Goal: Task Accomplishment & Management: Use online tool/utility

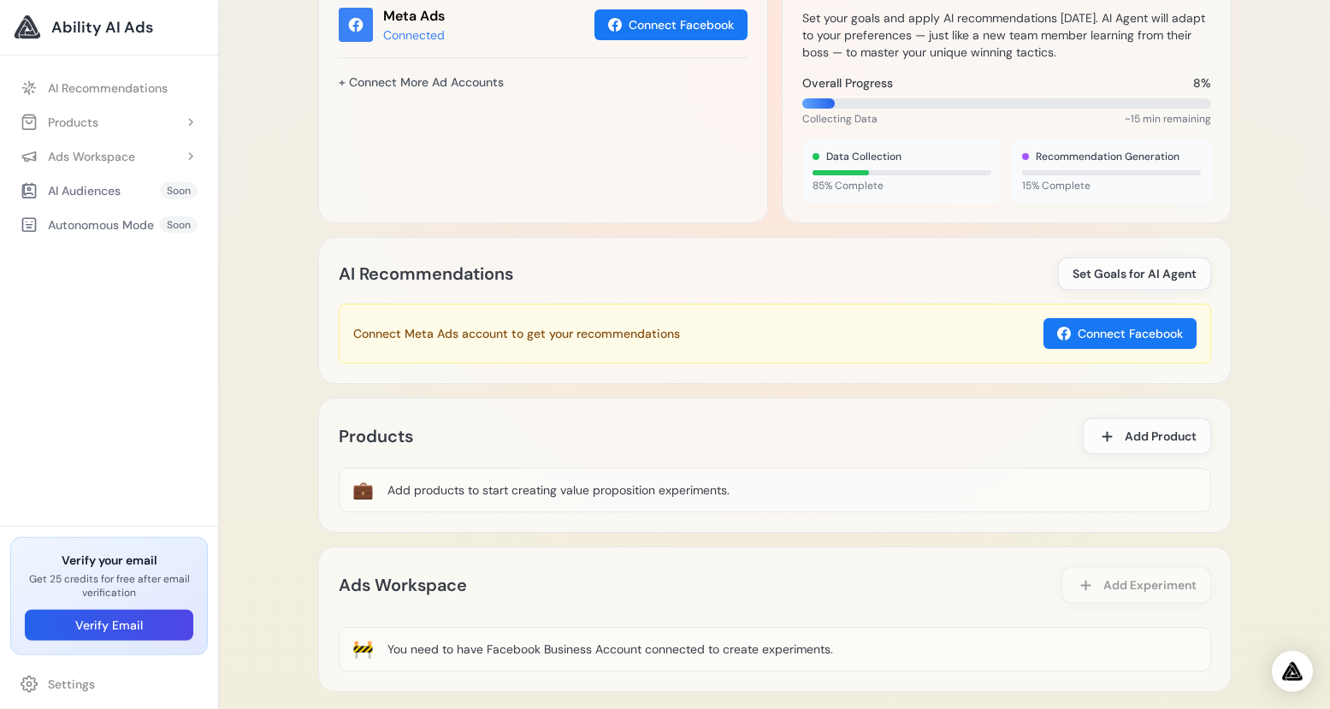
scroll to position [733, 0]
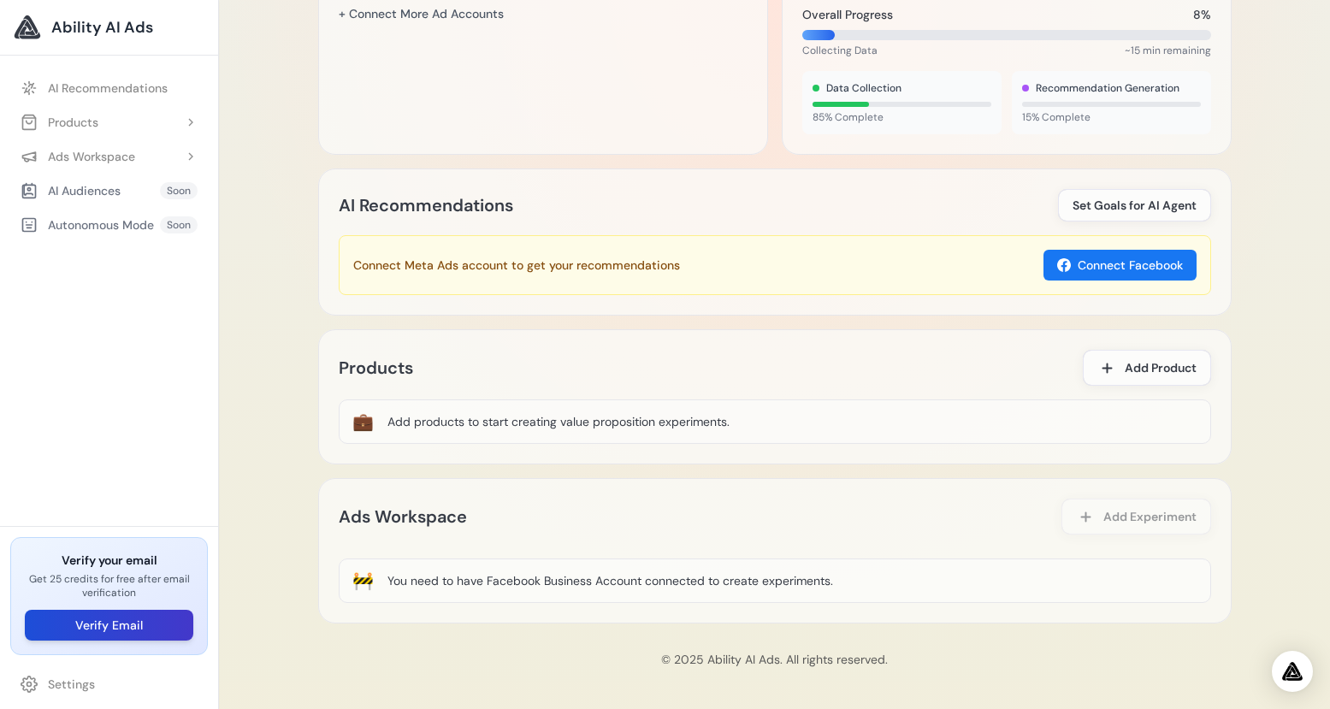
click at [118, 616] on button "Verify Email" at bounding box center [109, 625] width 168 height 31
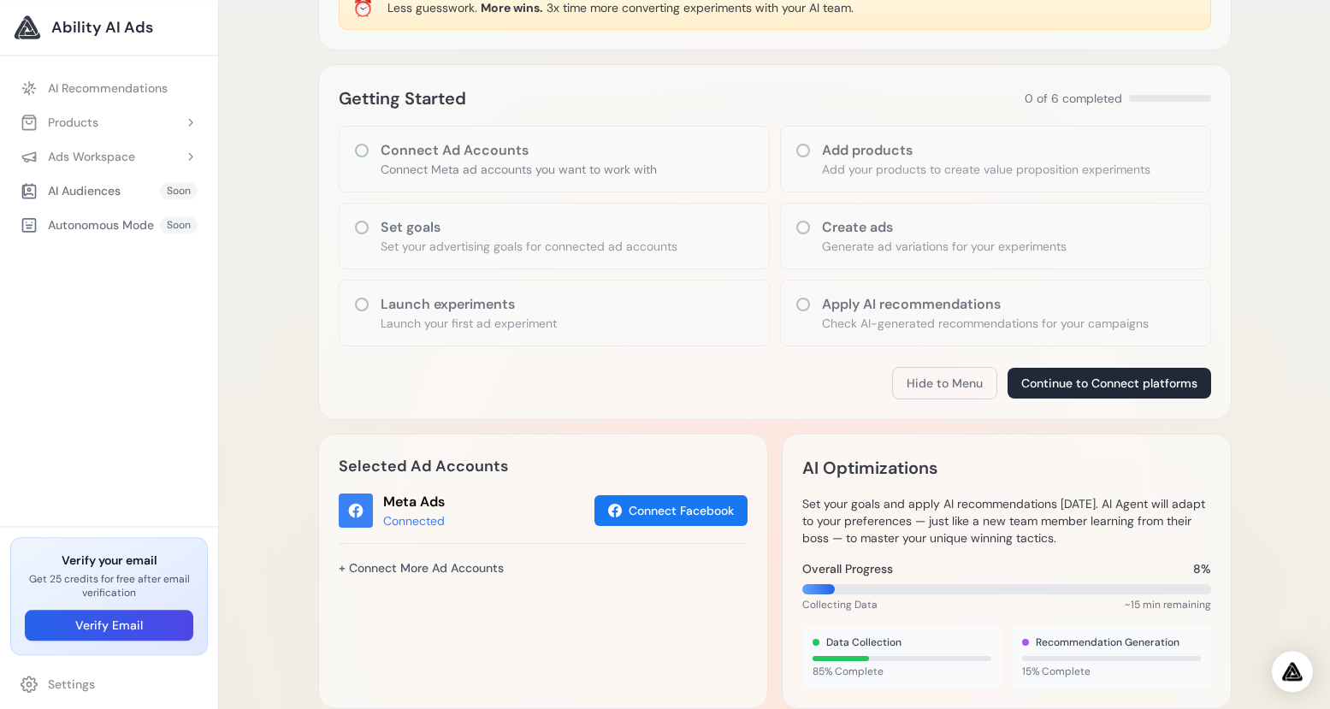
scroll to position [0, 0]
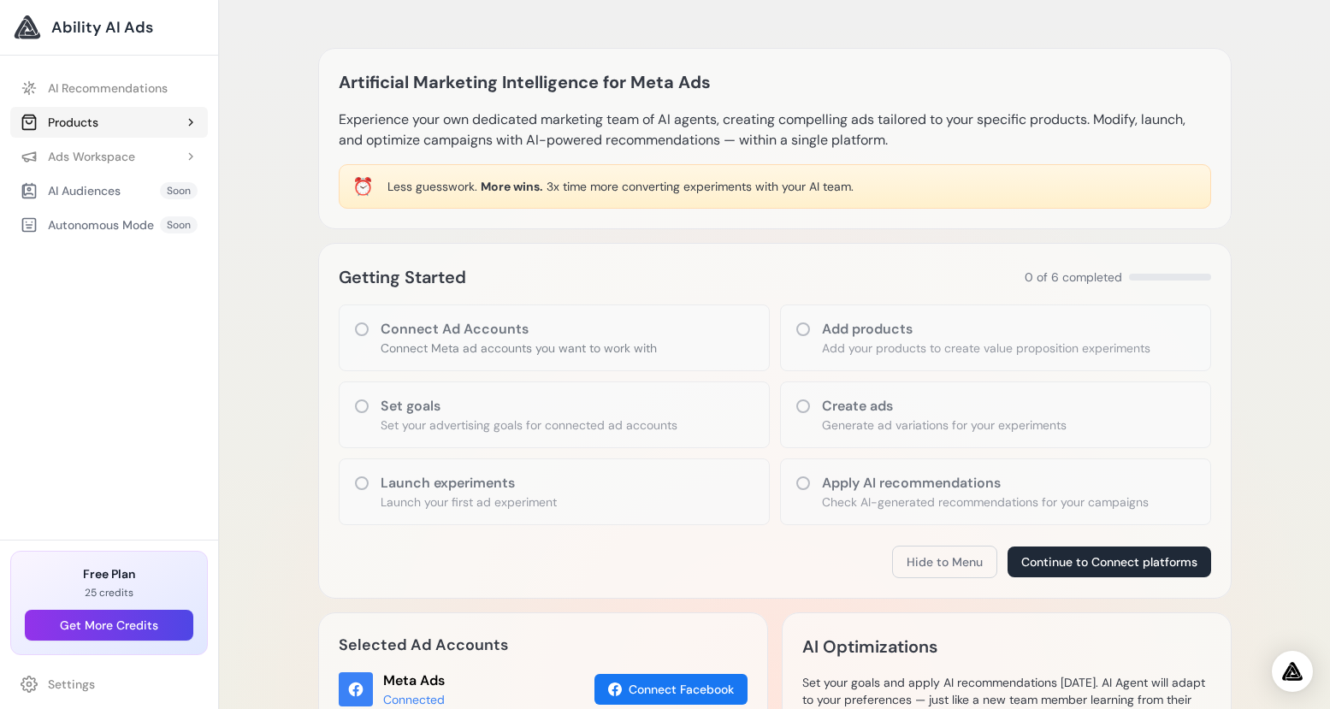
click at [186, 118] on icon at bounding box center [191, 122] width 14 height 14
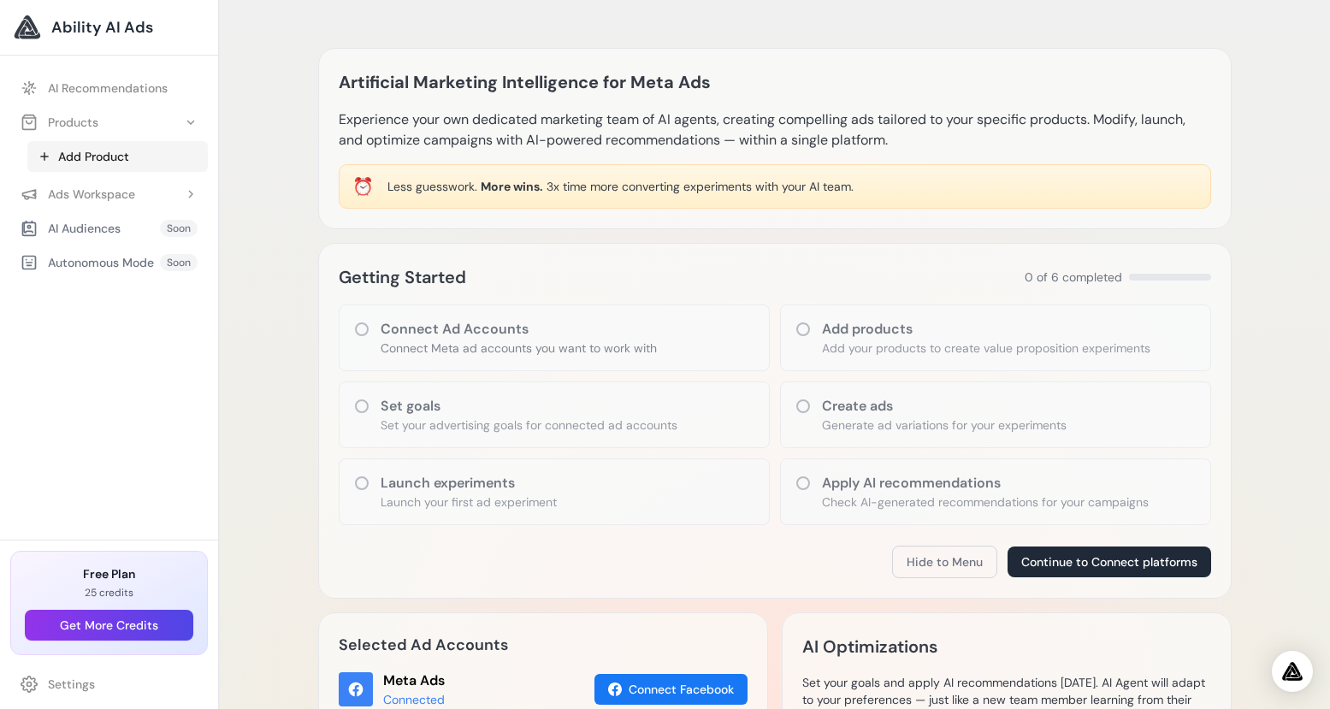
click at [106, 152] on link "Add Product" at bounding box center [117, 156] width 180 height 31
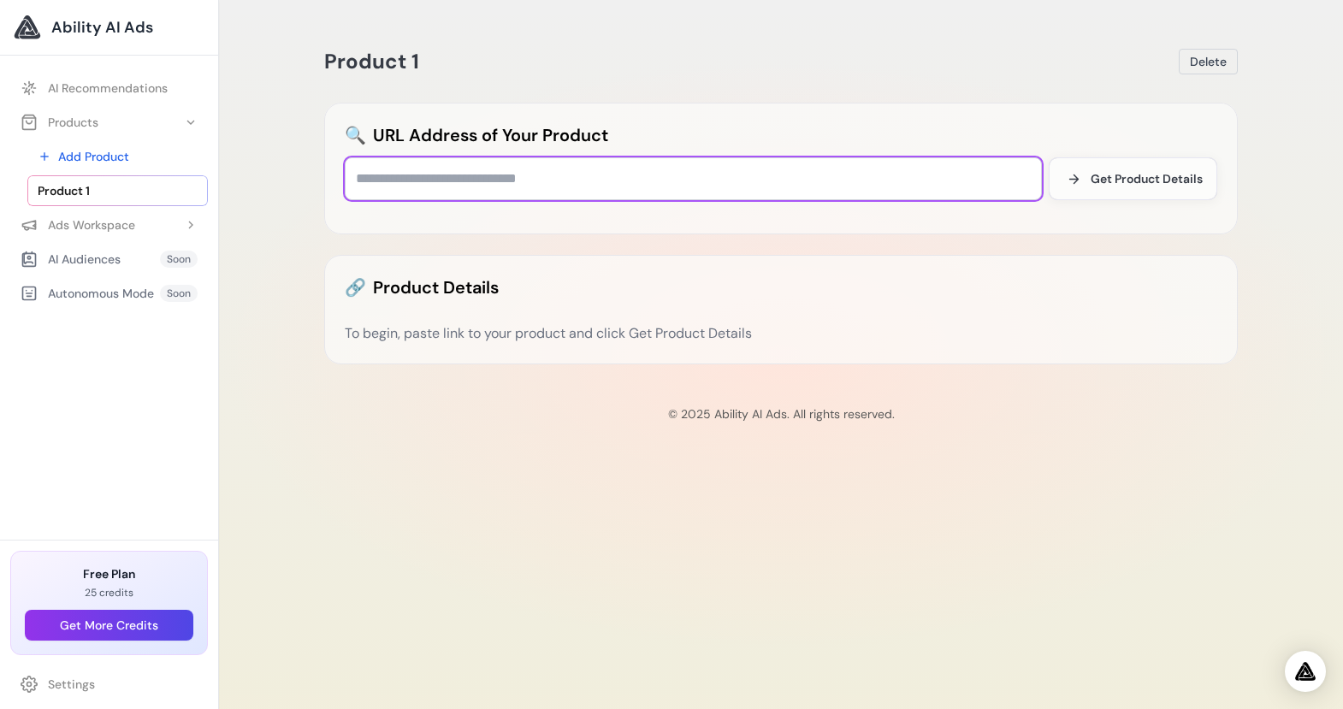
click at [440, 168] on input "text" at bounding box center [693, 178] width 697 height 43
paste input "**********"
type input "**********"
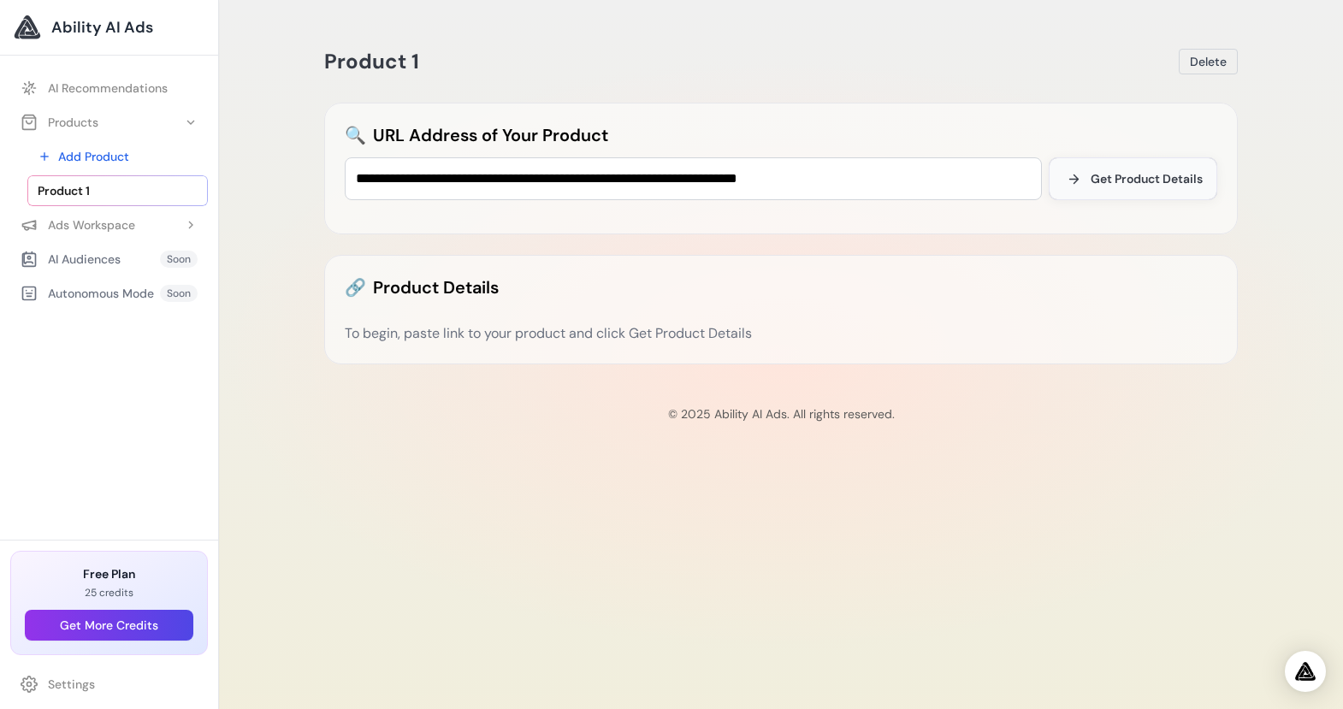
click at [1148, 176] on span "Get Product Details" at bounding box center [1146, 178] width 112 height 17
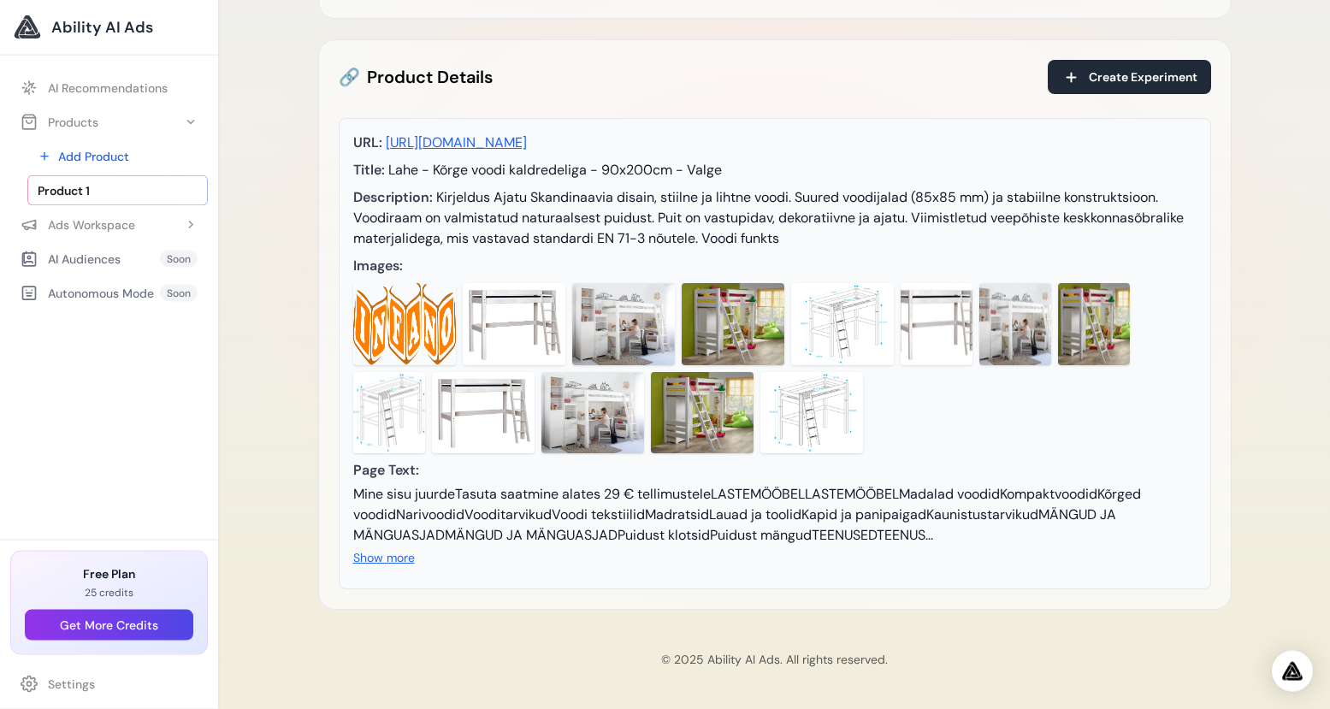
scroll to position [276, 0]
click at [388, 559] on button "Show more" at bounding box center [384, 557] width 62 height 17
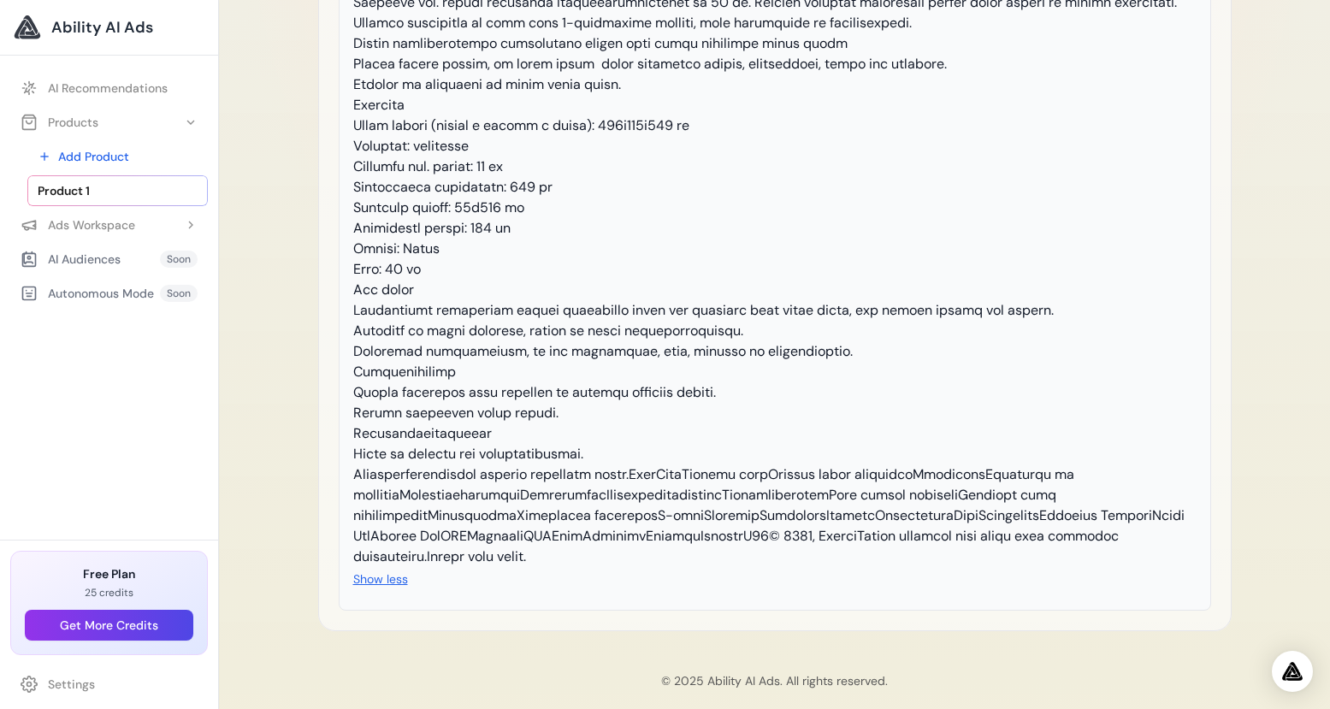
scroll to position [64, 0]
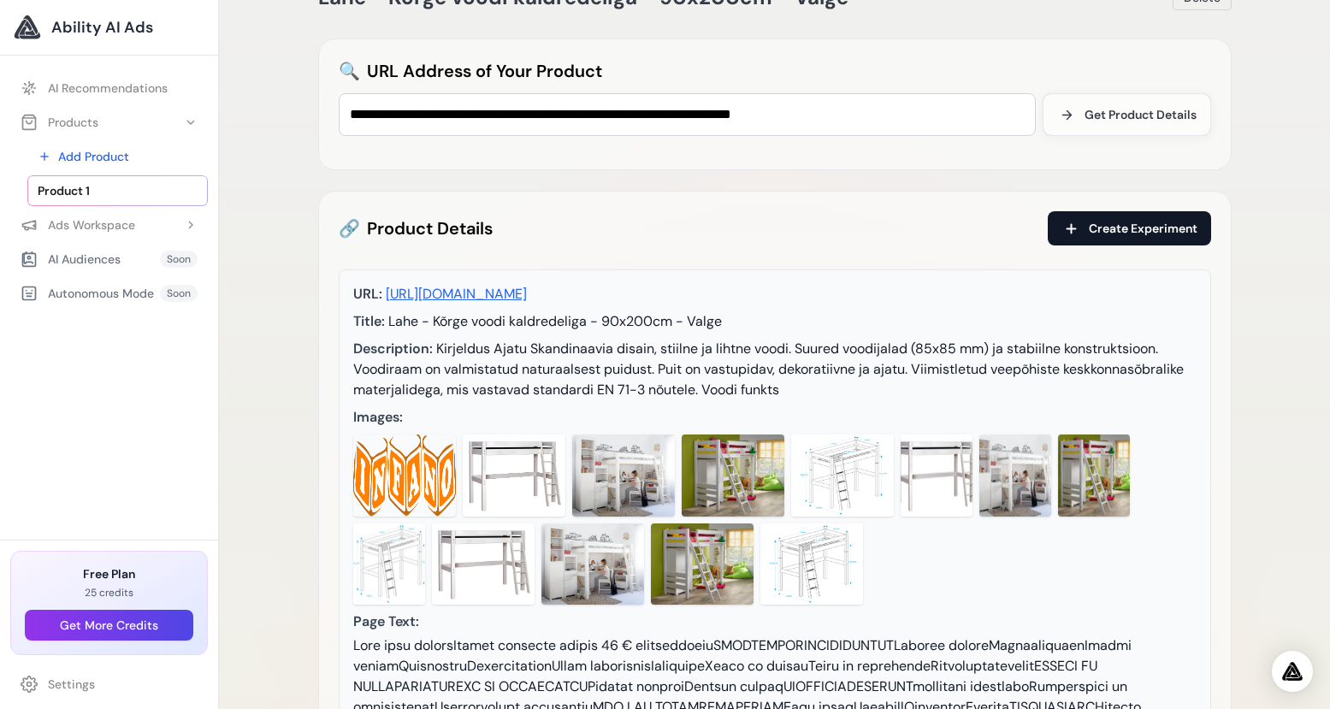
click at [1163, 227] on span "Create Experiment" at bounding box center [1143, 228] width 109 height 17
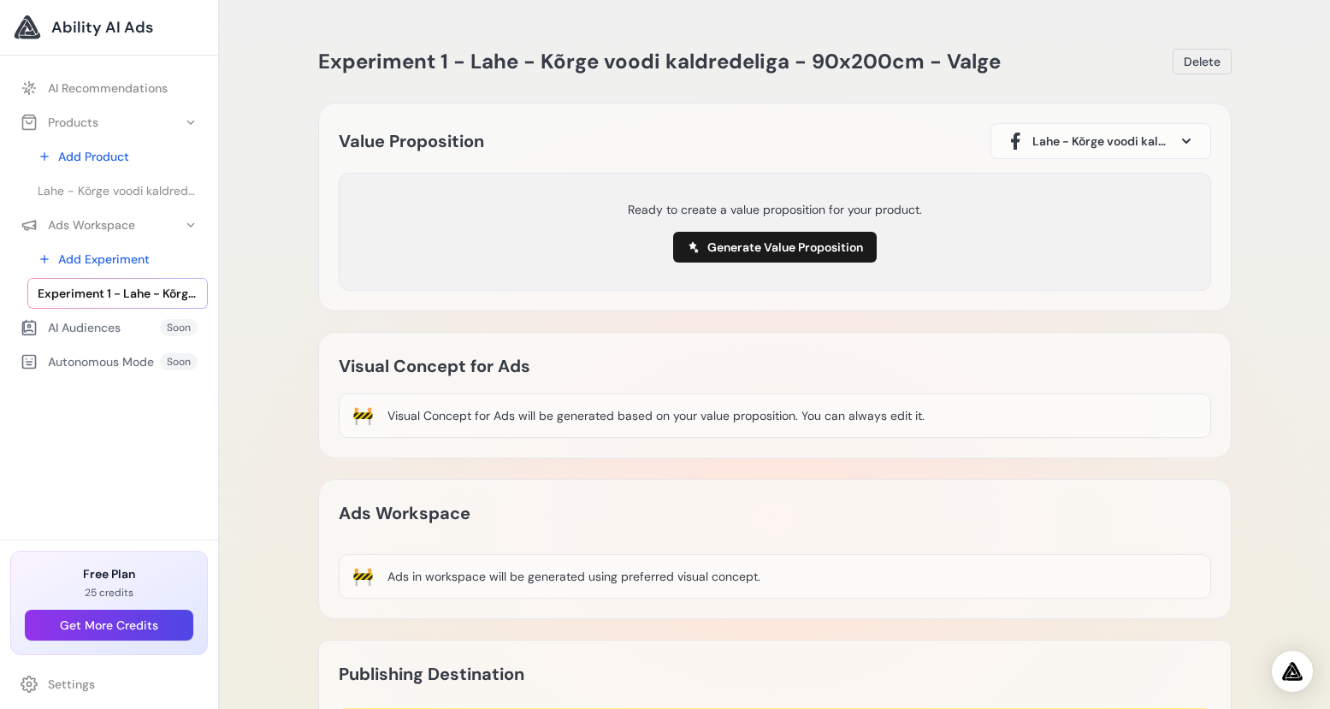
click at [1180, 139] on span at bounding box center [1186, 141] width 21 height 21
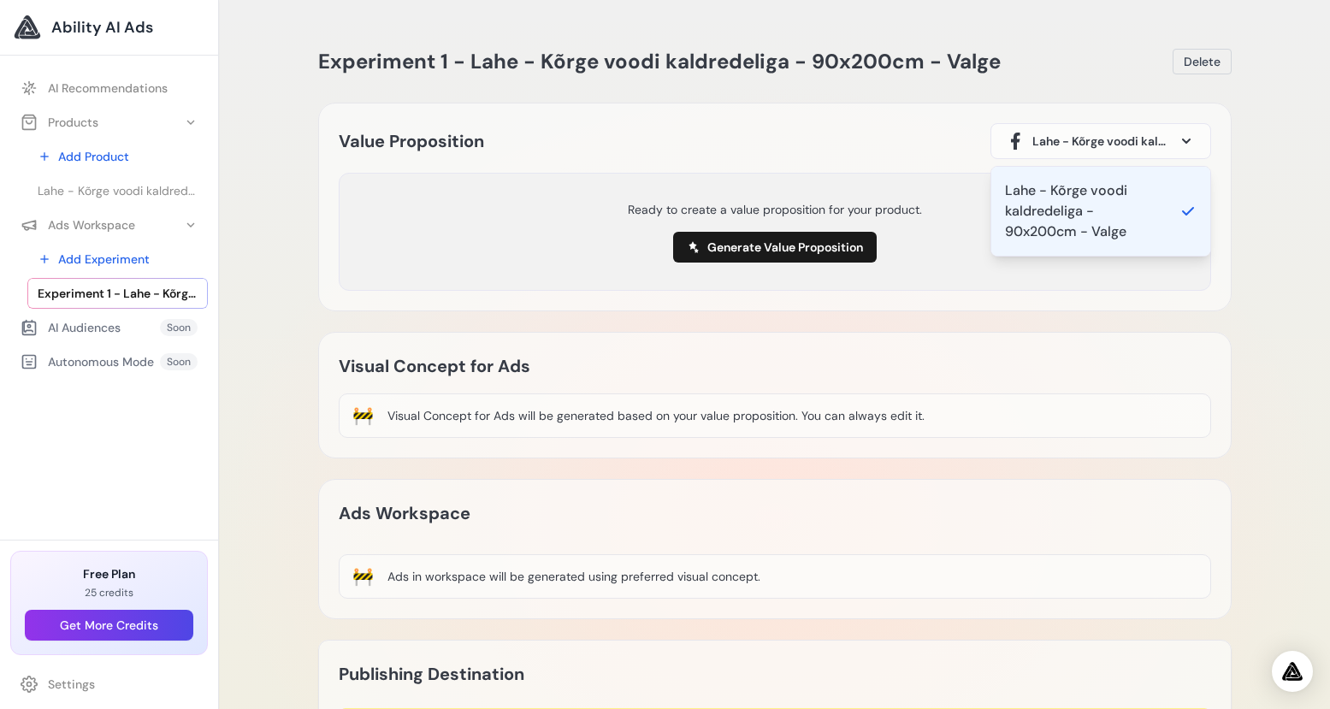
click at [1008, 310] on div "Value Proposition Lahe - Kõrge voodi kaldredeliga - 90x200cm - Valge Lahe - Kõr…" at bounding box center [774, 207] width 913 height 209
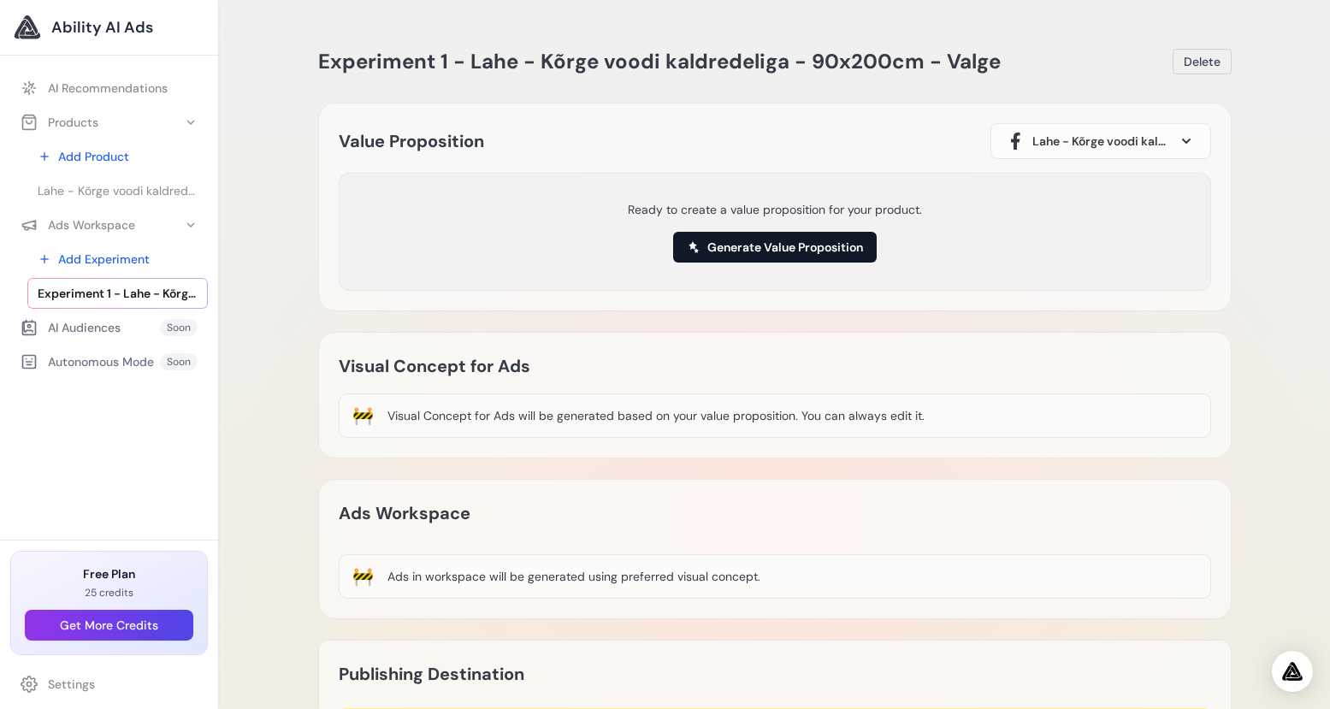
click at [767, 252] on button "Generate Value Proposition" at bounding box center [775, 247] width 204 height 31
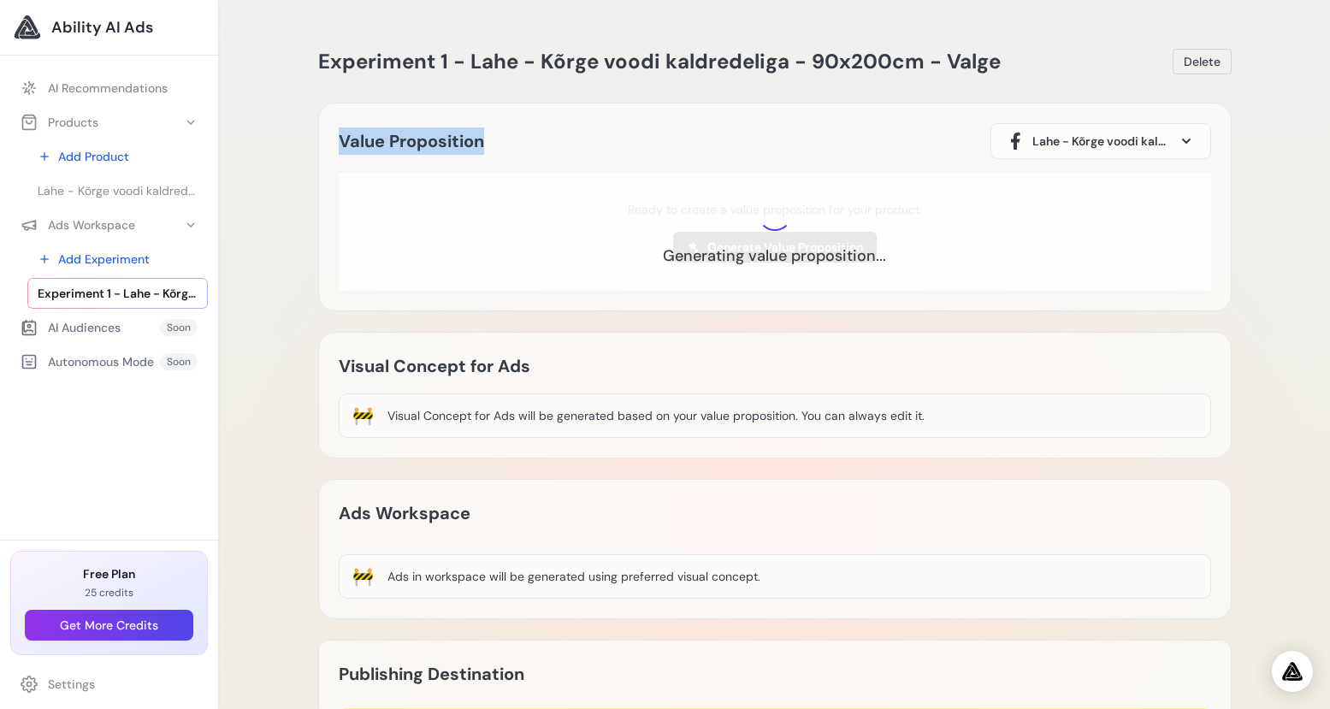
drag, startPoint x: 483, startPoint y: 142, endPoint x: 340, endPoint y: 139, distance: 143.7
click at [340, 139] on div "Value Proposition Lahe - Kõrge voodi kaldredeliga - 90x200cm - Valge Lahe - Kõr…" at bounding box center [775, 141] width 872 height 36
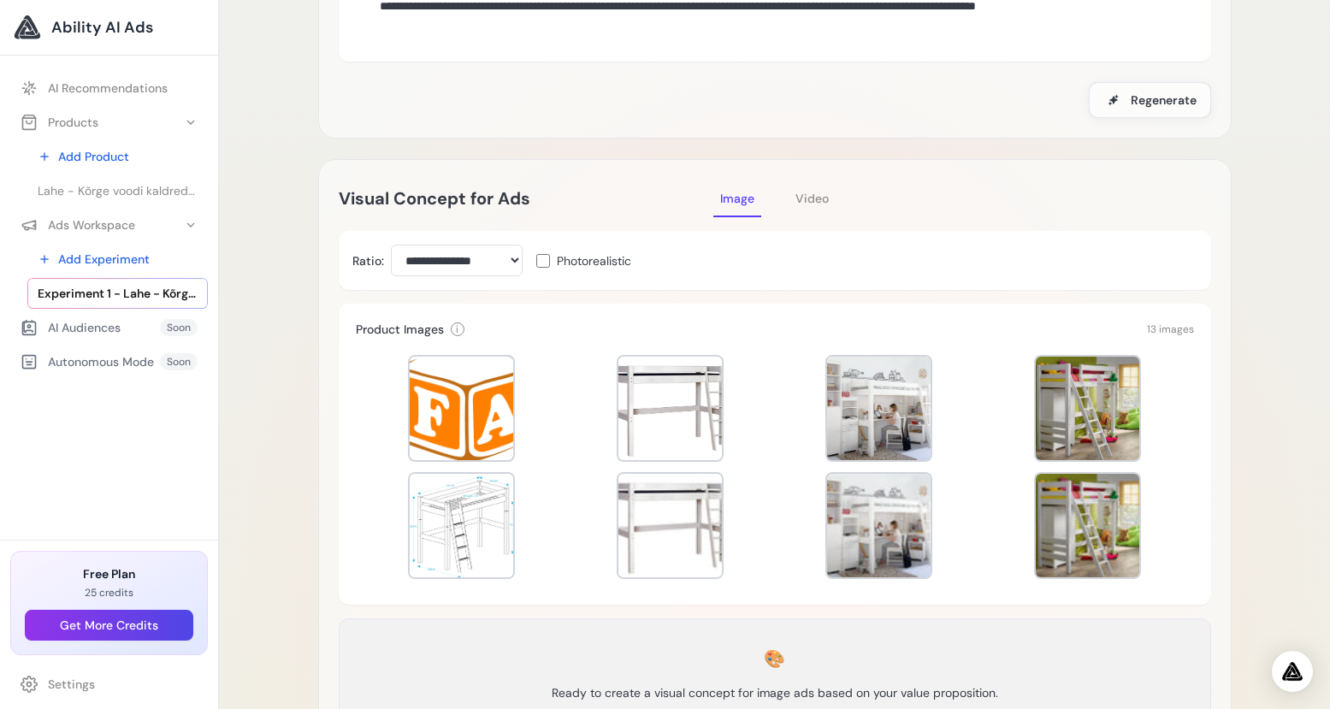
scroll to position [246, 0]
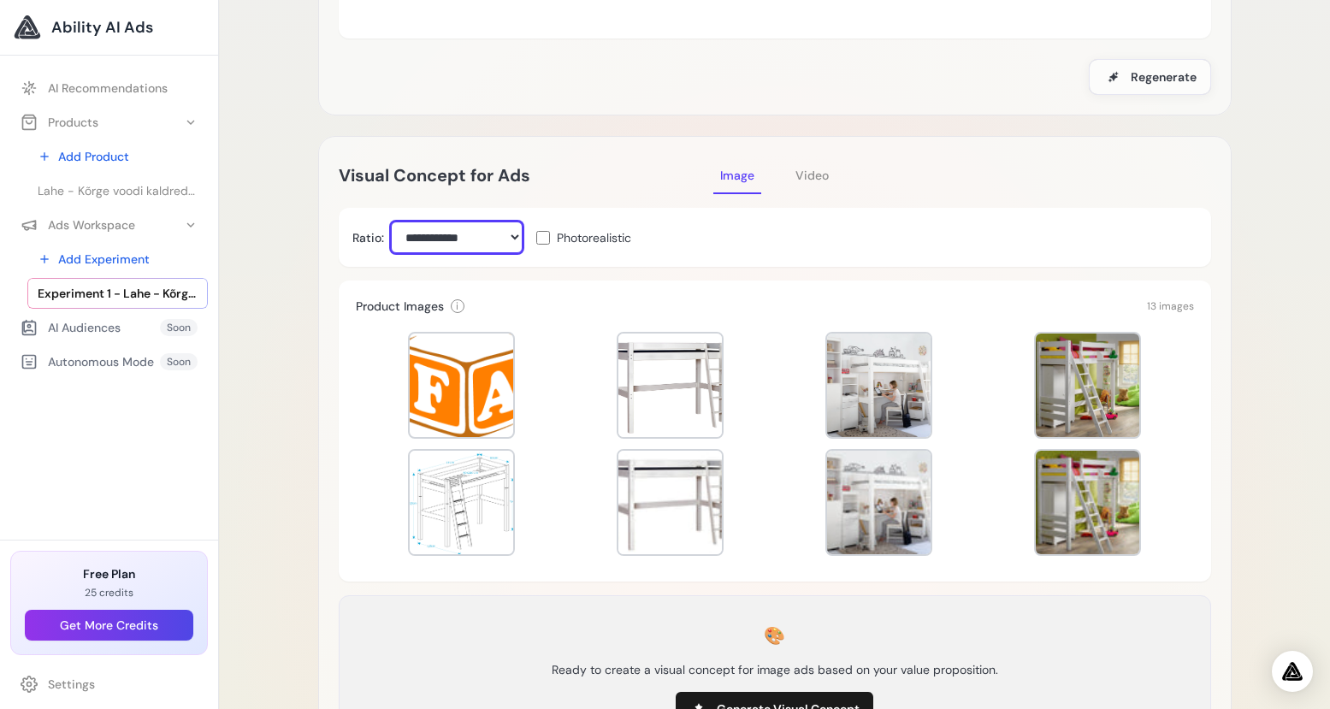
click option "**********" at bounding box center [0, 0] width 0 height 0
click at [806, 174] on span "Video" at bounding box center [811, 175] width 33 height 15
click at [722, 174] on span "Image" at bounding box center [737, 175] width 34 height 15
select select "****"
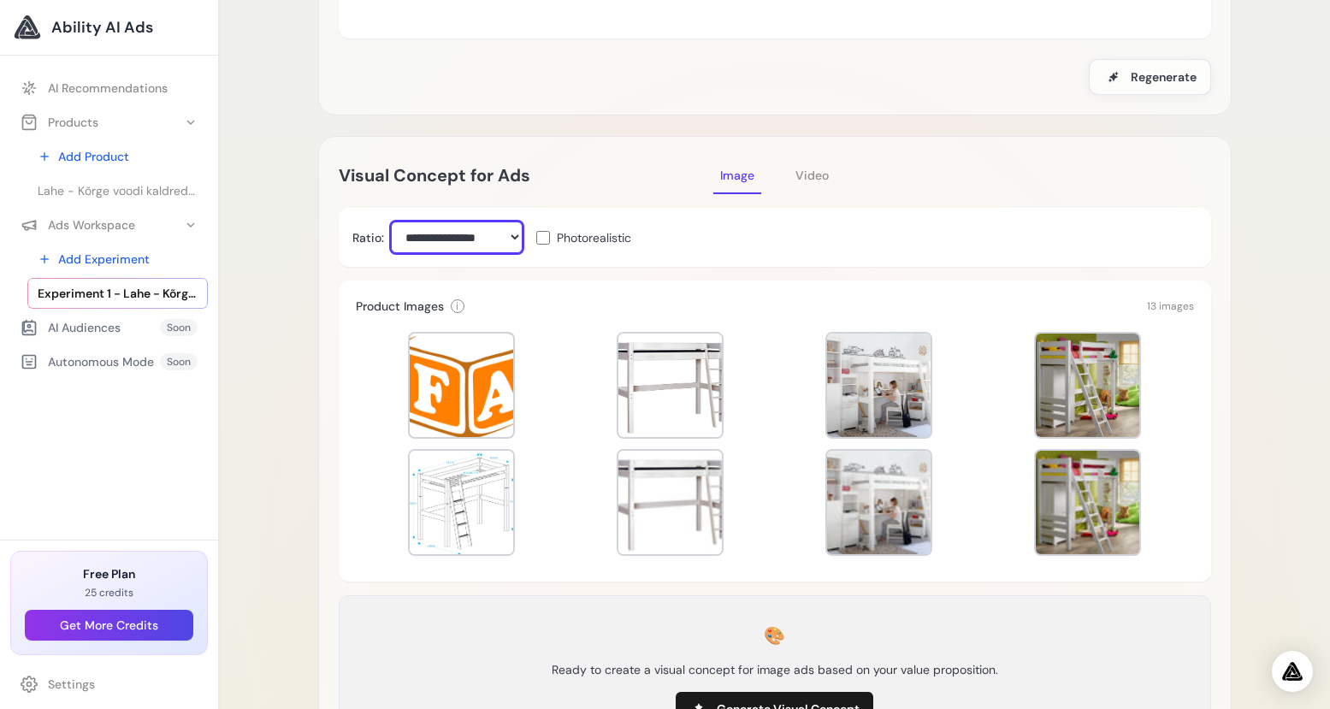
click option "**********" at bounding box center [0, 0] width 0 height 0
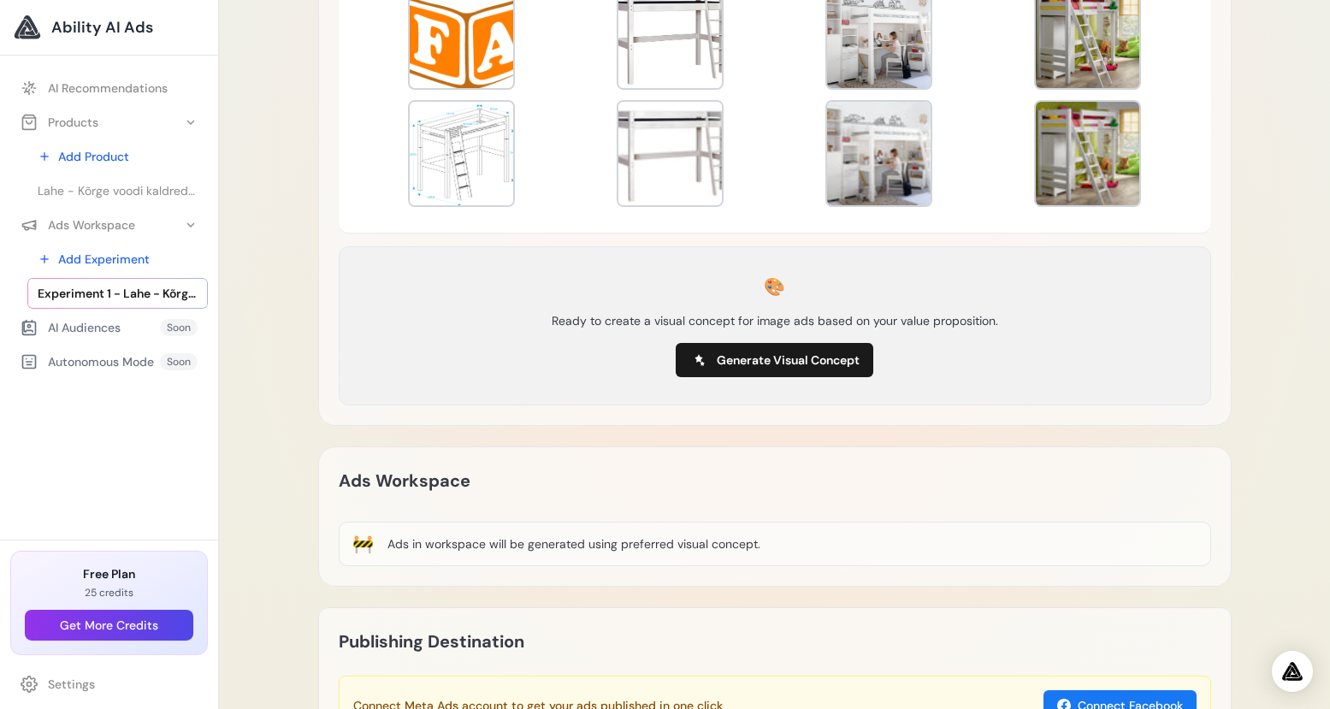
scroll to position [657, 0]
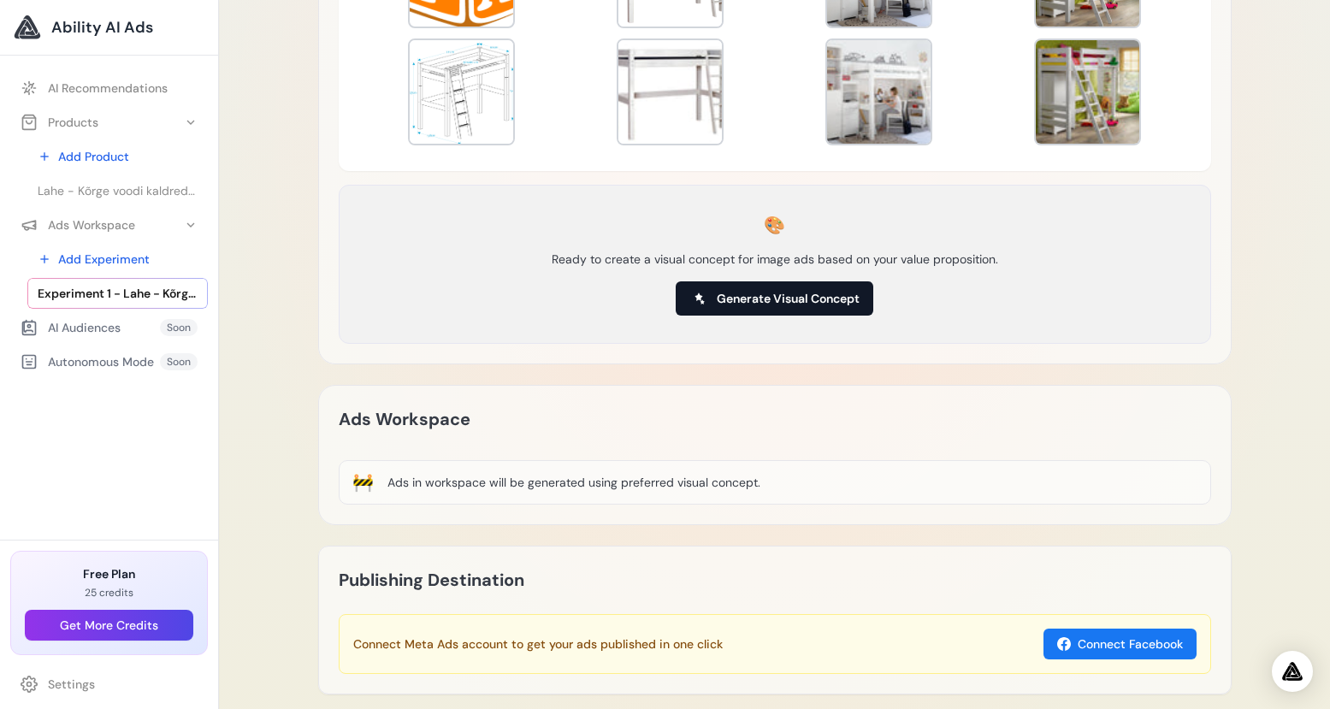
click at [793, 298] on span "Generate Visual Concept" at bounding box center [788, 298] width 143 height 17
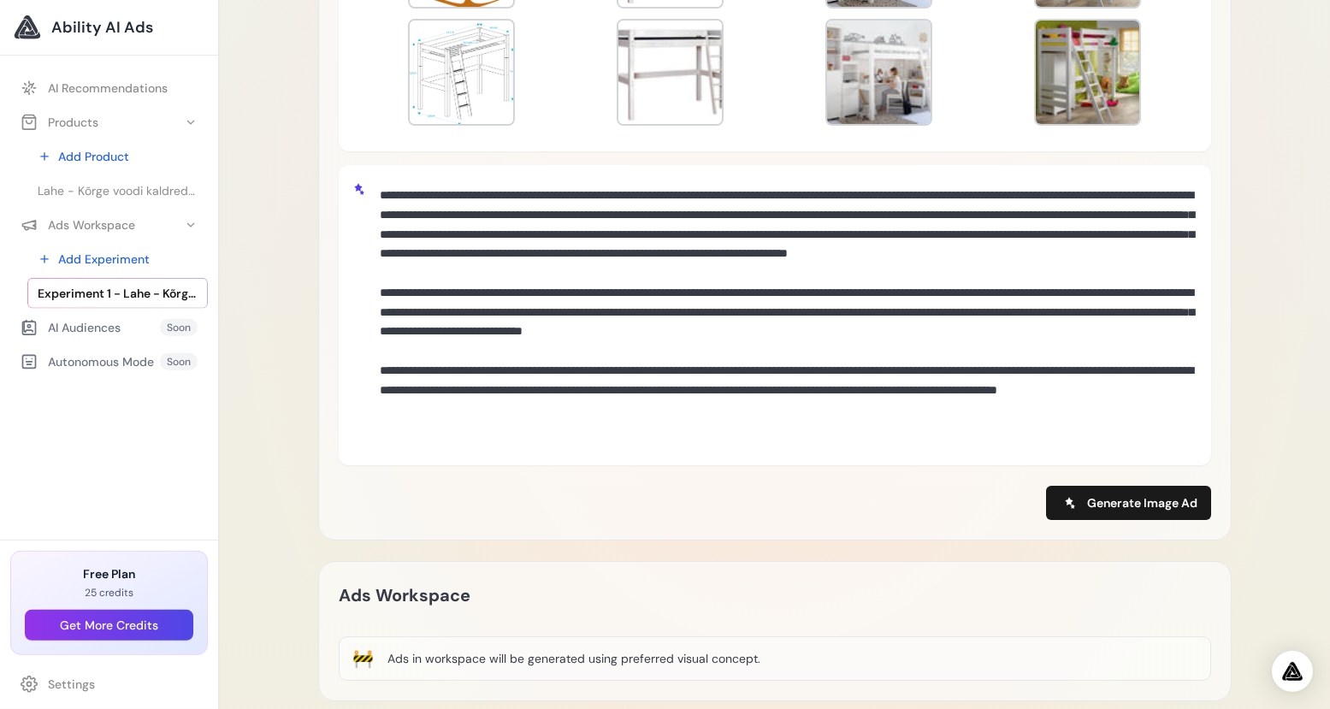
scroll to position [685, 0]
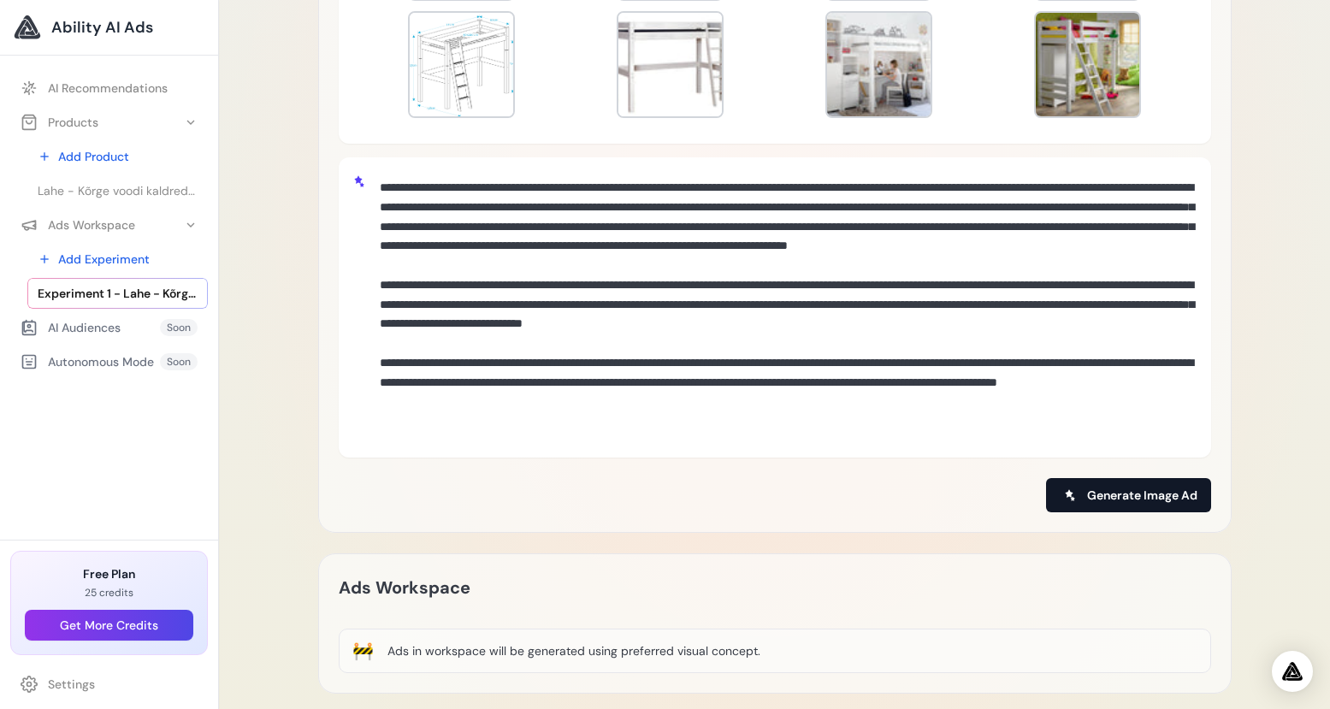
click at [1131, 491] on span "Generate Image Ad" at bounding box center [1142, 495] width 110 height 17
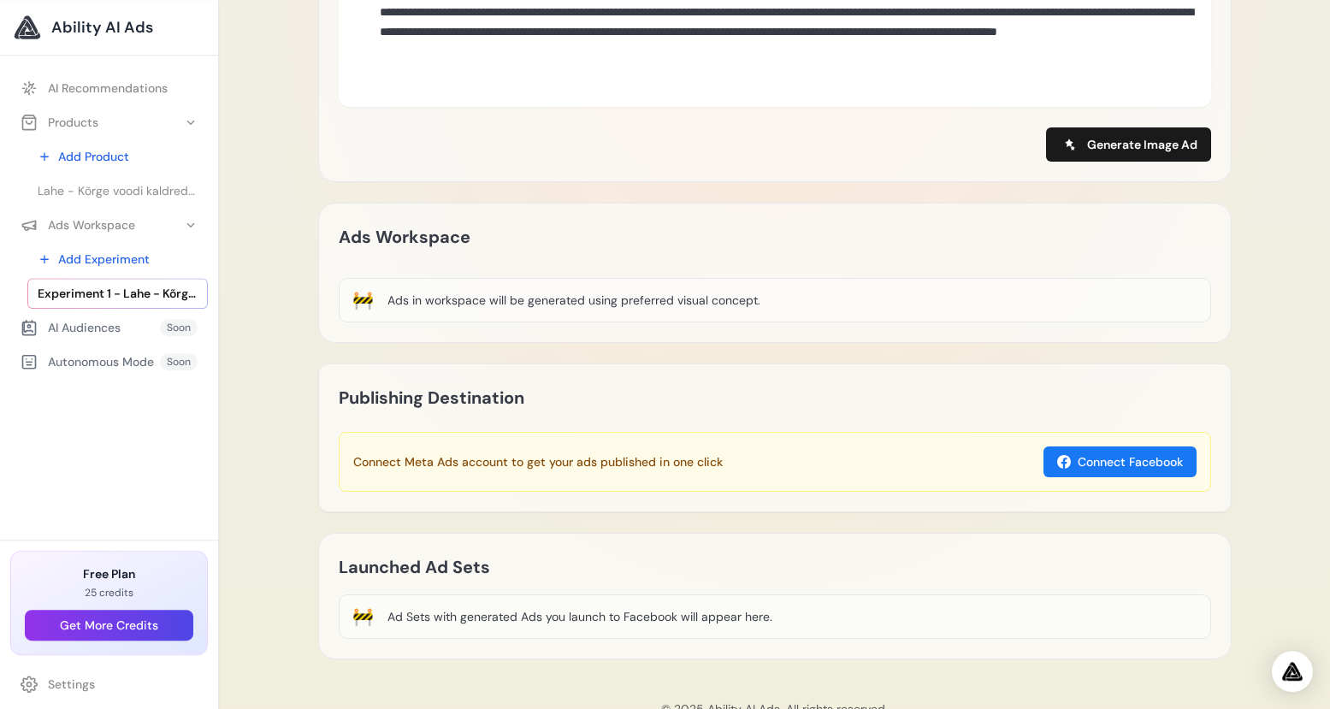
scroll to position [1047, 0]
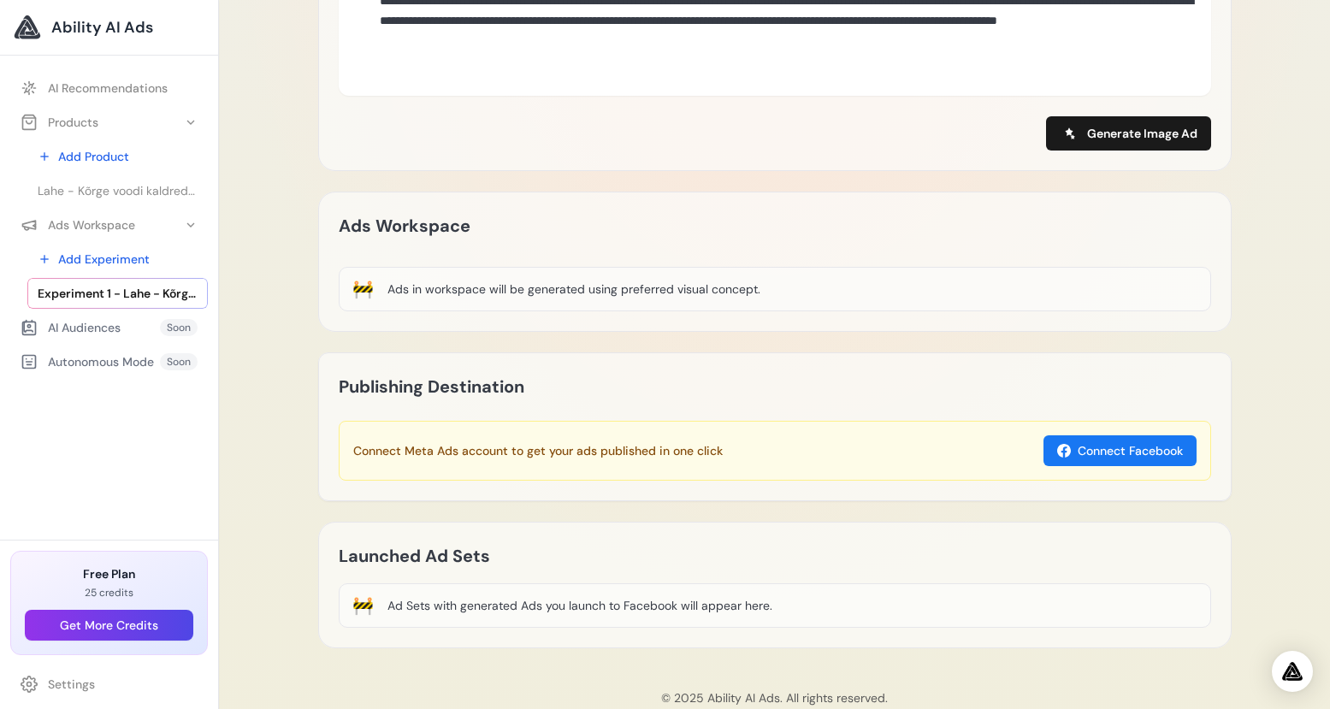
drag, startPoint x: 487, startPoint y: 282, endPoint x: 742, endPoint y: 281, distance: 255.7
click at [742, 281] on div "Ads in workspace will be generated using preferred visual concept." at bounding box center [573, 289] width 373 height 17
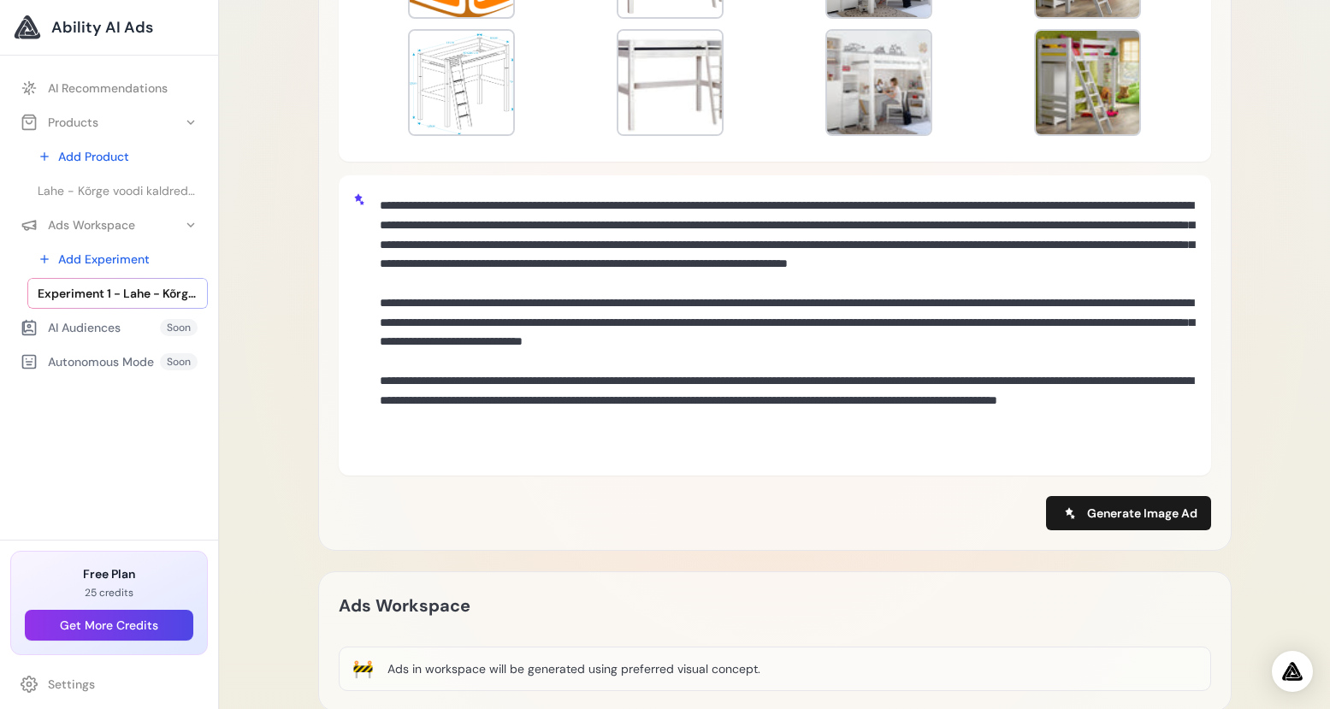
scroll to position [352, 0]
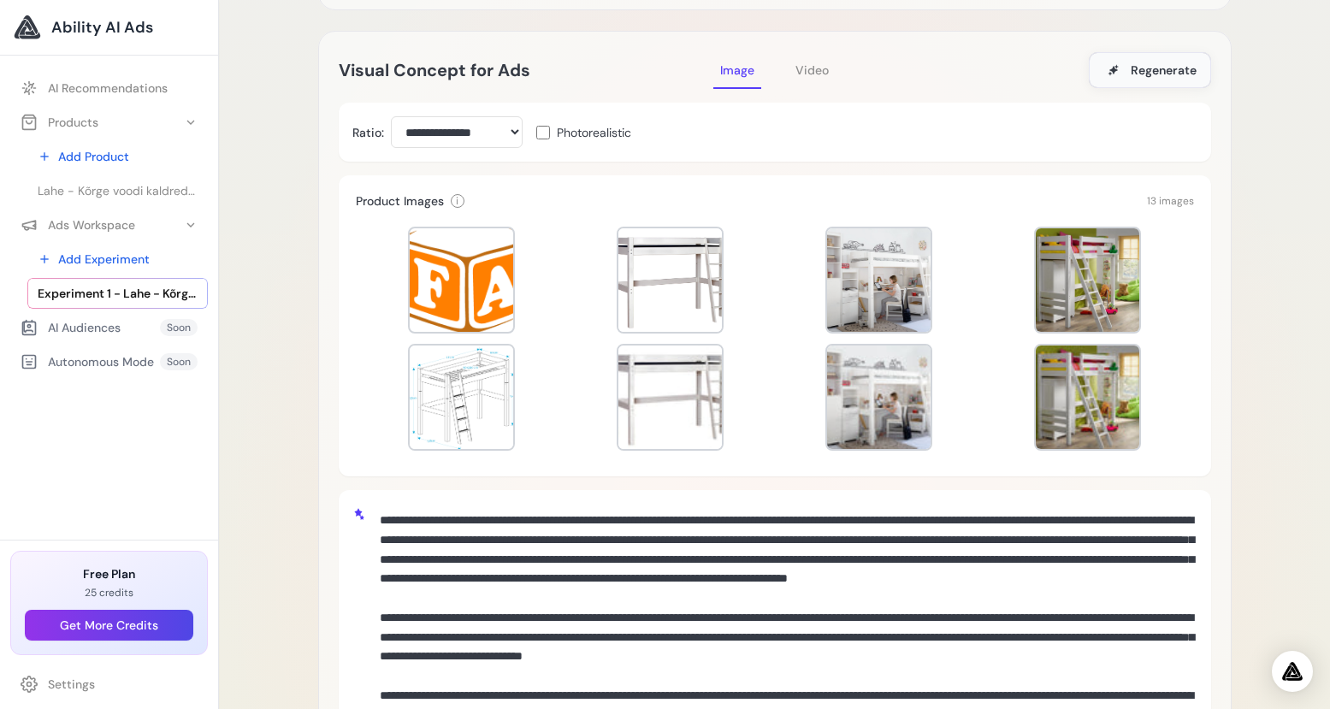
click at [1173, 64] on span "Regenerate" at bounding box center [1164, 70] width 66 height 17
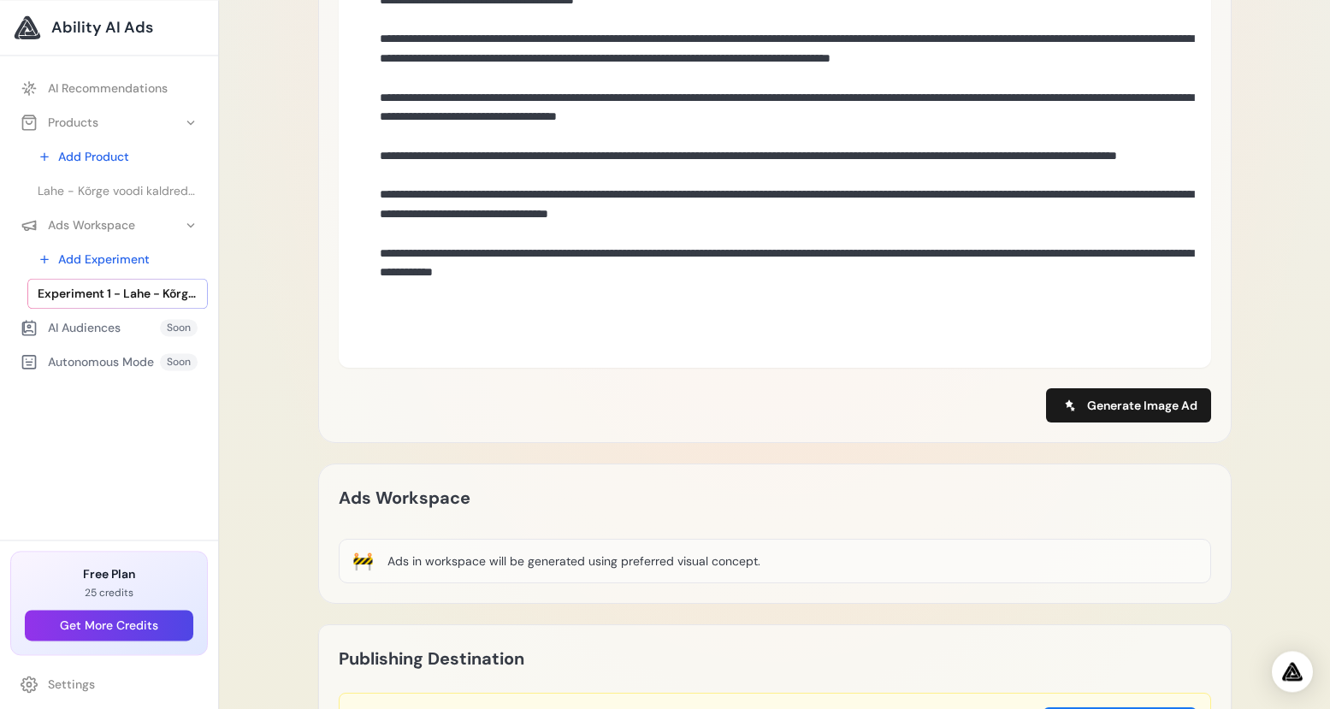
scroll to position [1050, 0]
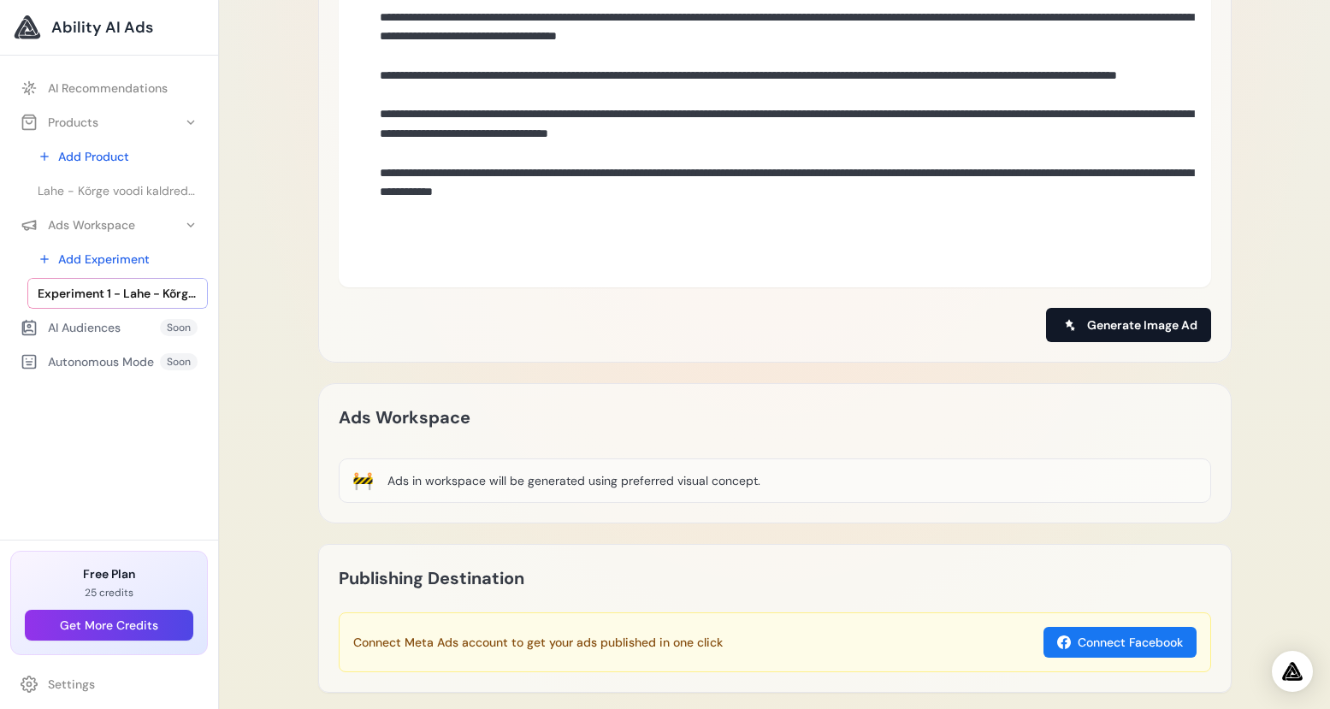
click at [1137, 317] on span "Generate Image Ad" at bounding box center [1142, 324] width 110 height 17
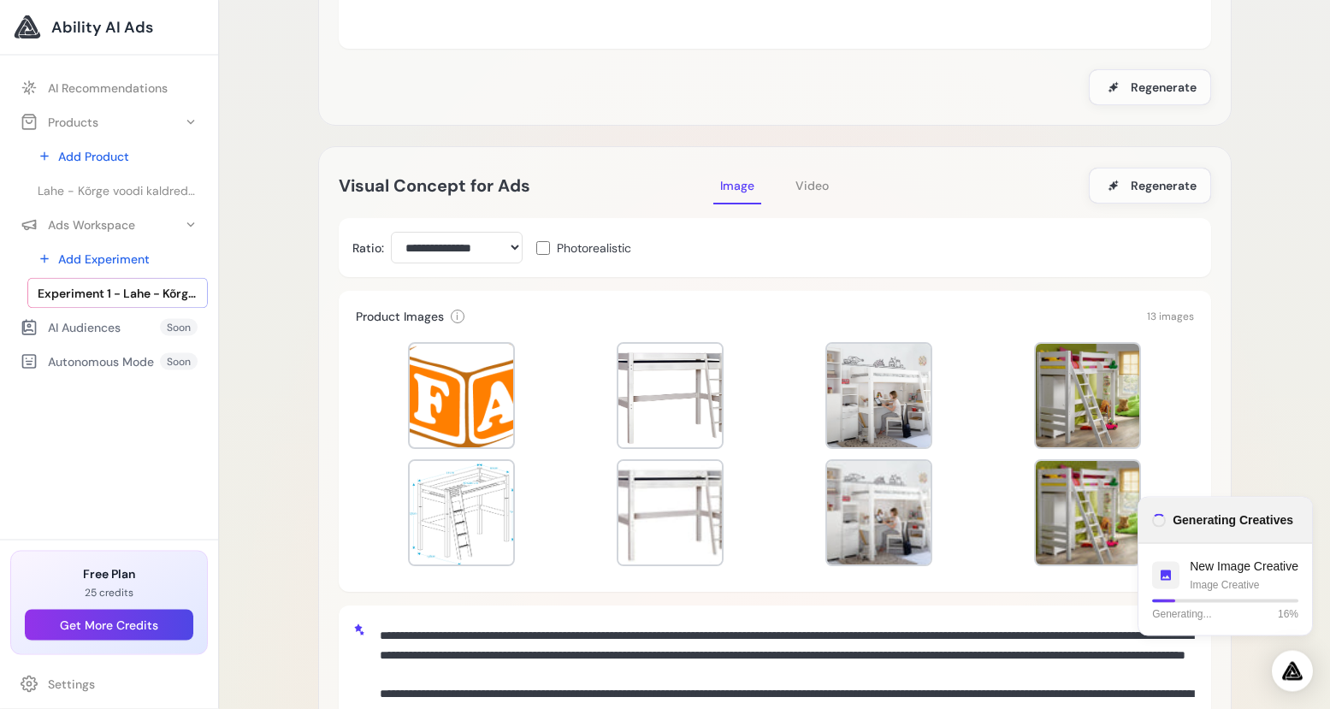
scroll to position [0, 0]
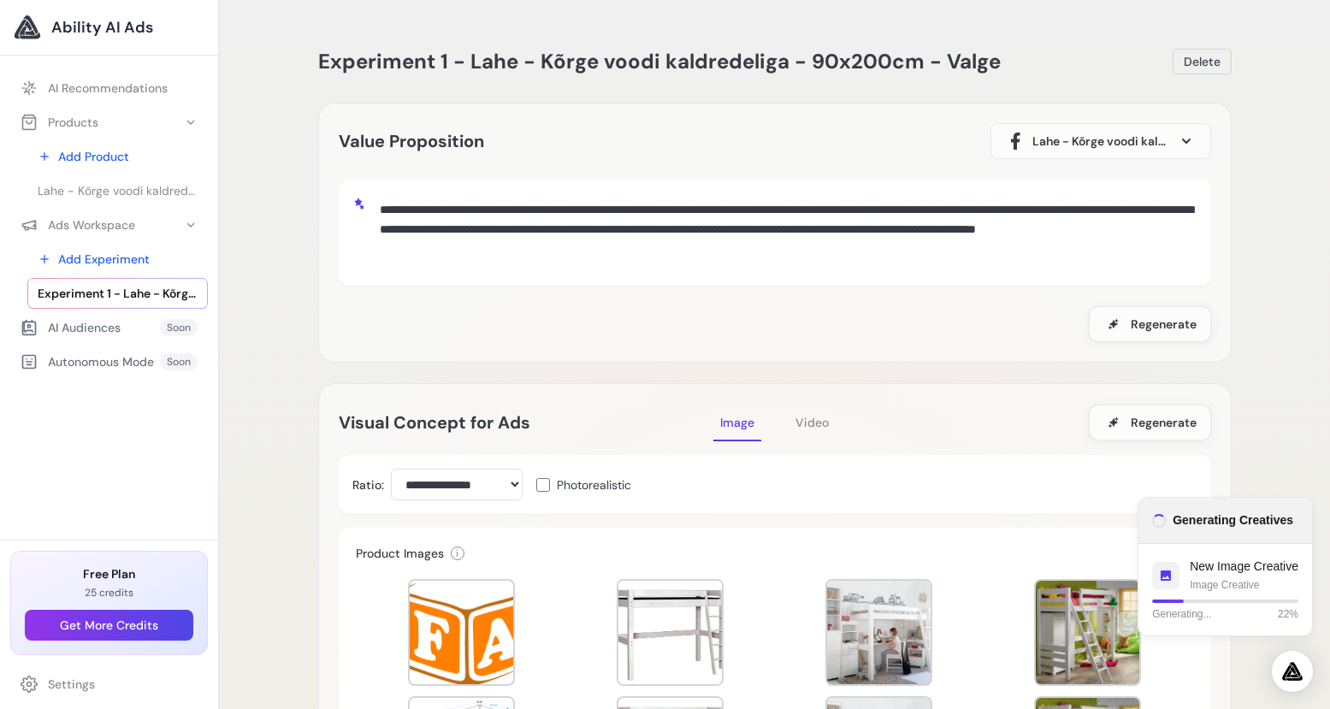
drag, startPoint x: 385, startPoint y: 209, endPoint x: 654, endPoint y: 259, distance: 274.1
click at [654, 259] on textarea "**********" at bounding box center [785, 230] width 824 height 74
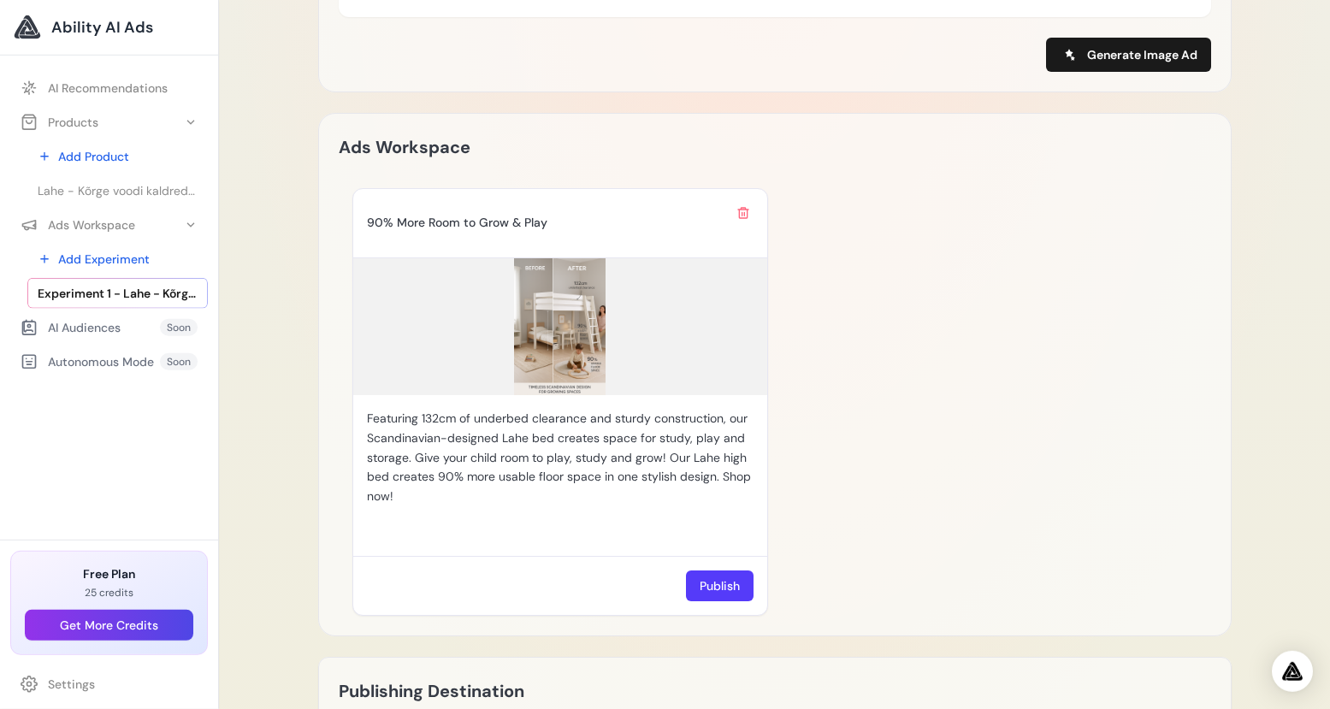
scroll to position [1323, 0]
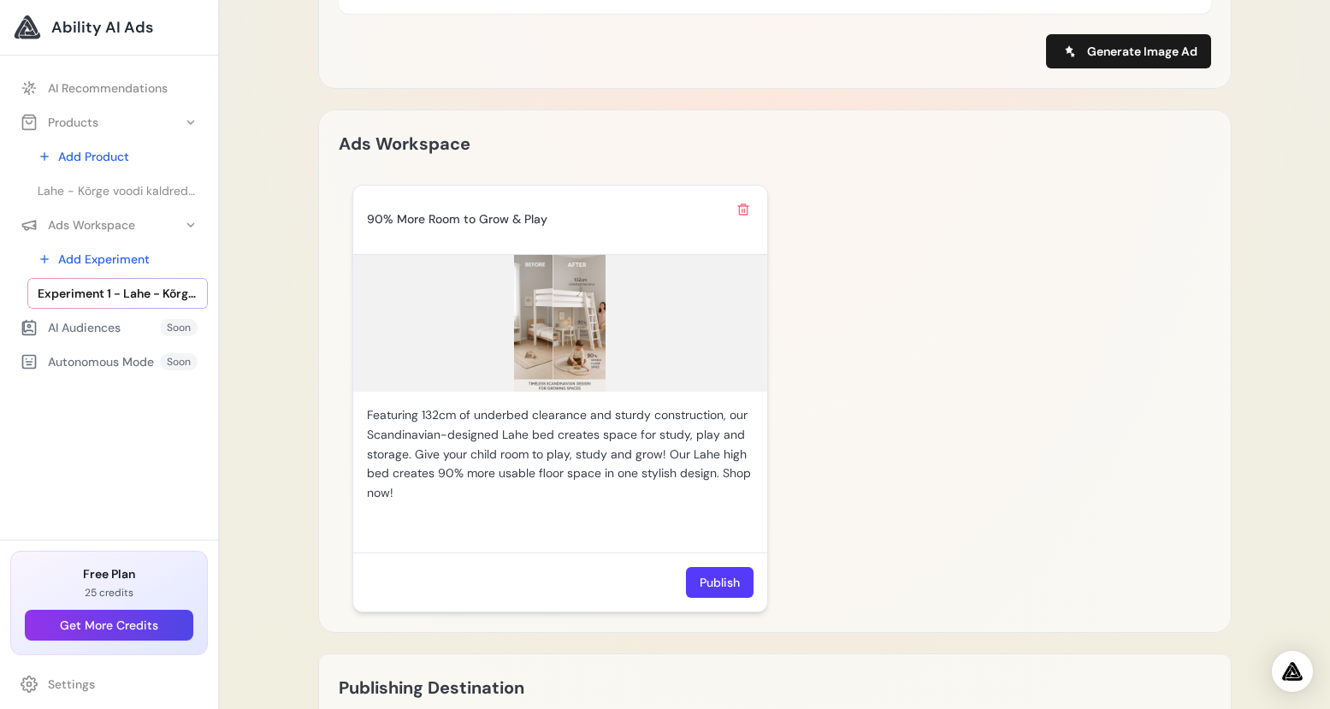
click at [533, 345] on img at bounding box center [560, 323] width 414 height 137
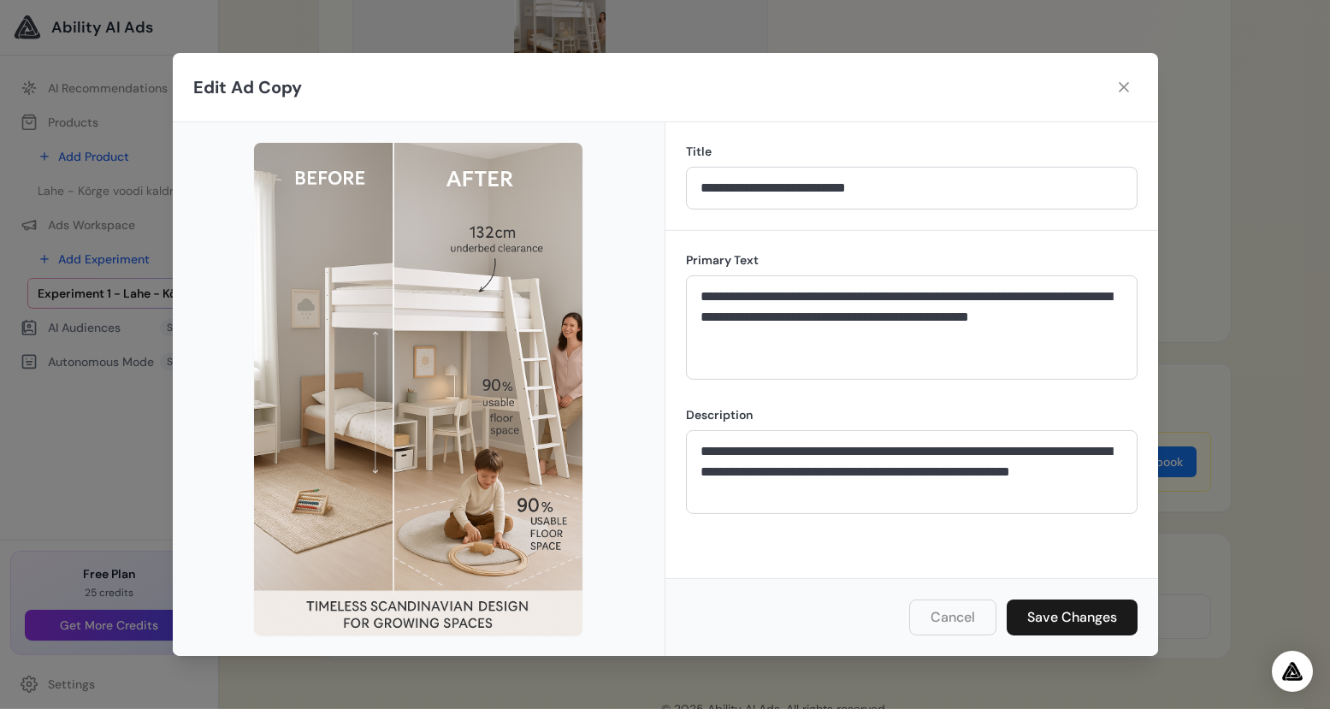
scroll to position [1624, 0]
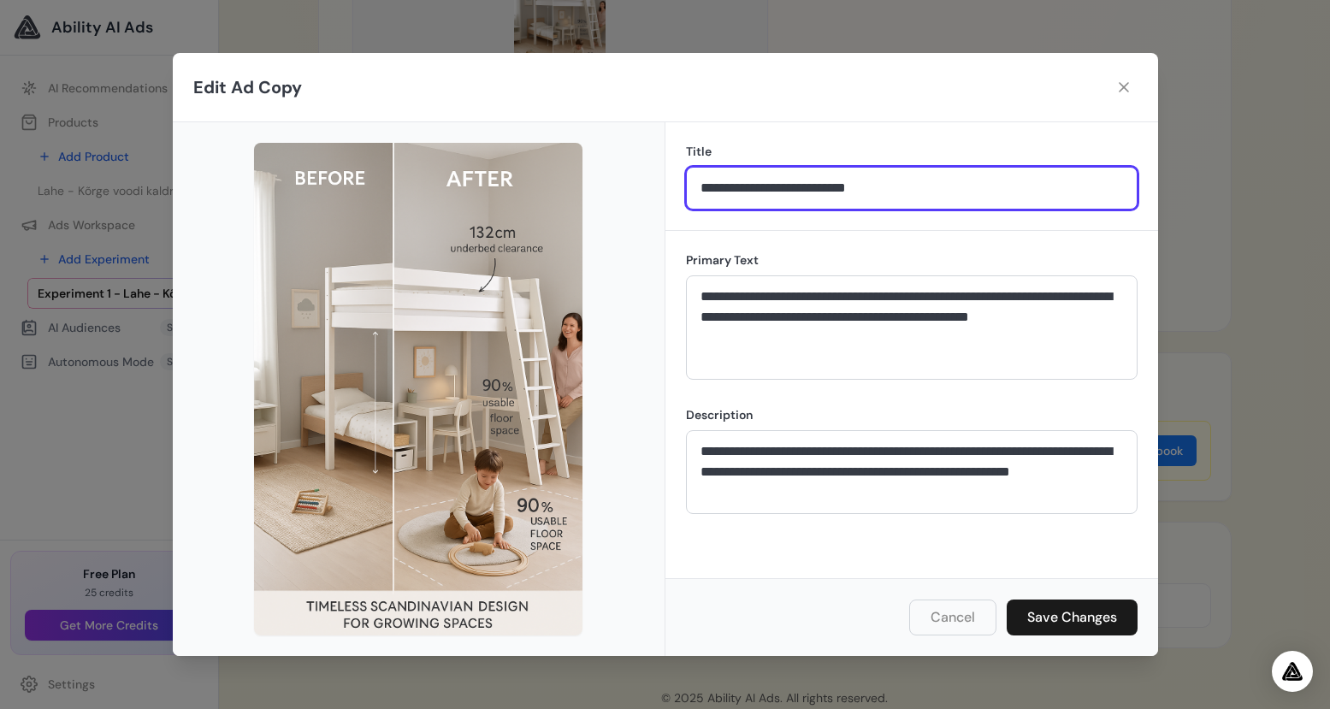
click at [813, 184] on input "**********" at bounding box center [912, 188] width 452 height 43
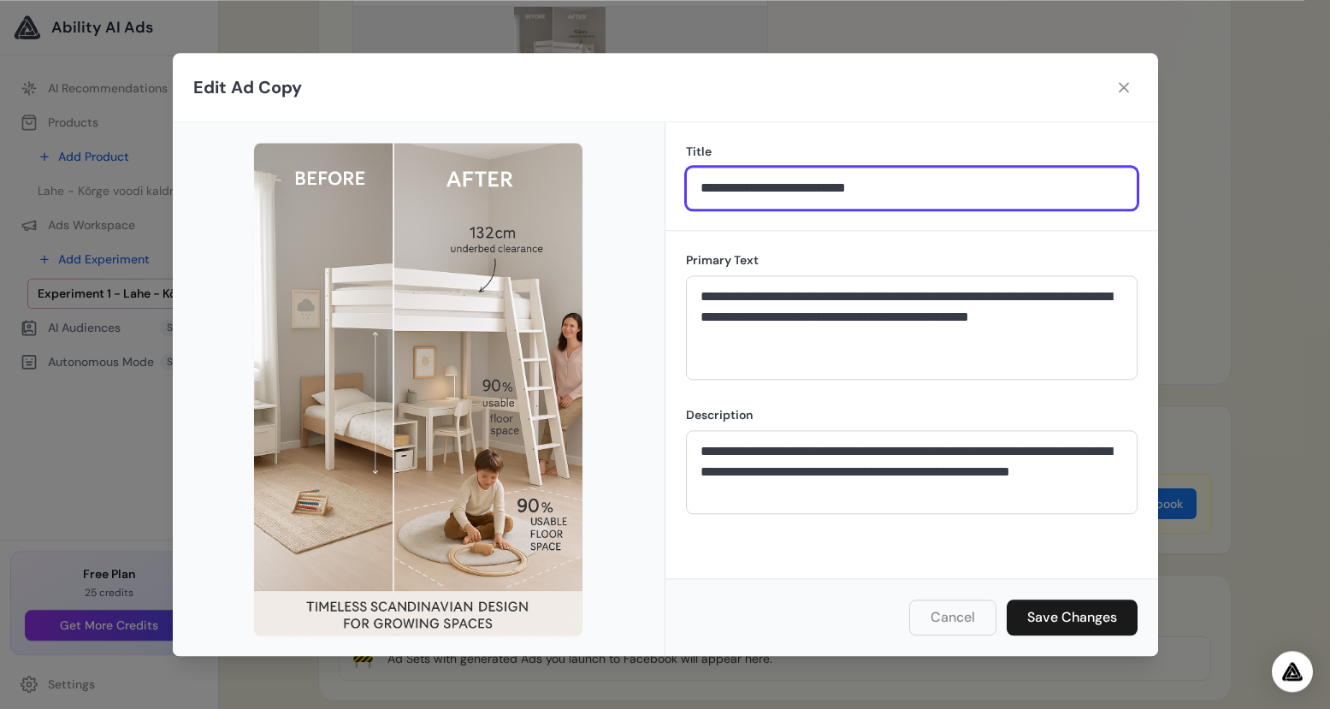
scroll to position [1450, 0]
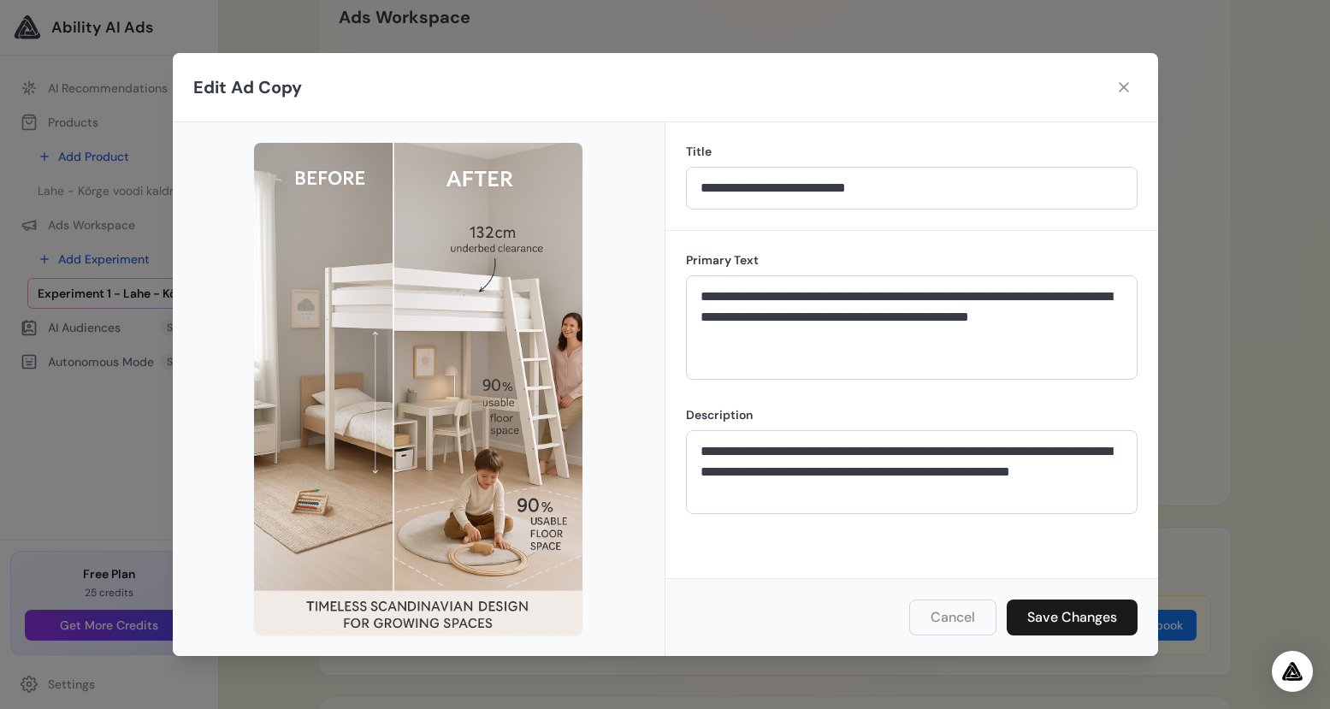
click at [318, 427] on img at bounding box center [418, 389] width 328 height 493
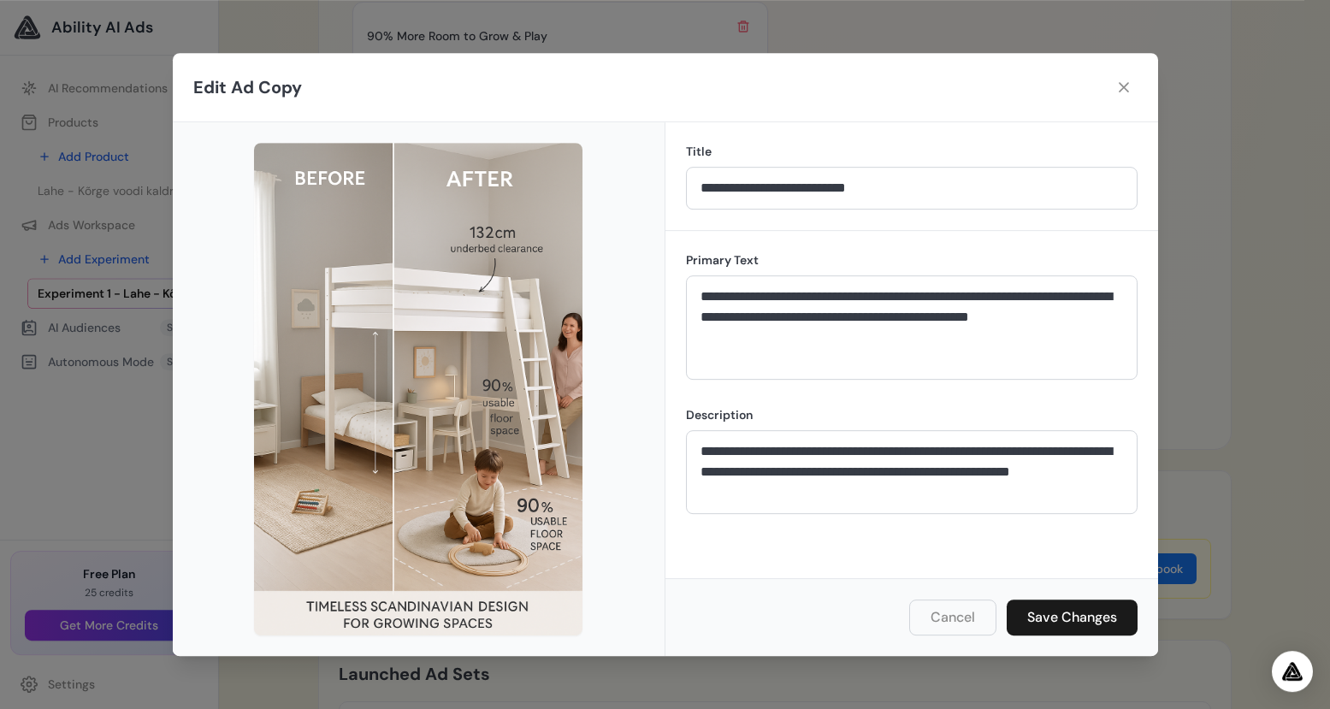
scroll to position [1600, 0]
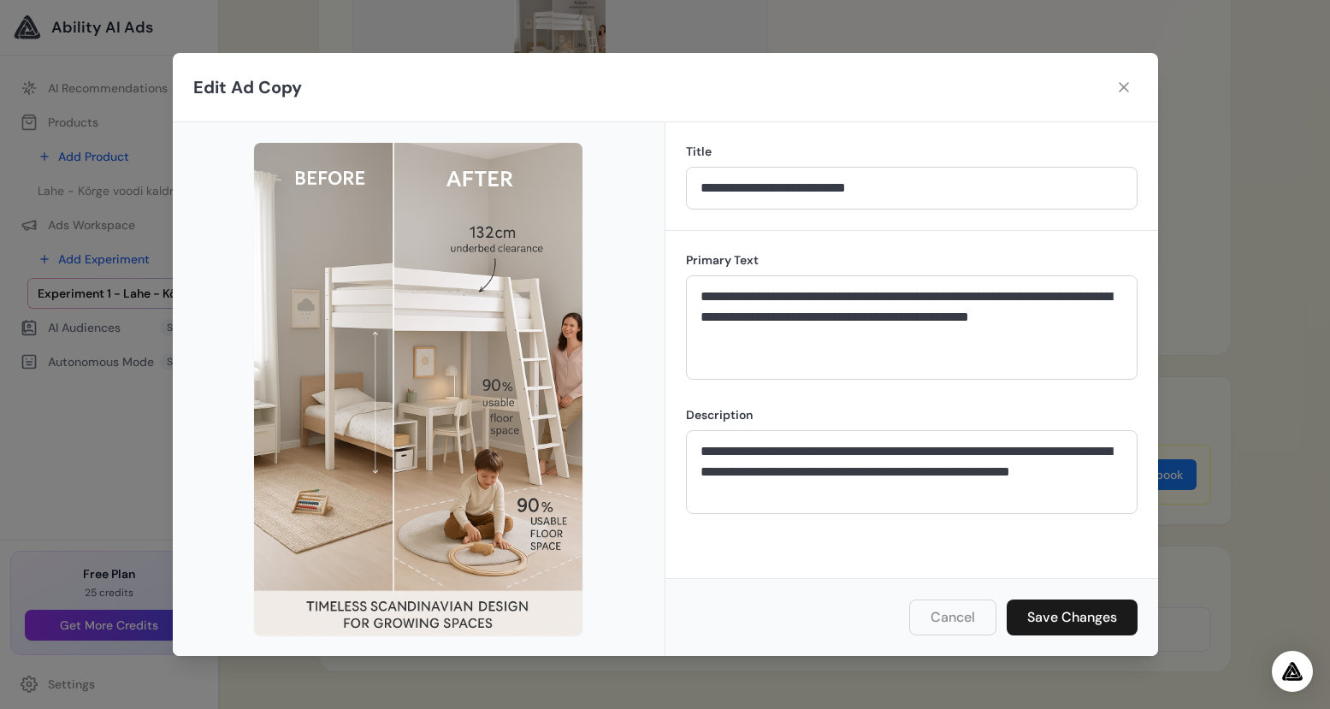
click at [943, 618] on button "Cancel" at bounding box center [952, 617] width 87 height 36
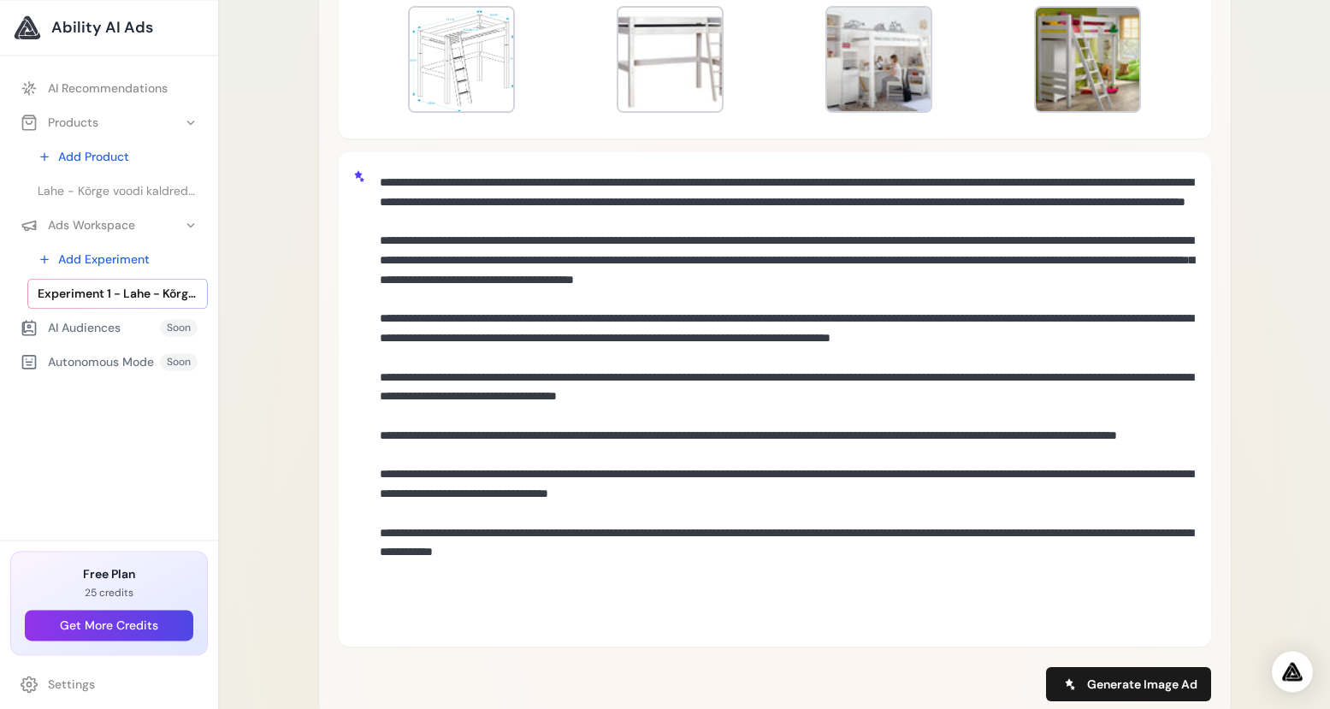
scroll to position [546, 0]
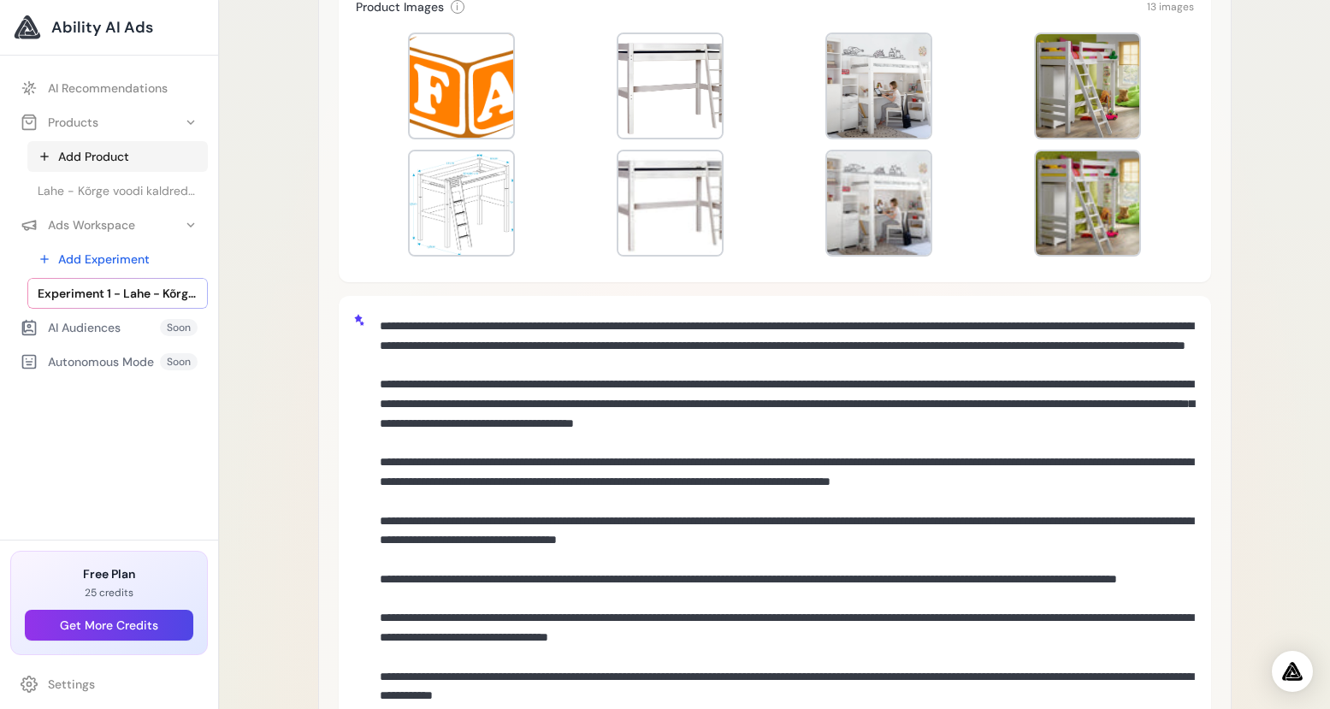
click at [119, 156] on link "Add Product" at bounding box center [117, 156] width 180 height 31
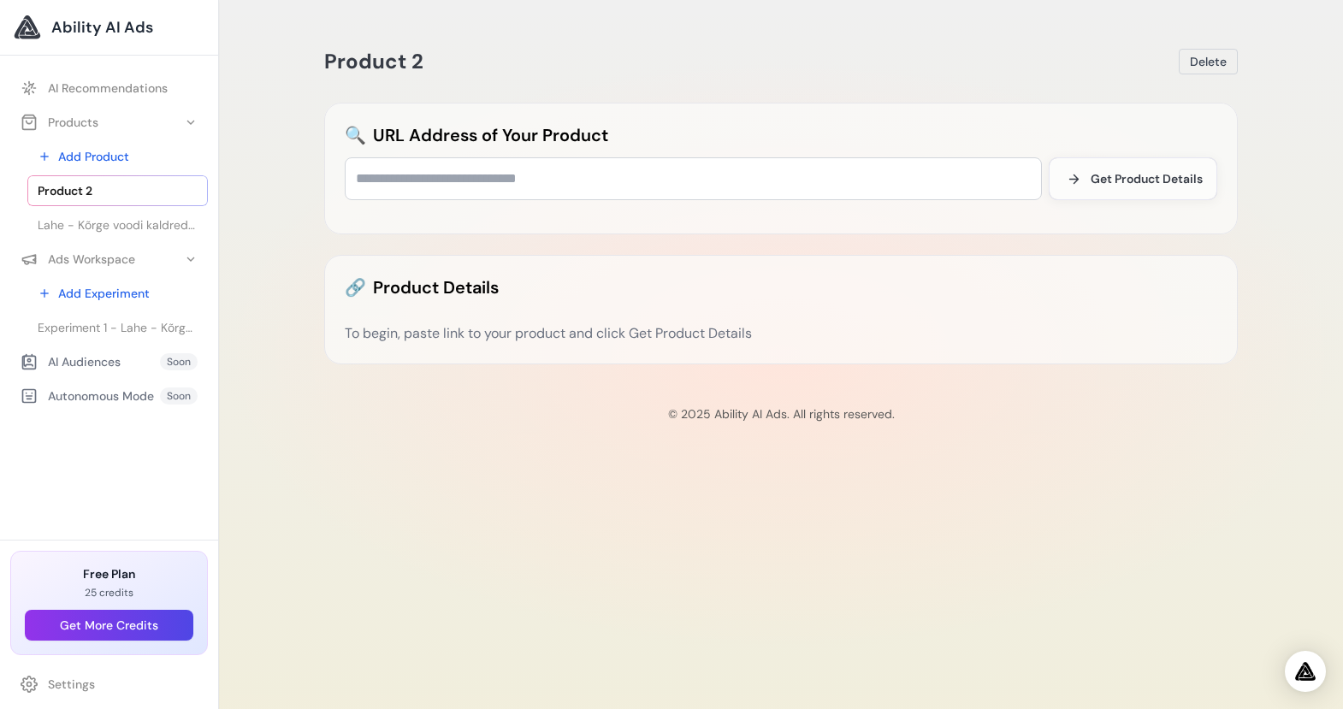
click at [422, 173] on input "text" at bounding box center [693, 178] width 697 height 43
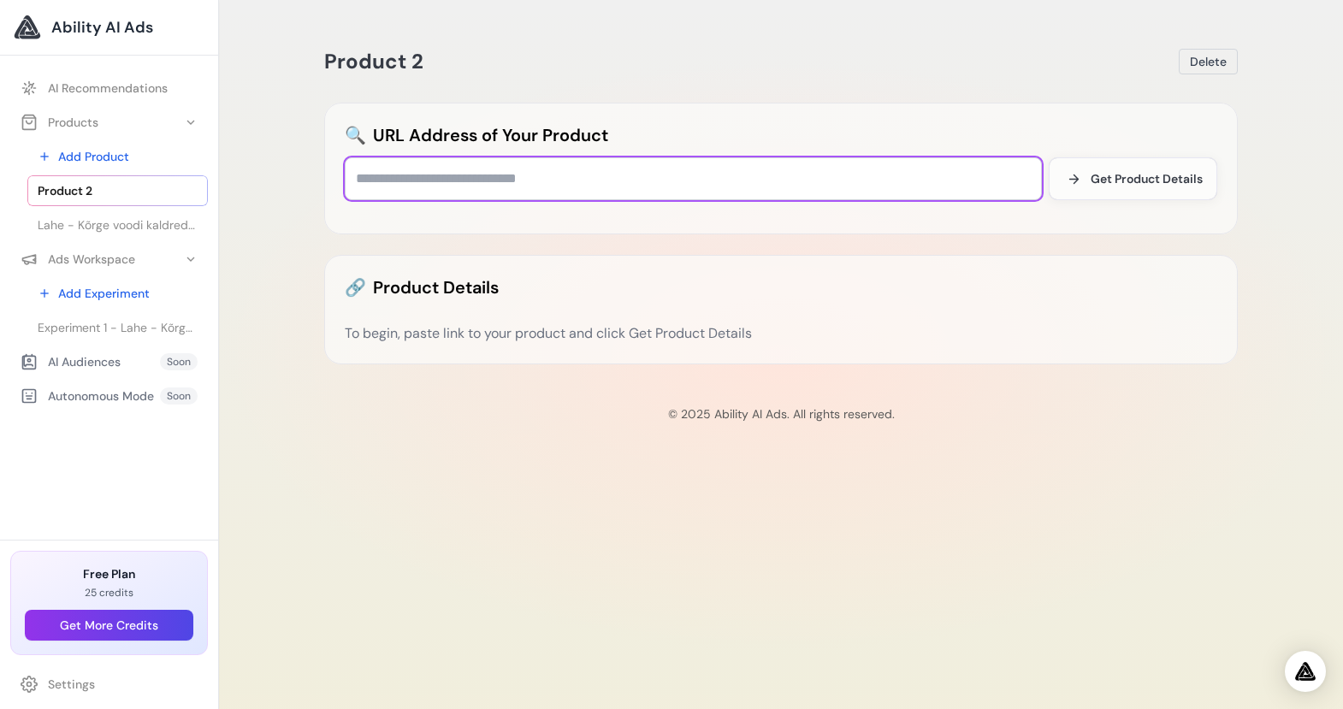
click at [423, 179] on input "text" at bounding box center [693, 178] width 697 height 43
paste input "**********"
type input "**********"
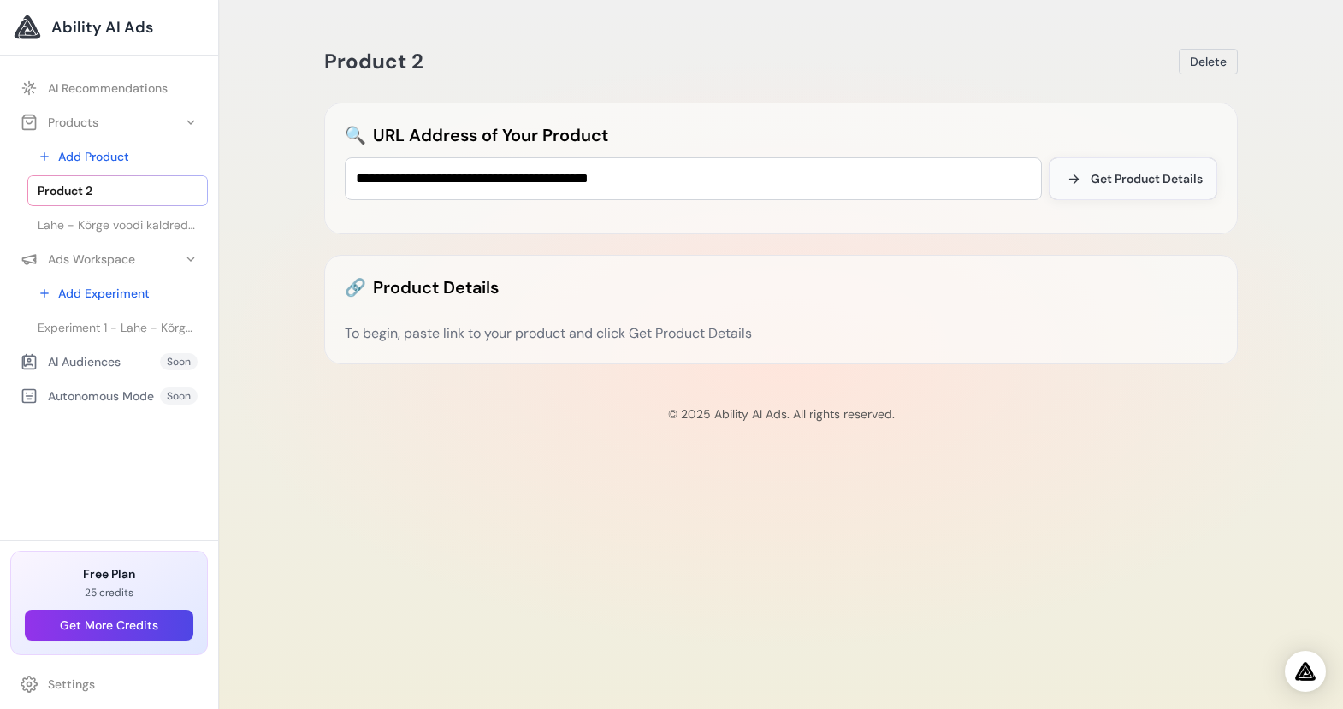
click at [1151, 179] on span "Get Product Details" at bounding box center [1146, 178] width 112 height 17
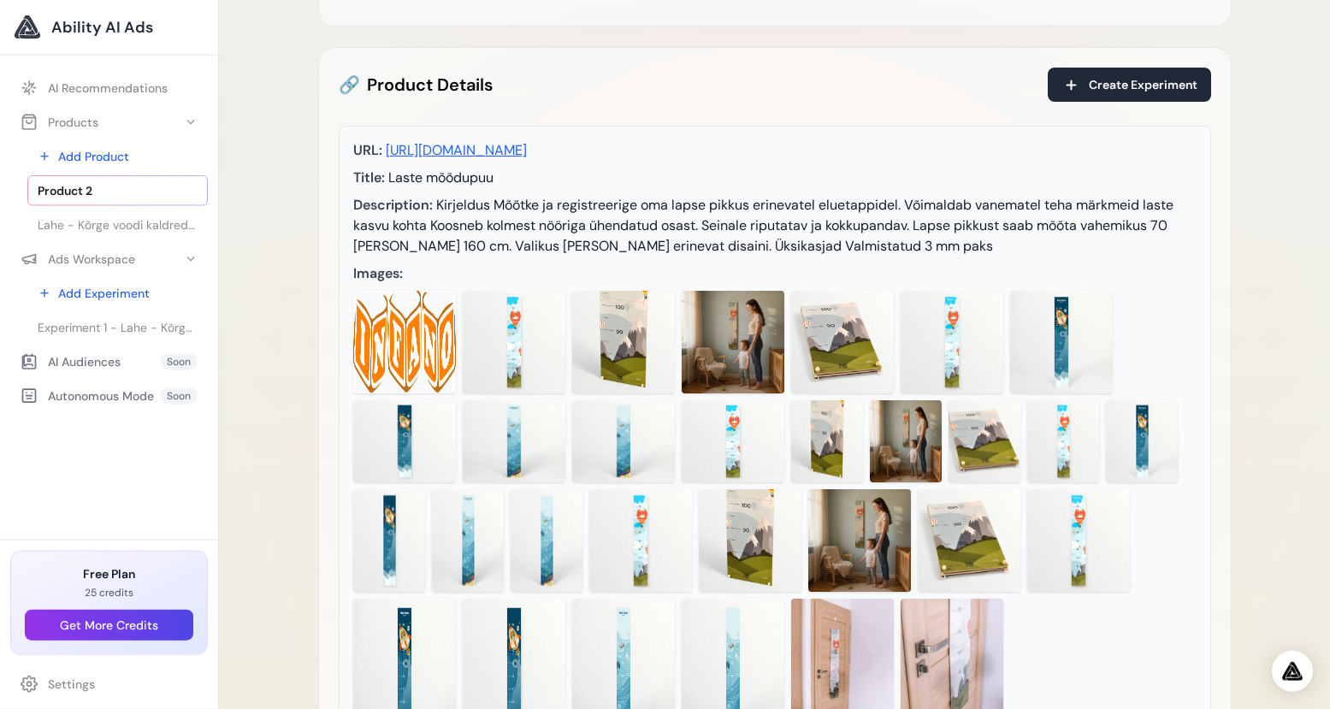
scroll to position [212, 0]
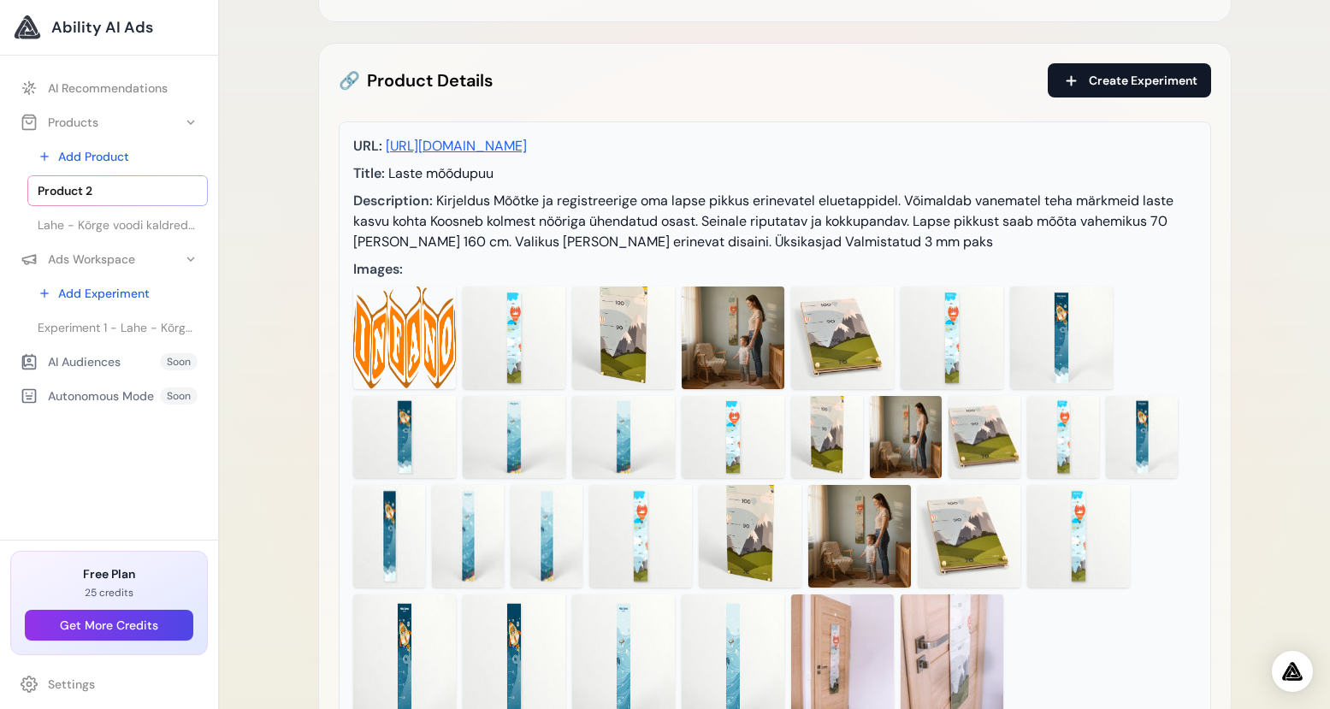
click at [1133, 81] on span "Create Experiment" at bounding box center [1143, 80] width 109 height 17
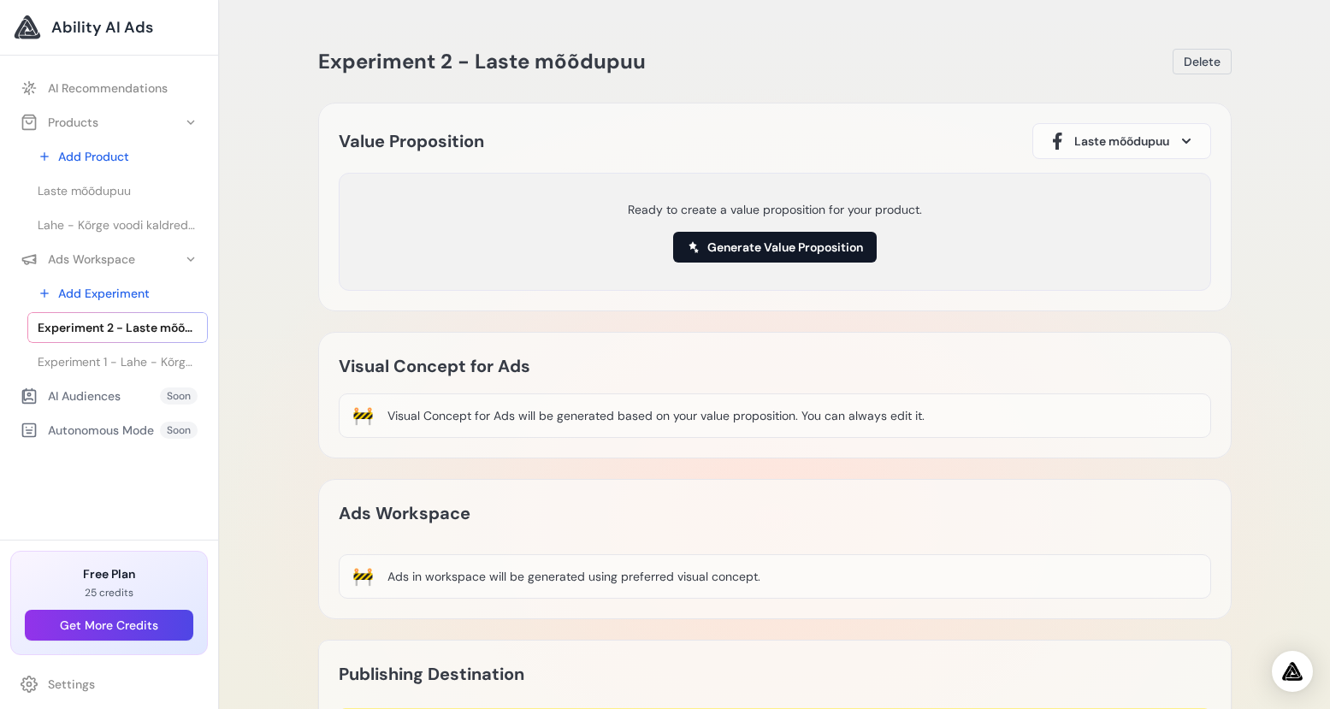
click at [818, 248] on button "Generate Value Proposition" at bounding box center [775, 247] width 204 height 31
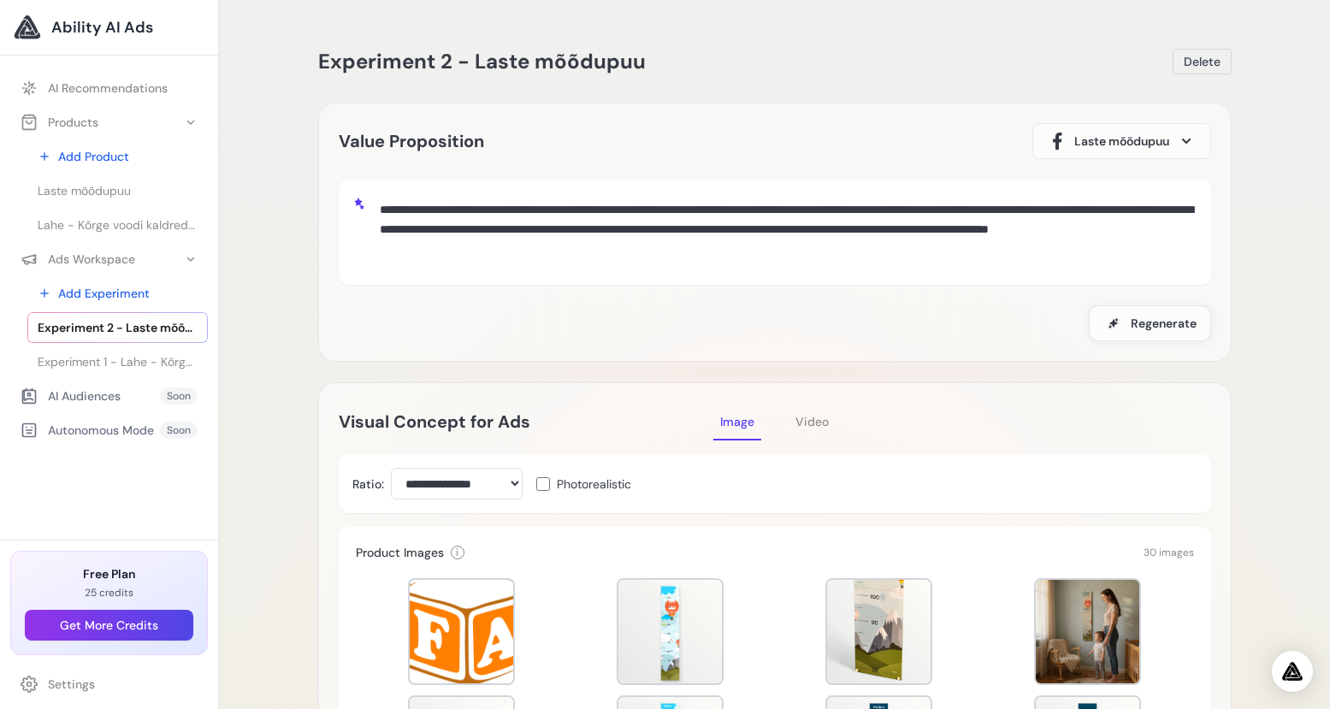
drag, startPoint x: 381, startPoint y: 206, endPoint x: 712, endPoint y: 263, distance: 335.7
click at [712, 263] on textarea "**********" at bounding box center [785, 230] width 824 height 74
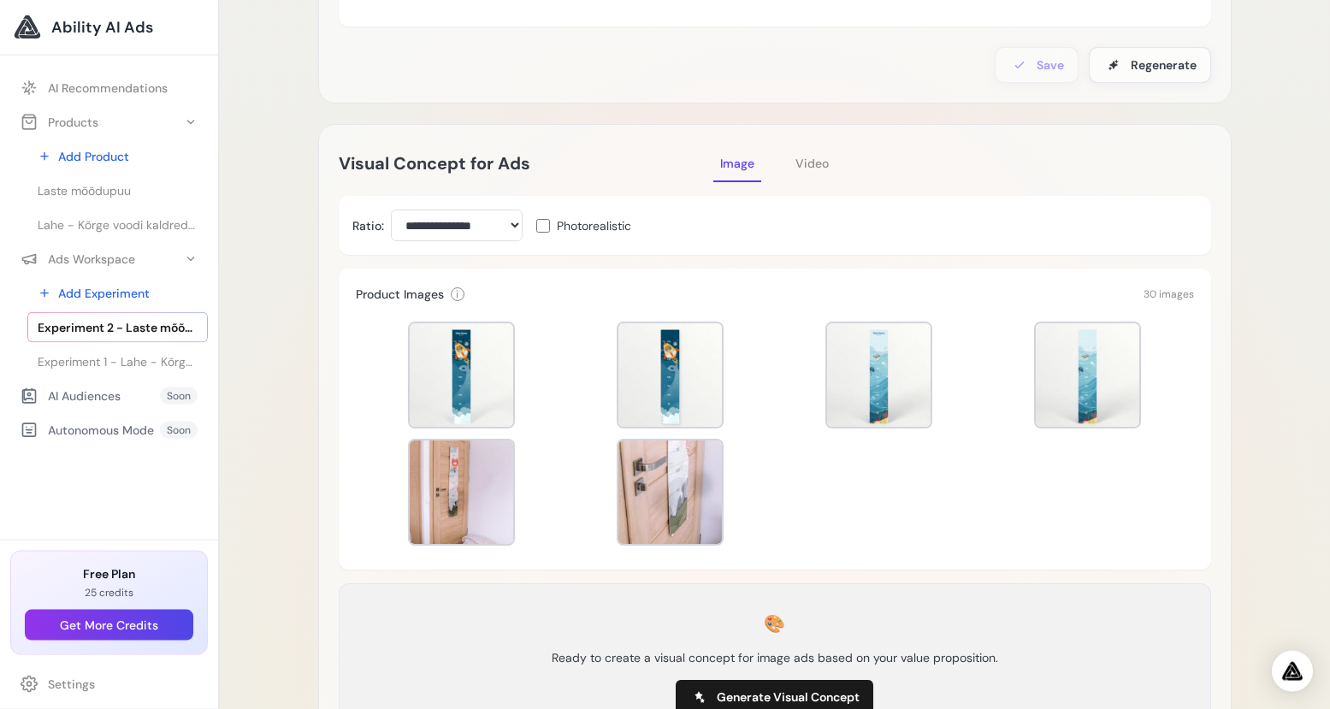
scroll to position [328, 0]
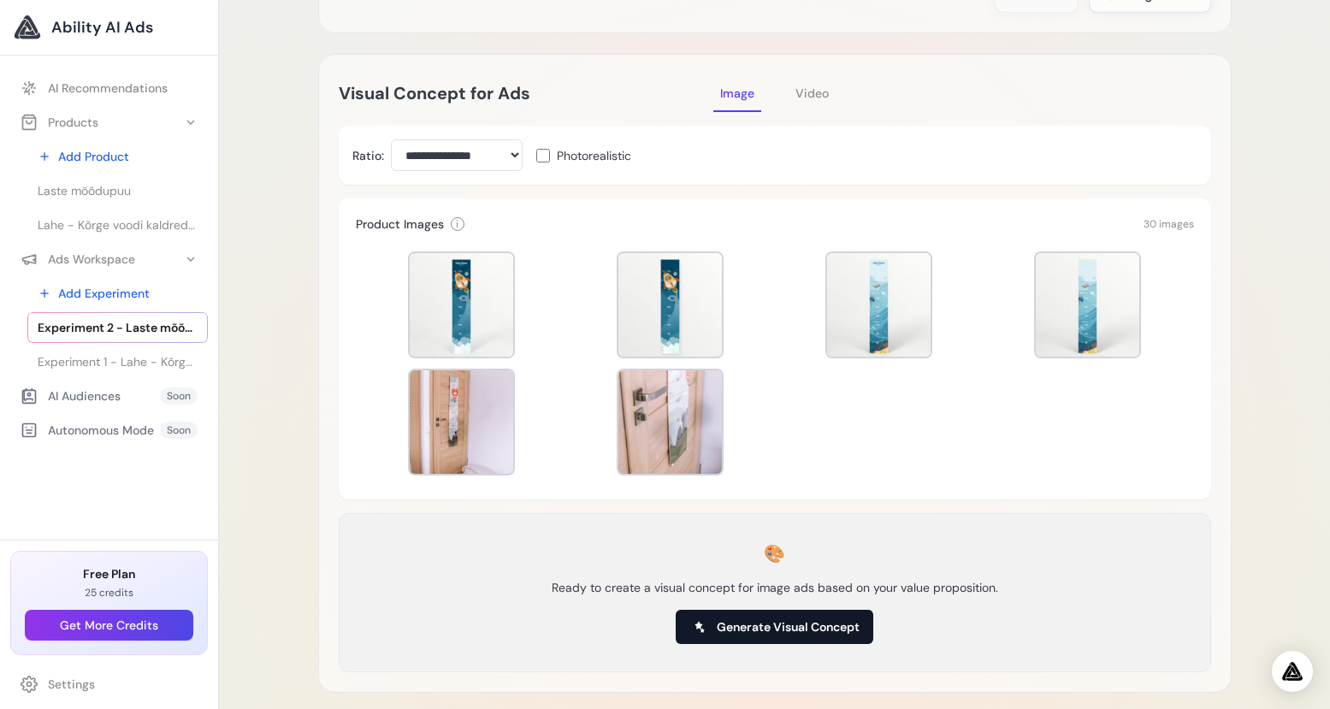
click at [846, 618] on span "Generate Visual Concept" at bounding box center [788, 626] width 143 height 17
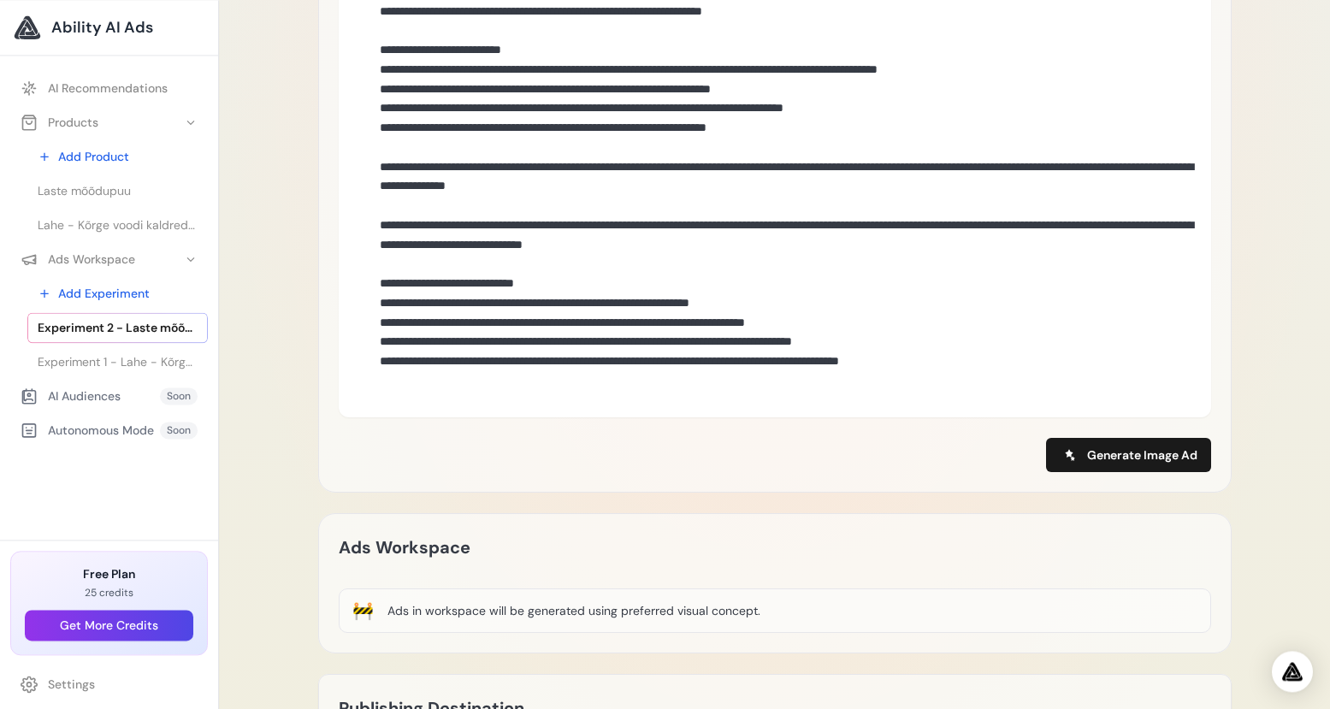
scroll to position [889, 0]
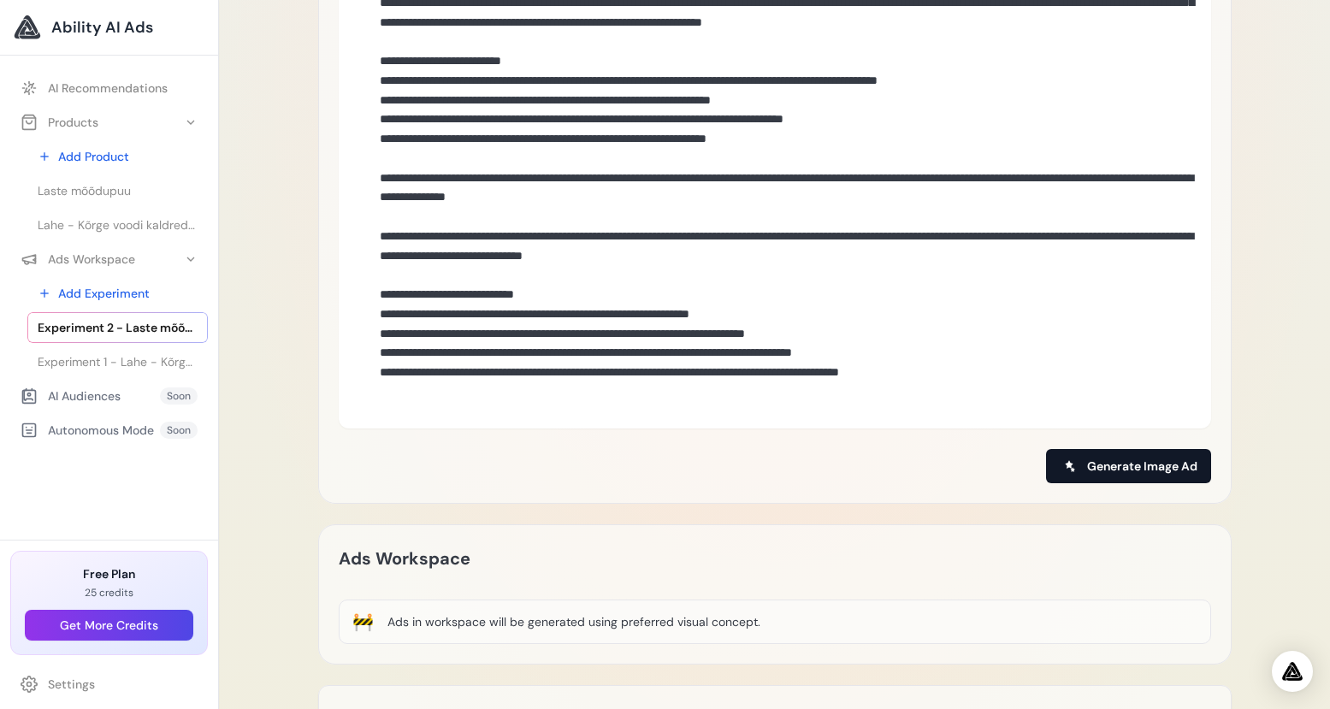
click at [1124, 458] on span "Generate Image Ad" at bounding box center [1142, 466] width 110 height 17
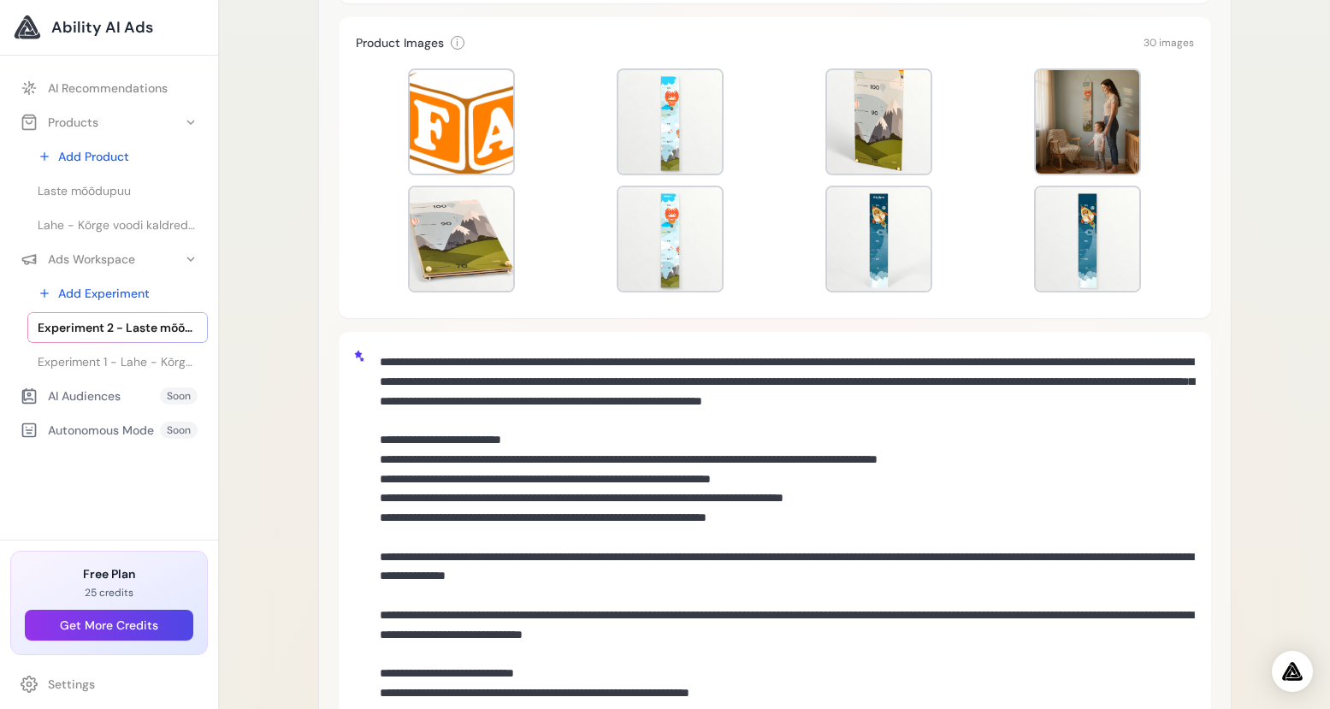
scroll to position [0, 0]
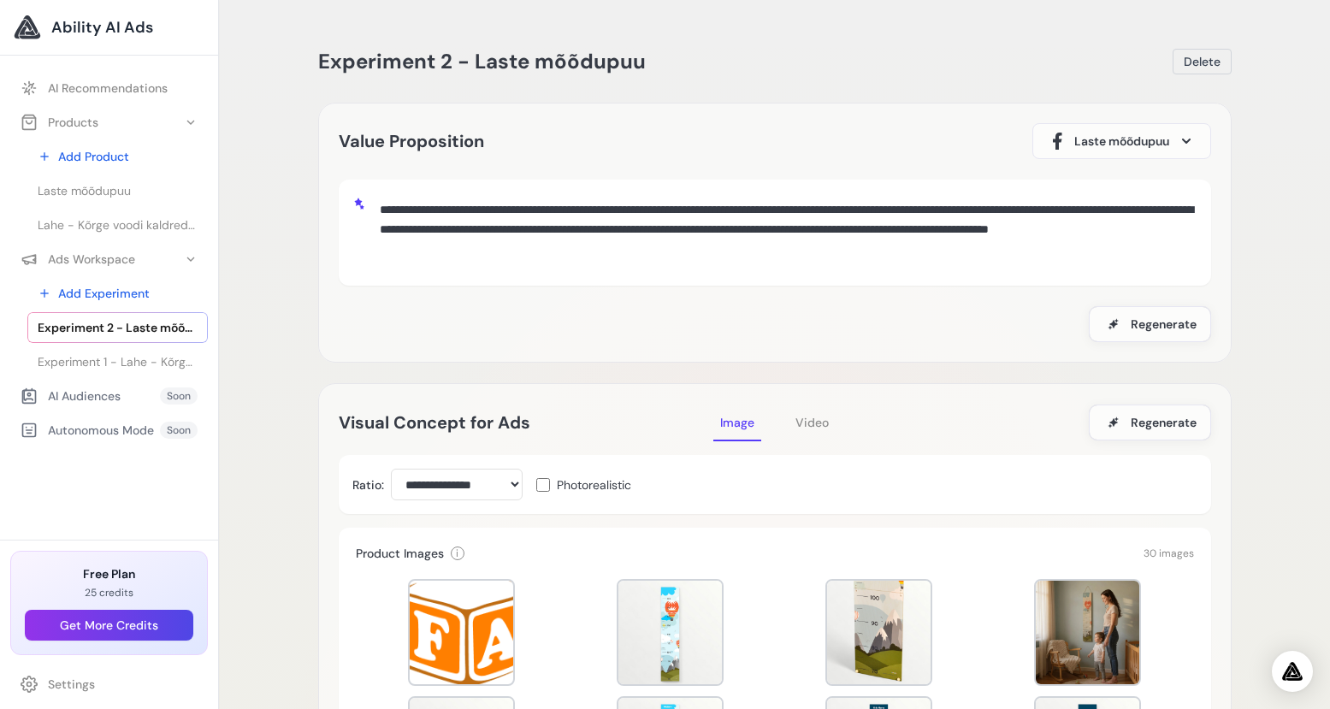
click at [1142, 145] on span "Laste mõõdupuu" at bounding box center [1121, 141] width 95 height 17
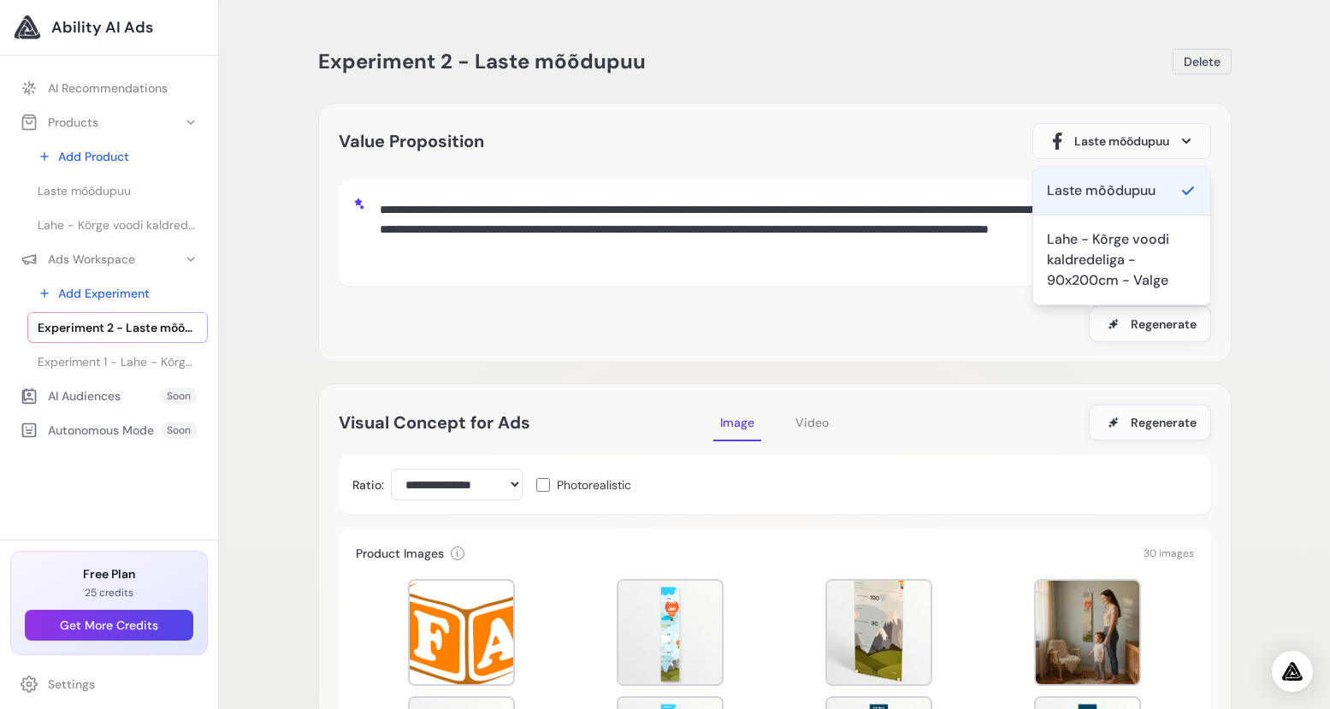
click at [1006, 297] on div "**********" at bounding box center [775, 257] width 872 height 169
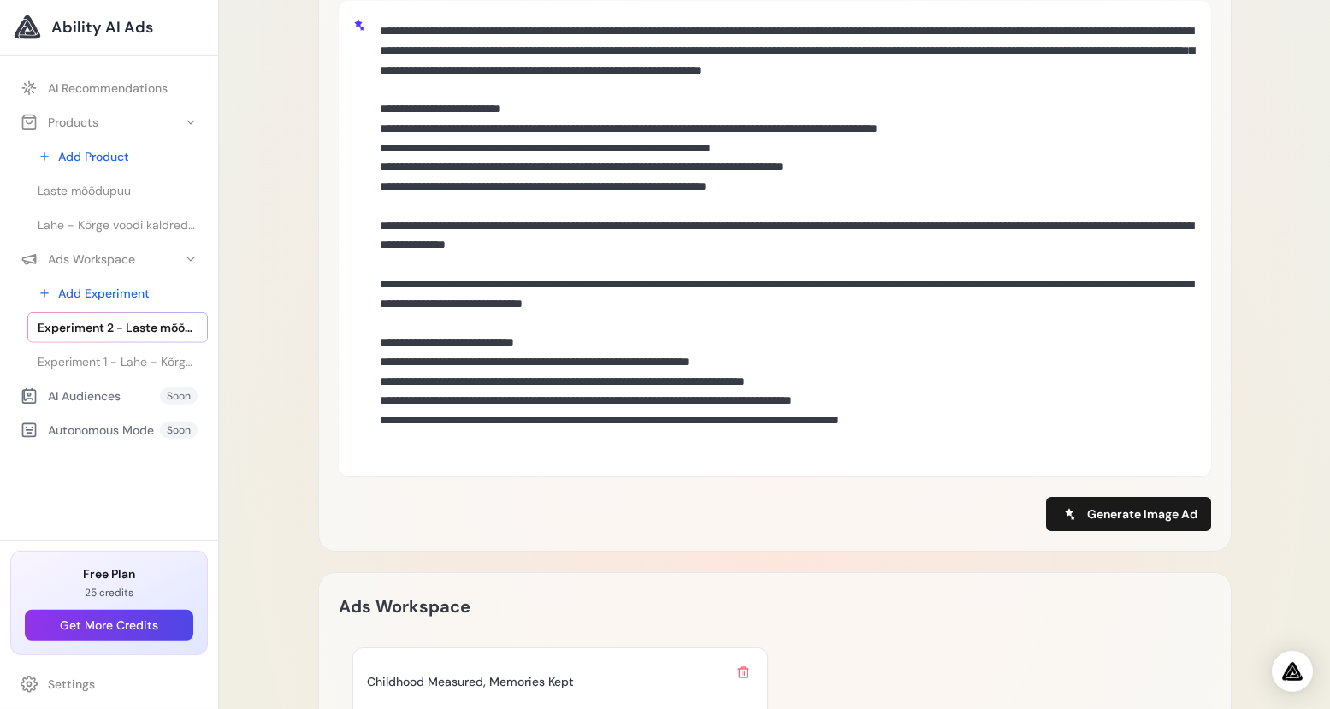
scroll to position [1040, 0]
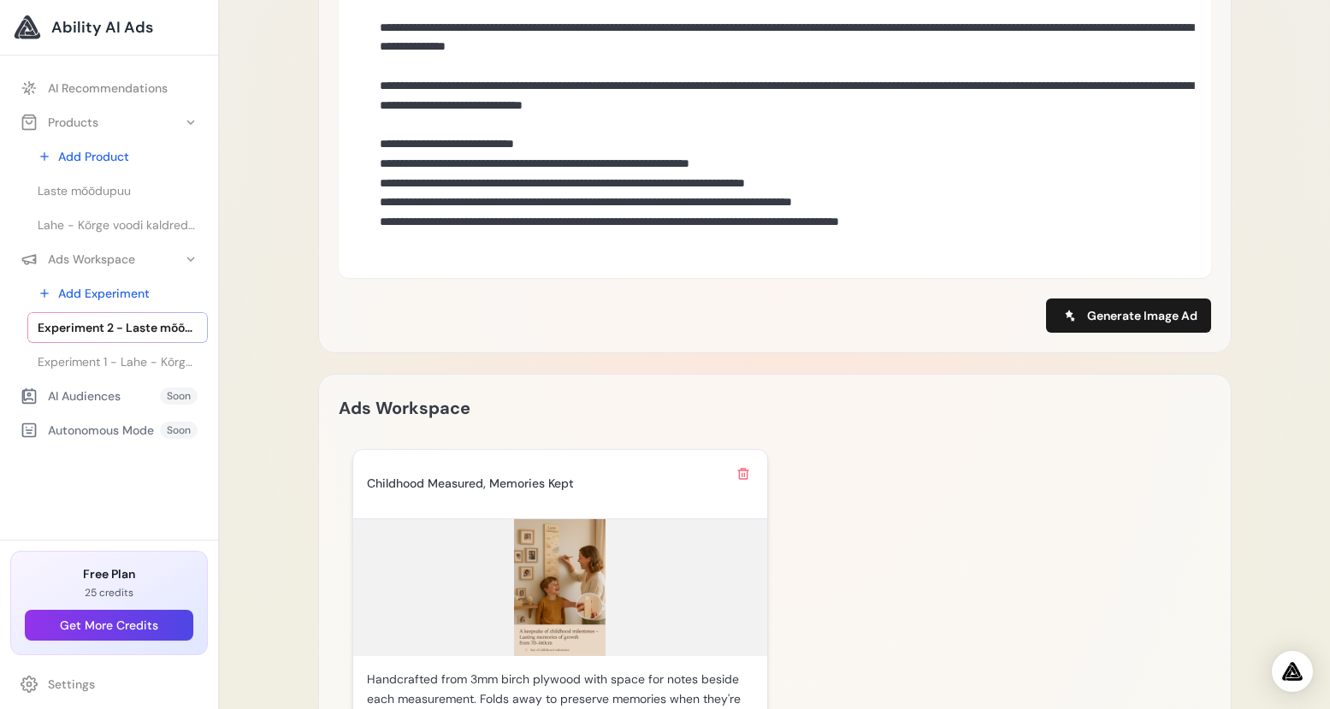
click at [592, 571] on img at bounding box center [560, 587] width 414 height 137
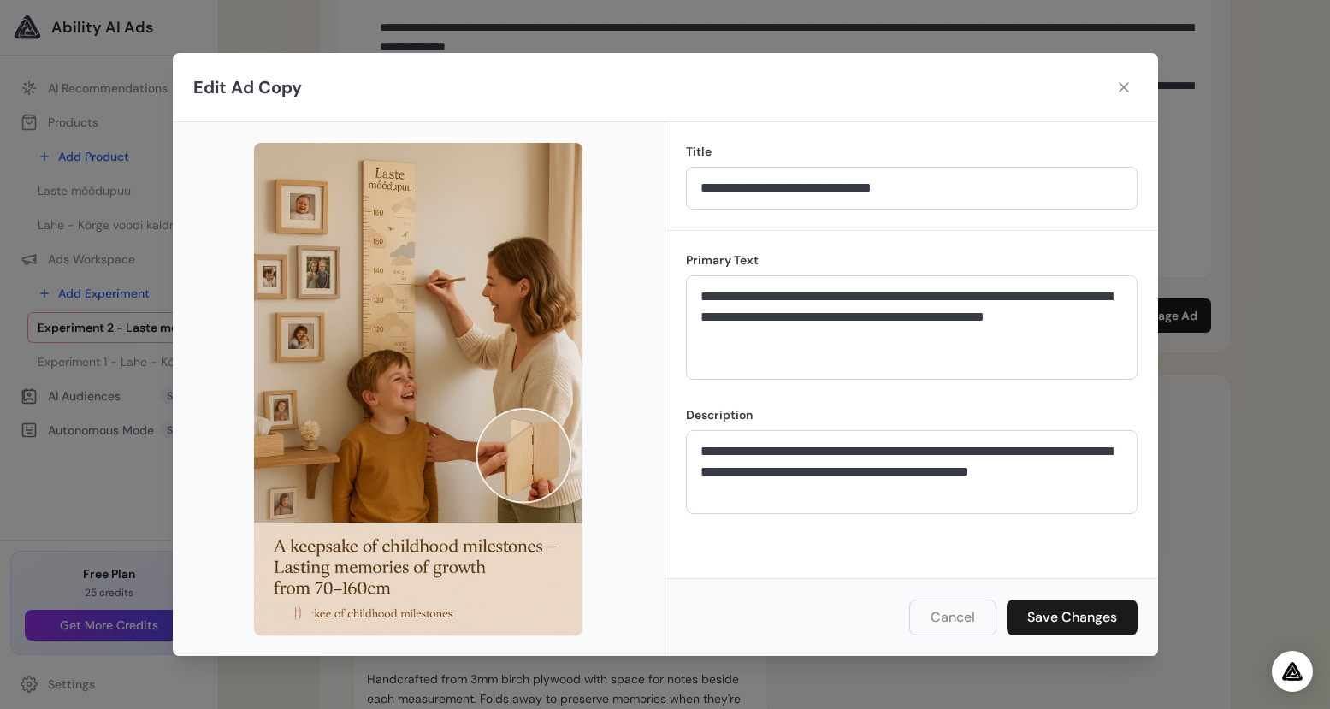
click at [345, 590] on img at bounding box center [418, 389] width 328 height 493
click at [300, 544] on img at bounding box center [418, 389] width 328 height 493
click at [954, 617] on button "Cancel" at bounding box center [952, 617] width 87 height 36
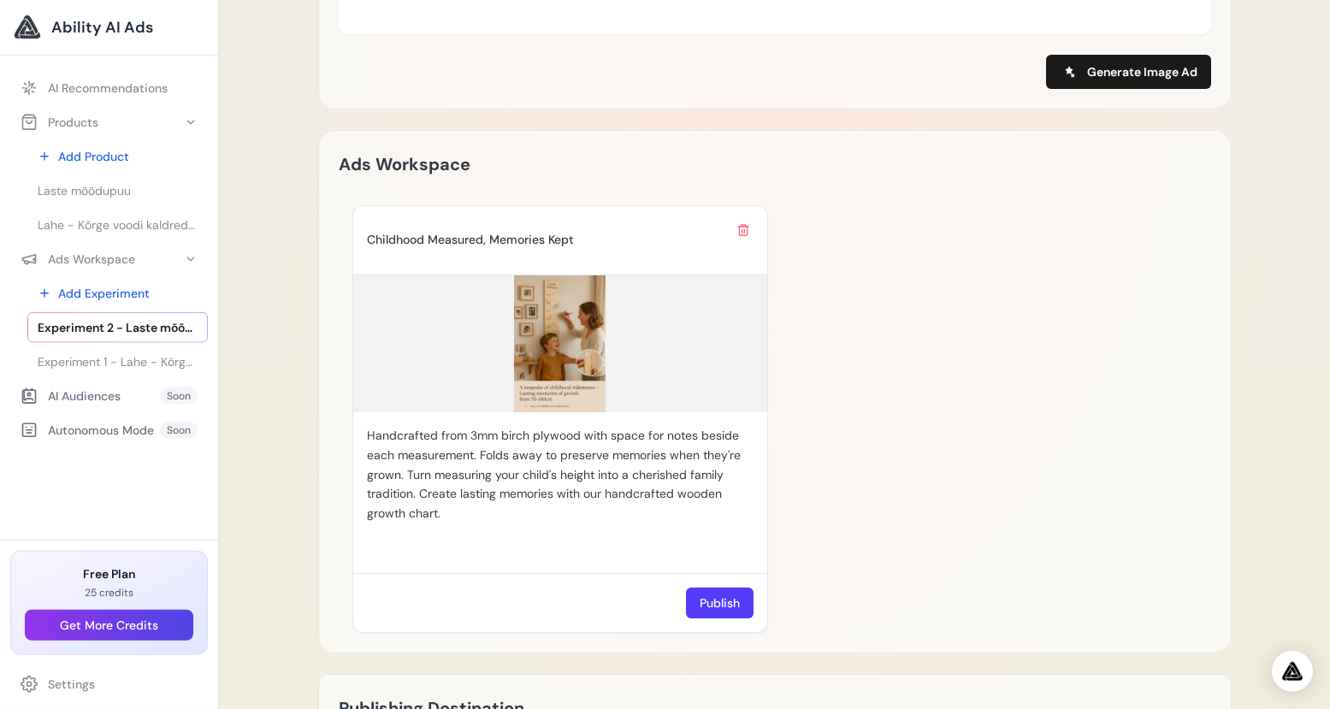
scroll to position [1280, 0]
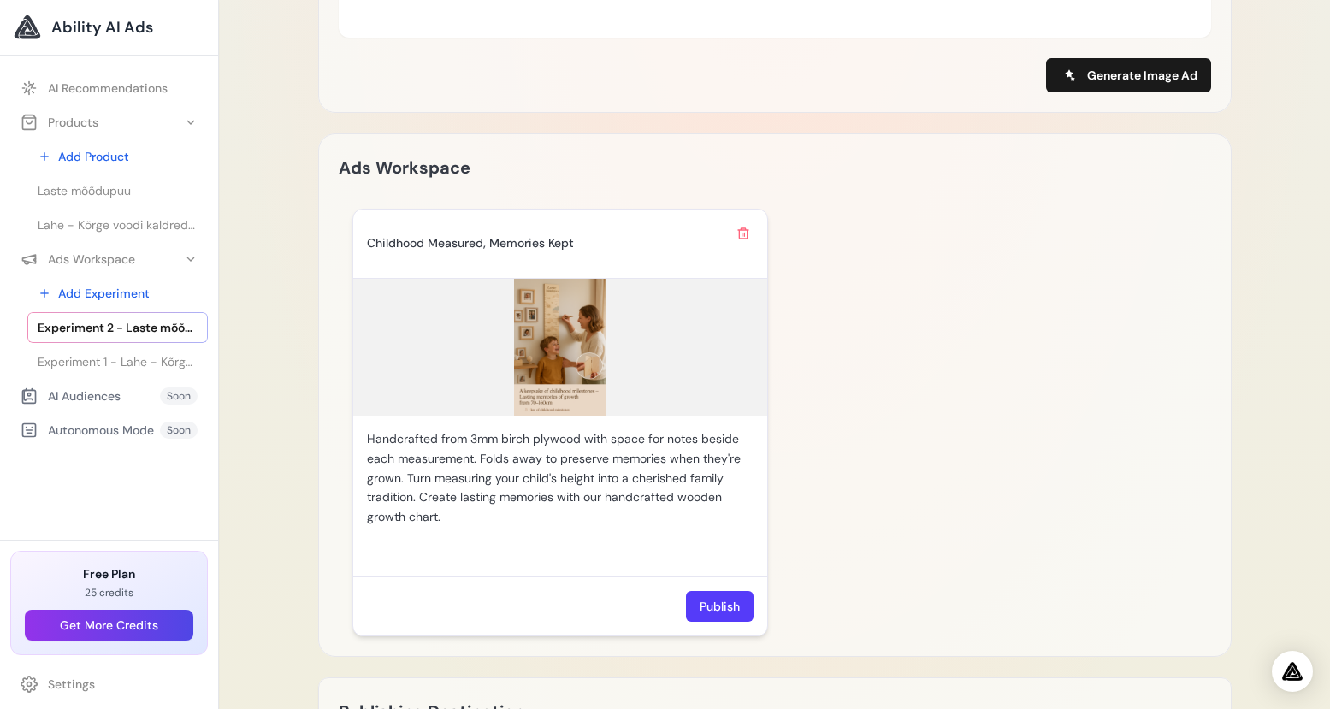
click at [576, 440] on p "Handcrafted from 3mm birch plywood with space for notes beside each measurement…" at bounding box center [560, 477] width 387 height 97
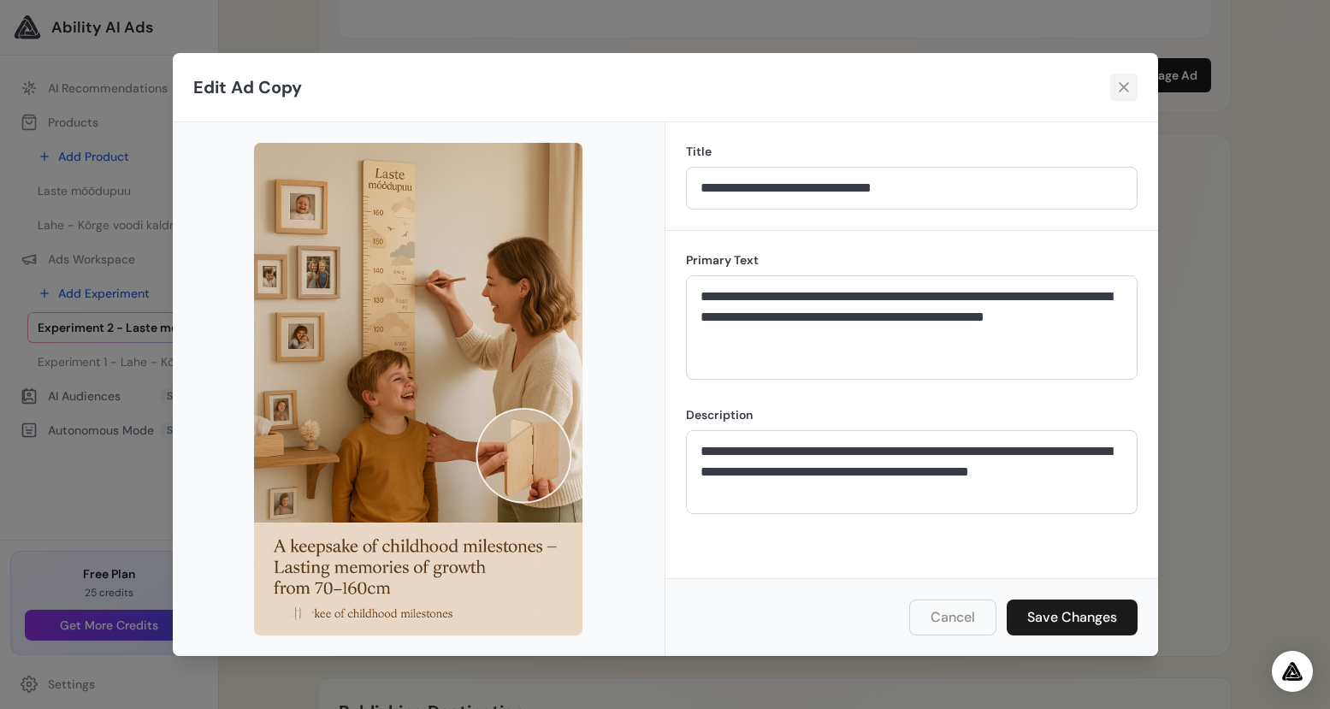
click at [1120, 92] on icon at bounding box center [1124, 87] width 10 height 10
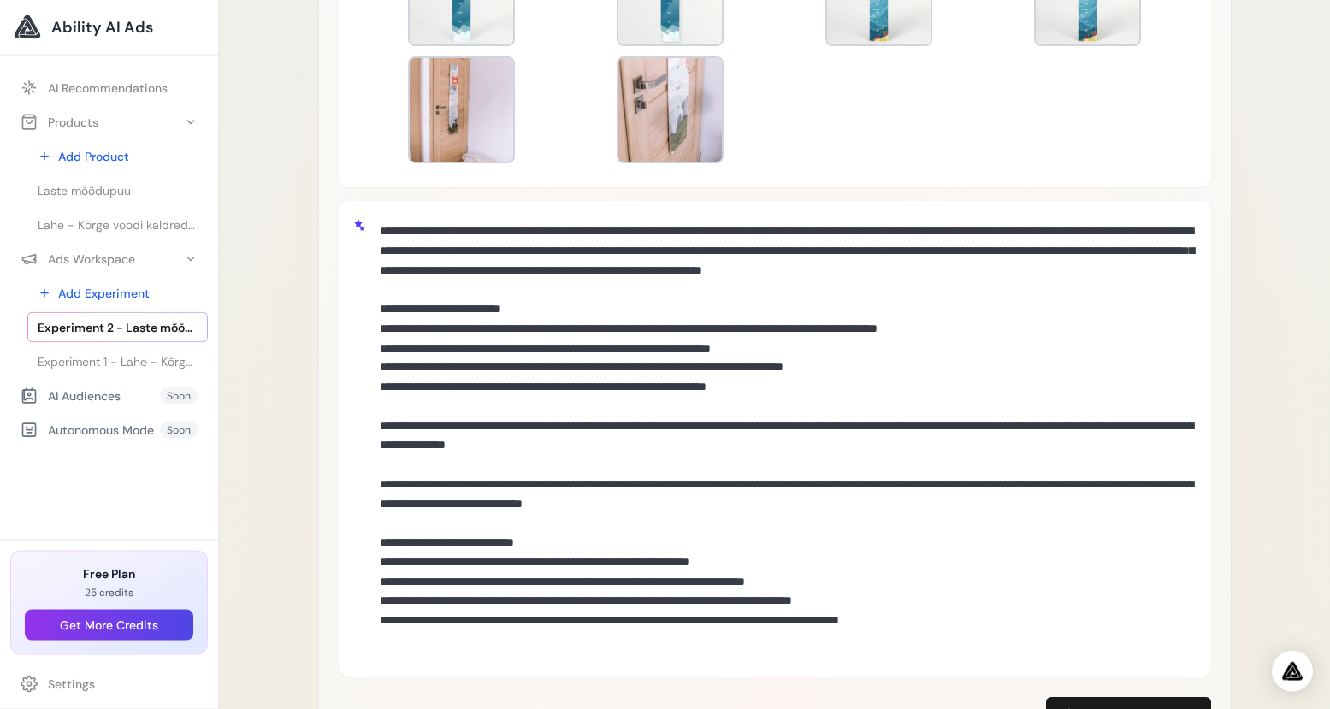
scroll to position [651, 0]
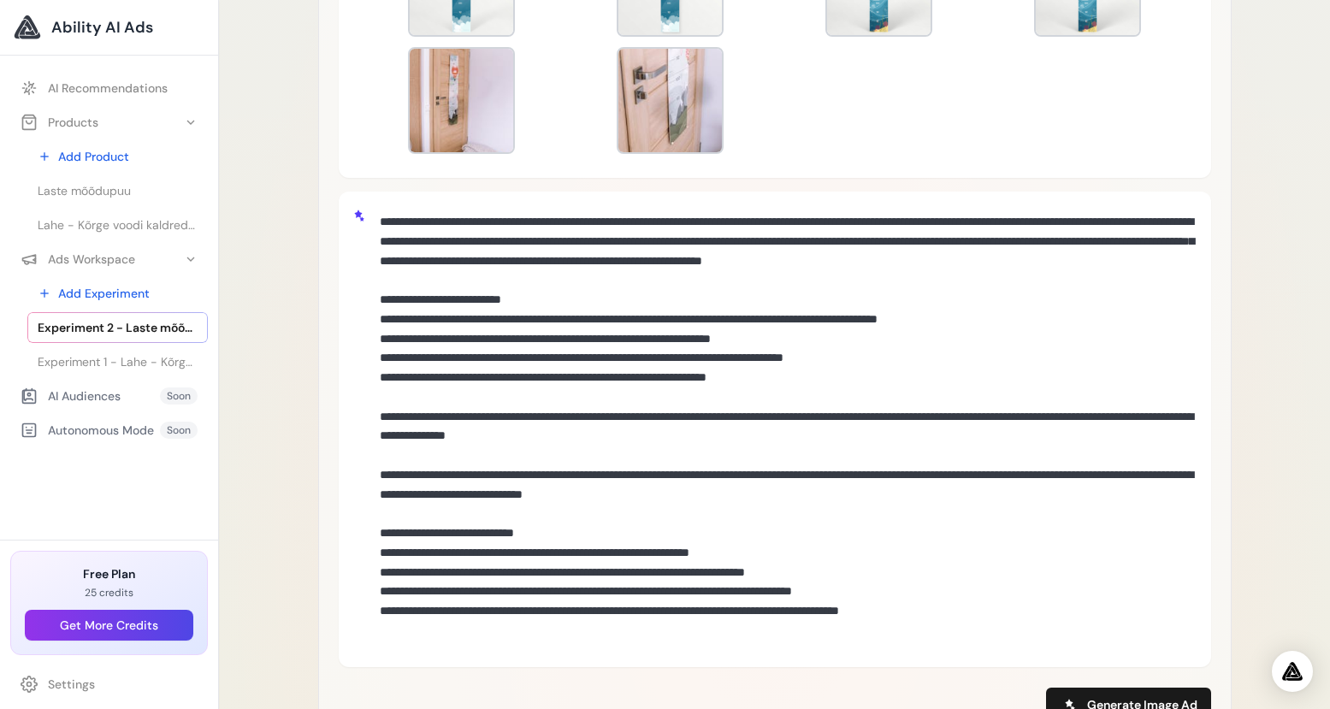
drag, startPoint x: 381, startPoint y: 218, endPoint x: 1042, endPoint y: 624, distance: 775.2
click at [1042, 624] on textarea at bounding box center [785, 427] width 824 height 444
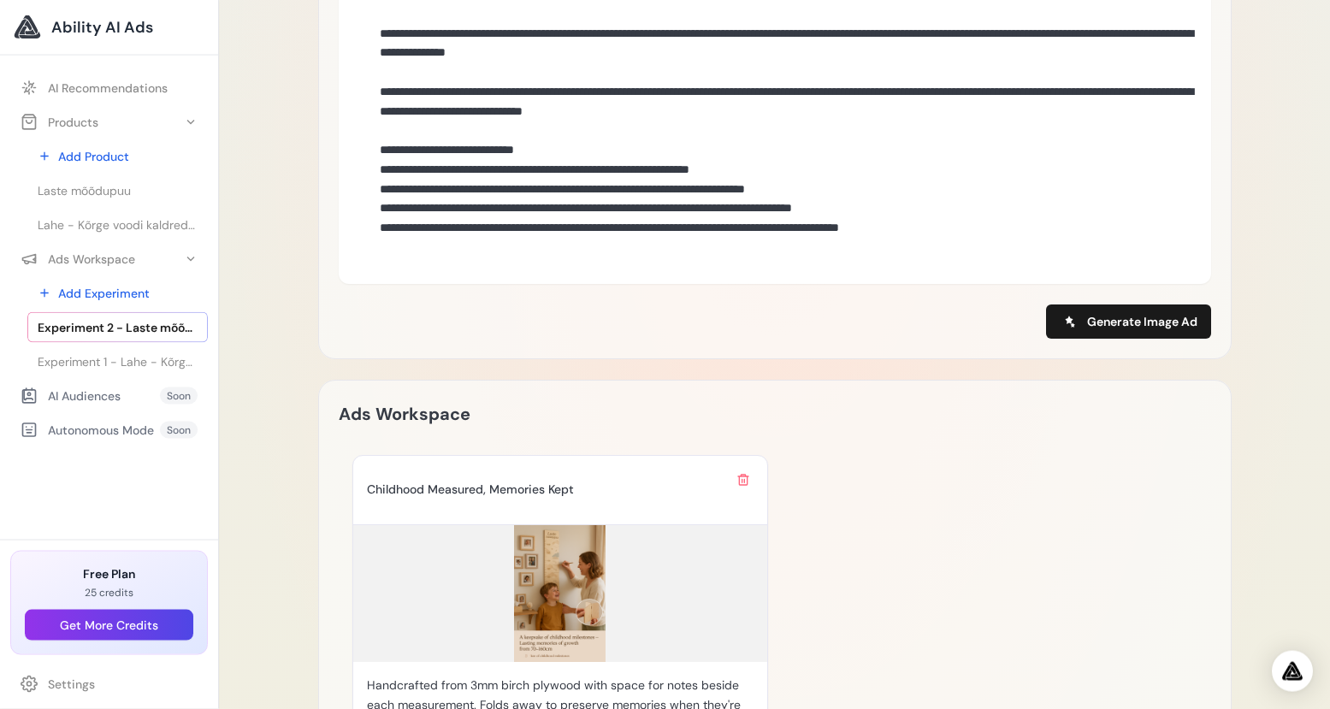
scroll to position [1048, 0]
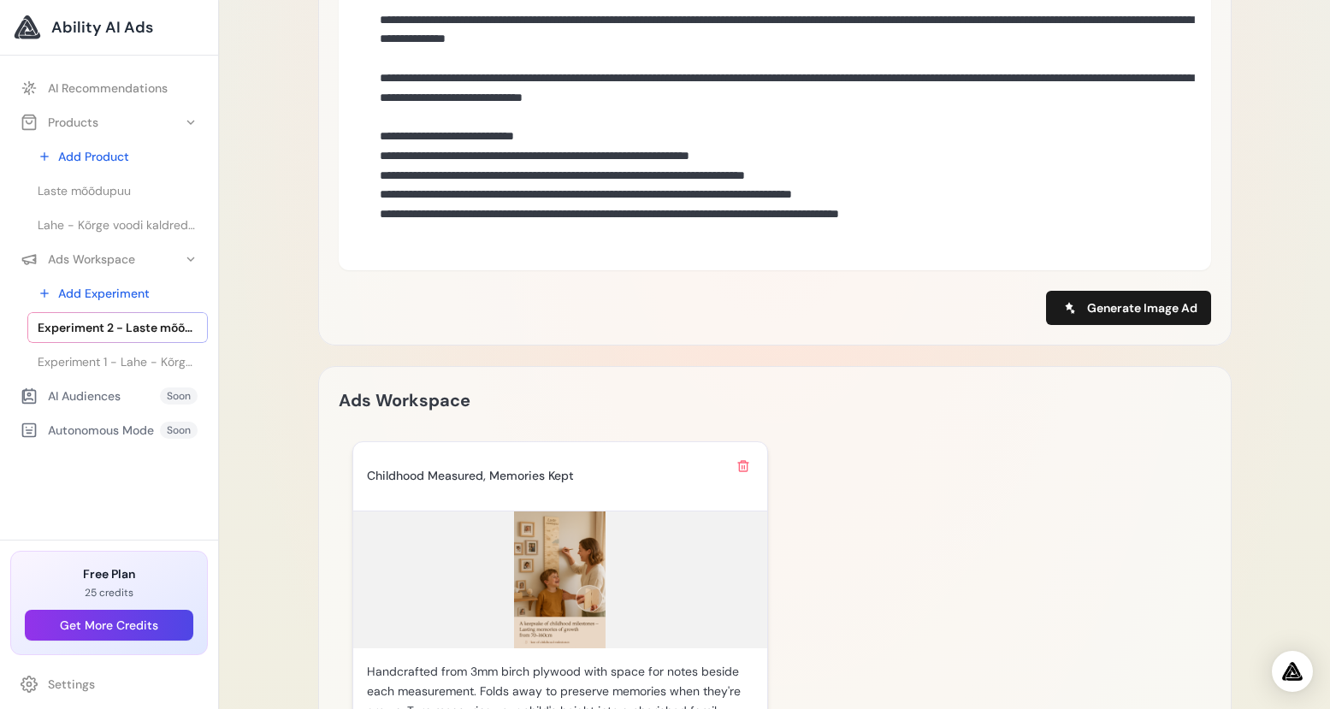
click at [560, 624] on img at bounding box center [560, 579] width 414 height 137
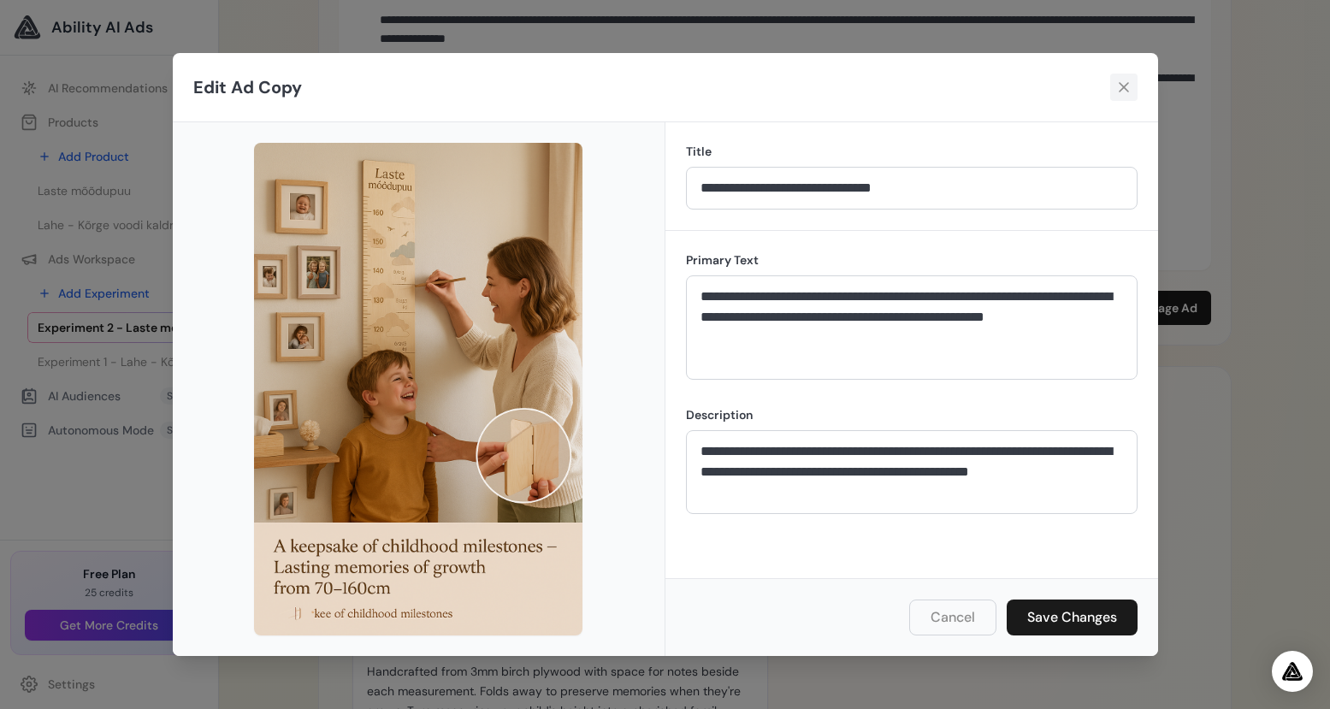
click at [1128, 82] on icon at bounding box center [1123, 87] width 17 height 17
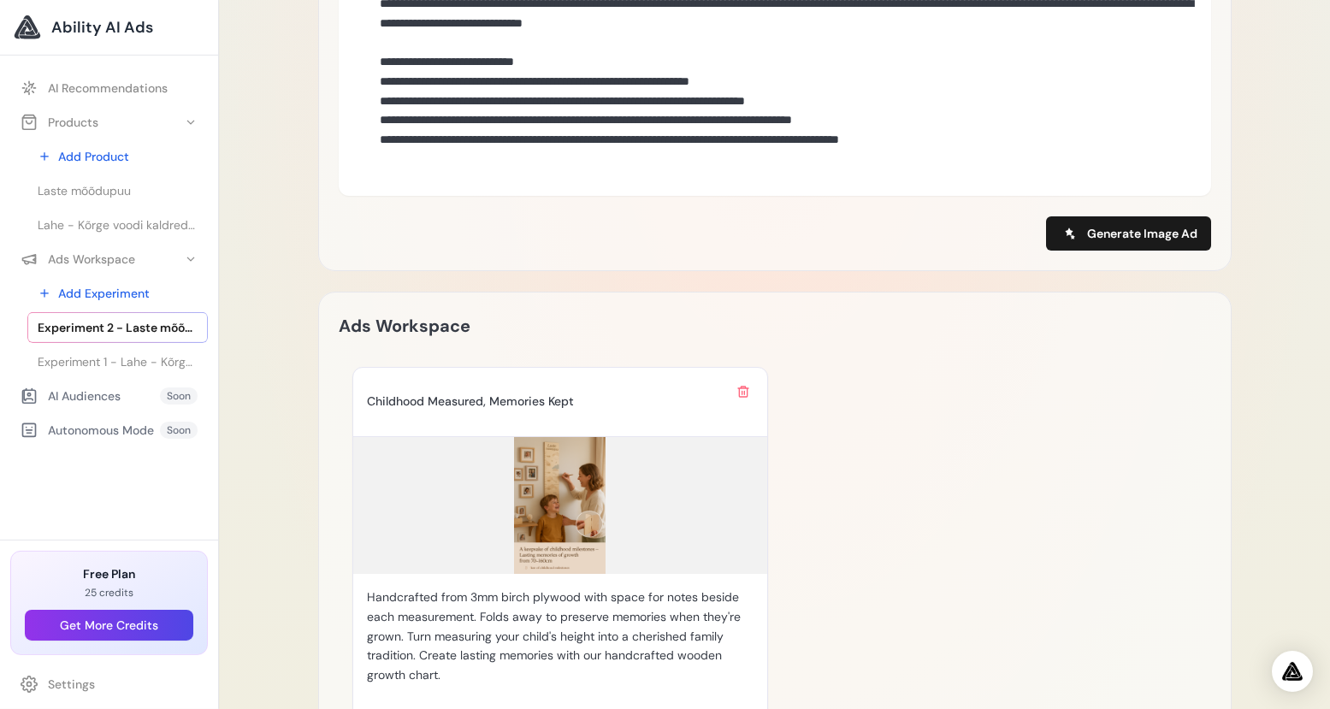
scroll to position [1116, 0]
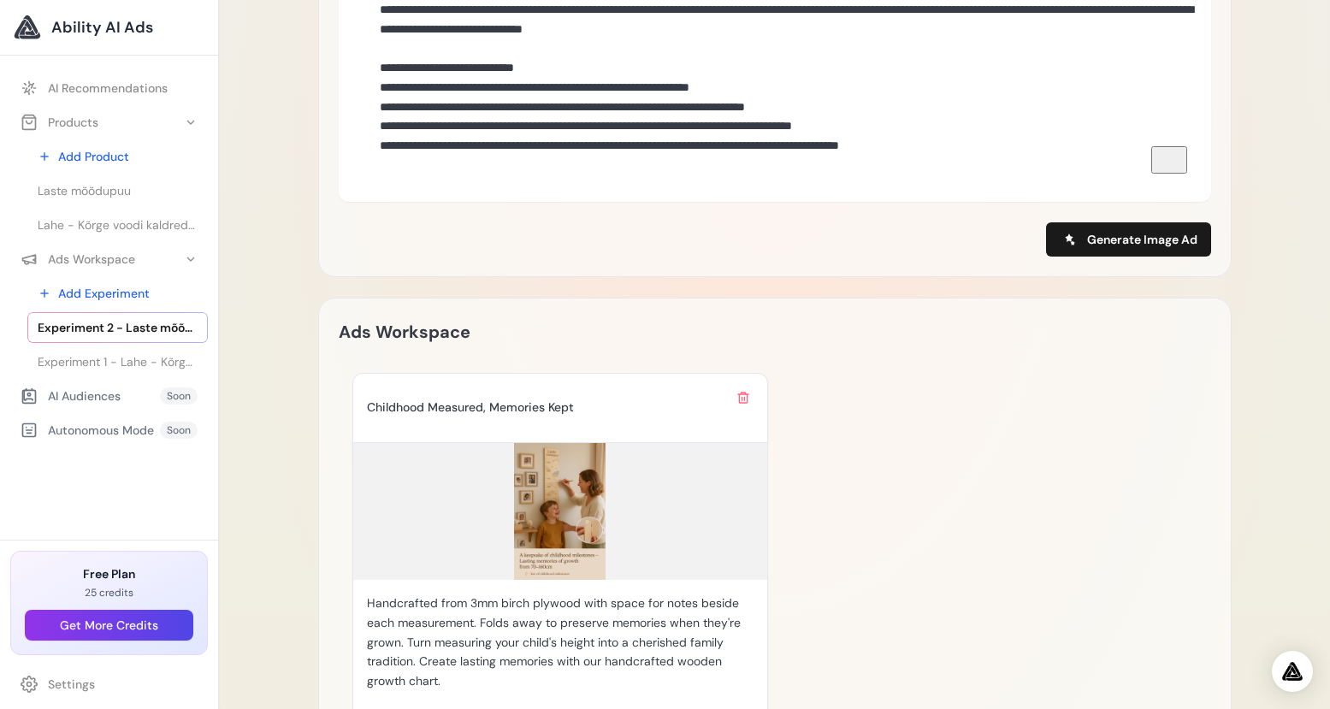
drag, startPoint x: 522, startPoint y: 157, endPoint x: 363, endPoint y: 161, distance: 159.1
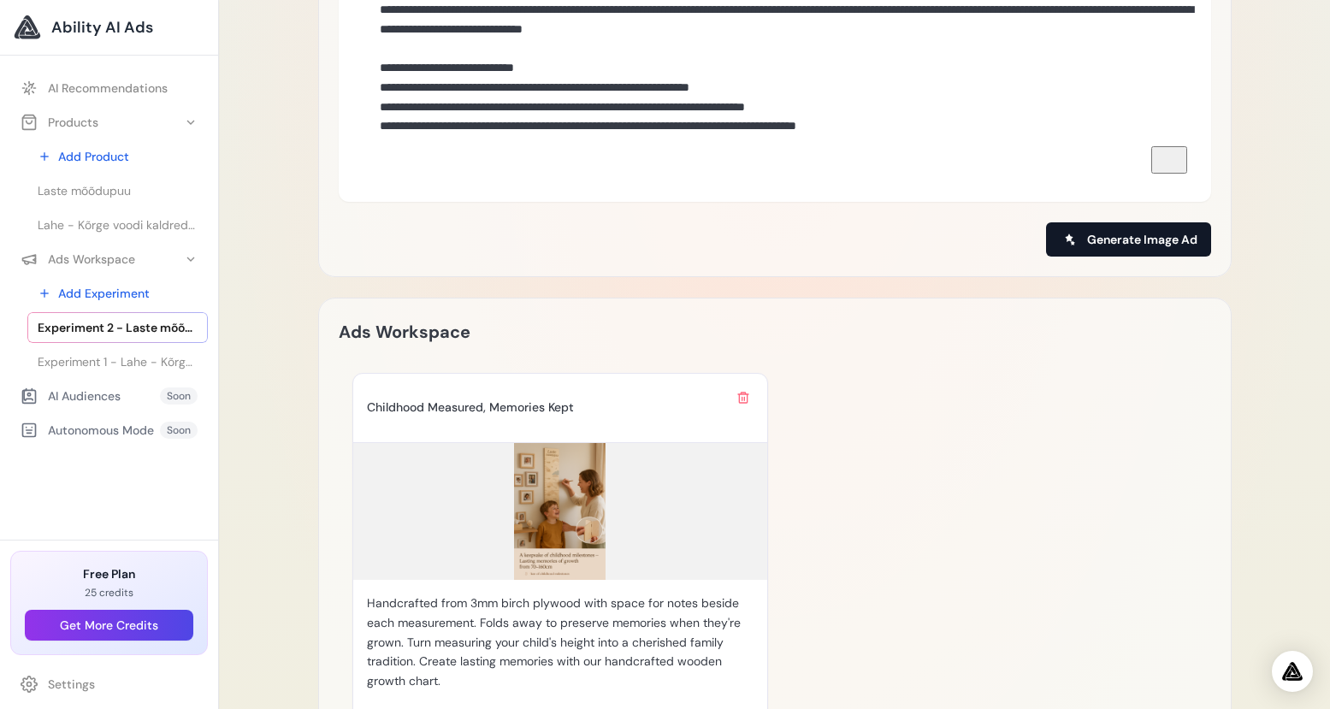
type textarea "**********"
click at [1175, 231] on span "Generate Image Ad" at bounding box center [1142, 239] width 110 height 17
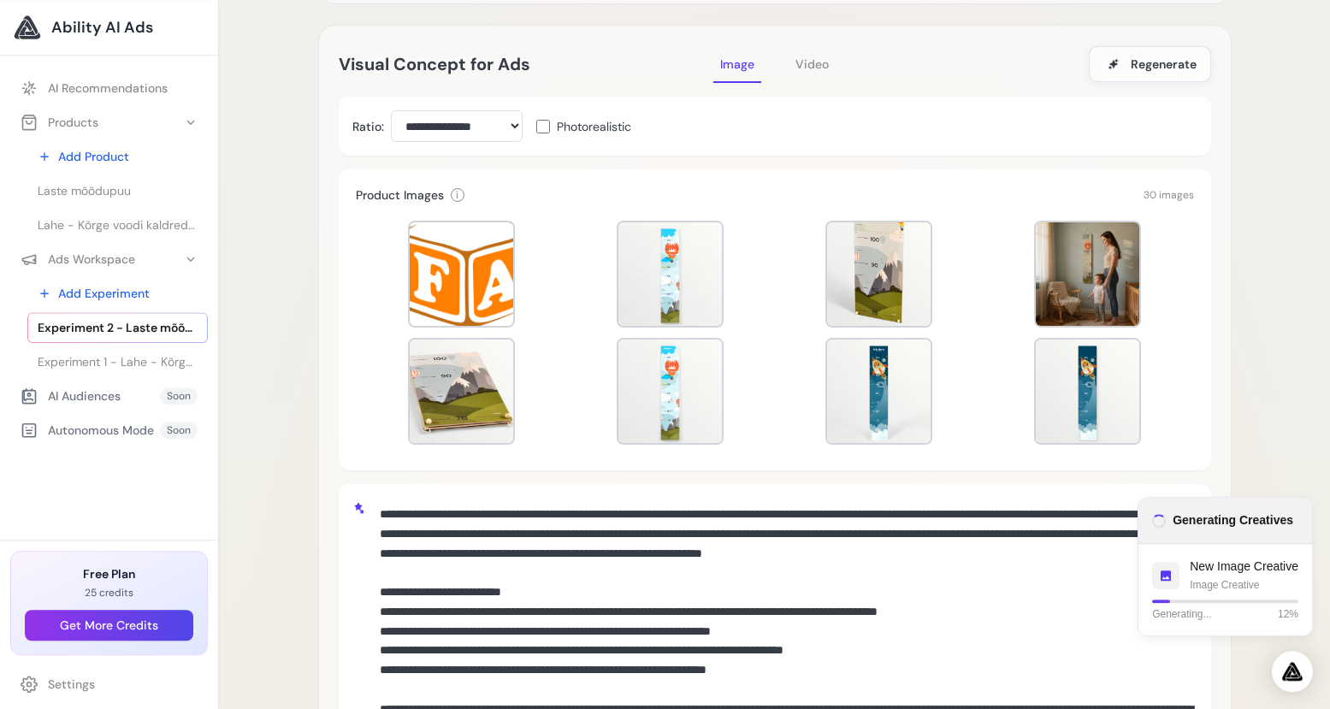
scroll to position [105, 0]
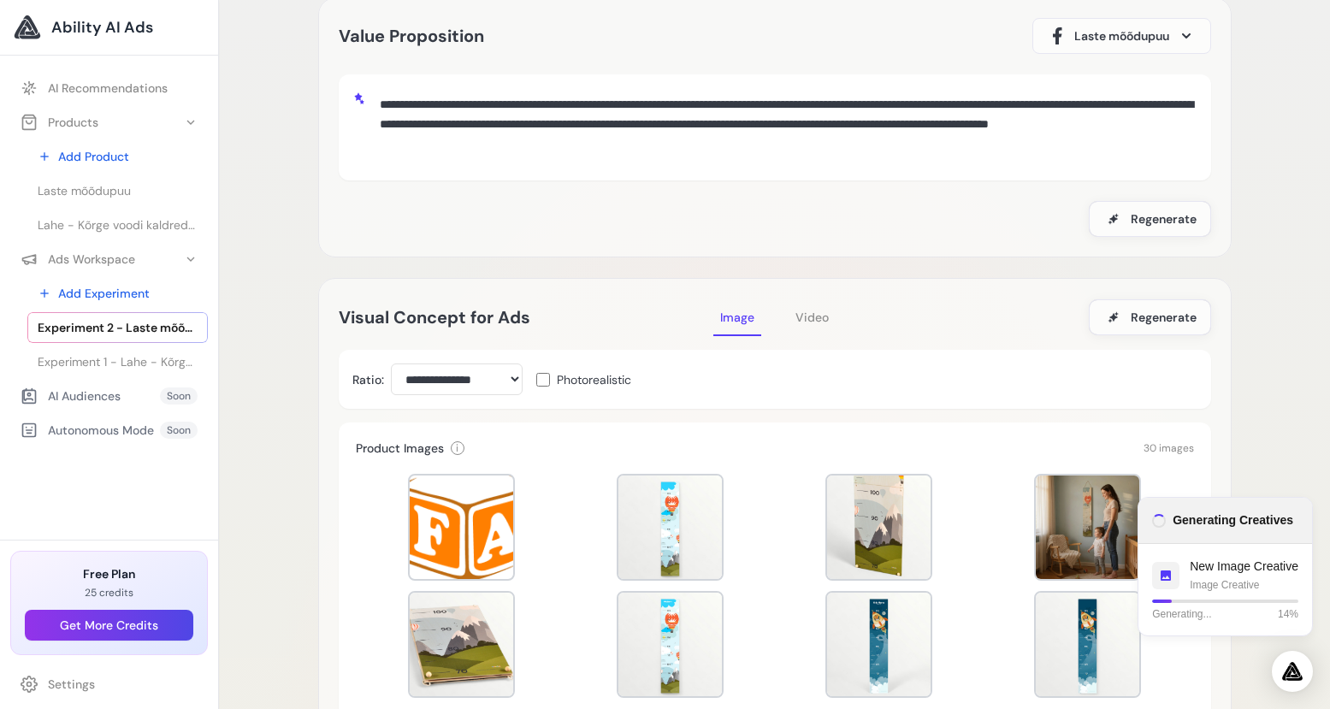
click at [812, 317] on span "Video" at bounding box center [811, 317] width 33 height 15
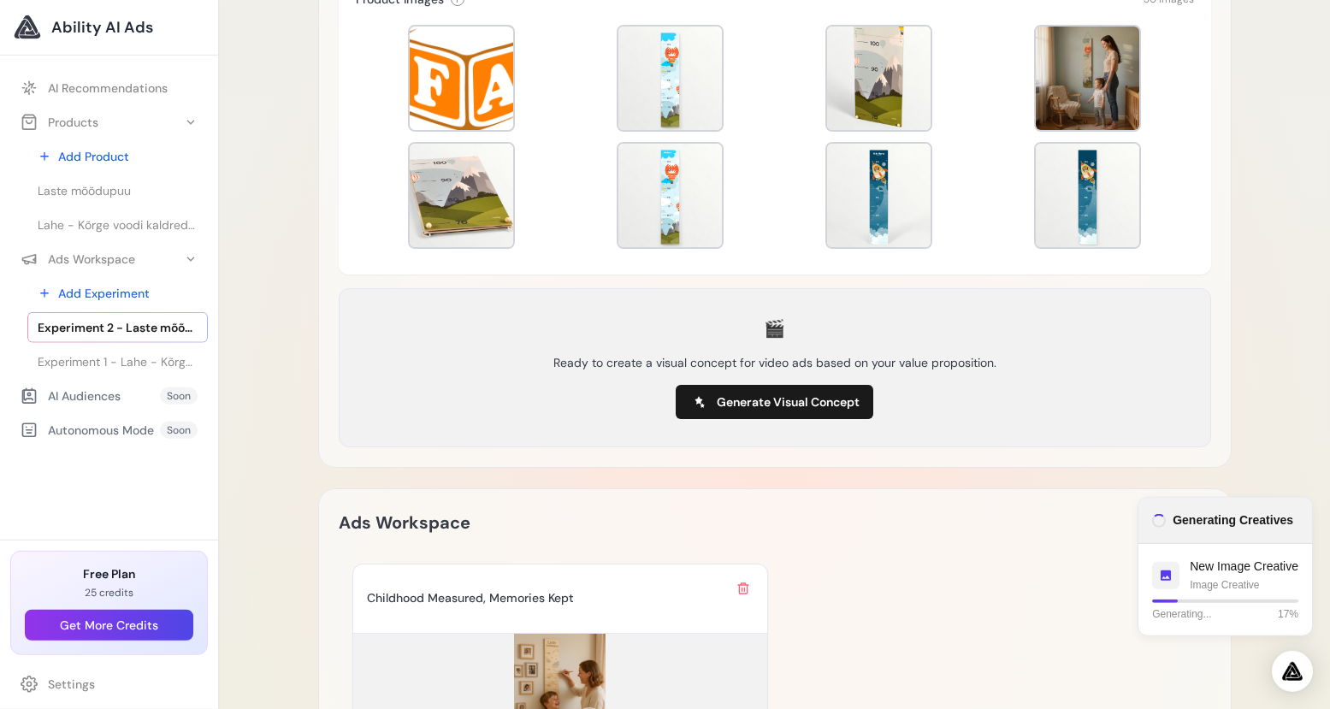
scroll to position [584, 0]
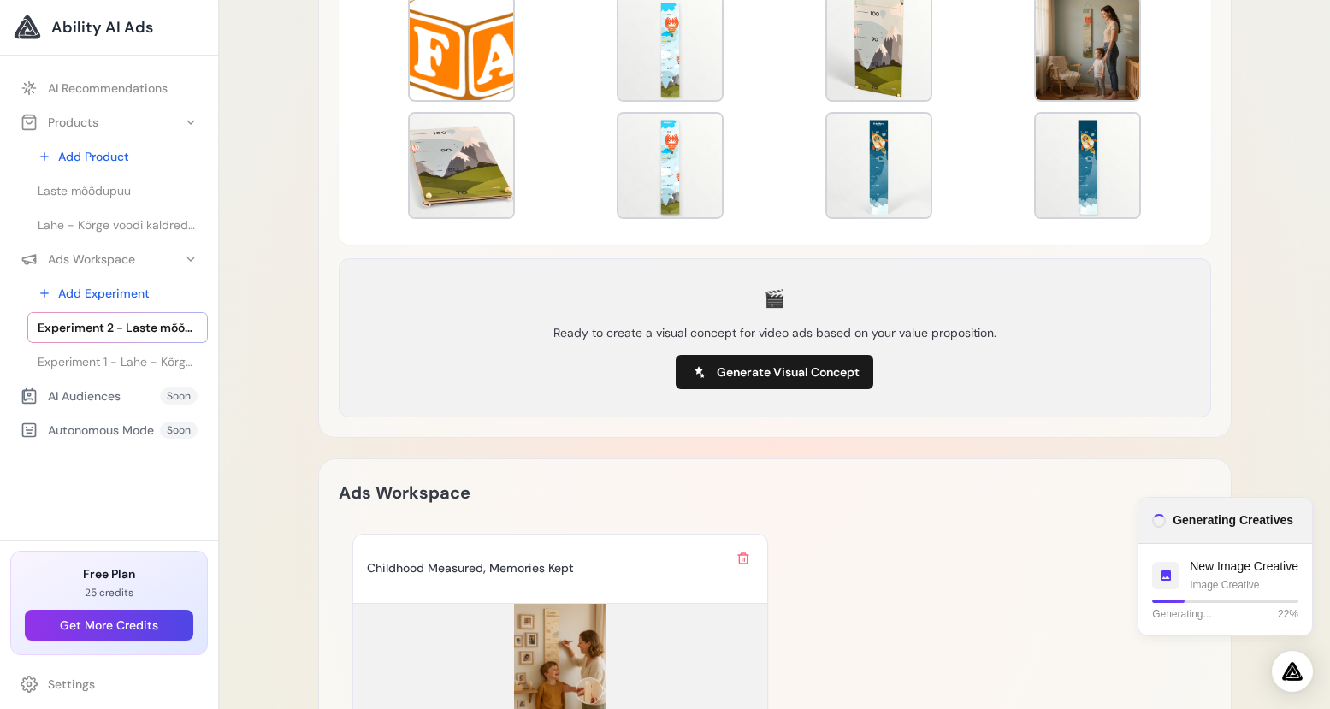
click at [1150, 339] on div "🎬 Ready to create a visual concept for video ads based on your value propositio…" at bounding box center [775, 338] width 830 height 116
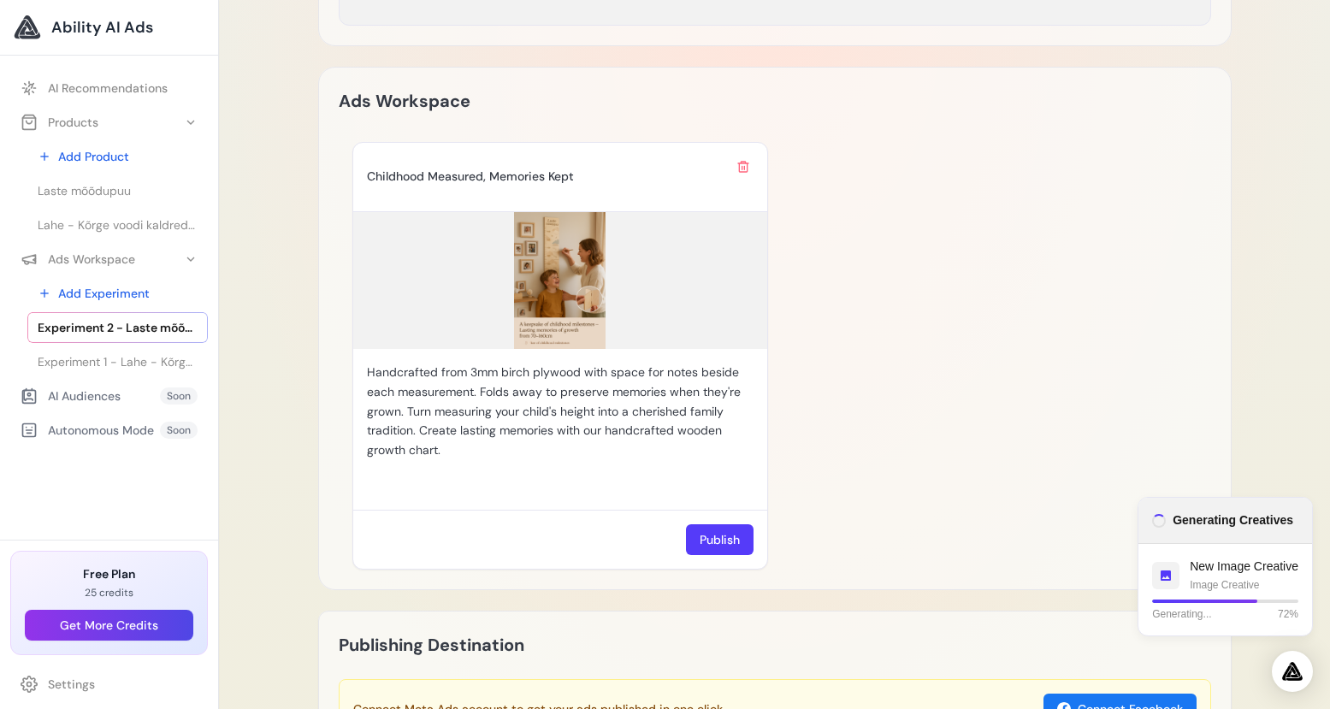
scroll to position [982, 0]
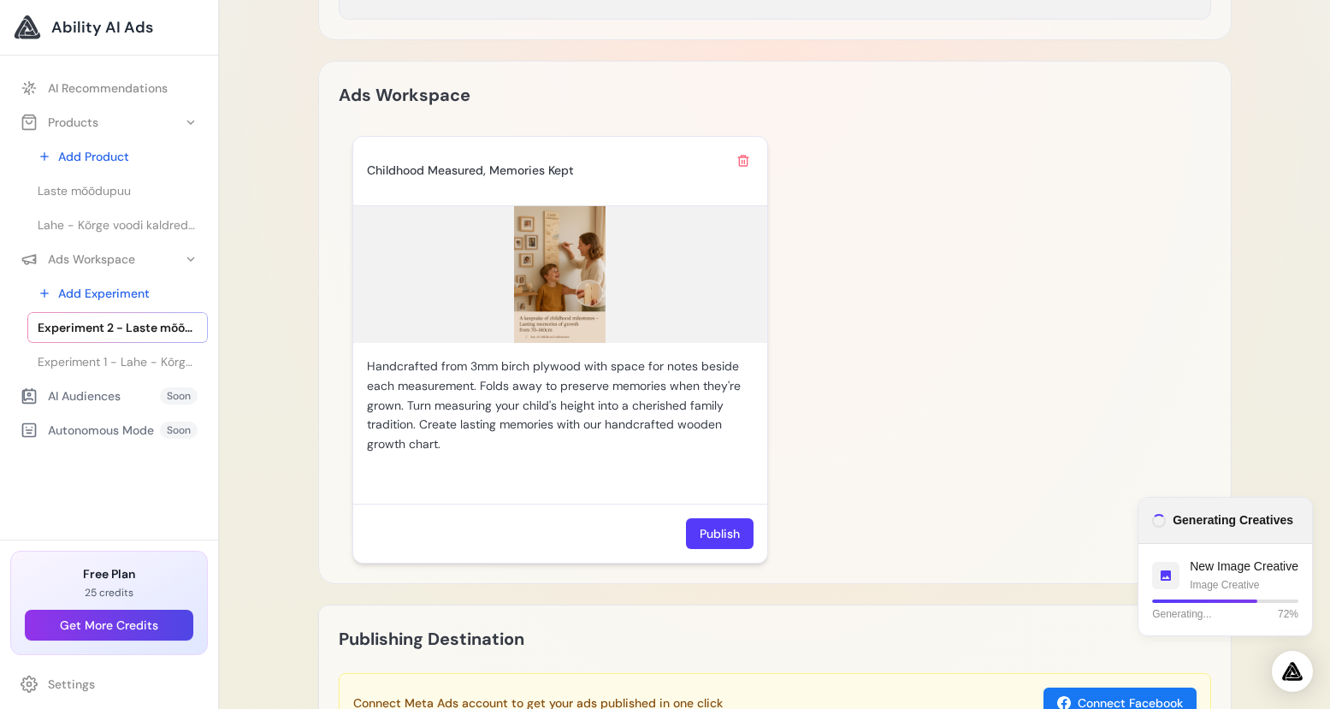
click at [546, 281] on img at bounding box center [560, 274] width 414 height 137
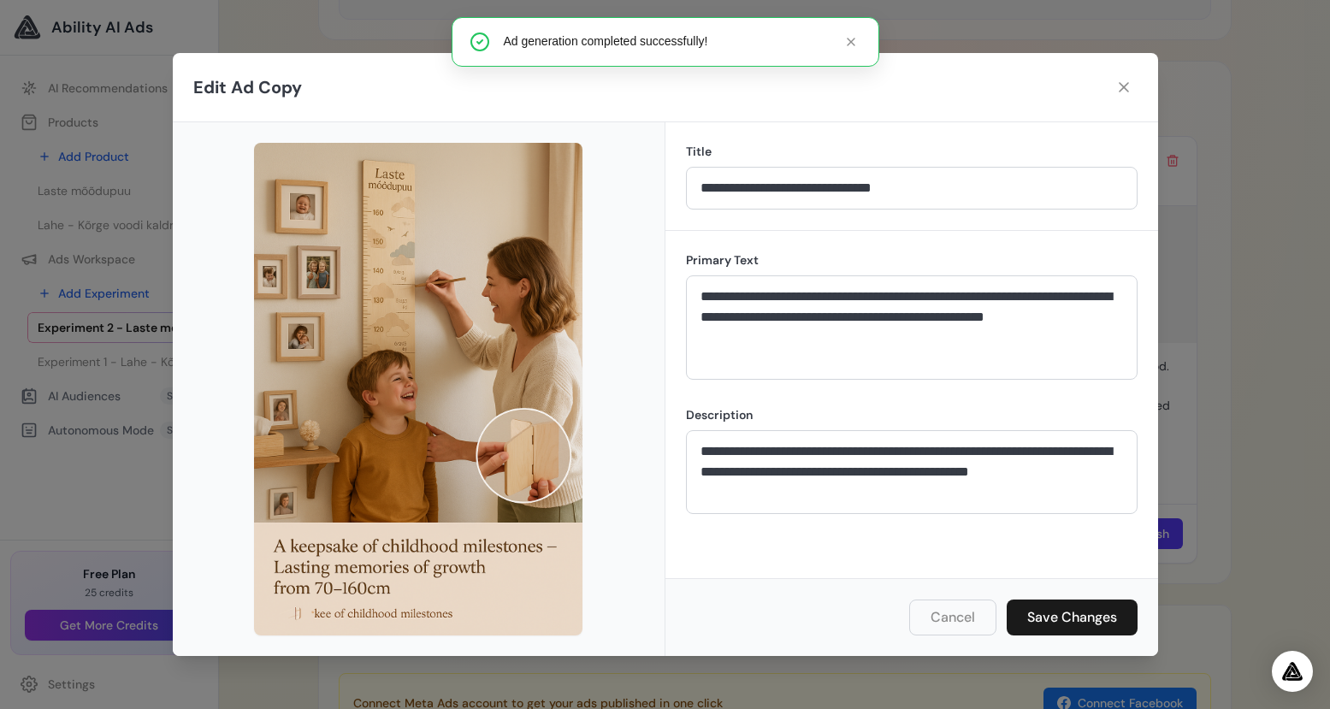
click at [1273, 467] on div "**********" at bounding box center [665, 354] width 1330 height 709
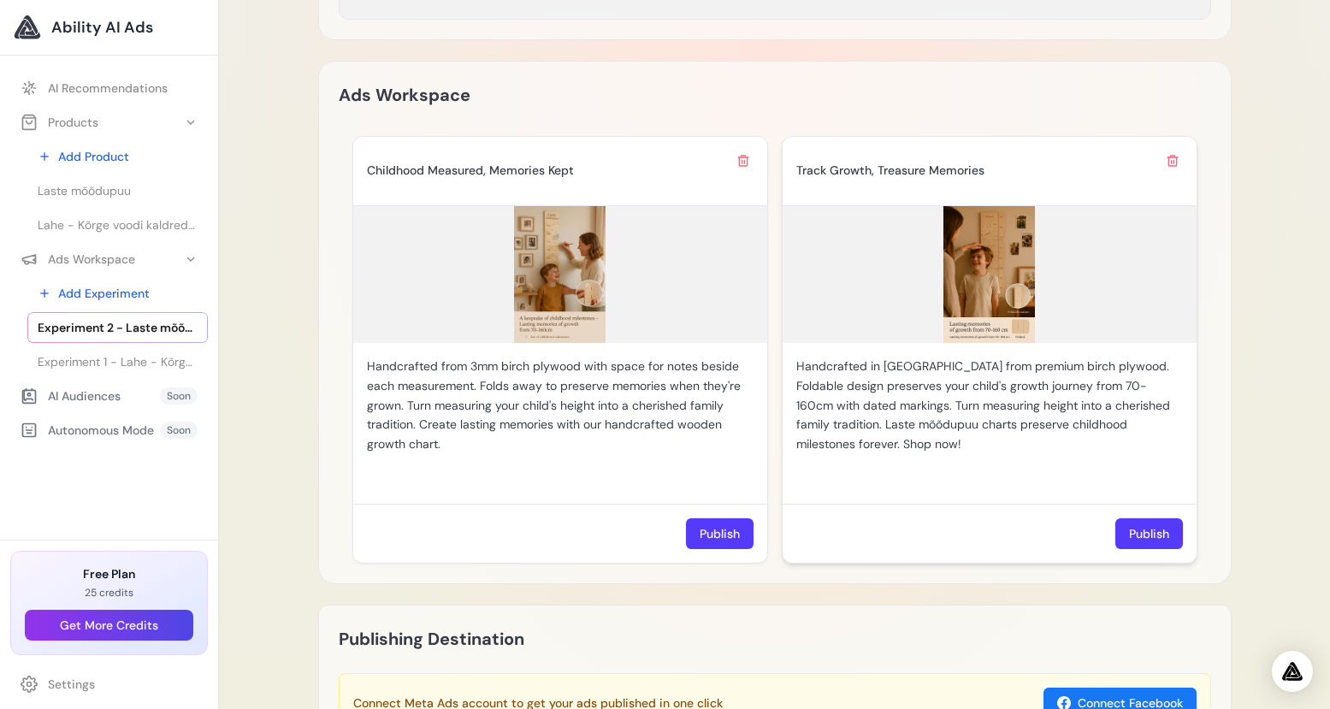
click at [976, 257] on img at bounding box center [989, 274] width 414 height 137
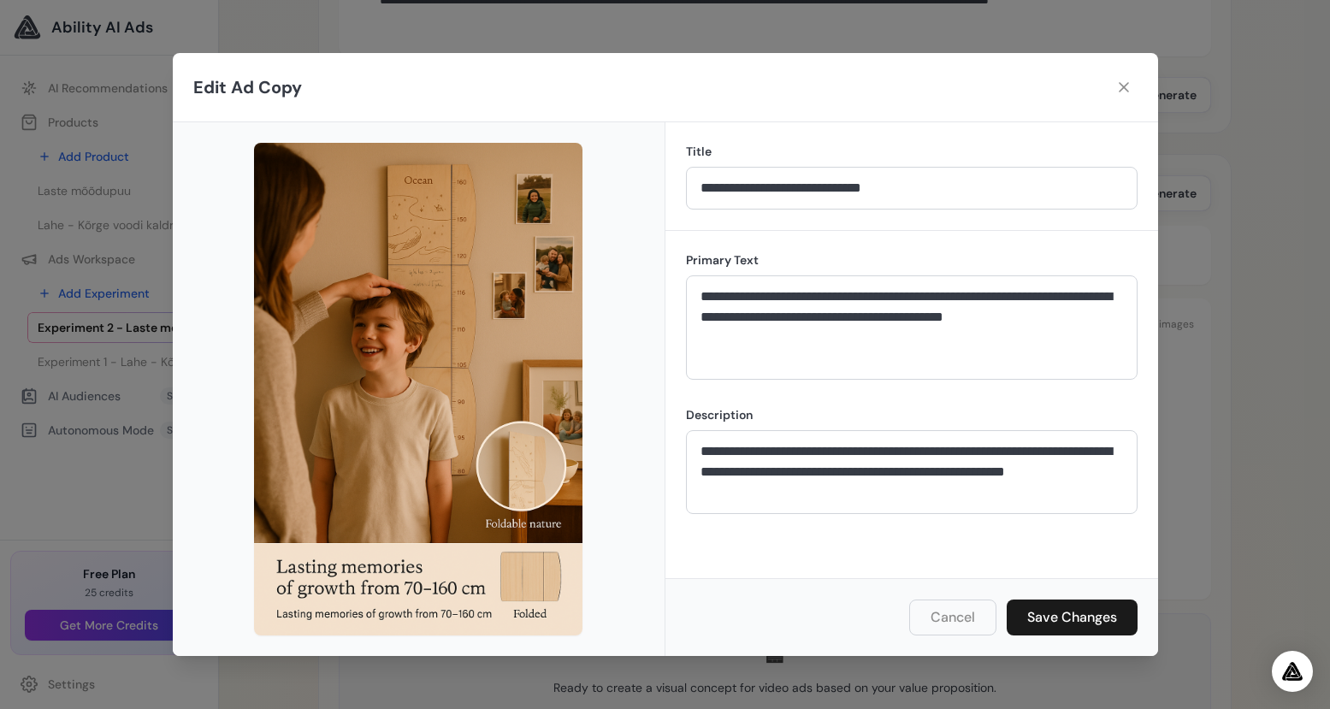
scroll to position [0, 0]
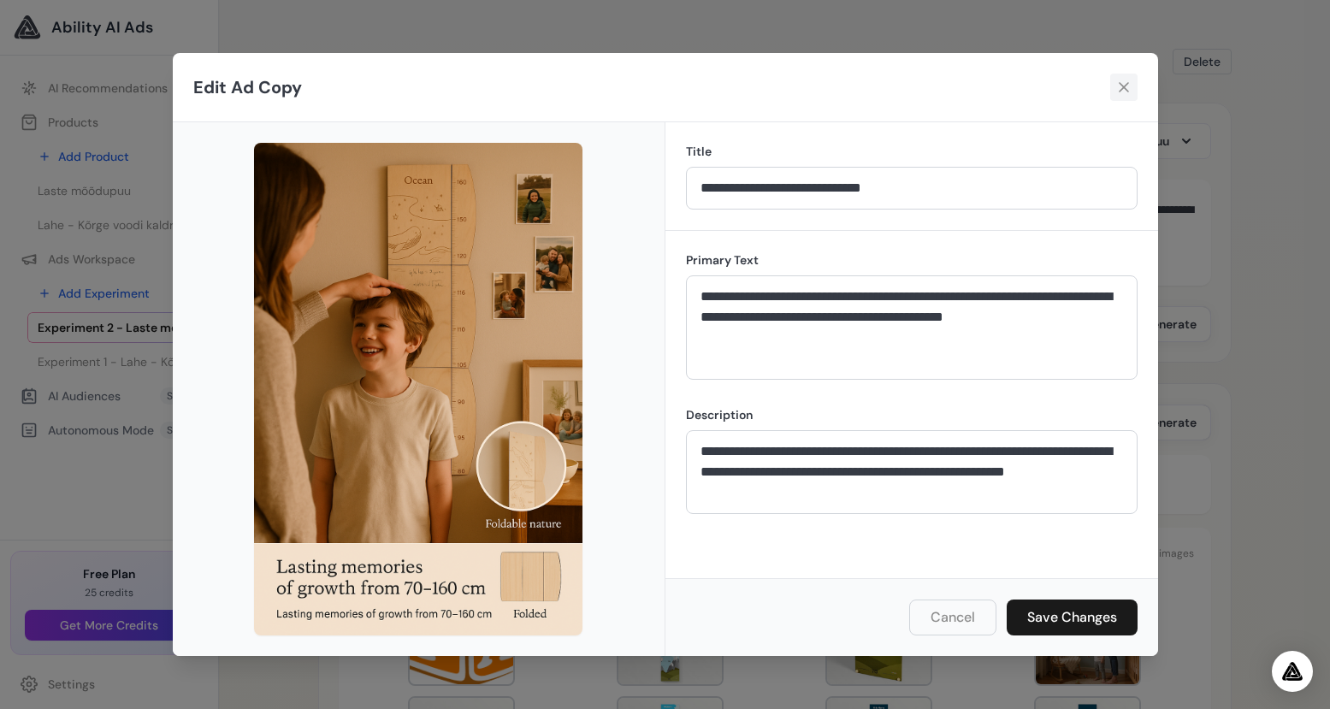
click at [1125, 84] on icon at bounding box center [1123, 87] width 17 height 17
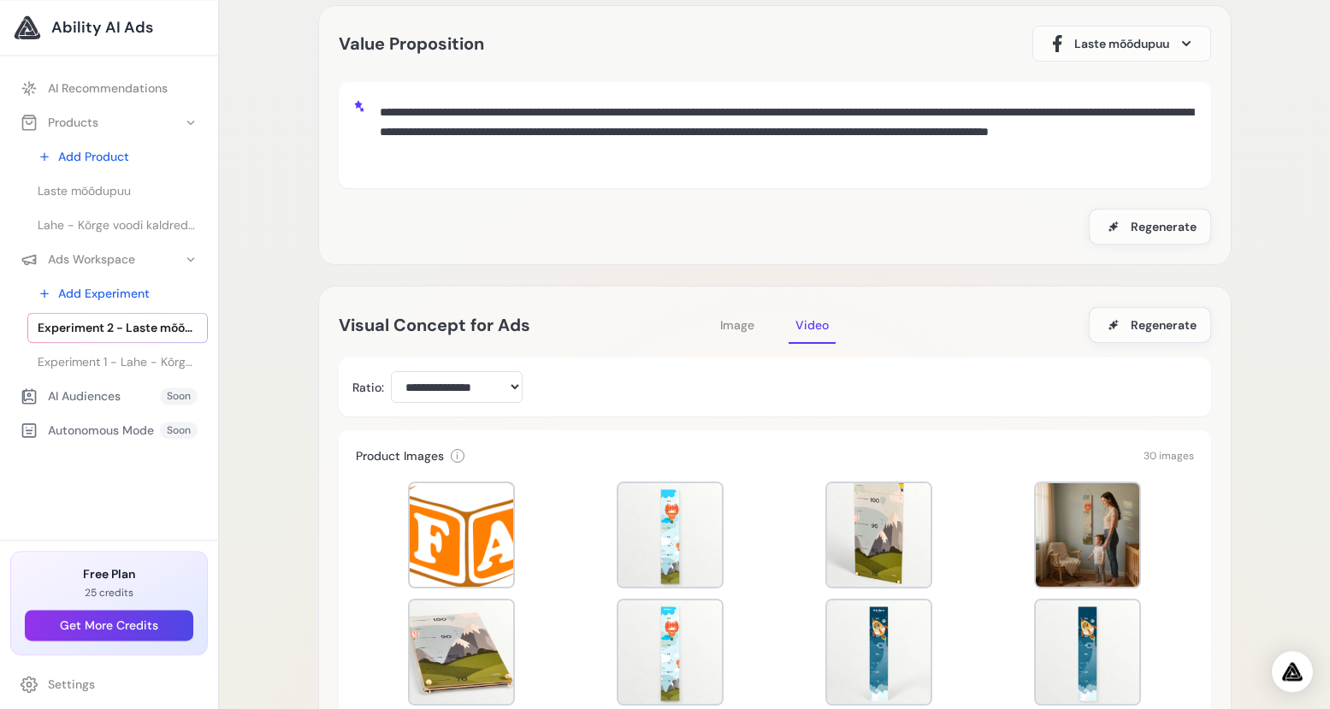
scroll to position [109, 0]
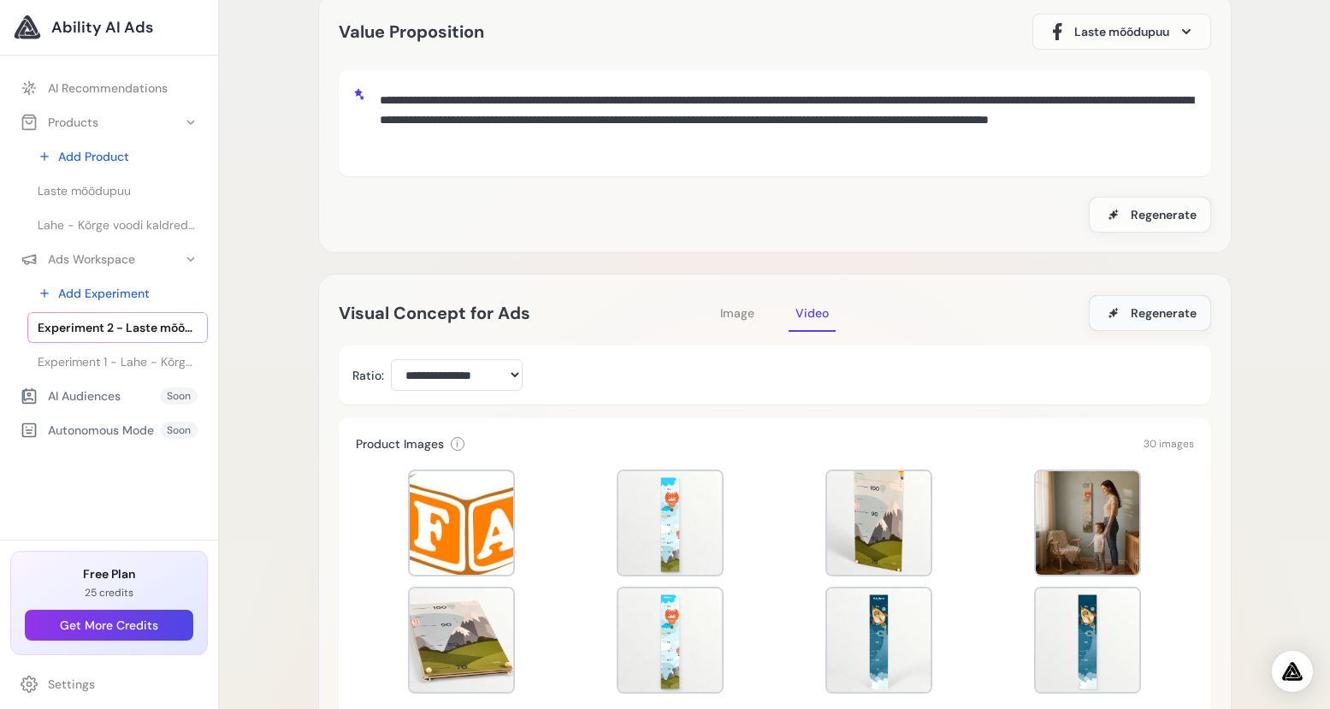
click at [1166, 305] on span "Regenerate" at bounding box center [1164, 312] width 66 height 17
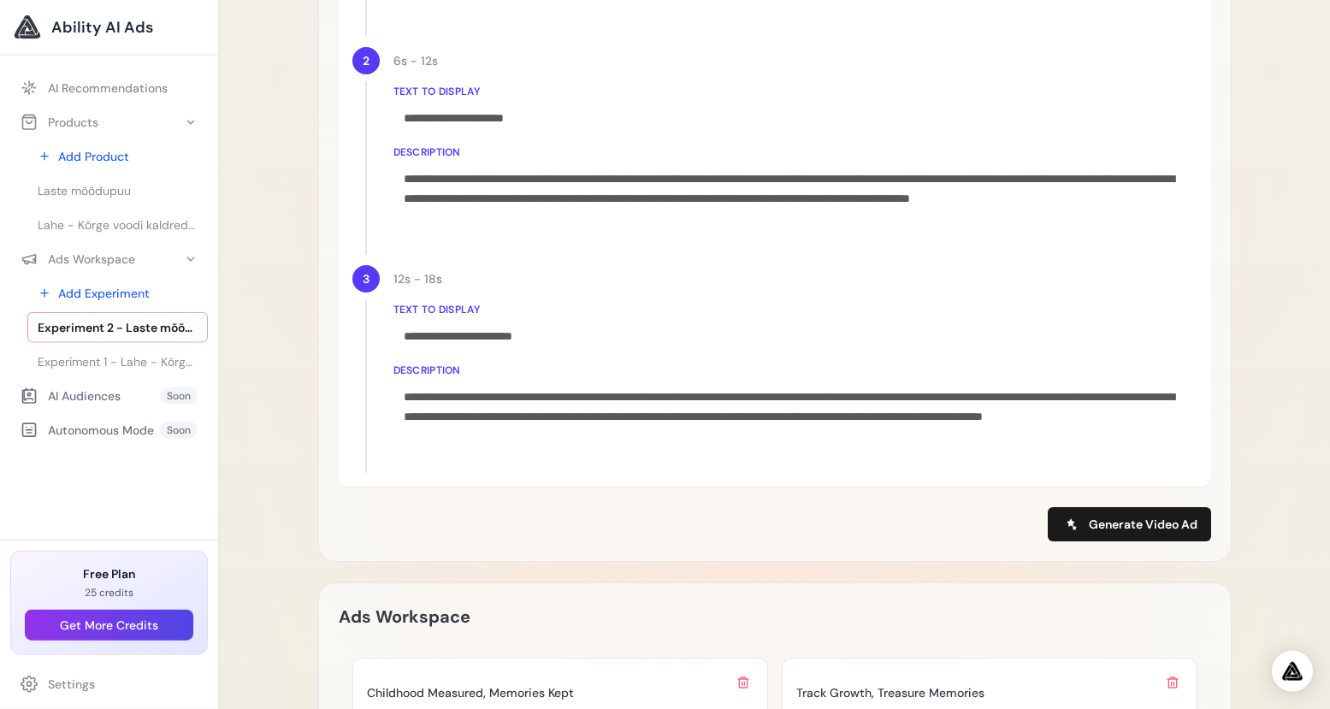
scroll to position [1095, 0]
click at [1115, 519] on span "Generate Video Ad" at bounding box center [1143, 525] width 109 height 17
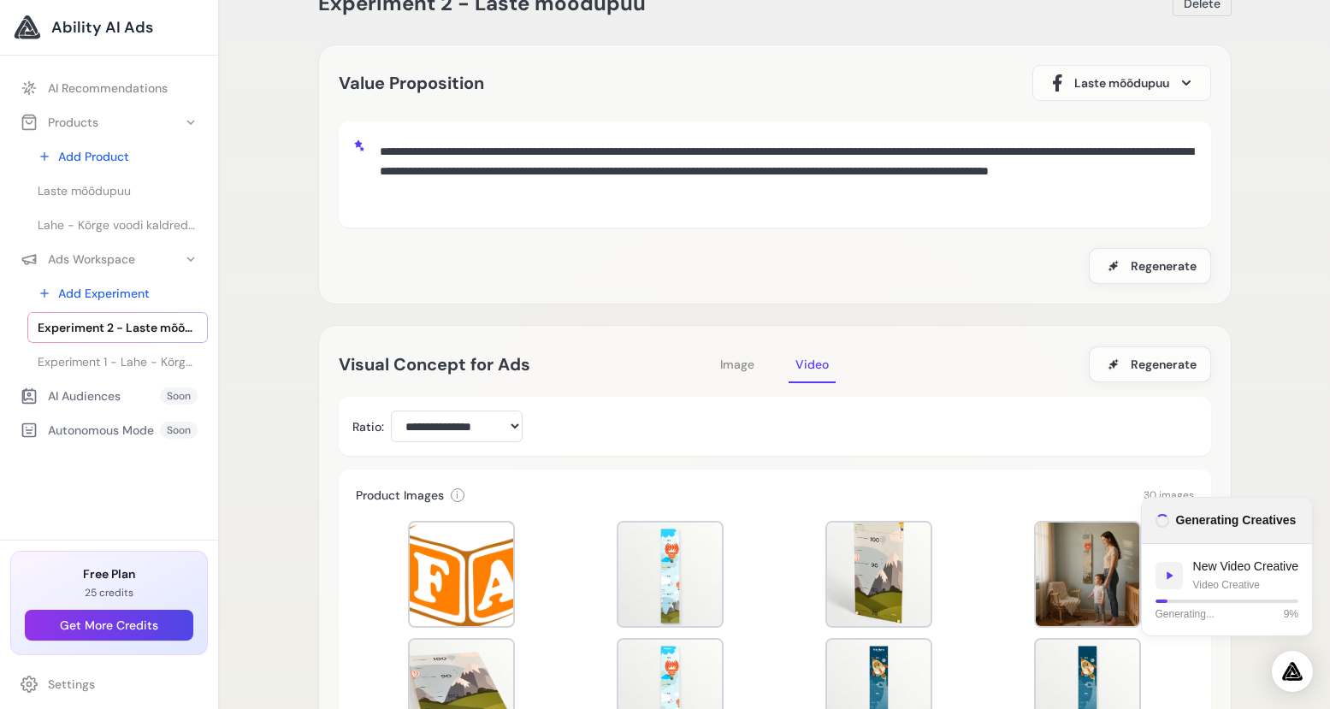
scroll to position [0, 0]
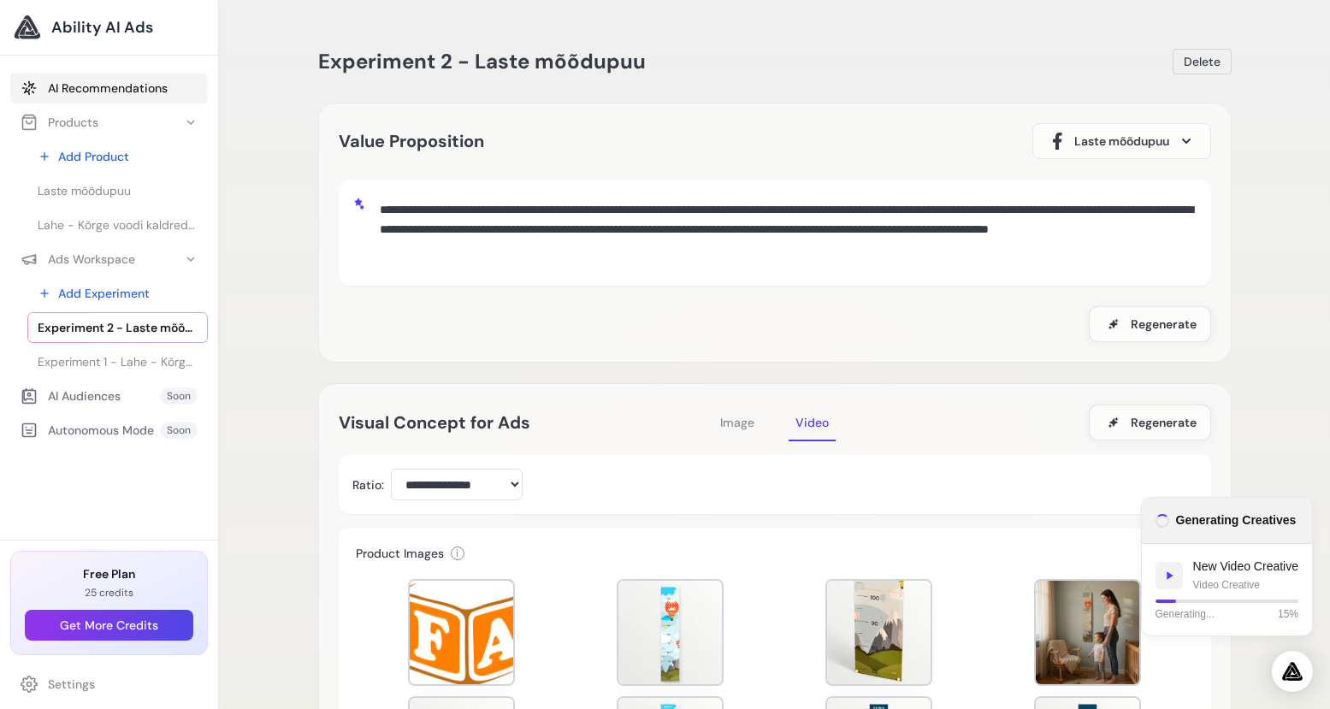
click at [107, 88] on link "AI Recommendations" at bounding box center [109, 88] width 198 height 31
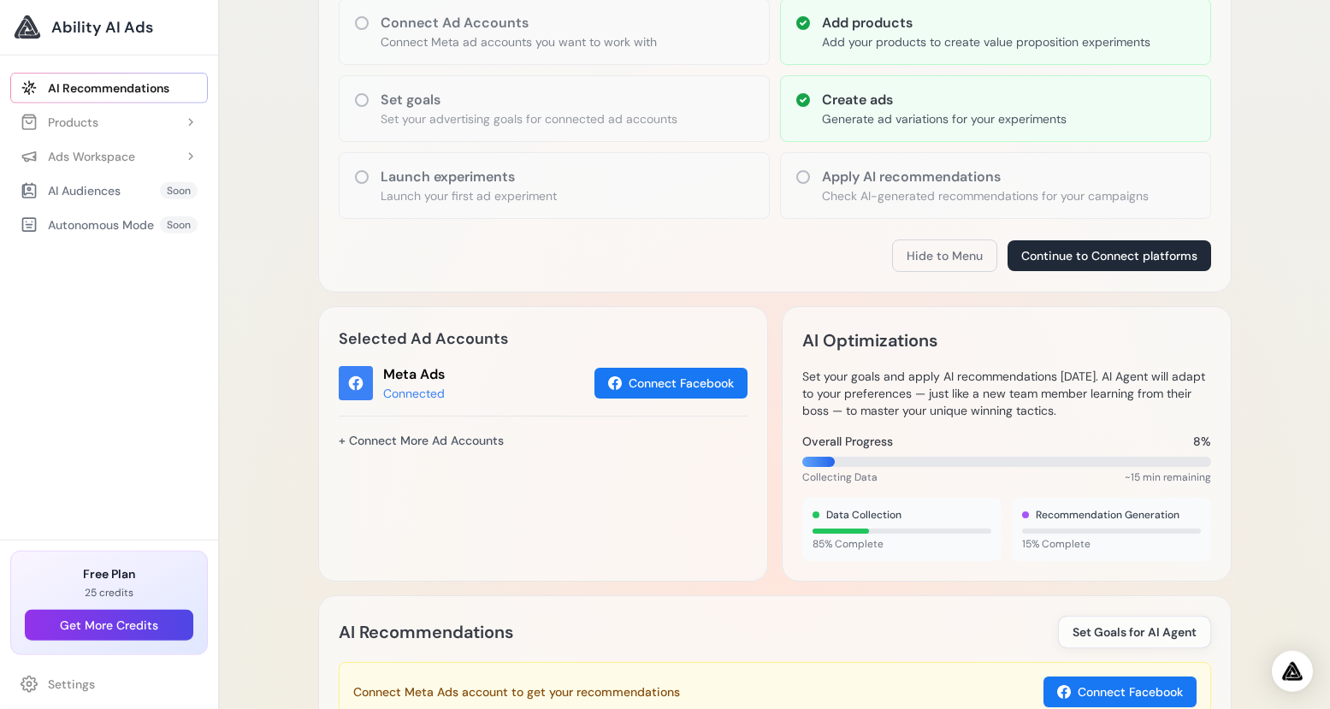
scroll to position [315, 0]
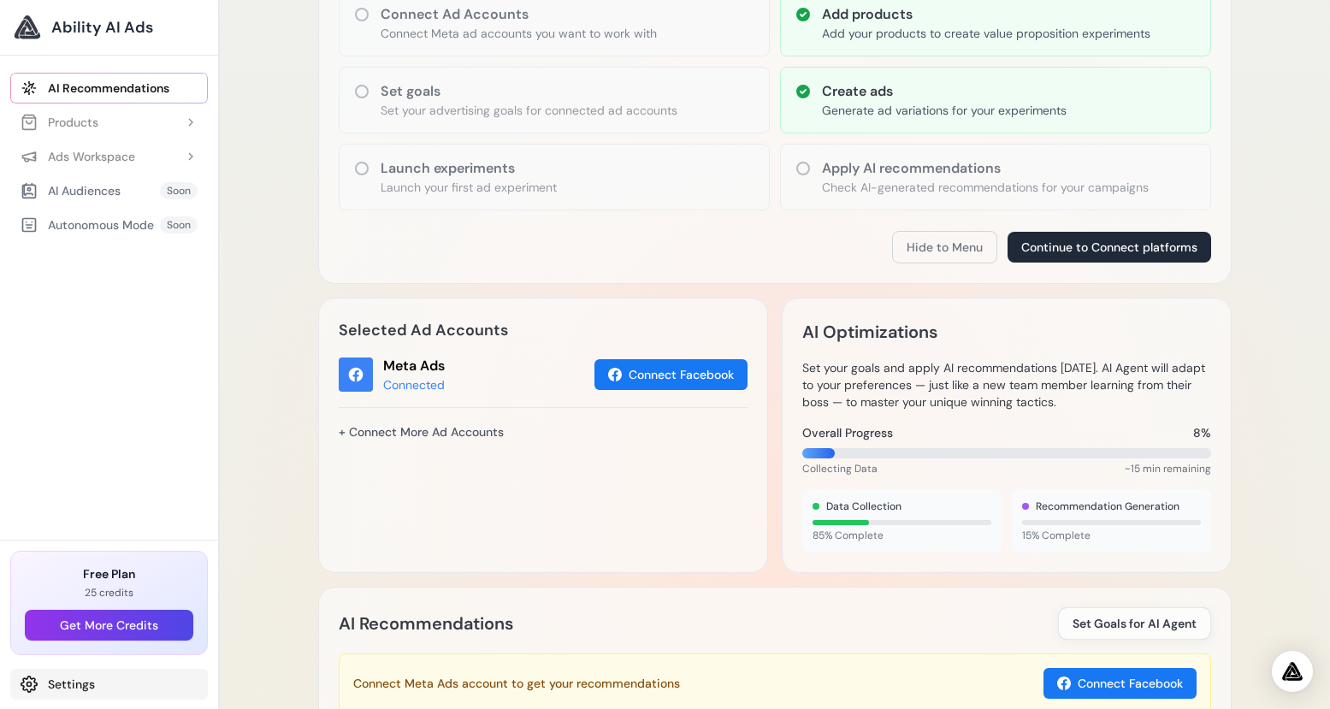
click at [66, 688] on link "Settings" at bounding box center [109, 684] width 198 height 31
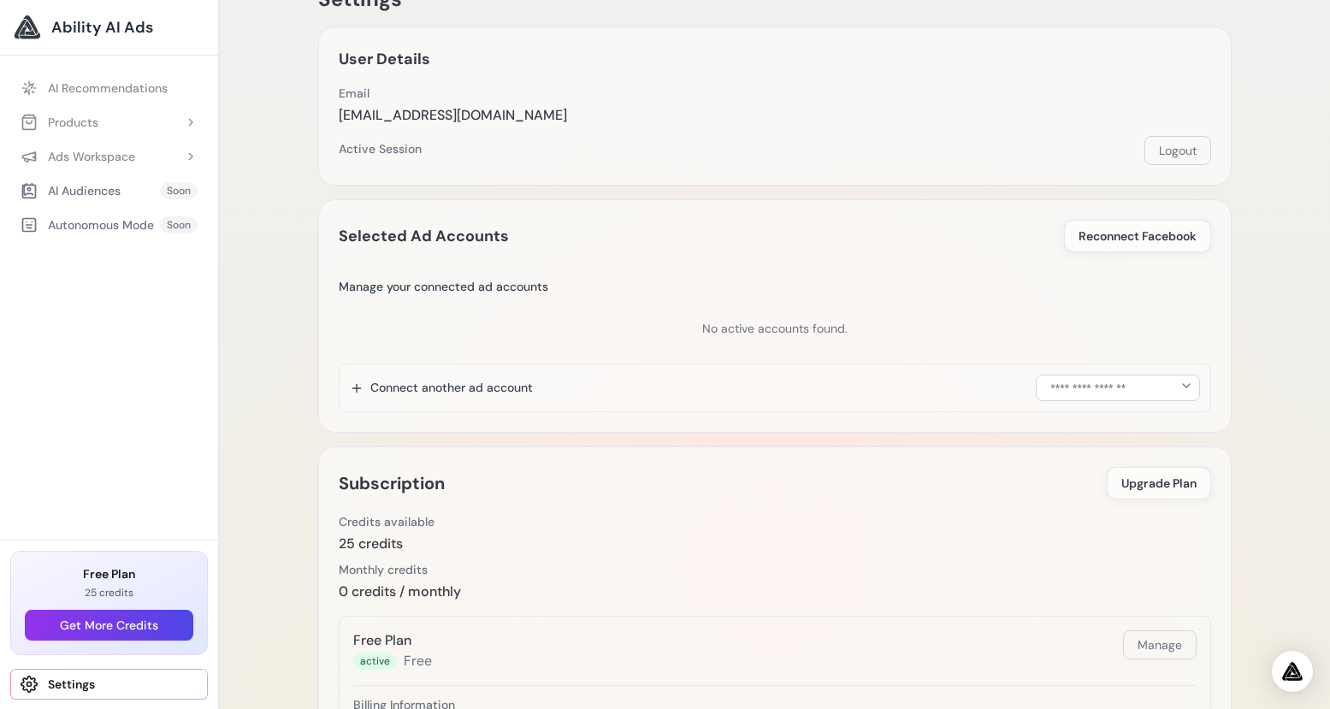
scroll to position [41, 0]
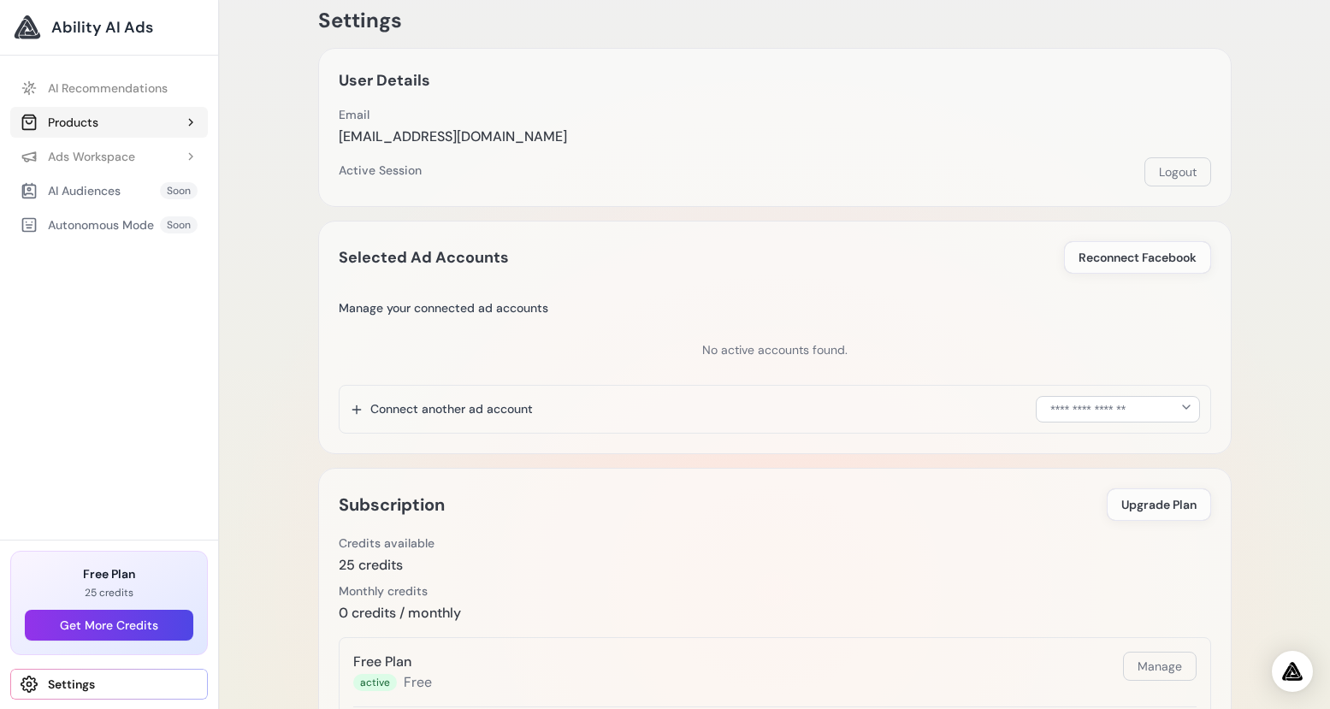
click at [82, 124] on div "Products" at bounding box center [60, 122] width 78 height 17
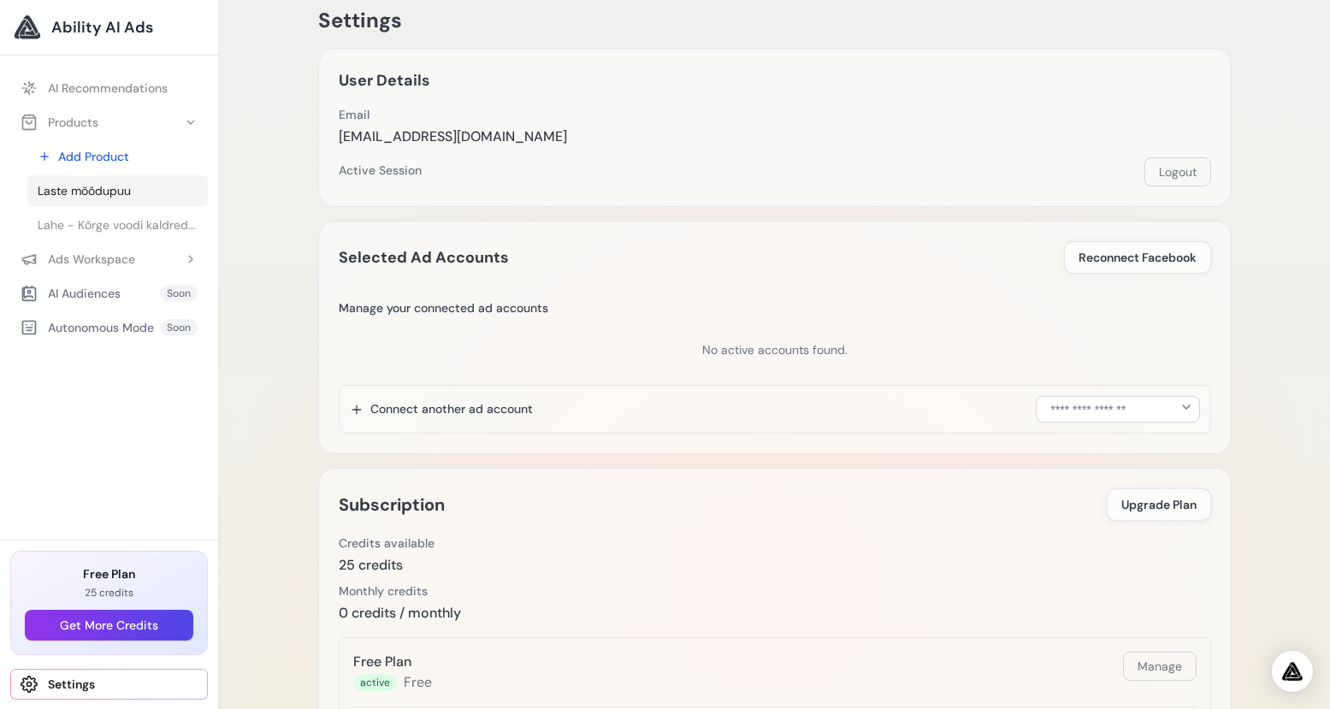
click at [95, 191] on span "Laste mõõdupuu" at bounding box center [84, 190] width 93 height 17
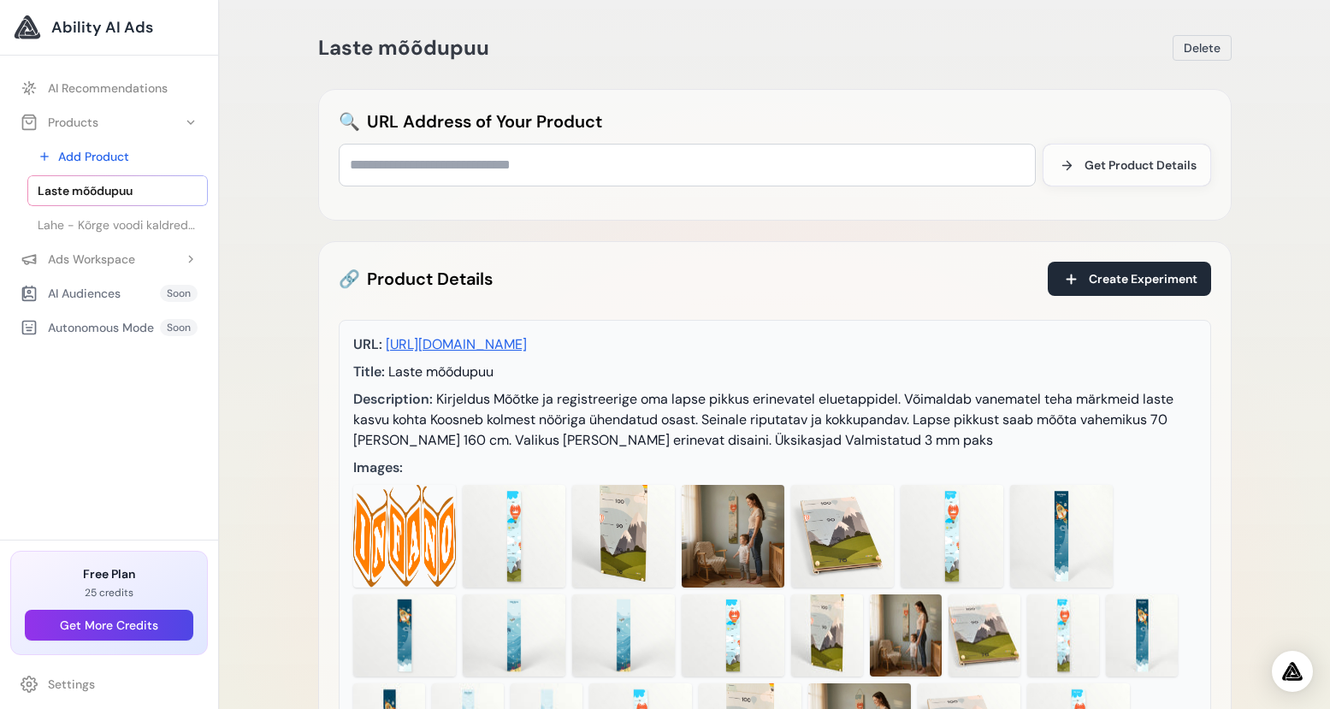
scroll to position [14, 0]
click at [92, 263] on div "Ads Workspace" at bounding box center [78, 259] width 115 height 17
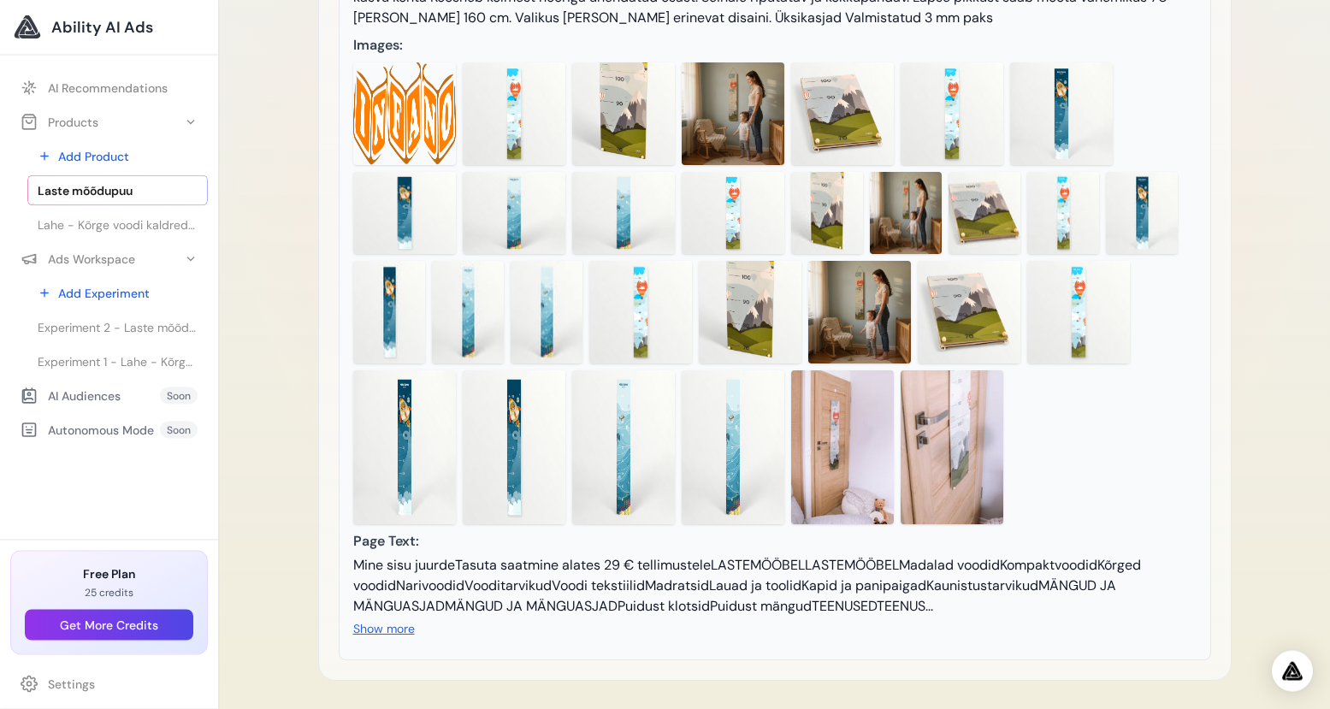
scroll to position [21, 0]
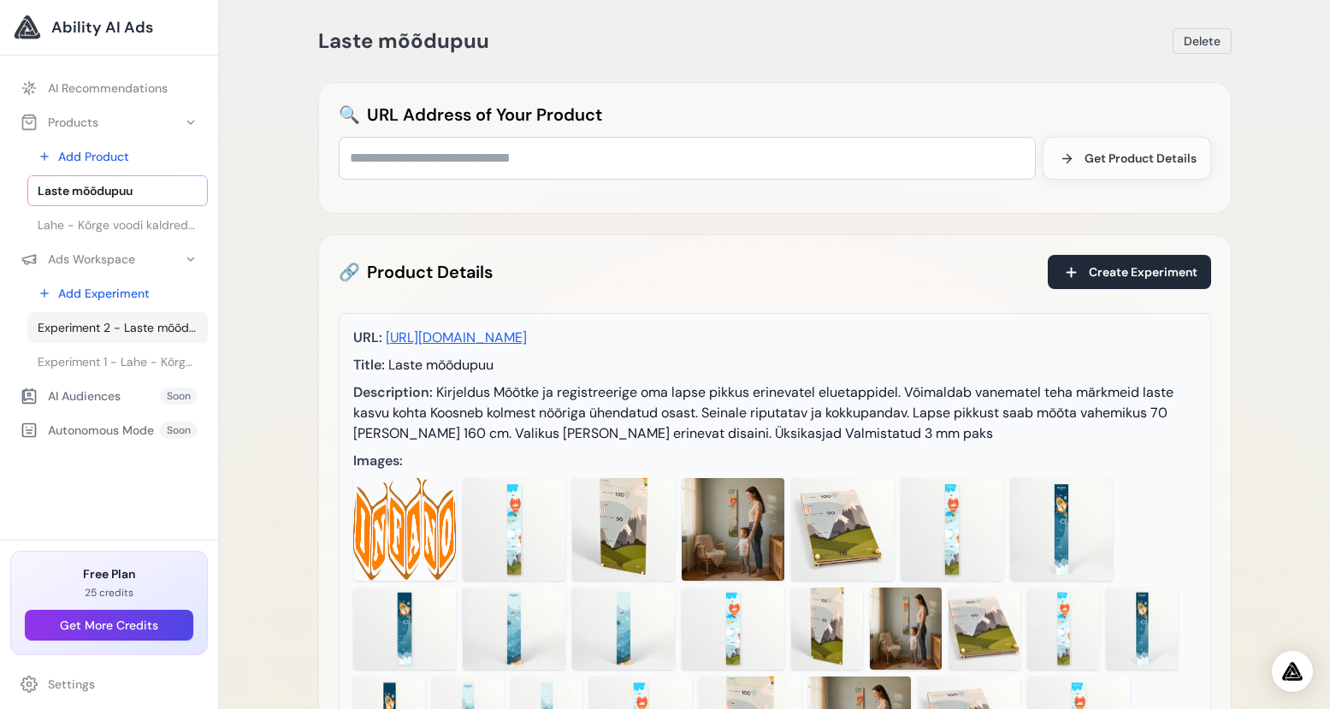
click at [125, 328] on span "Experiment 2 - Laste mõõdupuu - Laste mõõdupuu" at bounding box center [118, 327] width 160 height 17
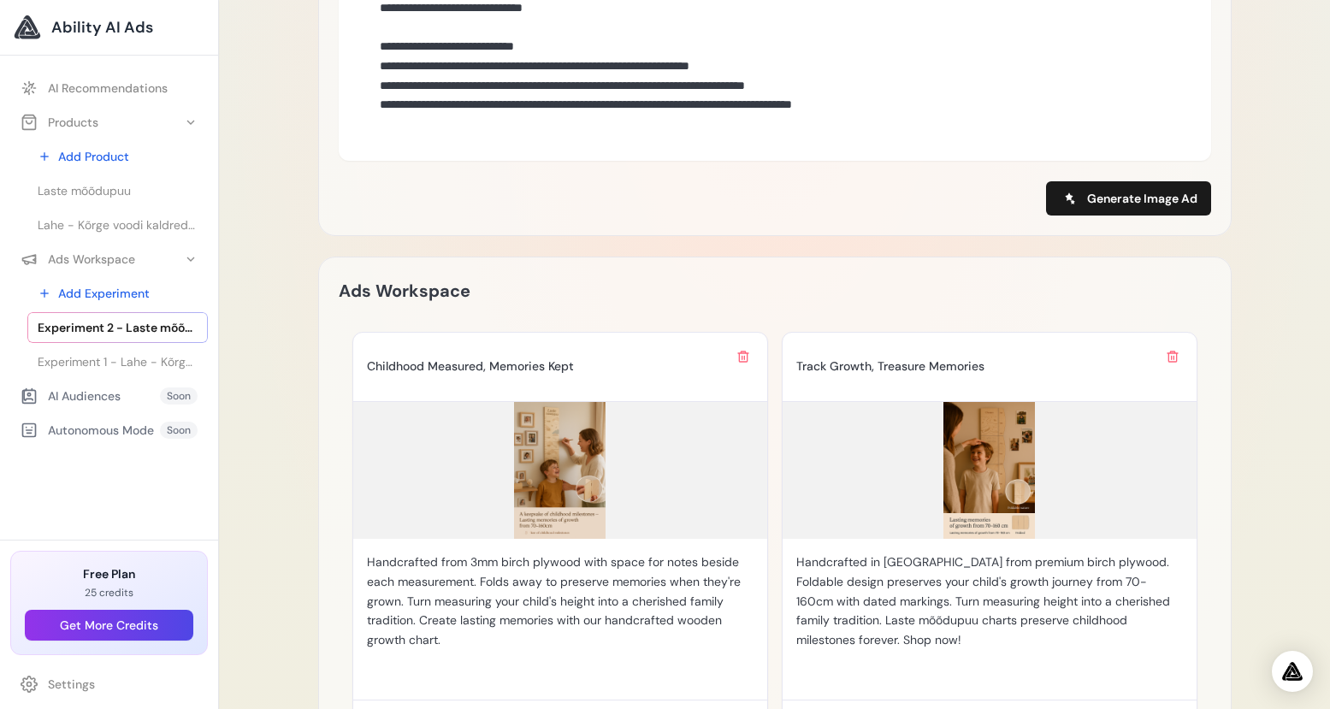
scroll to position [220, 0]
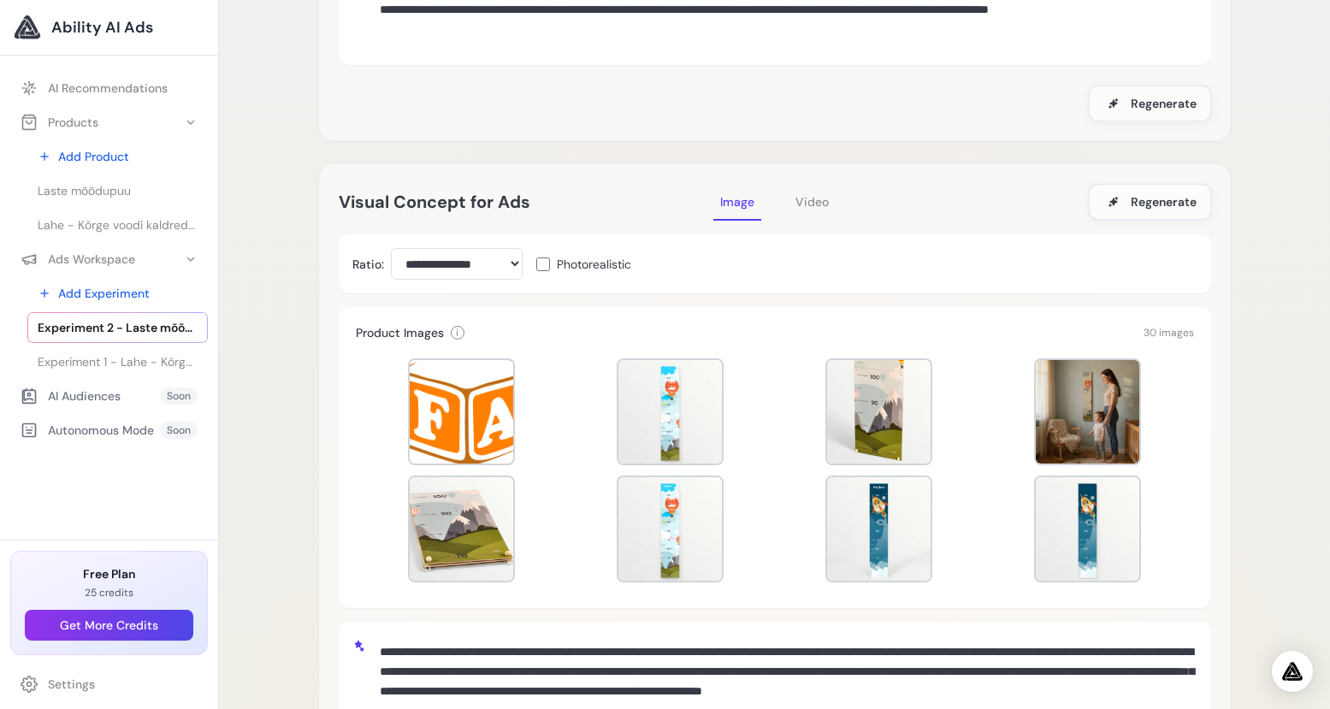
click at [818, 200] on span "Video" at bounding box center [811, 201] width 33 height 15
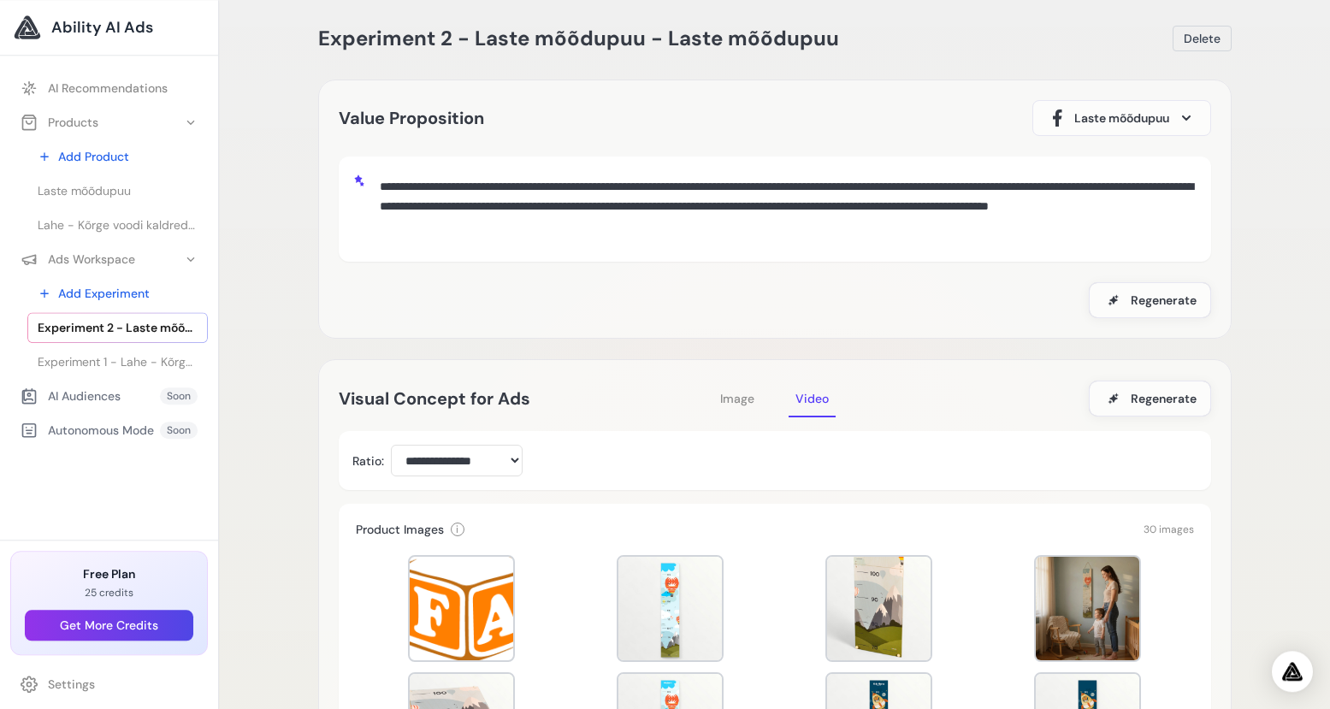
scroll to position [0, 0]
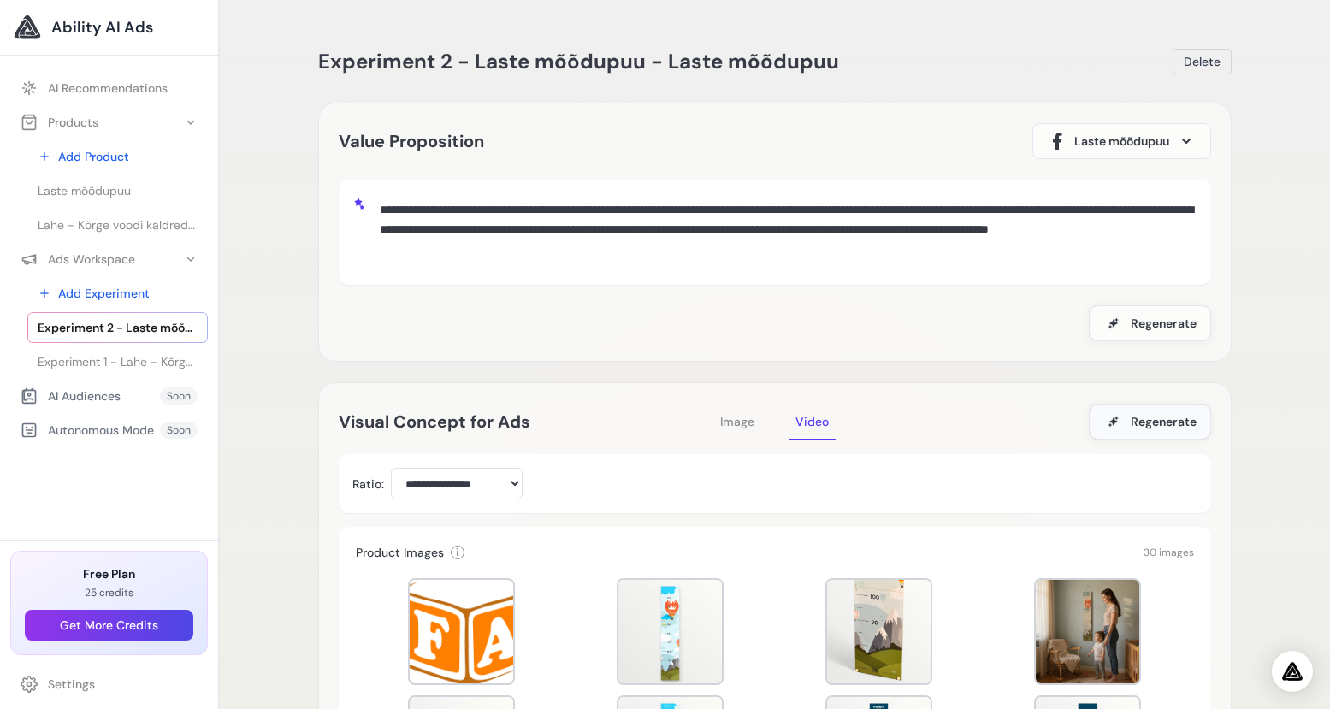
click at [1162, 416] on span "Regenerate" at bounding box center [1164, 421] width 66 height 17
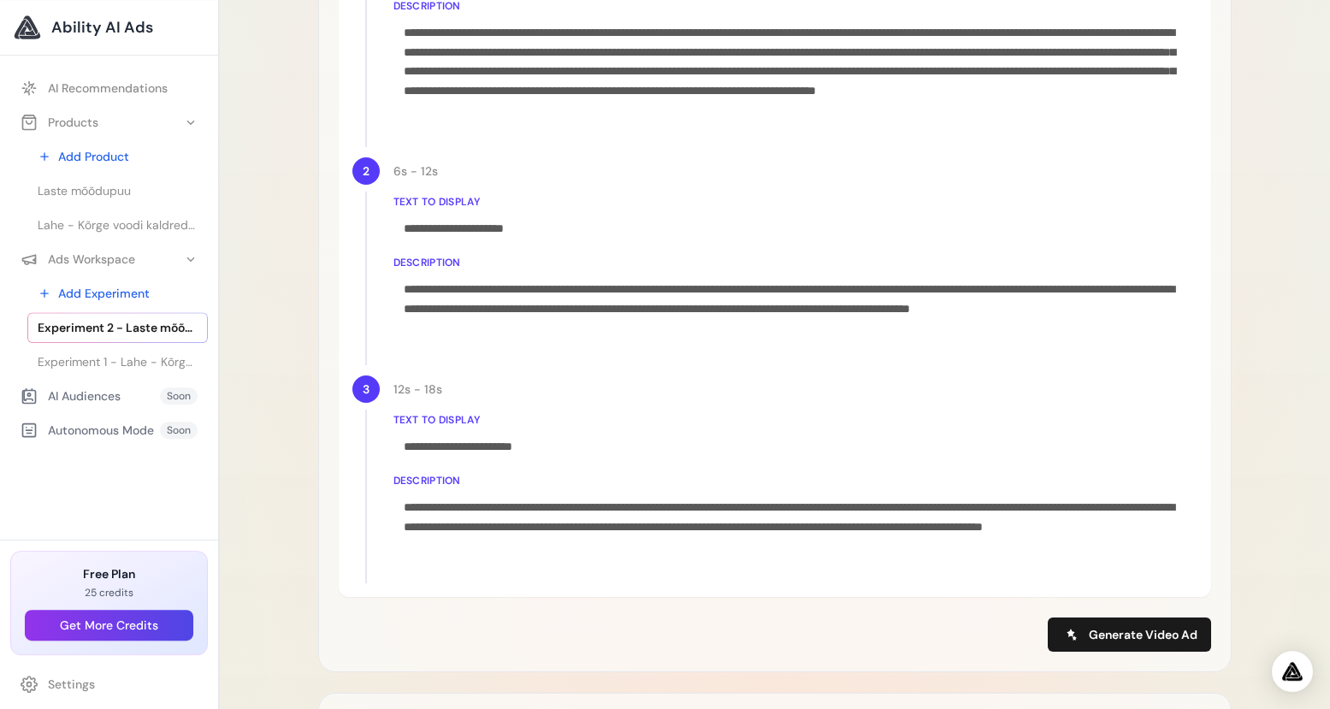
scroll to position [1204, 0]
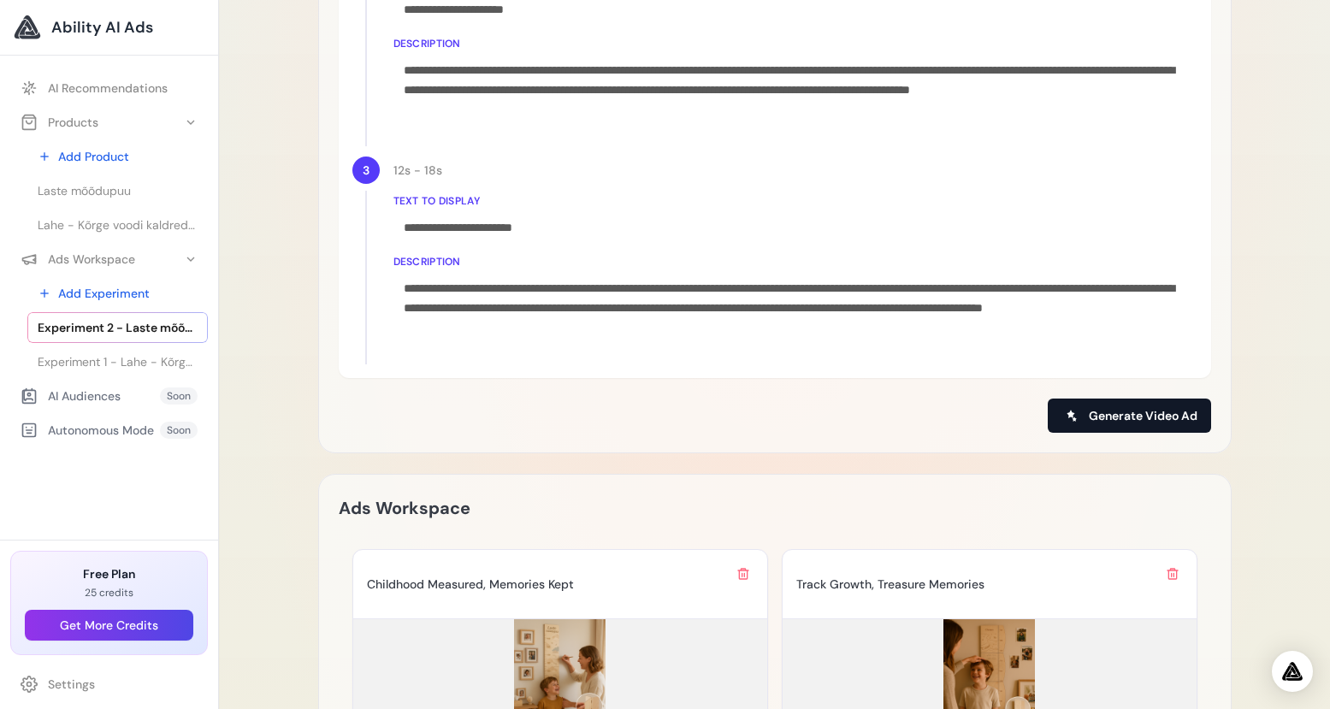
click at [1151, 413] on span "Generate Video Ad" at bounding box center [1143, 415] width 109 height 17
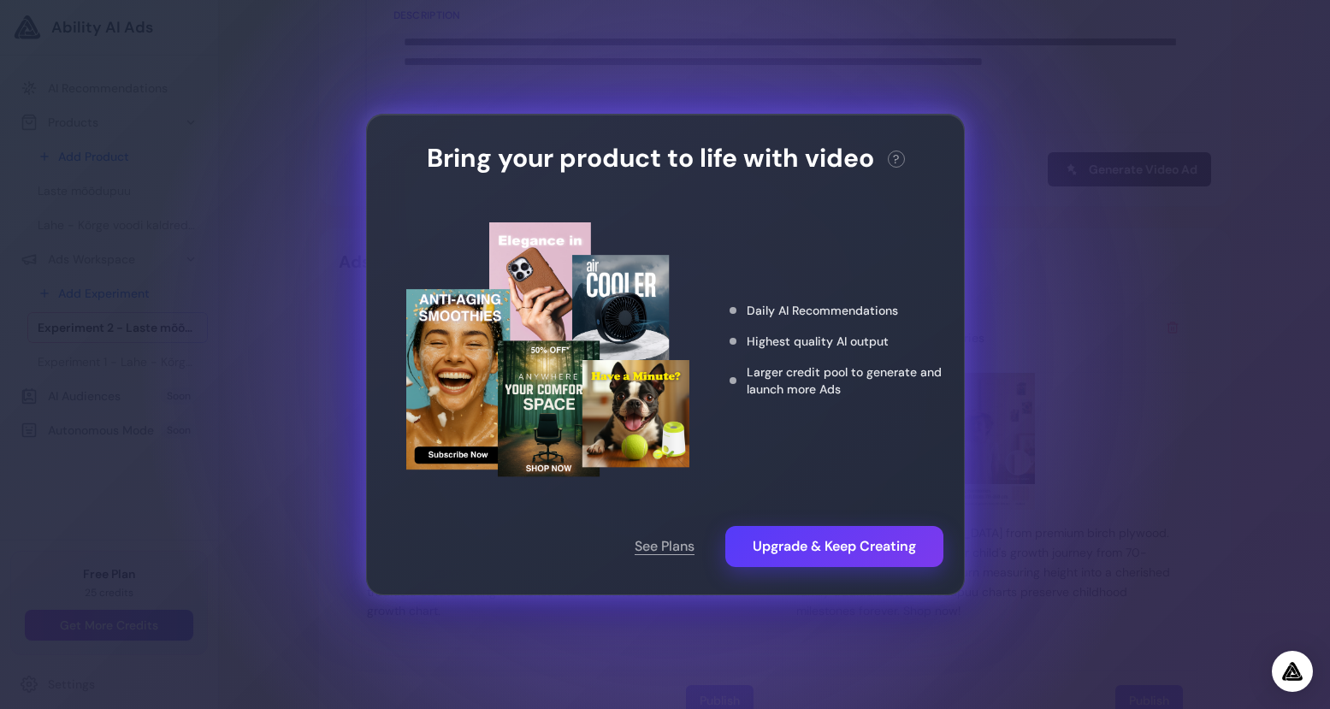
click at [1148, 405] on div "Bring your product to life with video ? This action needs 10 credits. You have …" at bounding box center [665, 354] width 1330 height 709
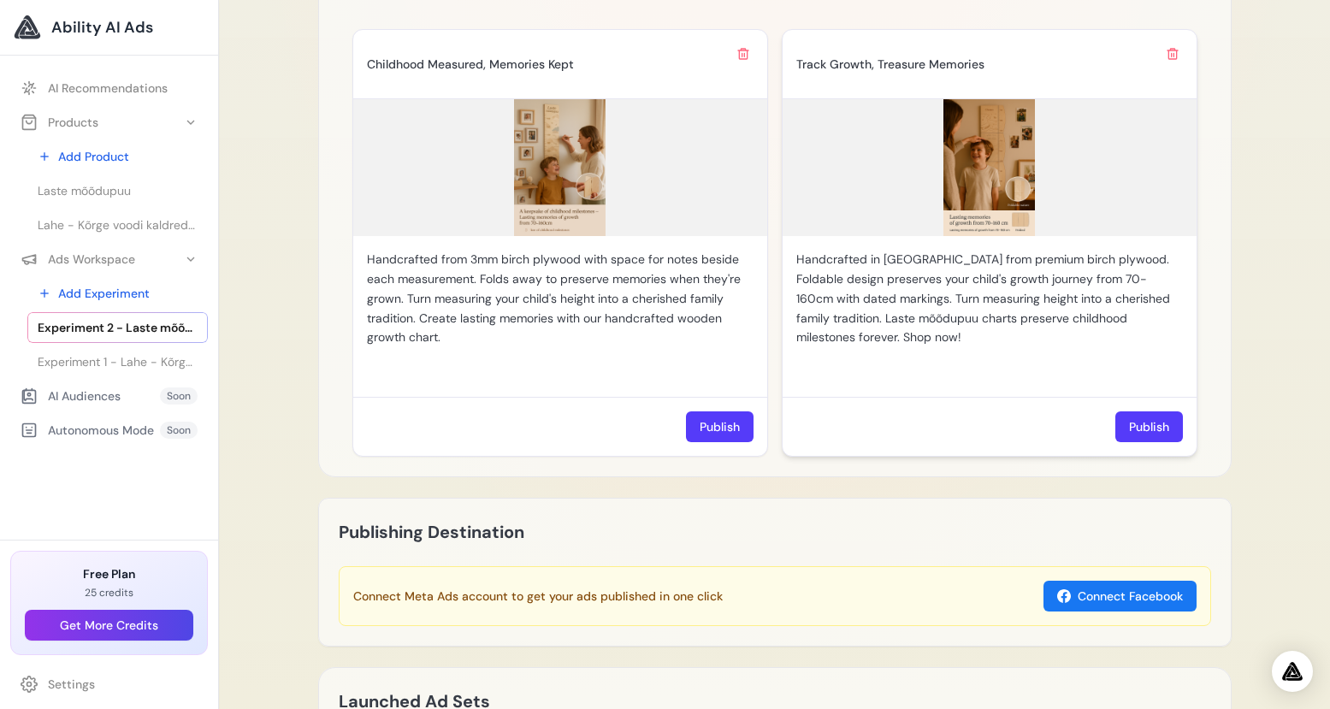
scroll to position [1382, 0]
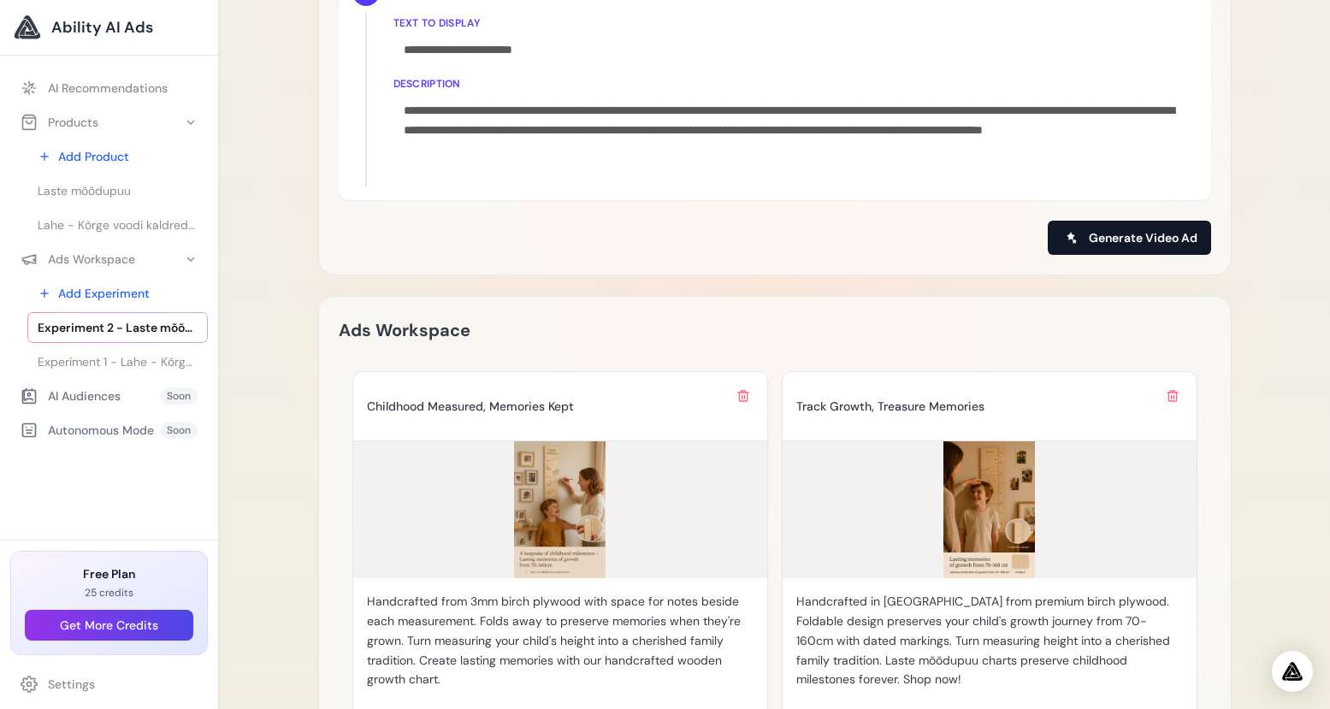
click at [1146, 230] on span "Generate Video Ad" at bounding box center [1143, 237] width 109 height 17
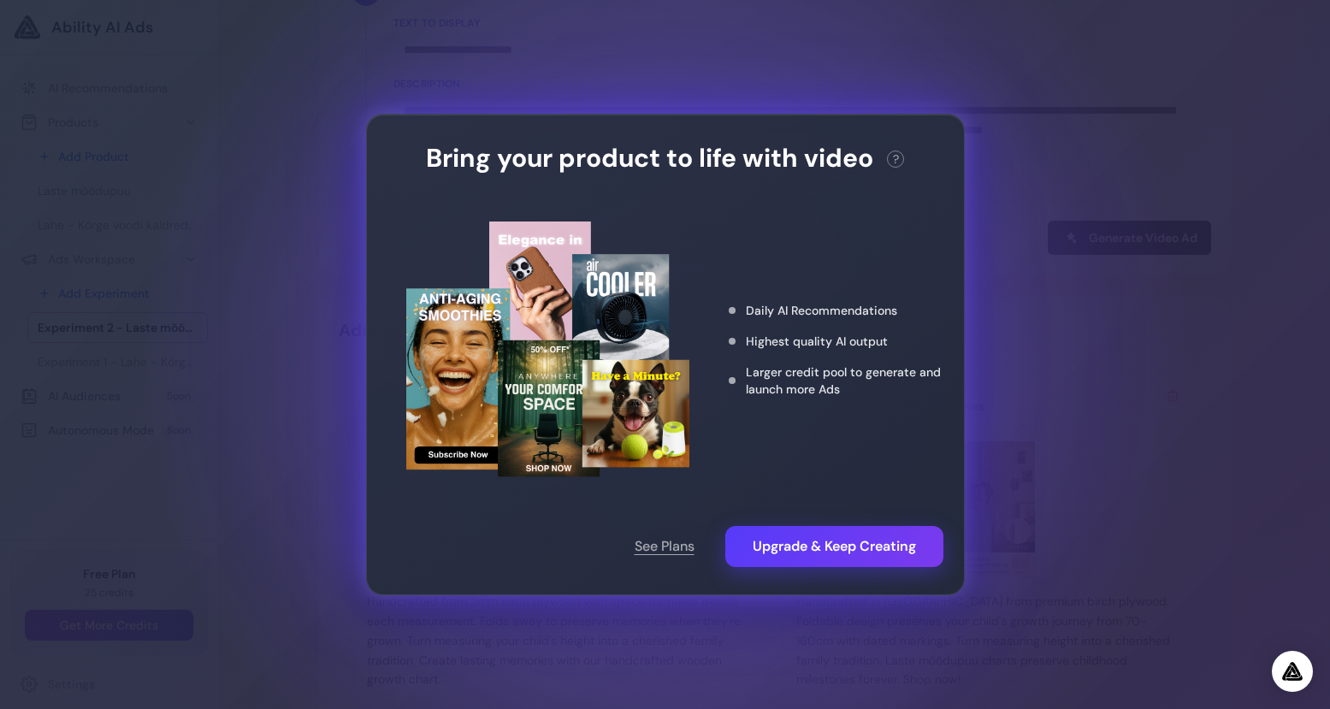
click at [1054, 379] on div "Bring your product to life with video ? This action needs 10 credits. You have …" at bounding box center [665, 354] width 1330 height 709
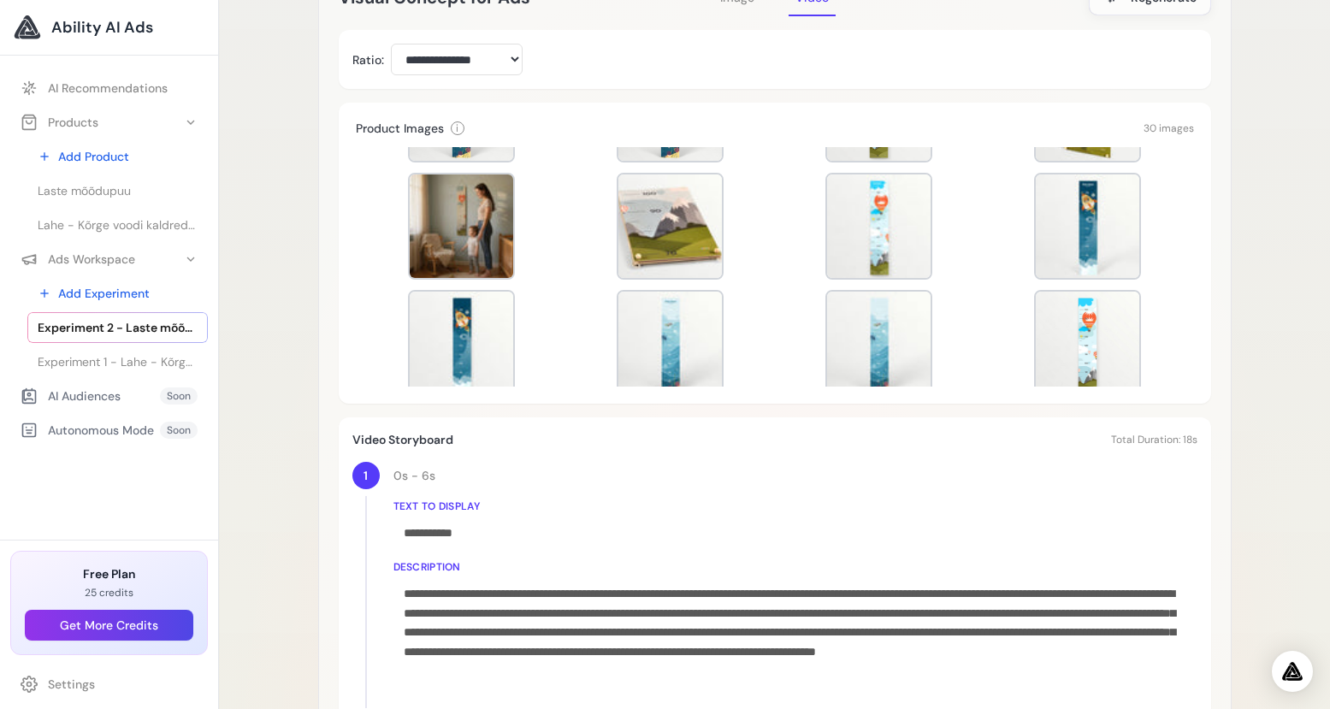
scroll to position [323, 0]
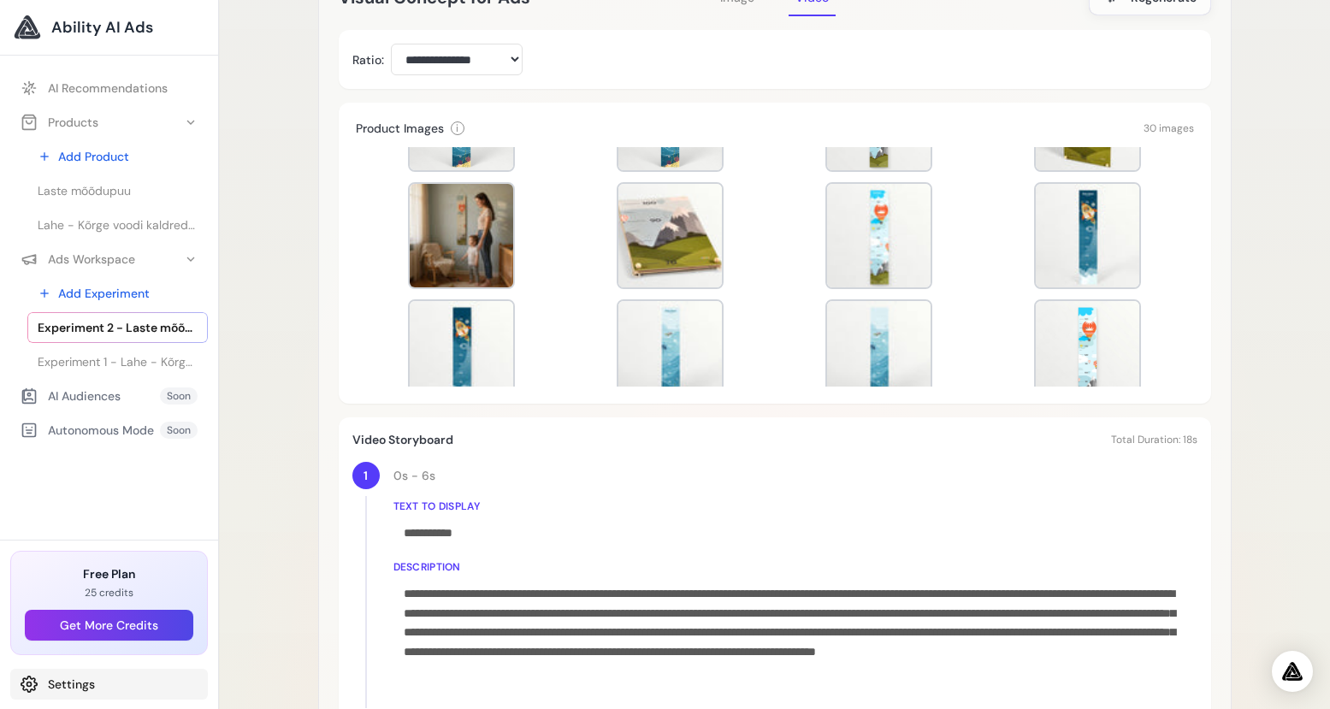
click at [74, 688] on link "Settings" at bounding box center [109, 684] width 198 height 31
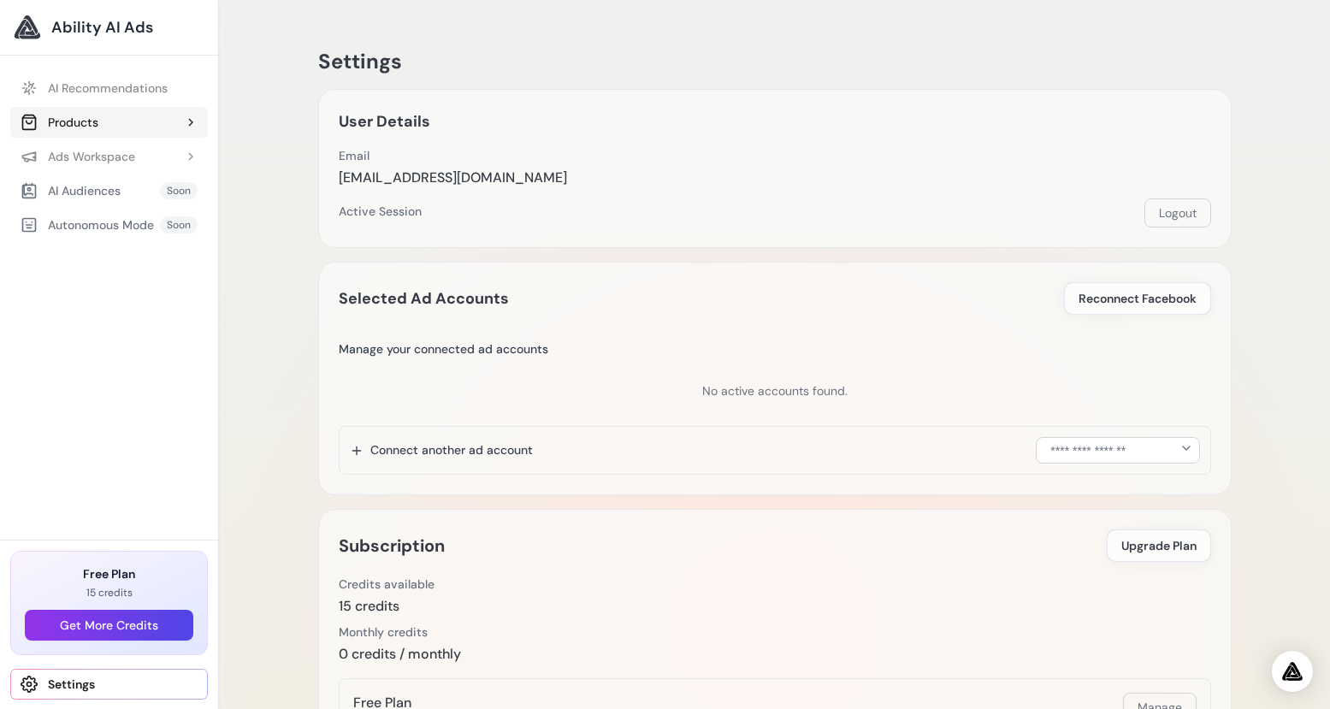
click at [116, 126] on button "Products" at bounding box center [109, 122] width 198 height 31
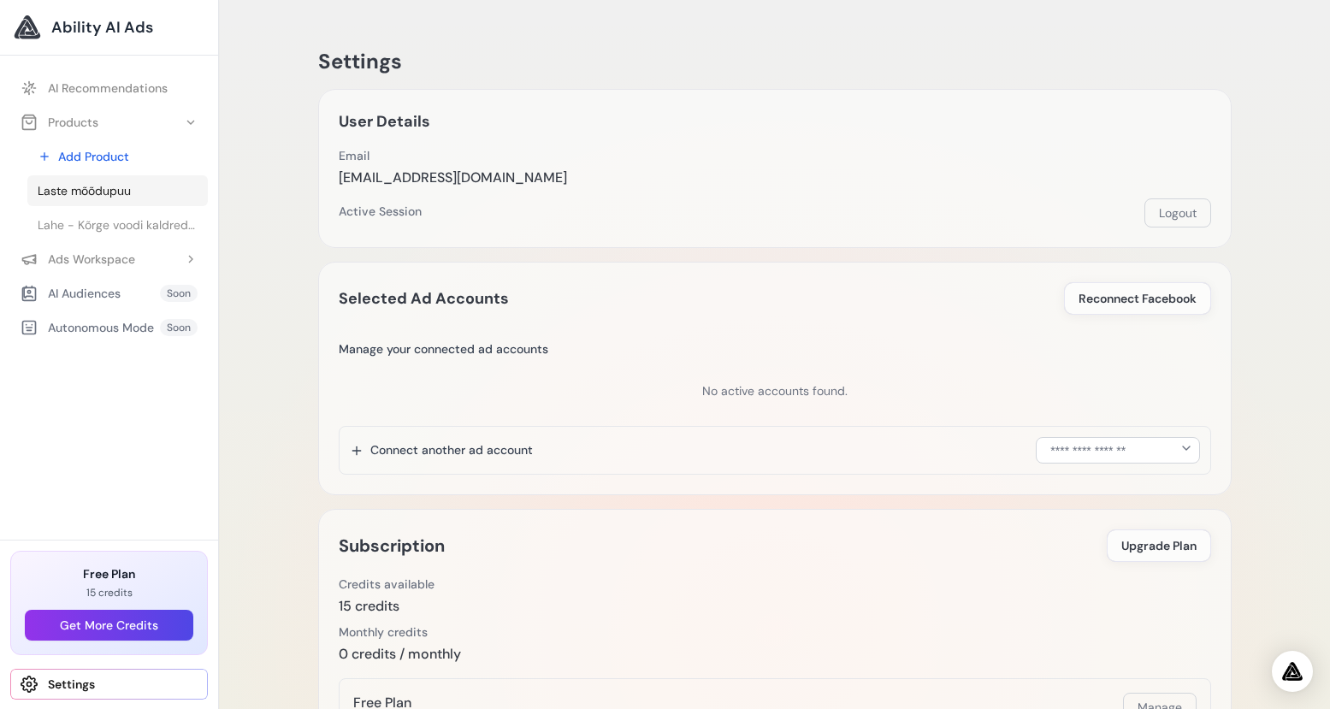
click at [109, 190] on span "Laste mõõdupuu" at bounding box center [84, 190] width 93 height 17
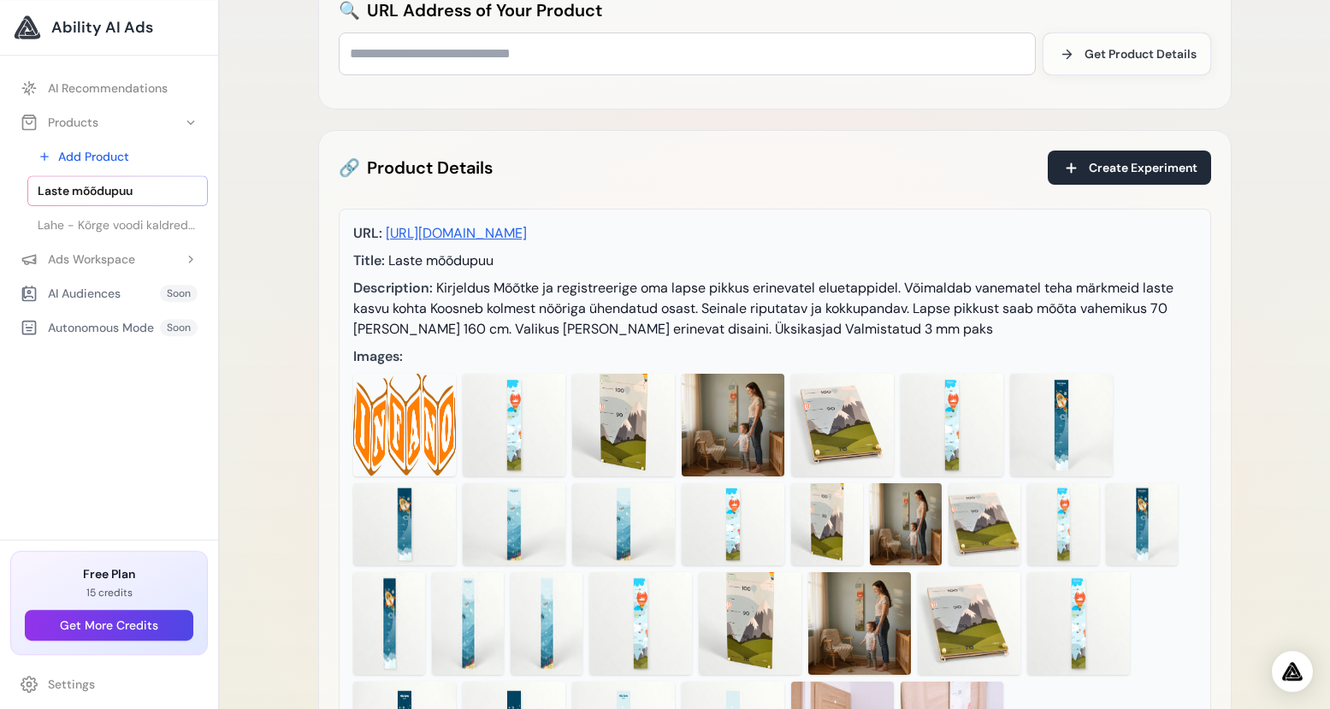
scroll to position [356, 0]
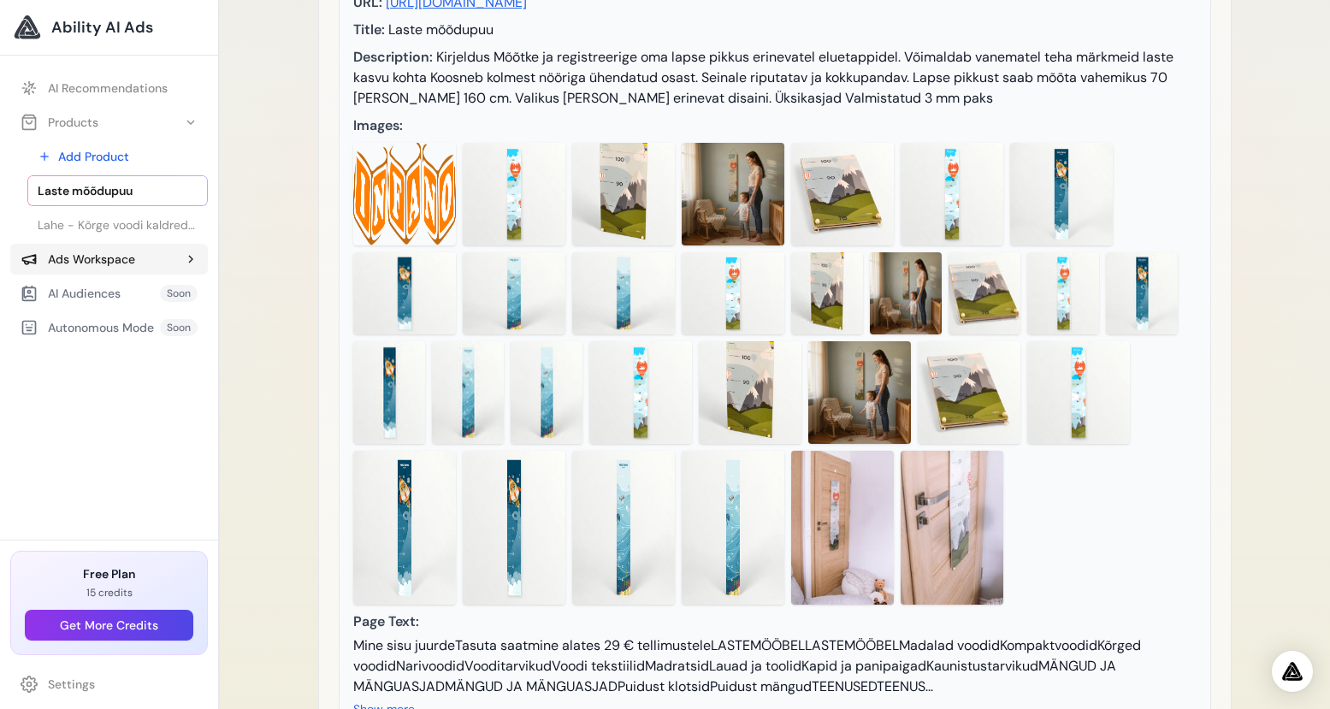
click at [130, 259] on div "Ads Workspace" at bounding box center [78, 259] width 115 height 17
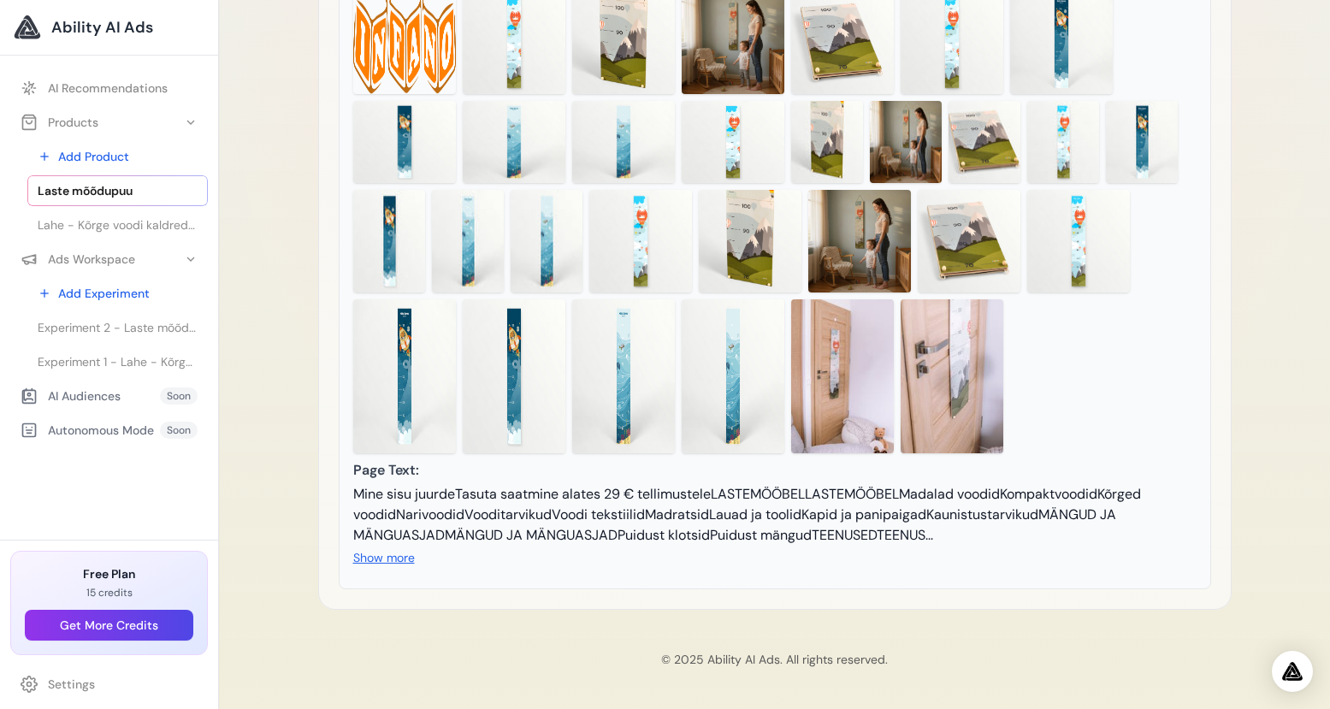
scroll to position [0, 0]
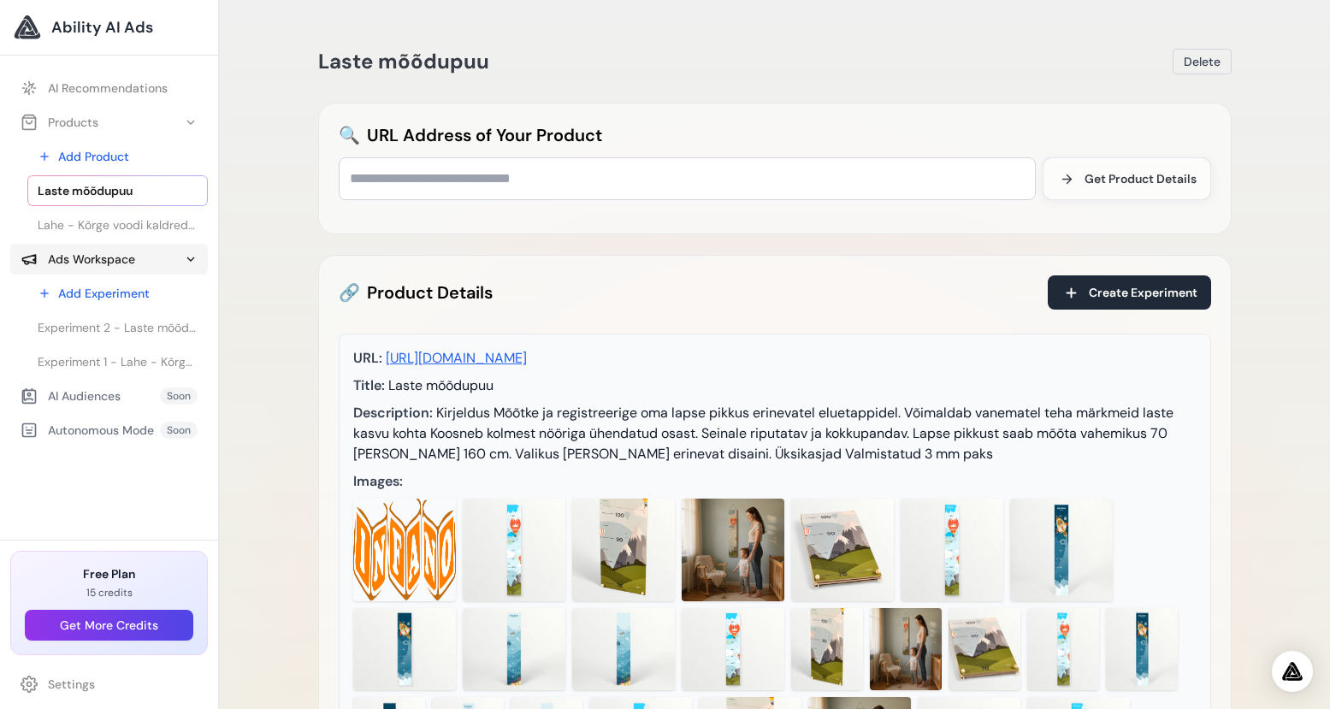
click at [118, 257] on div "Ads Workspace" at bounding box center [78, 259] width 115 height 17
click at [119, 257] on div "Ads Workspace" at bounding box center [78, 259] width 115 height 17
click at [123, 322] on span "Experiment 2 - Laste mõõdupuu - Laste mõõdupuu" at bounding box center [118, 327] width 160 height 17
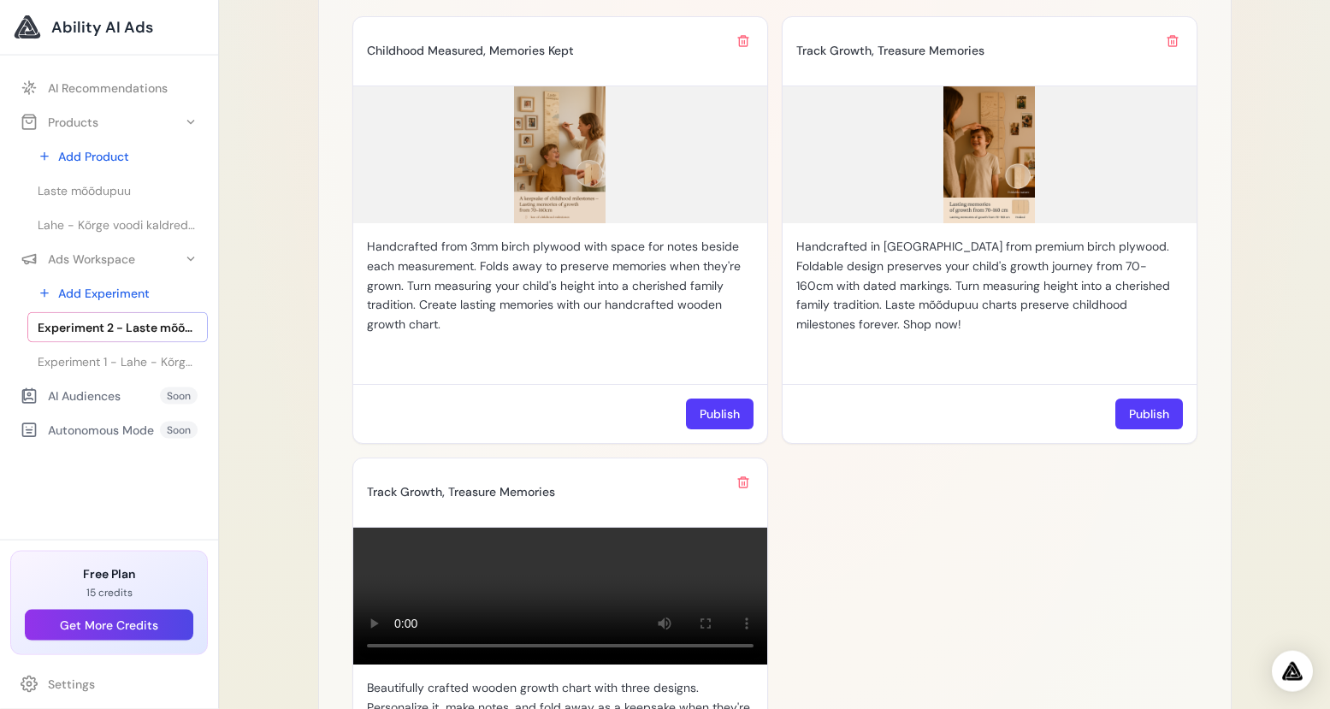
scroll to position [1450, 0]
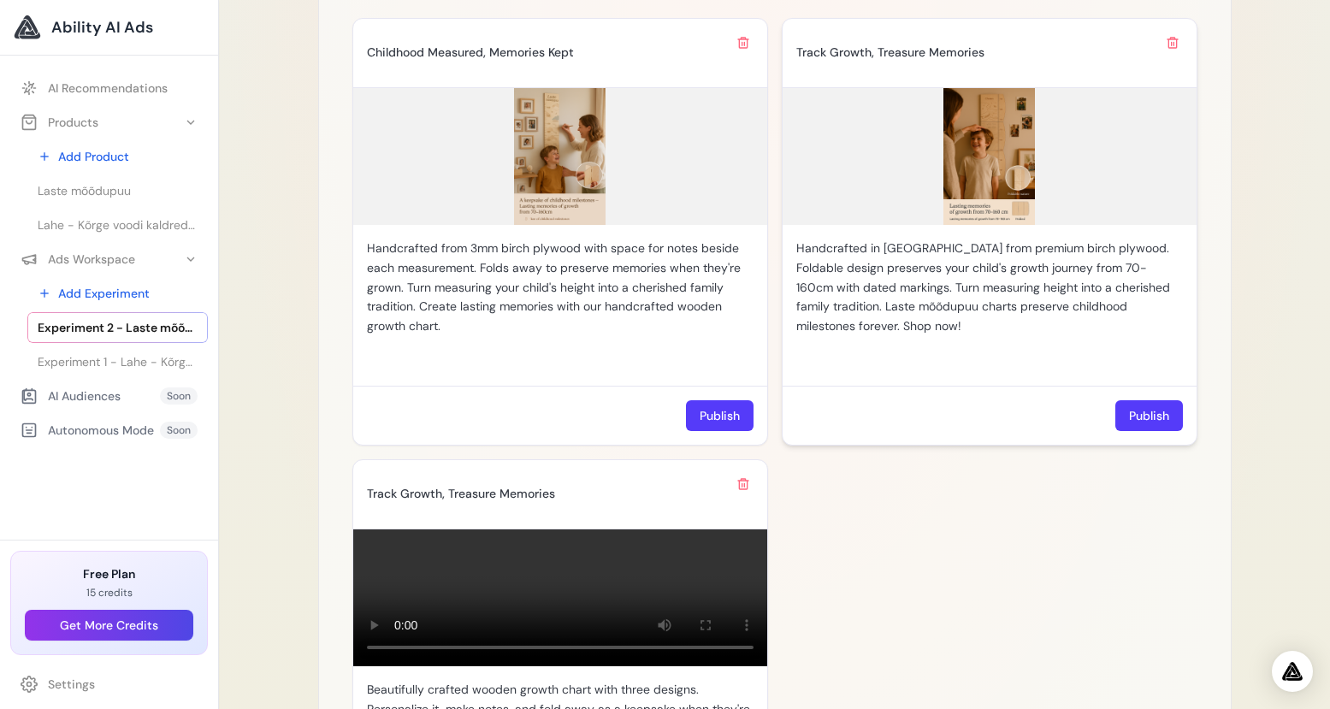
click at [983, 122] on img at bounding box center [989, 156] width 414 height 137
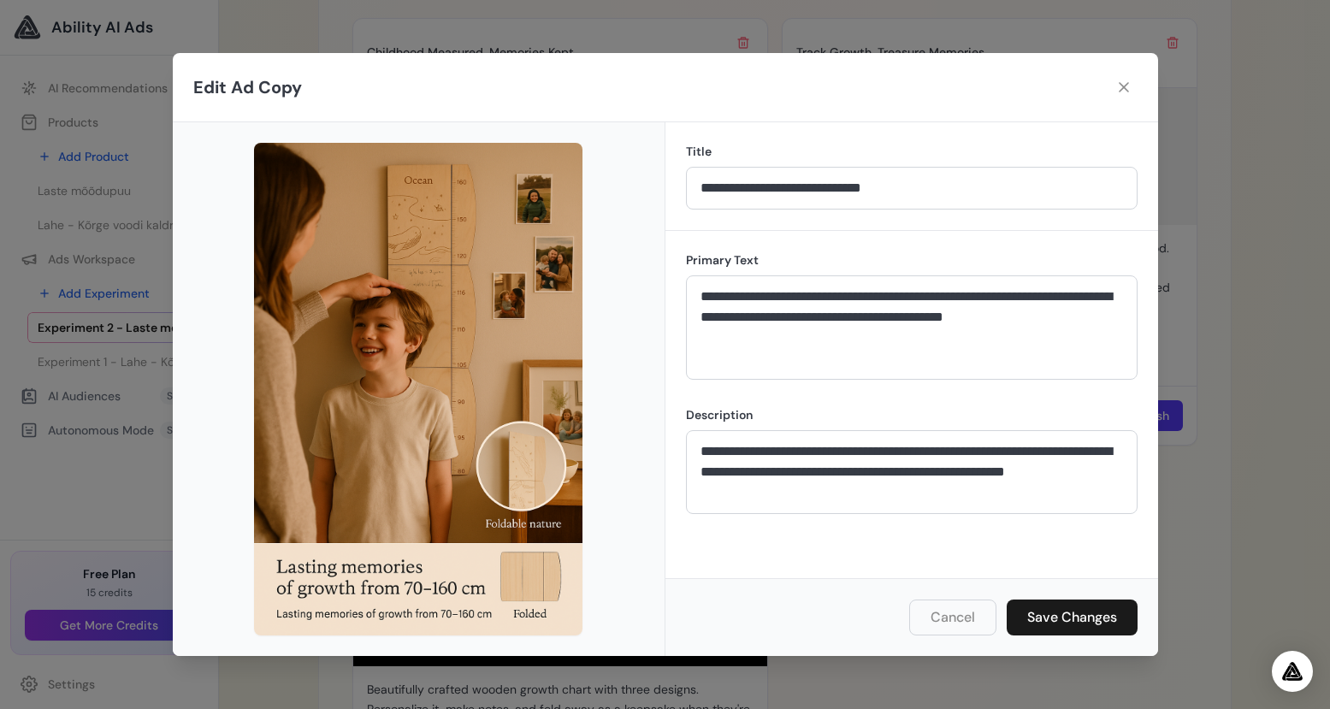
click at [953, 623] on button "Cancel" at bounding box center [952, 617] width 87 height 36
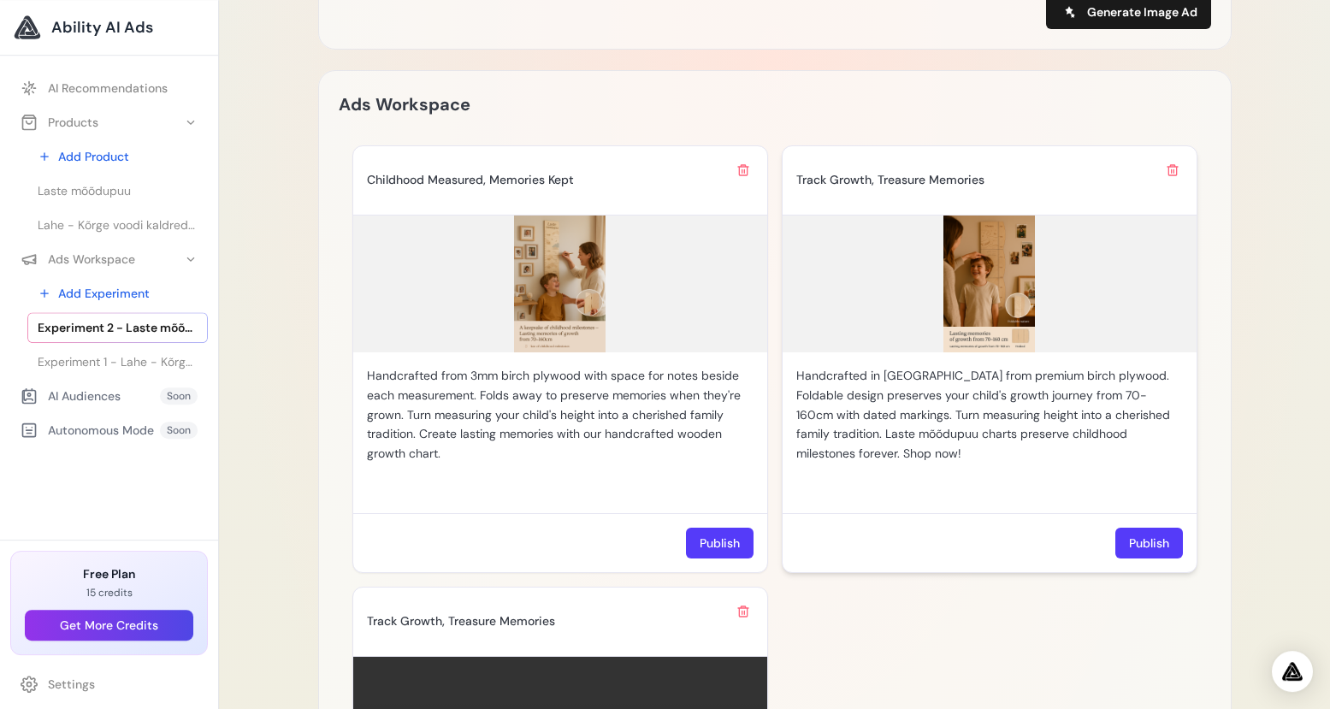
scroll to position [1368, 0]
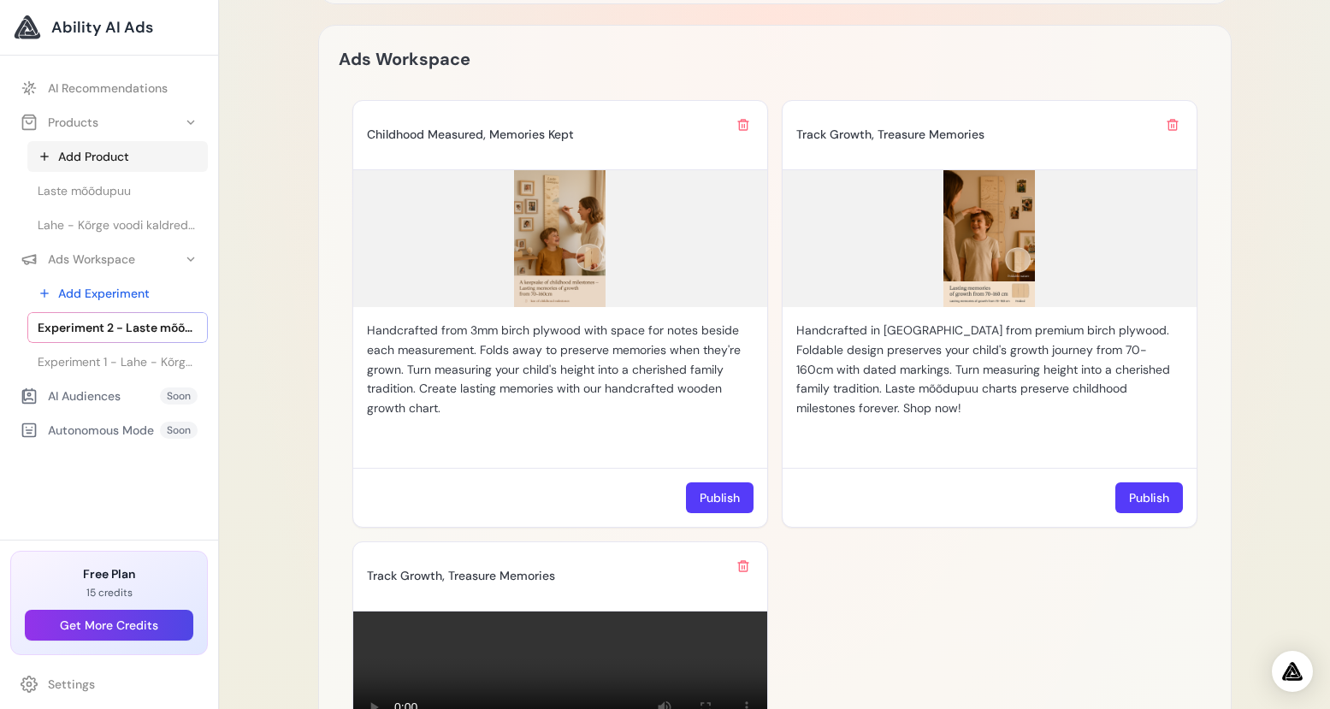
click at [101, 150] on link "Add Product" at bounding box center [117, 156] width 180 height 31
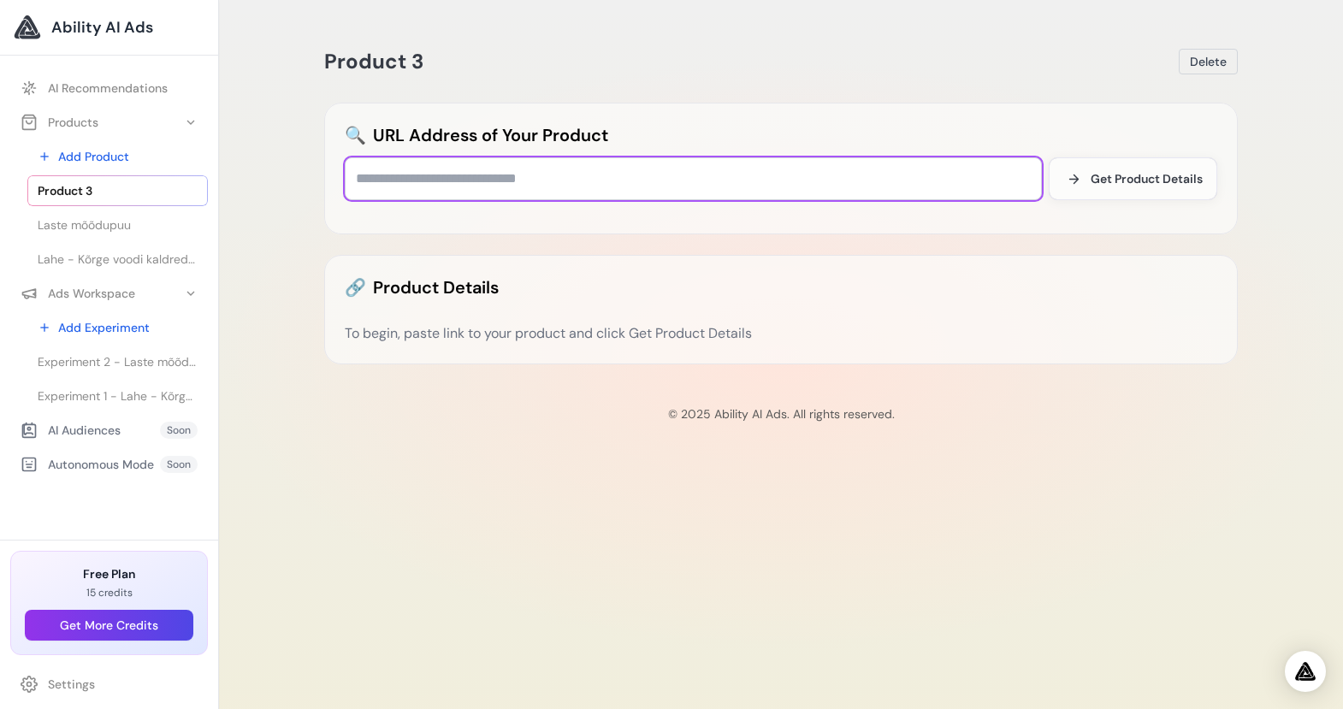
click at [481, 182] on input "text" at bounding box center [693, 178] width 697 height 43
paste input "**********"
type input "**********"
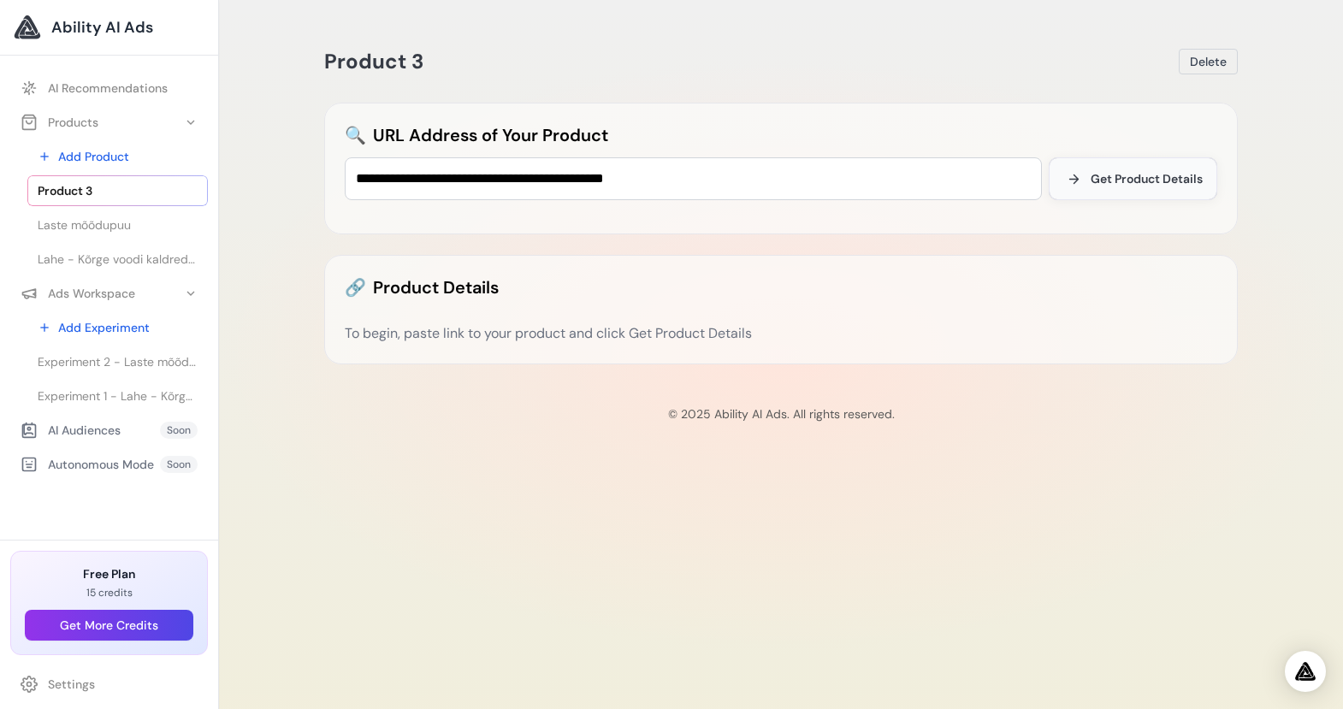
click at [1160, 171] on span "Get Product Details" at bounding box center [1146, 178] width 112 height 17
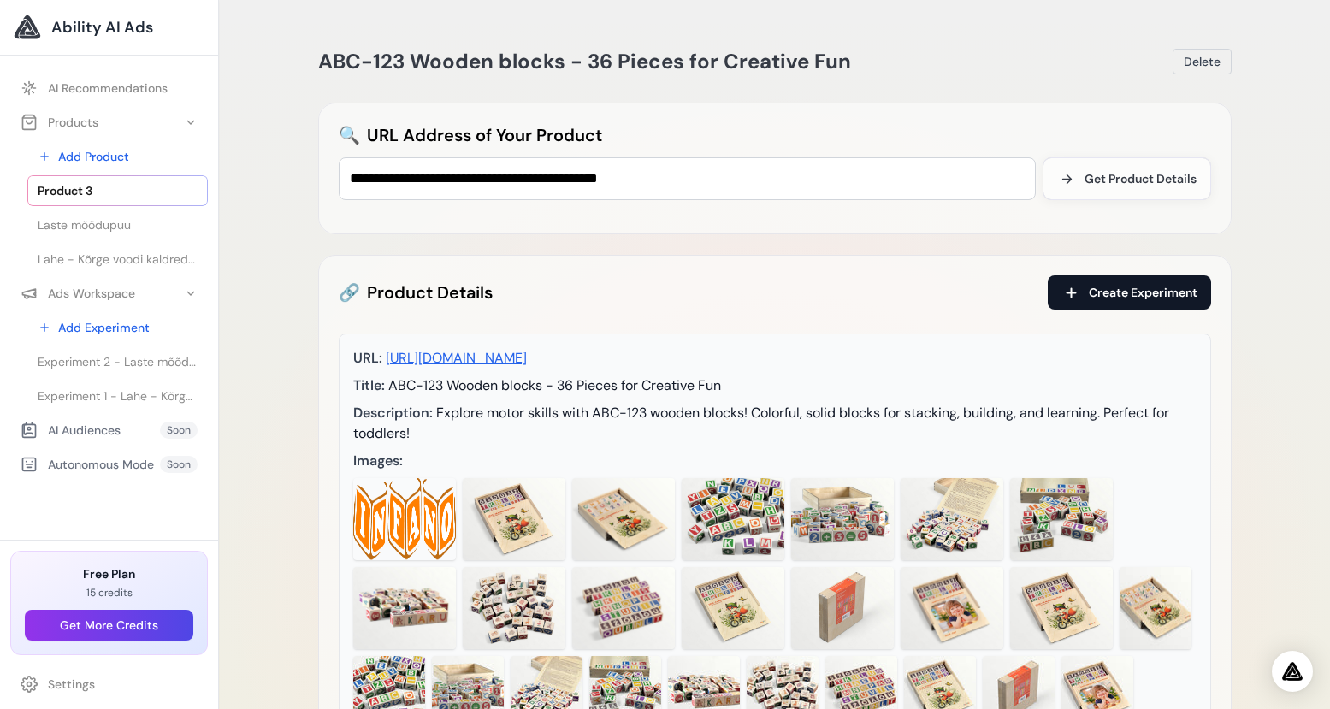
click at [1144, 291] on span "Create Experiment" at bounding box center [1143, 292] width 109 height 17
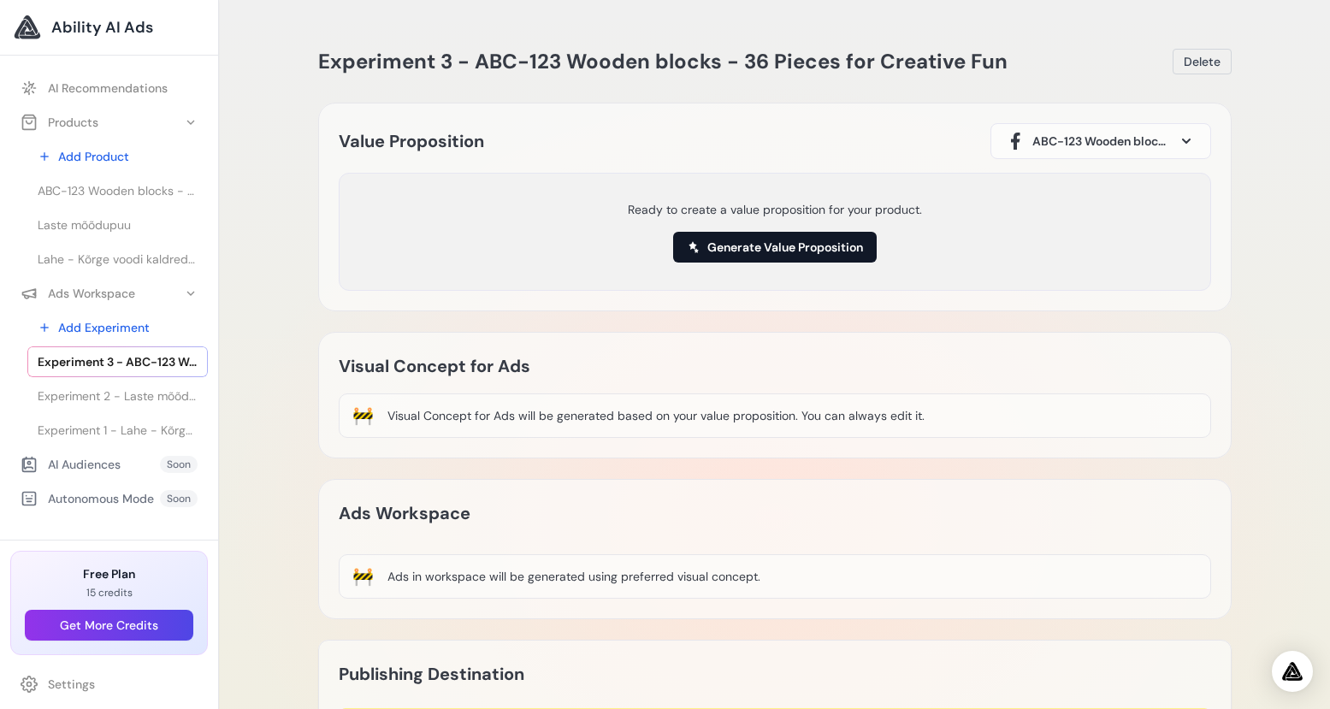
click at [789, 248] on button "Generate Value Proposition" at bounding box center [775, 247] width 204 height 31
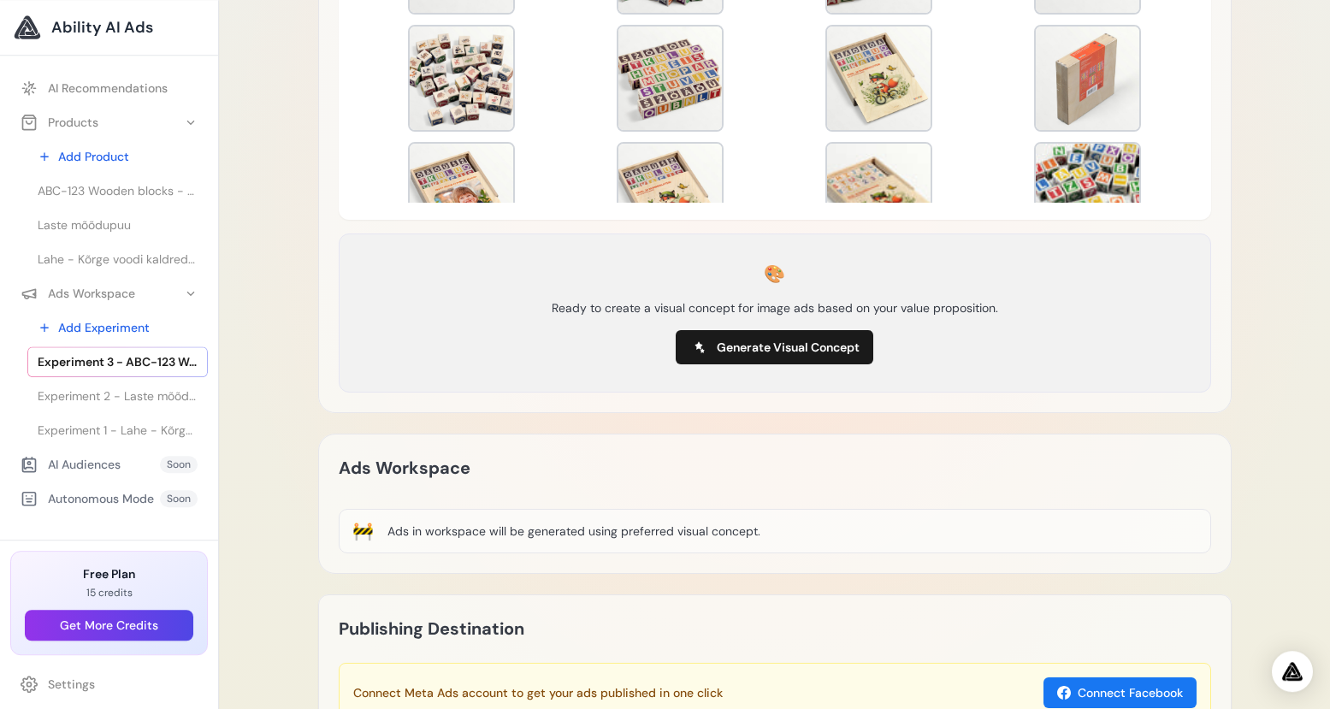
scroll to position [602, 0]
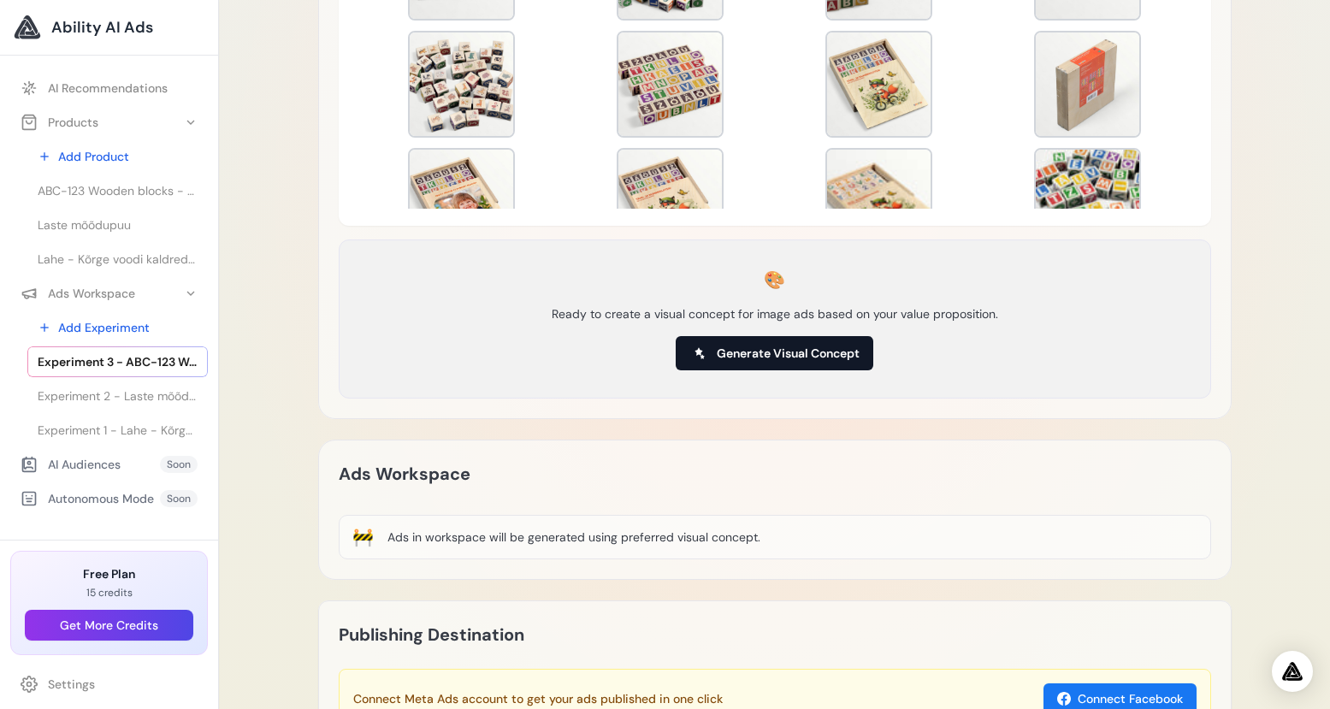
click at [770, 352] on span "Generate Visual Concept" at bounding box center [788, 353] width 143 height 17
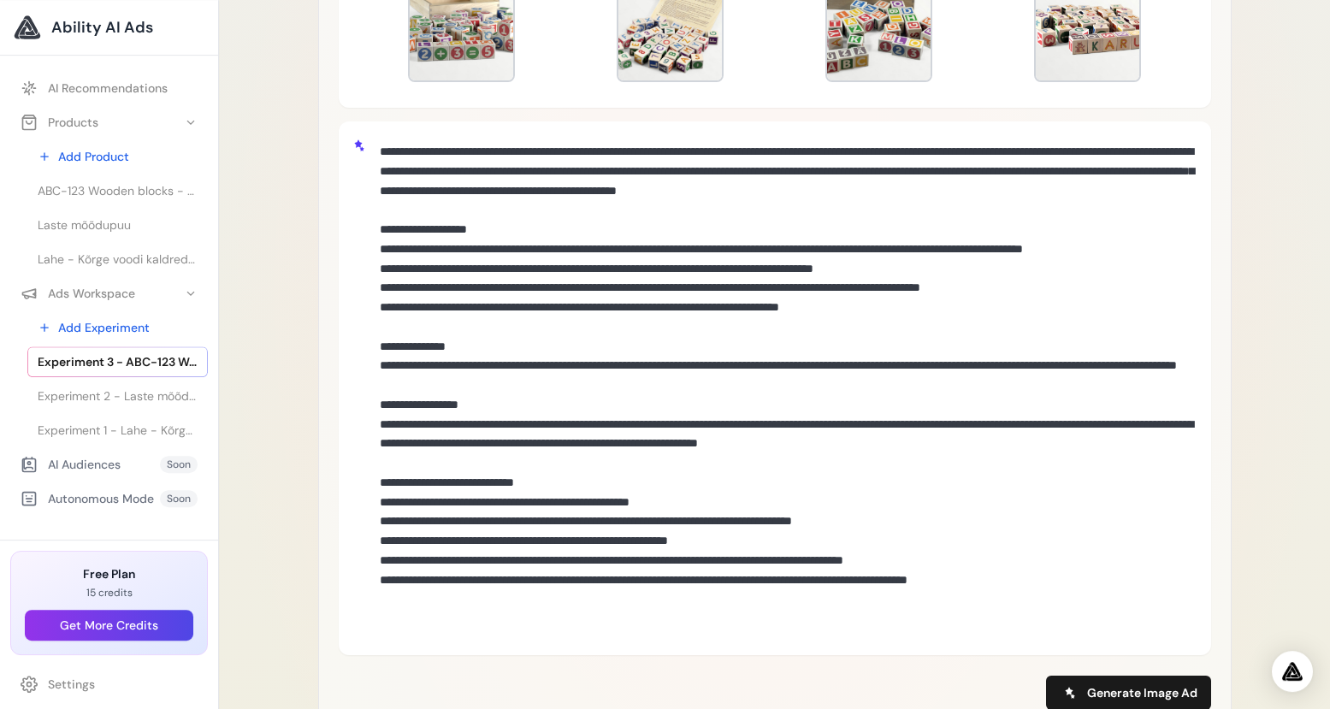
scroll to position [931, 0]
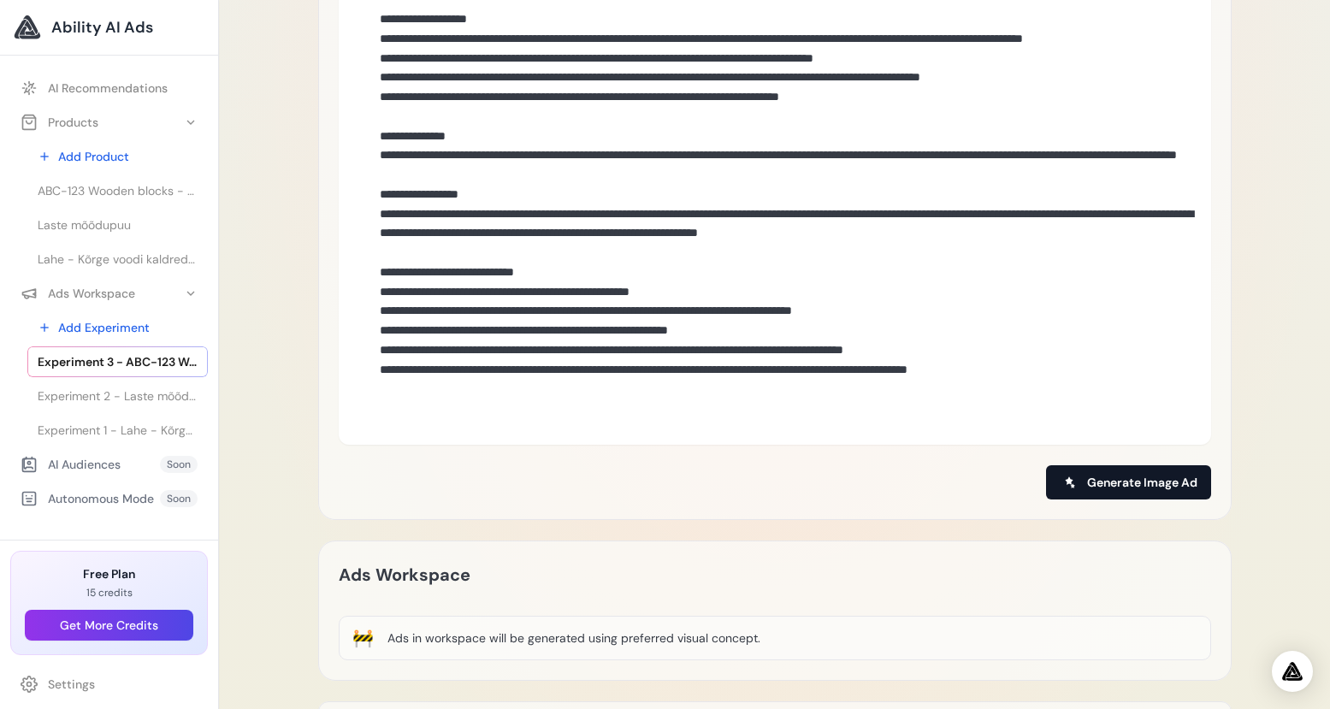
click at [1128, 474] on span "Generate Image Ad" at bounding box center [1142, 482] width 110 height 17
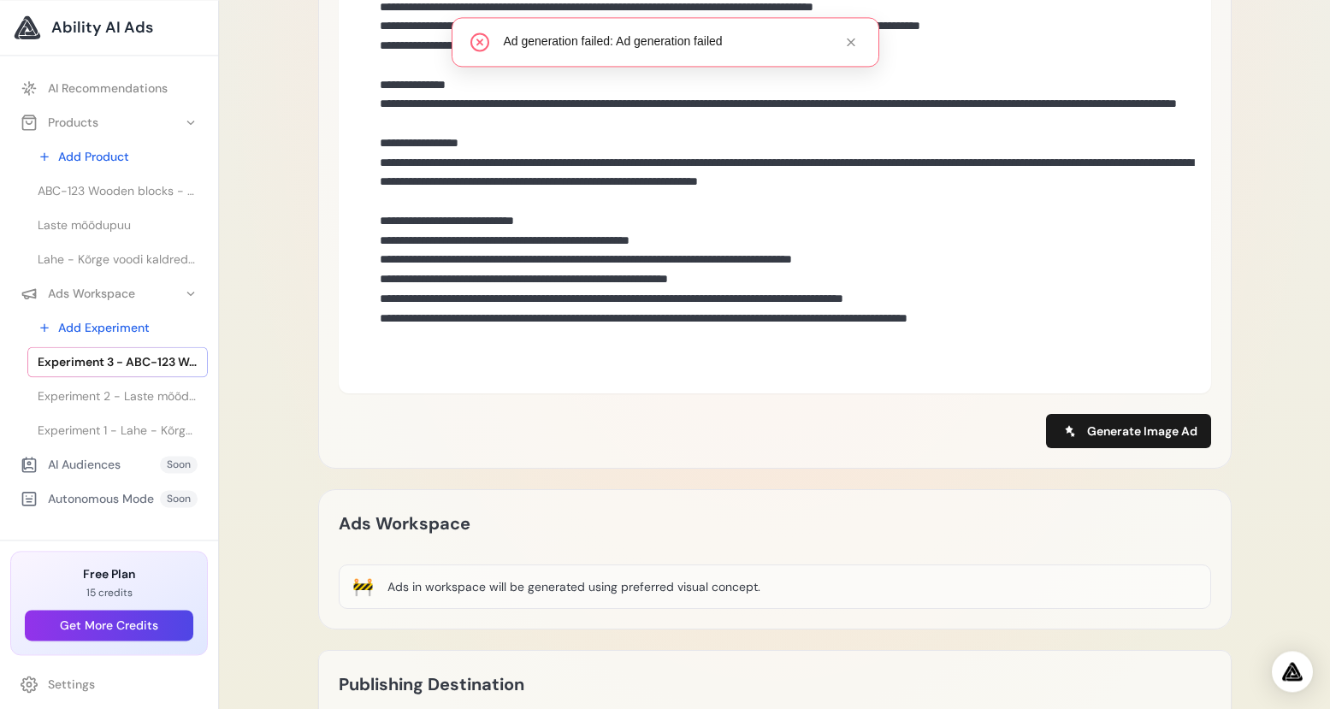
scroll to position [1036, 0]
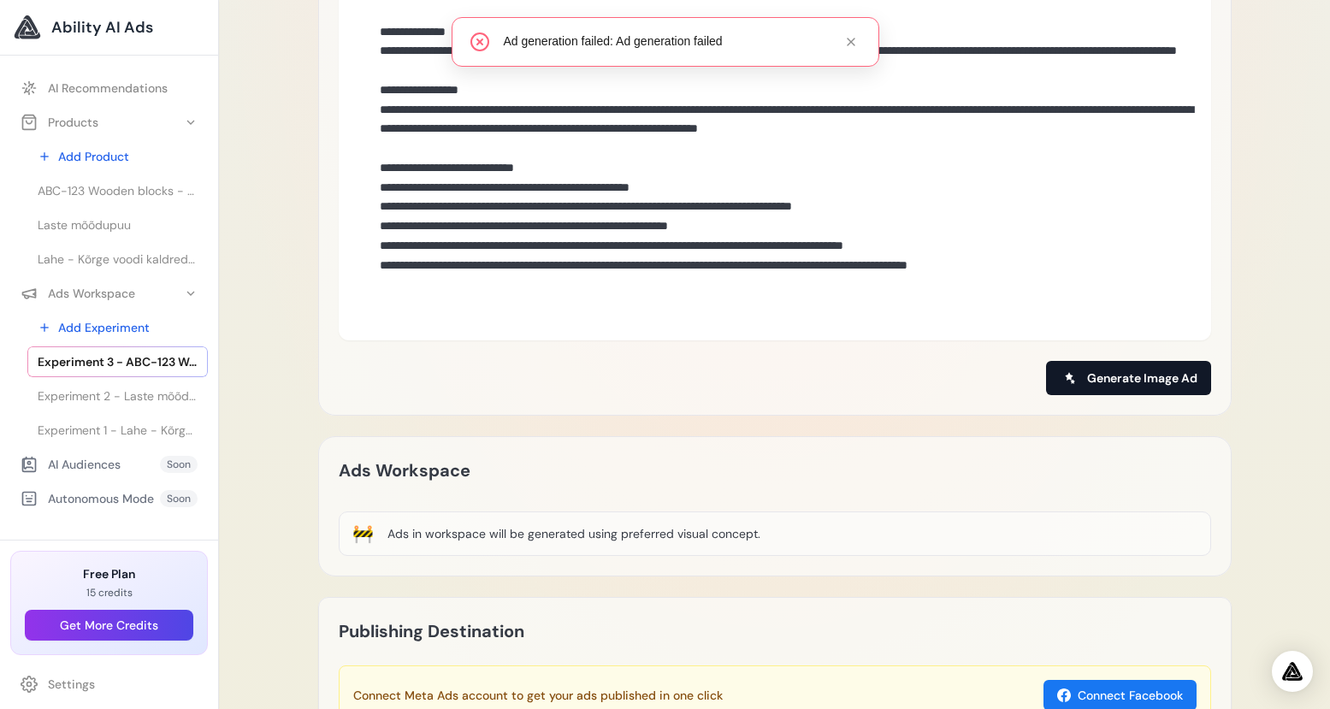
click at [1156, 361] on button "Generate Image Ad" at bounding box center [1128, 378] width 165 height 34
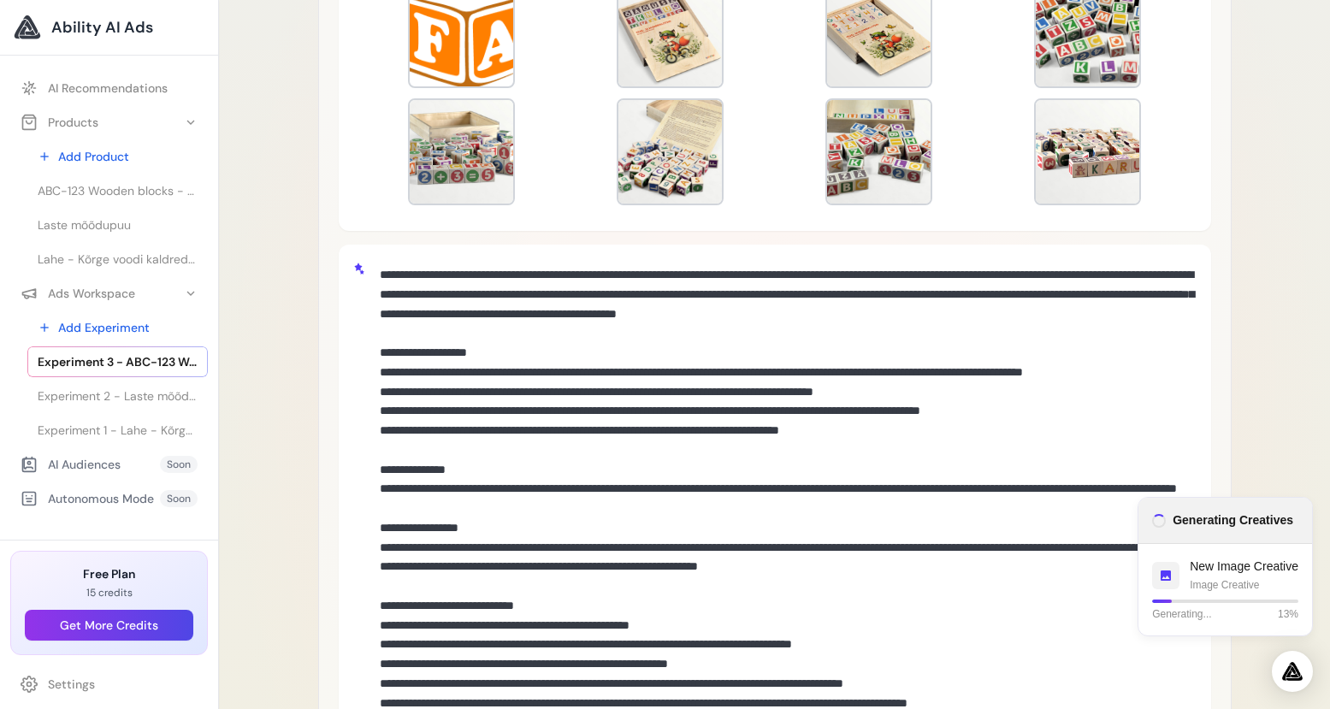
scroll to position [0, 0]
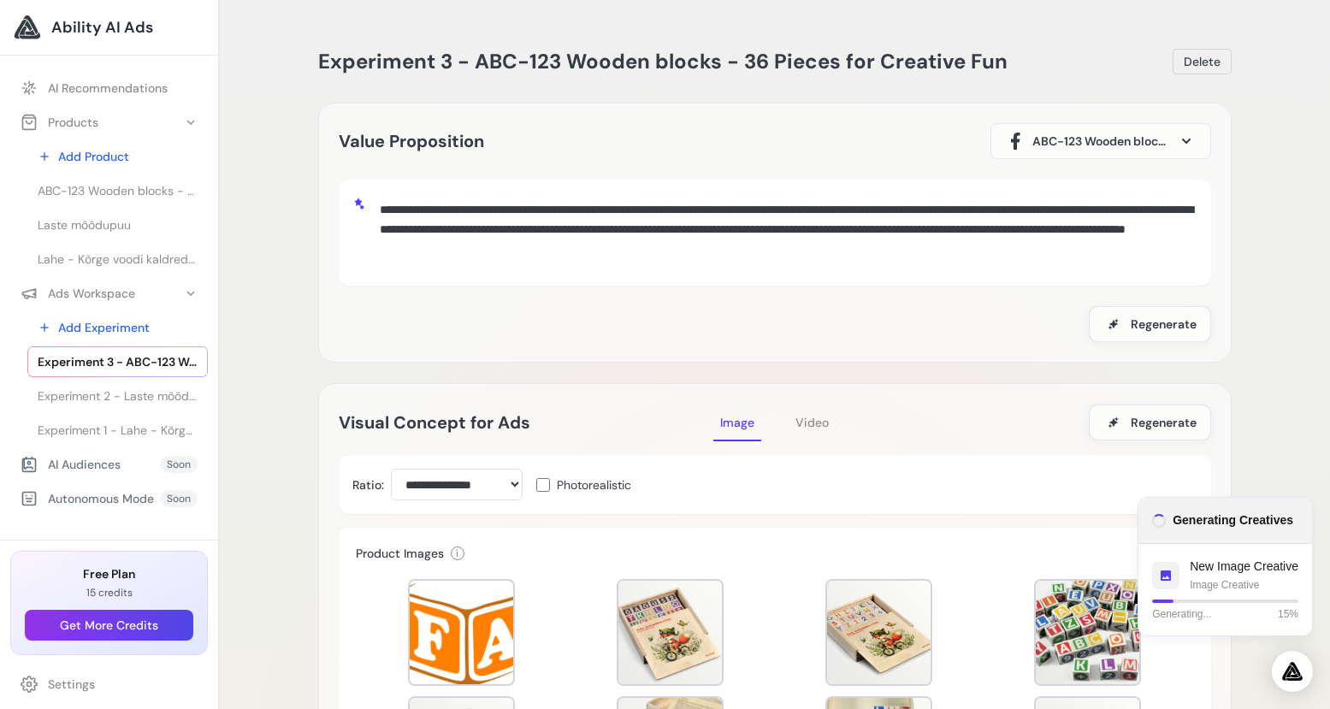
click at [1192, 140] on span at bounding box center [1186, 141] width 21 height 21
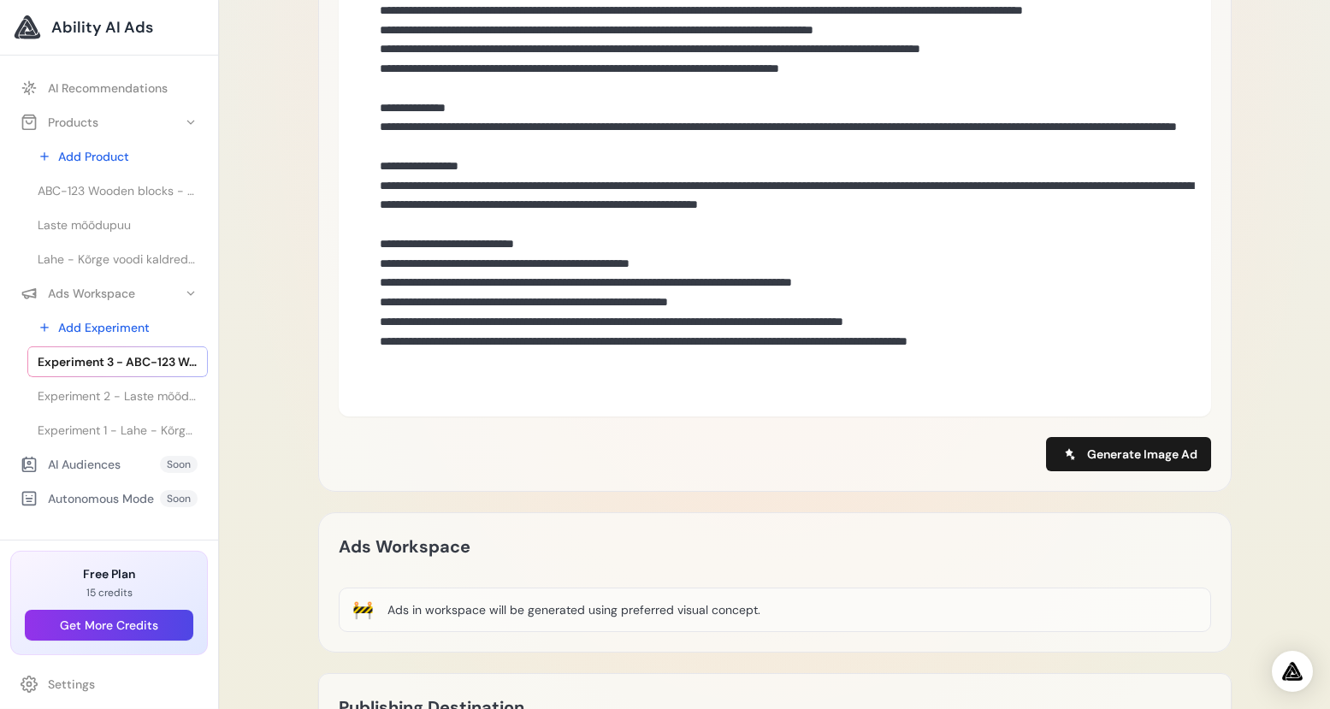
scroll to position [846, 0]
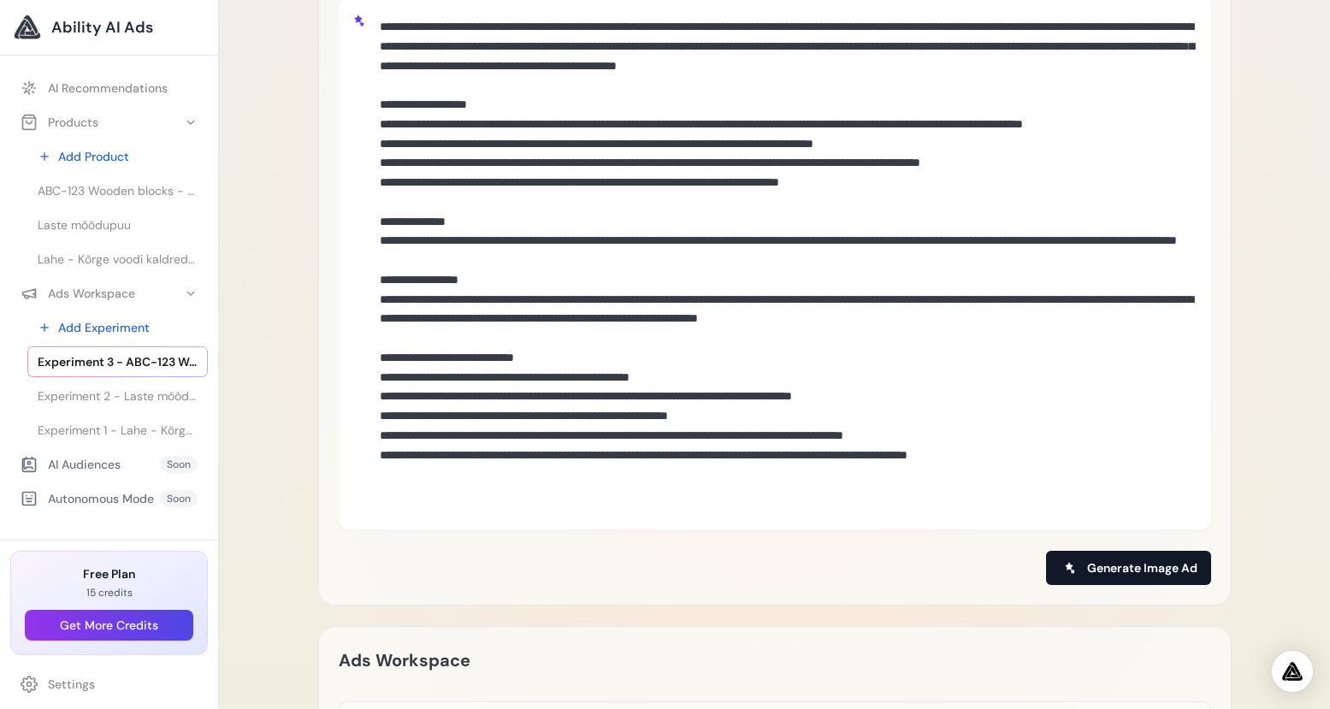
click at [1153, 564] on span "Generate Image Ad" at bounding box center [1142, 567] width 110 height 17
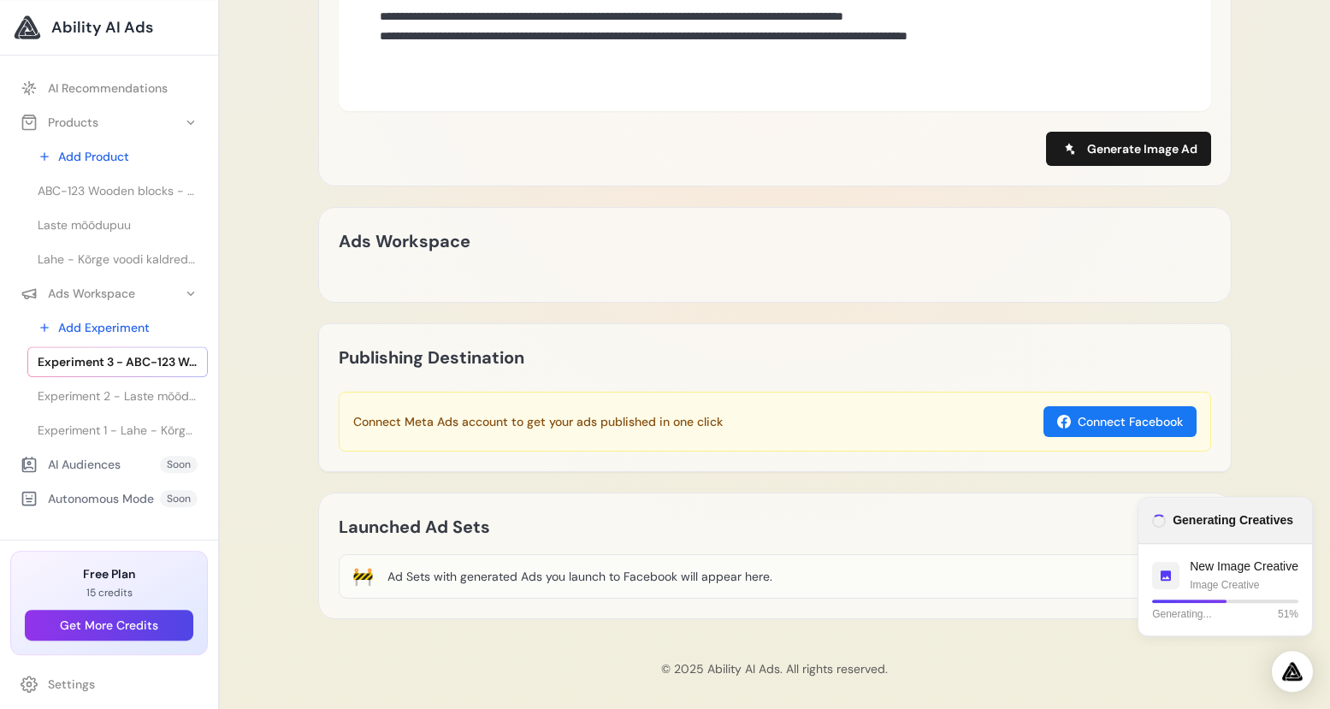
scroll to position [1267, 0]
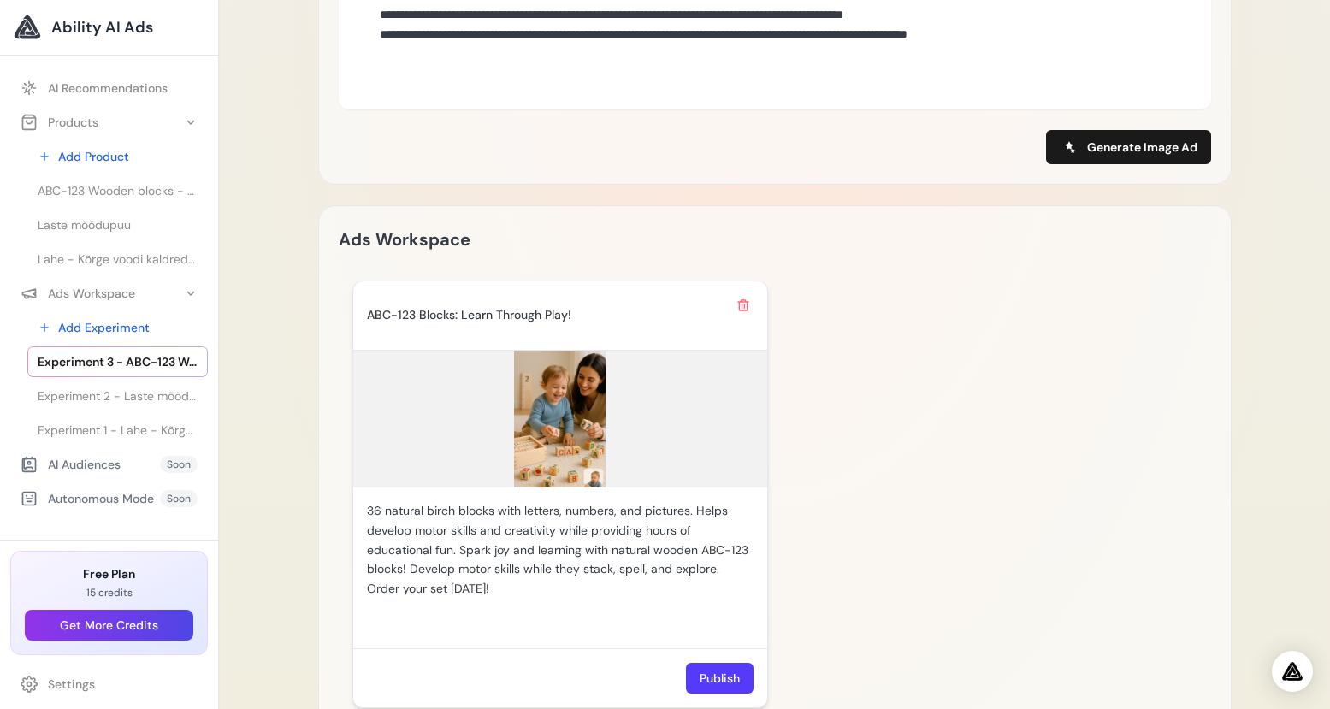
click at [542, 416] on img at bounding box center [560, 419] width 414 height 137
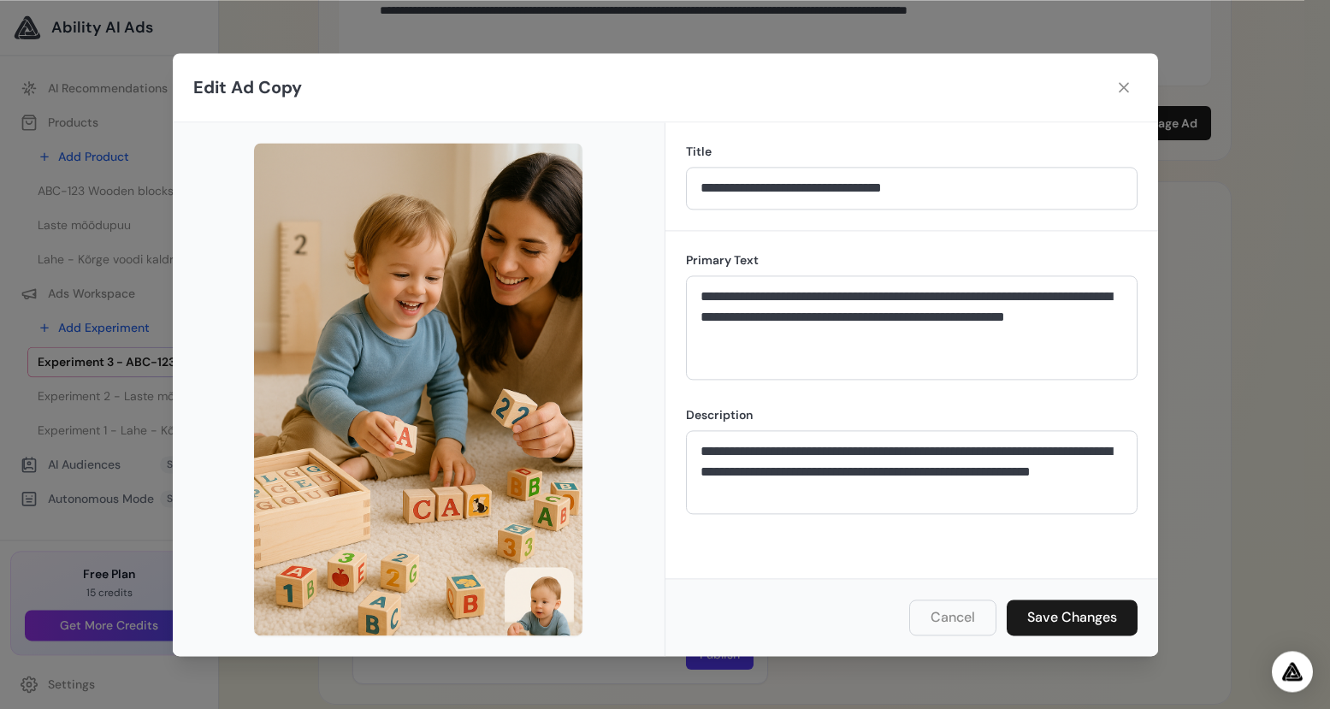
scroll to position [1294, 0]
click at [386, 337] on img at bounding box center [418, 389] width 328 height 493
click at [1243, 358] on div "**********" at bounding box center [665, 354] width 1330 height 709
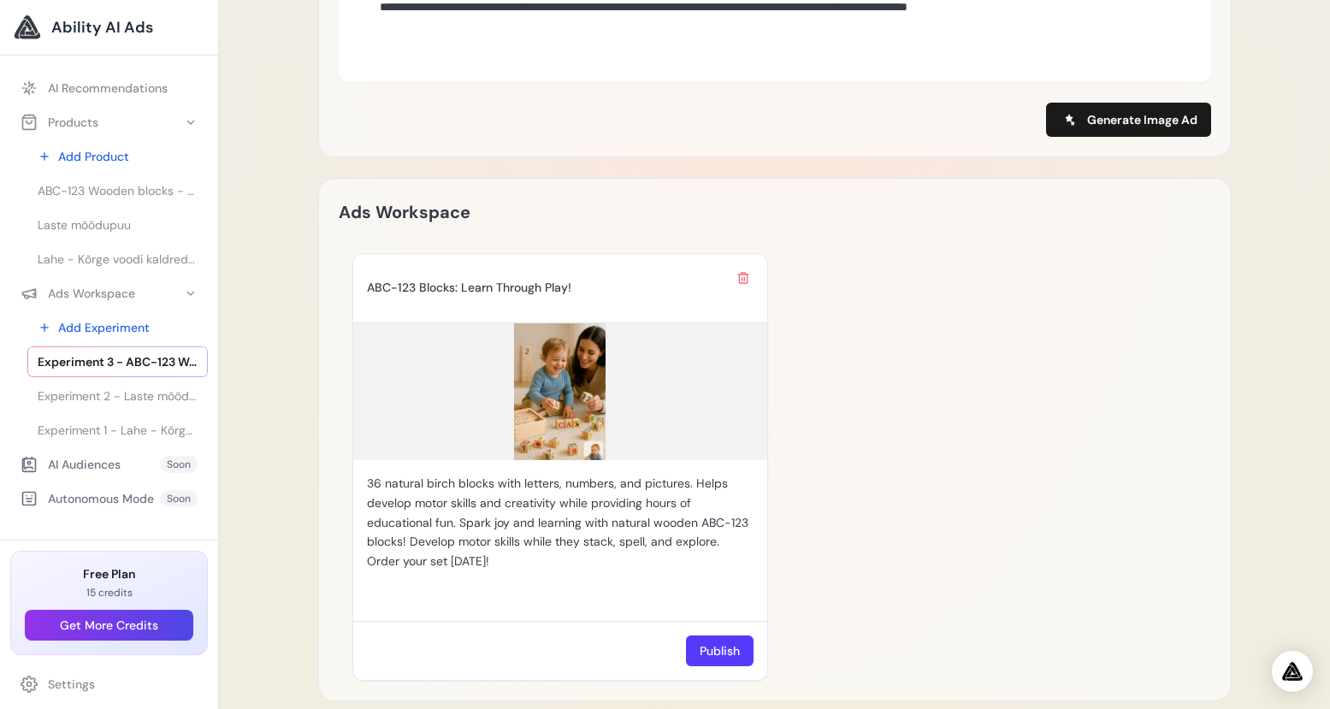
click at [967, 563] on div "ABC-123 Blocks: Learn Through Play! 36 natural birch blocks with letters, numbe…" at bounding box center [774, 467] width 845 height 428
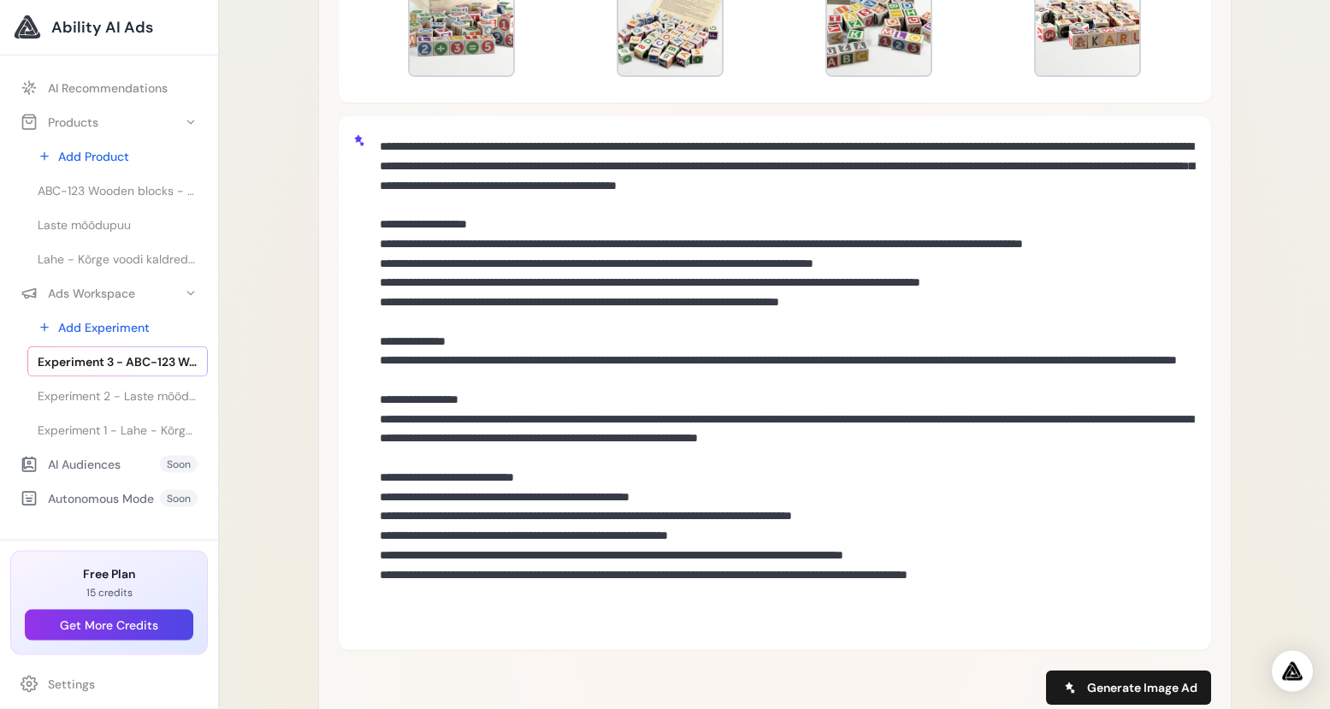
scroll to position [723, 0]
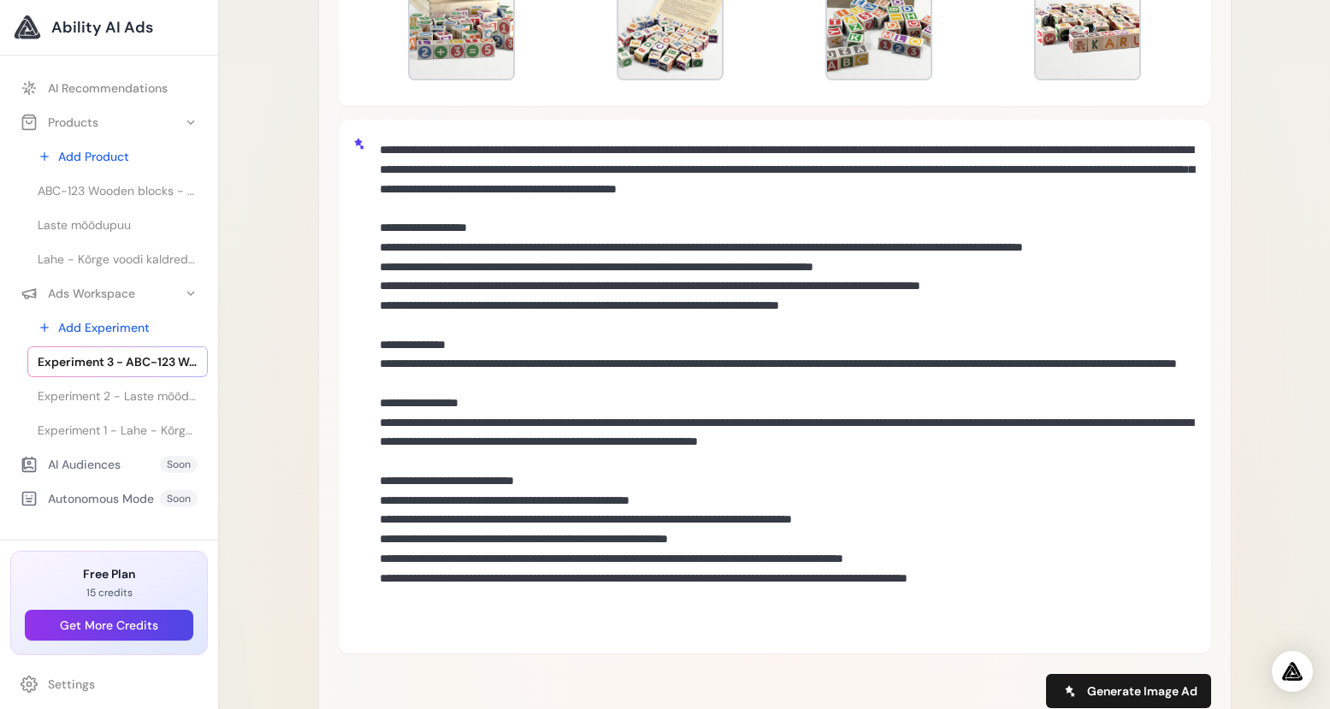
drag, startPoint x: 392, startPoint y: 156, endPoint x: 1078, endPoint y: 611, distance: 823.8
click at [1079, 629] on textarea at bounding box center [785, 384] width 824 height 502
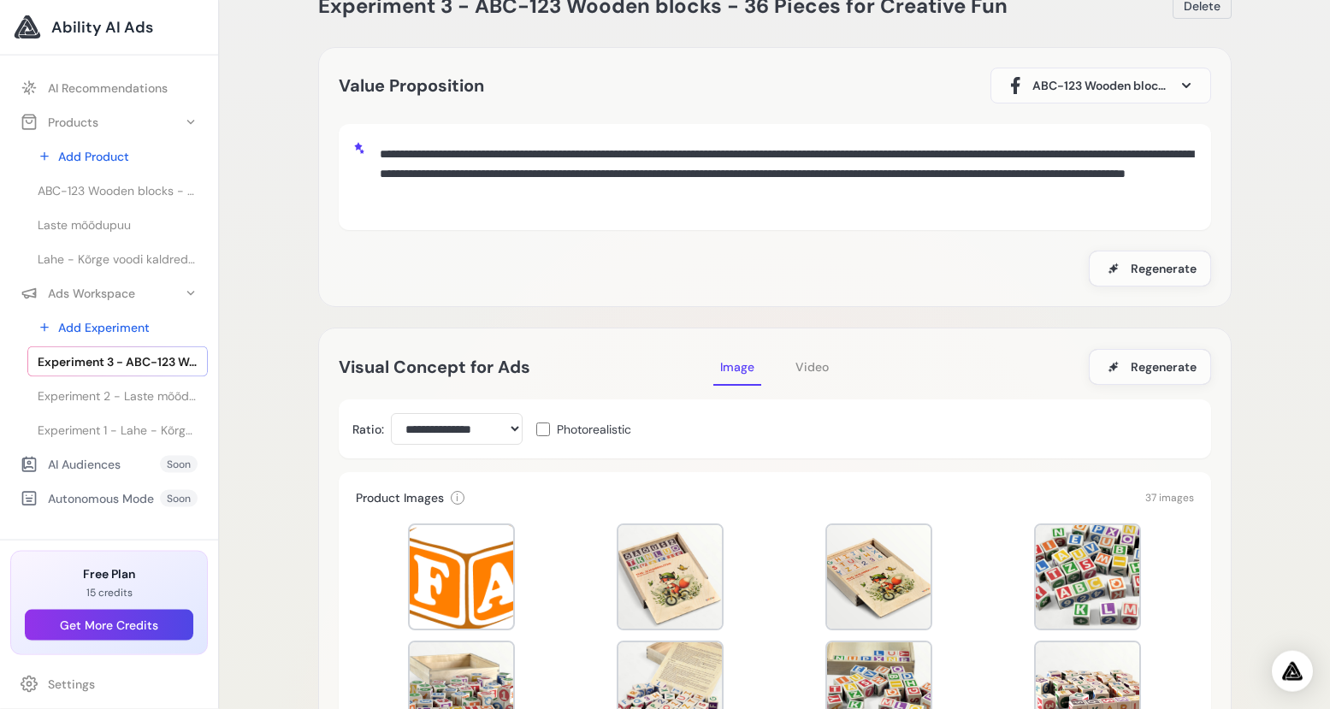
scroll to position [0, 0]
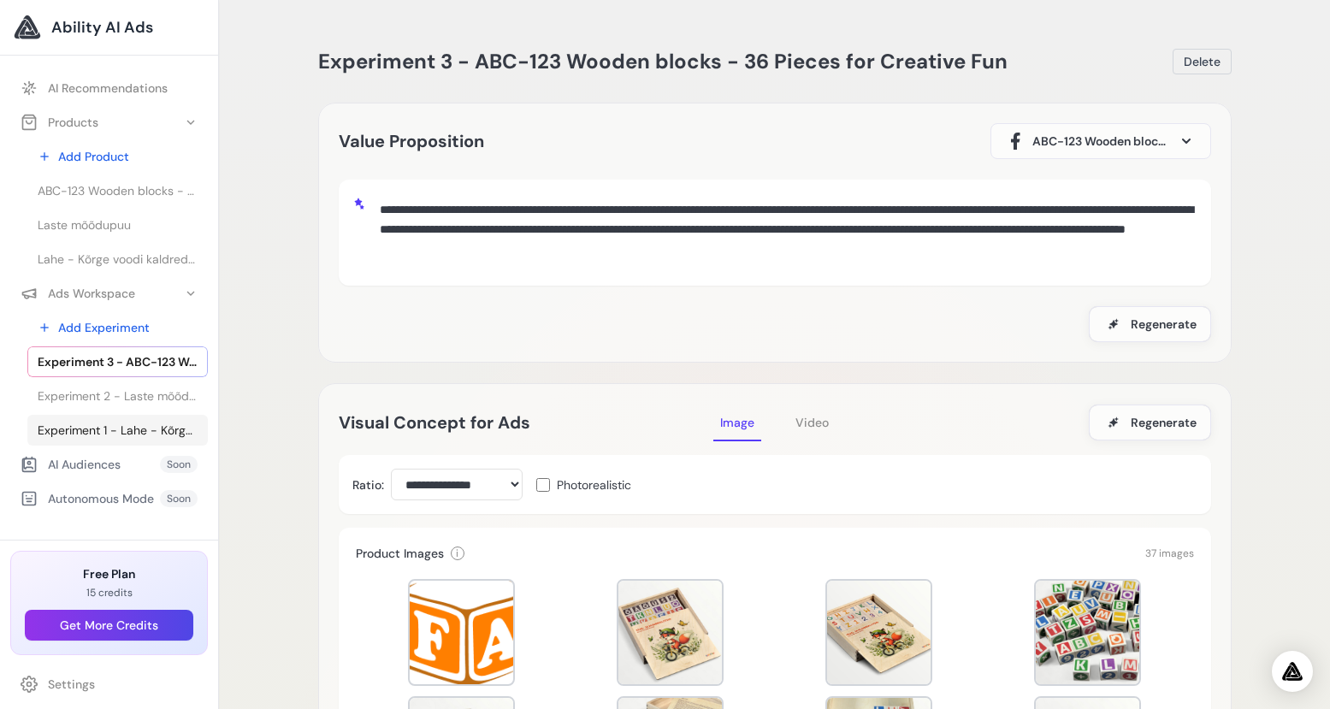
click at [139, 433] on span "Experiment 1 - Lahe - Kõrge voodi kaldredeliga - 90x200cm - Valge" at bounding box center [118, 430] width 160 height 17
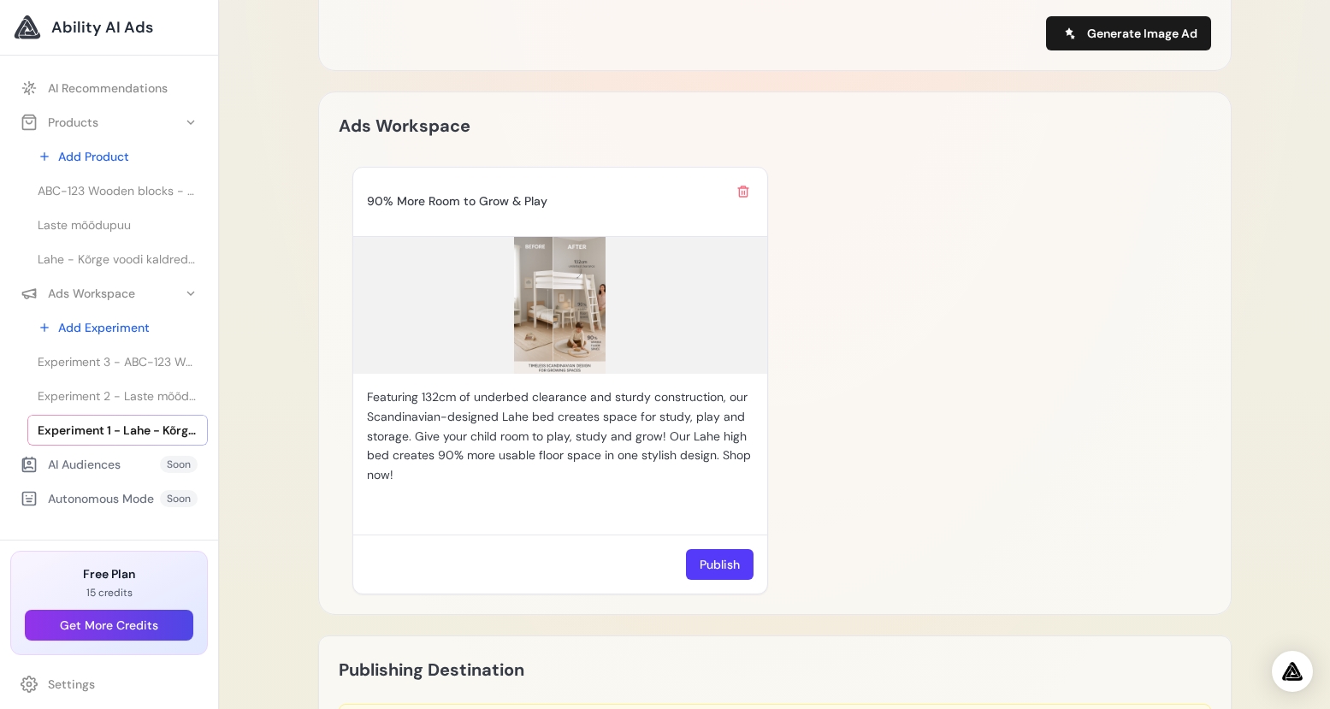
scroll to position [1327, 0]
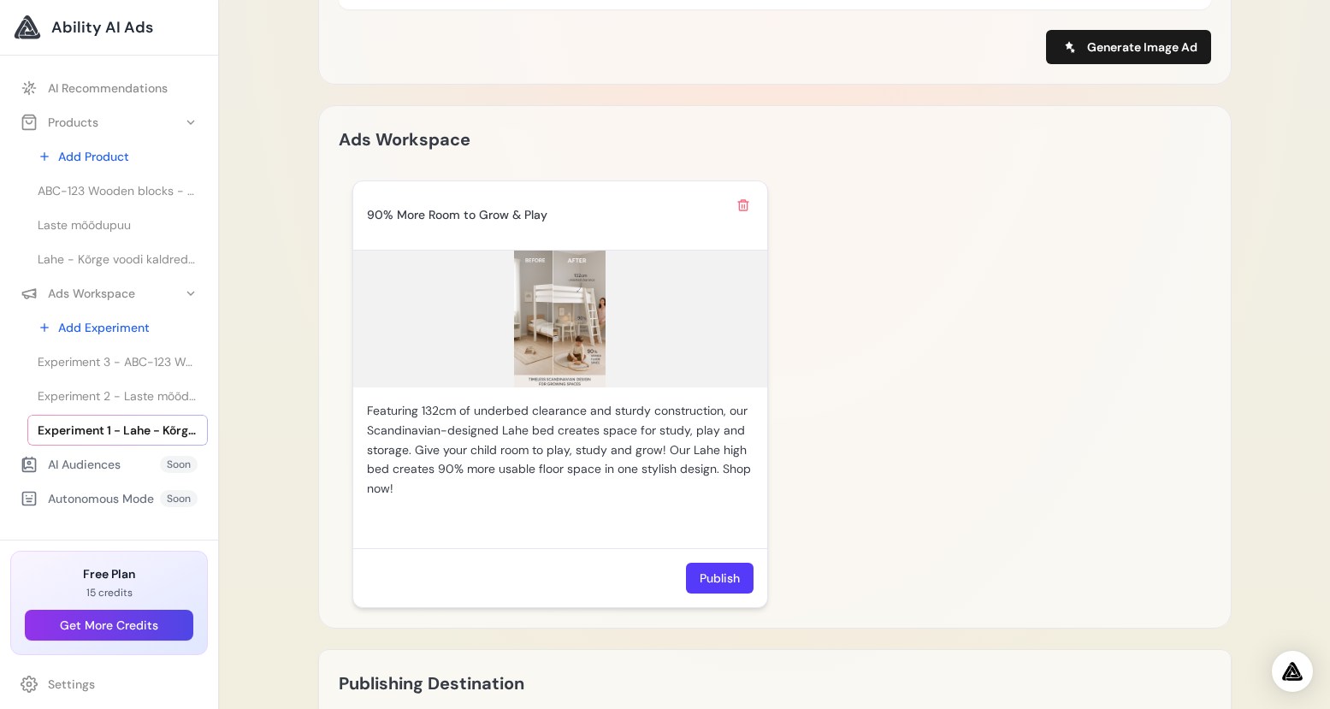
click at [586, 329] on img at bounding box center [560, 319] width 414 height 137
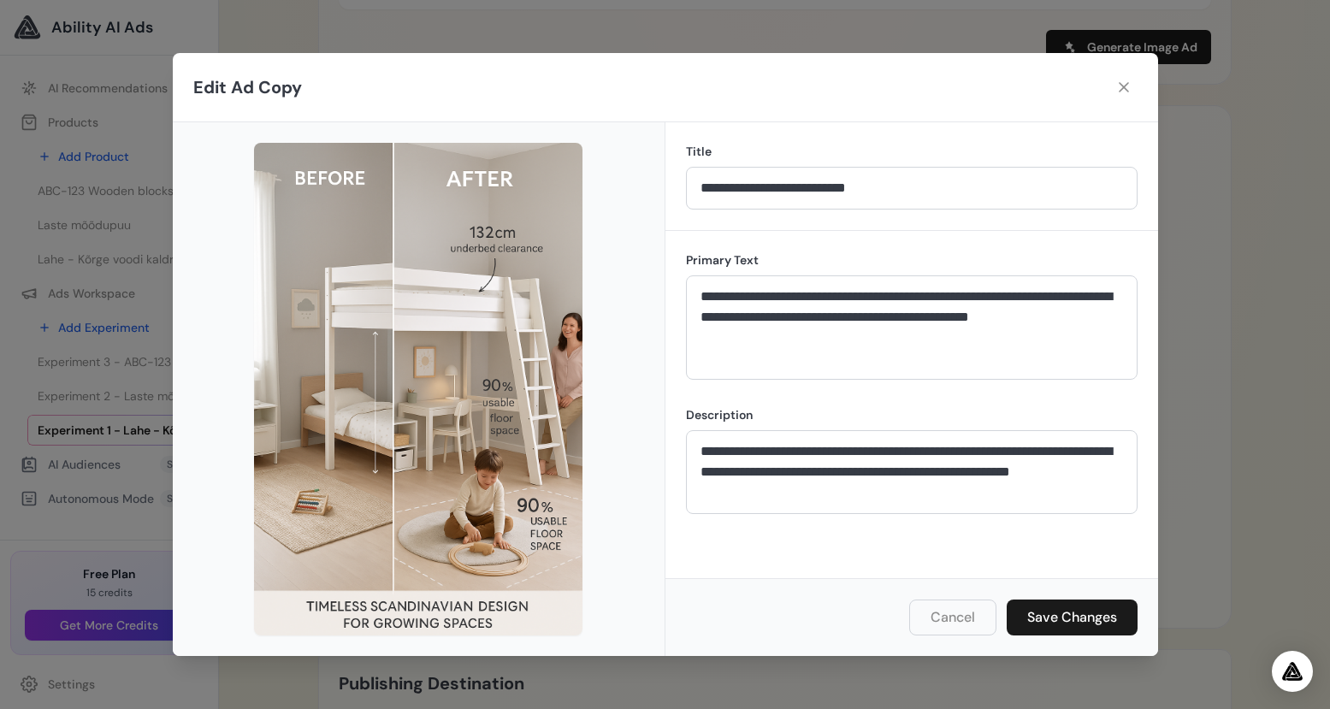
click at [935, 614] on button "Cancel" at bounding box center [952, 617] width 87 height 36
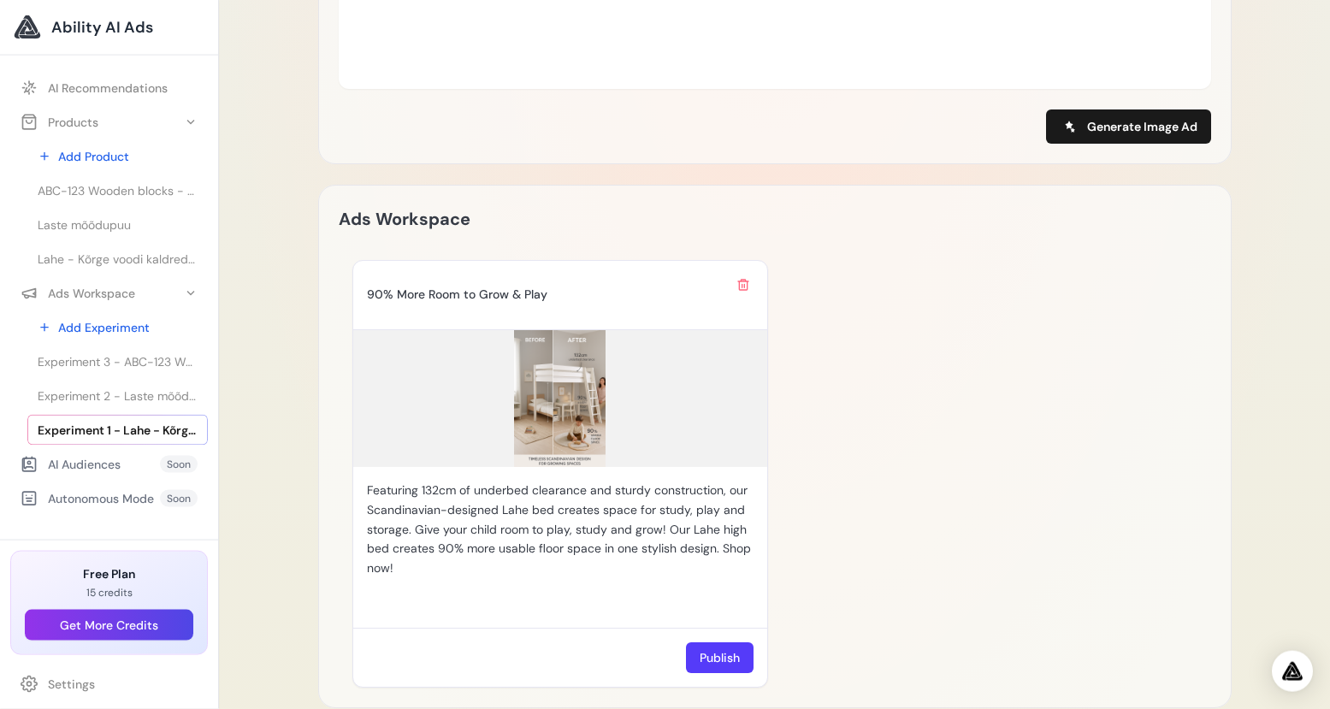
scroll to position [1231, 0]
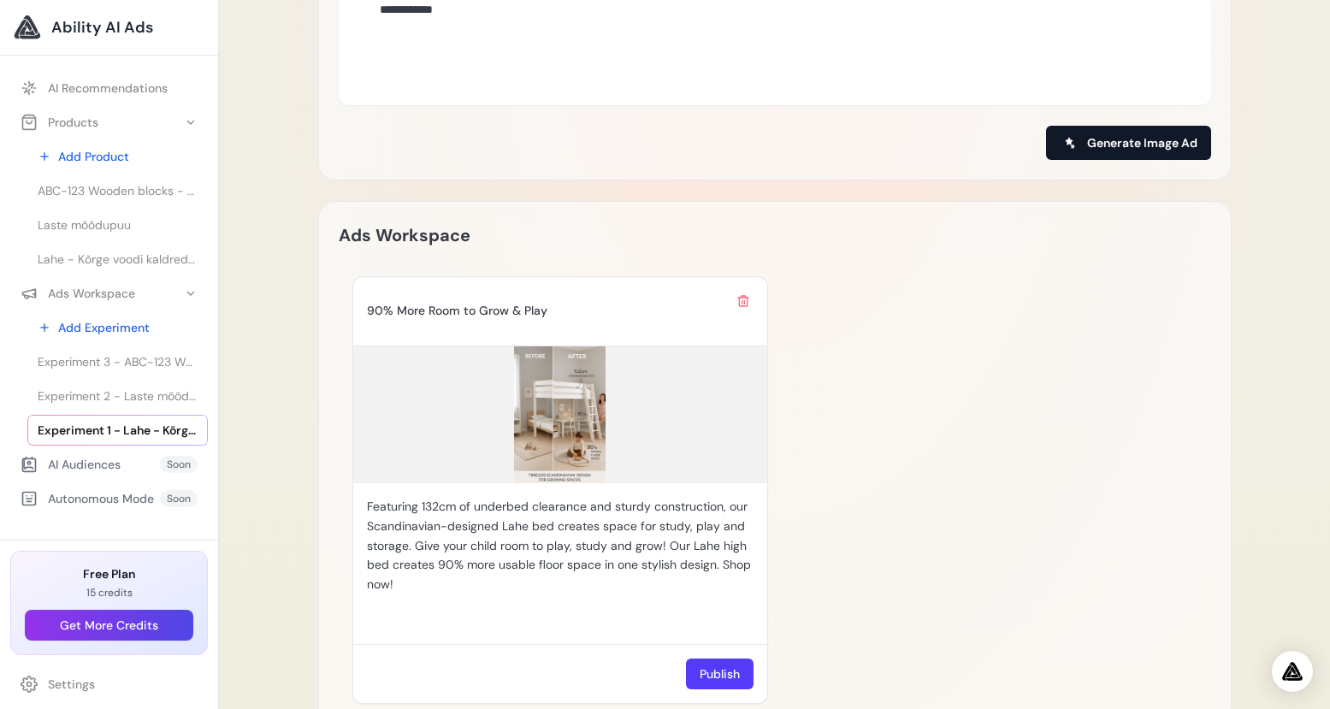
click at [1120, 134] on span "Generate Image Ad" at bounding box center [1142, 142] width 110 height 17
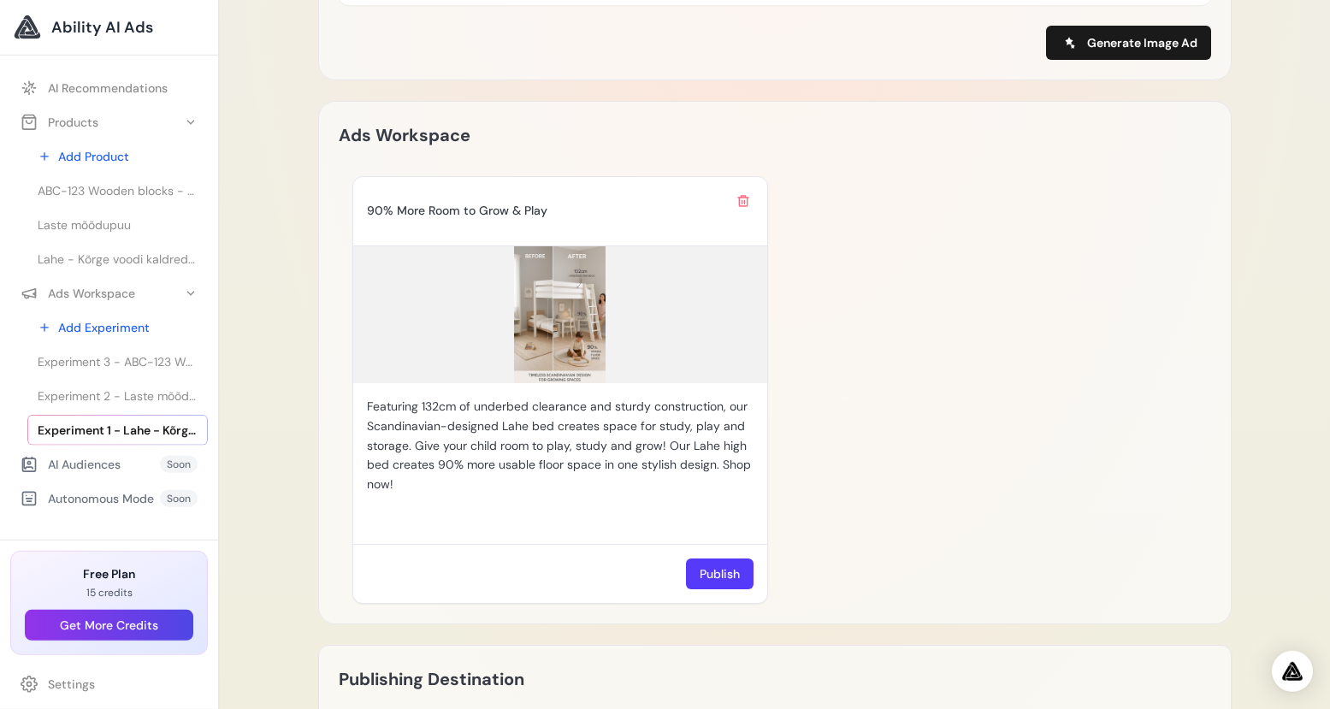
scroll to position [1260, 0]
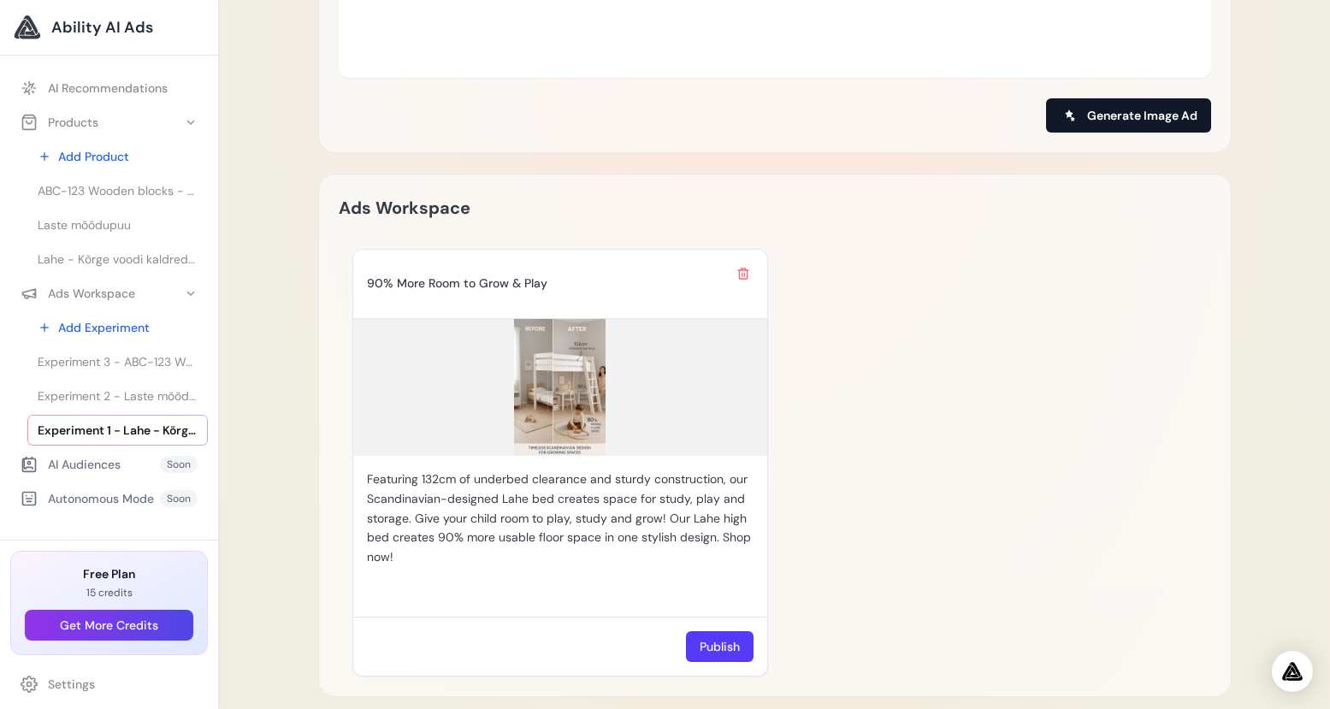
click at [1129, 107] on span "Generate Image Ad" at bounding box center [1142, 115] width 110 height 17
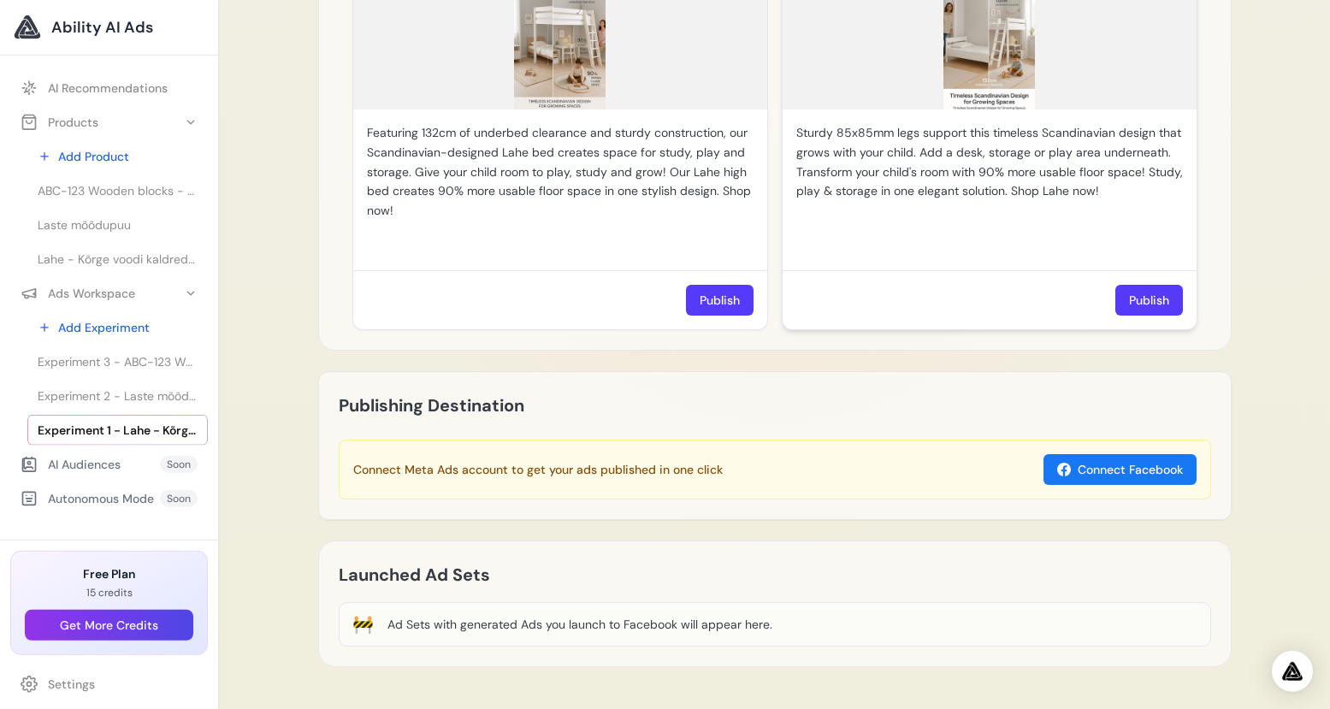
scroll to position [1368, 0]
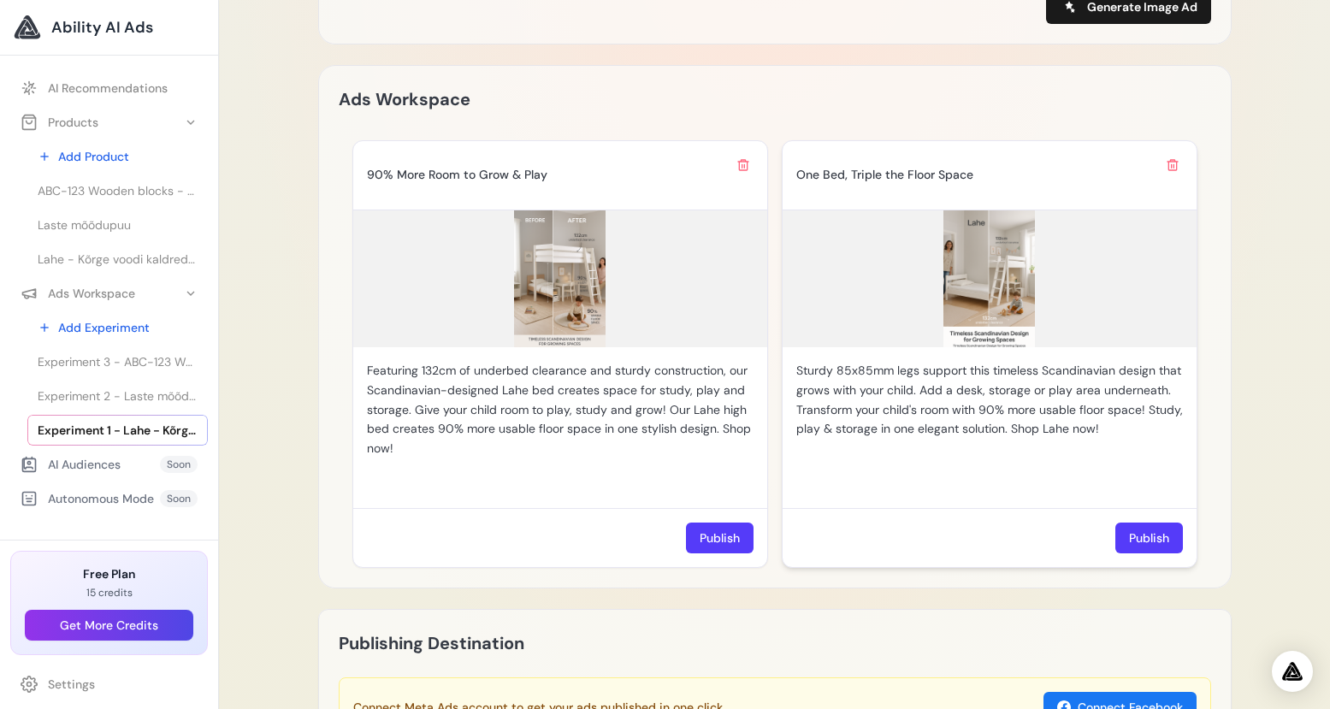
click at [1007, 289] on img at bounding box center [989, 278] width 414 height 137
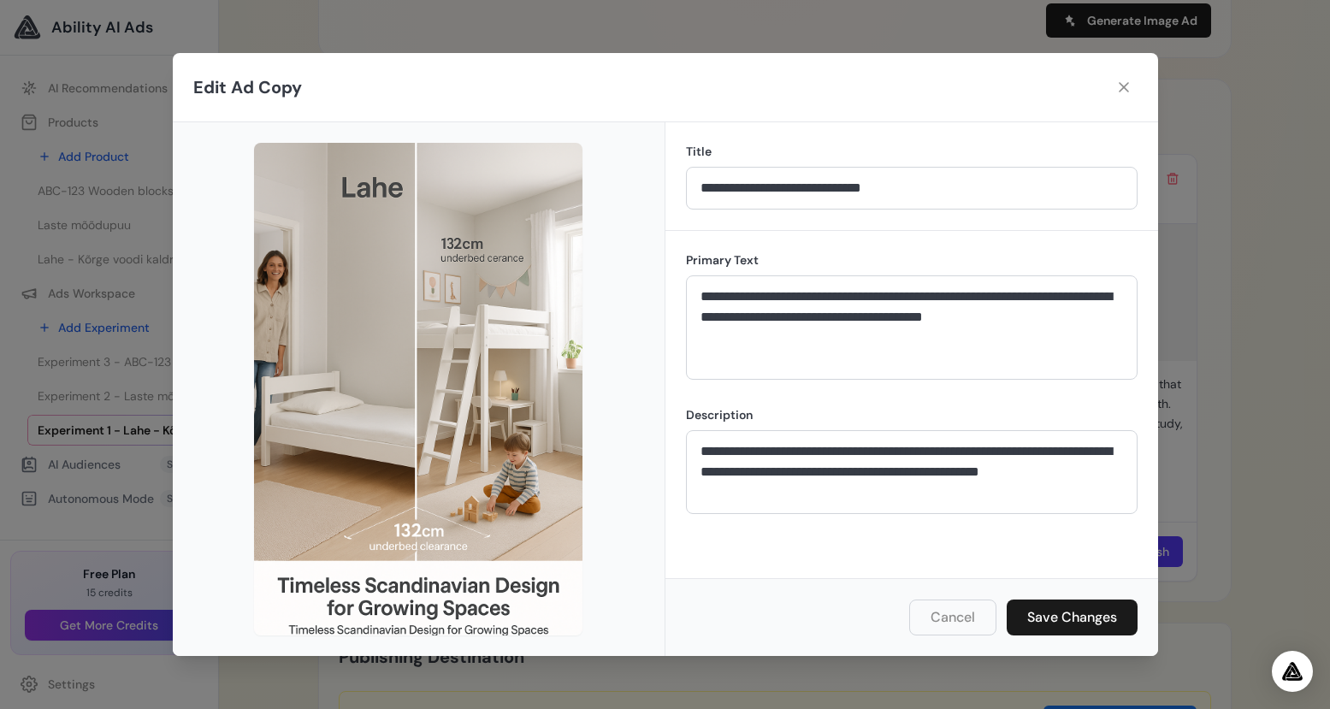
scroll to position [1341, 0]
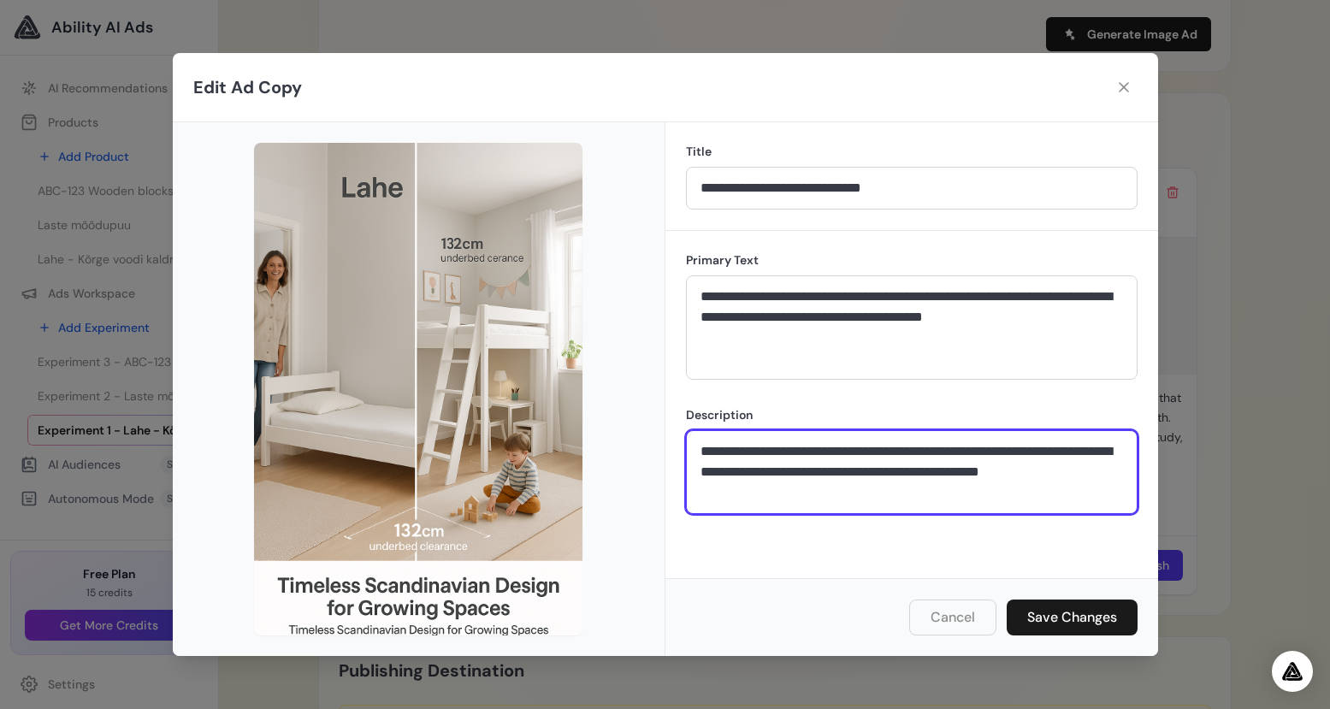
drag, startPoint x: 875, startPoint y: 468, endPoint x: 866, endPoint y: 527, distance: 59.6
click at [1065, 487] on textarea "**********" at bounding box center [912, 472] width 452 height 84
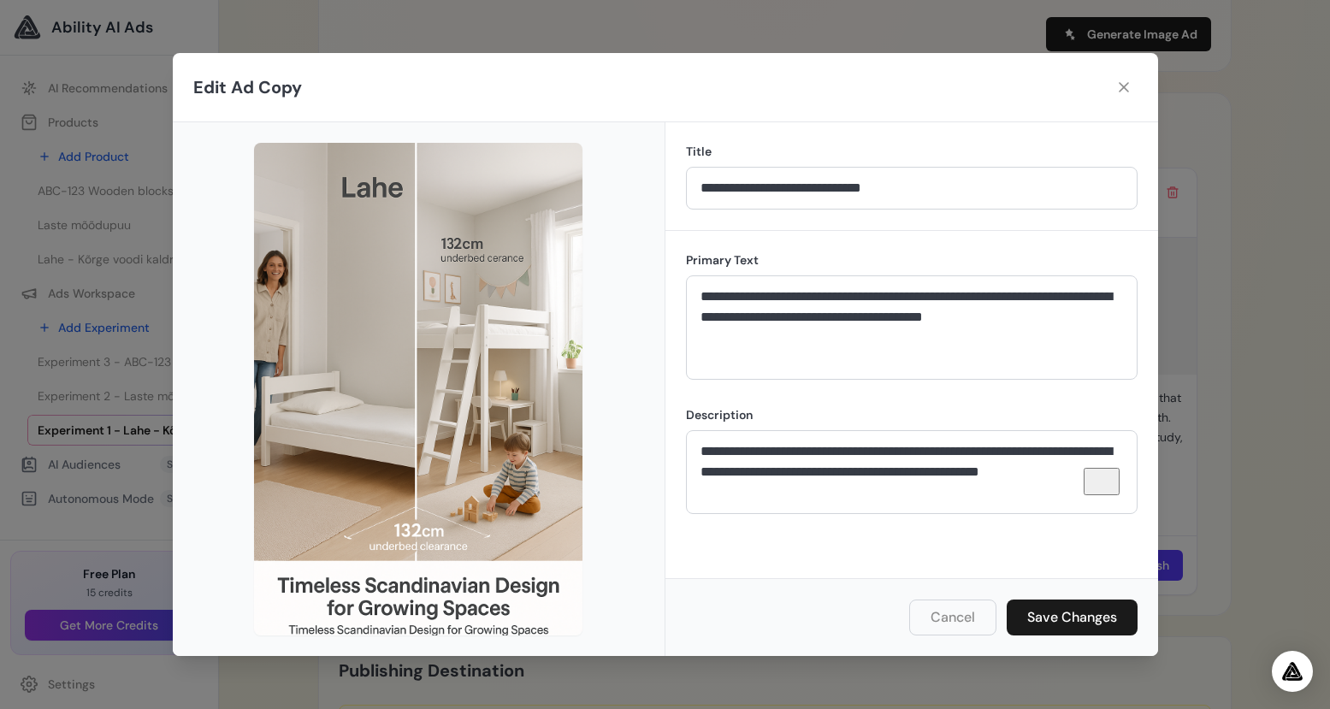
click at [764, 543] on div "**********" at bounding box center [911, 404] width 493 height 347
click at [966, 621] on button "Cancel" at bounding box center [952, 617] width 87 height 36
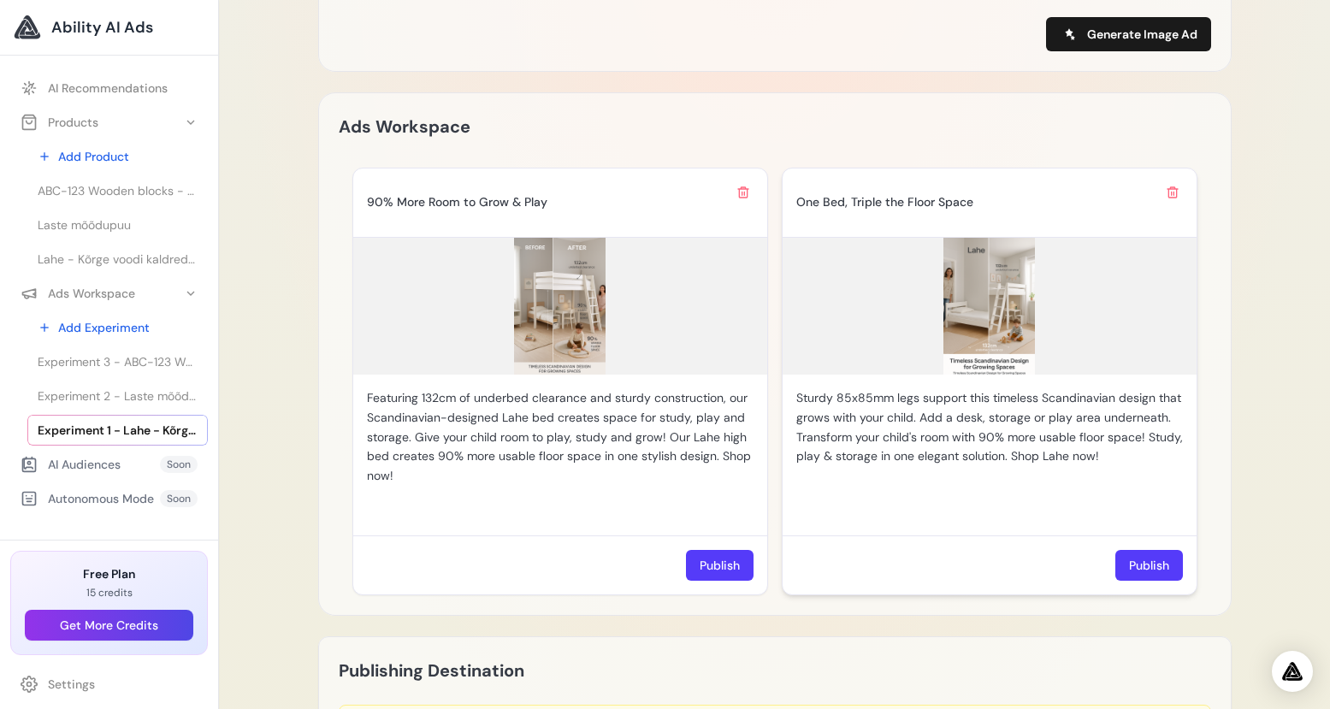
click at [1007, 283] on img at bounding box center [989, 306] width 414 height 137
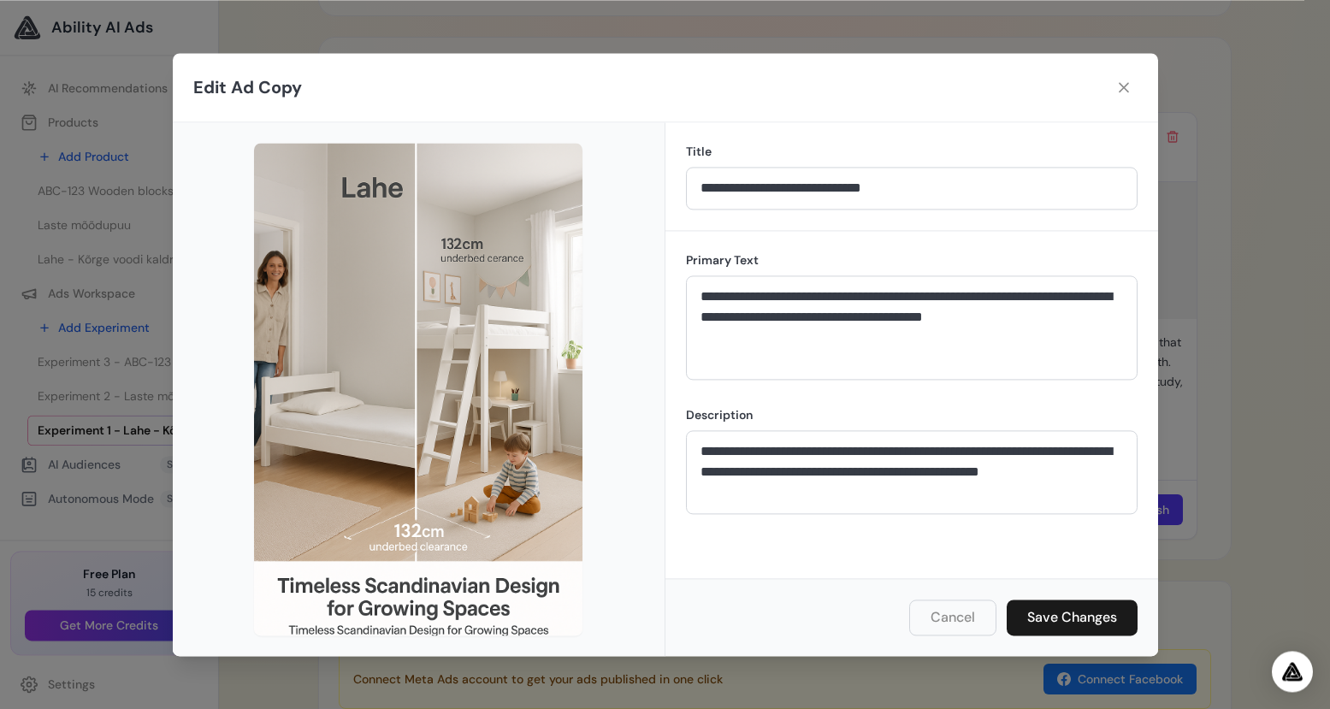
scroll to position [1396, 0]
click at [830, 562] on div "**********" at bounding box center [911, 404] width 493 height 347
click at [954, 624] on button "Cancel" at bounding box center [952, 617] width 87 height 36
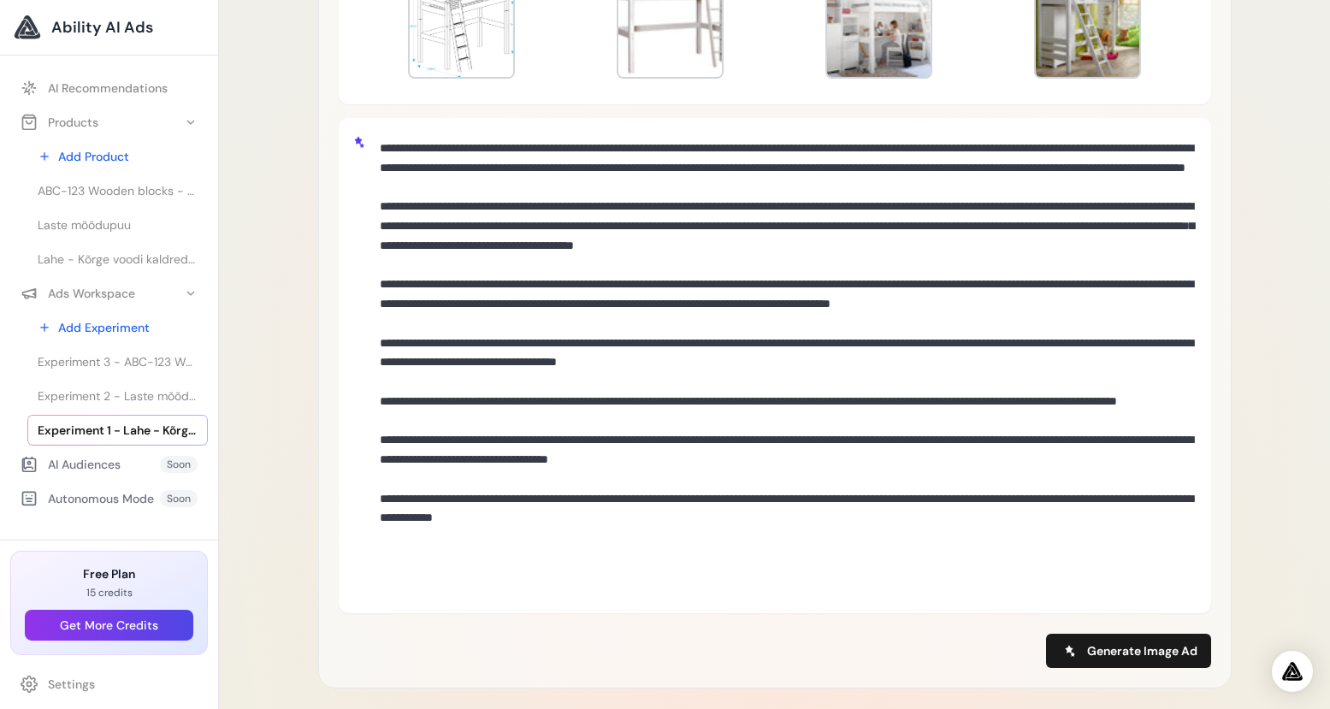
scroll to position [712, 0]
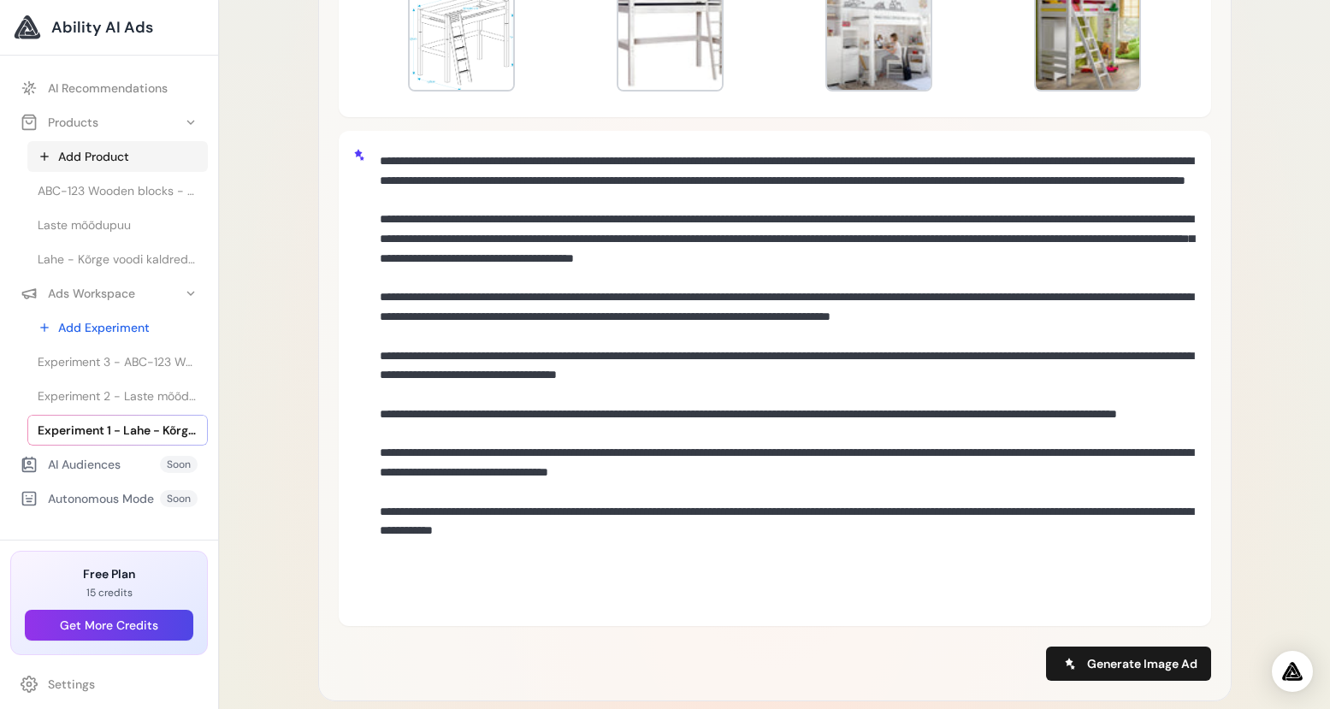
click at [82, 154] on link "Add Product" at bounding box center [117, 156] width 180 height 31
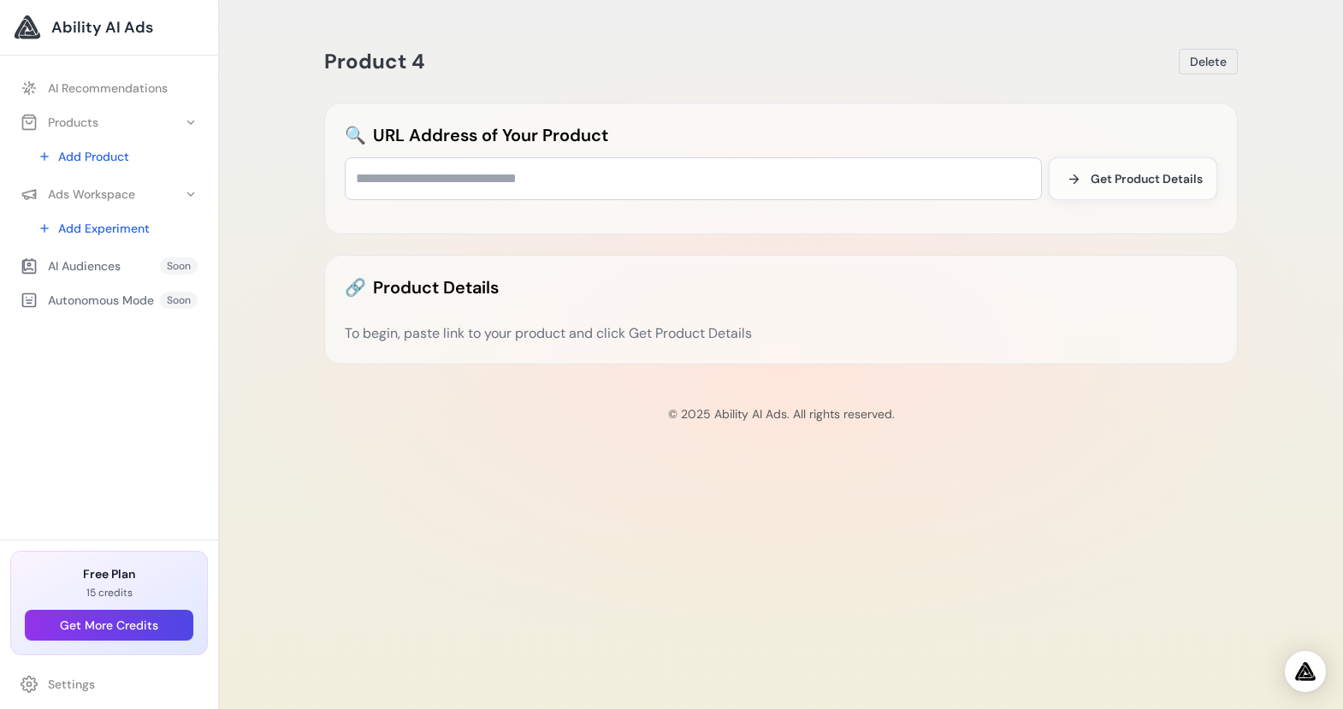
click at [404, 182] on input "text" at bounding box center [693, 178] width 697 height 43
click at [407, 180] on input "text" at bounding box center [693, 178] width 697 height 43
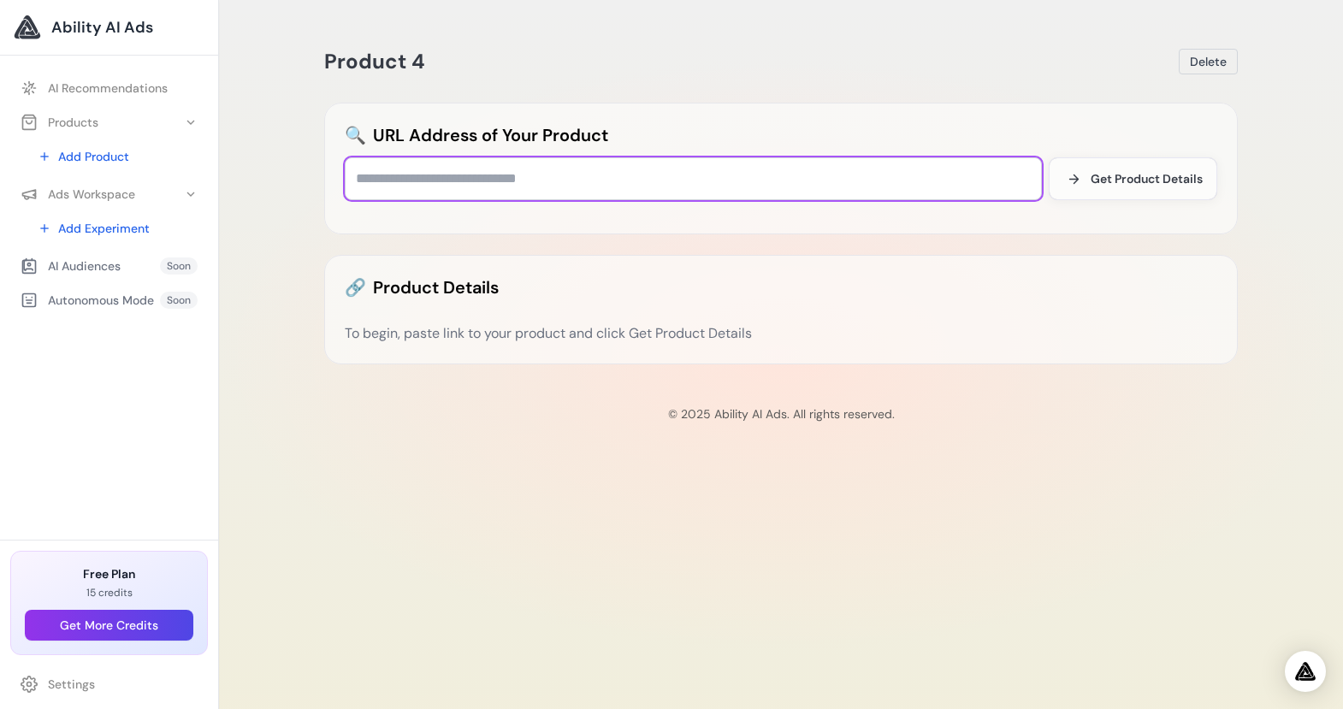
click at [434, 178] on input "text" at bounding box center [693, 178] width 697 height 43
paste input "**********"
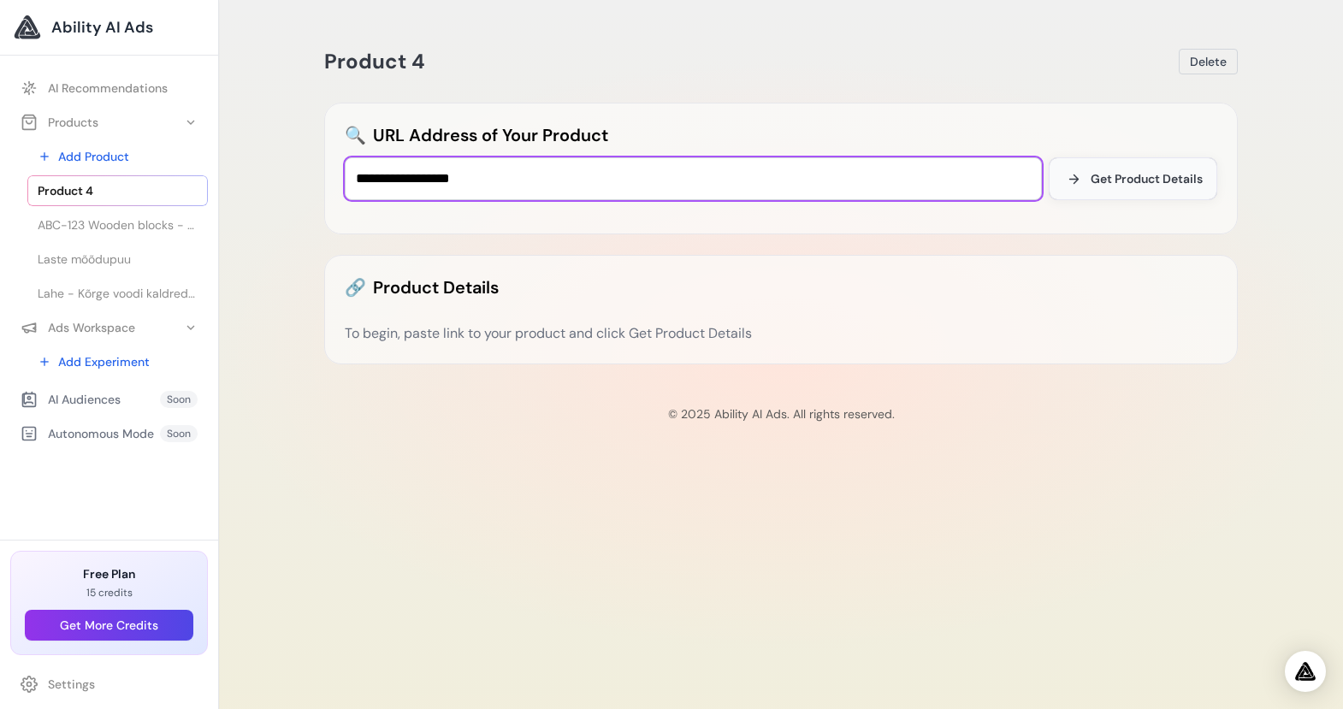
type input "**********"
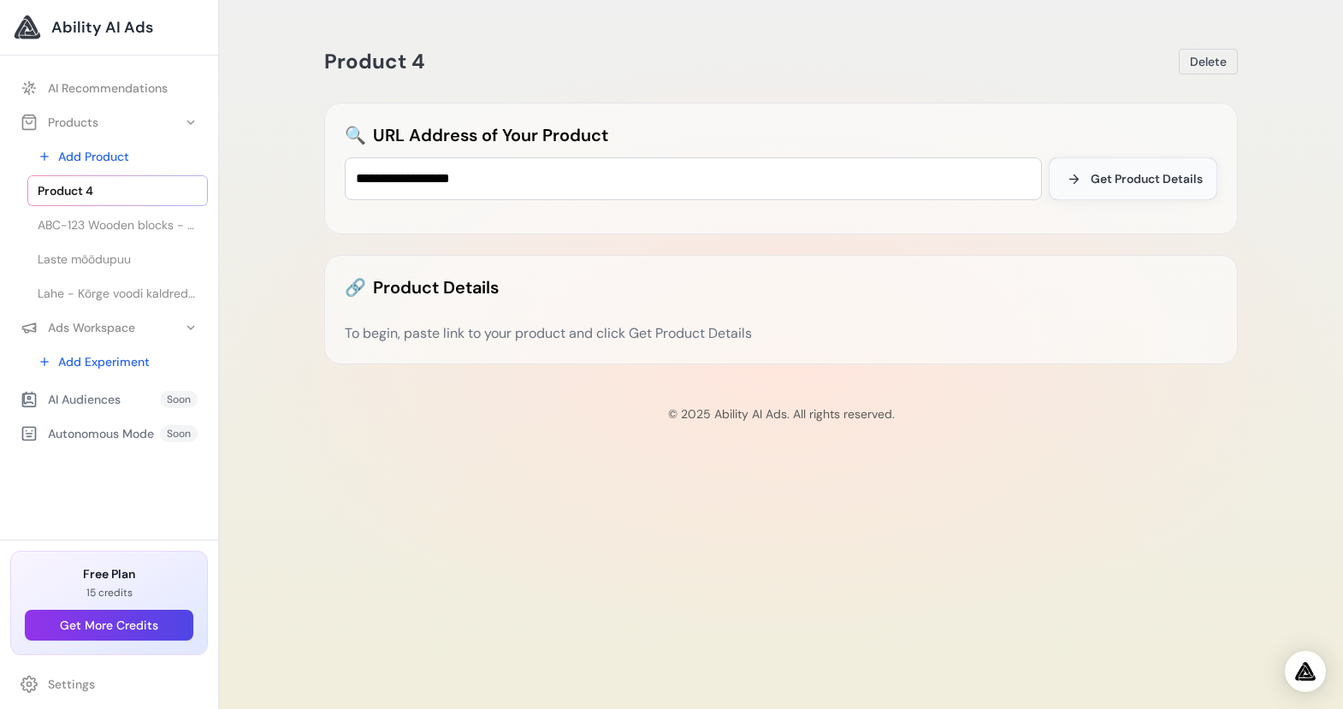
click at [1124, 182] on span "Get Product Details" at bounding box center [1146, 178] width 112 height 17
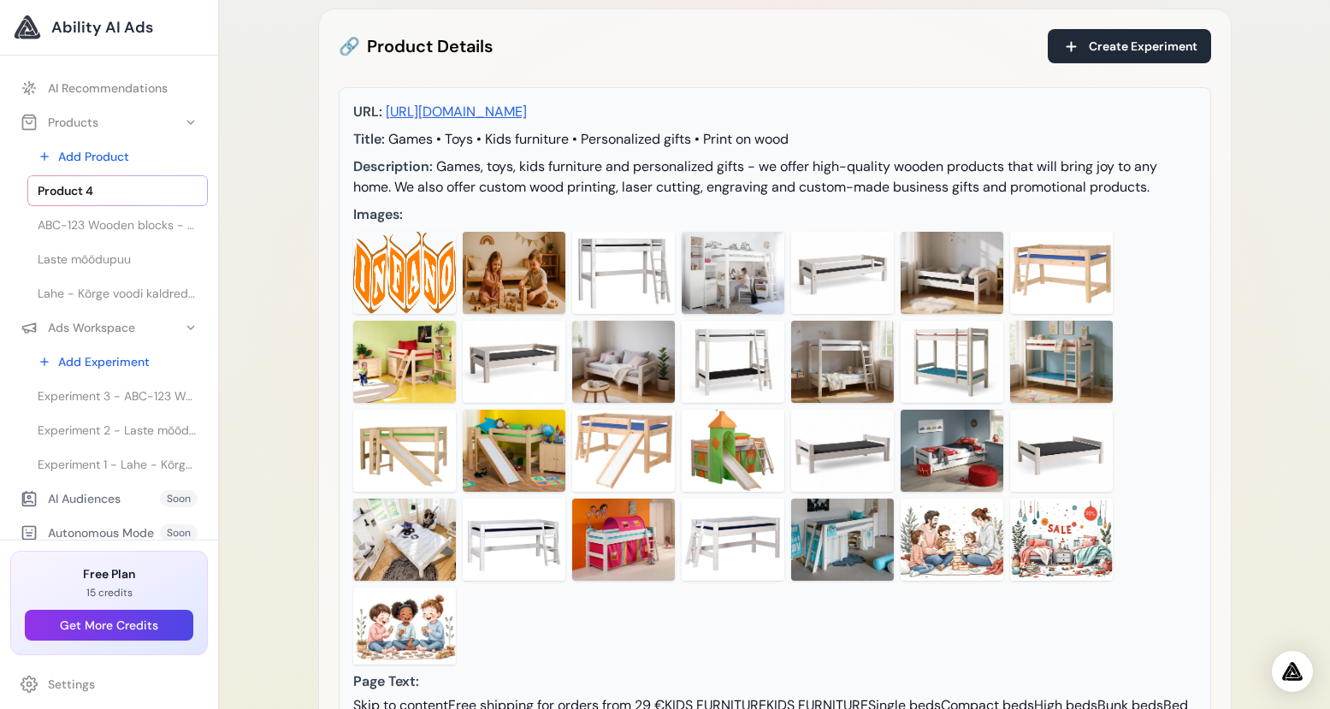
scroll to position [498, 0]
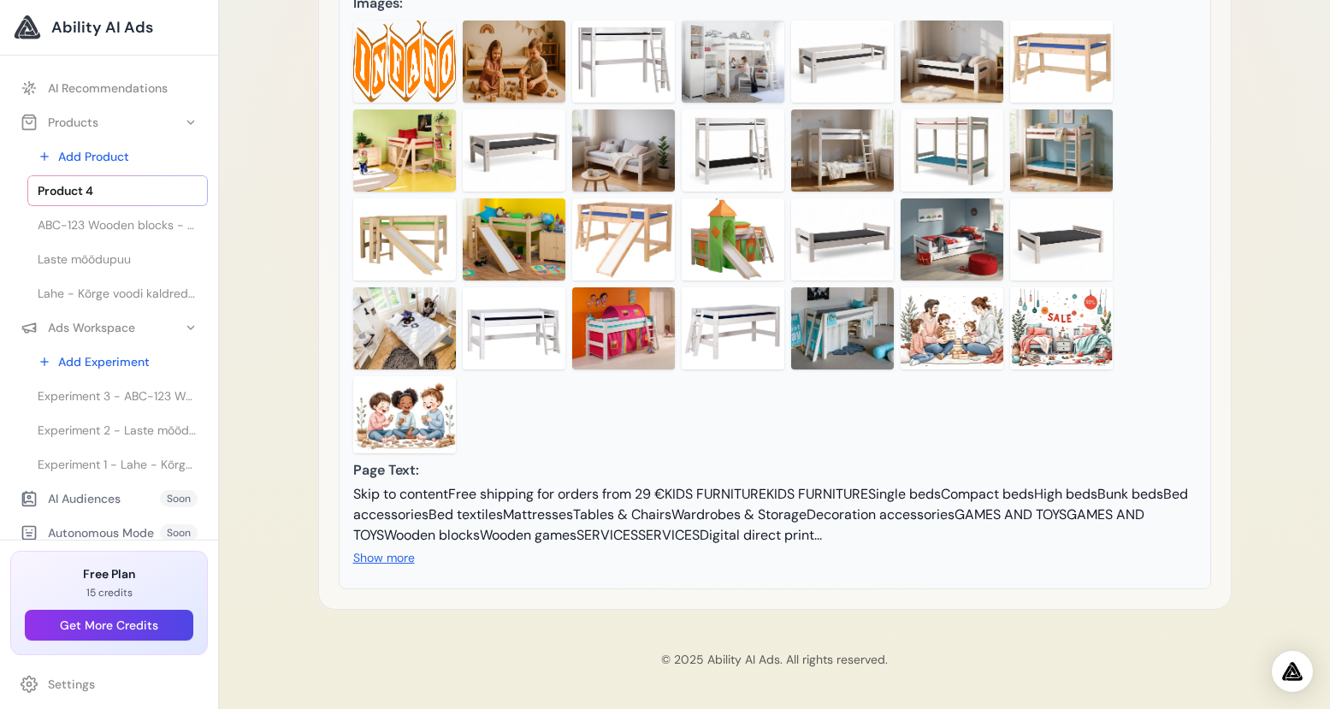
drag, startPoint x: 384, startPoint y: 556, endPoint x: 501, endPoint y: 563, distance: 117.4
click at [384, 556] on button "Show more" at bounding box center [384, 557] width 62 height 17
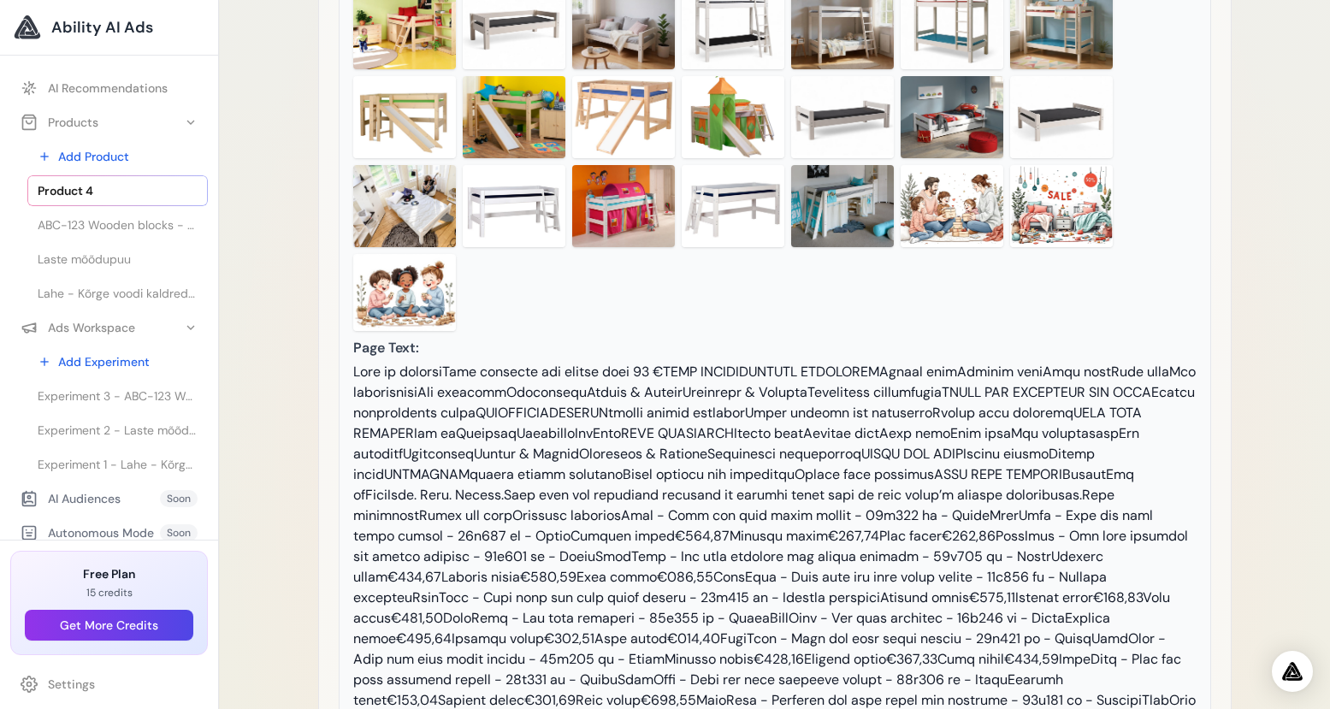
scroll to position [0, 0]
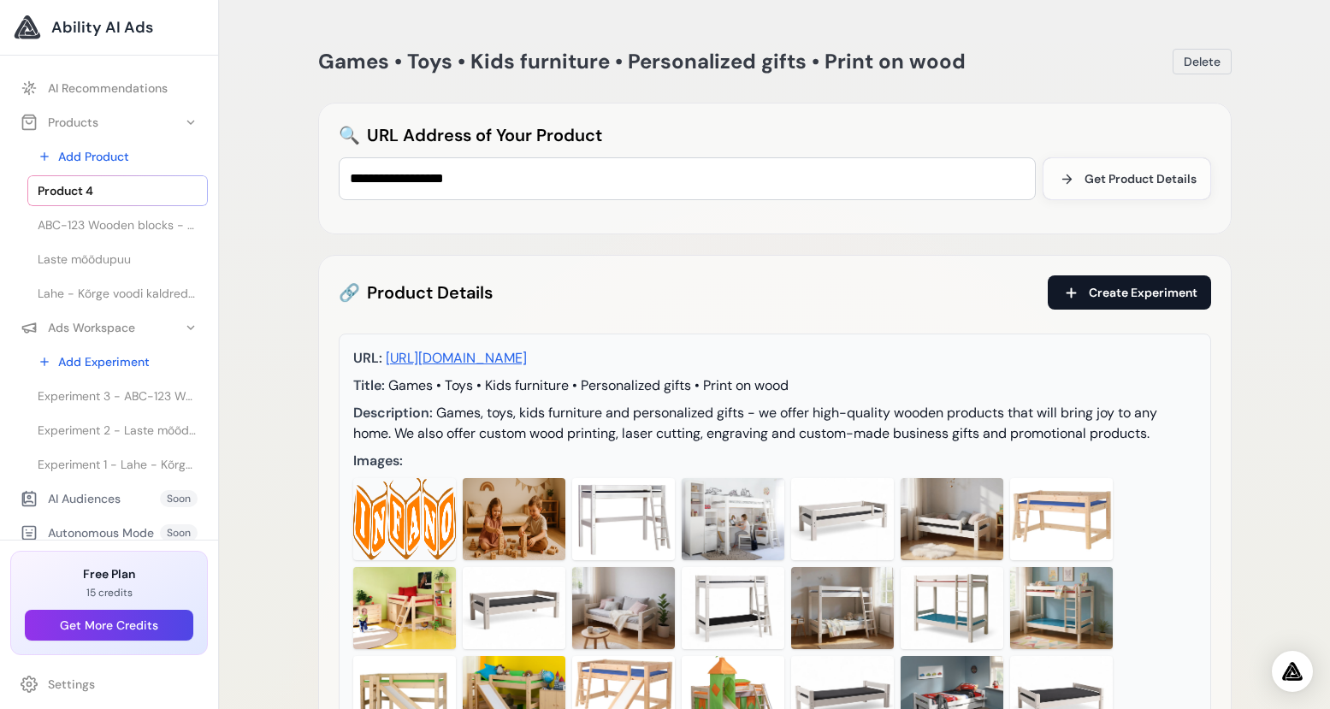
click at [1155, 295] on span "Create Experiment" at bounding box center [1143, 292] width 109 height 17
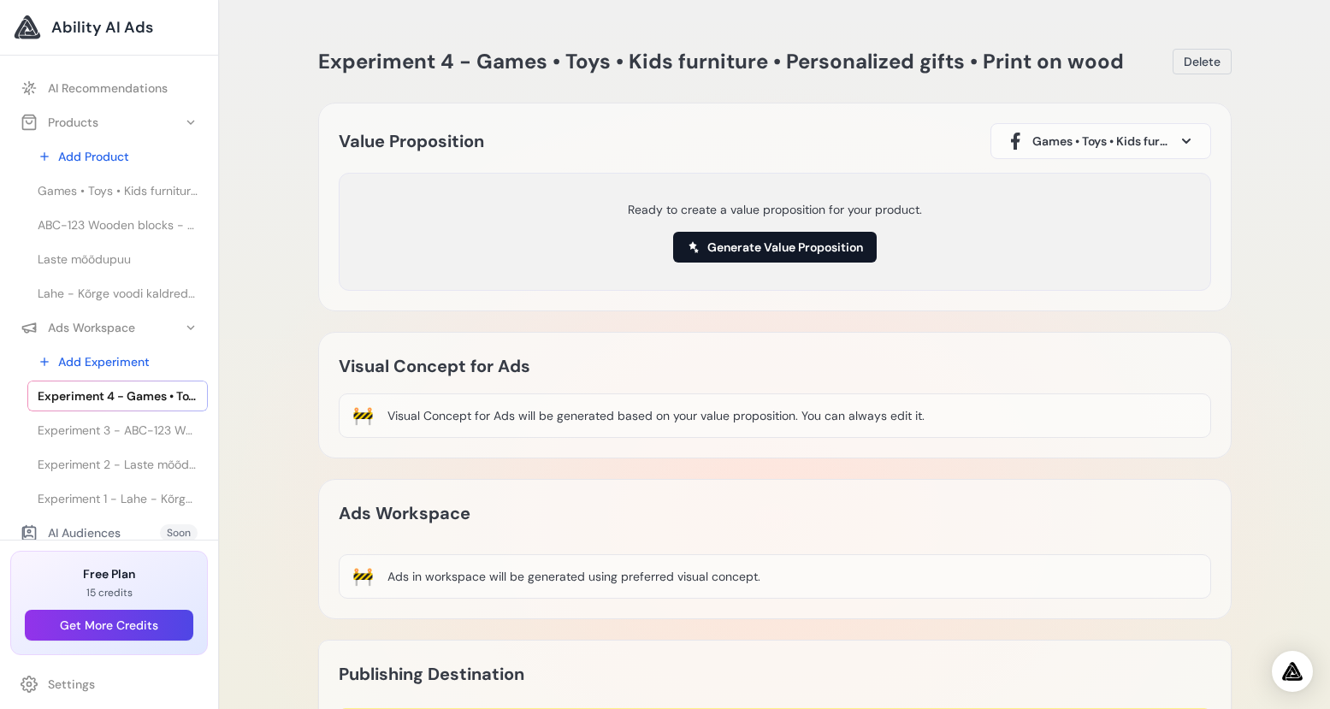
click at [796, 242] on button "Generate Value Proposition" at bounding box center [775, 247] width 204 height 31
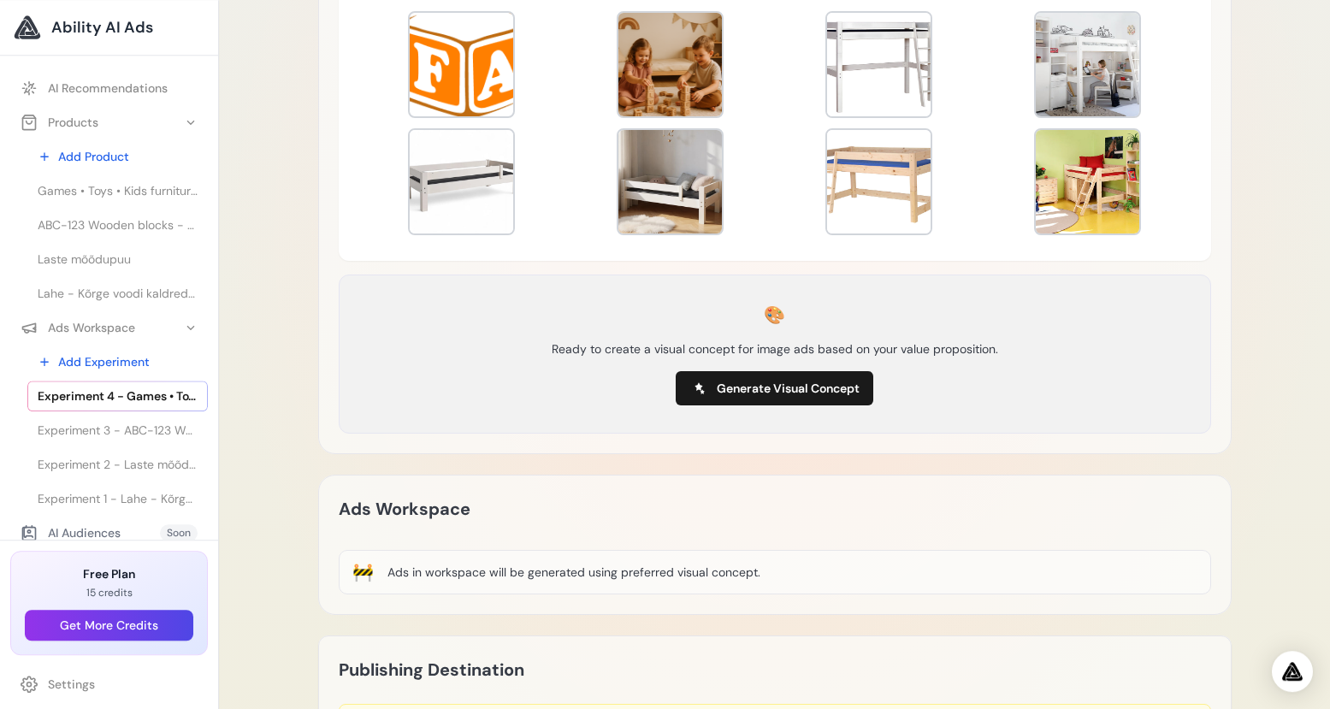
scroll to position [575, 0]
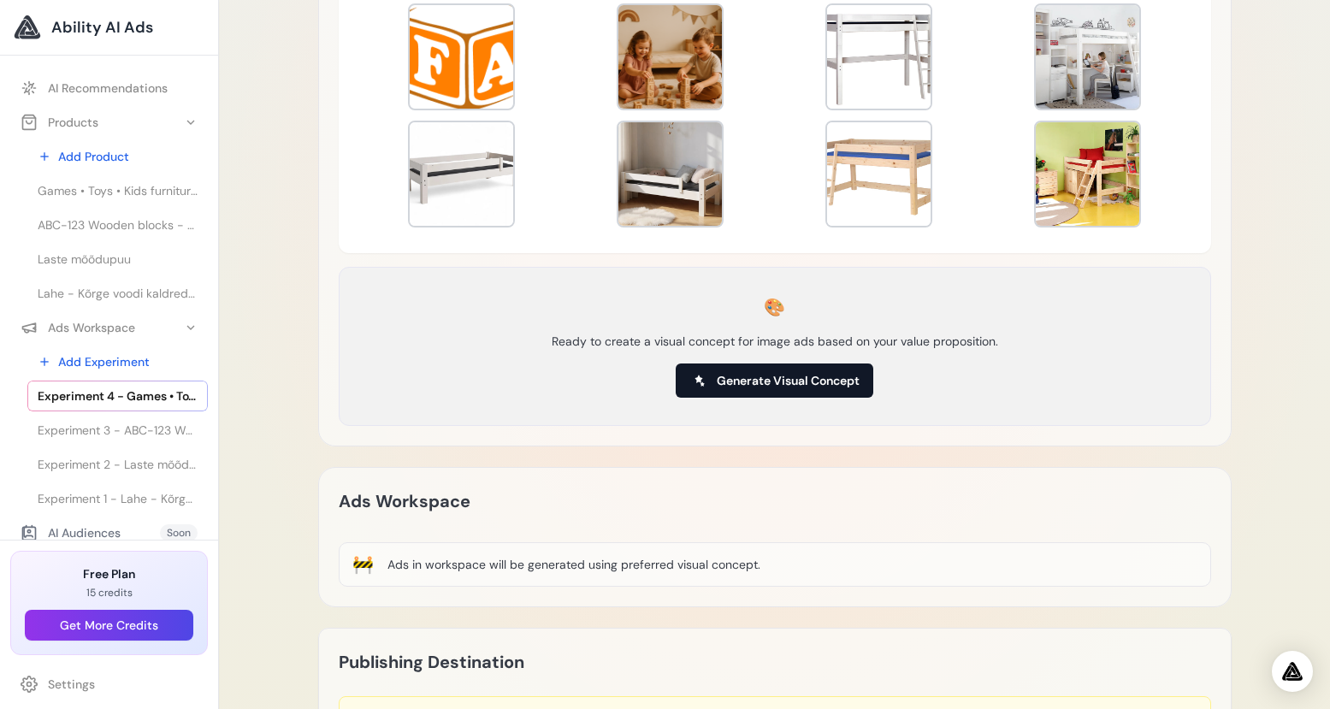
click at [818, 377] on span "Generate Visual Concept" at bounding box center [788, 380] width 143 height 17
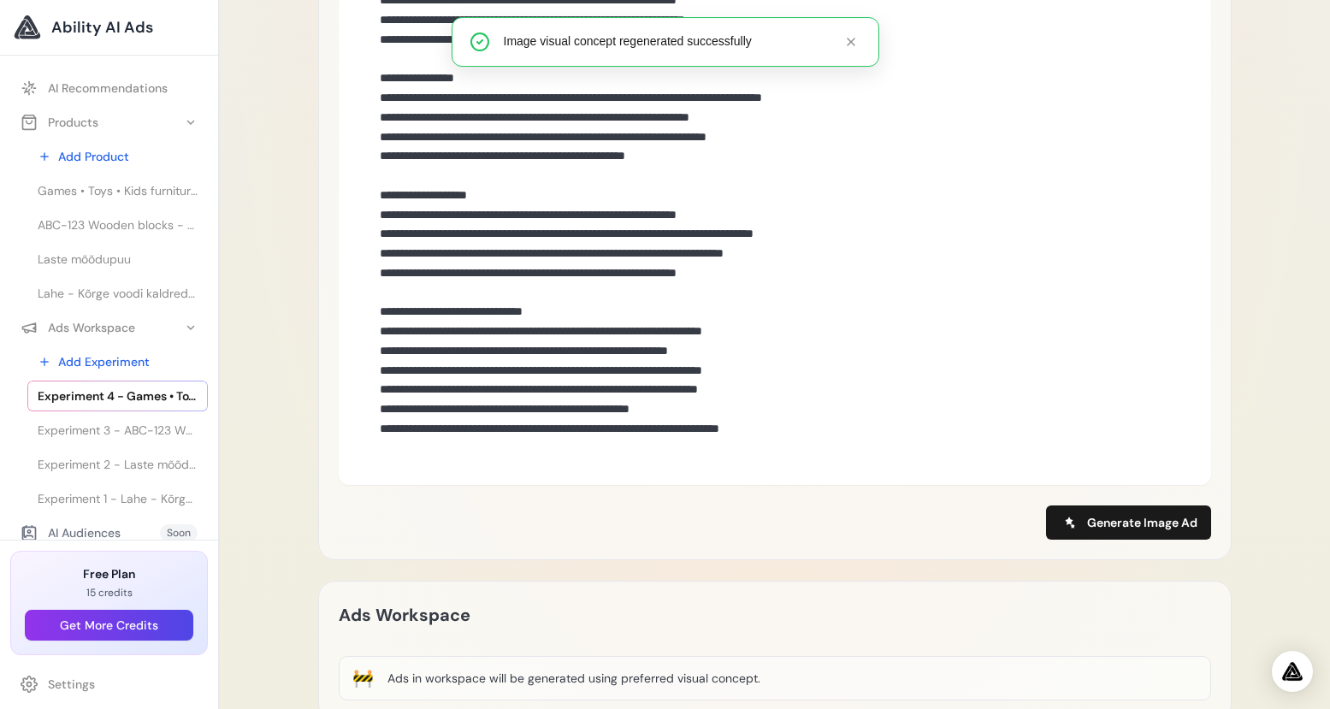
scroll to position [1465, 0]
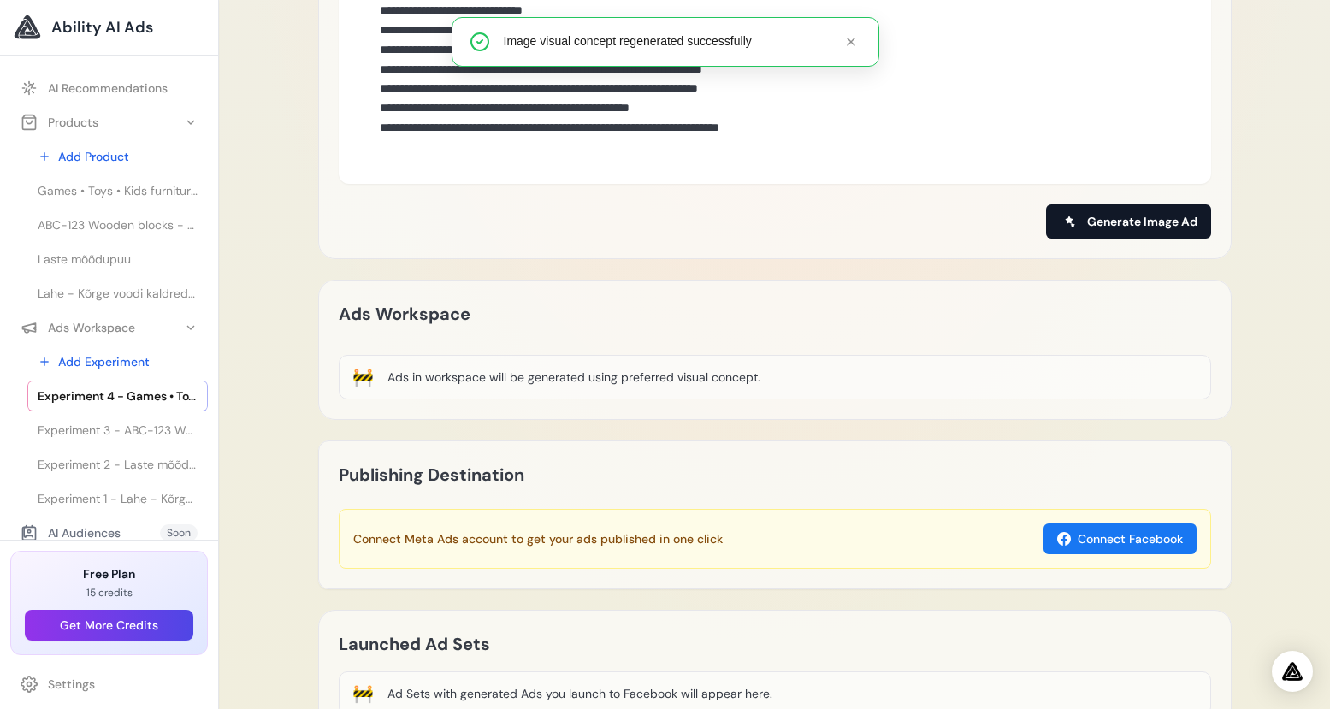
click at [1160, 213] on span "Generate Image Ad" at bounding box center [1142, 221] width 110 height 17
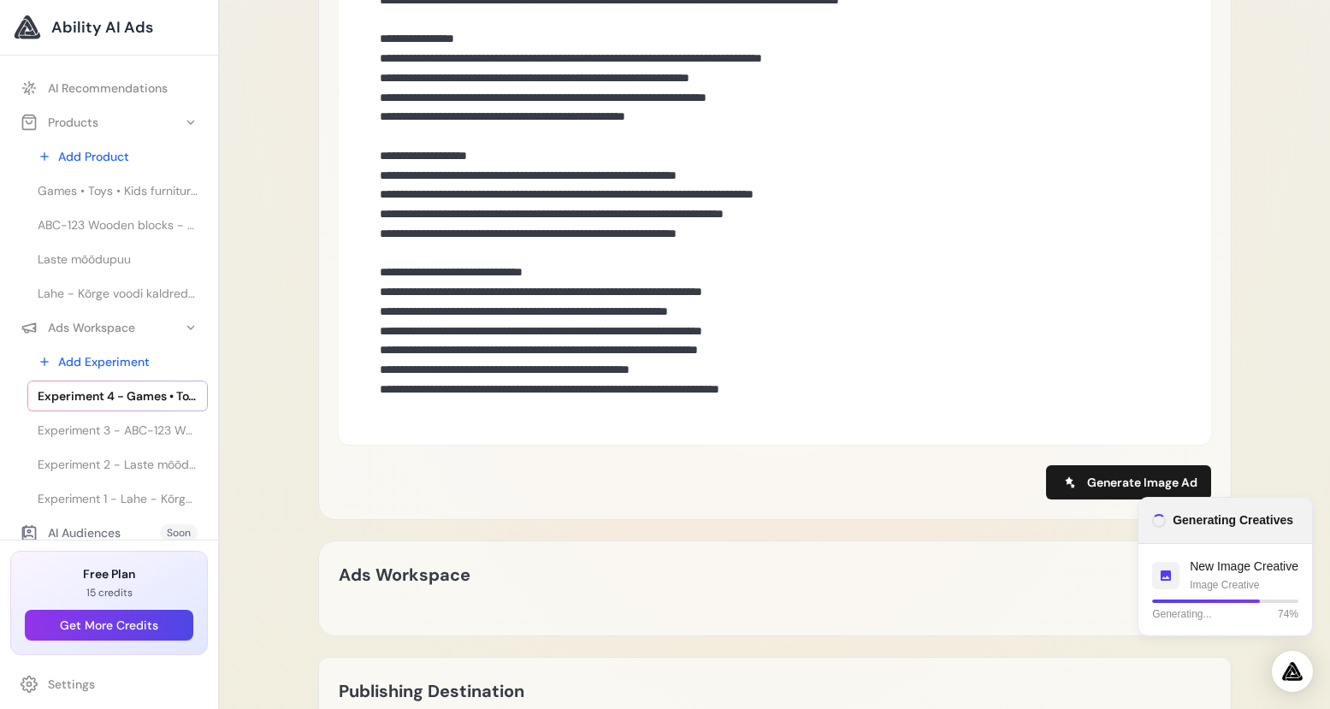
scroll to position [1224, 0]
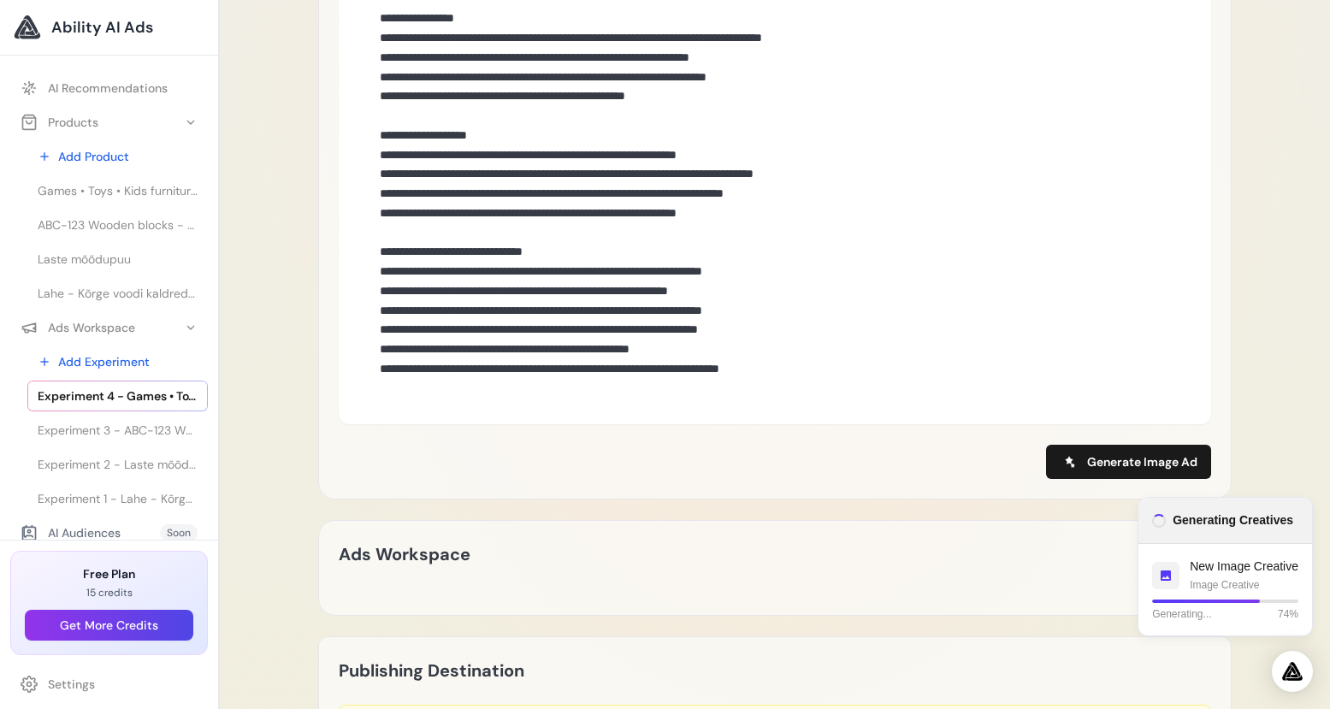
drag, startPoint x: 378, startPoint y: 80, endPoint x: 901, endPoint y: 382, distance: 603.9
click at [901, 382] on textarea at bounding box center [785, 19] width 824 height 774
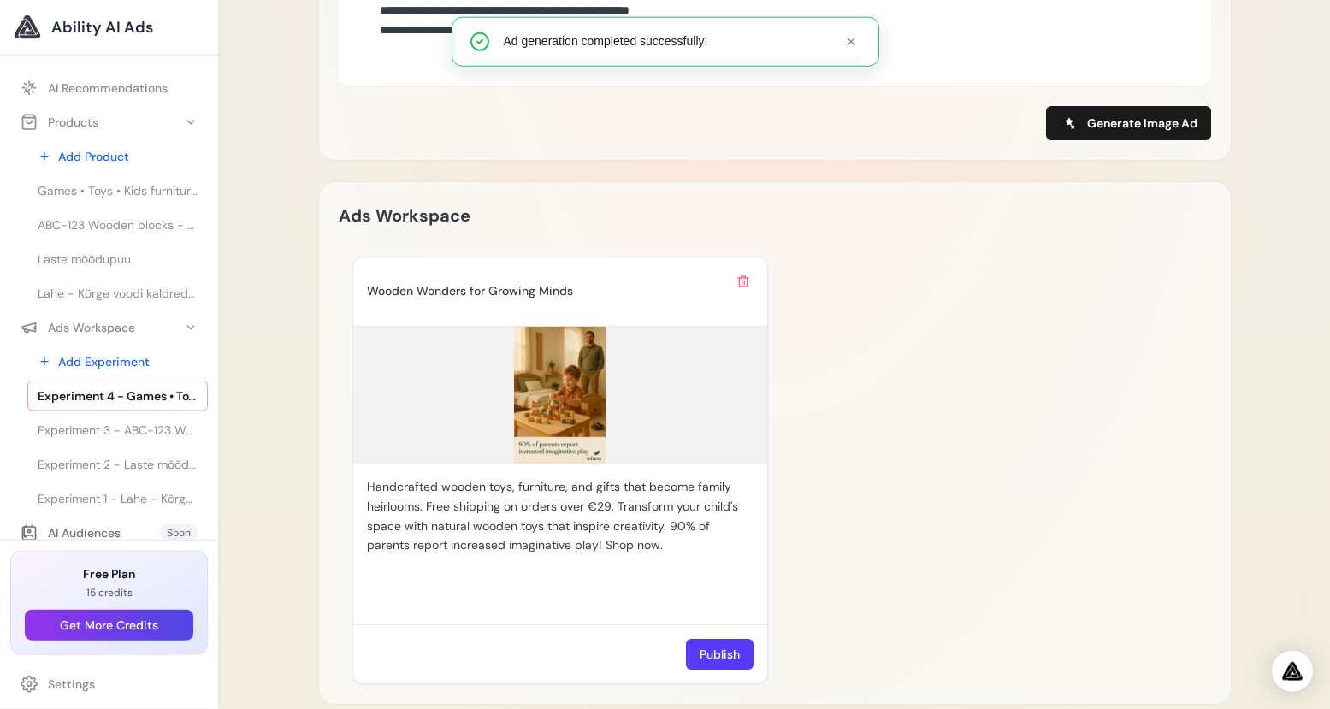
scroll to position [1566, 0]
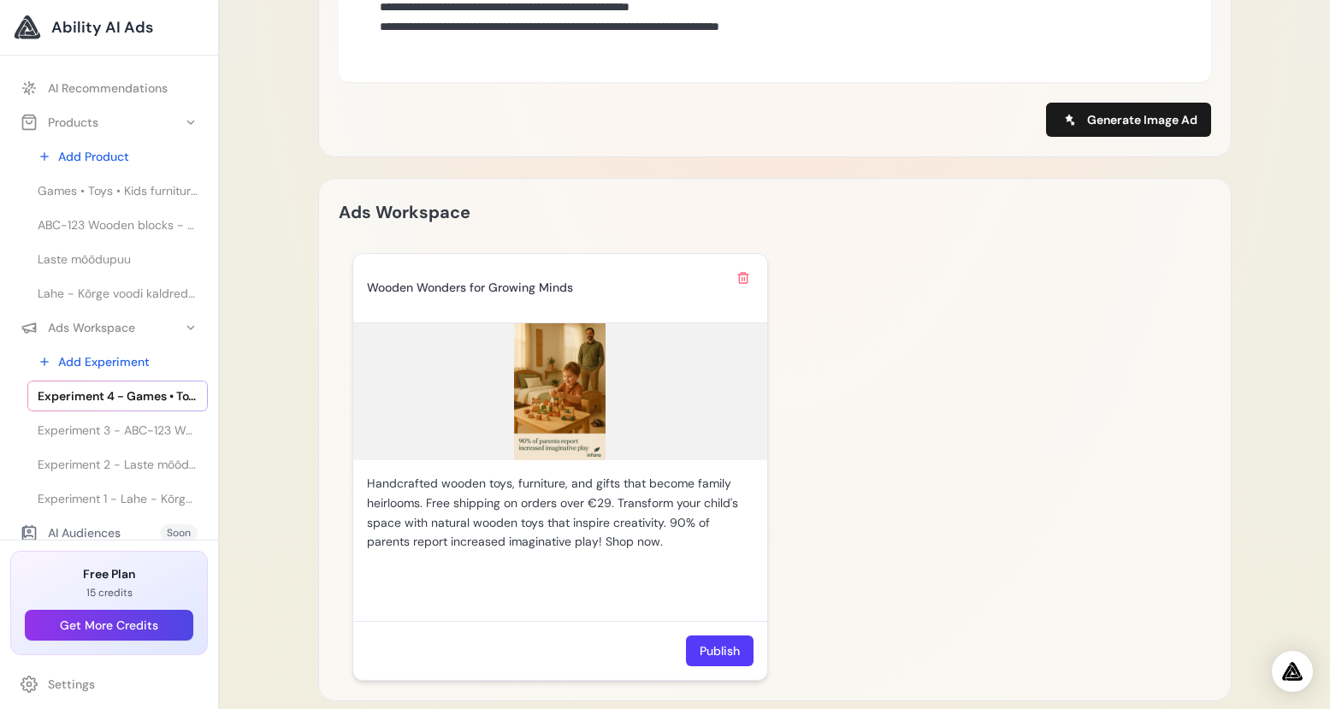
click at [591, 393] on img at bounding box center [560, 391] width 414 height 137
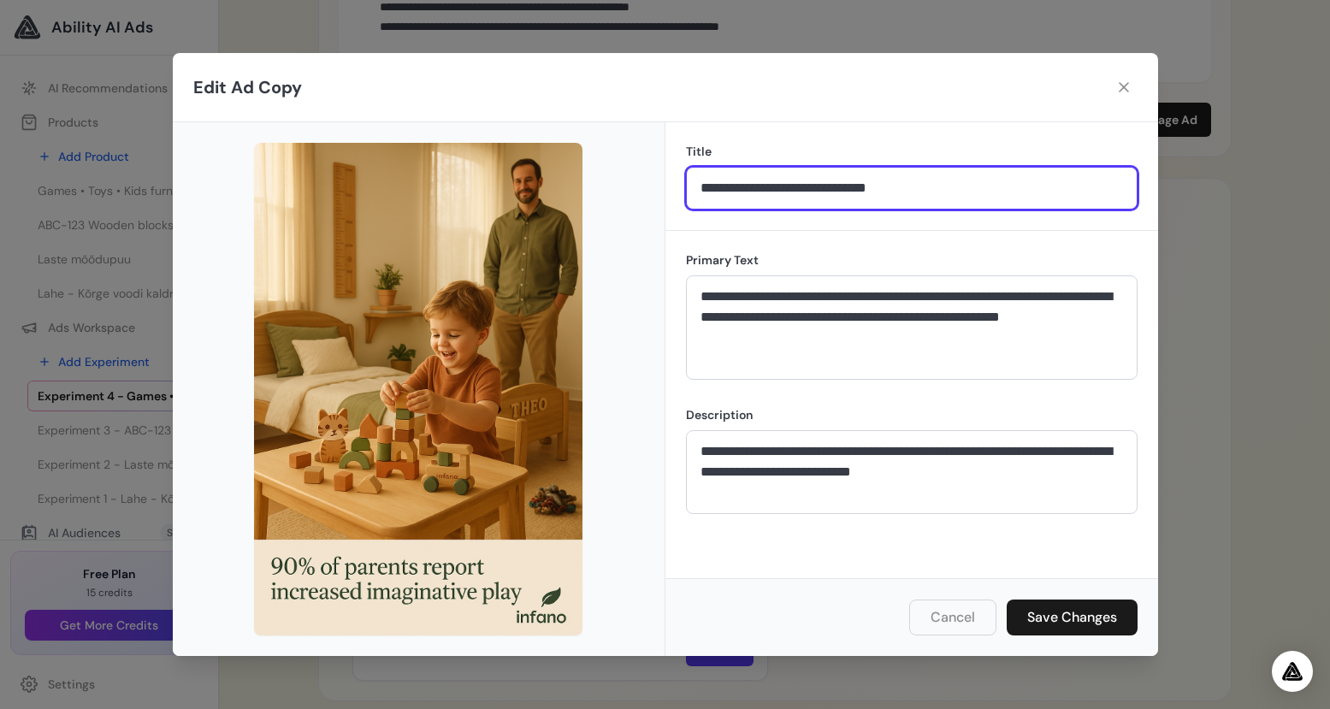
drag, startPoint x: 950, startPoint y: 189, endPoint x: 682, endPoint y: 186, distance: 267.7
click at [686, 186] on input "**********" at bounding box center [912, 188] width 452 height 43
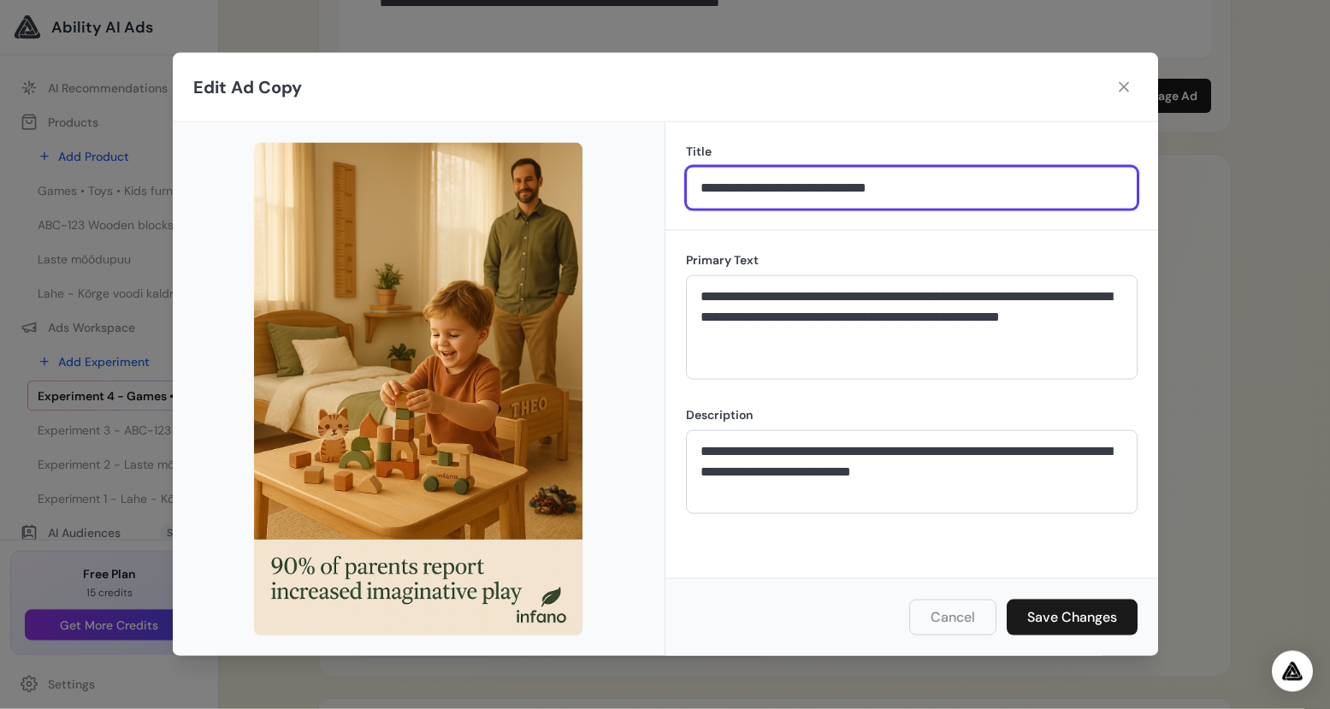
scroll to position [1593, 0]
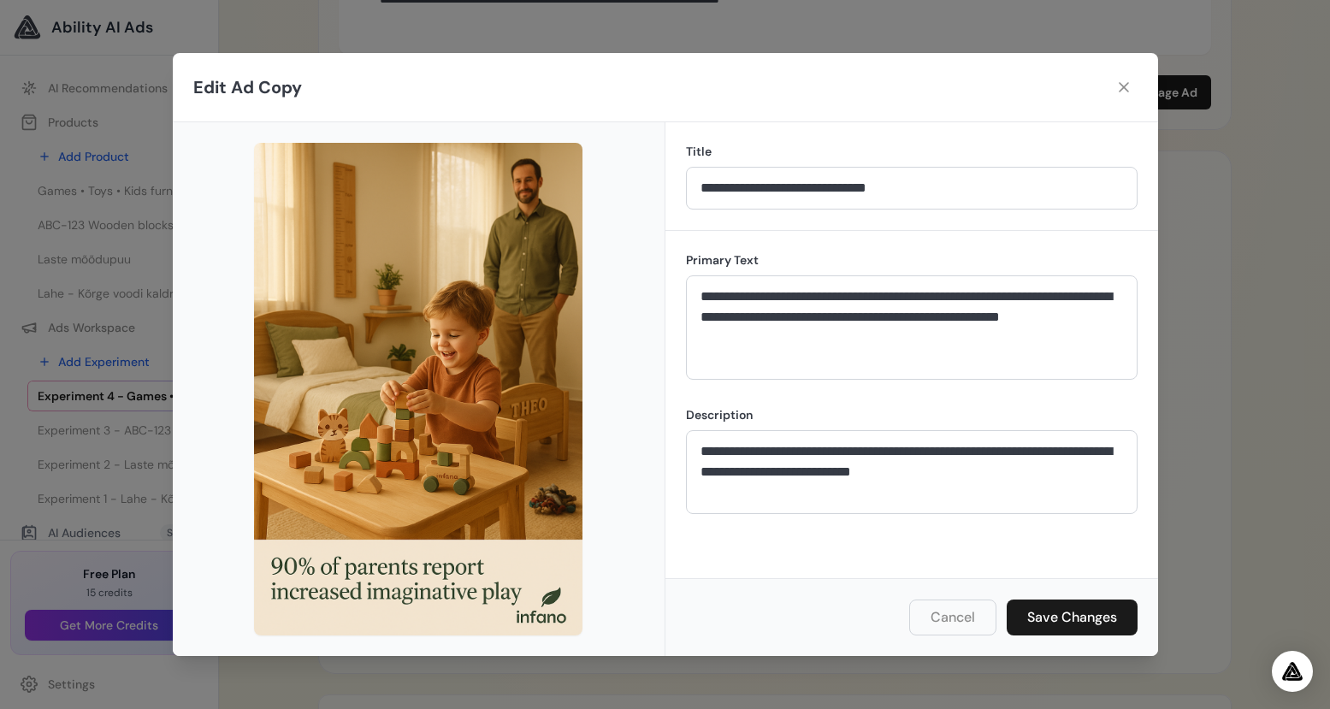
click at [962, 615] on button "Cancel" at bounding box center [952, 617] width 87 height 36
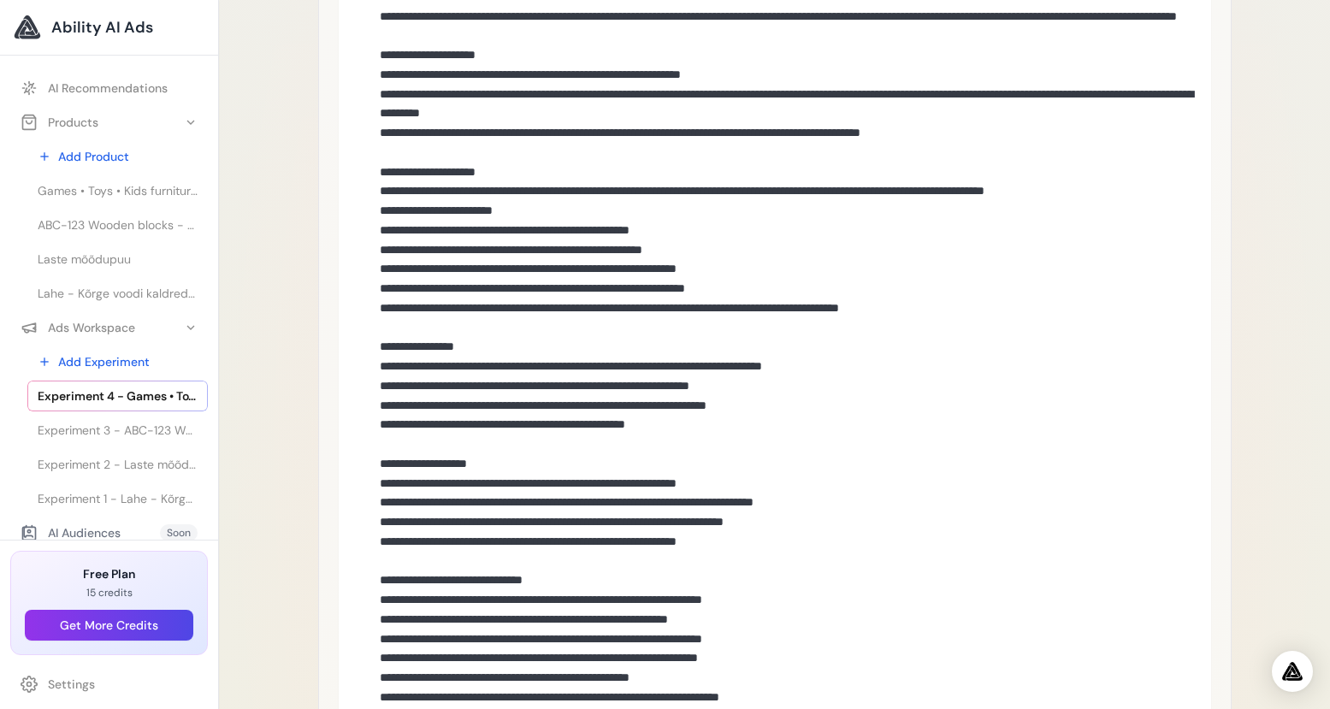
scroll to position [581, 0]
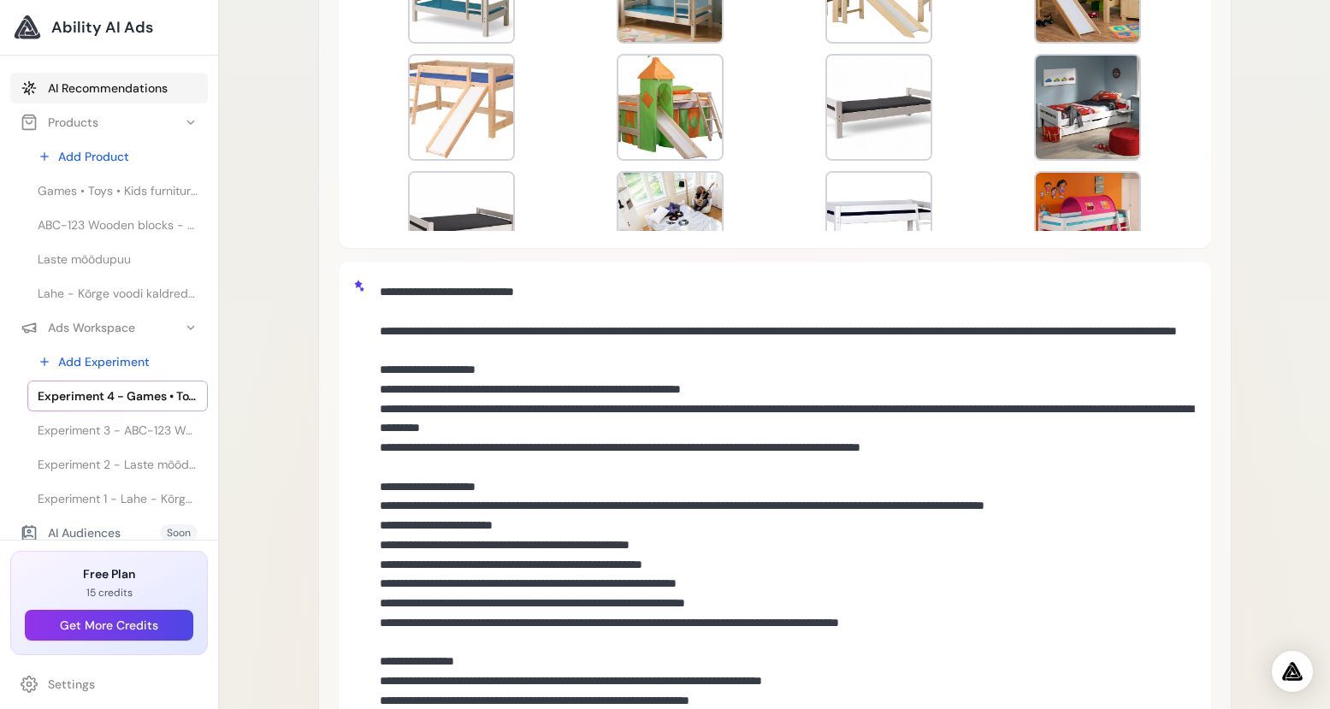
click at [98, 87] on link "AI Recommendations" at bounding box center [109, 88] width 198 height 31
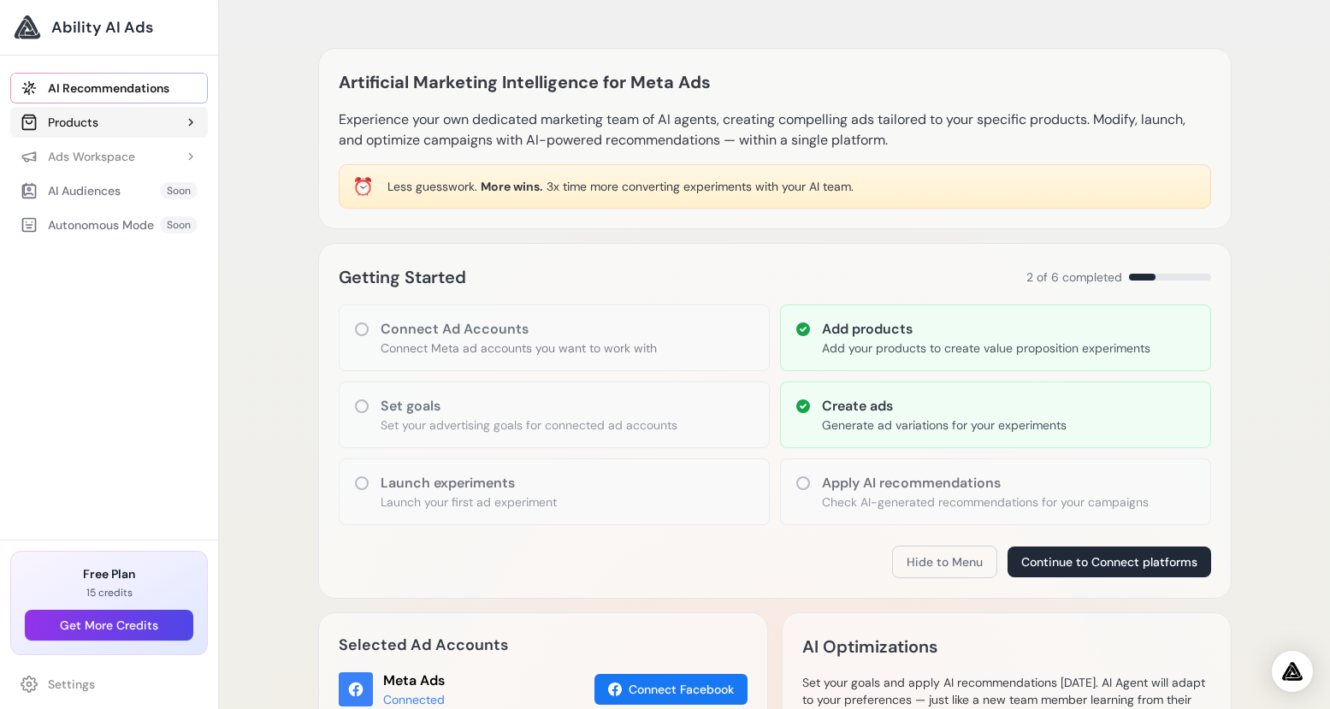
click at [81, 122] on div "Products" at bounding box center [60, 122] width 78 height 17
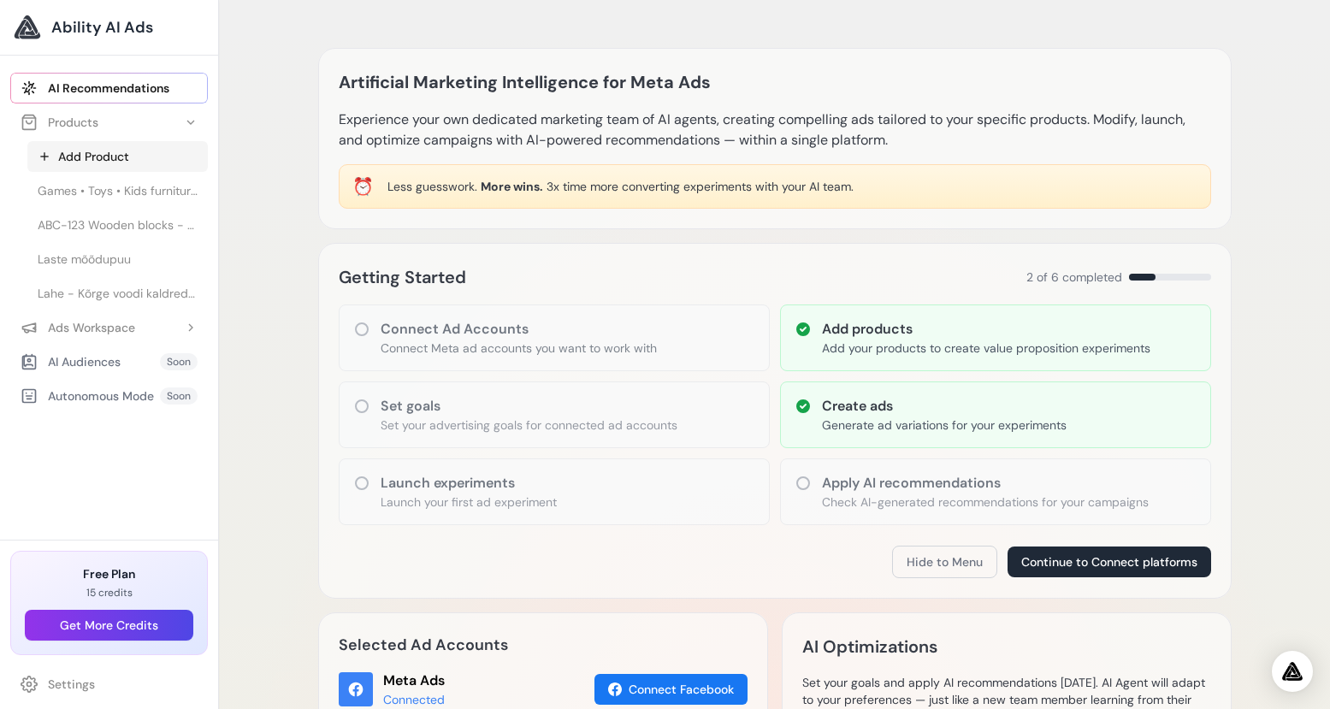
click at [92, 161] on link "Add Product" at bounding box center [117, 156] width 180 height 31
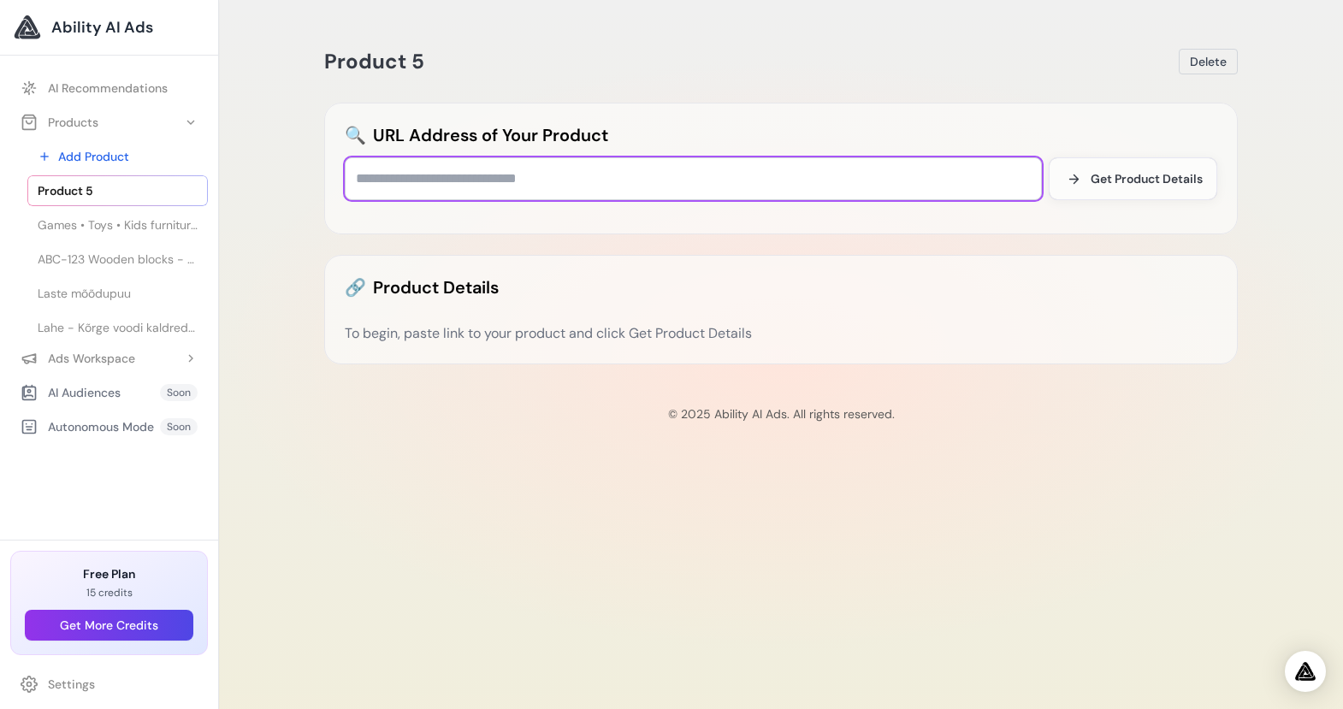
click at [452, 186] on input "text" at bounding box center [693, 178] width 697 height 43
paste input "**********"
type input "**********"
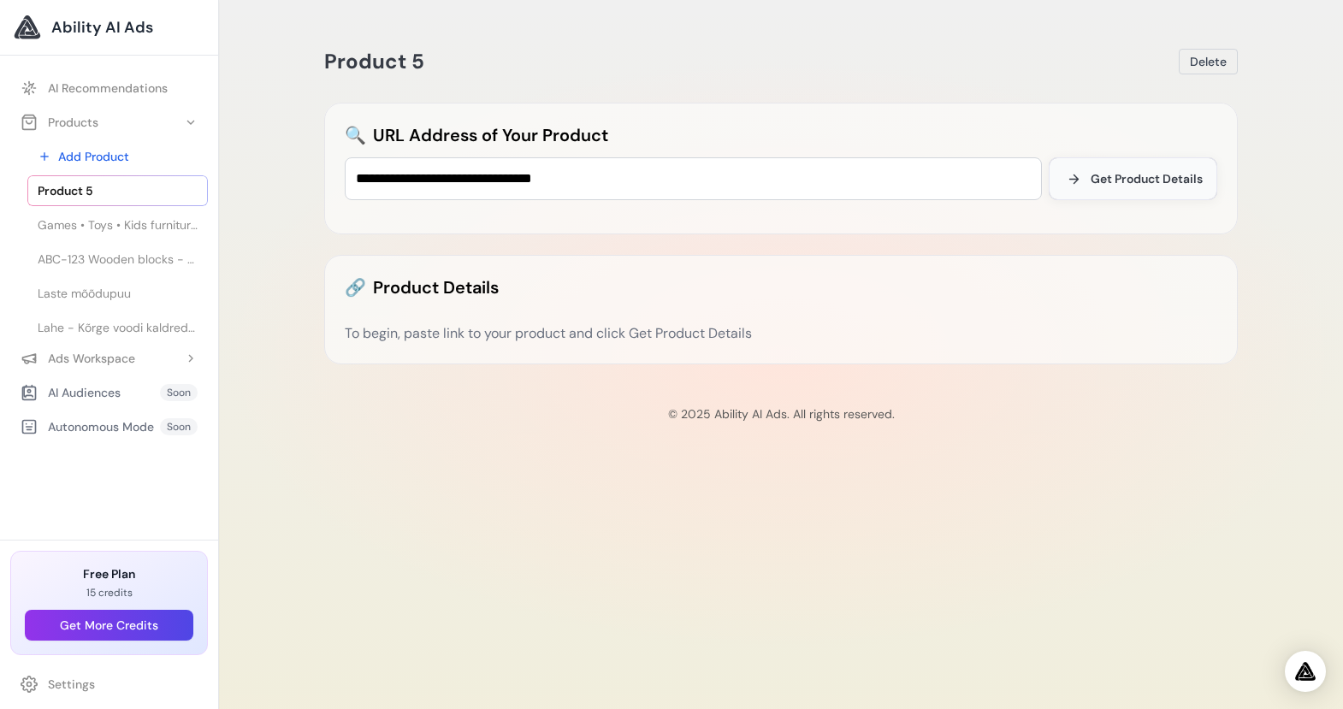
click at [1181, 179] on span "Get Product Details" at bounding box center [1146, 178] width 112 height 17
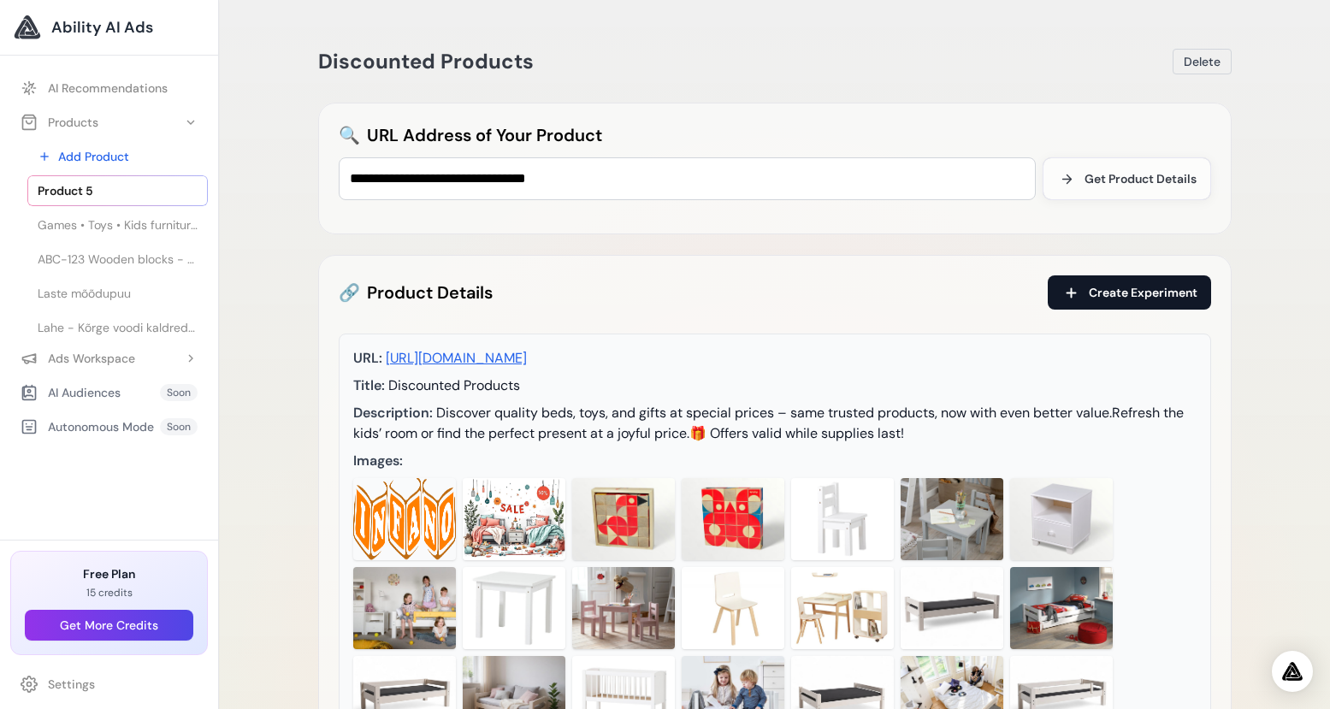
click at [1141, 296] on span "Create Experiment" at bounding box center [1143, 292] width 109 height 17
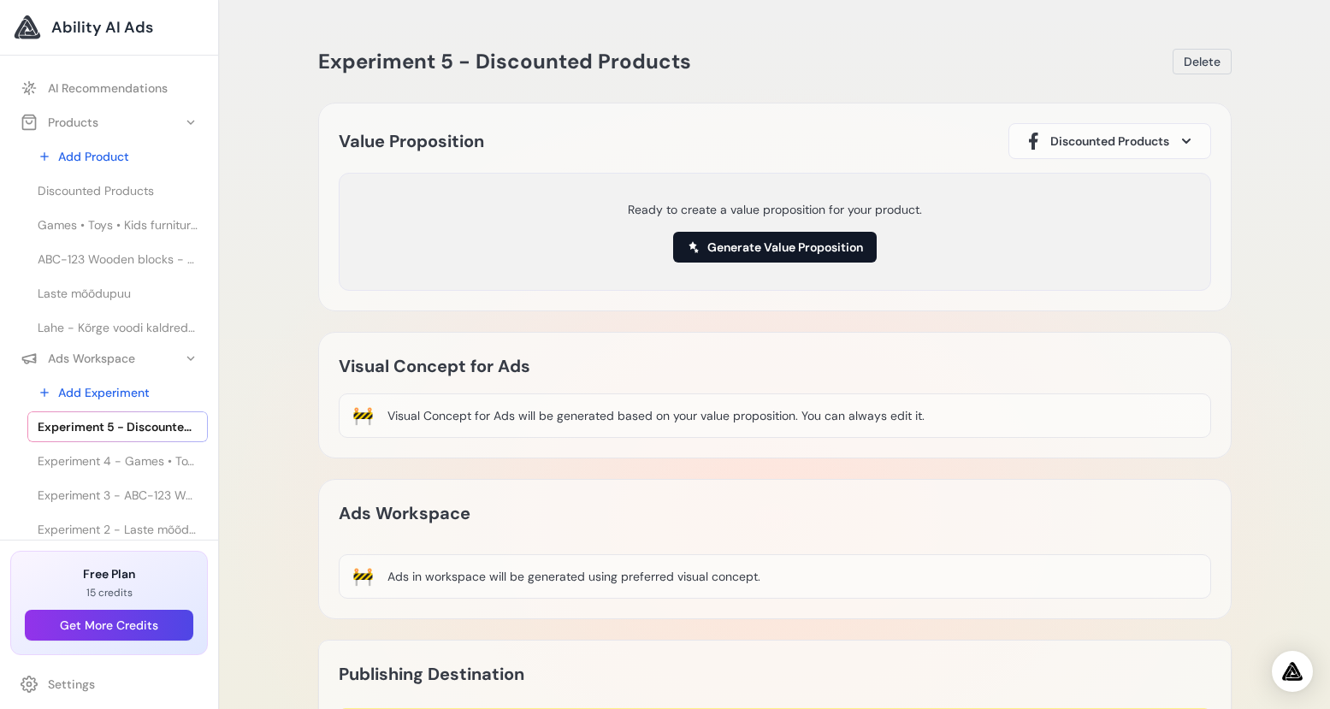
click at [824, 242] on button "Generate Value Proposition" at bounding box center [775, 247] width 204 height 31
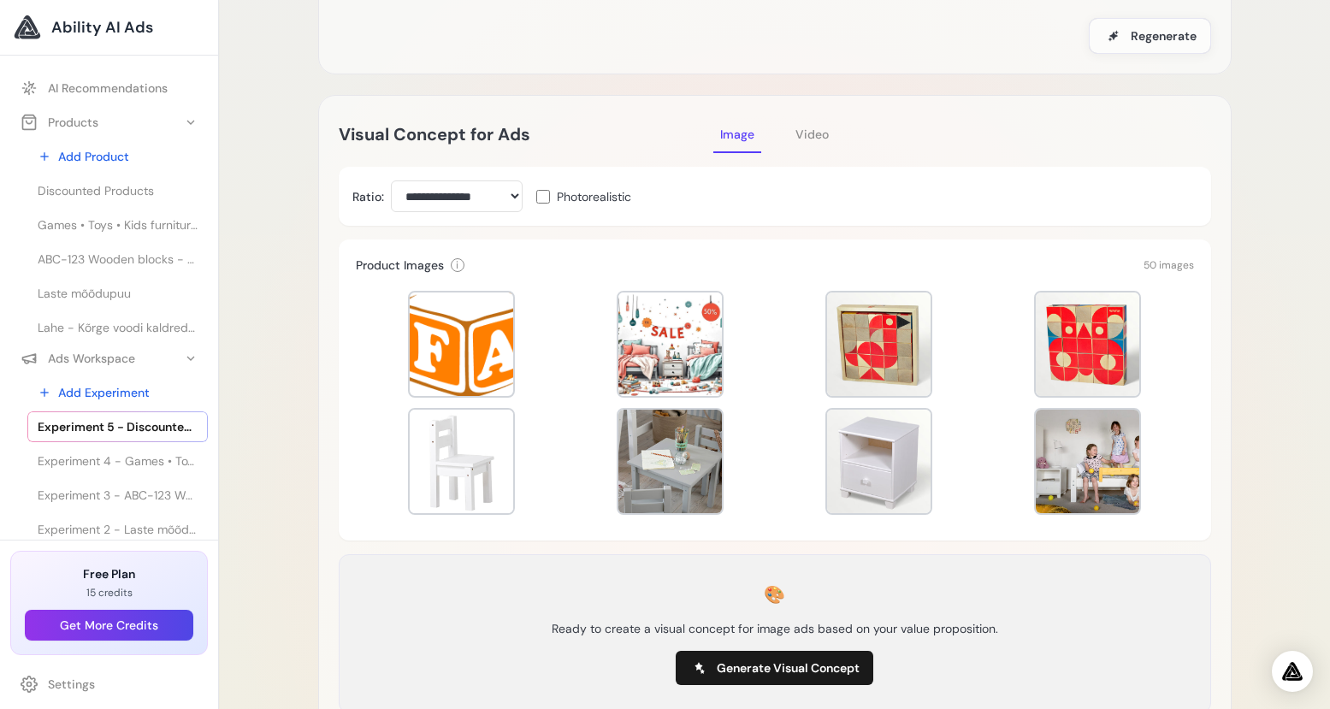
scroll to position [410, 0]
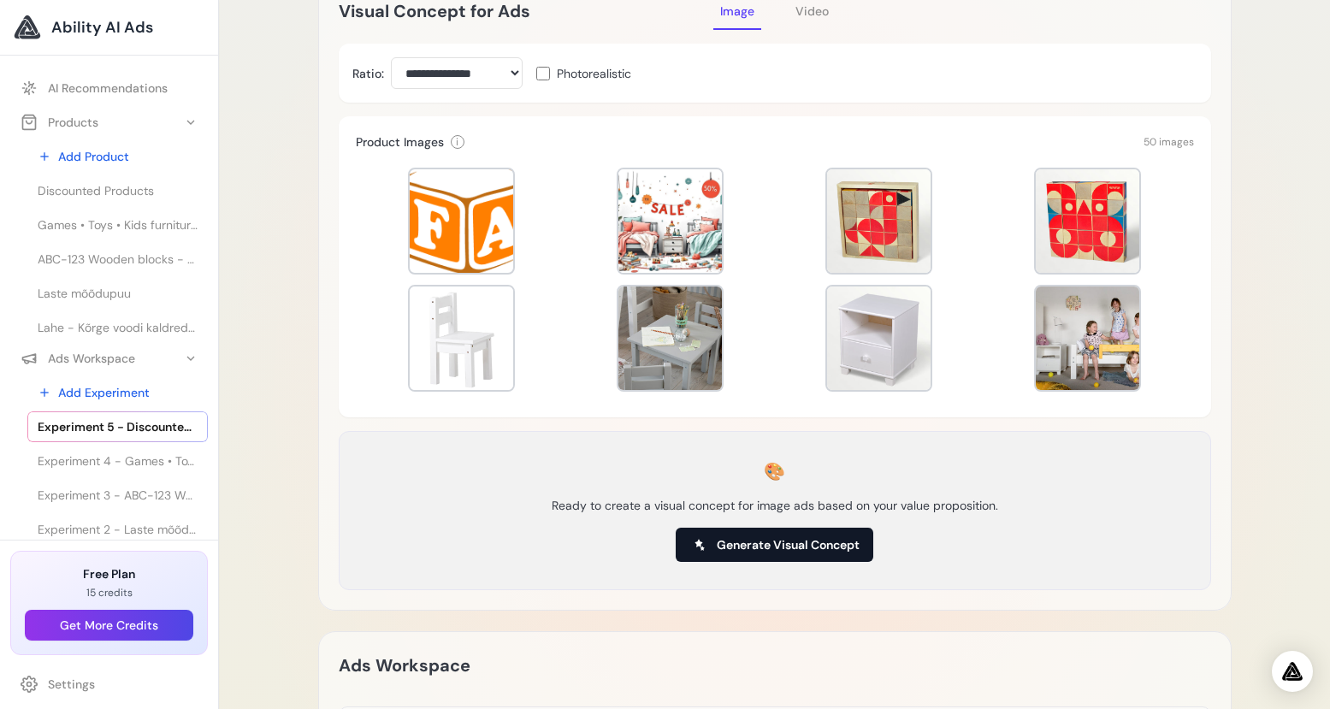
click at [830, 529] on button "Generate Visual Concept" at bounding box center [775, 545] width 198 height 34
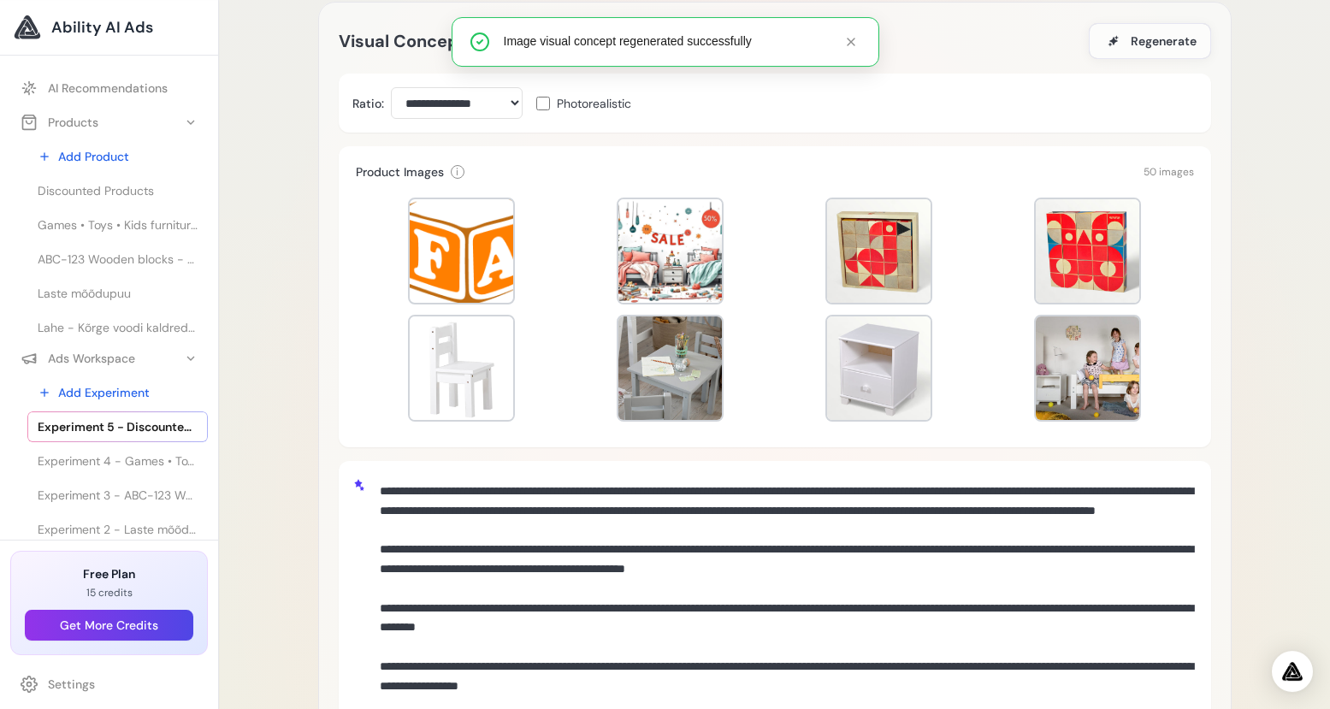
scroll to position [596, 0]
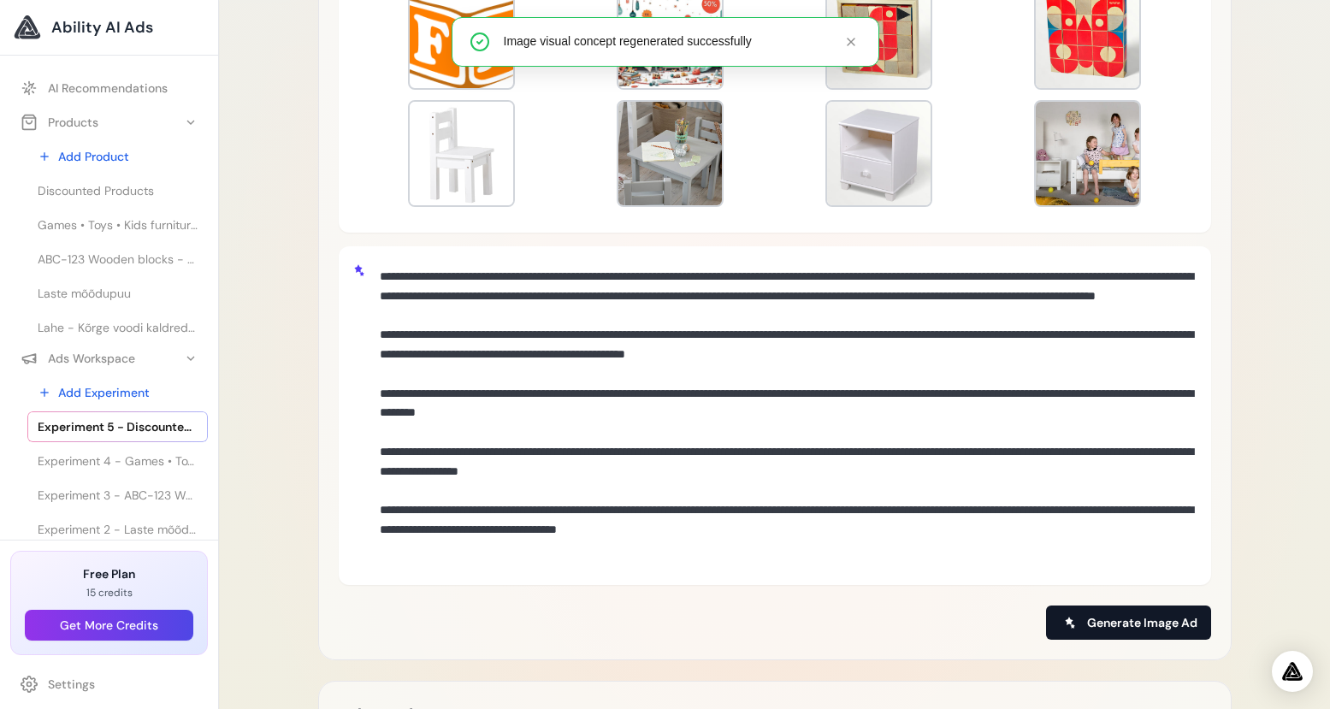
click at [1146, 617] on span "Generate Image Ad" at bounding box center [1142, 622] width 110 height 17
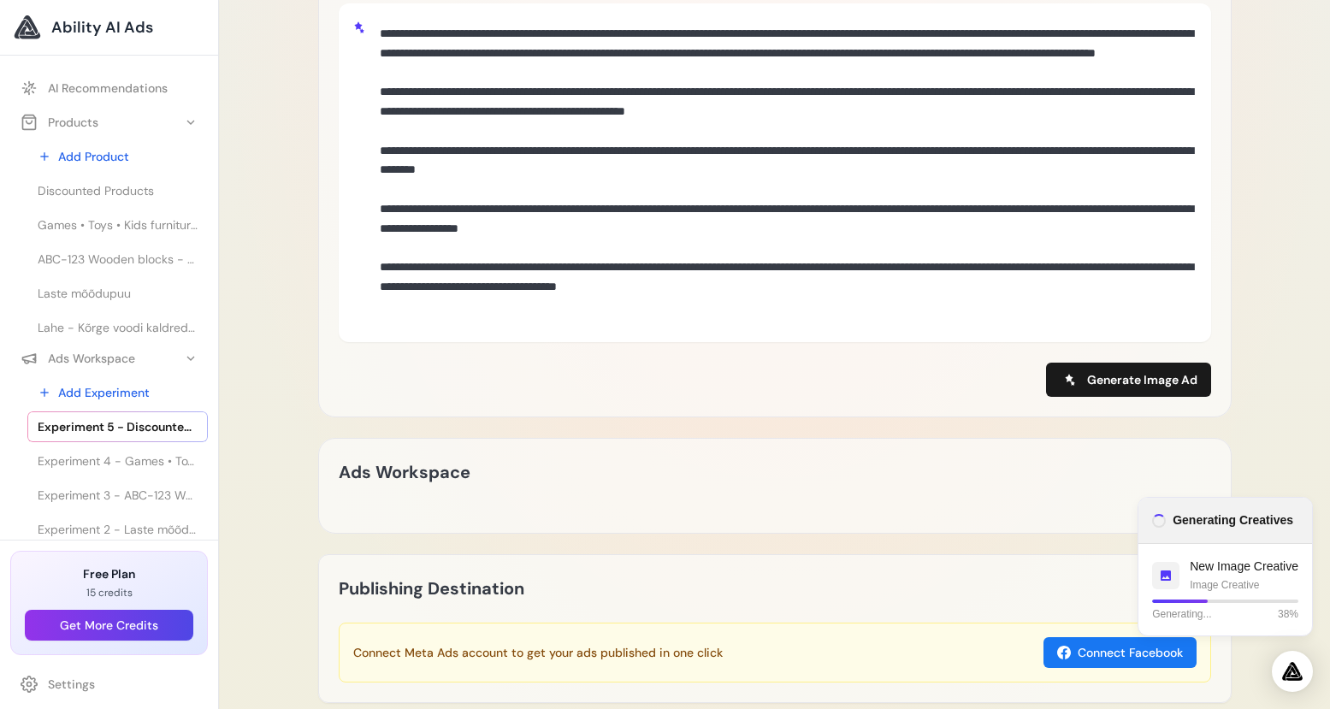
scroll to position [1072, 0]
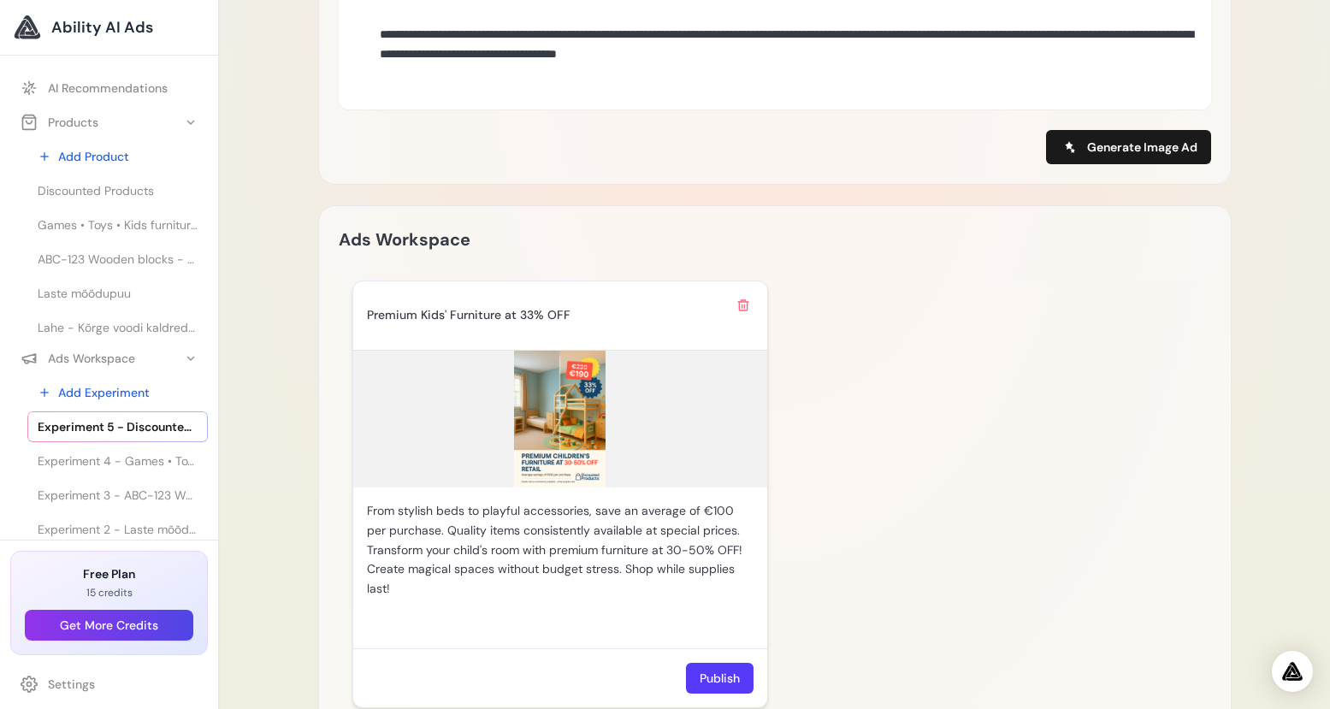
click at [567, 424] on img at bounding box center [560, 419] width 414 height 137
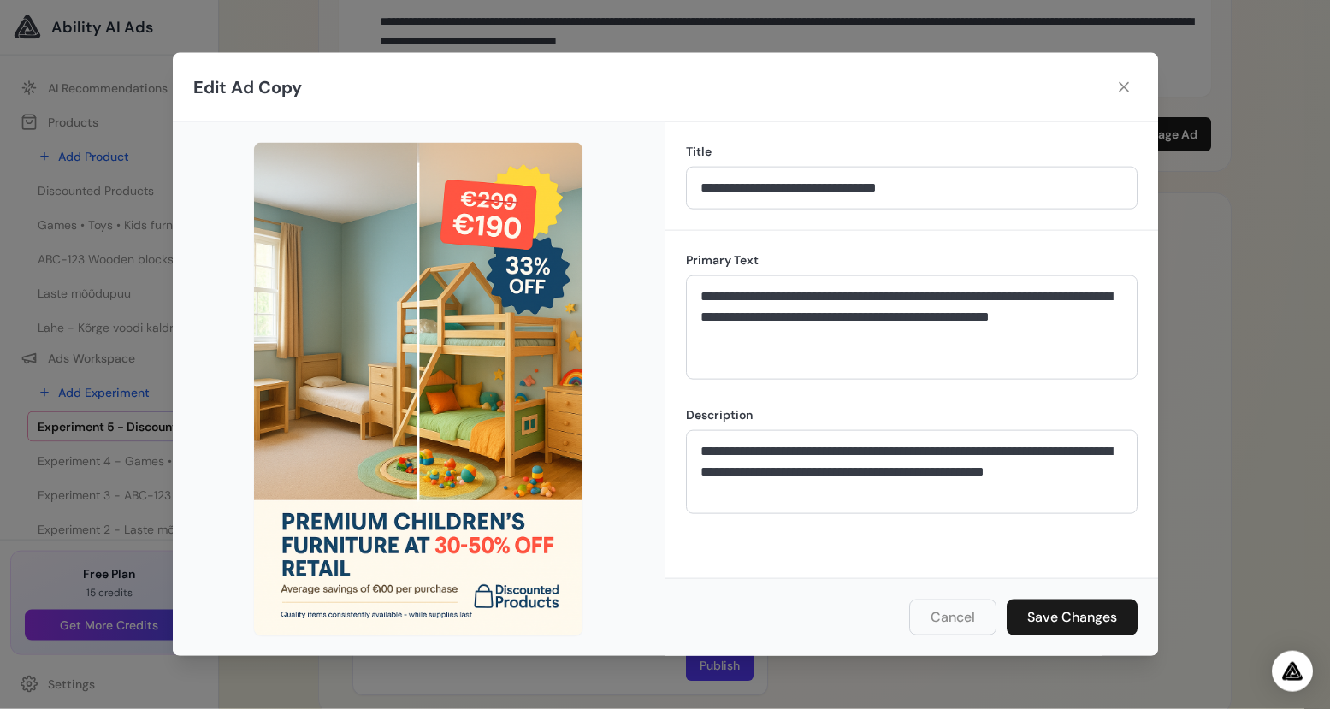
scroll to position [1085, 0]
click at [936, 609] on button "Cancel" at bounding box center [952, 617] width 87 height 36
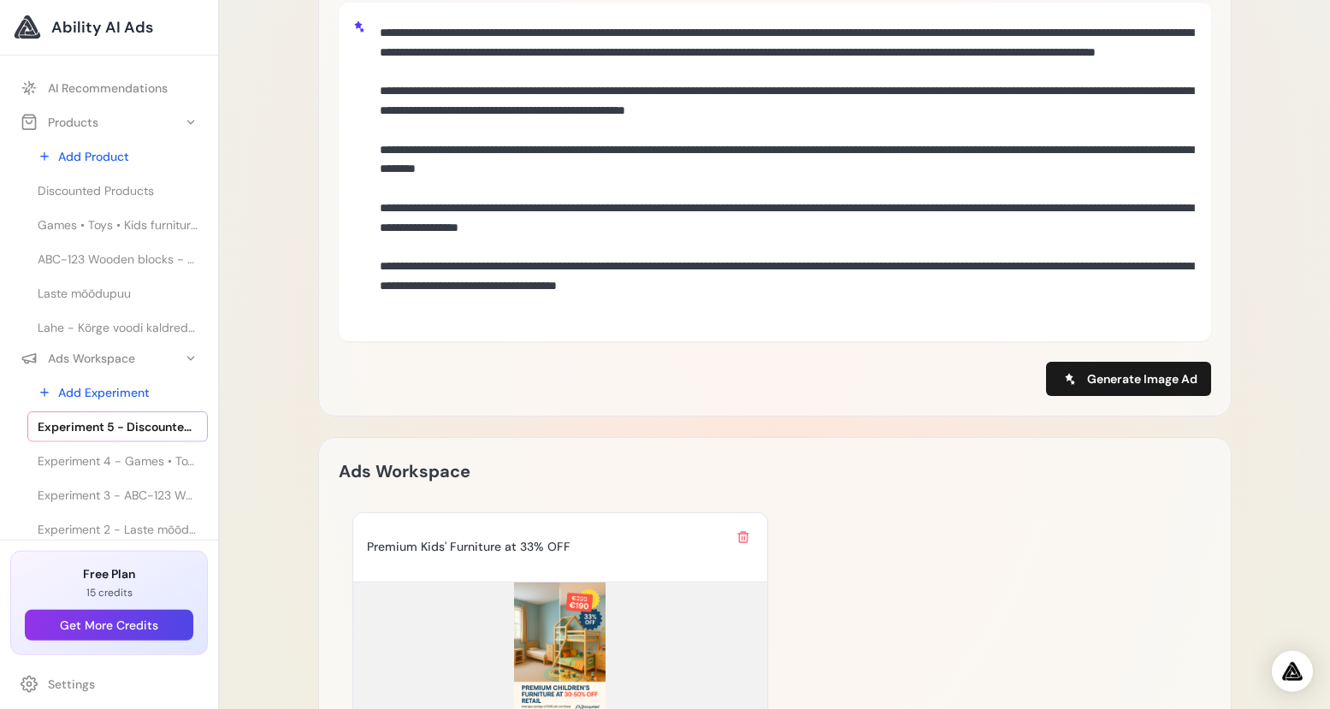
scroll to position [784, 0]
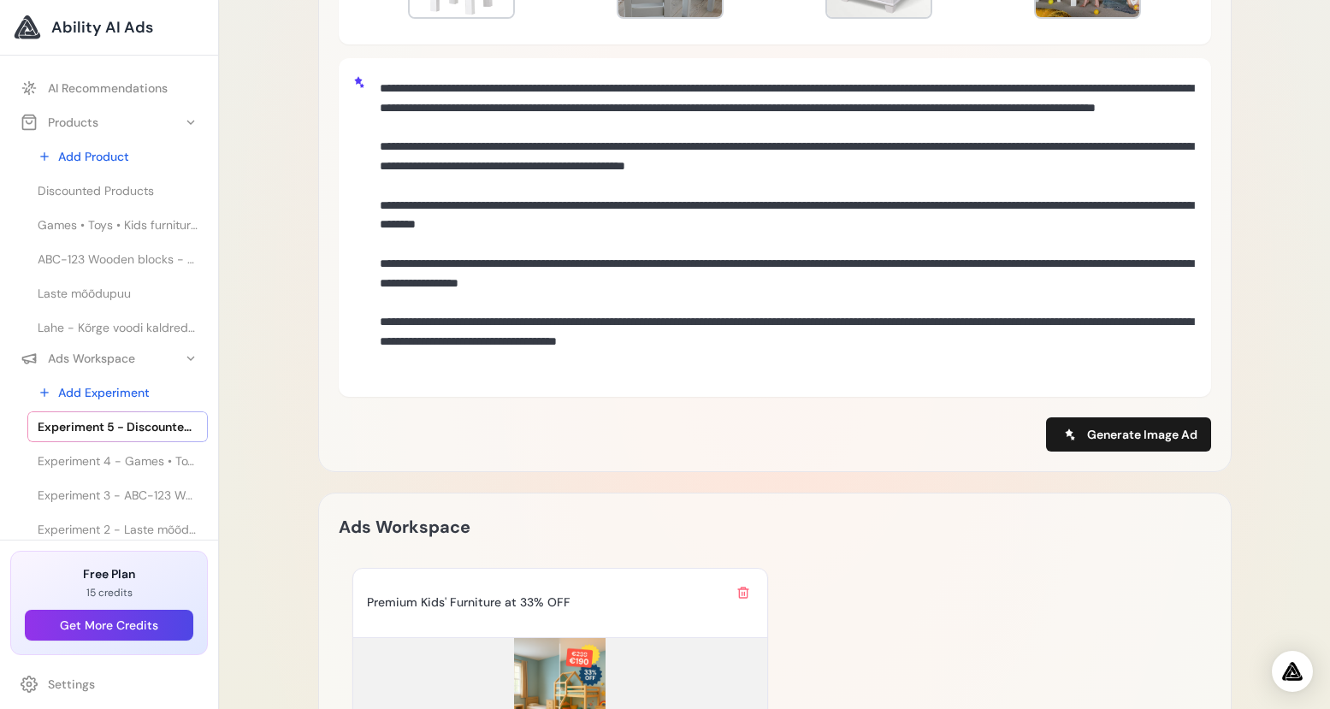
drag, startPoint x: 629, startPoint y: 221, endPoint x: 644, endPoint y: 246, distance: 29.5
click at [644, 246] on textarea at bounding box center [785, 225] width 824 height 307
click at [958, 245] on textarea at bounding box center [785, 225] width 824 height 307
drag, startPoint x: 631, startPoint y: 221, endPoint x: 911, endPoint y: 220, distance: 279.7
click at [911, 220] on textarea at bounding box center [785, 225] width 824 height 307
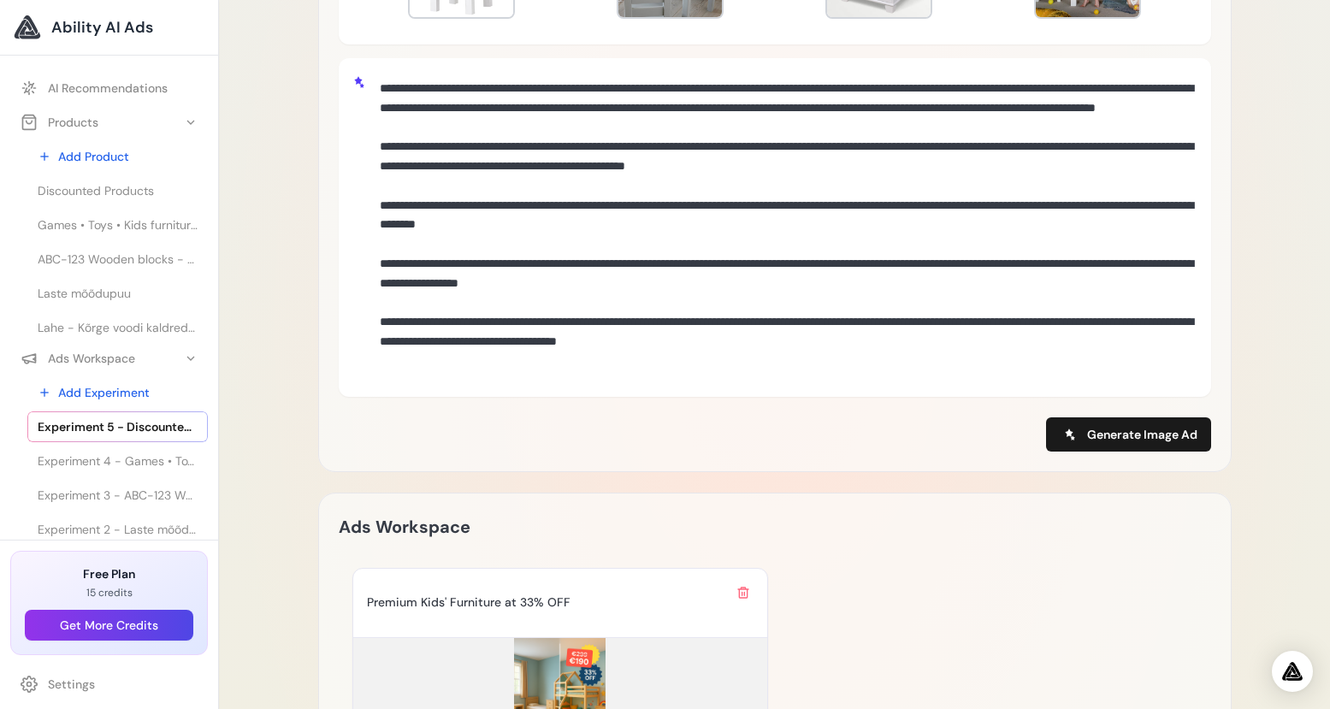
paste textarea "**********"
drag, startPoint x: 428, startPoint y: 239, endPoint x: 734, endPoint y: 243, distance: 305.3
click at [734, 243] on textarea at bounding box center [785, 226] width 824 height 308
paste textarea "********"
type textarea "**********"
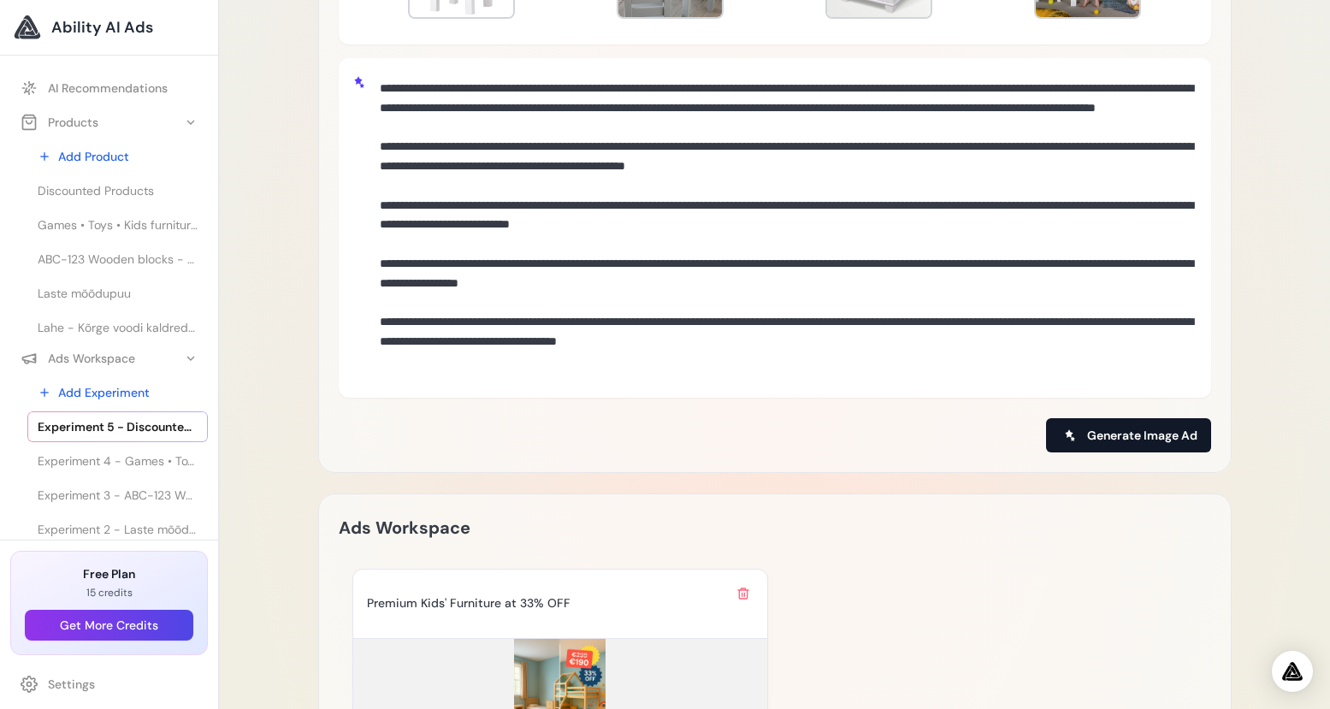
click at [1136, 427] on span "Generate Image Ad" at bounding box center [1142, 435] width 110 height 17
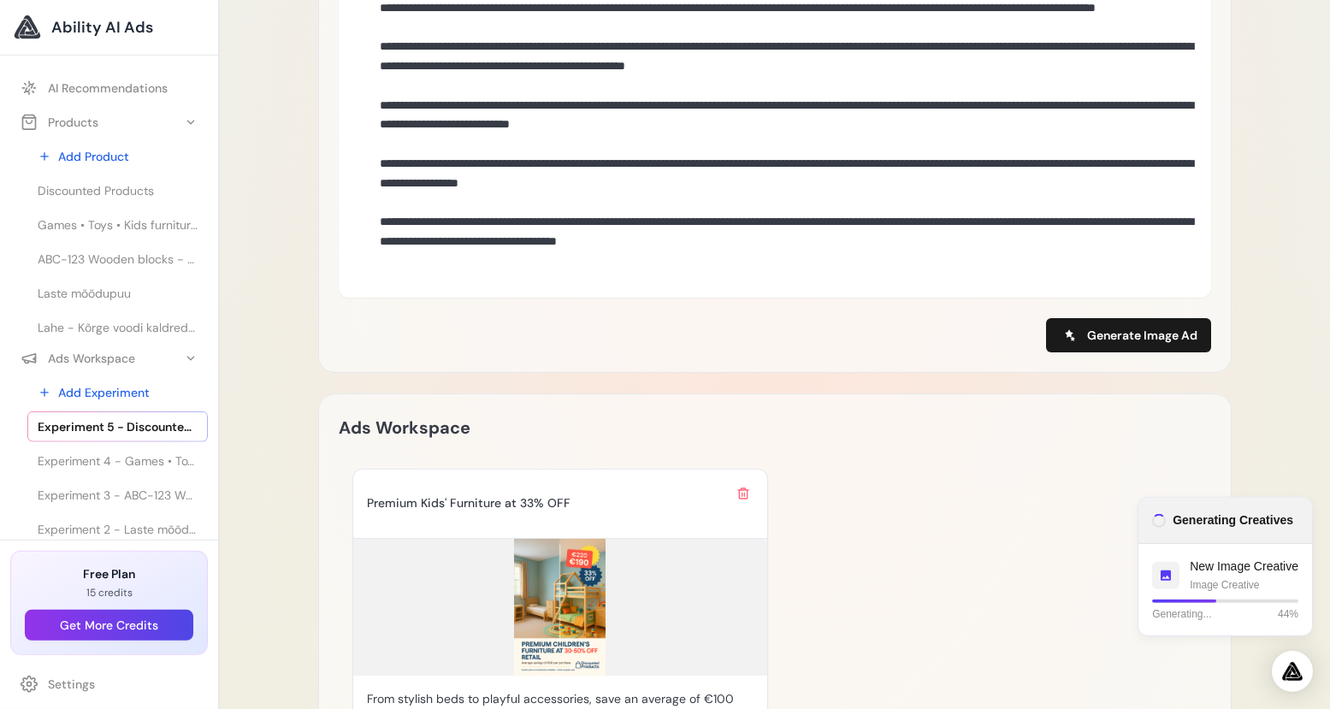
scroll to position [958, 0]
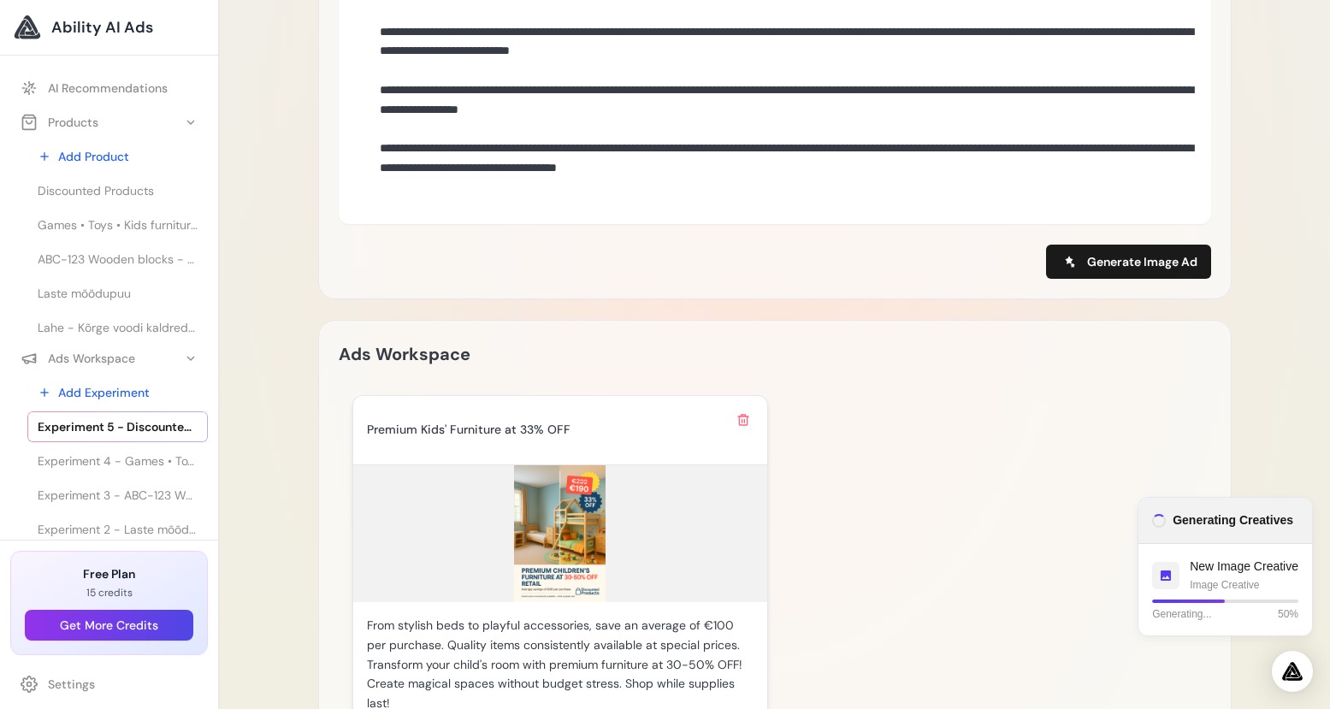
click at [534, 523] on img at bounding box center [560, 533] width 414 height 137
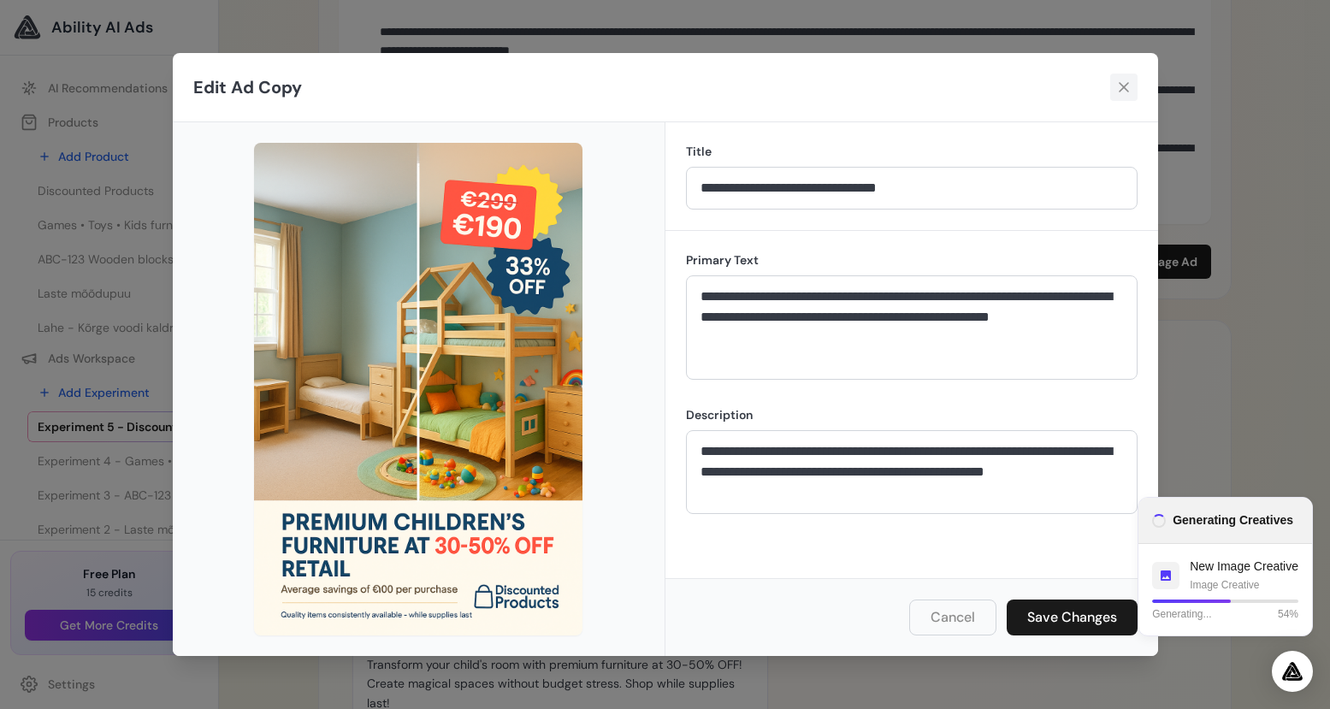
click at [1123, 90] on icon at bounding box center [1123, 87] width 17 height 17
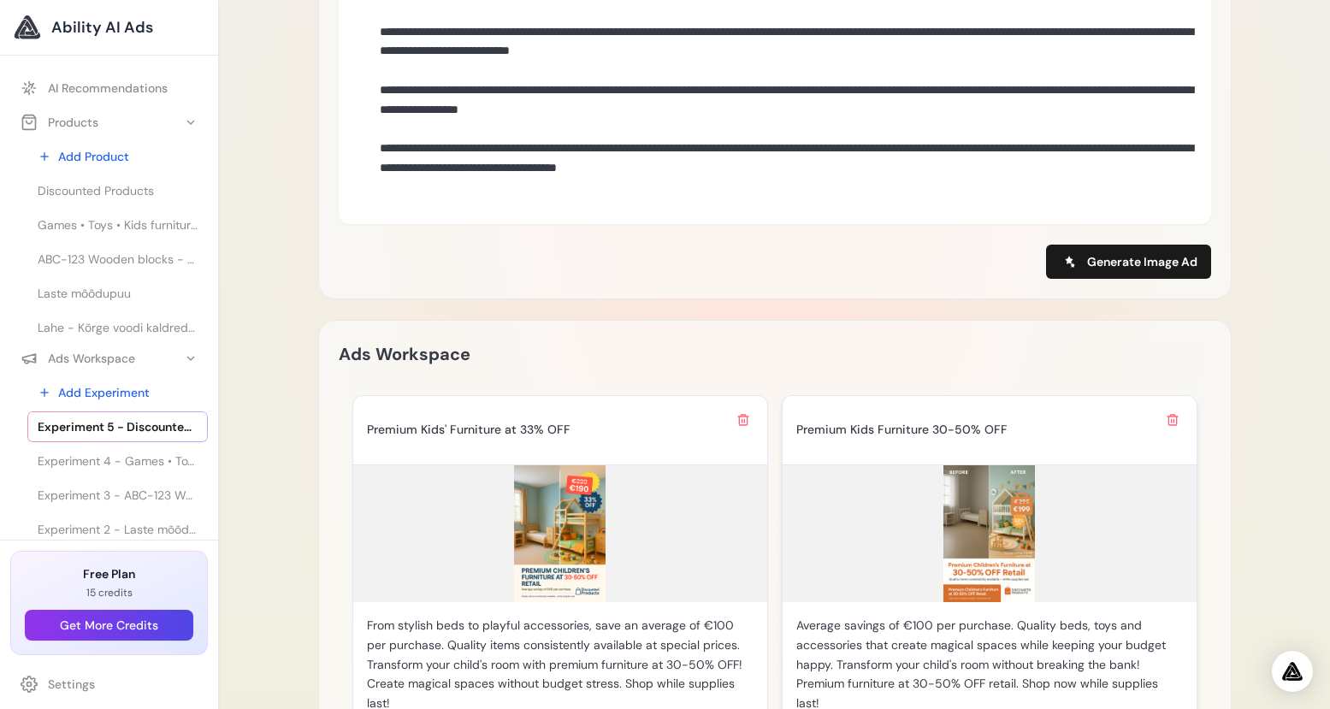
click at [1011, 539] on img at bounding box center [989, 533] width 414 height 137
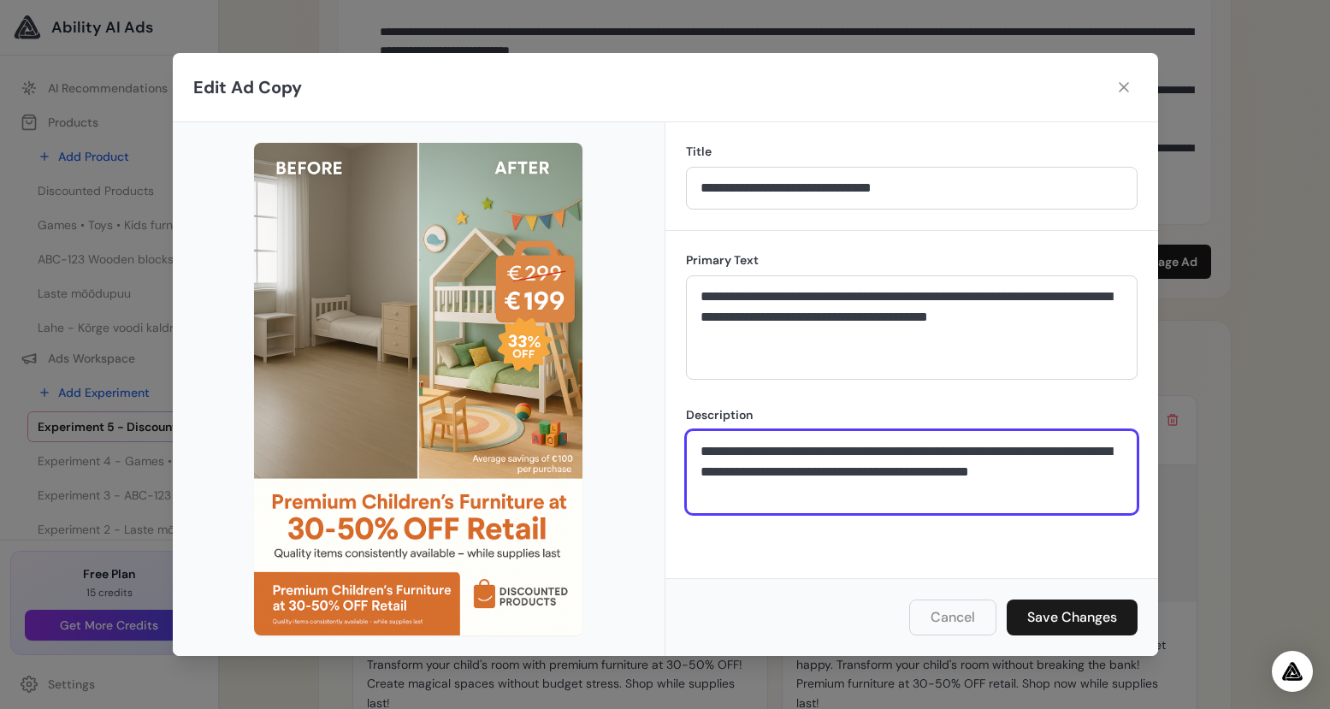
click at [833, 446] on textarea "**********" at bounding box center [912, 472] width 452 height 84
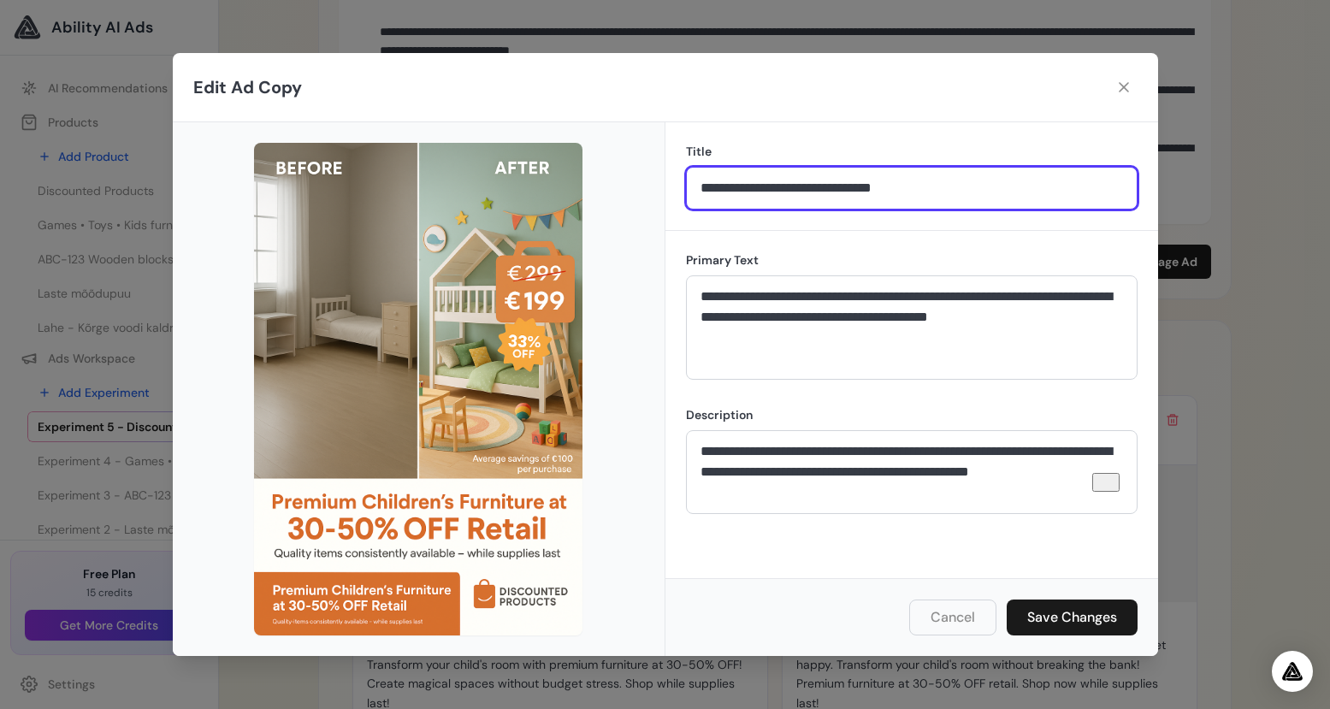
click at [862, 191] on input "**********" at bounding box center [912, 188] width 452 height 43
drag, startPoint x: 893, startPoint y: 187, endPoint x: 879, endPoint y: 190, distance: 13.9
click at [879, 190] on input "**********" at bounding box center [912, 188] width 452 height 43
type input "**********"
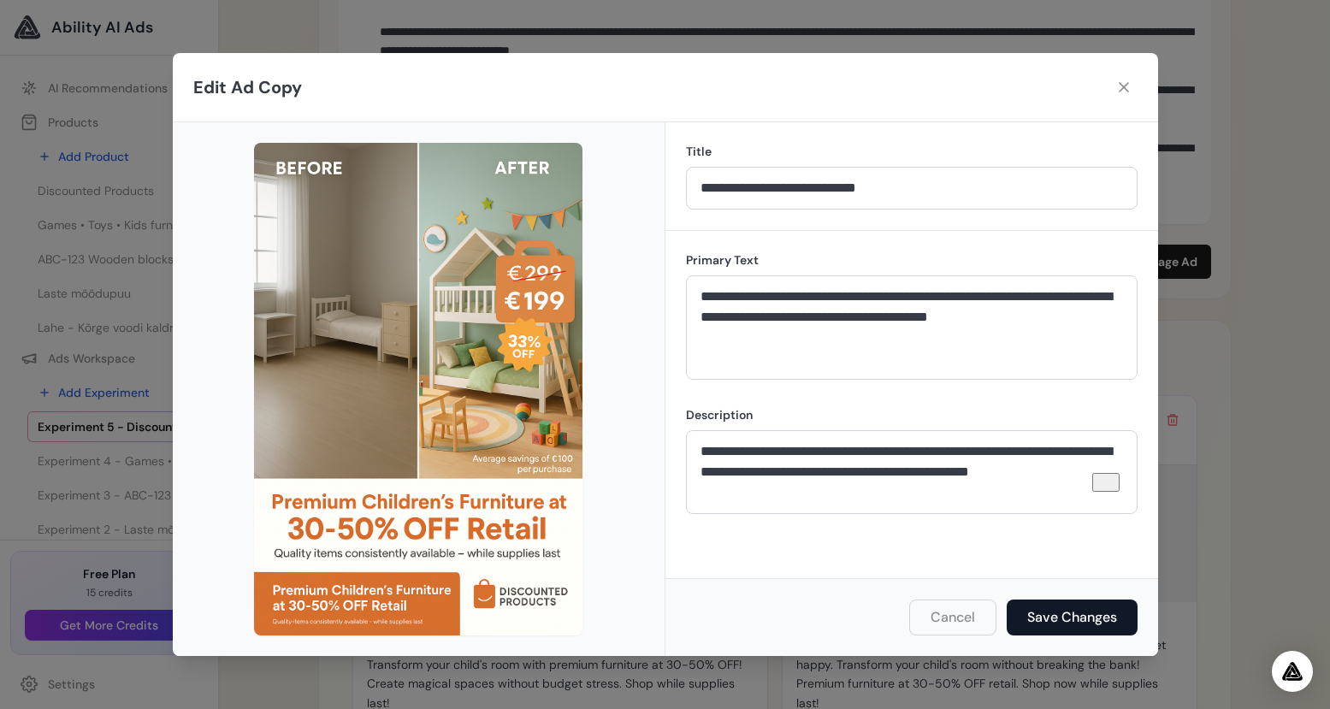
click at [1080, 610] on button "Save Changes" at bounding box center [1072, 617] width 131 height 36
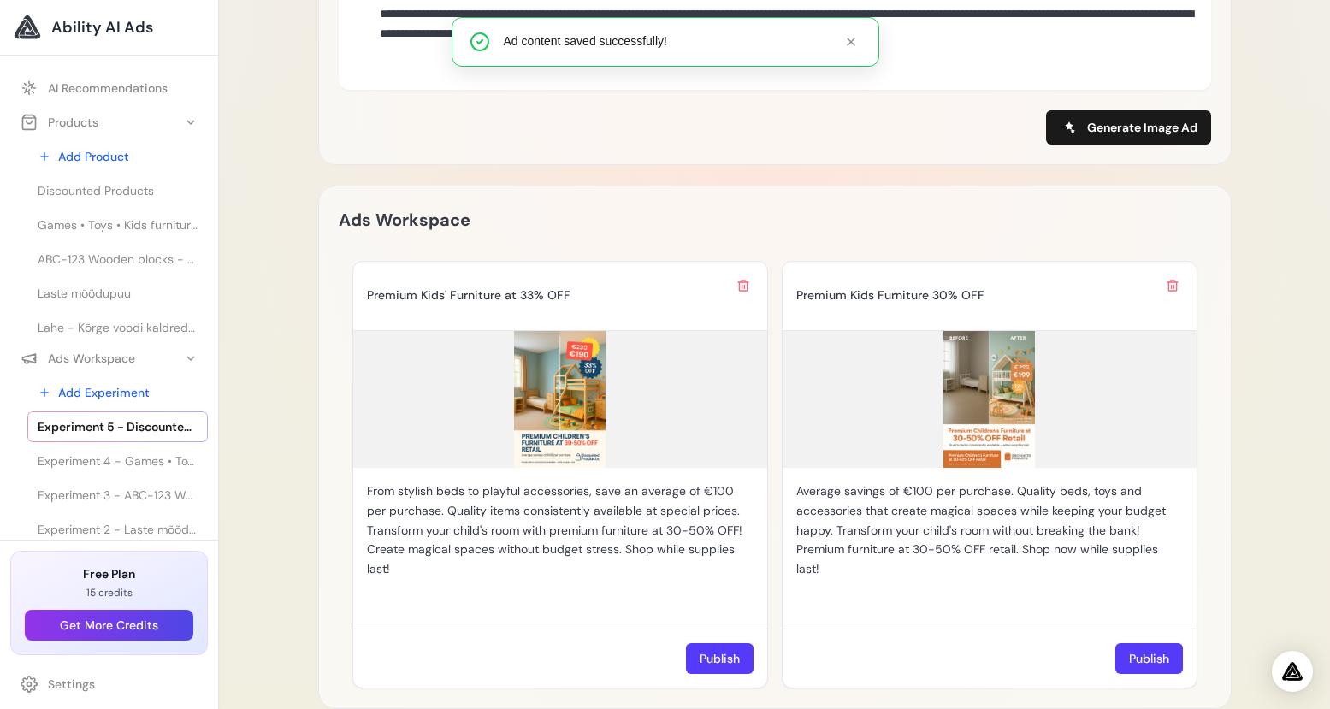
scroll to position [1438, 0]
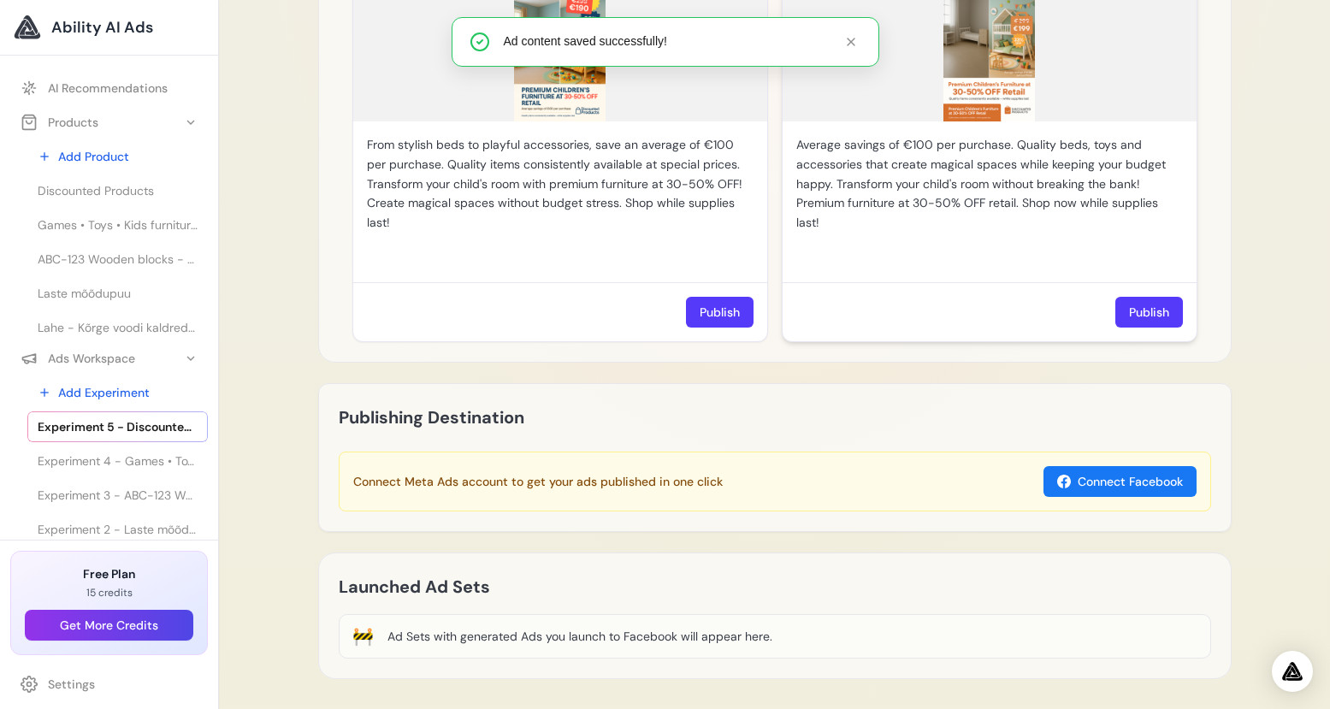
click at [992, 204] on p "Average savings of €100 per purchase. Quality beds, toys and accessories that c…" at bounding box center [989, 183] width 387 height 97
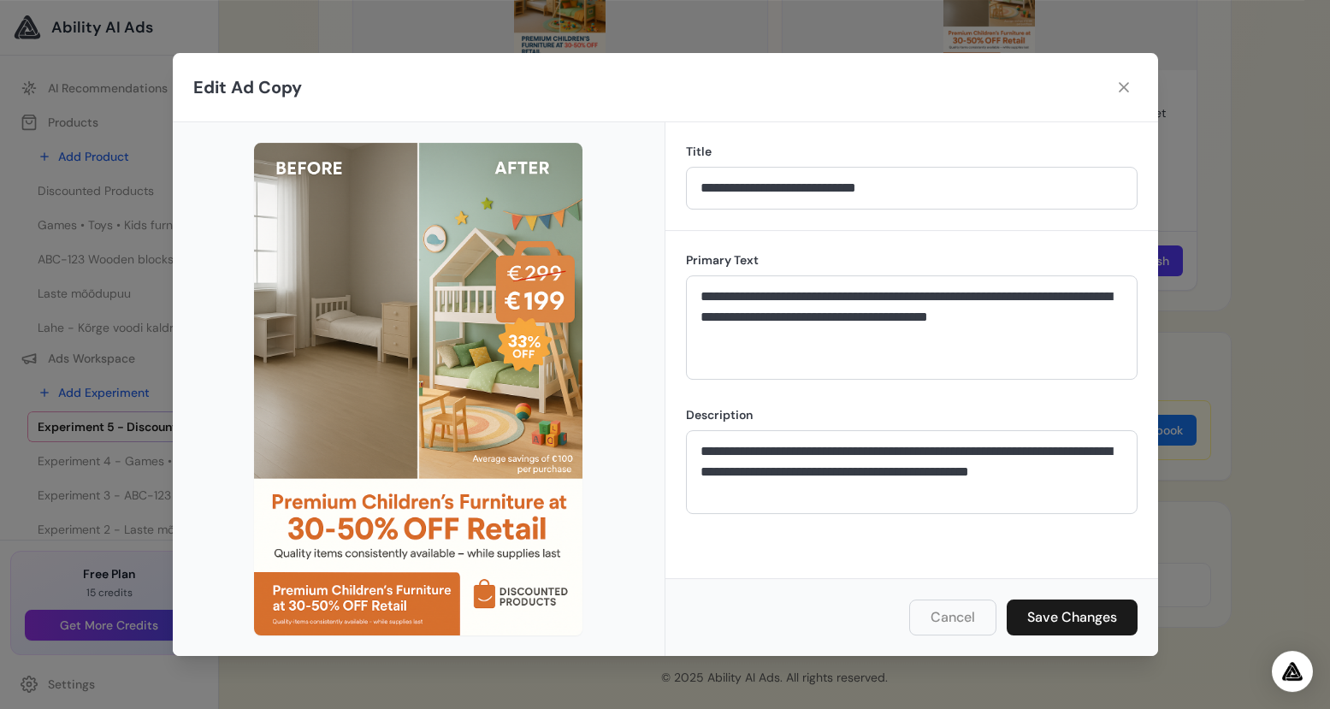
scroll to position [1500, 0]
click at [1125, 80] on icon at bounding box center [1123, 87] width 17 height 17
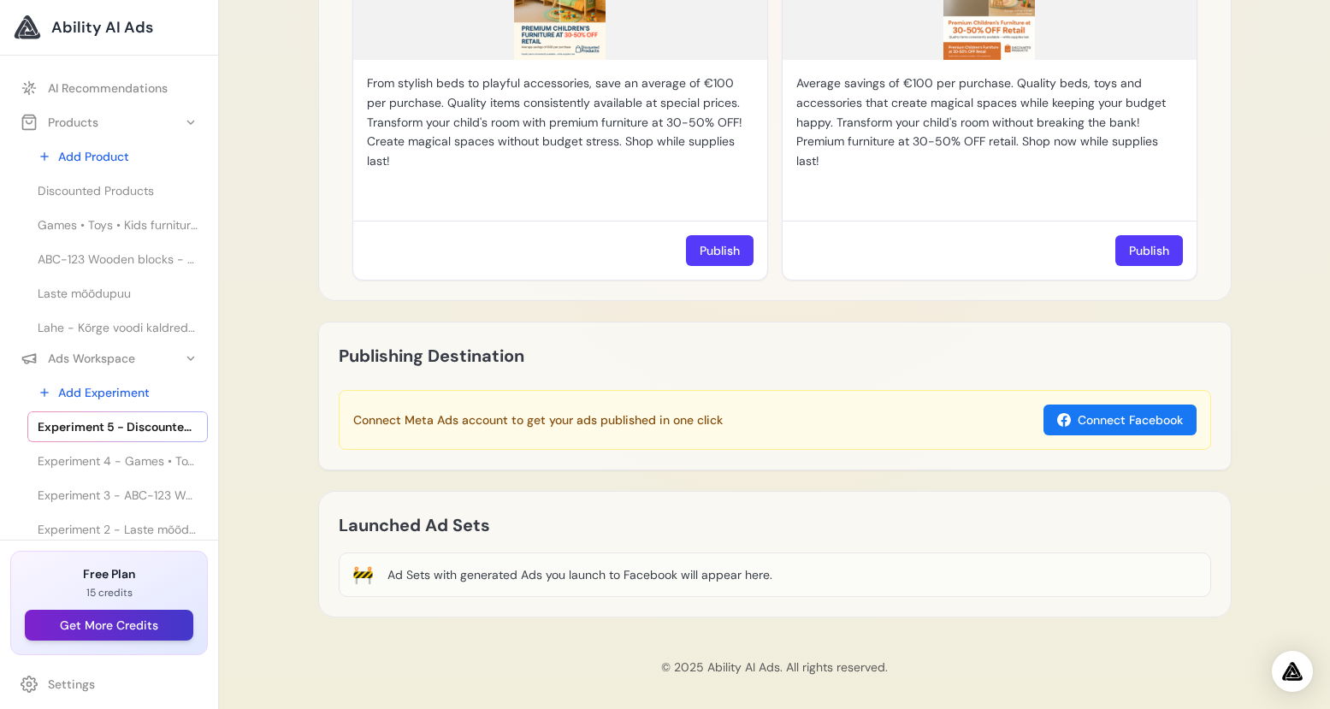
click at [116, 619] on button "Get More Credits" at bounding box center [109, 625] width 168 height 31
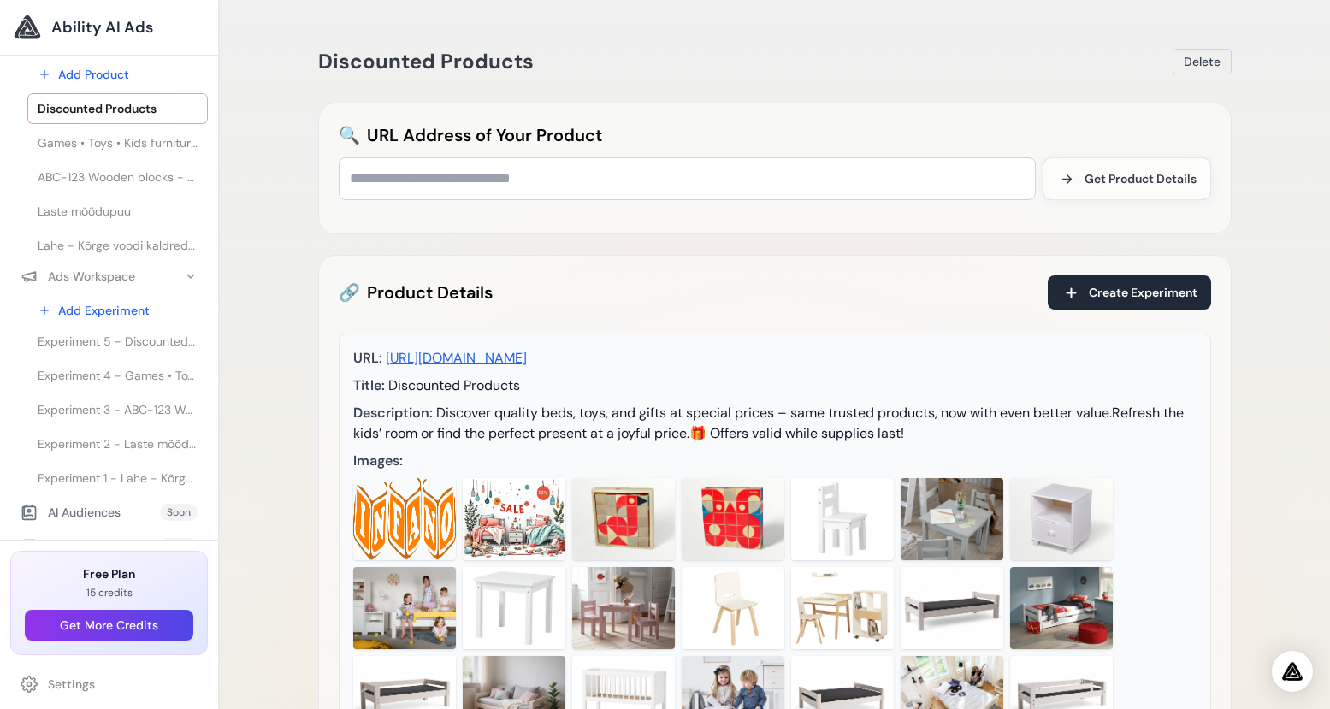
scroll to position [87, 0]
click at [101, 340] on span "Experiment 5 - Discounted Products - Discounted Products" at bounding box center [118, 336] width 160 height 17
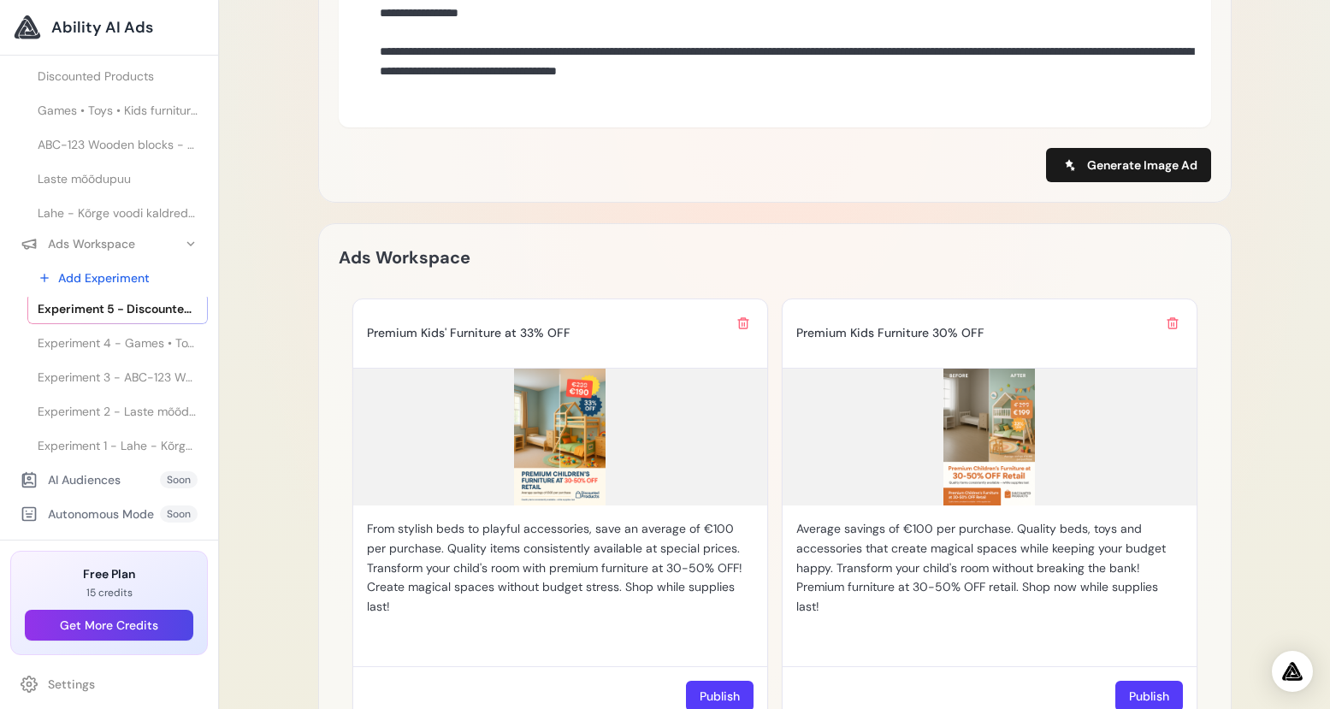
scroll to position [124, 0]
click at [115, 439] on span "Experiment 1 - Lahe - Kõrge voodi kaldredeliga - 90x200cm - Valge" at bounding box center [118, 445] width 160 height 17
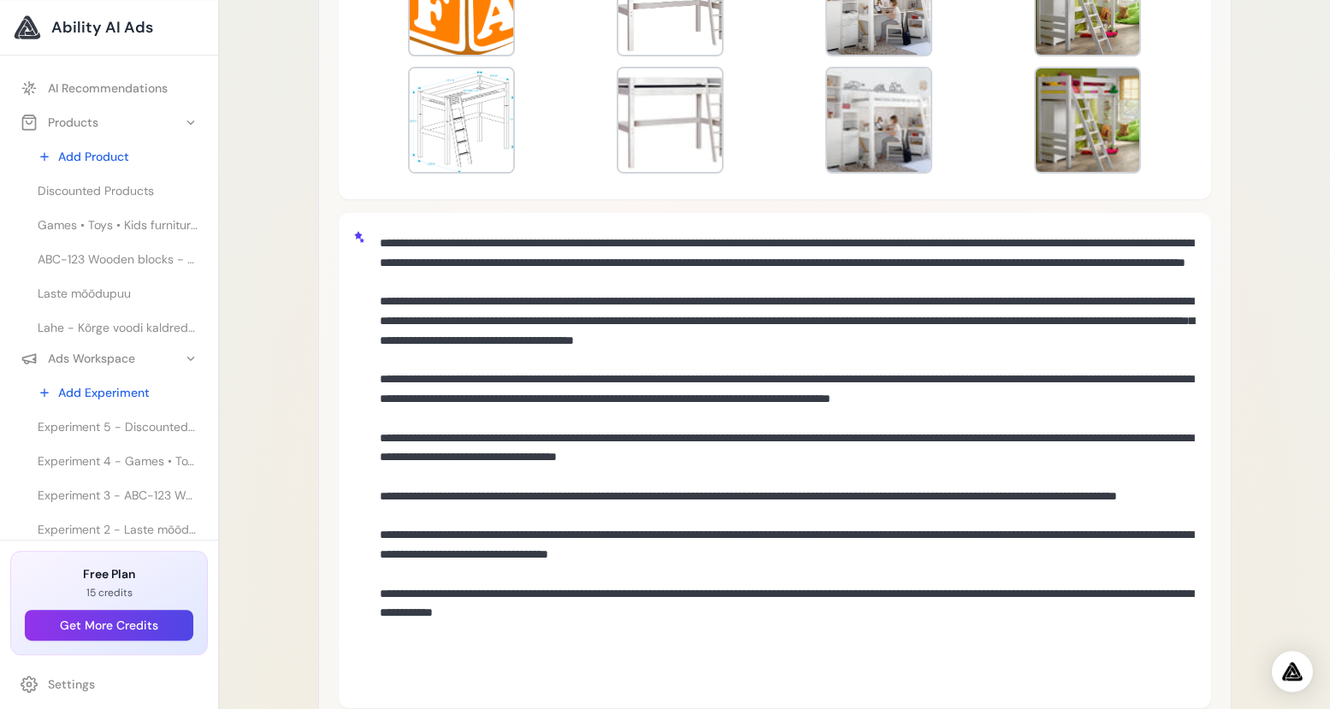
scroll to position [1273, 0]
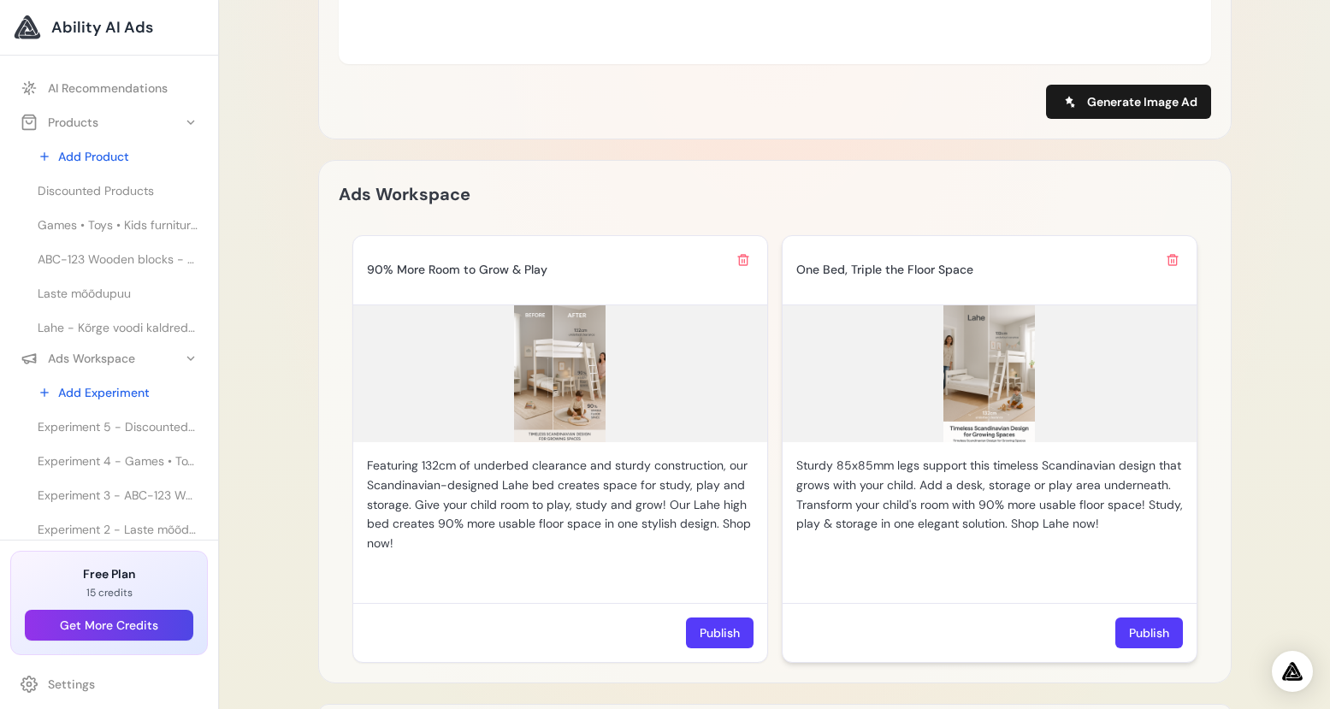
click at [983, 406] on img at bounding box center [989, 373] width 414 height 137
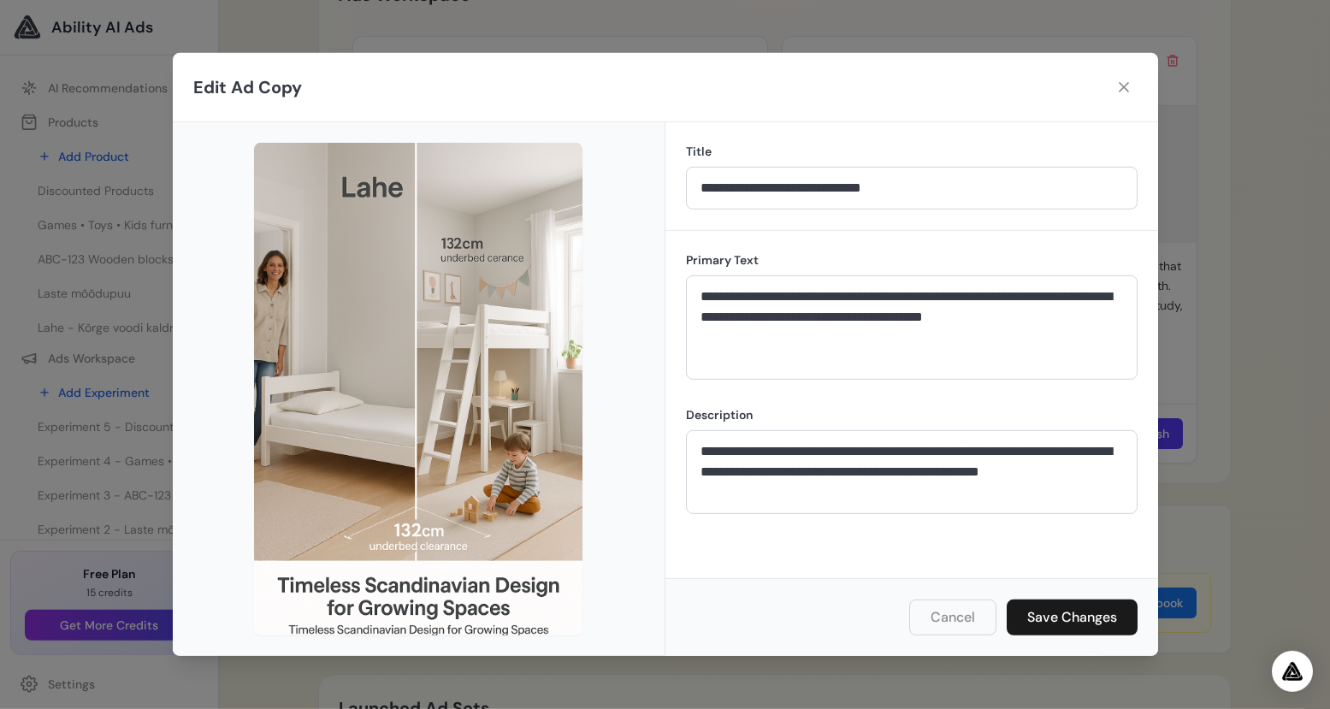
scroll to position [1478, 0]
click at [475, 588] on img at bounding box center [418, 389] width 328 height 493
click at [947, 616] on button "Cancel" at bounding box center [952, 617] width 87 height 36
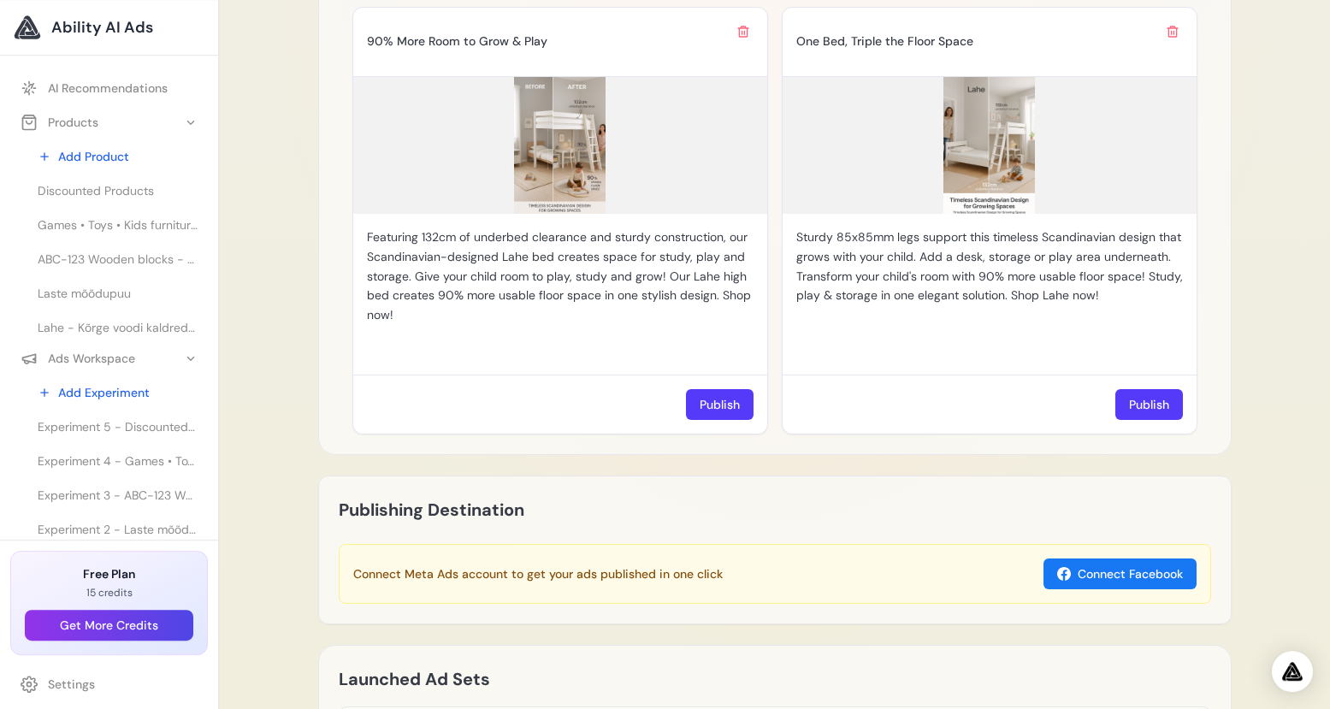
scroll to position [1505, 0]
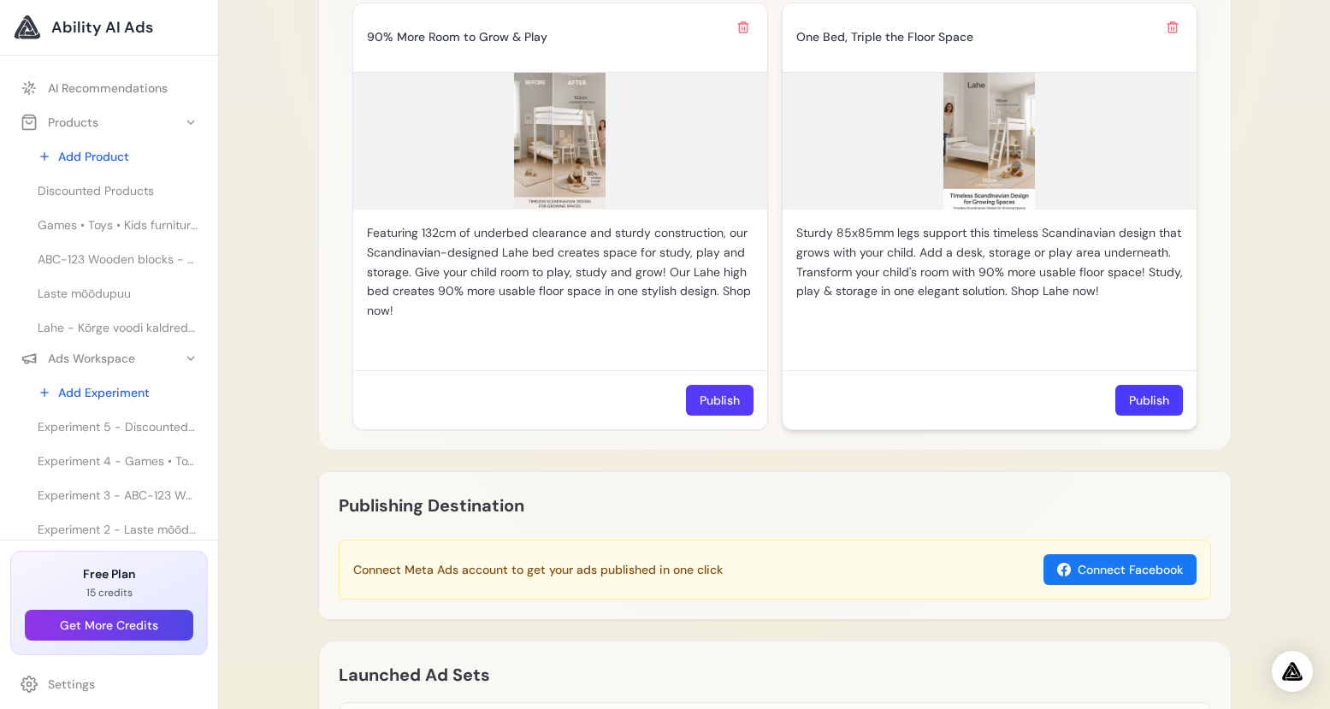
click at [1154, 393] on button "Publish" at bounding box center [1149, 400] width 68 height 31
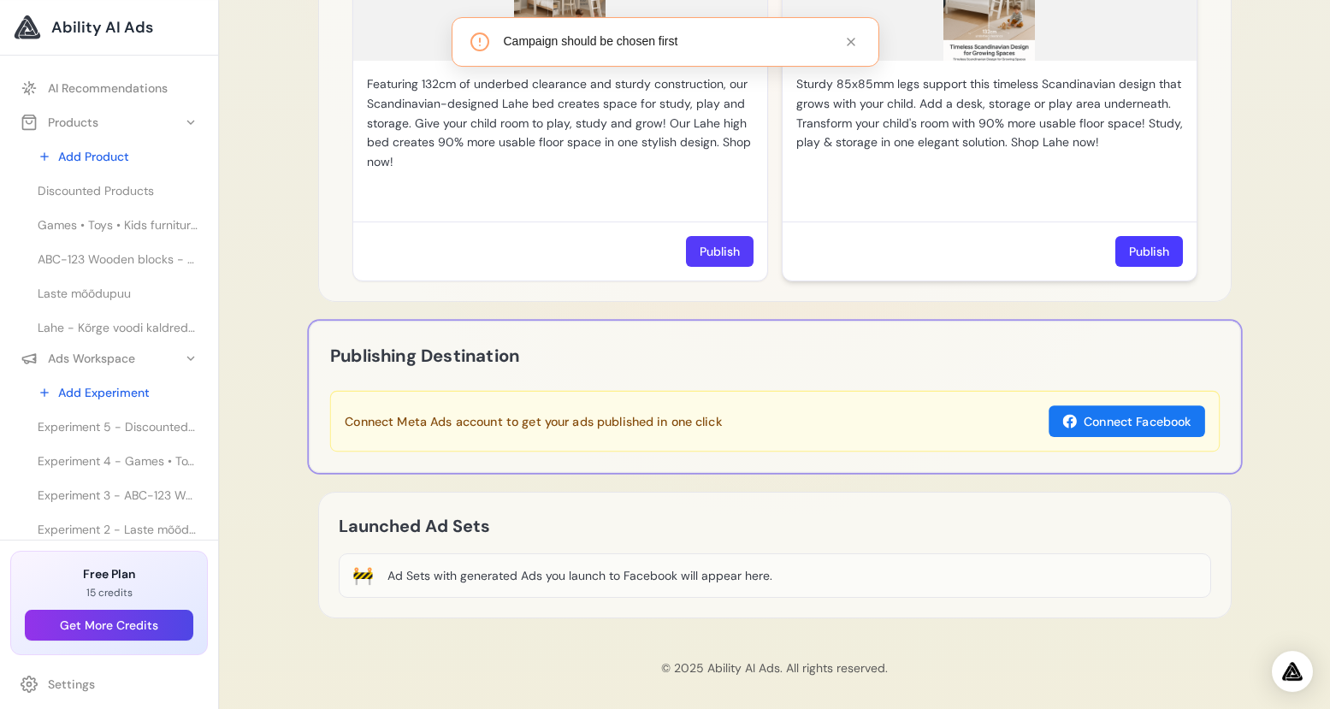
scroll to position [1655, 0]
click at [1144, 415] on button "Connect Facebook" at bounding box center [1119, 420] width 153 height 31
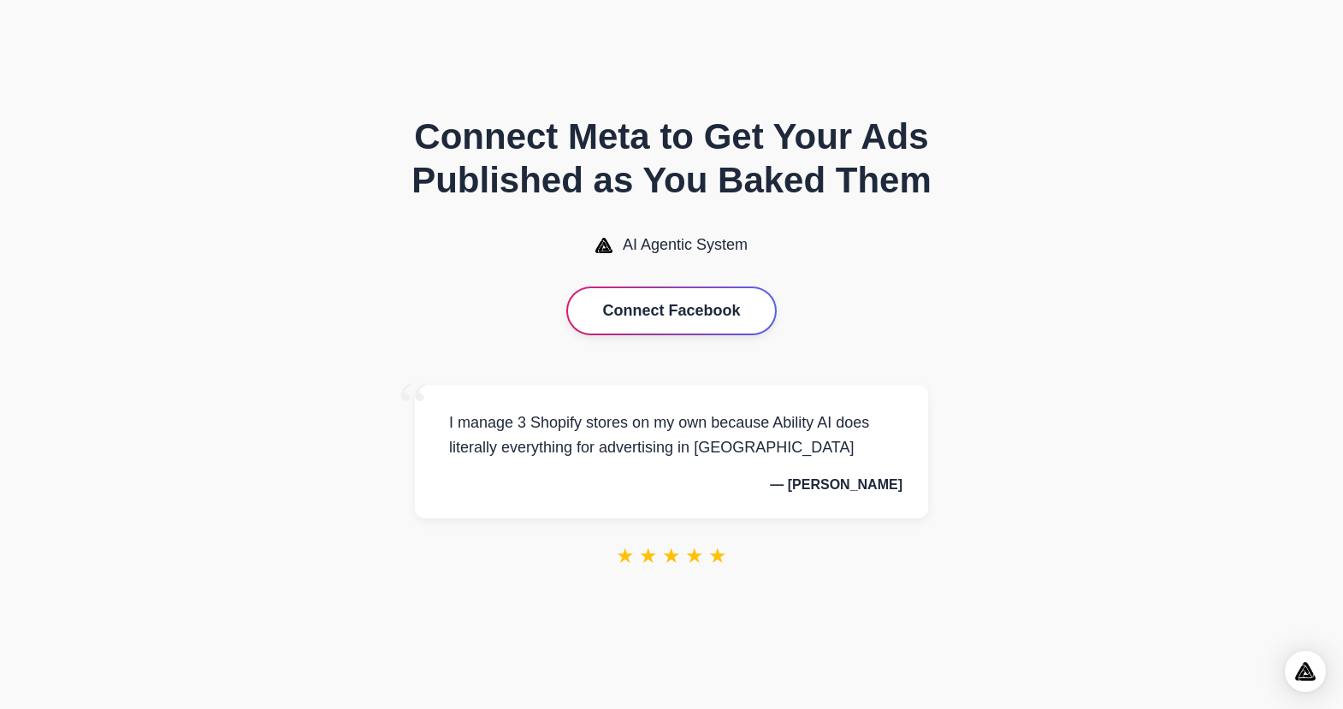
click at [677, 305] on button "Connect Facebook" at bounding box center [671, 310] width 206 height 45
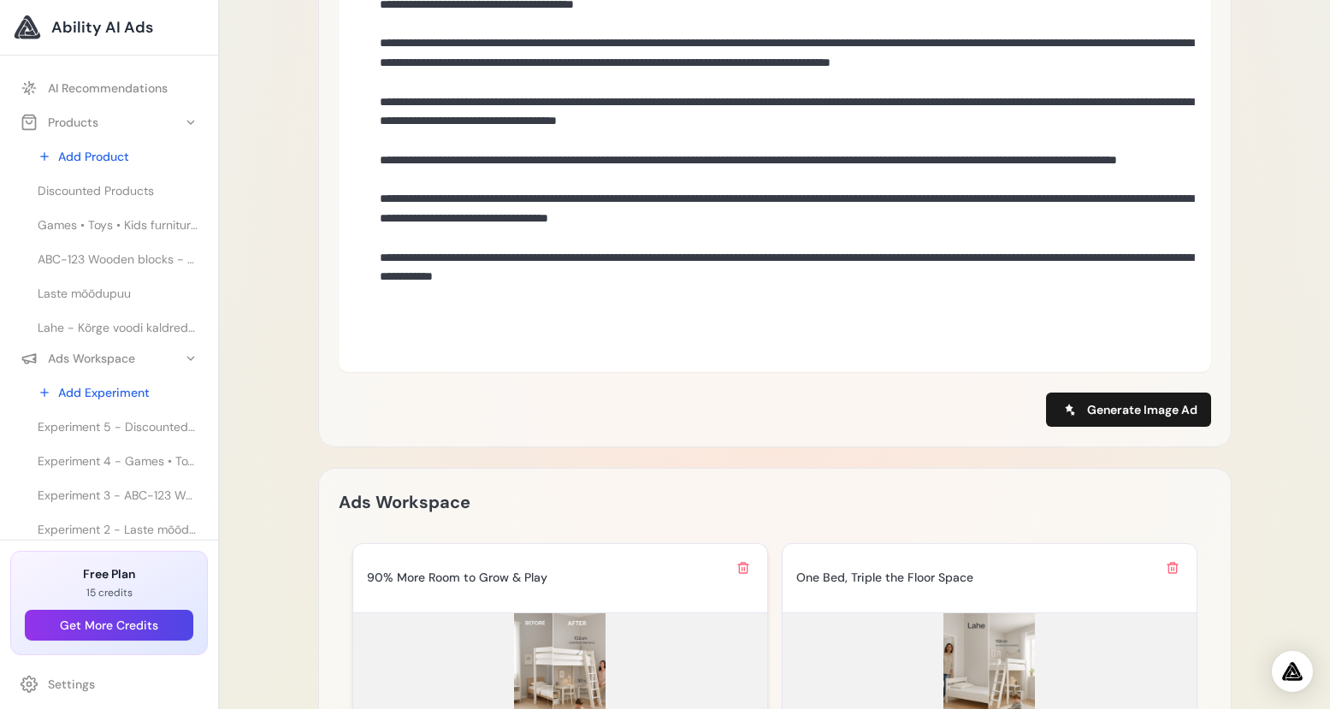
scroll to position [1655, 0]
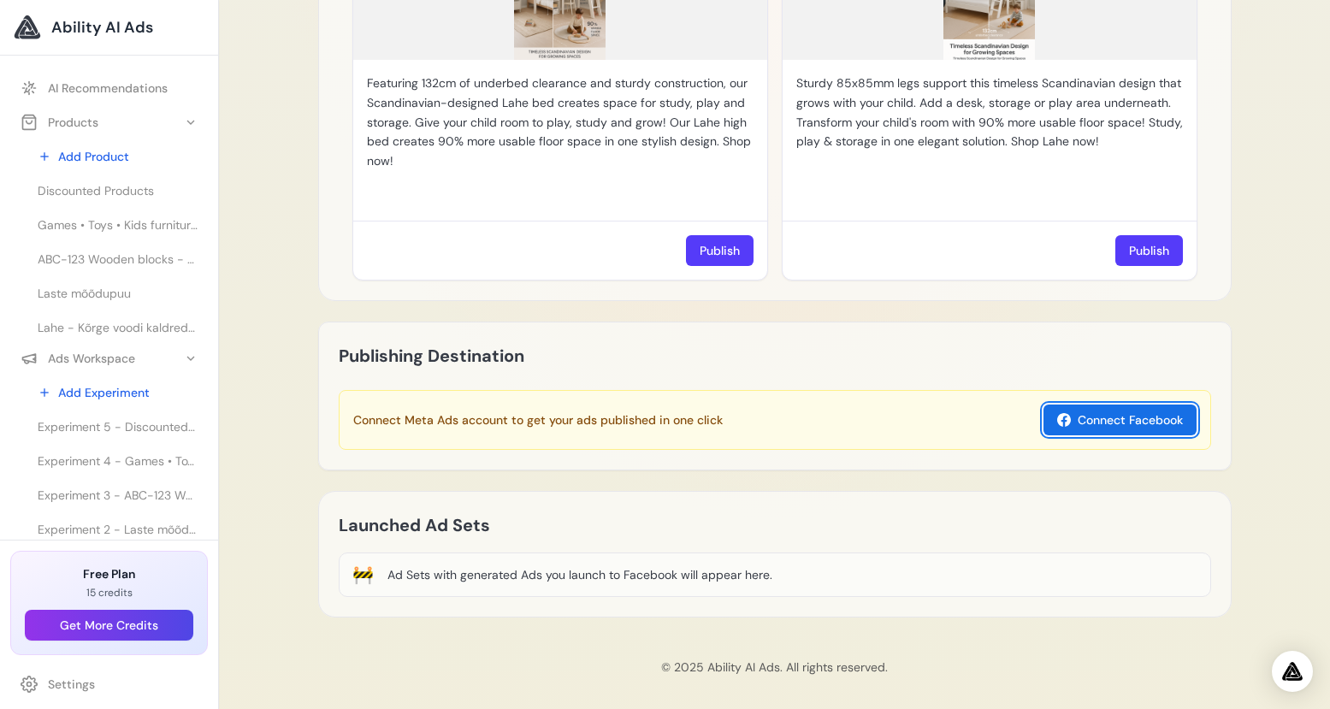
click at [1130, 405] on button "Connect Facebook" at bounding box center [1119, 420] width 153 height 31
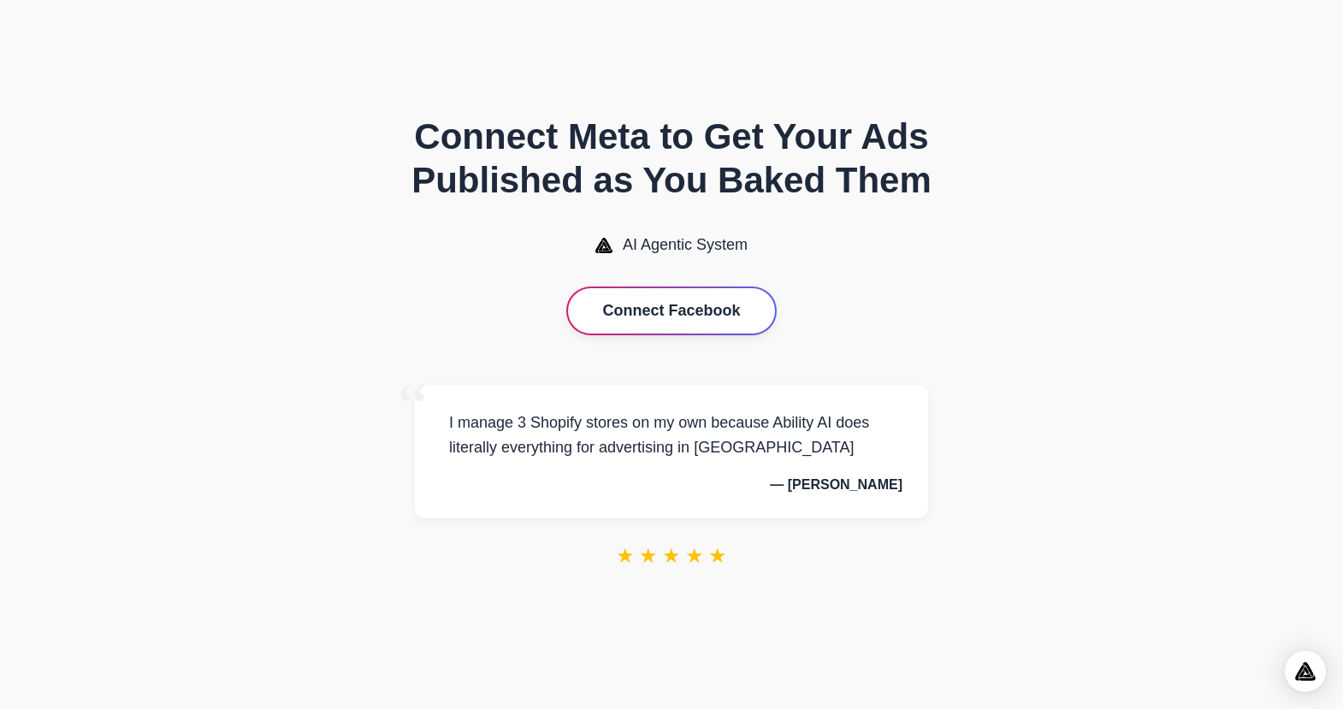
click at [721, 310] on button "Connect Facebook" at bounding box center [671, 310] width 206 height 45
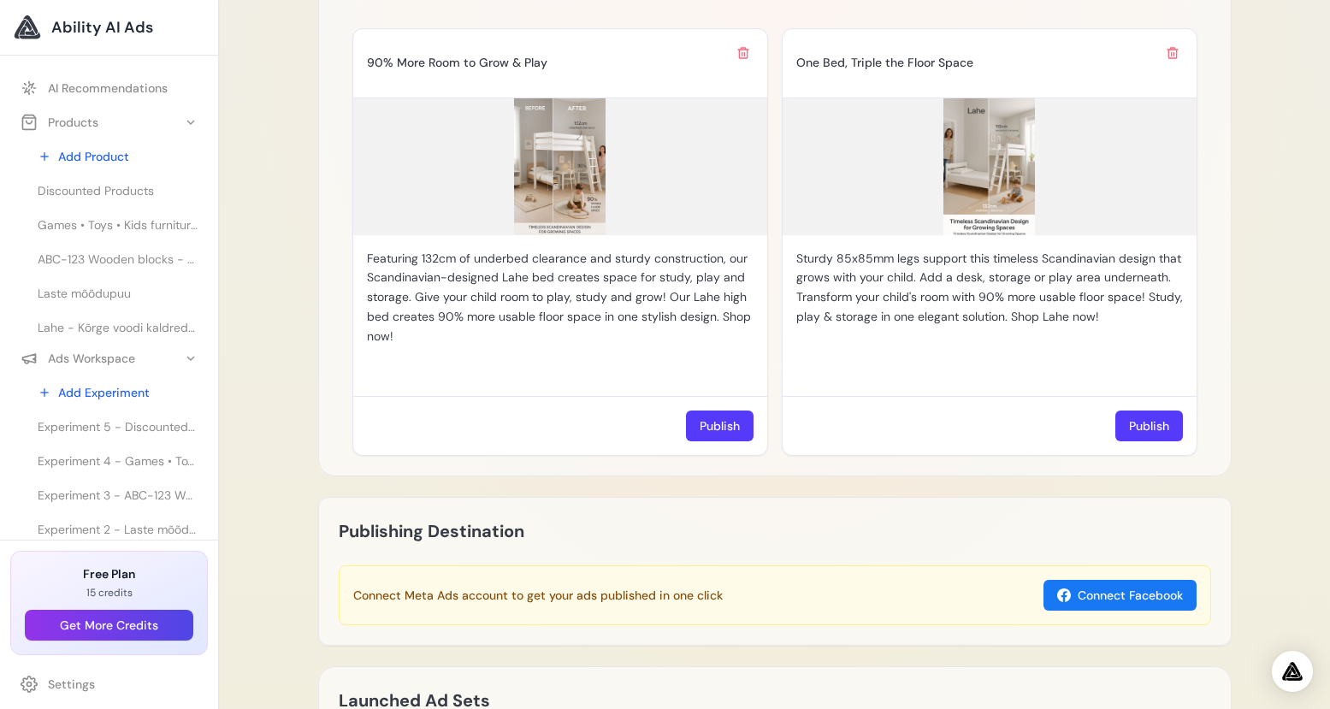
scroll to position [1503, 0]
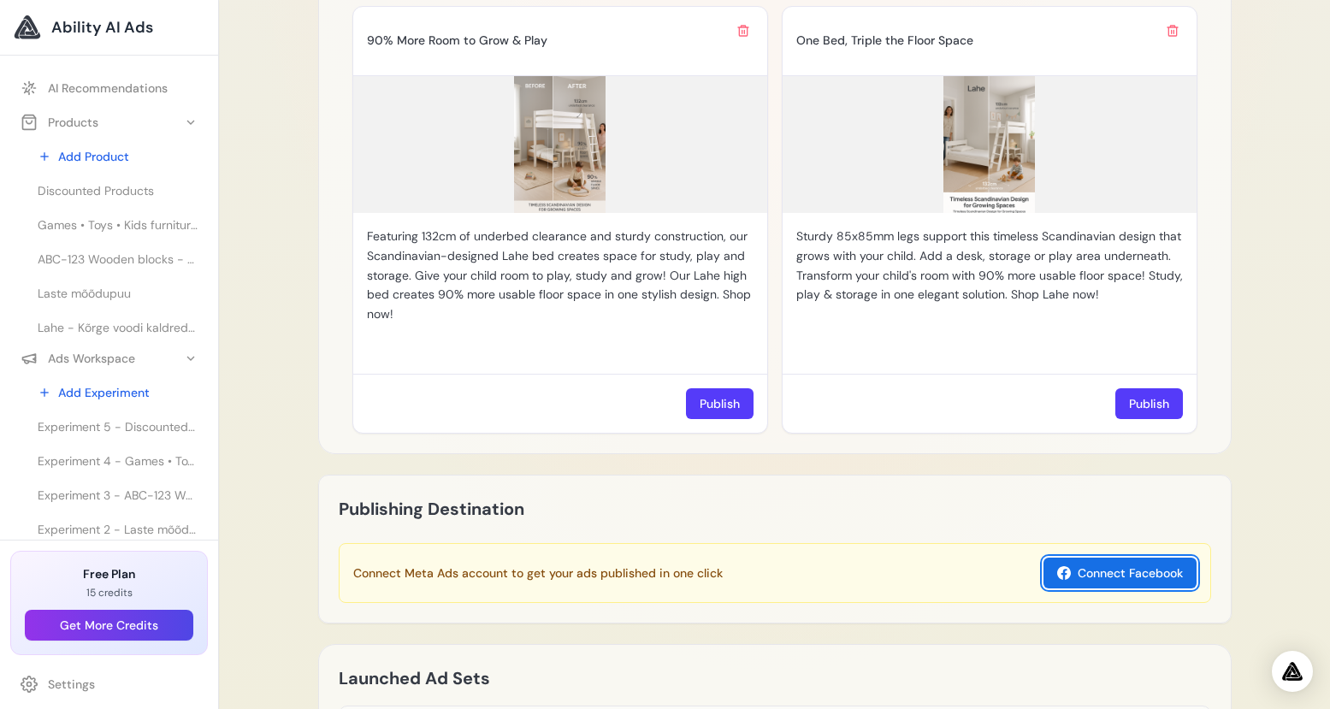
click at [1154, 560] on button "Connect Facebook" at bounding box center [1119, 573] width 153 height 31
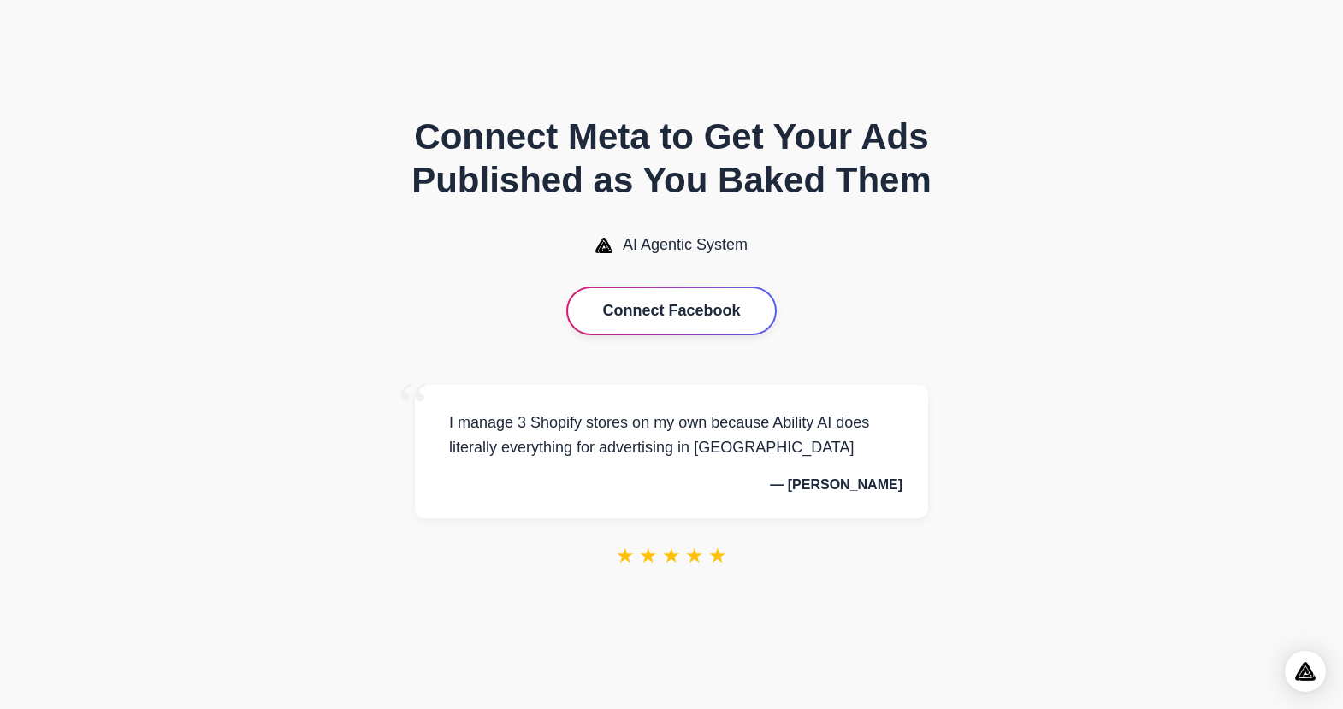
click at [674, 304] on button "Connect Facebook" at bounding box center [671, 310] width 206 height 45
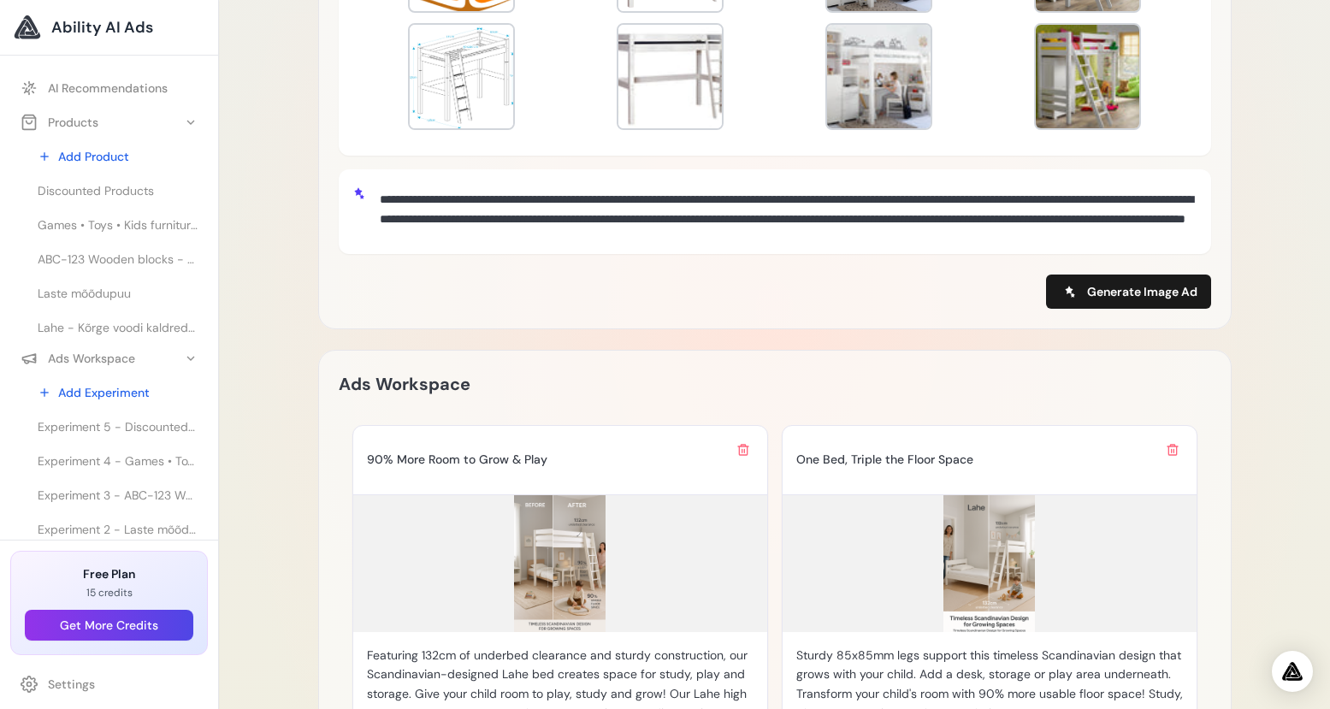
scroll to position [1656, 0]
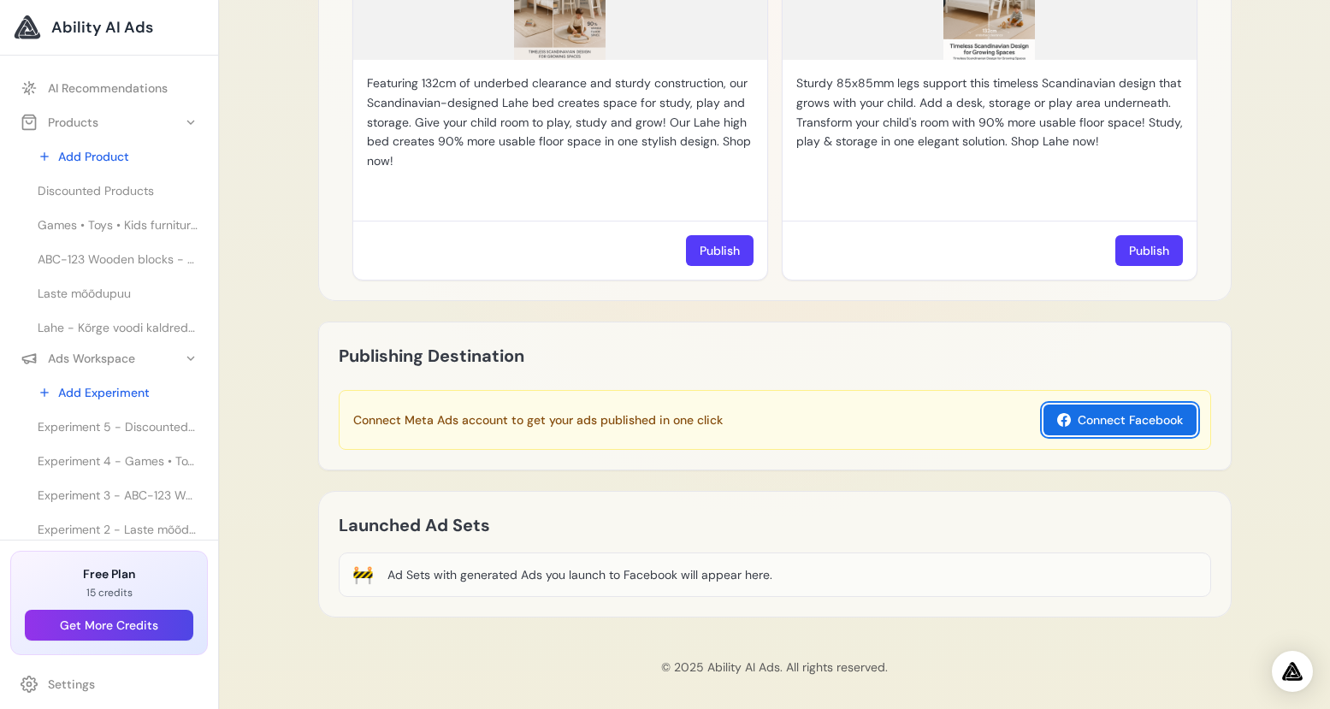
click at [1122, 411] on button "Connect Facebook" at bounding box center [1119, 420] width 153 height 31
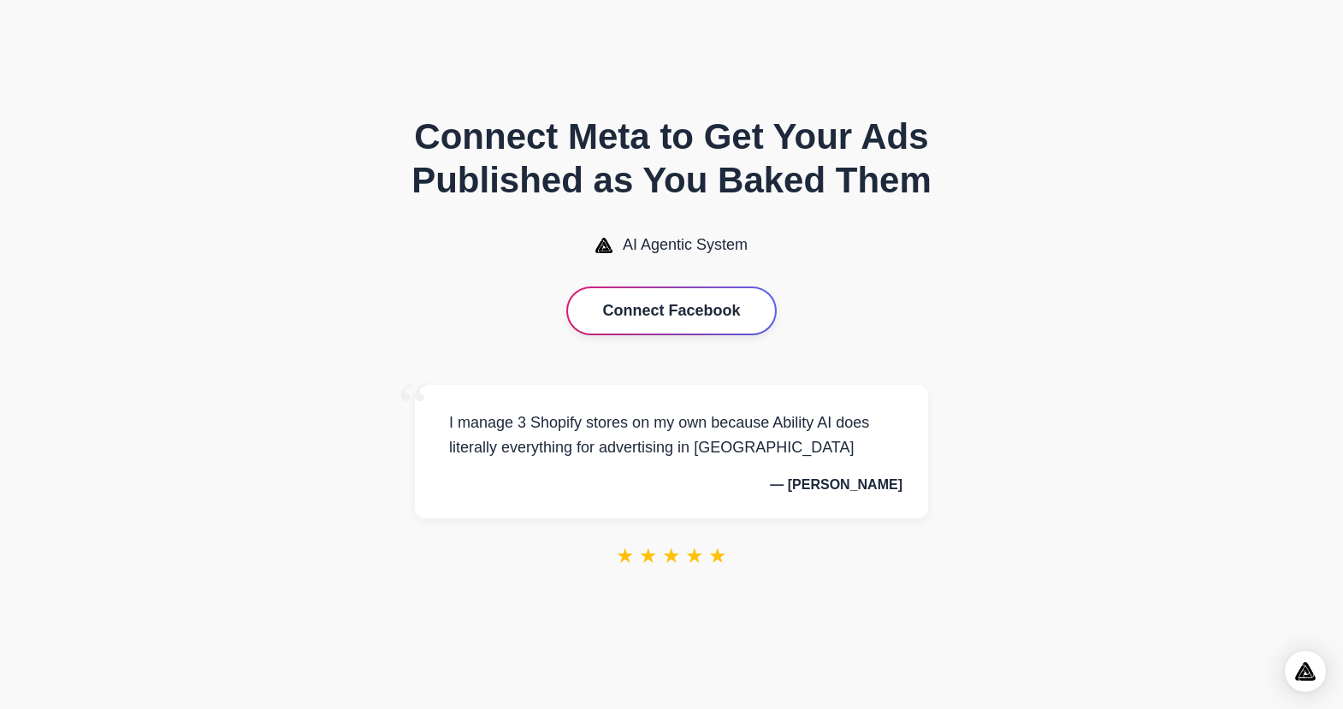
click at [677, 311] on button "Connect Facebook" at bounding box center [671, 310] width 206 height 45
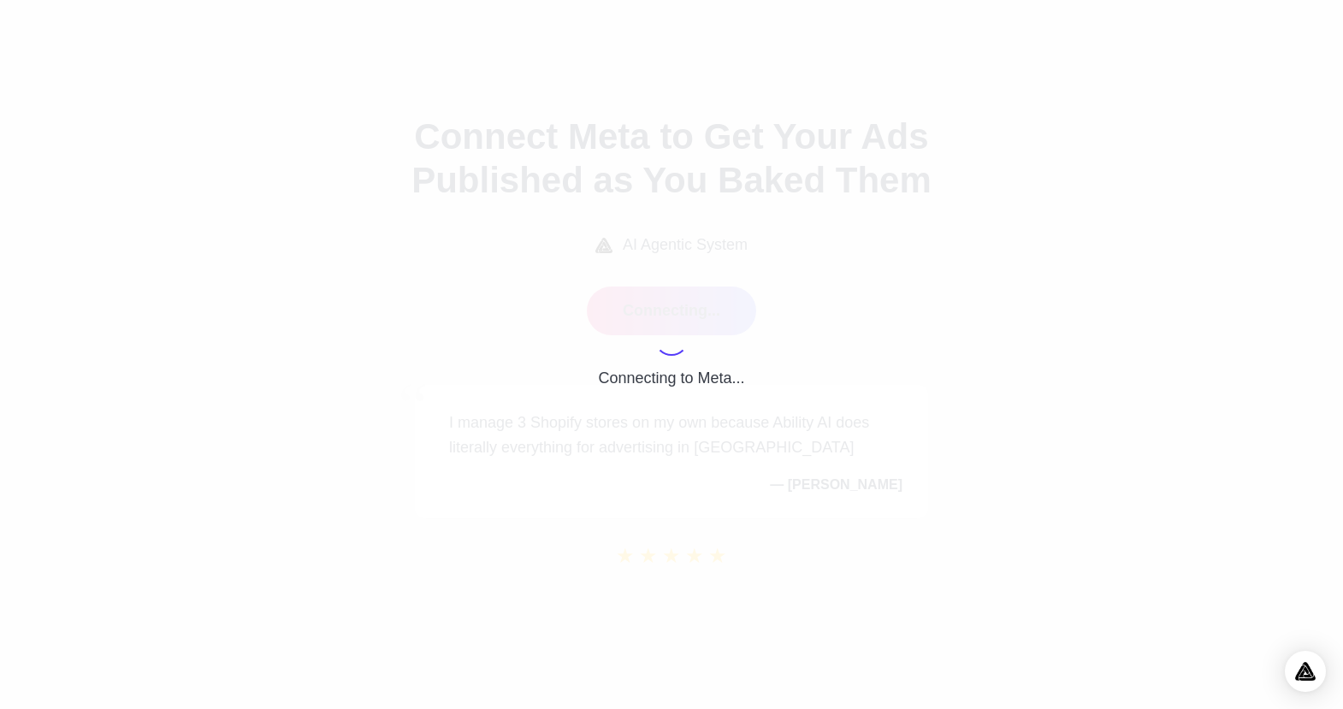
click at [242, 61] on div "Connecting to Meta..." at bounding box center [671, 354] width 1343 height 709
click at [1054, 438] on div "Connecting to Meta..." at bounding box center [671, 354] width 1343 height 709
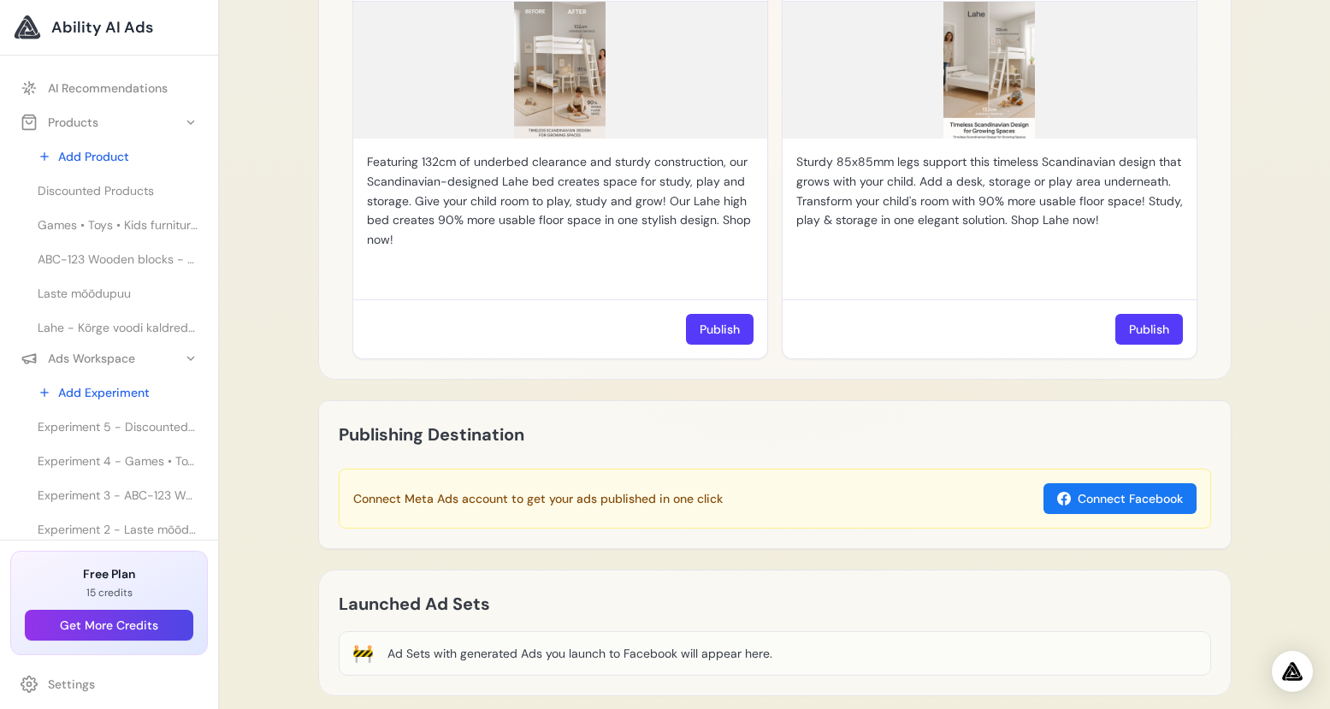
scroll to position [1655, 0]
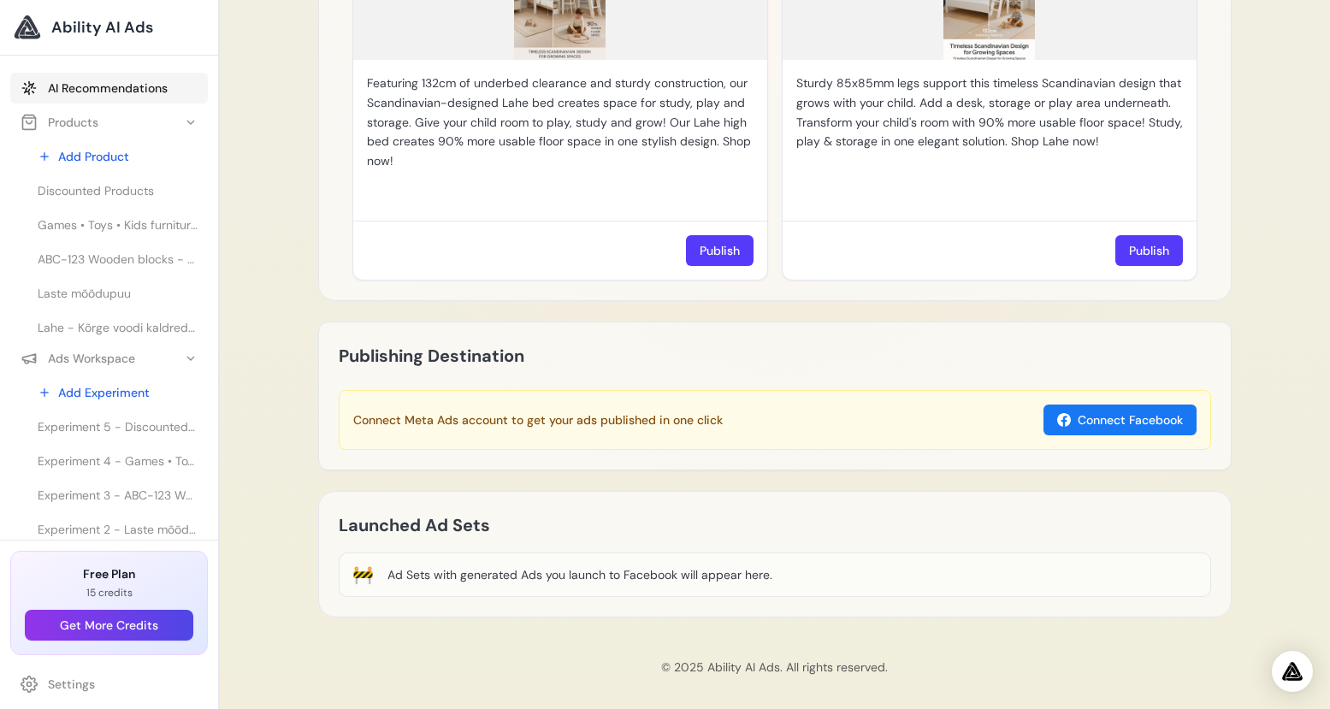
click at [123, 93] on link "AI Recommendations" at bounding box center [109, 88] width 198 height 31
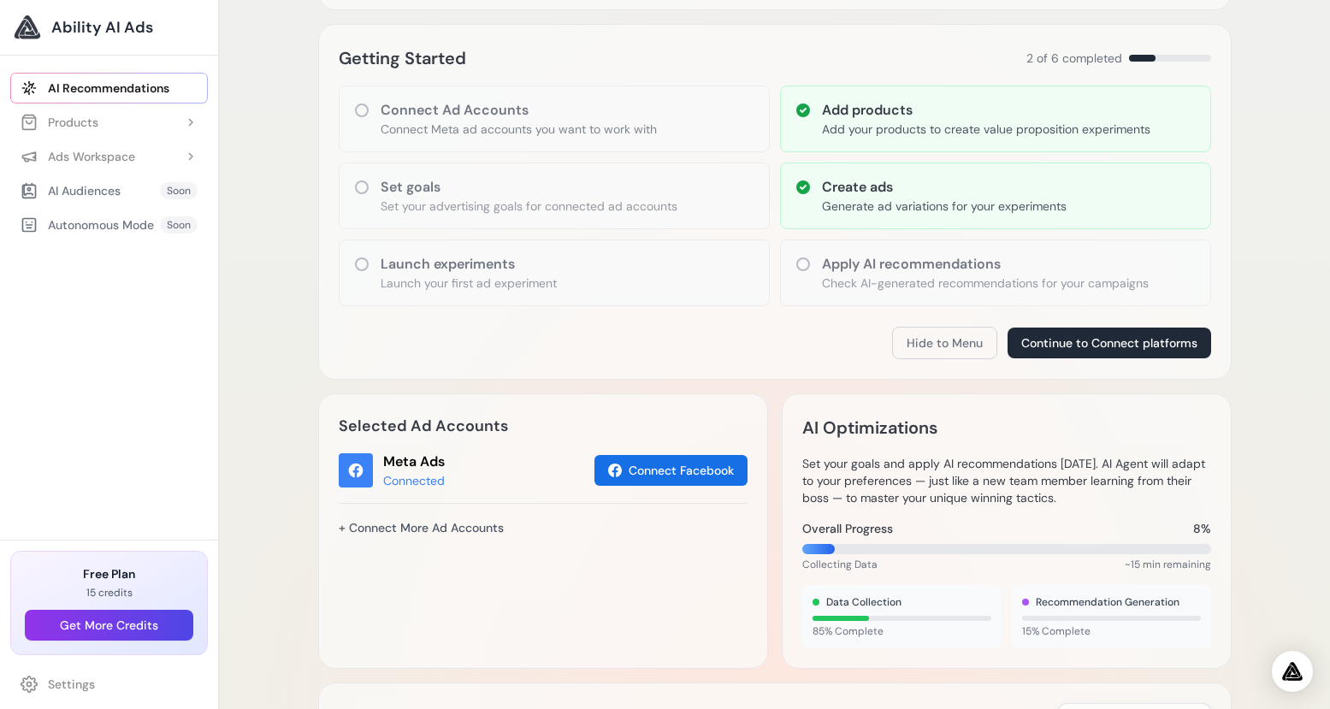
scroll to position [219, 0]
click at [442, 530] on link "+ Connect More Ad Accounts" at bounding box center [421, 527] width 165 height 29
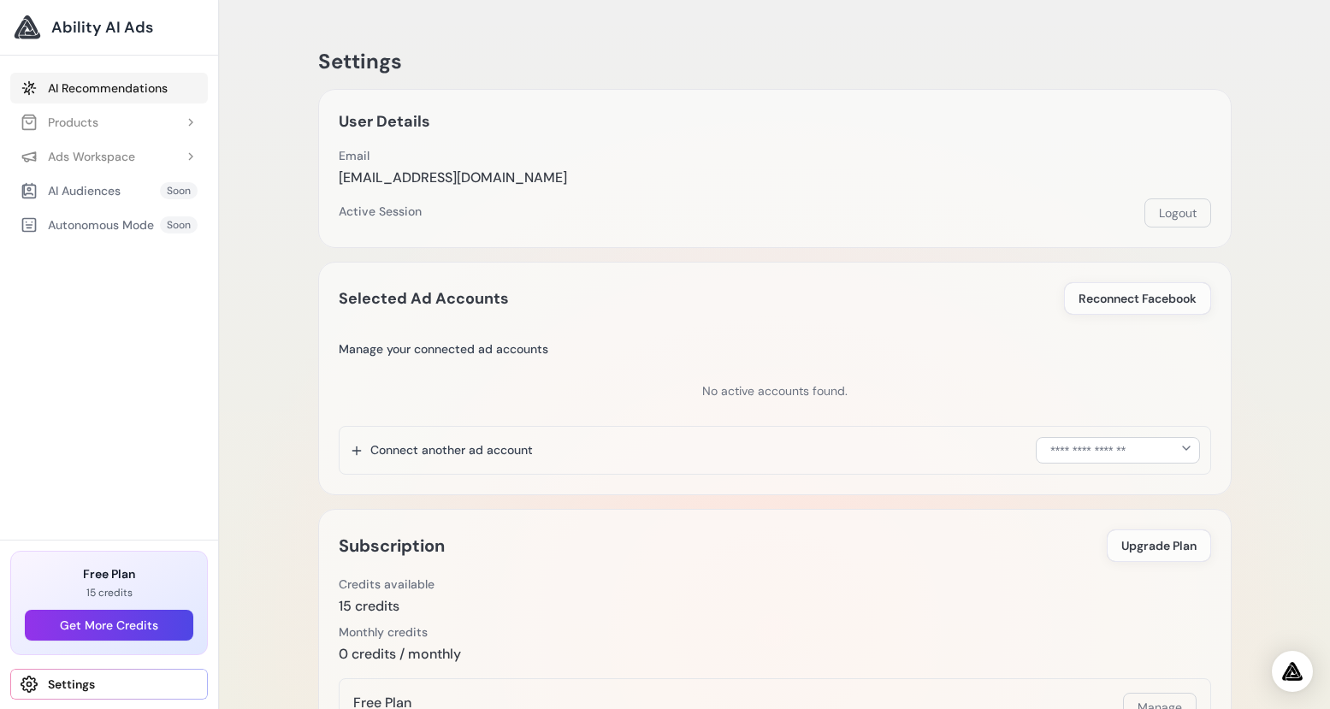
click at [99, 87] on link "AI Recommendations" at bounding box center [109, 88] width 198 height 31
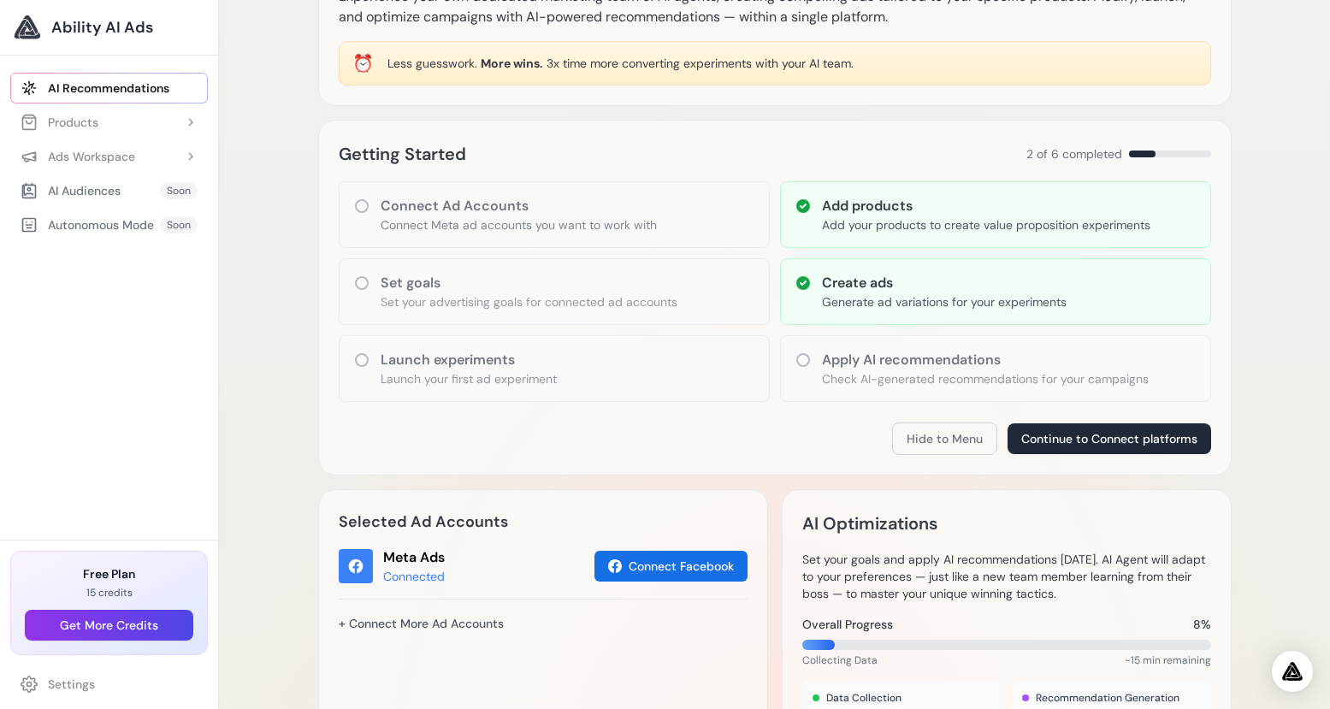
scroll to position [123, 0]
click at [645, 567] on button "Connect Facebook" at bounding box center [670, 566] width 153 height 31
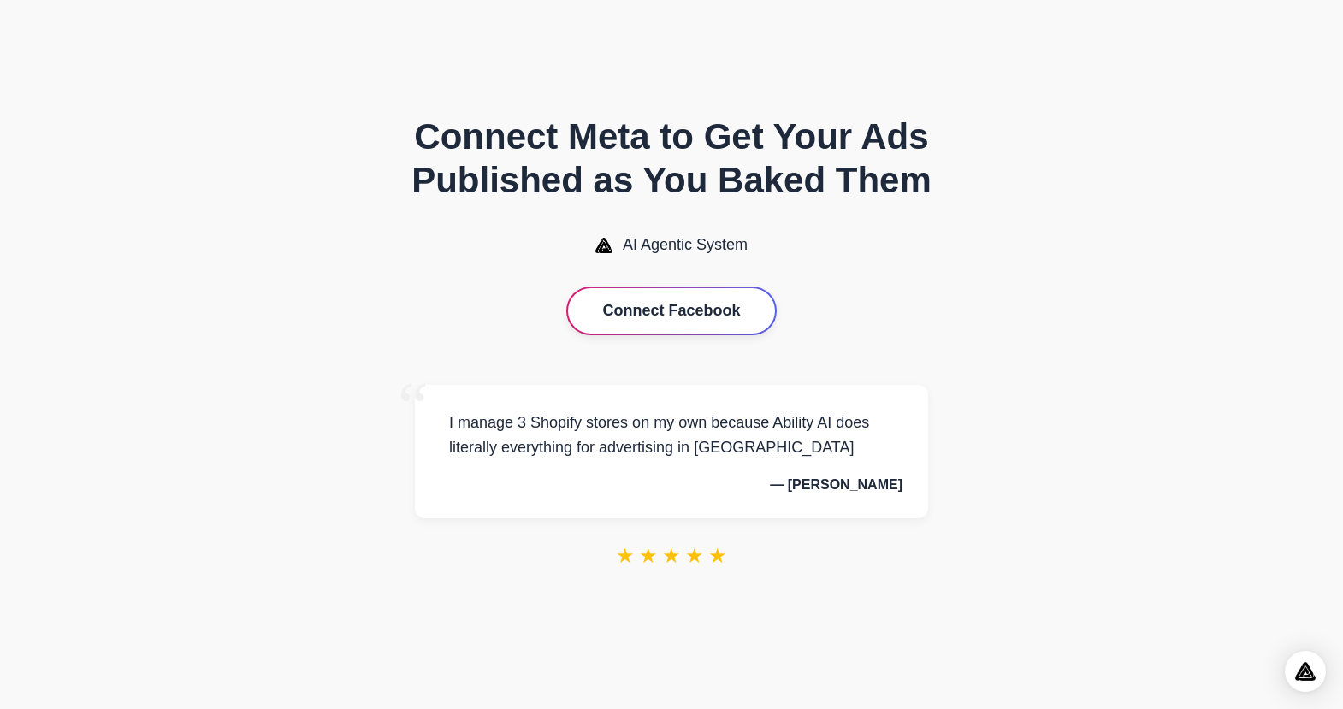
click at [692, 303] on button "Connect Facebook" at bounding box center [671, 310] width 206 height 45
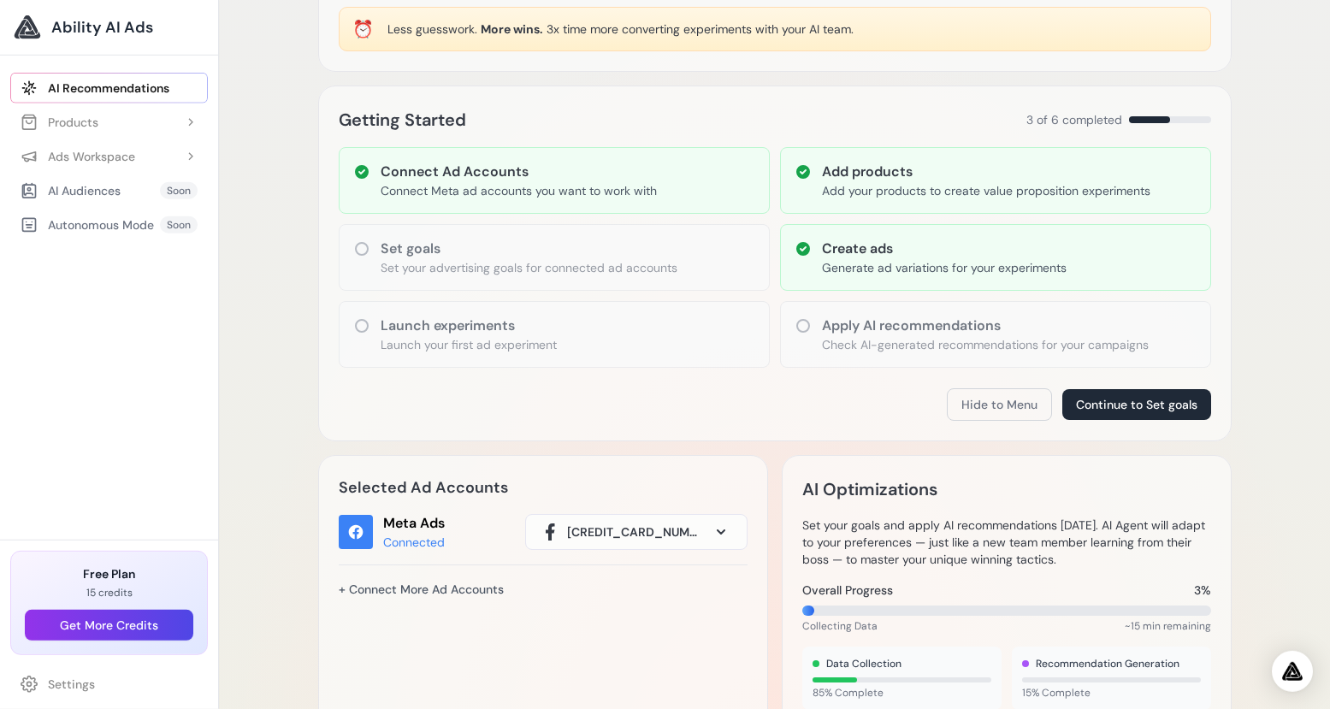
scroll to position [260, 0]
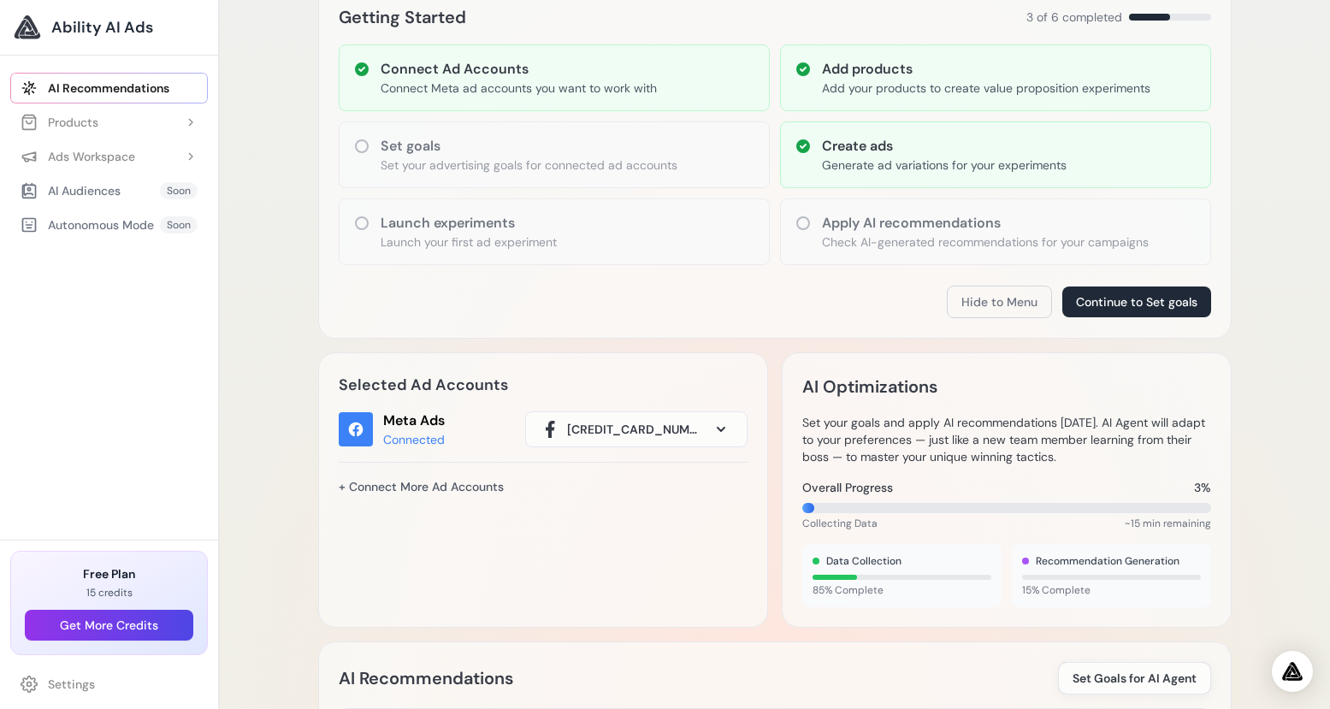
click at [711, 429] on span at bounding box center [721, 429] width 21 height 21
click at [595, 560] on div "Selected Ad Accounts Meta Ads Connected 158923624168558 158923624168558 + Conne…" at bounding box center [543, 489] width 450 height 275
click at [625, 433] on span "158923624168558" at bounding box center [635, 429] width 137 height 17
click at [620, 524] on div "Selected Ad Accounts Meta Ads Connected 158923624168558 158923624168558 + Conne…" at bounding box center [543, 489] width 450 height 275
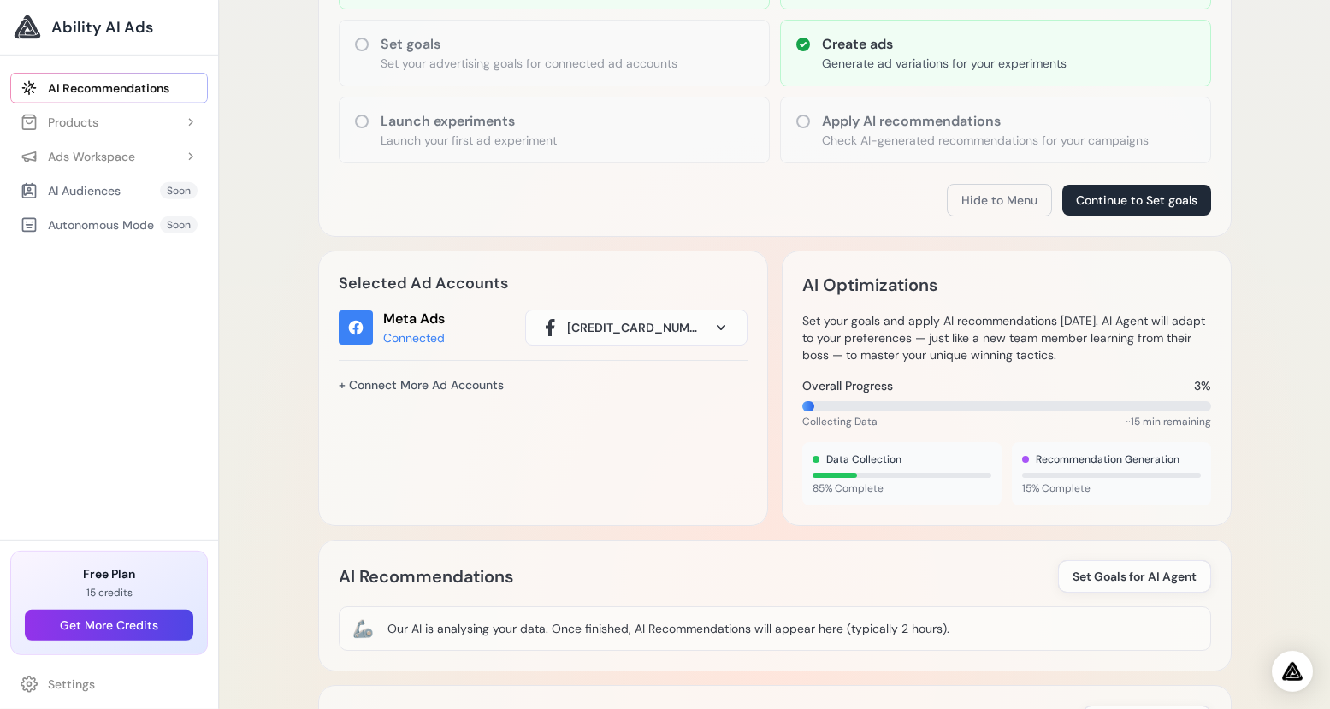
scroll to position [383, 0]
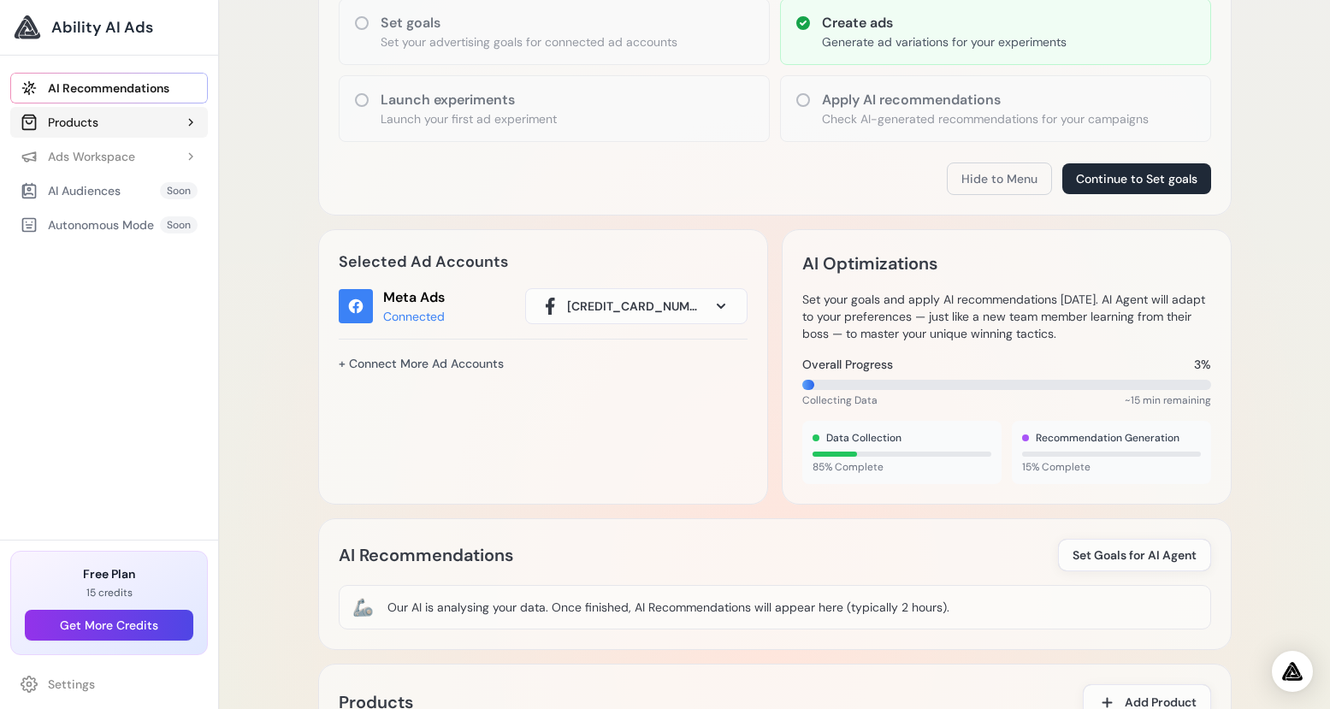
click at [102, 121] on button "Products" at bounding box center [109, 122] width 198 height 31
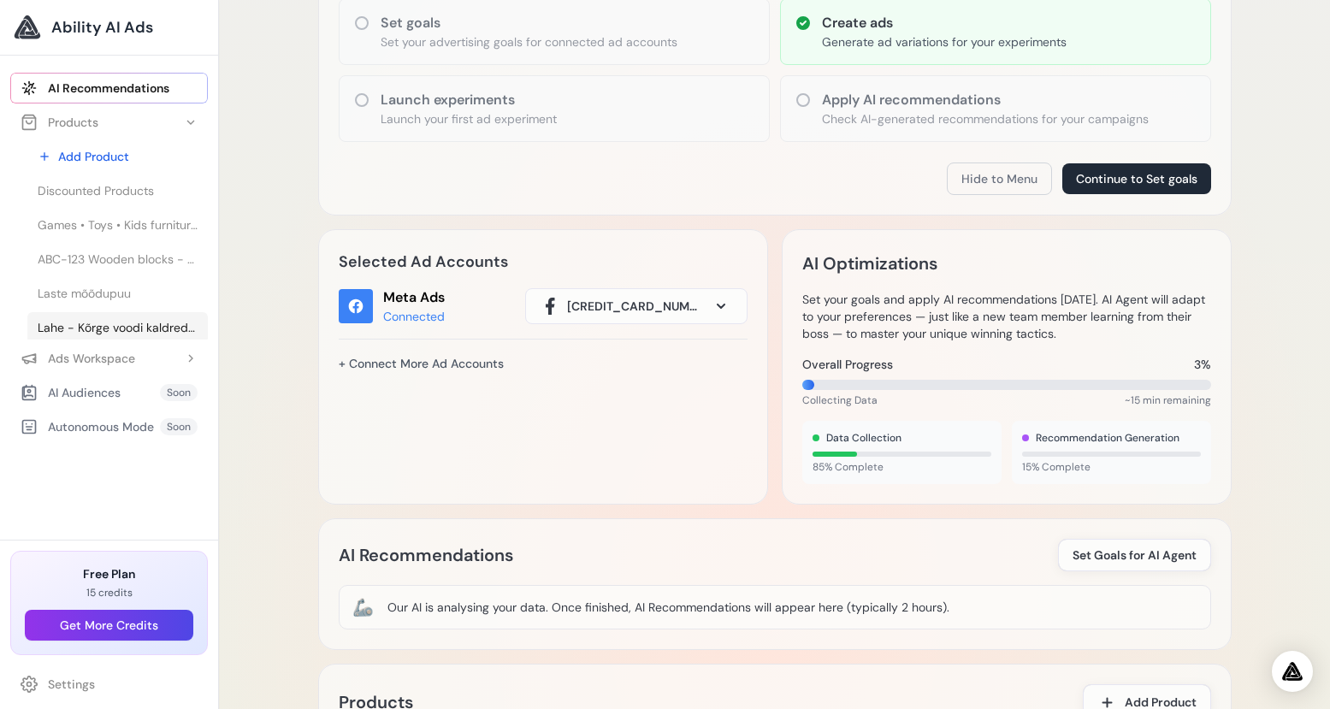
click at [107, 334] on span "Lahe - Kõrge voodi kaldredeliga - 90x200cm - Valge" at bounding box center [118, 327] width 160 height 17
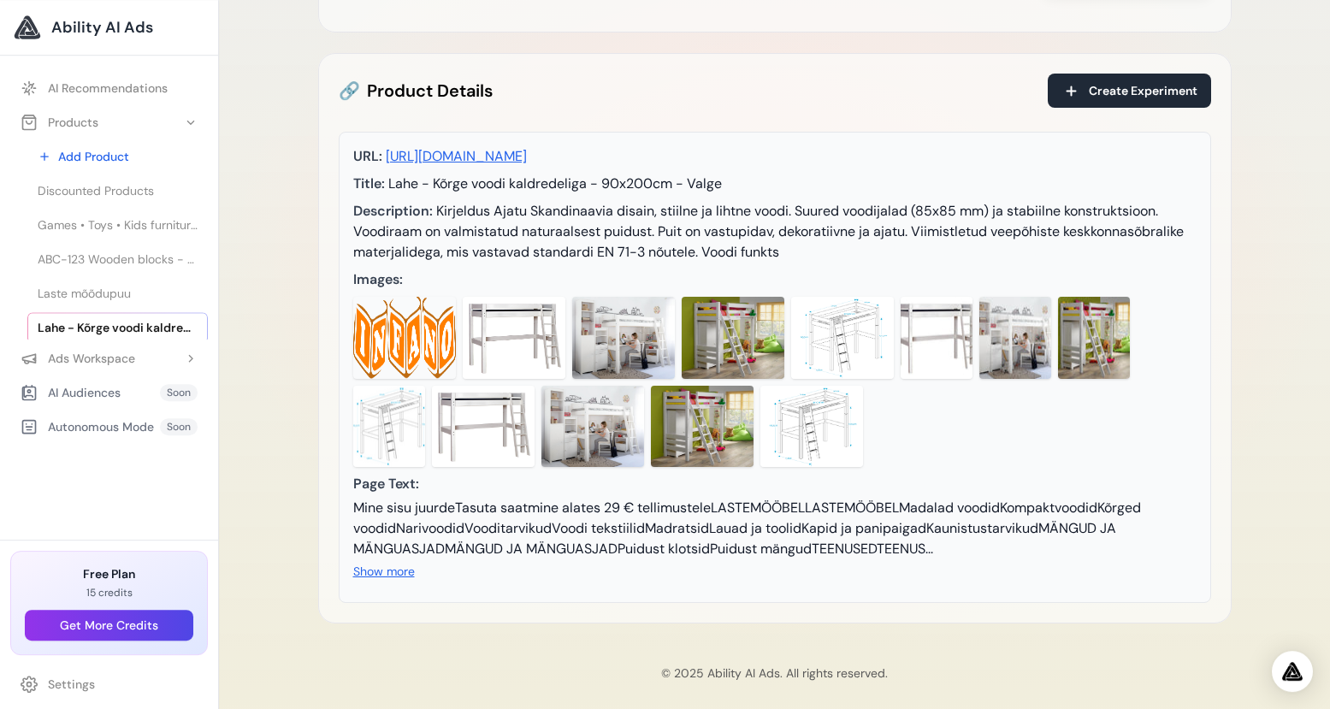
scroll to position [276, 0]
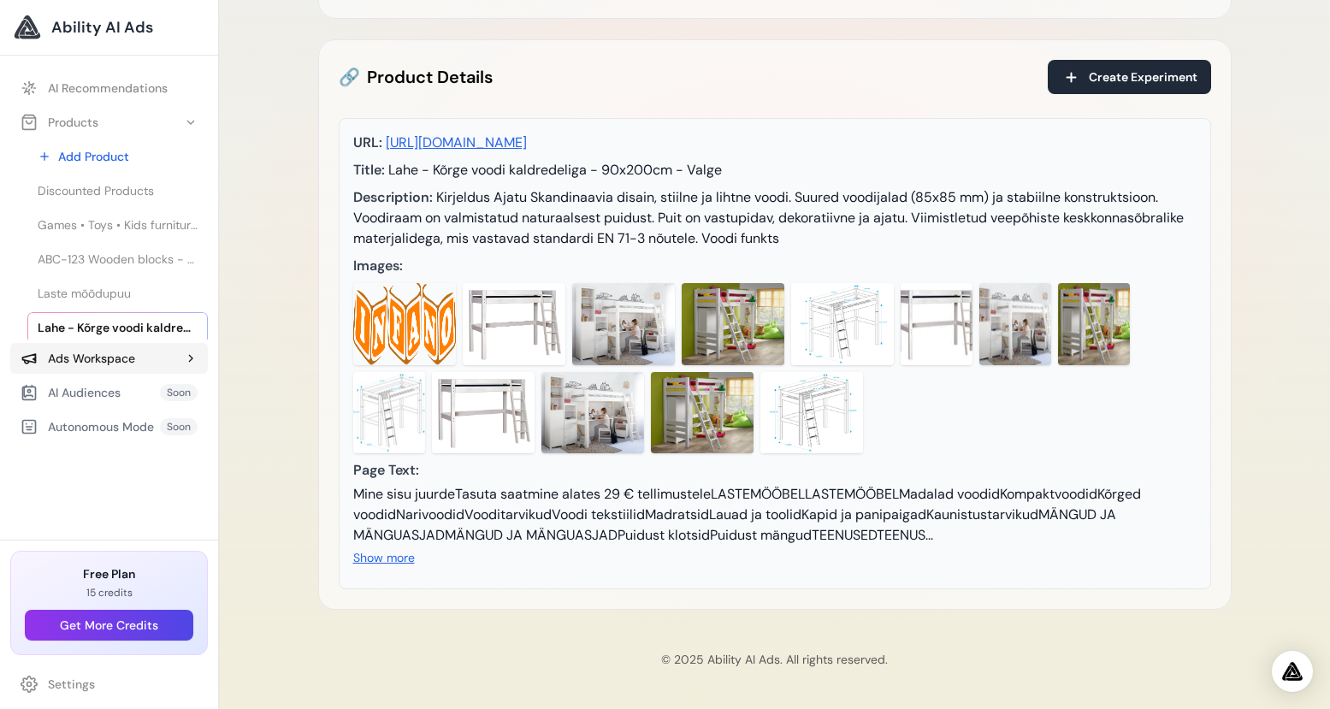
click at [136, 363] on button "Ads Workspace" at bounding box center [109, 358] width 198 height 31
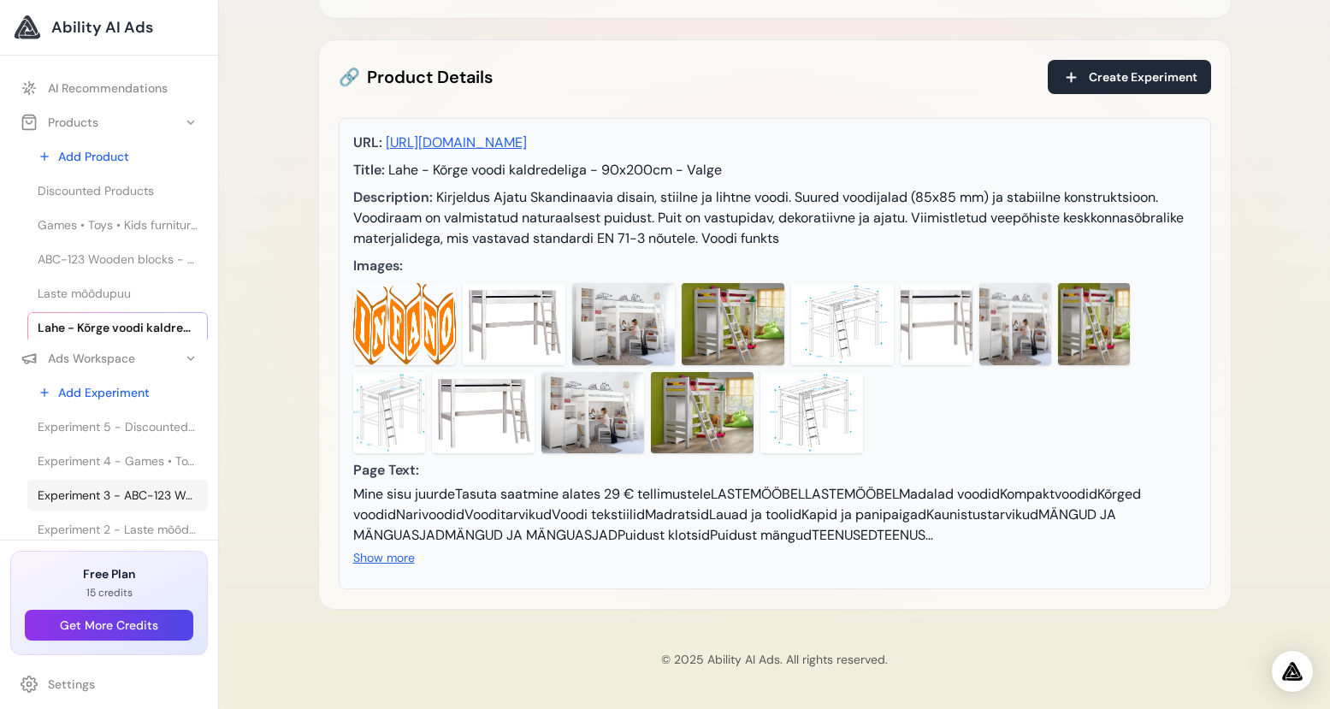
scroll to position [3, 0]
click at [136, 518] on span "Experiment 2 - Laste mõõdupuu - Laste mõõdupuu" at bounding box center [118, 525] width 160 height 17
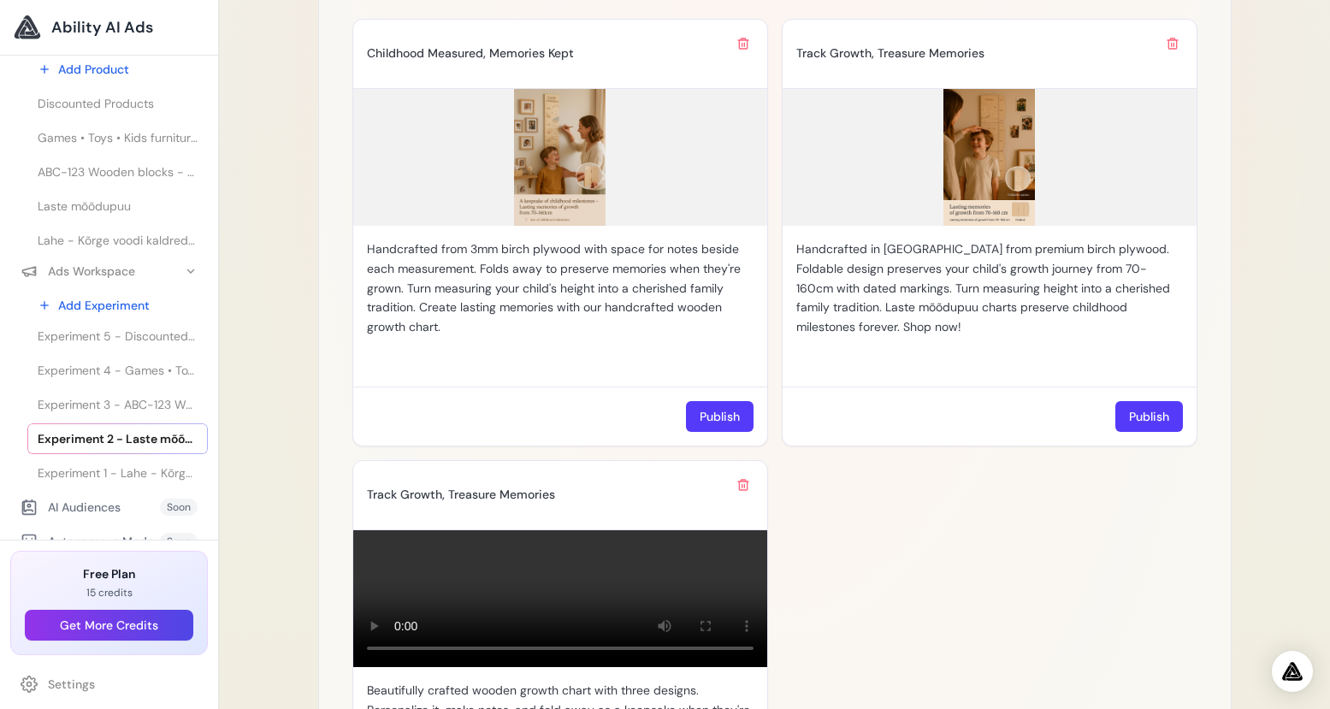
scroll to position [96, 0]
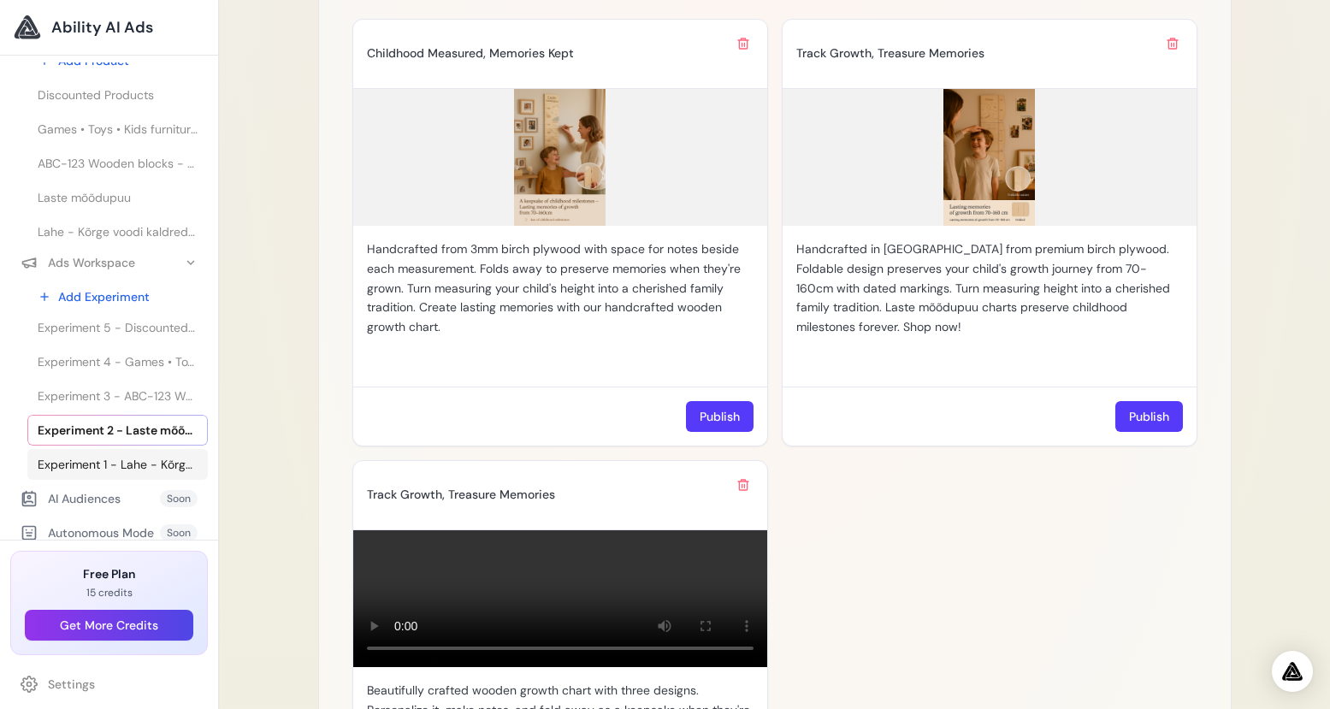
click at [130, 466] on span "Experiment 1 - Lahe - Kõrge voodi kaldredeliga - 90x200cm - Valge" at bounding box center [118, 464] width 160 height 17
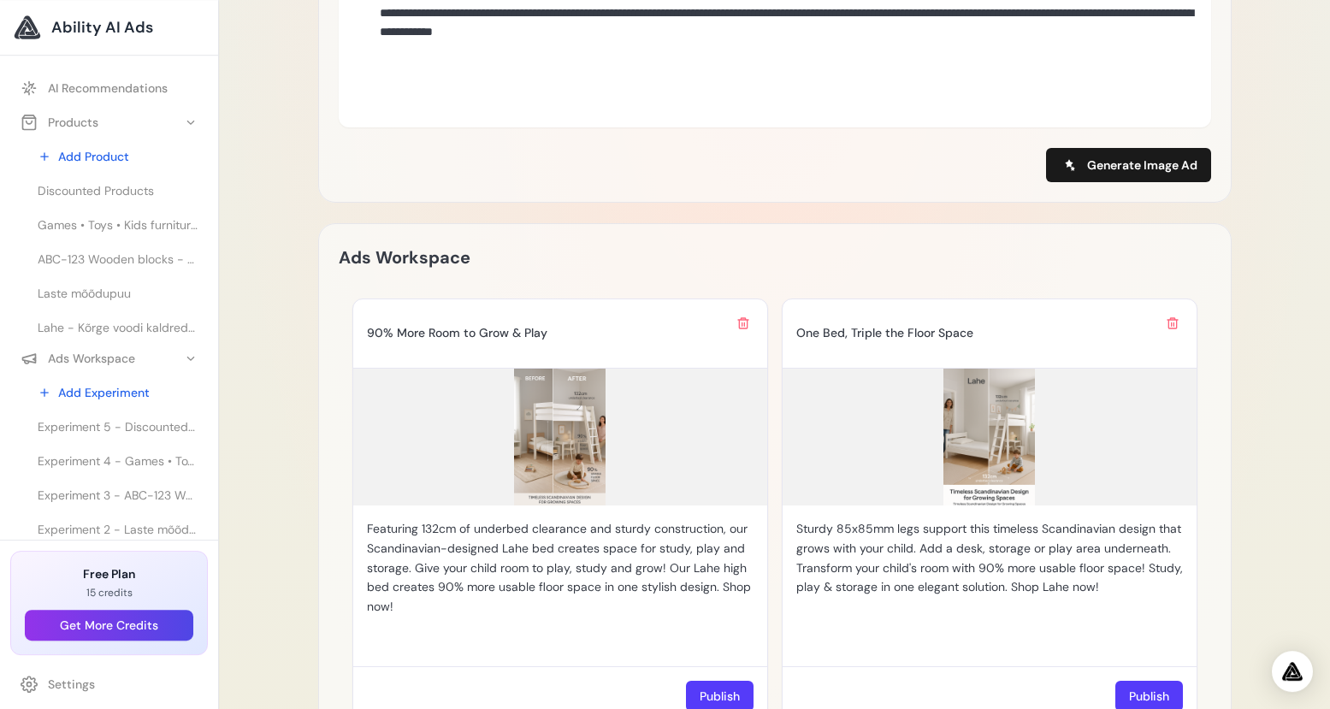
scroll to position [1409, 0]
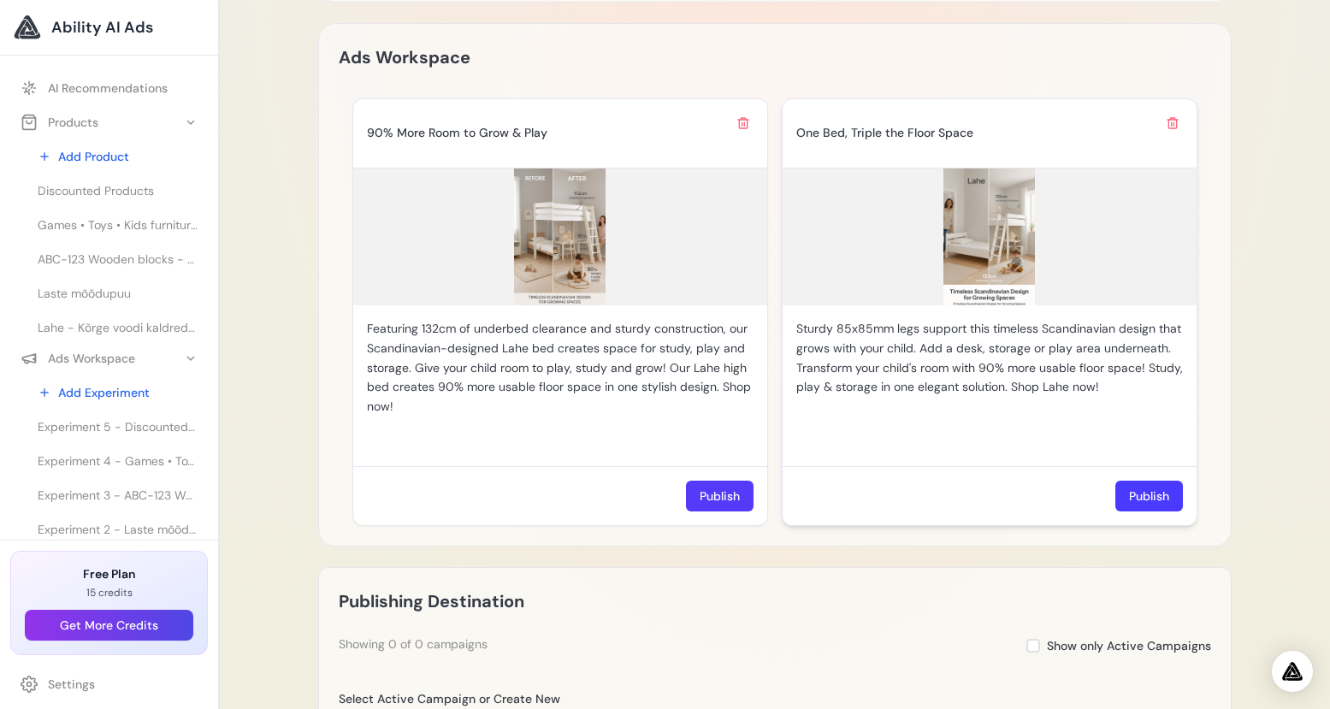
click at [1155, 488] on button "Publish" at bounding box center [1149, 496] width 68 height 31
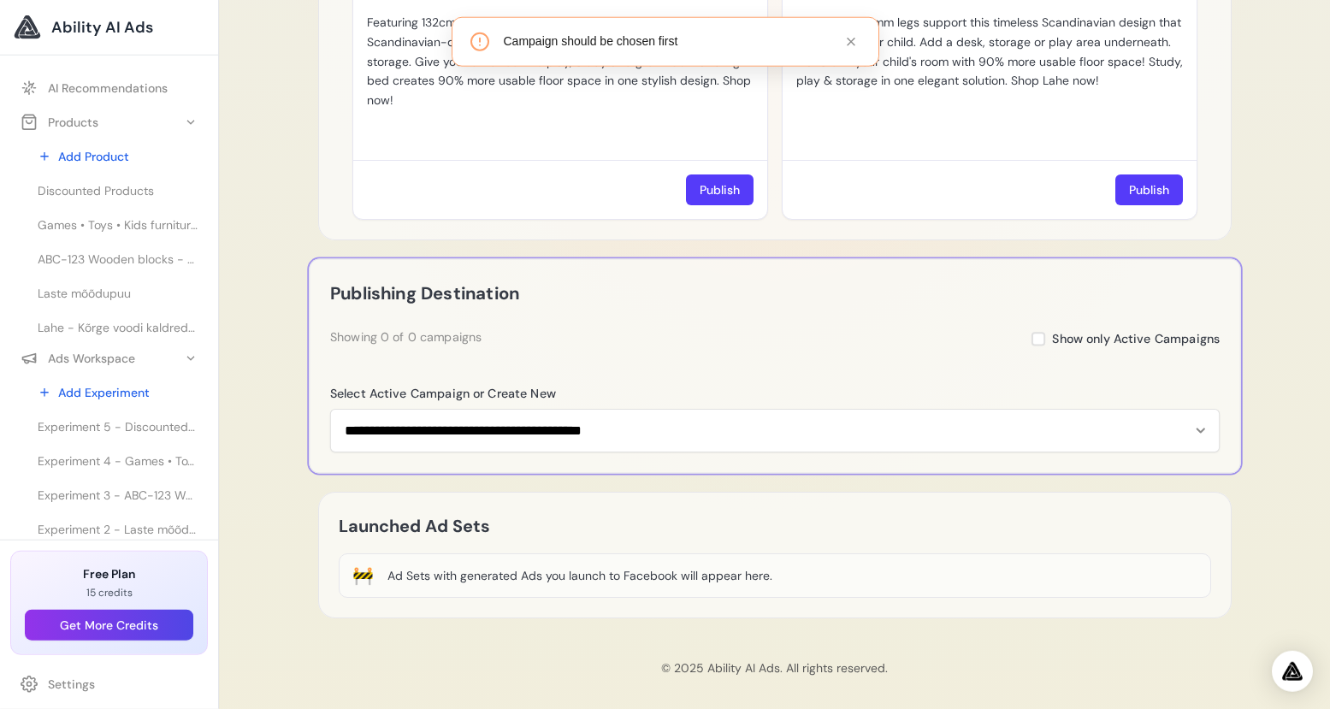
scroll to position [1716, 0]
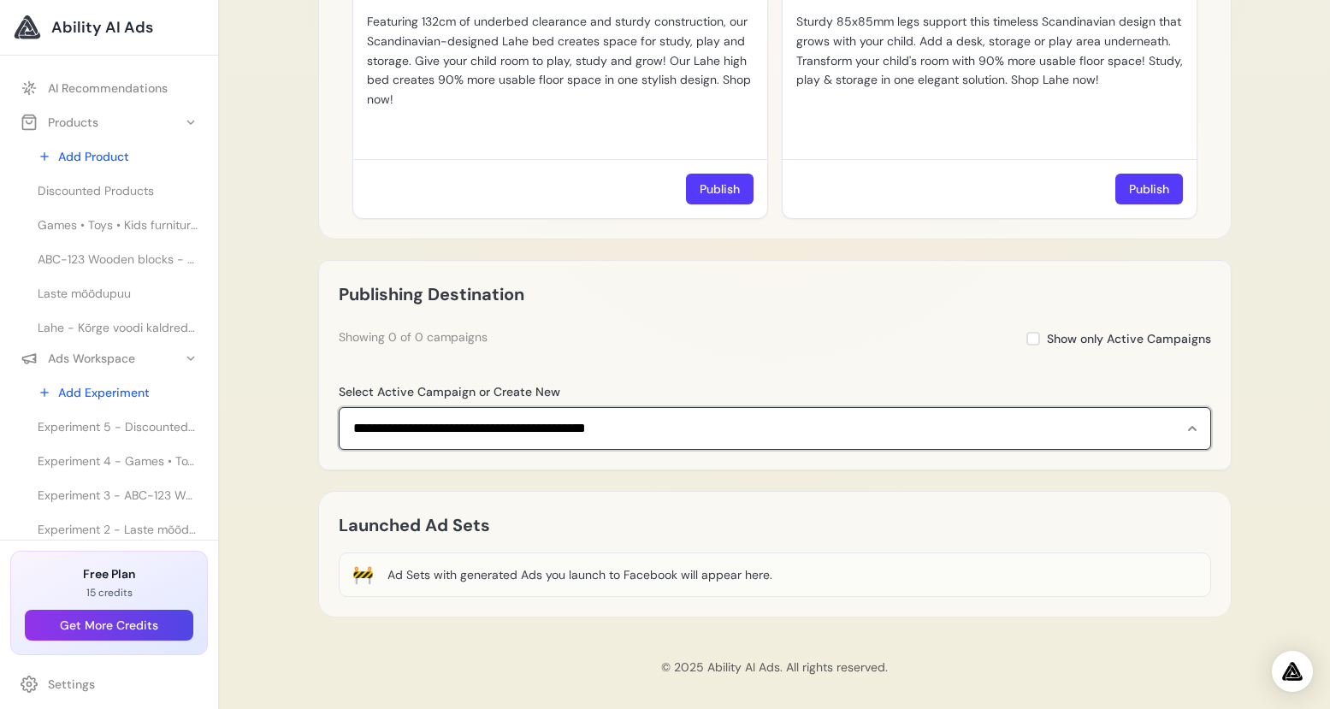
select select "**********"
click option "**********" at bounding box center [0, 0] width 0 height 0
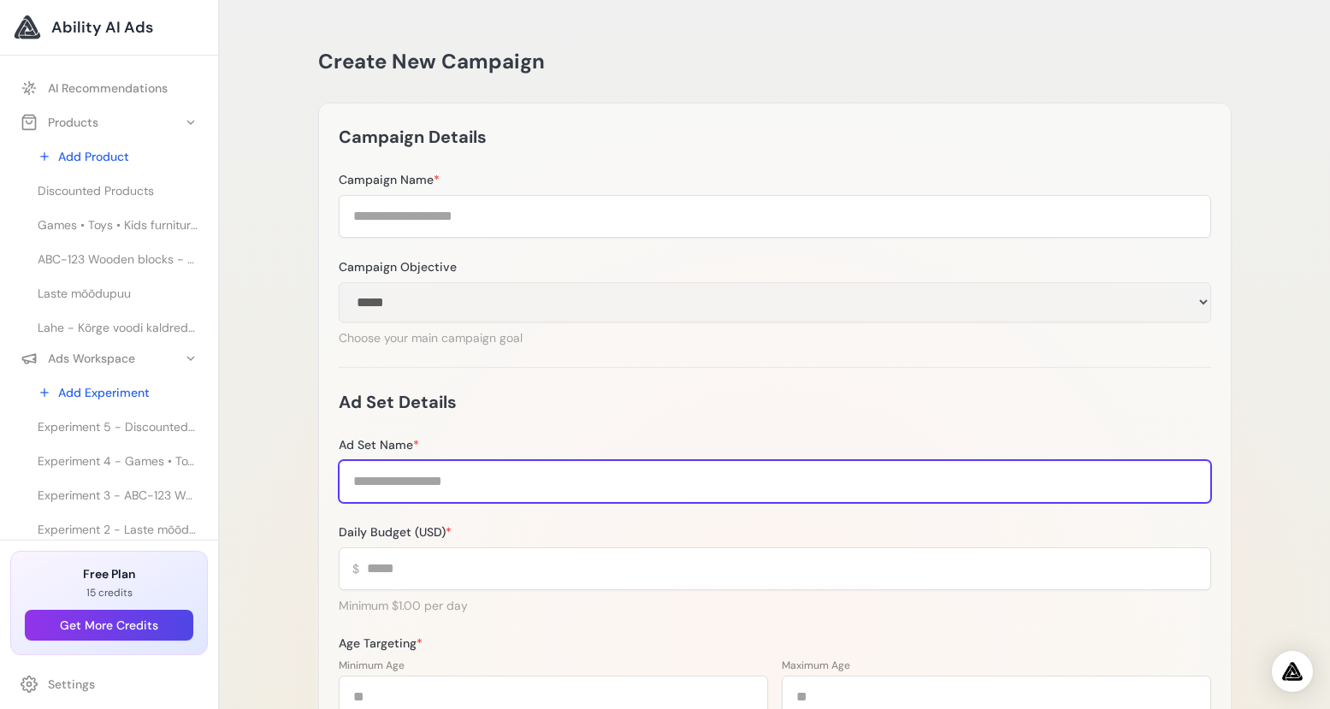
click at [388, 481] on input "Ad Set Name *" at bounding box center [775, 481] width 872 height 43
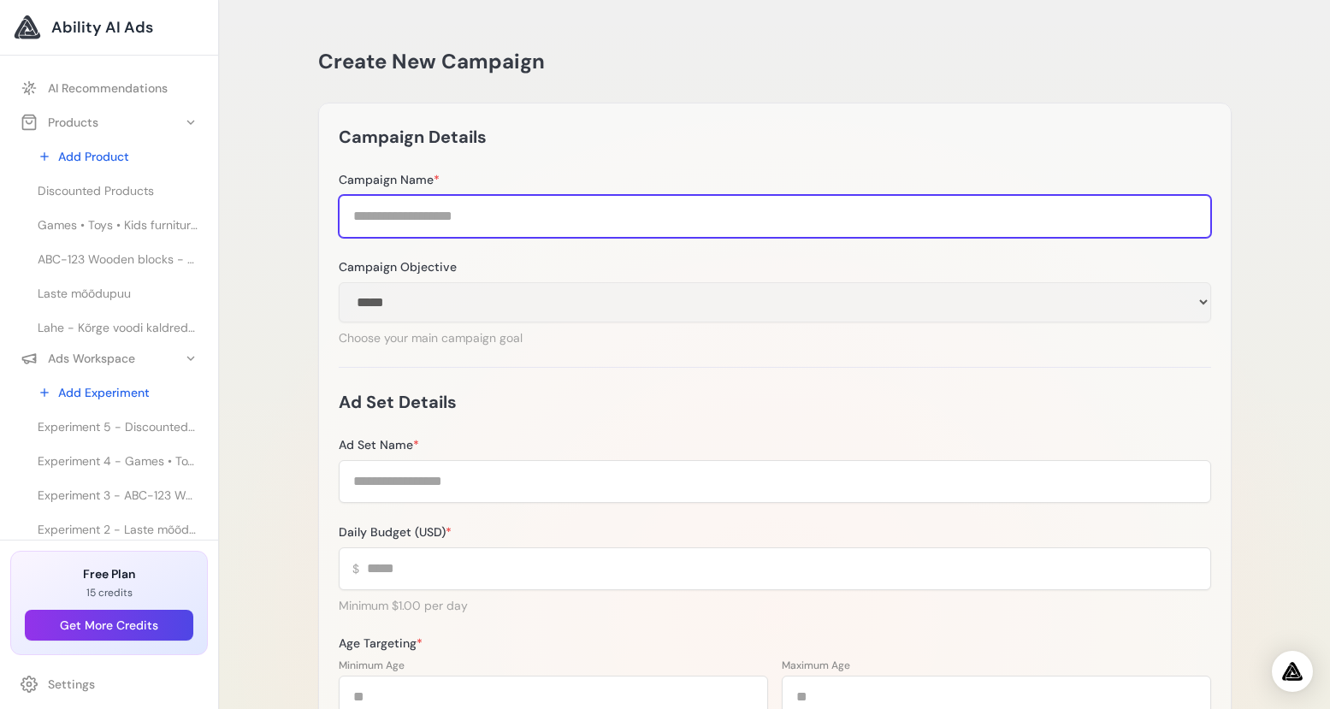
click at [459, 221] on input "Campaign Name *" at bounding box center [775, 216] width 872 height 43
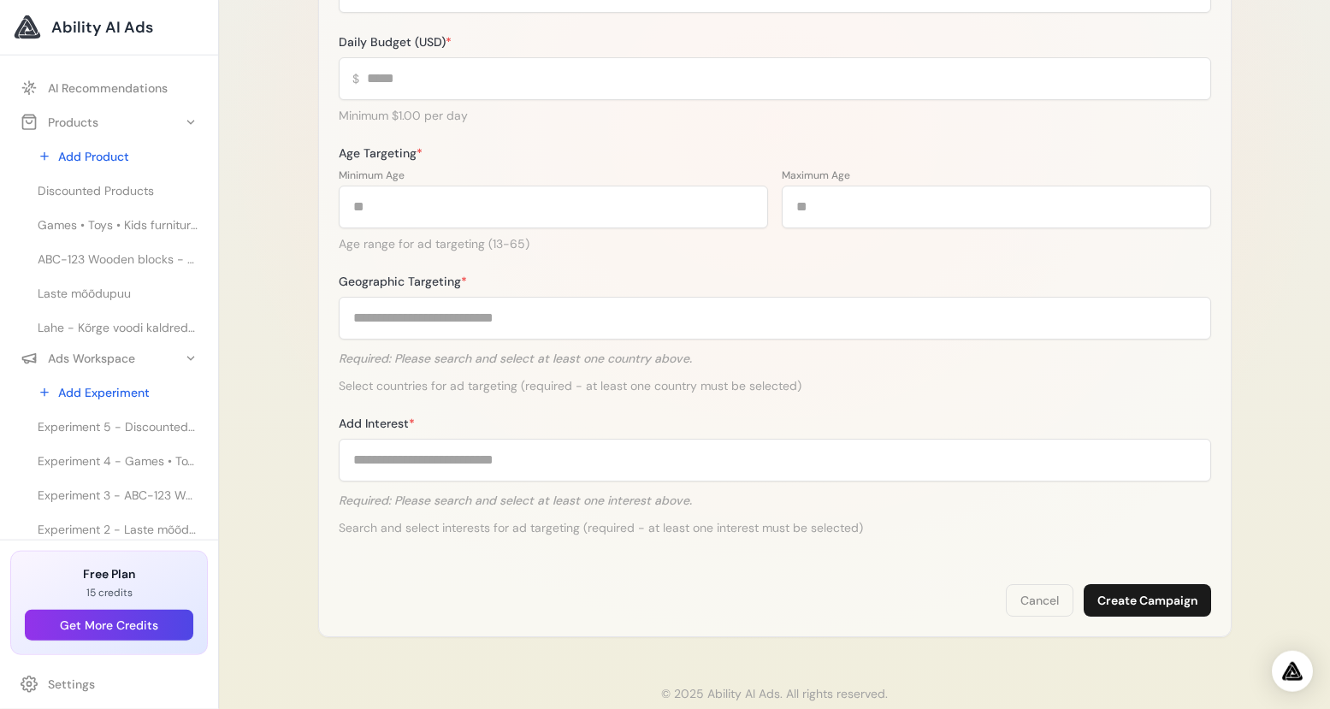
scroll to position [493, 0]
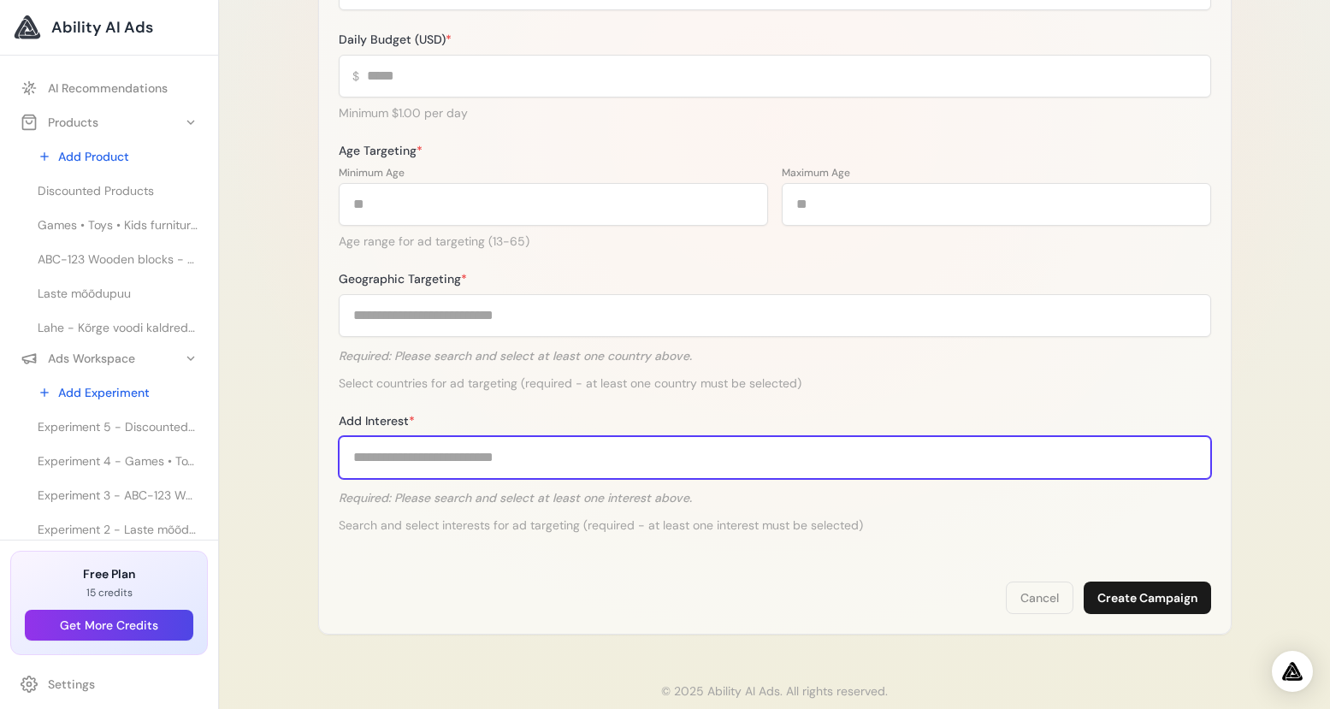
click at [455, 459] on input "Add Interest *" at bounding box center [775, 457] width 872 height 43
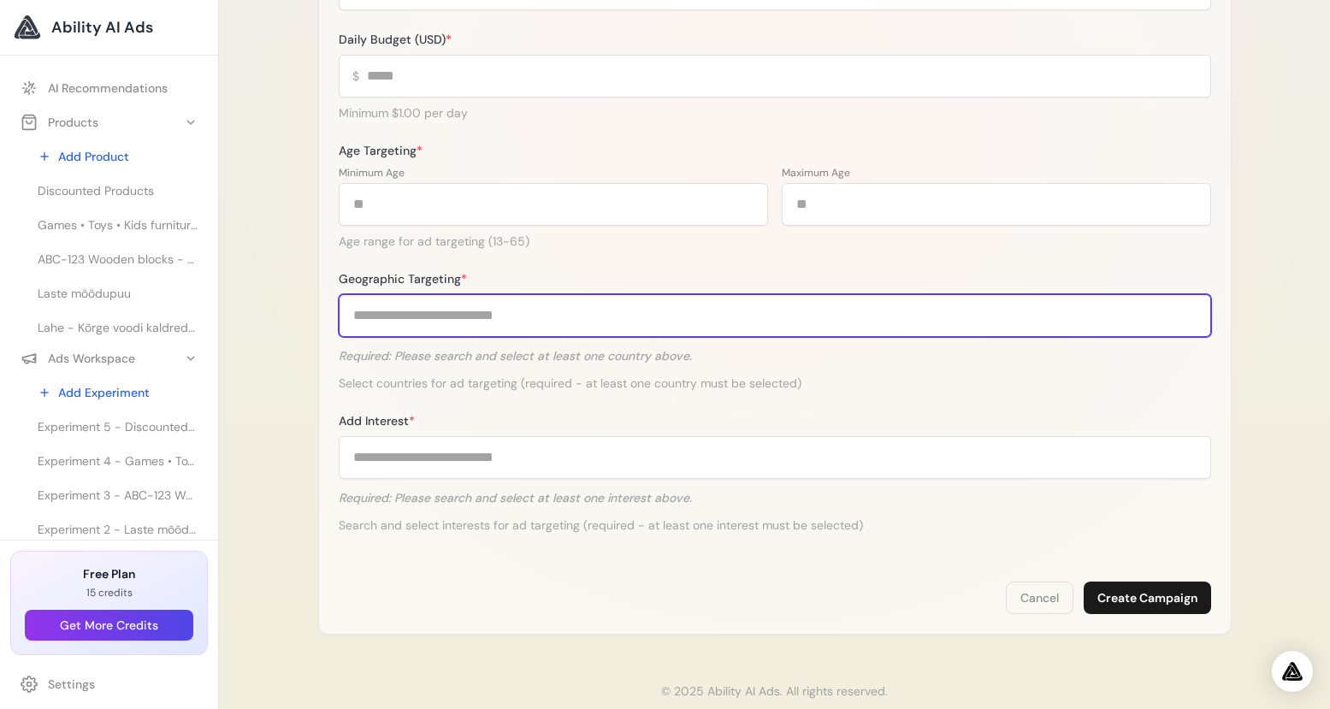
click at [394, 322] on input "Geographic Targeting *" at bounding box center [775, 315] width 872 height 43
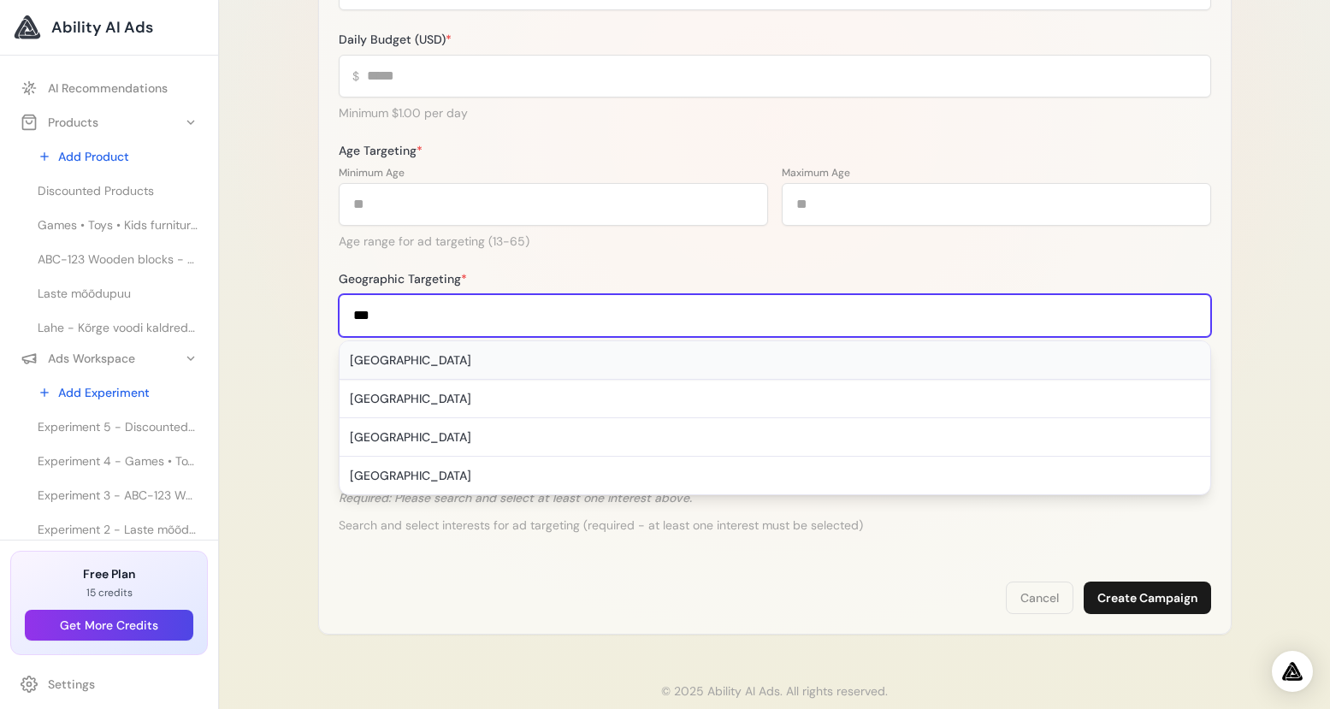
type input "***"
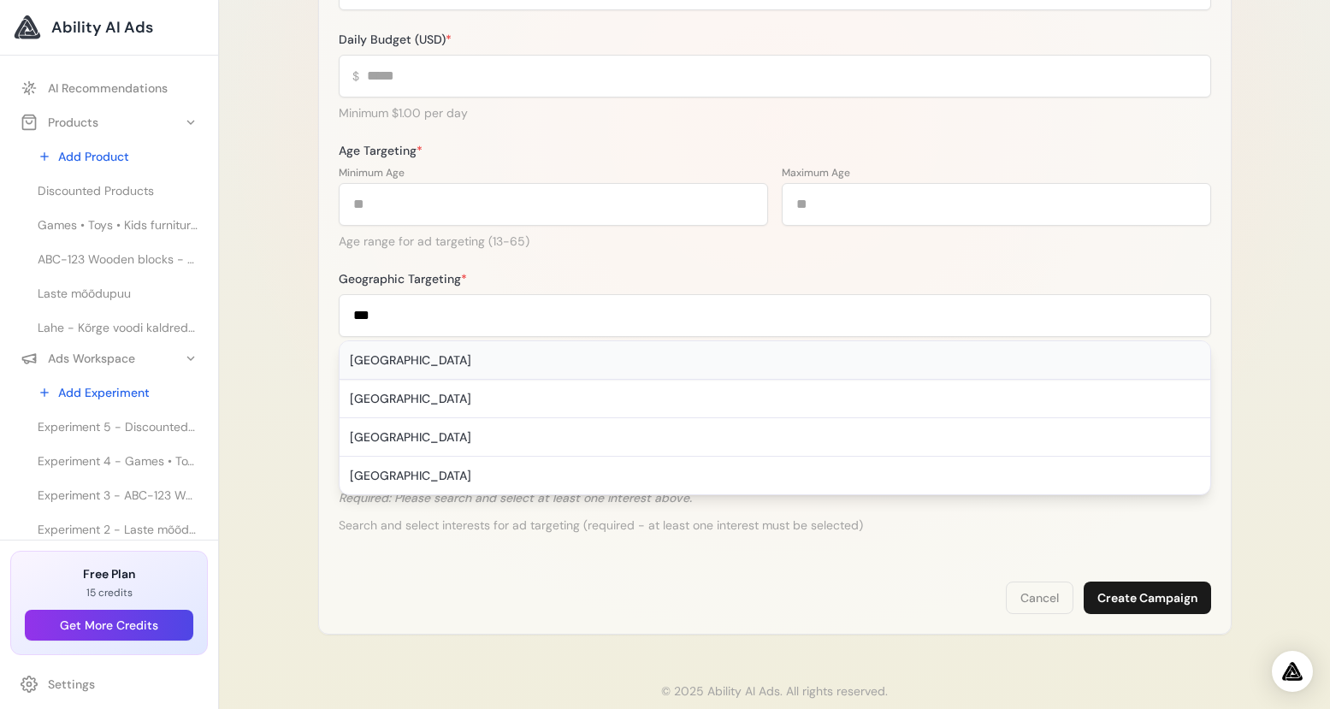
click at [384, 356] on div "Estonia" at bounding box center [775, 360] width 871 height 38
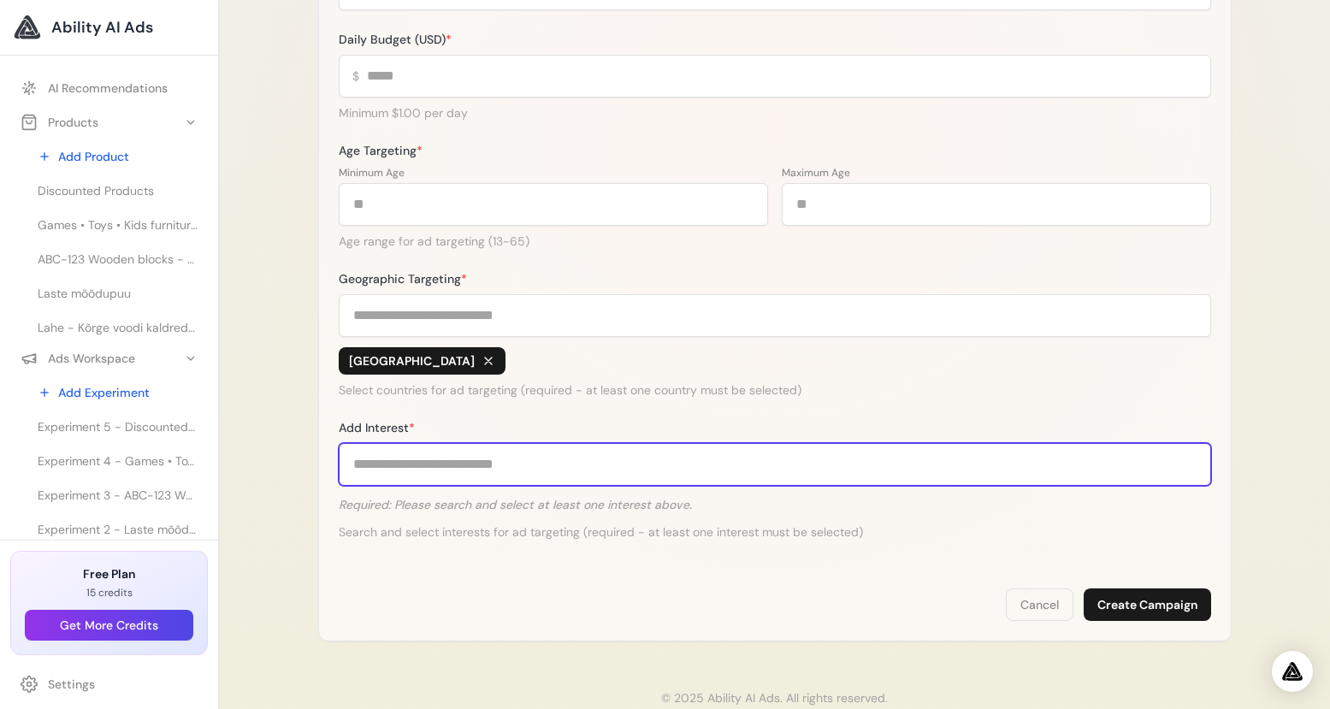
click at [434, 465] on input "Add Interest *" at bounding box center [775, 464] width 872 height 43
type input "*"
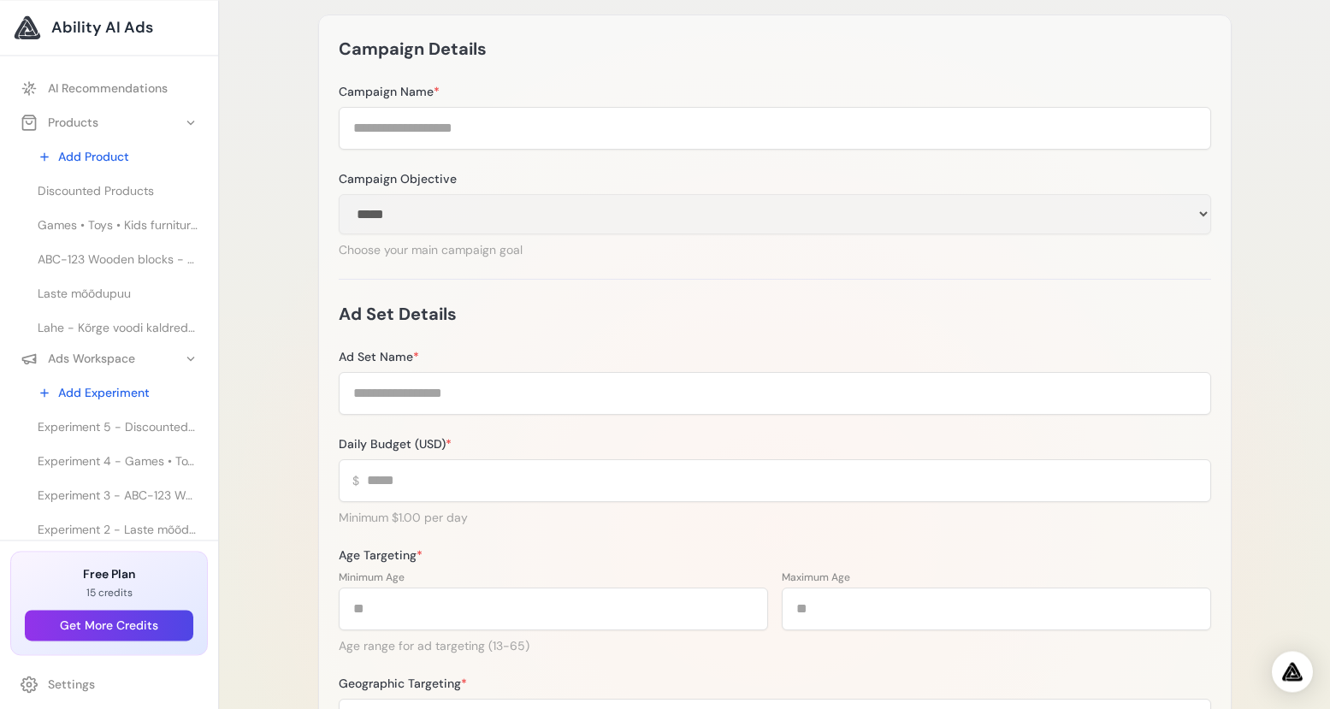
scroll to position [0, 0]
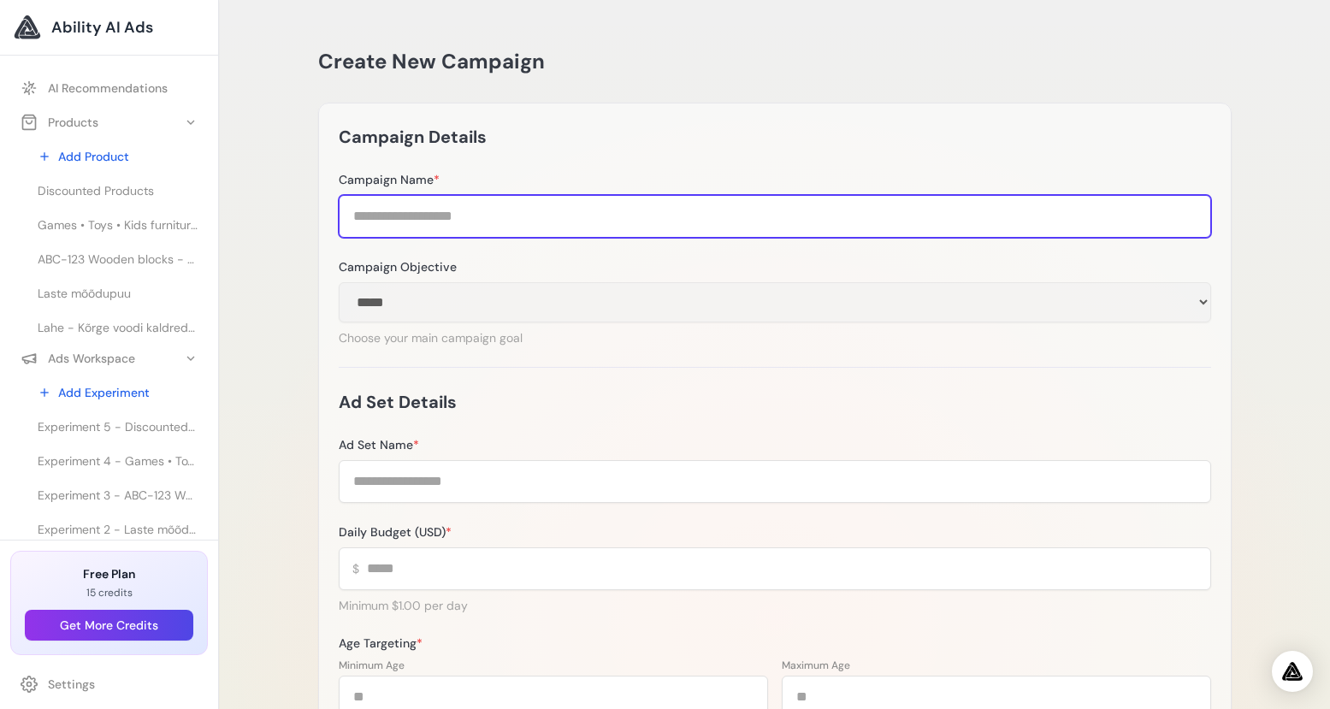
click at [432, 217] on input "Campaign Name *" at bounding box center [775, 216] width 872 height 43
click at [389, 210] on input "Campaign Name *" at bounding box center [775, 216] width 872 height 43
type input "****"
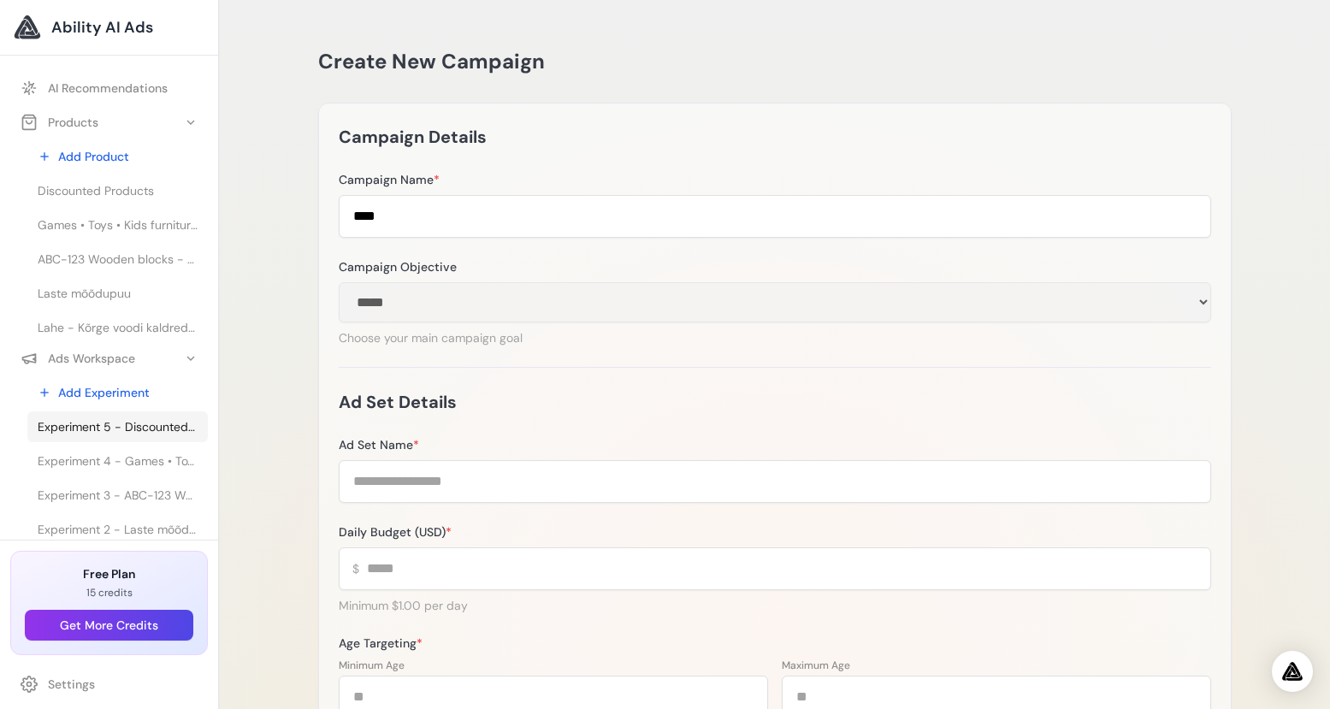
click at [126, 428] on span "Experiment 5 - Discounted Products - Discounted Products" at bounding box center [118, 426] width 160 height 17
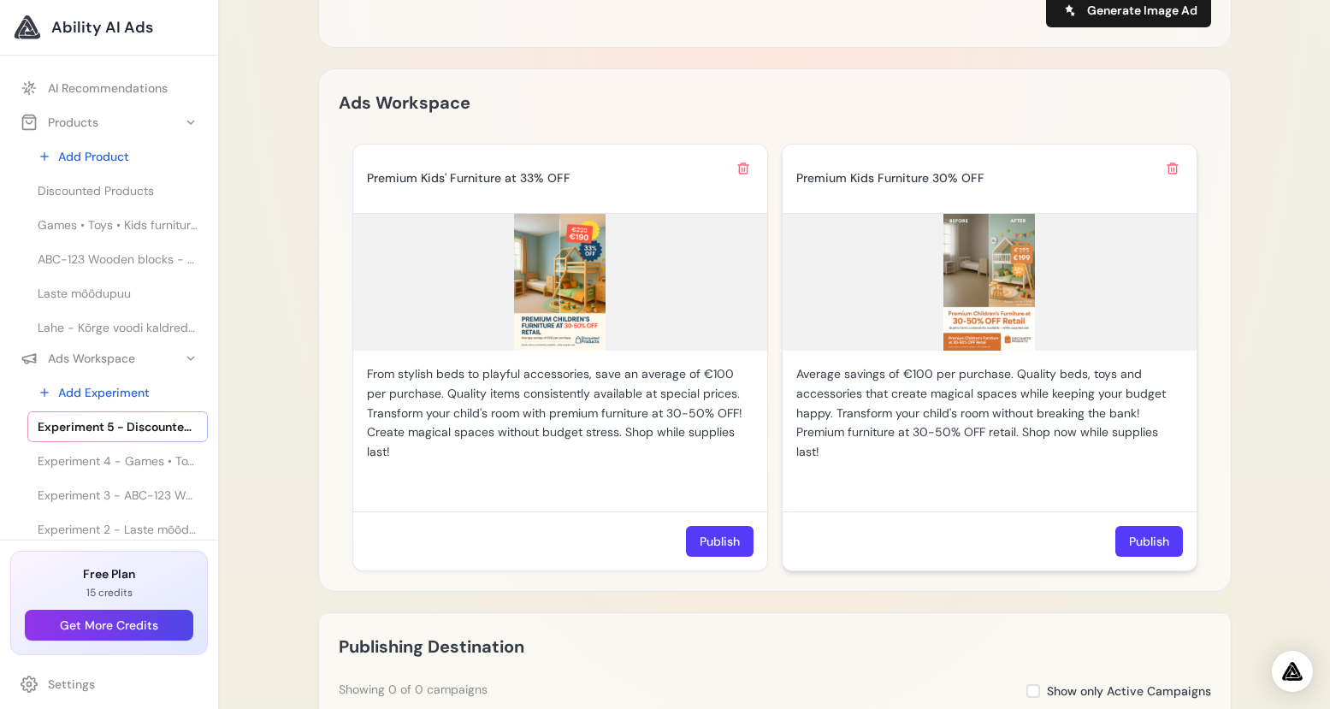
scroll to position [1231, 0]
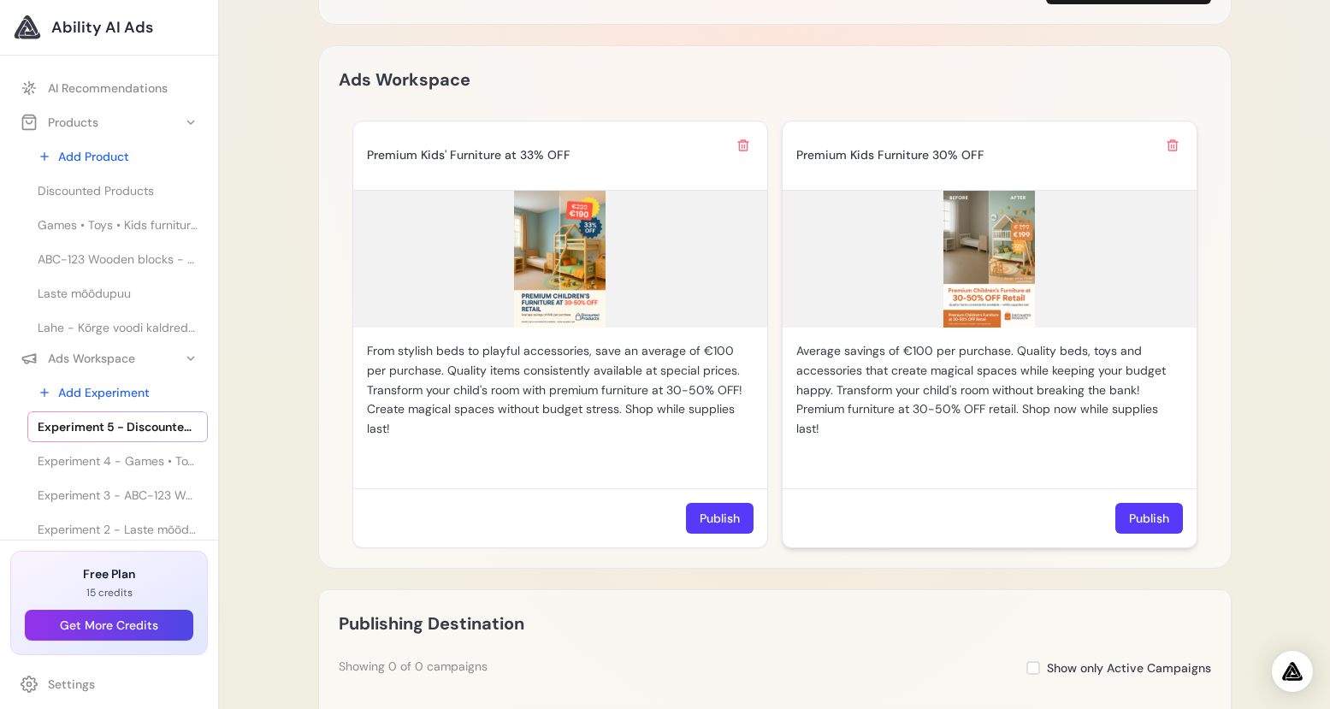
click at [1014, 257] on img at bounding box center [989, 259] width 414 height 137
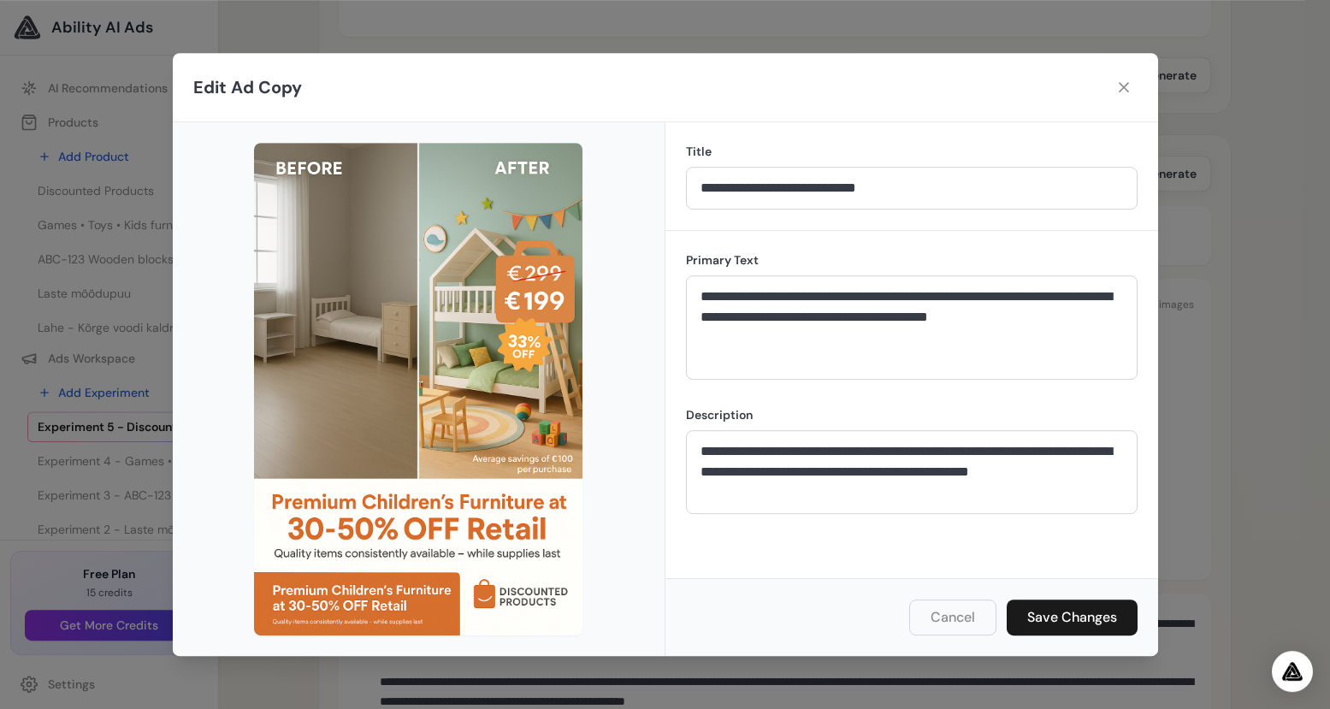
scroll to position [138, 0]
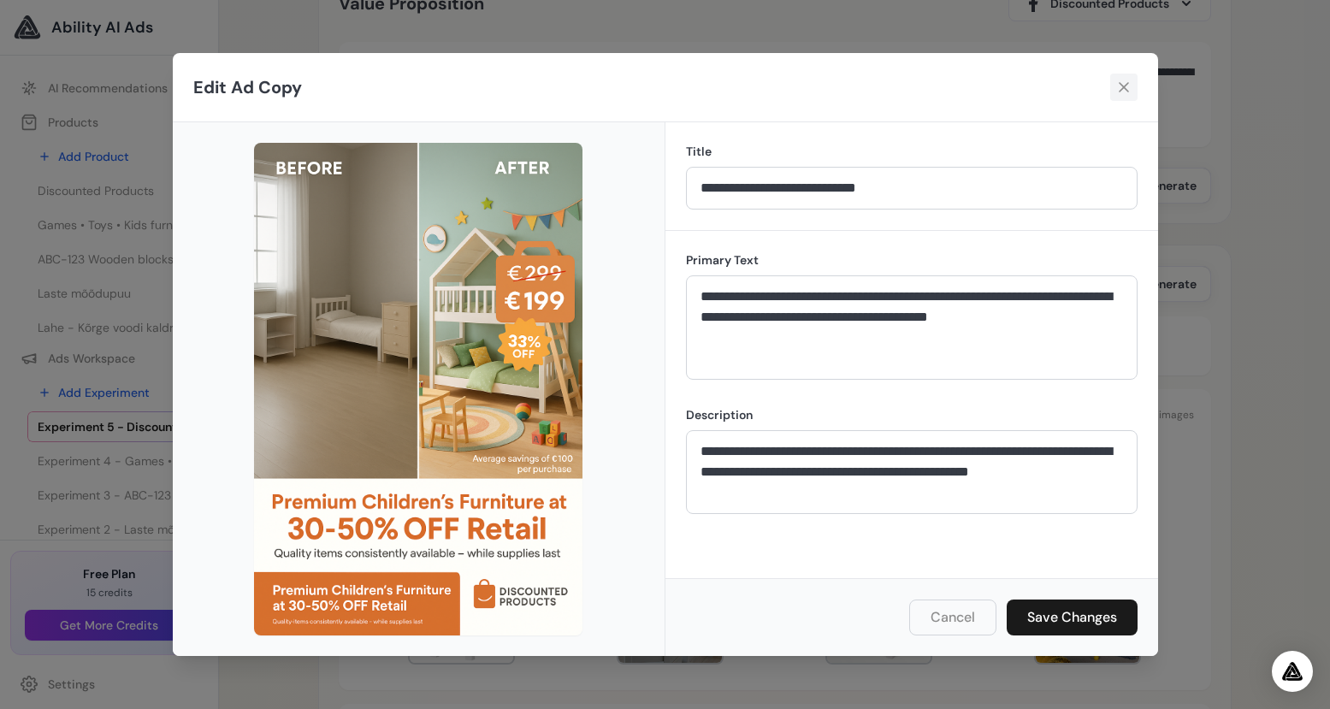
click at [1125, 87] on icon at bounding box center [1123, 87] width 17 height 17
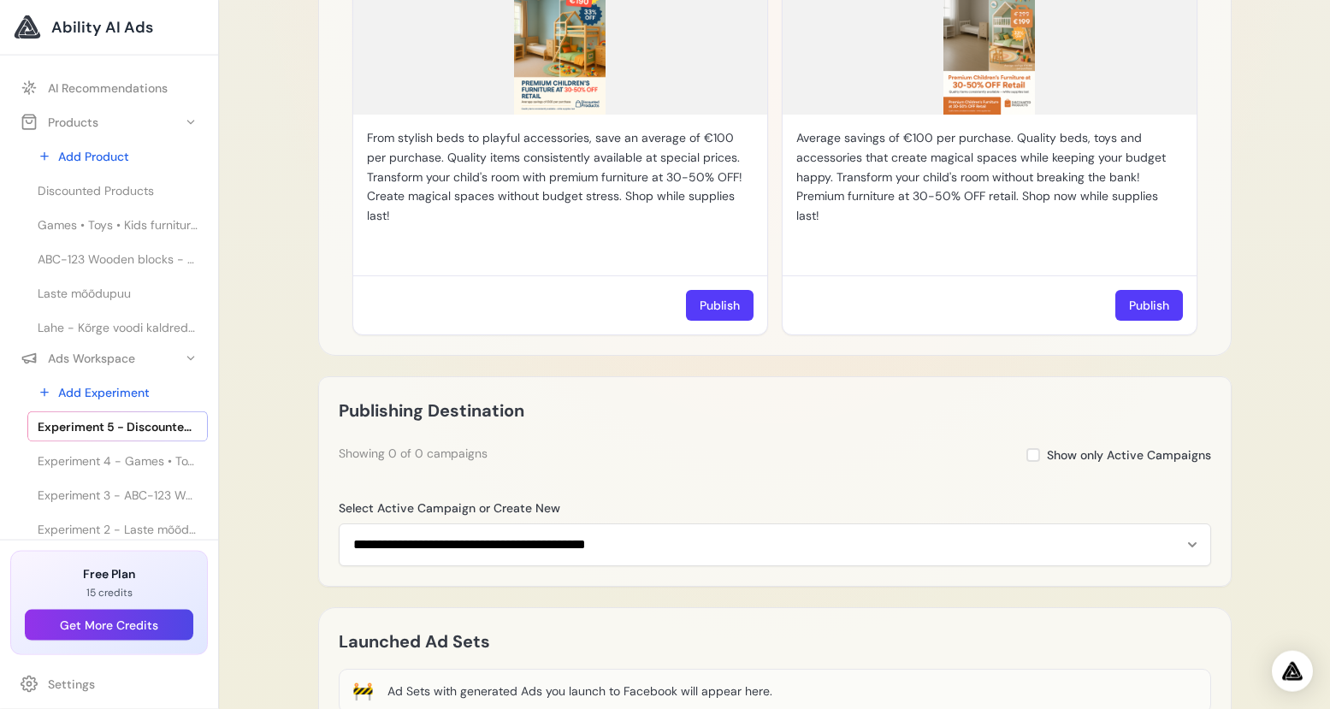
scroll to position [1561, 0]
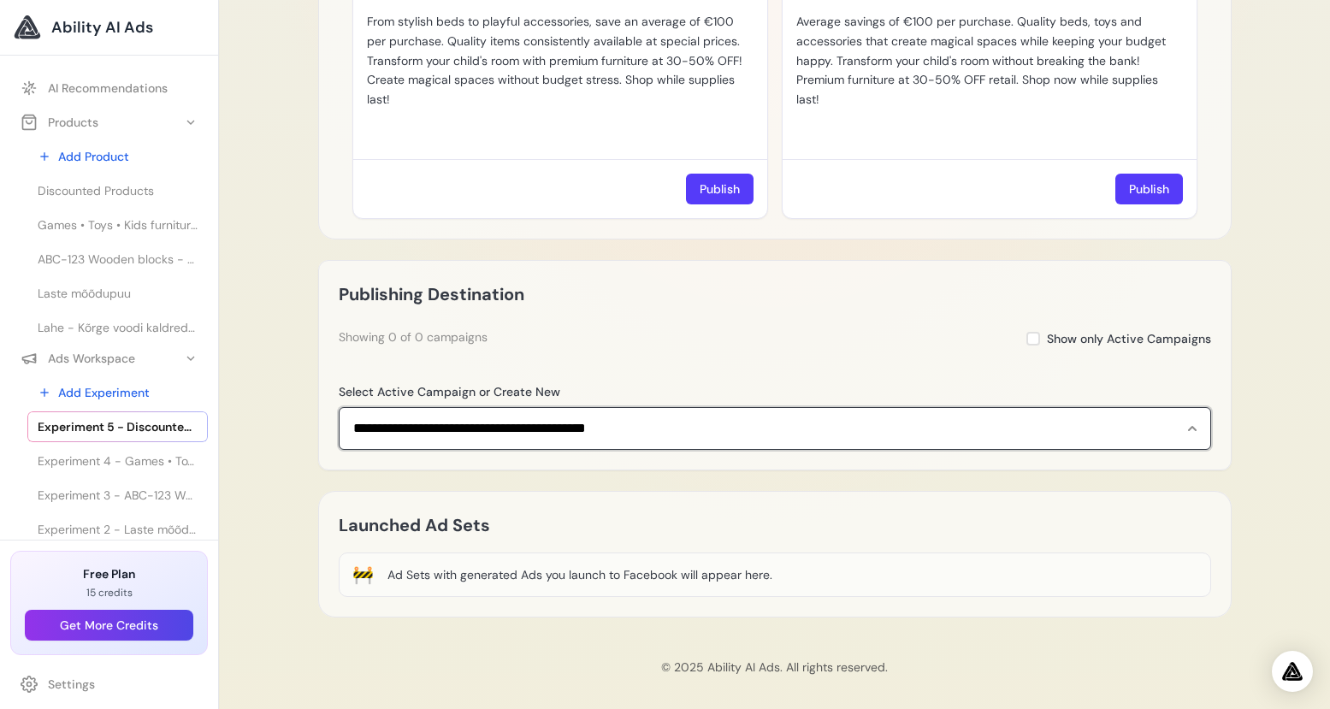
click option "**********" at bounding box center [0, 0] width 0 height 0
select select "**********"
click option "**********" at bounding box center [0, 0] width 0 height 0
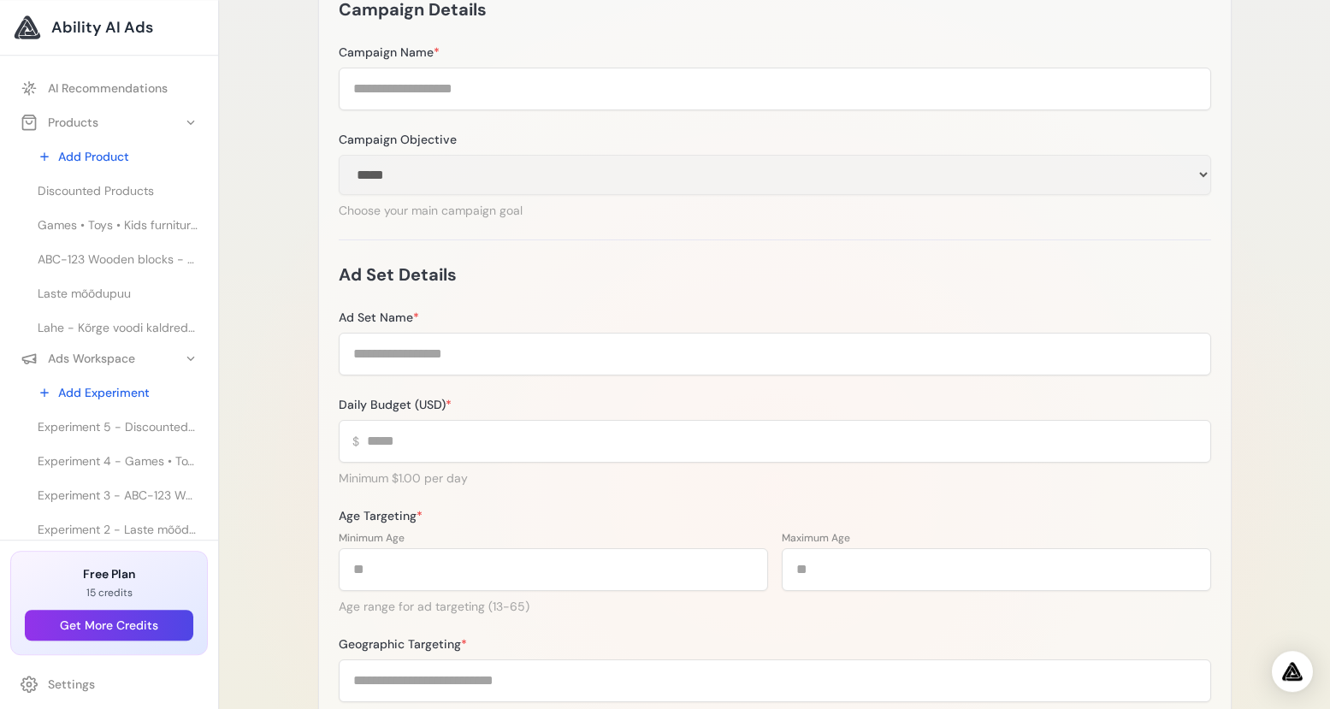
scroll to position [137, 0]
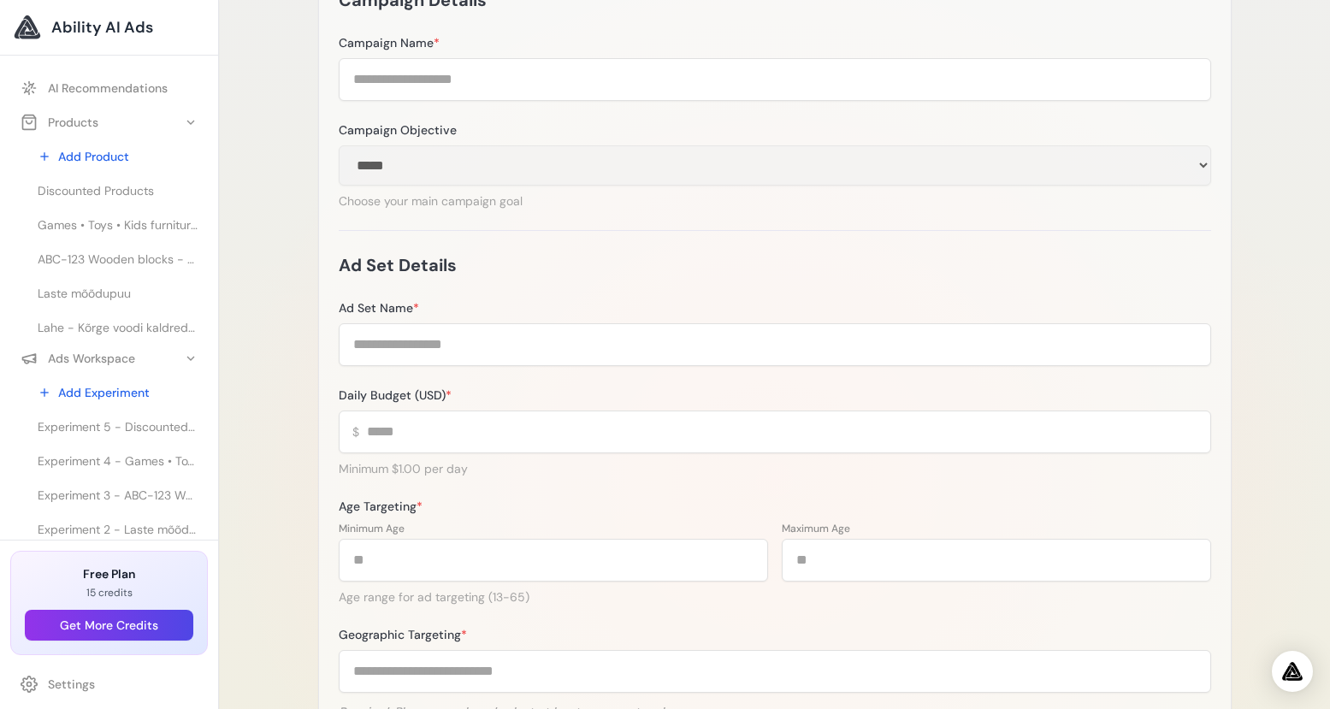
type input "*"
click at [1190, 436] on input "*" at bounding box center [775, 431] width 872 height 43
click at [1104, 481] on div "Ad Set Name * Daily Budget (USD) * $ * Minimum $1.00 per day Age Targeting * Mi…" at bounding box center [775, 594] width 872 height 590
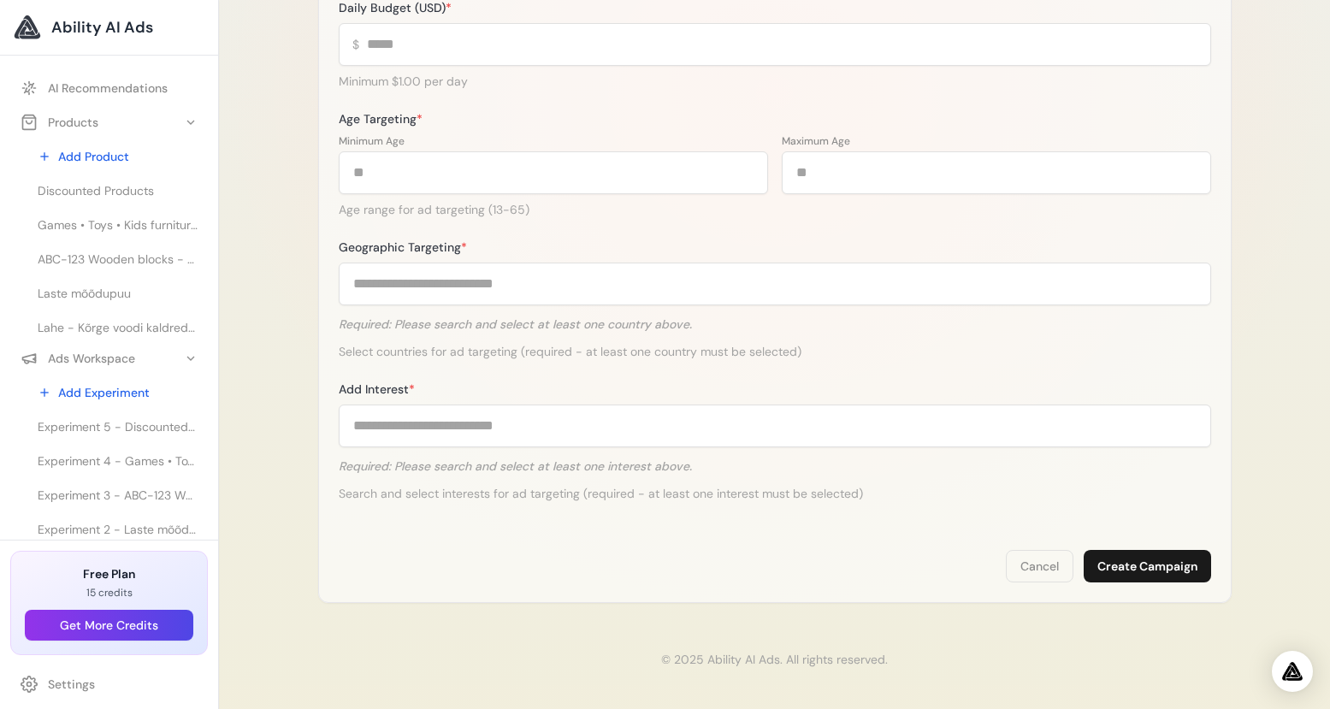
scroll to position [0, 0]
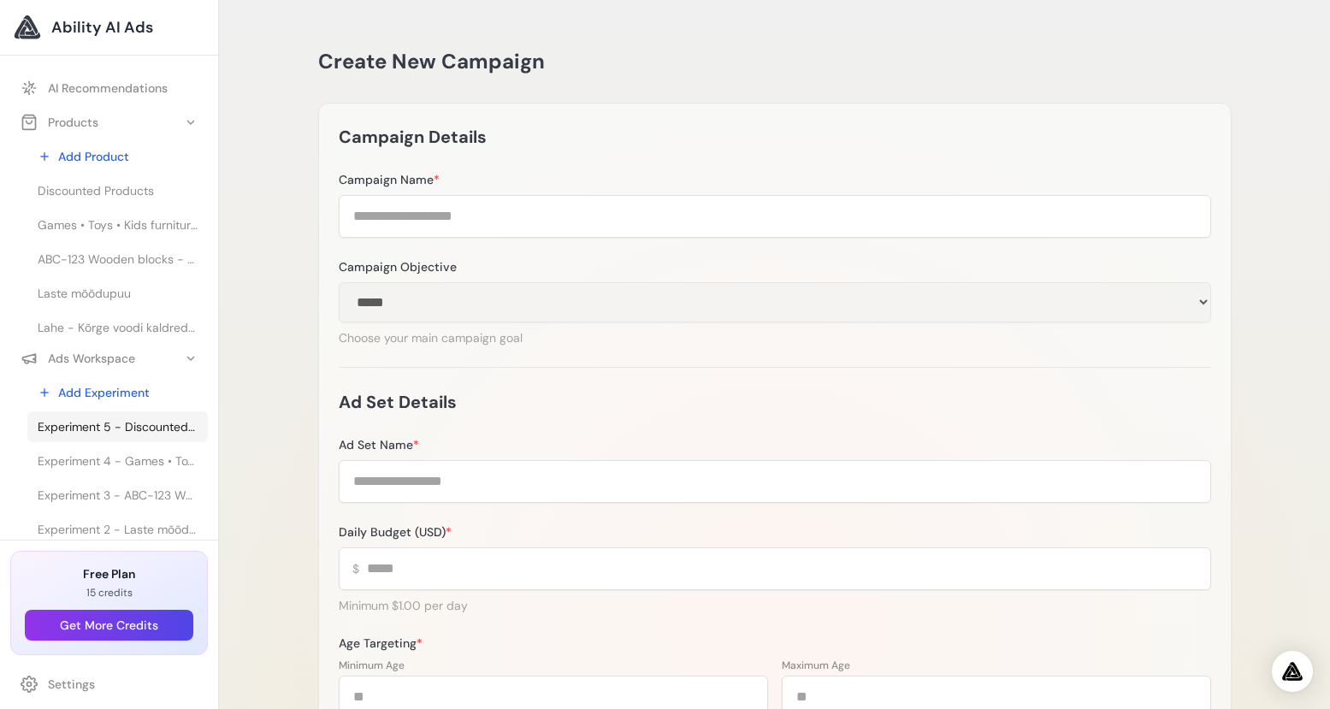
click at [130, 429] on span "Experiment 5 - Discounted Products - Discounted Products" at bounding box center [118, 426] width 160 height 17
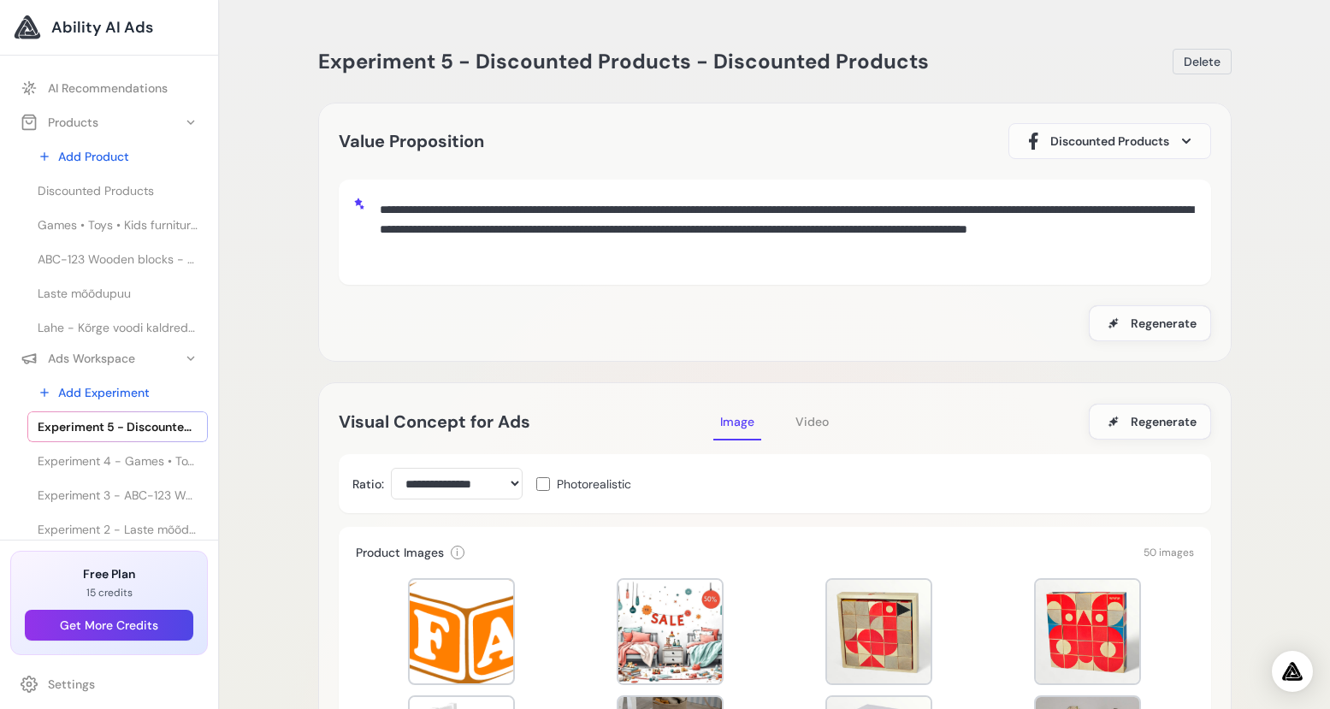
click at [1109, 141] on span "Discounted Products" at bounding box center [1109, 141] width 119 height 17
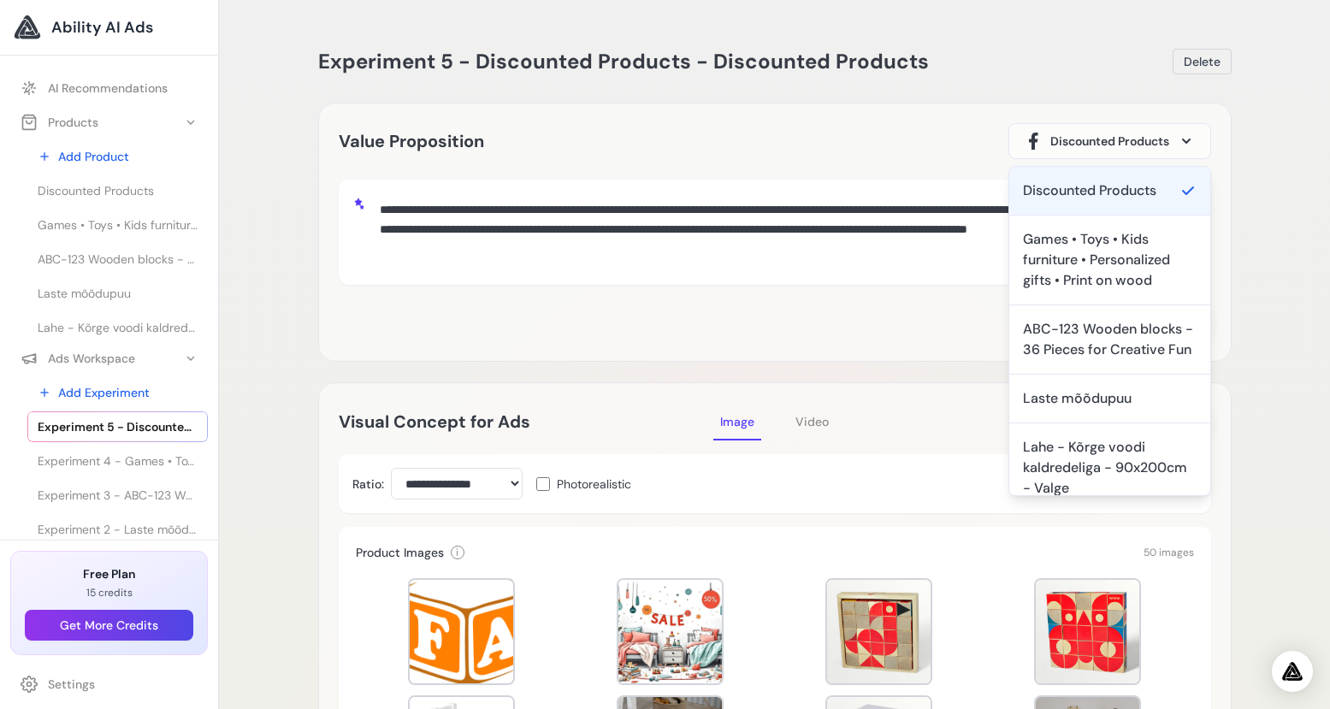
click at [814, 310] on div "Save Regenerate" at bounding box center [775, 323] width 872 height 36
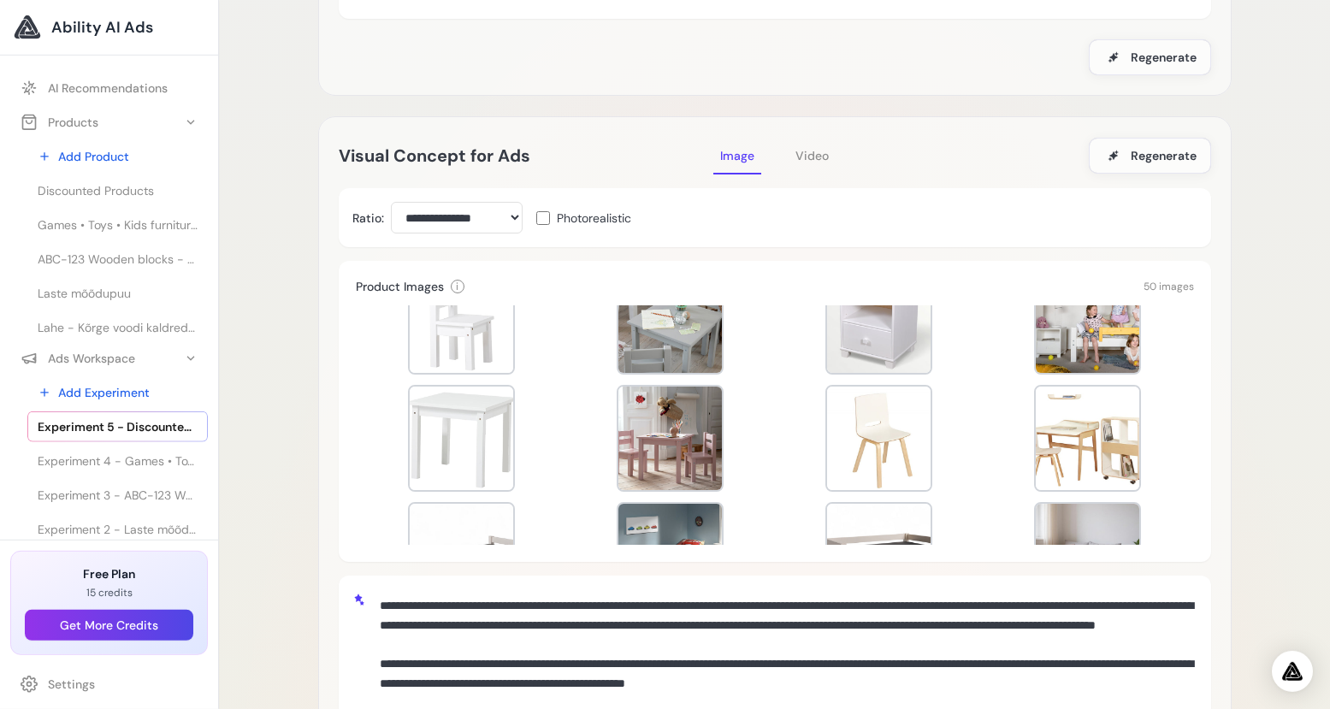
scroll to position [274, 0]
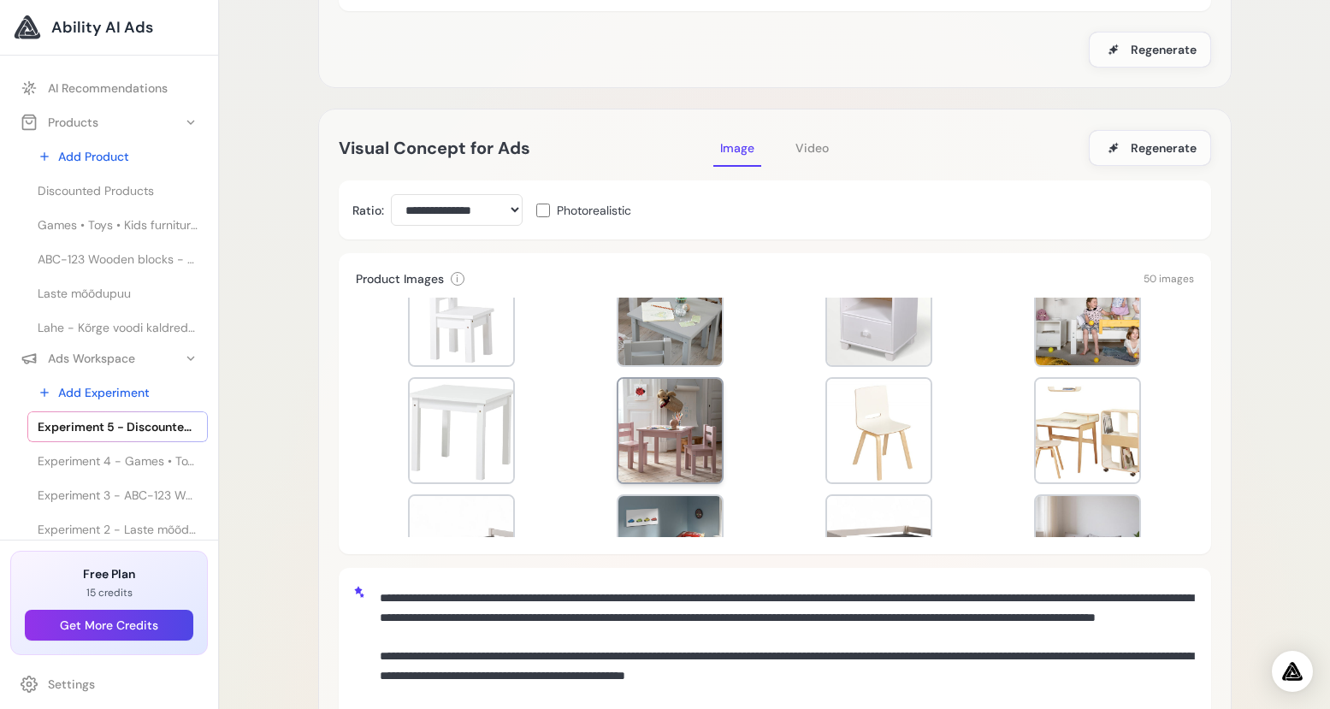
click at [688, 452] on div at bounding box center [669, 430] width 103 height 103
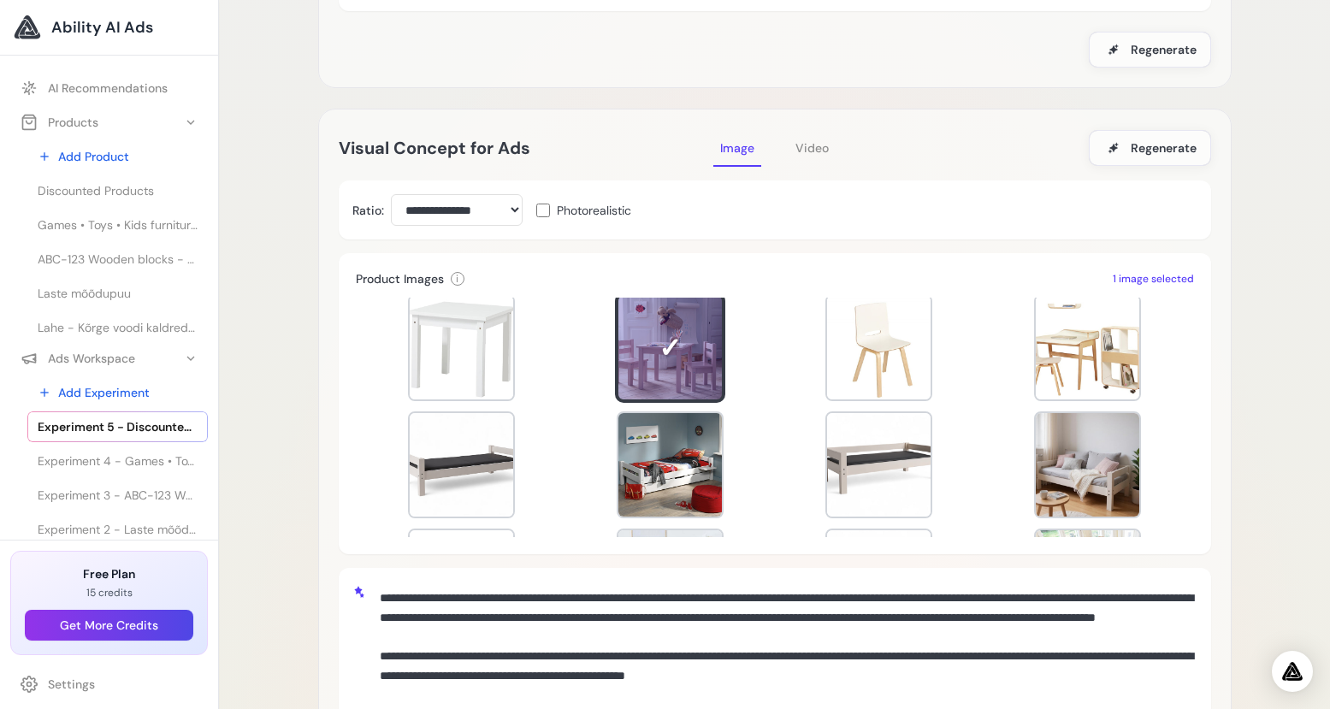
scroll to position [251, 0]
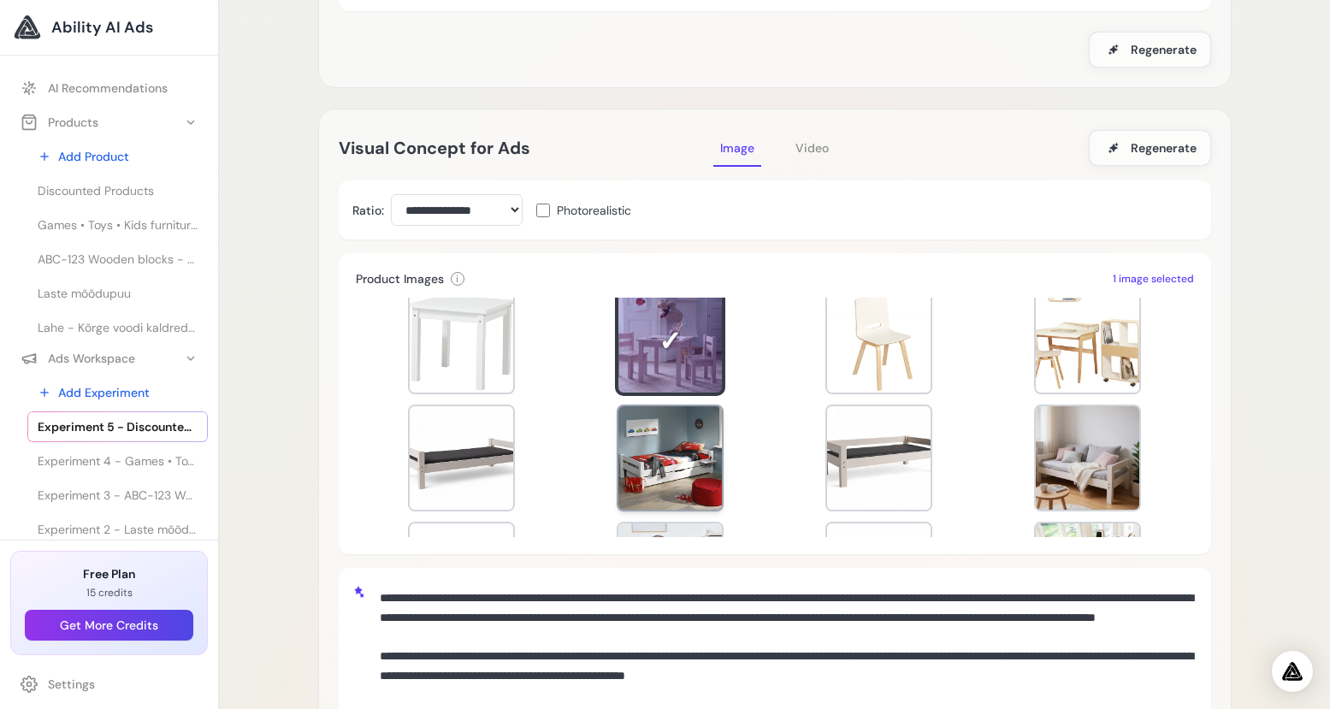
click at [680, 471] on div at bounding box center [669, 457] width 103 height 103
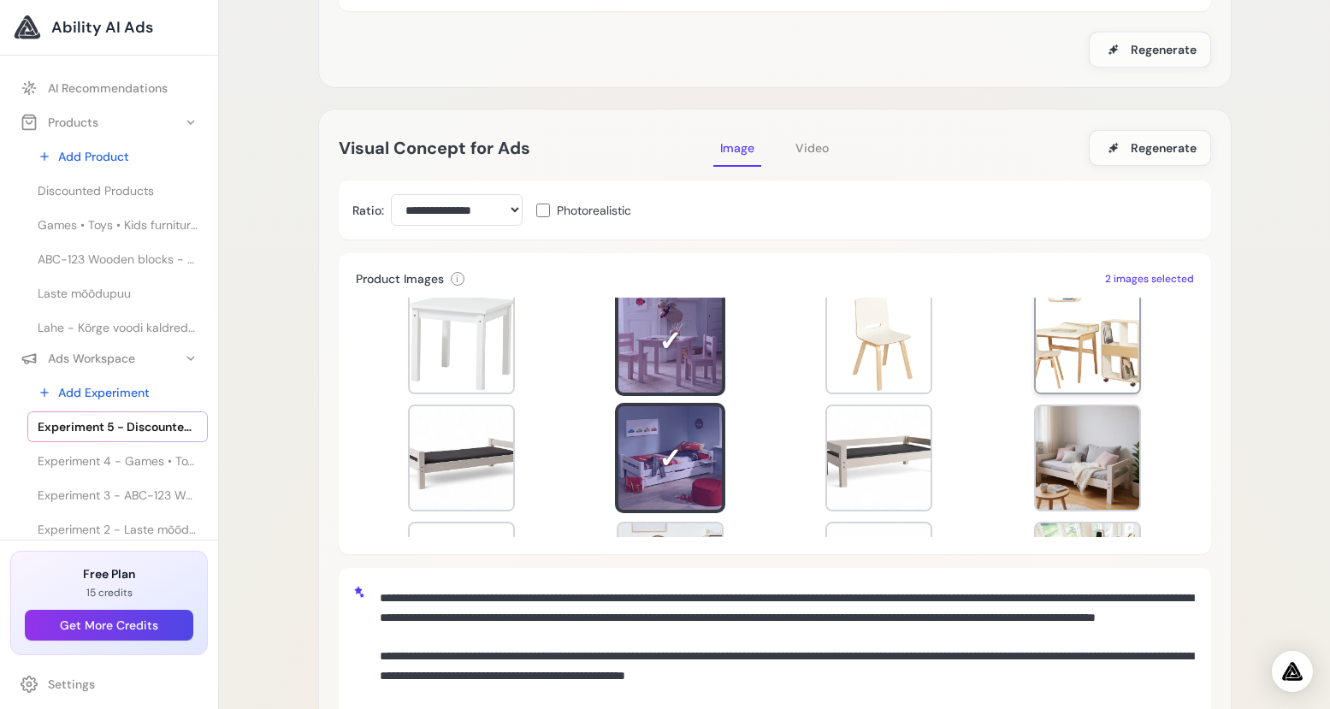
click at [1072, 365] on div at bounding box center [1087, 340] width 103 height 103
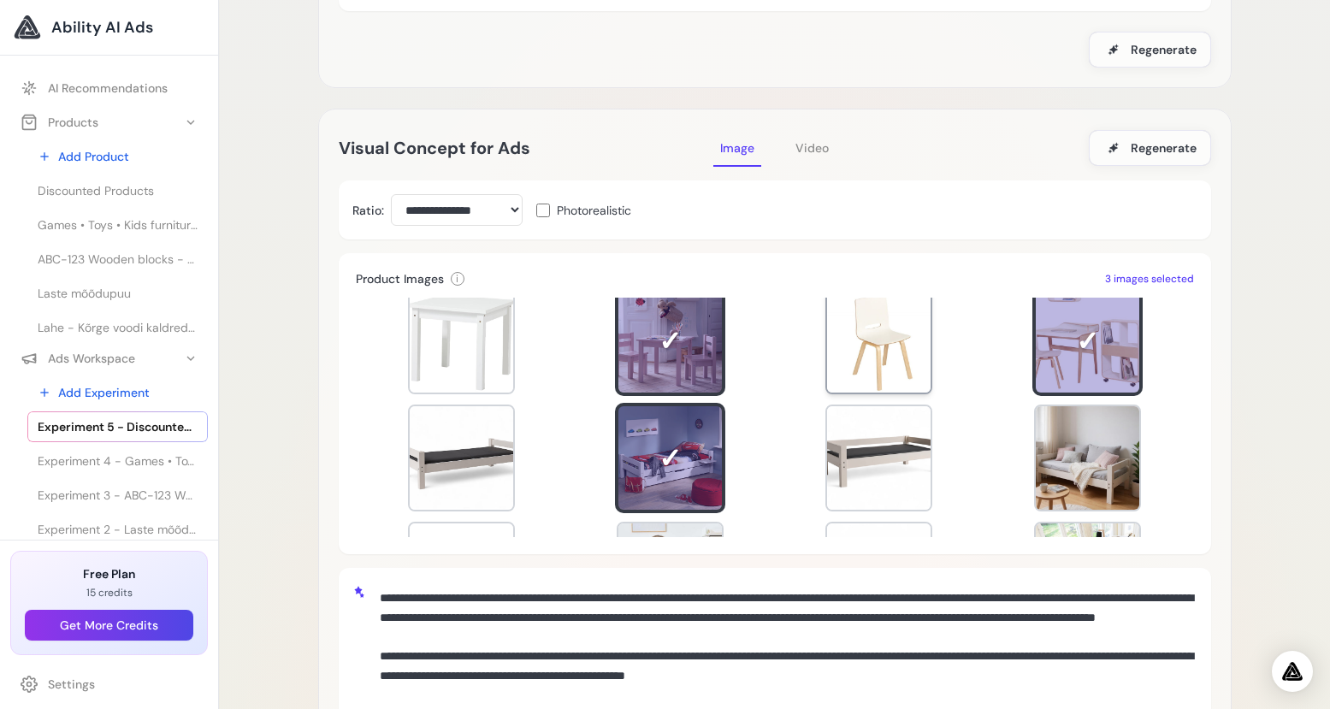
click at [878, 369] on div at bounding box center [878, 340] width 103 height 103
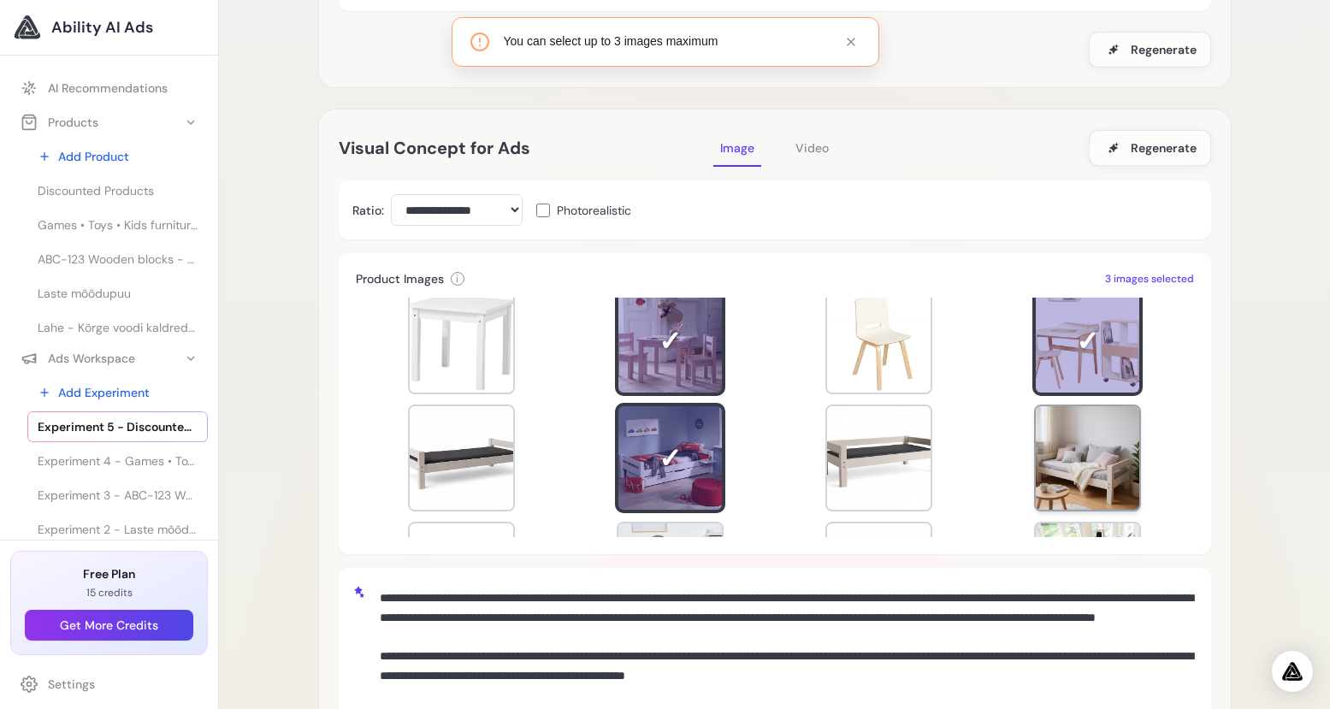
click at [1090, 487] on div at bounding box center [1087, 457] width 103 height 103
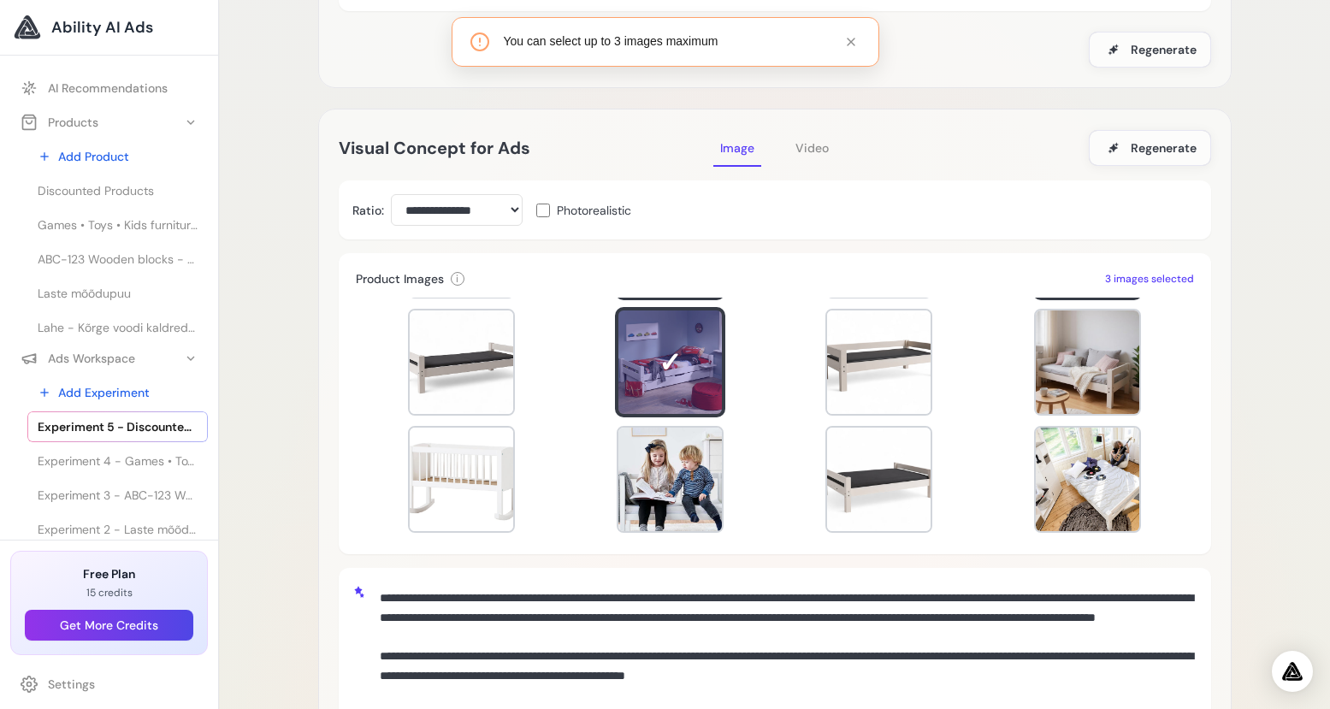
scroll to position [233, 0]
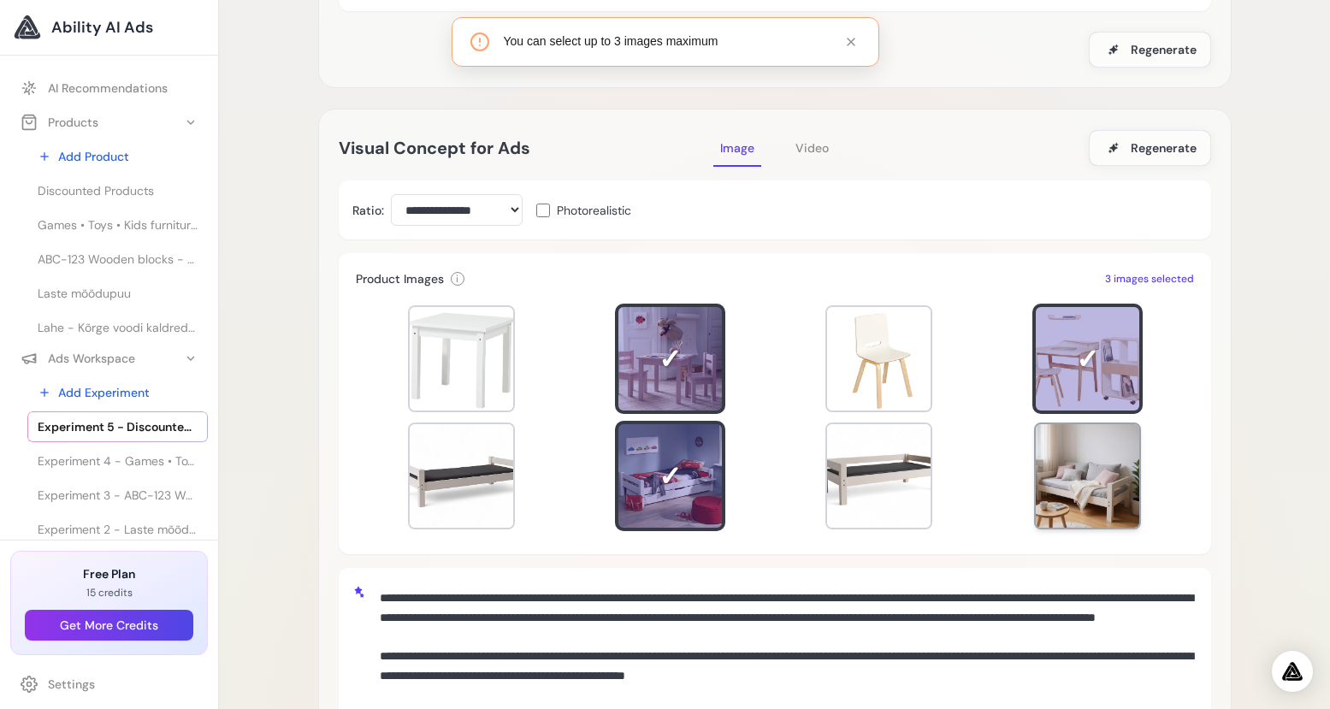
click at [1104, 461] on div at bounding box center [1087, 475] width 103 height 103
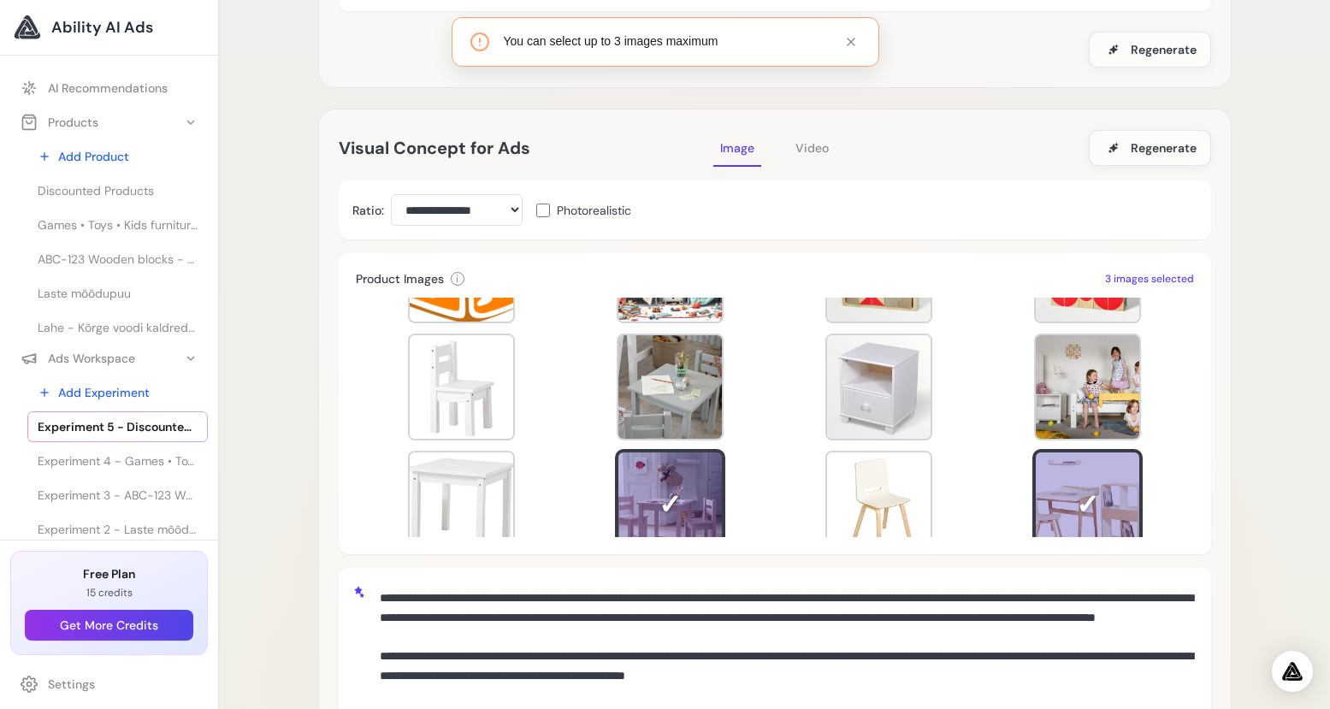
scroll to position [0, 0]
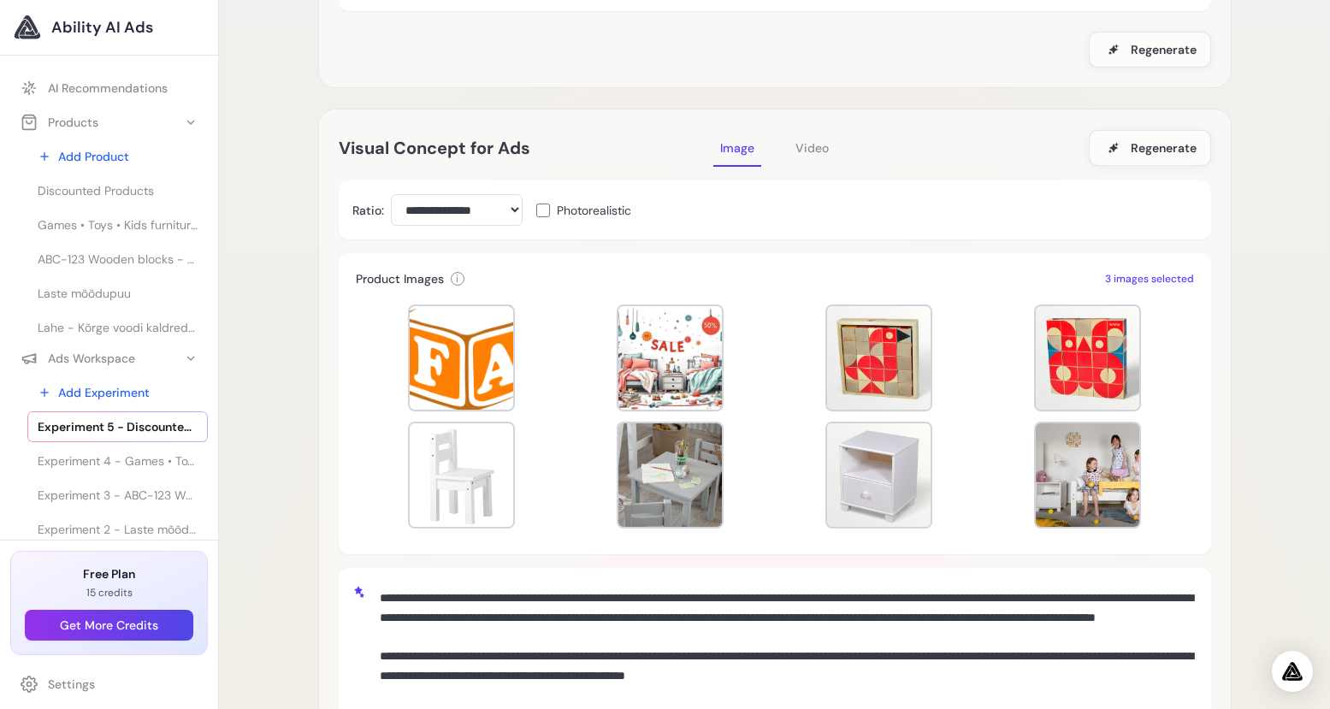
click at [572, 371] on div at bounding box center [775, 417] width 838 height 239
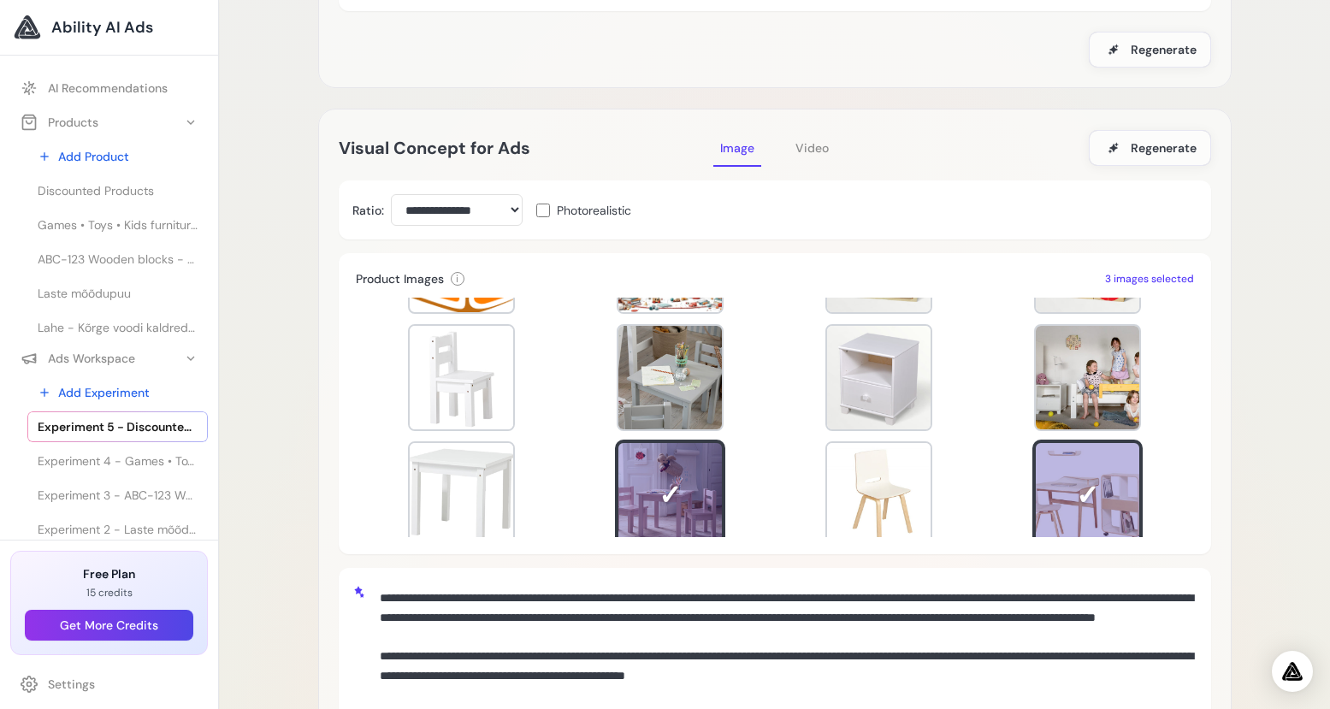
scroll to position [341, 0]
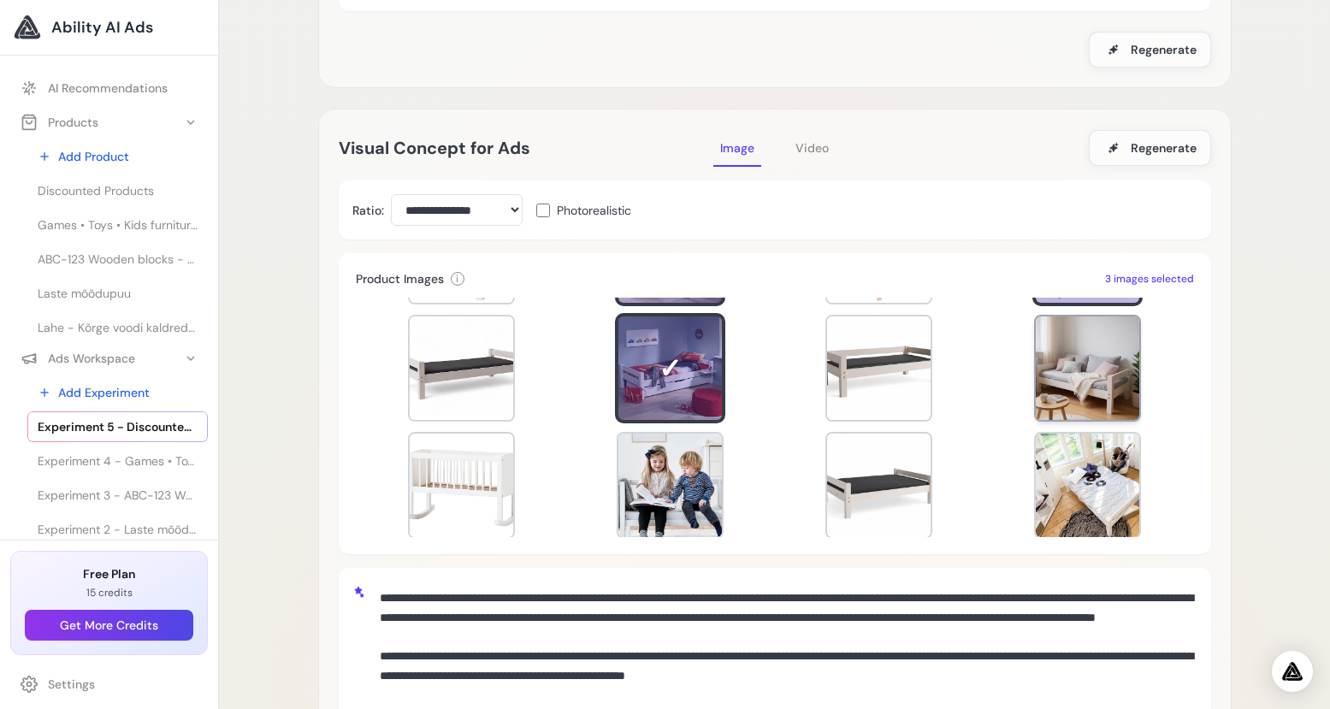
click at [1072, 379] on div at bounding box center [1087, 367] width 103 height 103
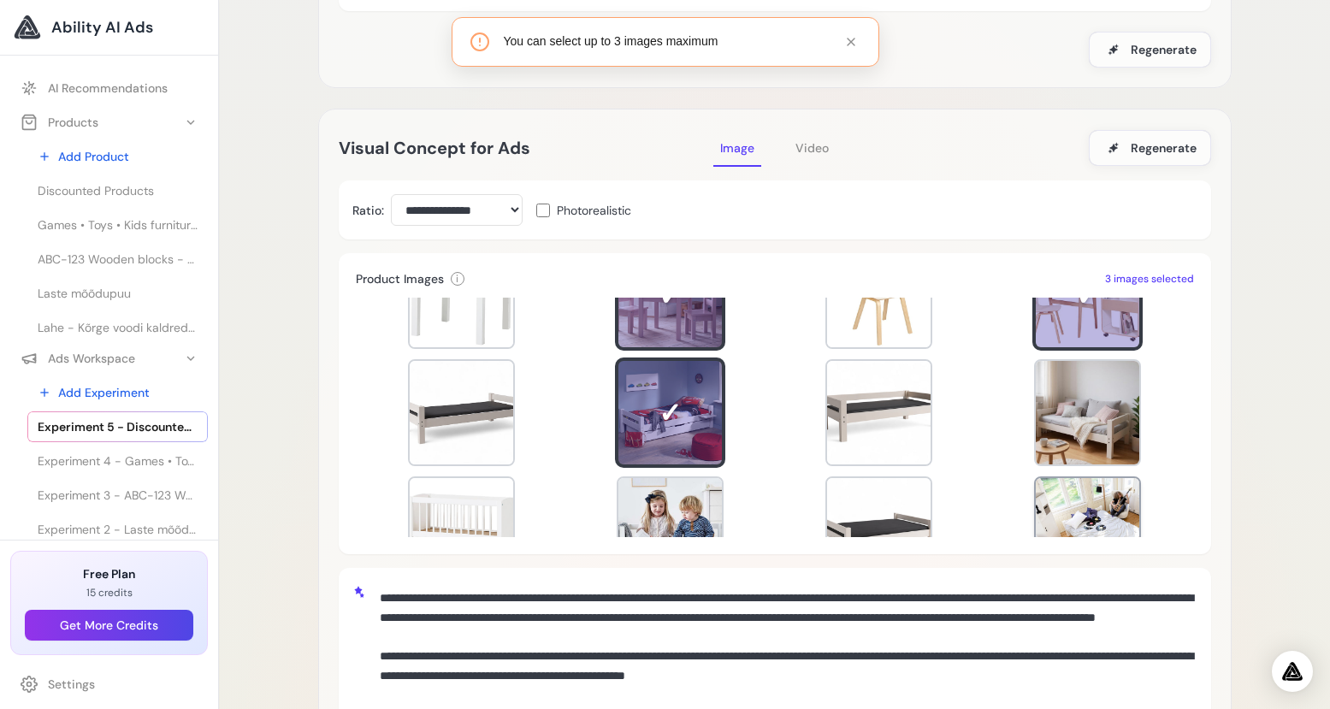
scroll to position [162, 0]
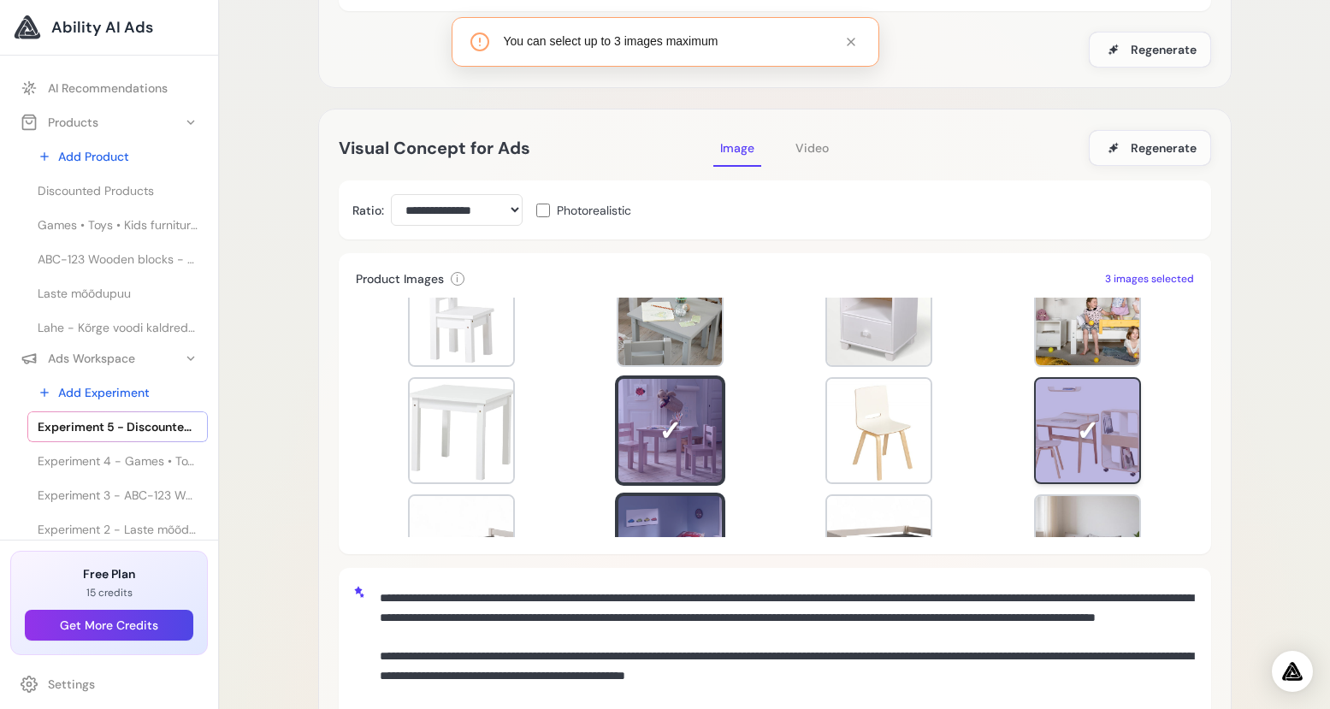
click at [1090, 426] on div at bounding box center [1087, 430] width 103 height 103
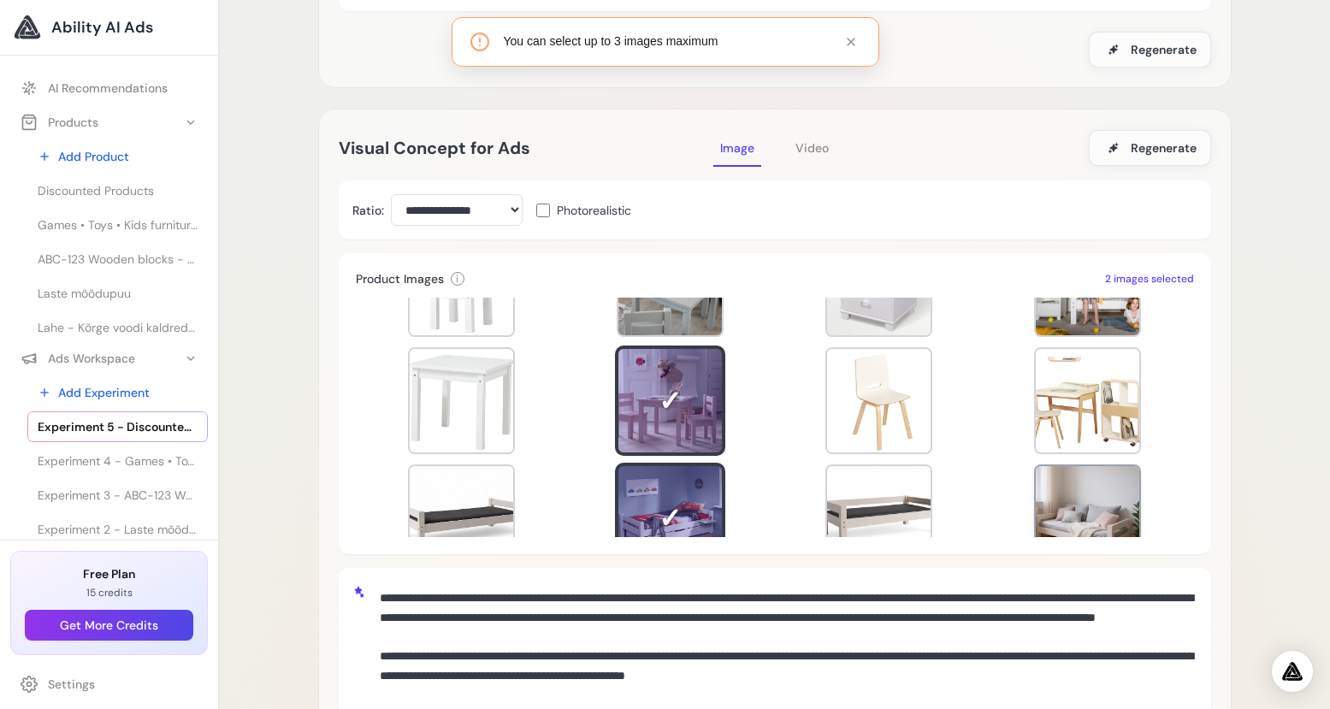
scroll to position [287, 0]
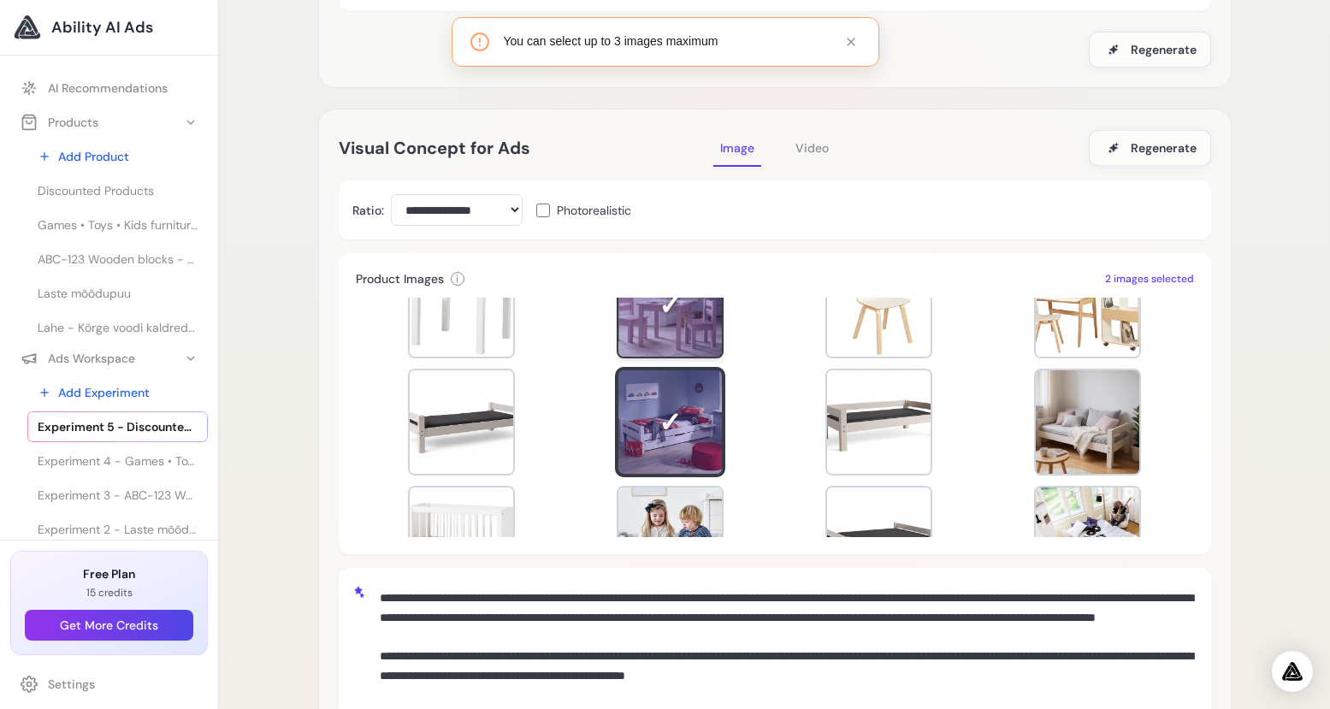
click at [664, 309] on div at bounding box center [670, 304] width 107 height 107
click at [1069, 431] on div at bounding box center [1087, 421] width 103 height 103
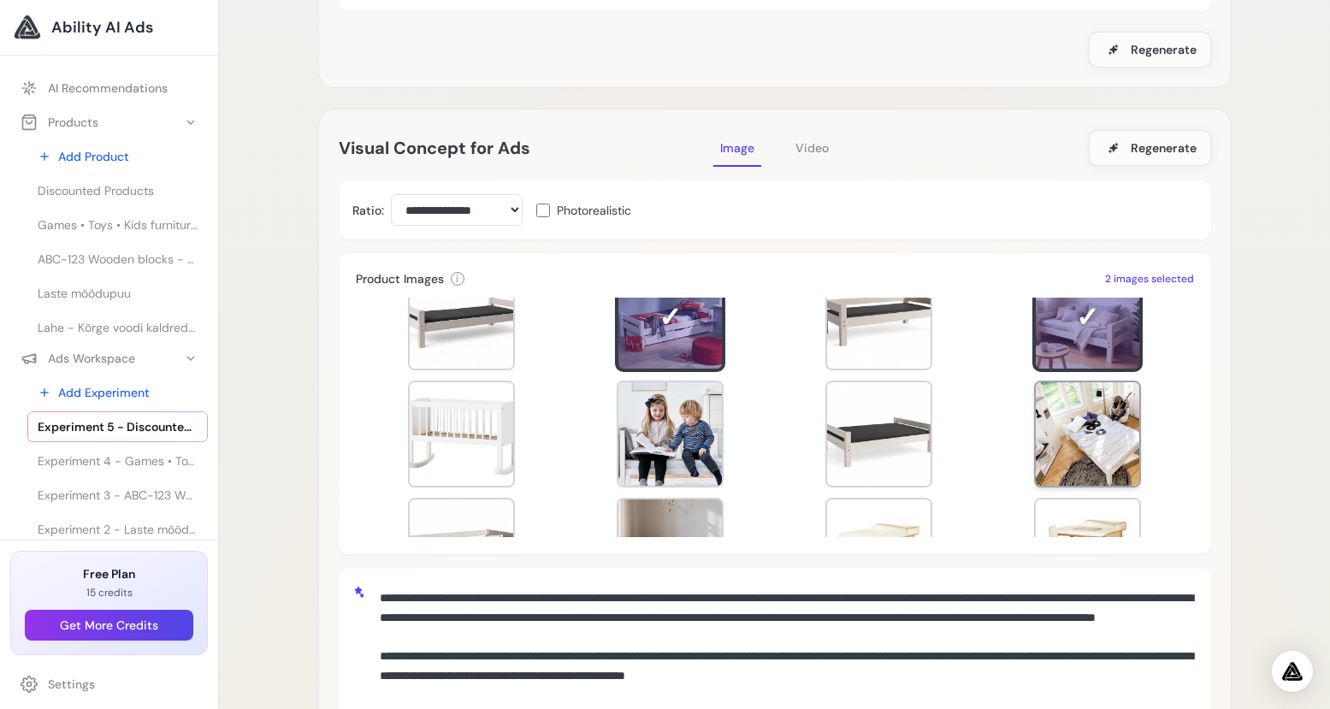
scroll to position [413, 0]
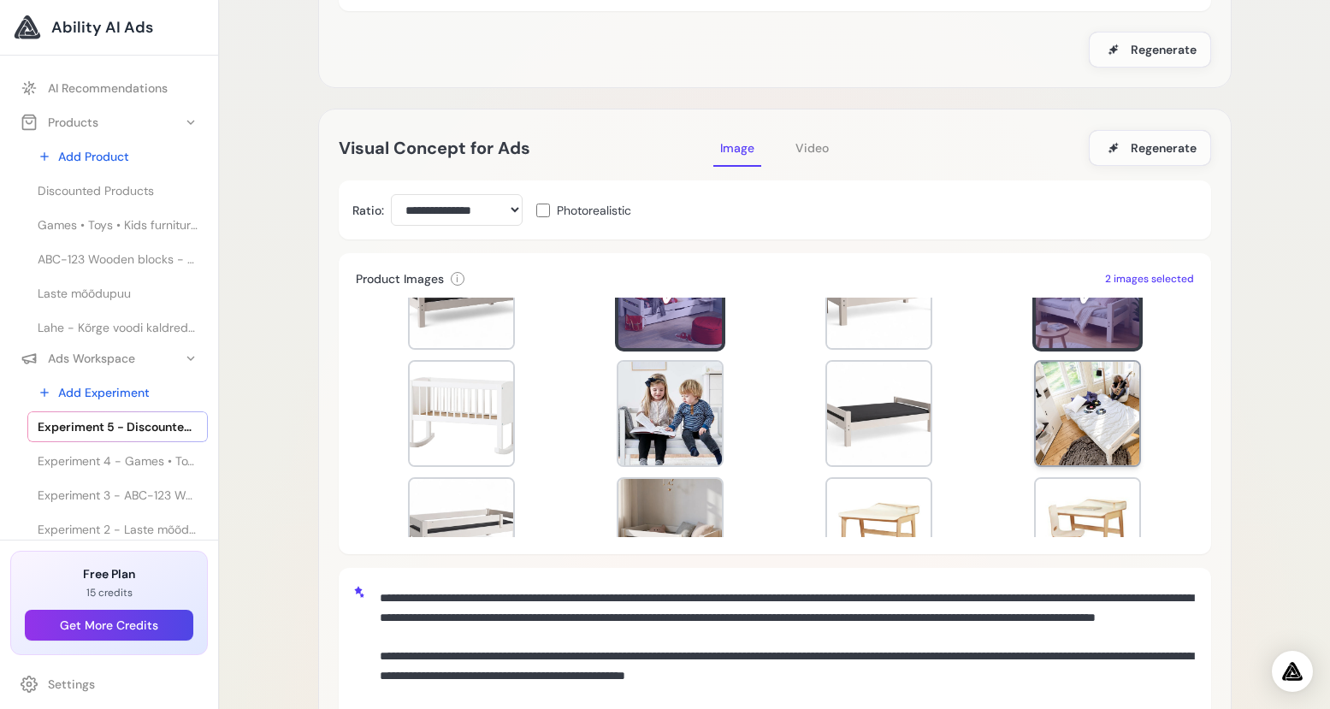
click at [1072, 422] on div at bounding box center [1087, 413] width 103 height 103
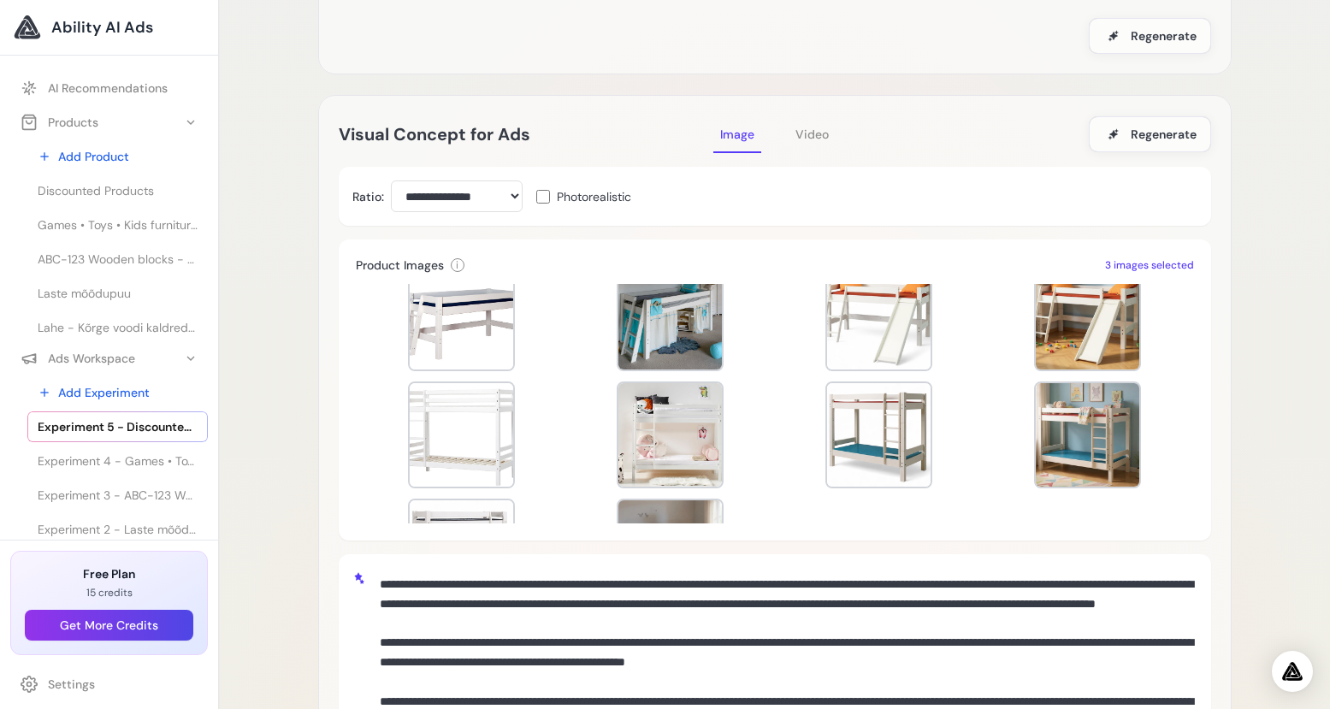
scroll to position [1203, 0]
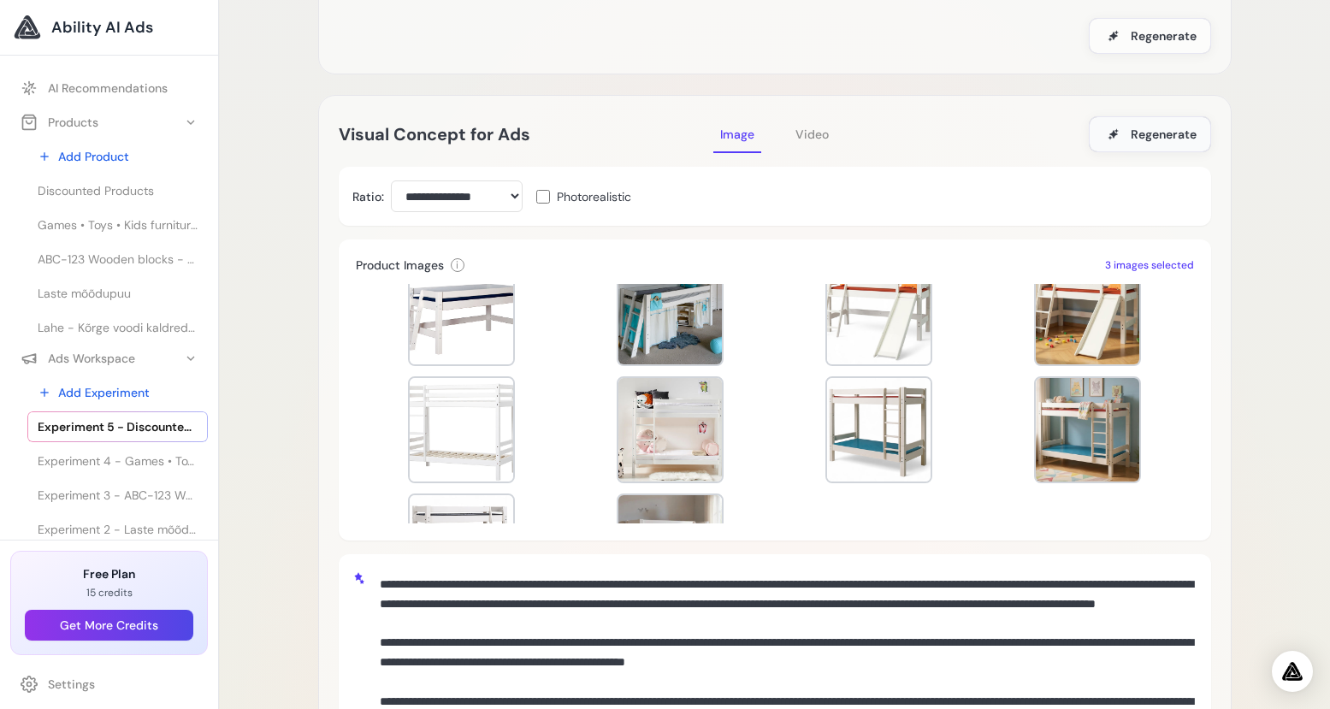
click at [1136, 132] on span "Regenerate" at bounding box center [1164, 134] width 66 height 17
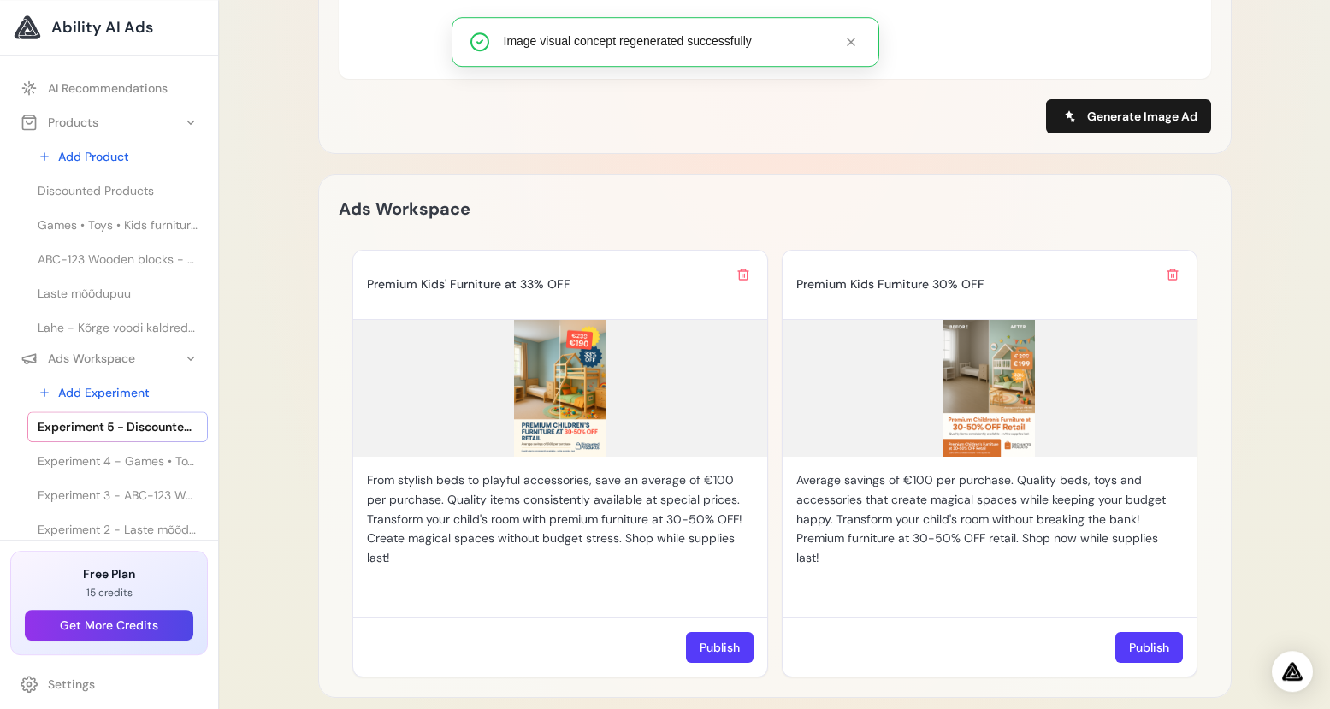
scroll to position [1158, 0]
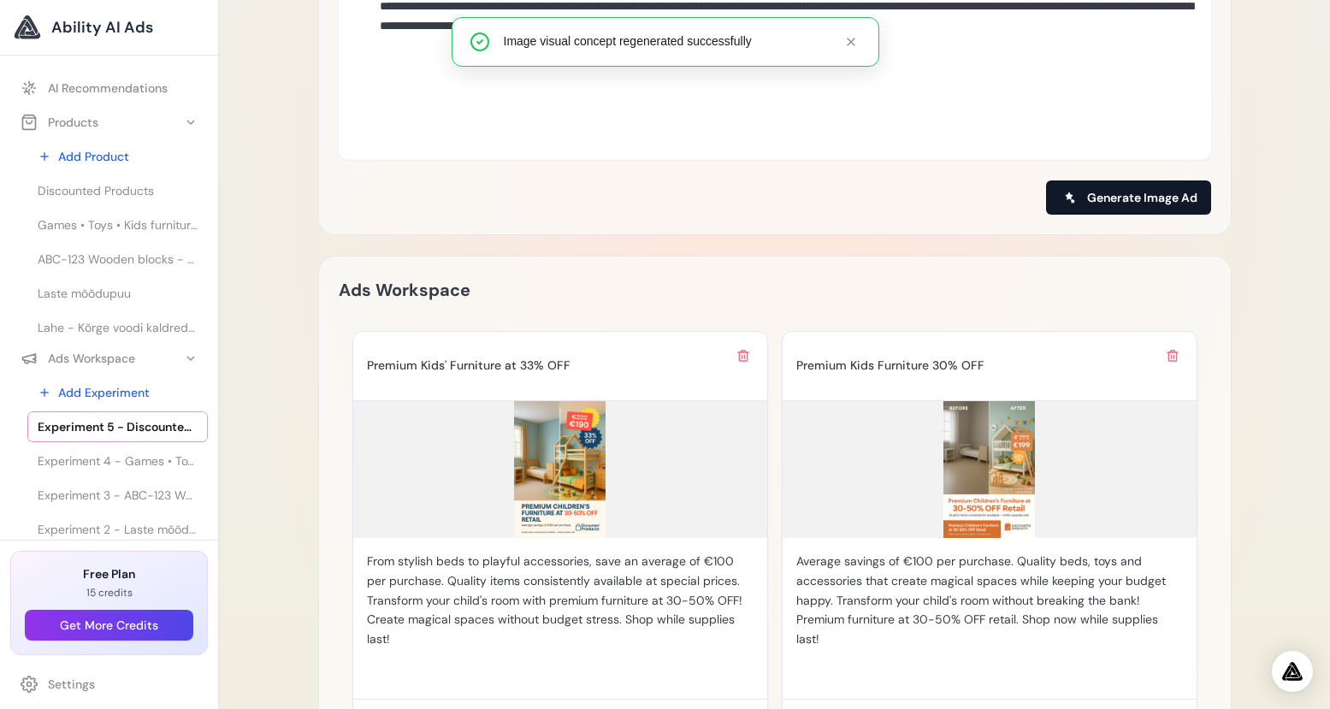
click at [1137, 189] on span "Generate Image Ad" at bounding box center [1142, 197] width 110 height 17
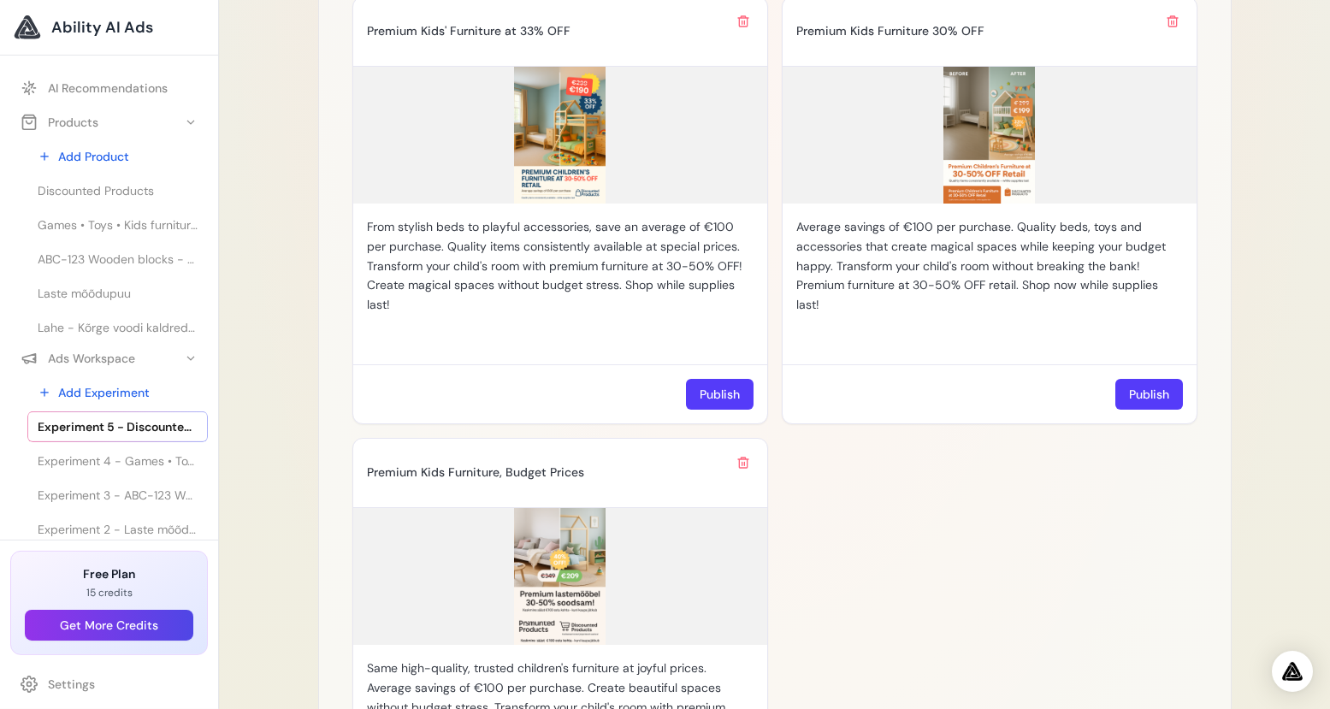
scroll to position [1496, 0]
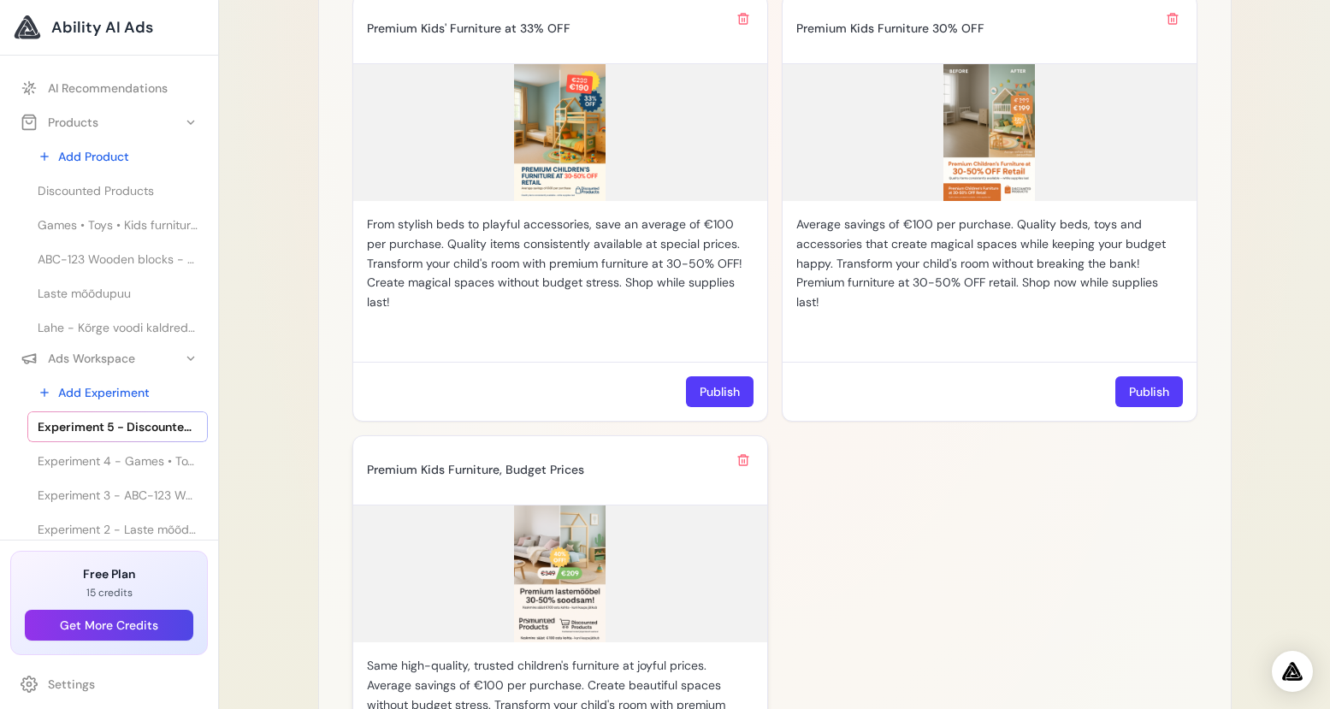
click at [585, 539] on img at bounding box center [560, 573] width 414 height 137
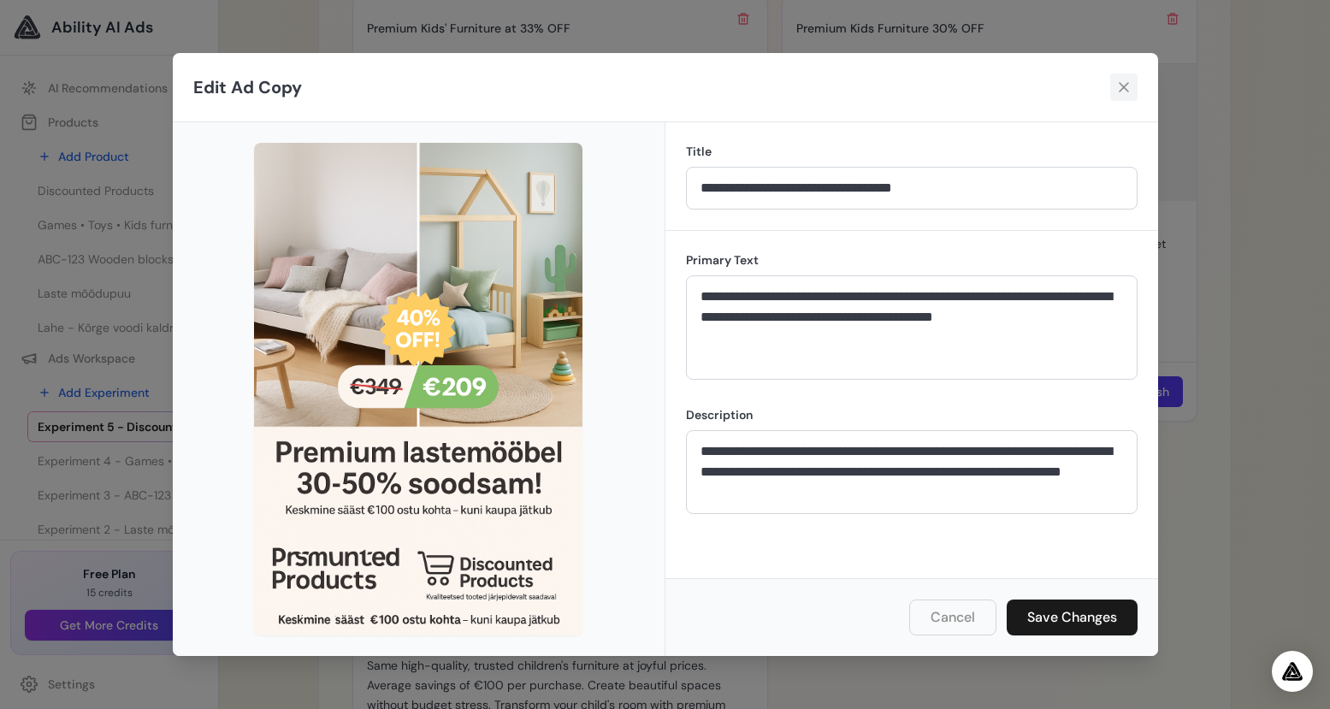
click at [1124, 86] on icon at bounding box center [1124, 87] width 10 height 10
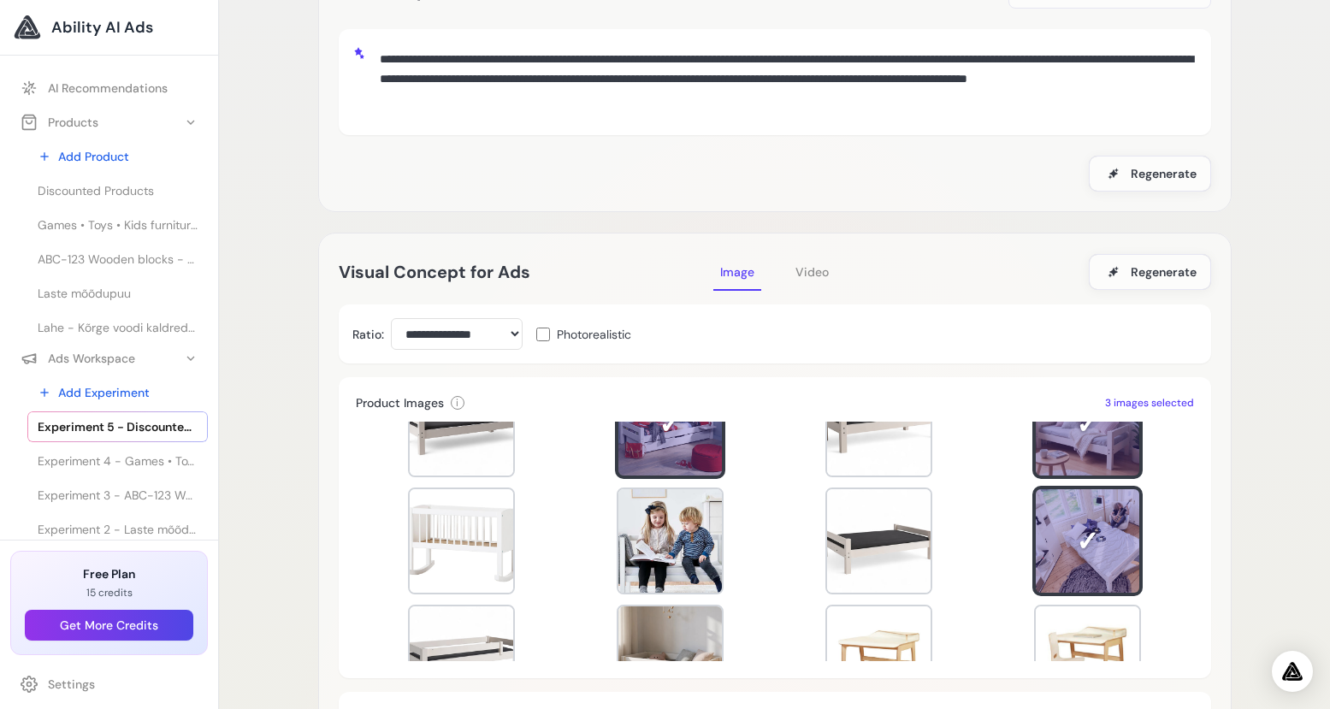
scroll to position [0, 0]
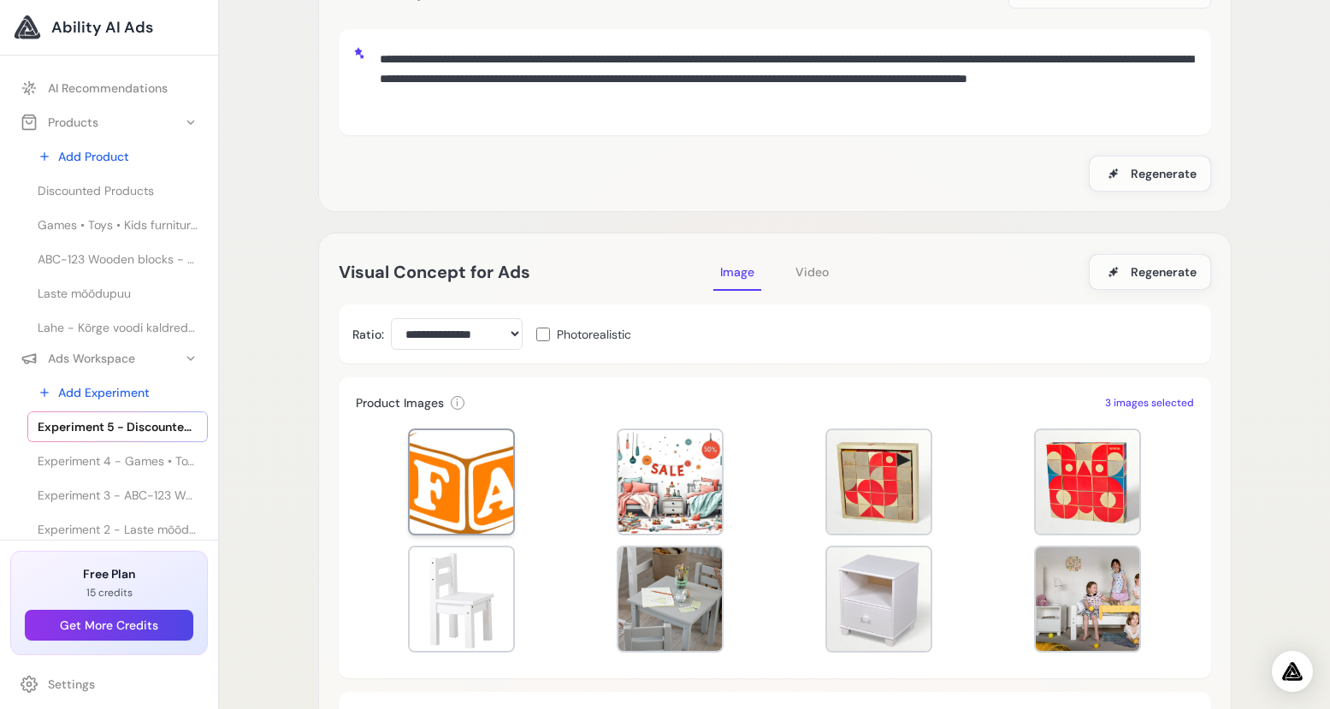
click at [445, 498] on div at bounding box center [461, 481] width 103 height 103
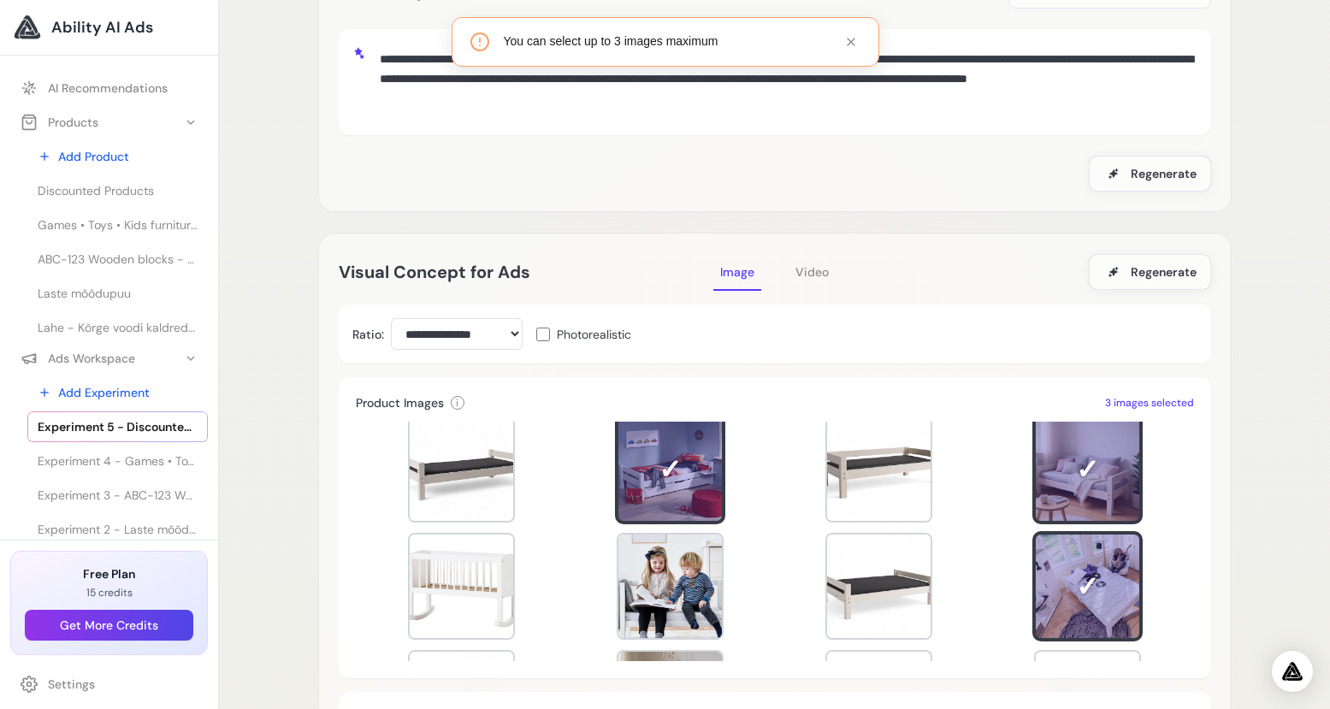
scroll to position [377, 0]
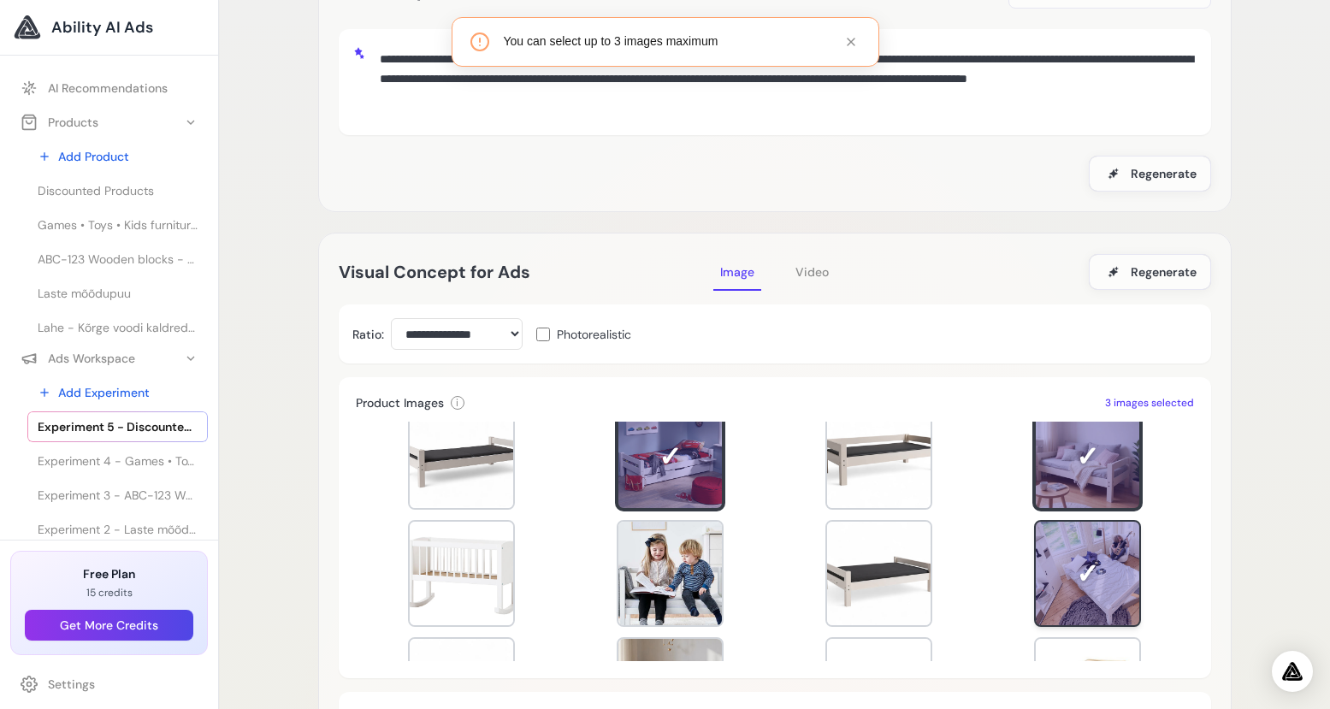
drag, startPoint x: 1106, startPoint y: 568, endPoint x: 1105, endPoint y: 529, distance: 39.3
click at [1106, 568] on div at bounding box center [1087, 573] width 103 height 103
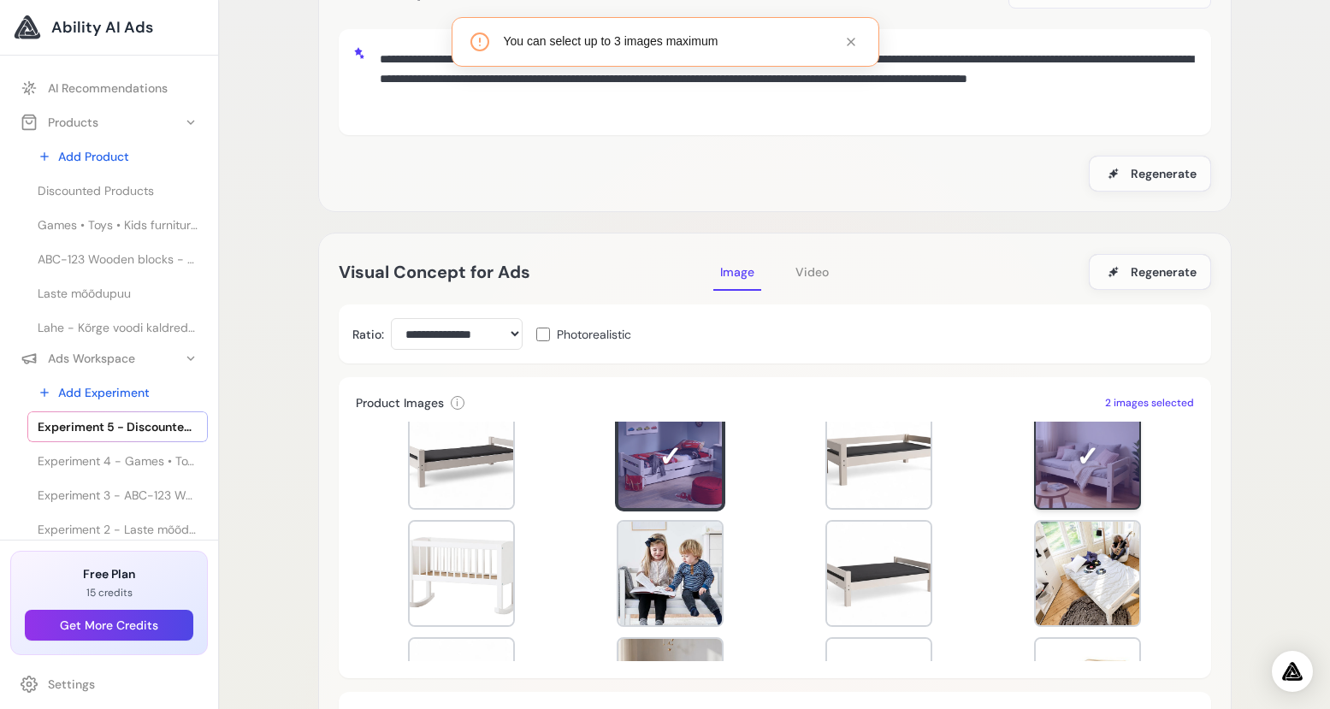
click at [1097, 482] on div at bounding box center [1087, 456] width 103 height 103
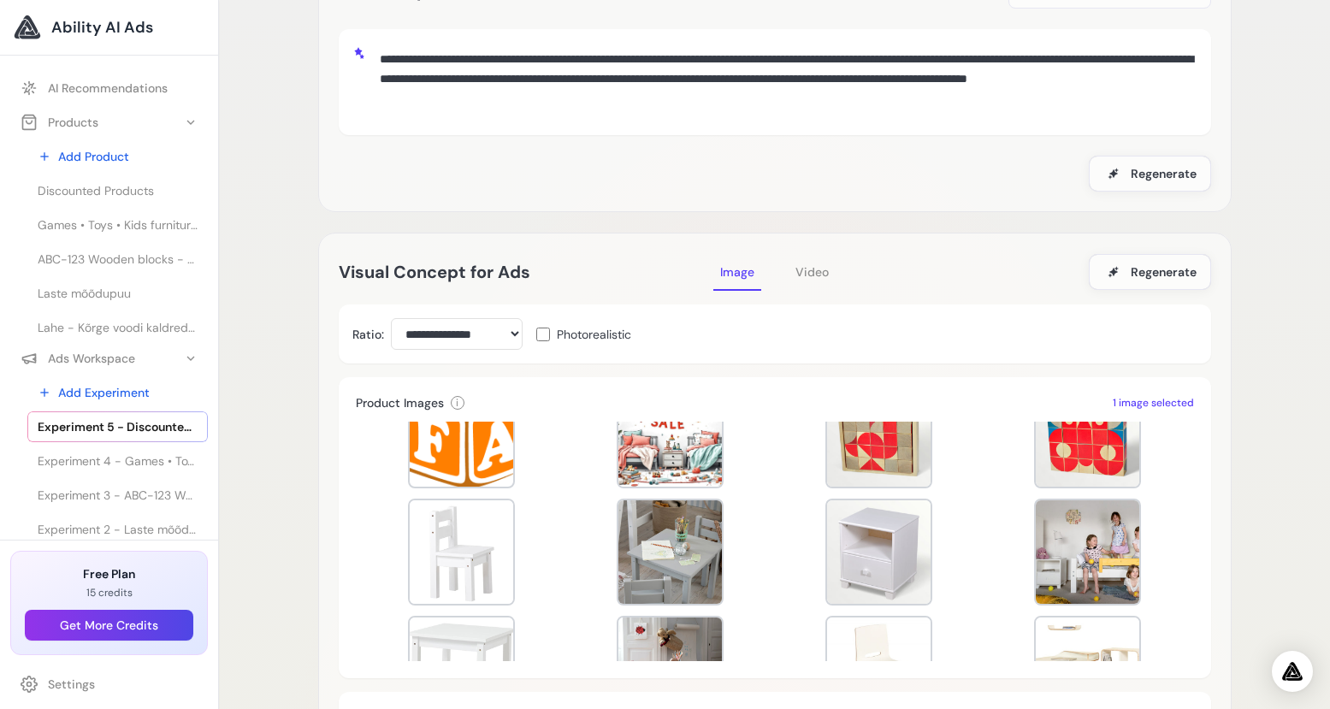
scroll to position [0, 0]
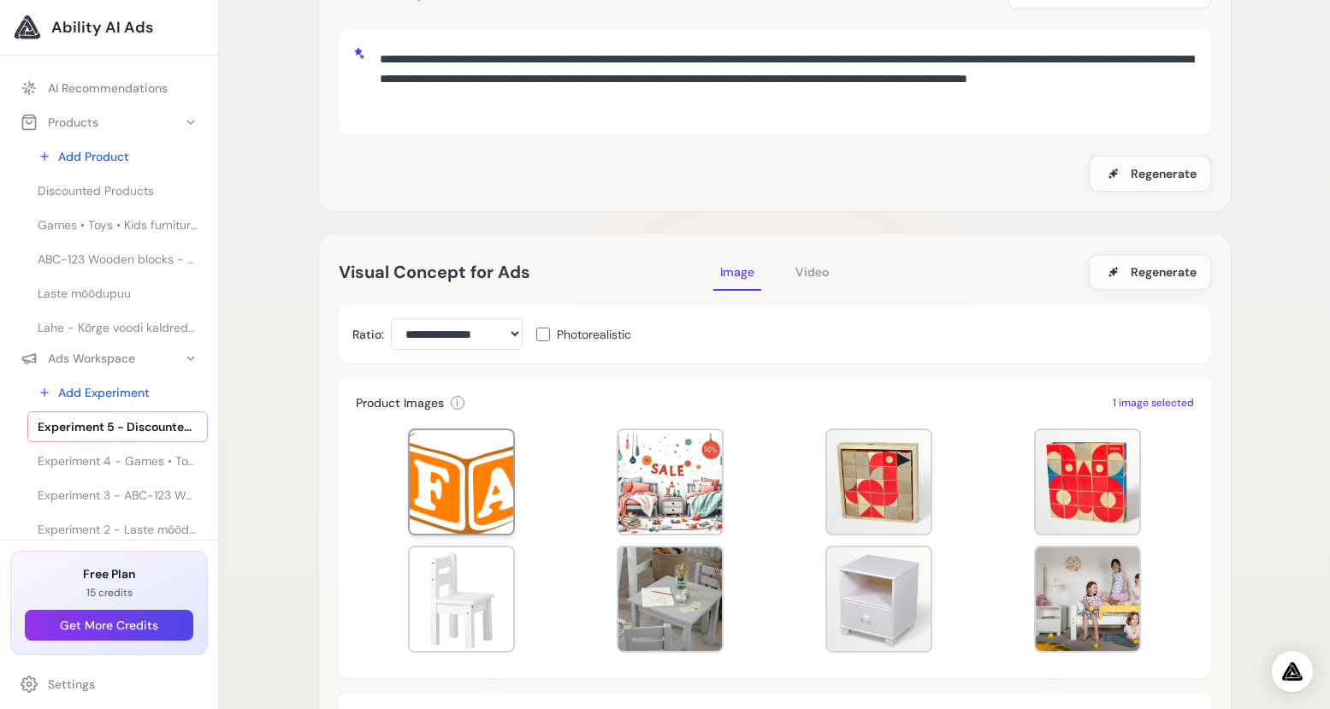
click at [481, 460] on div at bounding box center [461, 481] width 103 height 103
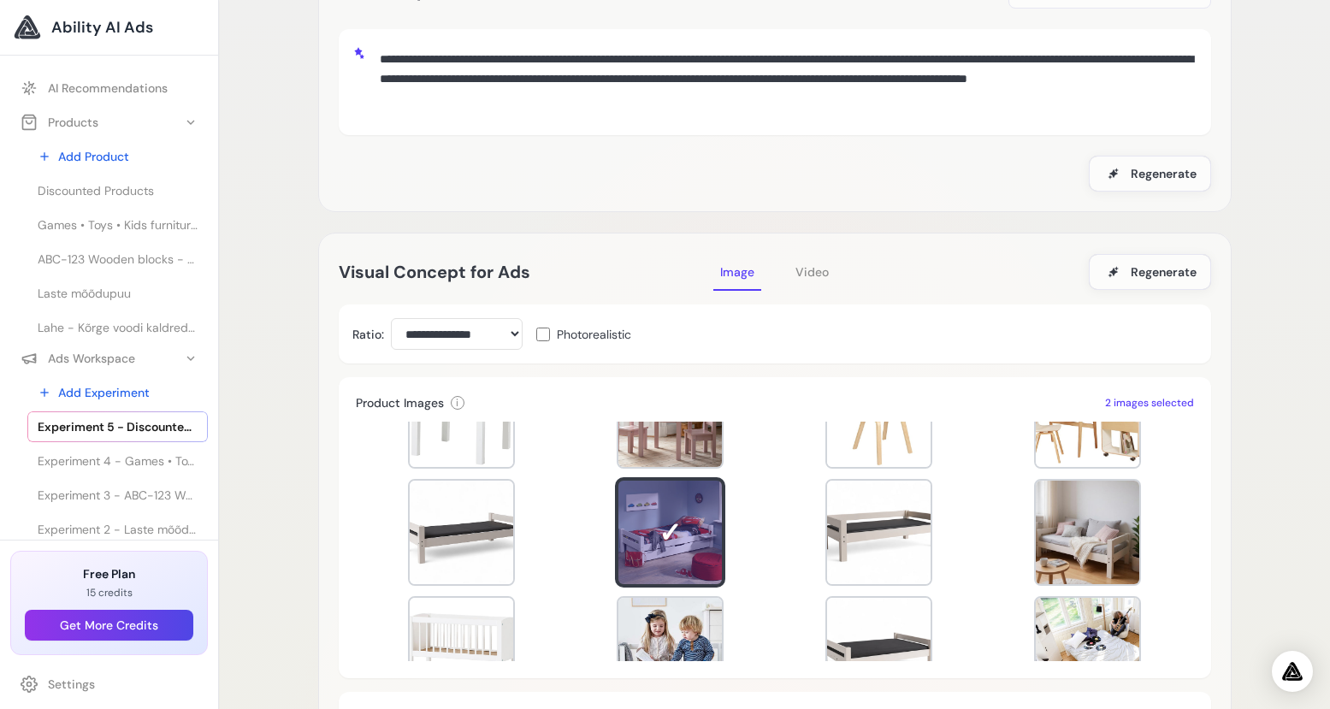
scroll to position [305, 0]
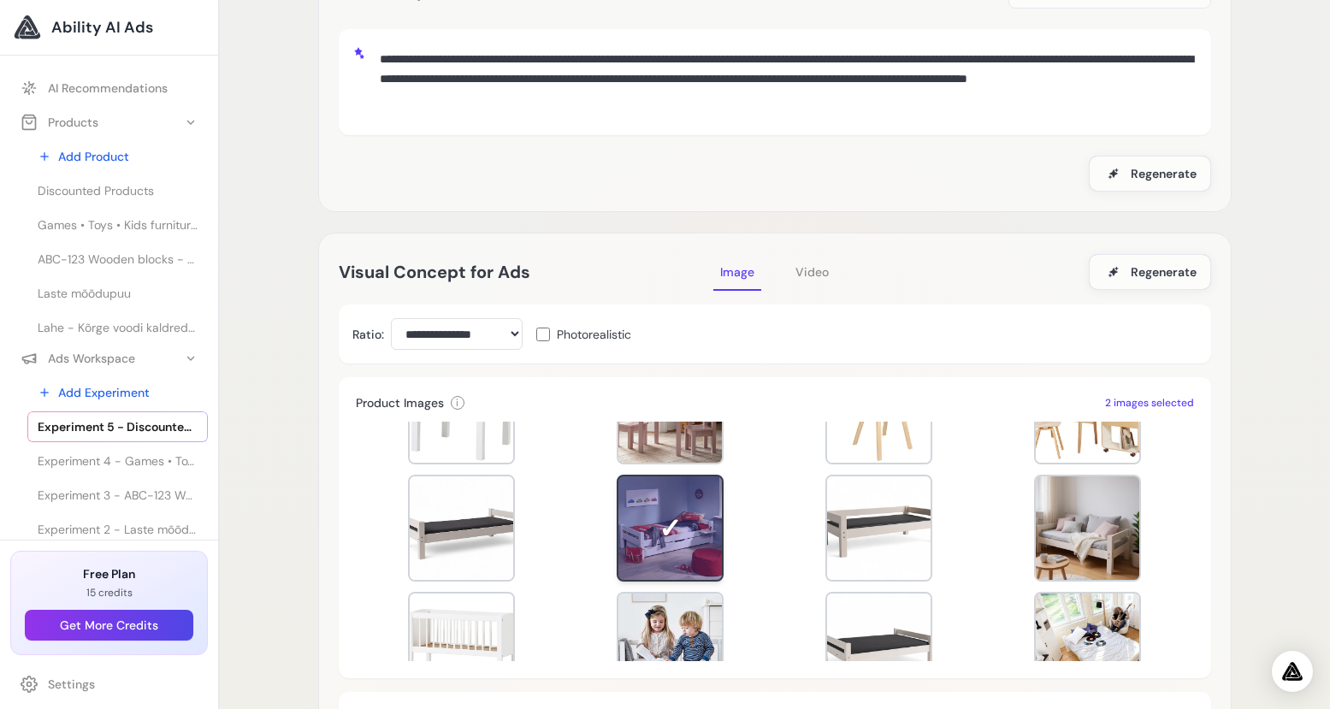
click at [664, 528] on div at bounding box center [670, 528] width 107 height 107
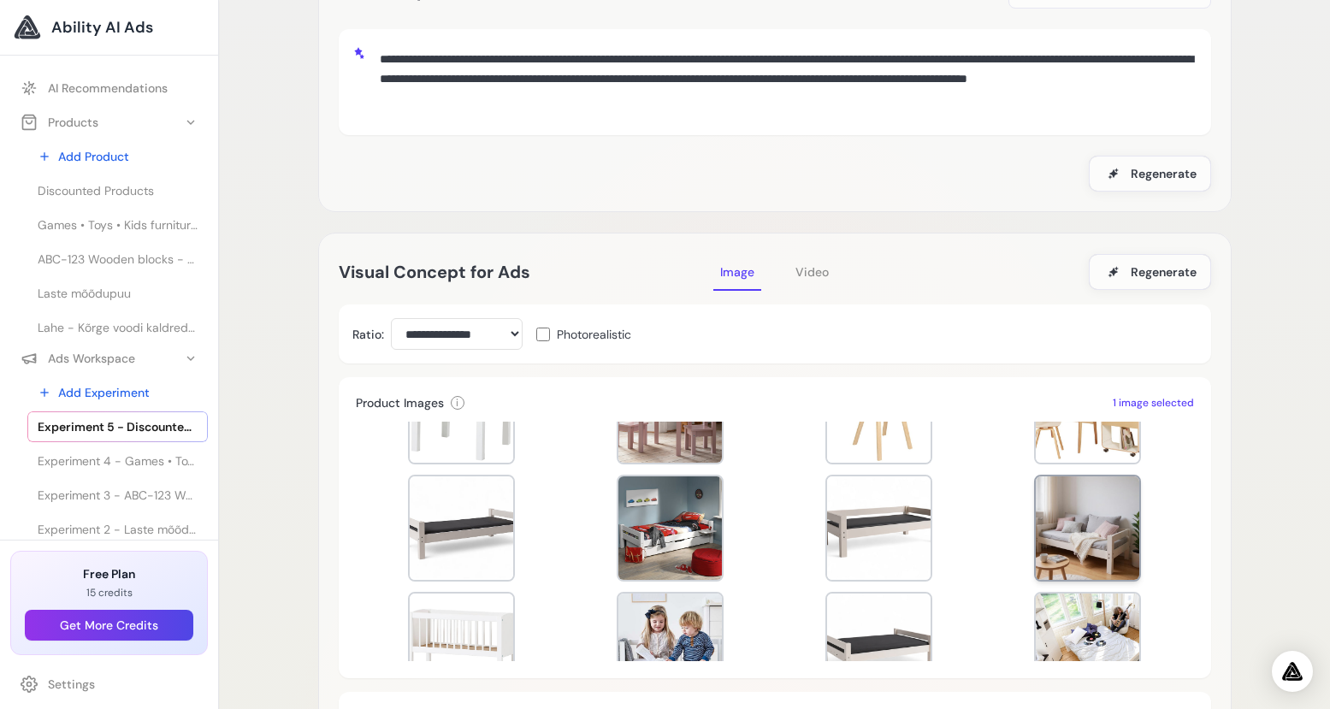
click at [1076, 546] on div at bounding box center [1087, 527] width 103 height 103
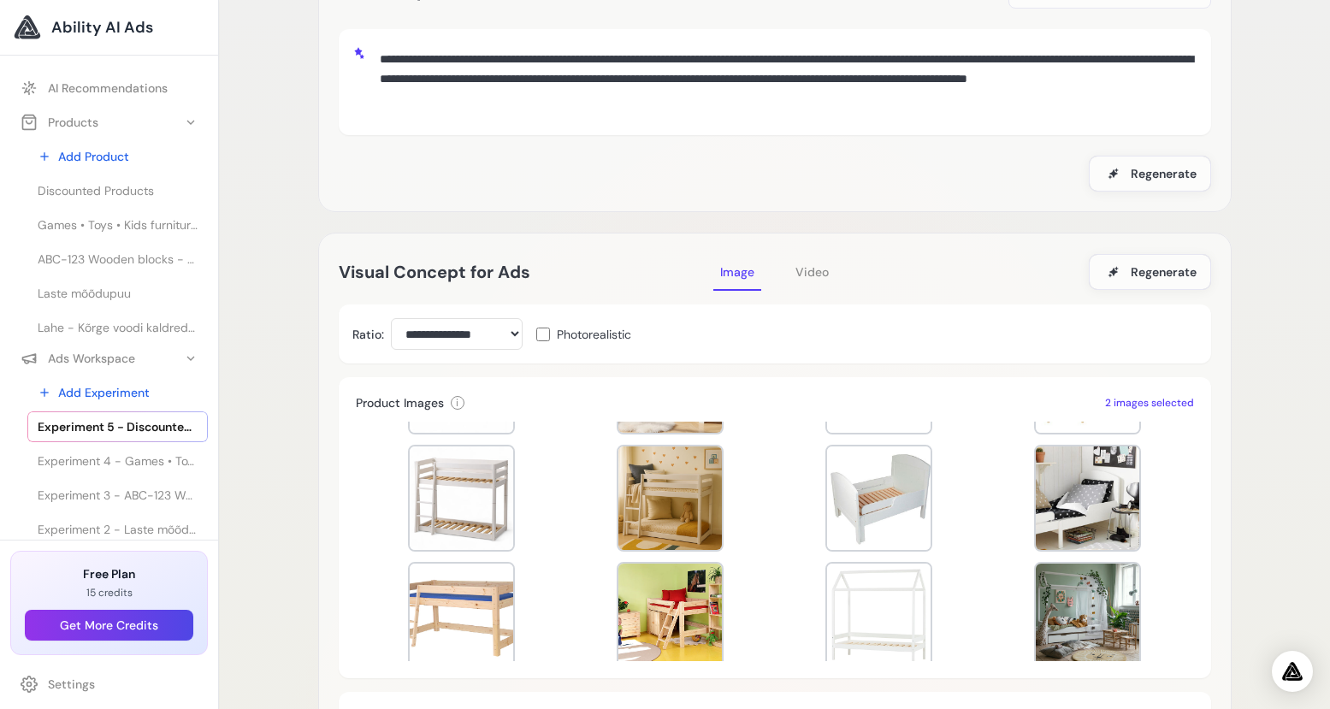
scroll to position [700, 0]
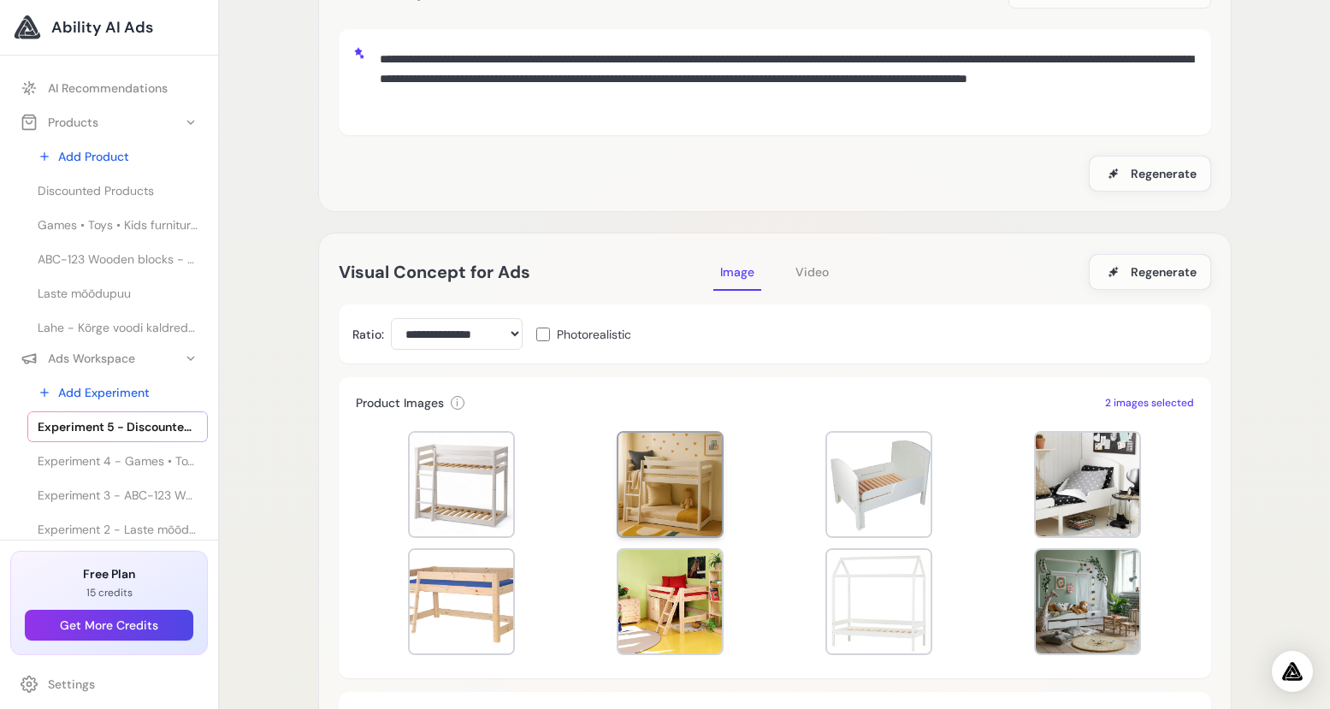
click at [664, 509] on div at bounding box center [669, 484] width 103 height 103
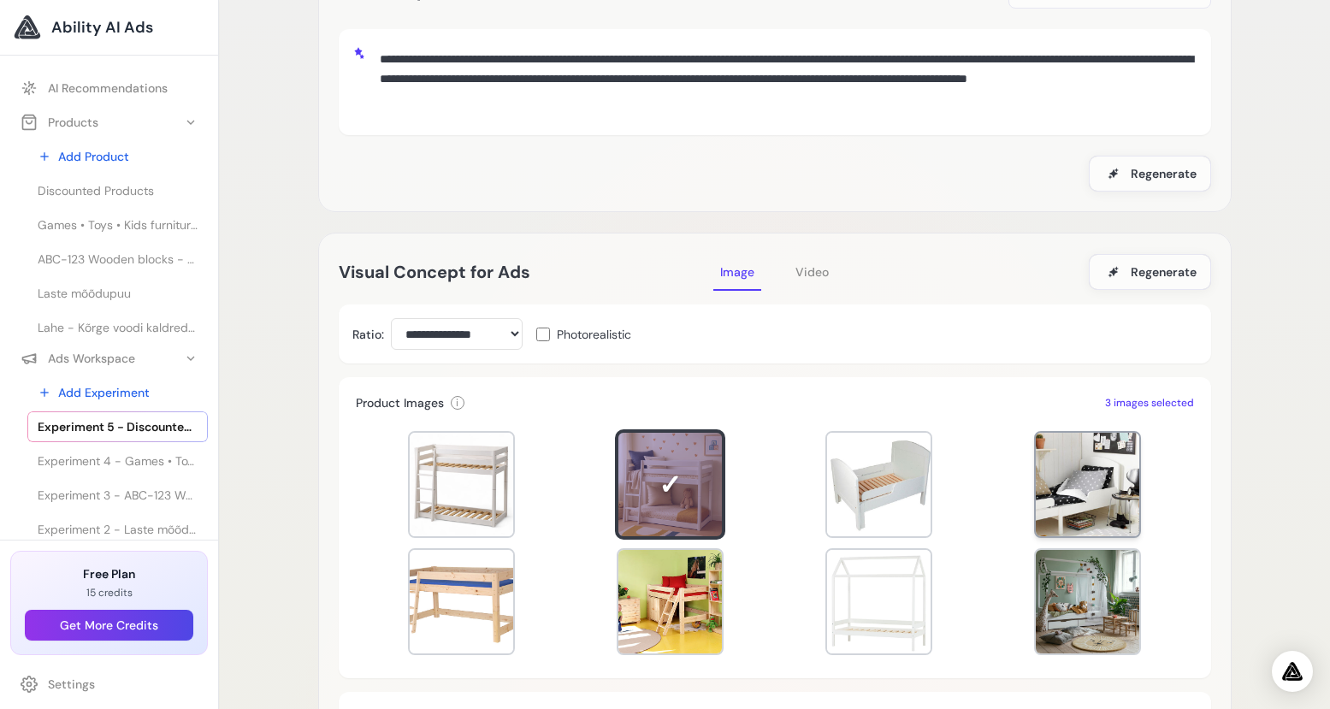
click at [1110, 516] on div at bounding box center [1087, 484] width 103 height 103
click at [1100, 514] on div at bounding box center [1087, 484] width 103 height 103
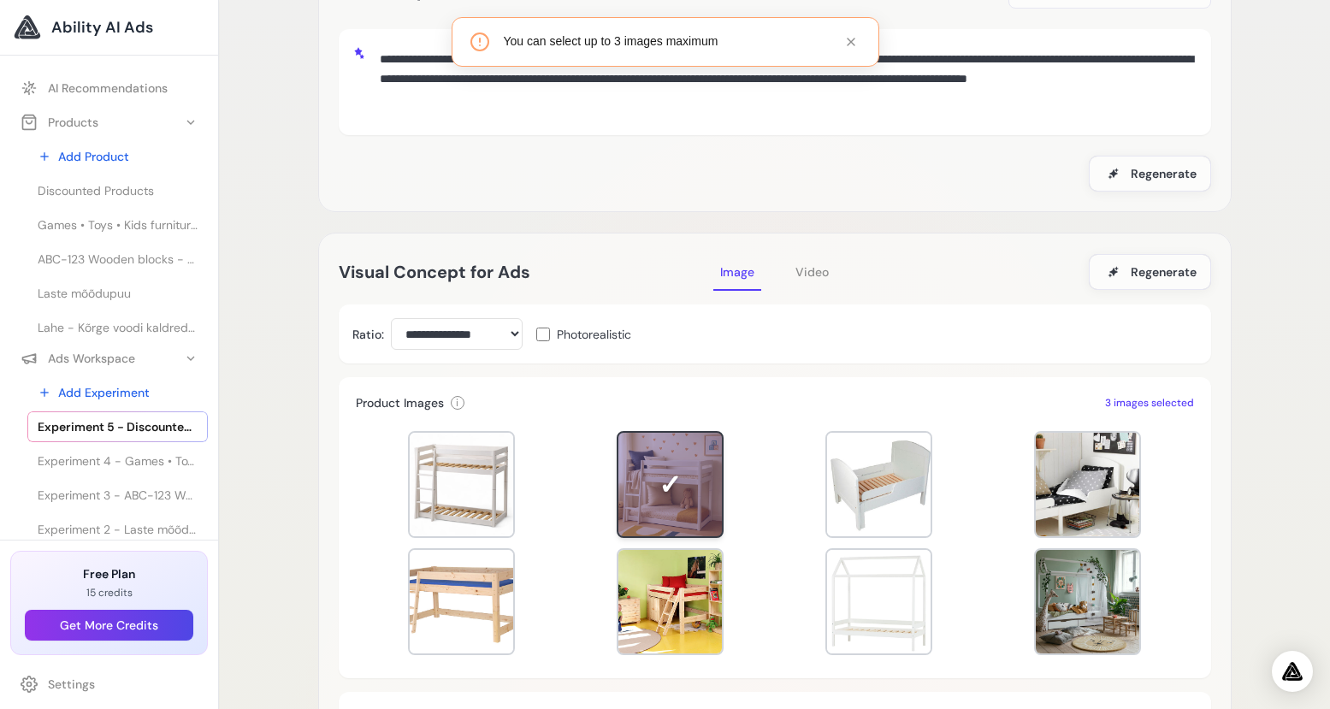
click at [674, 511] on div at bounding box center [669, 484] width 103 height 103
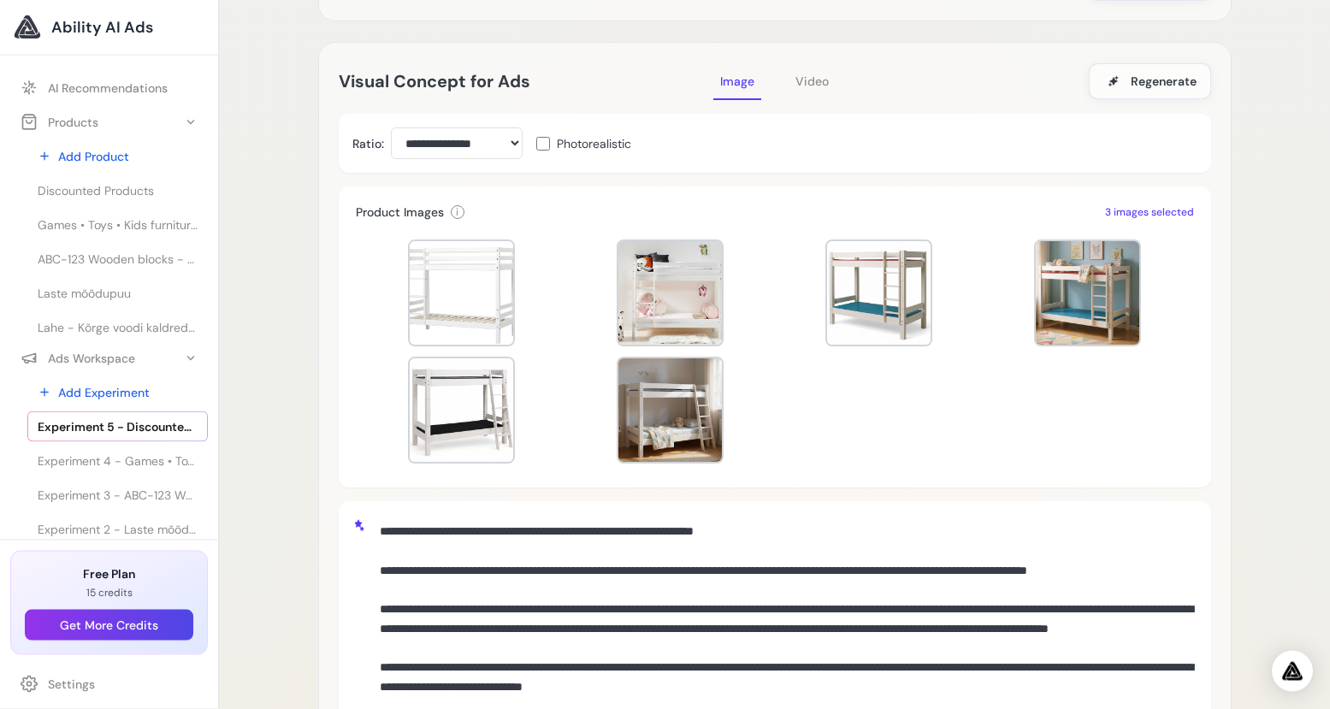
scroll to position [342, 0]
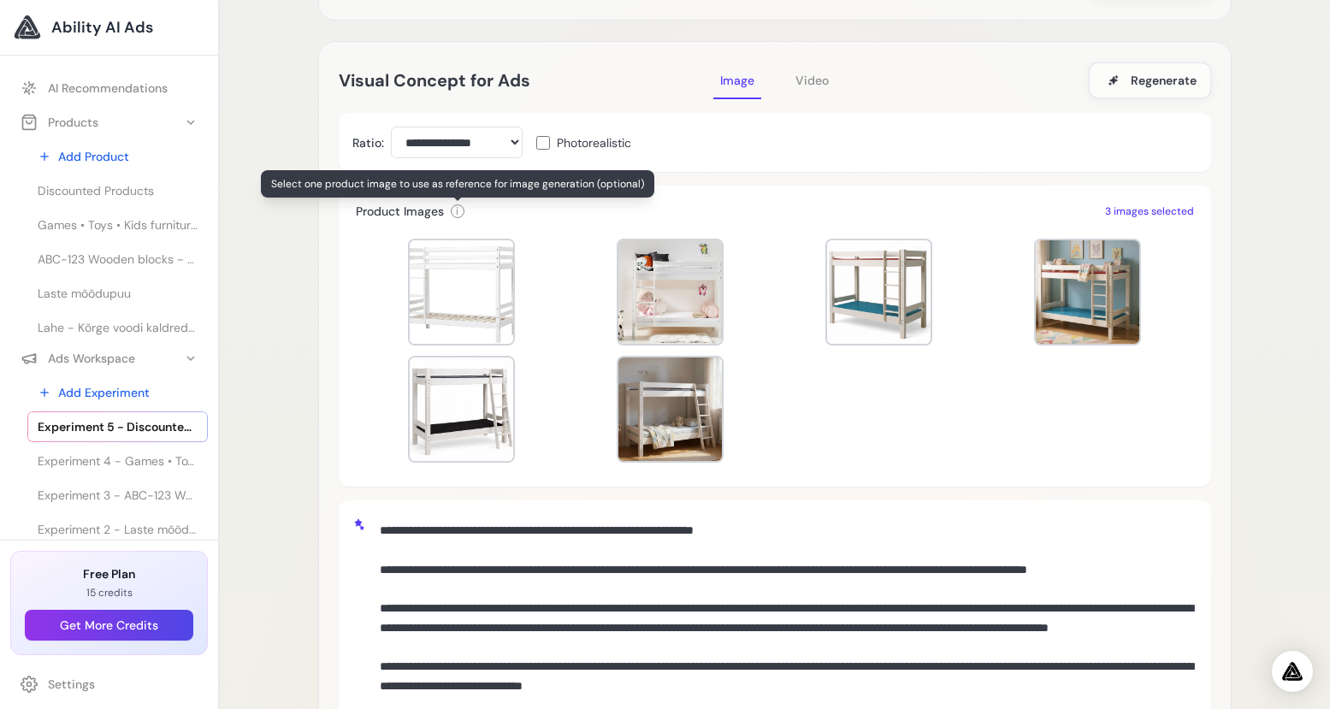
click at [462, 204] on div "i" at bounding box center [458, 211] width 14 height 14
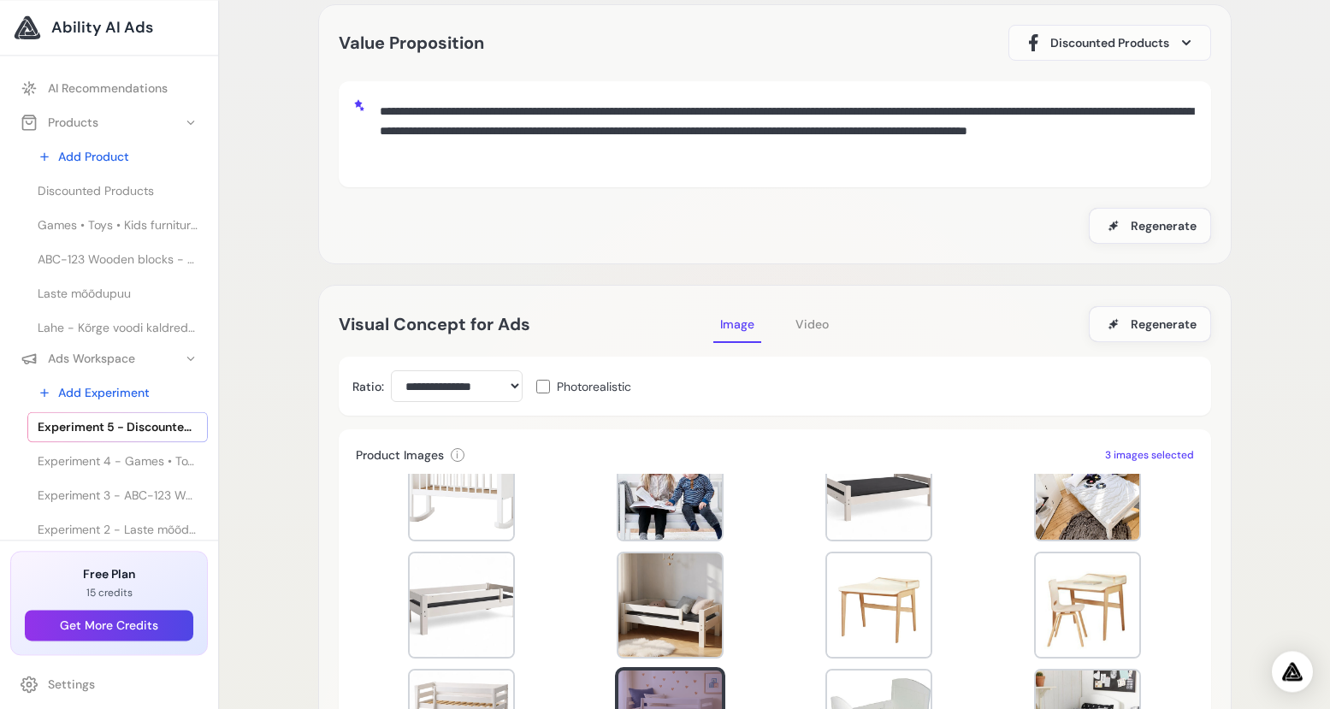
scroll to position [27, 0]
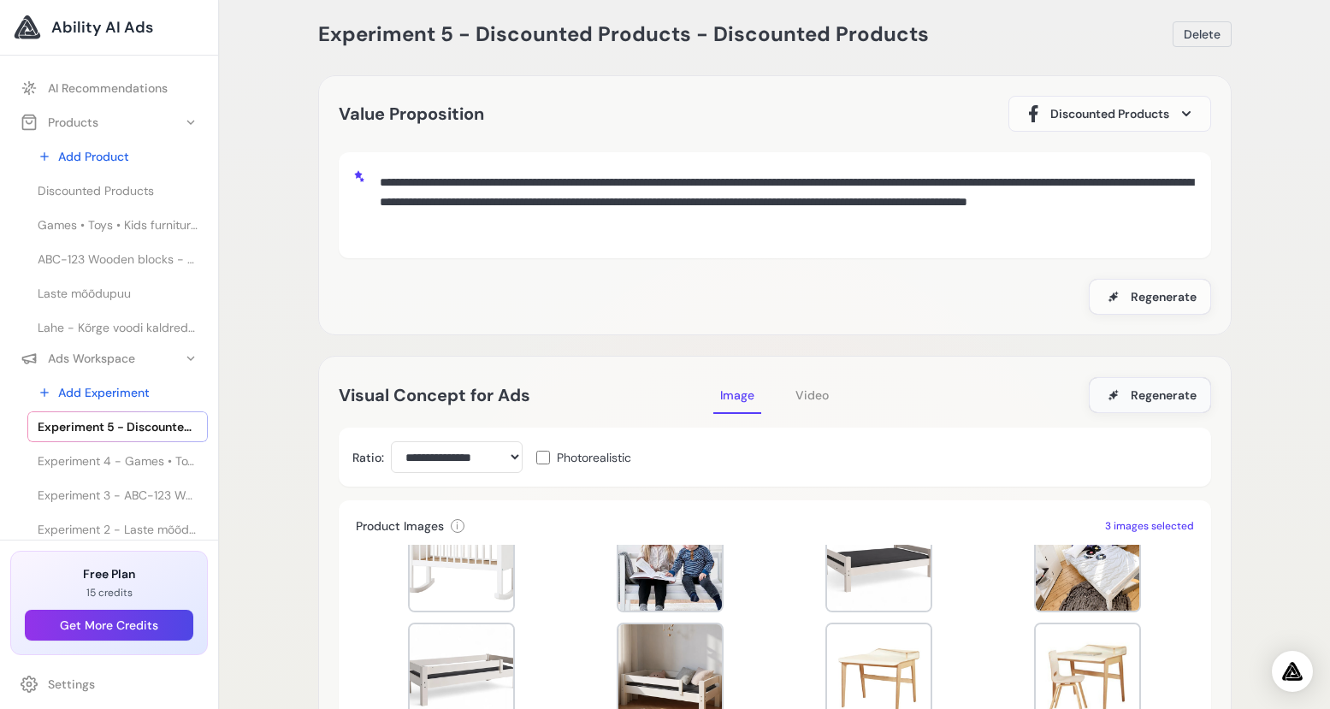
click at [1147, 387] on span "Regenerate" at bounding box center [1164, 395] width 66 height 17
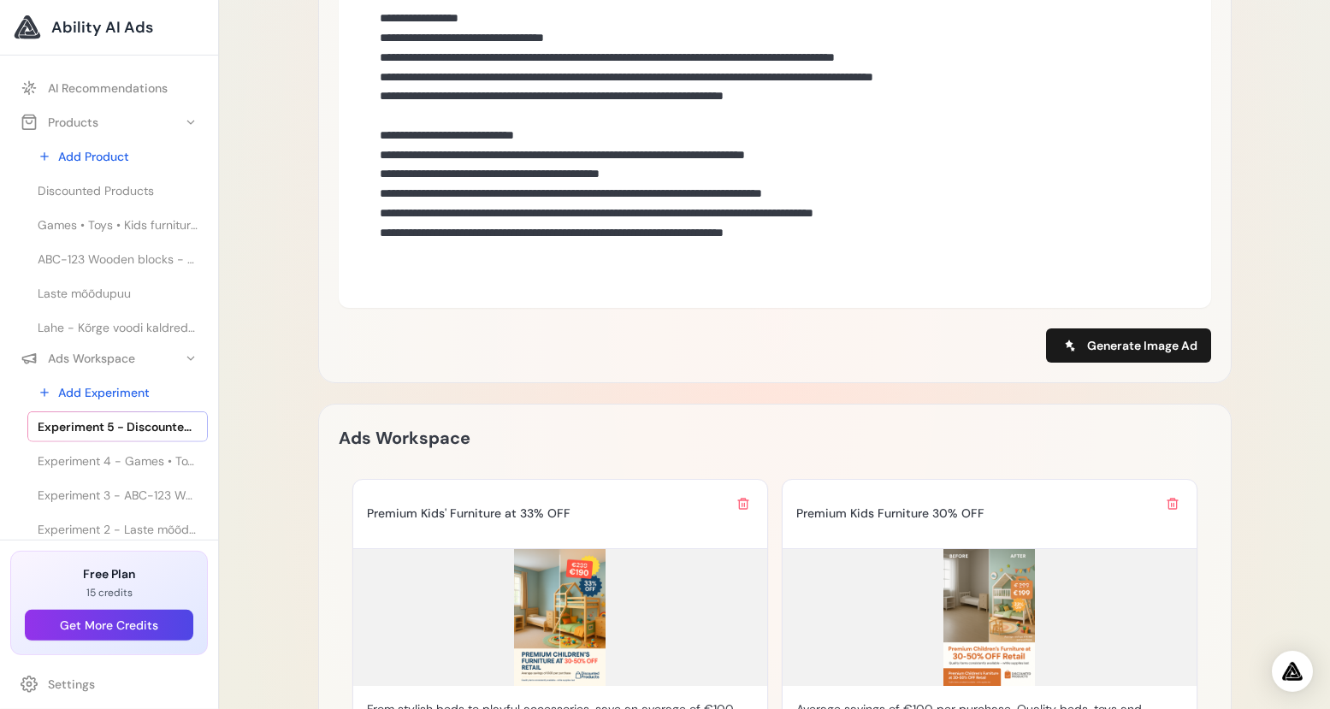
scroll to position [1259, 0]
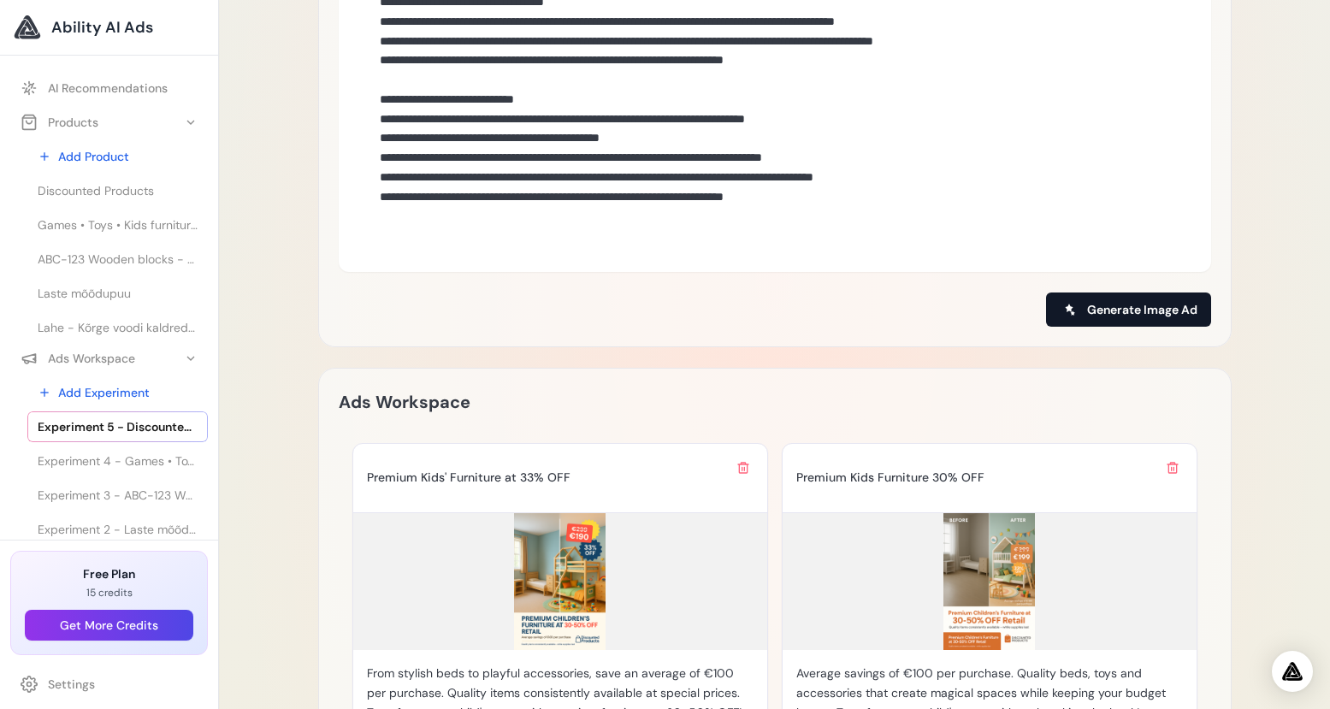
click at [1144, 301] on span "Generate Image Ad" at bounding box center [1142, 309] width 110 height 17
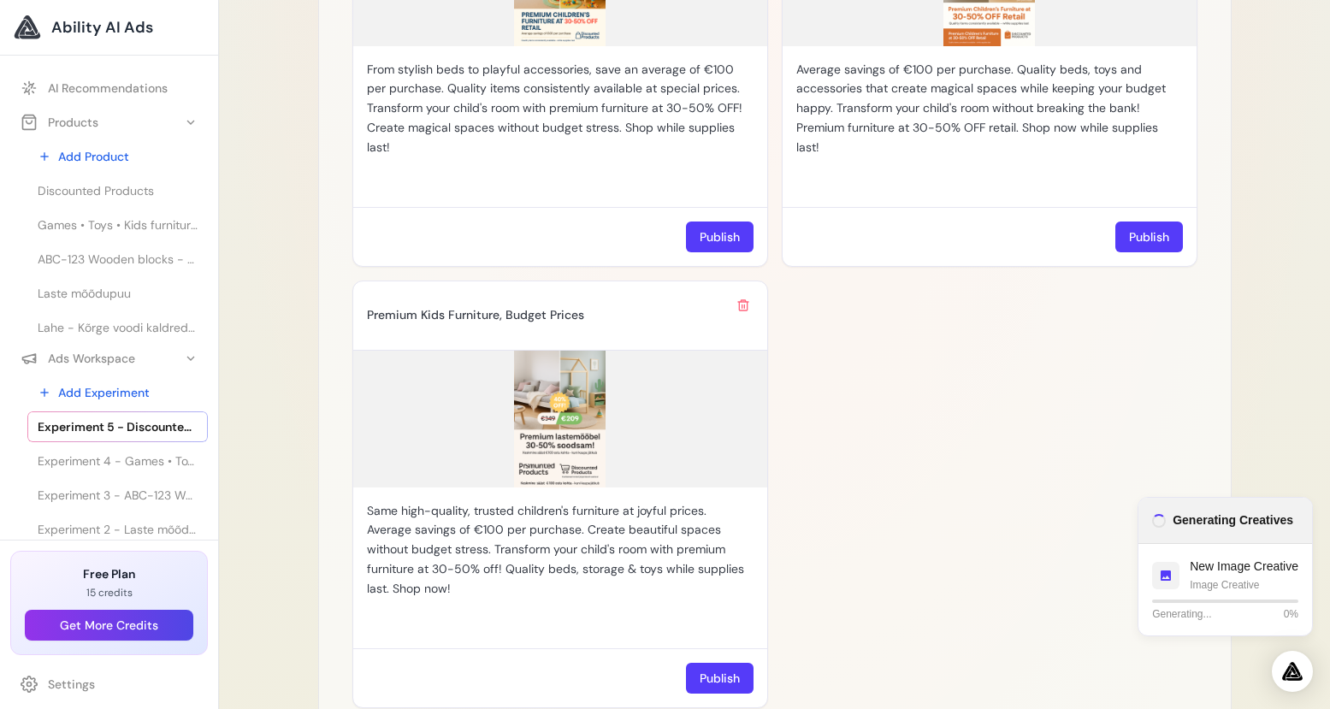
scroll to position [1864, 0]
click at [563, 534] on p "Same high-quality, trusted children's furniture at joyful prices. Average savin…" at bounding box center [560, 548] width 387 height 97
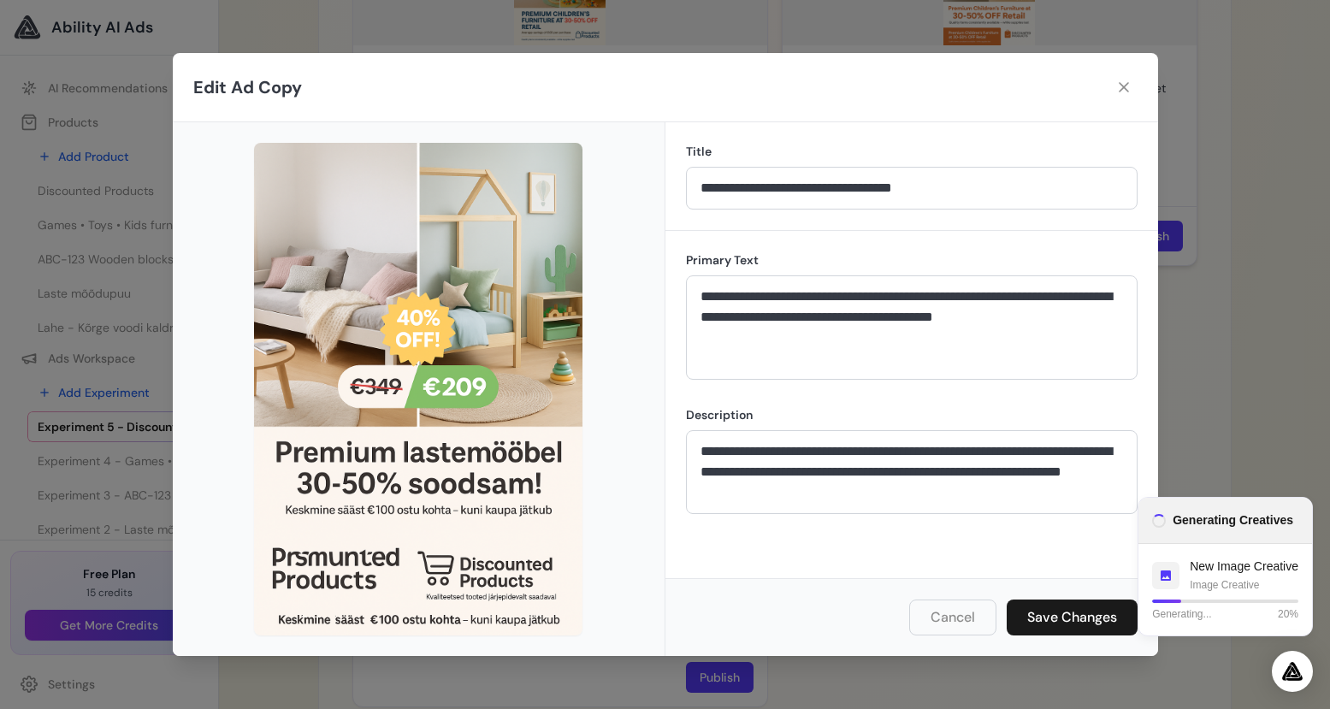
click at [1129, 89] on icon at bounding box center [1123, 87] width 17 height 17
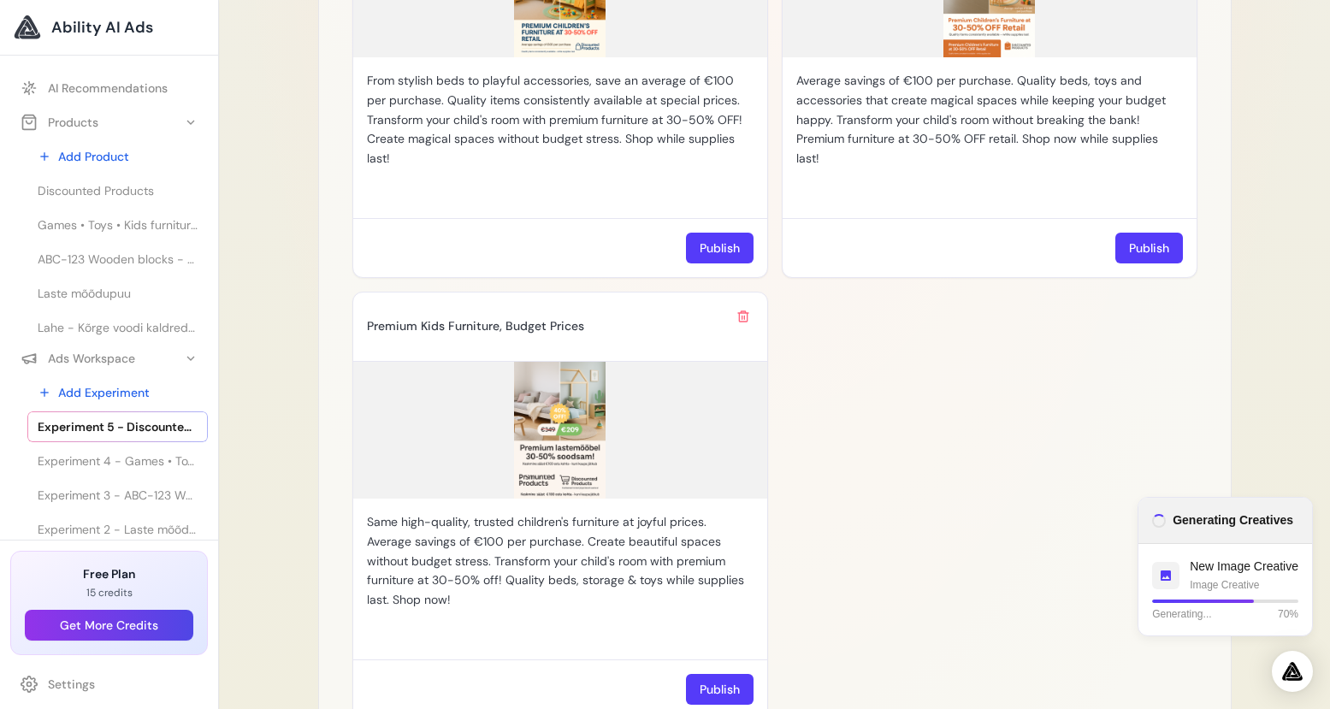
scroll to position [1946, 0]
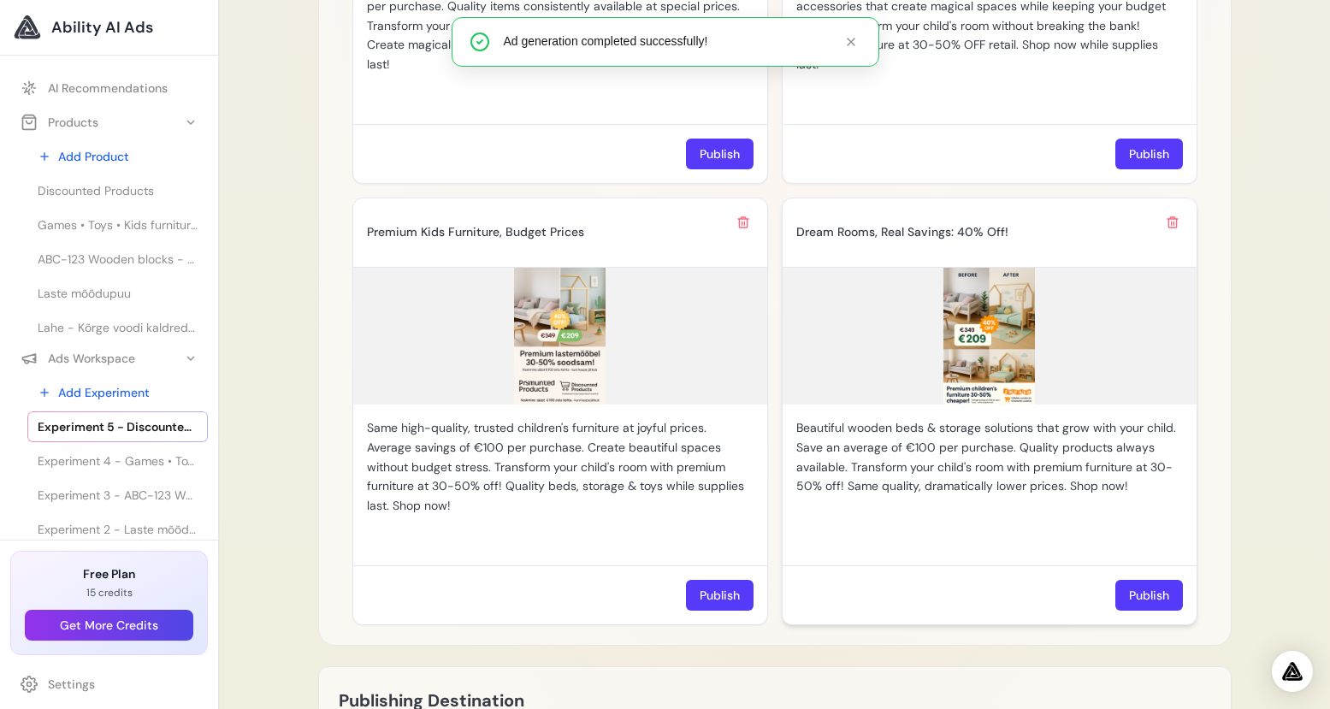
click at [1026, 350] on img at bounding box center [989, 336] width 414 height 137
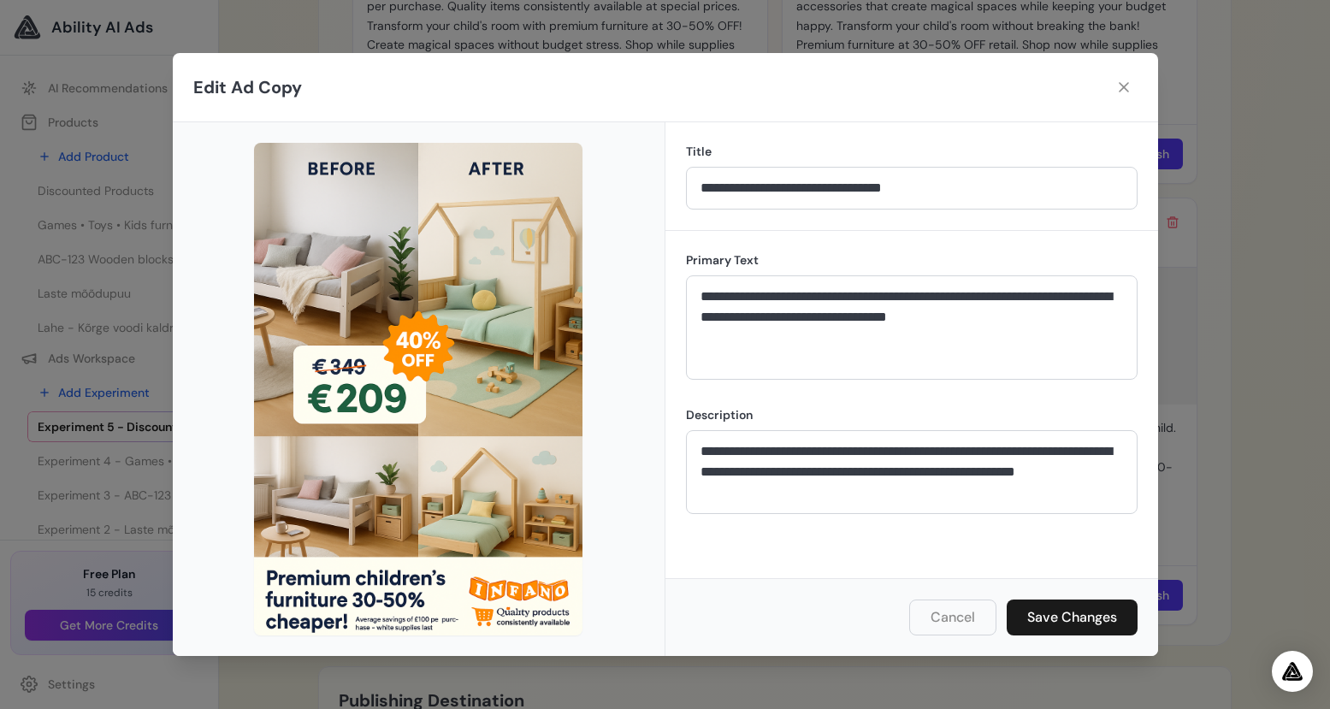
click at [959, 617] on button "Cancel" at bounding box center [952, 617] width 87 height 36
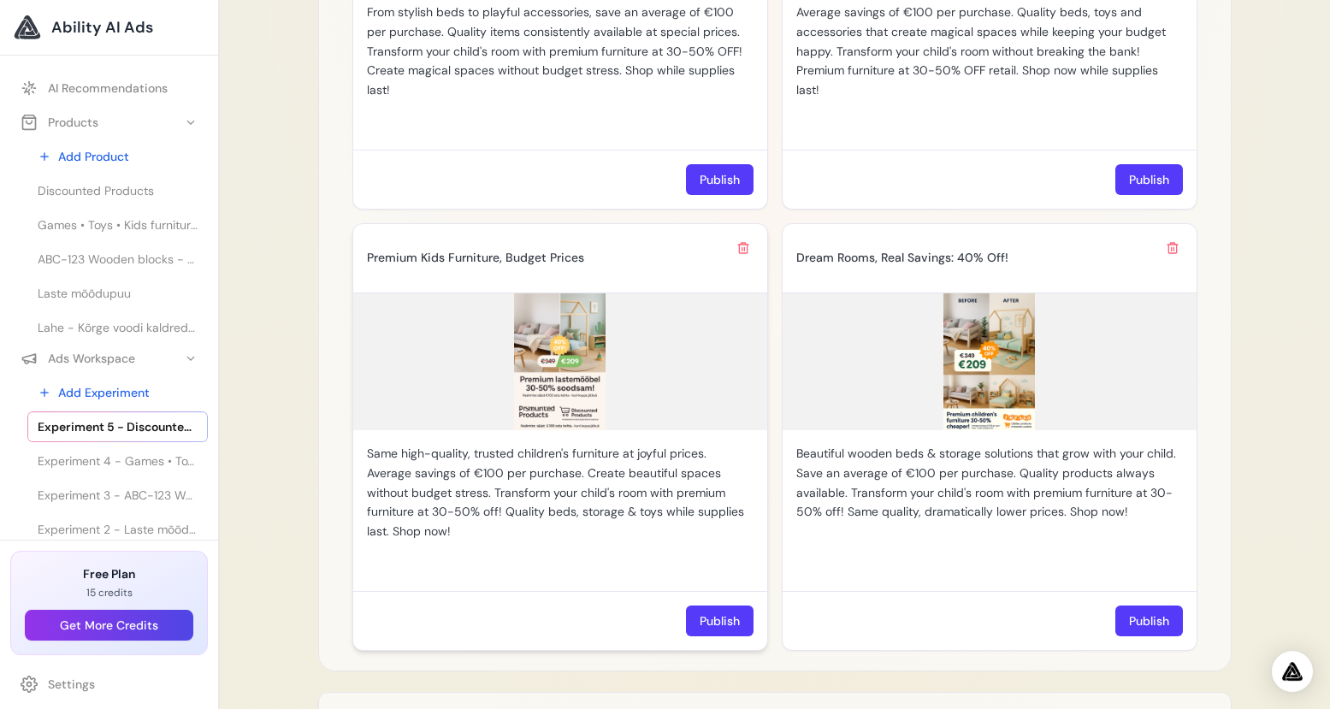
scroll to position [1645, 0]
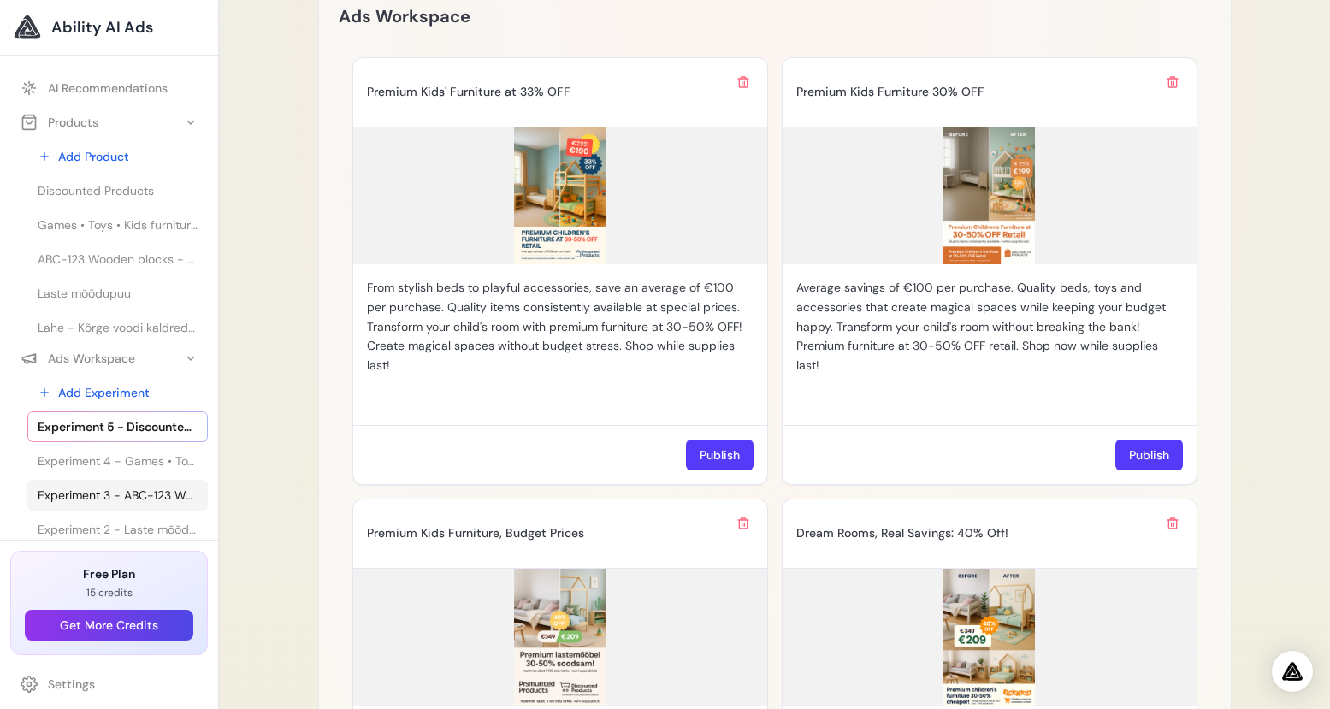
click at [149, 493] on span "Experiment 3 - ABC-123 Wooden blocks - 36 Pieces for Creative Fun" at bounding box center [118, 495] width 160 height 17
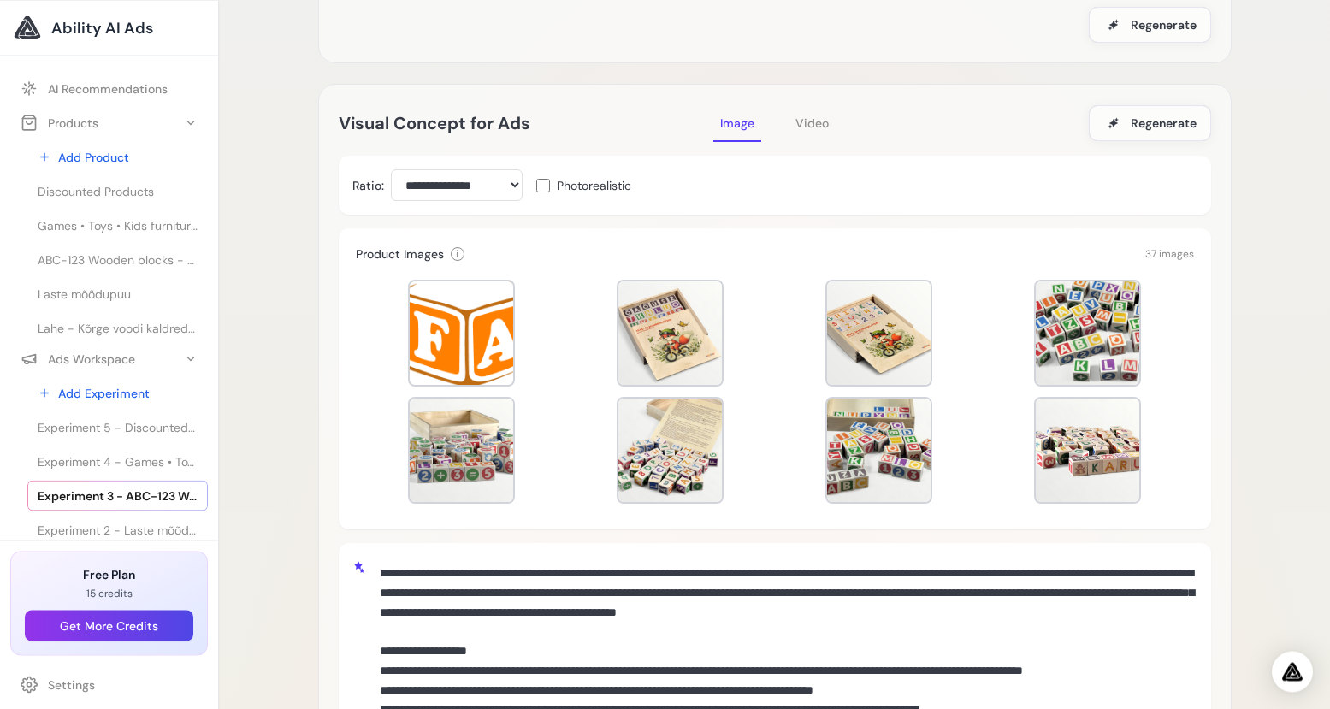
scroll to position [383, 0]
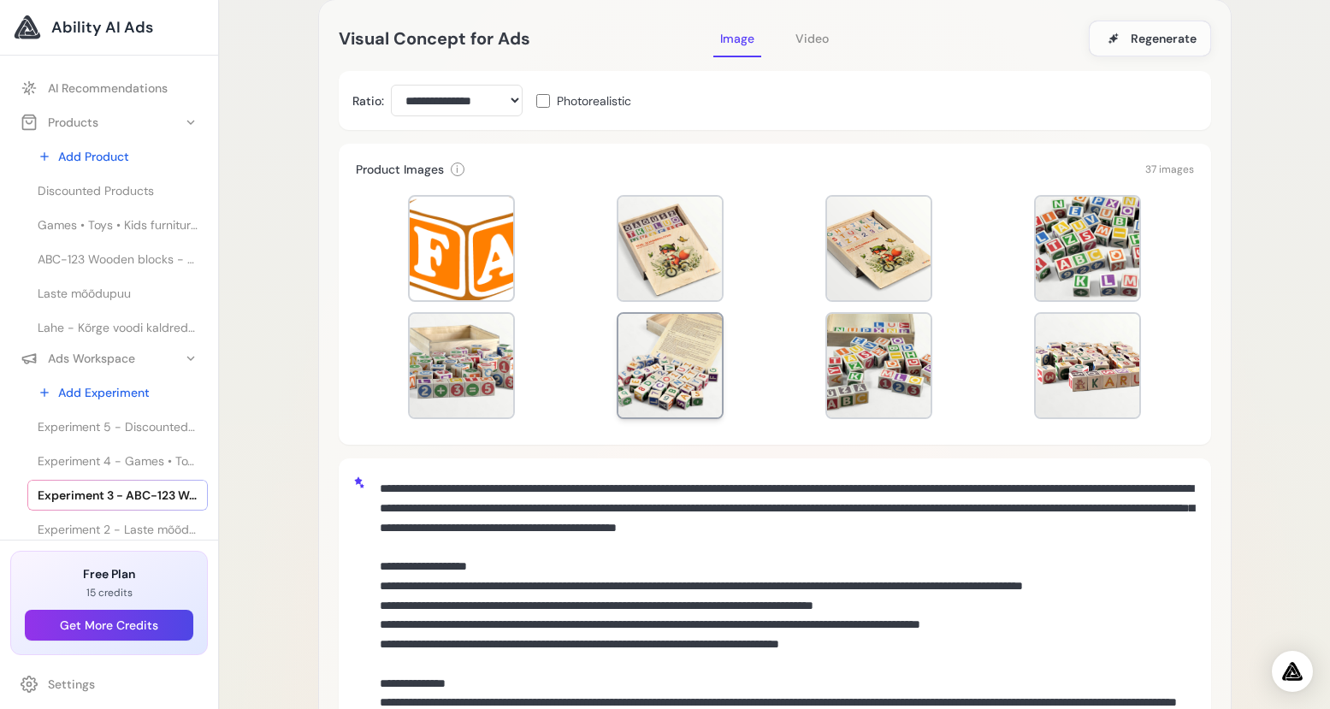
drag, startPoint x: 624, startPoint y: 322, endPoint x: 633, endPoint y: 347, distance: 26.2
click at [624, 323] on div at bounding box center [669, 365] width 103 height 103
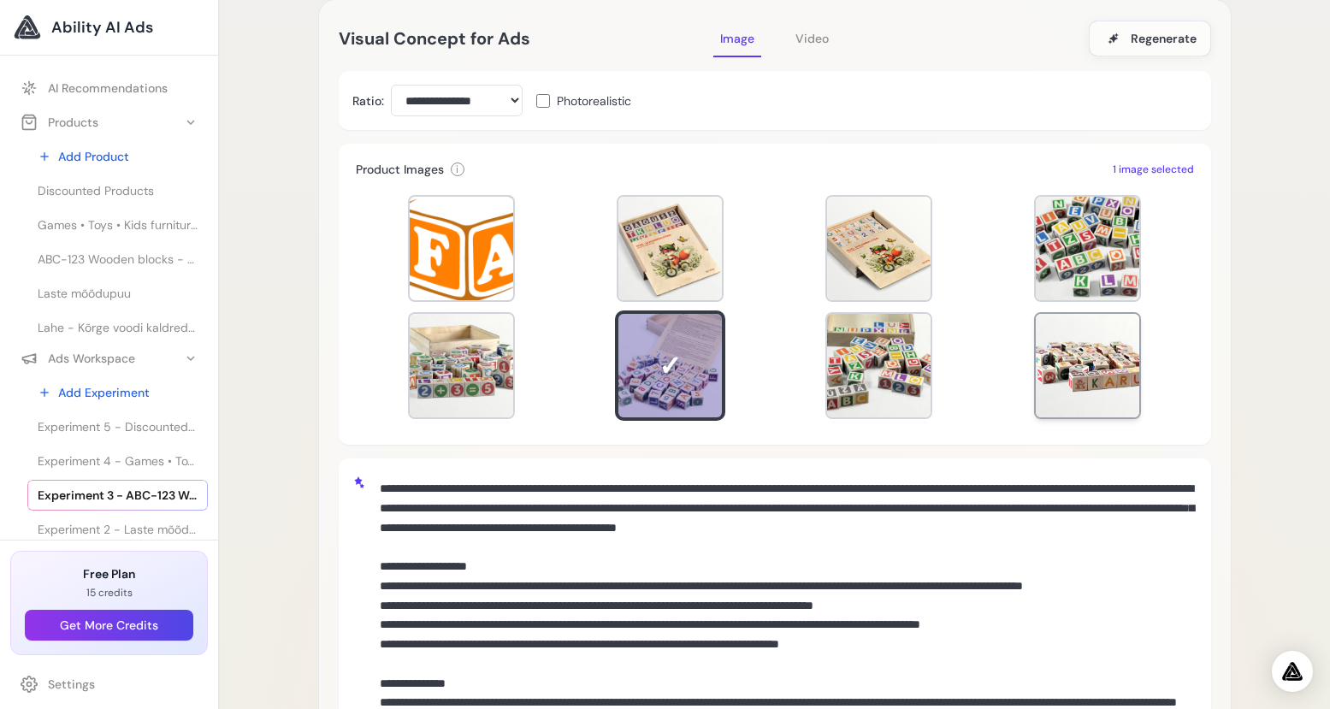
click at [1062, 378] on div at bounding box center [1087, 365] width 103 height 103
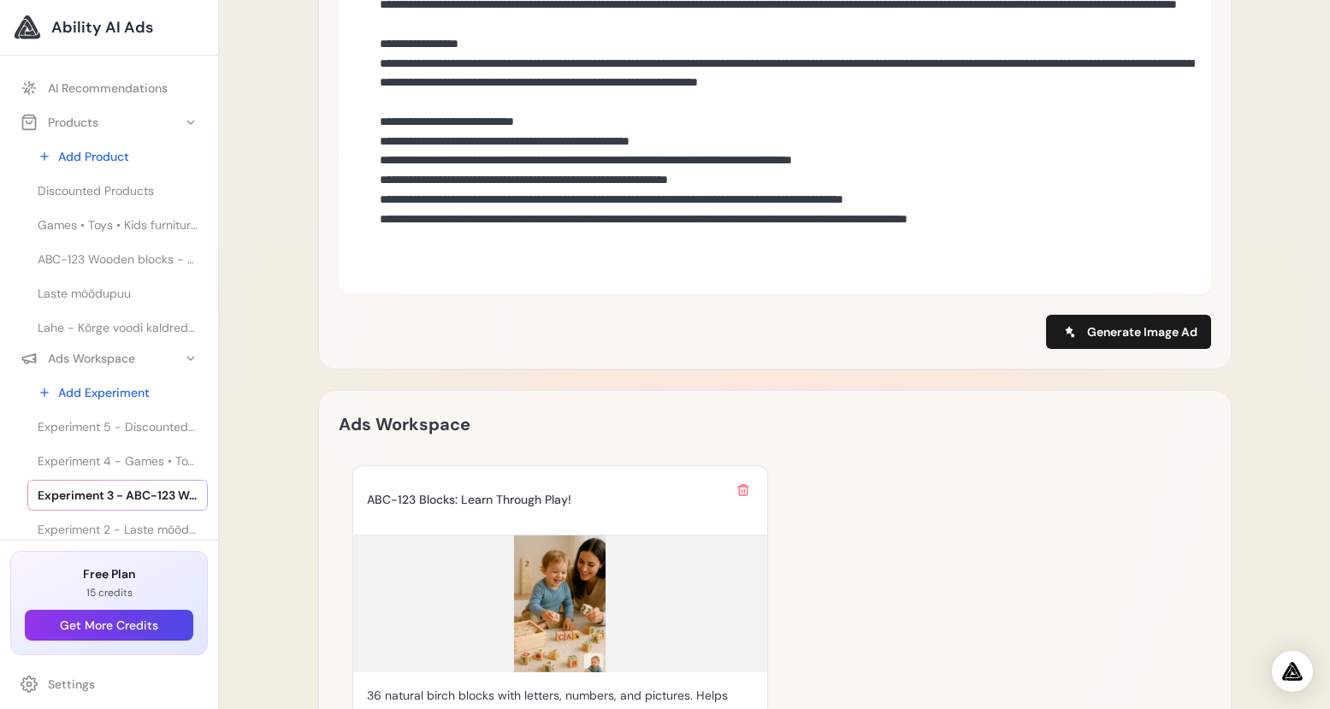
scroll to position [917, 0]
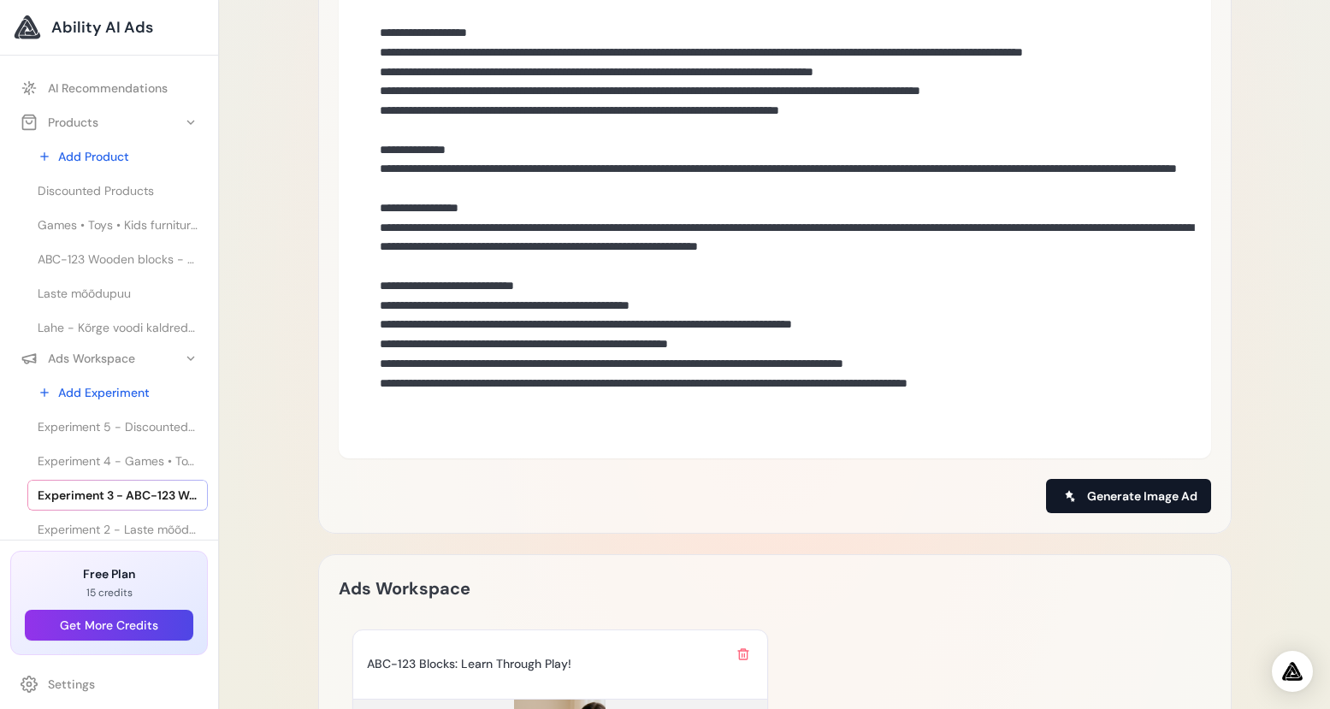
click at [1144, 487] on span "Generate Image Ad" at bounding box center [1142, 495] width 110 height 17
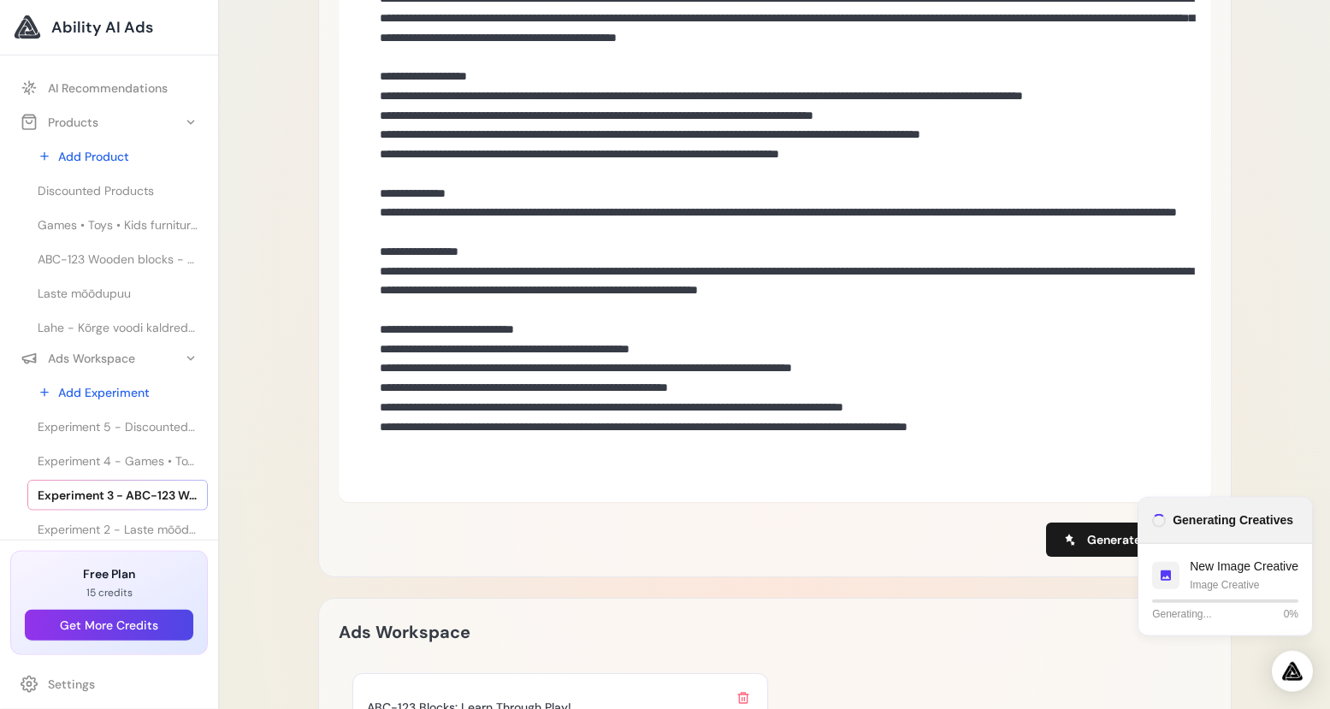
scroll to position [165, 0]
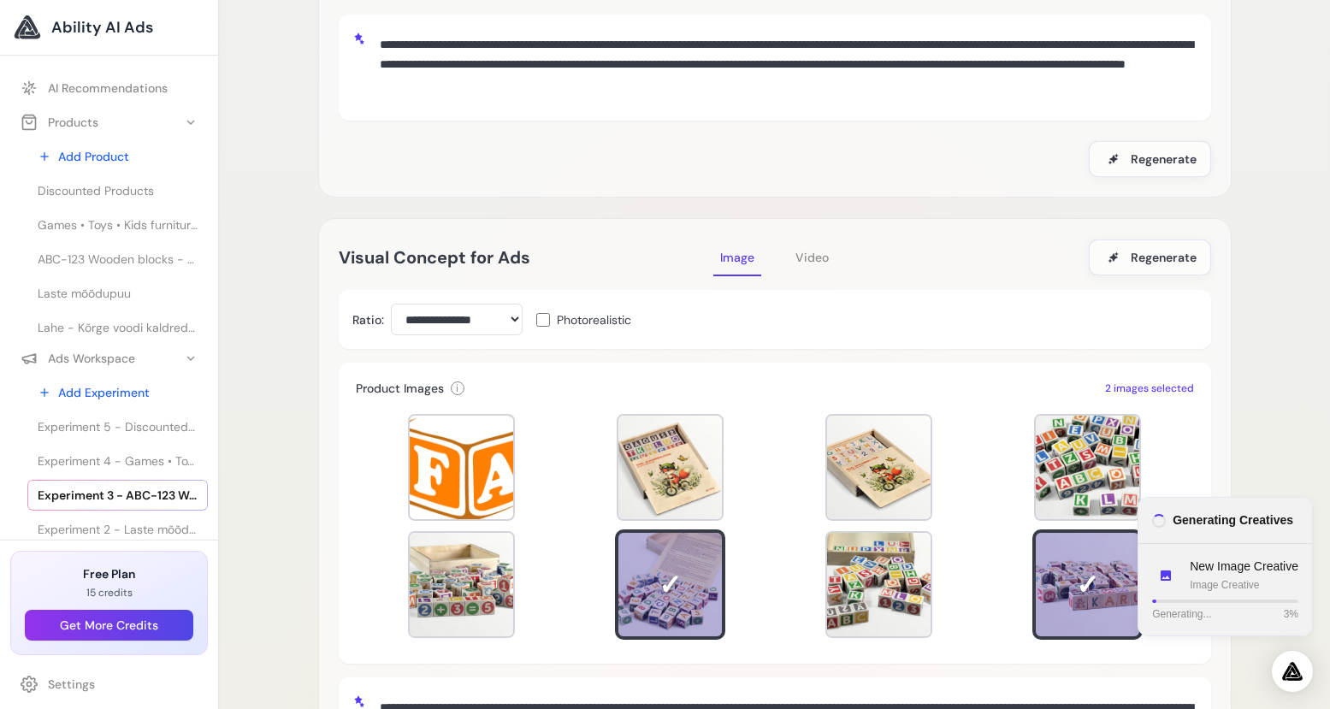
click at [1187, 617] on span "Generating..." at bounding box center [1181, 613] width 59 height 15
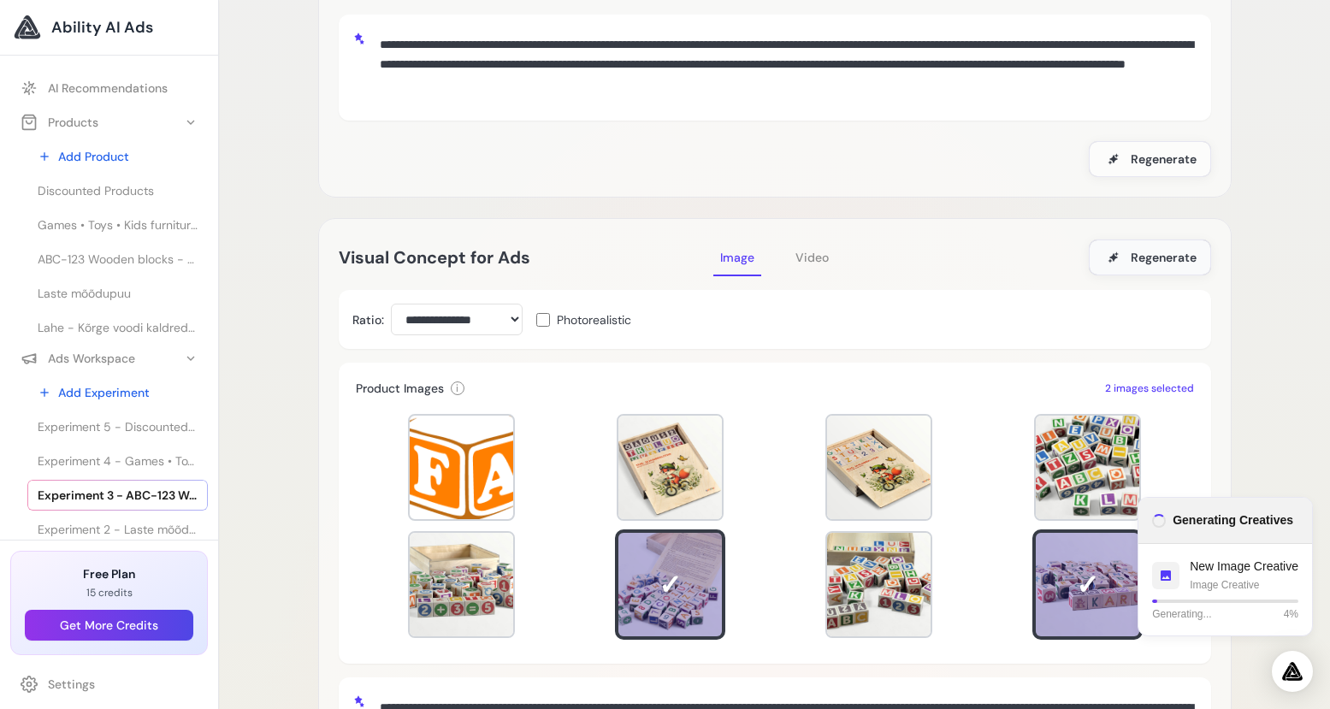
click at [1137, 255] on span "Regenerate" at bounding box center [1164, 257] width 66 height 17
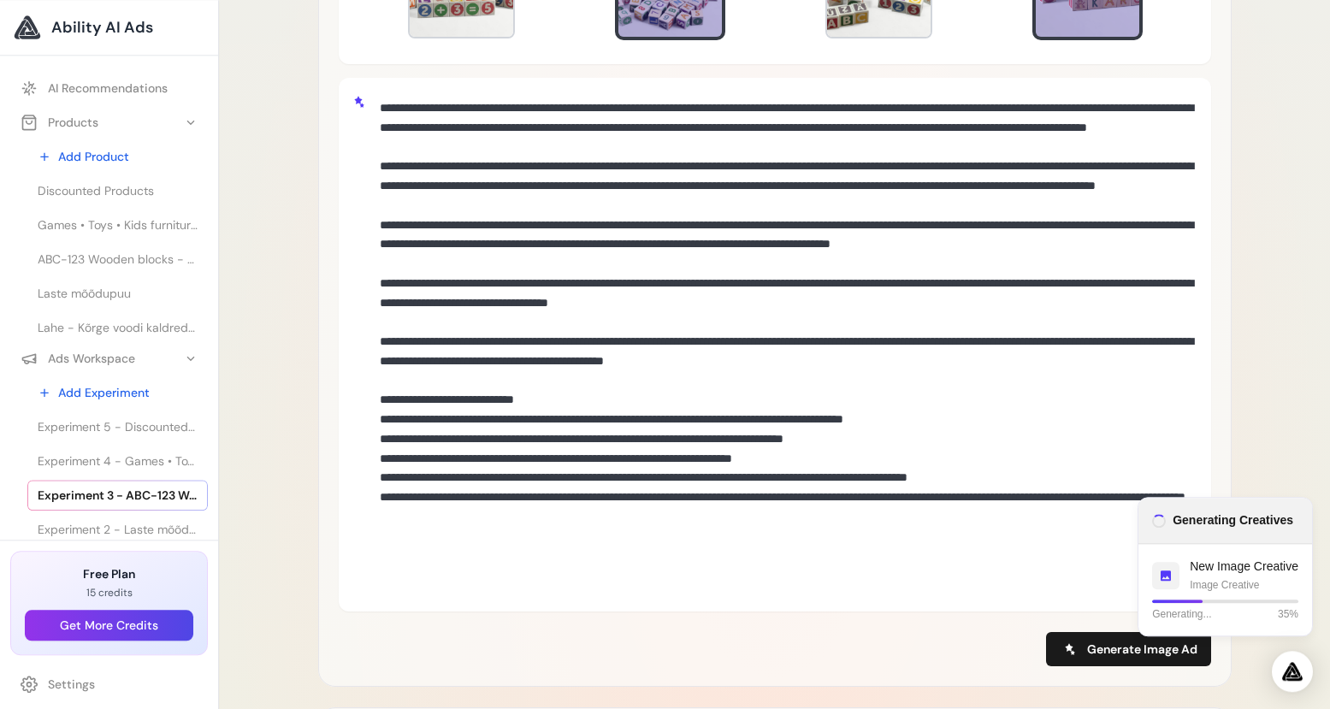
scroll to position [808, 0]
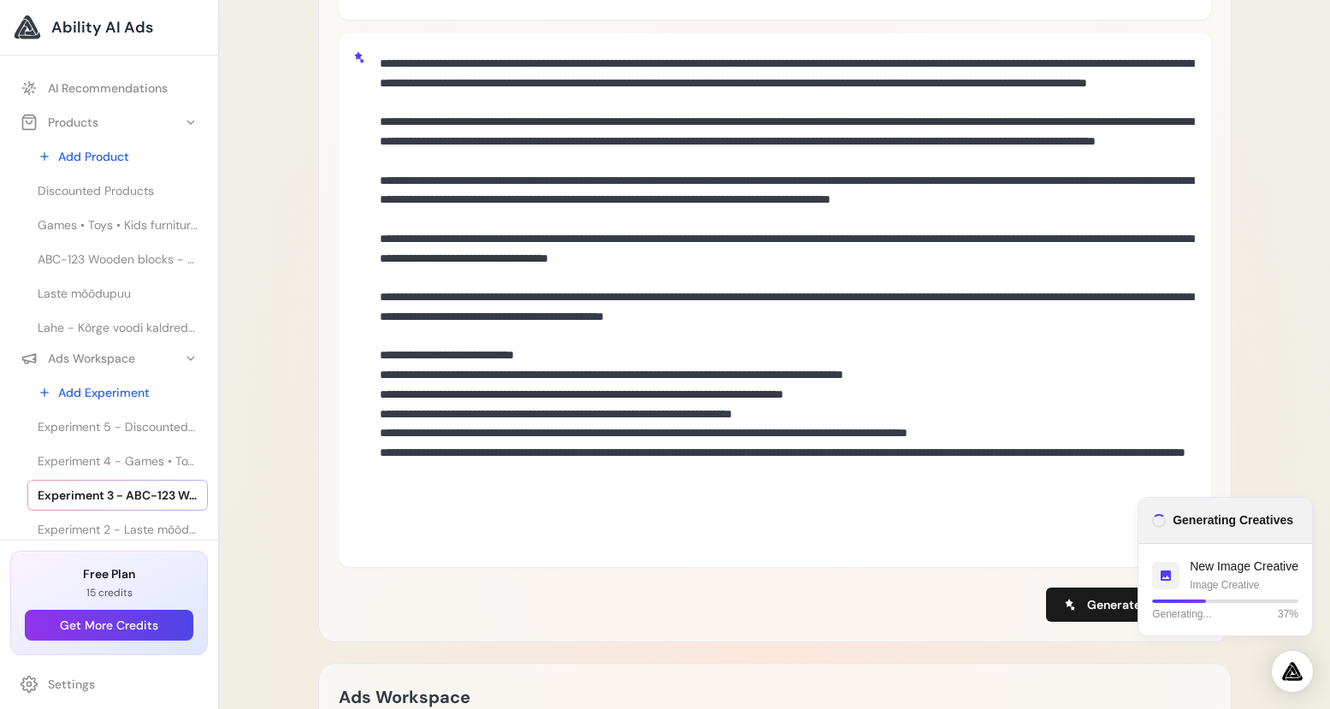
drag, startPoint x: 381, startPoint y: 56, endPoint x: 842, endPoint y: 534, distance: 663.5
click at [842, 534] on textarea at bounding box center [785, 298] width 824 height 502
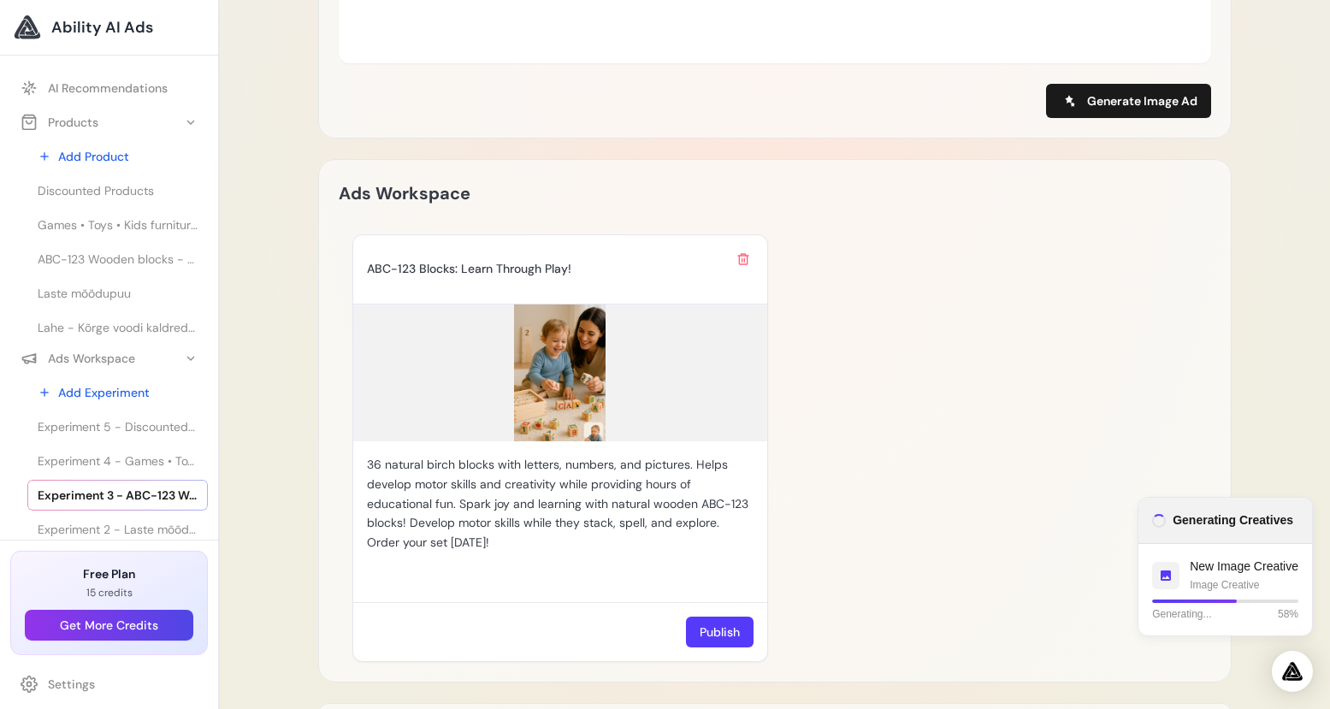
scroll to position [1342, 0]
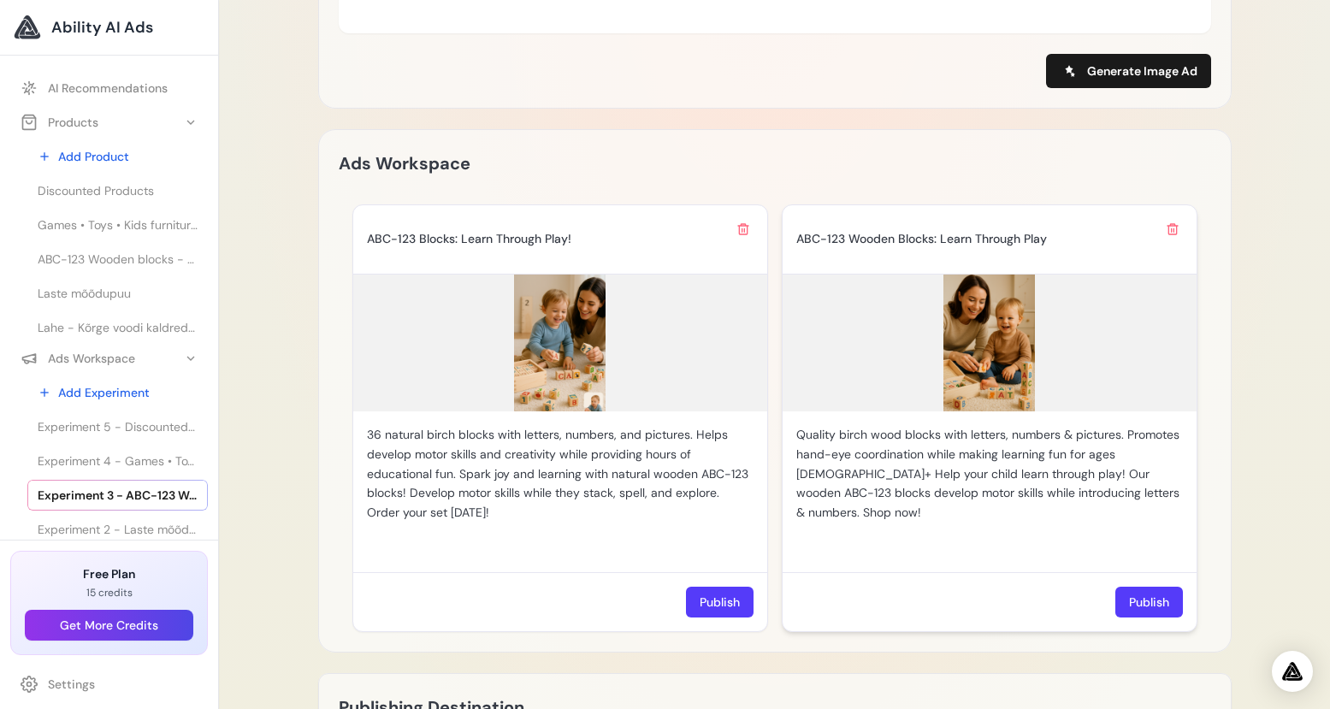
click at [994, 350] on img at bounding box center [989, 343] width 414 height 137
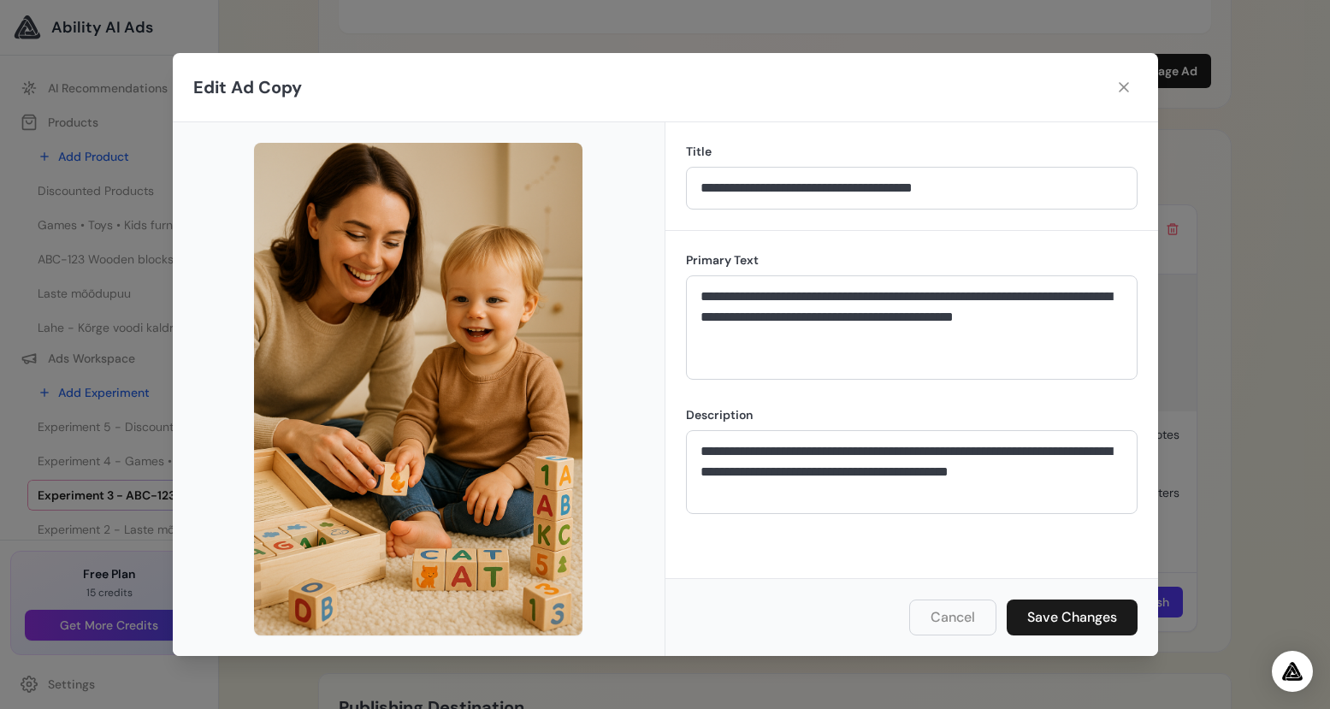
click at [943, 618] on button "Cancel" at bounding box center [952, 617] width 87 height 36
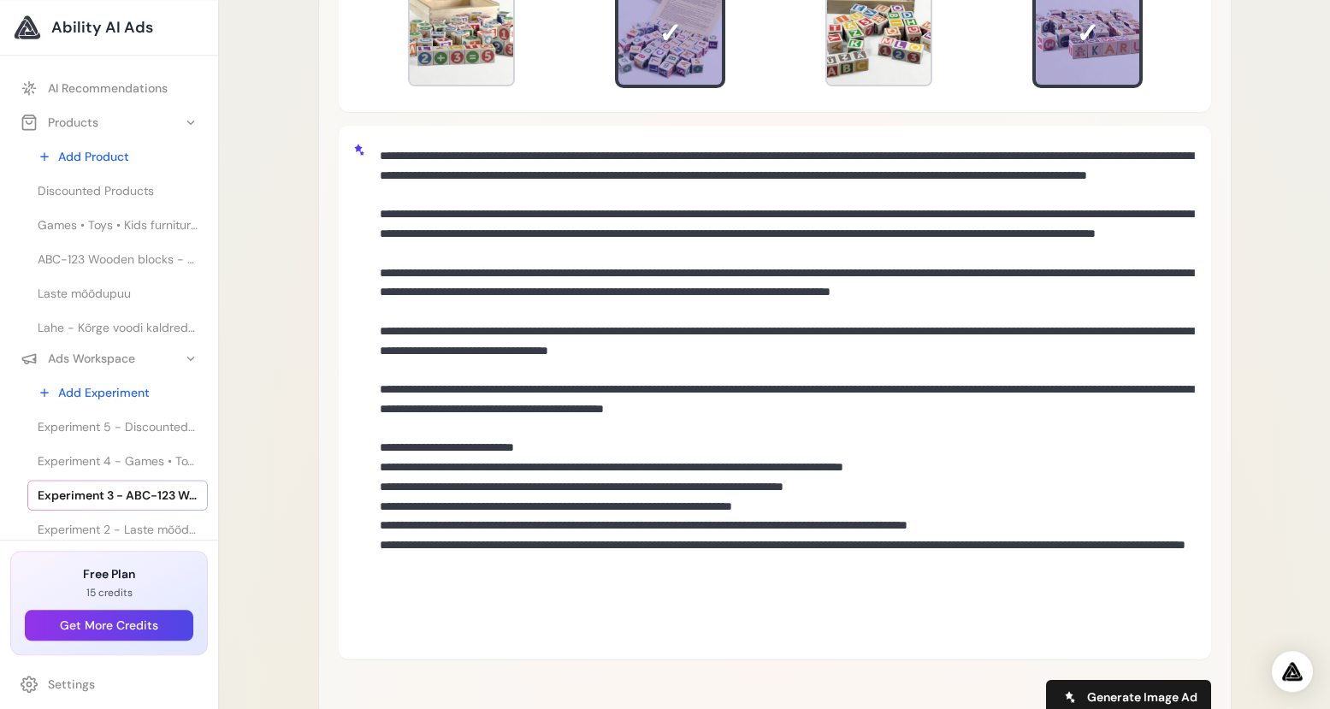
scroll to position [329, 0]
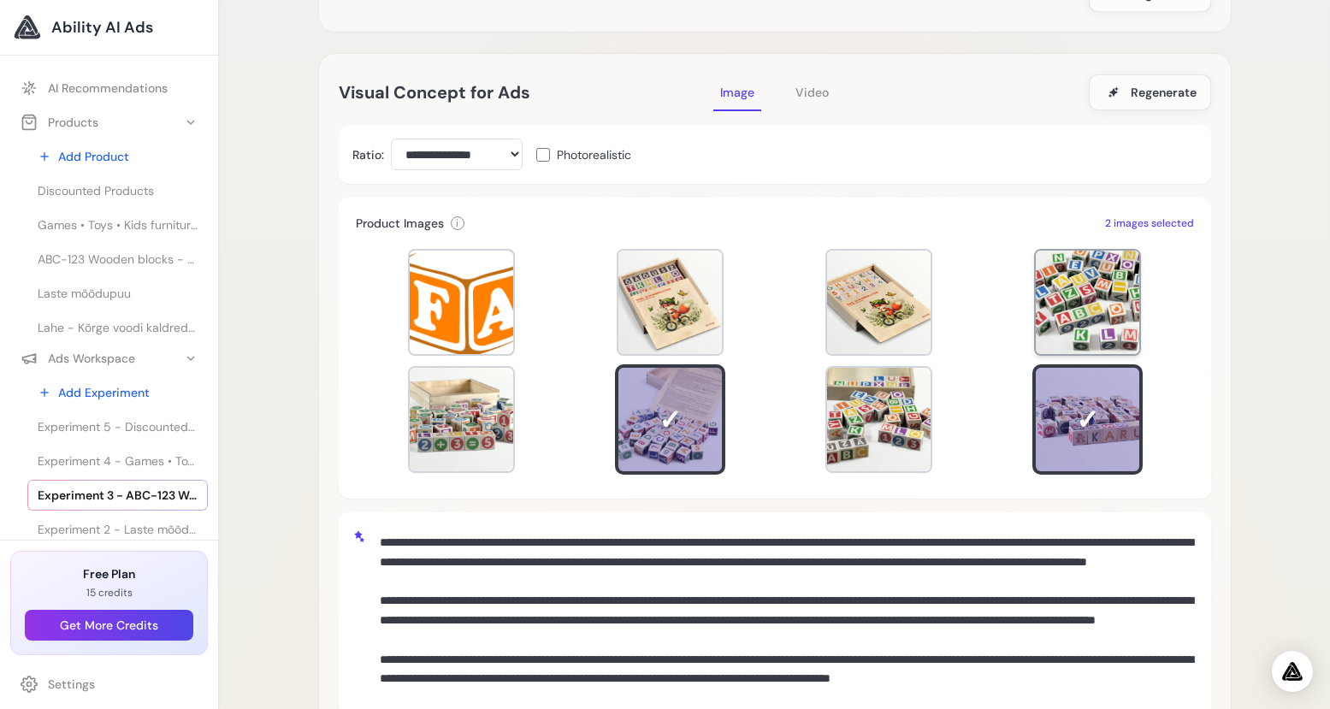
click at [1061, 315] on div at bounding box center [1087, 302] width 103 height 103
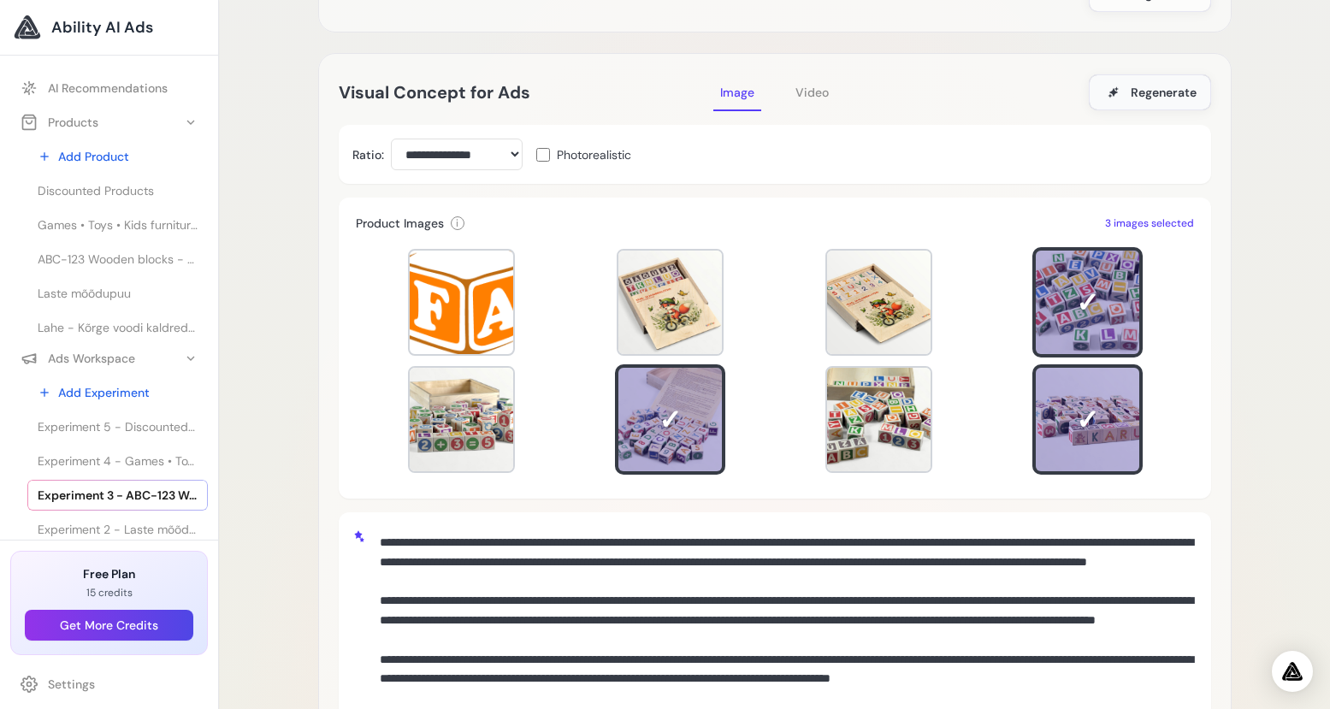
click at [1172, 91] on span "Regenerate" at bounding box center [1164, 92] width 66 height 17
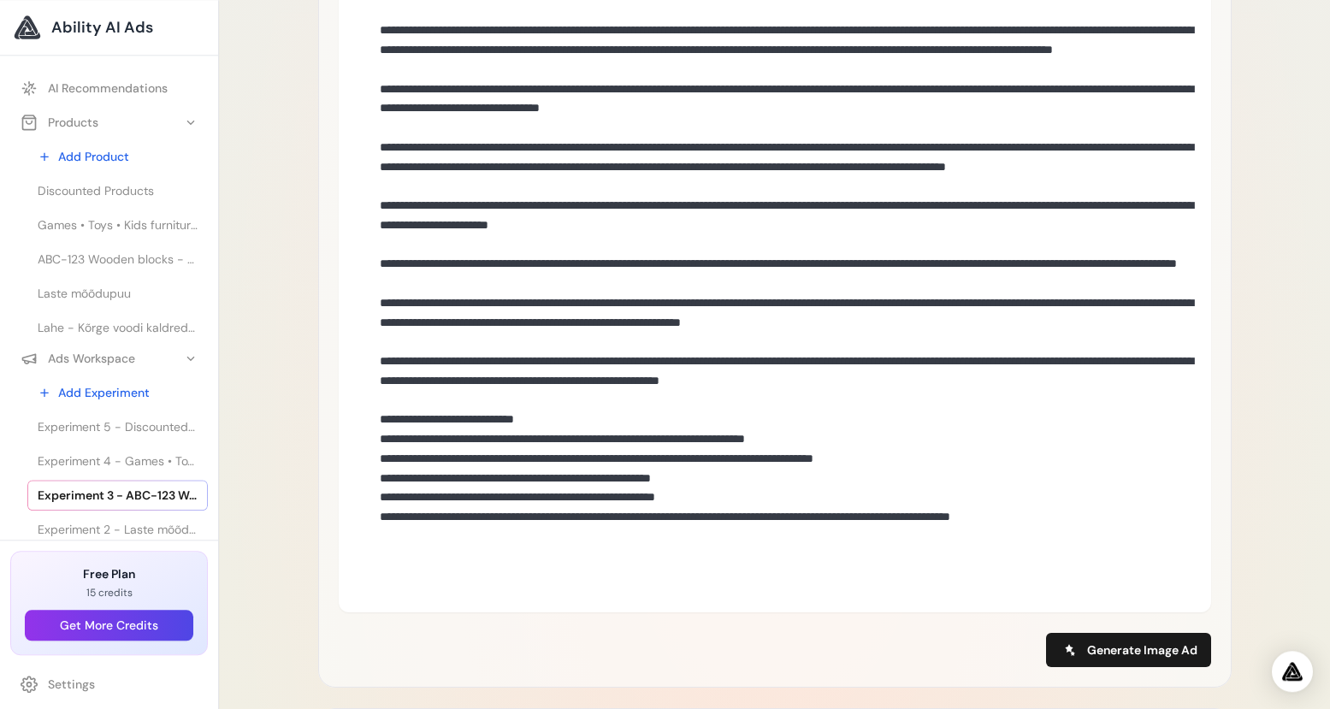
scroll to position [905, 0]
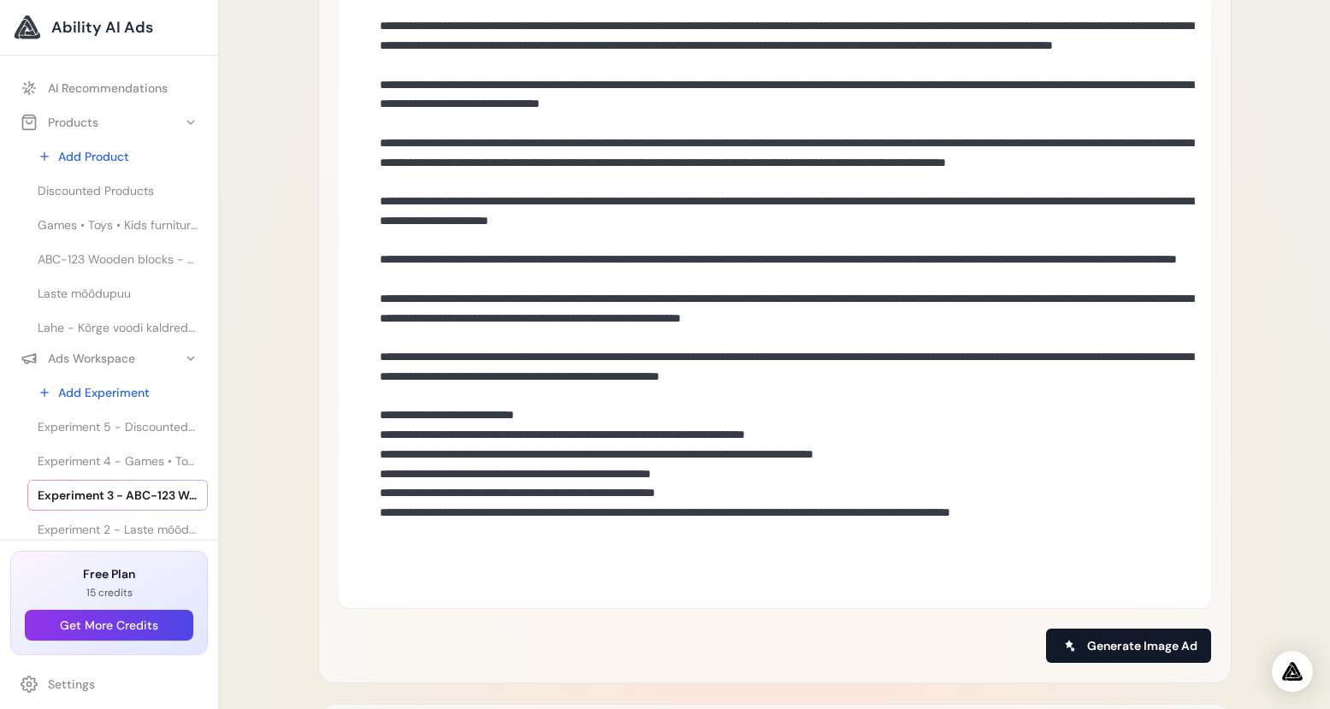
click at [1137, 639] on span "Generate Image Ad" at bounding box center [1142, 645] width 110 height 17
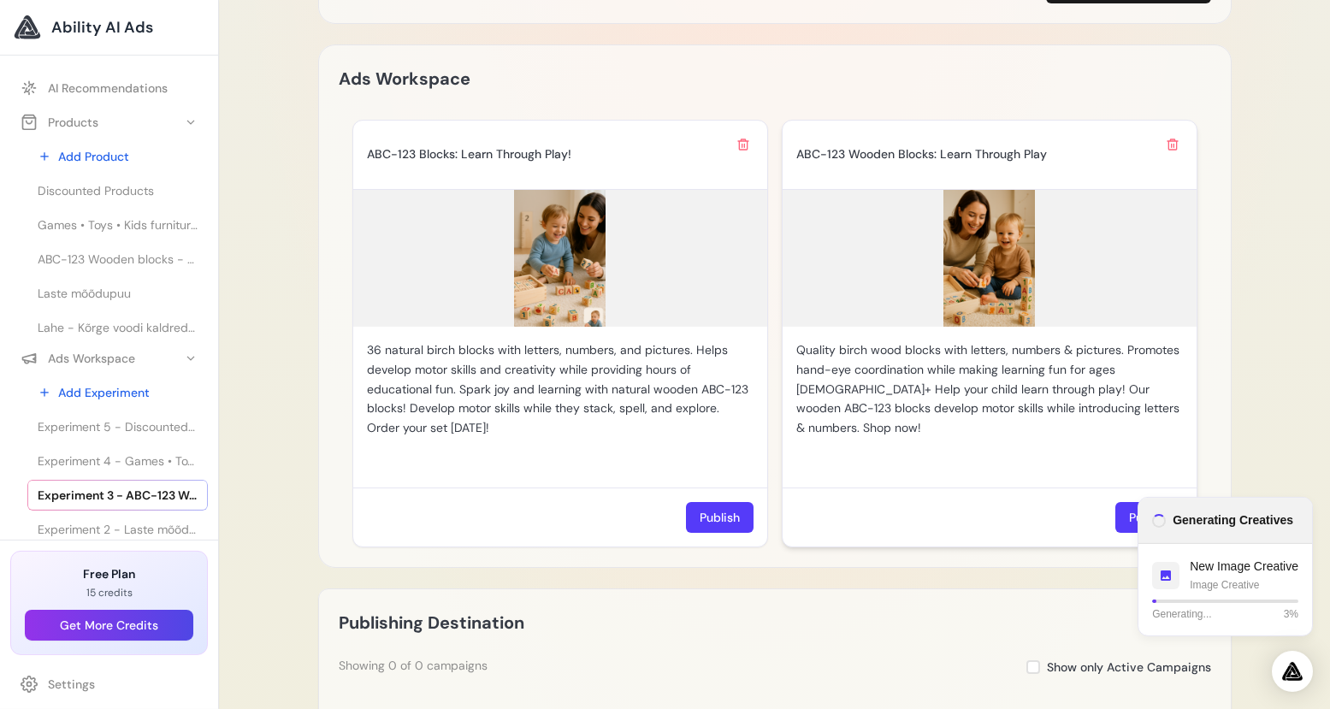
scroll to position [1575, 0]
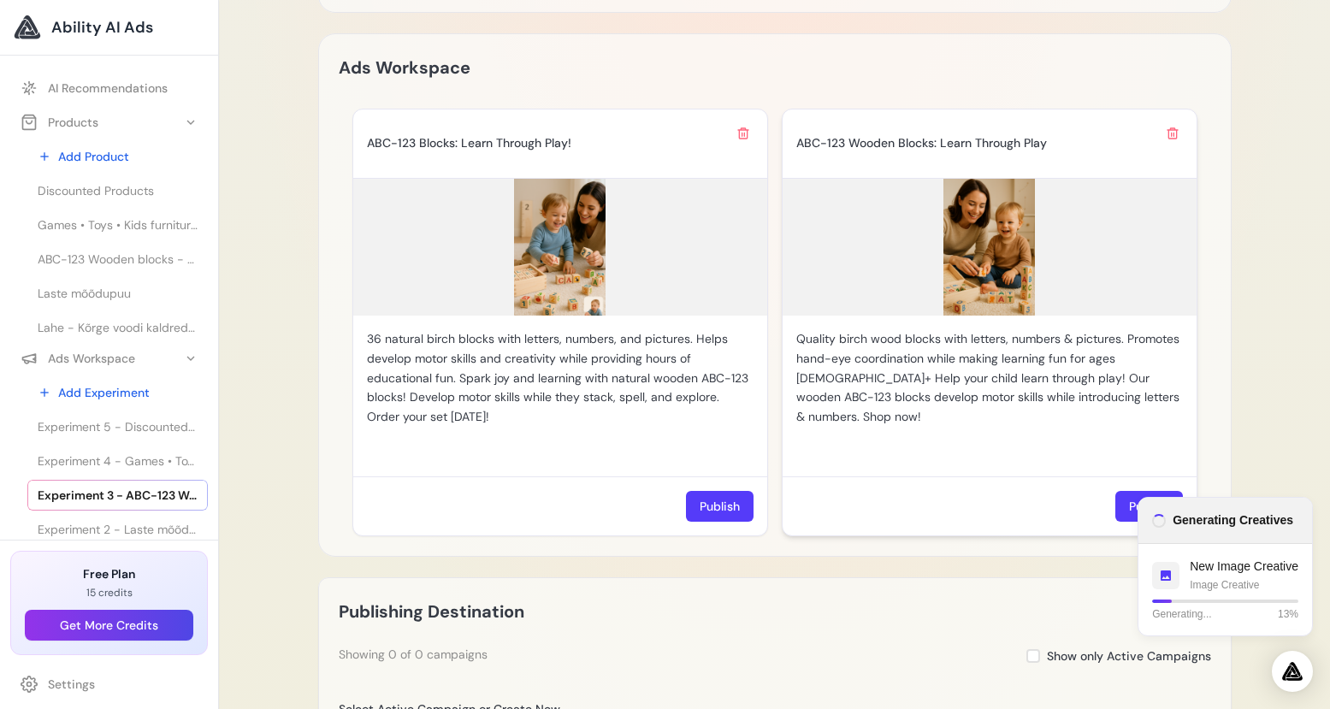
click at [981, 296] on img at bounding box center [989, 247] width 414 height 137
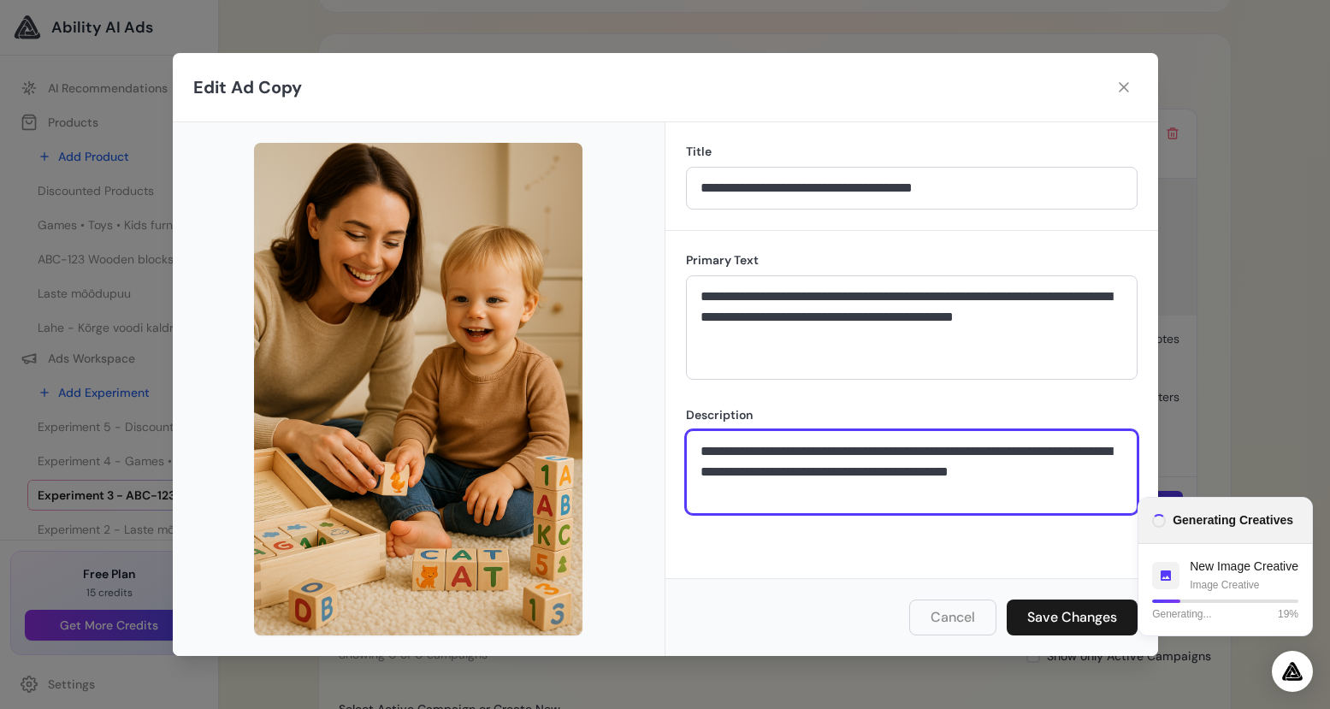
drag, startPoint x: 944, startPoint y: 448, endPoint x: 1009, endPoint y: 446, distance: 65.0
click at [1009, 446] on textarea "**********" at bounding box center [912, 472] width 452 height 84
click at [818, 493] on textarea "**********" at bounding box center [912, 472] width 452 height 84
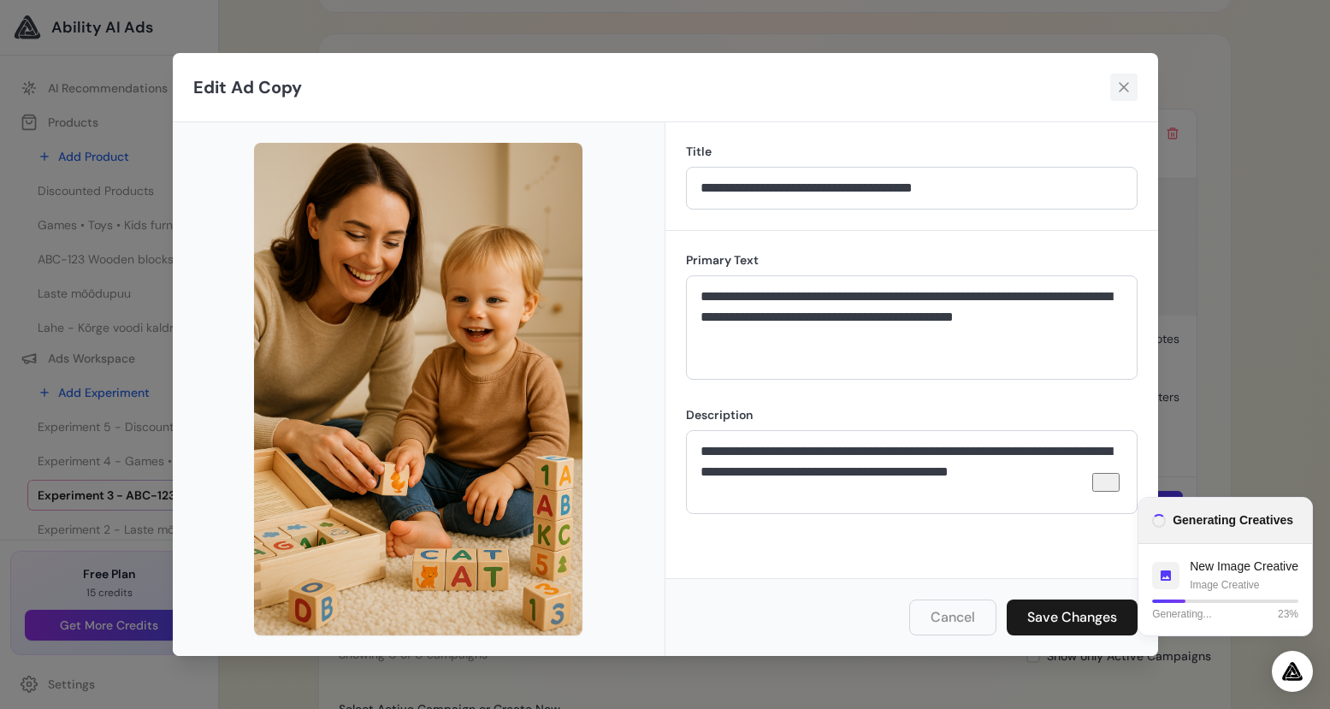
click at [1115, 90] on button at bounding box center [1123, 87] width 27 height 27
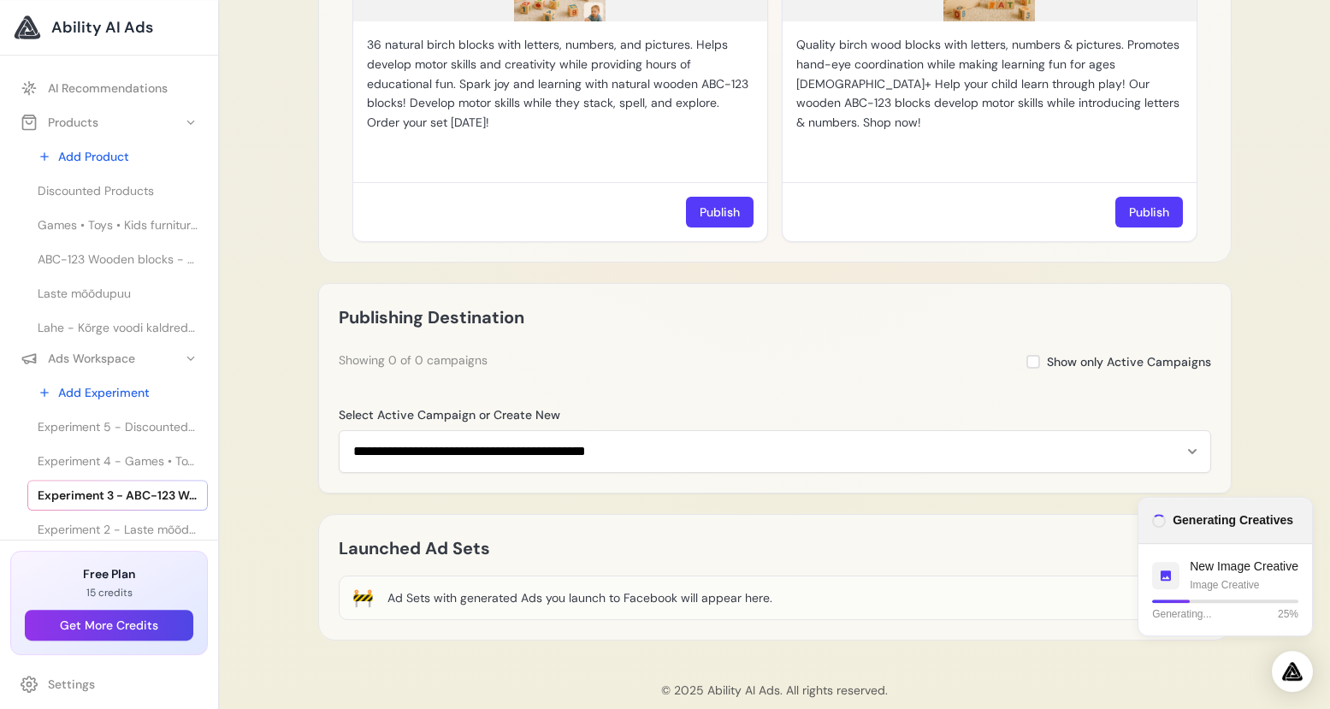
scroll to position [1893, 0]
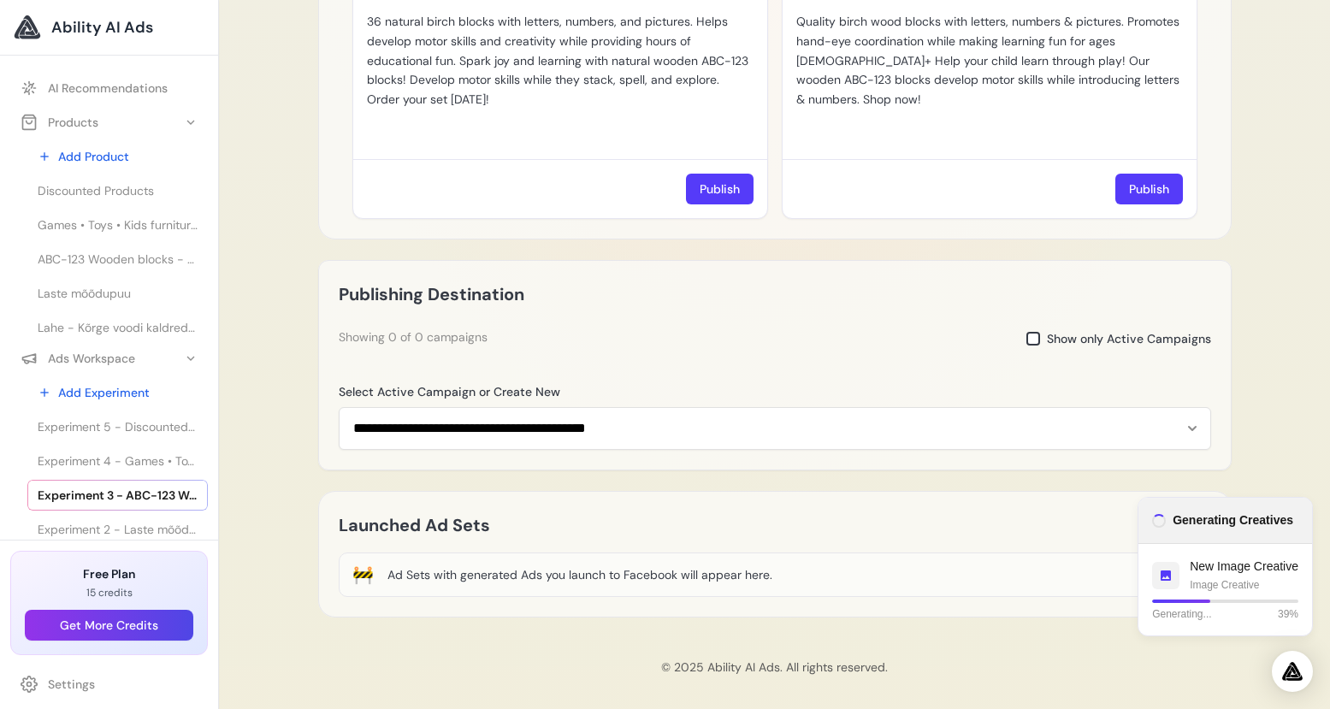
click at [1030, 335] on span at bounding box center [1033, 339] width 14 height 14
click at [1033, 334] on span at bounding box center [1033, 339] width 14 height 14
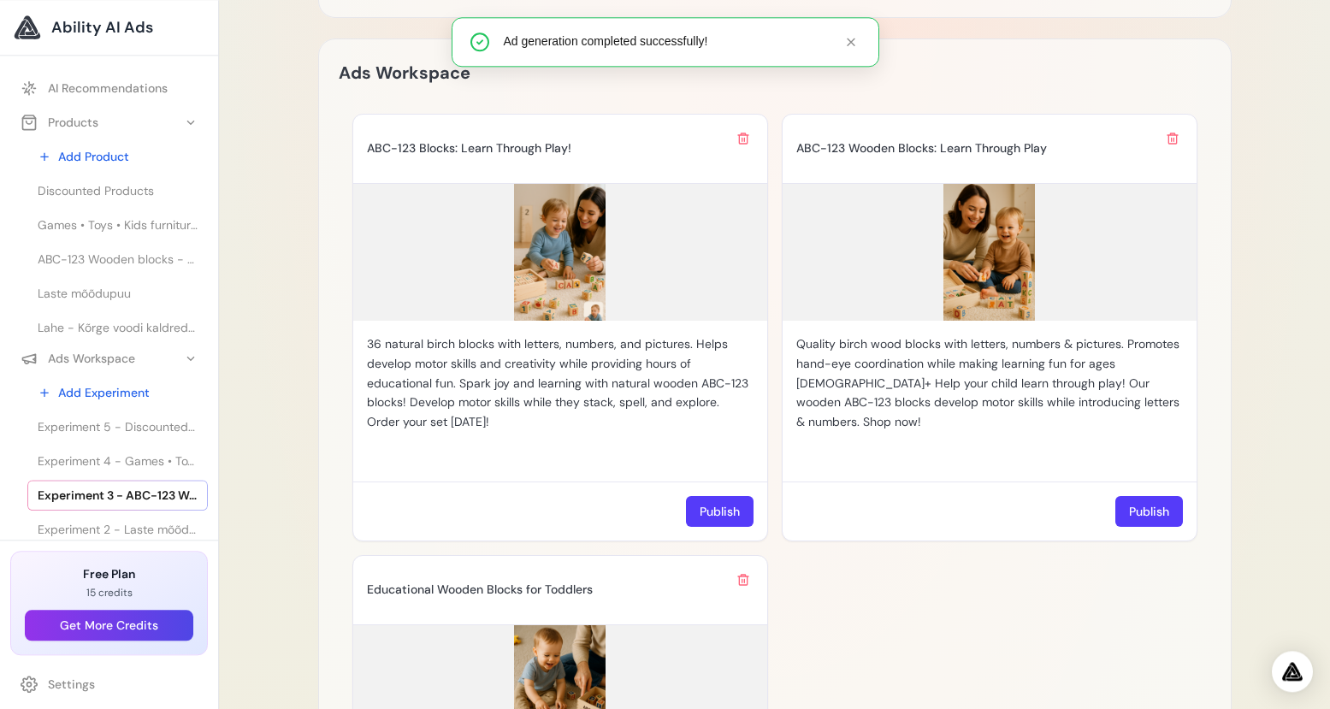
scroll to position [1779, 0]
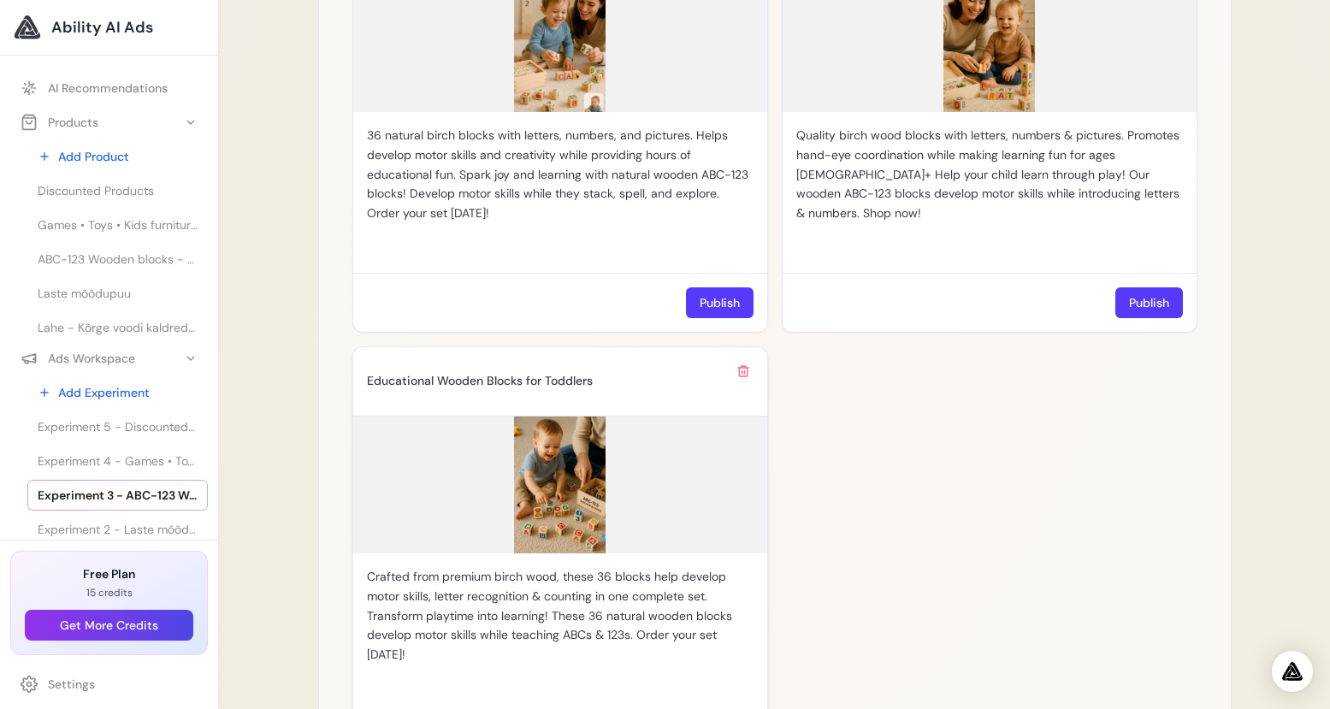
click at [568, 489] on img at bounding box center [560, 484] width 414 height 137
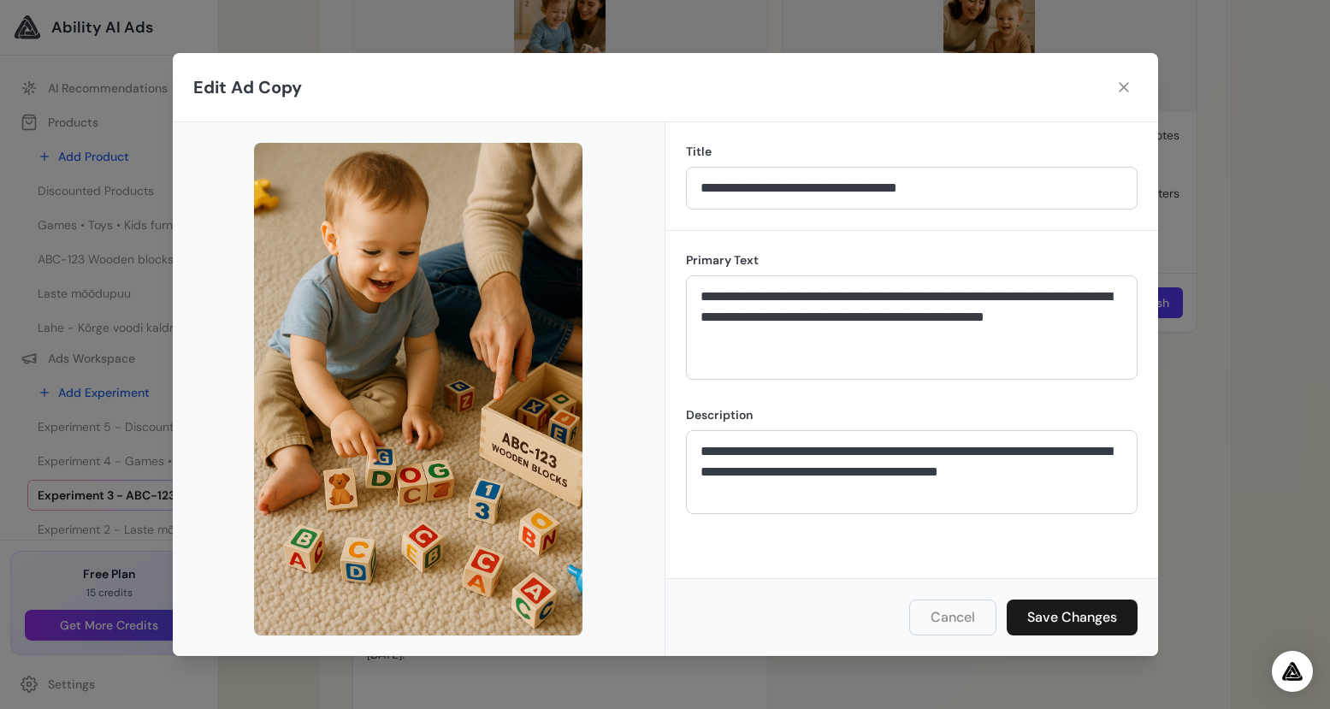
click at [950, 610] on button "Cancel" at bounding box center [952, 617] width 87 height 36
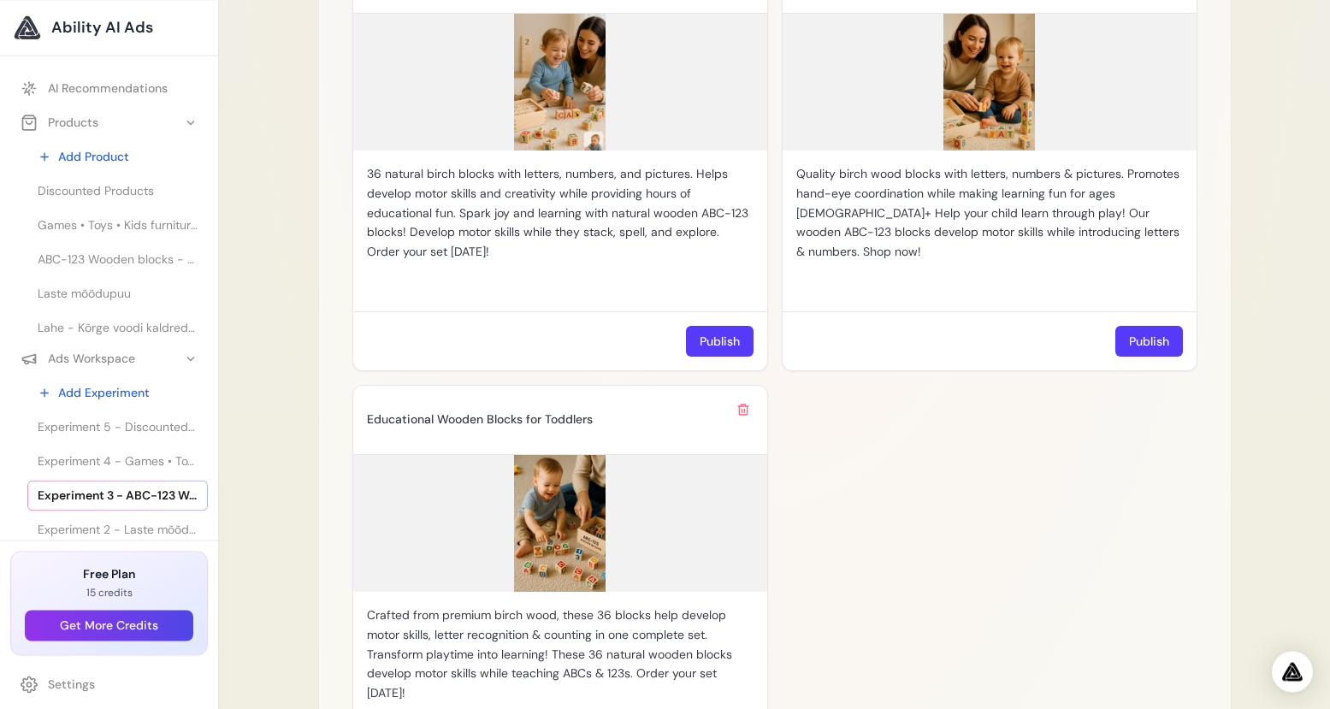
scroll to position [1642, 0]
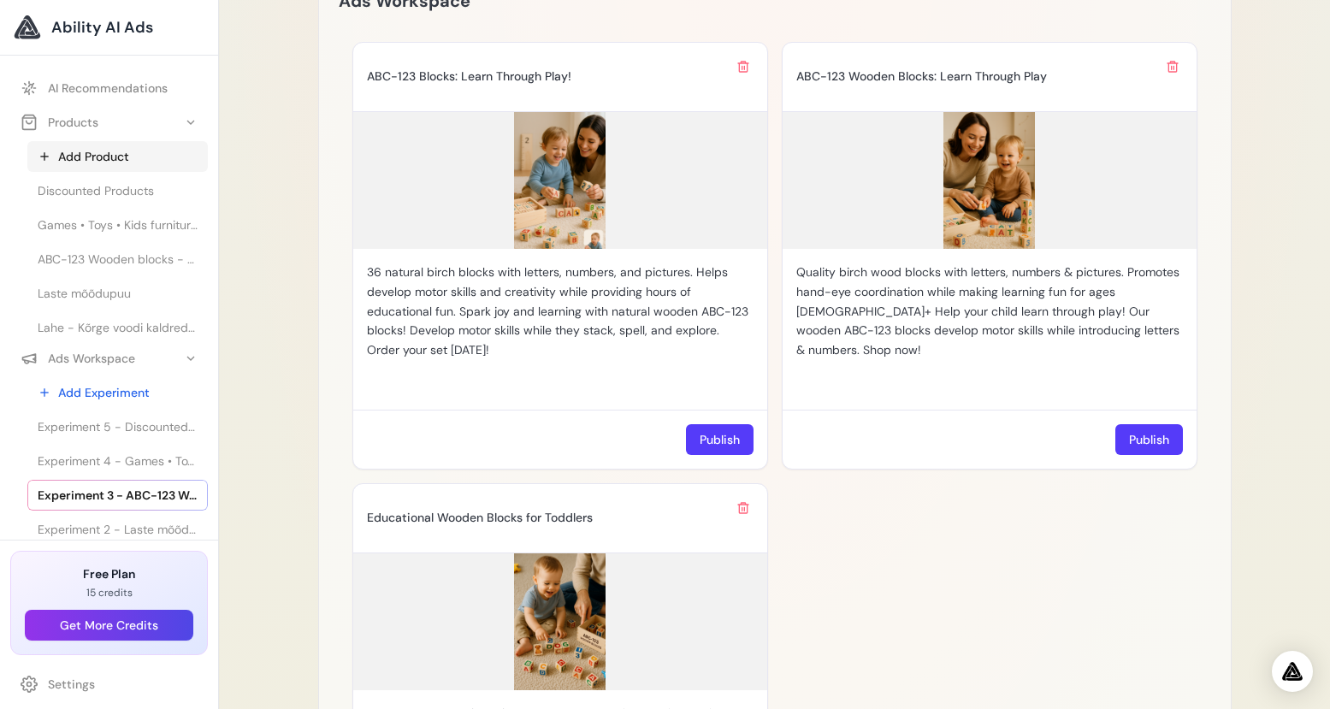
click at [100, 157] on link "Add Product" at bounding box center [117, 156] width 180 height 31
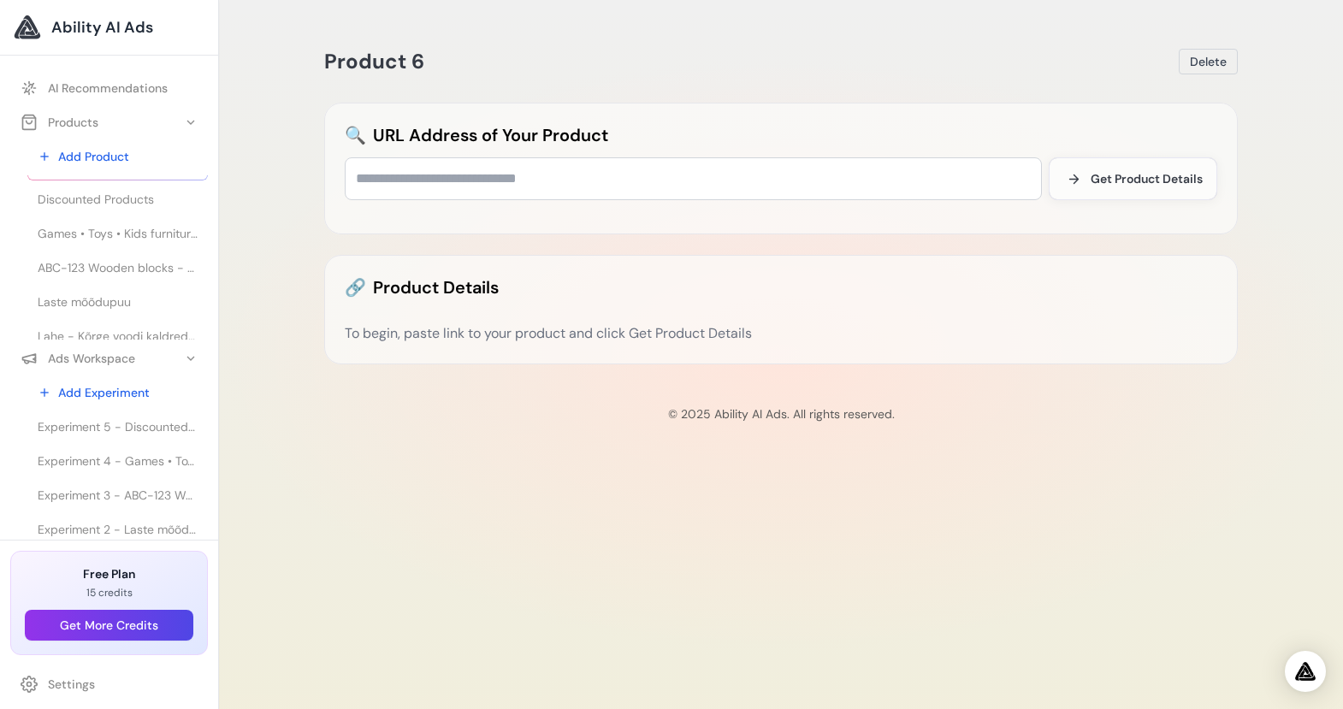
scroll to position [38, 0]
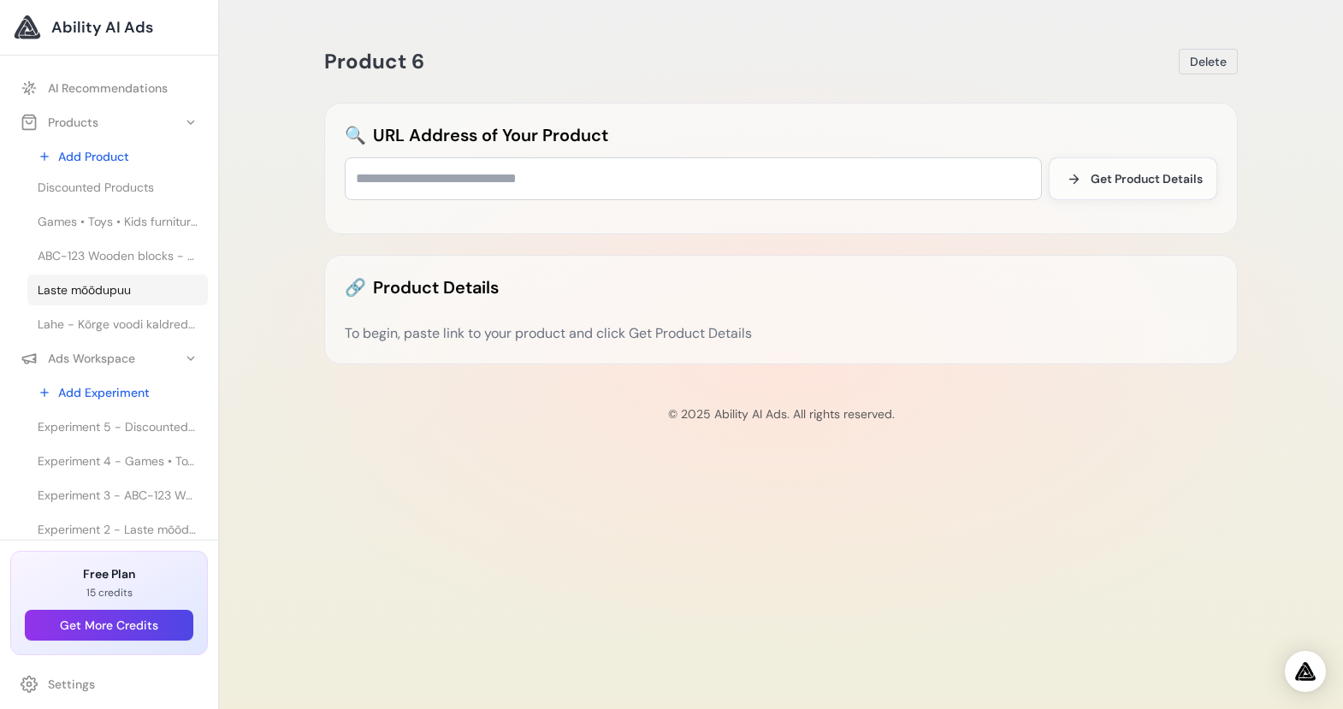
click at [88, 295] on span "Laste mõõdupuu" at bounding box center [84, 289] width 93 height 17
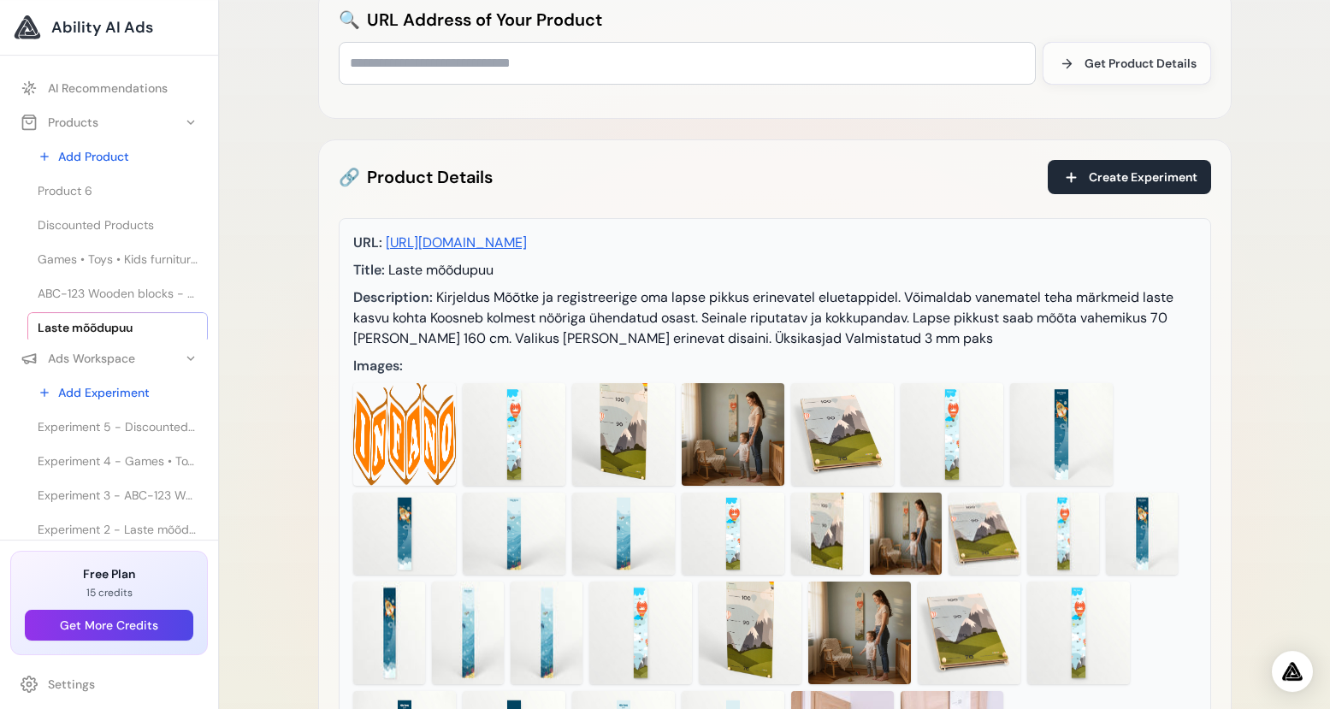
scroll to position [116, 0]
click at [619, 419] on img at bounding box center [623, 433] width 103 height 103
click at [131, 529] on span "Experiment 2 - Laste mõõdupuu - Laste mõõdupuu" at bounding box center [118, 525] width 160 height 17
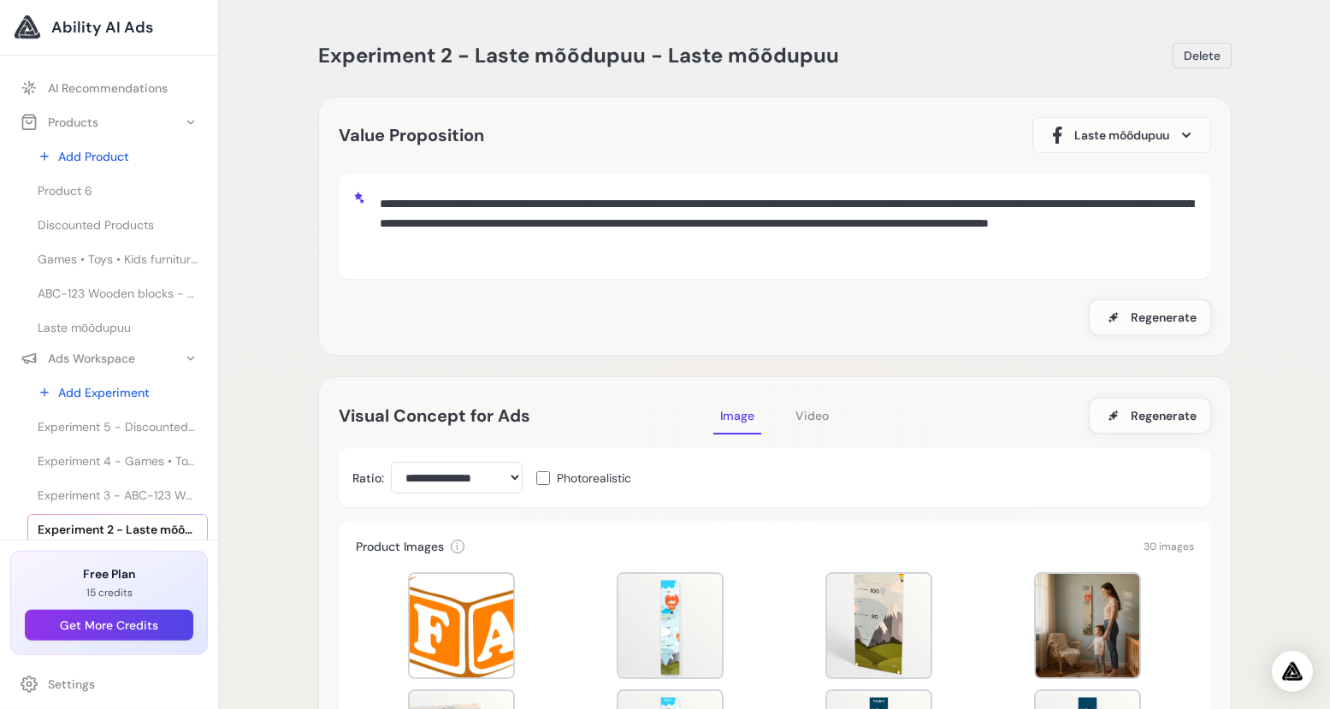
scroll to position [287, 0]
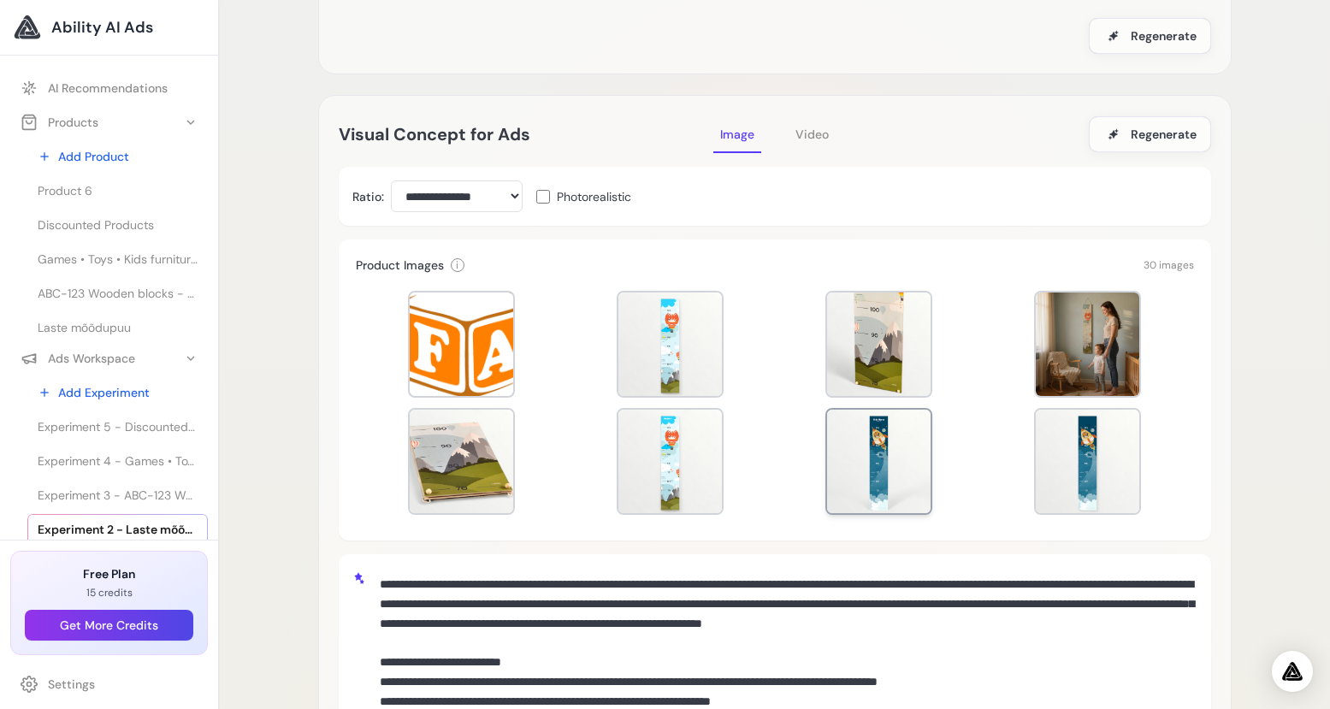
click at [865, 478] on div at bounding box center [878, 461] width 103 height 103
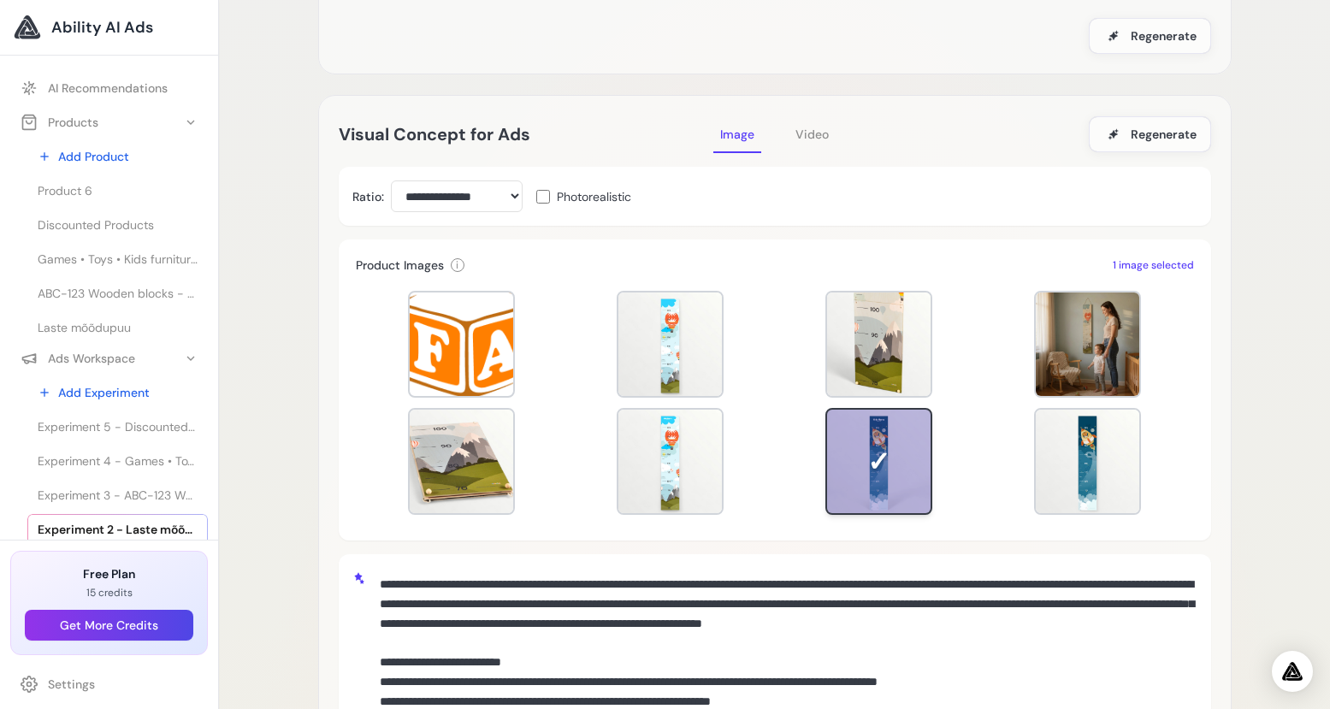
click at [865, 478] on div at bounding box center [878, 461] width 107 height 107
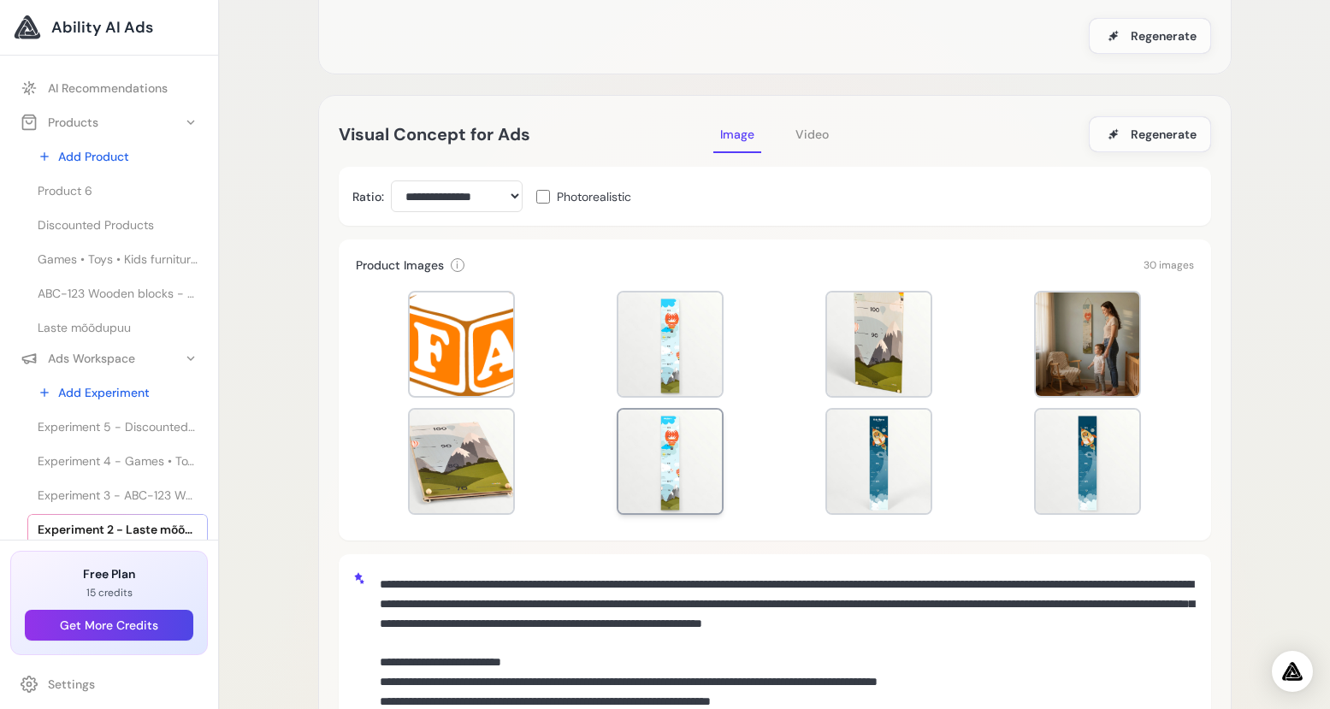
click at [682, 492] on div at bounding box center [669, 461] width 103 height 103
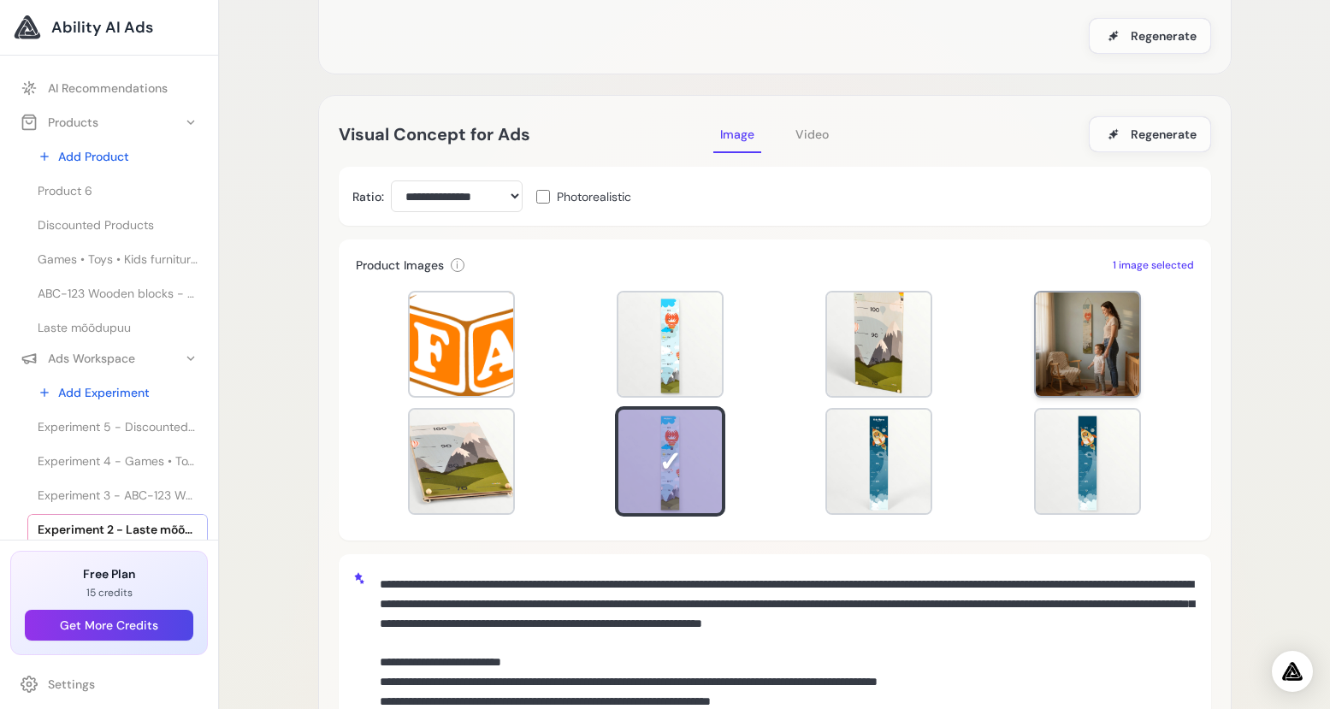
click at [1036, 387] on div at bounding box center [1087, 343] width 103 height 103
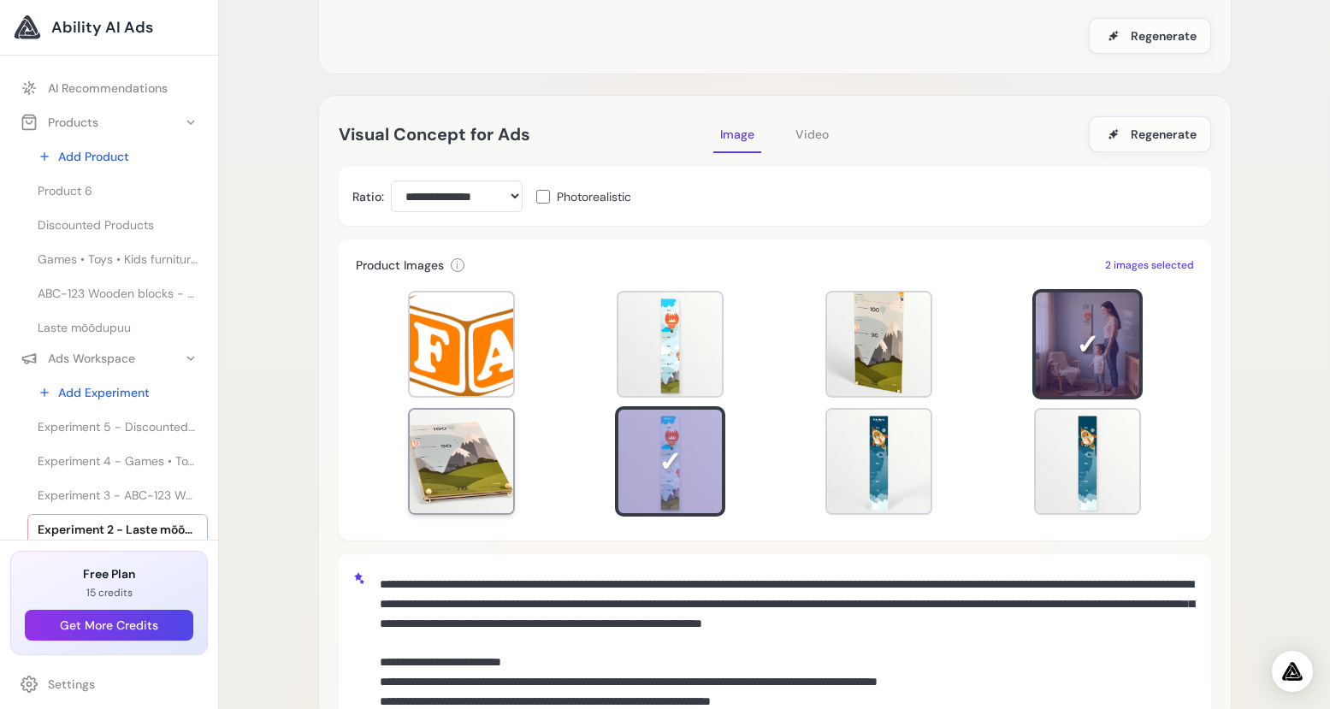
click at [495, 489] on div at bounding box center [461, 461] width 103 height 103
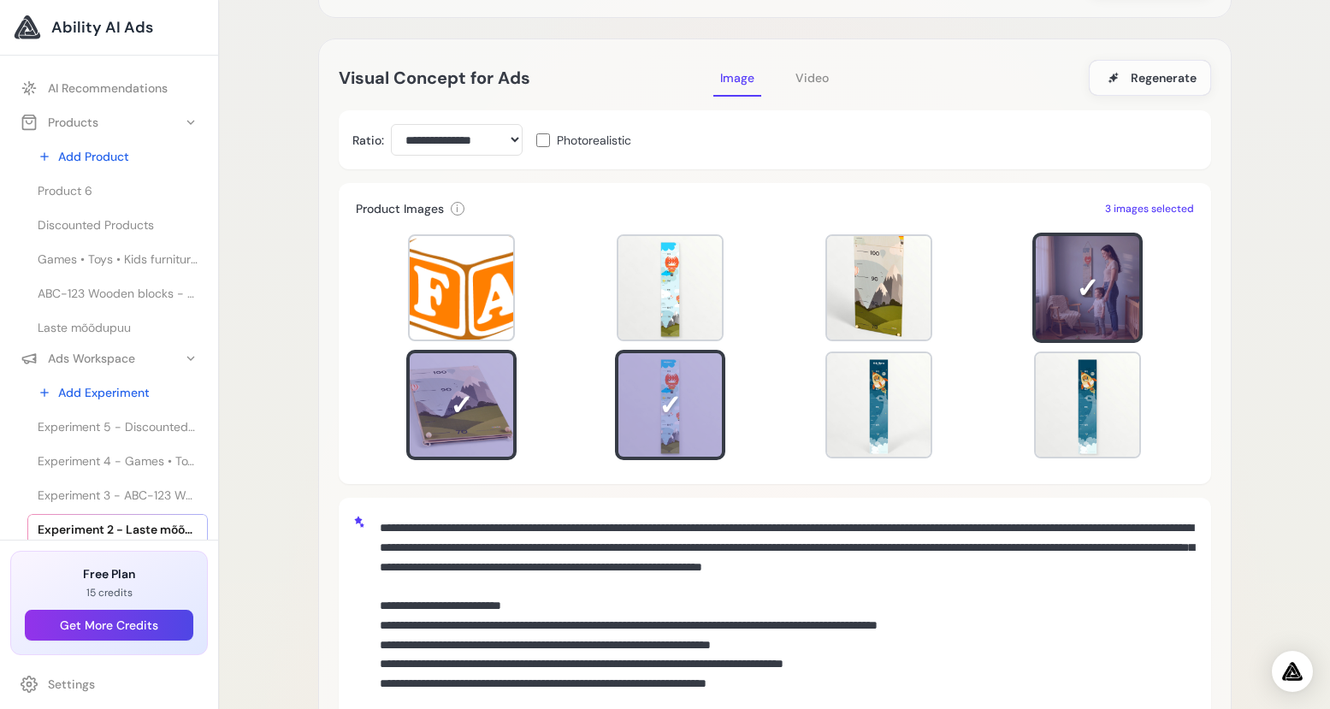
scroll to position [0, 0]
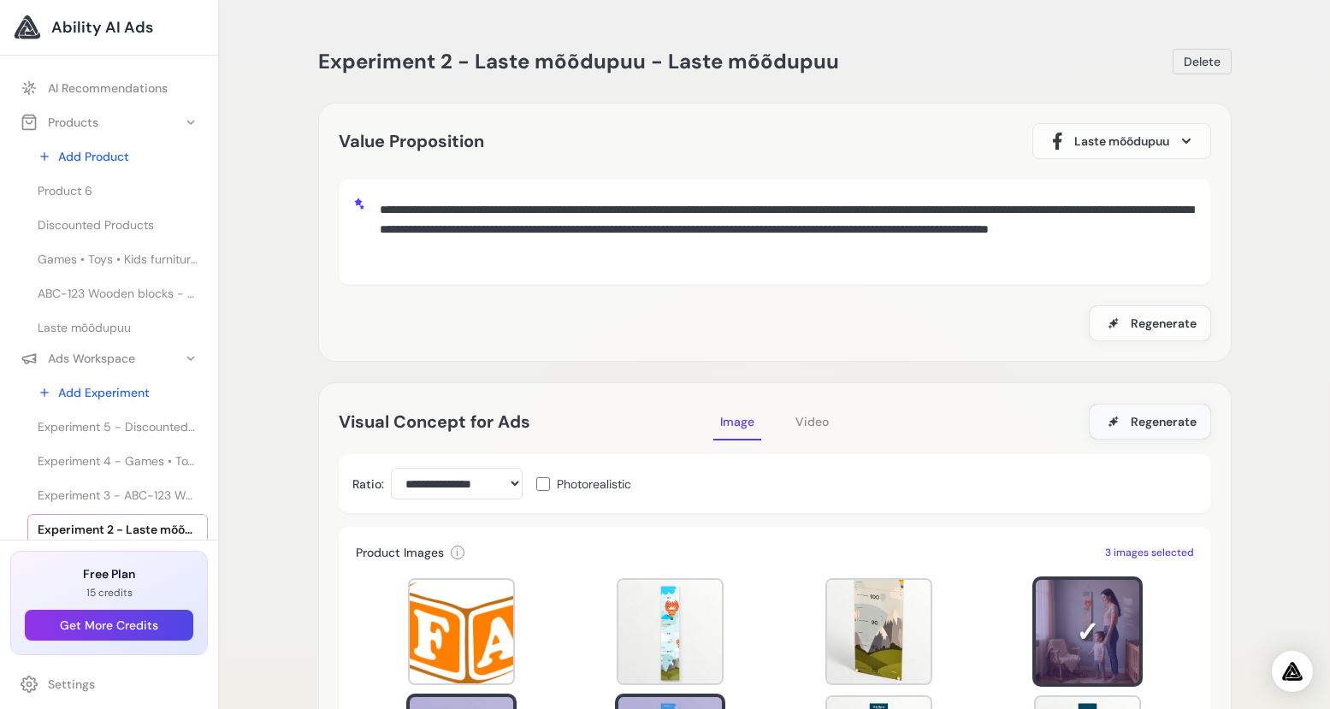
click at [1157, 421] on span "Regenerate" at bounding box center [1164, 421] width 66 height 17
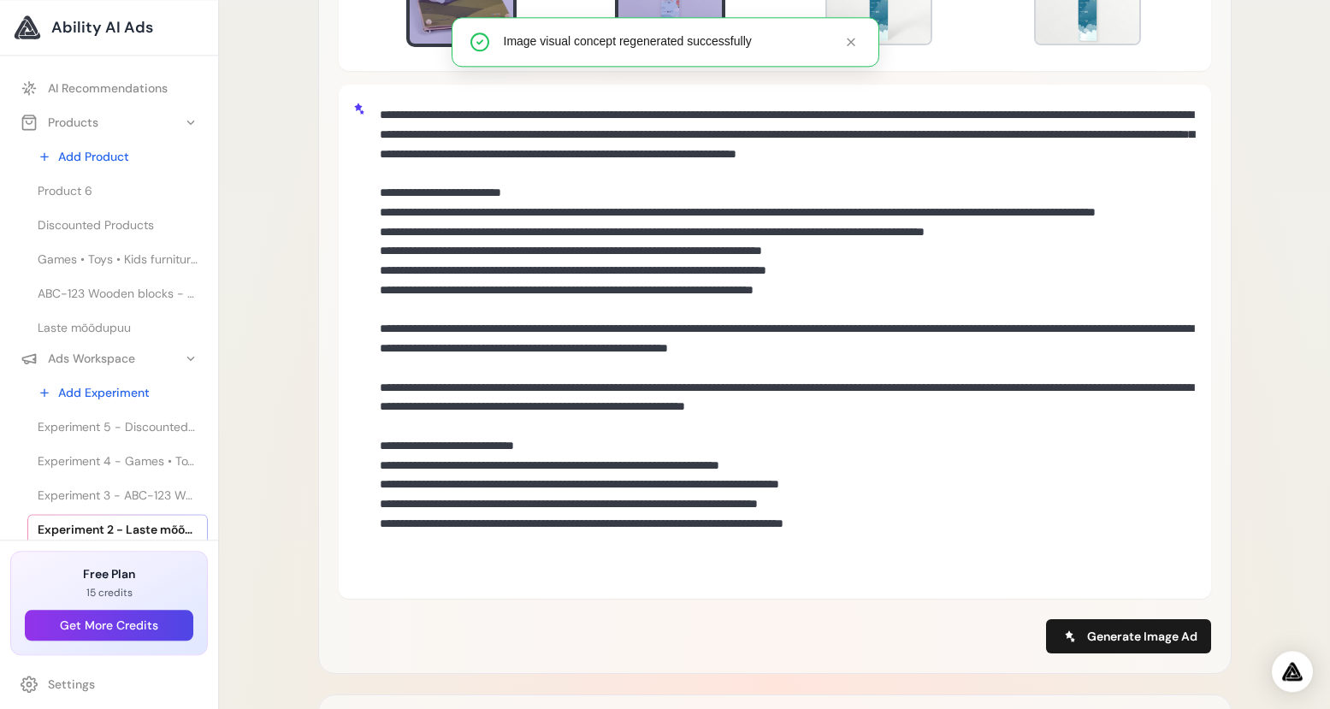
scroll to position [842, 0]
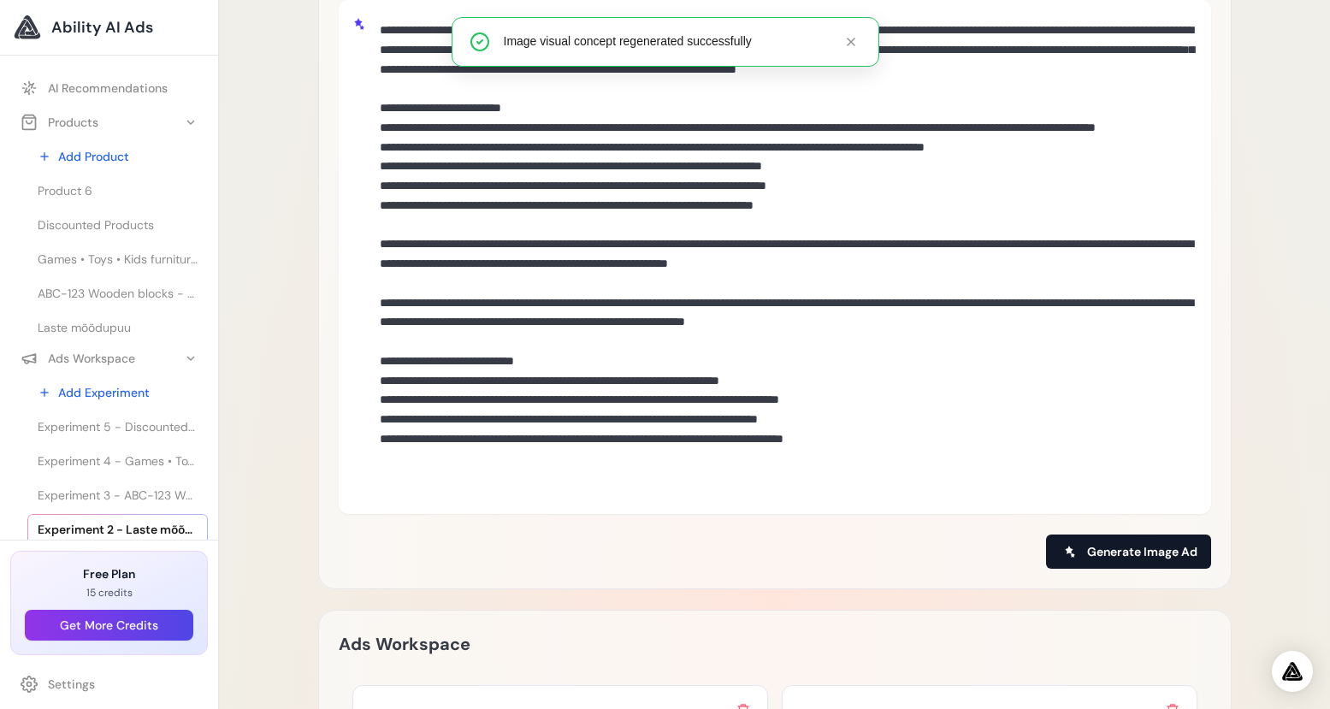
click at [1139, 550] on span "Generate Image Ad" at bounding box center [1142, 551] width 110 height 17
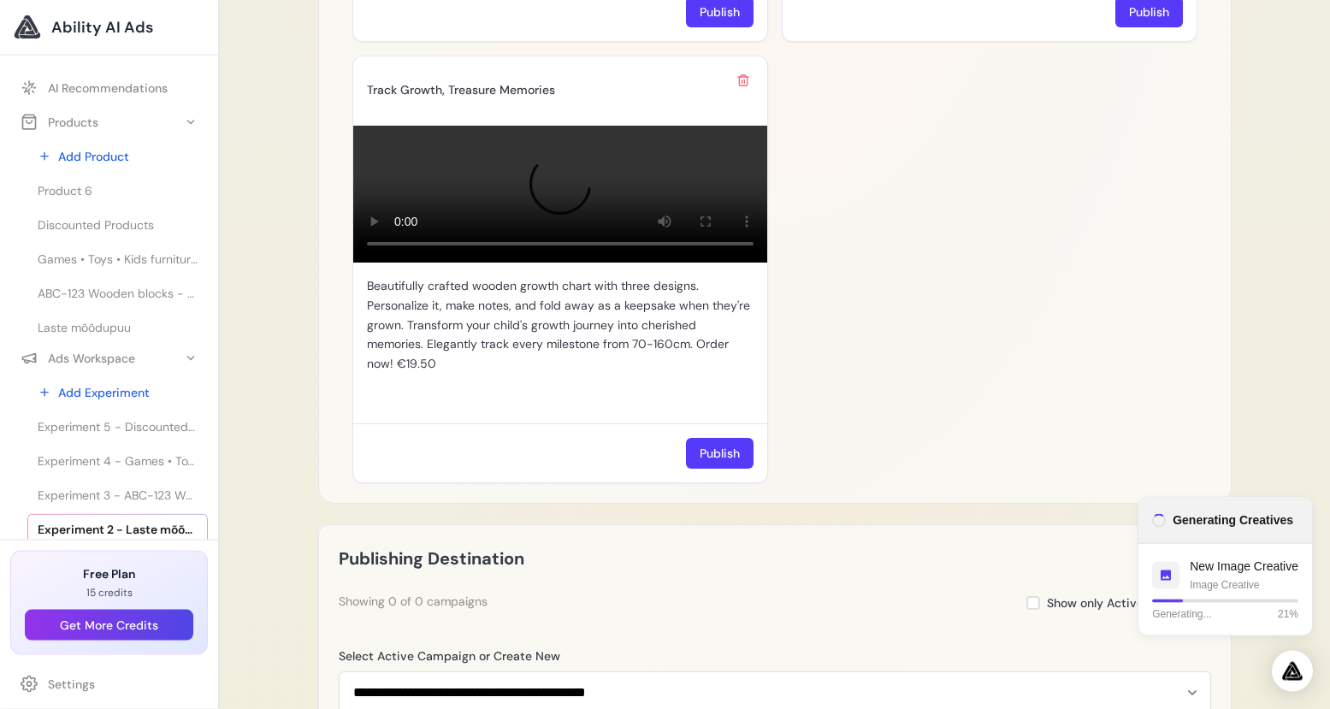
scroll to position [1713, 0]
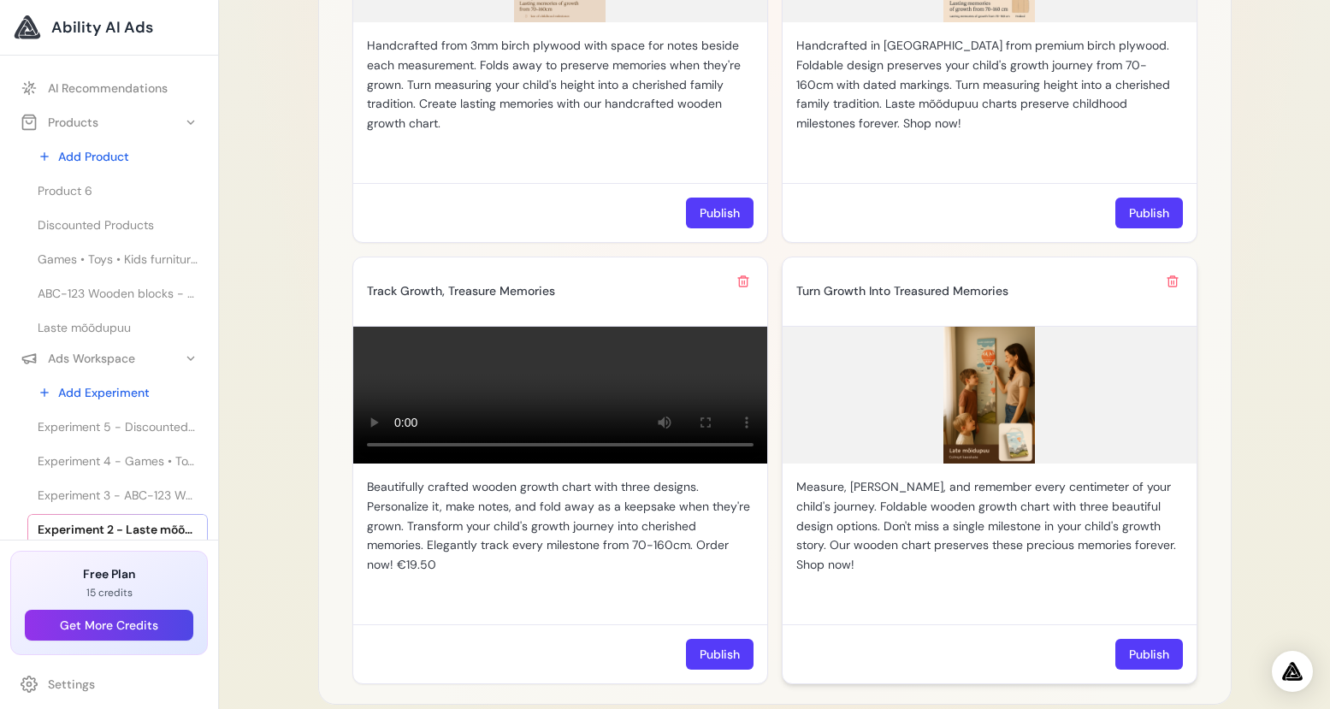
click at [1015, 370] on img at bounding box center [989, 395] width 414 height 137
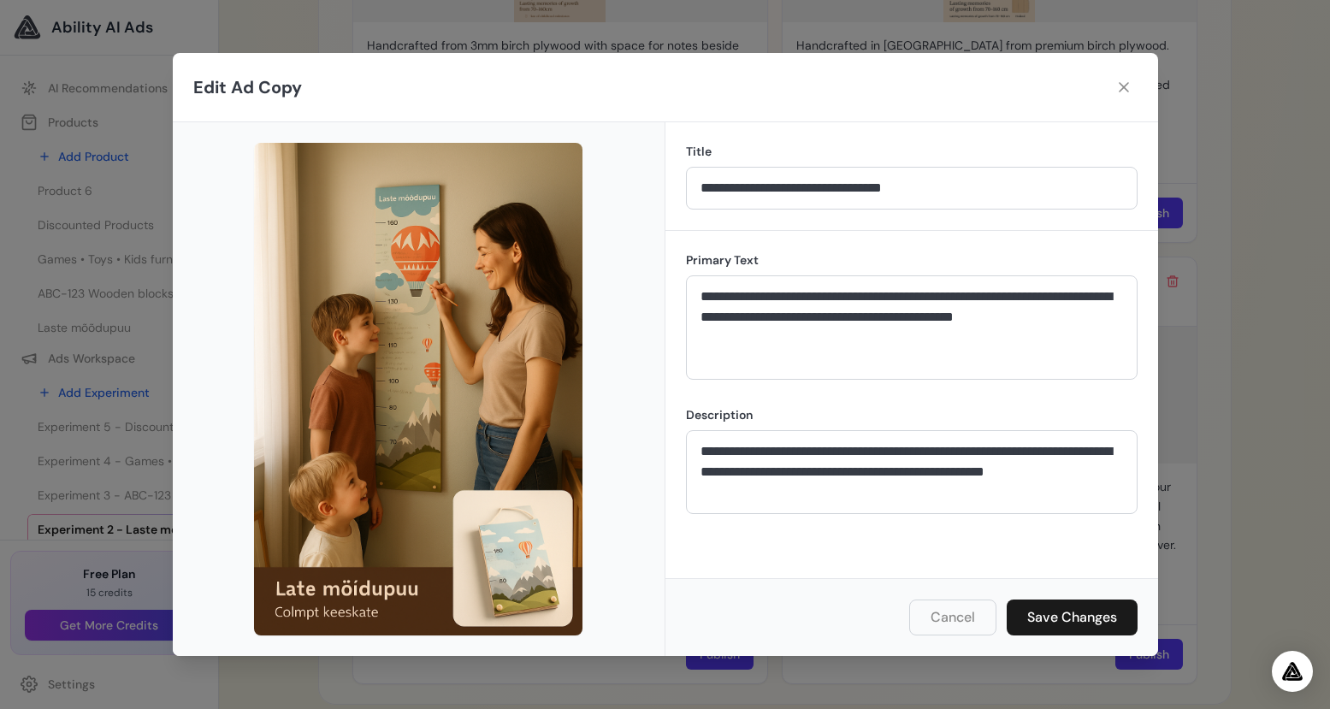
click at [946, 617] on button "Cancel" at bounding box center [952, 617] width 87 height 36
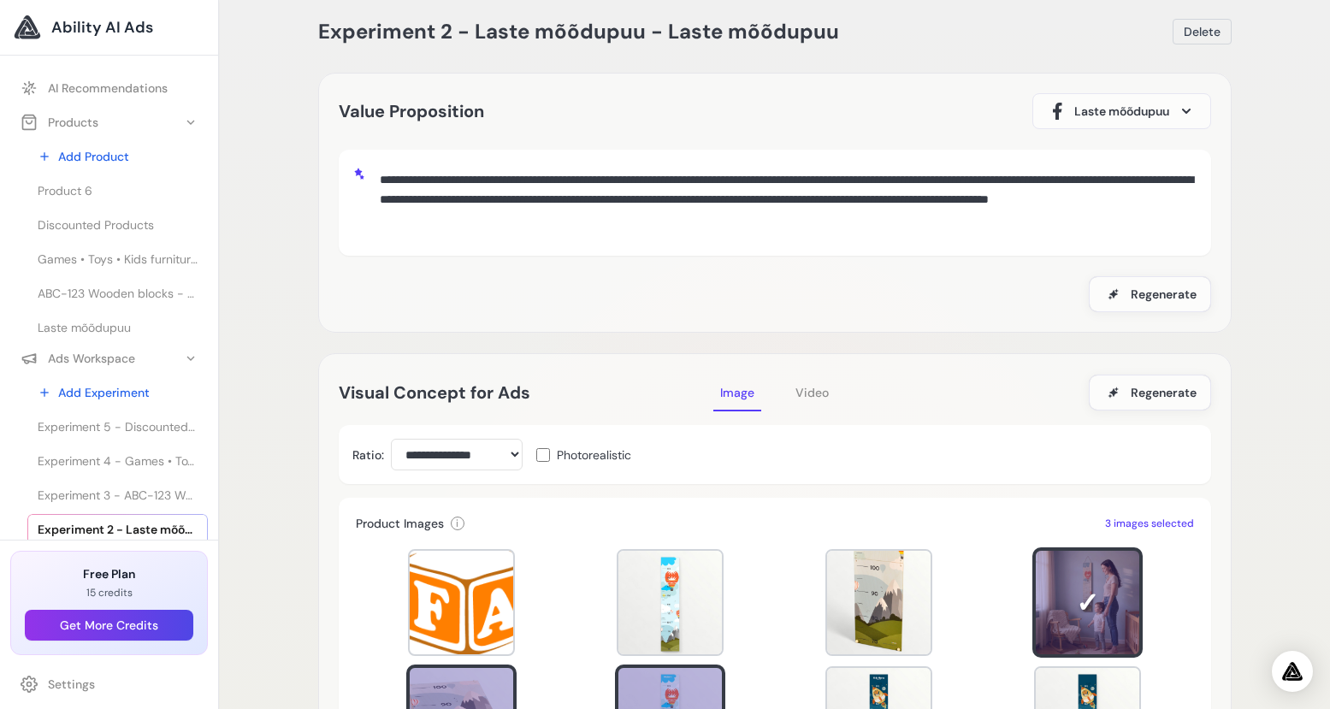
scroll to position [0, 0]
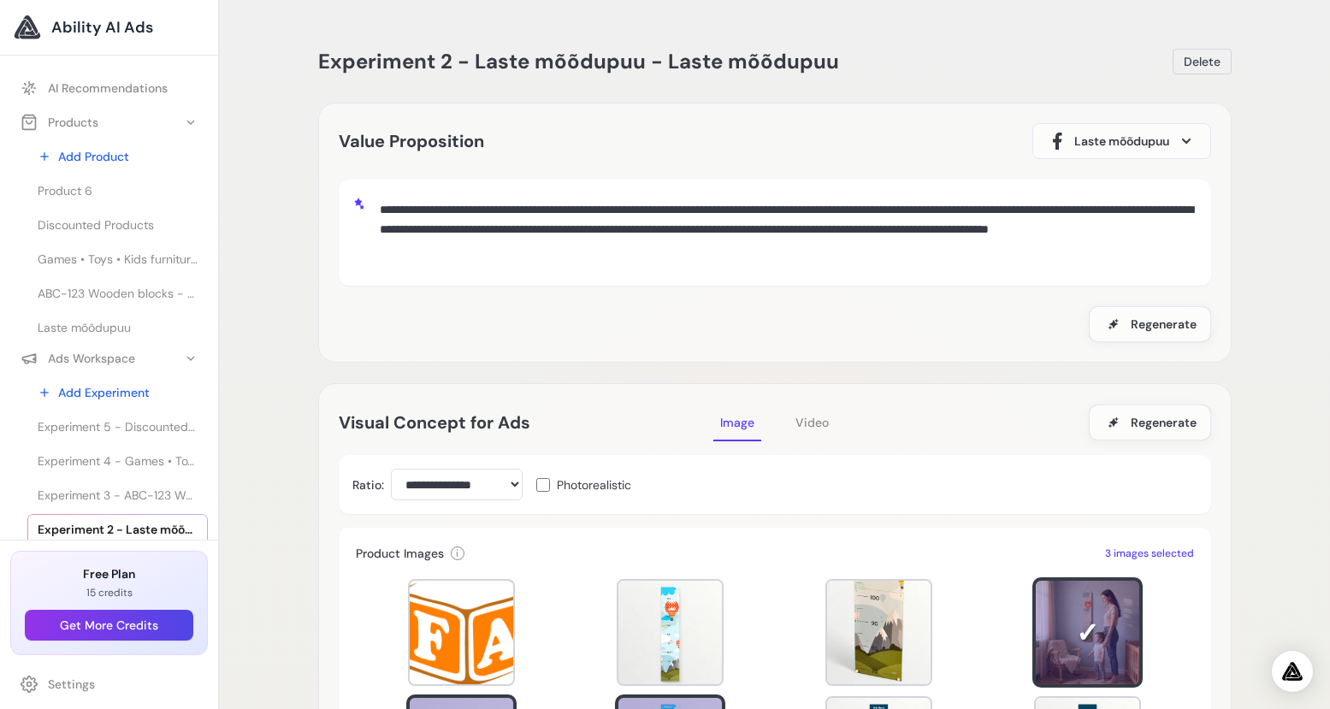
click at [820, 417] on span "Video" at bounding box center [811, 422] width 33 height 15
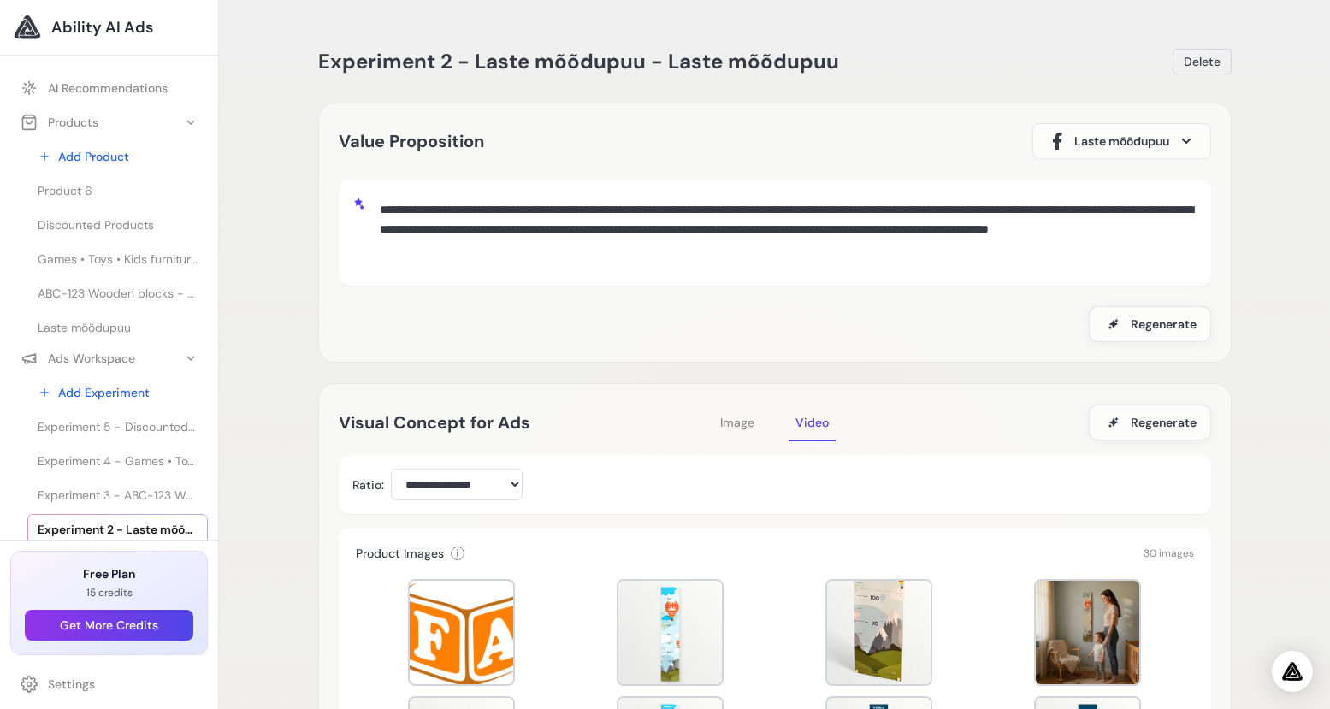
scroll to position [137, 0]
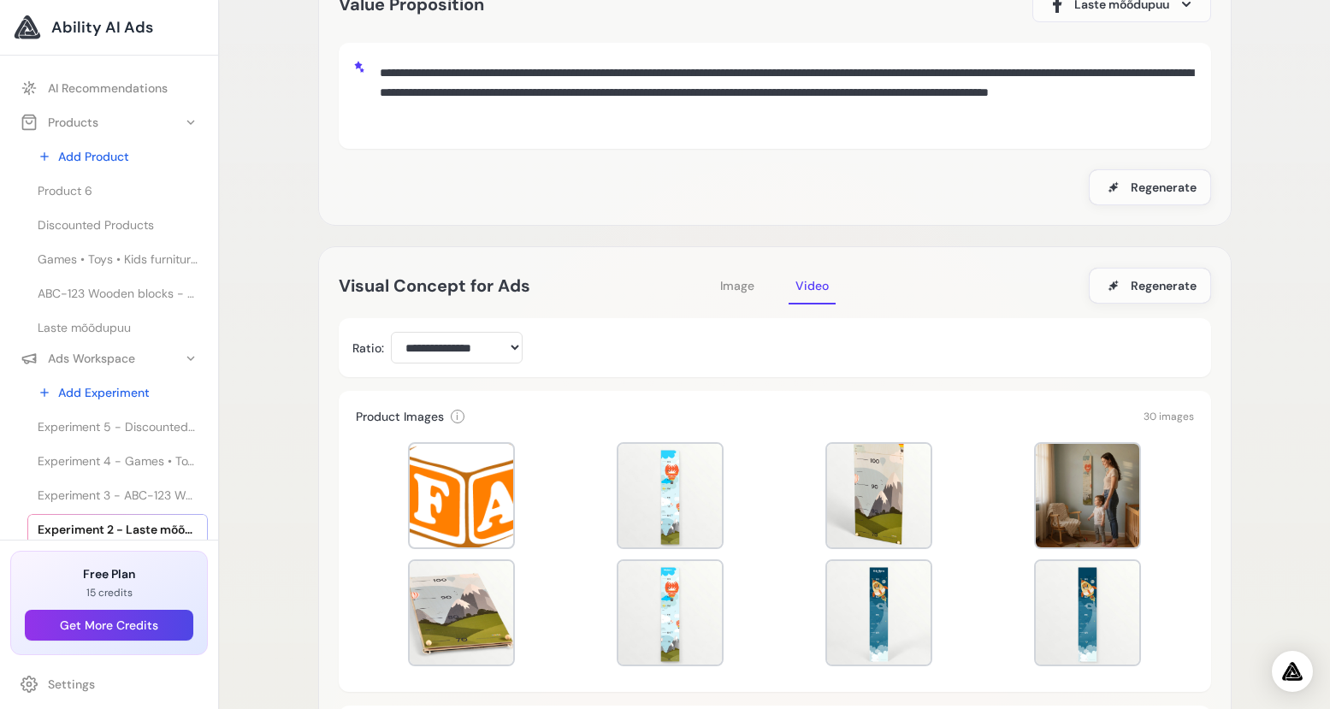
click at [723, 281] on span "Image" at bounding box center [737, 285] width 34 height 15
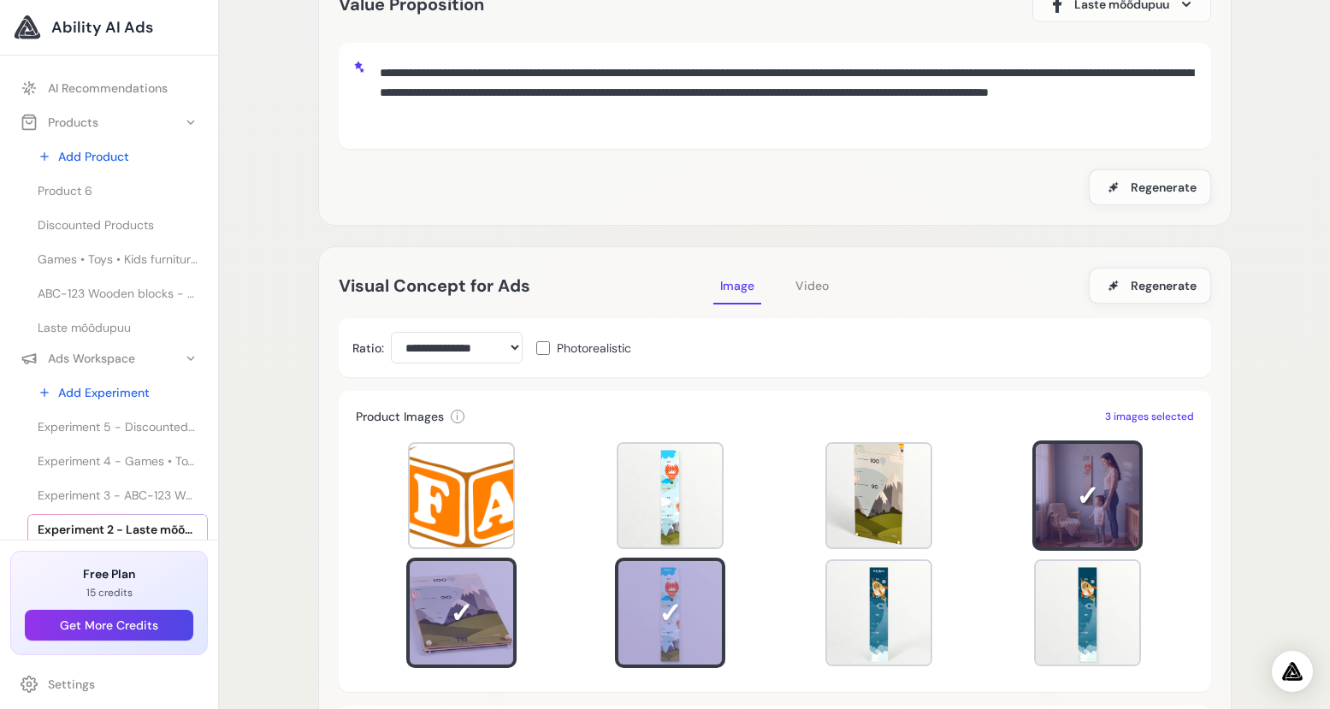
click at [822, 286] on span "Video" at bounding box center [811, 285] width 33 height 15
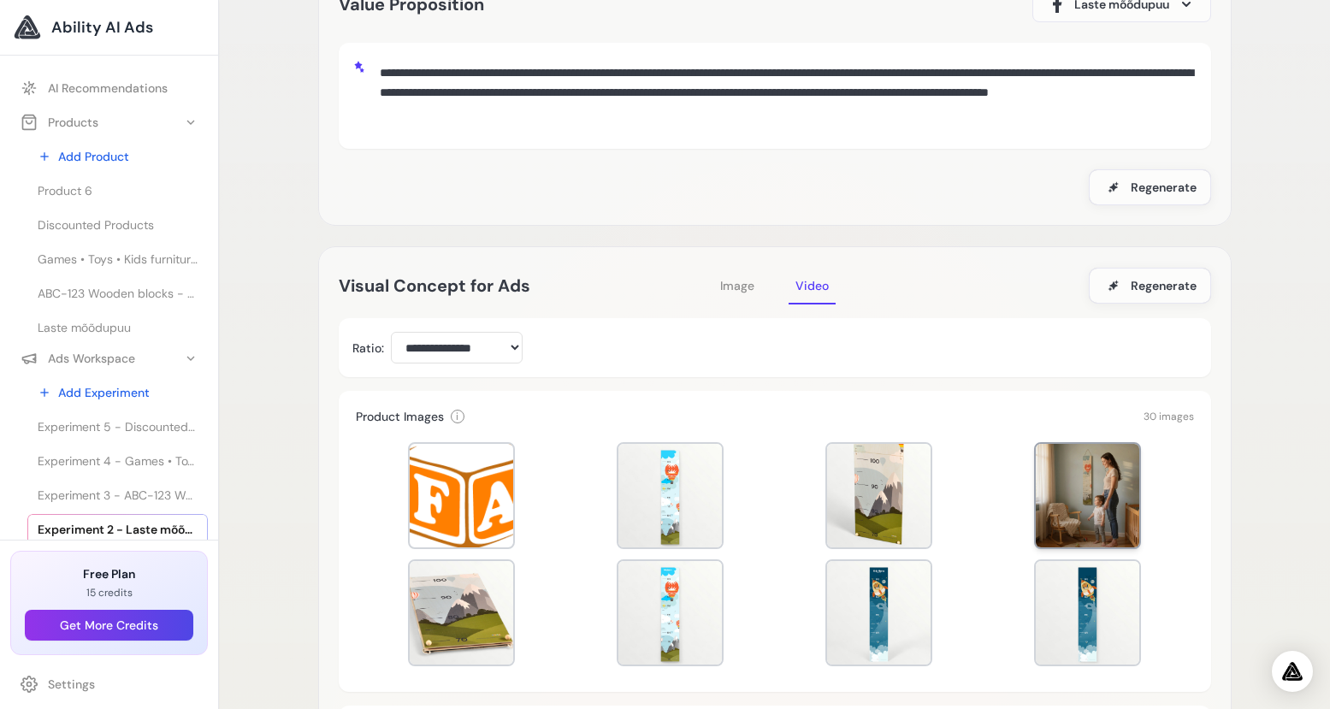
click at [1102, 517] on div at bounding box center [1087, 495] width 103 height 103
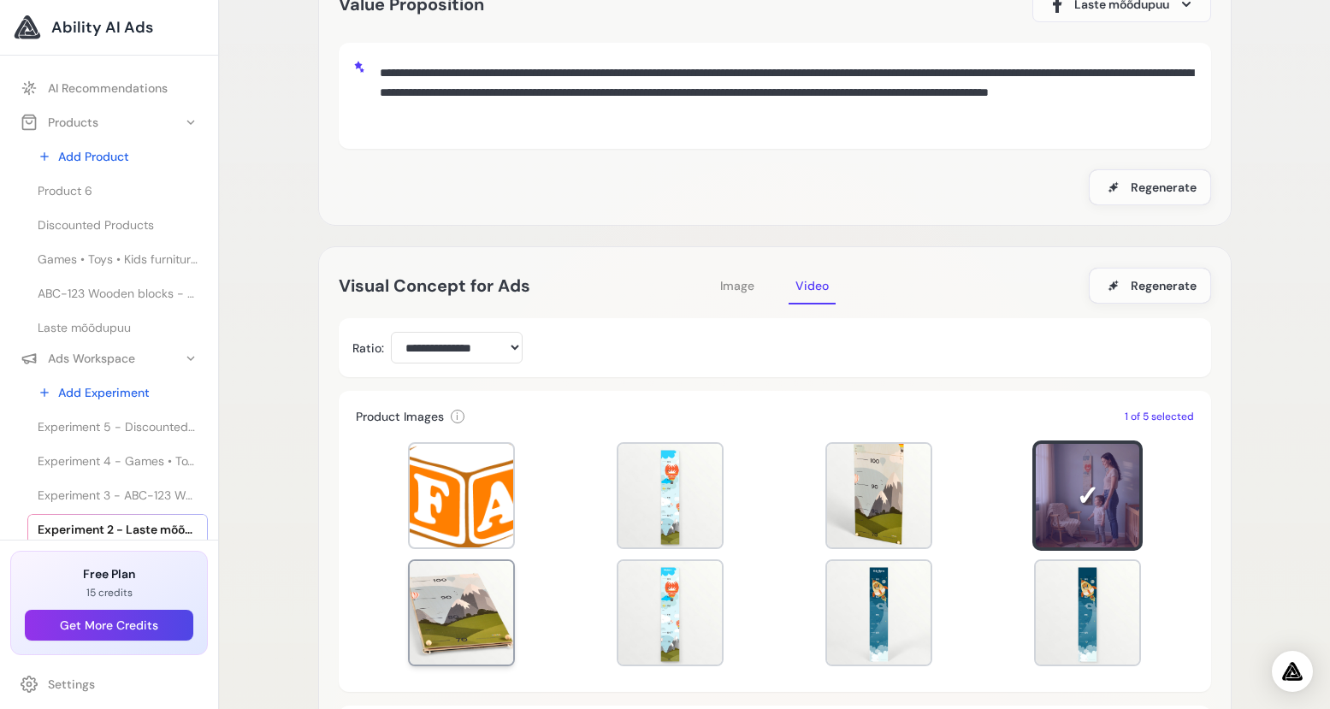
click at [492, 619] on div at bounding box center [461, 612] width 103 height 103
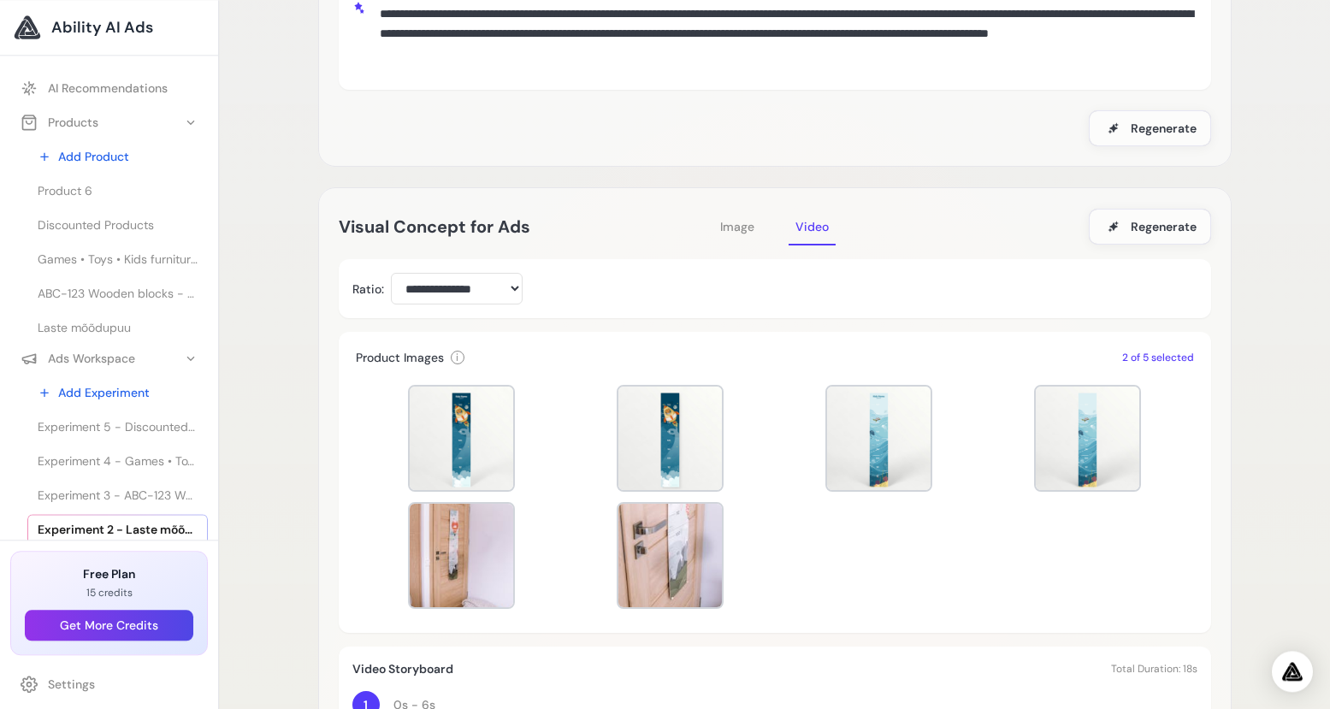
scroll to position [328, 0]
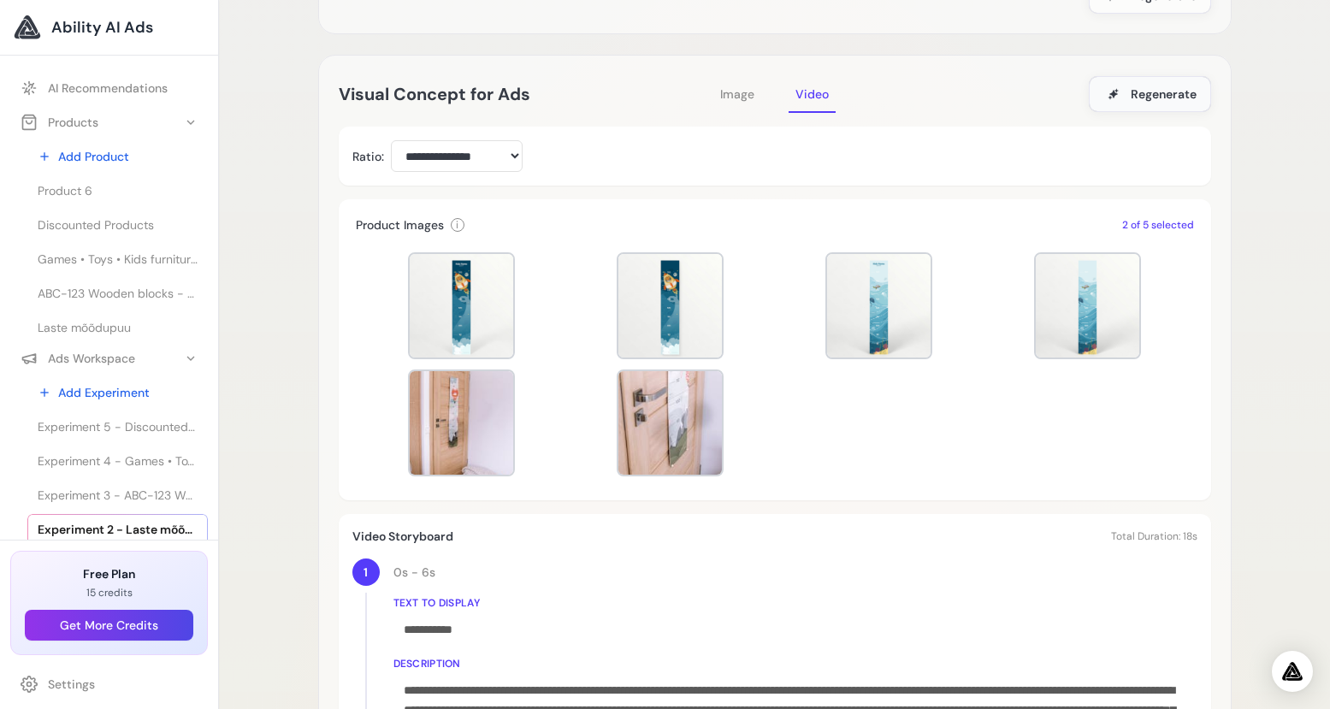
click at [1180, 86] on span "Regenerate" at bounding box center [1164, 94] width 66 height 17
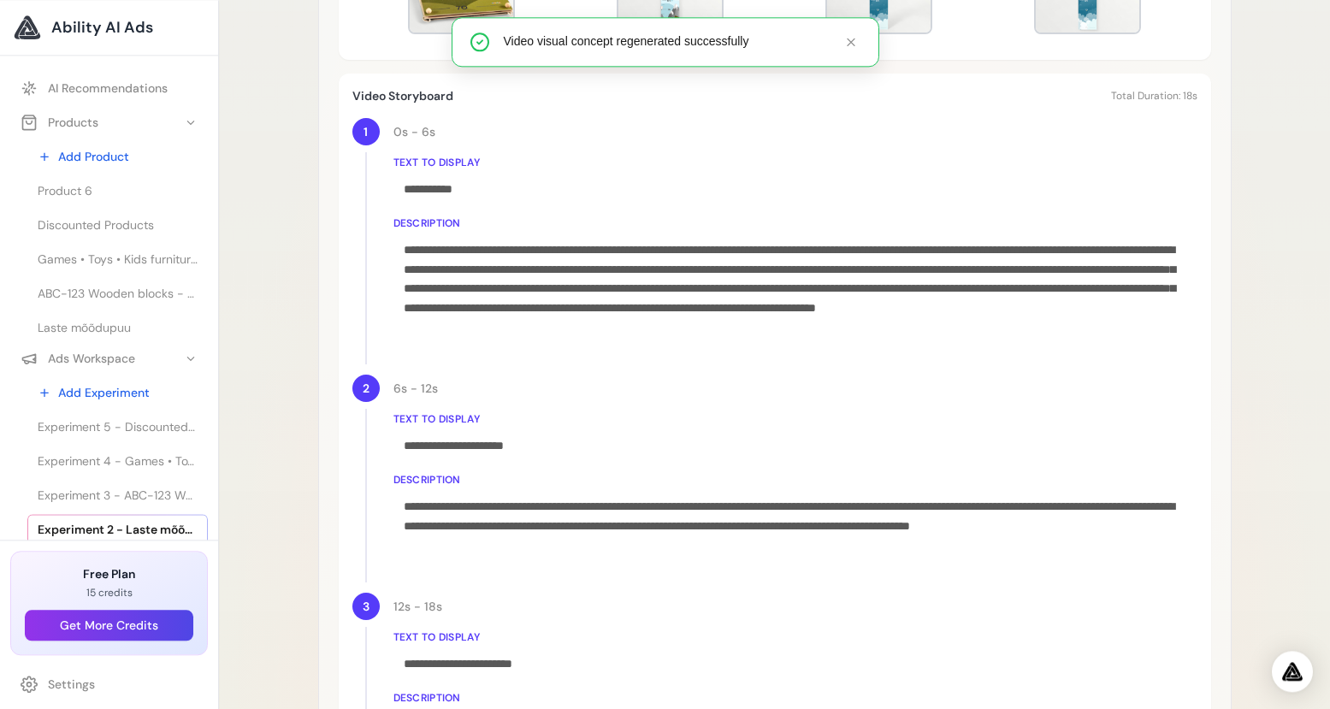
scroll to position [1081, 0]
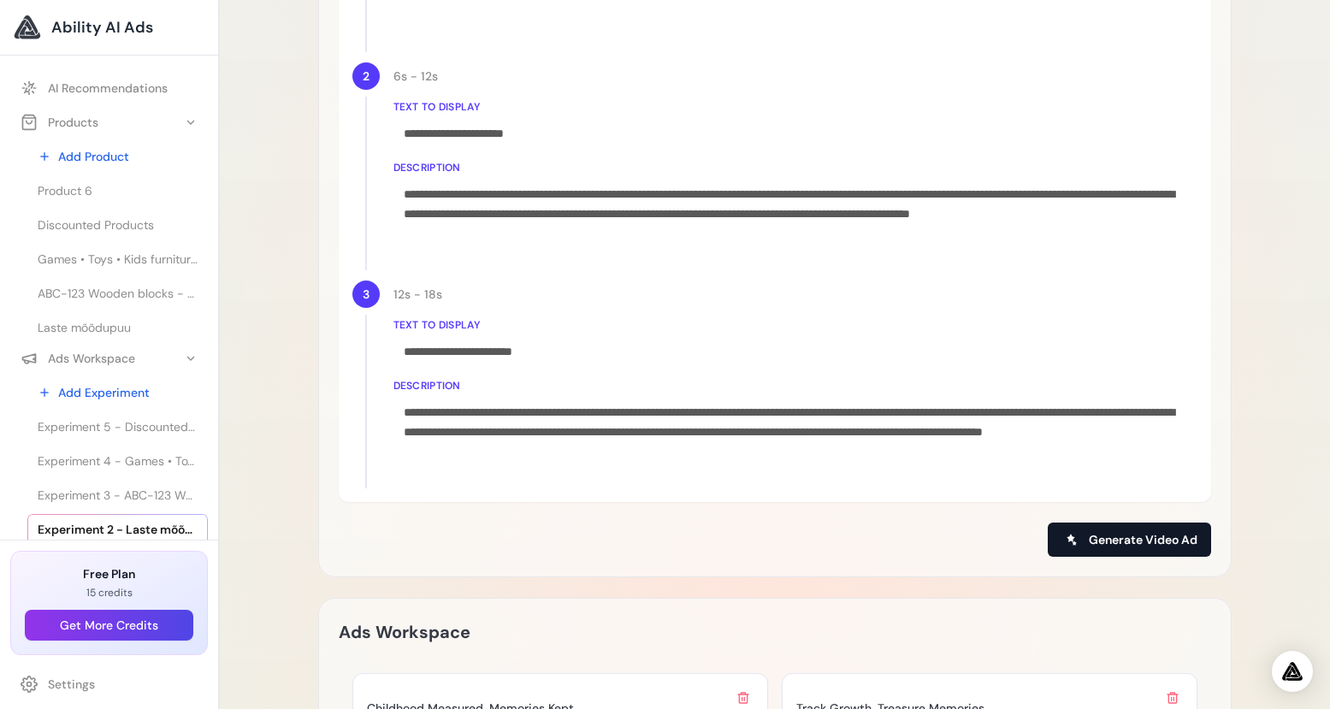
click at [1101, 538] on span "Generate Video Ad" at bounding box center [1143, 539] width 109 height 17
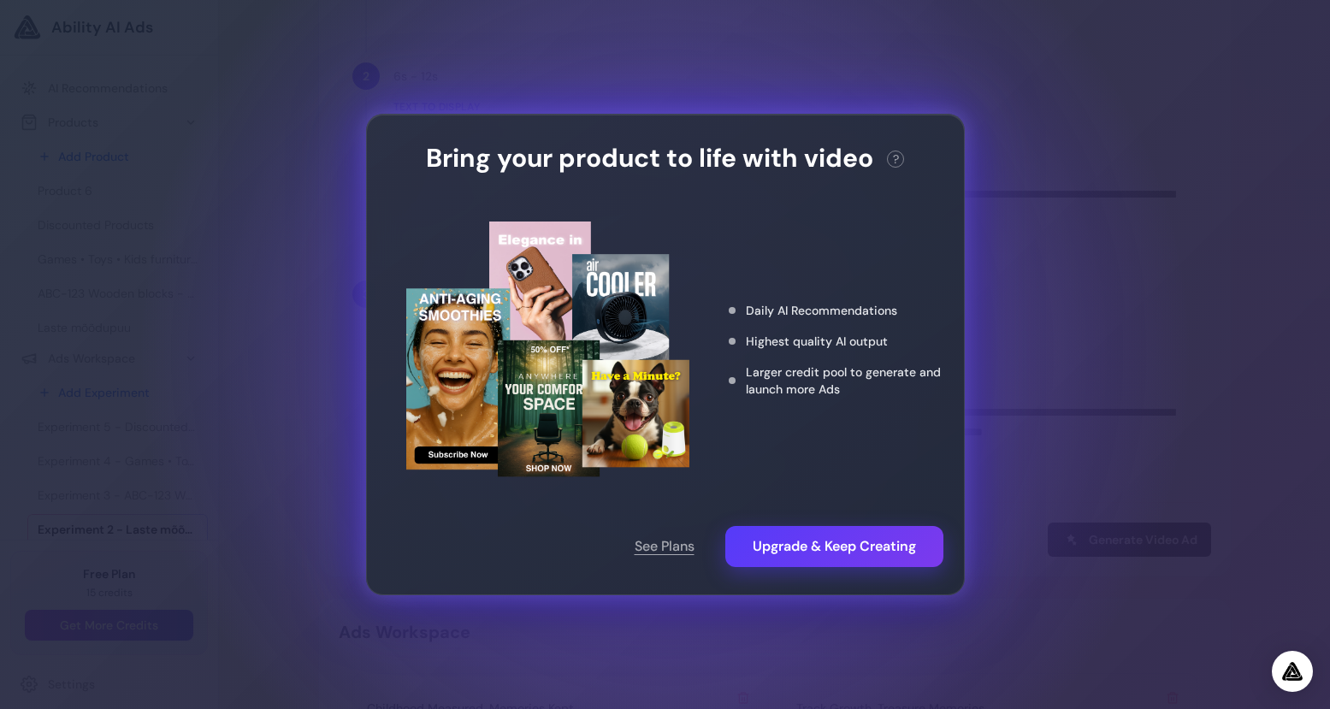
click at [1105, 274] on div "Bring your product to life with video ? This action needs 10 credits. You have …" at bounding box center [665, 354] width 1330 height 709
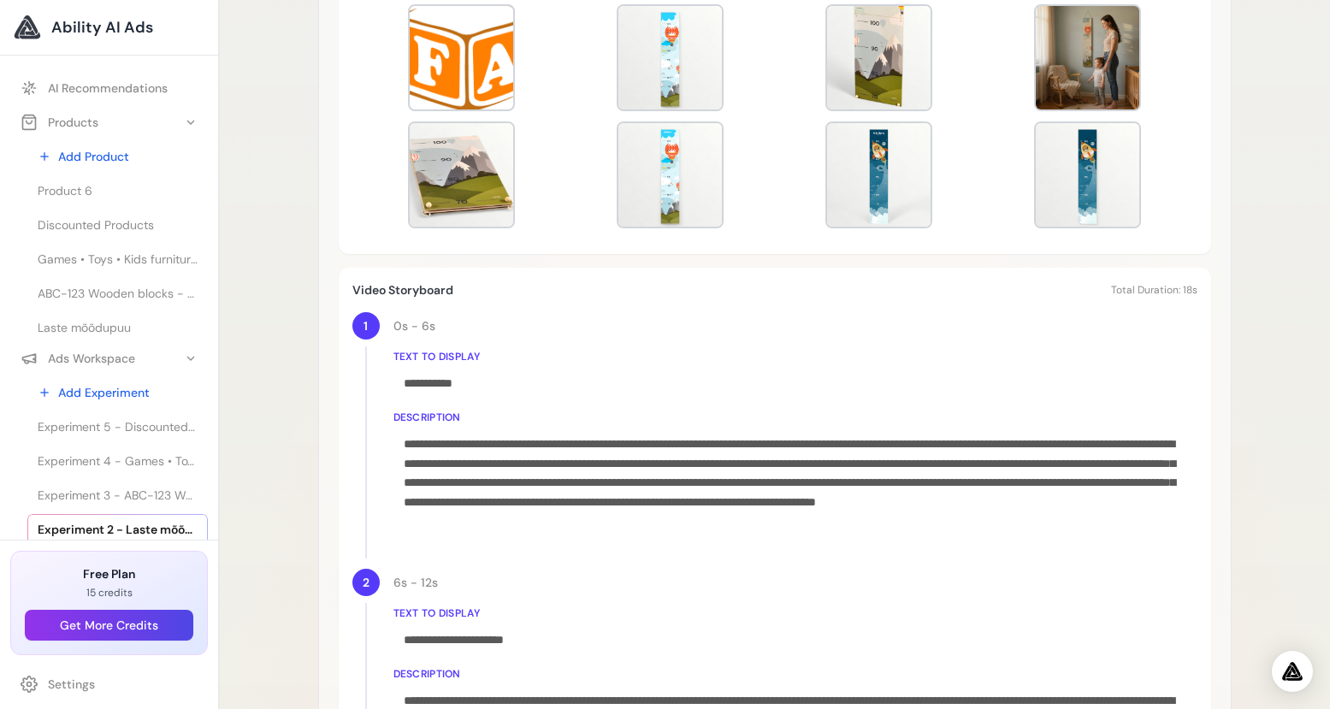
scroll to position [233, 0]
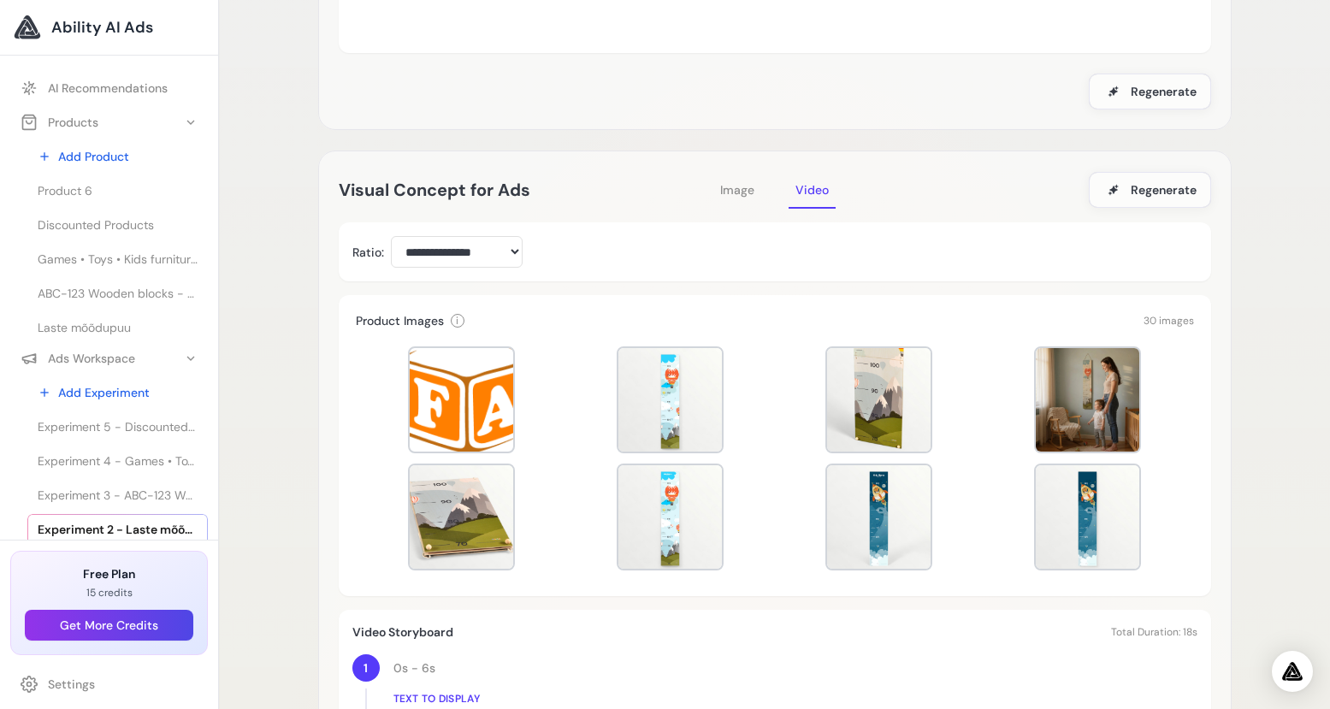
click at [742, 186] on span "Image" at bounding box center [737, 189] width 34 height 15
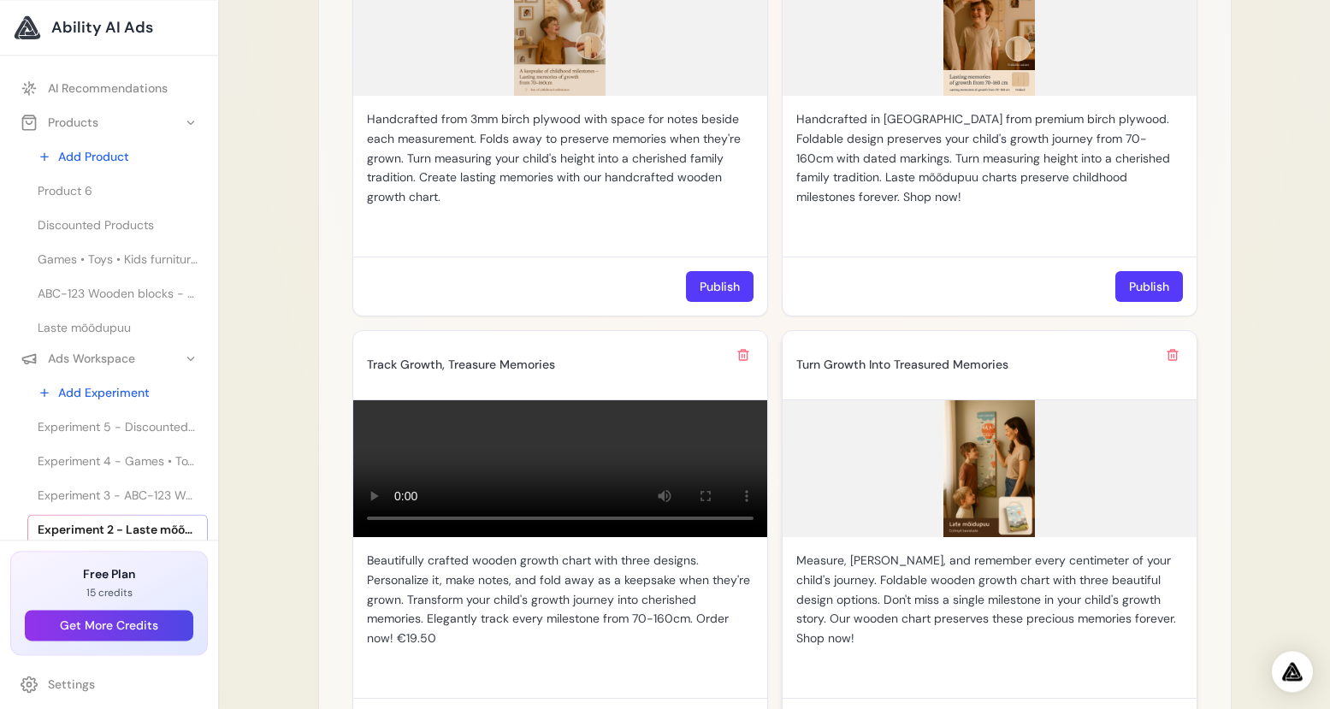
scroll to position [1642, 0]
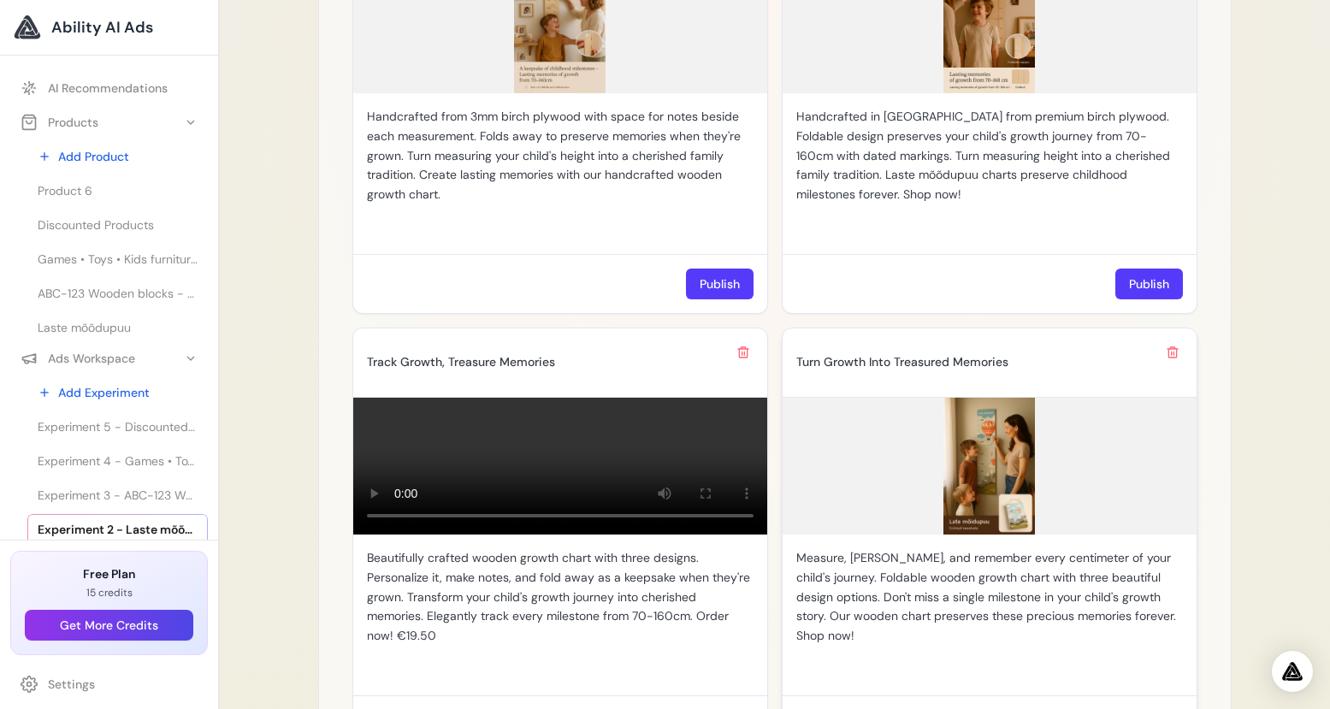
click at [1006, 446] on img at bounding box center [989, 466] width 414 height 137
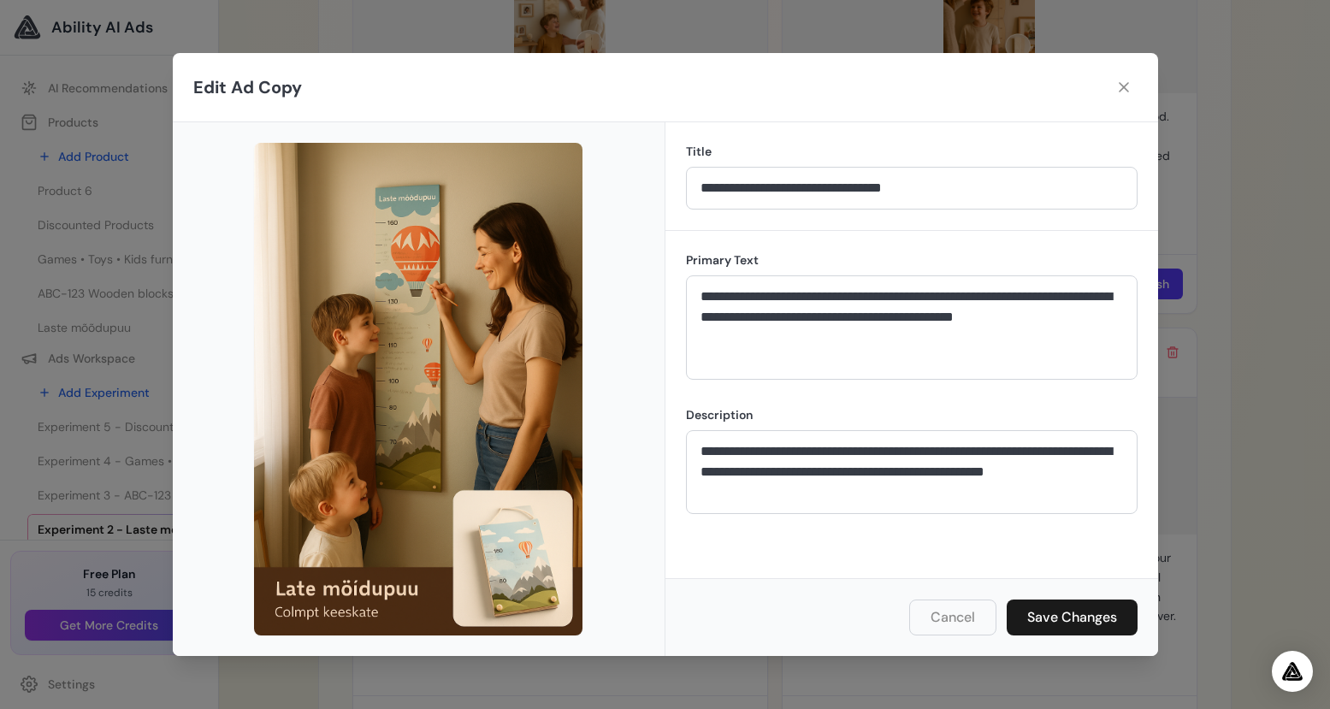
click at [950, 620] on button "Cancel" at bounding box center [952, 617] width 87 height 36
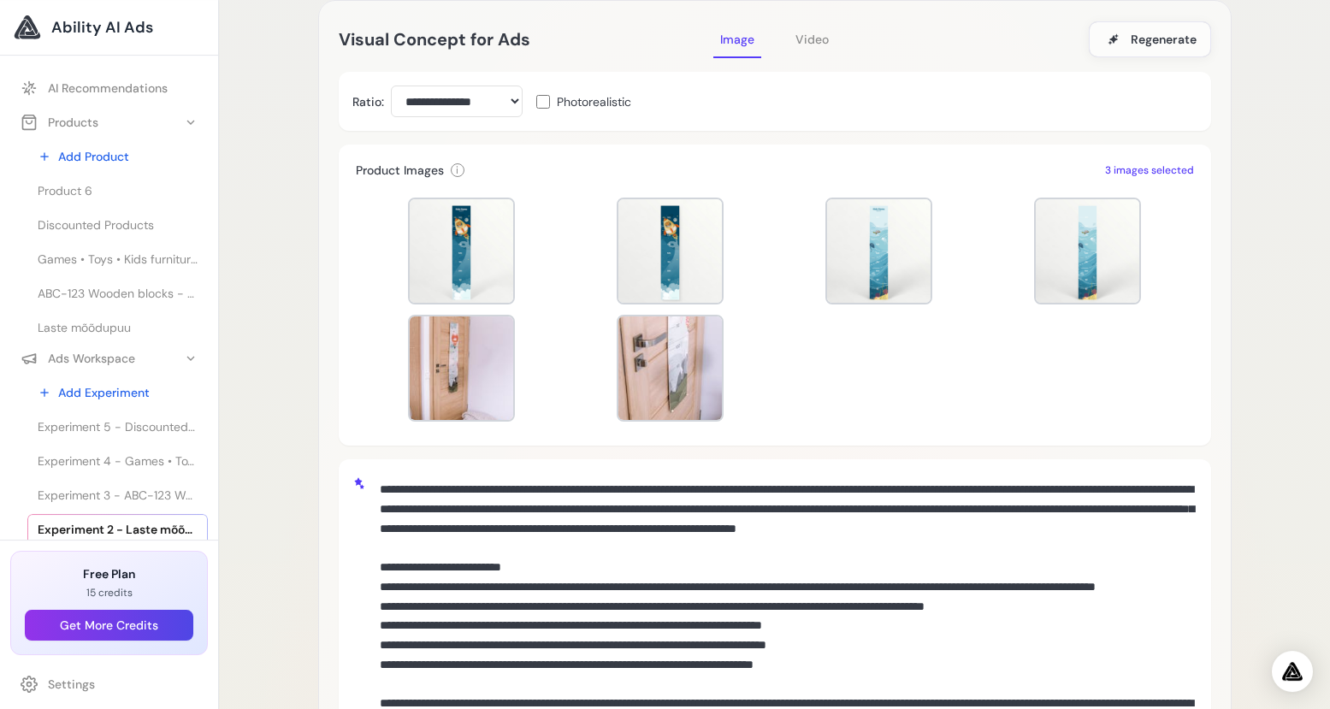
scroll to position [372, 0]
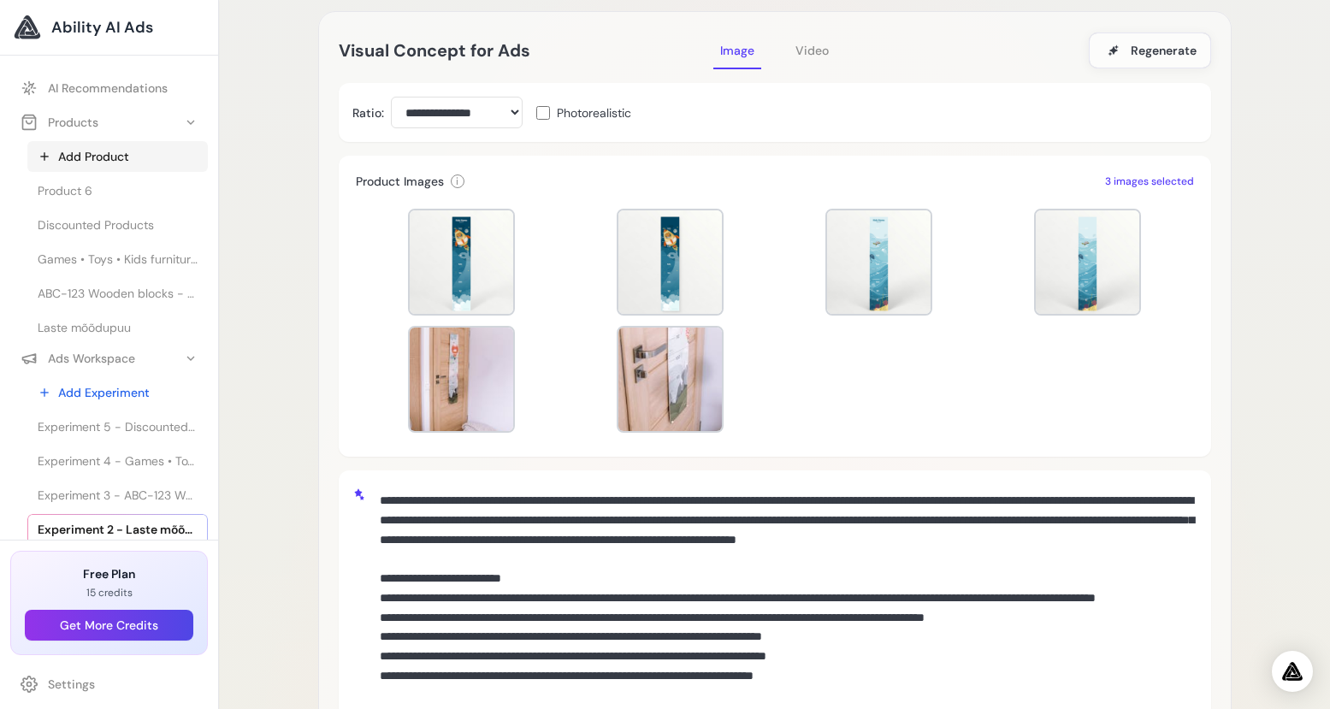
click at [110, 159] on link "Add Product" at bounding box center [117, 156] width 180 height 31
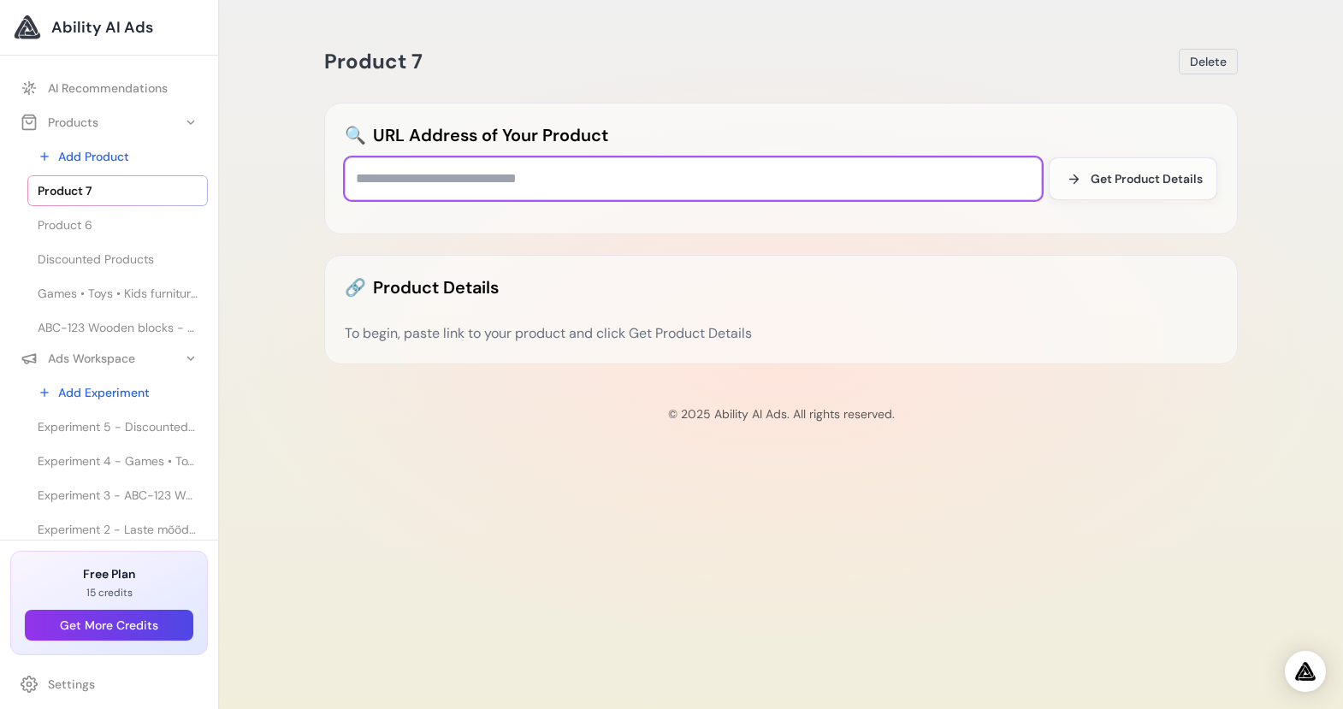
click at [421, 177] on input "text" at bounding box center [693, 178] width 697 height 43
paste input "**********"
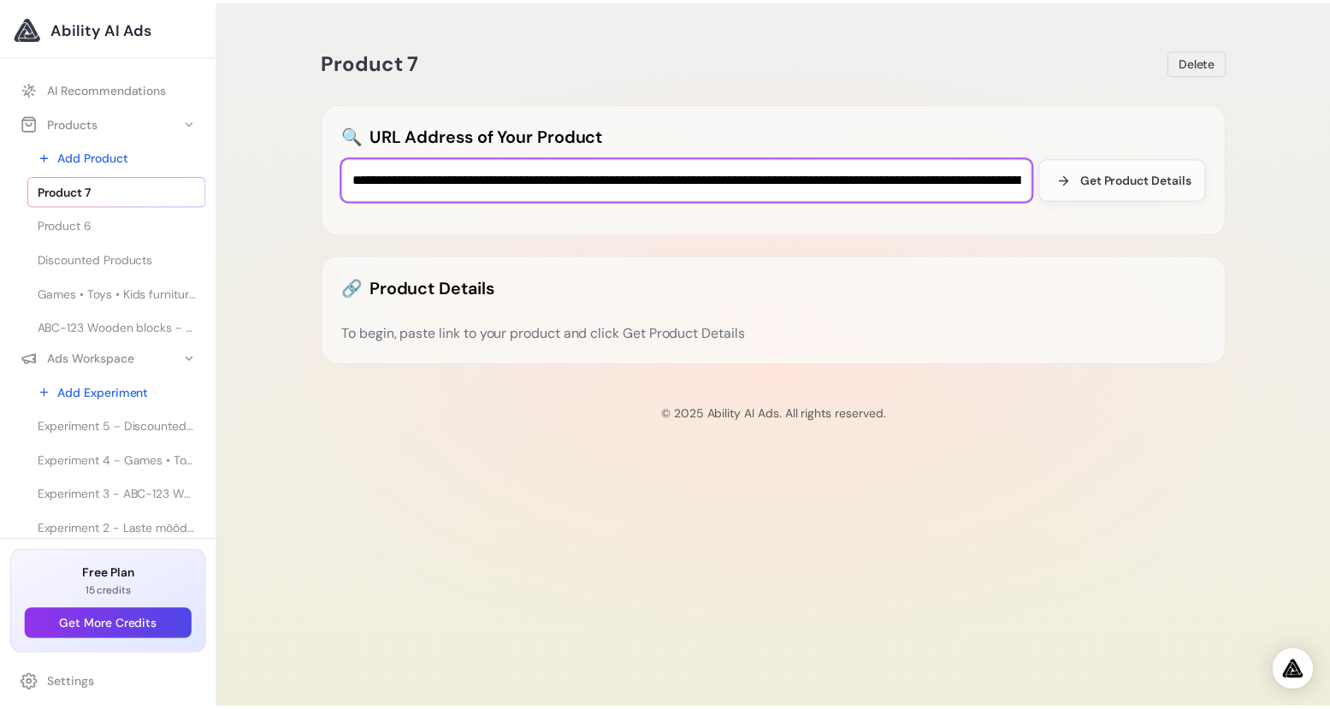
scroll to position [0, 318]
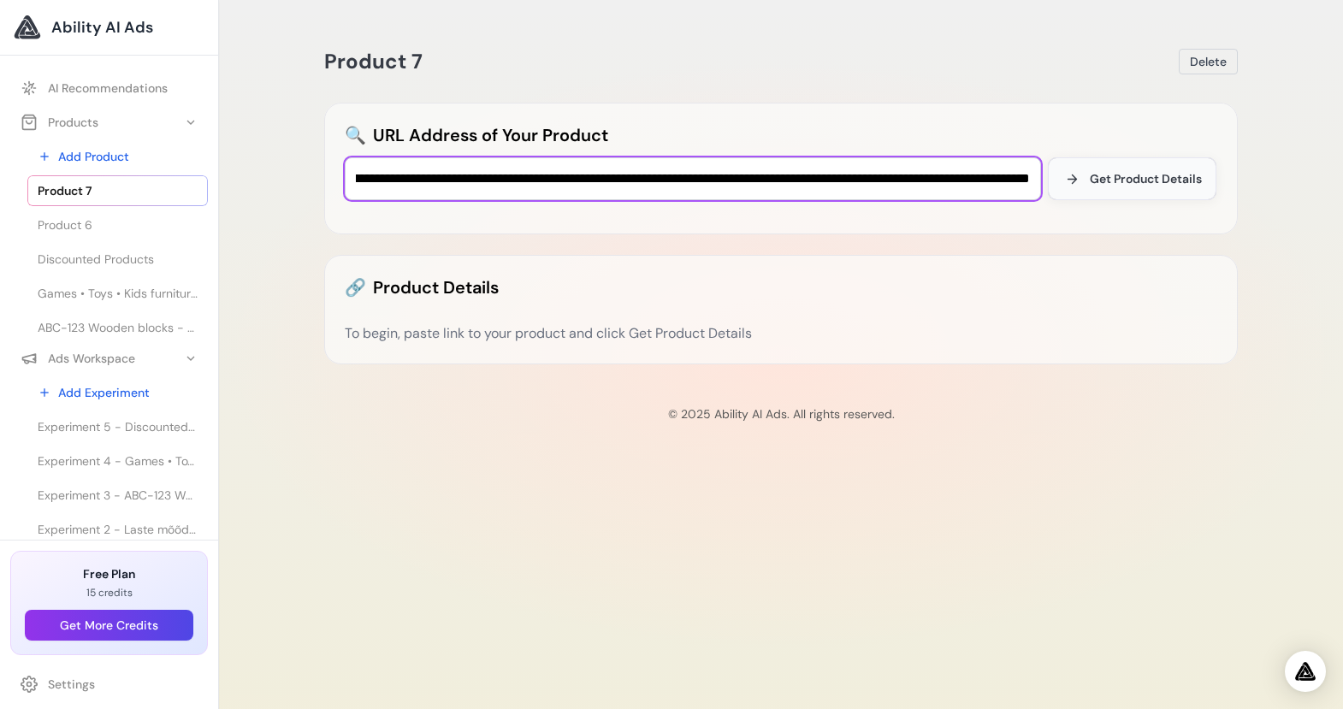
type input "**********"
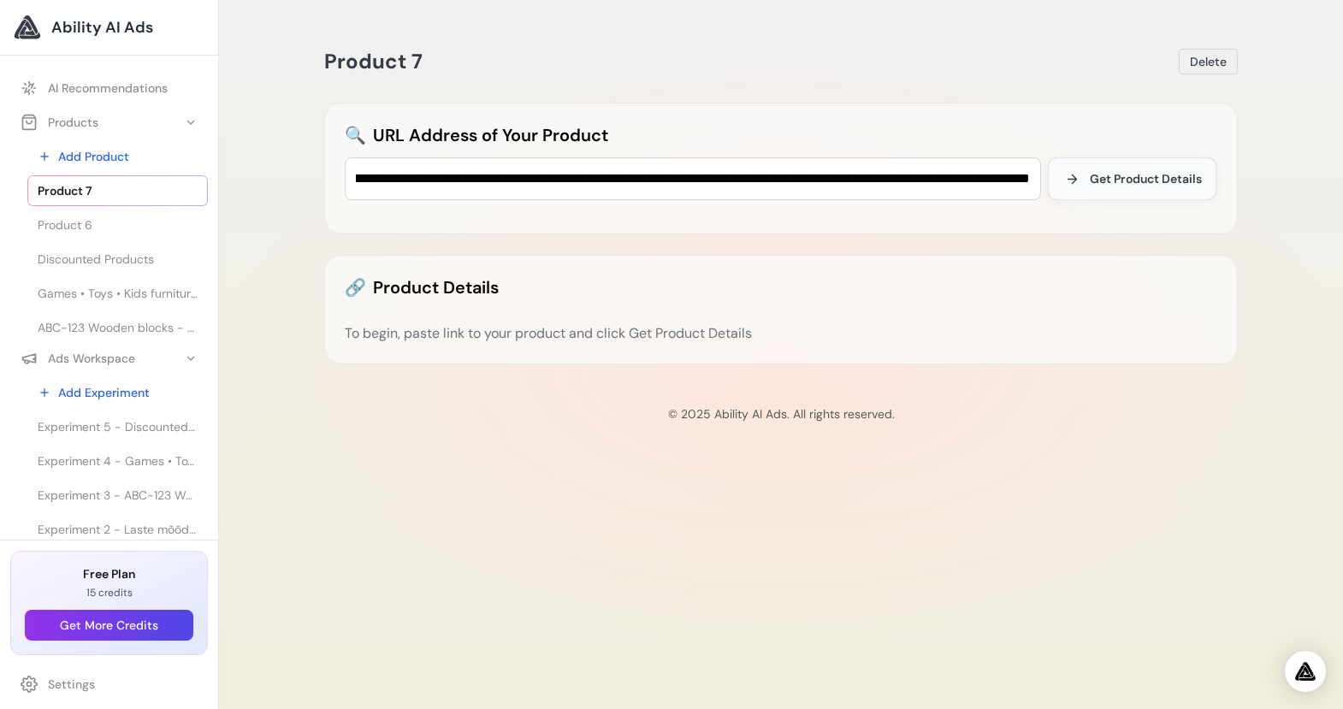
click at [1154, 183] on span "Get Product Details" at bounding box center [1146, 178] width 112 height 17
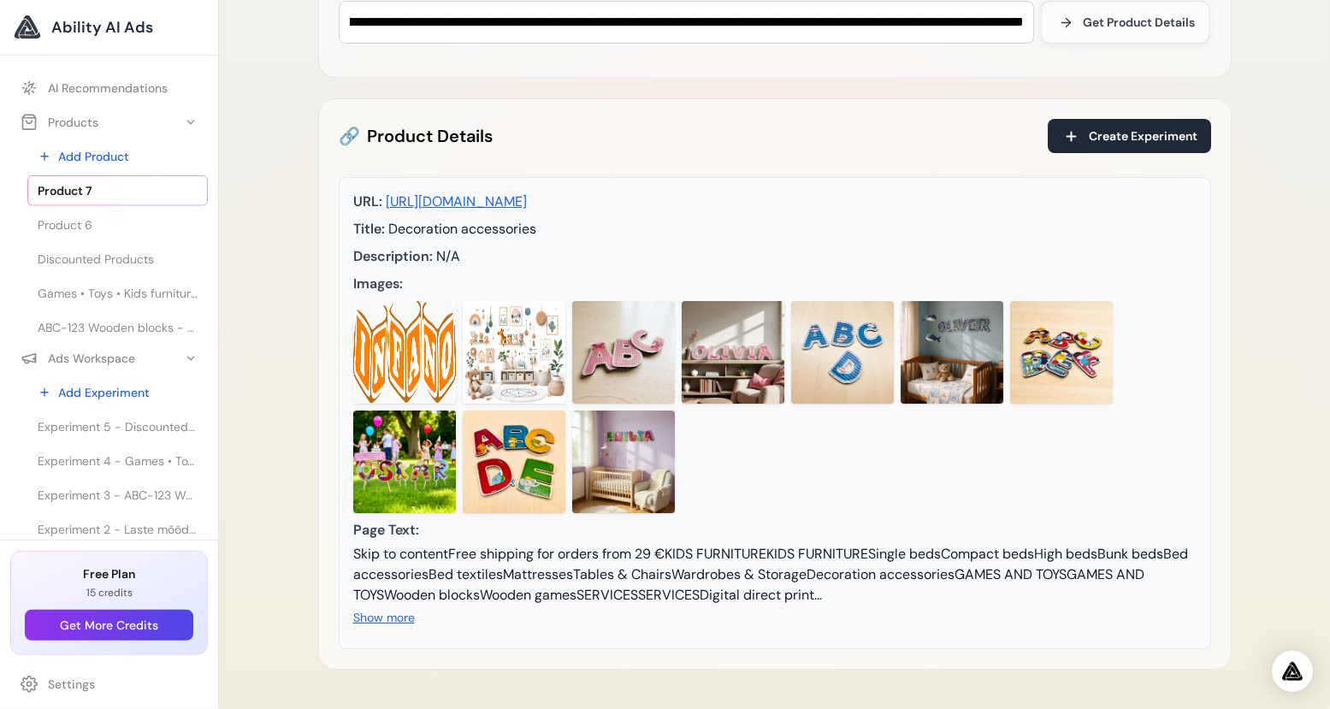
scroll to position [219, 0]
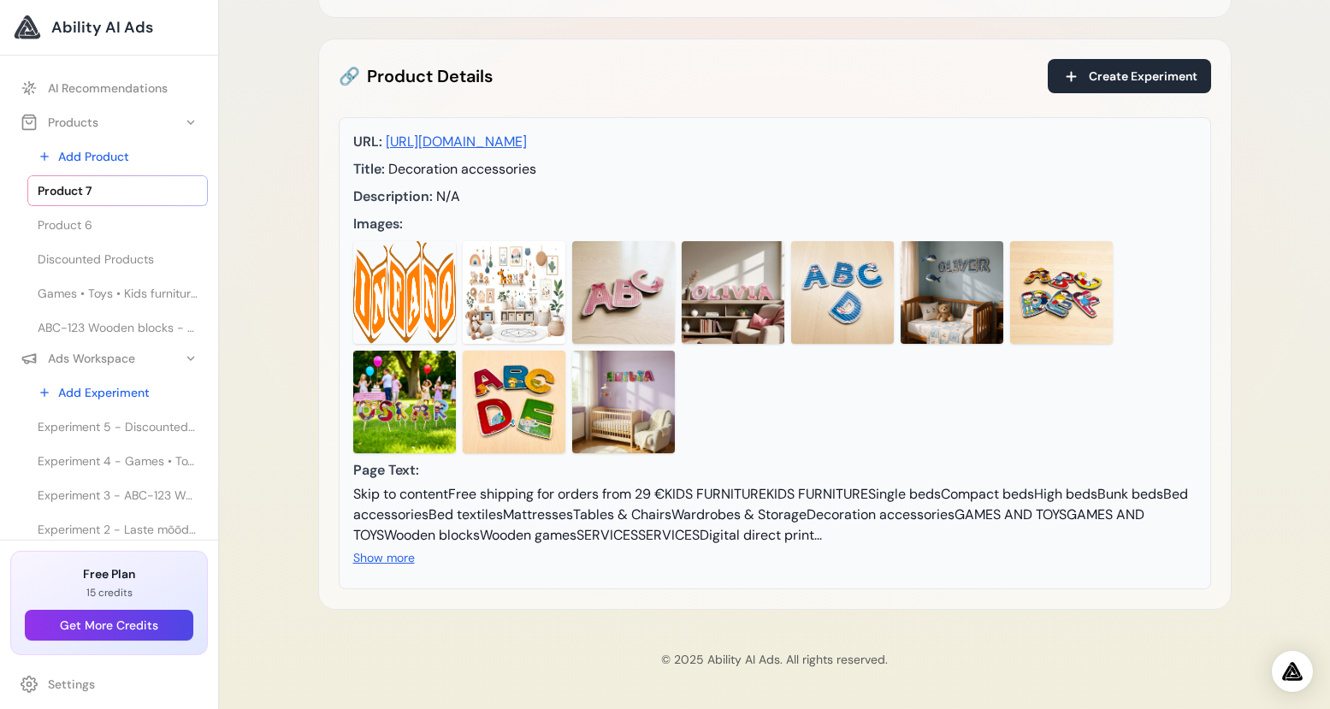
click at [625, 327] on img at bounding box center [623, 292] width 103 height 103
click at [624, 293] on img at bounding box center [623, 292] width 103 height 103
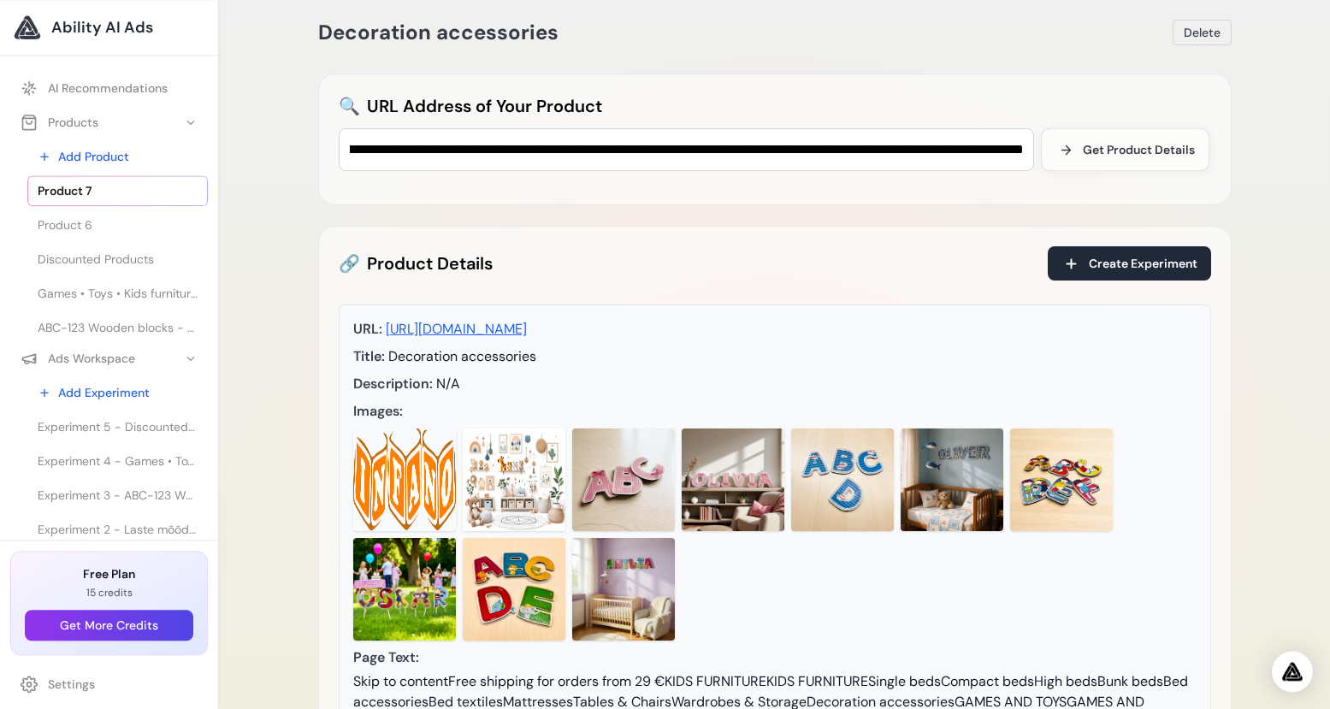
scroll to position [0, 0]
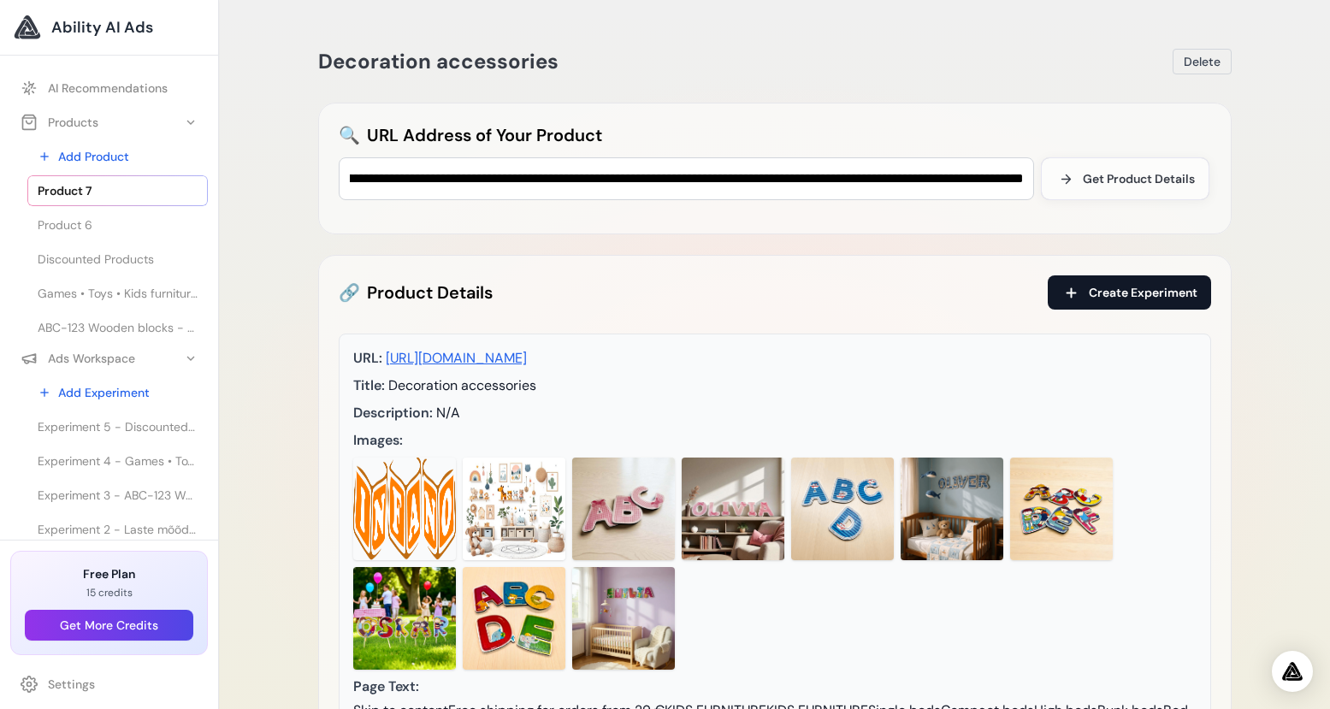
click at [1115, 292] on span "Create Experiment" at bounding box center [1143, 292] width 109 height 17
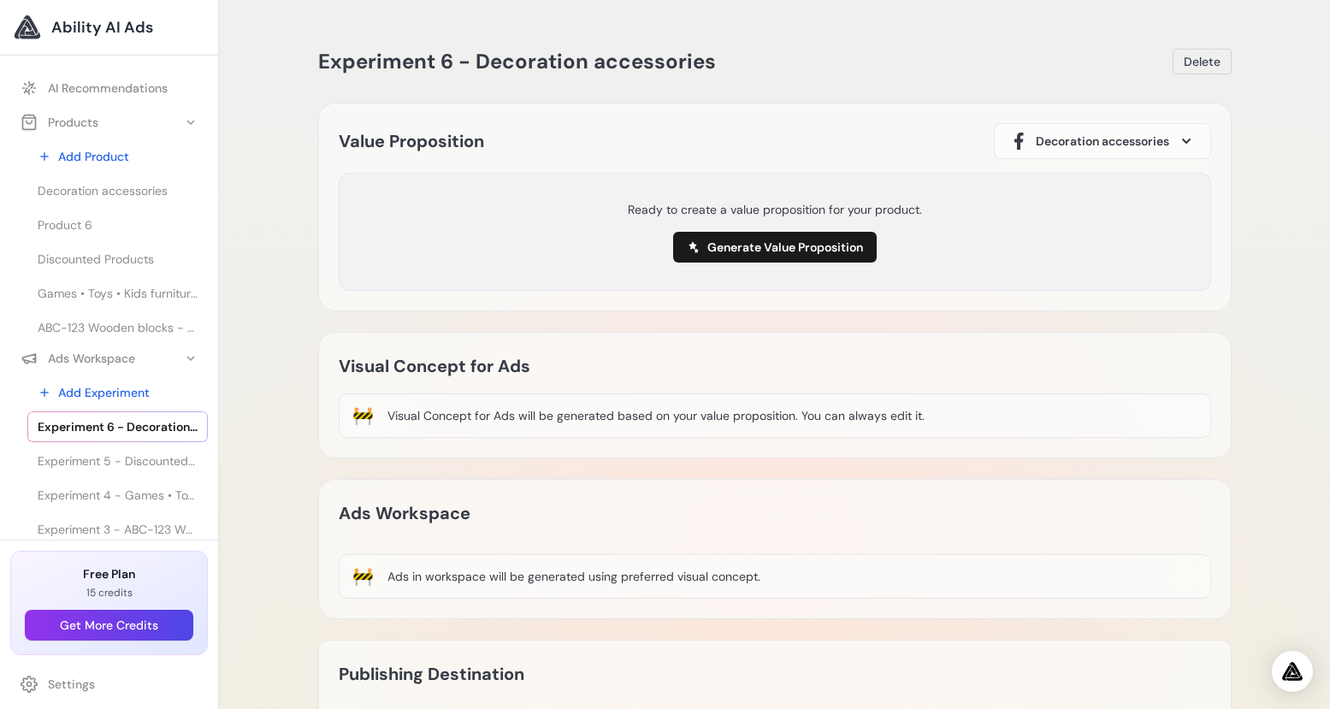
click at [1139, 147] on span "Decoration accessories" at bounding box center [1102, 141] width 133 height 17
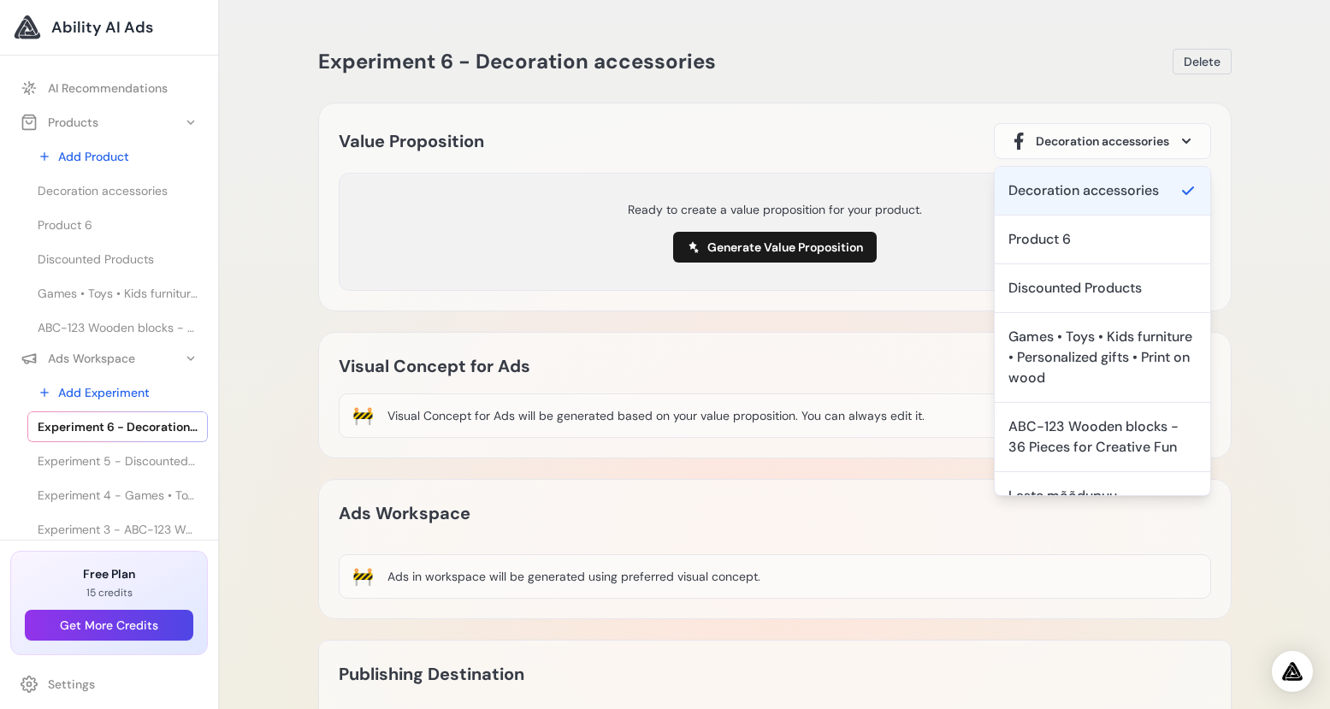
click at [906, 294] on div "Value Proposition Decoration accessories Decoration accessories Product 6 Disco…" at bounding box center [774, 207] width 913 height 209
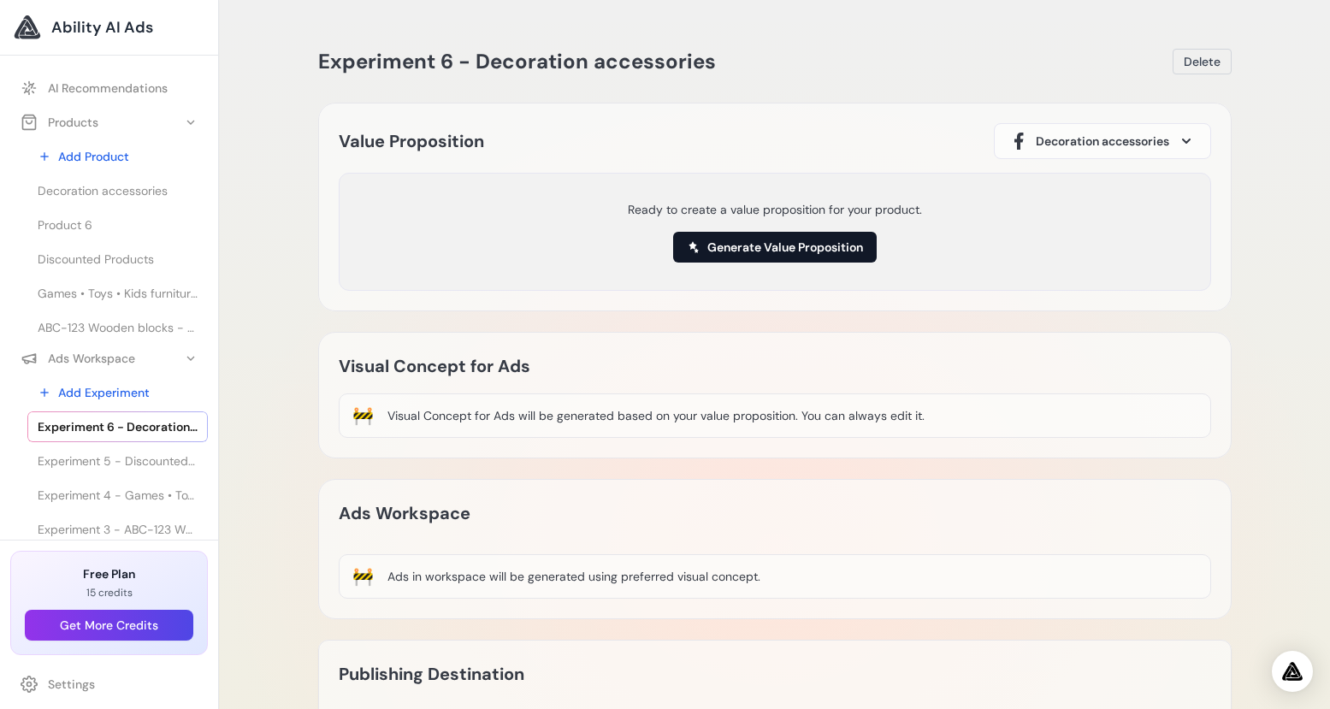
click at [853, 251] on button "Generate Value Proposition" at bounding box center [775, 247] width 204 height 31
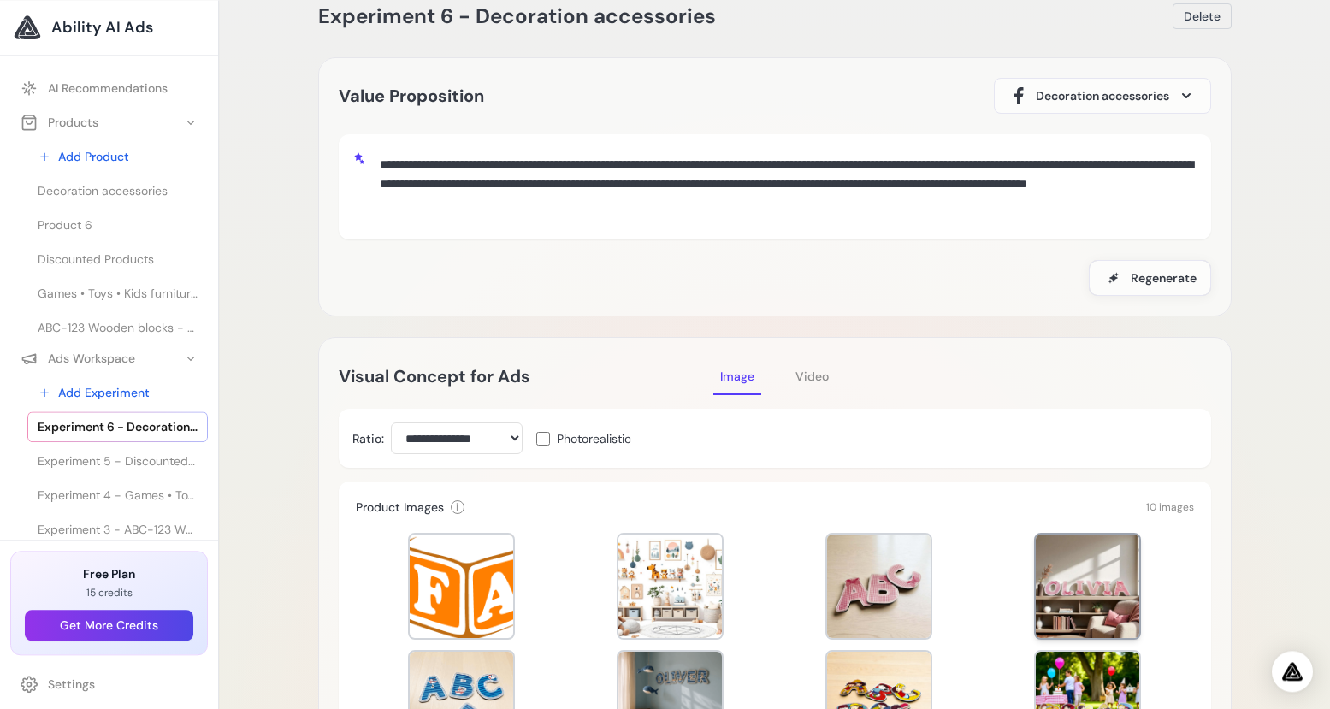
scroll to position [274, 0]
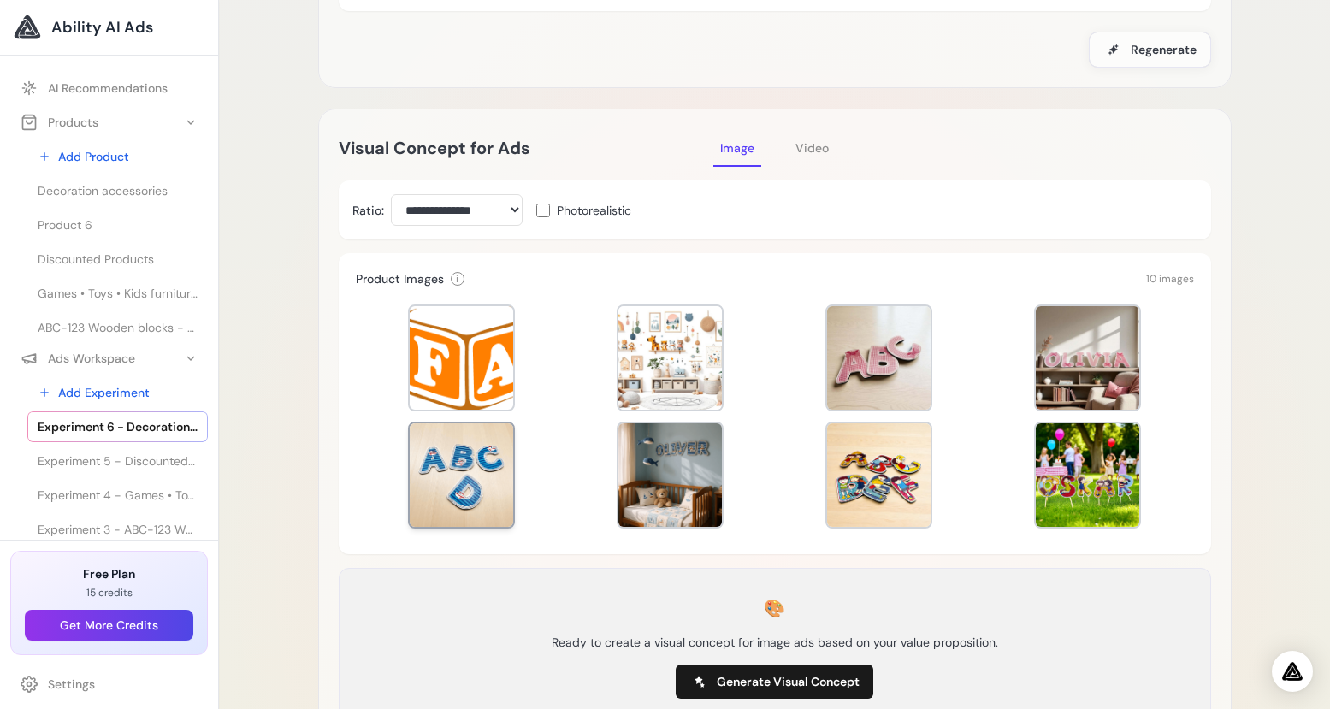
drag, startPoint x: 452, startPoint y: 517, endPoint x: 469, endPoint y: 522, distance: 16.8
click at [453, 517] on div at bounding box center [461, 474] width 103 height 103
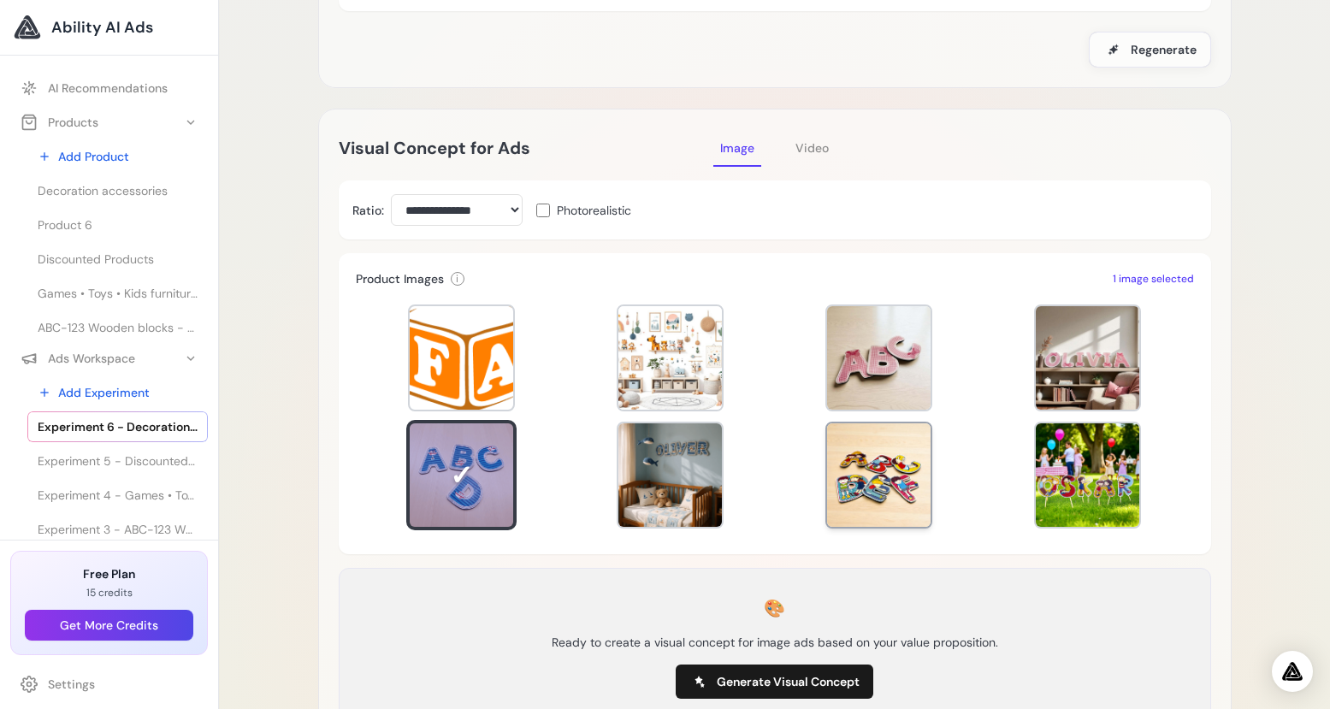
click at [893, 498] on div at bounding box center [878, 474] width 103 height 103
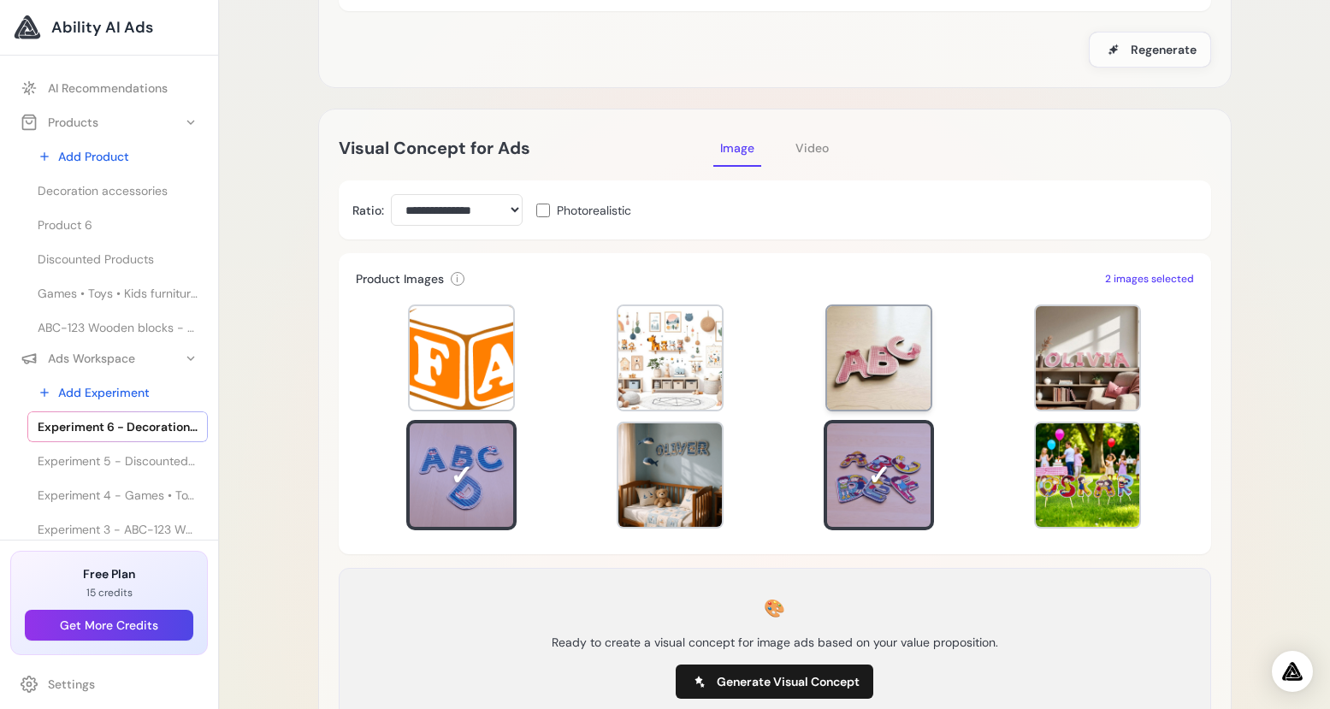
click at [895, 375] on div at bounding box center [878, 357] width 103 height 103
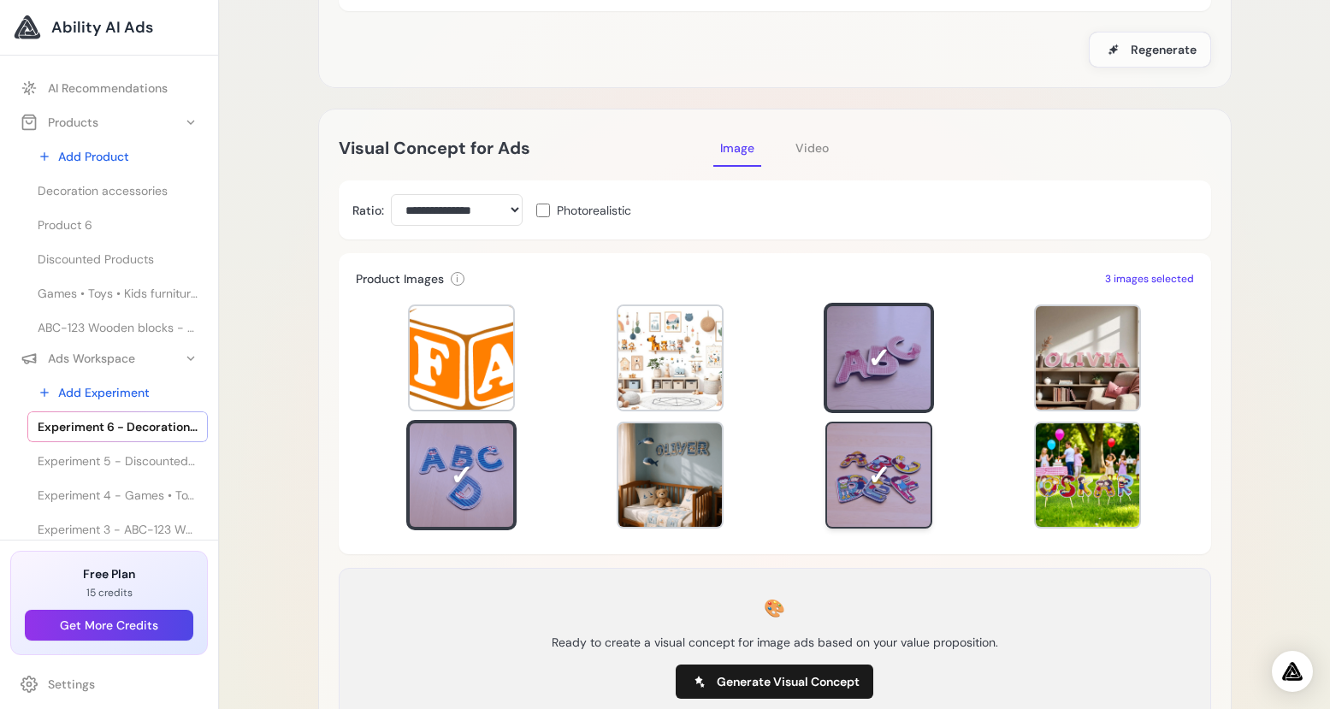
click at [865, 497] on div at bounding box center [878, 474] width 103 height 103
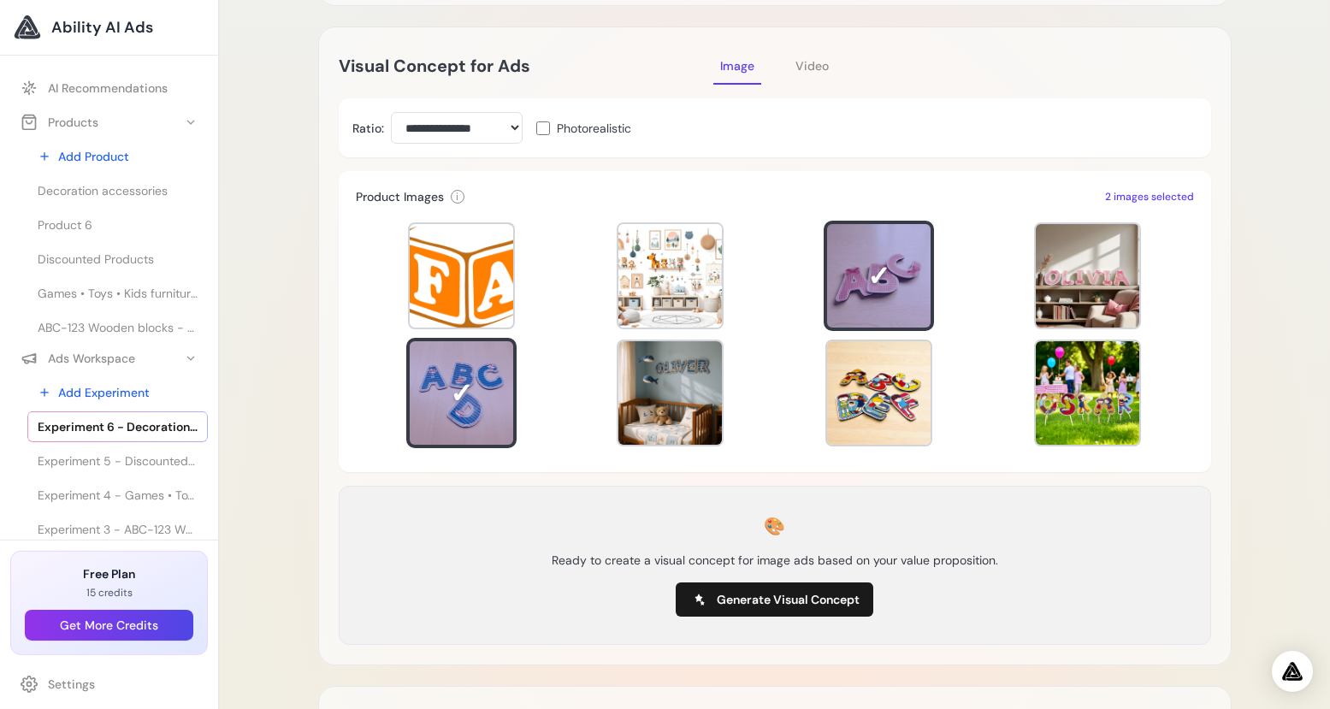
scroll to position [369, 0]
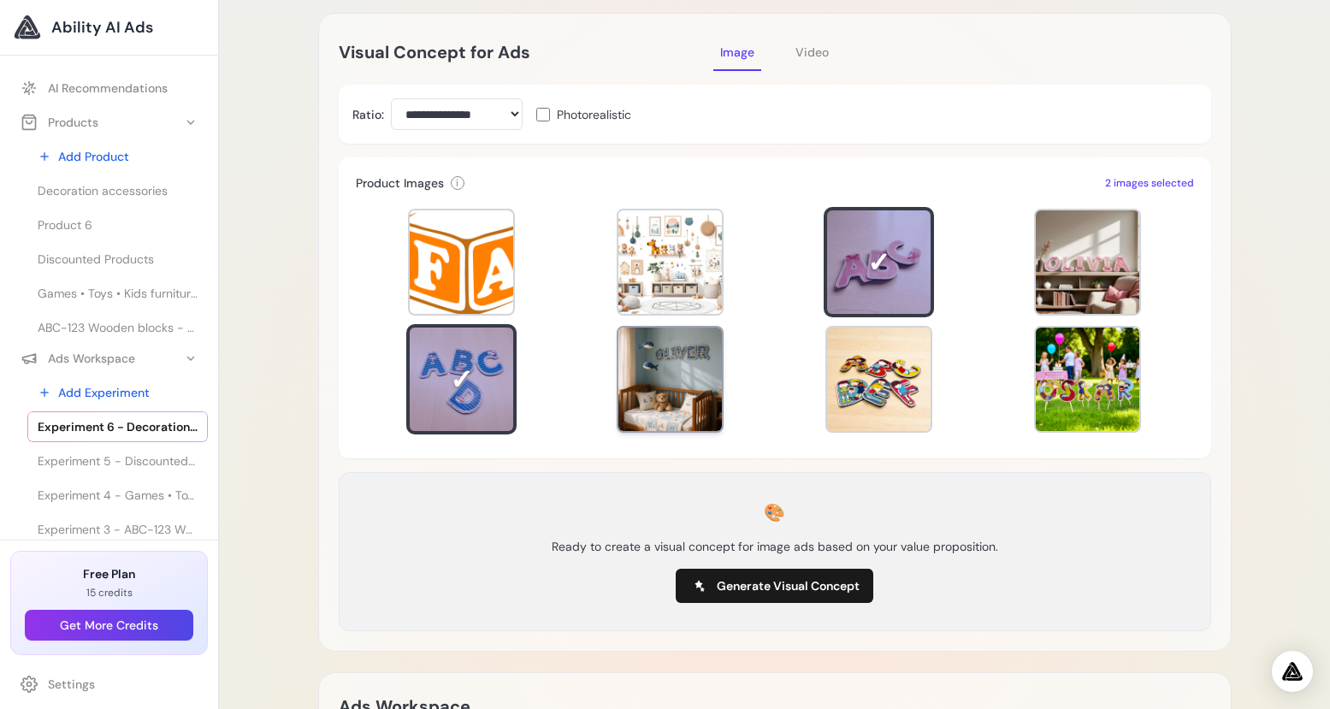
click at [712, 390] on div at bounding box center [669, 379] width 103 height 103
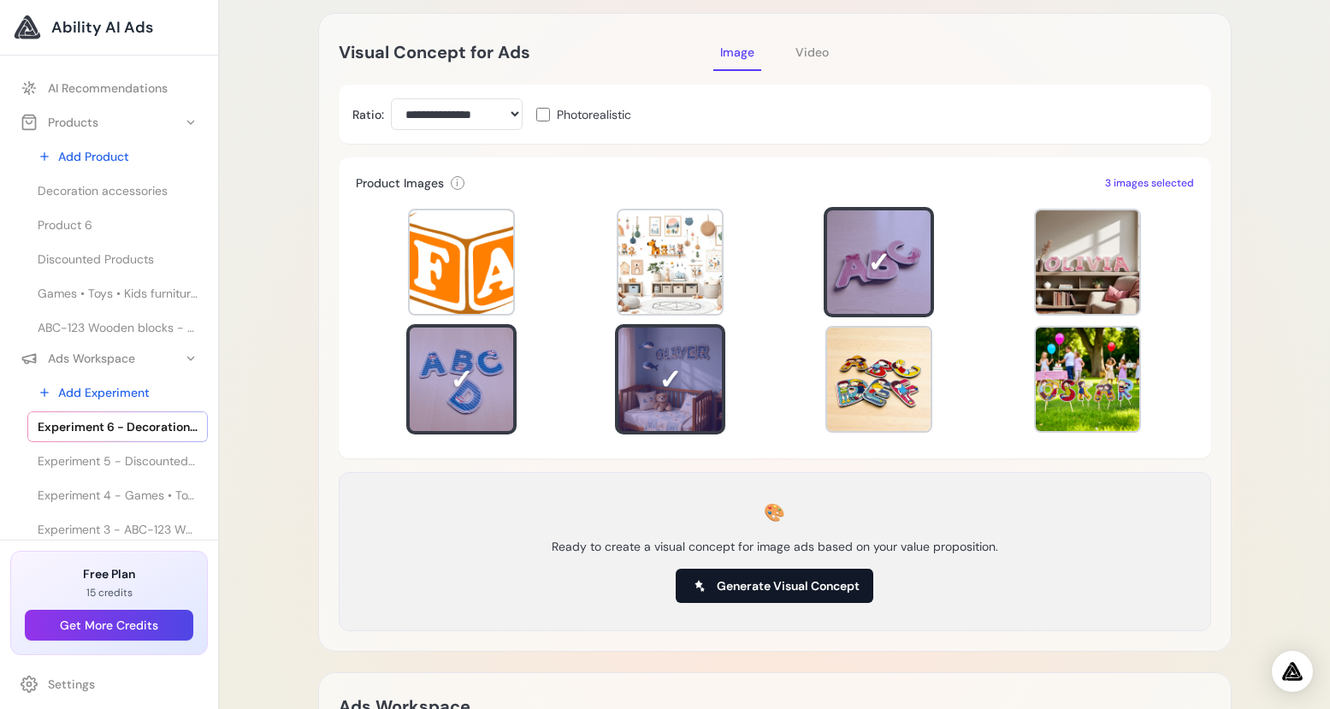
click at [812, 584] on span "Generate Visual Concept" at bounding box center [788, 585] width 143 height 17
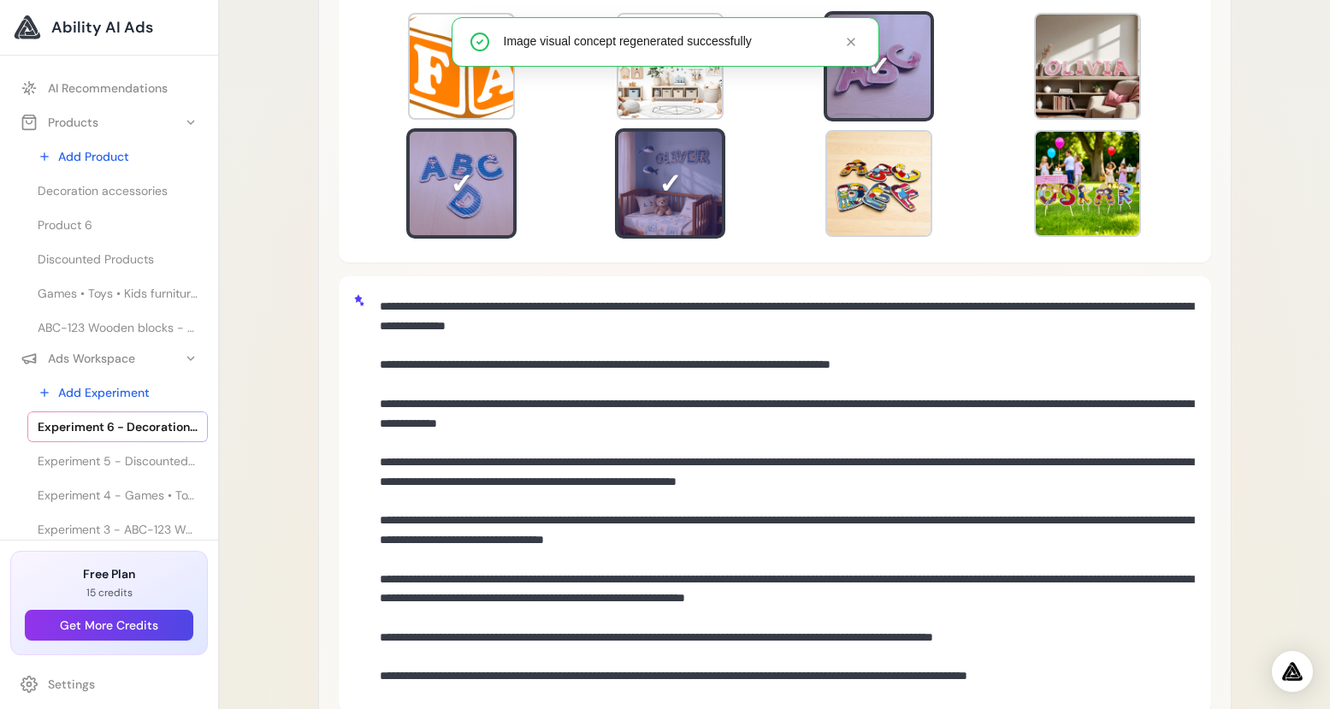
scroll to position [726, 0]
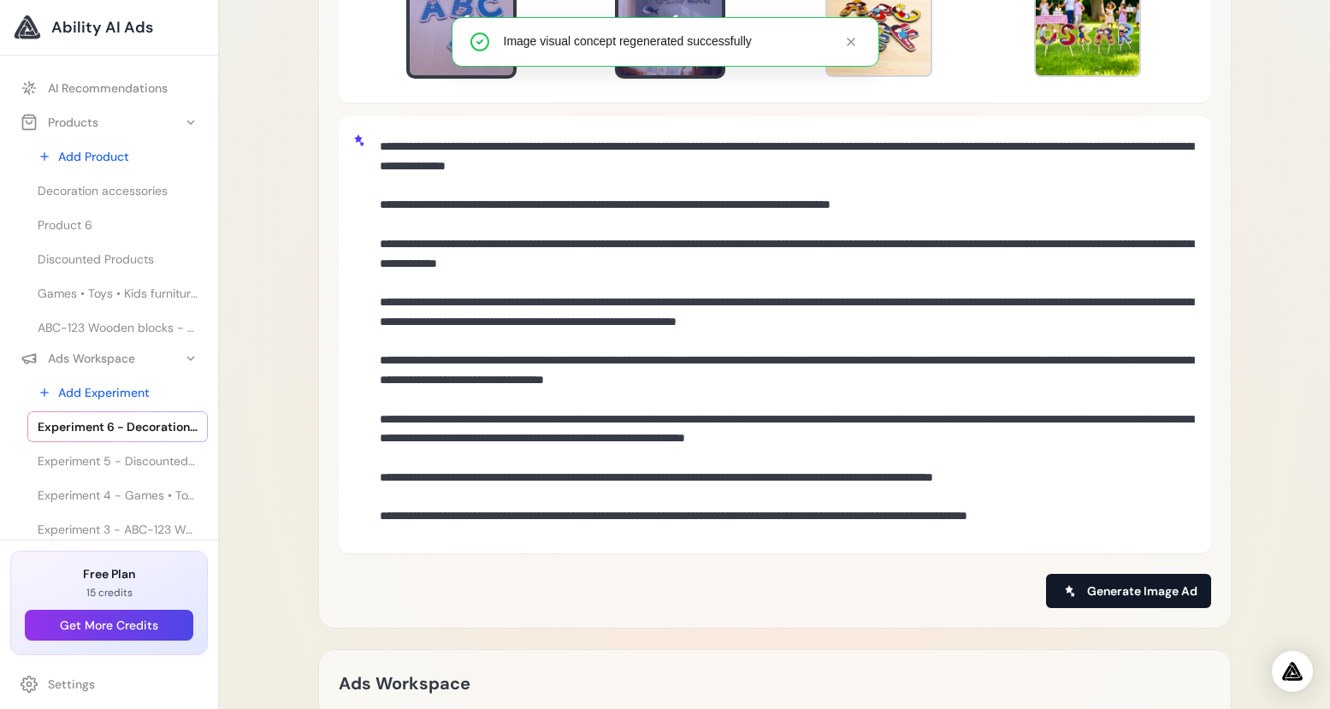
click at [1158, 582] on span "Generate Image Ad" at bounding box center [1142, 590] width 110 height 17
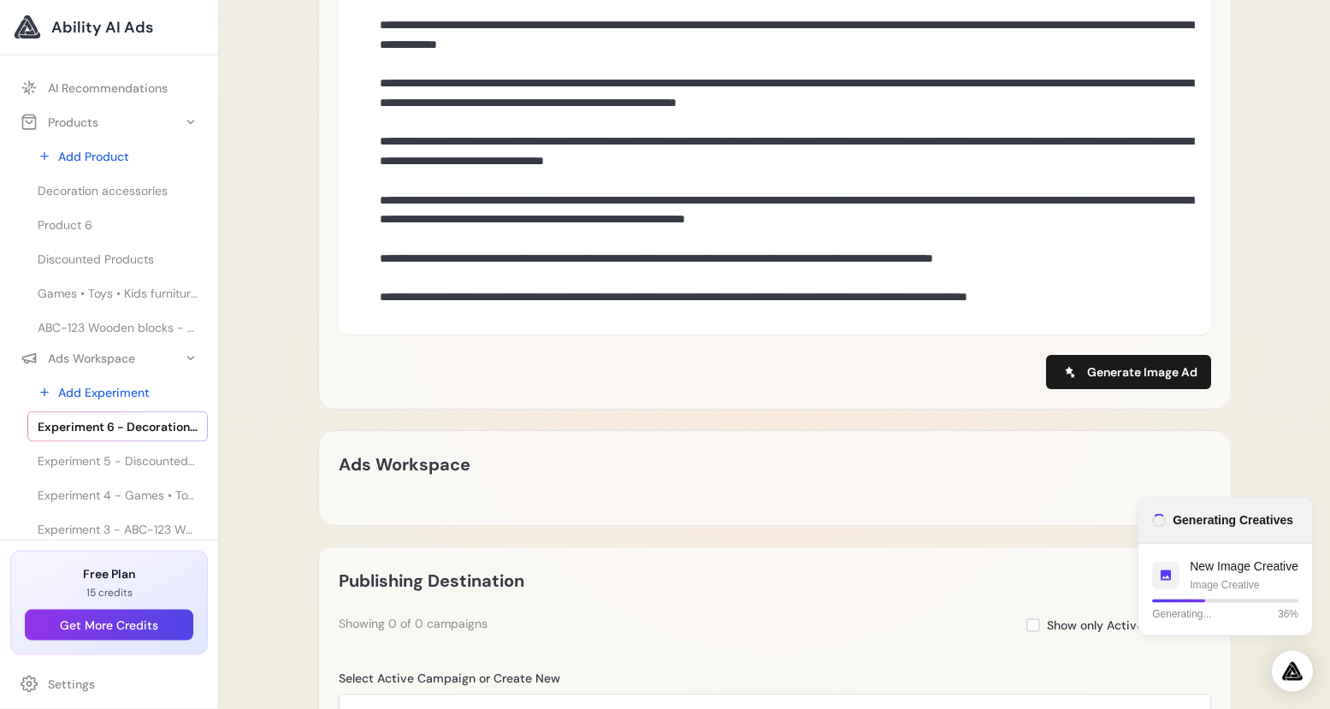
scroll to position [1067, 0]
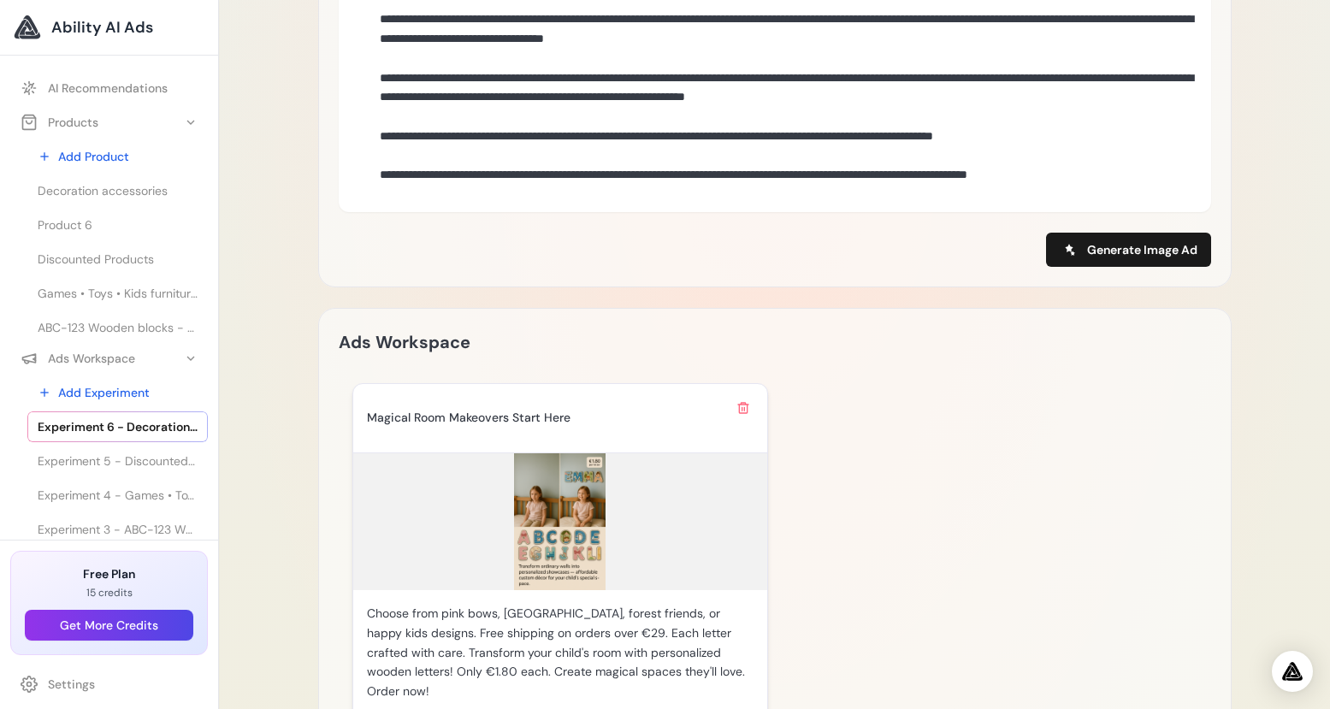
click at [552, 554] on img at bounding box center [560, 521] width 414 height 137
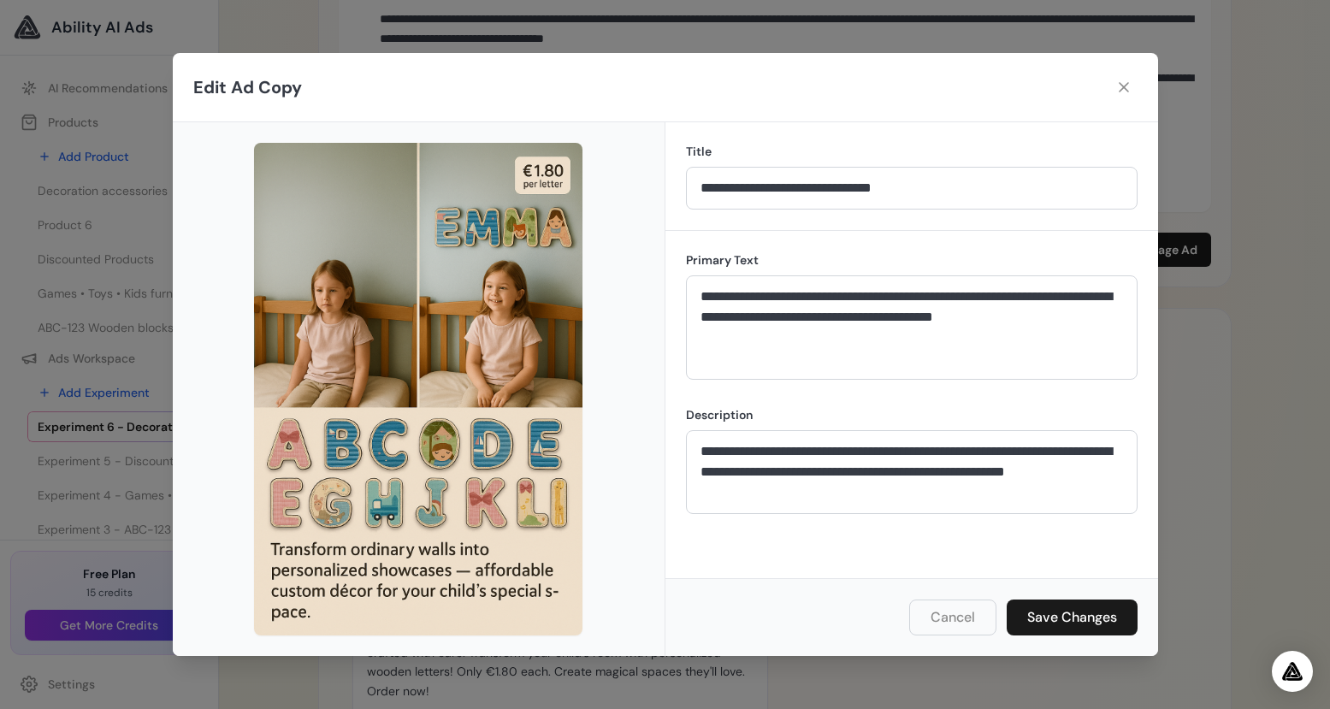
click at [954, 616] on button "Cancel" at bounding box center [952, 617] width 87 height 36
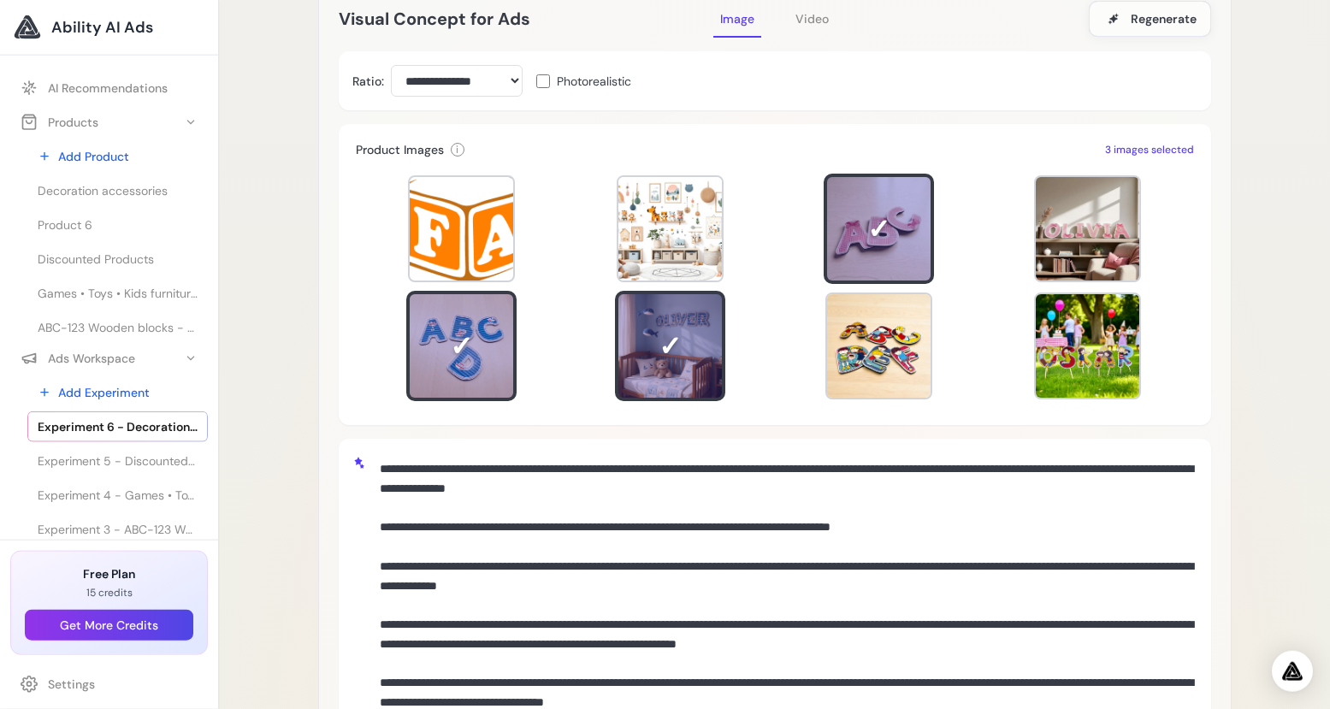
scroll to position [369, 0]
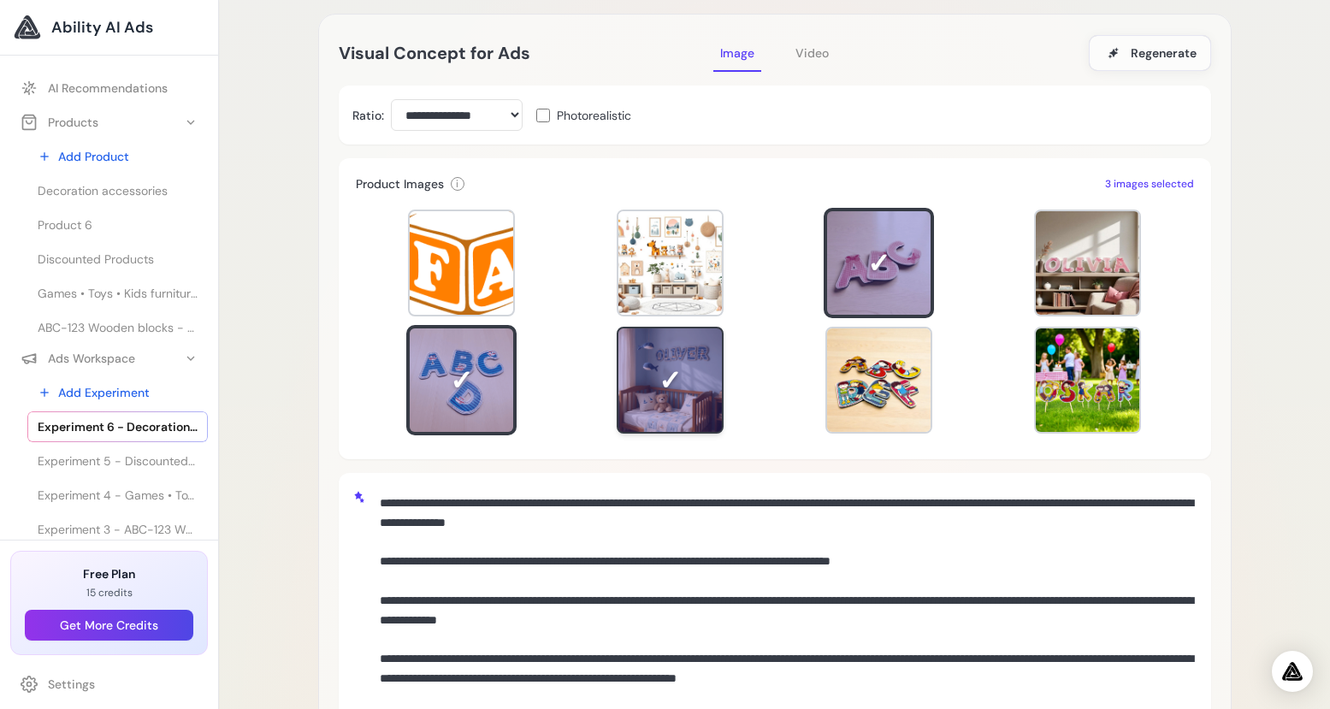
click at [647, 377] on div at bounding box center [669, 379] width 103 height 103
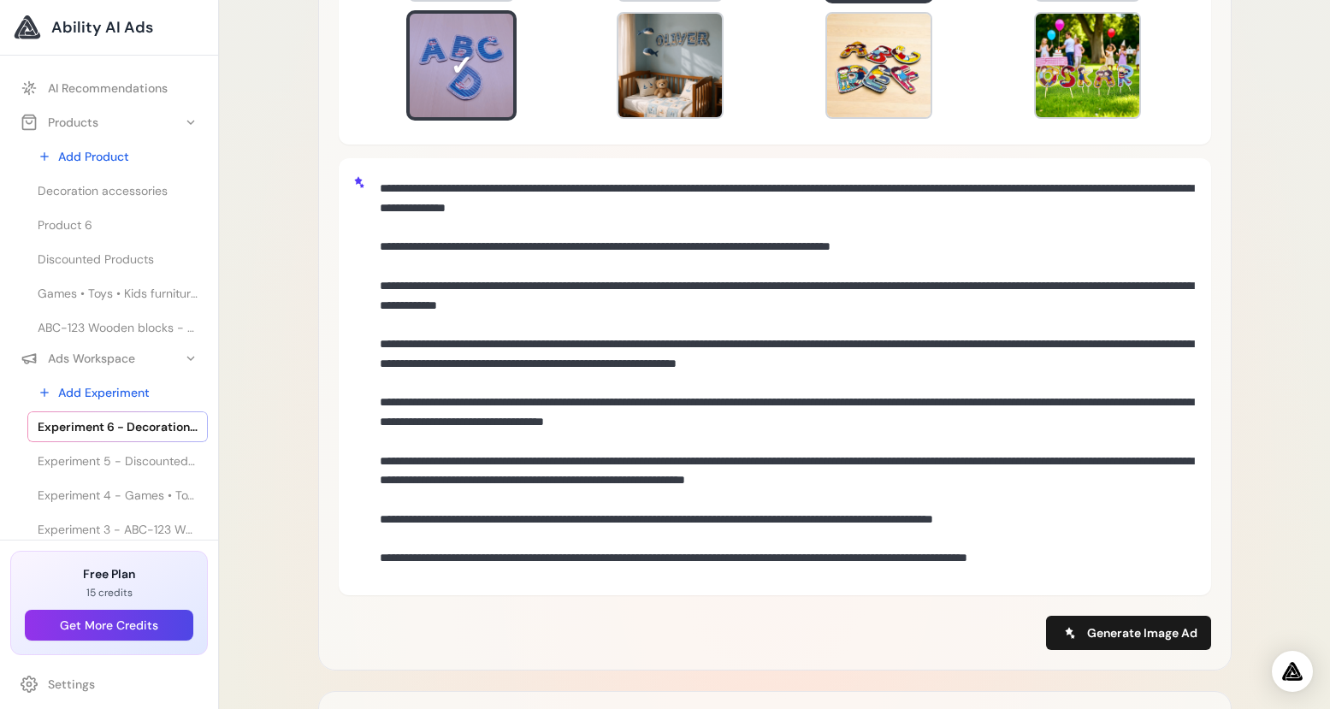
scroll to position [315, 0]
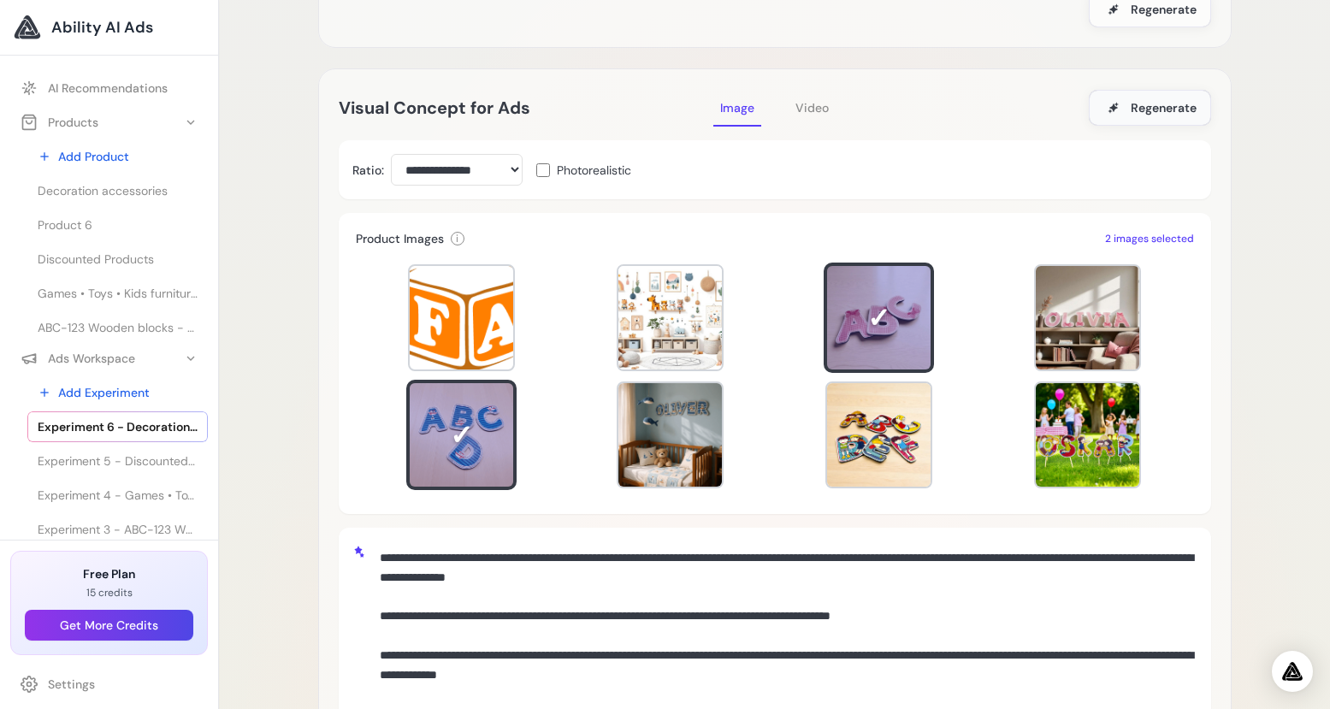
click at [1167, 99] on span "Regenerate" at bounding box center [1164, 107] width 66 height 17
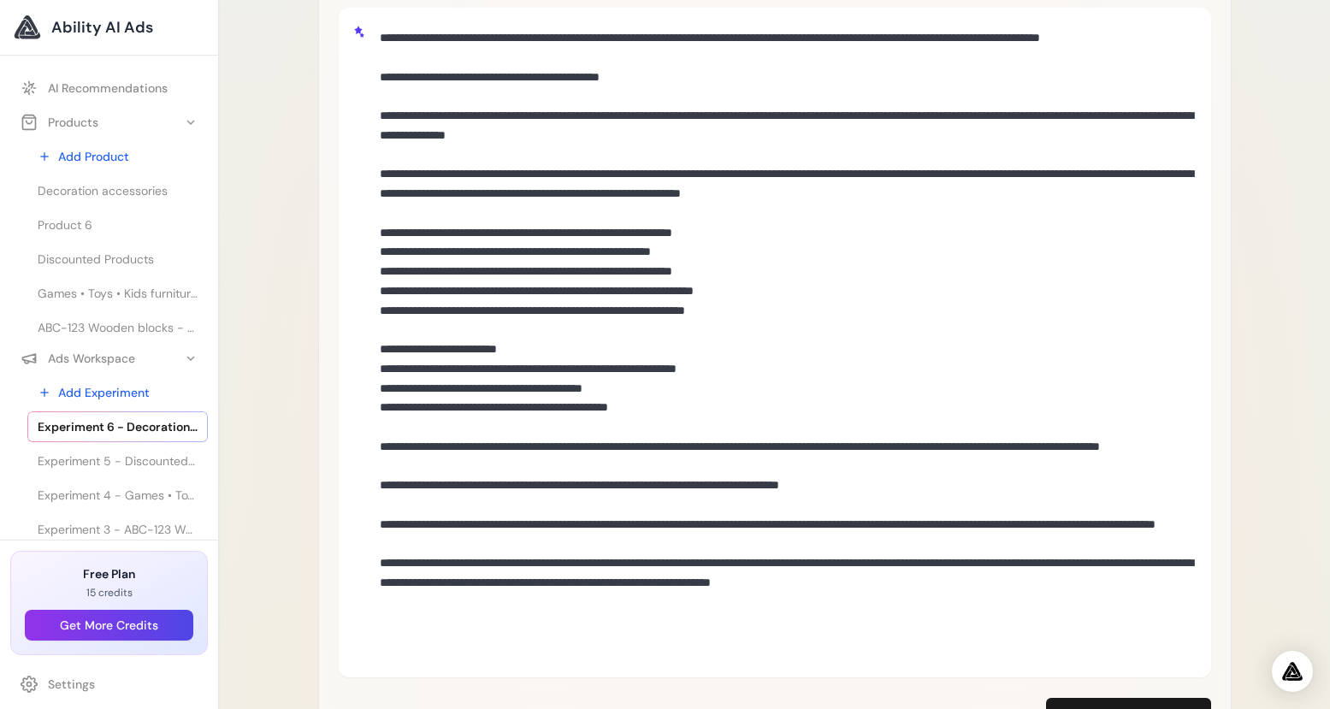
scroll to position [1177, 0]
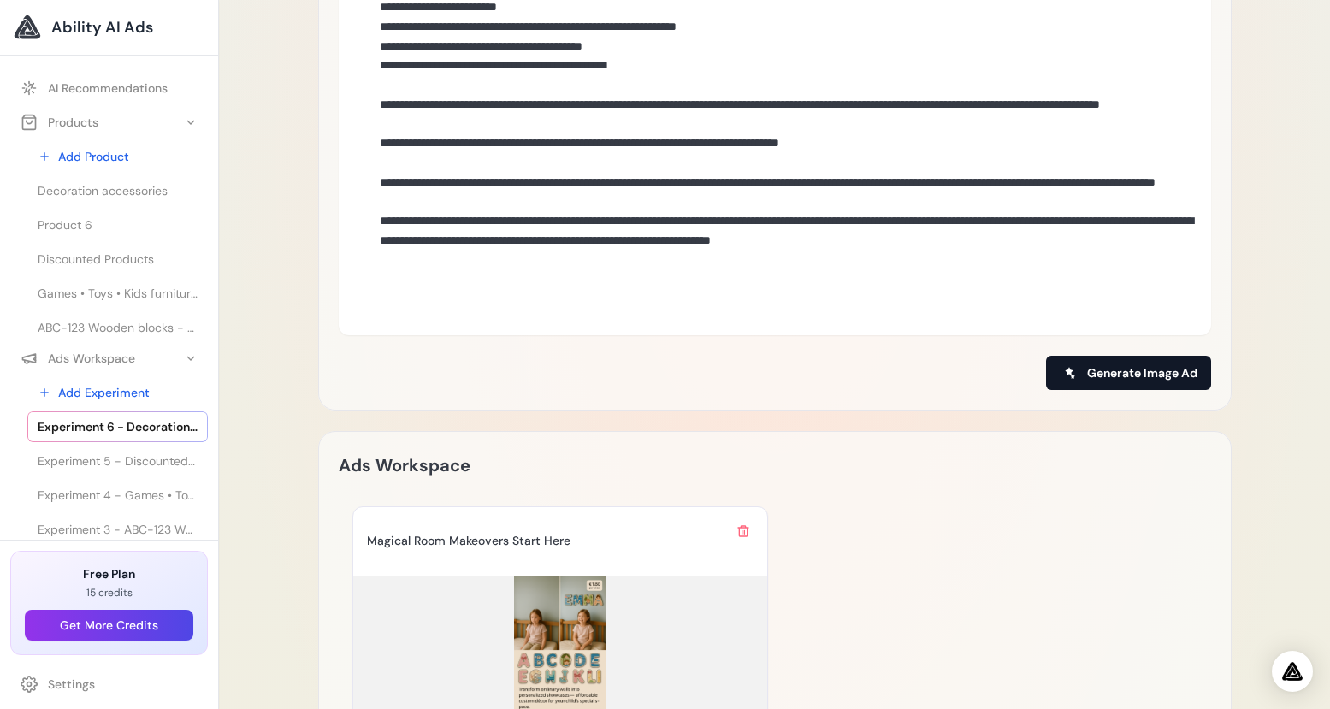
click at [1158, 369] on span "Generate Image Ad" at bounding box center [1142, 372] width 110 height 17
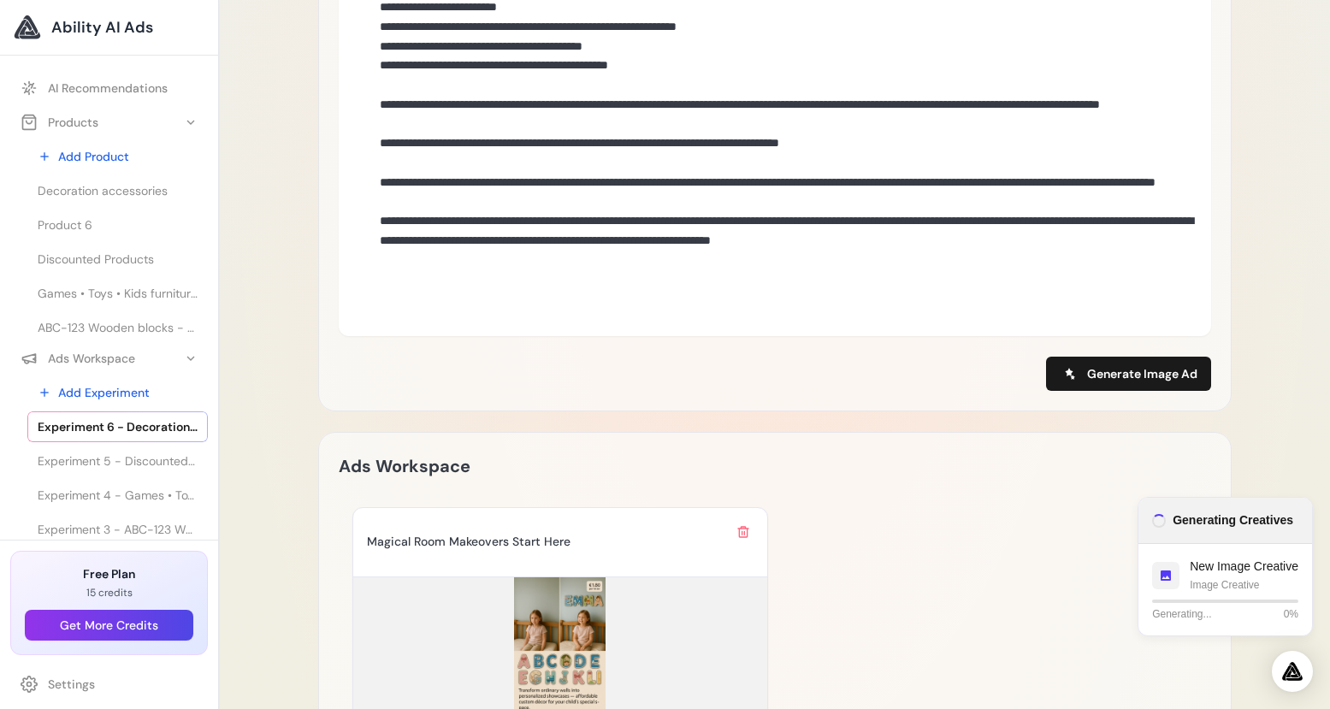
scroll to position [1763, 0]
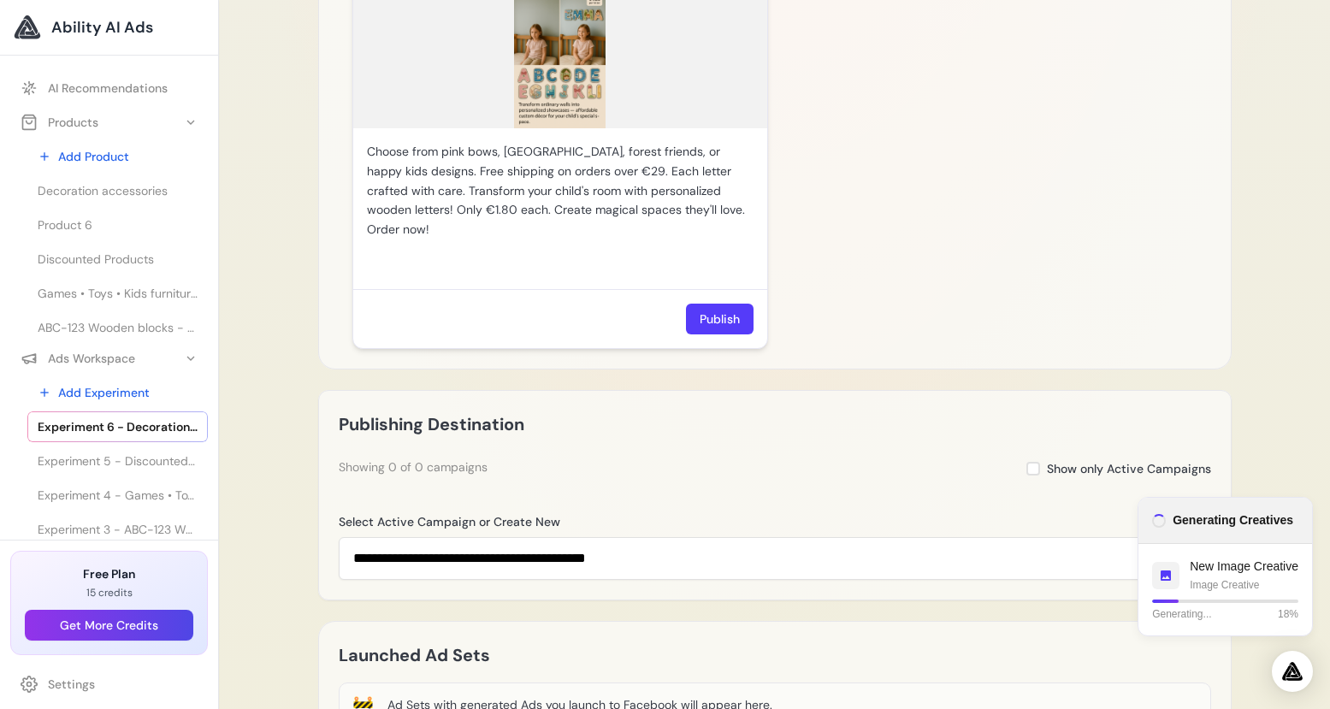
click at [574, 92] on img at bounding box center [560, 59] width 414 height 137
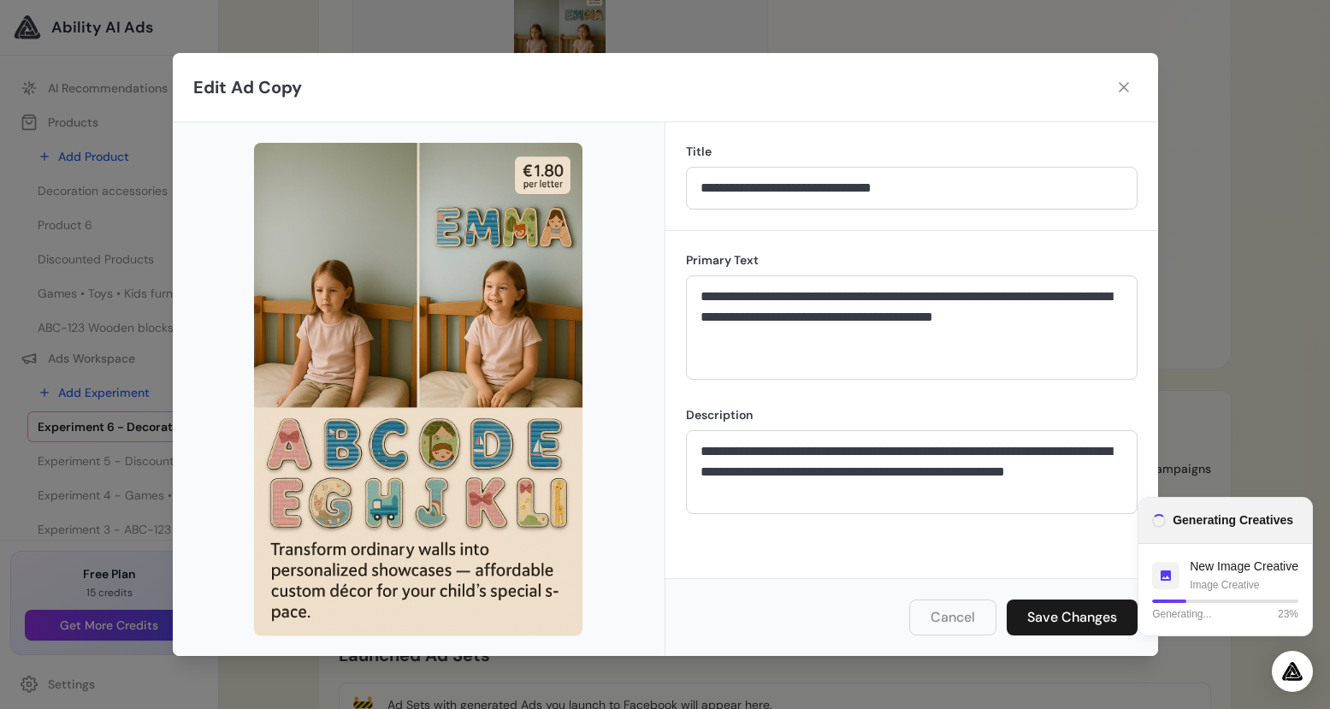
click at [954, 611] on button "Cancel" at bounding box center [952, 617] width 87 height 36
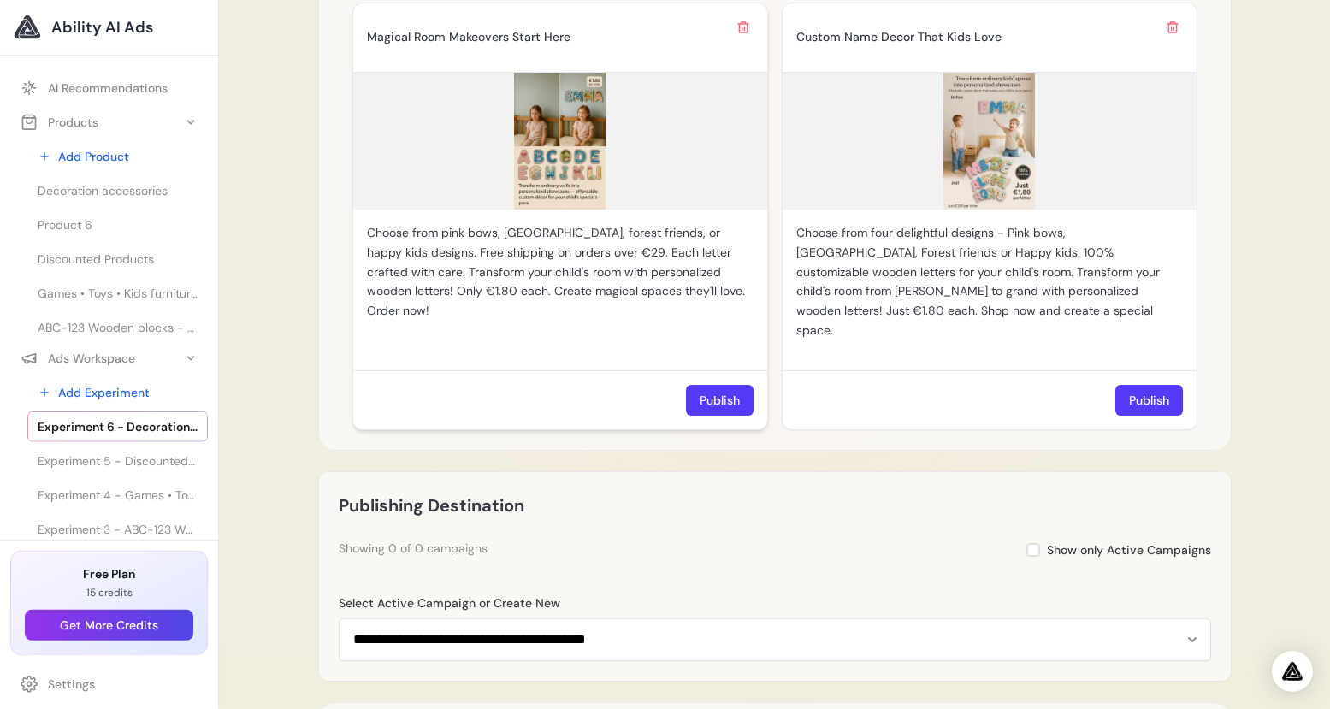
scroll to position [1462, 0]
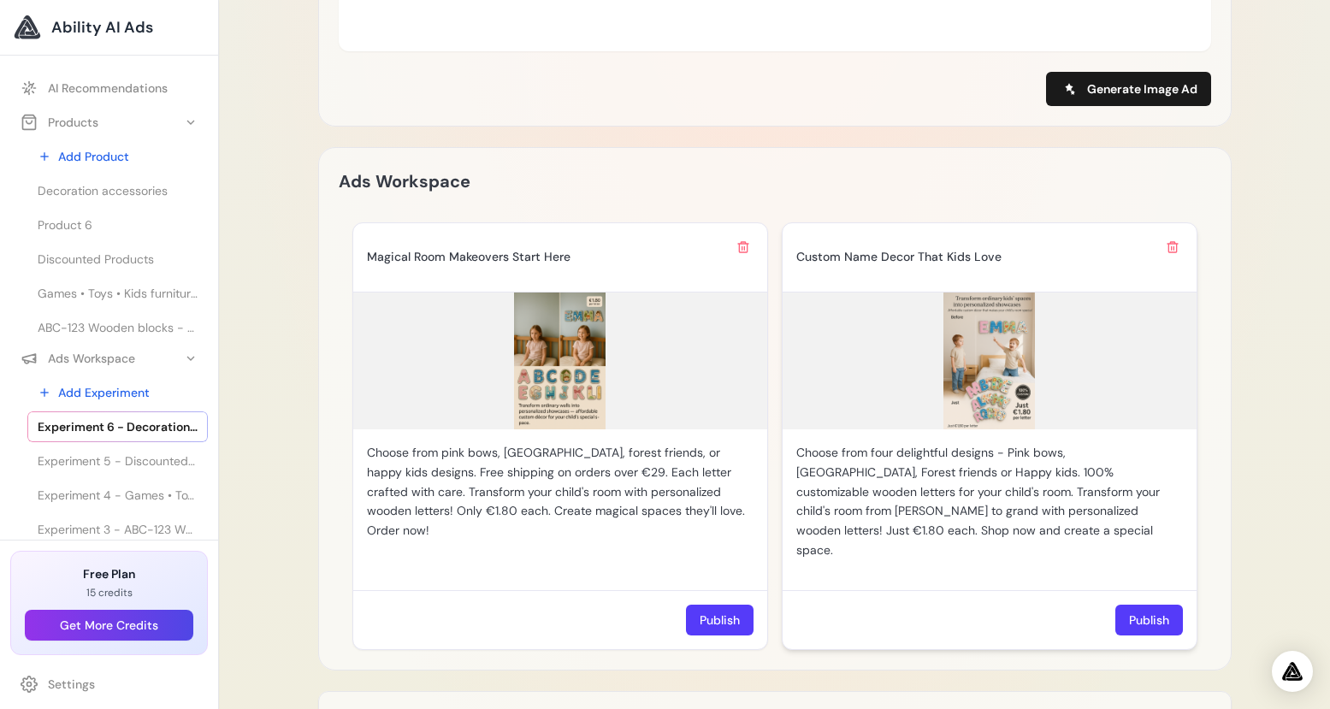
click at [979, 391] on img at bounding box center [989, 360] width 414 height 137
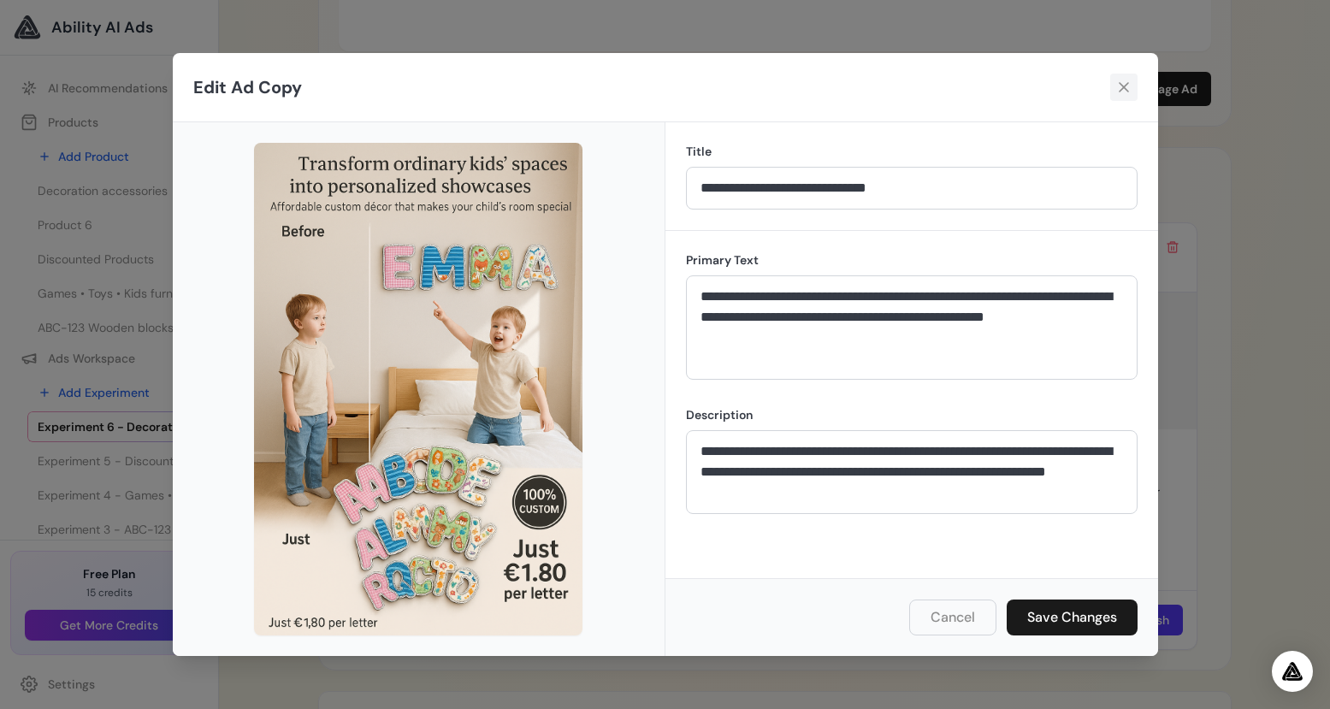
click at [1119, 92] on icon at bounding box center [1123, 87] width 17 height 17
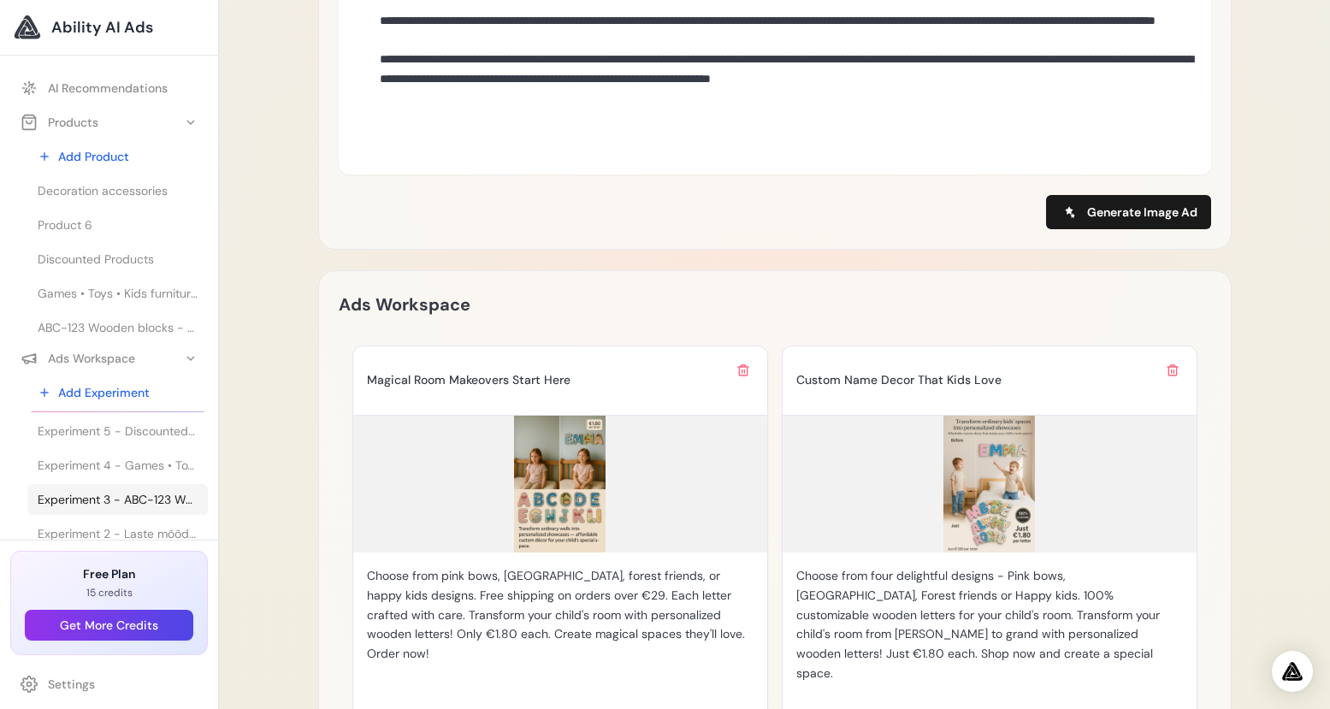
scroll to position [38, 0]
click at [75, 220] on span "Product 6" at bounding box center [65, 224] width 55 height 17
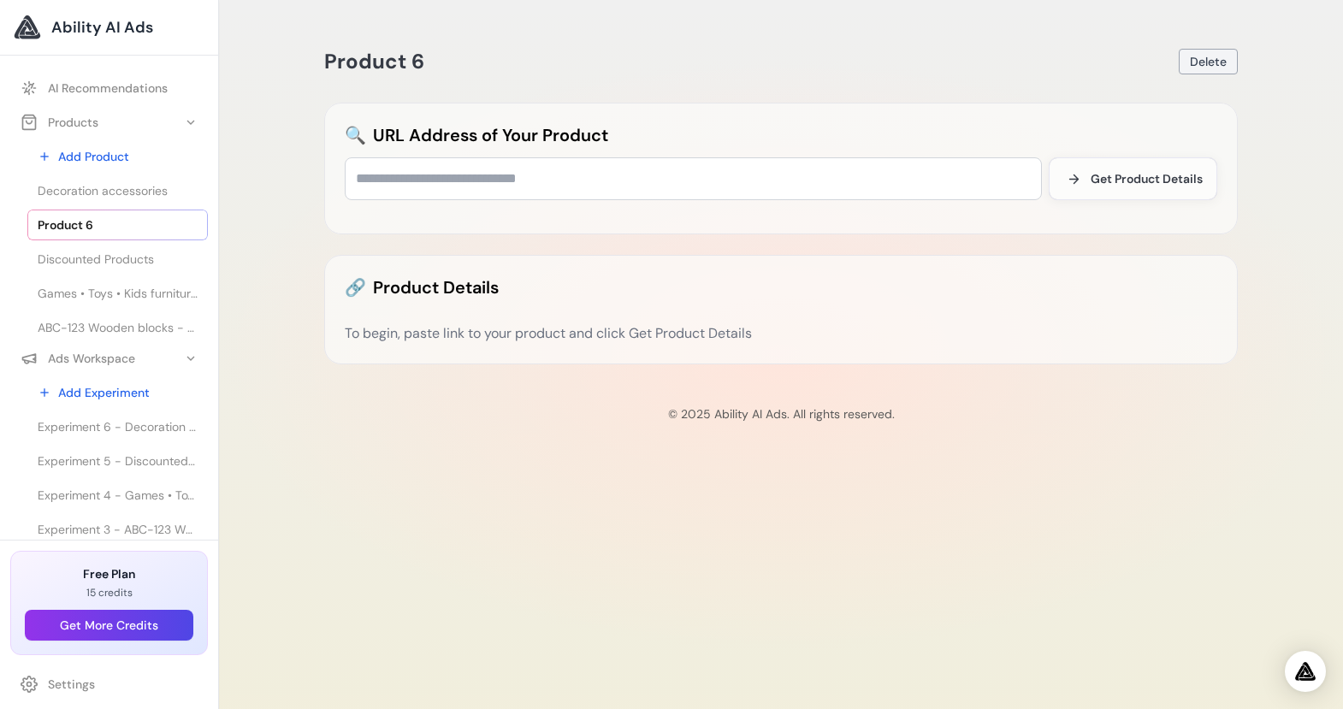
click at [1216, 61] on span "Delete" at bounding box center [1208, 61] width 37 height 17
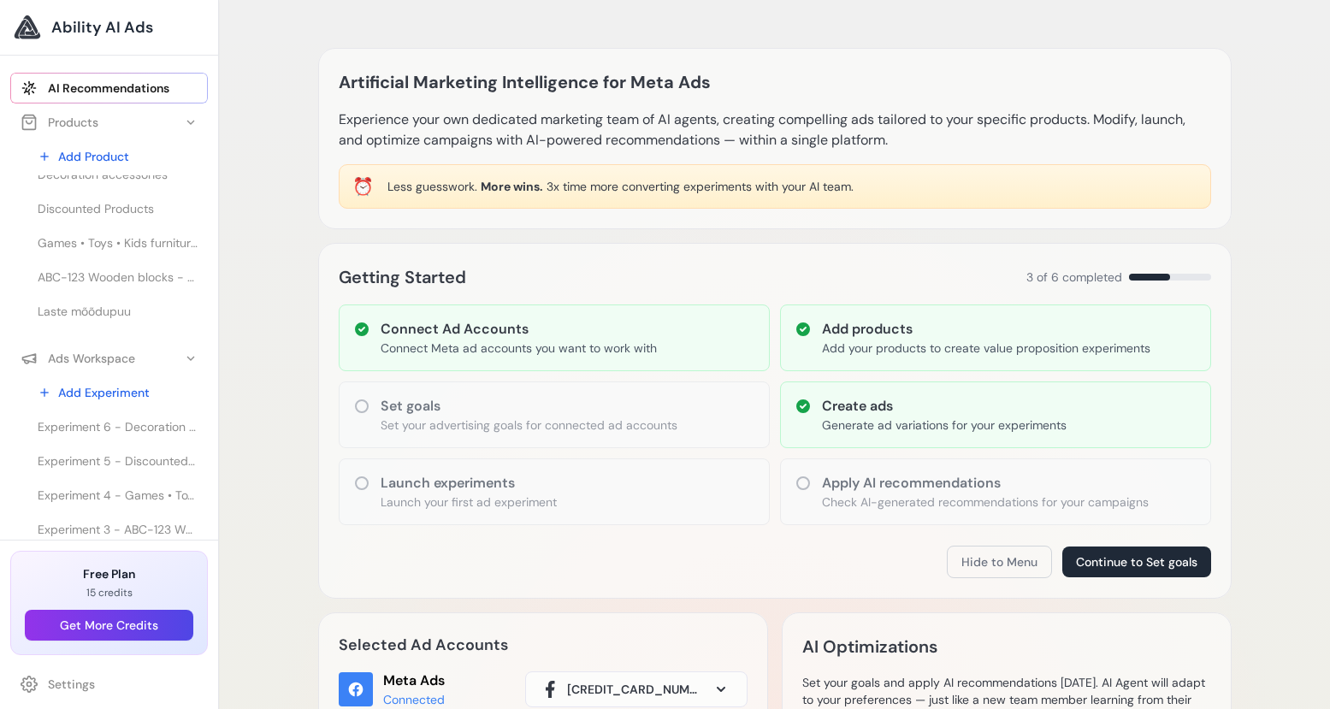
scroll to position [38, 0]
click at [82, 330] on span "Lahe - Kõrge voodi kaldredeliga - 90x200cm - Valge" at bounding box center [118, 324] width 160 height 17
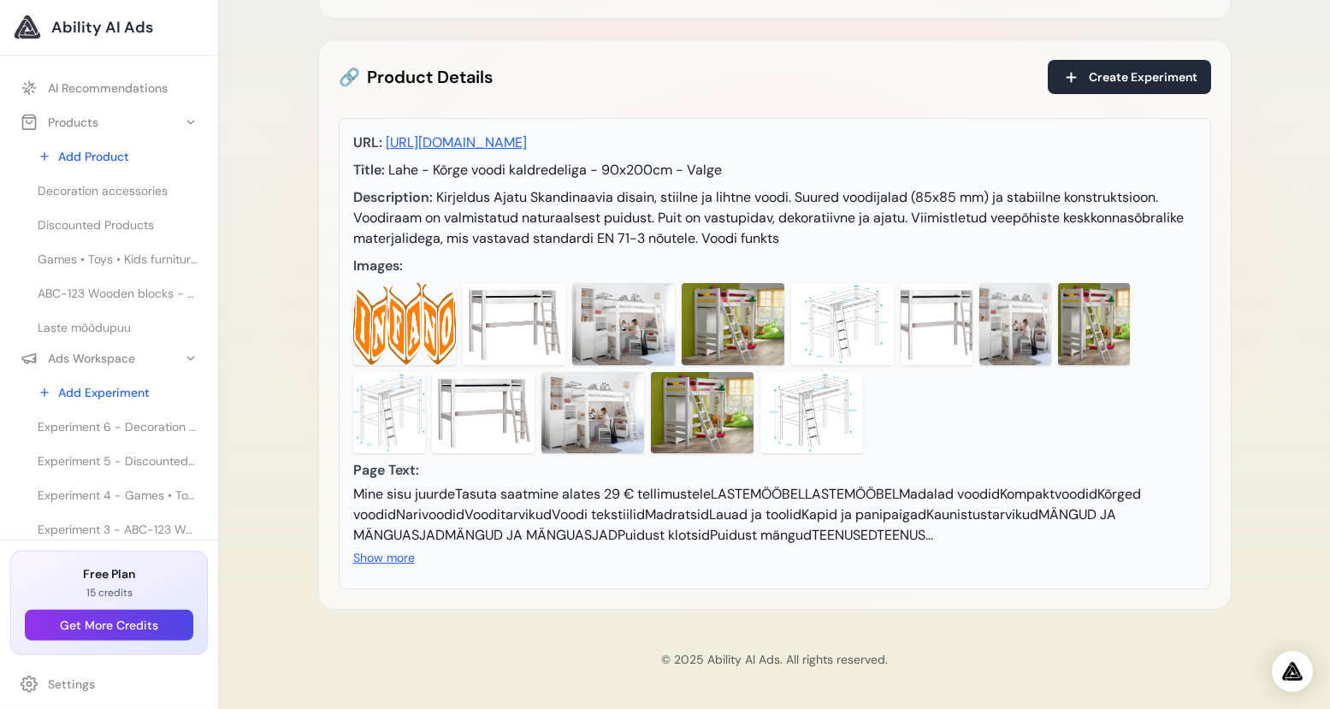
scroll to position [276, 0]
click at [377, 555] on button "Show more" at bounding box center [384, 557] width 62 height 17
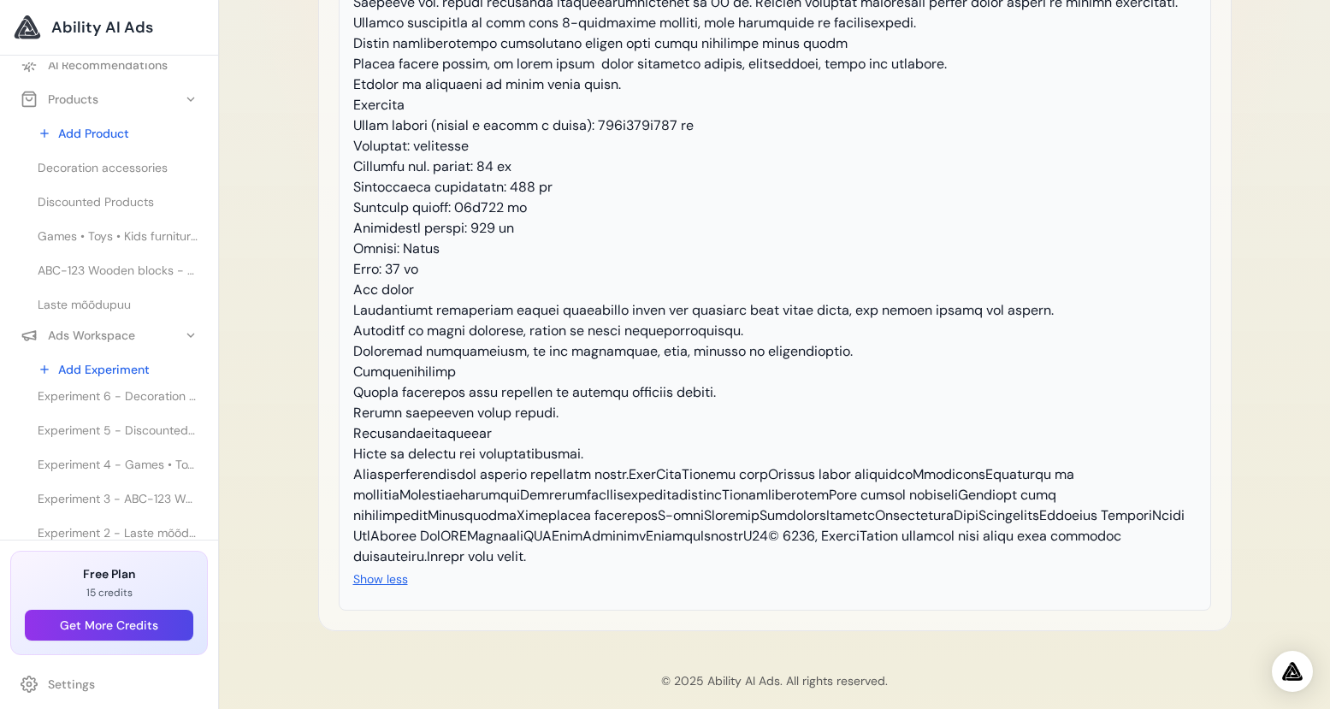
scroll to position [22, 0]
click at [184, 99] on icon at bounding box center [191, 100] width 14 height 14
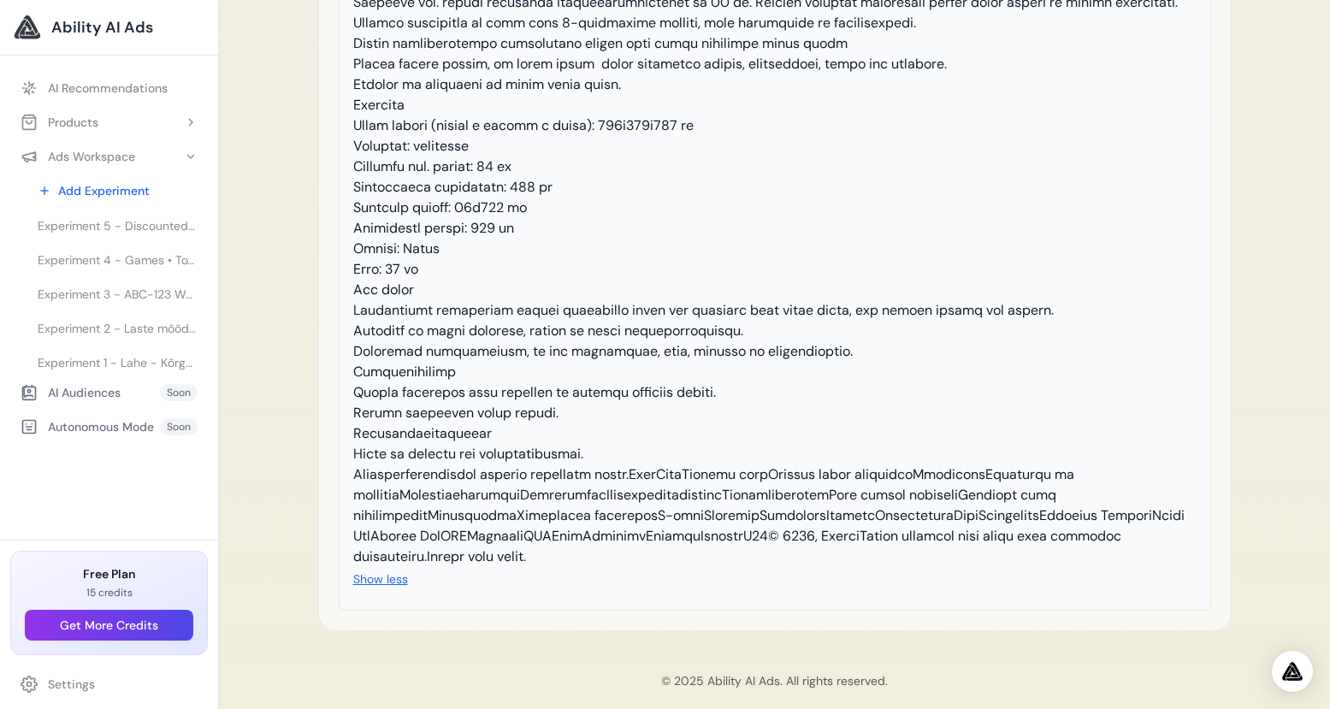
scroll to position [38, 0]
click at [94, 362] on span "Experiment 1 - Lahe - Kõrge voodi kaldredeliga - 90x200cm - Valge" at bounding box center [118, 358] width 160 height 17
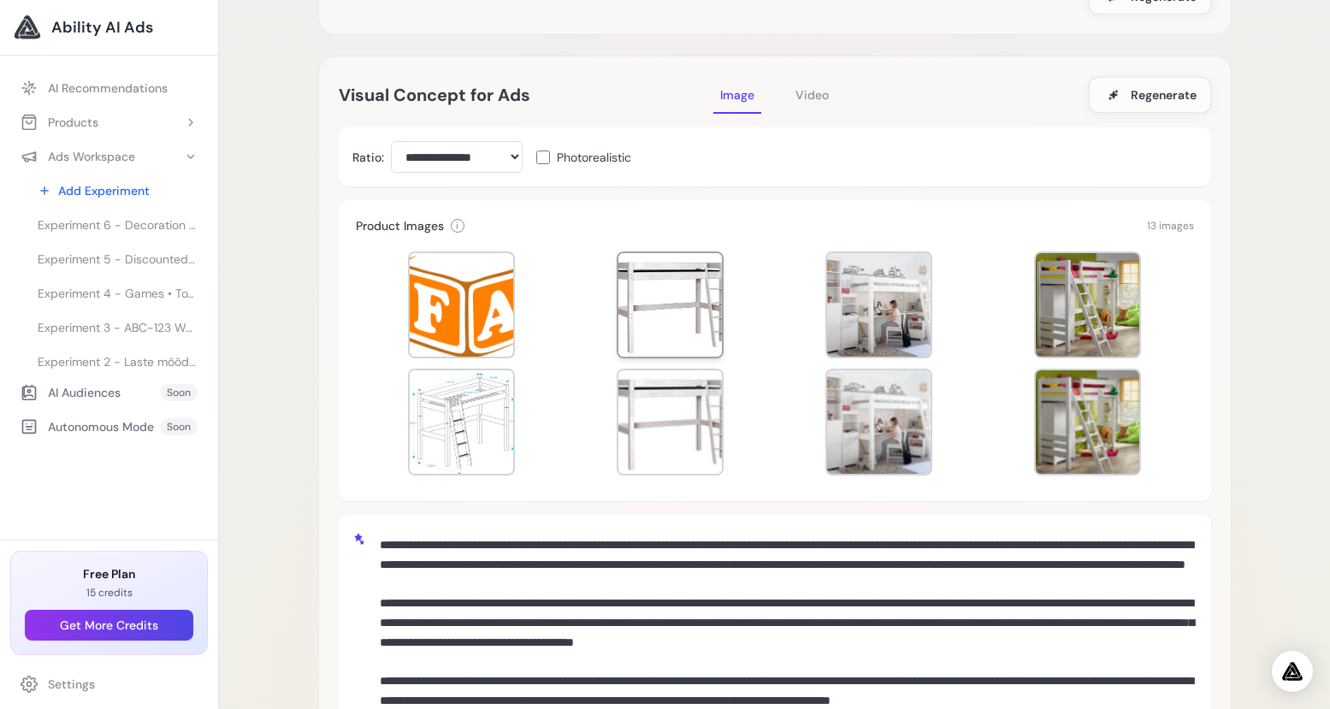
scroll to position [192, 0]
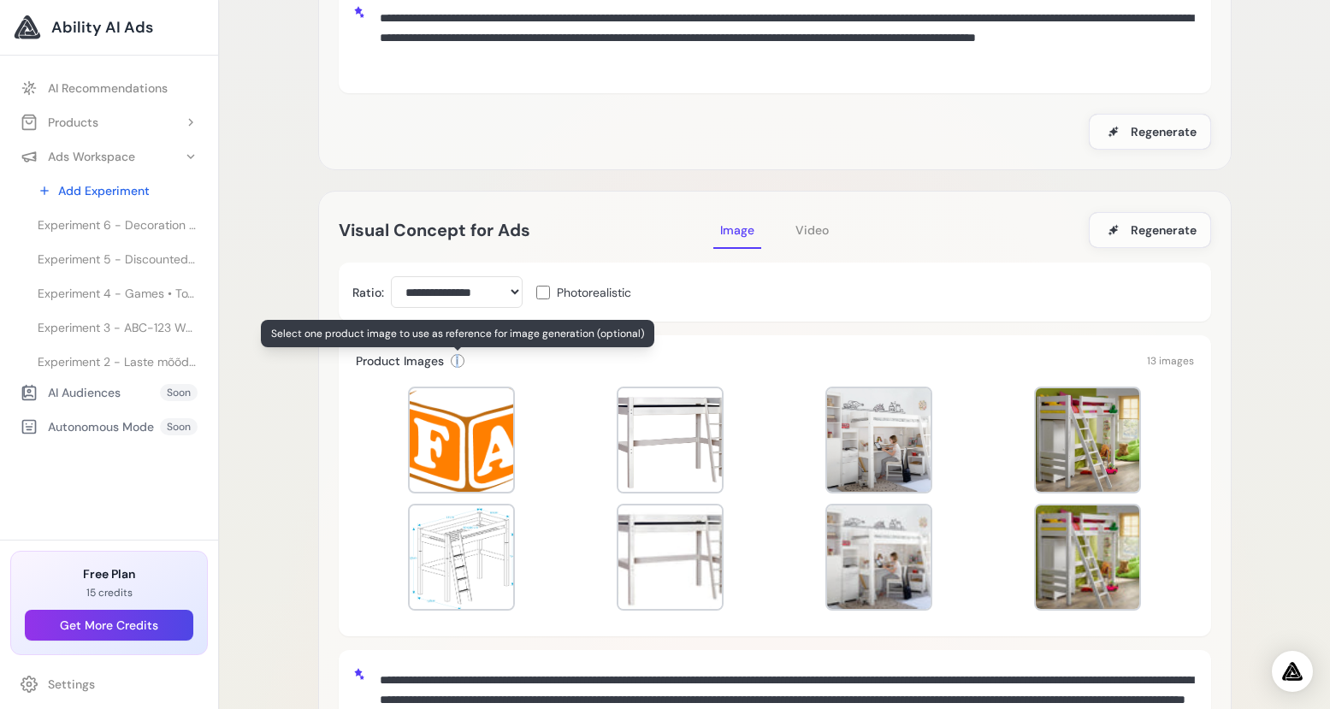
click at [458, 357] on div "i" at bounding box center [458, 361] width 14 height 14
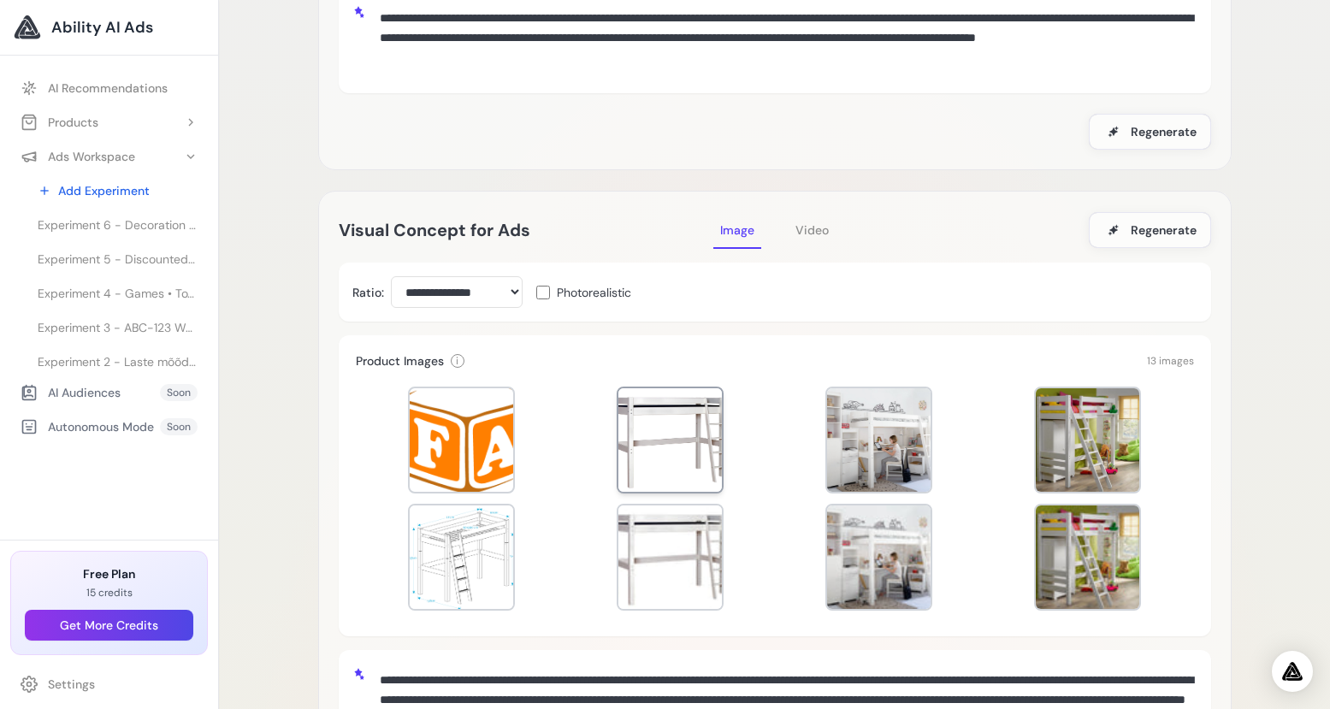
click at [701, 440] on div at bounding box center [669, 439] width 103 height 103
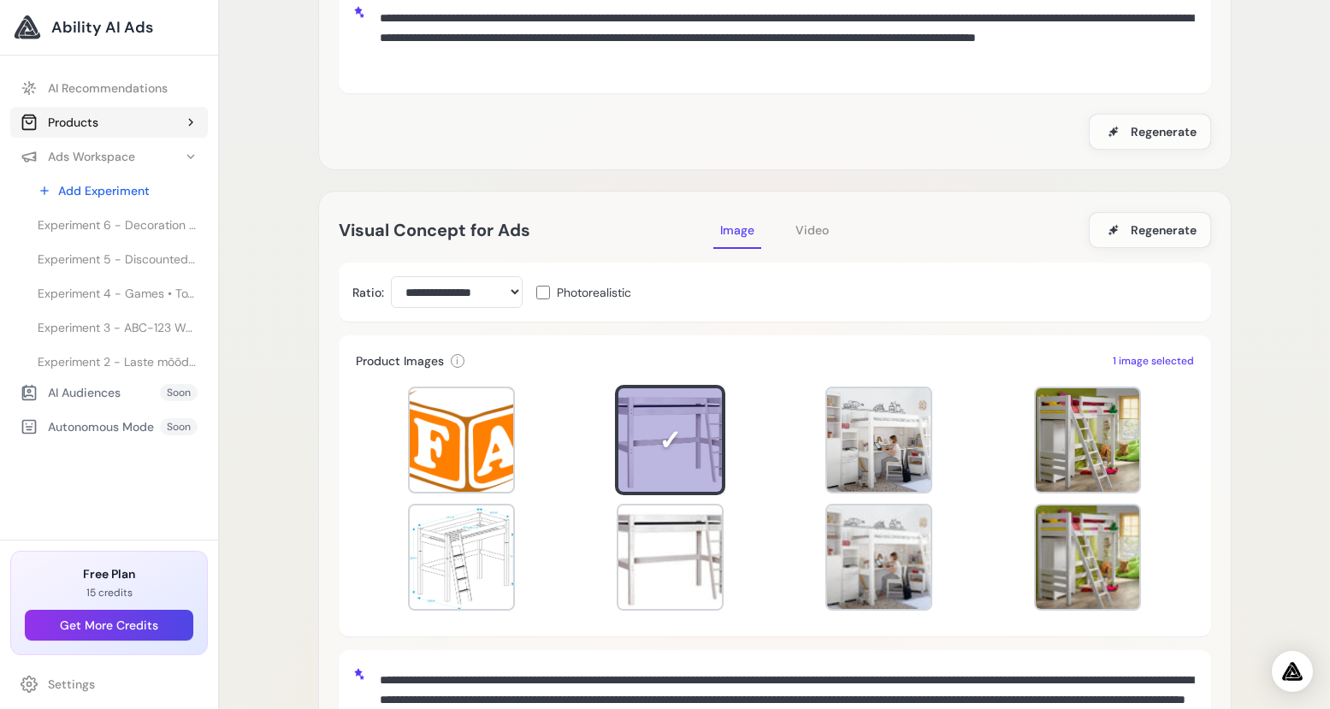
click at [190, 123] on icon at bounding box center [191, 122] width 14 height 14
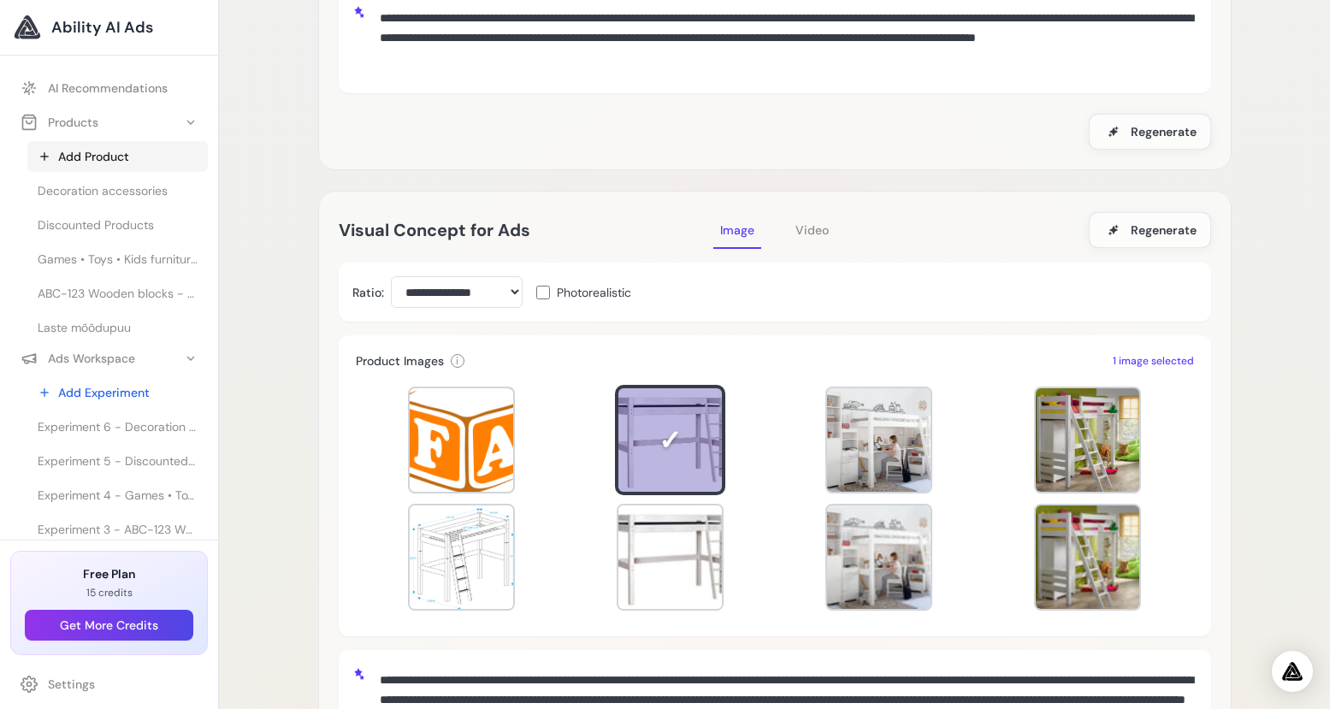
click at [80, 160] on link "Add Product" at bounding box center [117, 156] width 180 height 31
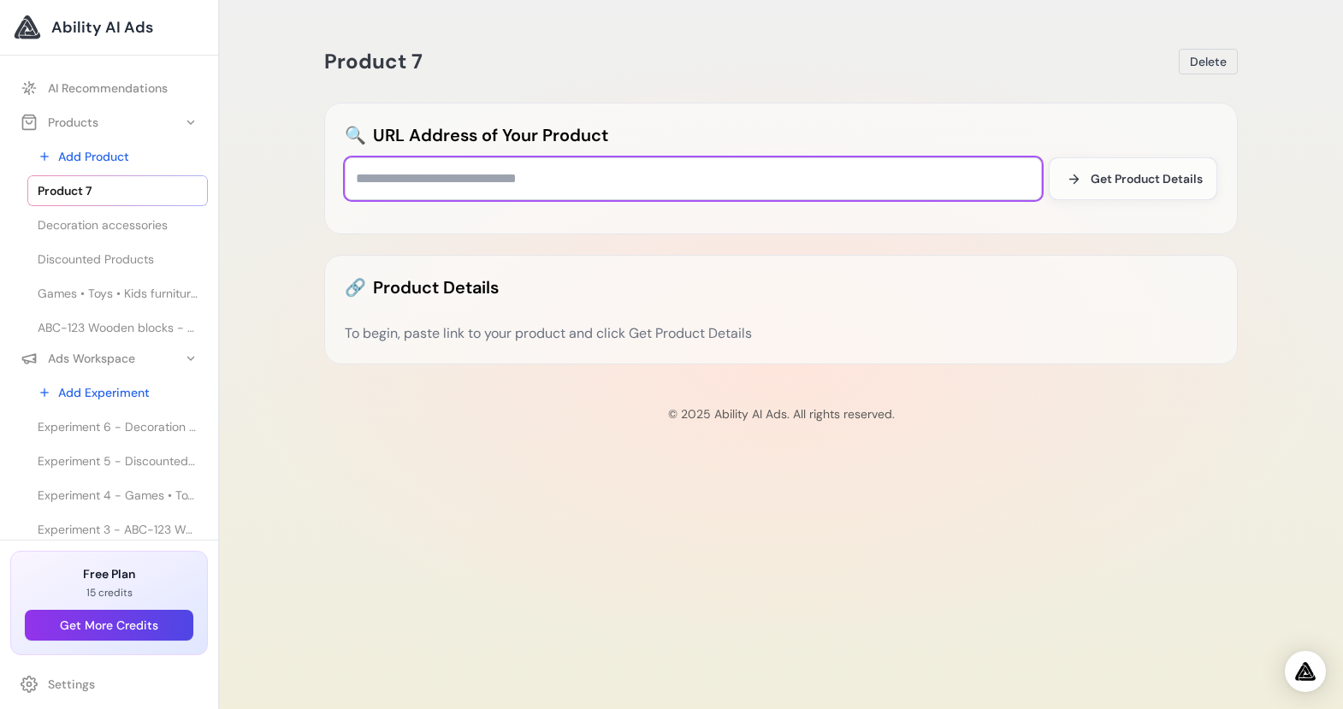
click at [458, 179] on input "text" at bounding box center [693, 178] width 697 height 43
paste input "**********"
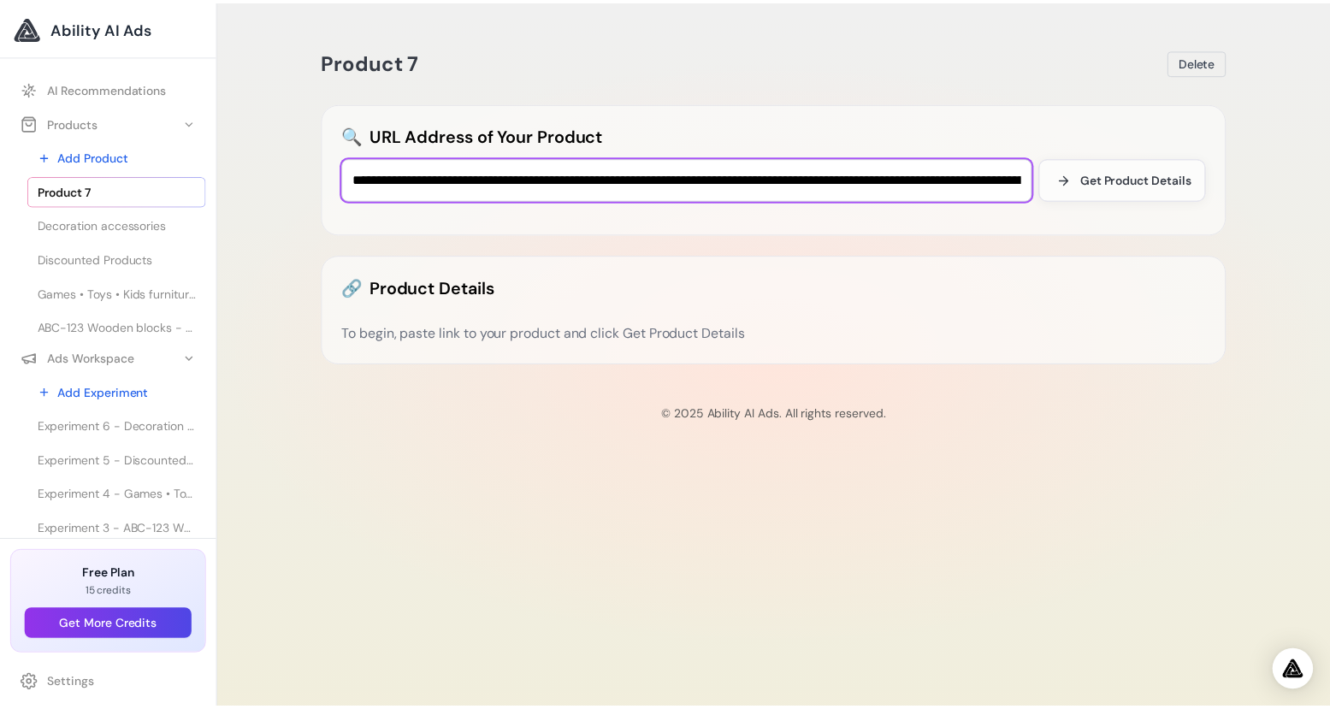
scroll to position [0, 381]
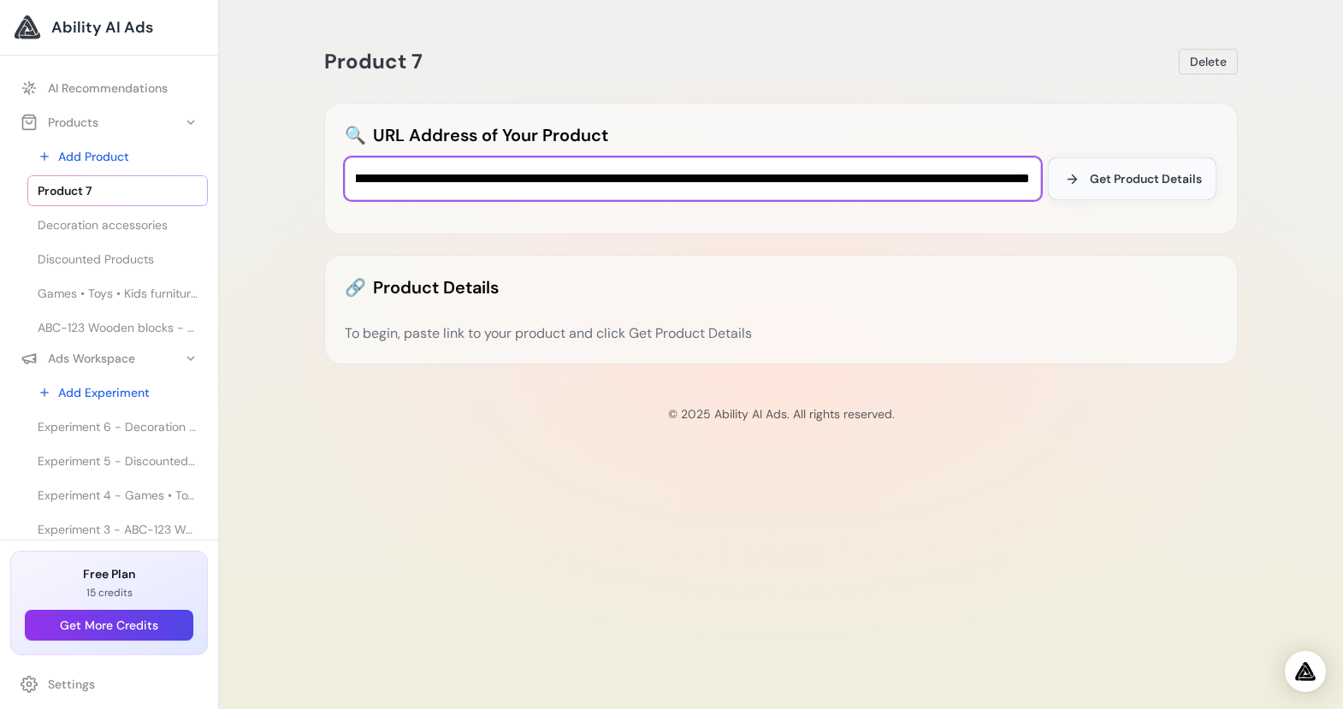
type input "**********"
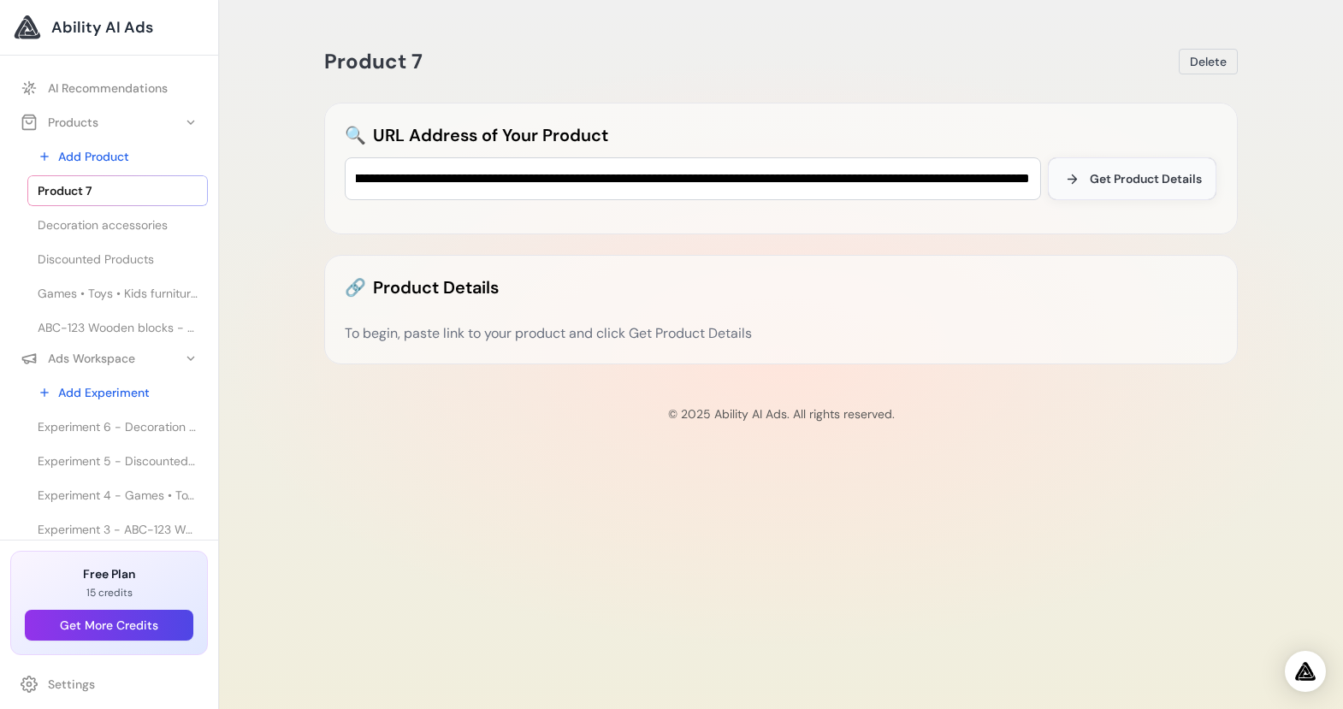
click at [1149, 182] on span "Get Product Details" at bounding box center [1146, 178] width 112 height 17
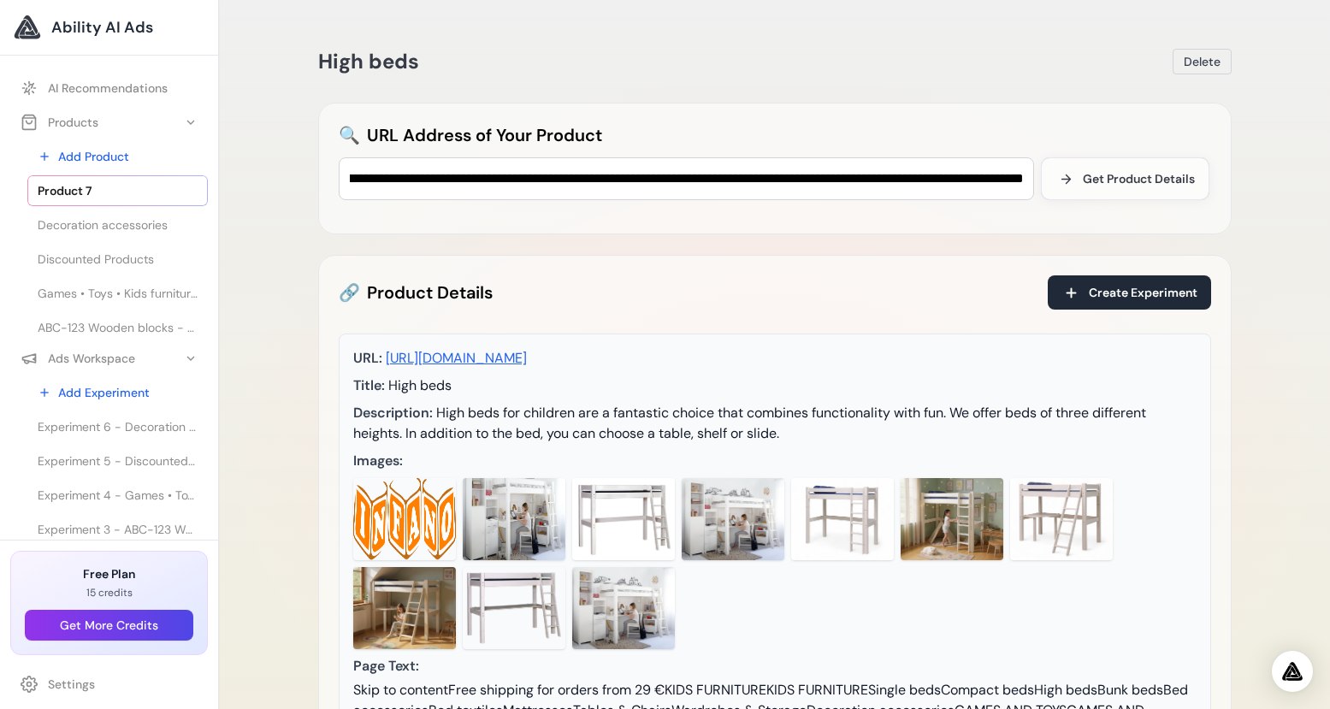
click at [846, 560] on img at bounding box center [842, 519] width 103 height 82
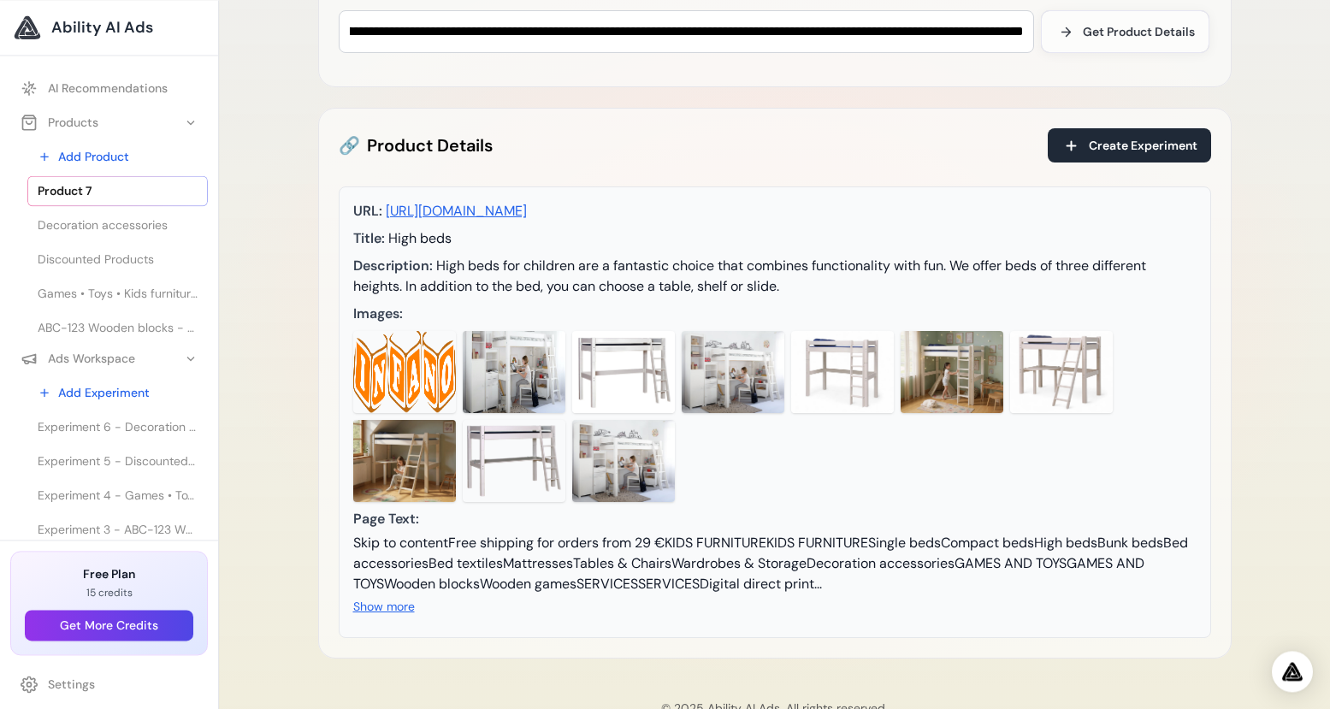
scroll to position [68, 0]
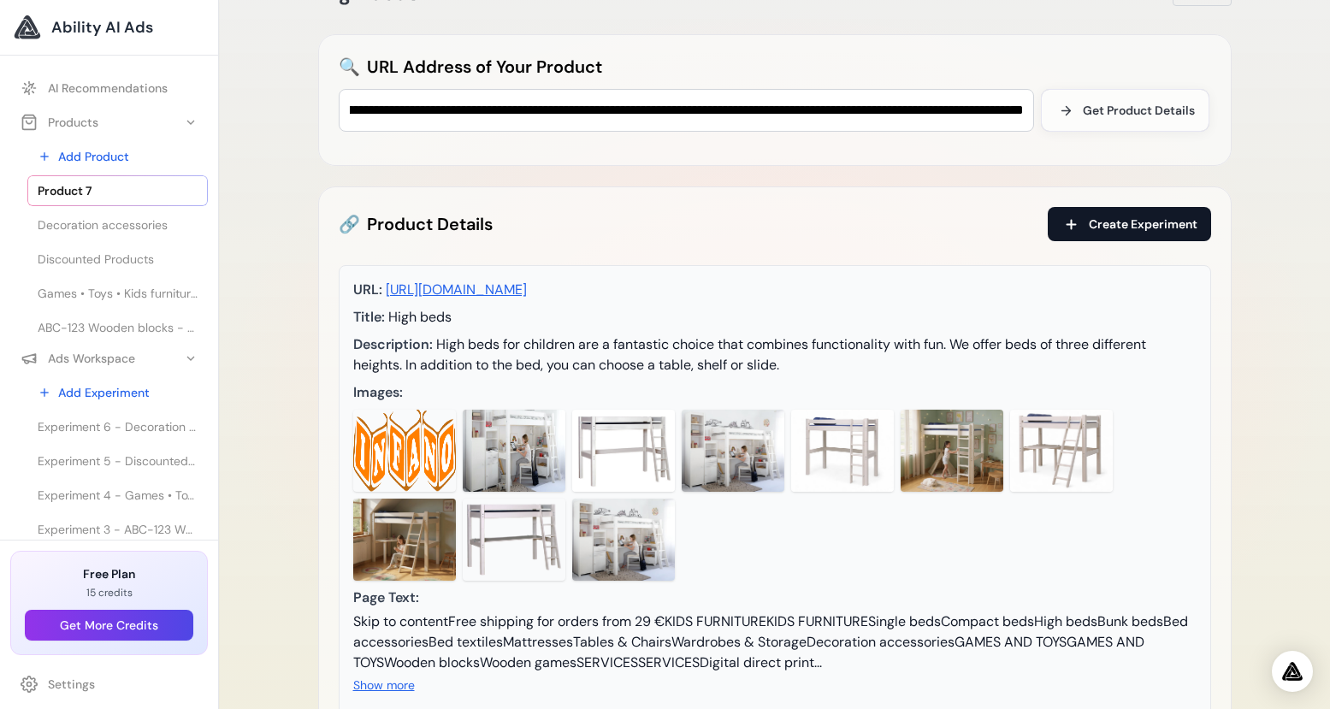
click at [1119, 224] on span "Create Experiment" at bounding box center [1143, 224] width 109 height 17
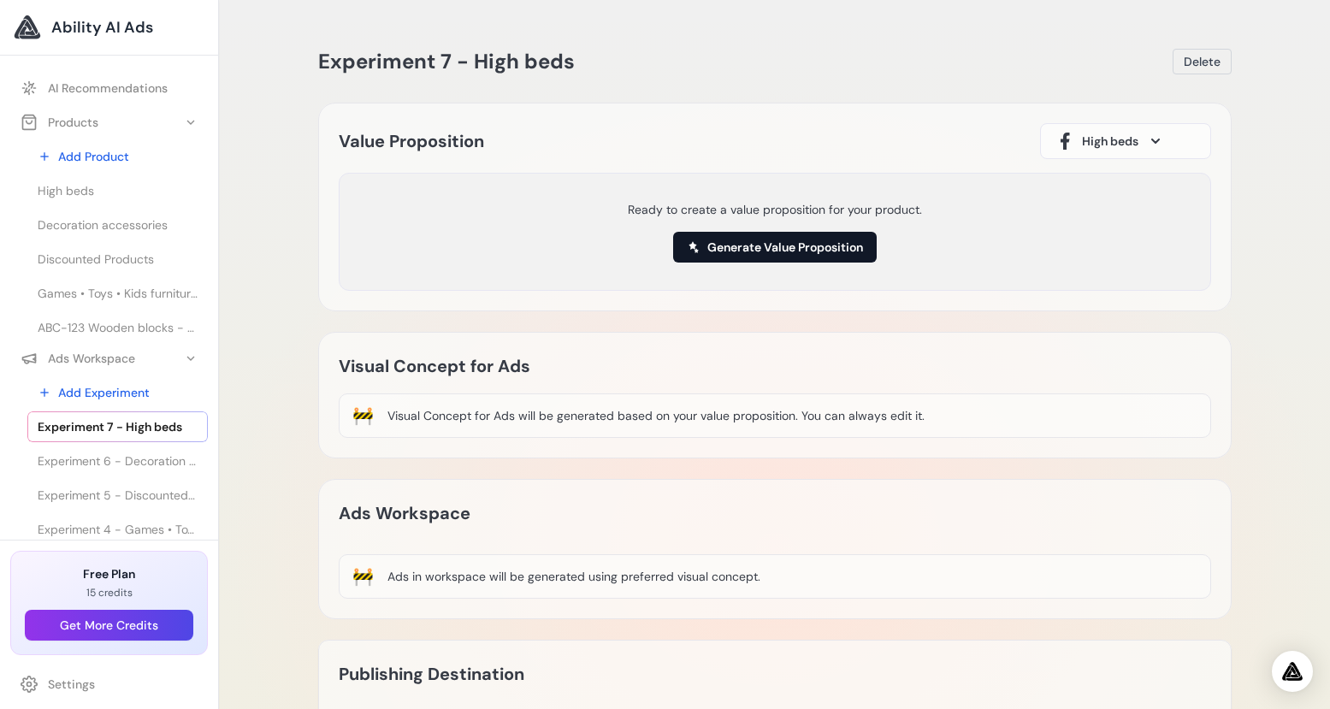
click at [818, 249] on button "Generate Value Proposition" at bounding box center [775, 247] width 204 height 31
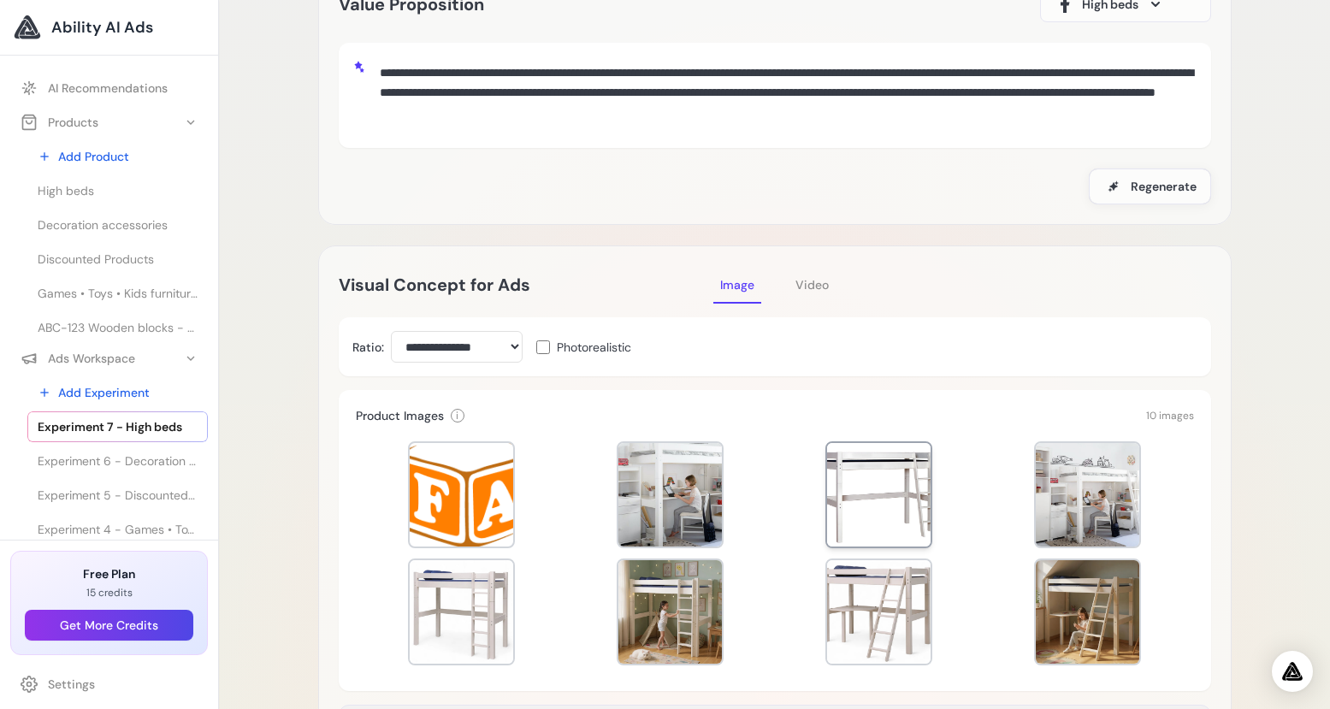
click at [893, 514] on div at bounding box center [878, 494] width 103 height 103
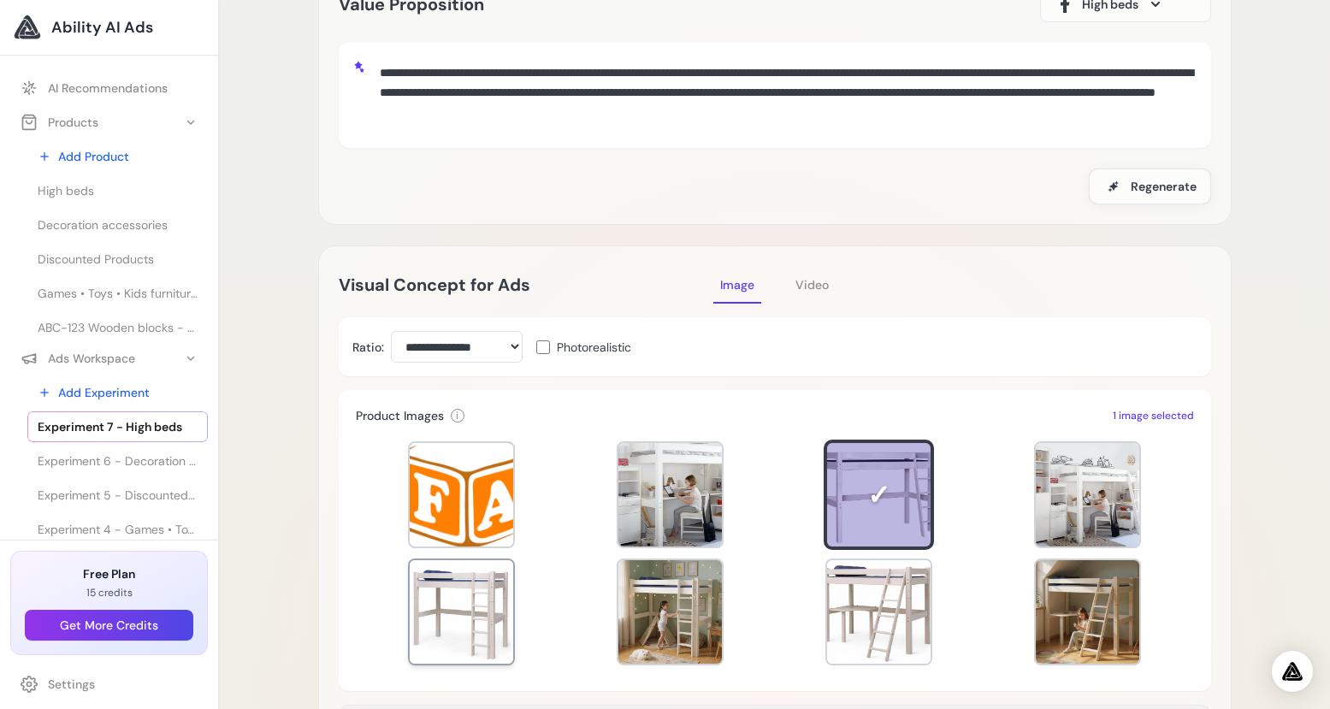
click at [496, 618] on div at bounding box center [461, 611] width 103 height 103
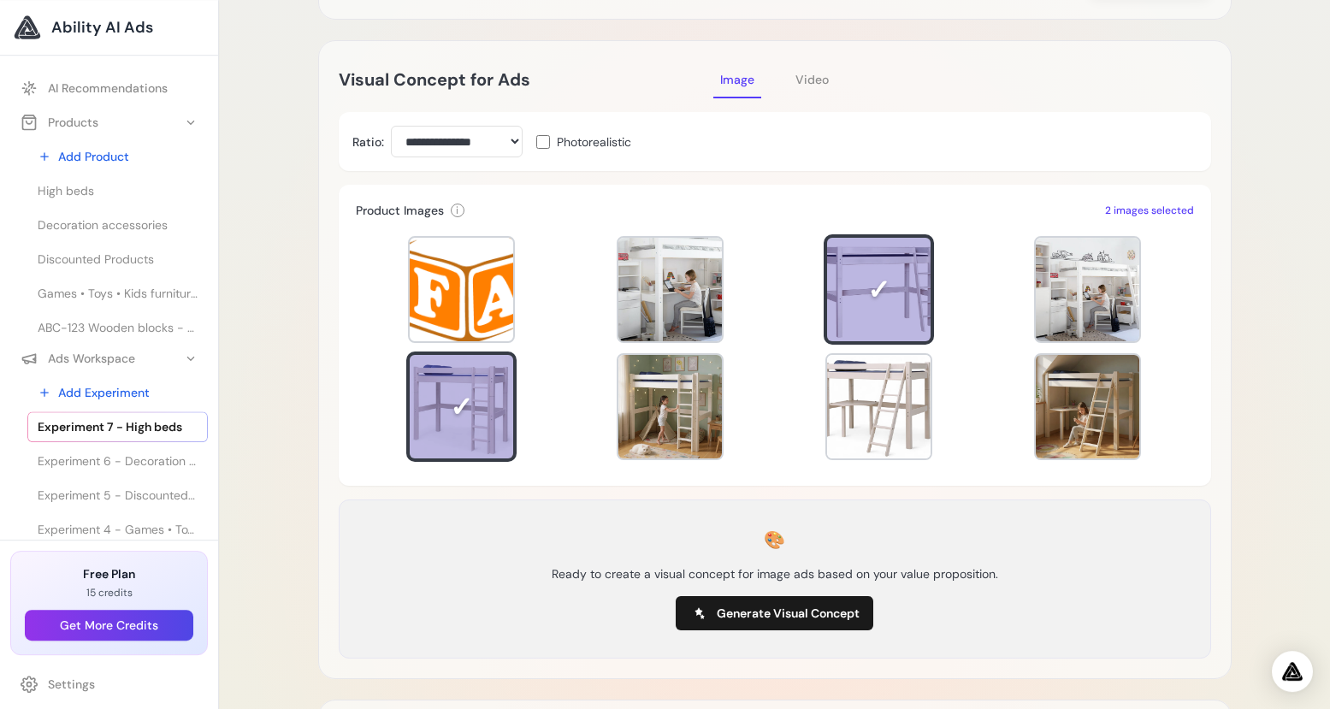
scroll to position [424, 0]
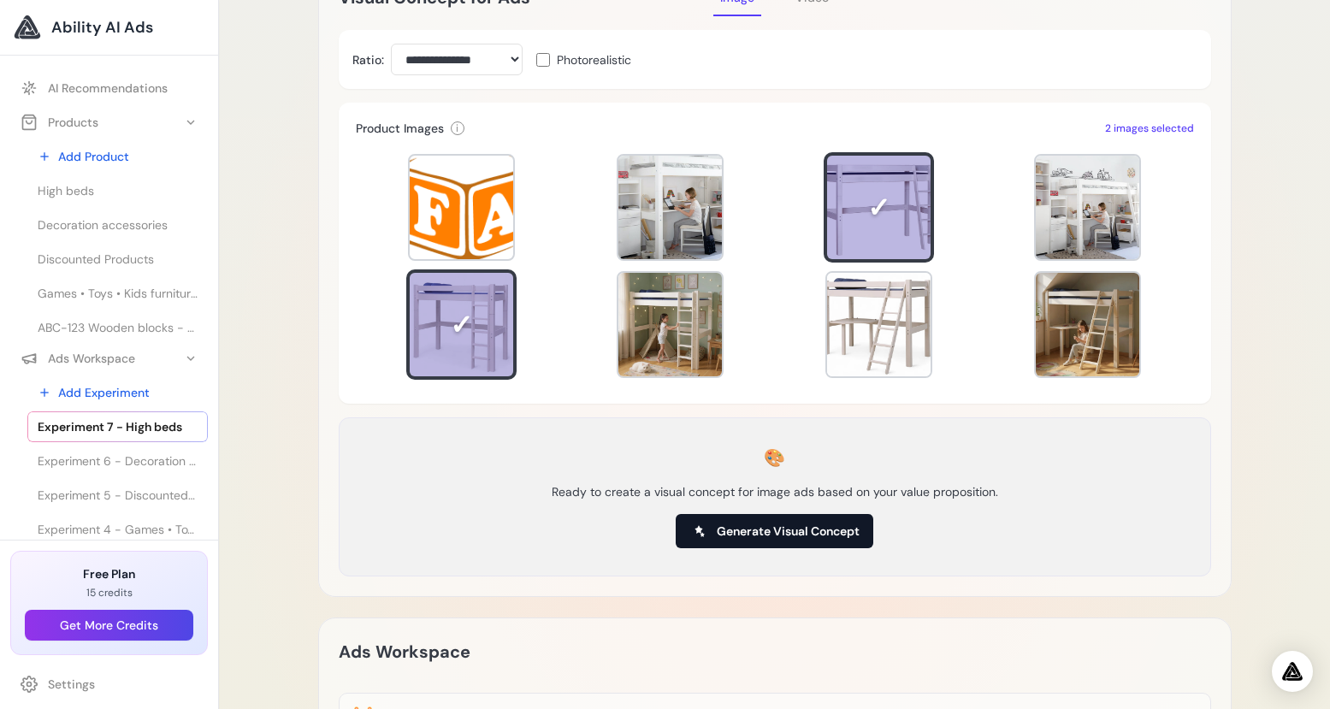
click at [818, 527] on span "Generate Visual Concept" at bounding box center [788, 531] width 143 height 17
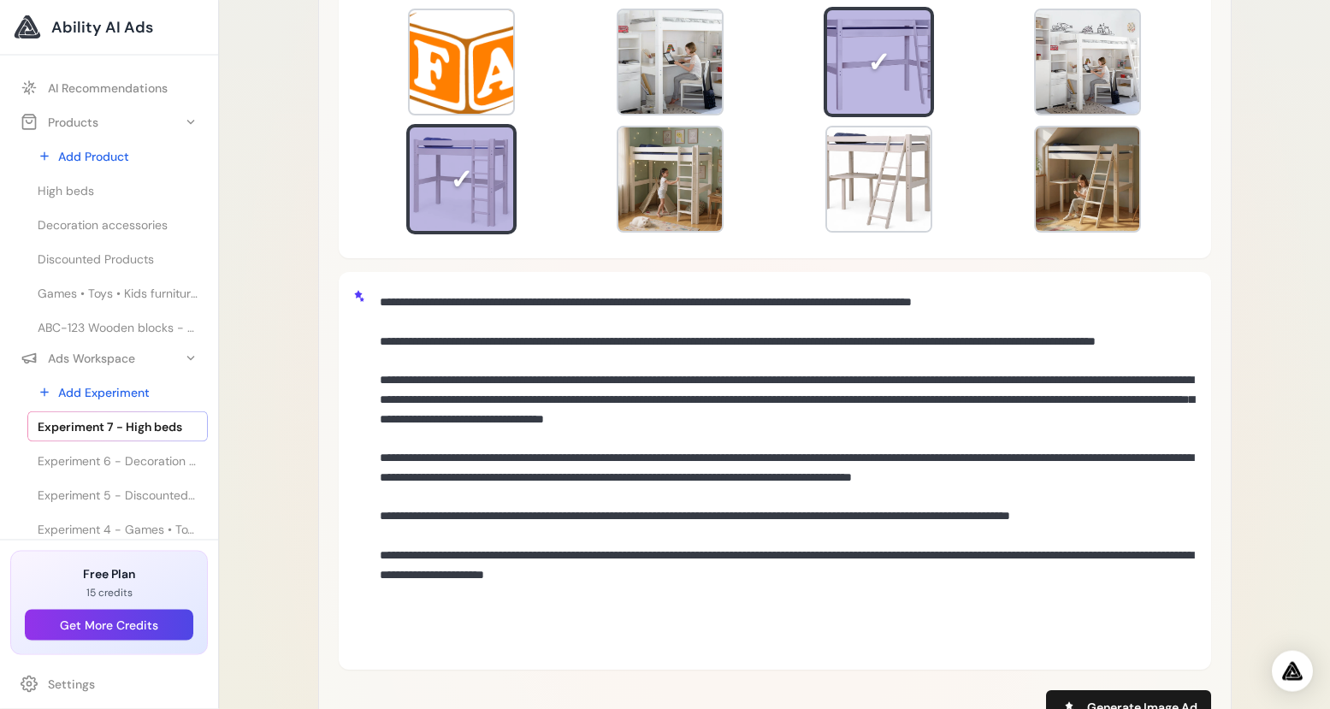
scroll to position [1013, 0]
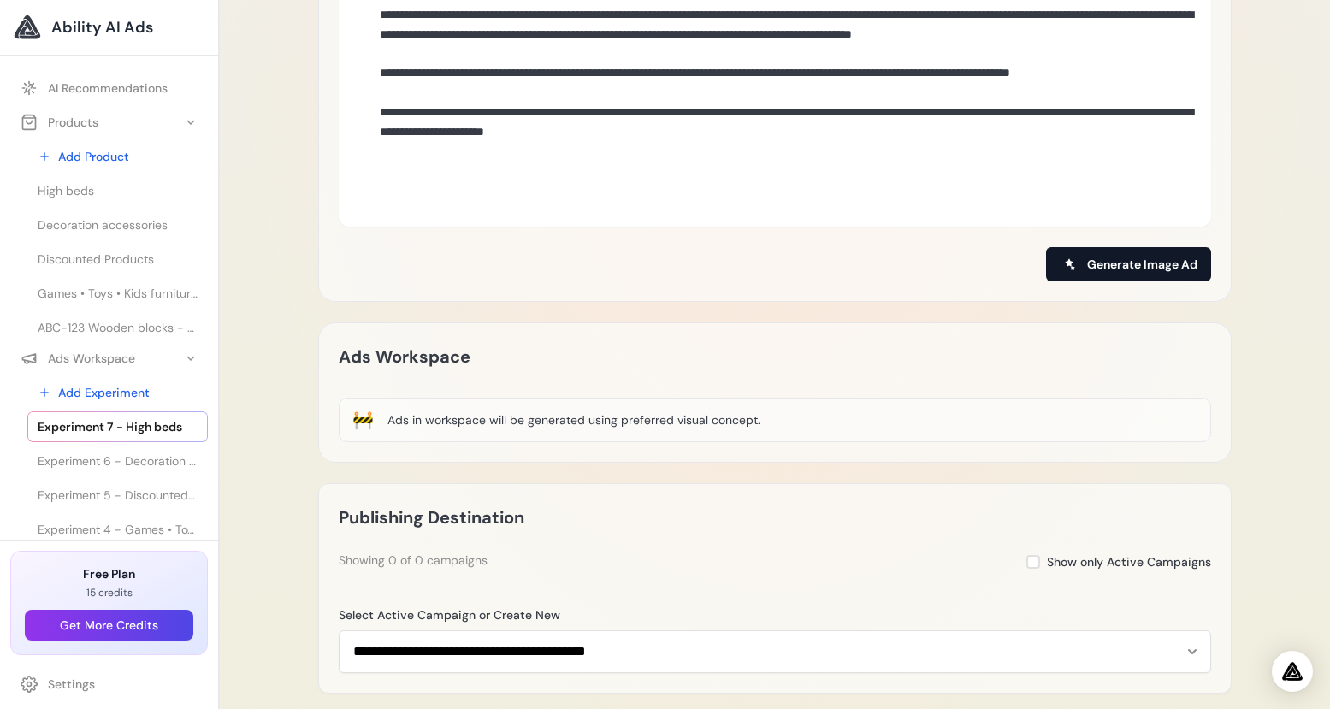
click at [1164, 257] on span "Generate Image Ad" at bounding box center [1142, 264] width 110 height 17
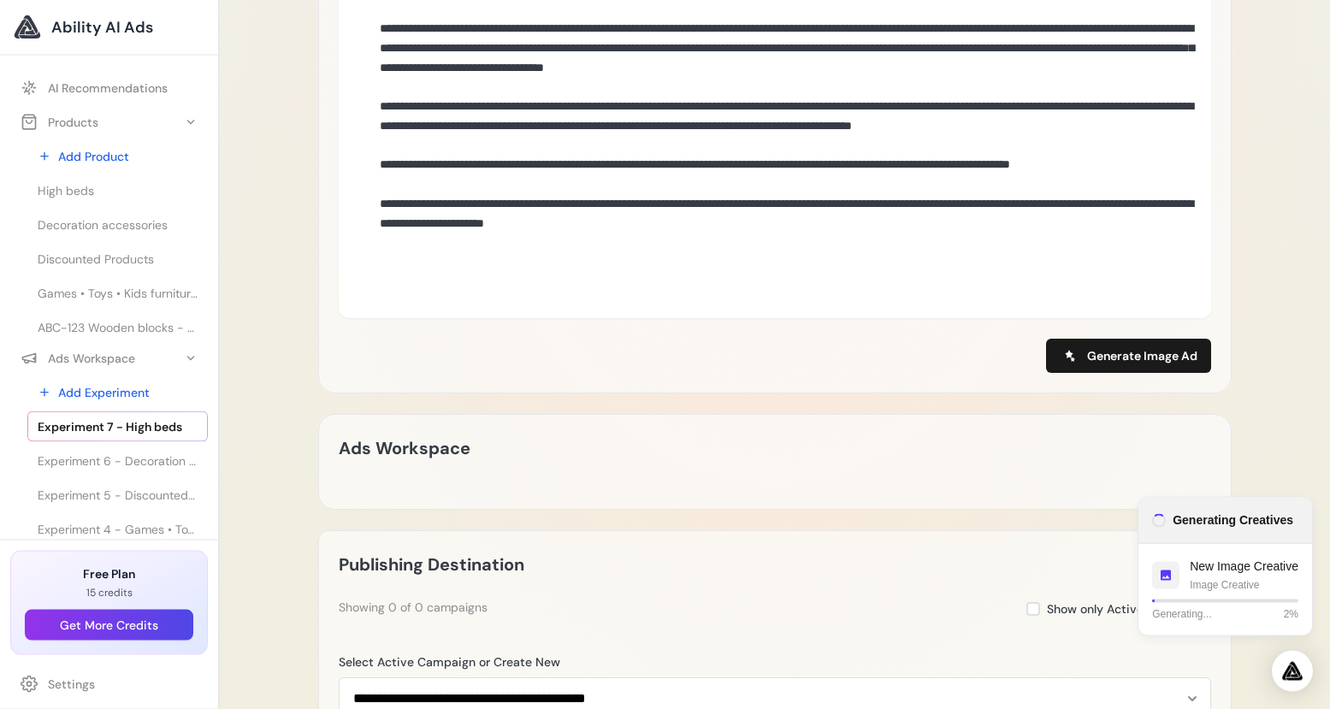
scroll to position [1152, 0]
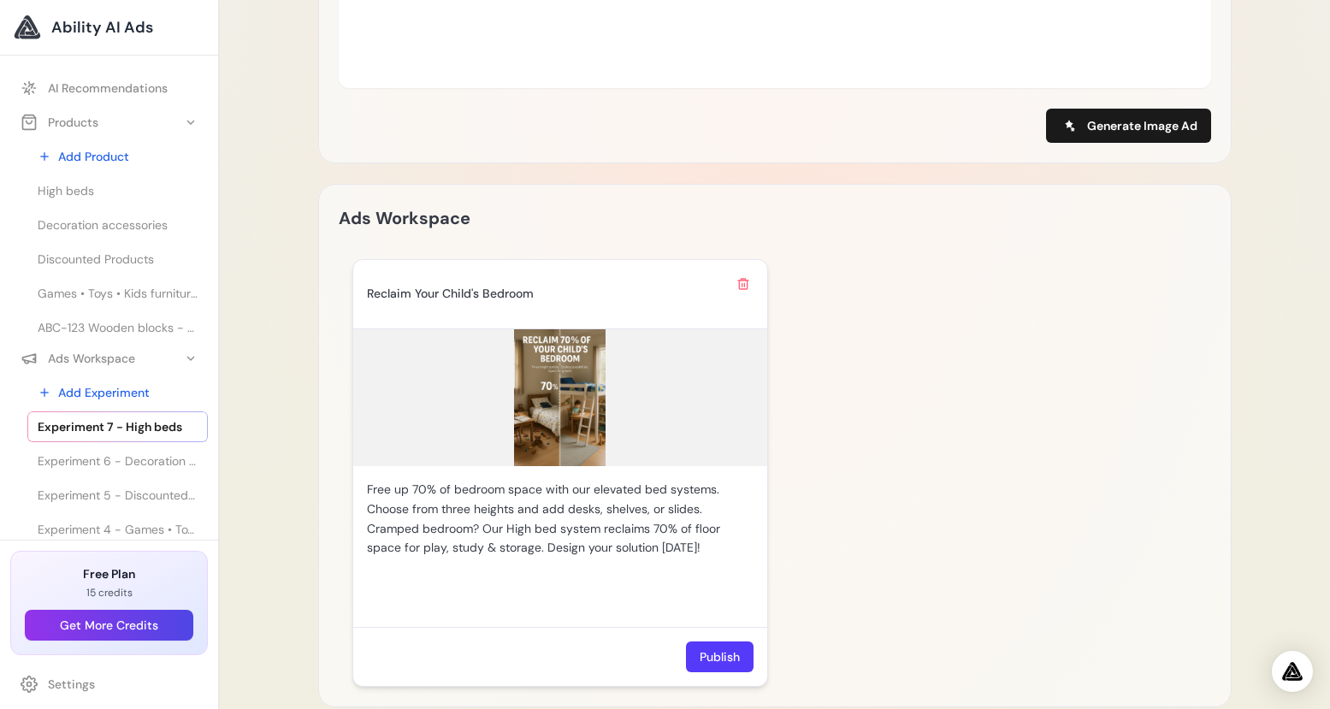
click at [592, 410] on img at bounding box center [560, 397] width 414 height 137
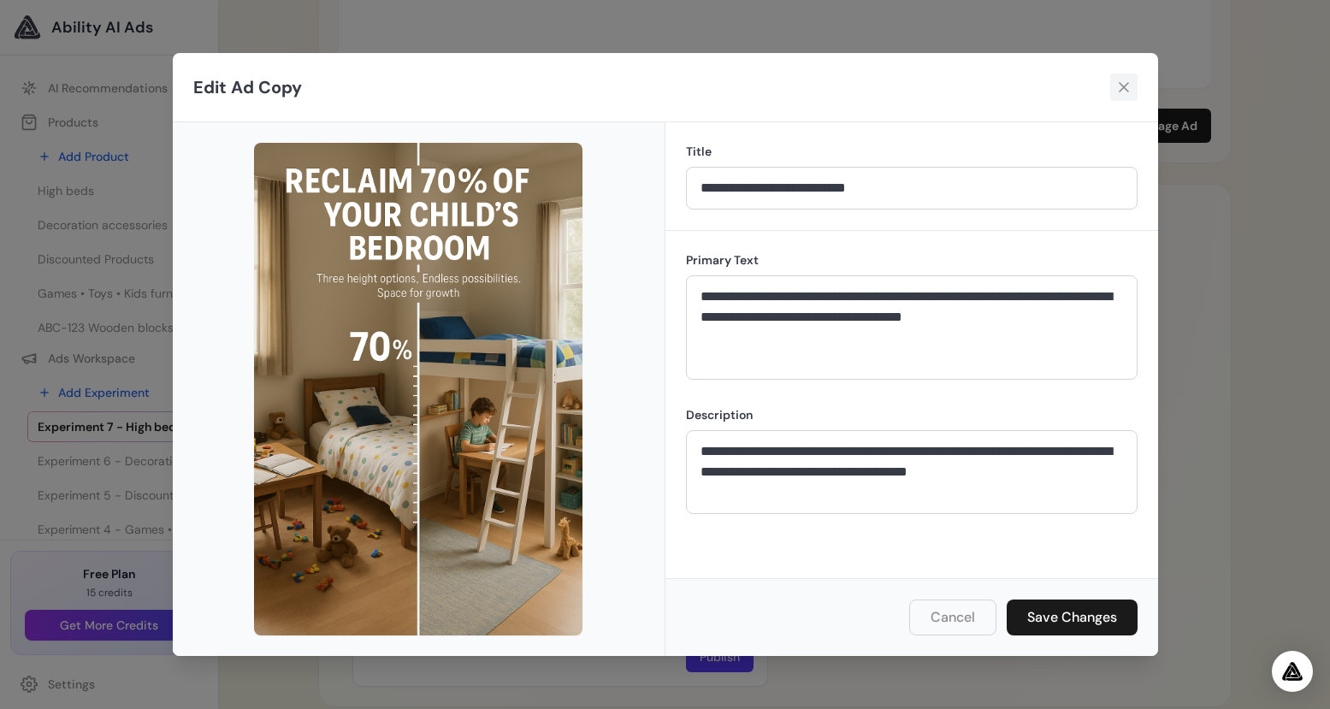
click at [1119, 87] on icon at bounding box center [1123, 87] width 17 height 17
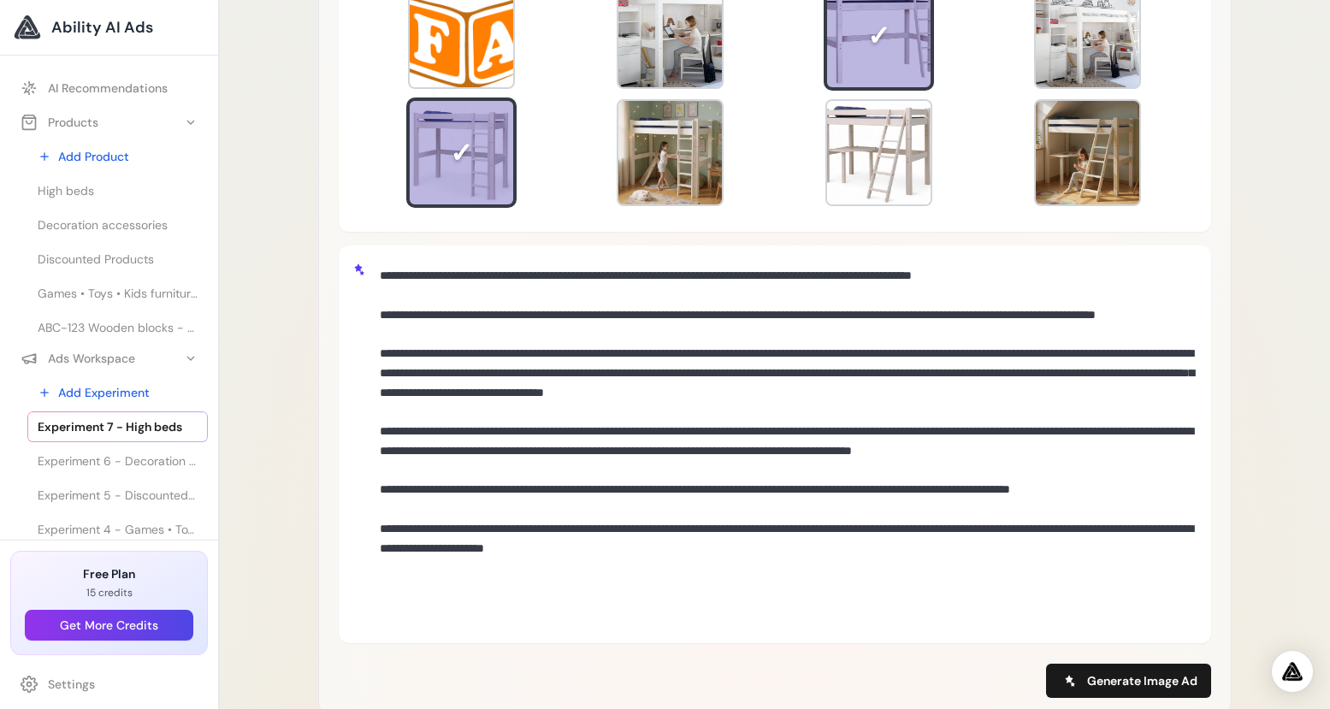
scroll to position [618, 0]
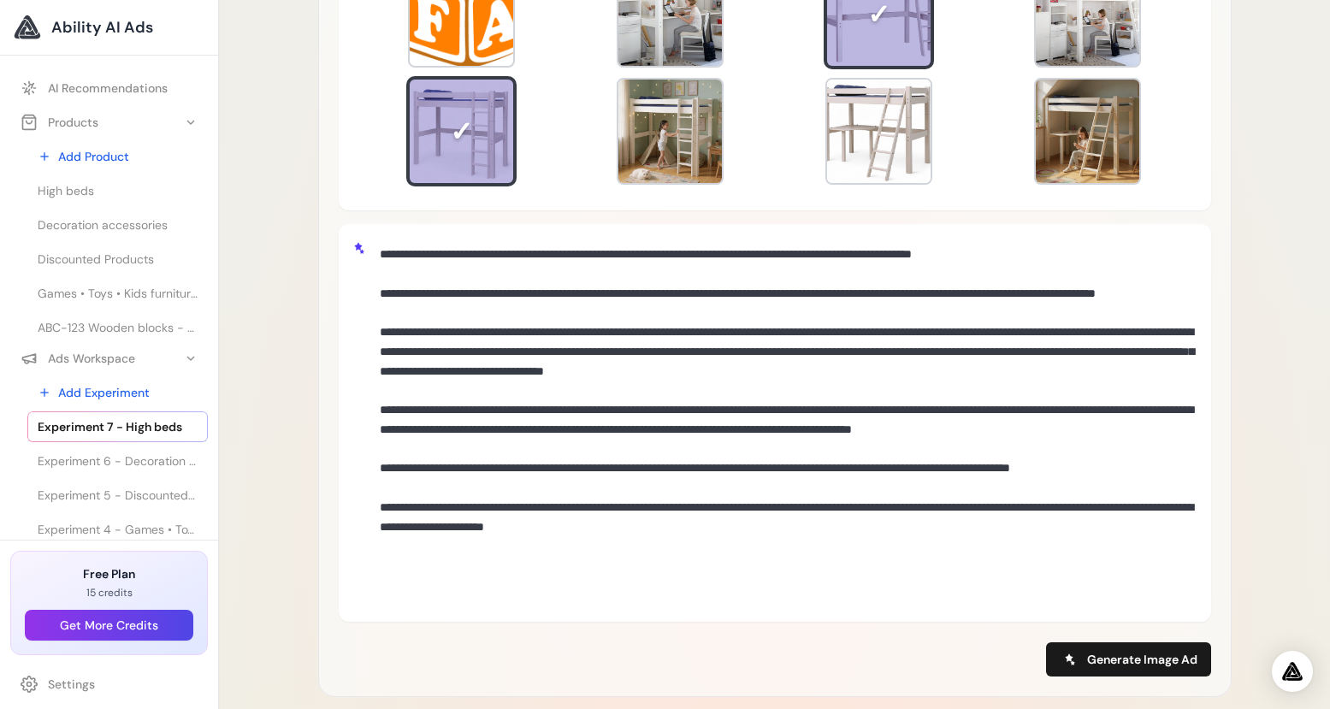
drag, startPoint x: 493, startPoint y: 502, endPoint x: 728, endPoint y: 505, distance: 234.3
click at [728, 505] on textarea at bounding box center [785, 421] width 824 height 366
paste textarea "***"
drag, startPoint x: 889, startPoint y: 506, endPoint x: 419, endPoint y: 528, distance: 470.0
click at [419, 528] on textarea at bounding box center [785, 421] width 824 height 366
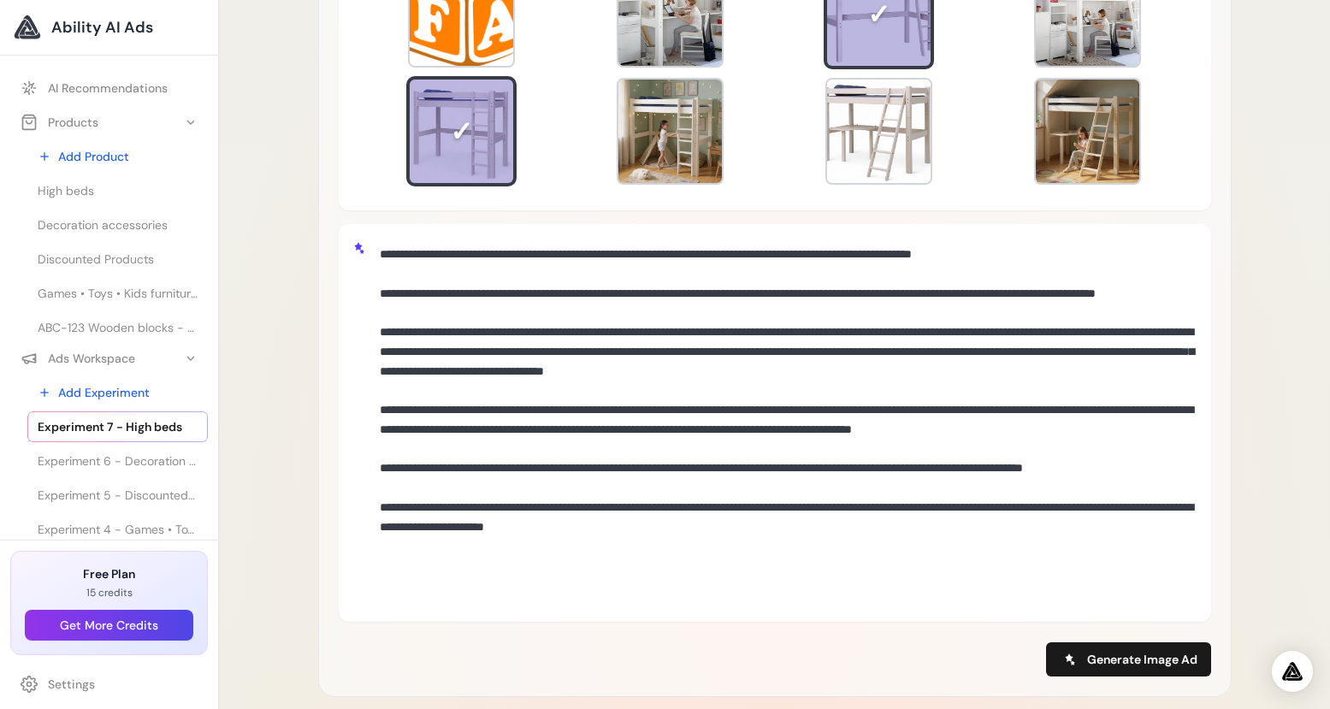
drag, startPoint x: 364, startPoint y: 500, endPoint x: 428, endPoint y: 531, distance: 70.4
click at [428, 533] on div at bounding box center [774, 423] width 845 height 370
drag, startPoint x: 426, startPoint y: 528, endPoint x: 377, endPoint y: 496, distance: 58.1
click at [377, 496] on textarea at bounding box center [785, 421] width 824 height 366
drag, startPoint x: 495, startPoint y: 489, endPoint x: 504, endPoint y: 493, distance: 9.2
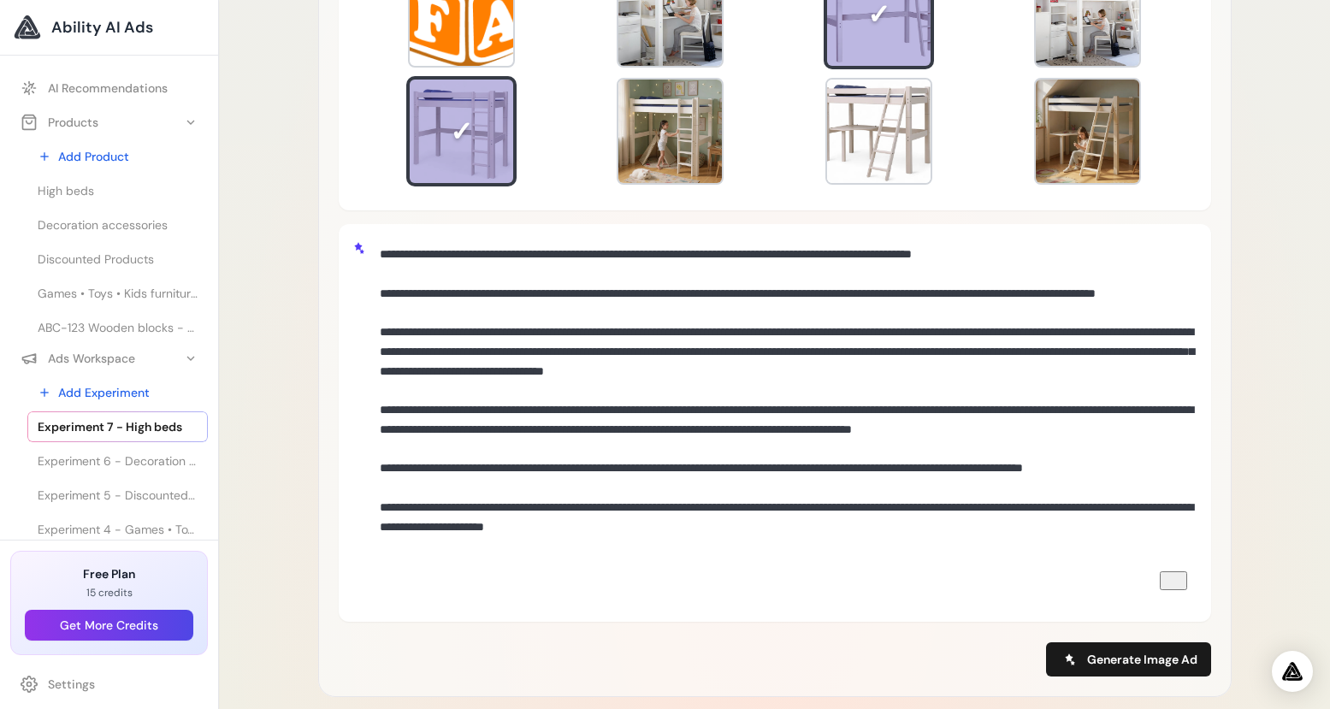
click at [496, 489] on textarea "To enrich screen reader interactions, please activate Accessibility in Grammarl…" at bounding box center [785, 421] width 824 height 366
drag, startPoint x: 757, startPoint y: 503, endPoint x: 496, endPoint y: 503, distance: 260.8
click at [496, 503] on textarea "To enrich screen reader interactions, please activate Accessibility in Grammarl…" at bounding box center [785, 421] width 824 height 366
paste textarea "To enrich screen reader interactions, please activate Accessibility in Grammarl…"
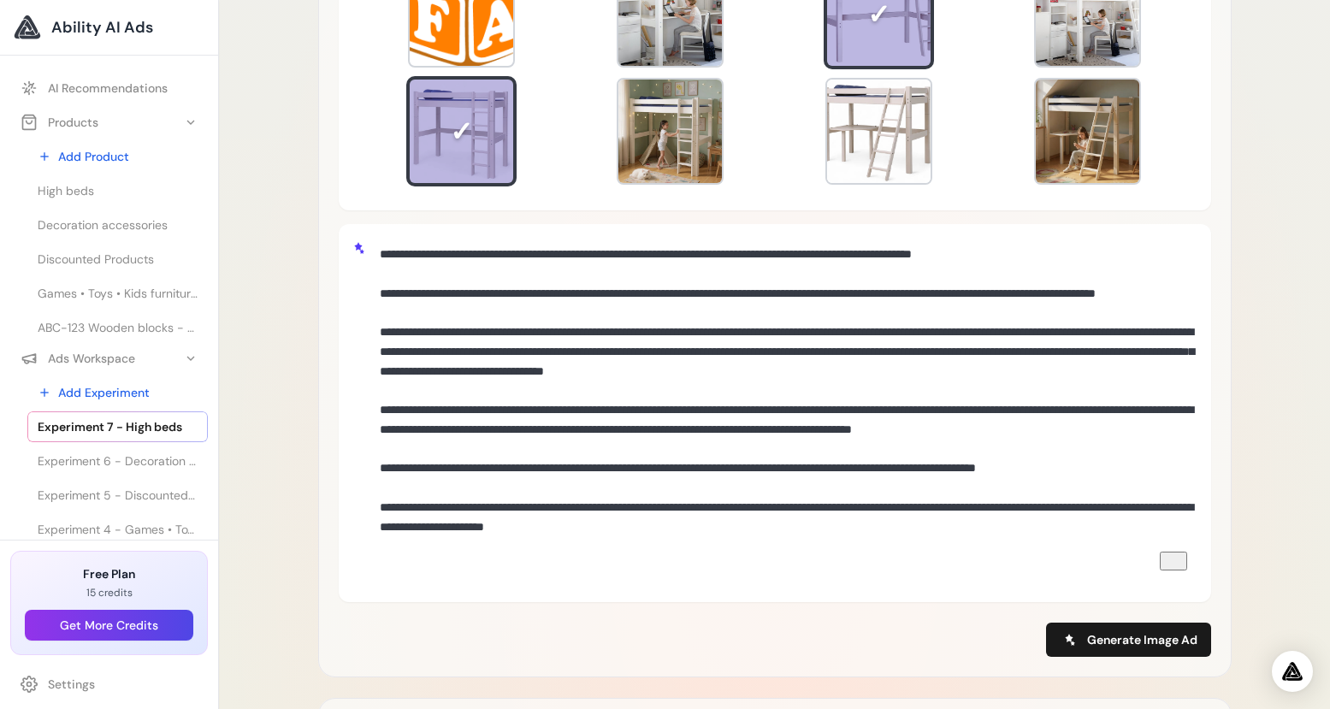
drag, startPoint x: 1136, startPoint y: 505, endPoint x: 807, endPoint y: 500, distance: 328.4
click at [807, 500] on textarea "To enrich screen reader interactions, please activate Accessibility in Grammarl…" at bounding box center [785, 411] width 824 height 346
paste textarea "**********"
click at [805, 505] on textarea "To enrich screen reader interactions, please activate Accessibility in Grammarl…" at bounding box center [785, 411] width 824 height 346
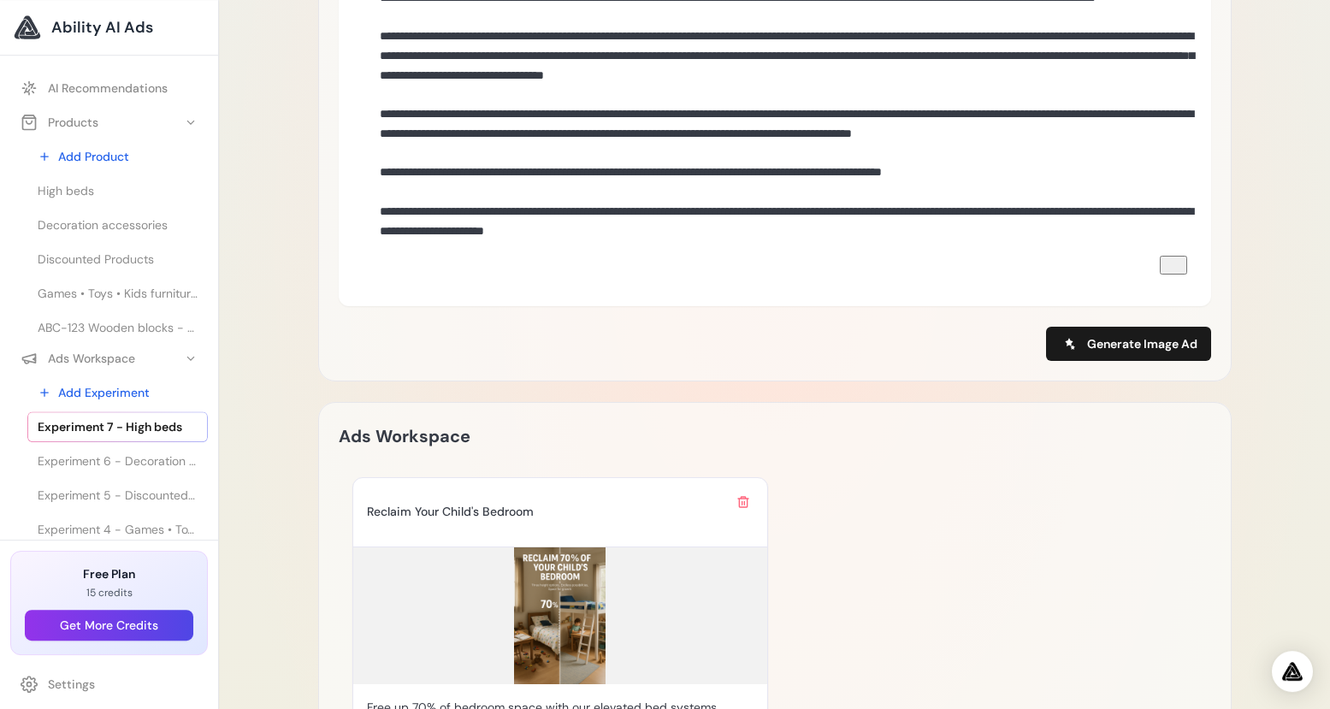
scroll to position [892, 0]
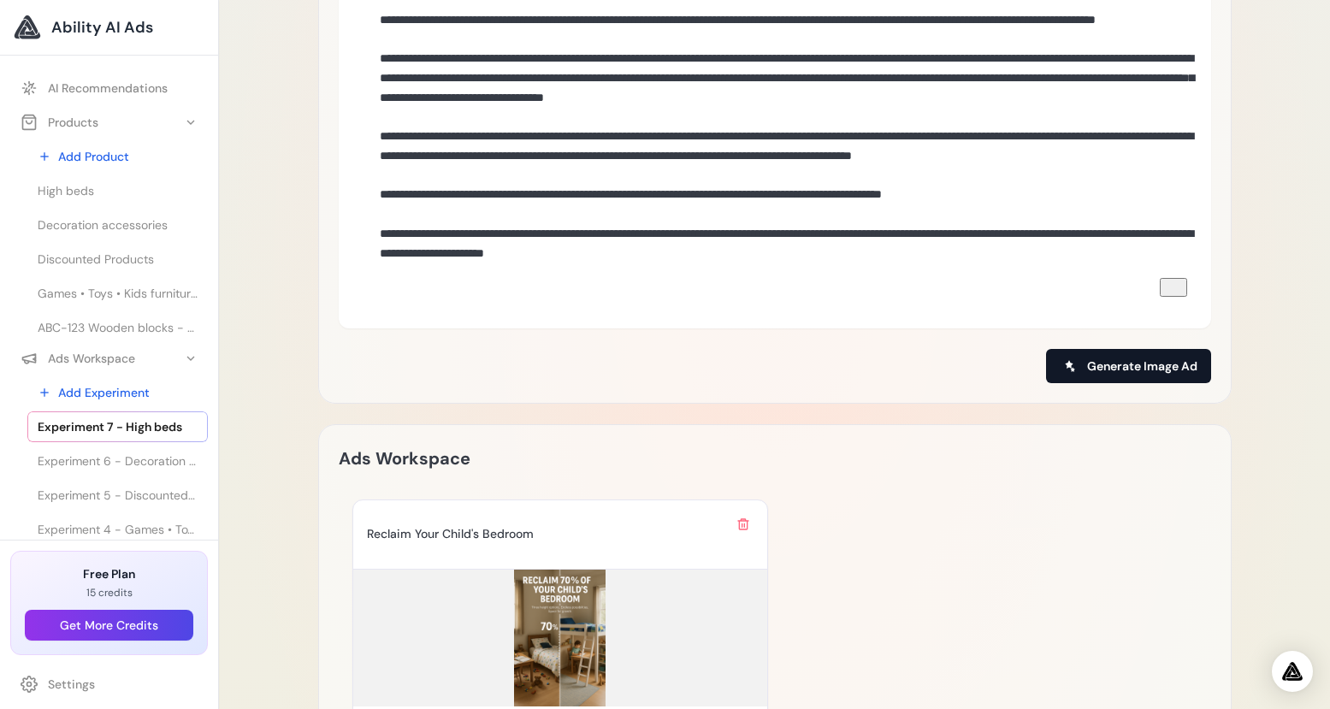
type textarea "**********"
click at [1153, 359] on span "Generate Image Ad" at bounding box center [1142, 365] width 110 height 17
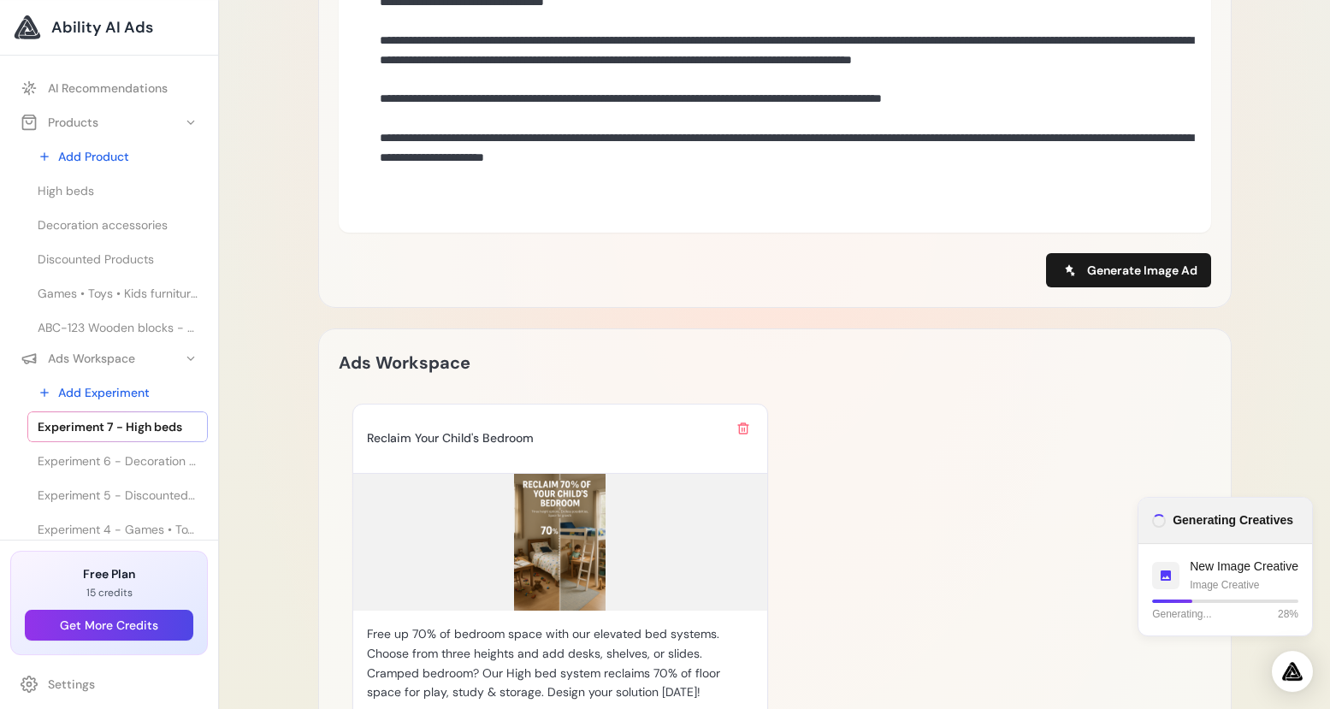
scroll to position [1084, 0]
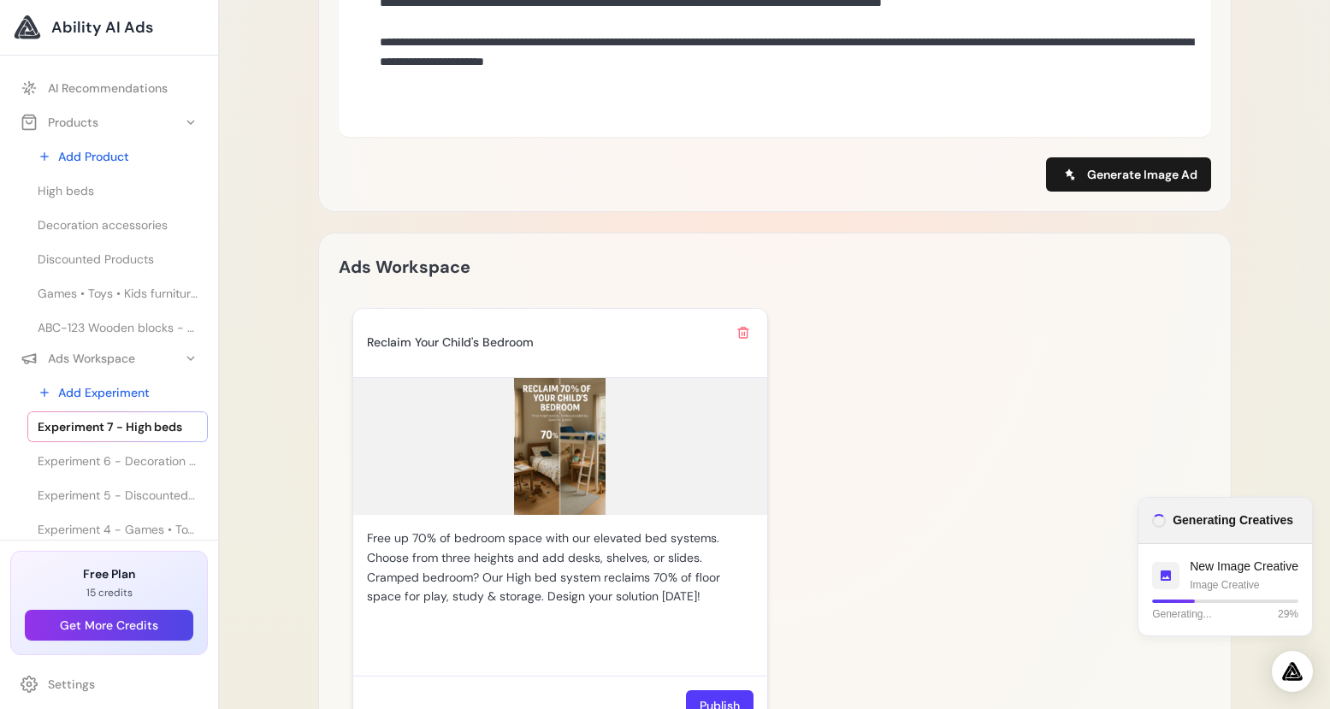
click at [575, 485] on img at bounding box center [560, 446] width 414 height 137
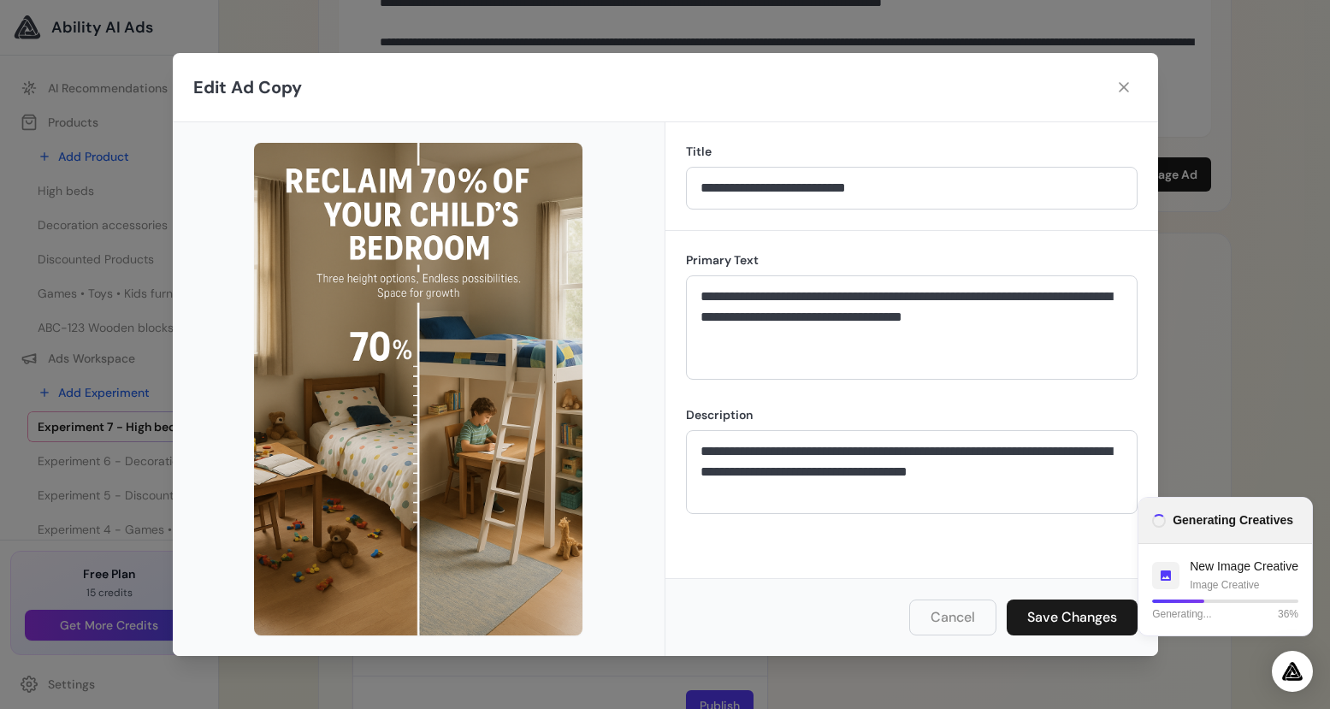
click at [970, 614] on button "Cancel" at bounding box center [952, 617] width 87 height 36
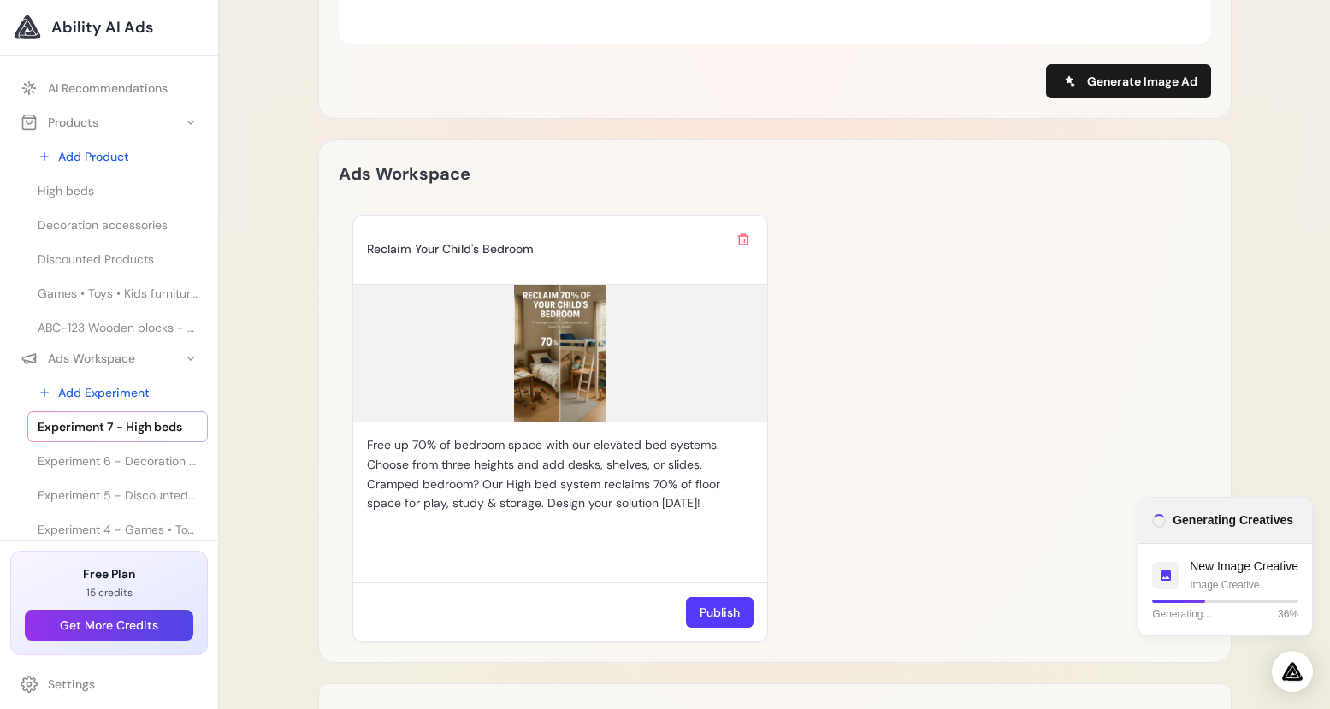
scroll to position [1193, 0]
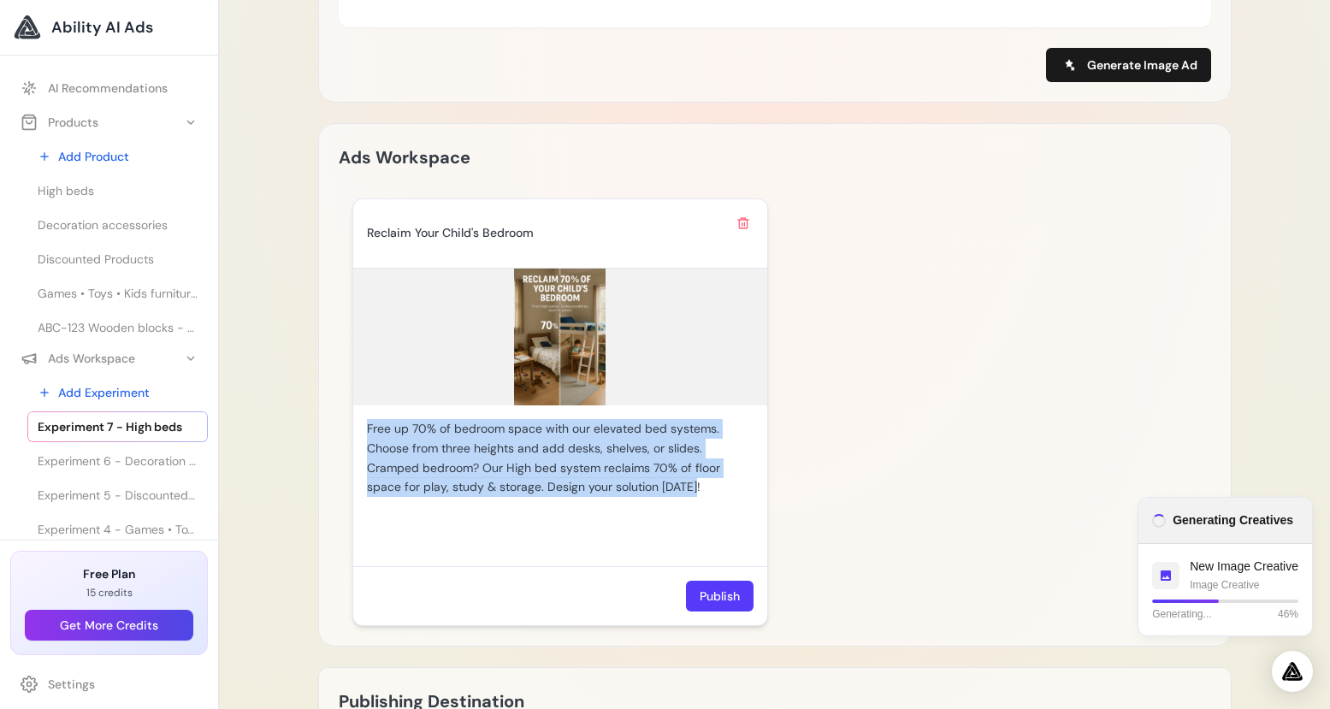
drag, startPoint x: 375, startPoint y: 422, endPoint x: 694, endPoint y: 511, distance: 330.3
click at [694, 511] on div "Free up 70% of bedroom space with our elevated bed systems. Choose from three h…" at bounding box center [560, 485] width 414 height 161
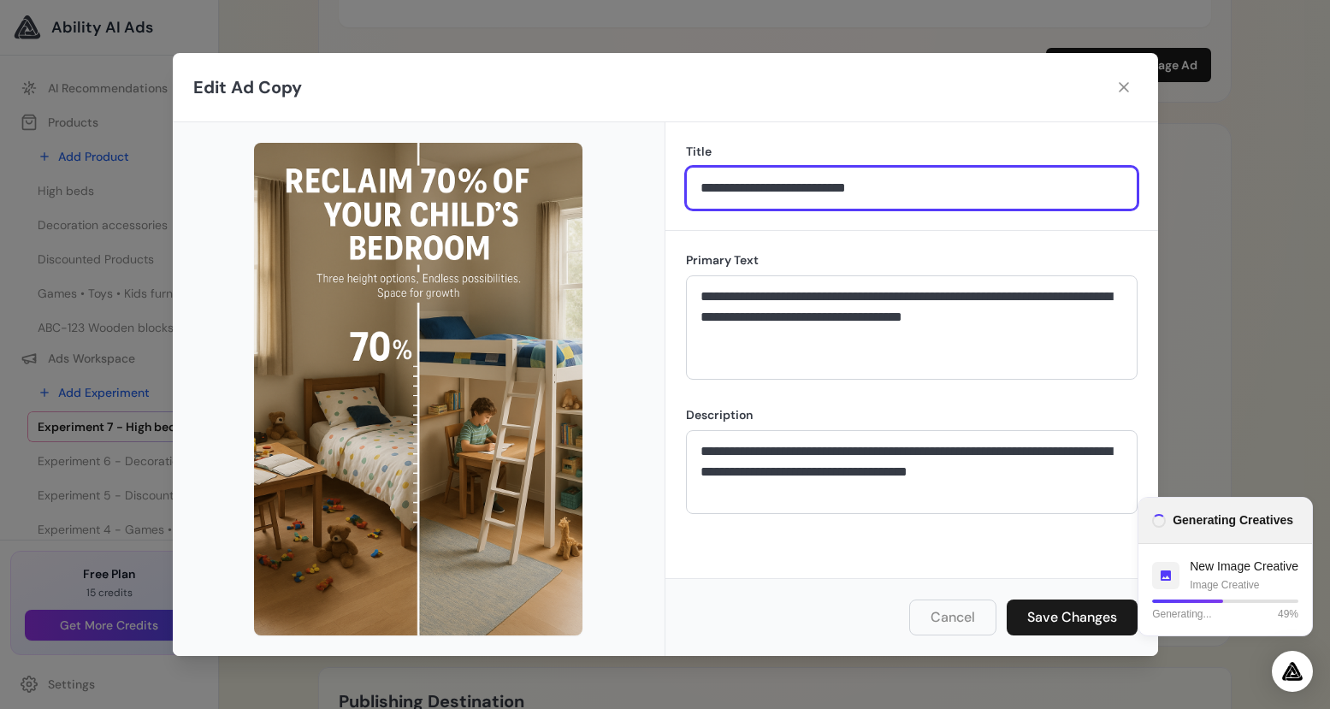
drag, startPoint x: 711, startPoint y: 186, endPoint x: 896, endPoint y: 197, distance: 185.9
click at [897, 196] on input "**********" at bounding box center [912, 188] width 452 height 43
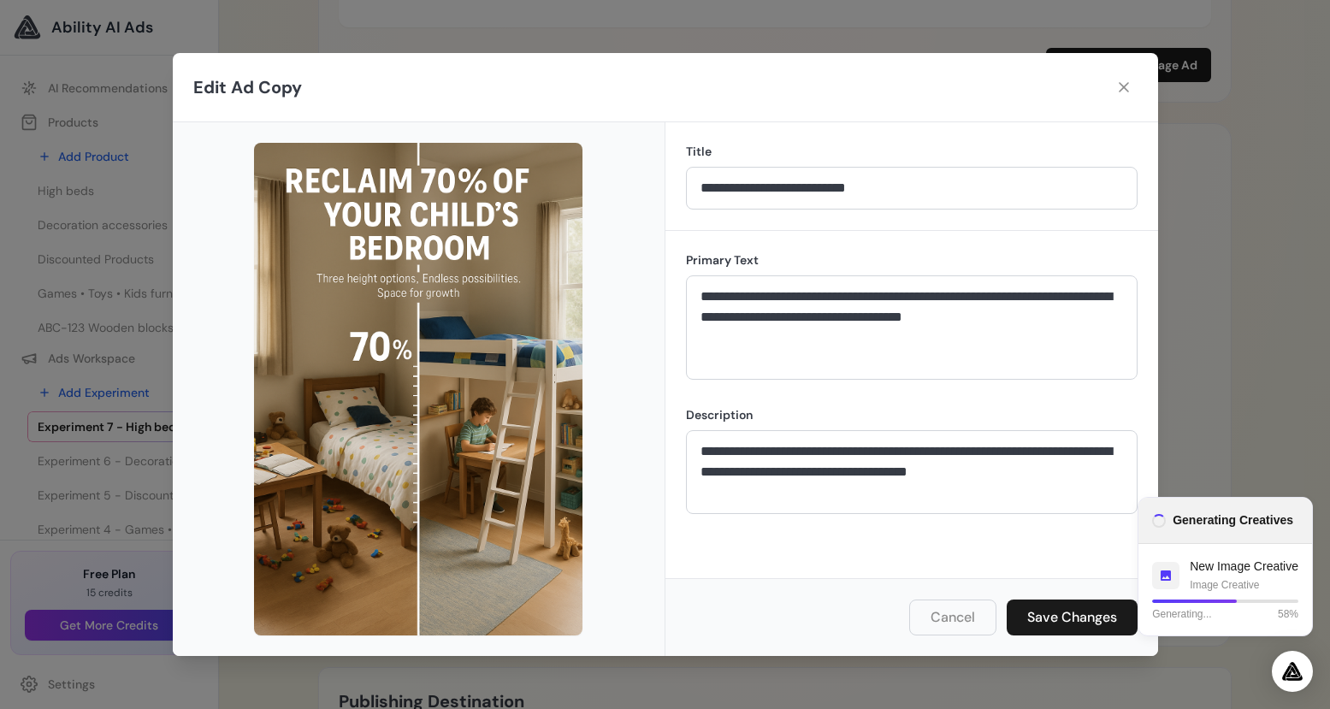
click at [1261, 352] on div "**********" at bounding box center [665, 354] width 1330 height 709
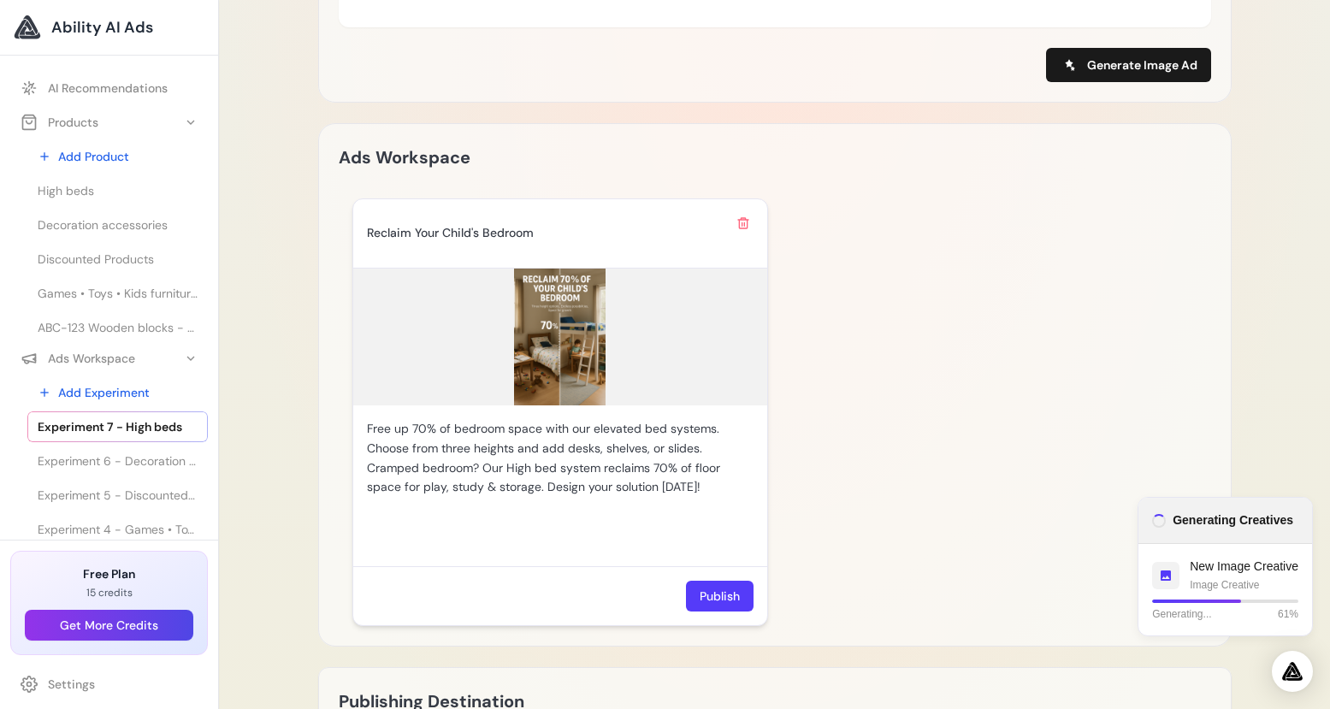
click at [588, 367] on img at bounding box center [560, 337] width 414 height 137
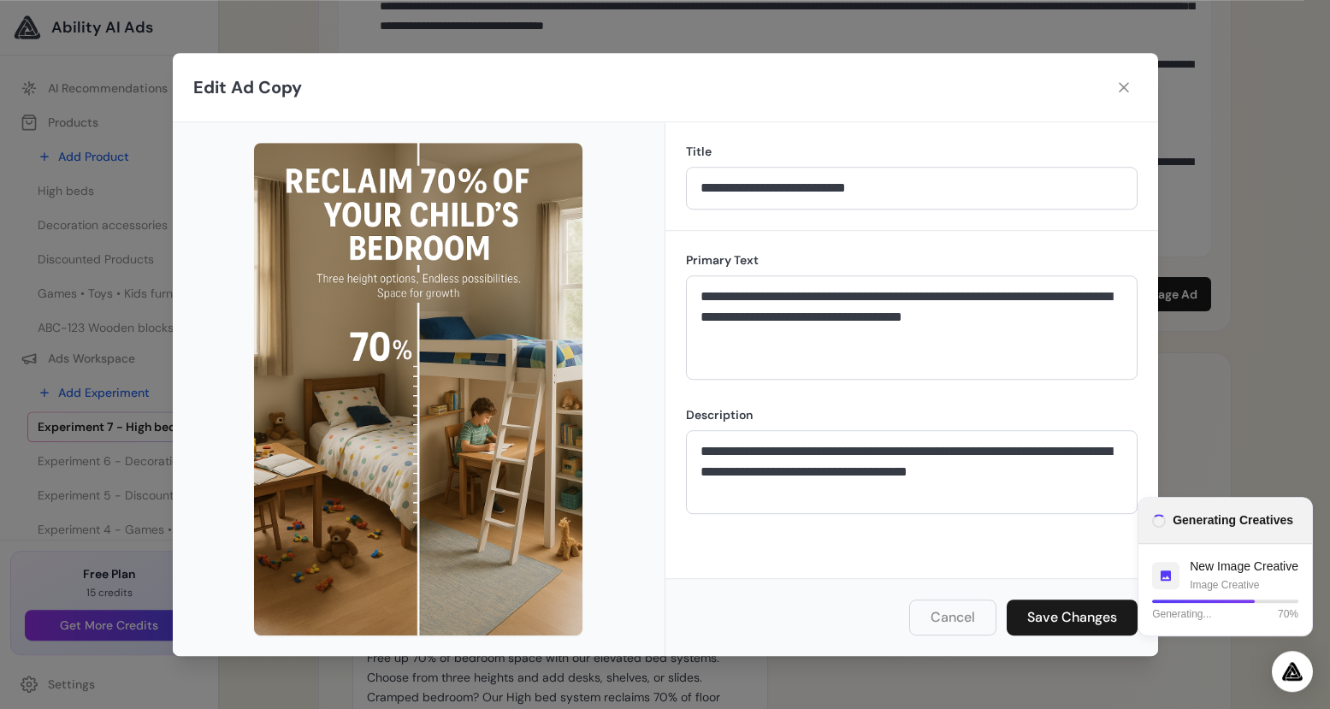
scroll to position [851, 0]
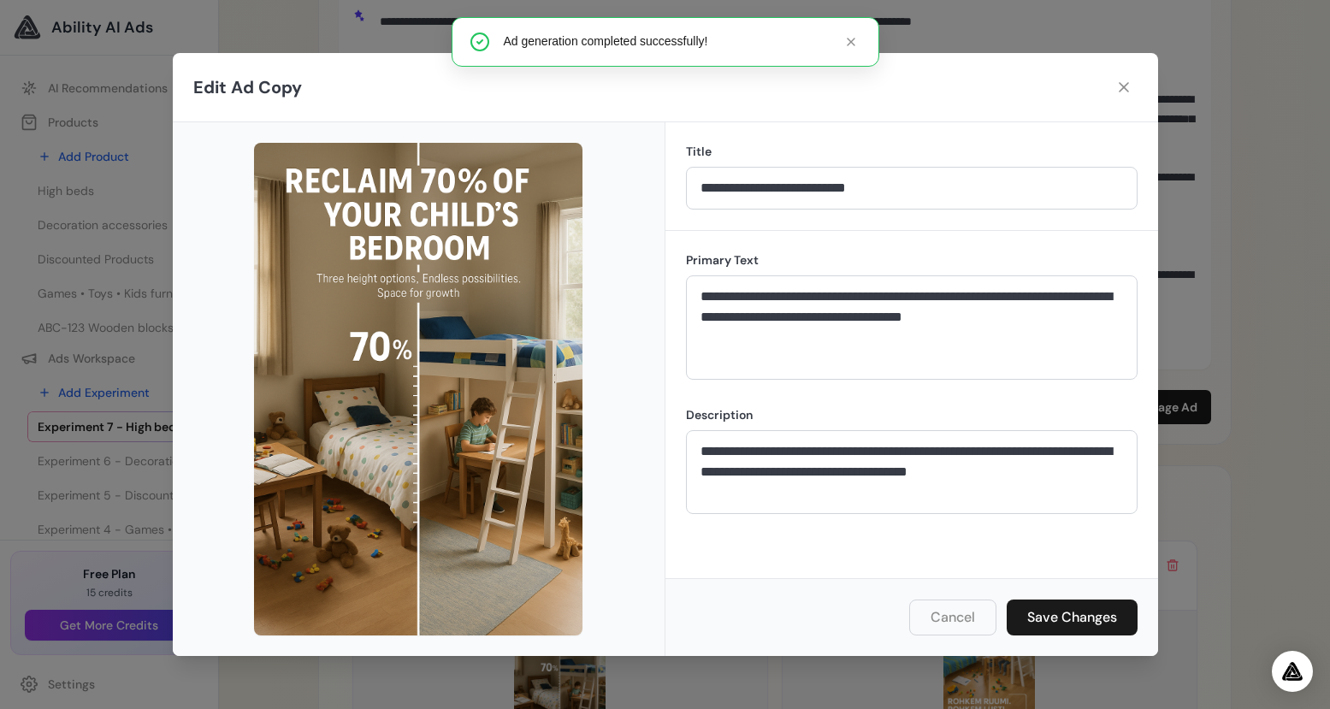
drag, startPoint x: 1123, startPoint y: 82, endPoint x: 1130, endPoint y: 96, distance: 15.3
click at [1123, 81] on icon at bounding box center [1123, 87] width 17 height 17
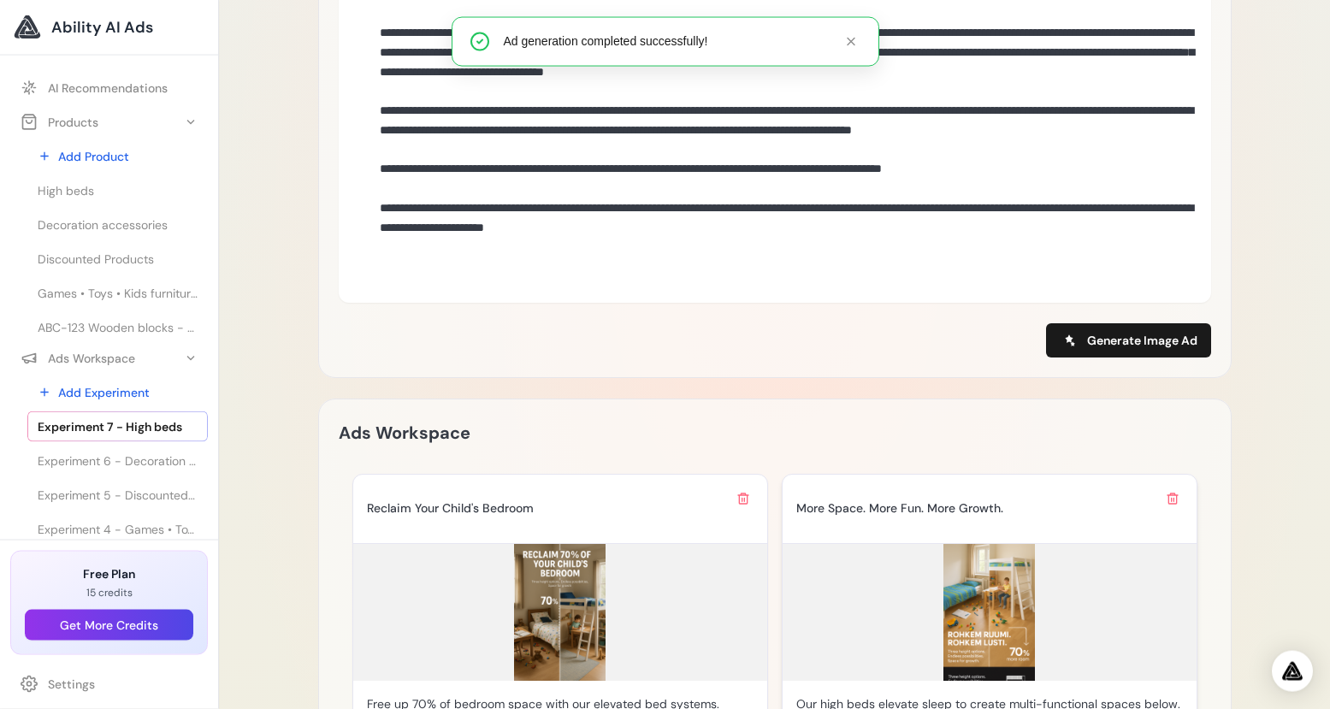
scroll to position [919, 0]
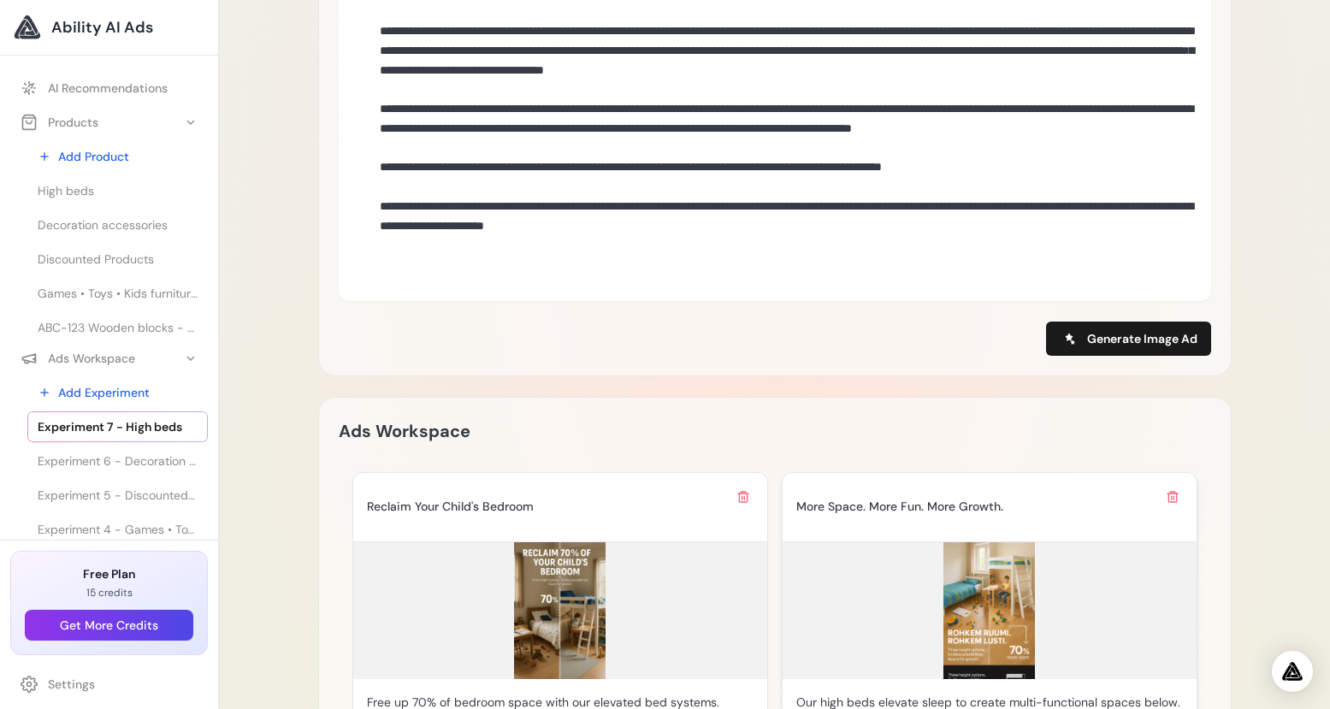
click at [1026, 593] on img at bounding box center [989, 610] width 414 height 137
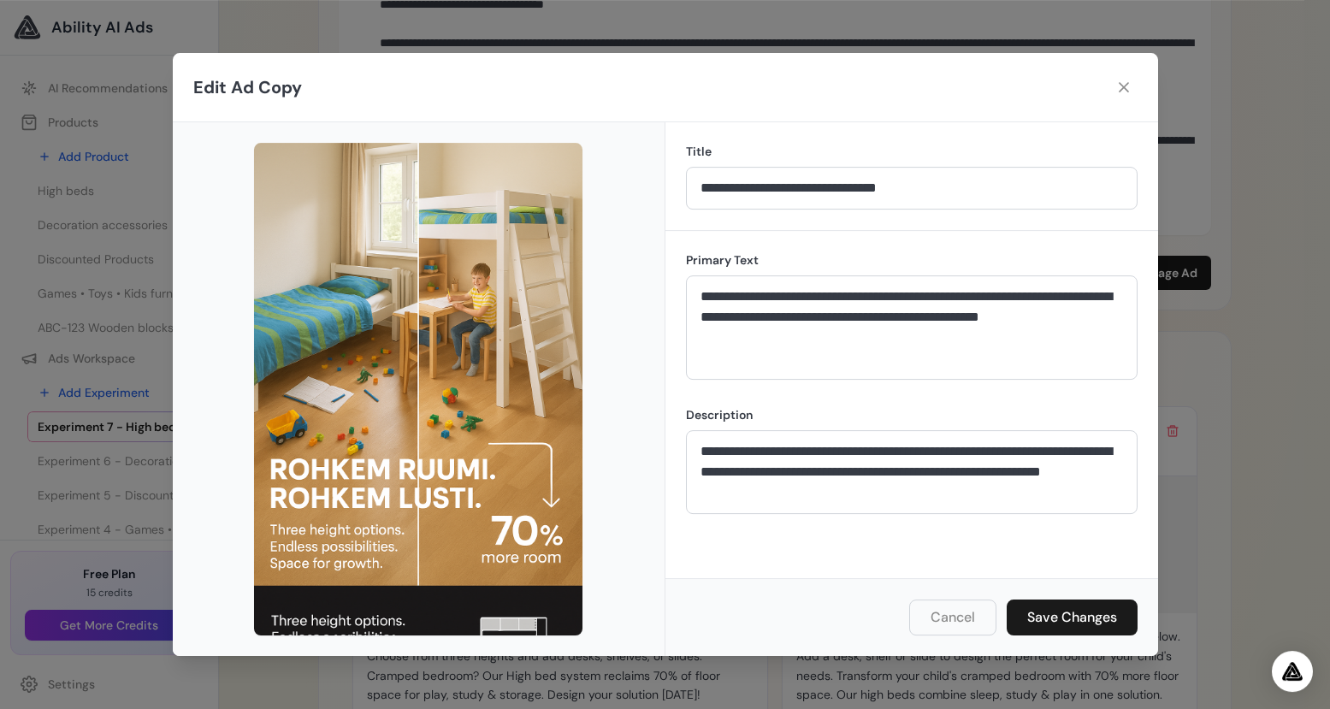
scroll to position [988, 0]
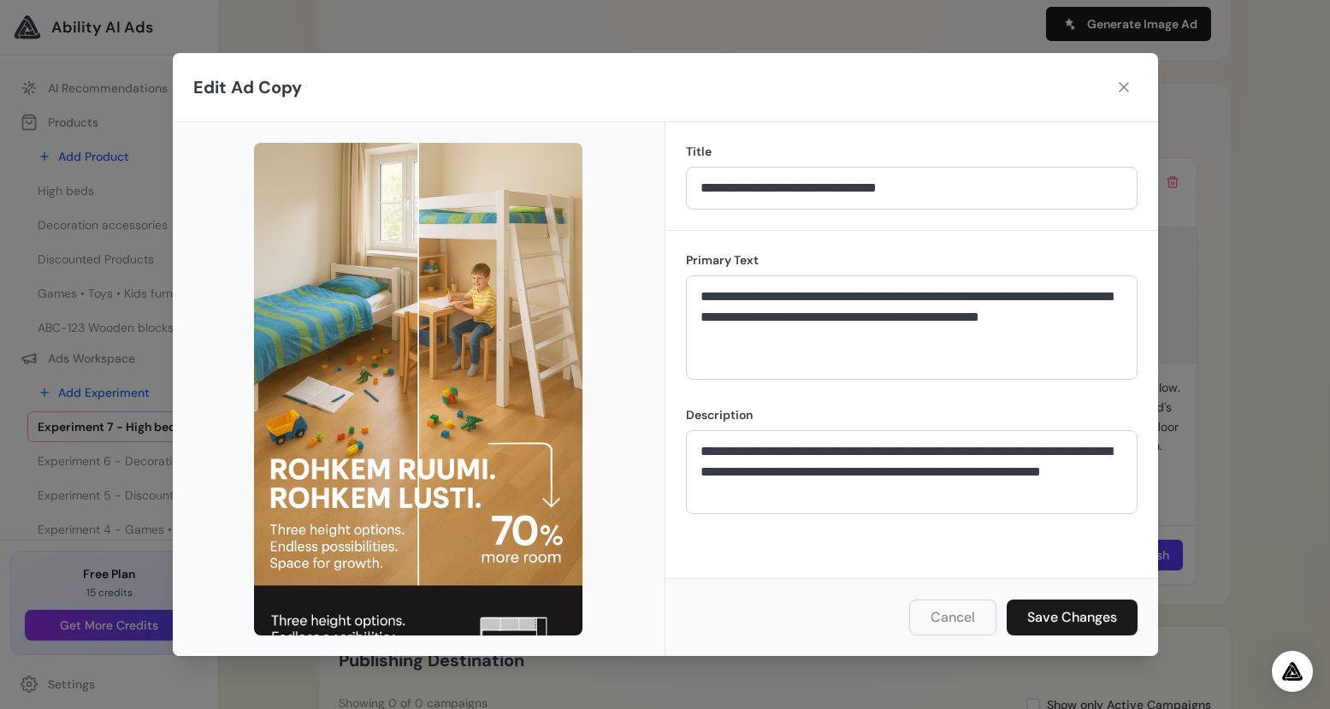
click at [484, 423] on img at bounding box center [418, 389] width 328 height 493
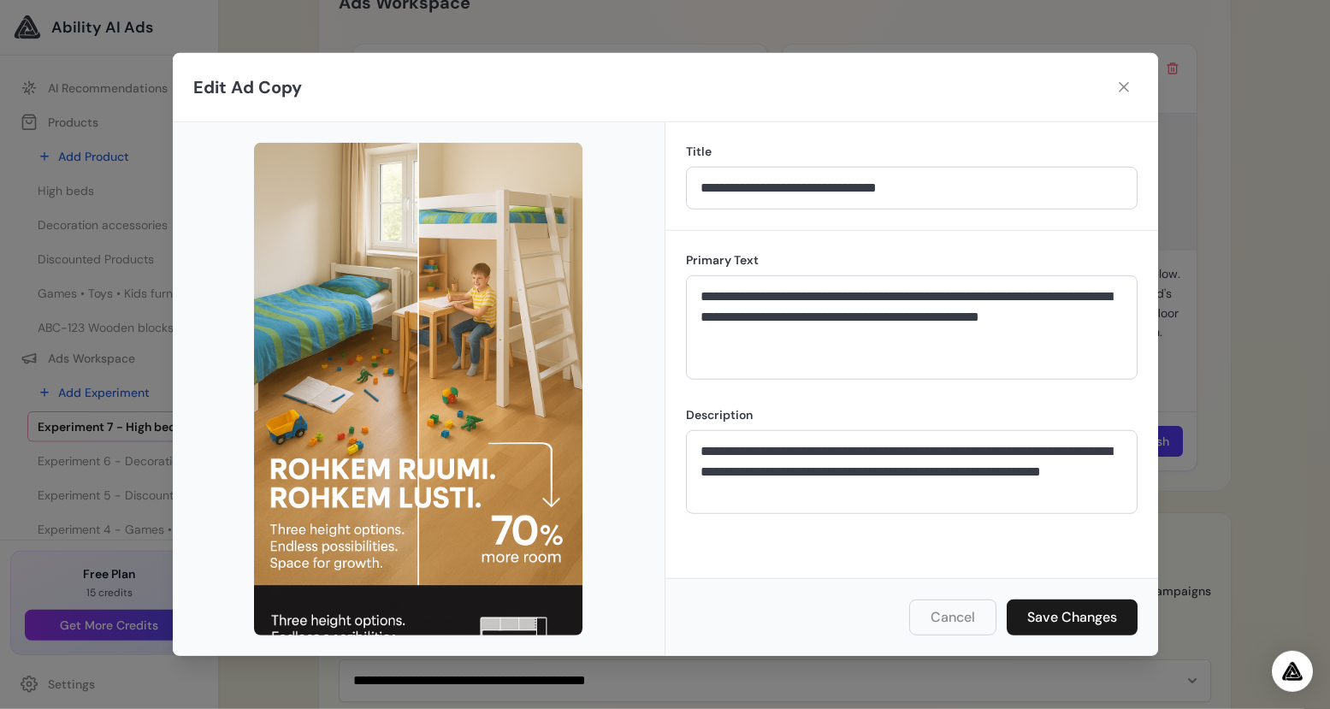
scroll to position [1357, 0]
click at [957, 620] on button "Cancel" at bounding box center [952, 617] width 87 height 36
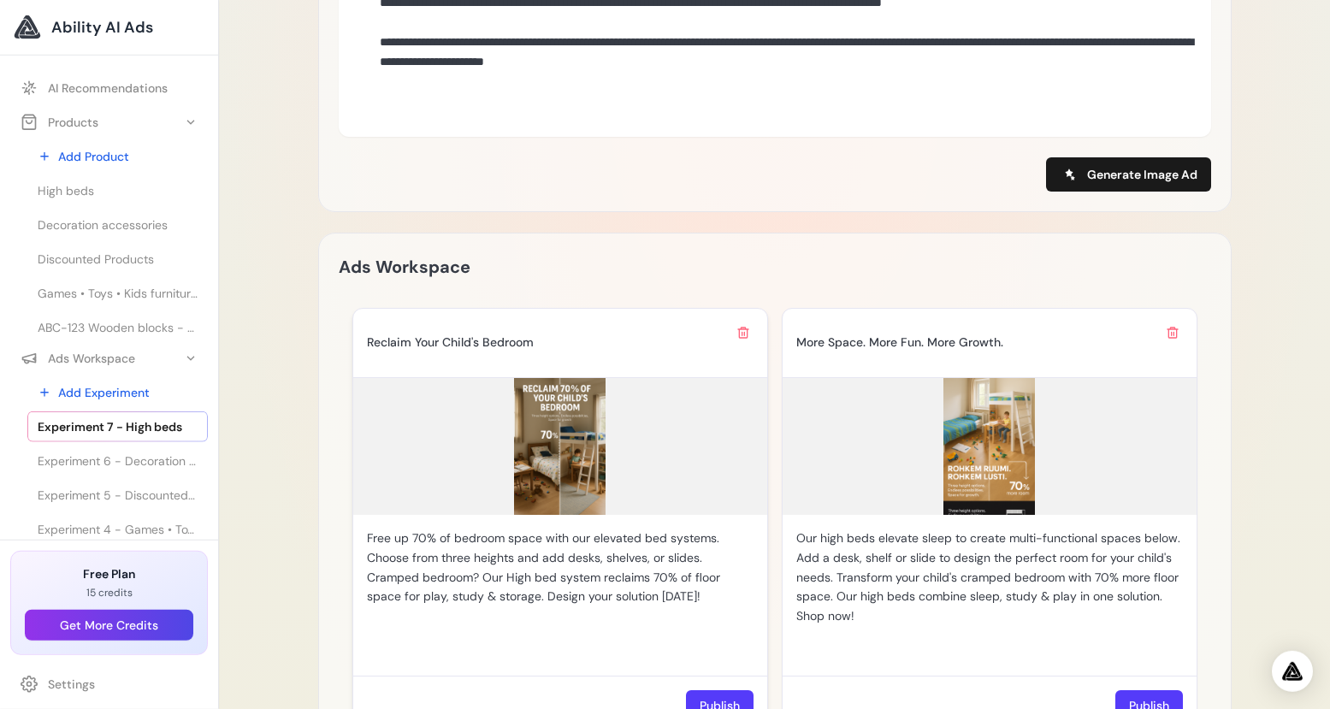
scroll to position [1179, 0]
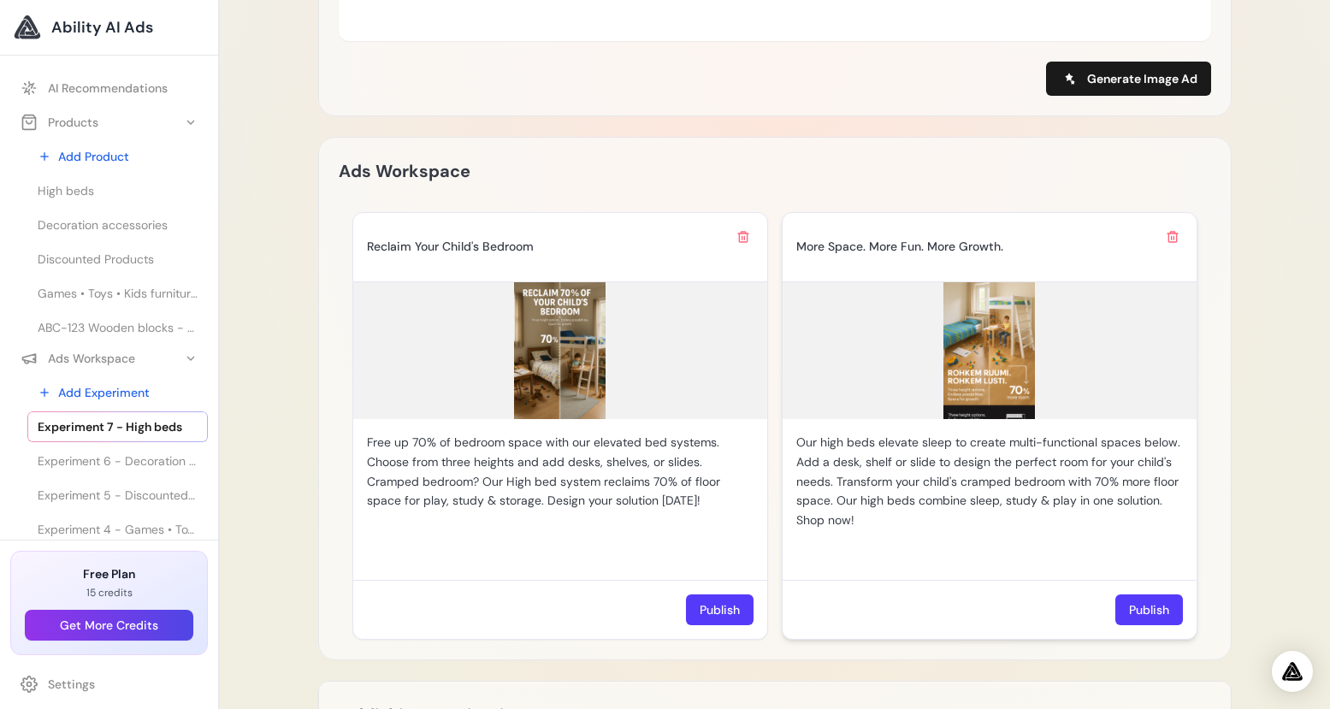
click at [974, 449] on p "Our high beds elevate sleep to create multi-functional spaces below. Add a desk…" at bounding box center [989, 481] width 387 height 97
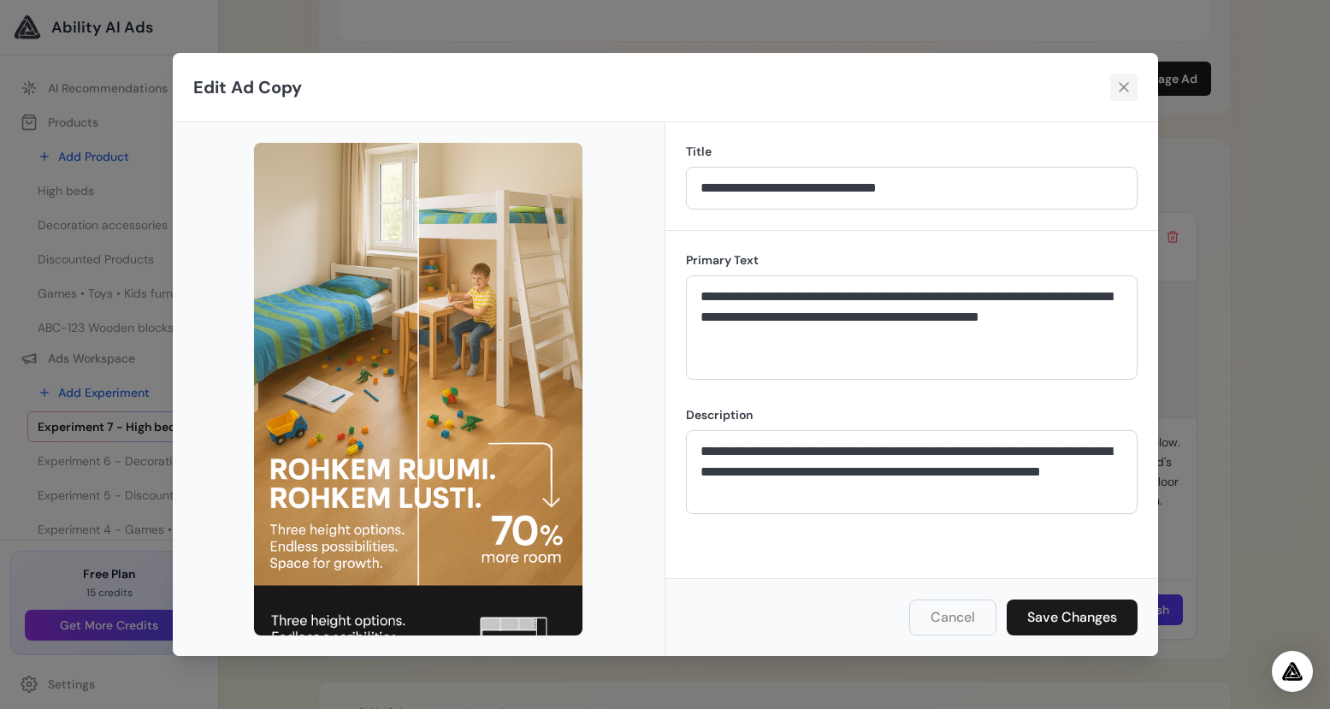
click at [1120, 93] on icon at bounding box center [1123, 87] width 17 height 17
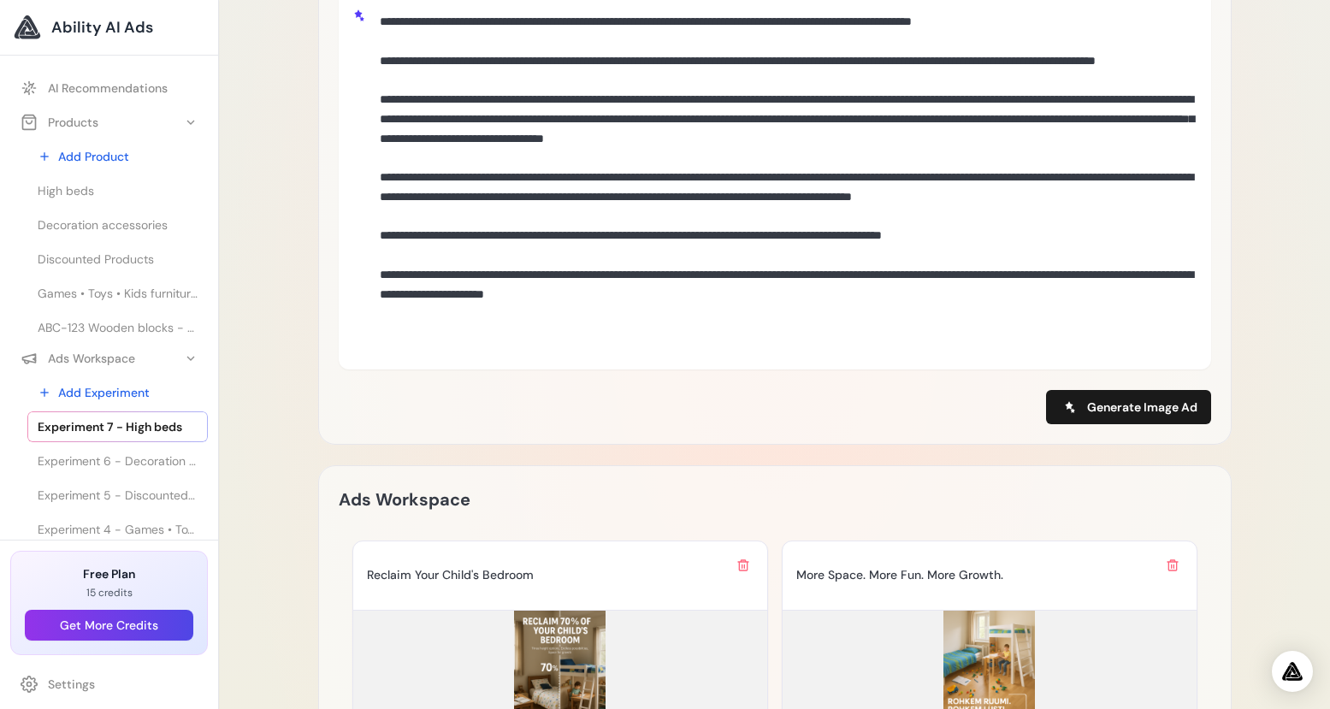
scroll to position [495, 0]
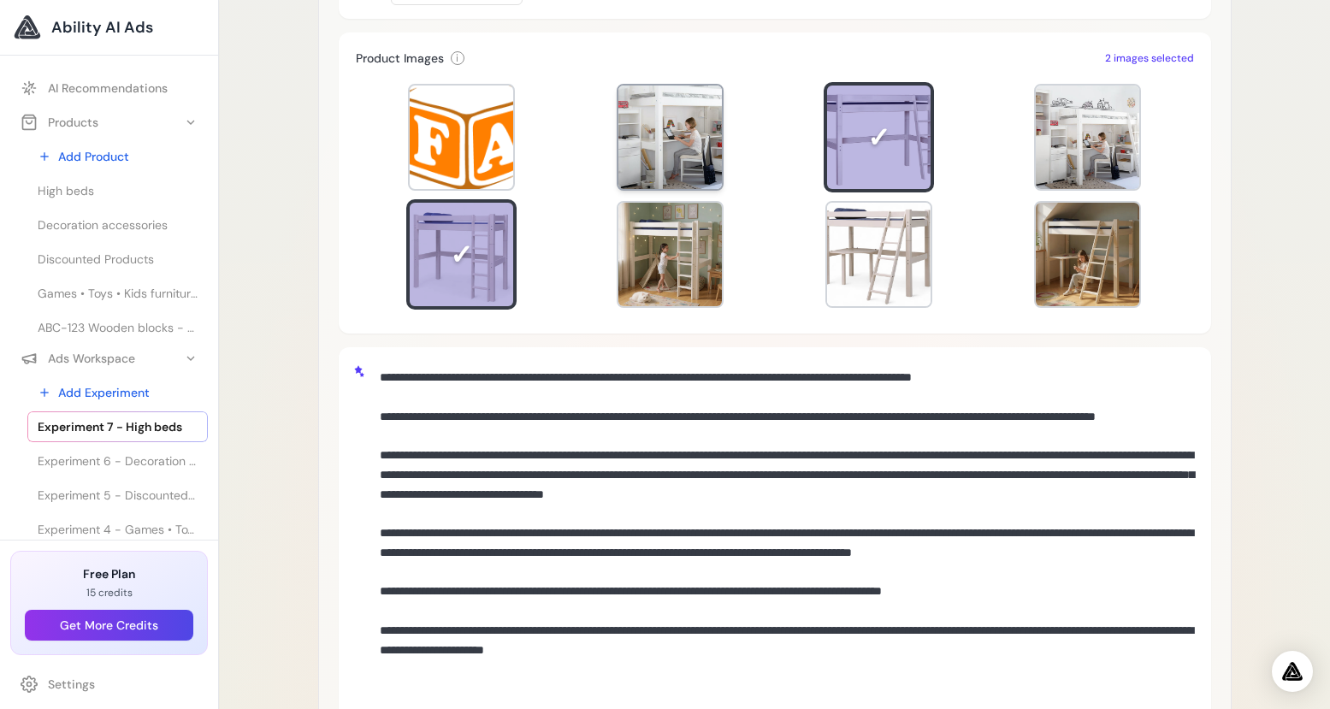
click at [704, 125] on div at bounding box center [669, 137] width 103 height 103
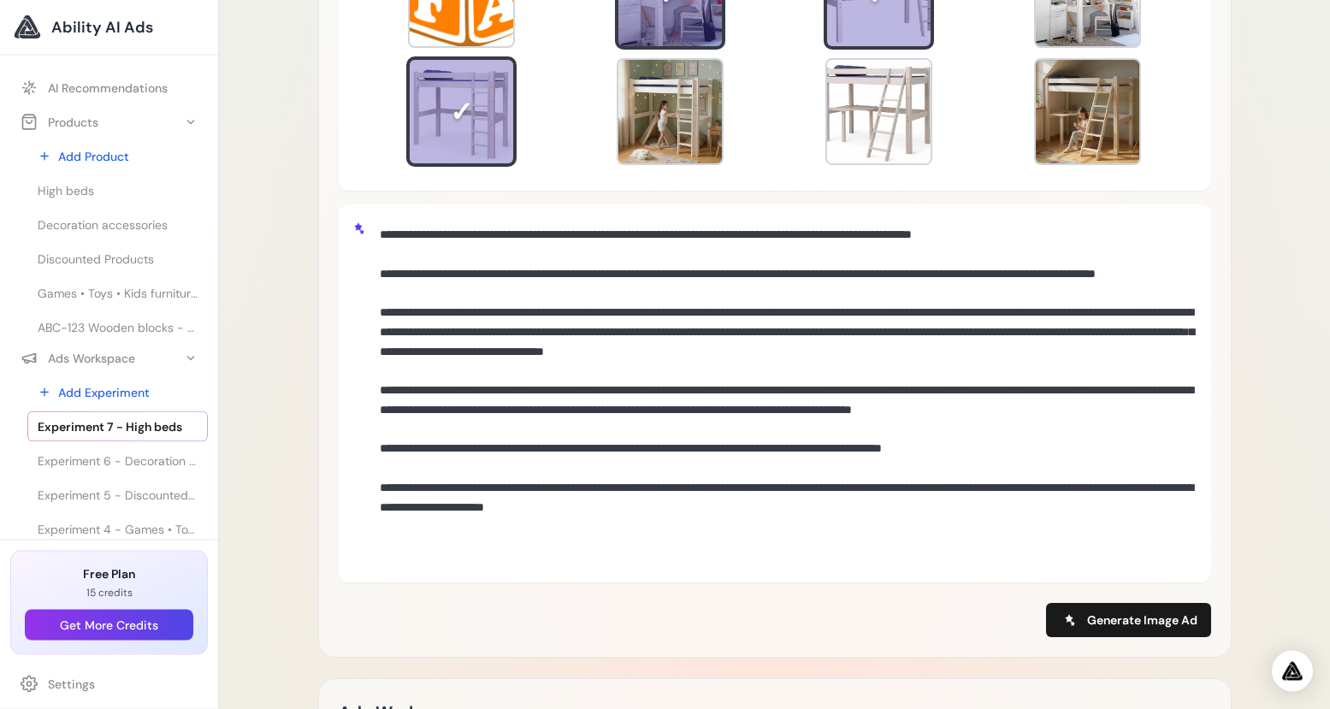
scroll to position [851, 0]
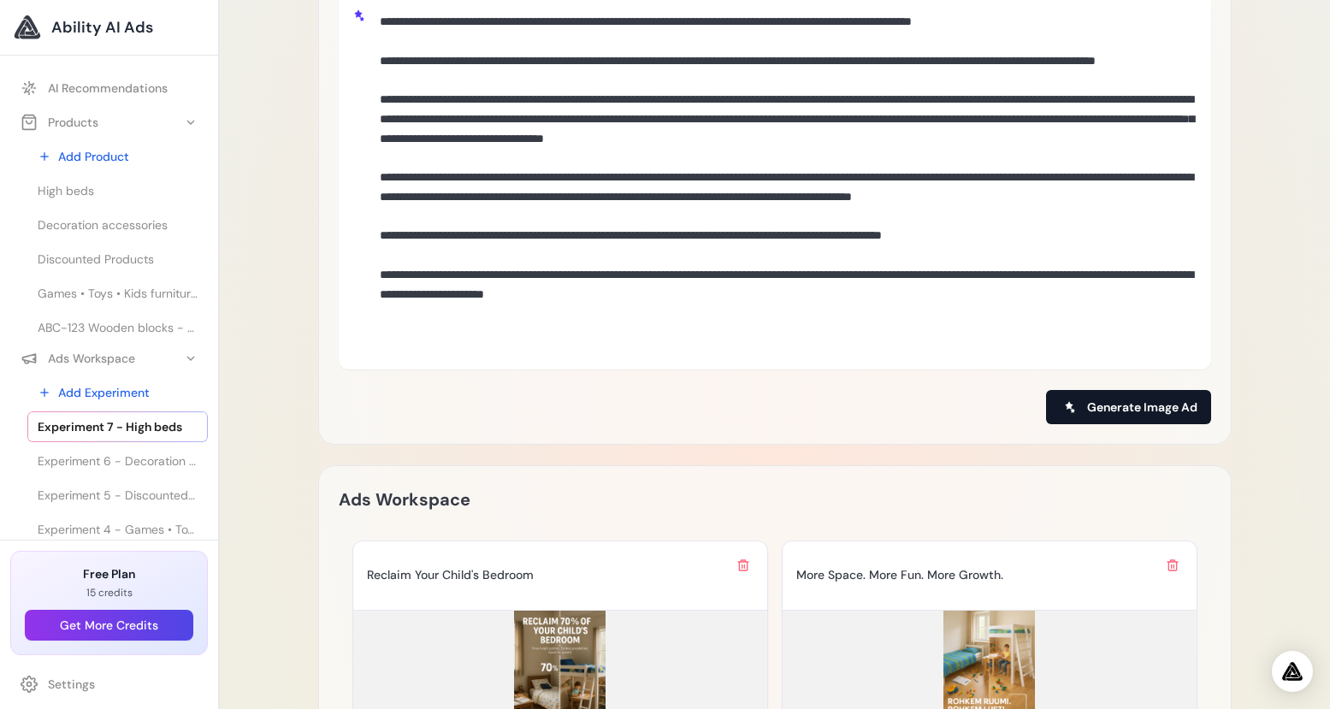
click at [1151, 403] on span "Generate Image Ad" at bounding box center [1142, 407] width 110 height 17
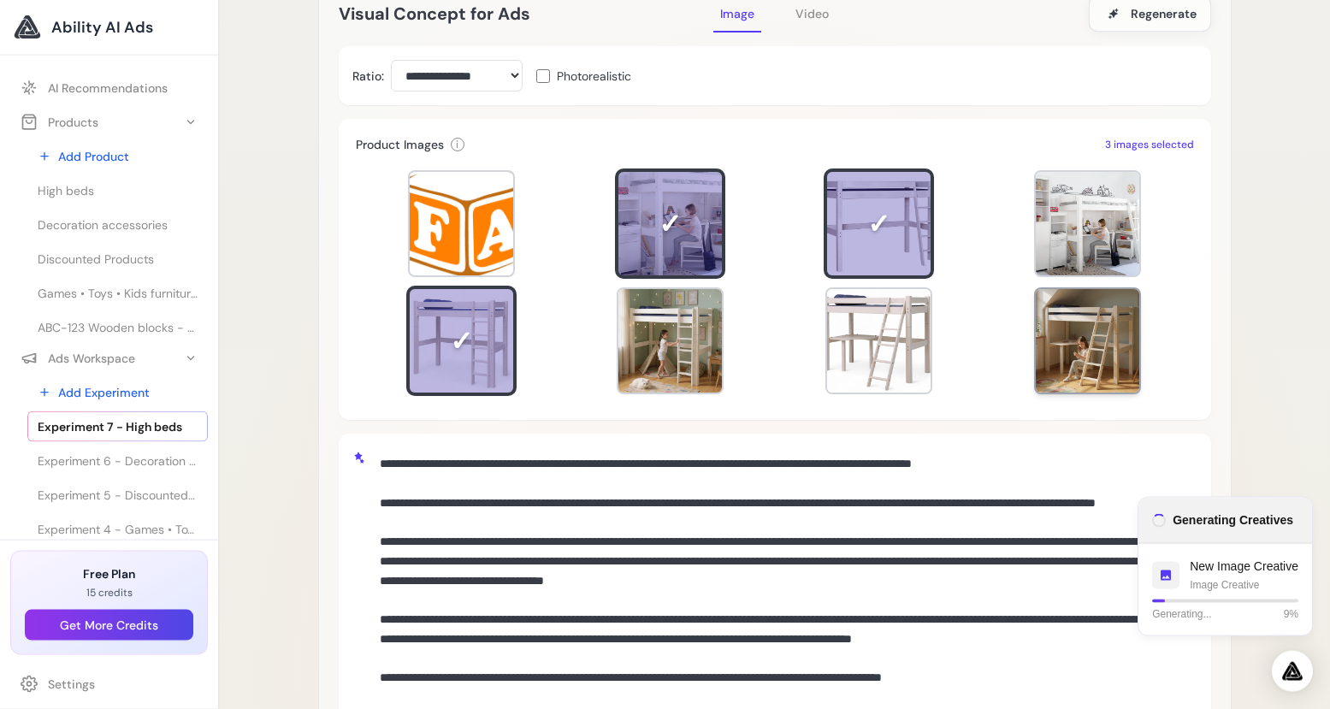
scroll to position [317, 0]
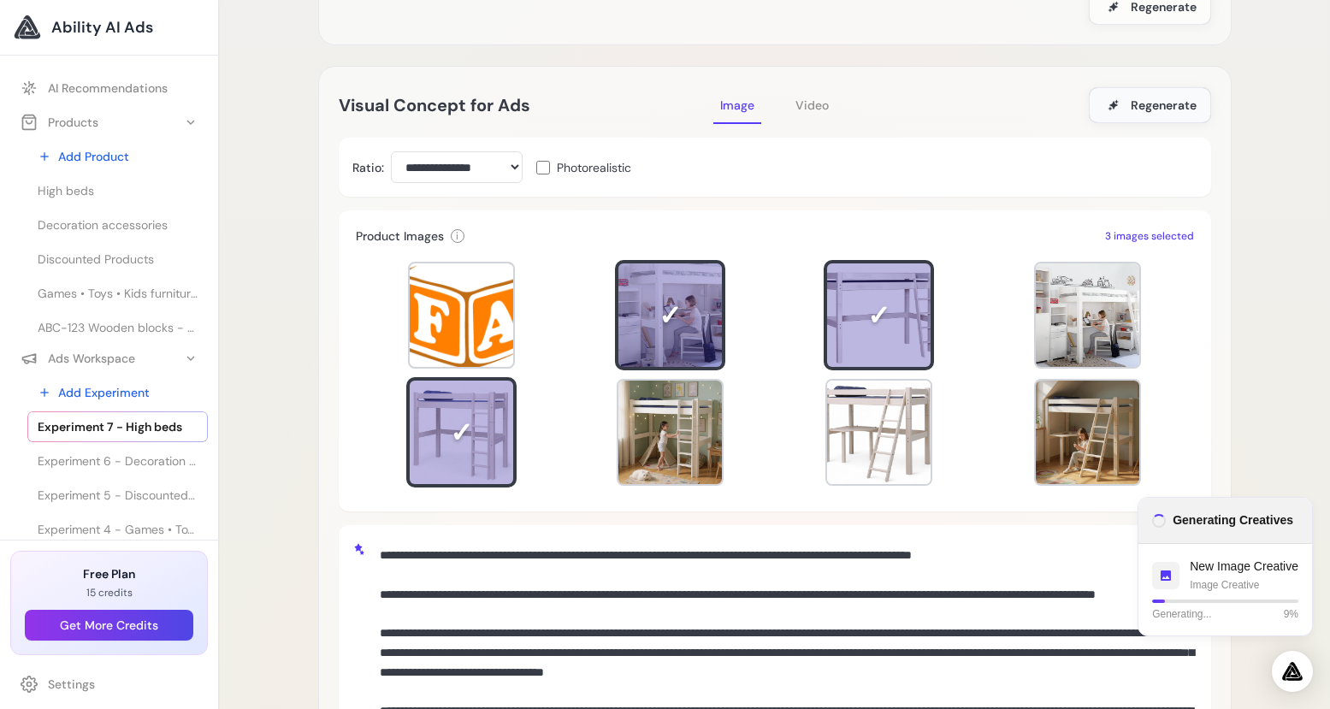
click at [1174, 101] on span "Regenerate" at bounding box center [1164, 105] width 66 height 17
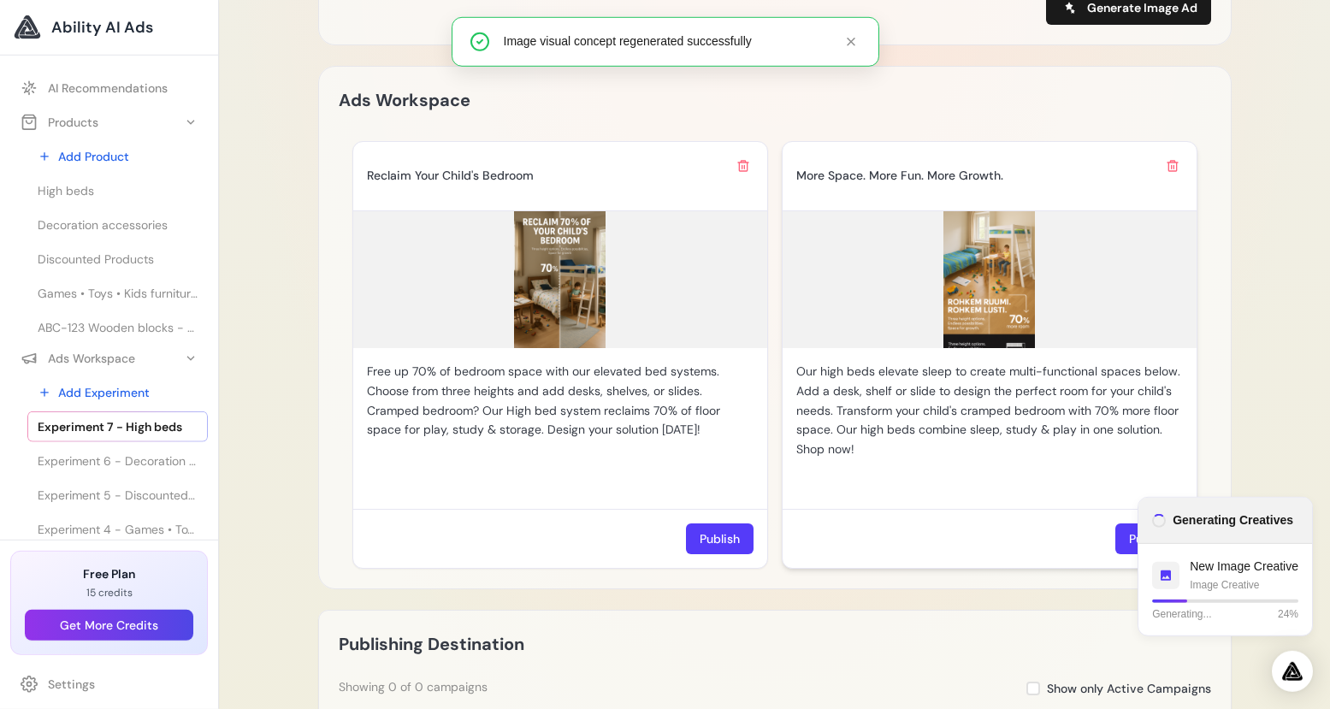
scroll to position [1422, 0]
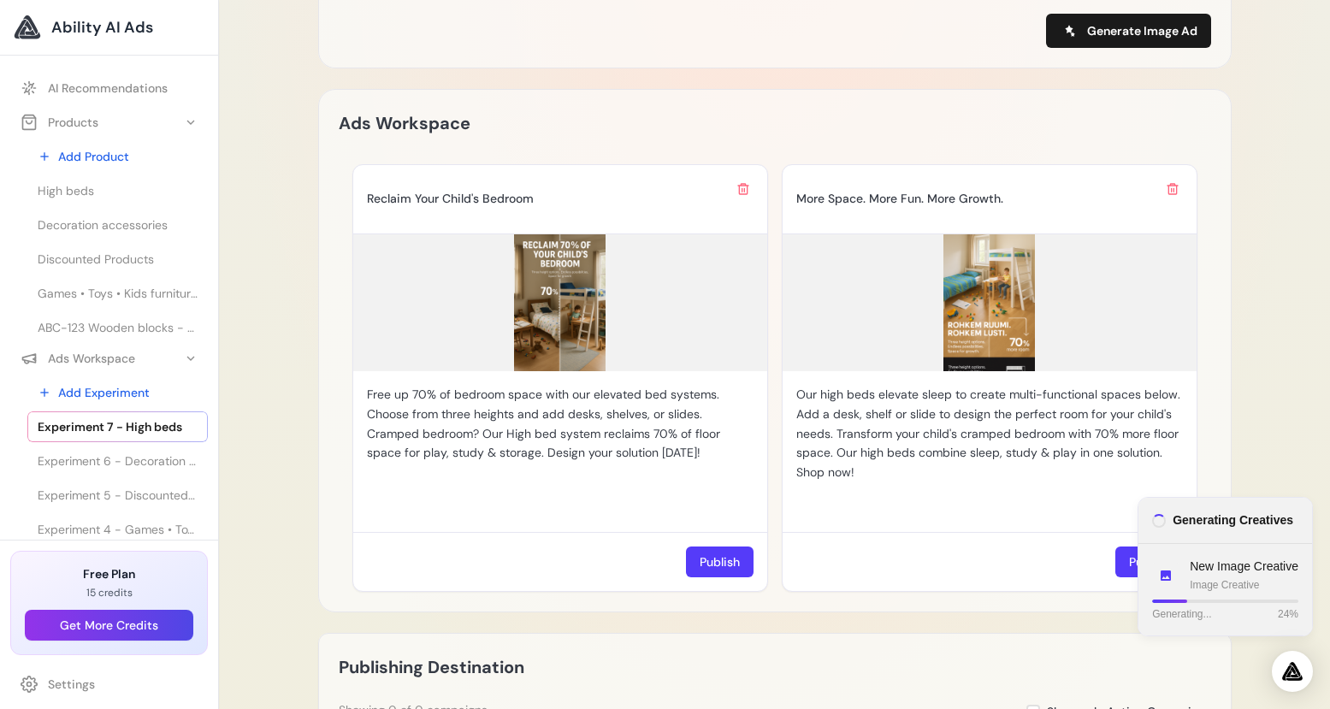
click at [1246, 569] on p "New Image Creative" at bounding box center [1244, 567] width 109 height 18
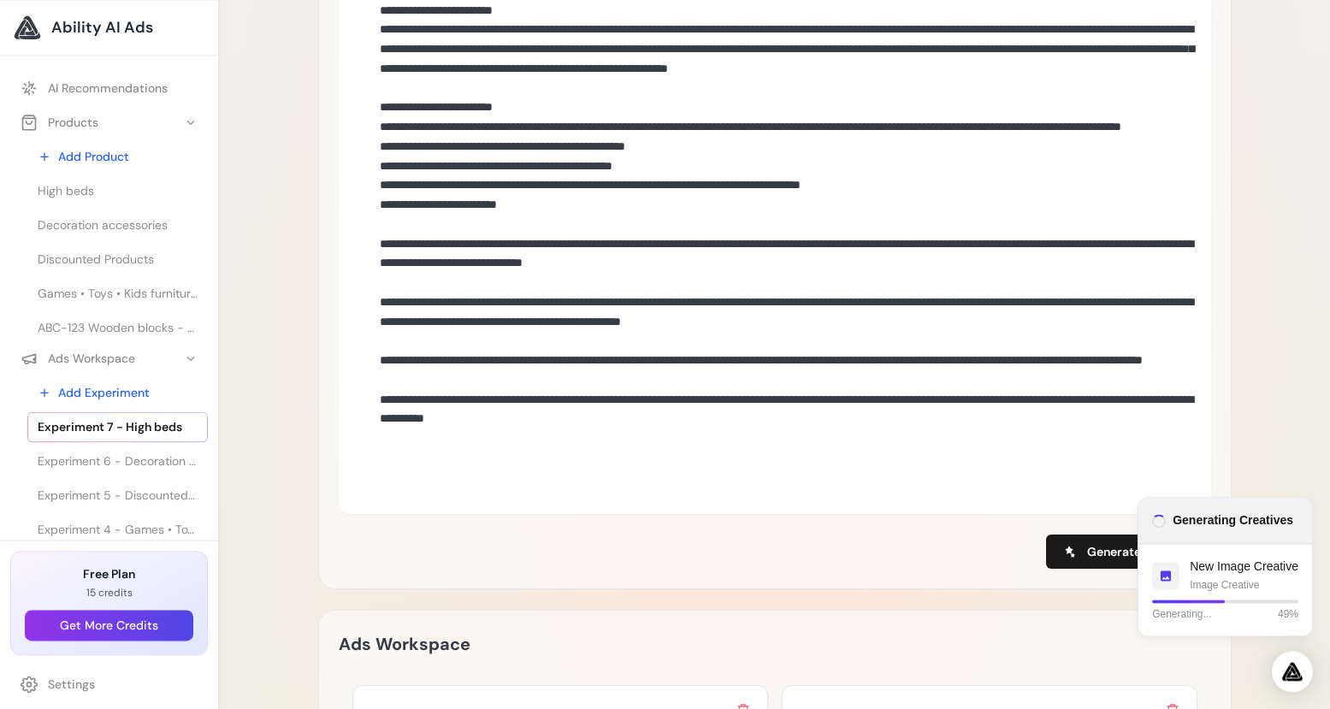
scroll to position [1107, 0]
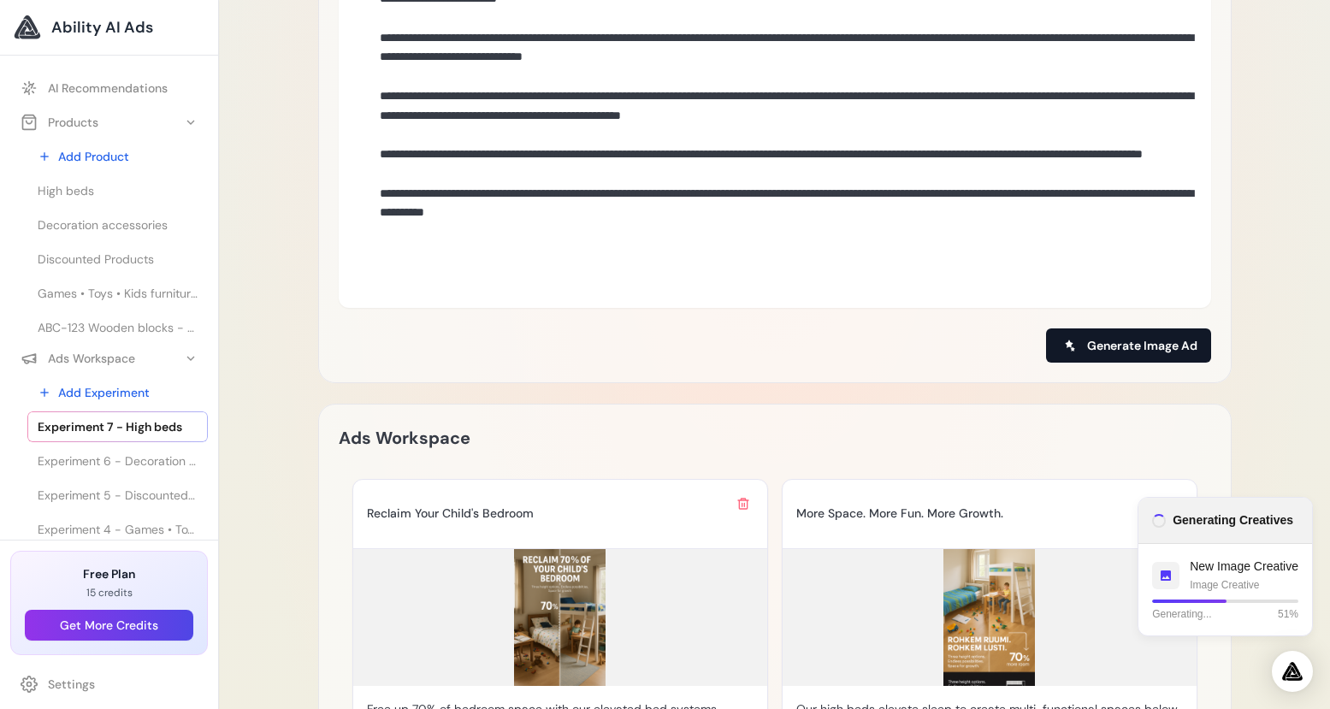
click at [1150, 337] on span "Generate Image Ad" at bounding box center [1142, 345] width 110 height 17
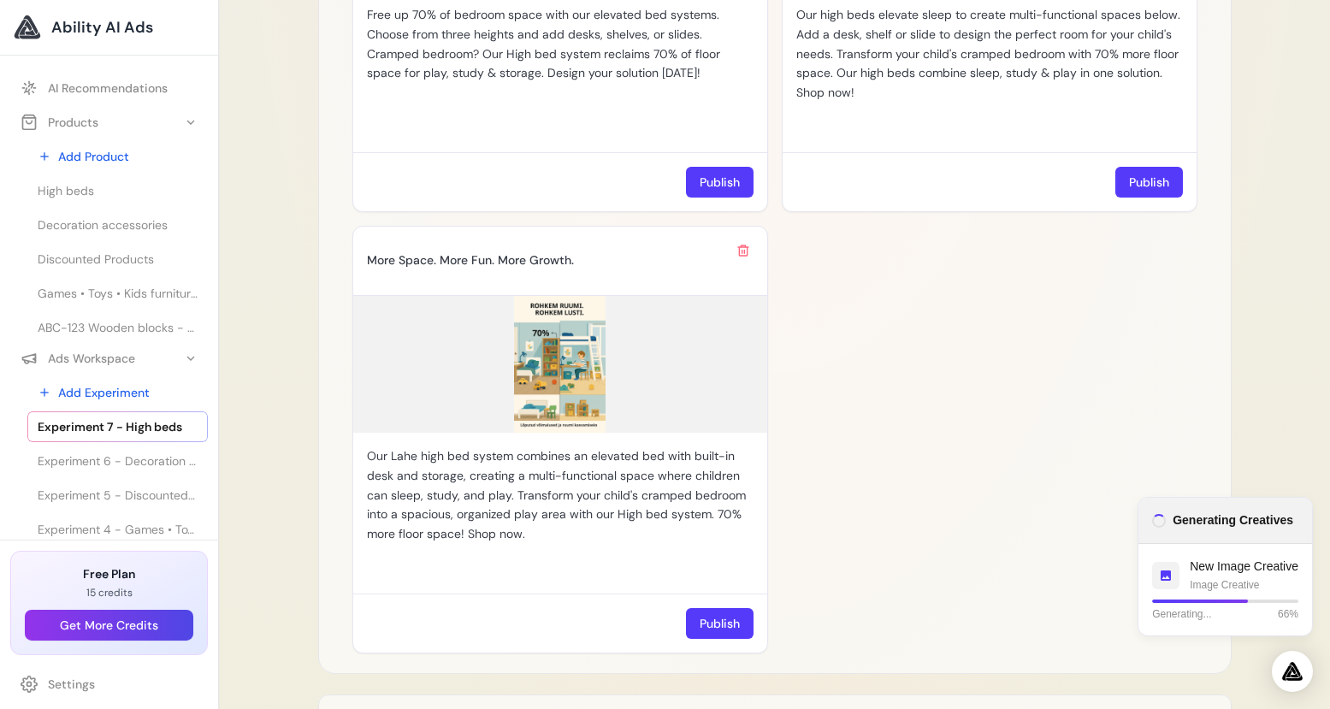
scroll to position [1822, 0]
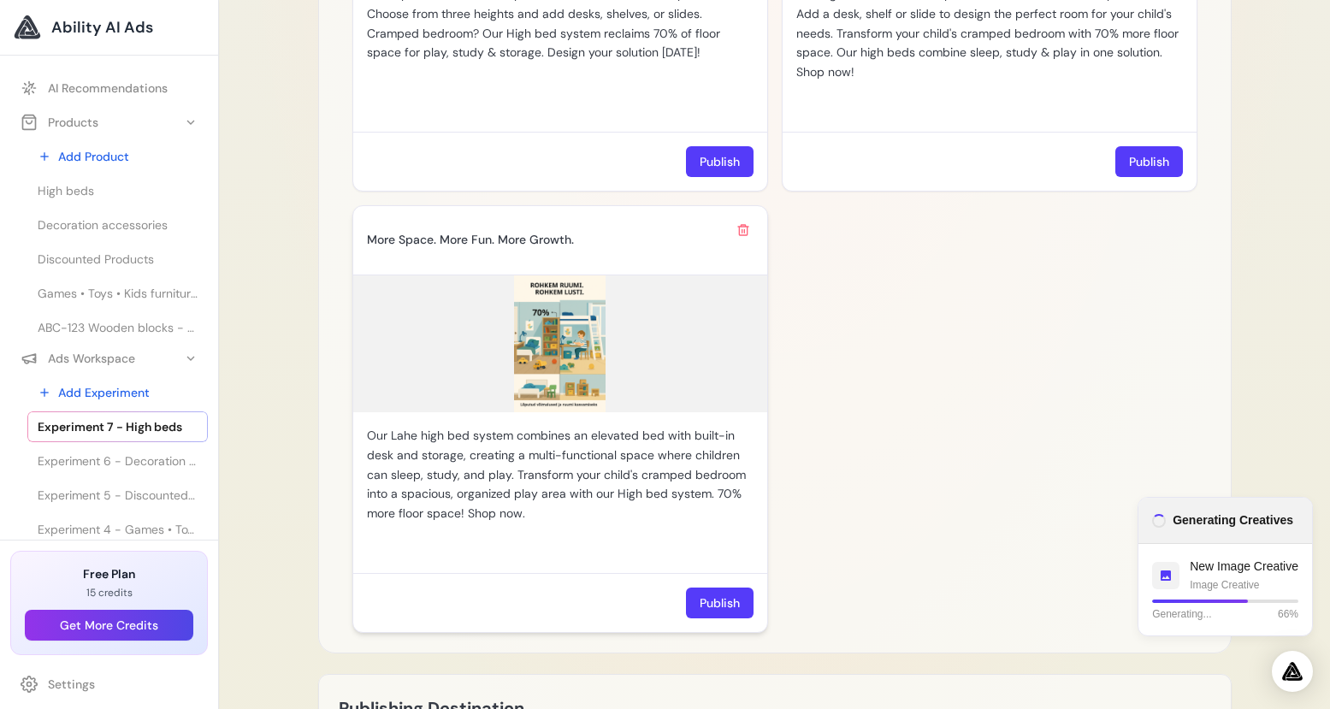
click at [562, 335] on img at bounding box center [560, 343] width 414 height 137
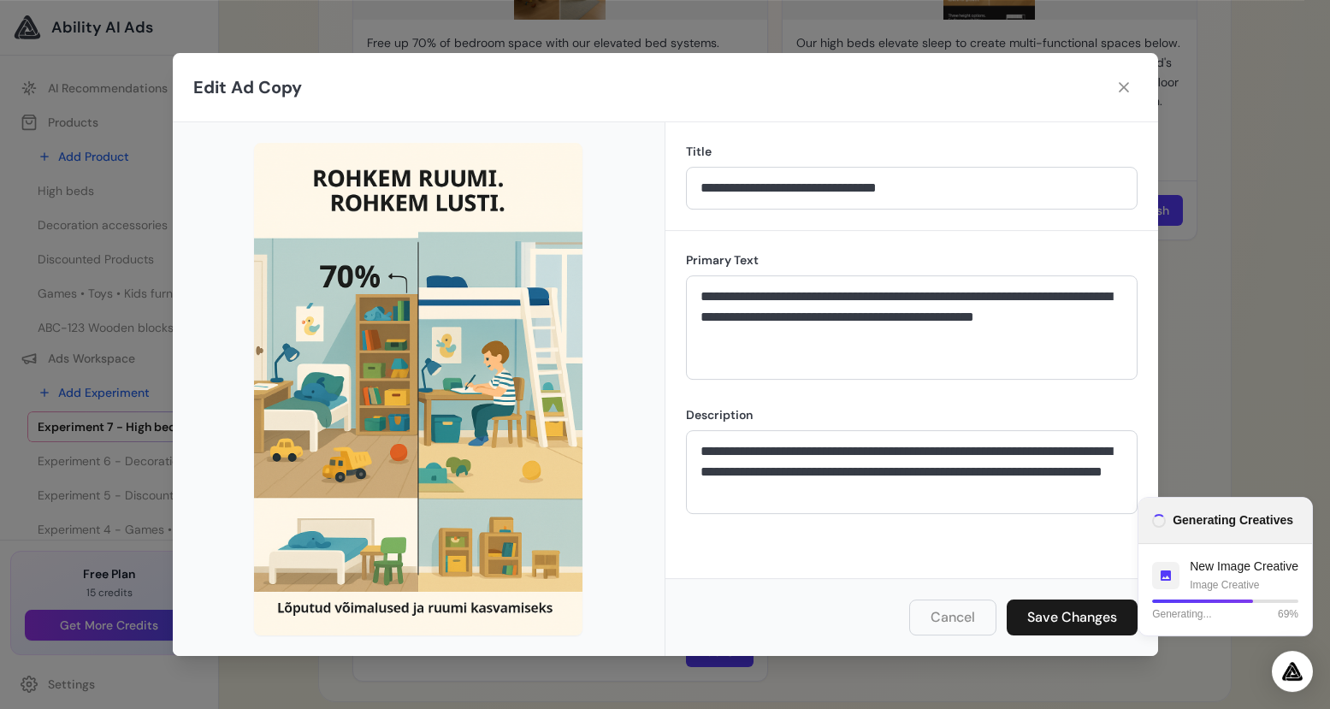
scroll to position [1740, 0]
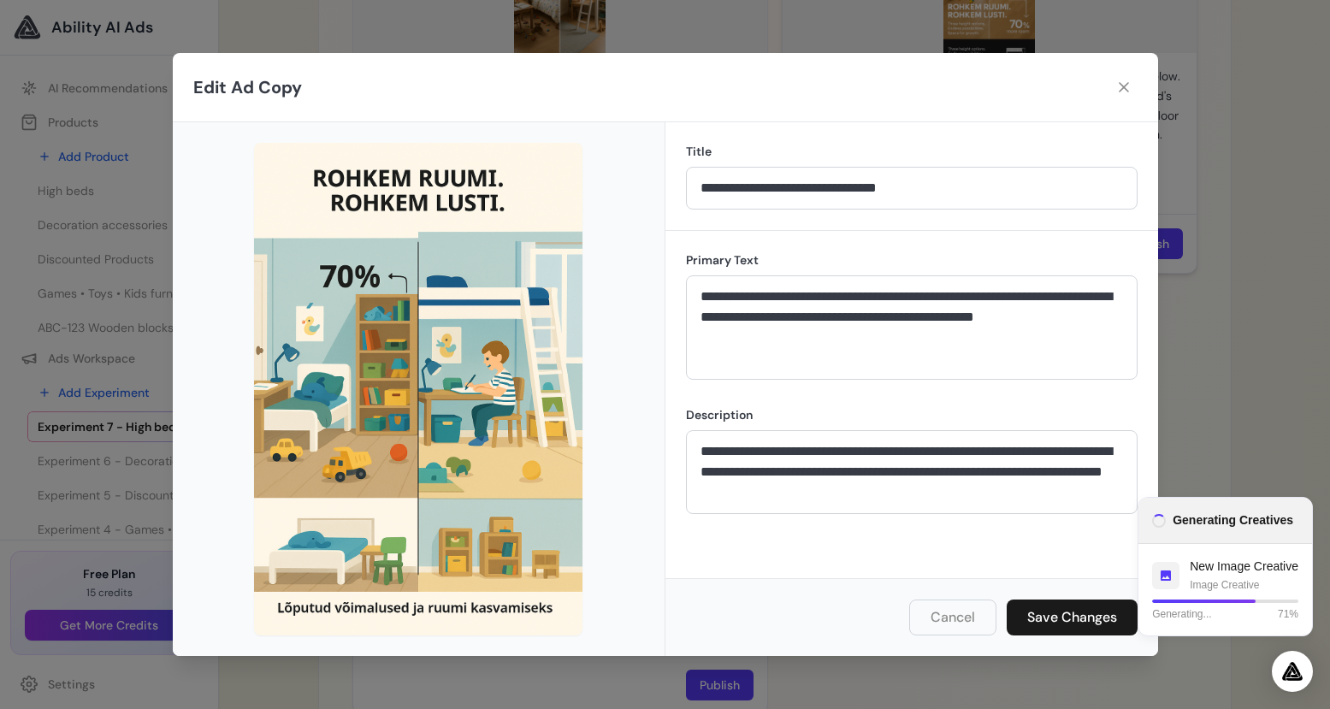
drag, startPoint x: 1125, startPoint y: 83, endPoint x: 1192, endPoint y: 115, distance: 73.8
click at [1125, 83] on icon at bounding box center [1123, 87] width 17 height 17
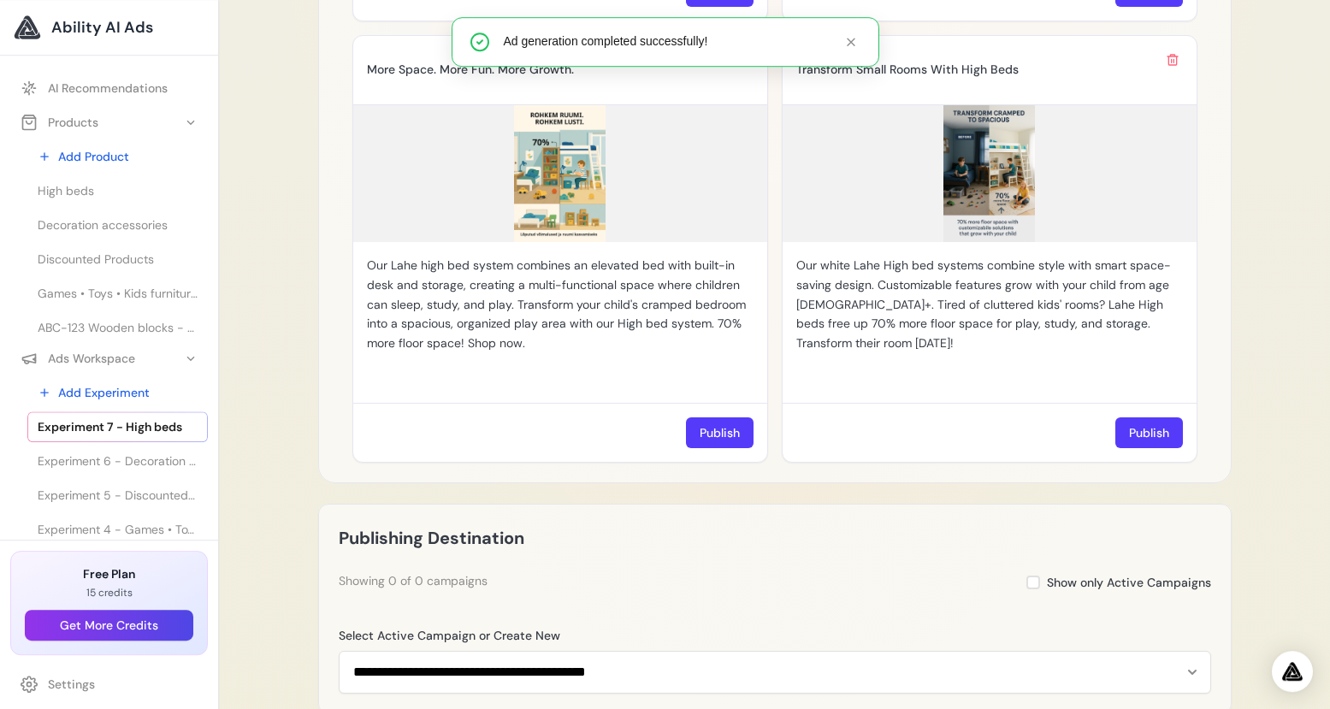
scroll to position [1932, 0]
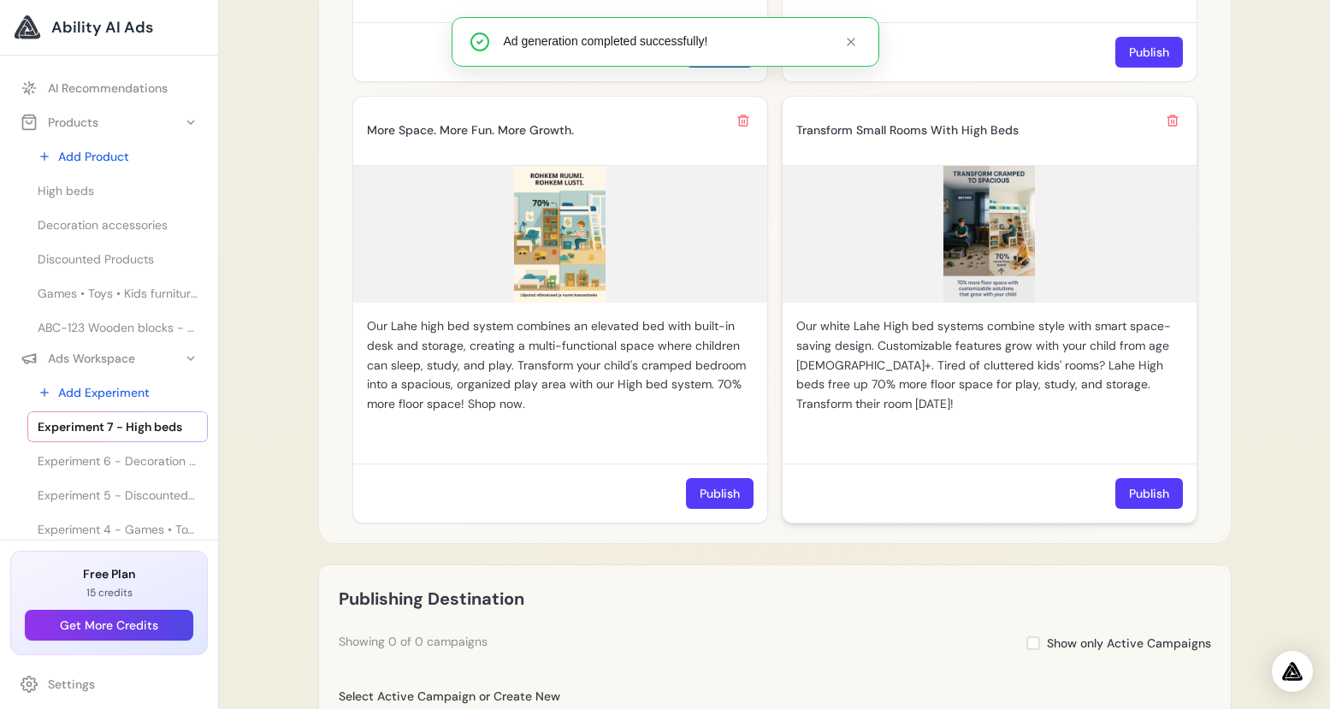
click at [1006, 217] on img at bounding box center [989, 234] width 414 height 137
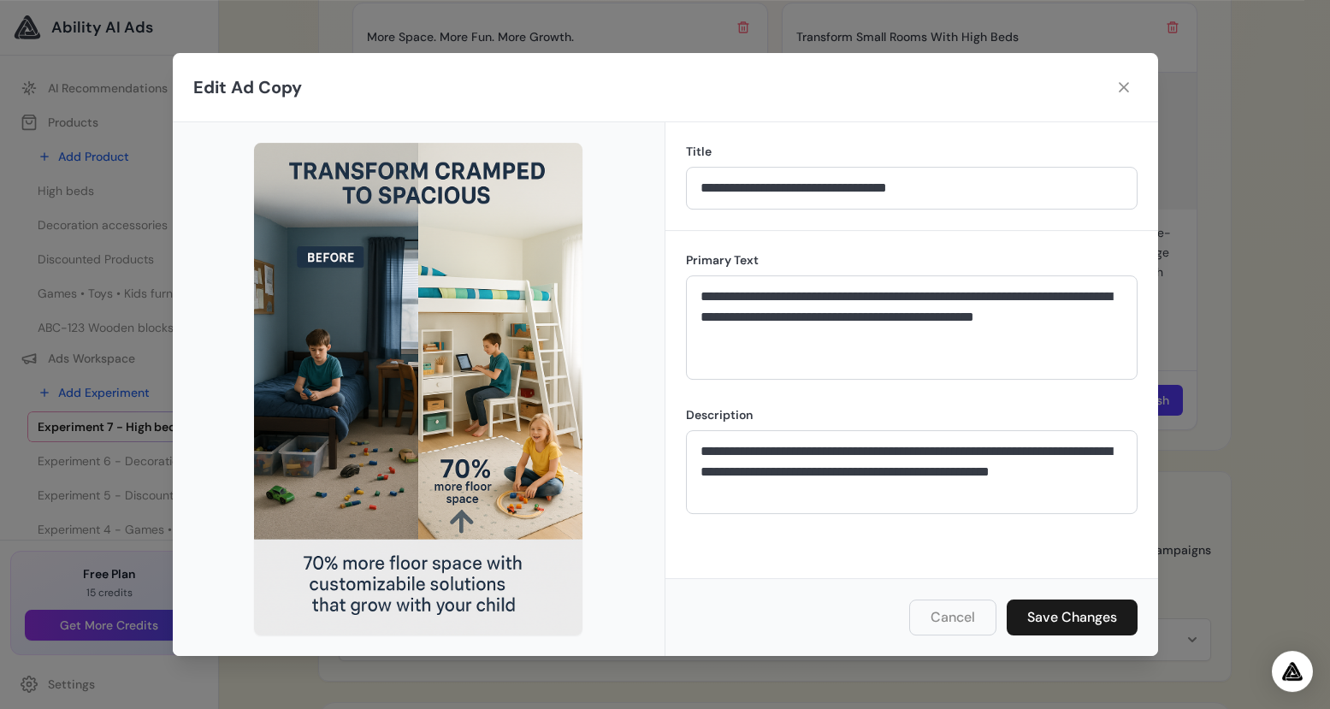
scroll to position [2028, 0]
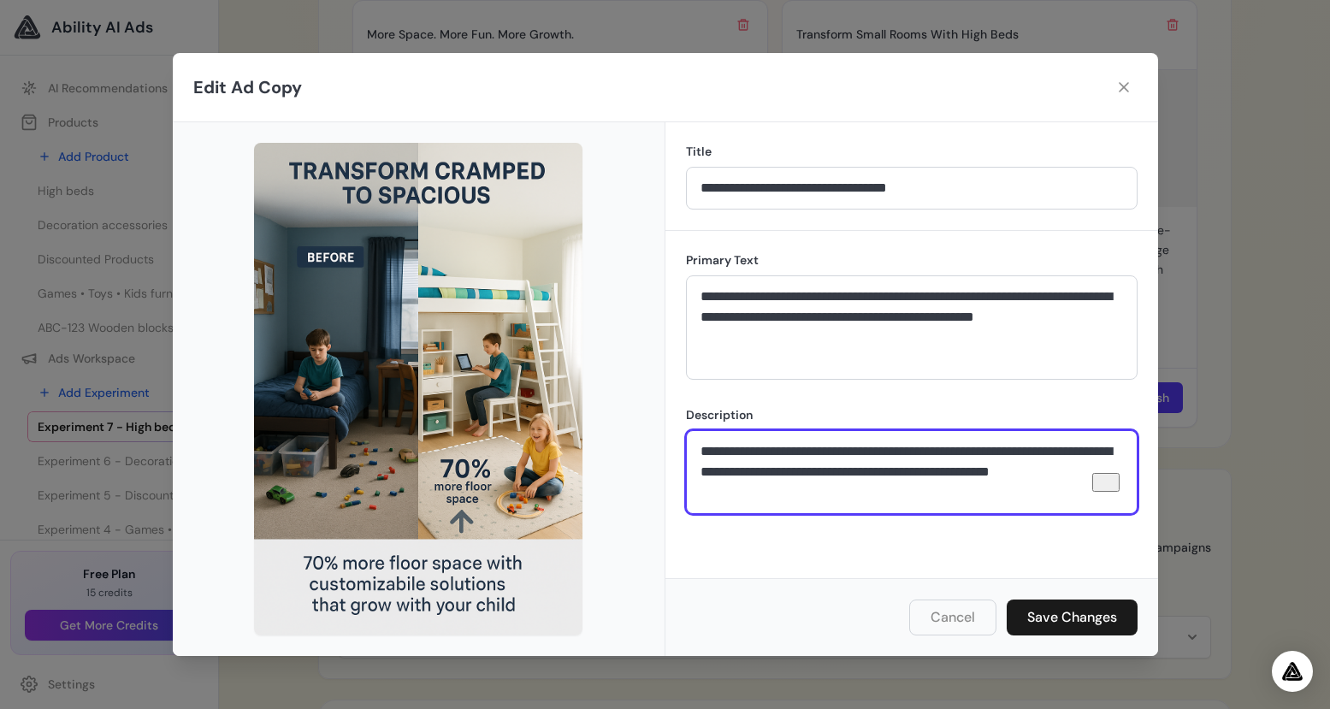
drag, startPoint x: 776, startPoint y: 448, endPoint x: 916, endPoint y: 487, distance: 145.7
click at [916, 487] on textarea "**********" at bounding box center [912, 472] width 452 height 84
click at [983, 489] on textarea "**********" at bounding box center [912, 472] width 452 height 84
drag, startPoint x: 944, startPoint y: 468, endPoint x: 1034, endPoint y: 487, distance: 91.7
click at [1034, 487] on textarea "**********" at bounding box center [912, 472] width 452 height 84
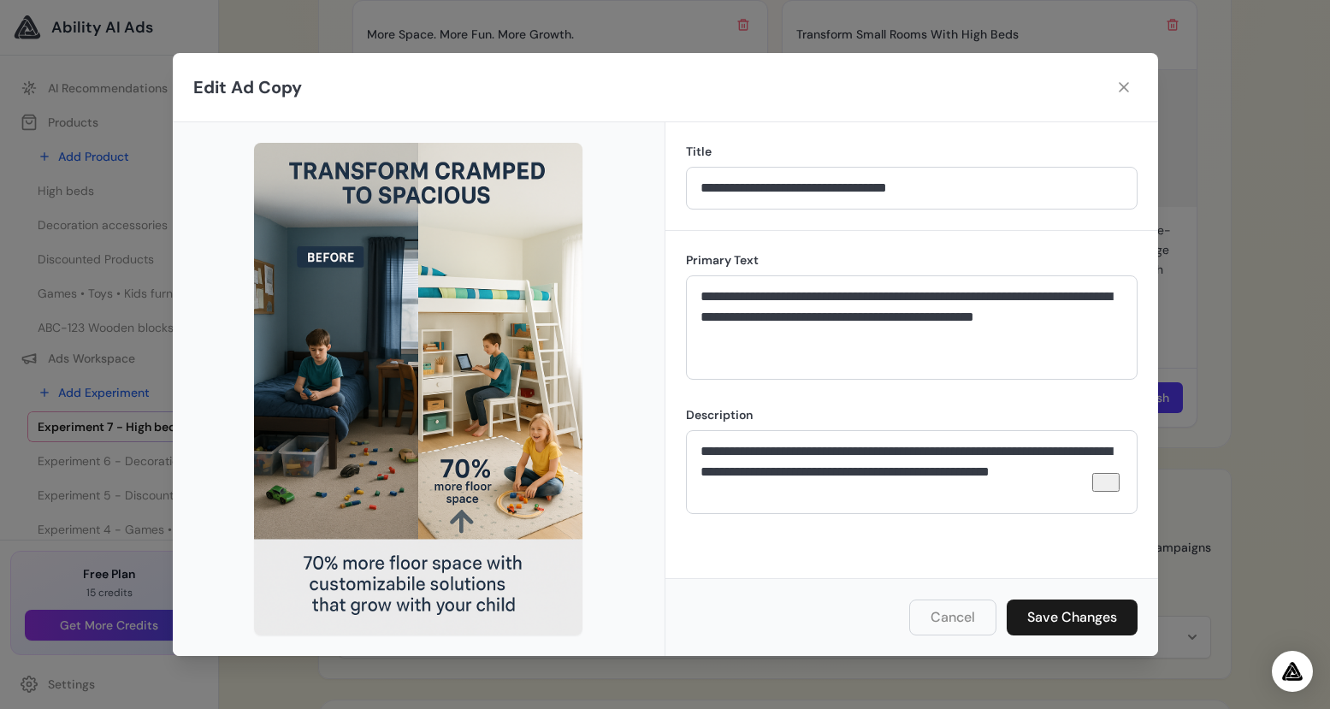
click at [1110, 477] on div "Open Grammarly." at bounding box center [1106, 477] width 10 height 0
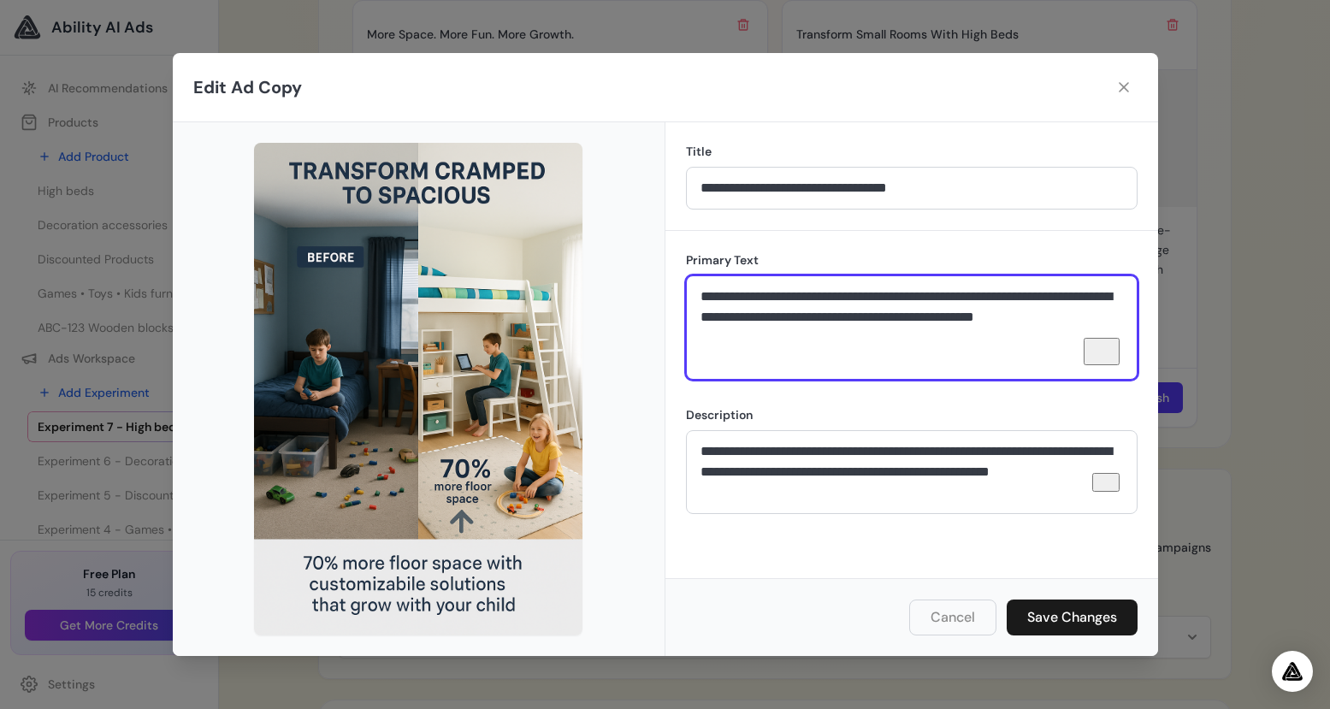
drag, startPoint x: 706, startPoint y: 295, endPoint x: 842, endPoint y: 351, distance: 146.9
click at [842, 351] on textarea "**********" at bounding box center [912, 327] width 452 height 104
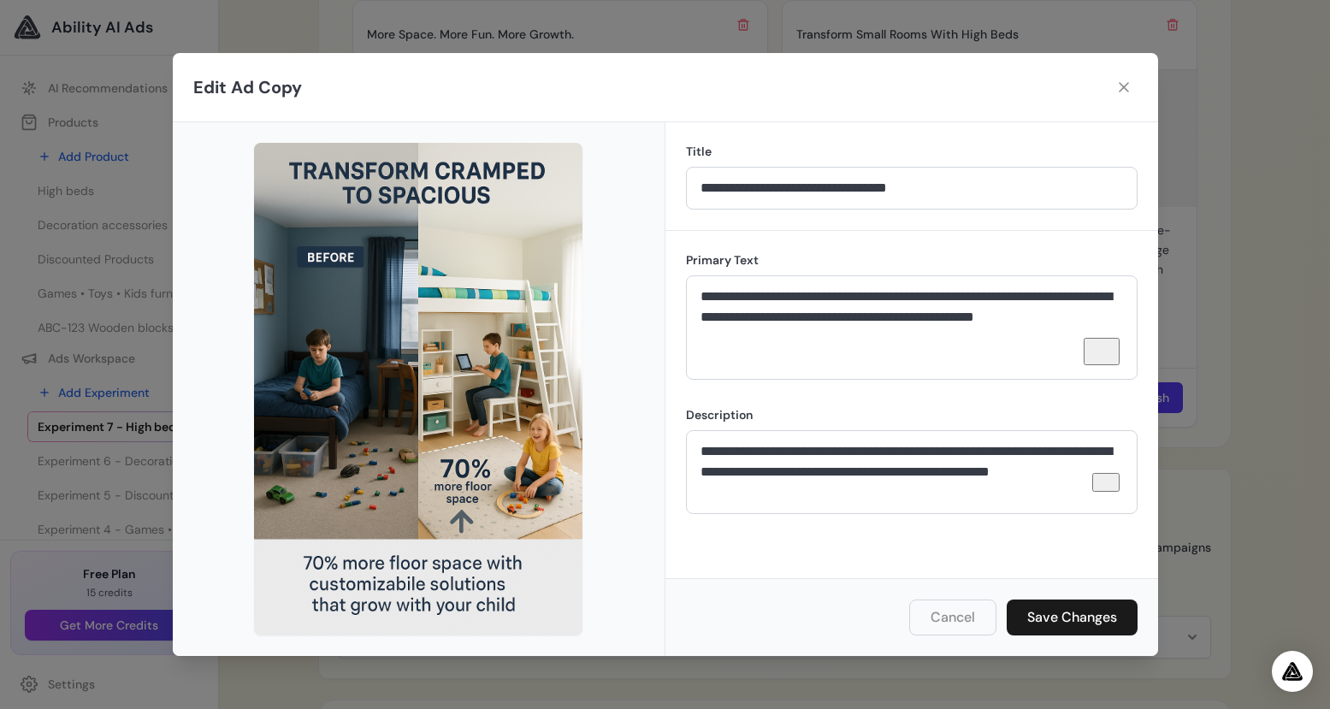
click at [1109, 355] on div "Open Grammarly." at bounding box center [1101, 351] width 19 height 19
click at [1106, 357] on div "Open Grammarly." at bounding box center [1101, 351] width 19 height 19
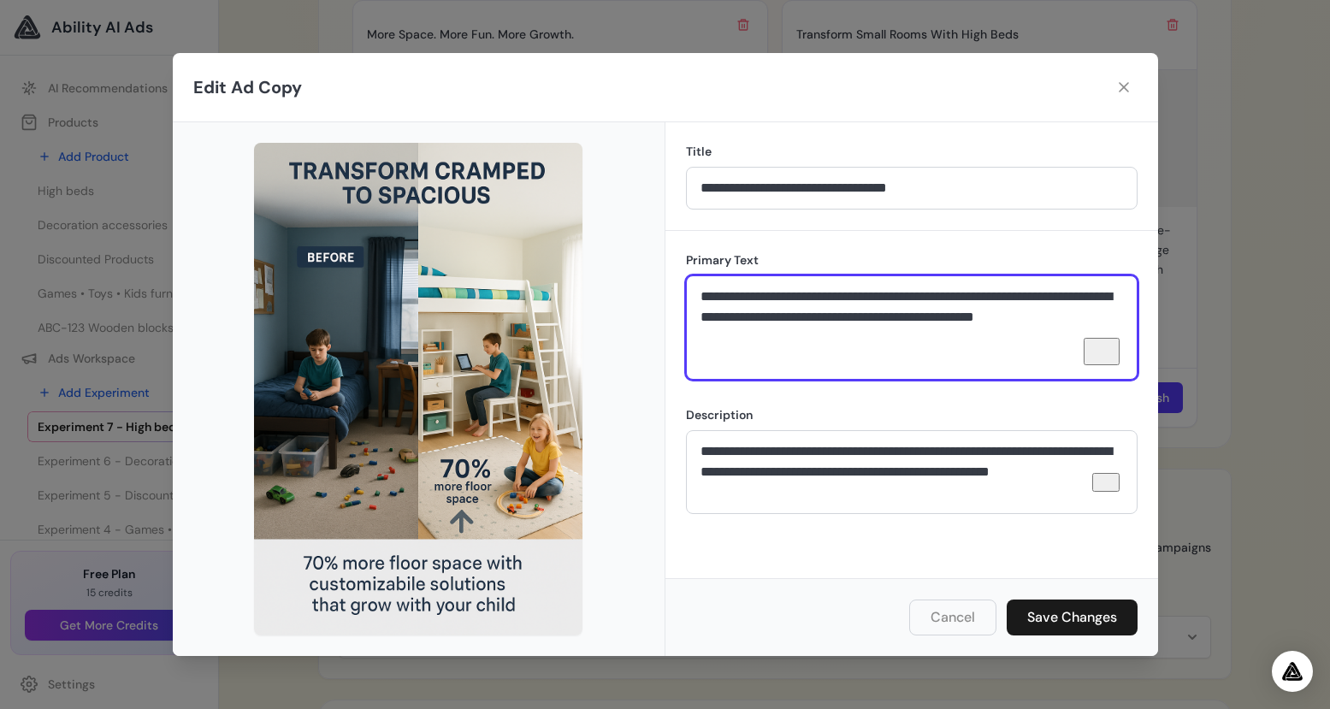
click at [849, 358] on textarea "**********" at bounding box center [912, 327] width 452 height 104
drag, startPoint x: 791, startPoint y: 346, endPoint x: 671, endPoint y: 281, distance: 136.6
click at [686, 281] on textarea "**********" at bounding box center [912, 327] width 452 height 104
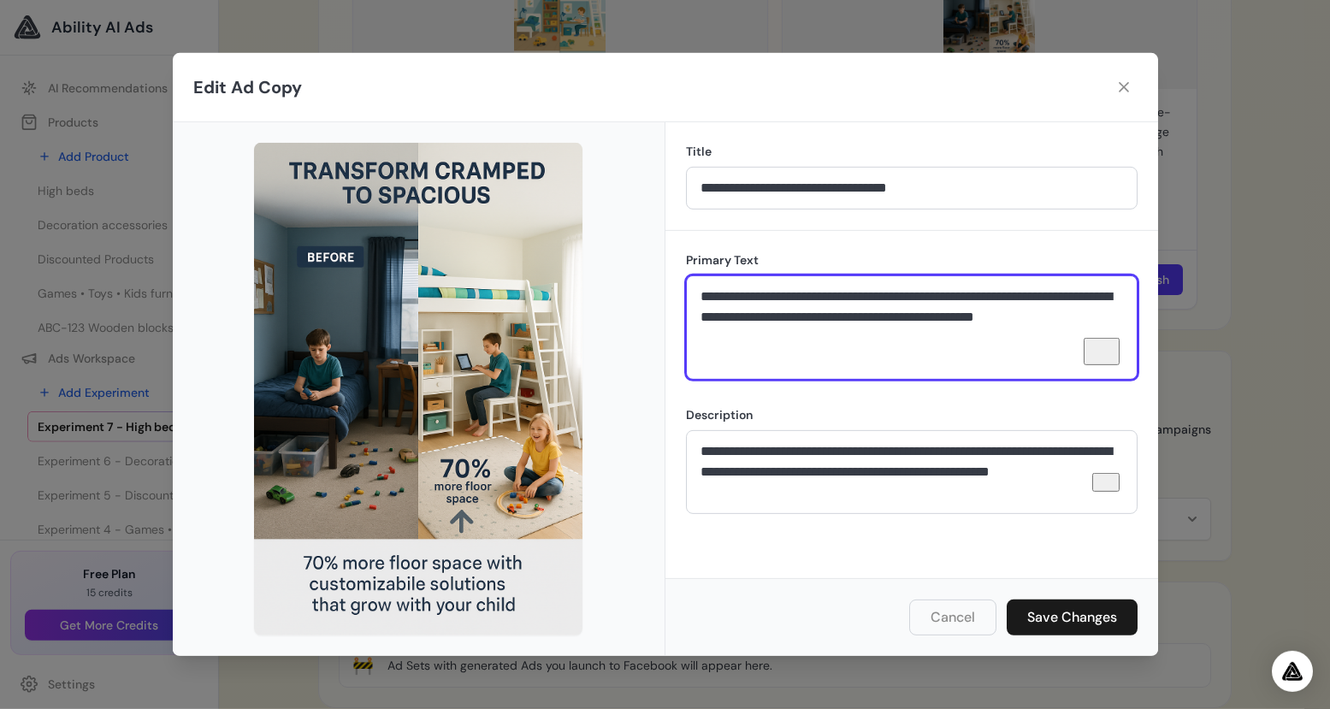
scroll to position [2236, 0]
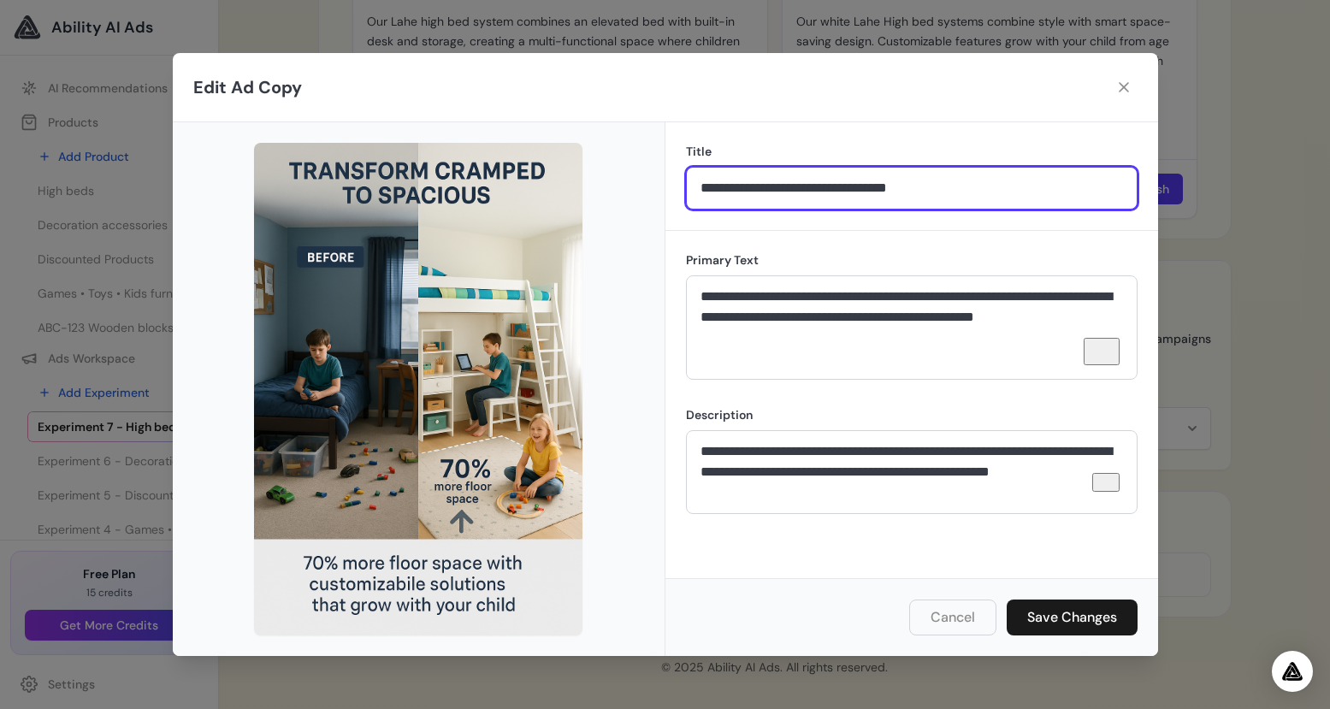
drag, startPoint x: 696, startPoint y: 185, endPoint x: 978, endPoint y: 205, distance: 283.0
click at [978, 205] on input "**********" at bounding box center [912, 188] width 452 height 43
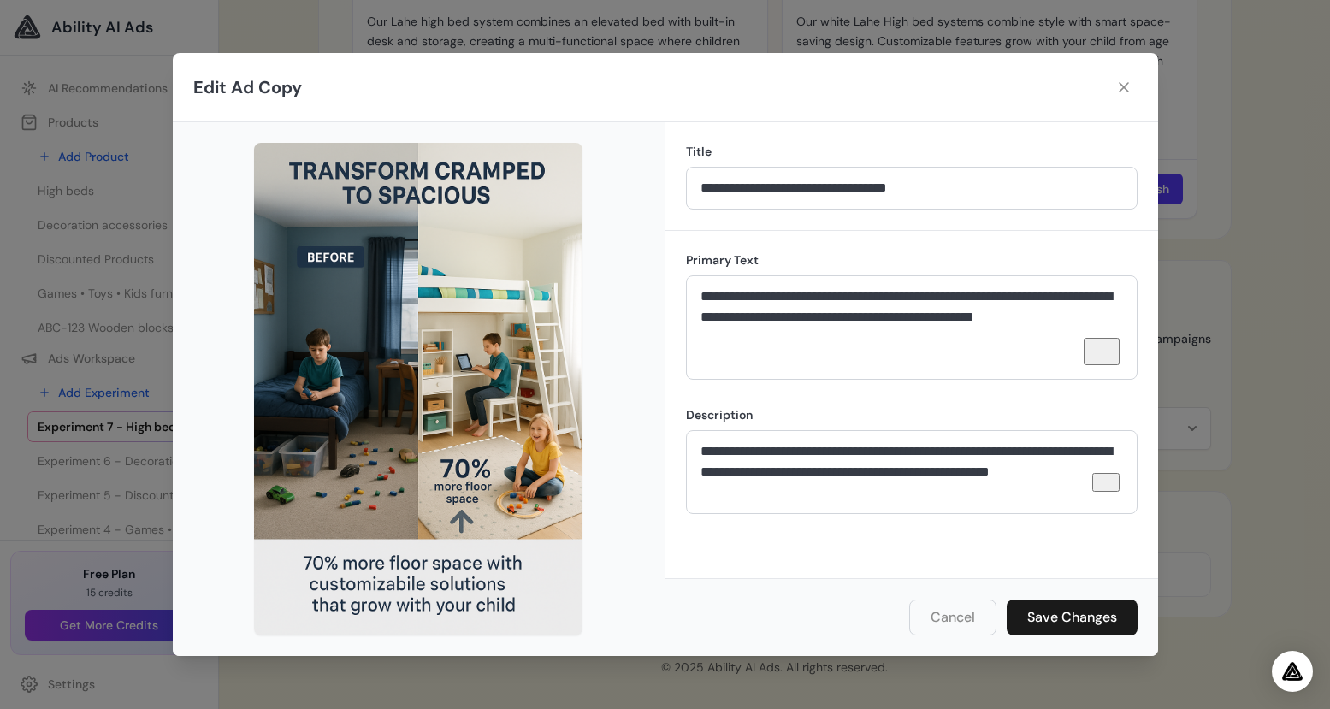
click at [946, 617] on button "Cancel" at bounding box center [952, 617] width 87 height 36
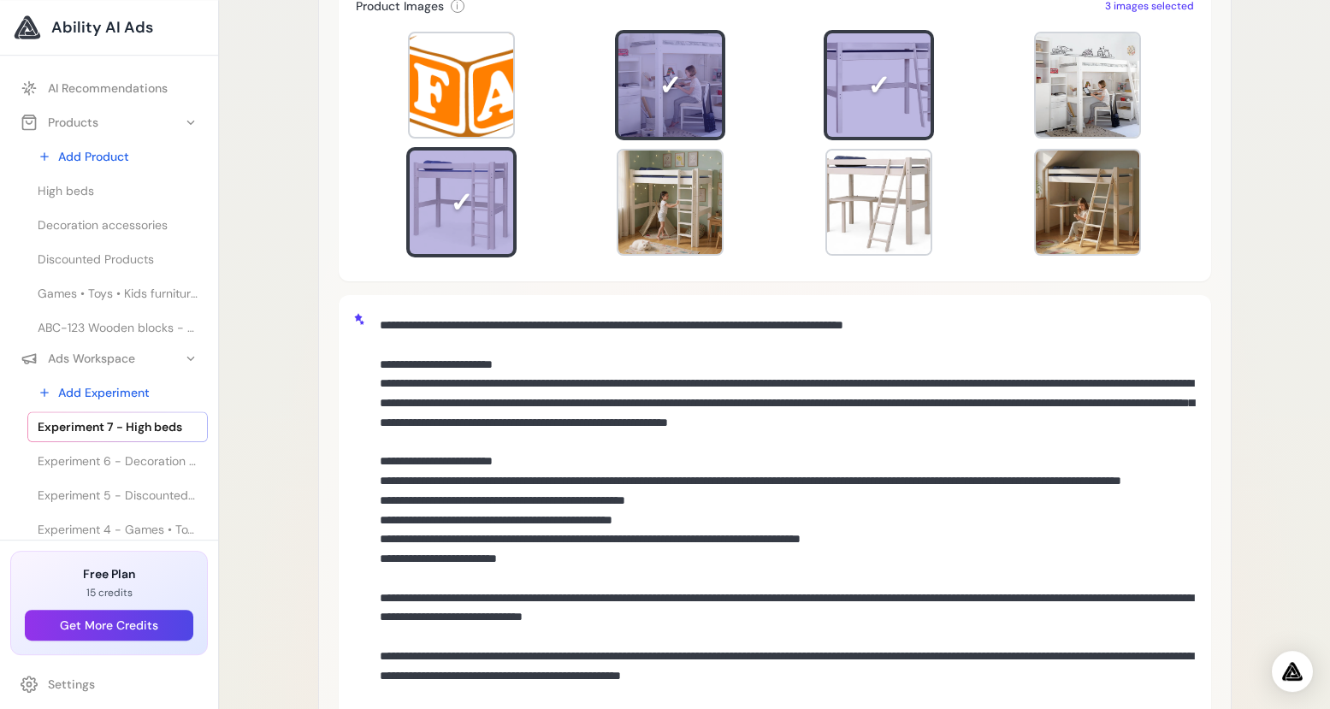
scroll to position [293, 0]
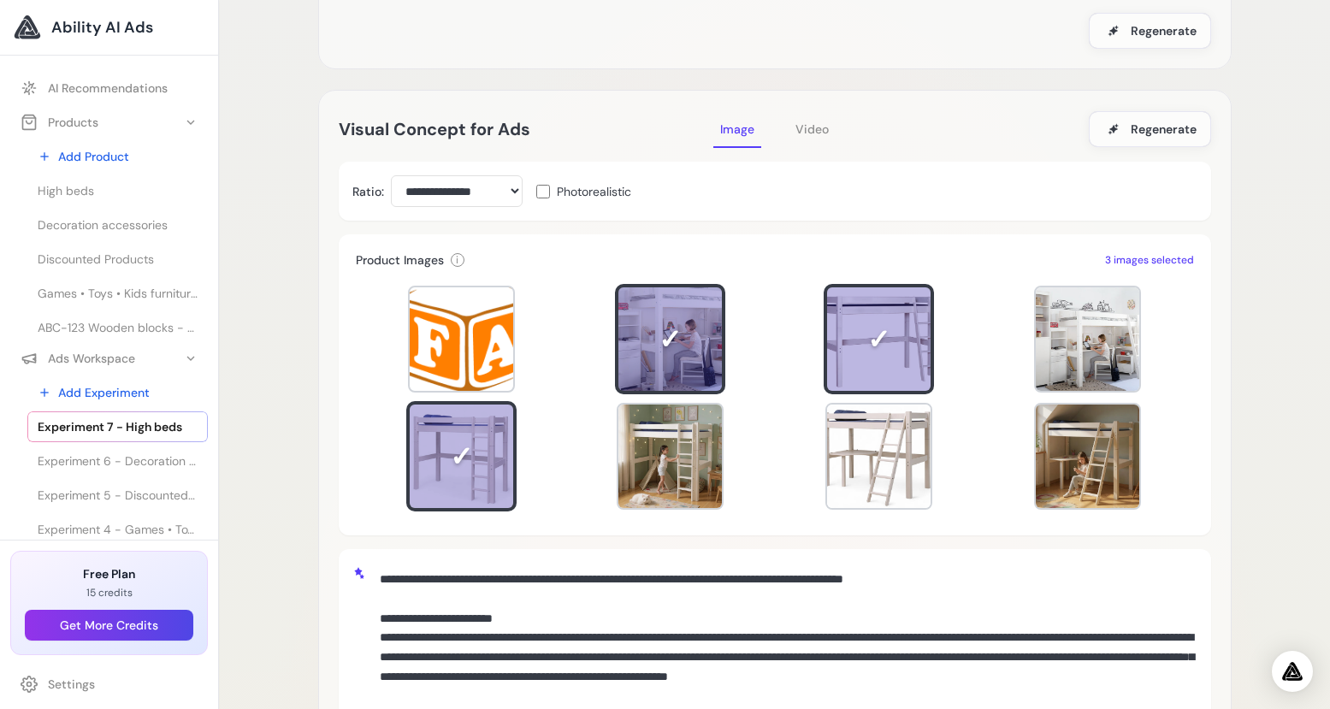
click at [550, 188] on label "Photorealistic" at bounding box center [583, 191] width 95 height 17
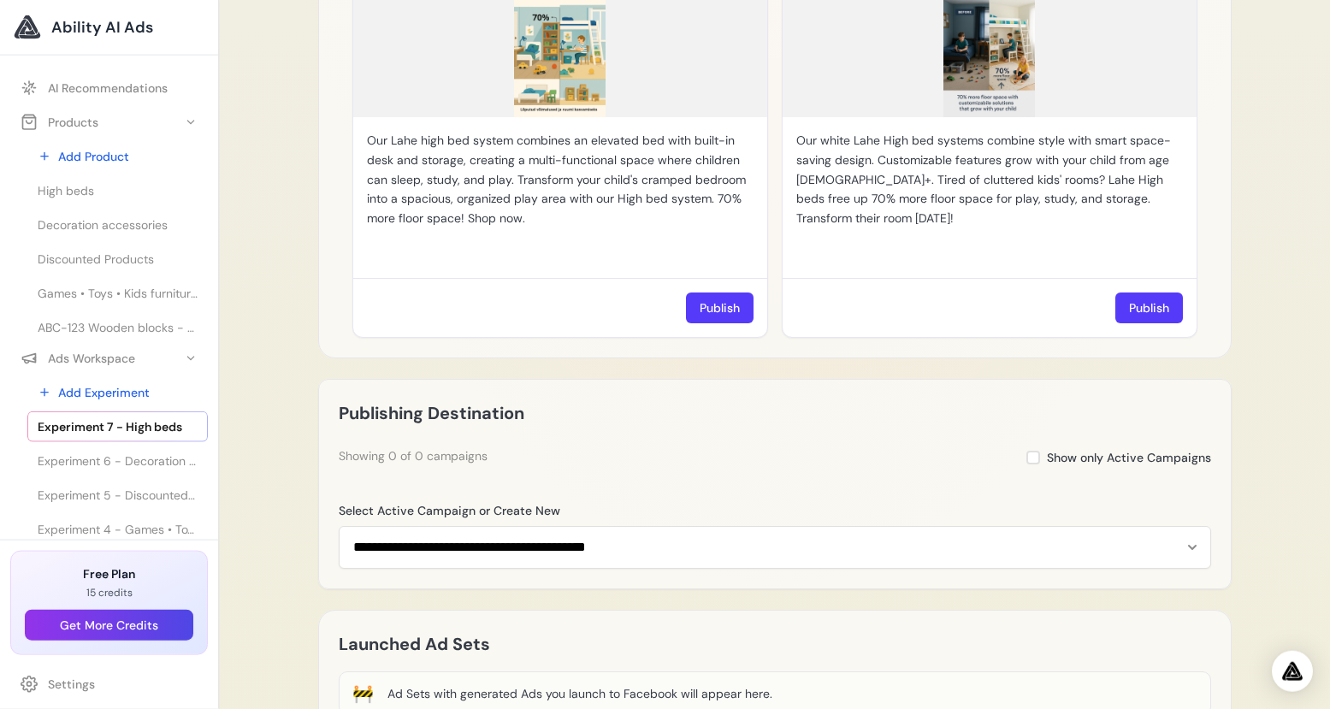
scroll to position [2182, 0]
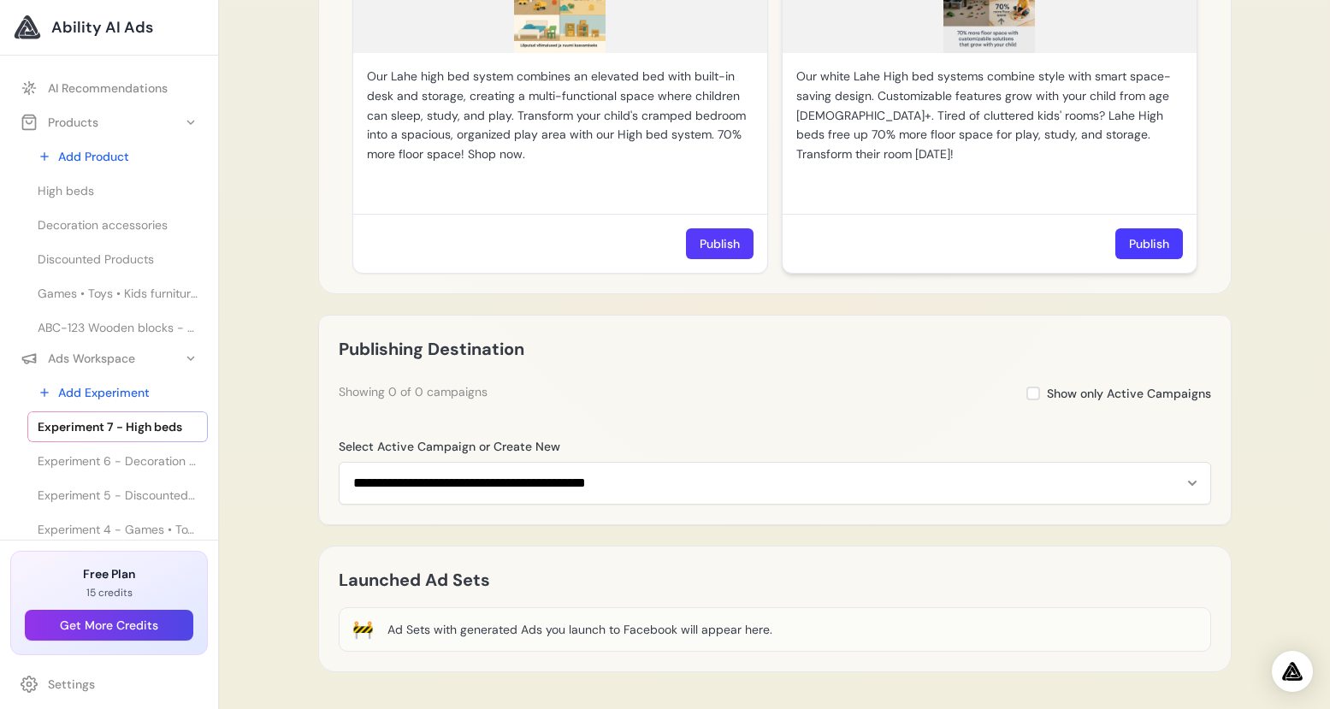
click at [1157, 228] on button "Publish" at bounding box center [1149, 243] width 68 height 31
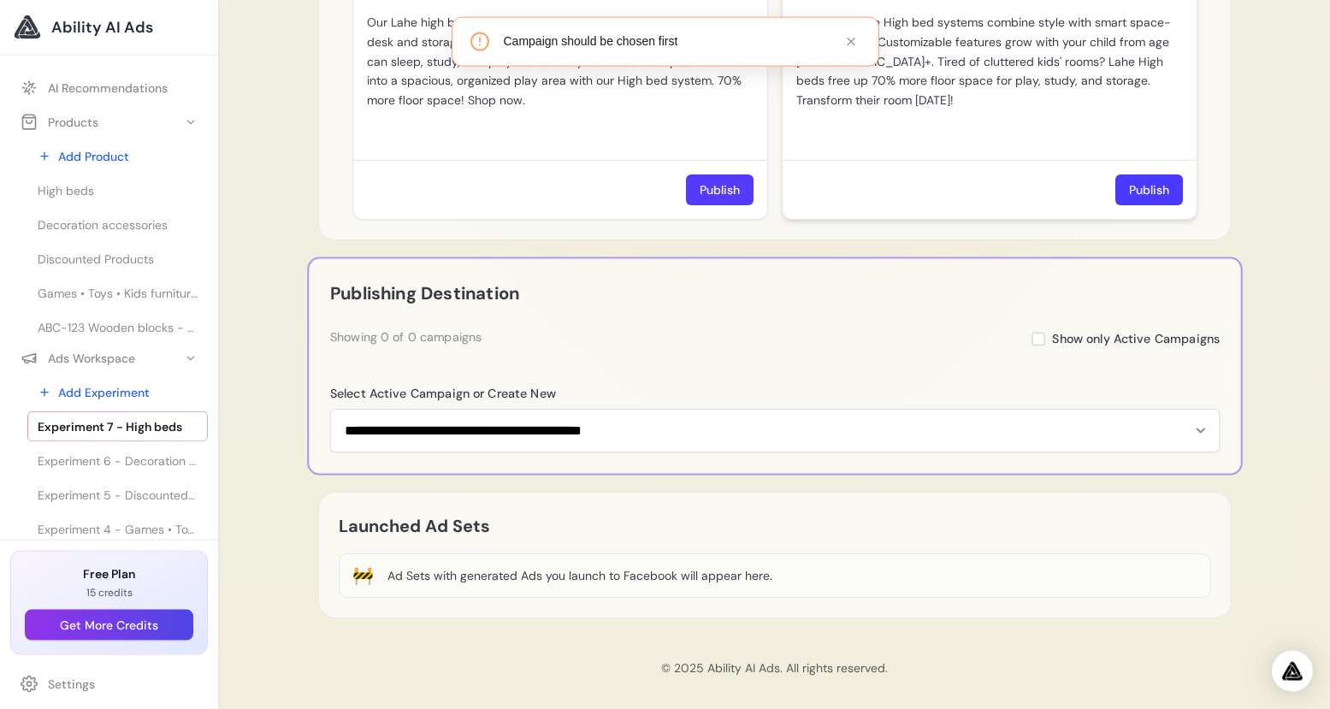
scroll to position [2236, 0]
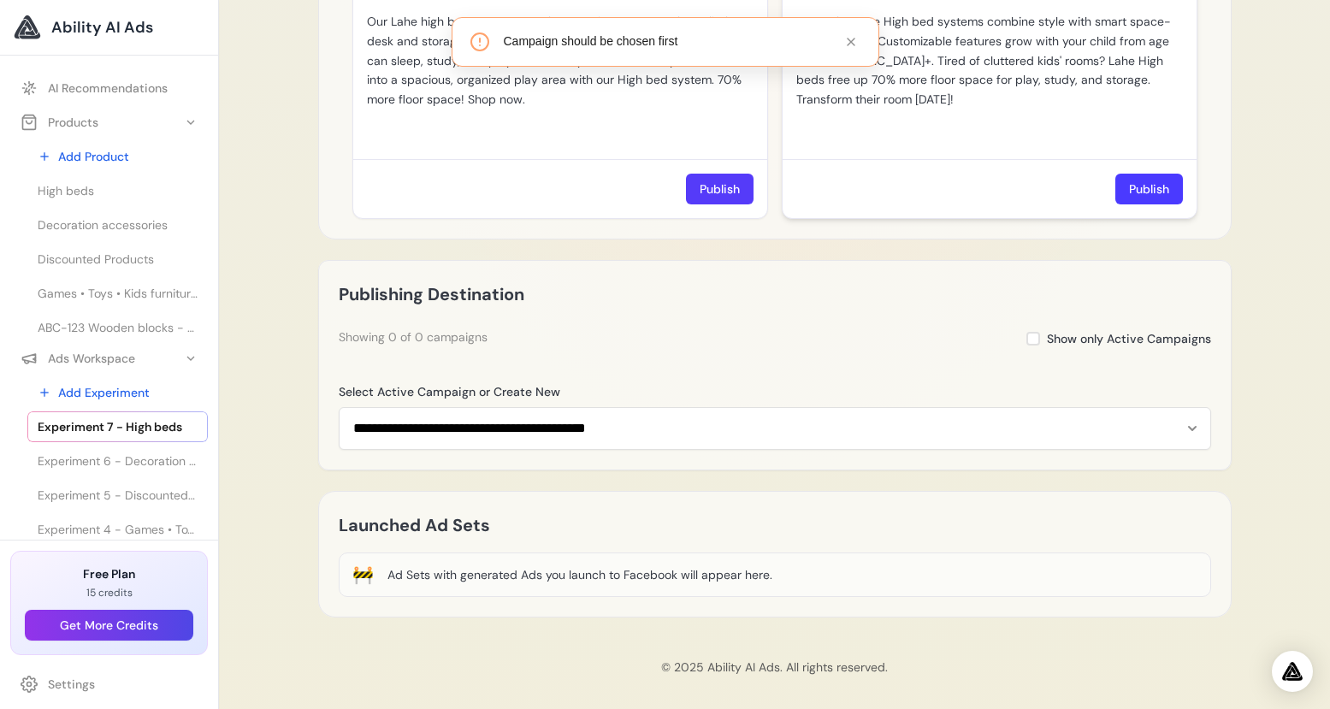
click at [1144, 180] on button "Publish" at bounding box center [1149, 189] width 68 height 31
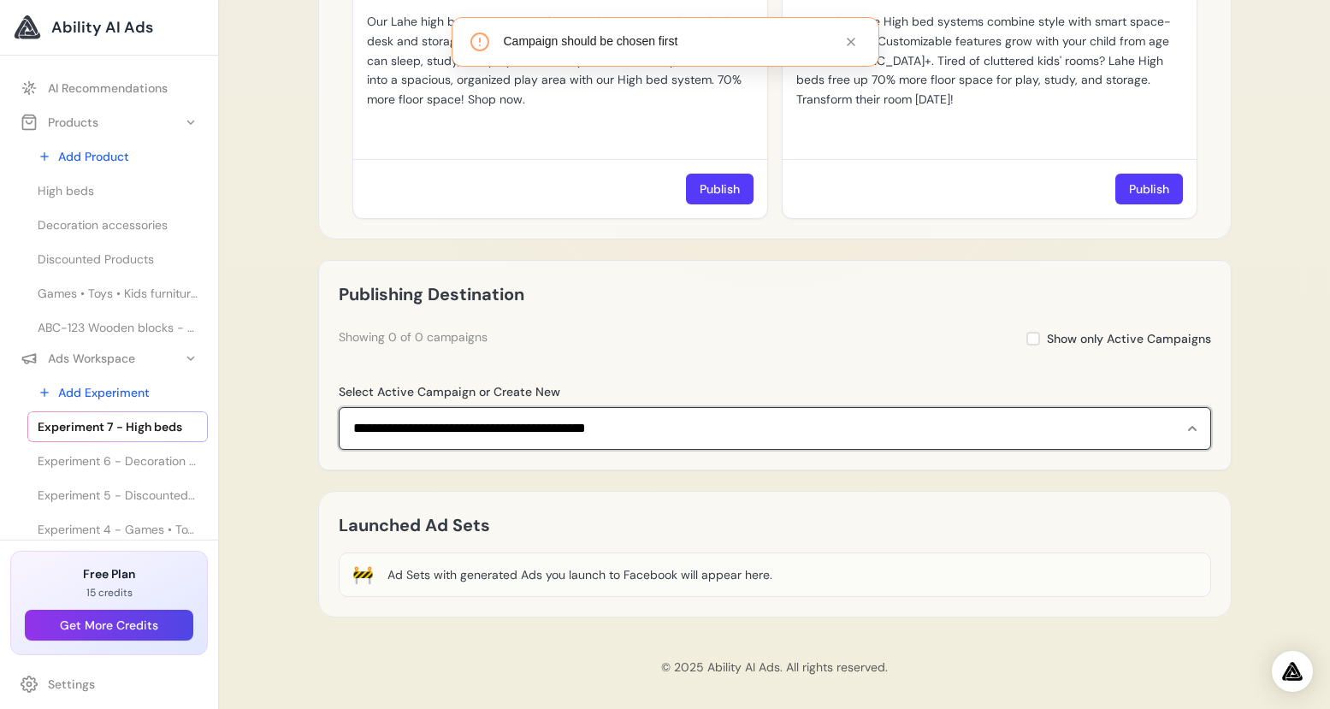
select select "**********"
click option "**********" at bounding box center [0, 0] width 0 height 0
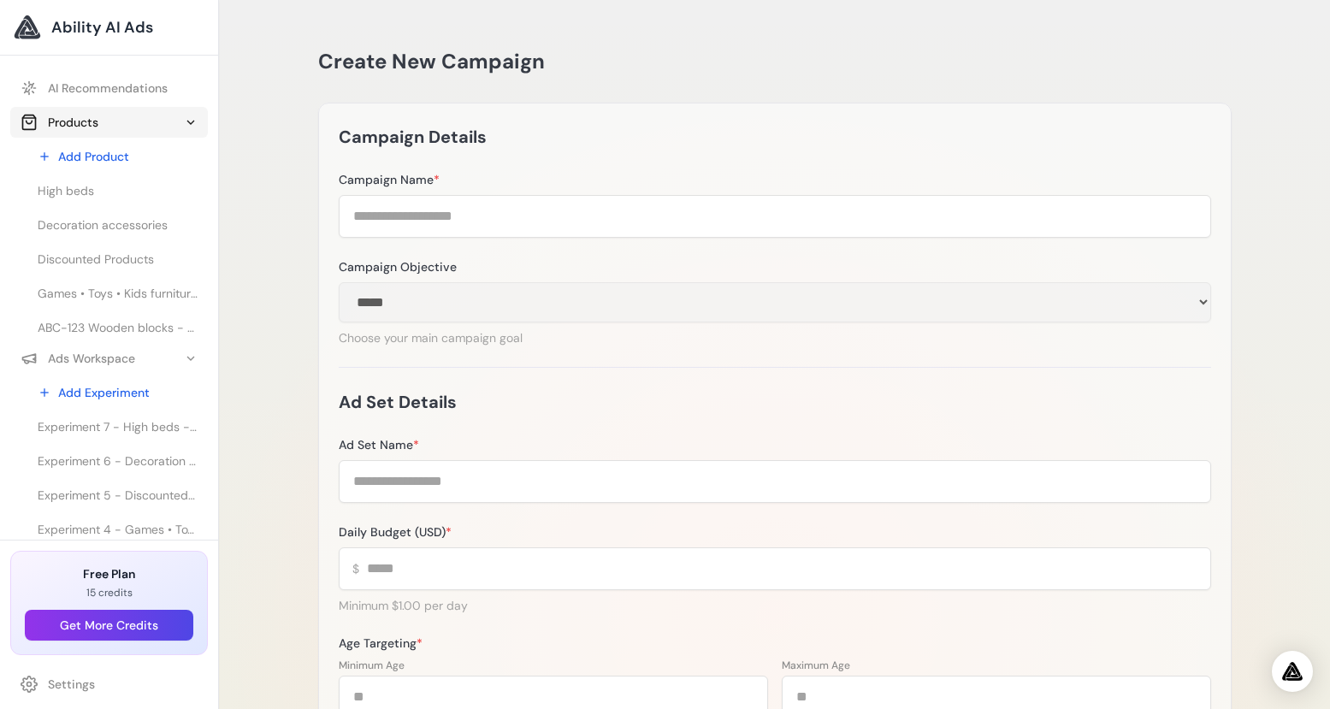
click at [184, 118] on icon at bounding box center [191, 122] width 14 height 14
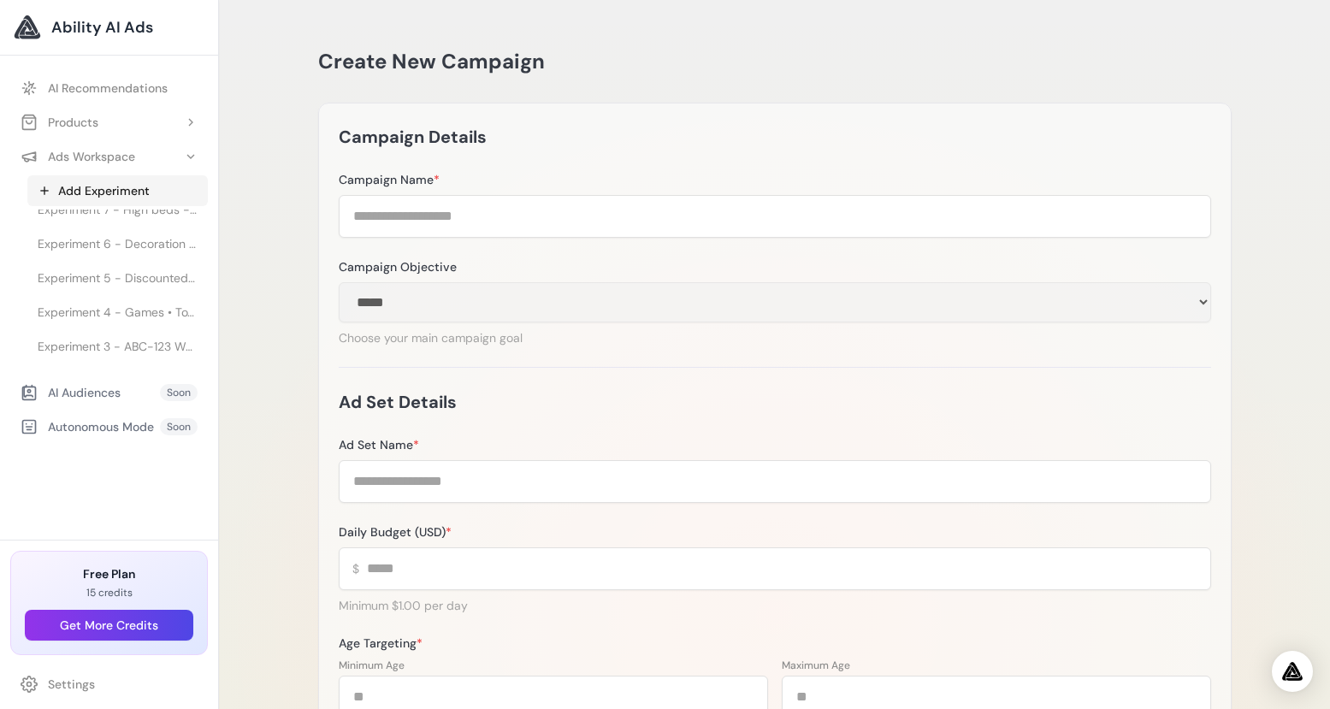
scroll to position [18, 0]
drag, startPoint x: 185, startPoint y: 156, endPoint x: 194, endPoint y: 152, distance: 10.0
click at [186, 156] on icon at bounding box center [191, 157] width 14 height 14
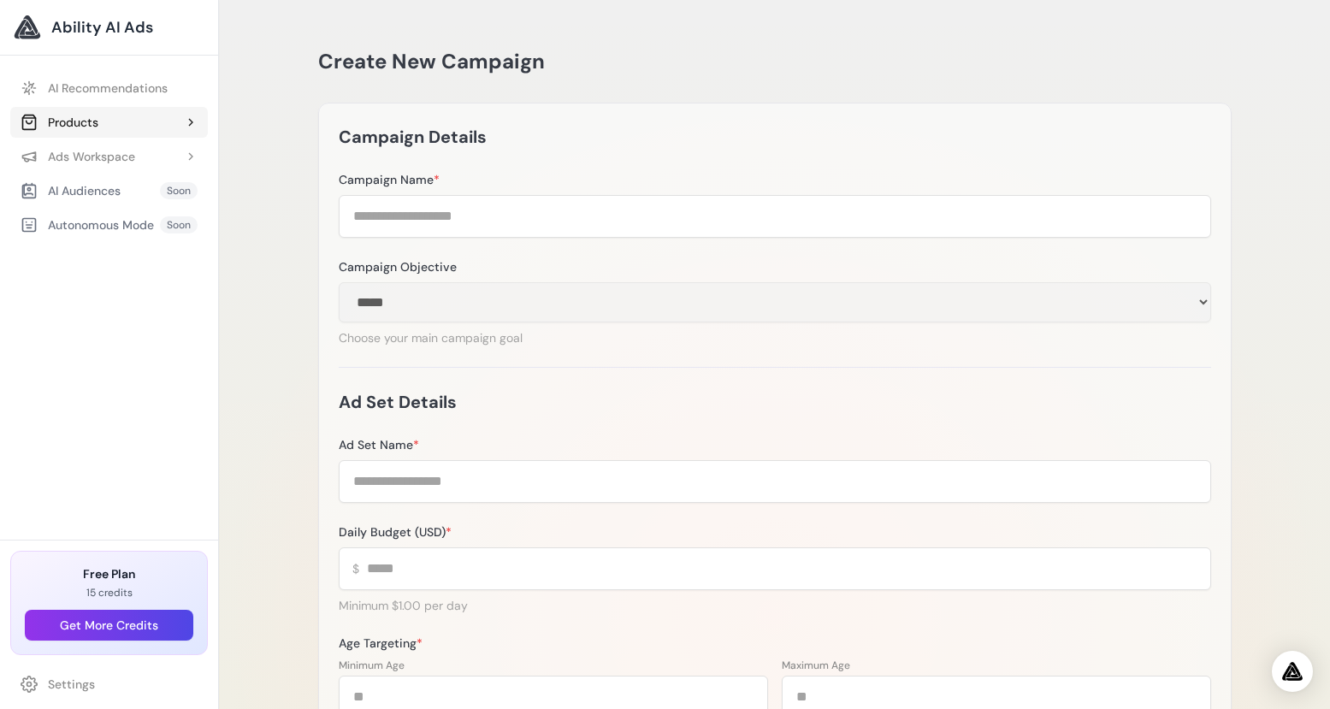
click at [190, 123] on icon at bounding box center [191, 122] width 14 height 14
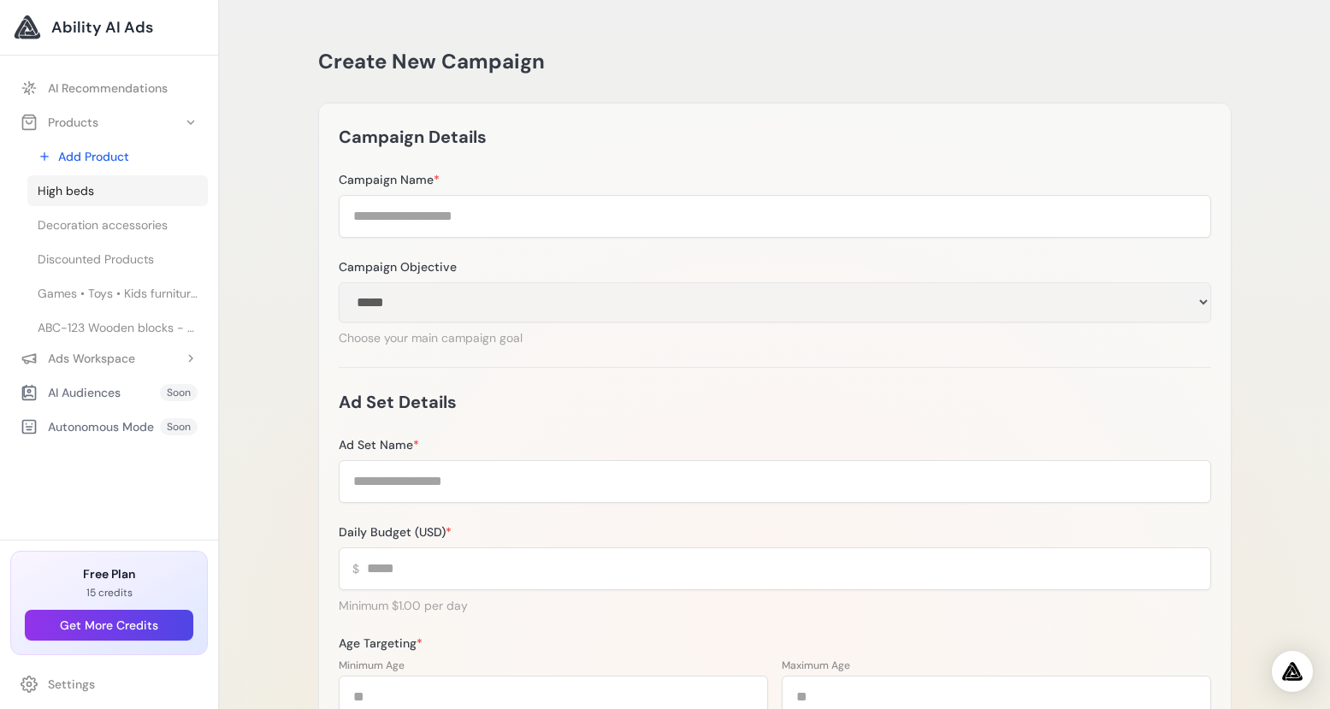
click at [91, 190] on span "High beds" at bounding box center [66, 190] width 56 height 17
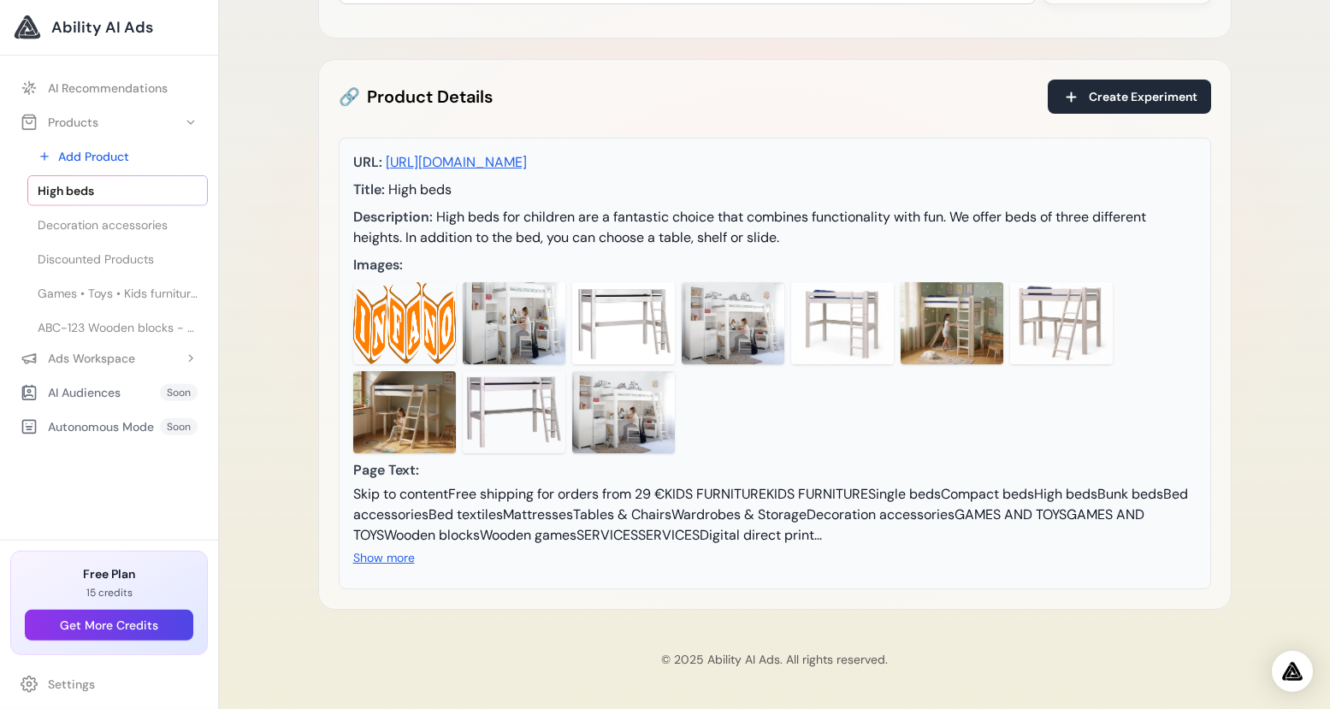
scroll to position [257, 0]
click at [399, 560] on button "Show more" at bounding box center [384, 557] width 62 height 17
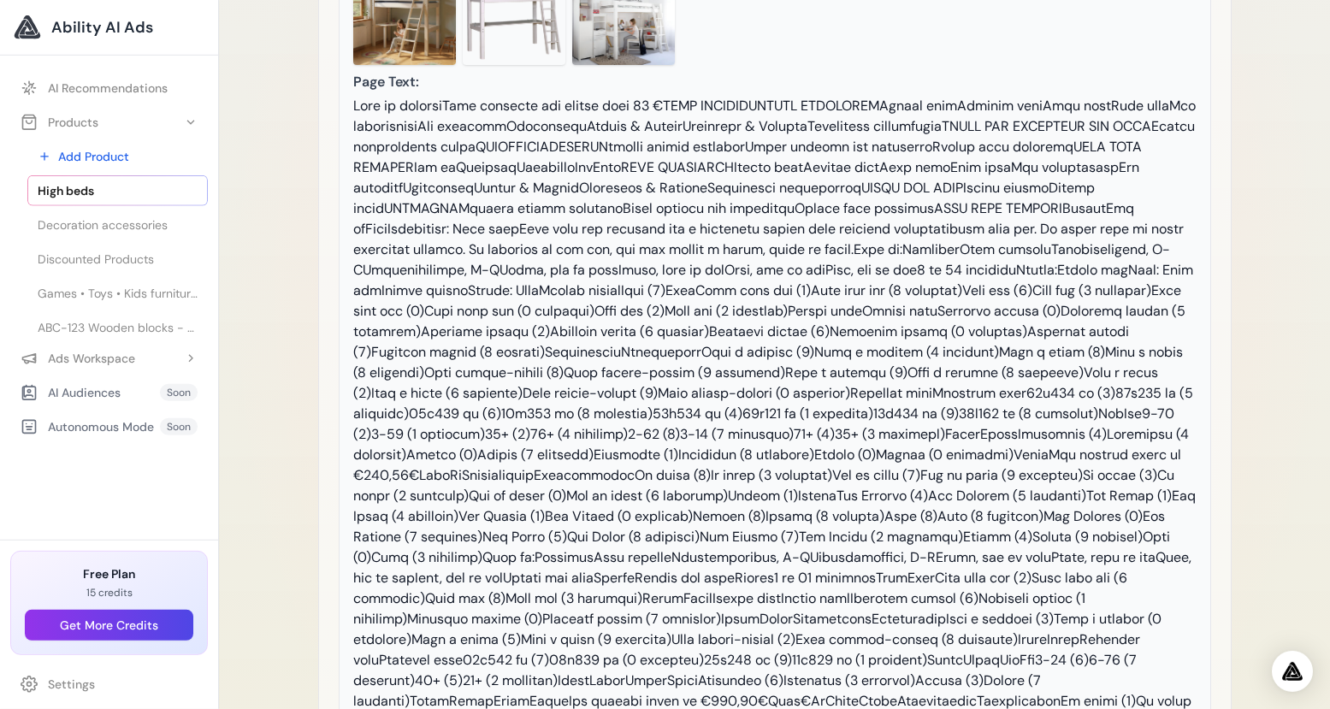
scroll to position [0, 0]
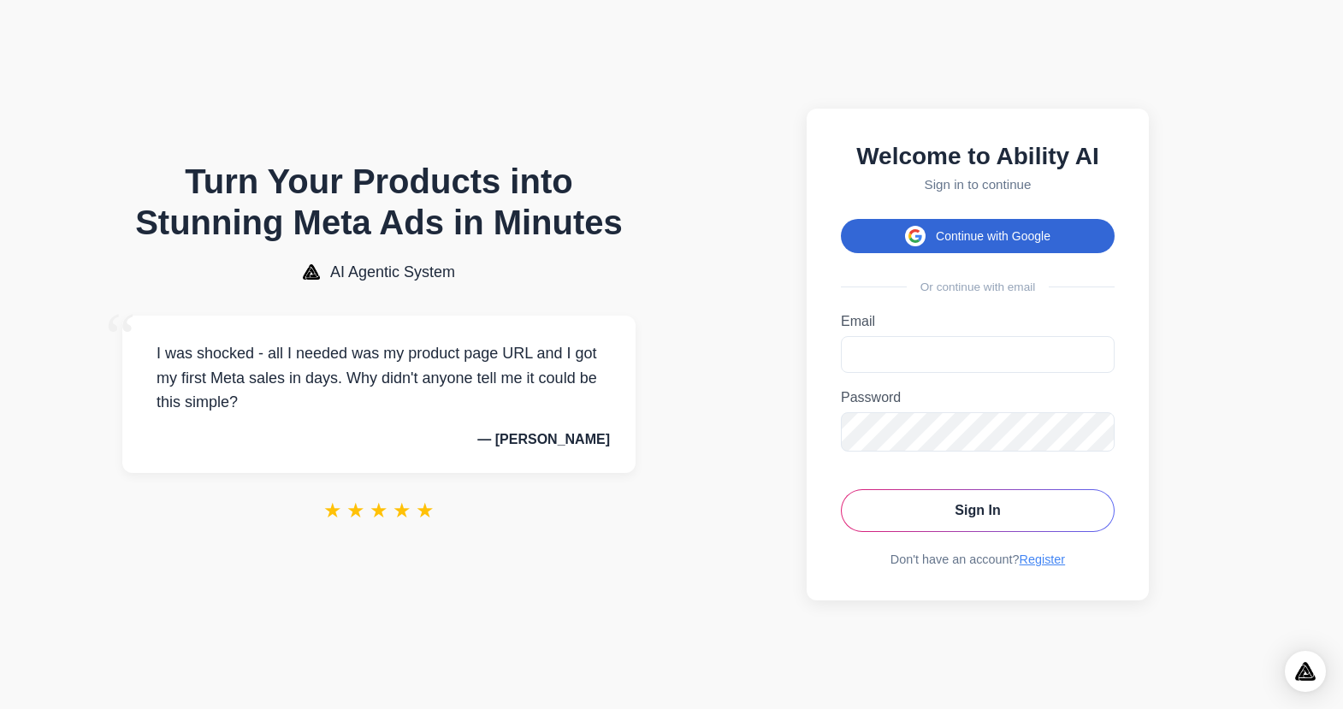
click at [973, 227] on button "Continue with Google" at bounding box center [978, 236] width 274 height 34
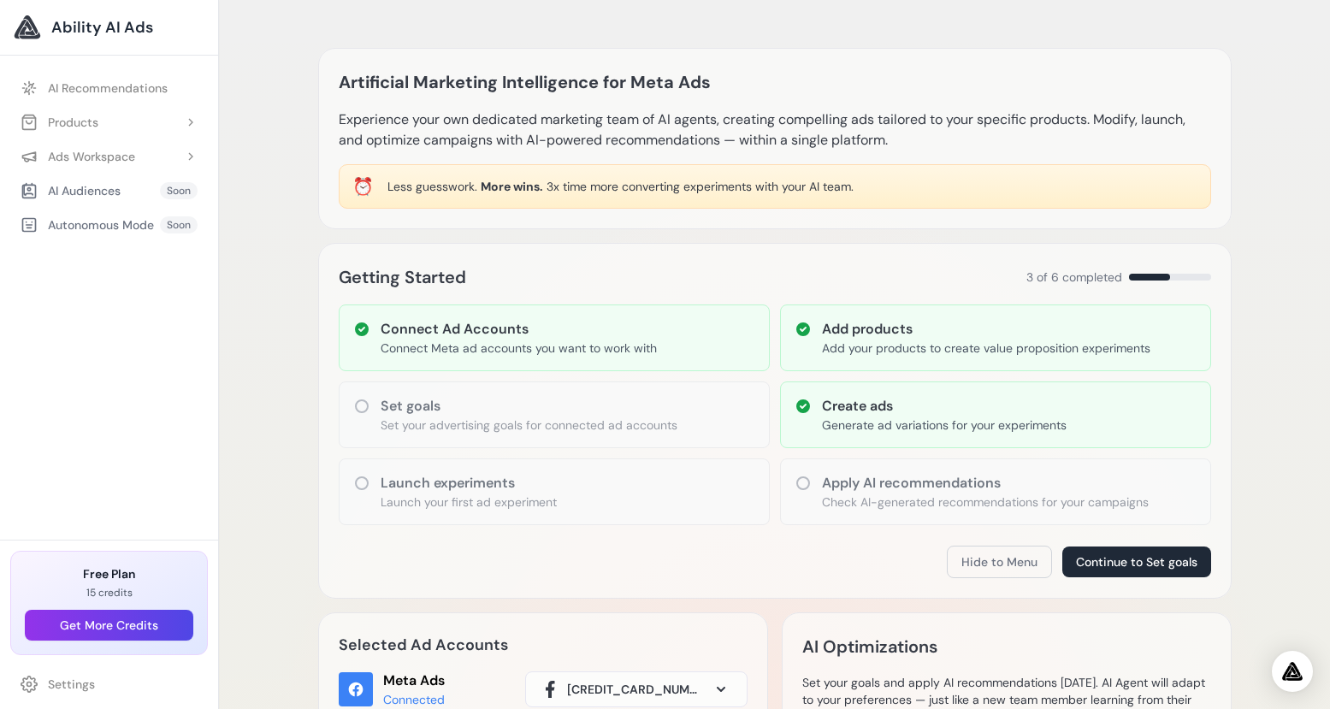
click at [558, 440] on div "Set goals Set your advertising goals for connected ad accounts" at bounding box center [554, 414] width 431 height 67
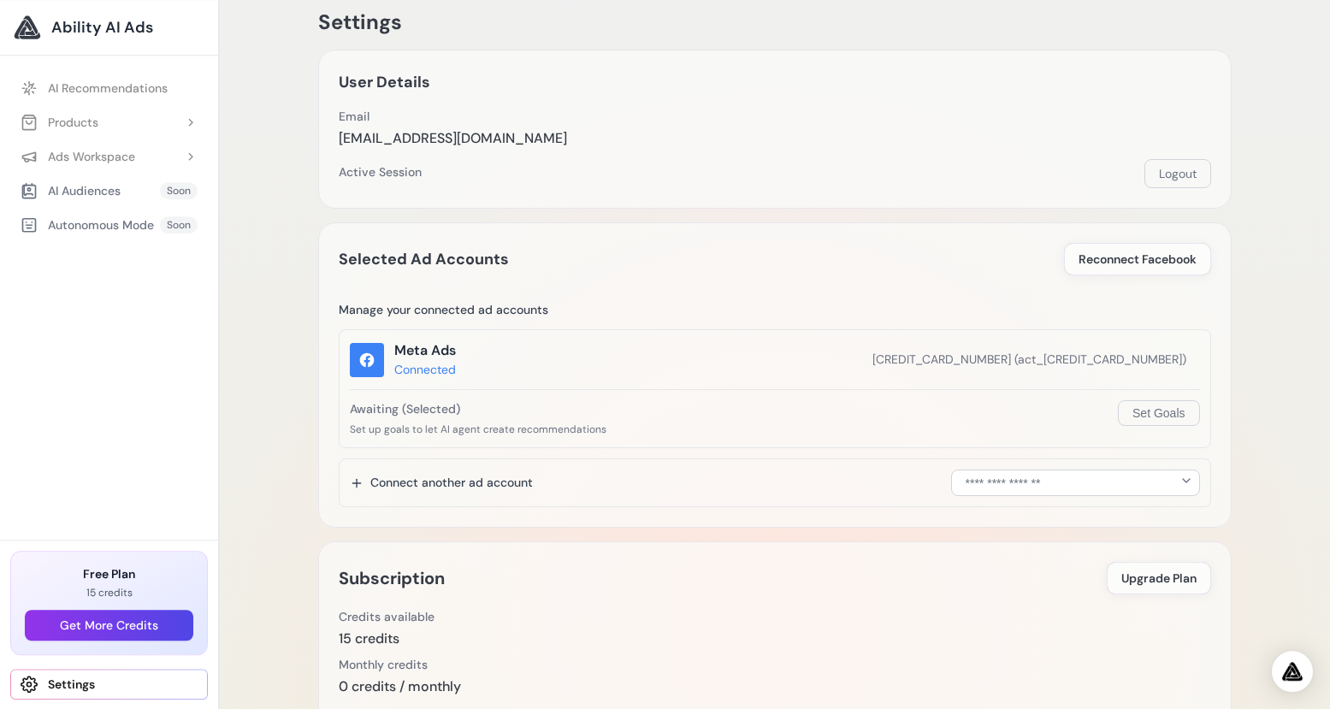
scroll to position [233, 0]
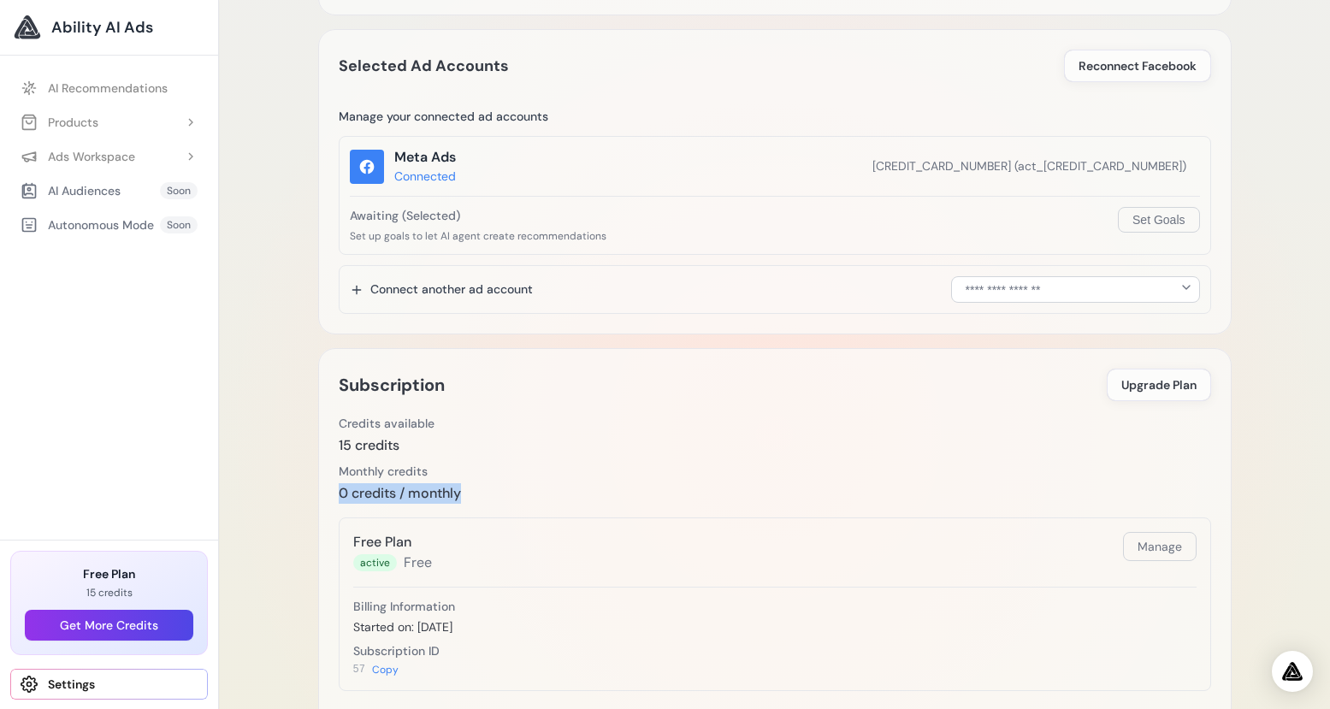
drag, startPoint x: 340, startPoint y: 495, endPoint x: 513, endPoint y: 506, distance: 173.1
click at [513, 506] on div "Subscription Upgrade Plan Buy More Credits Buy more credits Credits available 1…" at bounding box center [774, 548] width 913 height 401
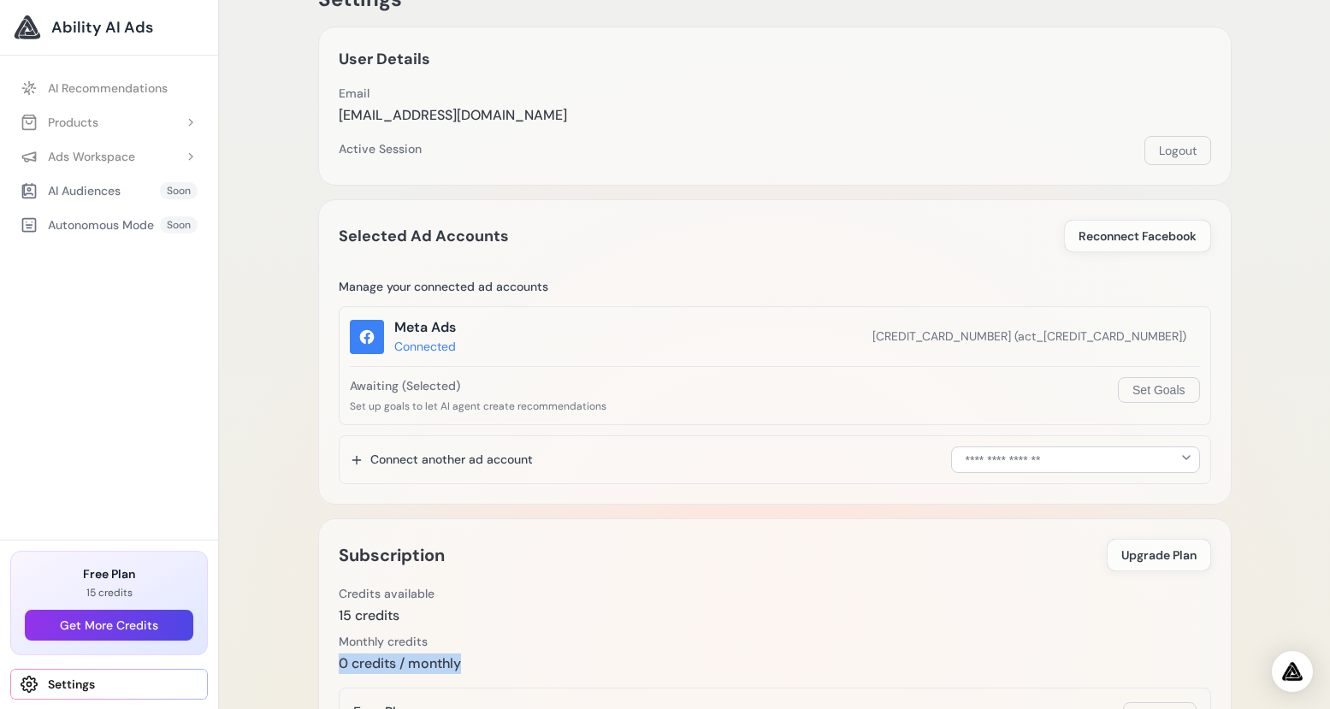
scroll to position [0, 0]
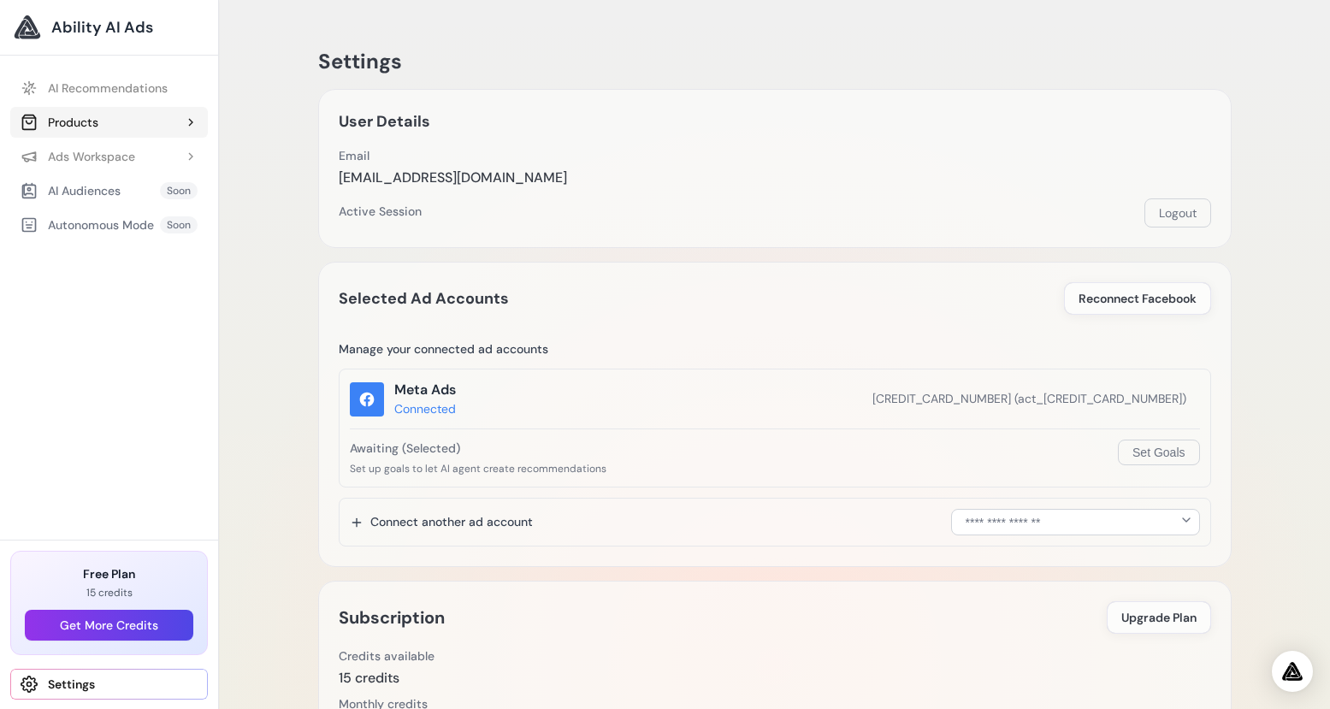
click at [74, 121] on div "Products" at bounding box center [60, 122] width 78 height 17
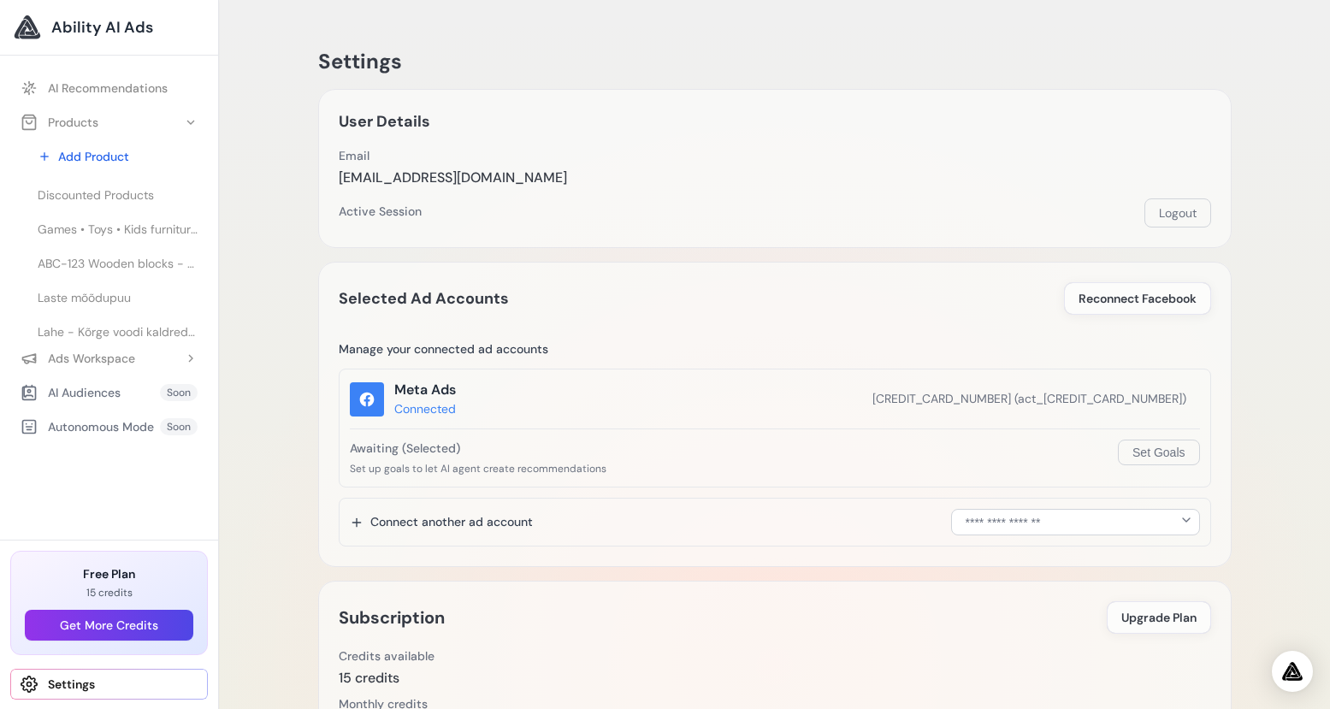
scroll to position [71, 0]
click at [30, 32] on div at bounding box center [27, 27] width 27 height 27
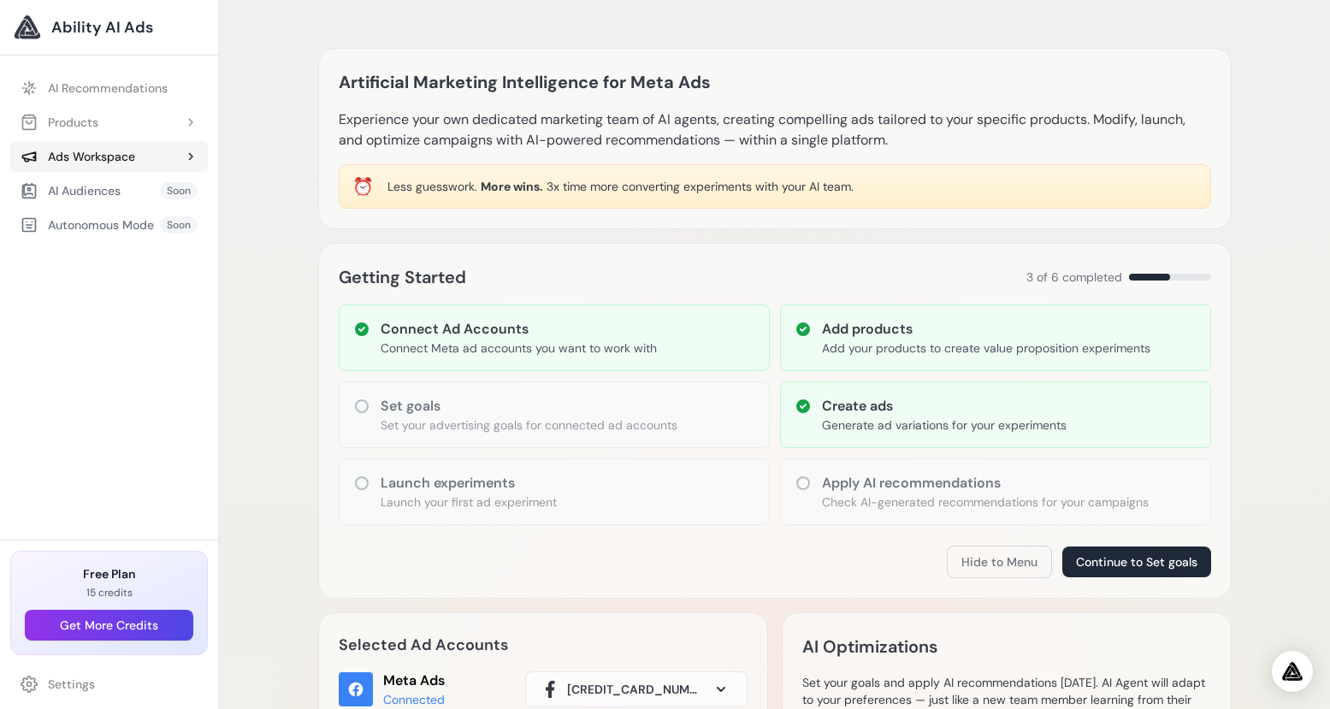
click at [189, 156] on icon at bounding box center [191, 157] width 14 height 14
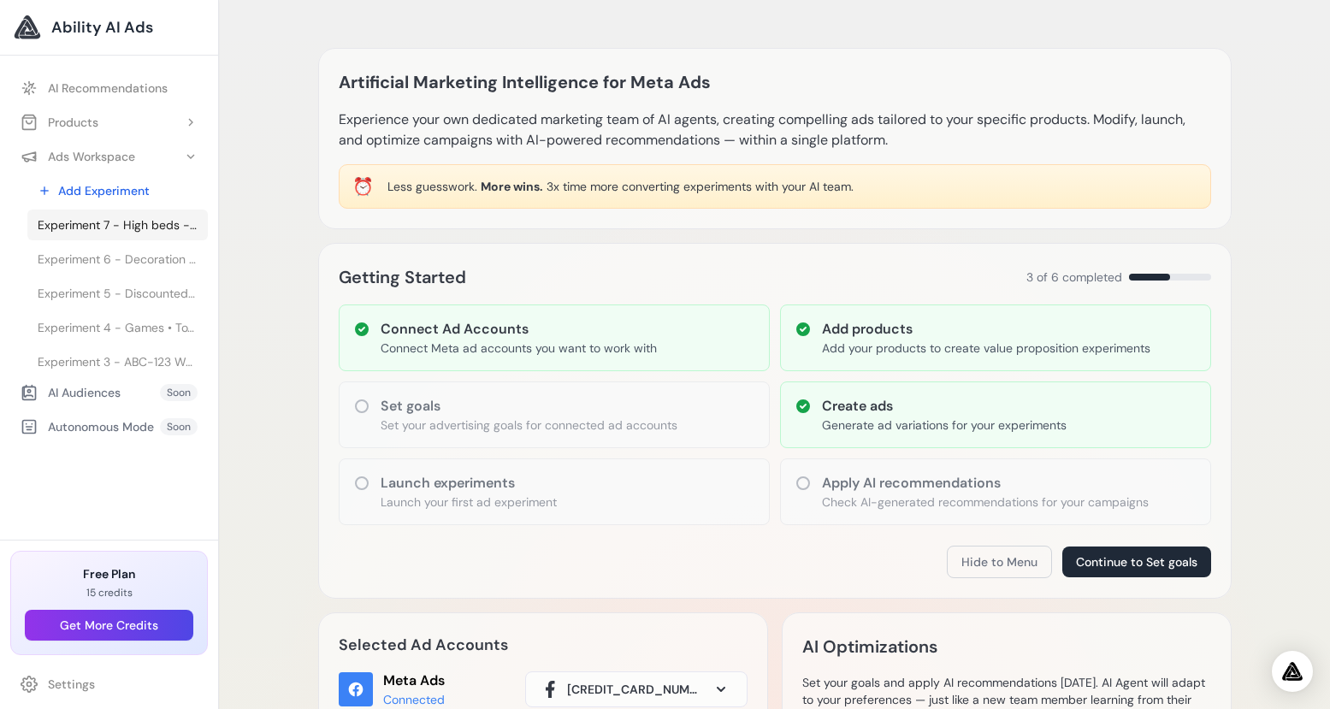
click at [122, 228] on span "Experiment 7 - High beds - High beds" at bounding box center [118, 224] width 160 height 17
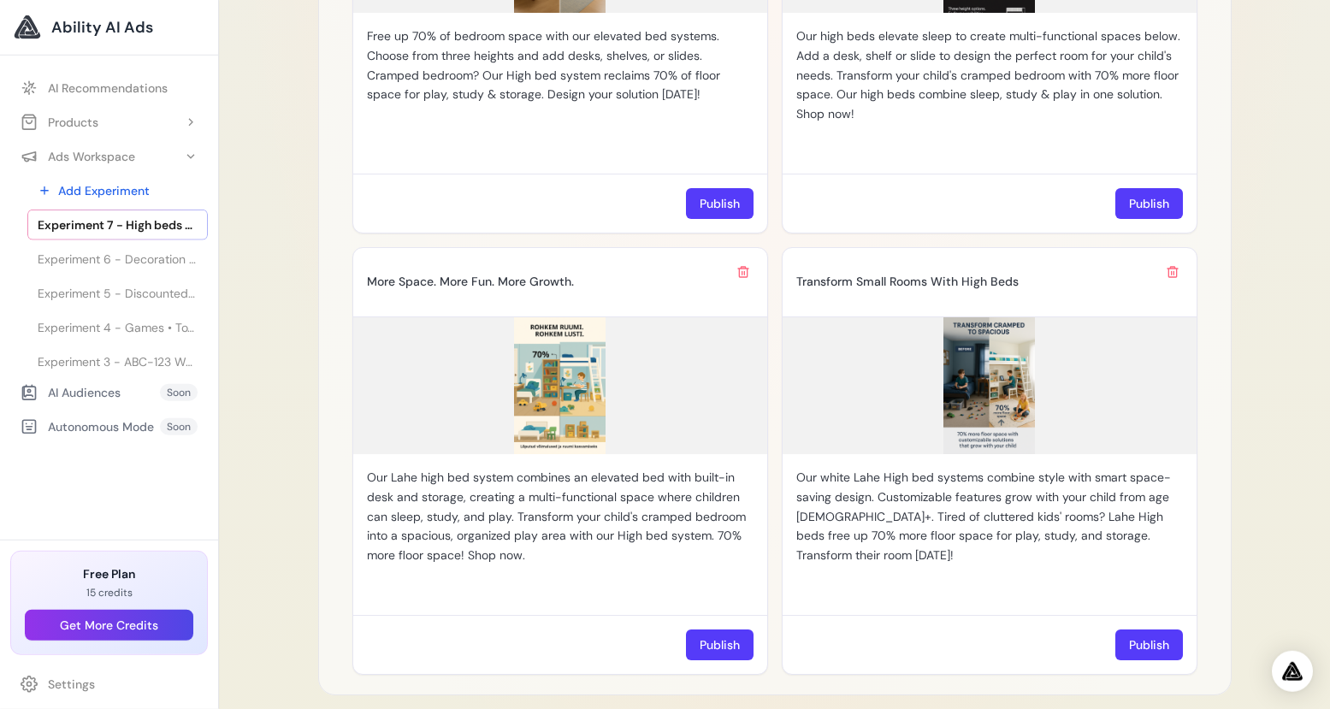
scroll to position [1779, 0]
click at [1003, 347] on img at bounding box center [989, 386] width 414 height 137
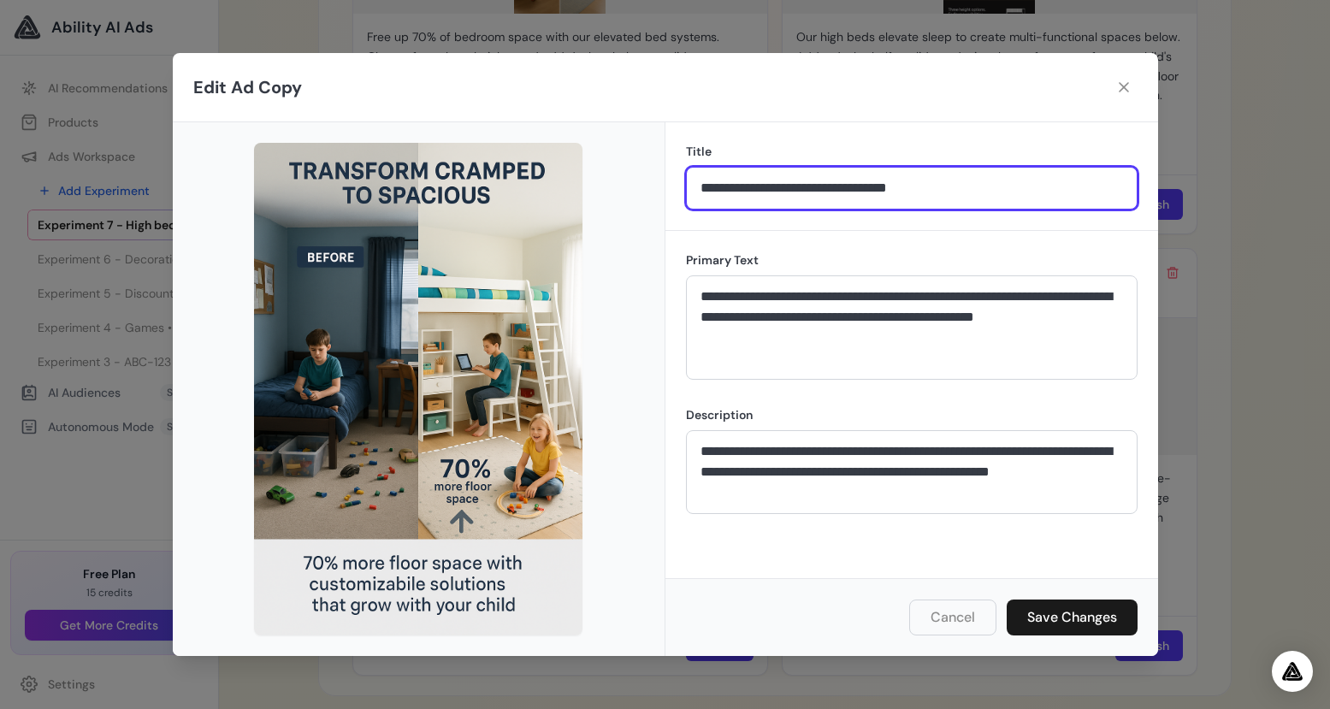
drag, startPoint x: 701, startPoint y: 188, endPoint x: 987, endPoint y: 193, distance: 285.7
click at [987, 193] on input "**********" at bounding box center [912, 188] width 452 height 43
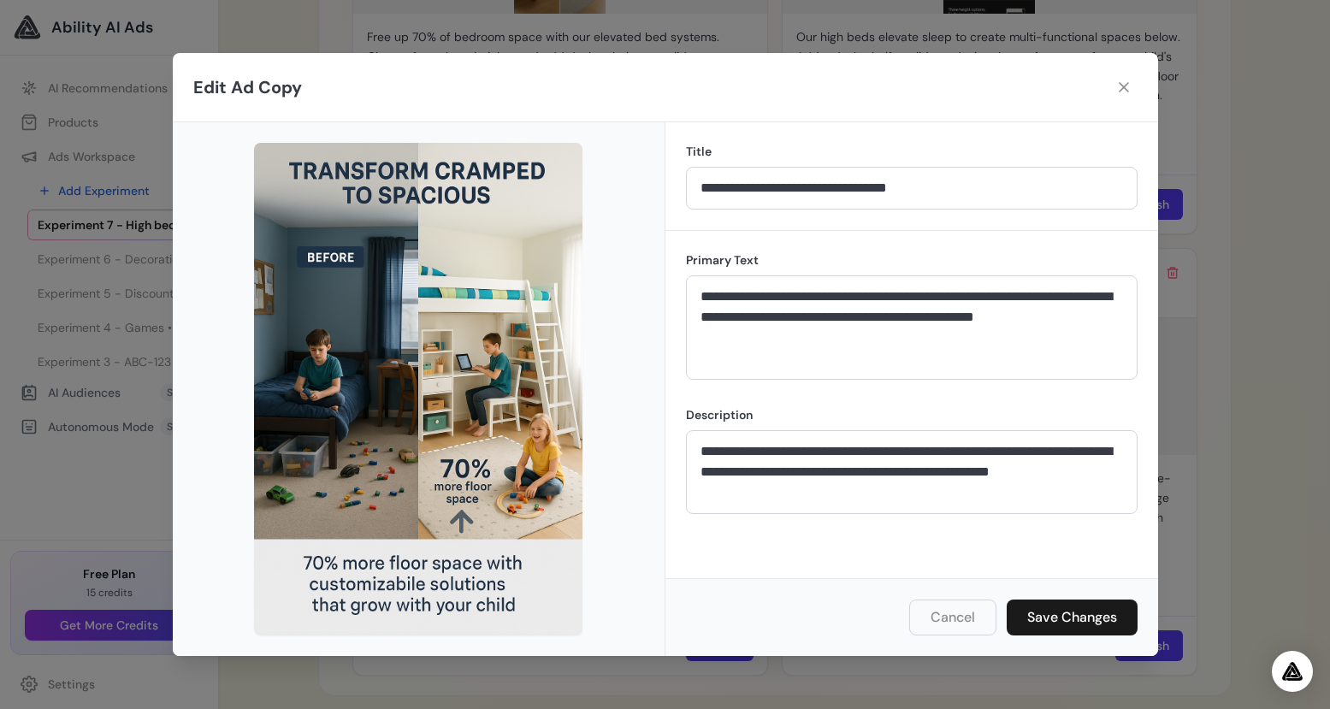
click at [696, 533] on div "**********" at bounding box center [911, 404] width 493 height 347
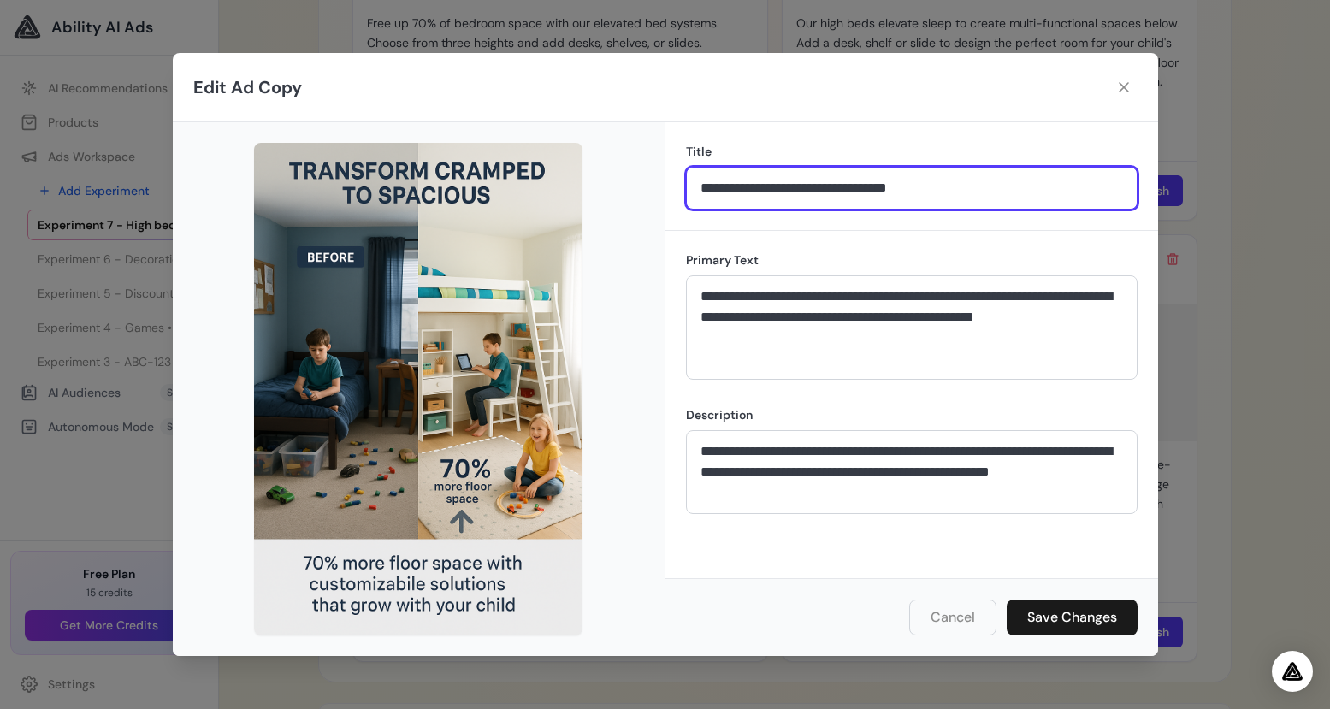
drag, startPoint x: 785, startPoint y: 191, endPoint x: 897, endPoint y: 173, distance: 113.5
click at [785, 191] on input "**********" at bounding box center [912, 188] width 452 height 43
drag, startPoint x: 959, startPoint y: 188, endPoint x: 656, endPoint y: 186, distance: 302.7
click at [686, 186] on input "**********" at bounding box center [912, 188] width 452 height 43
click at [966, 189] on input "**********" at bounding box center [912, 188] width 452 height 43
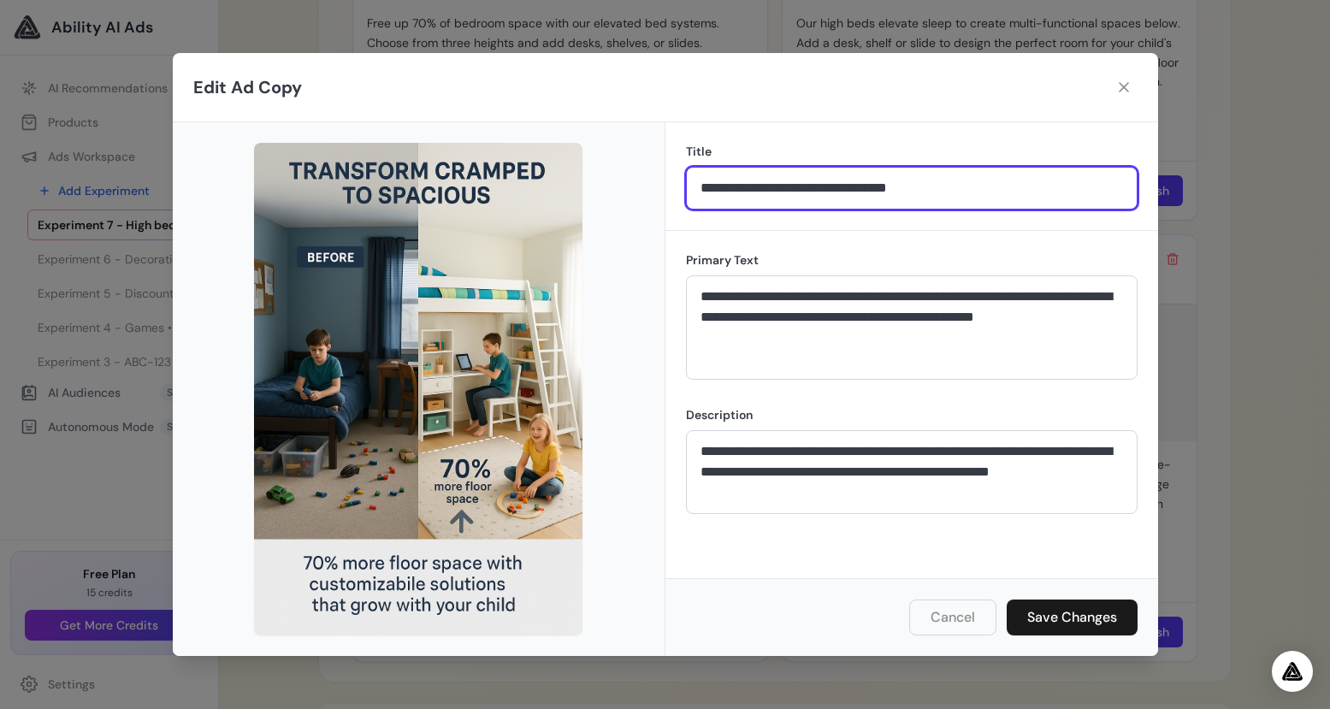
drag, startPoint x: 960, startPoint y: 187, endPoint x: 617, endPoint y: 189, distance: 342.9
click at [686, 189] on input "**********" at bounding box center [912, 188] width 452 height 43
paste input "********"
click at [937, 190] on input "**********" at bounding box center [912, 188] width 452 height 43
type input "**********"
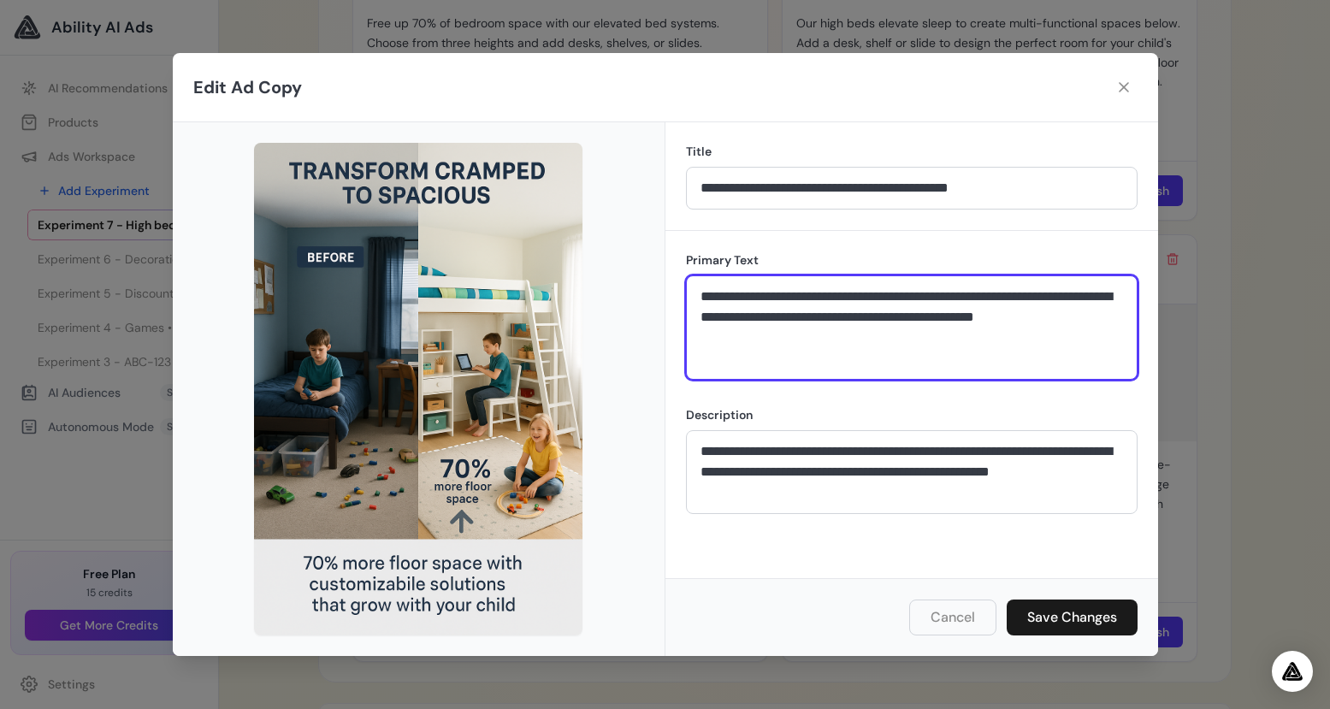
drag, startPoint x: 709, startPoint y: 304, endPoint x: 769, endPoint y: 339, distance: 68.9
click at [765, 339] on textarea "**********" at bounding box center [912, 327] width 452 height 104
drag, startPoint x: 767, startPoint y: 340, endPoint x: 687, endPoint y: 300, distance: 89.5
click at [687, 300] on textarea "**********" at bounding box center [912, 327] width 452 height 104
paste textarea "**********"
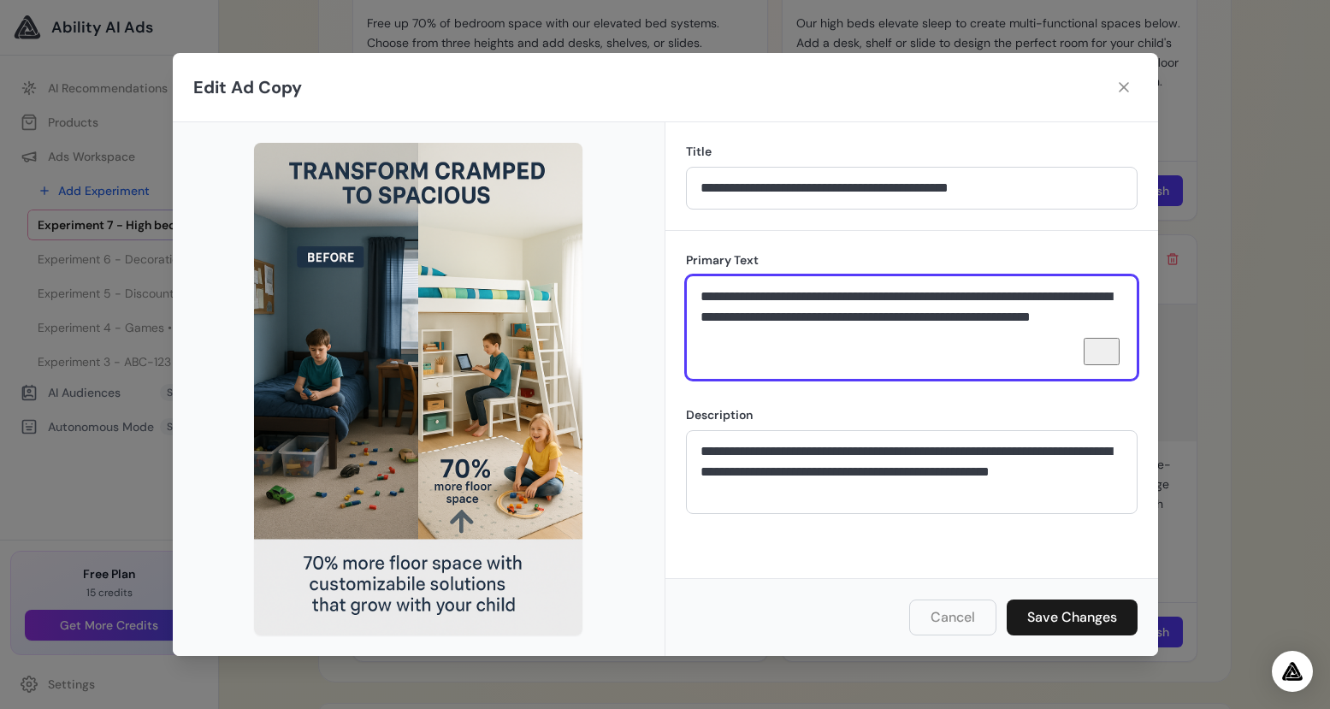
click at [941, 296] on textarea "**********" at bounding box center [912, 327] width 452 height 104
type textarea "**********"
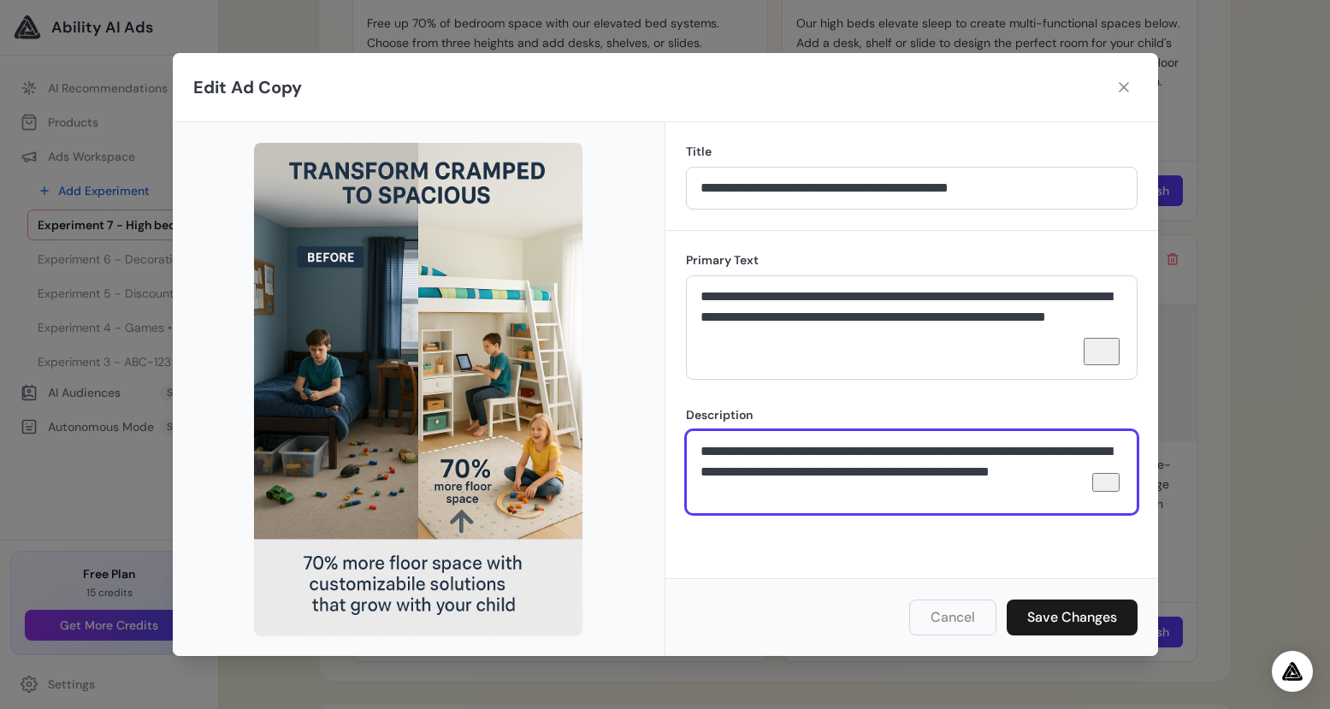
drag, startPoint x: 800, startPoint y: 480, endPoint x: 818, endPoint y: 489, distance: 19.5
click at [818, 489] on textarea "**********" at bounding box center [912, 472] width 452 height 84
drag, startPoint x: 823, startPoint y: 486, endPoint x: 682, endPoint y: 438, distance: 149.0
click at [686, 438] on textarea "**********" at bounding box center [912, 472] width 452 height 84
paste textarea "To enrich screen reader interactions, please activate Accessibility in Grammarl…"
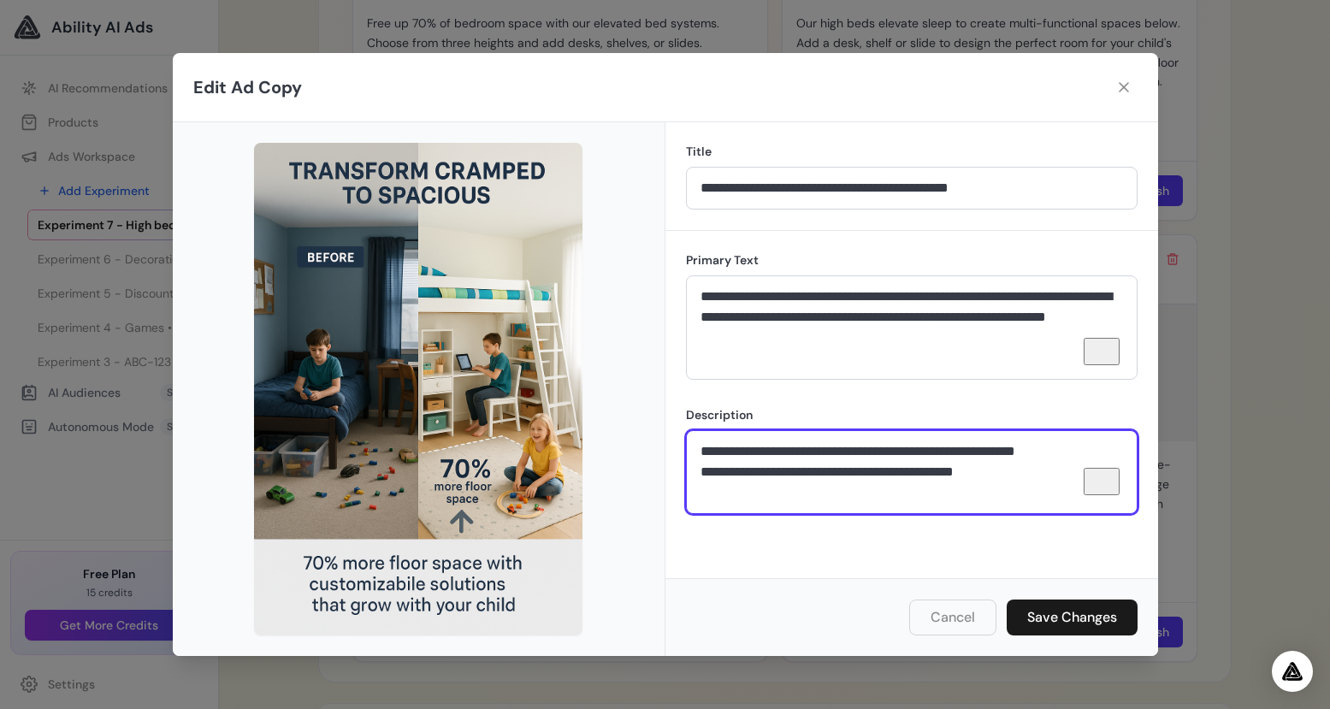
click at [706, 446] on textarea "**********" at bounding box center [912, 472] width 452 height 84
click at [768, 450] on textarea "**********" at bounding box center [912, 472] width 452 height 84
click at [799, 447] on textarea "**********" at bounding box center [912, 472] width 452 height 84
click at [1057, 442] on textarea "**********" at bounding box center [912, 472] width 452 height 84
drag, startPoint x: 702, startPoint y: 473, endPoint x: 693, endPoint y: 559, distance: 86.9
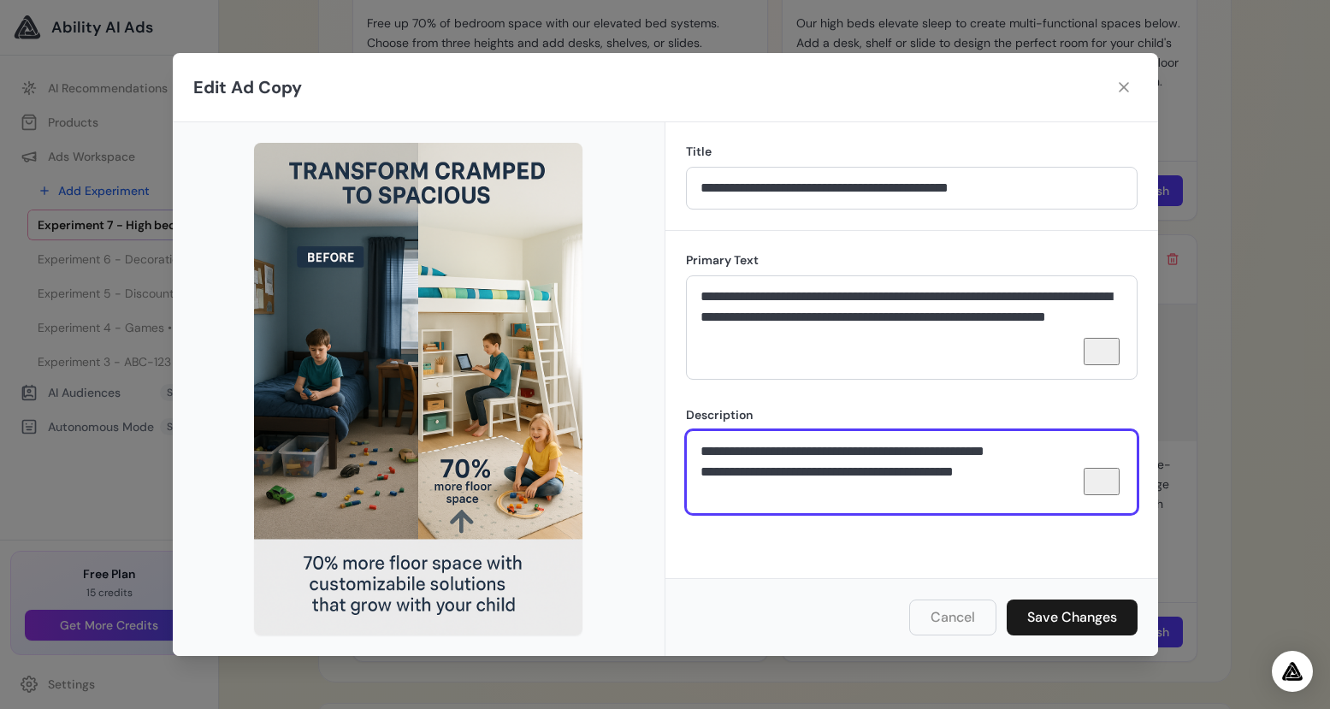
click at [702, 473] on textarea "**********" at bounding box center [912, 472] width 452 height 84
click at [1023, 474] on textarea "**********" at bounding box center [912, 472] width 452 height 84
type textarea "**********"
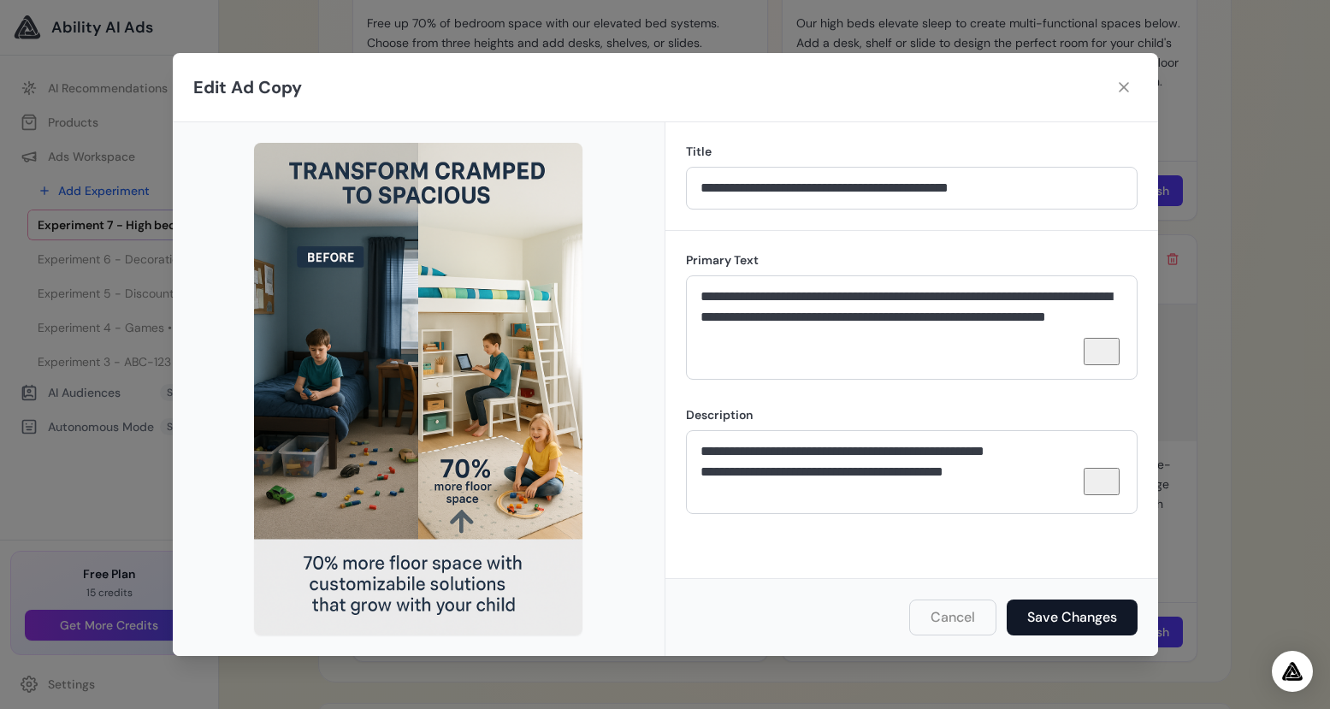
click at [1054, 613] on button "Save Changes" at bounding box center [1072, 617] width 131 height 36
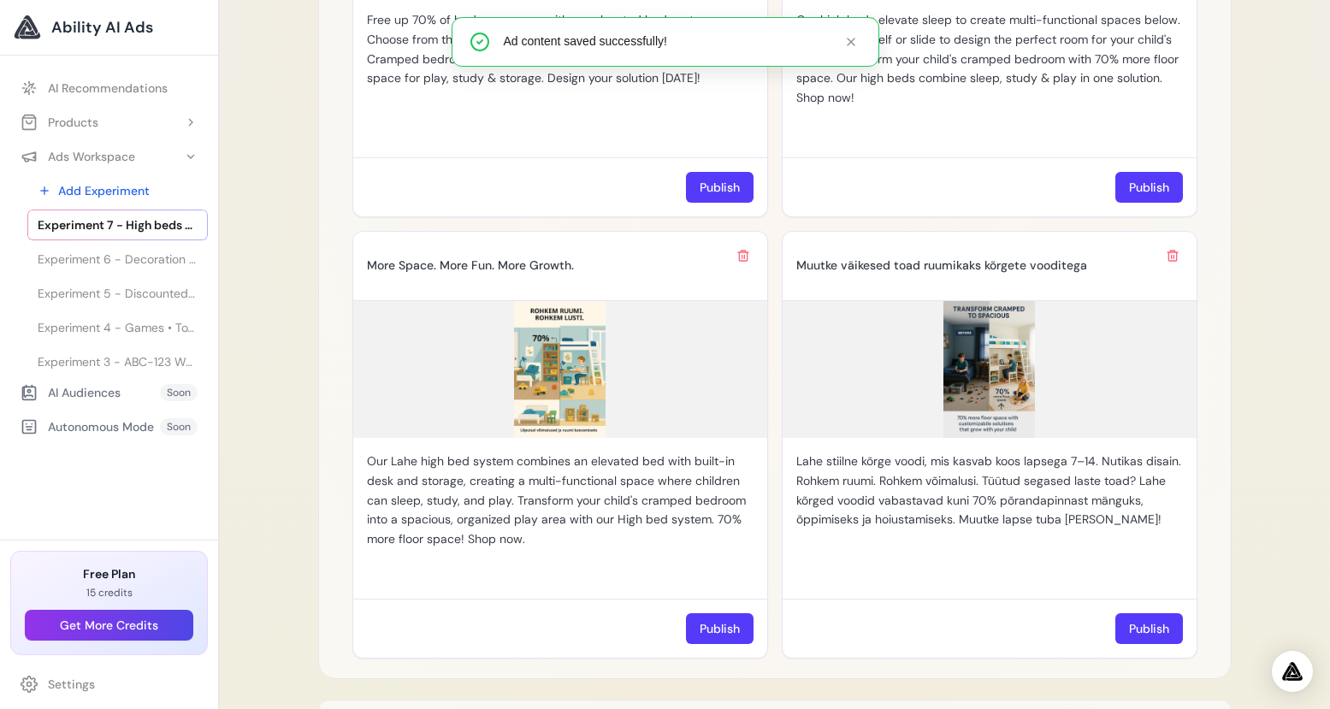
scroll to position [1793, 0]
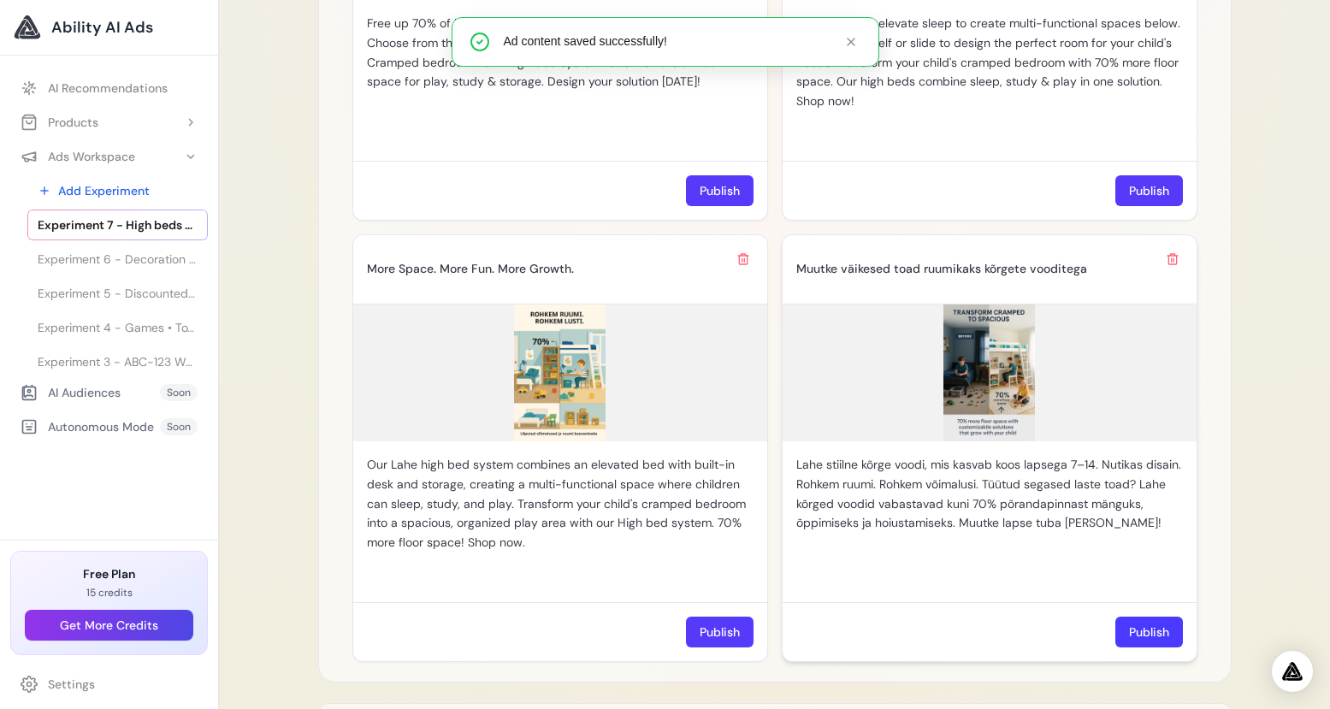
click at [1148, 619] on button "Publish" at bounding box center [1149, 632] width 68 height 31
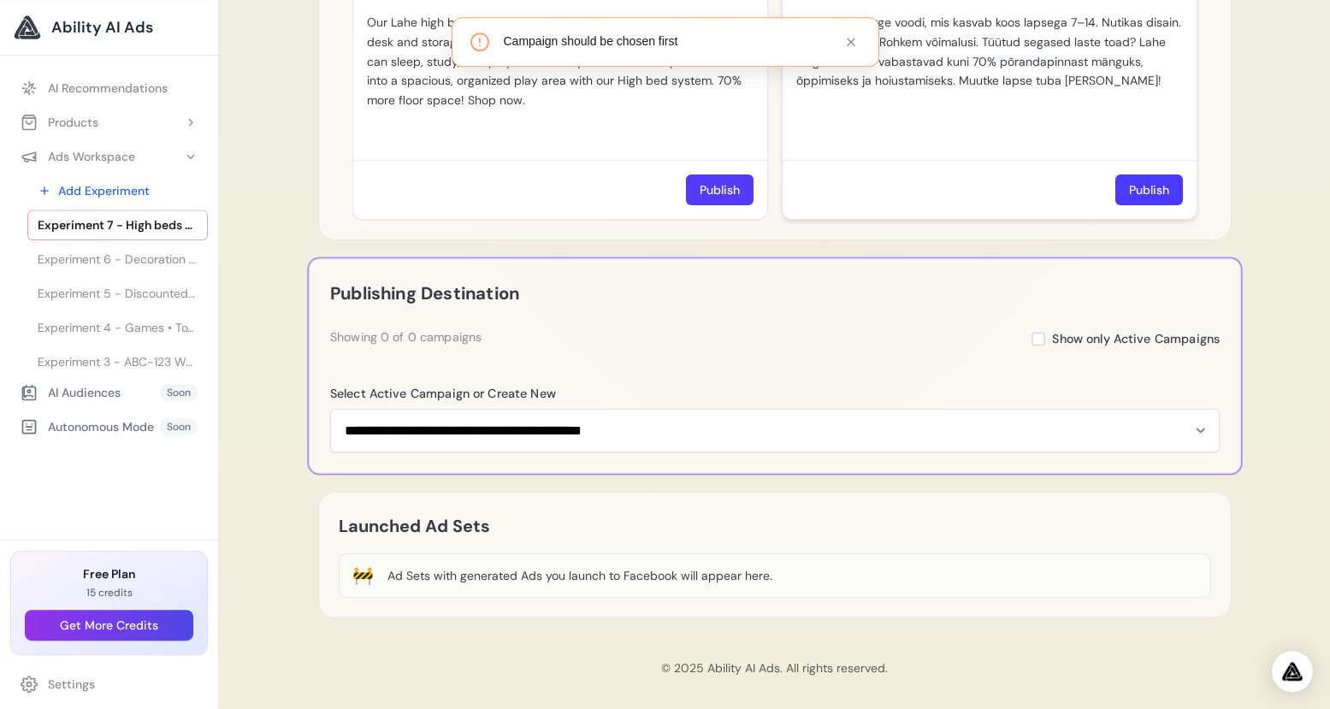
scroll to position [2236, 0]
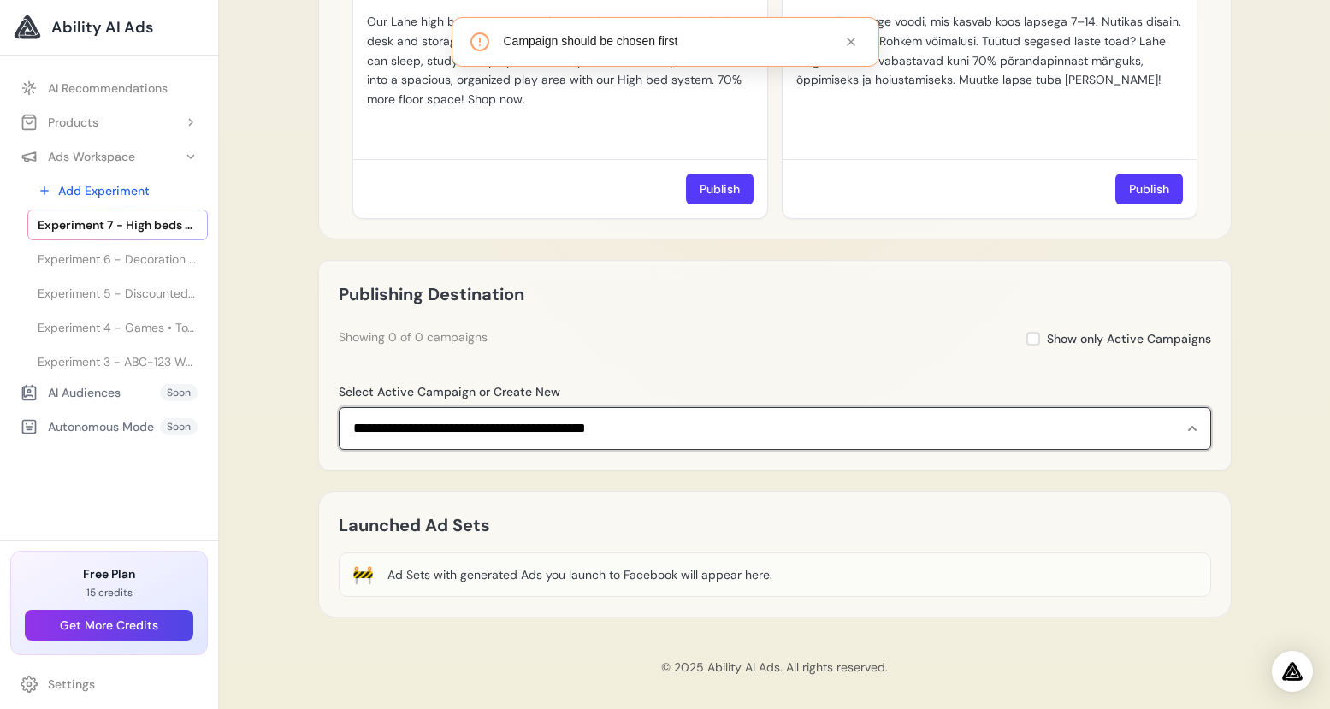
select select "**********"
click option "**********" at bounding box center [0, 0] width 0 height 0
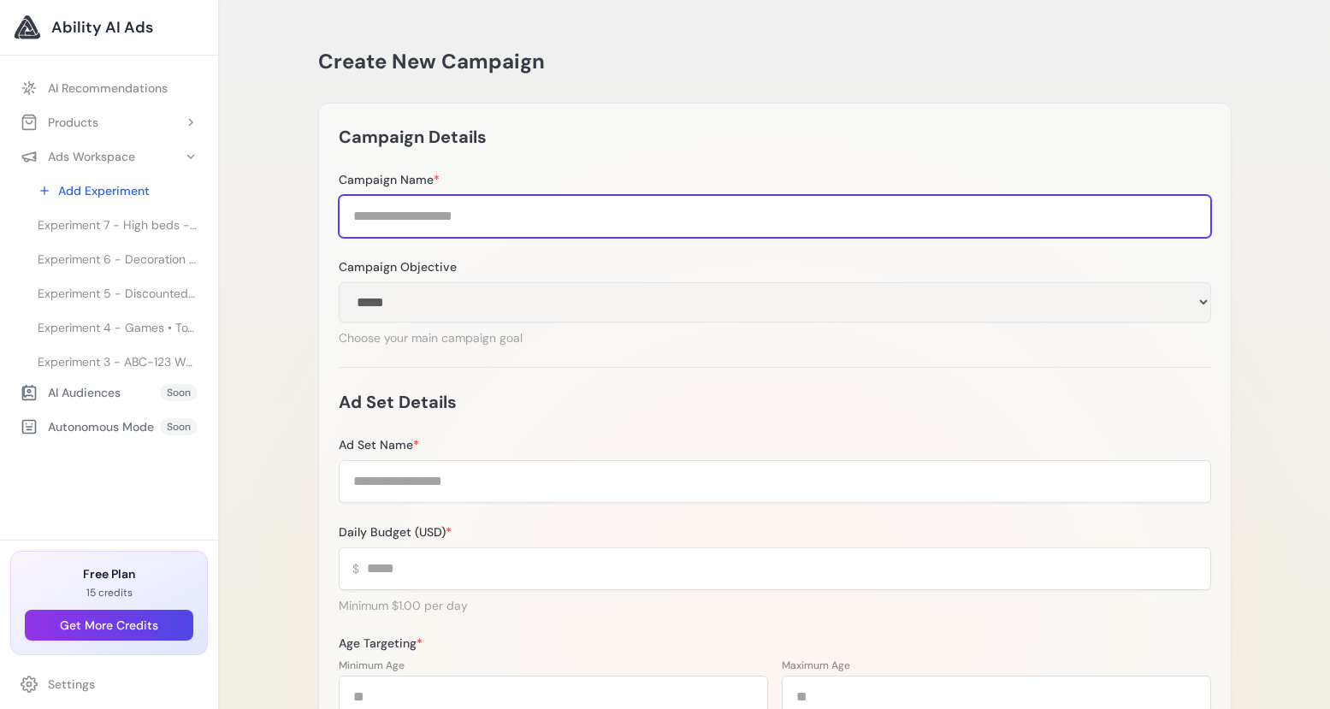
click at [479, 216] on input "Campaign Name *" at bounding box center [775, 216] width 872 height 43
type input "**********"
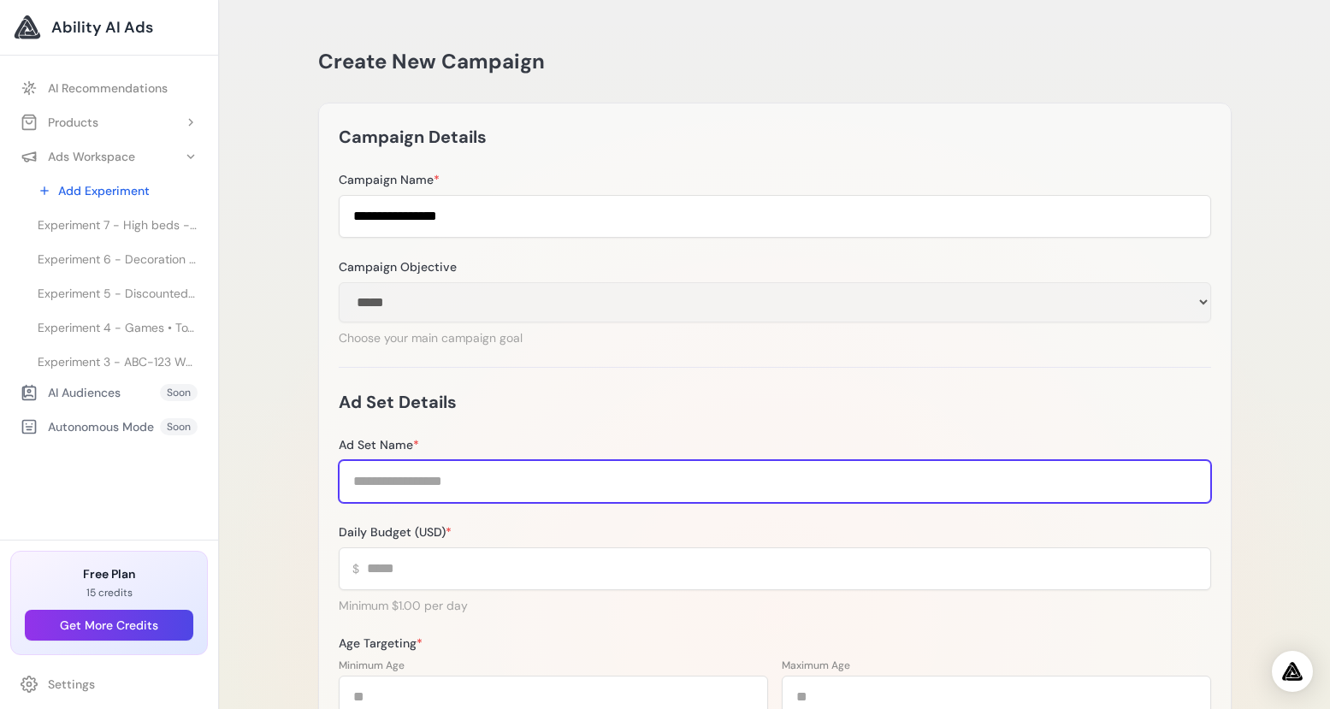
click at [417, 484] on input "Ad Set Name *" at bounding box center [775, 481] width 872 height 43
type input "****"
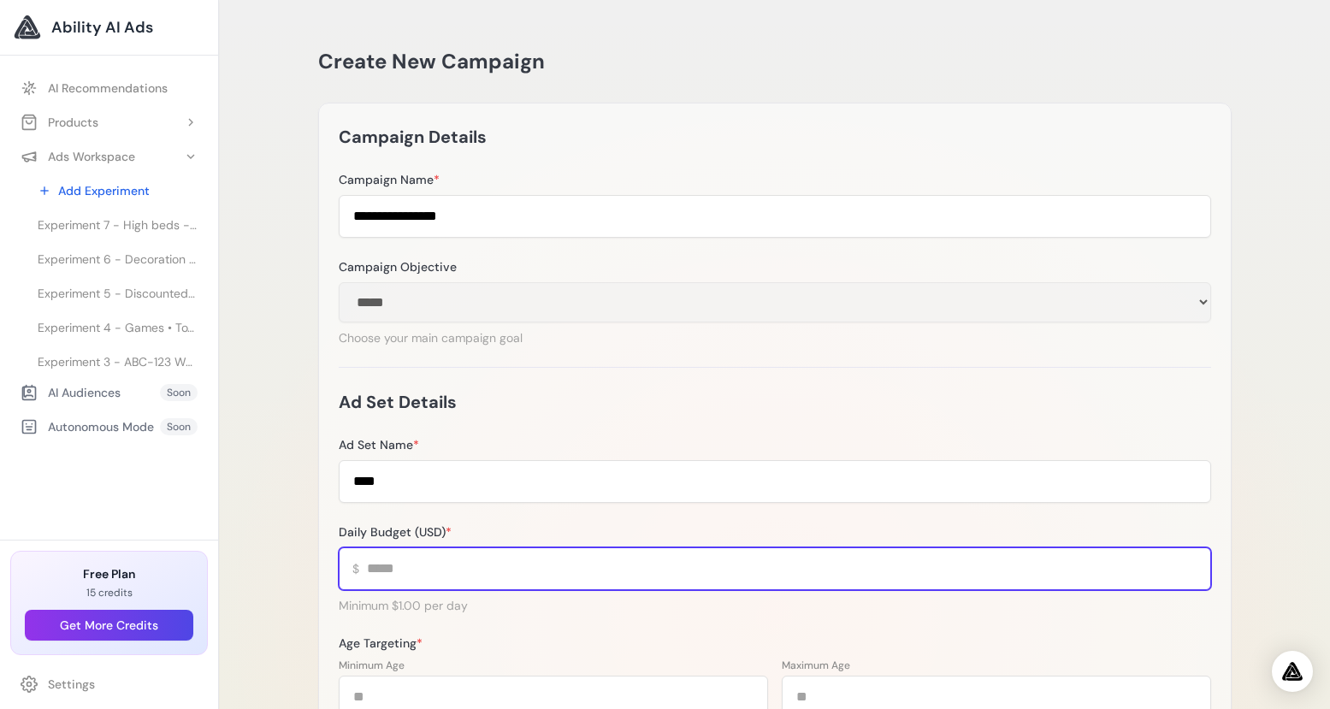
click at [399, 564] on input "Daily Budget (USD) *" at bounding box center [775, 568] width 872 height 43
type input "*"
click at [1188, 568] on input "*" at bounding box center [775, 568] width 872 height 43
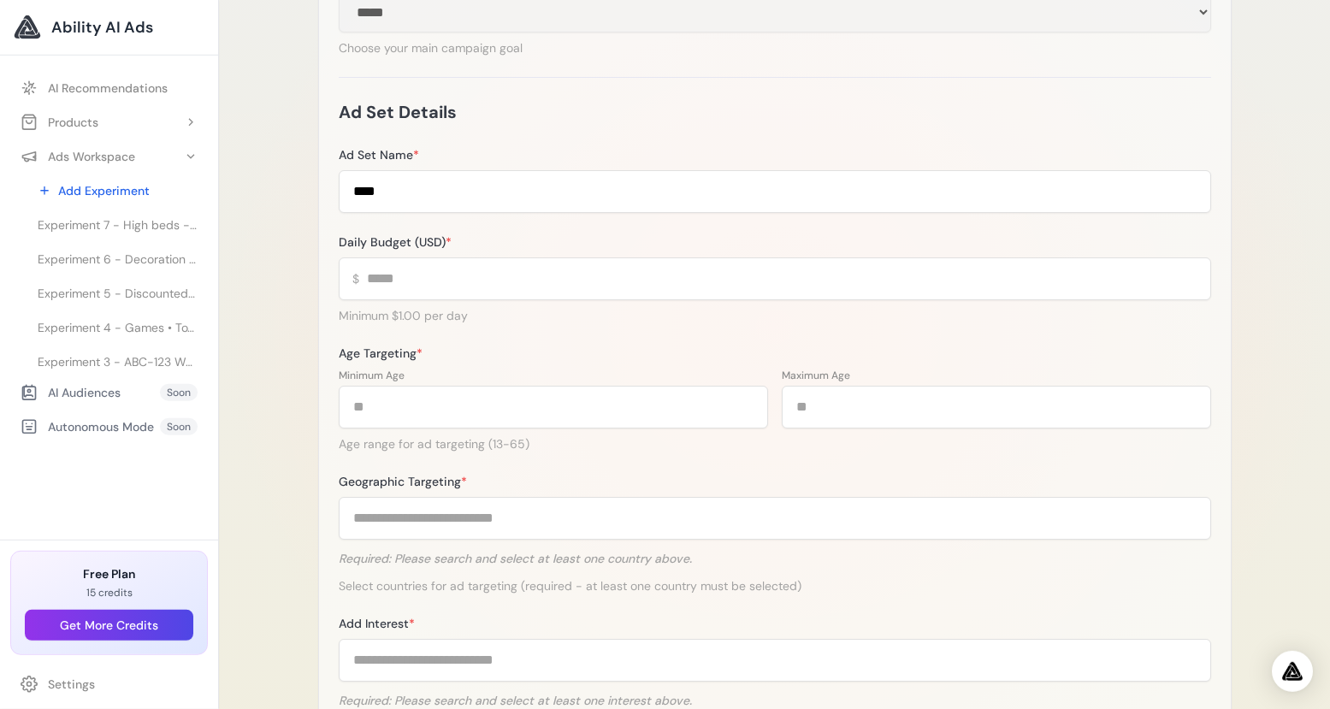
scroll to position [301, 0]
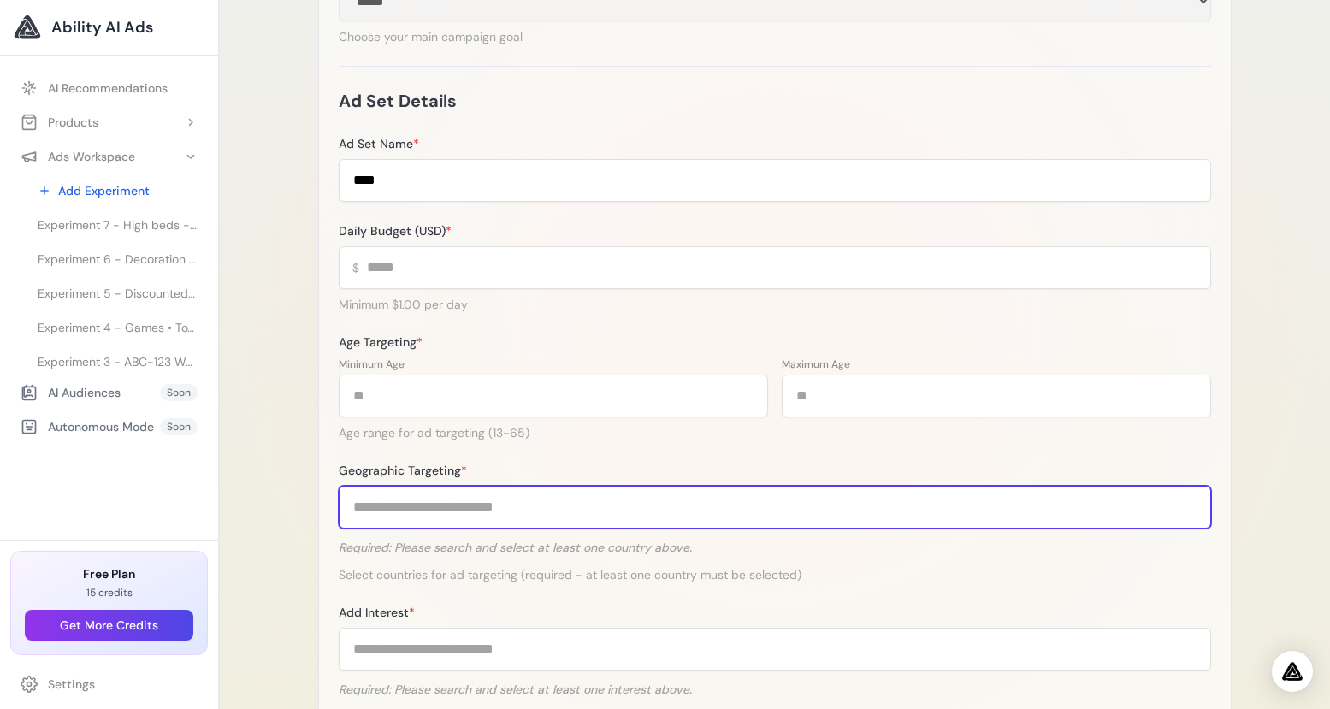
click at [487, 513] on input "Geographic Targeting *" at bounding box center [775, 507] width 872 height 43
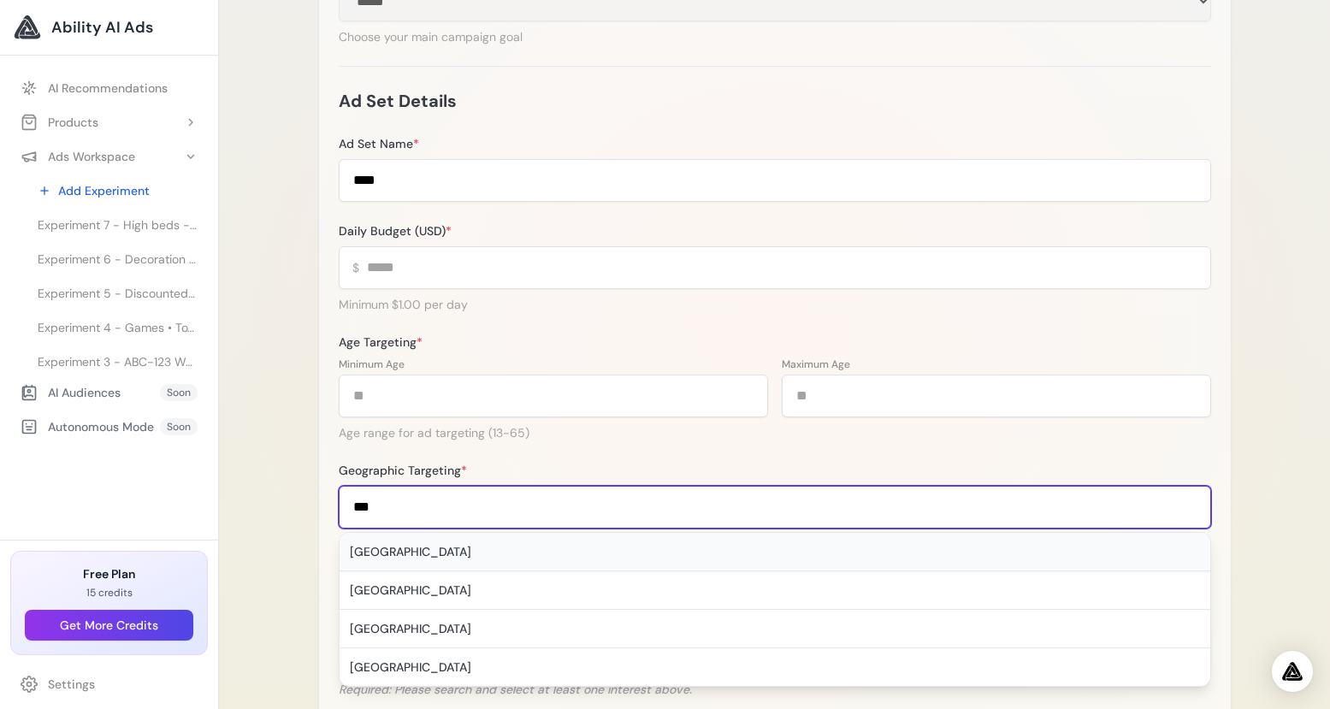
type input "***"
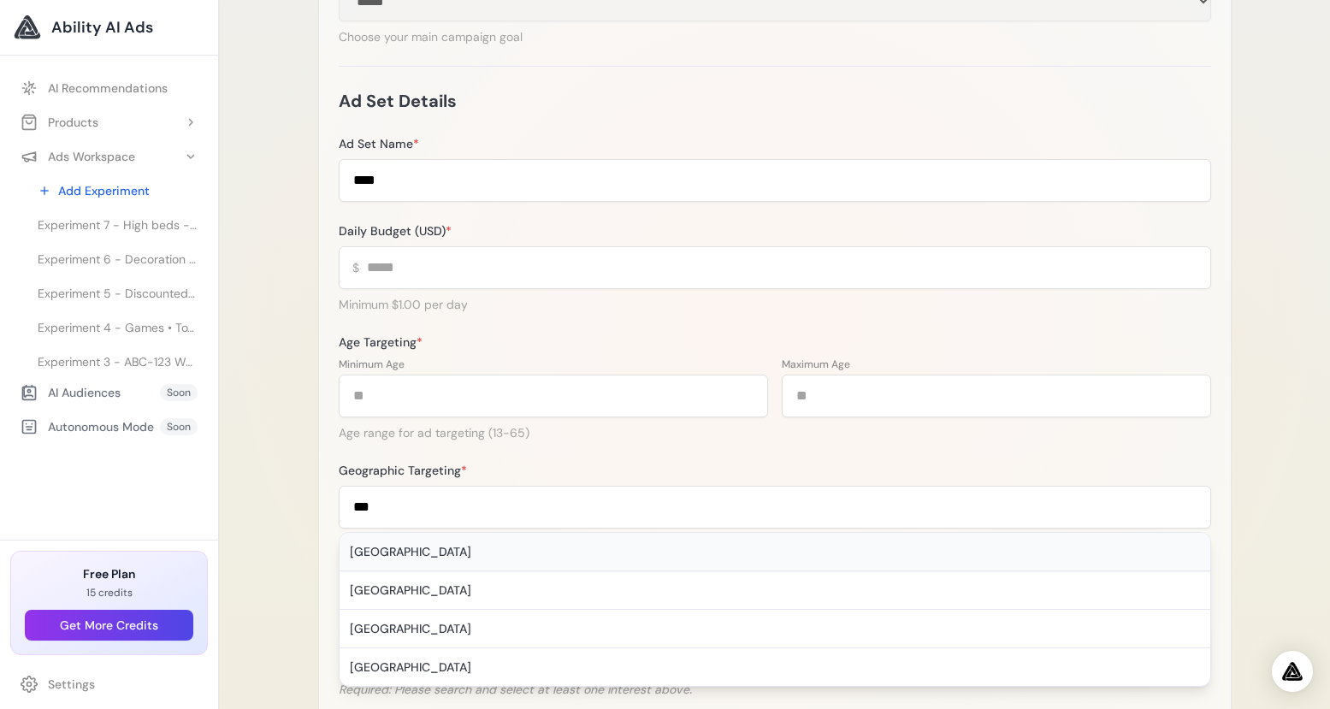
click at [354, 548] on div "Estonia" at bounding box center [775, 552] width 871 height 38
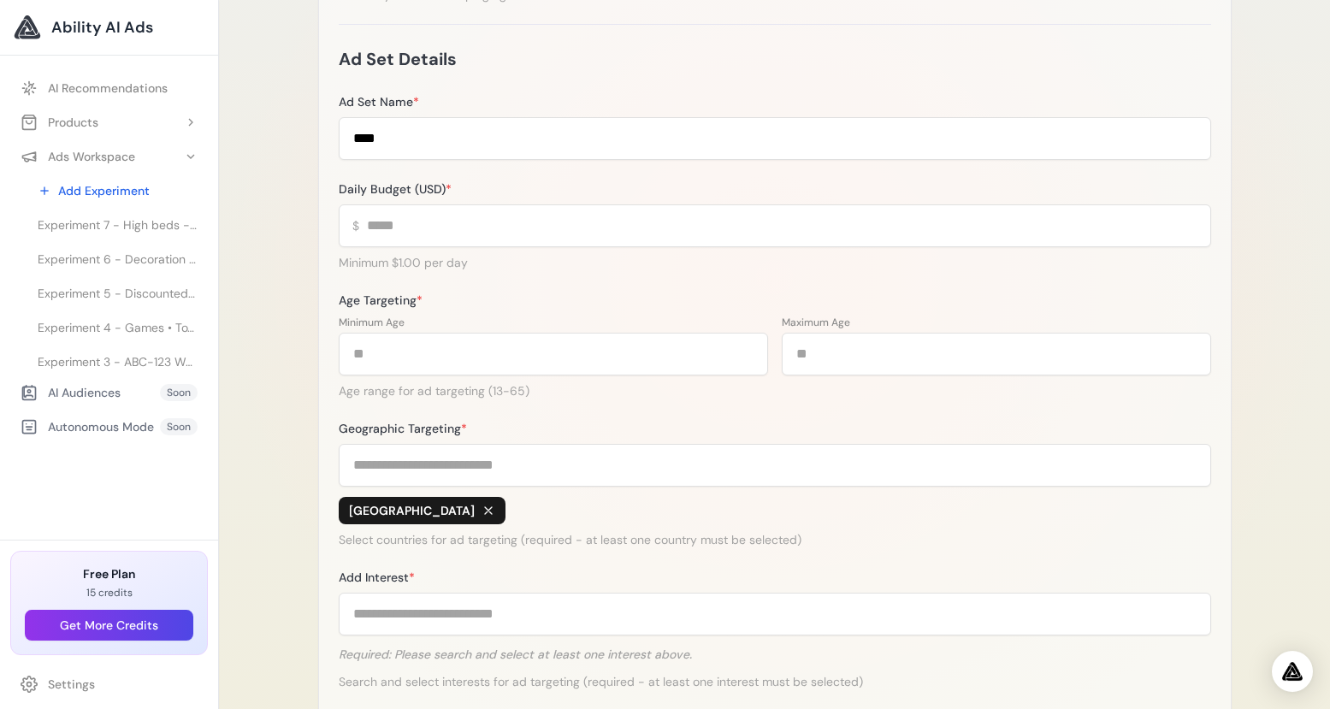
scroll to position [369, 0]
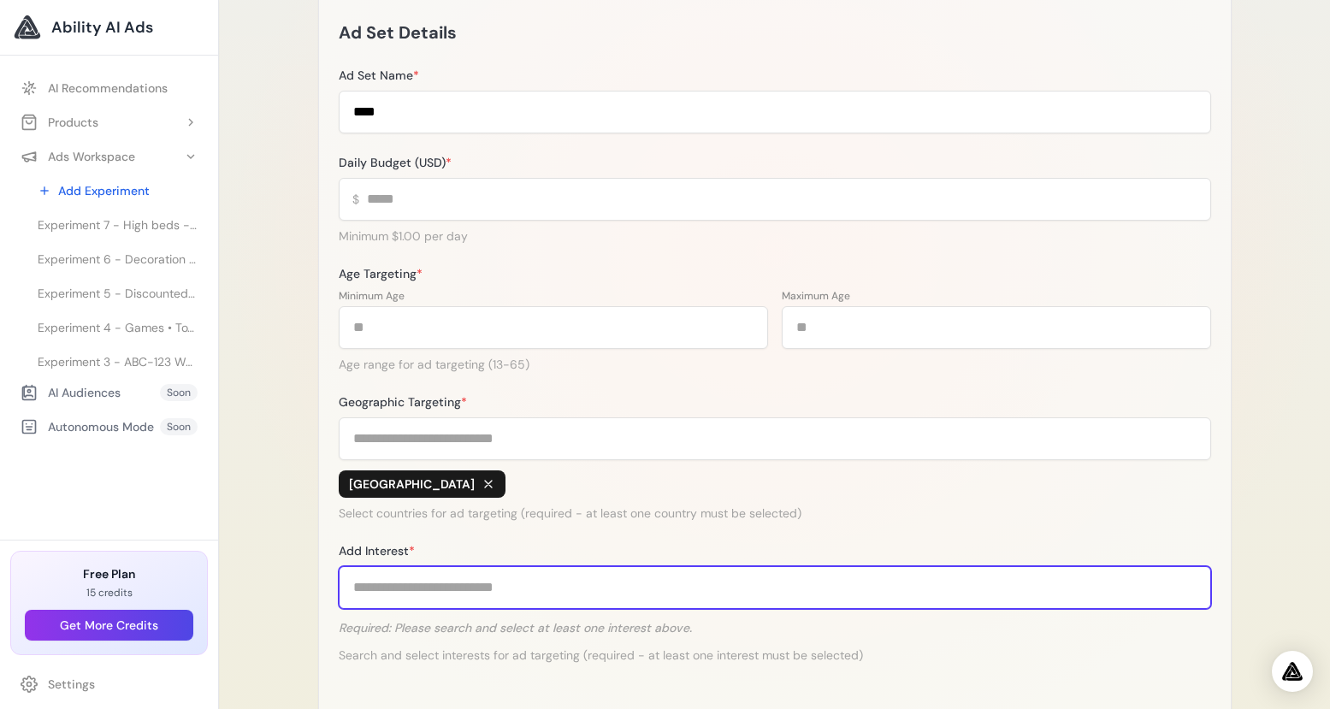
click at [458, 590] on input "Add Interest *" at bounding box center [775, 587] width 872 height 43
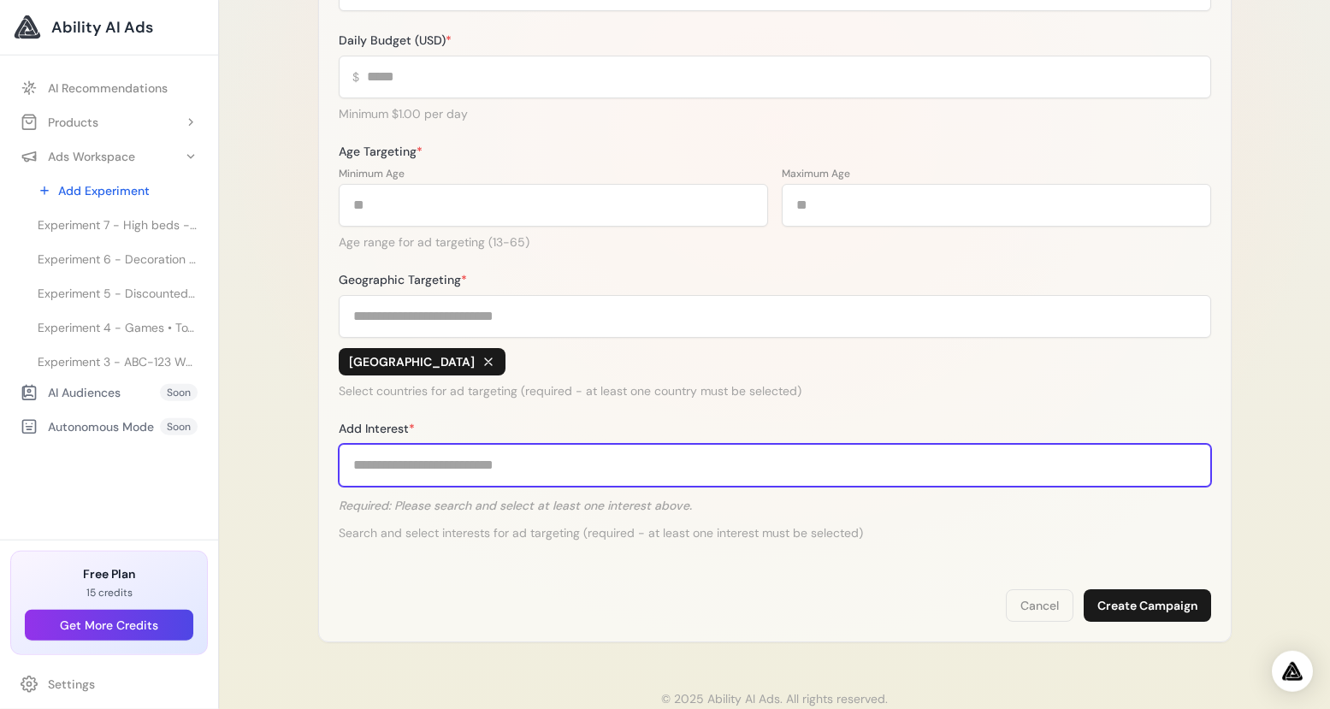
scroll to position [531, 0]
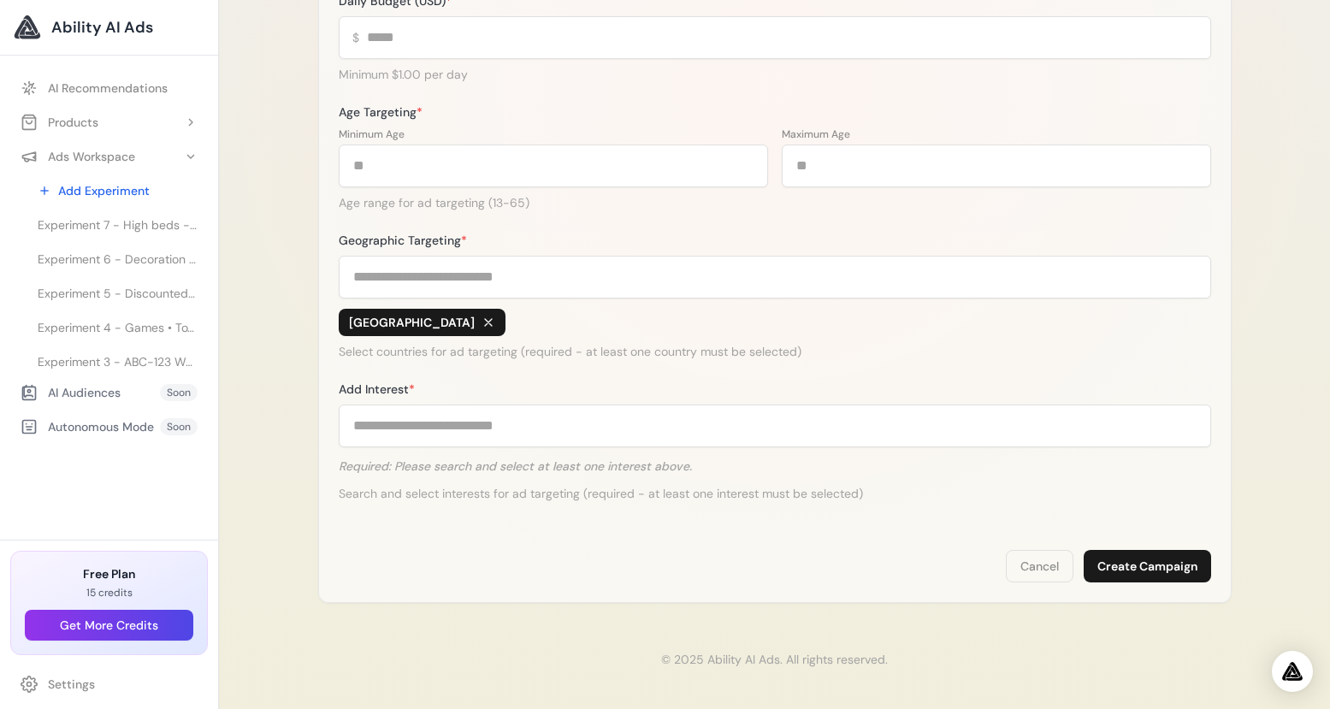
drag, startPoint x: 338, startPoint y: 388, endPoint x: 431, endPoint y: 424, distance: 99.9
click at [431, 424] on div "**********" at bounding box center [774, 87] width 913 height 1031
click at [472, 499] on p "Search and select interests for ad targeting (required - at least one interest …" at bounding box center [775, 493] width 872 height 17
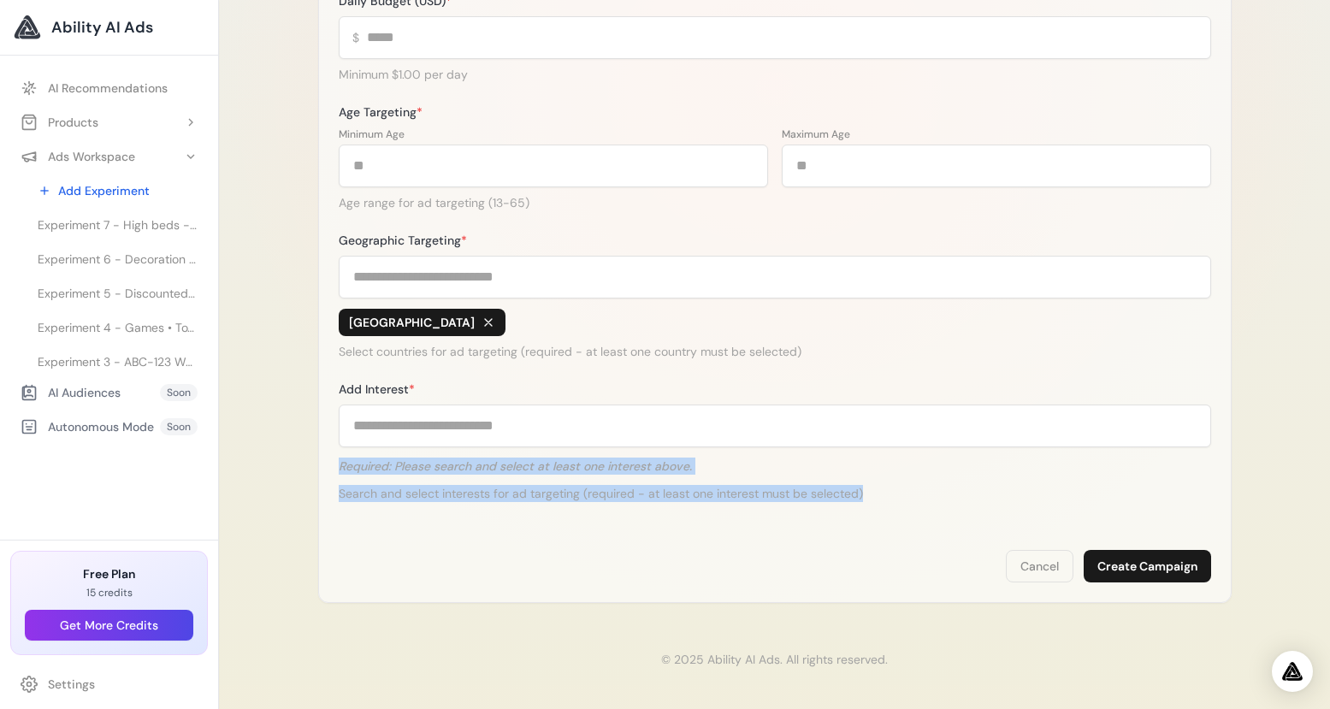
drag, startPoint x: 901, startPoint y: 492, endPoint x: 332, endPoint y: 466, distance: 570.1
click at [332, 466] on div "**********" at bounding box center [774, 87] width 913 height 1031
drag, startPoint x: 363, startPoint y: 418, endPoint x: 946, endPoint y: 499, distance: 588.8
click at [946, 499] on div "**********" at bounding box center [774, 87] width 913 height 1031
copy div "Add Interest * Required: Please search and select at least one interest above. …"
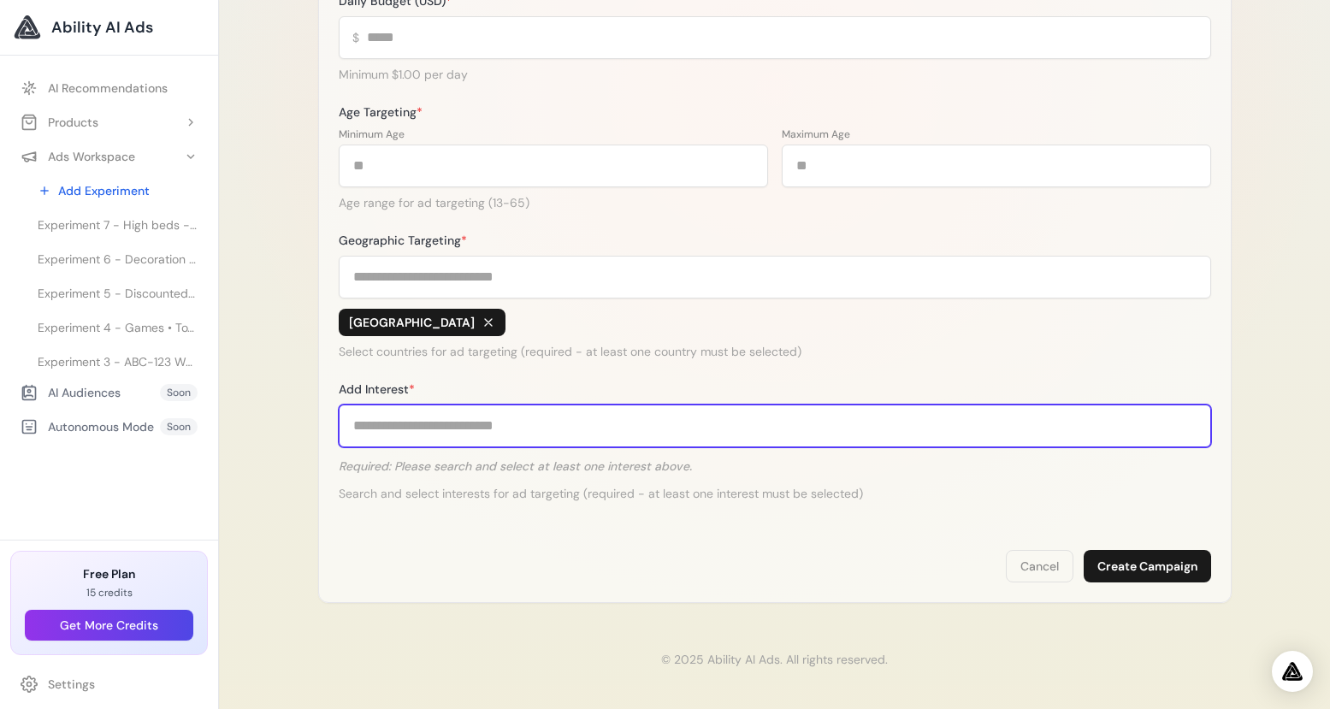
click at [403, 428] on input "Add Interest *" at bounding box center [775, 426] width 872 height 43
type input "*"
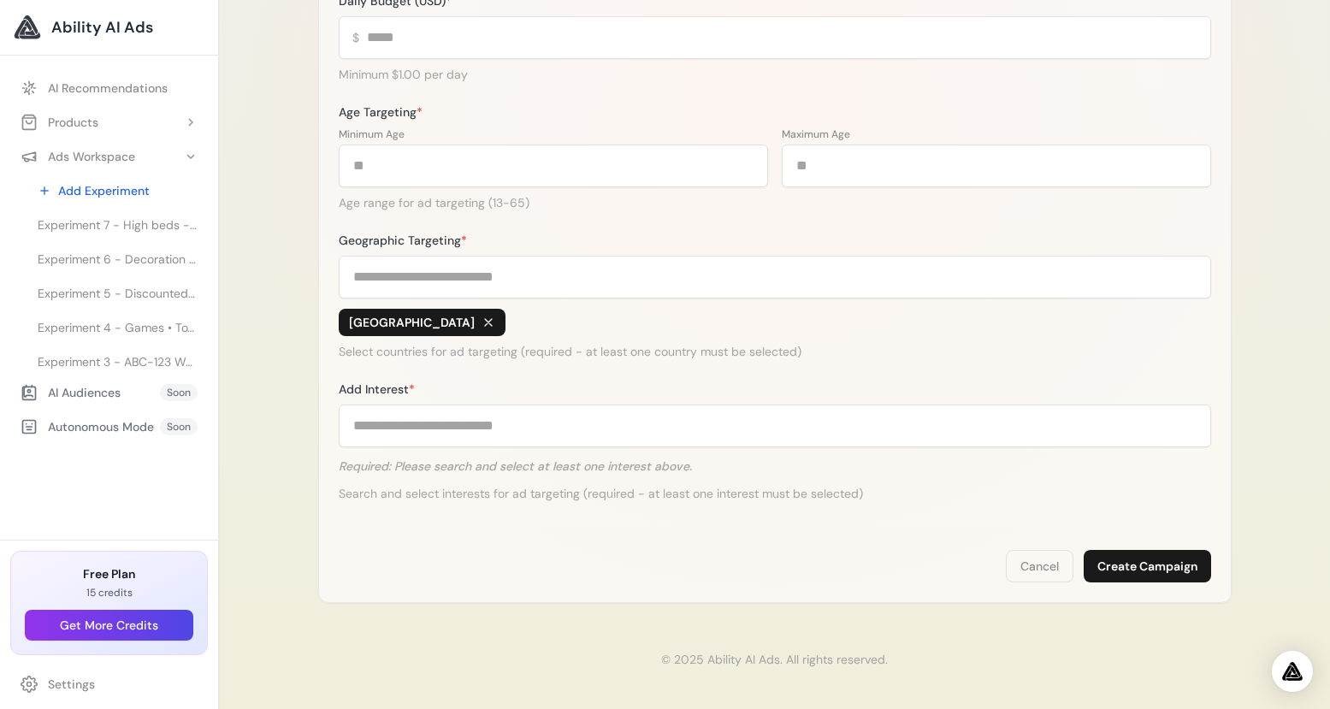
click at [902, 586] on div "**********" at bounding box center [774, 87] width 913 height 1031
click at [1160, 571] on button "Create Campaign" at bounding box center [1147, 566] width 127 height 32
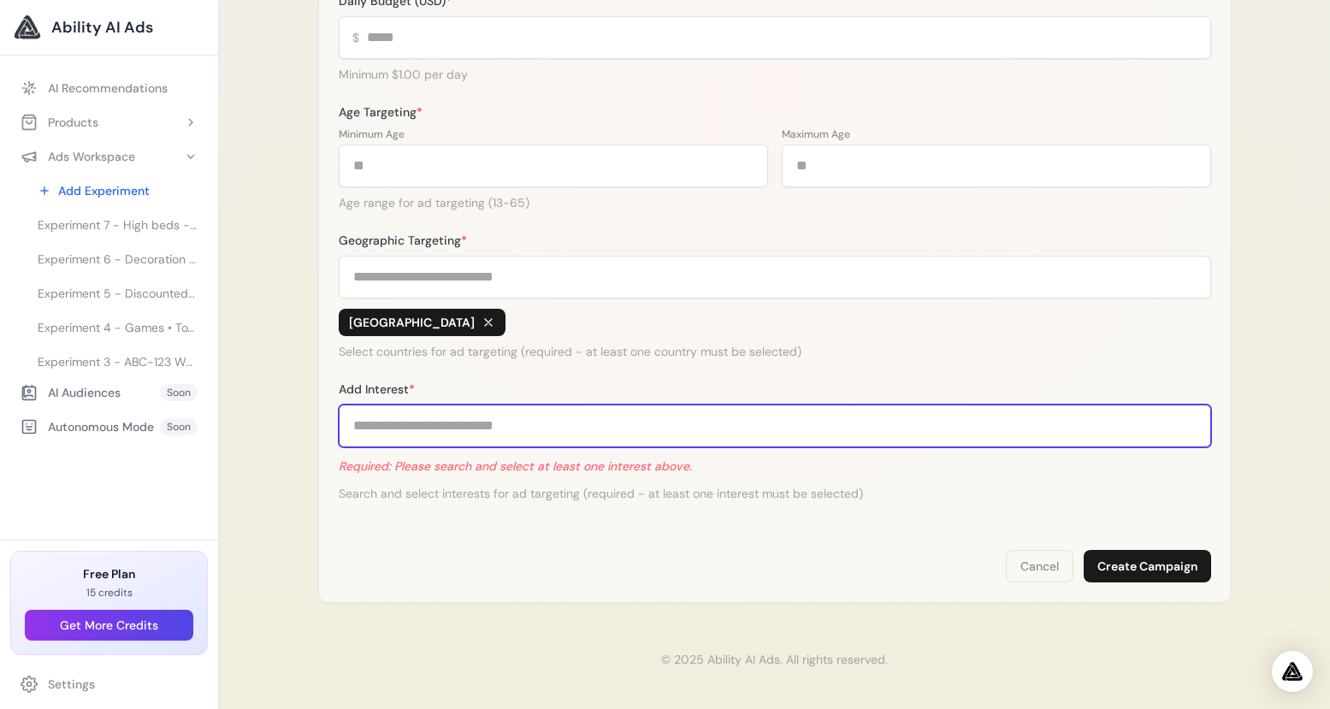
click at [433, 429] on input "Add Interest *" at bounding box center [775, 426] width 872 height 43
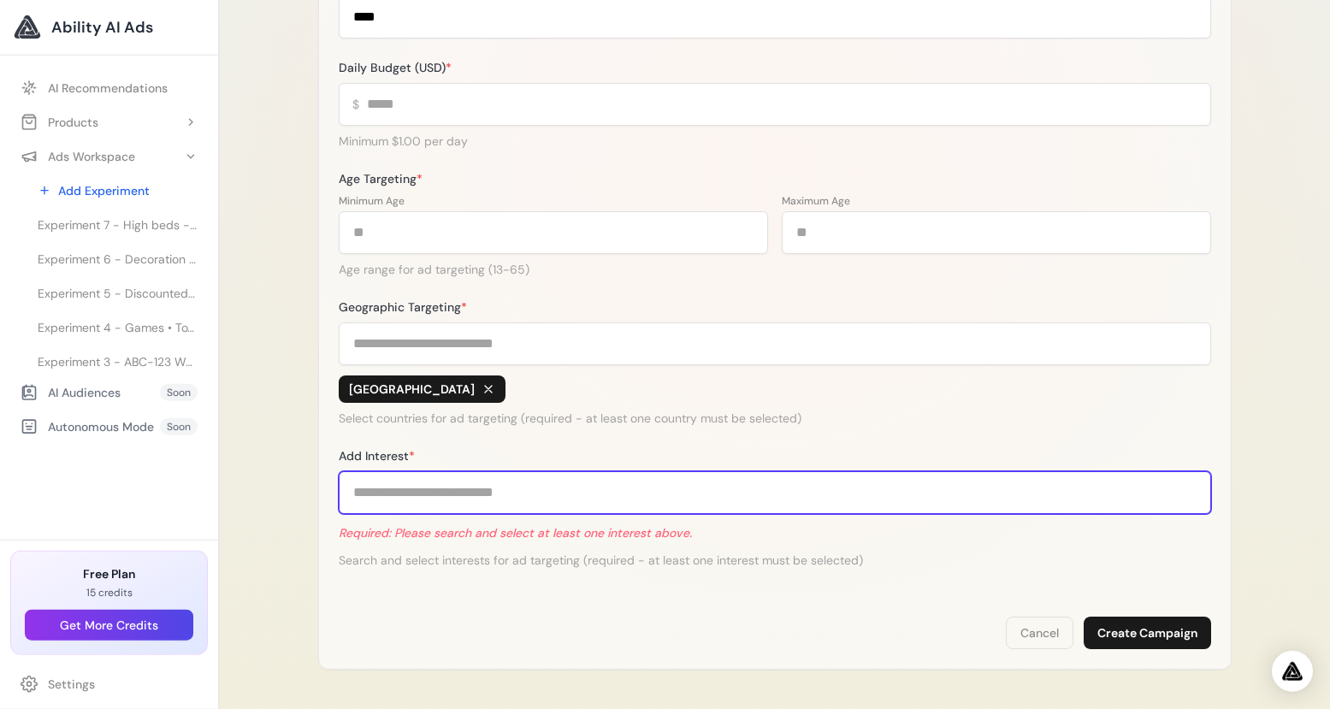
scroll to position [463, 0]
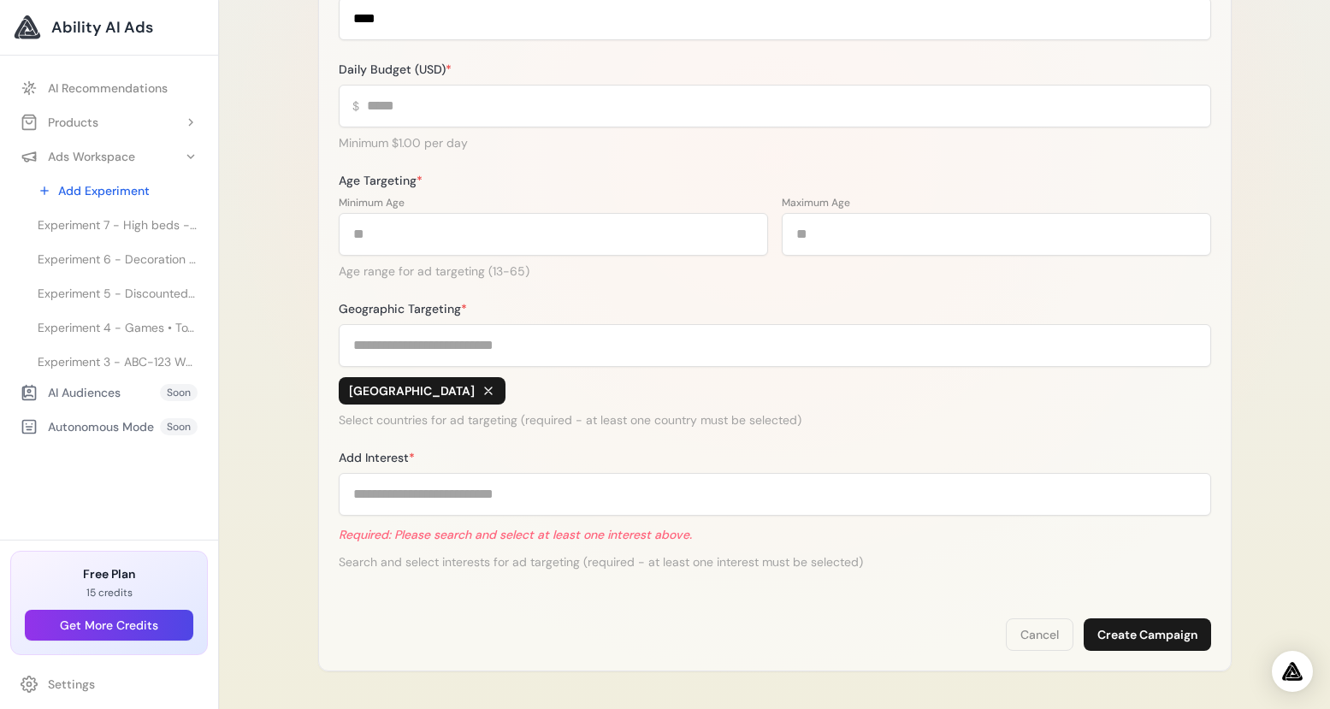
drag, startPoint x: 410, startPoint y: 460, endPoint x: 335, endPoint y: 456, distance: 74.5
click at [335, 456] on div "**********" at bounding box center [774, 155] width 913 height 1031
copy label "Add Interest"
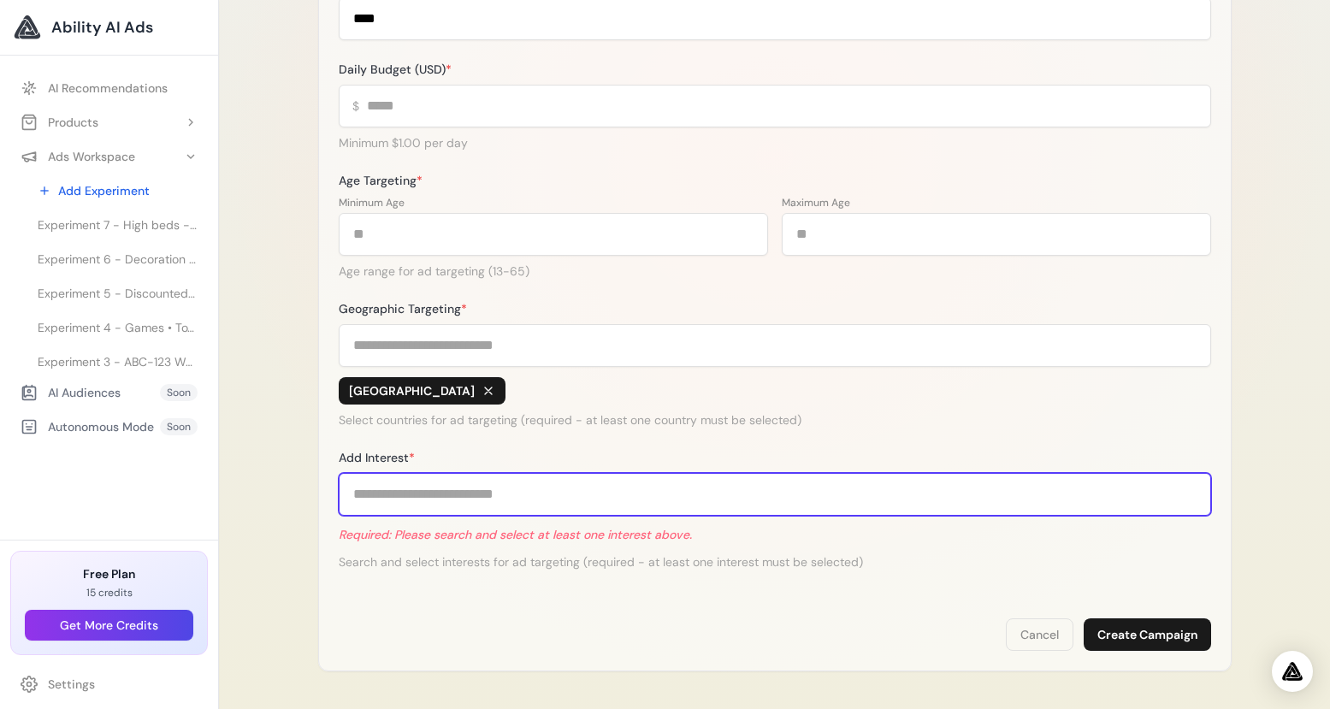
click at [403, 492] on input "Add Interest *" at bounding box center [775, 494] width 872 height 43
paste input "**********"
click at [528, 499] on input "**********" at bounding box center [775, 494] width 872 height 43
drag, startPoint x: 420, startPoint y: 497, endPoint x: 436, endPoint y: 494, distance: 16.4
click at [440, 496] on input "**********" at bounding box center [775, 494] width 872 height 43
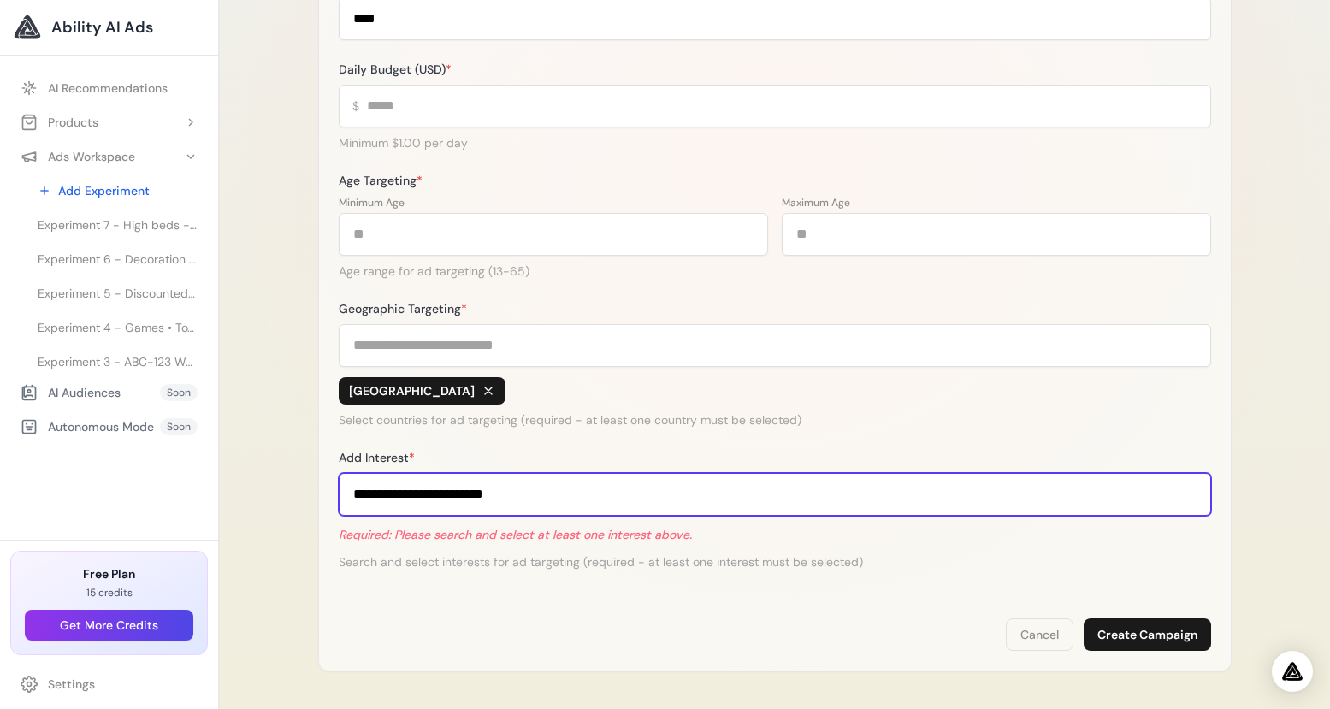
drag, startPoint x: 519, startPoint y: 490, endPoint x: 446, endPoint y: 489, distance: 73.6
click at [446, 489] on input "**********" at bounding box center [775, 494] width 872 height 43
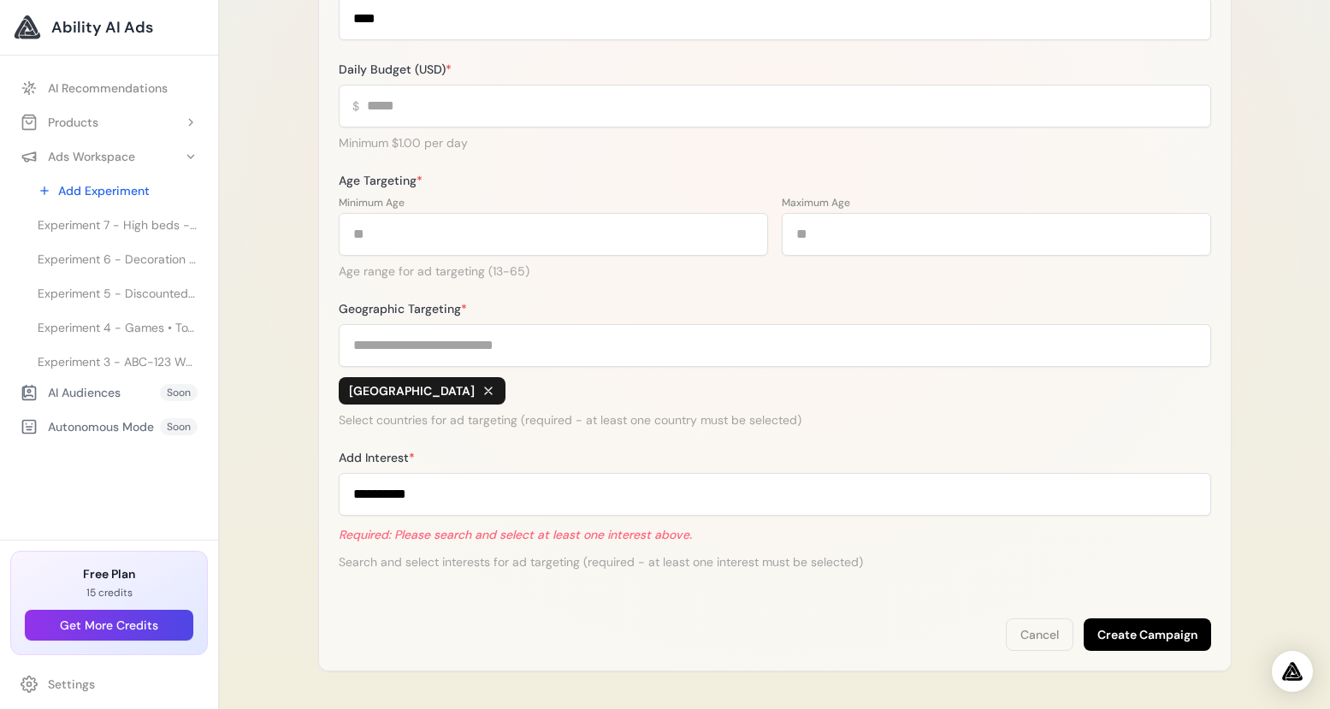
click at [1144, 629] on button "Create Campaign" at bounding box center [1147, 634] width 127 height 32
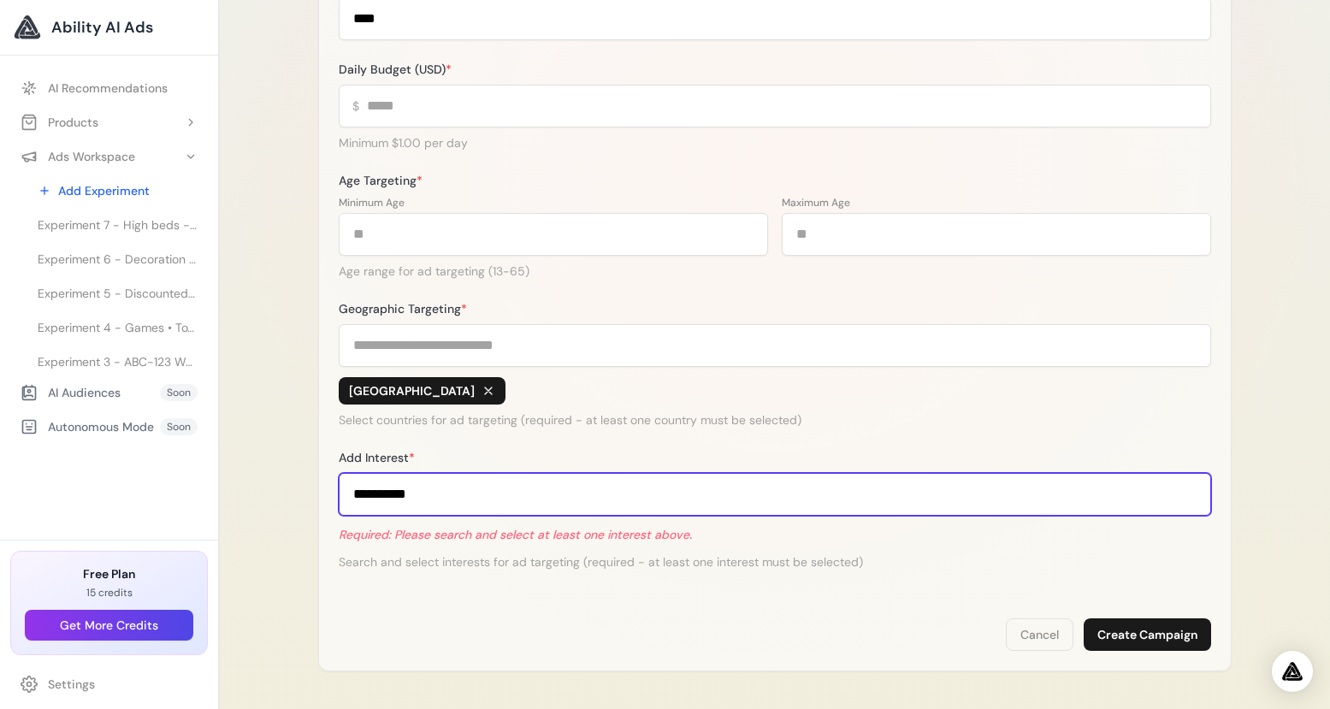
click at [422, 493] on input "**********" at bounding box center [775, 494] width 872 height 43
click at [353, 496] on input "**********" at bounding box center [775, 494] width 872 height 43
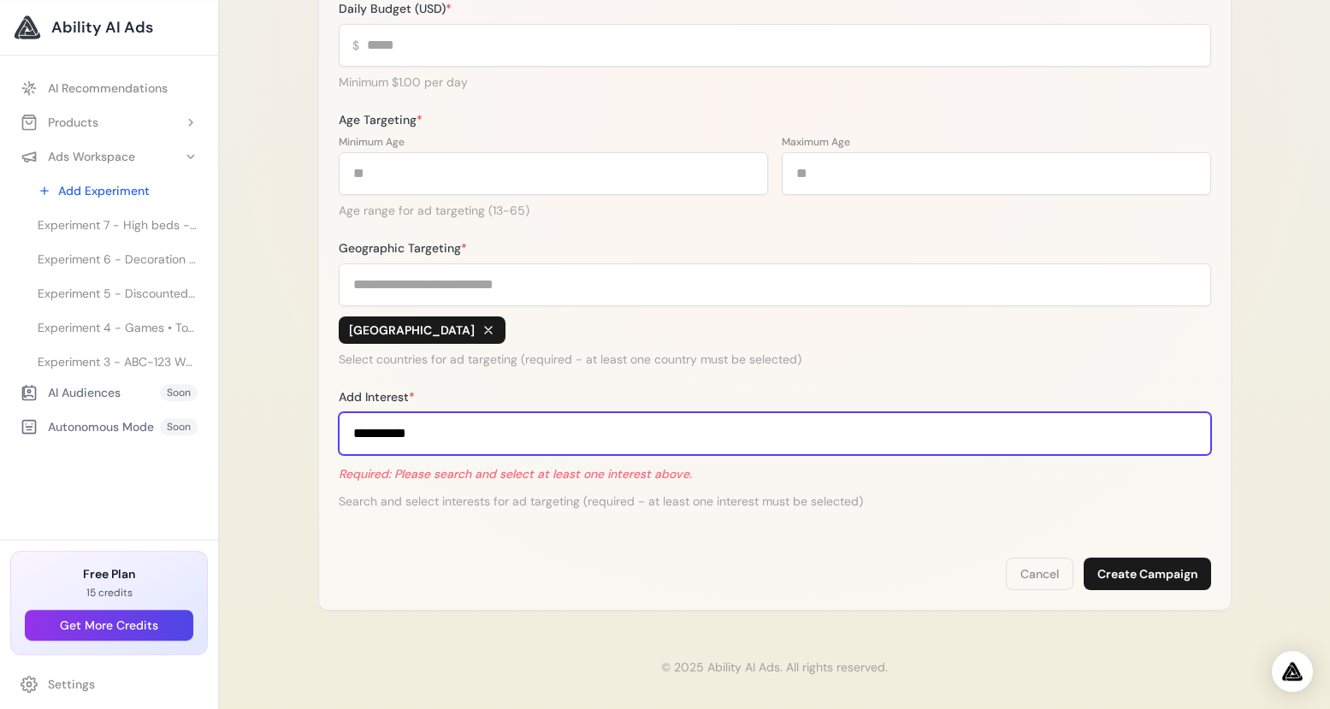
scroll to position [517, 0]
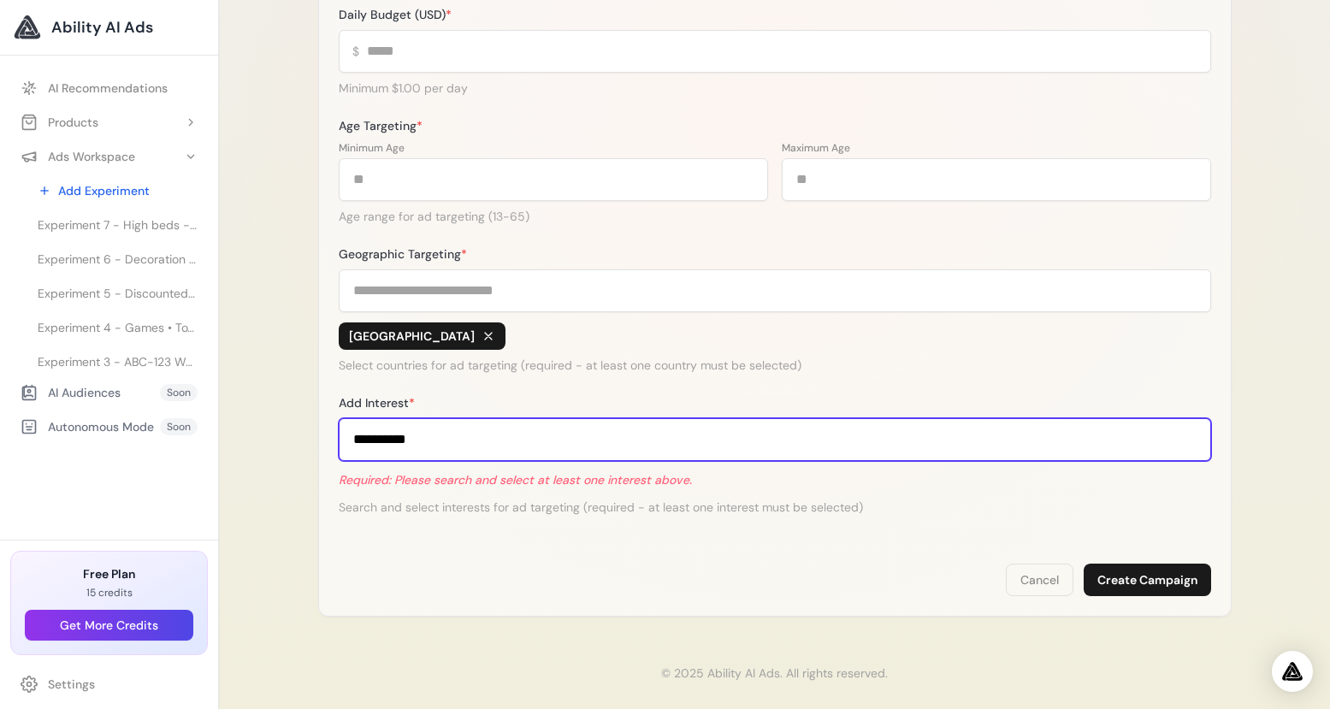
click at [596, 447] on input "**********" at bounding box center [775, 439] width 872 height 43
drag, startPoint x: 521, startPoint y: 443, endPoint x: 424, endPoint y: 452, distance: 97.1
click at [424, 446] on input "**********" at bounding box center [775, 439] width 872 height 43
click at [434, 440] on input "**********" at bounding box center [775, 439] width 872 height 43
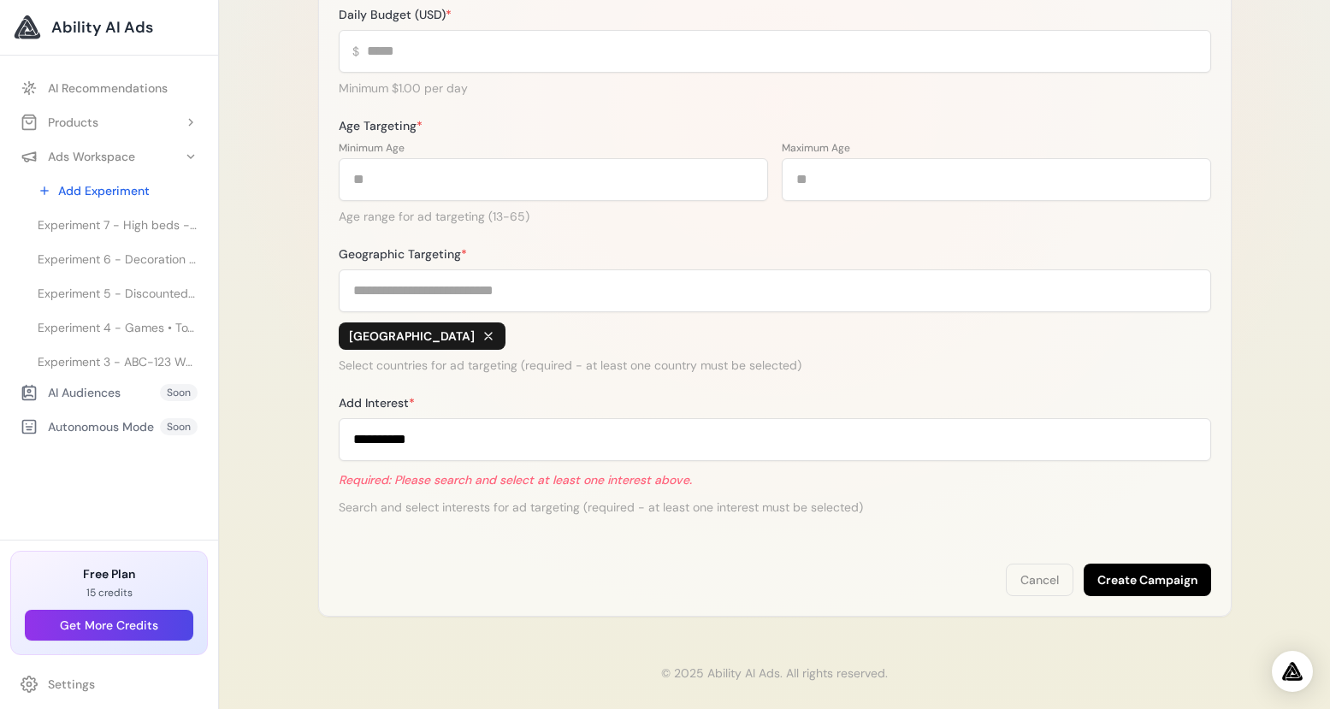
click at [1093, 588] on button "Create Campaign" at bounding box center [1147, 580] width 127 height 32
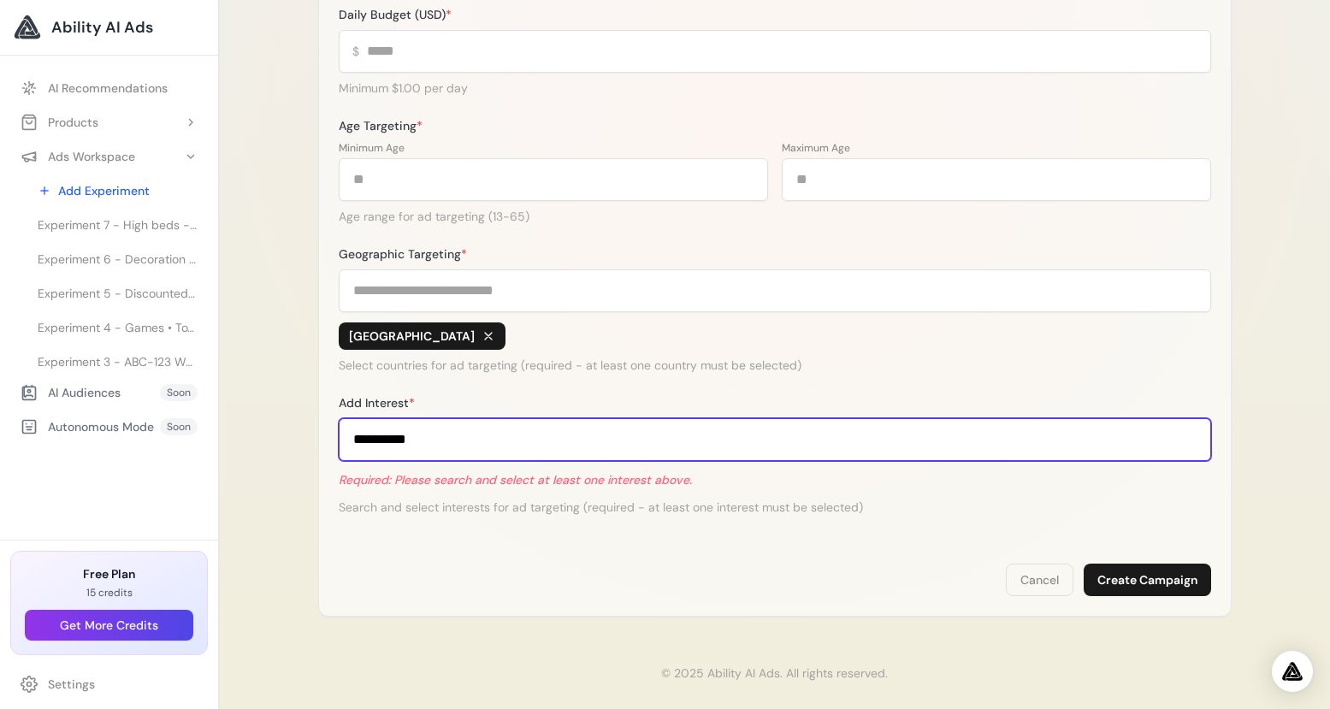
click at [491, 442] on input "**********" at bounding box center [775, 439] width 872 height 43
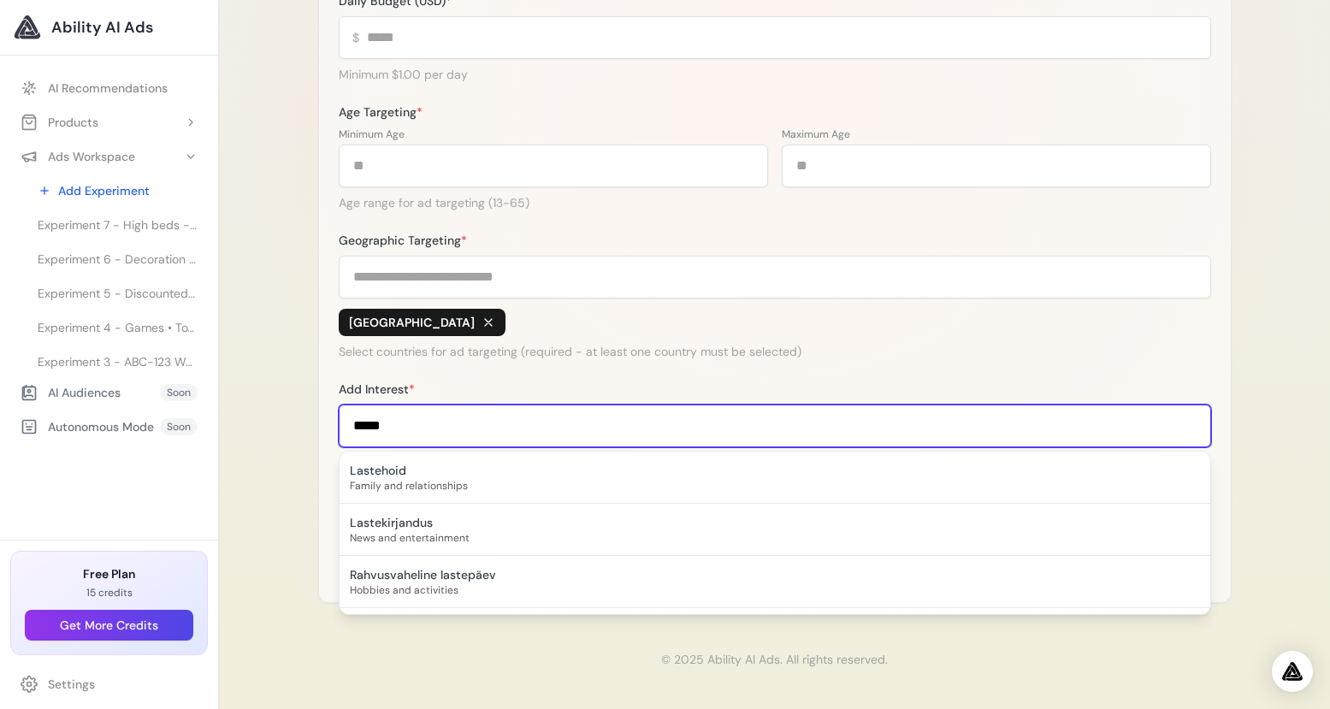
scroll to position [0, 0]
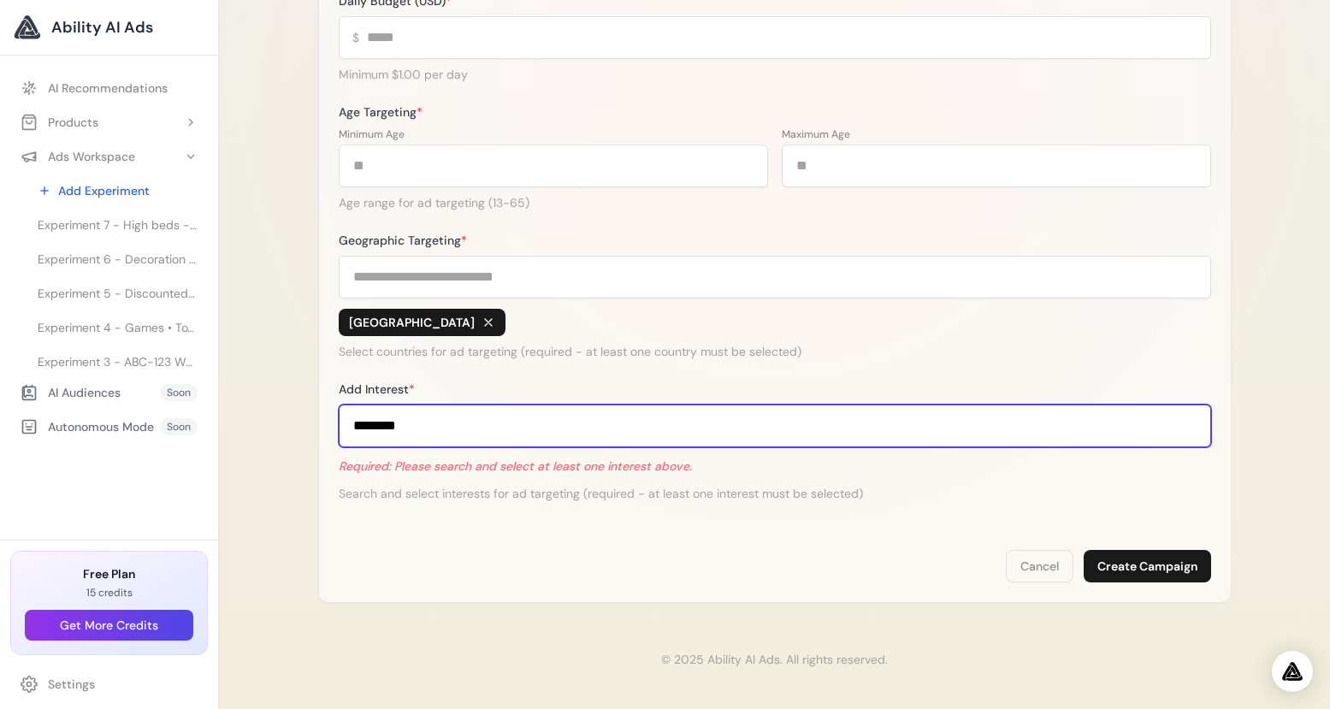
drag, startPoint x: 427, startPoint y: 427, endPoint x: 281, endPoint y: 422, distance: 145.4
click at [339, 422] on input "********" at bounding box center [775, 426] width 872 height 43
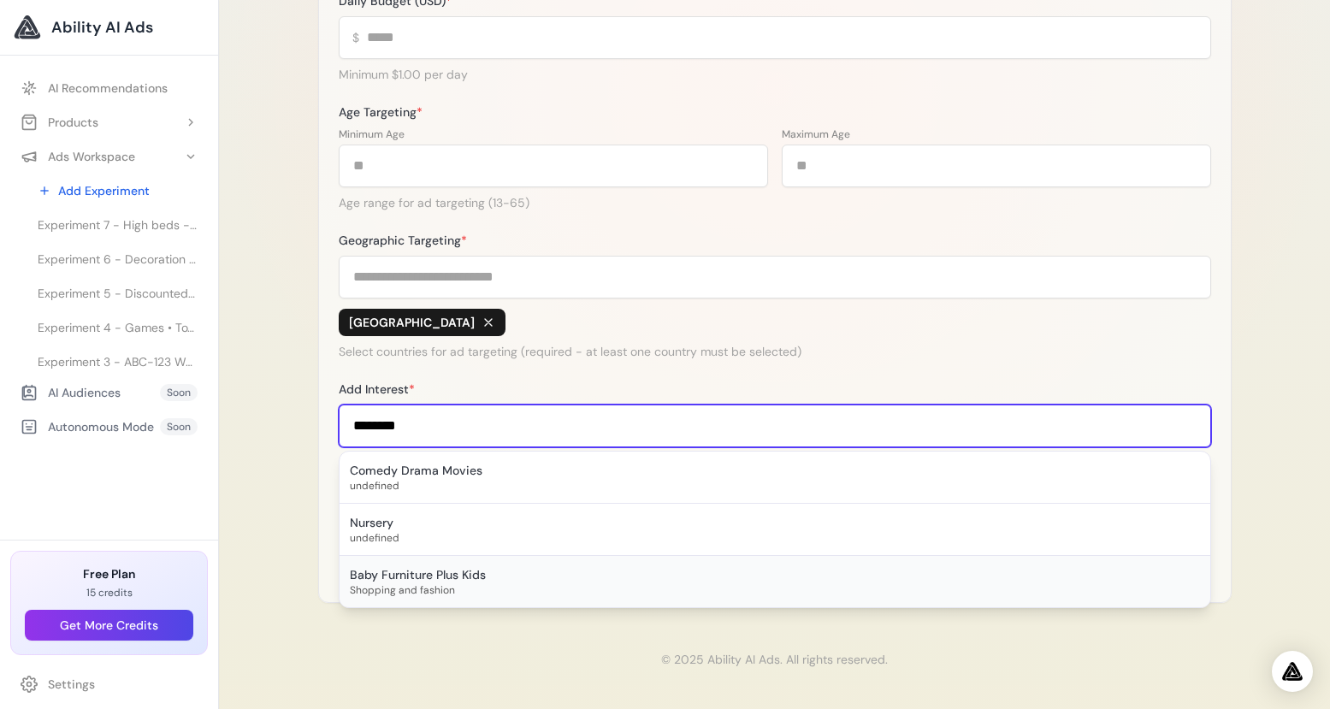
type input "********"
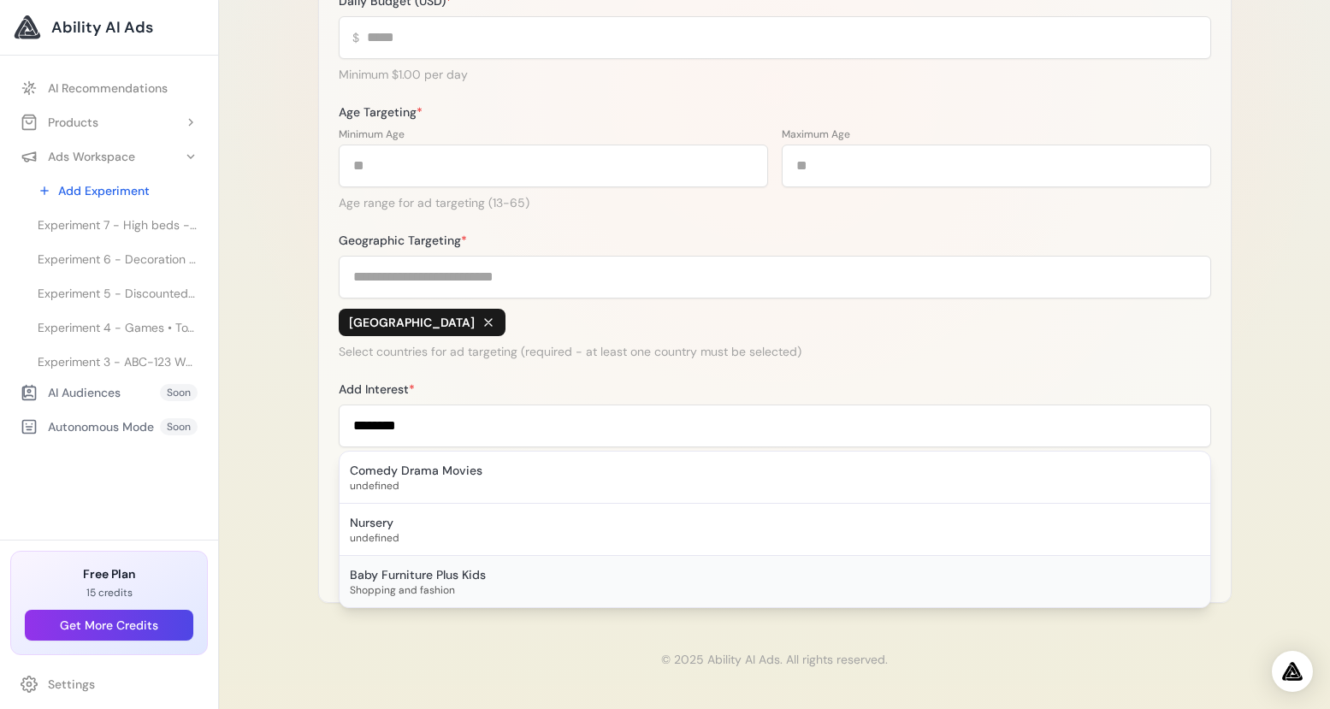
click at [394, 578] on div "Baby Furniture Plus Kids" at bounding box center [775, 574] width 850 height 17
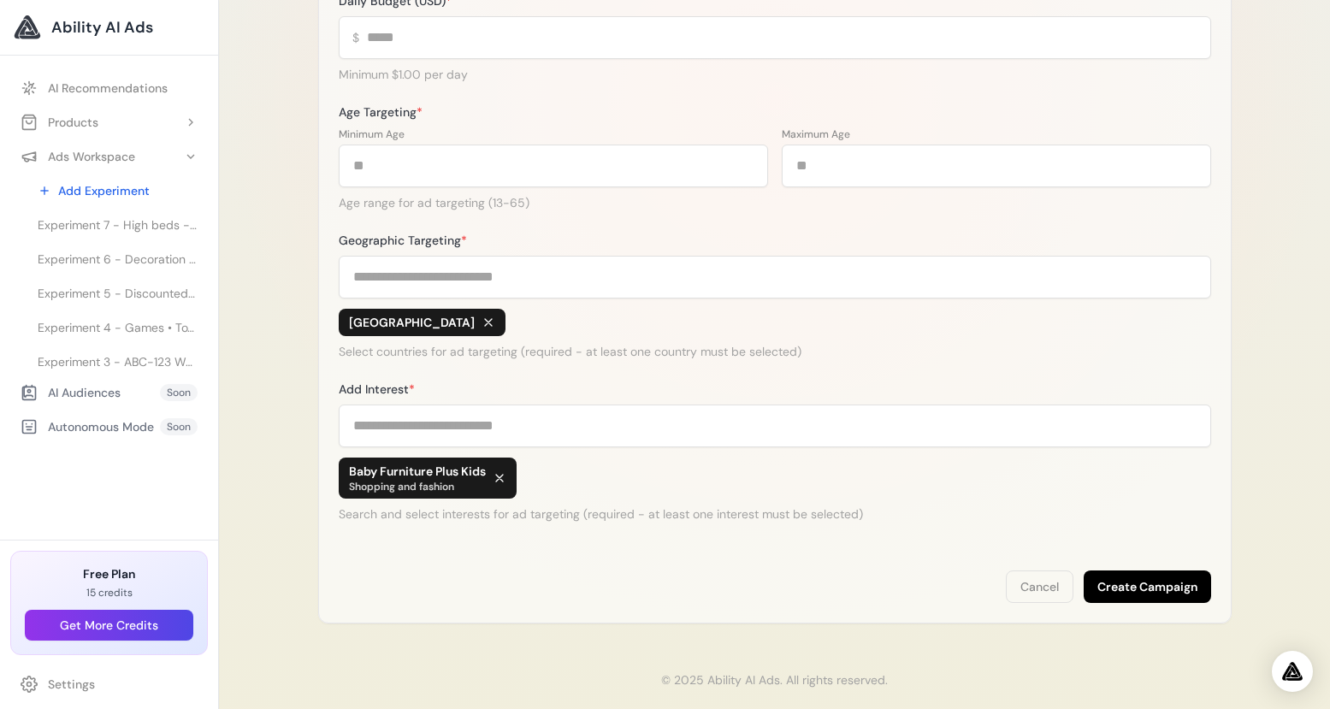
click at [1132, 591] on button "Create Campaign" at bounding box center [1147, 586] width 127 height 32
click at [670, 555] on div "**********" at bounding box center [774, 98] width 913 height 1052
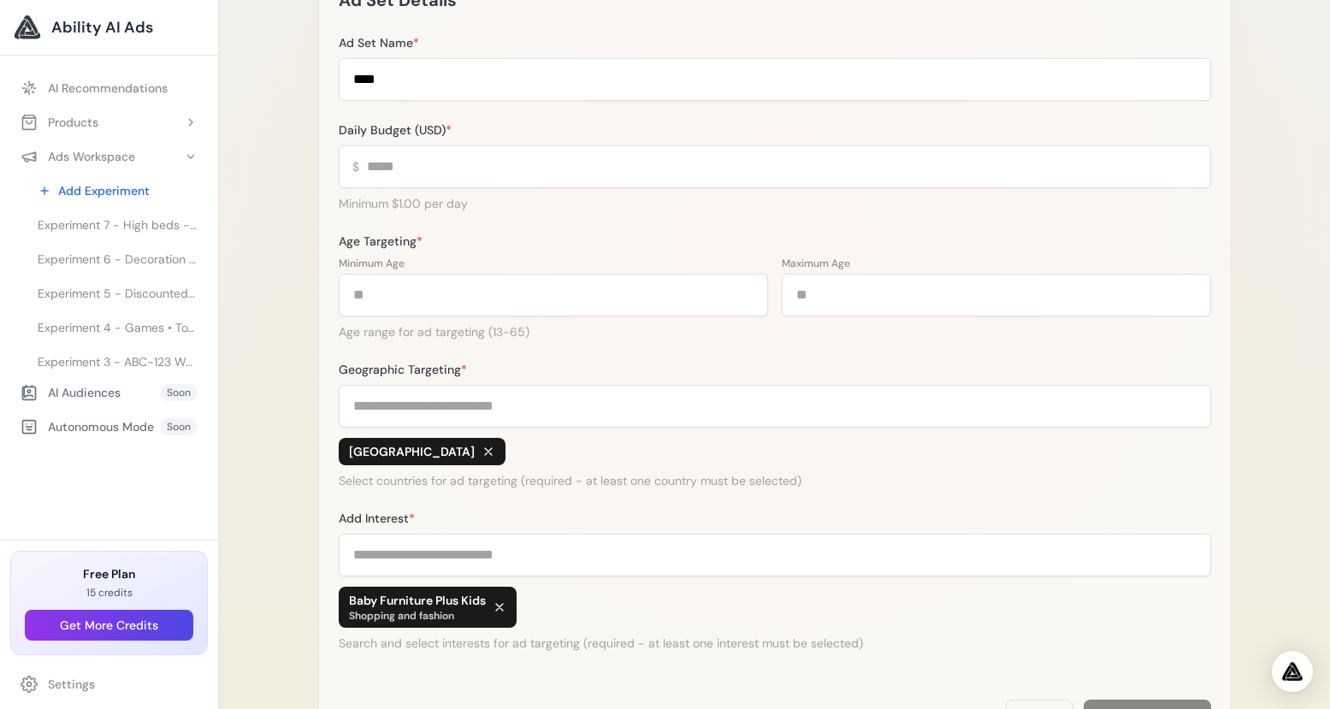
scroll to position [552, 0]
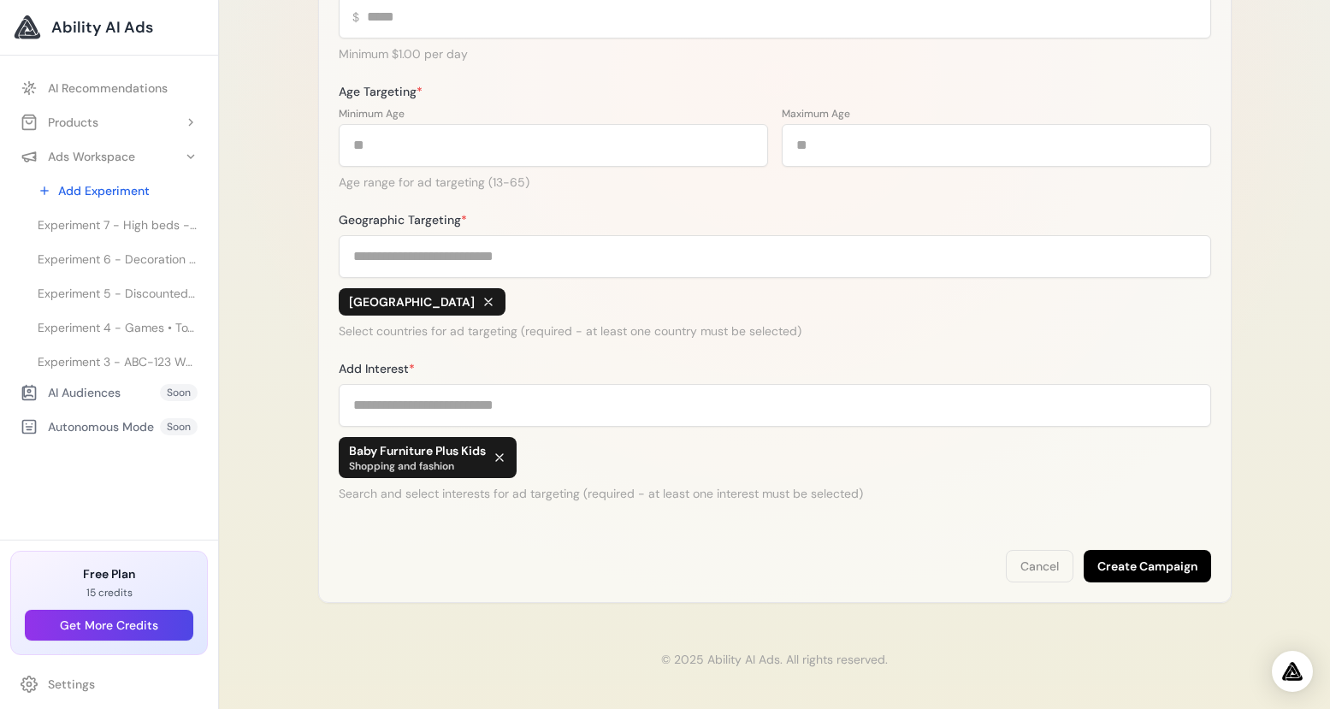
click at [1131, 570] on button "Create Campaign" at bounding box center [1147, 566] width 127 height 32
click at [1156, 560] on button "Create Campaign" at bounding box center [1147, 566] width 127 height 32
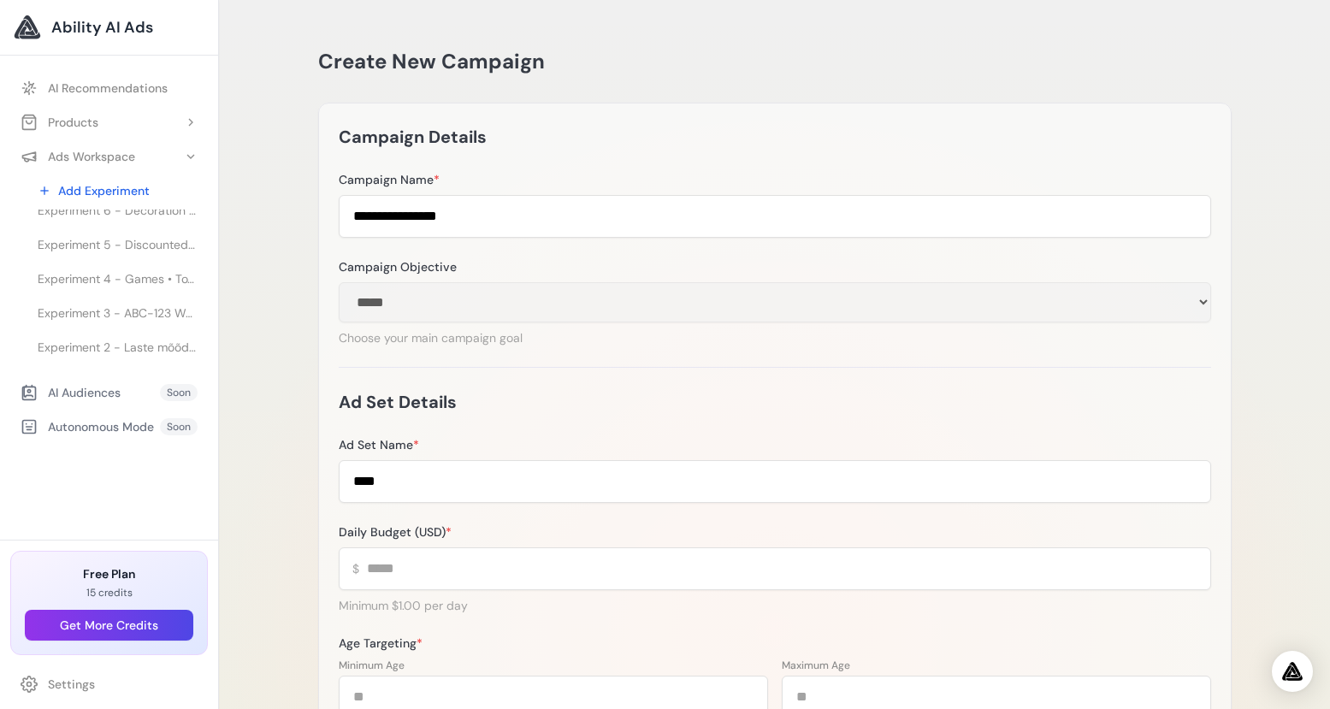
scroll to position [72, 0]
click at [124, 356] on span "Experiment 1 - Lahe - Kõrge voodi kaldredeliga - 90x200cm - Valge" at bounding box center [118, 358] width 160 height 17
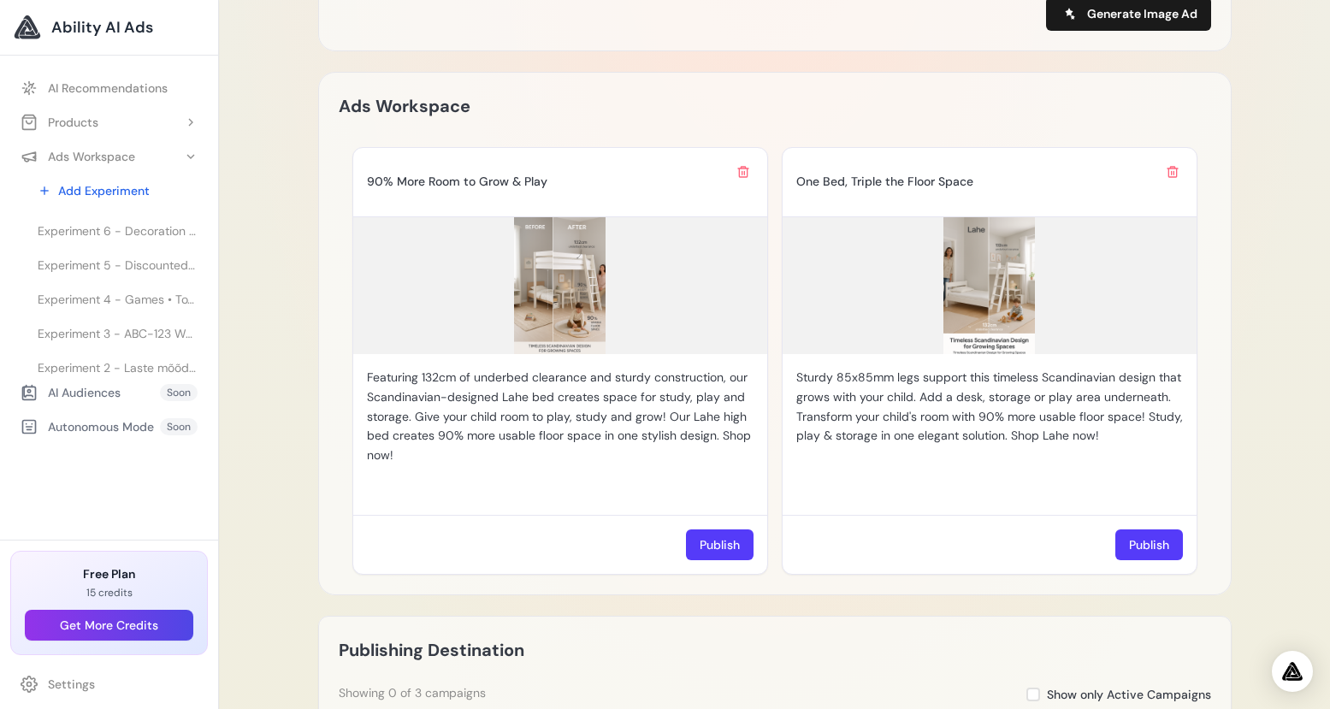
scroll to position [72, 0]
click at [137, 327] on span "Experiment 2 - Laste mõõdupuu - Laste mõõdupuu" at bounding box center [118, 324] width 160 height 17
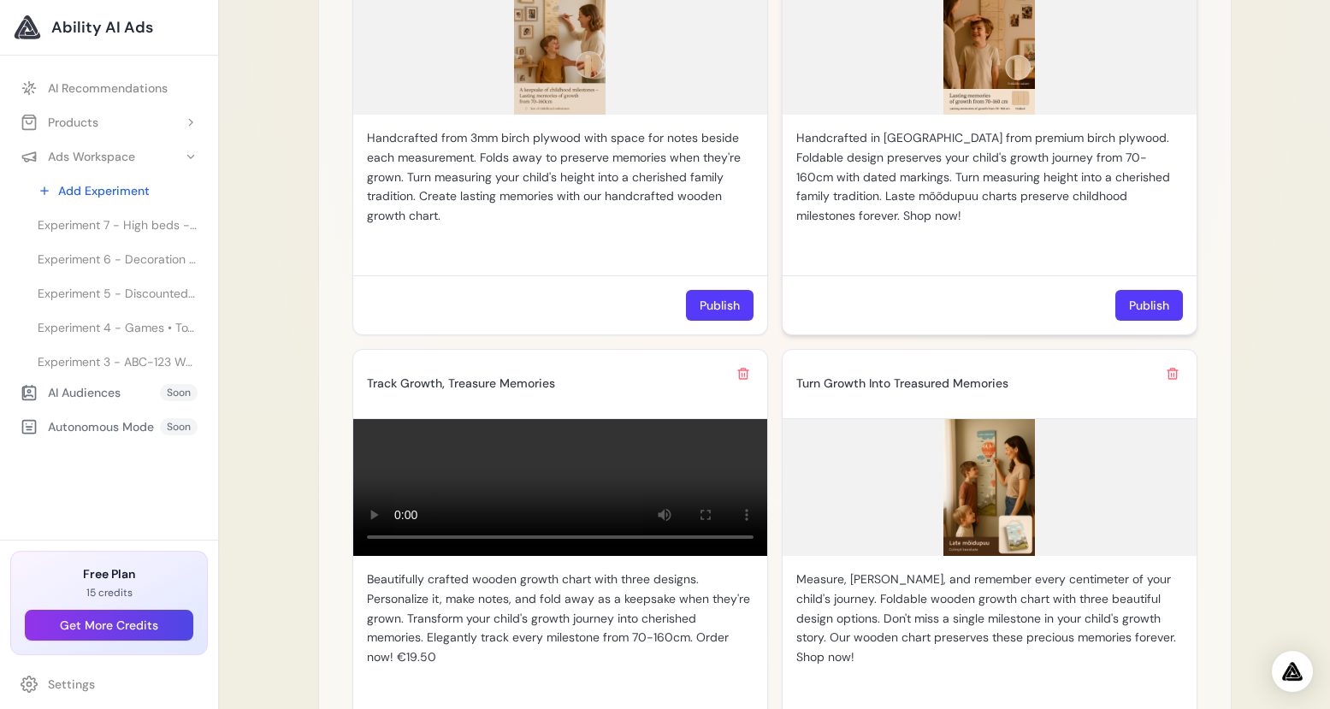
scroll to position [1628, 0]
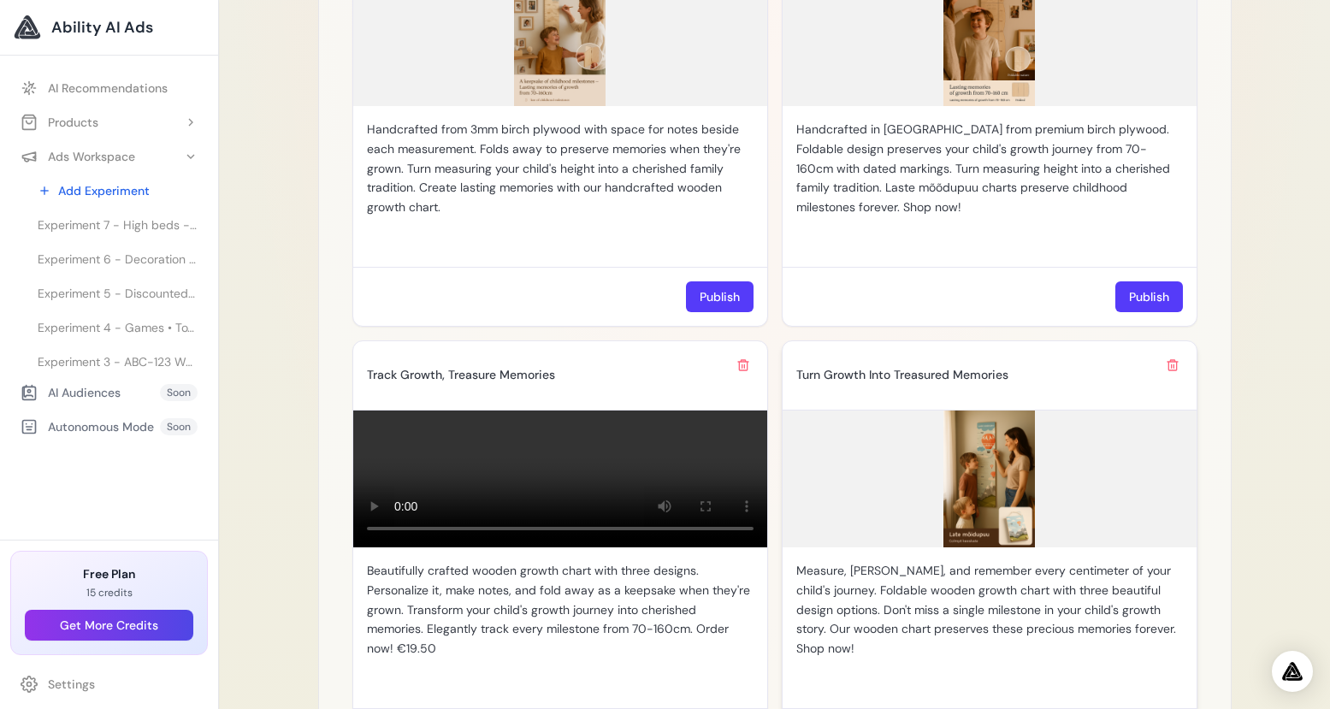
click at [979, 582] on p "Measure, [PERSON_NAME], and remember every centimeter of your child's journey. …" at bounding box center [989, 609] width 387 height 97
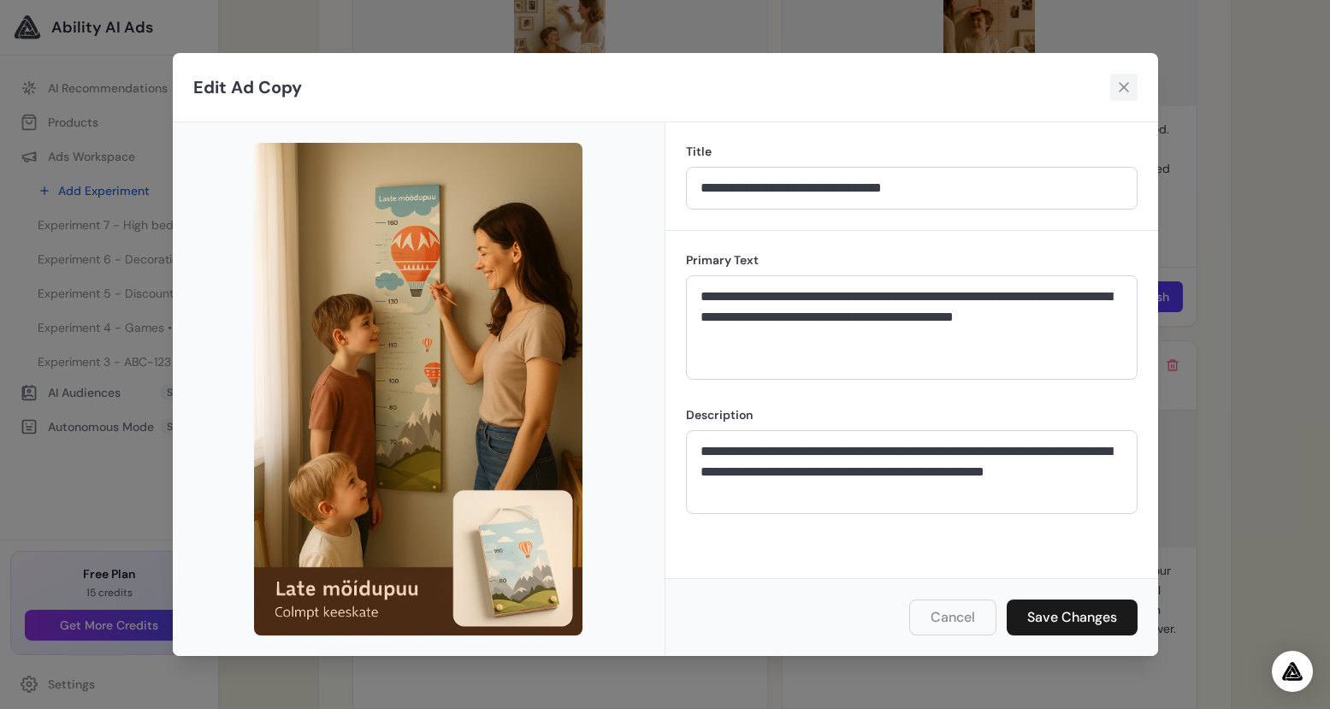
click at [1124, 86] on icon at bounding box center [1124, 87] width 10 height 10
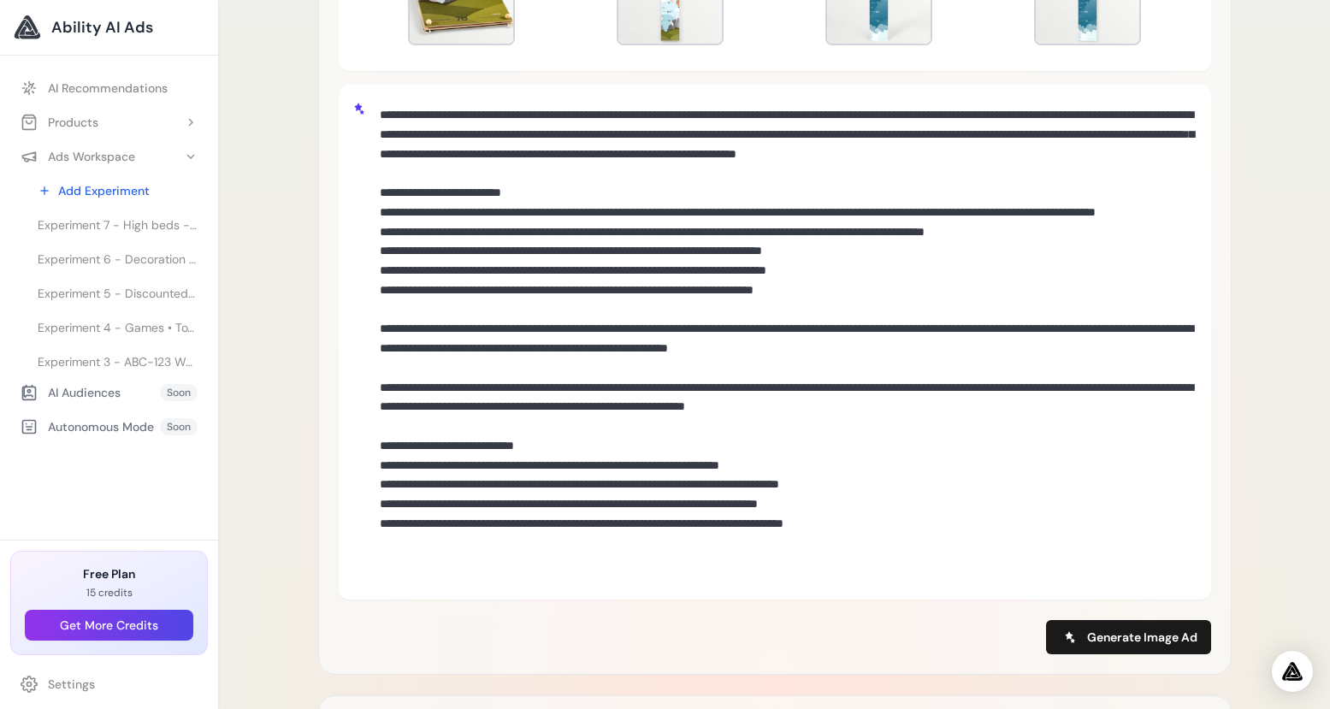
scroll to position [763, 0]
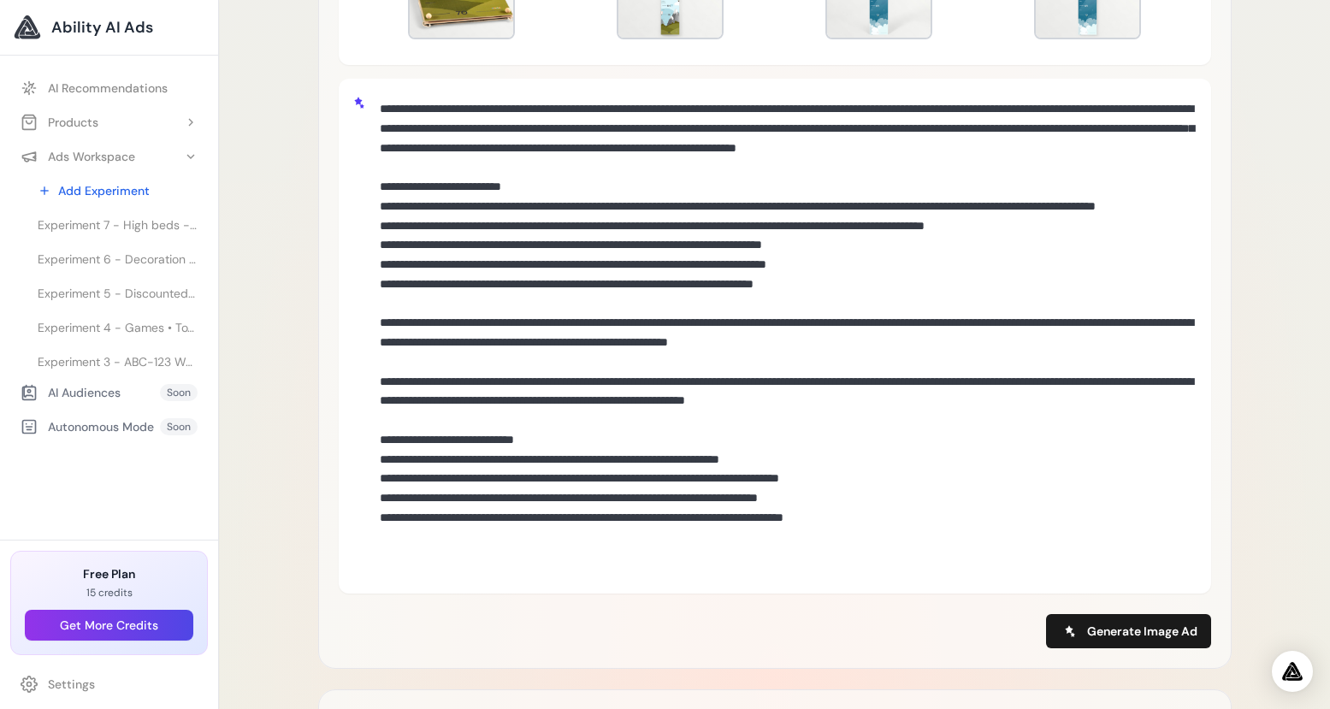
drag, startPoint x: 382, startPoint y: 294, endPoint x: 952, endPoint y: 549, distance: 624.0
click at [952, 549] on textarea at bounding box center [785, 333] width 824 height 483
click at [787, 464] on textarea at bounding box center [785, 333] width 824 height 483
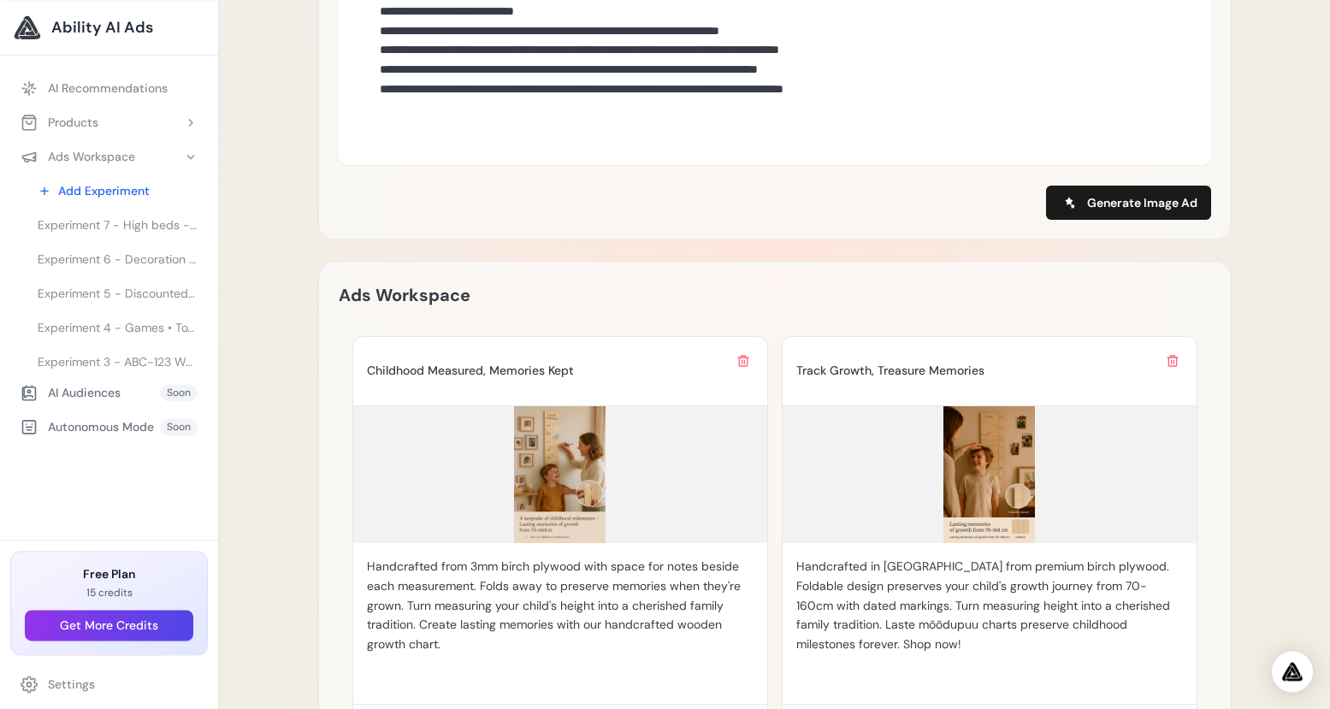
scroll to position [585, 0]
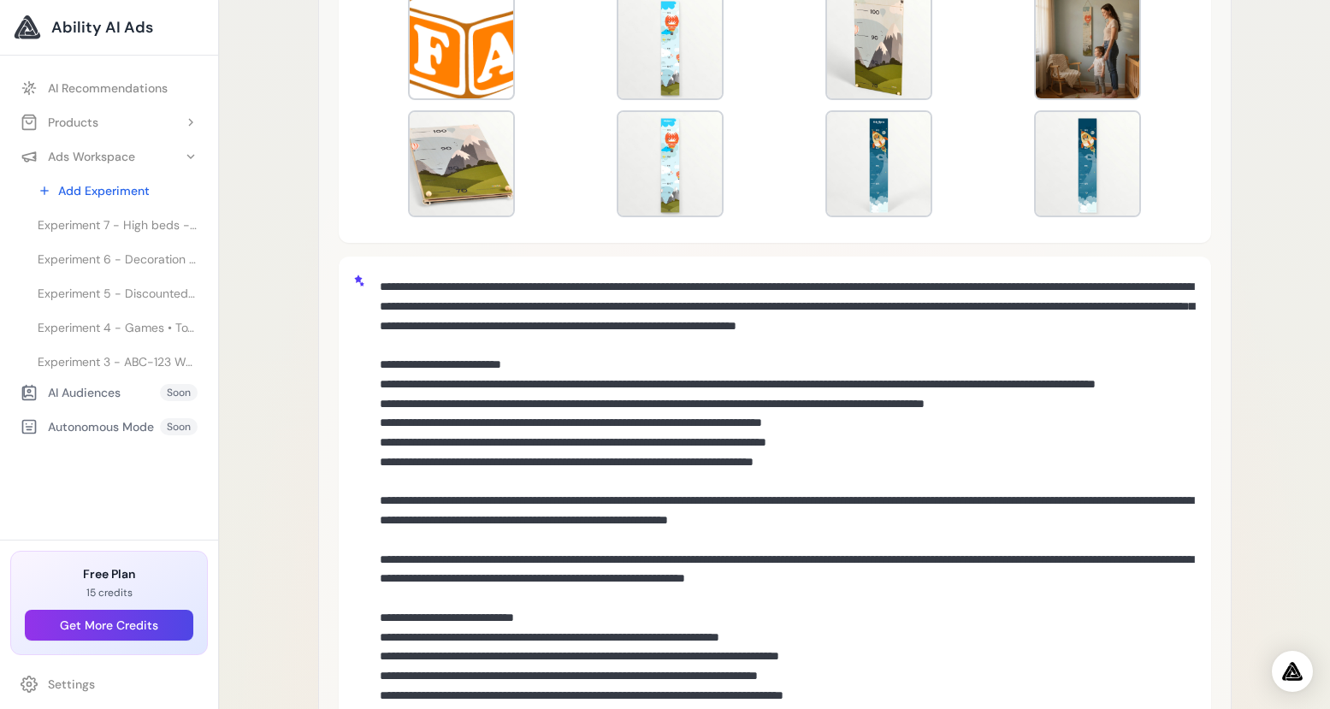
drag, startPoint x: 613, startPoint y: 401, endPoint x: 518, endPoint y: 399, distance: 95.0
click at [518, 399] on textarea at bounding box center [785, 511] width 824 height 483
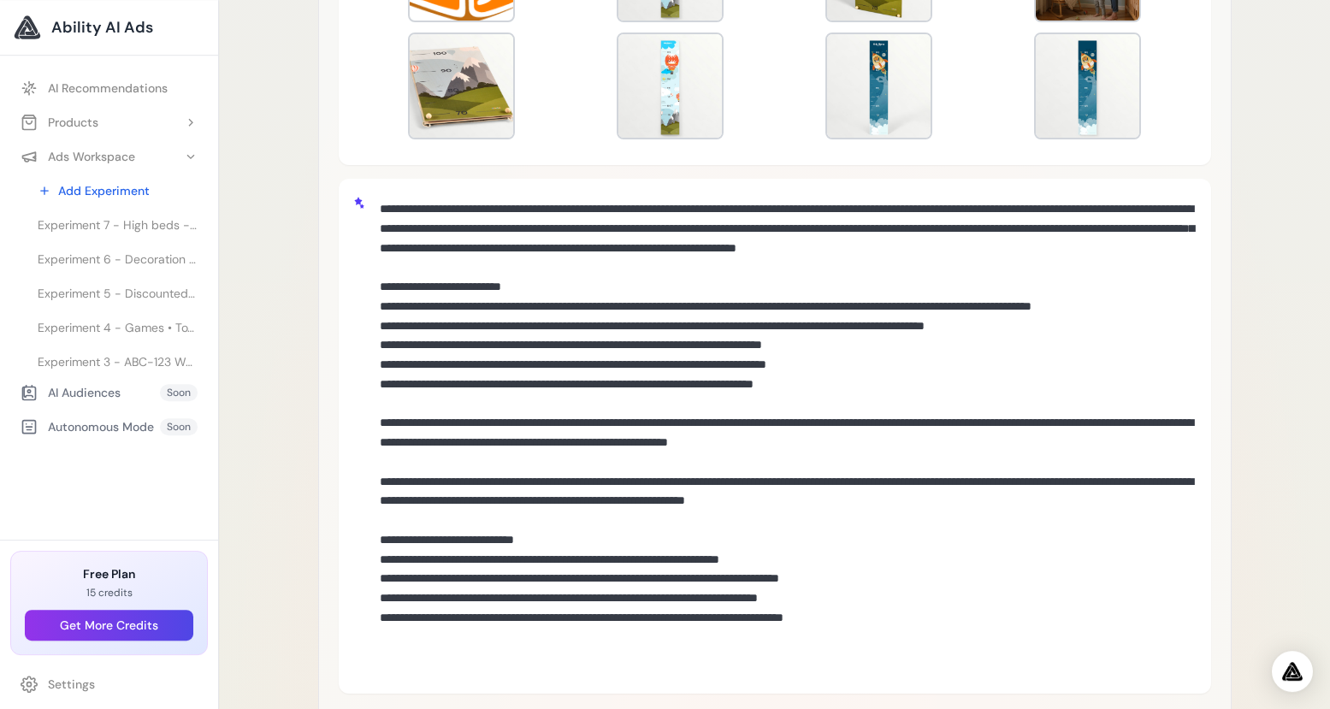
scroll to position [886, 0]
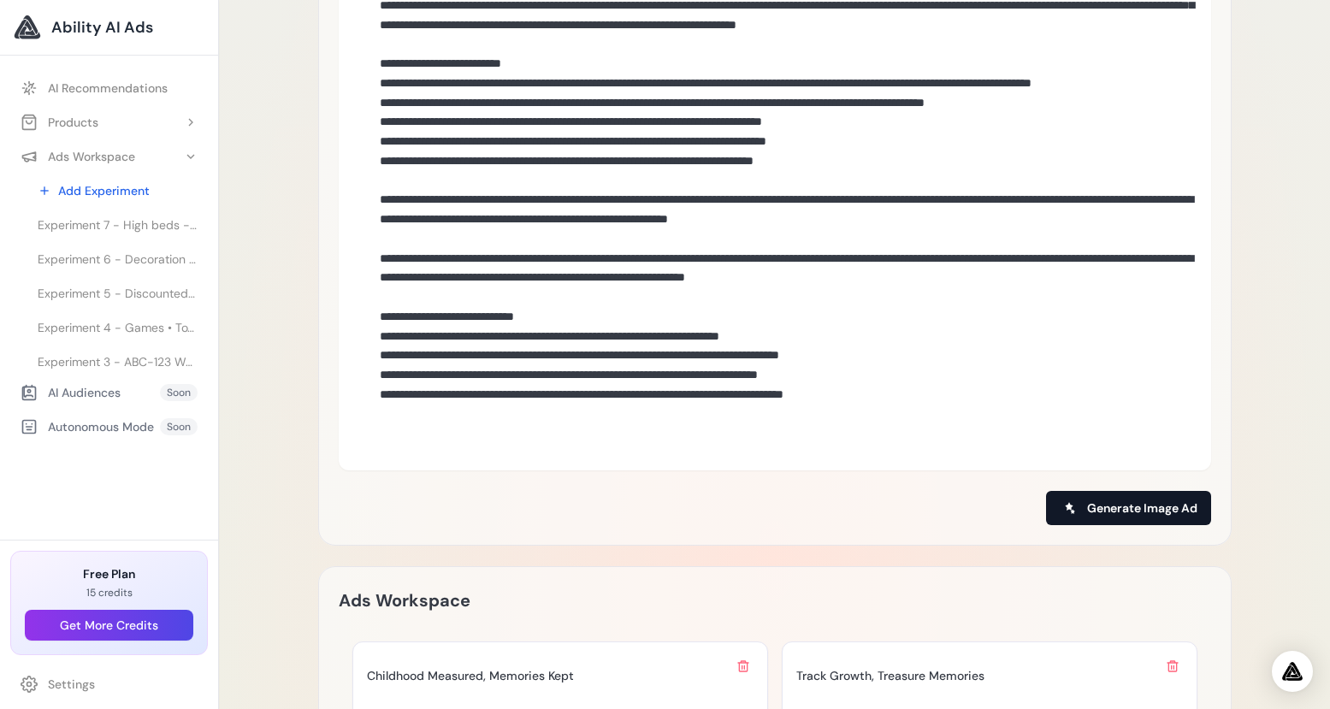
type textarea "**********"
click at [1123, 500] on span "Generate Image Ad" at bounding box center [1142, 507] width 110 height 17
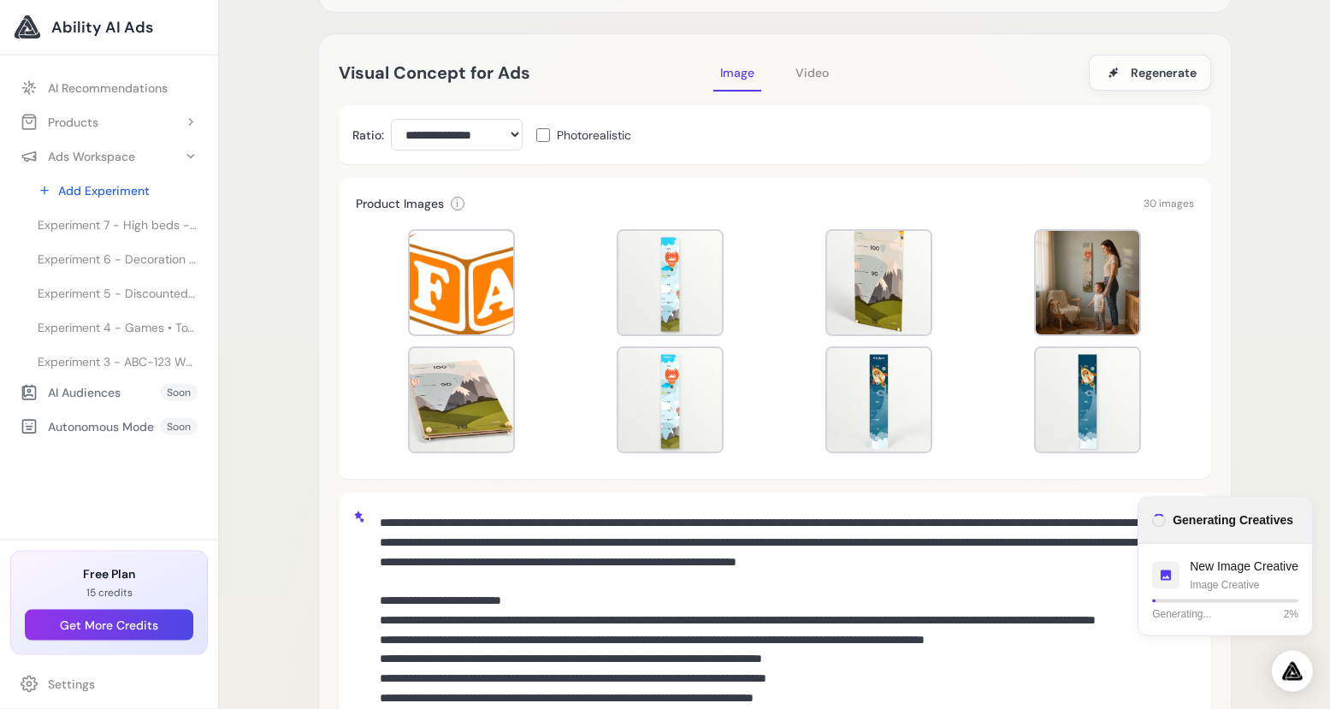
scroll to position [346, 0]
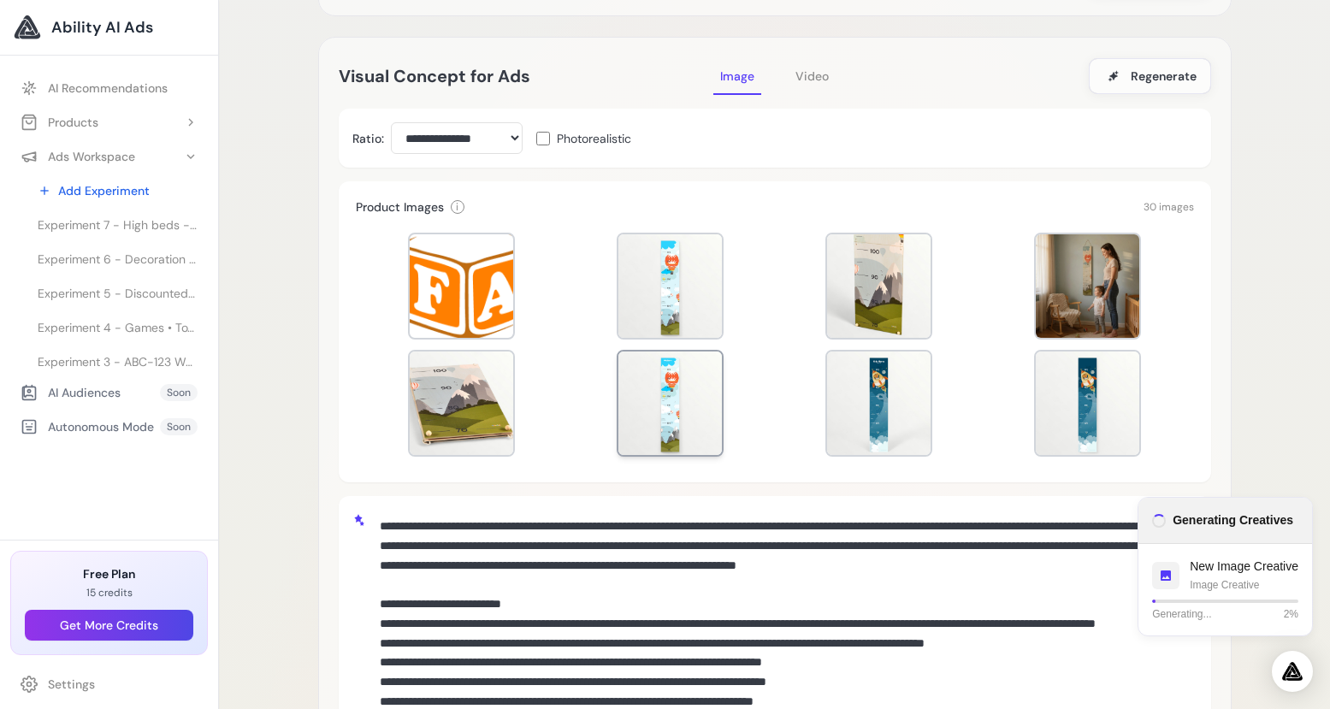
drag, startPoint x: 464, startPoint y: 422, endPoint x: 652, endPoint y: 384, distance: 192.0
click at [464, 422] on div at bounding box center [461, 402] width 103 height 103
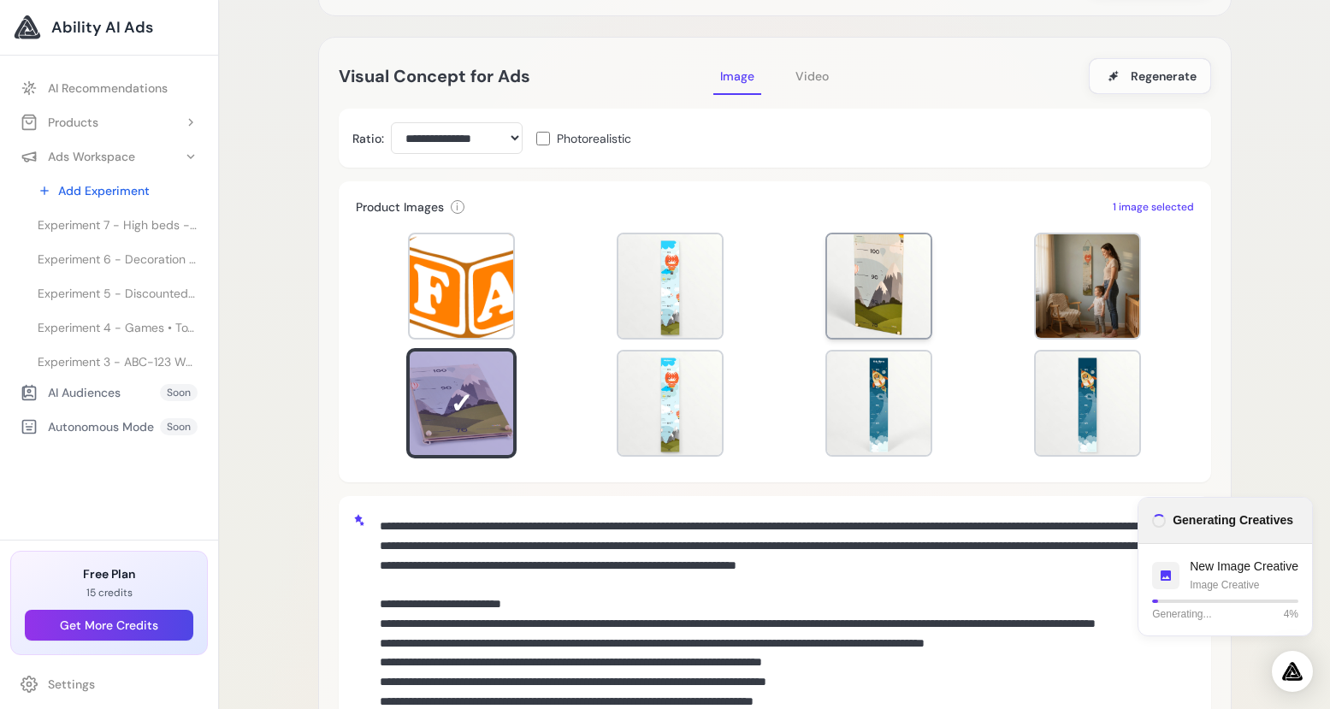
click at [891, 299] on div at bounding box center [878, 285] width 103 height 103
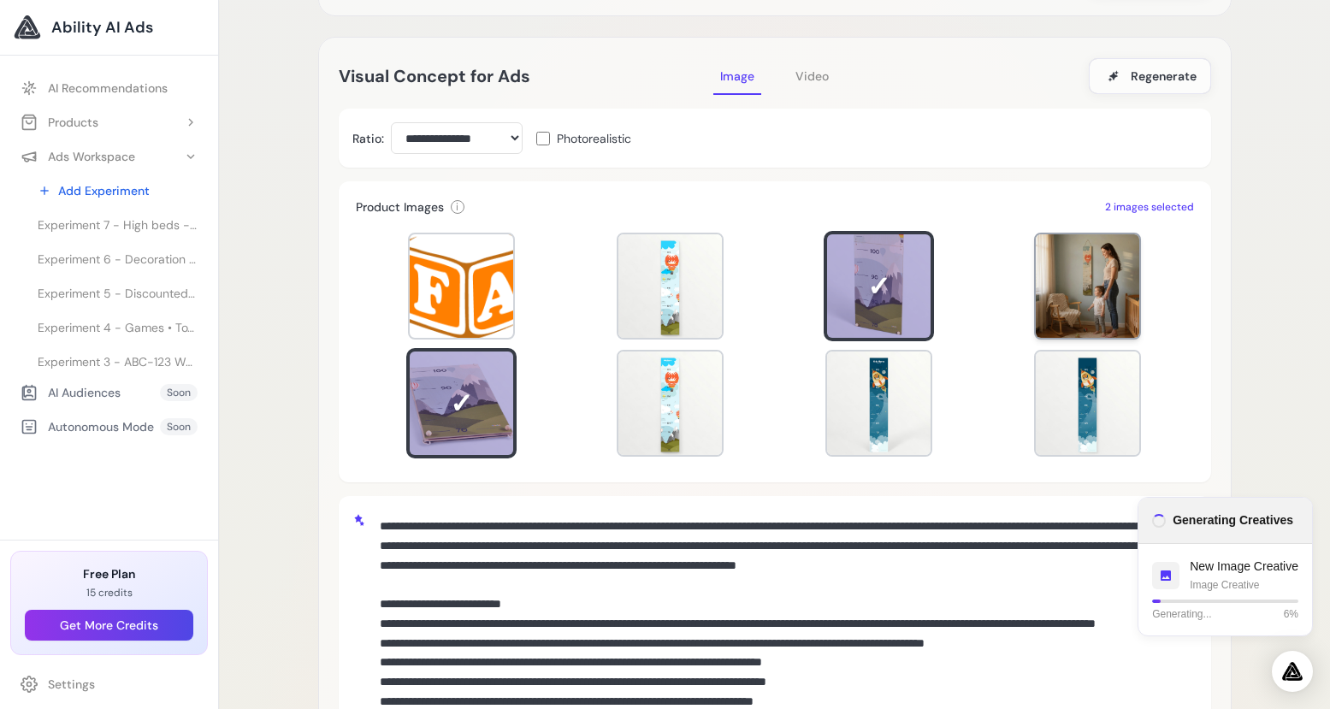
click at [1046, 304] on div at bounding box center [1087, 285] width 103 height 103
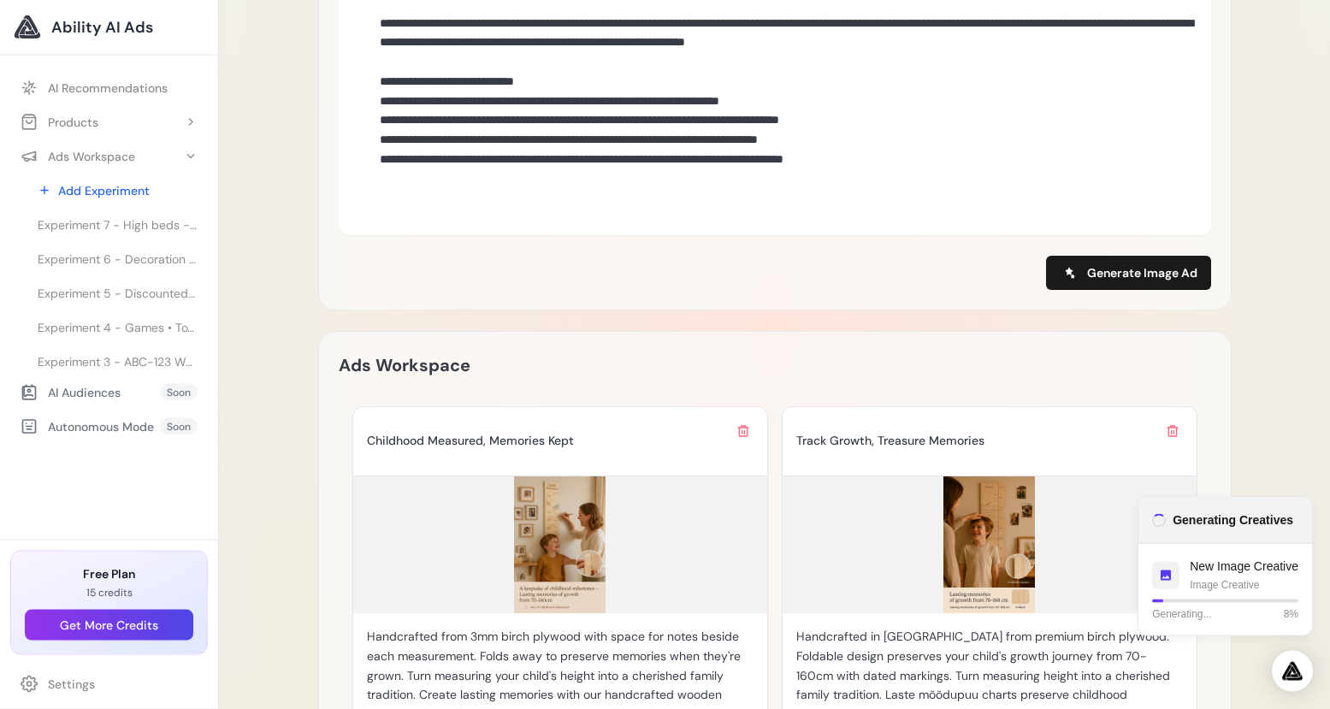
scroll to position [1126, 0]
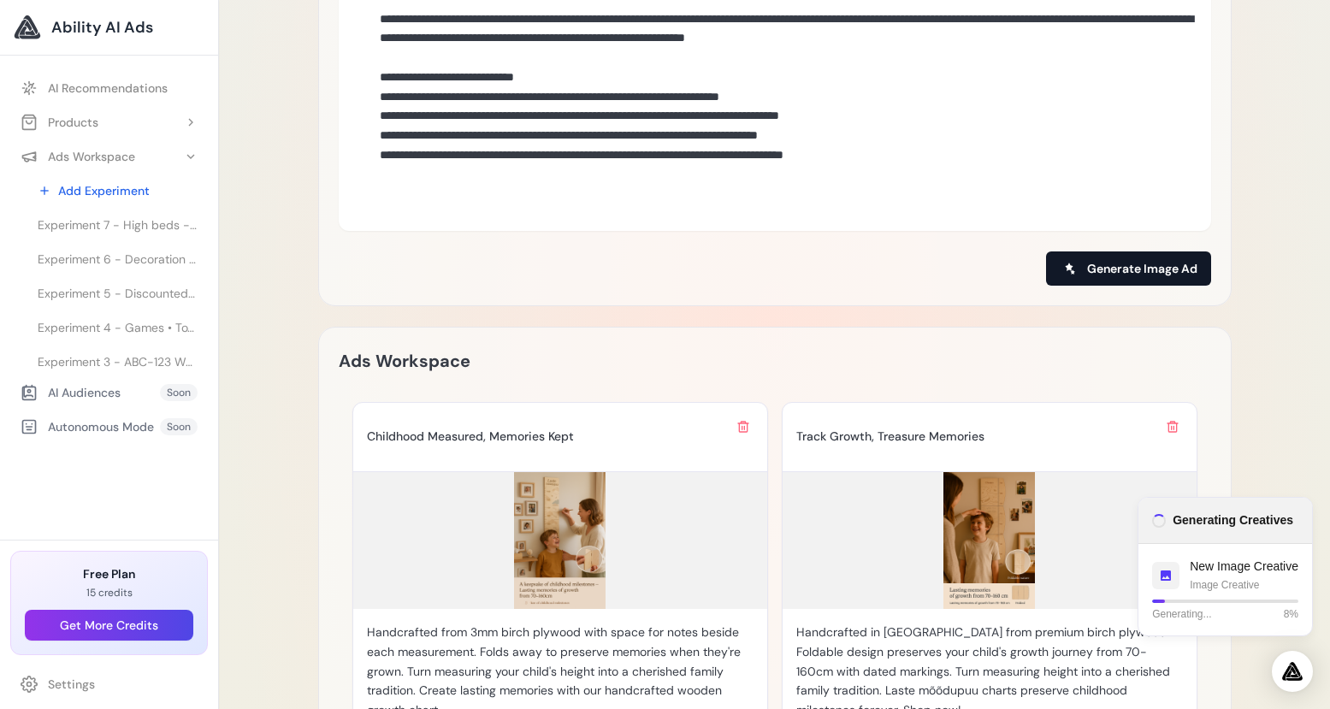
click at [1127, 264] on span "Generate Image Ad" at bounding box center [1142, 268] width 110 height 17
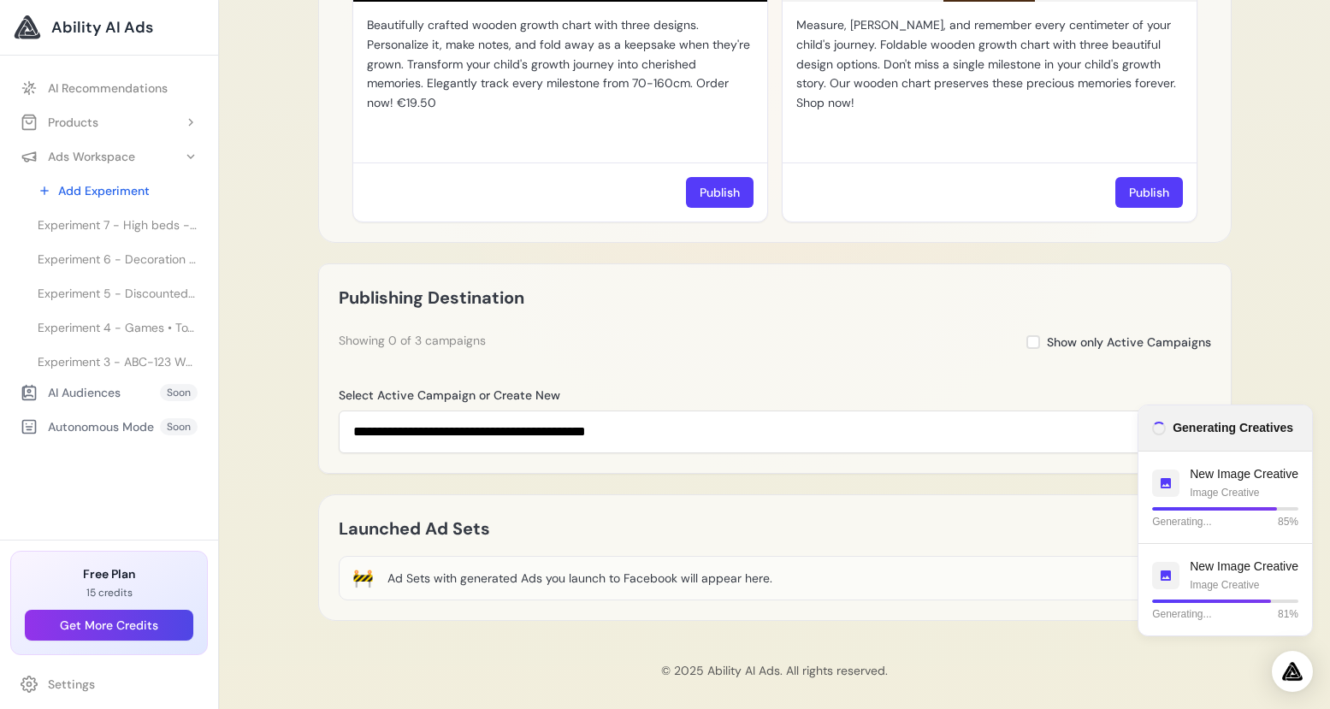
scroll to position [2178, 0]
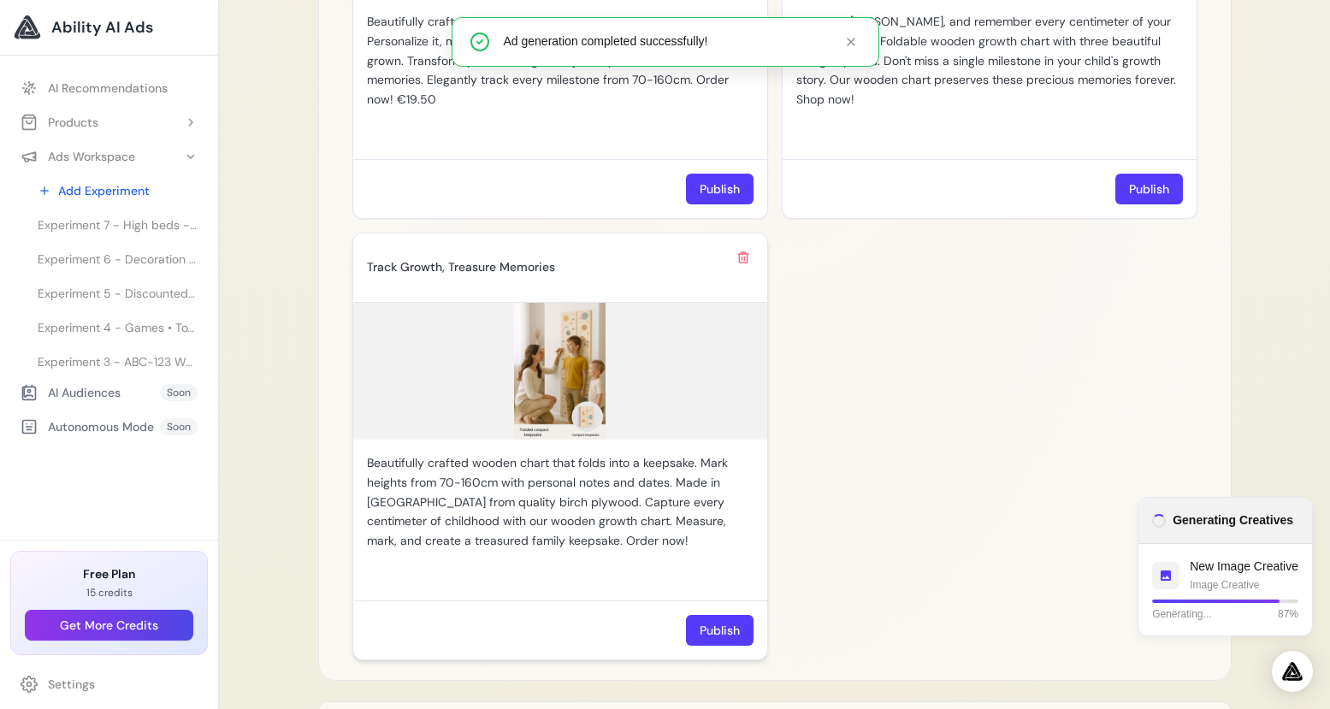
click at [558, 363] on img at bounding box center [560, 371] width 414 height 137
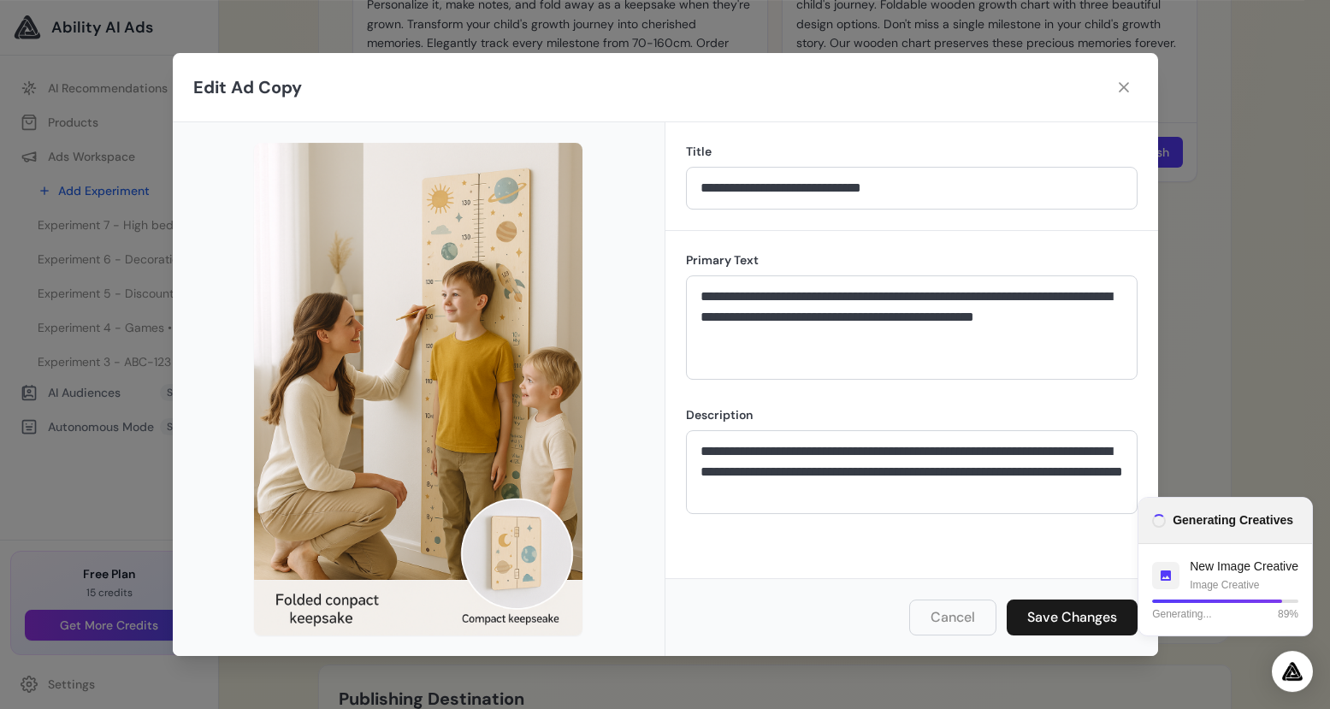
scroll to position [2219, 0]
click at [947, 618] on button "Cancel" at bounding box center [952, 617] width 87 height 36
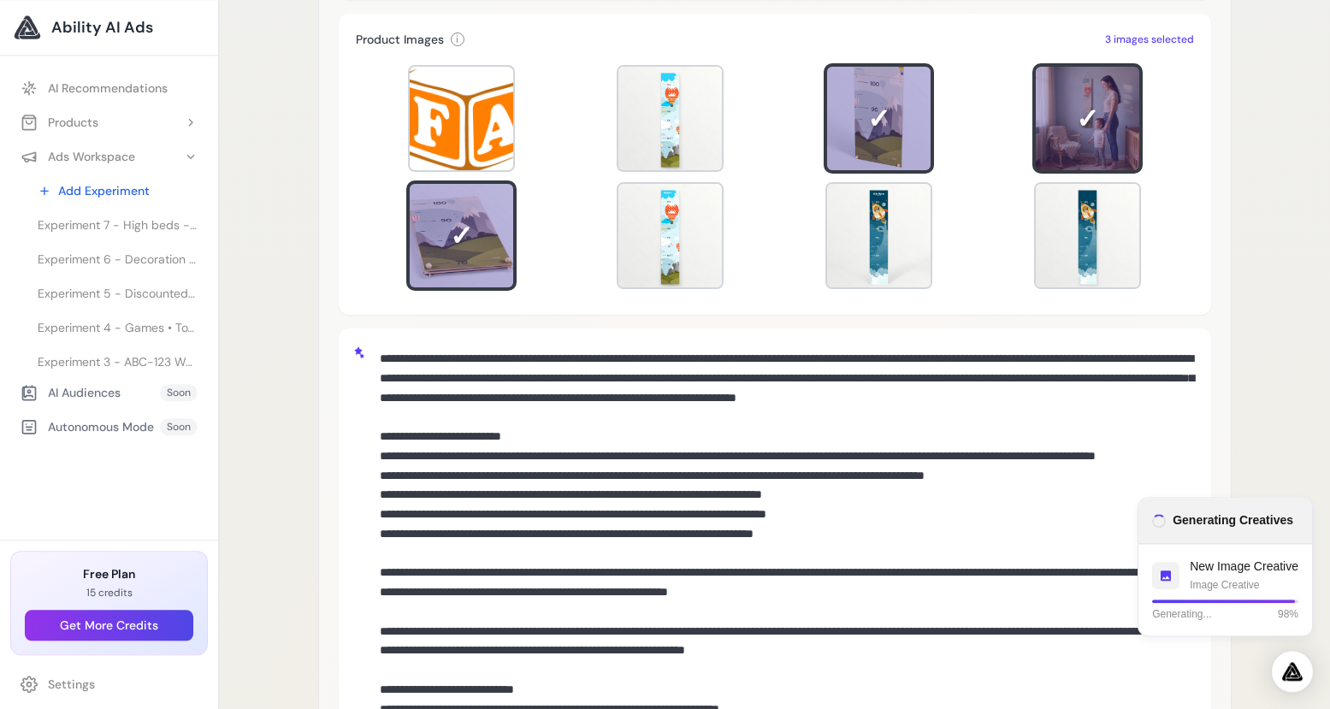
scroll to position [208, 0]
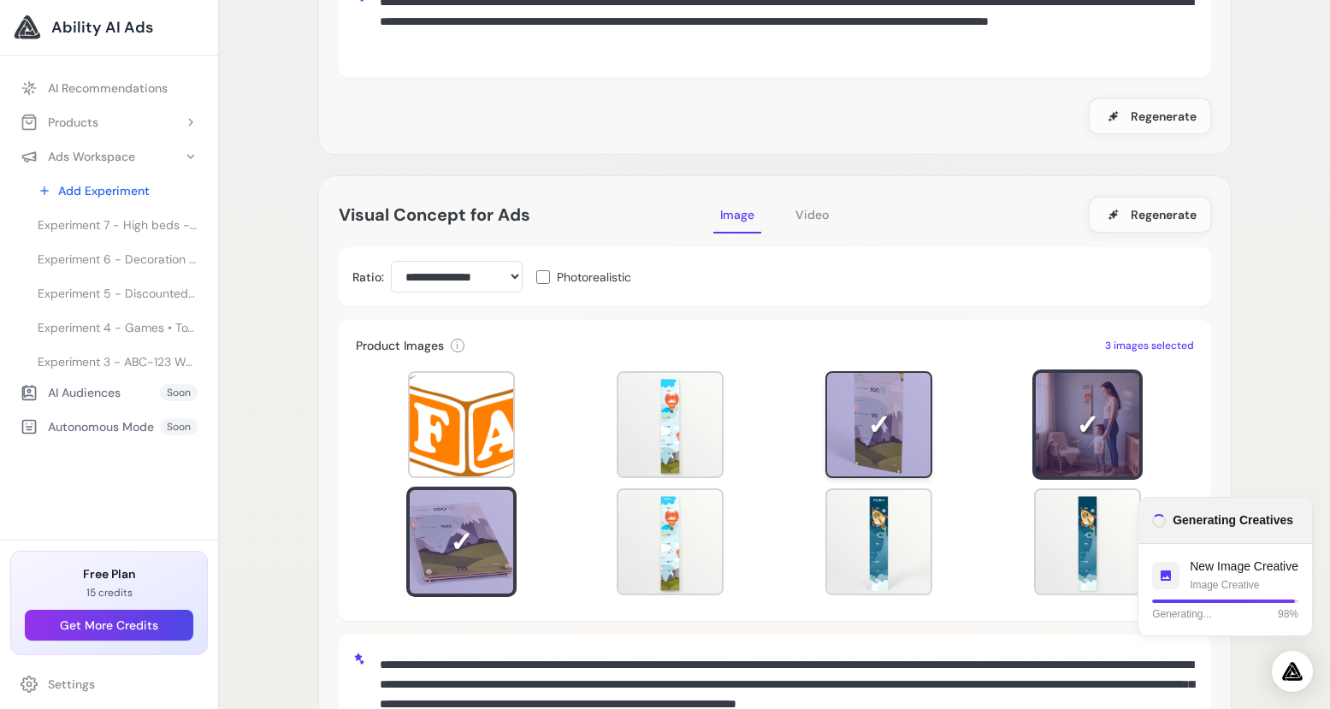
click at [850, 428] on div at bounding box center [878, 424] width 103 height 103
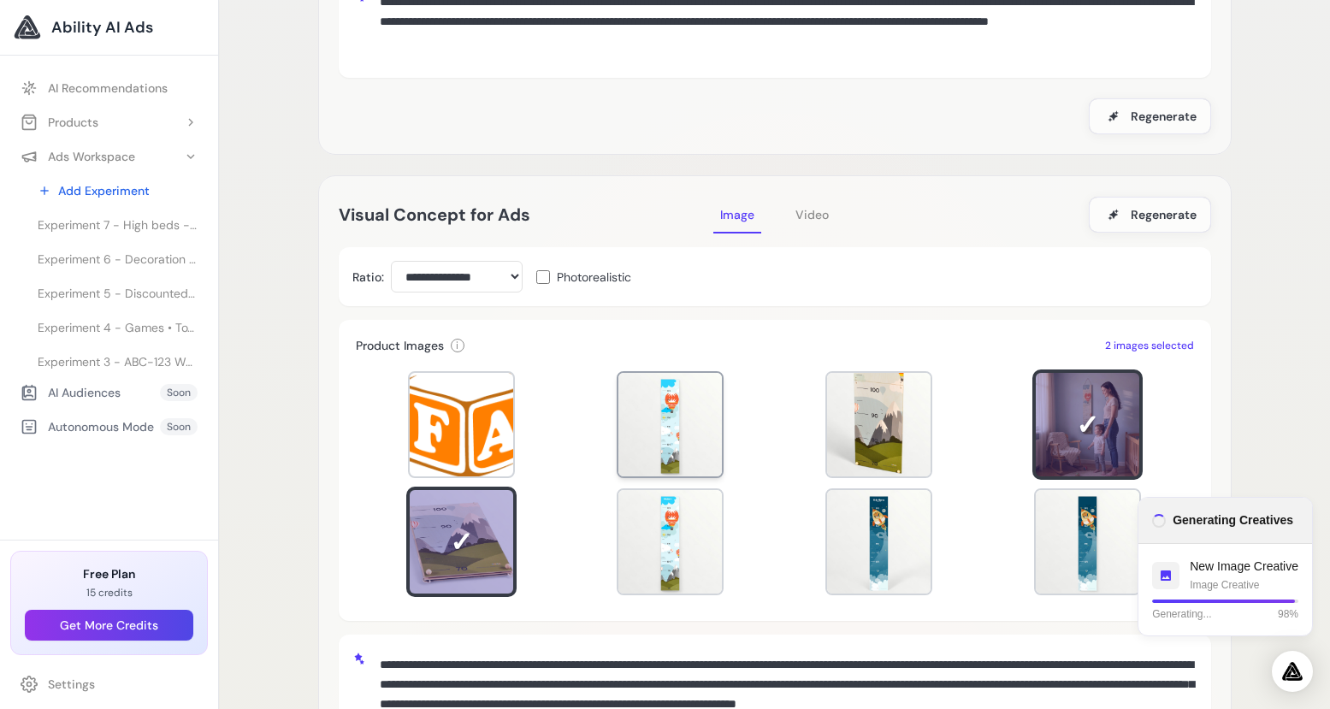
click at [682, 446] on div at bounding box center [669, 424] width 103 height 103
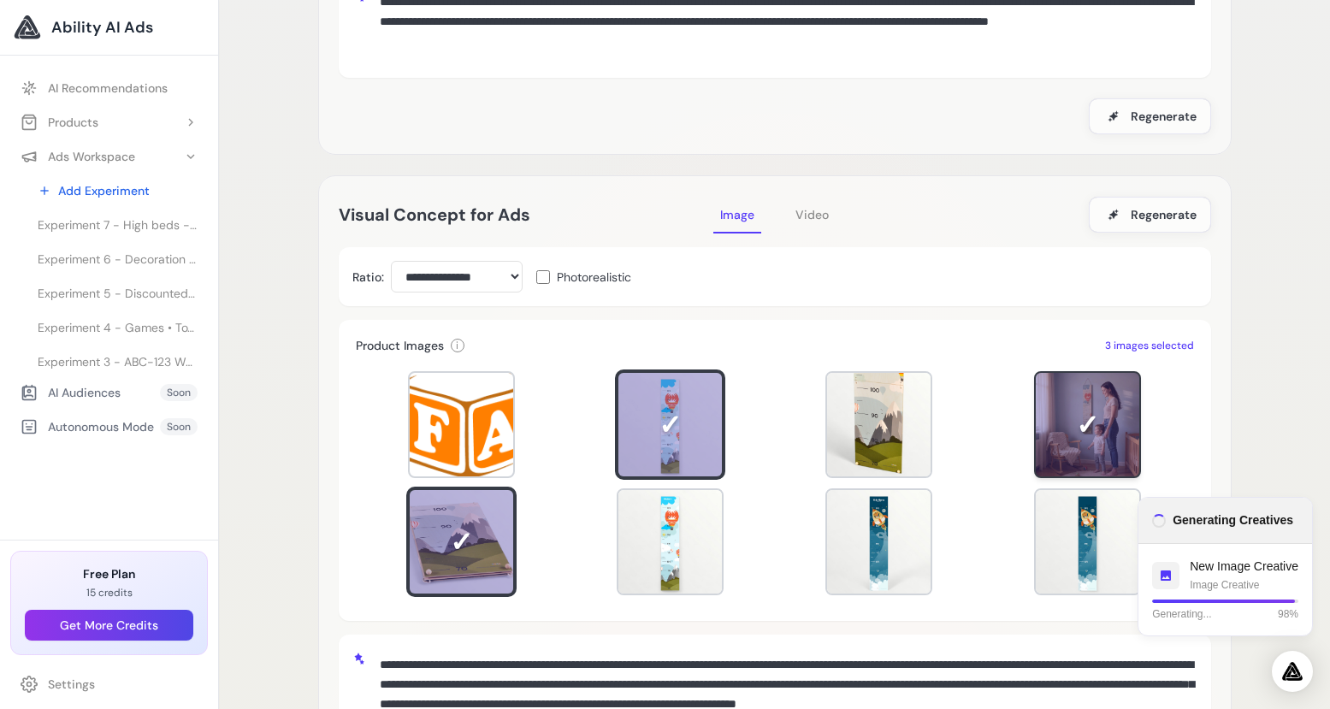
click at [1065, 425] on div at bounding box center [1087, 424] width 107 height 107
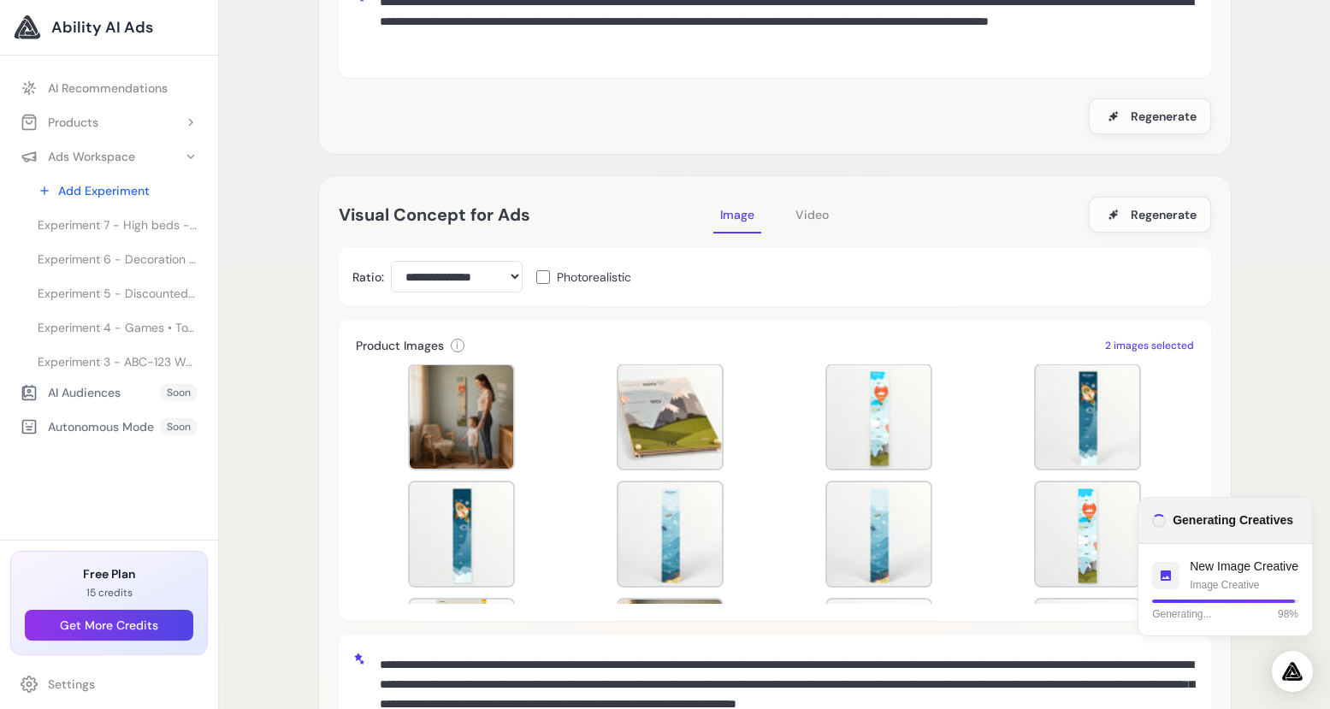
scroll to position [0, 0]
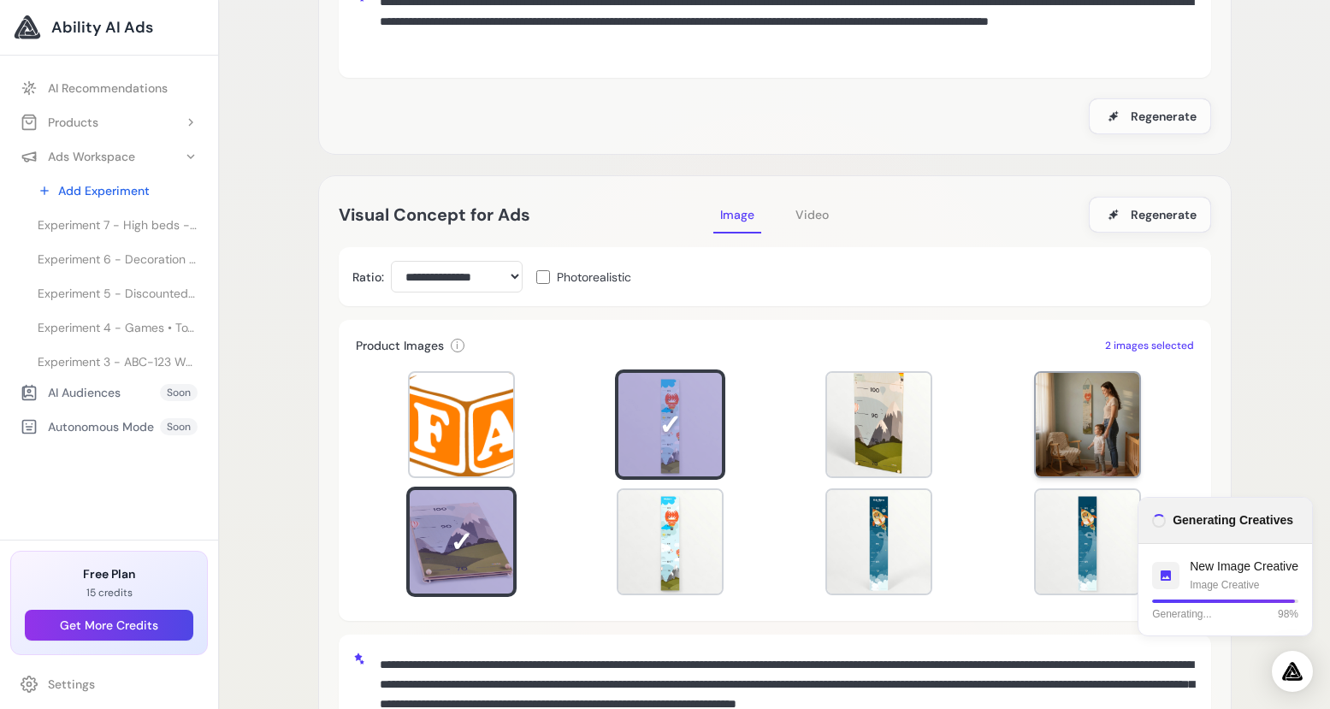
click at [1043, 457] on div at bounding box center [1087, 424] width 103 height 103
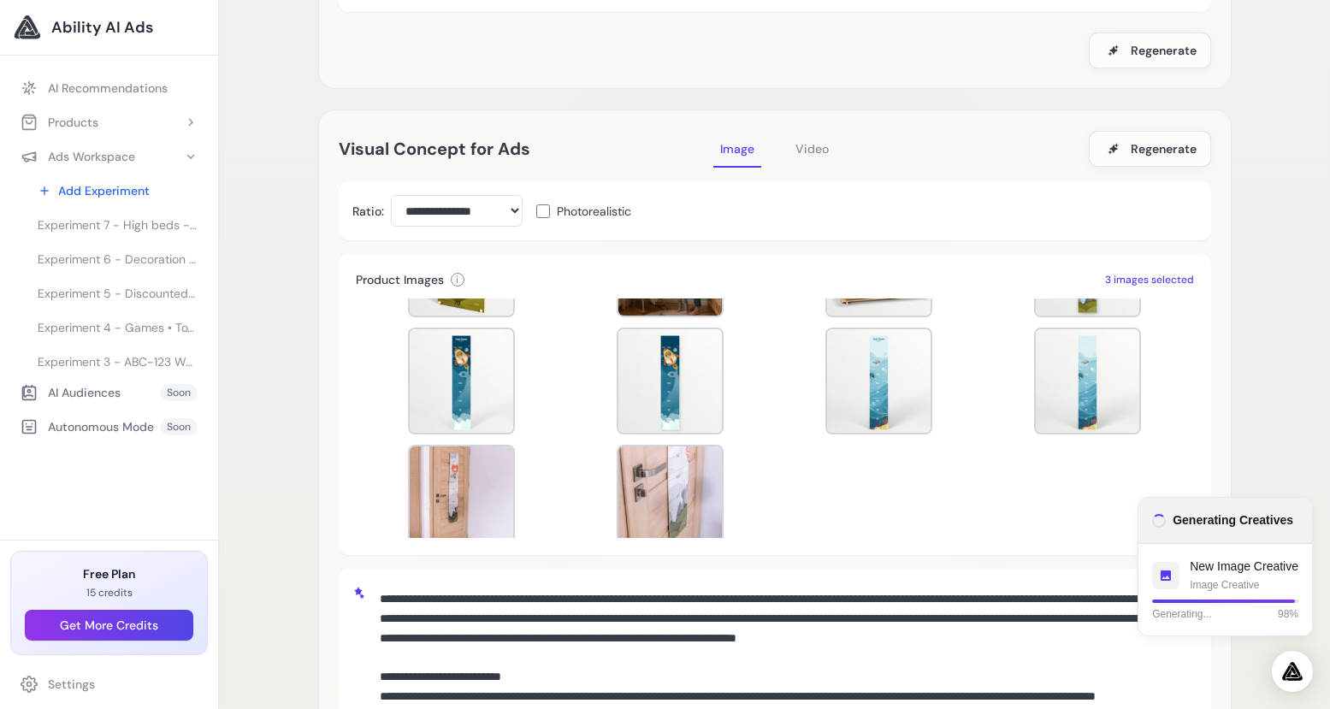
scroll to position [701, 0]
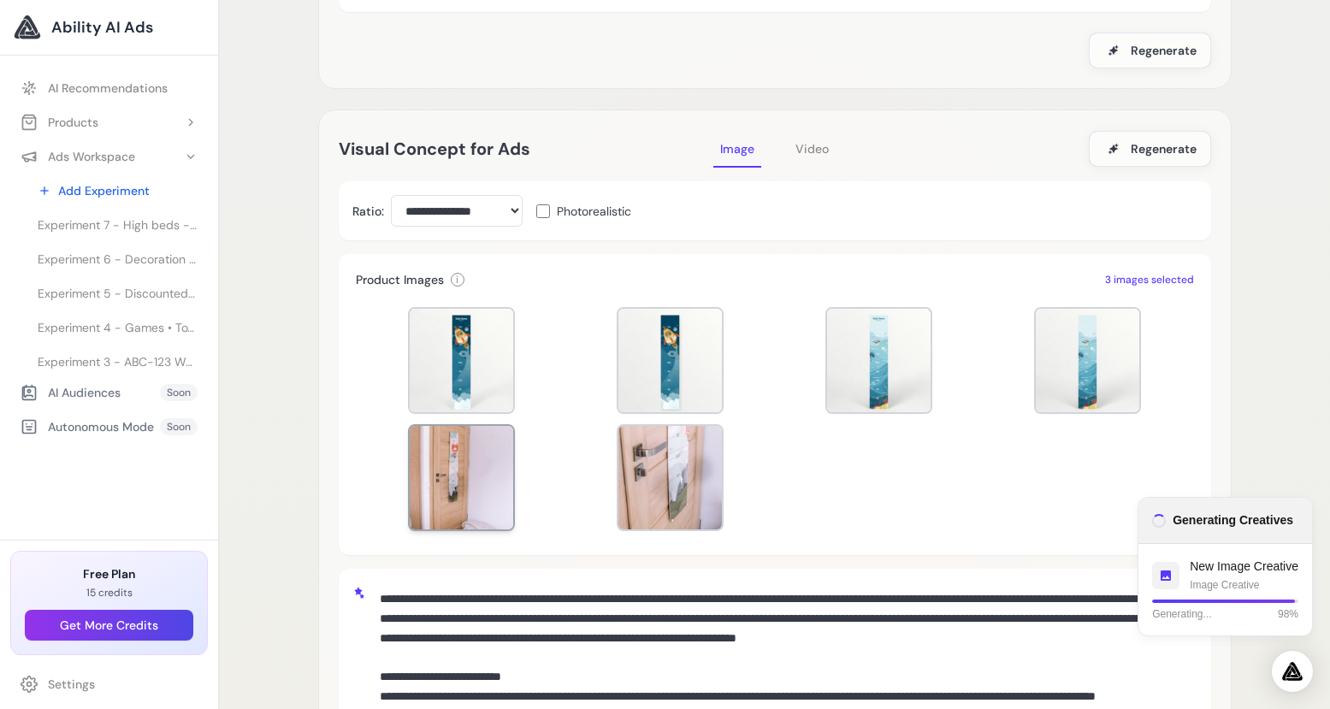
click at [463, 505] on div at bounding box center [461, 477] width 103 height 103
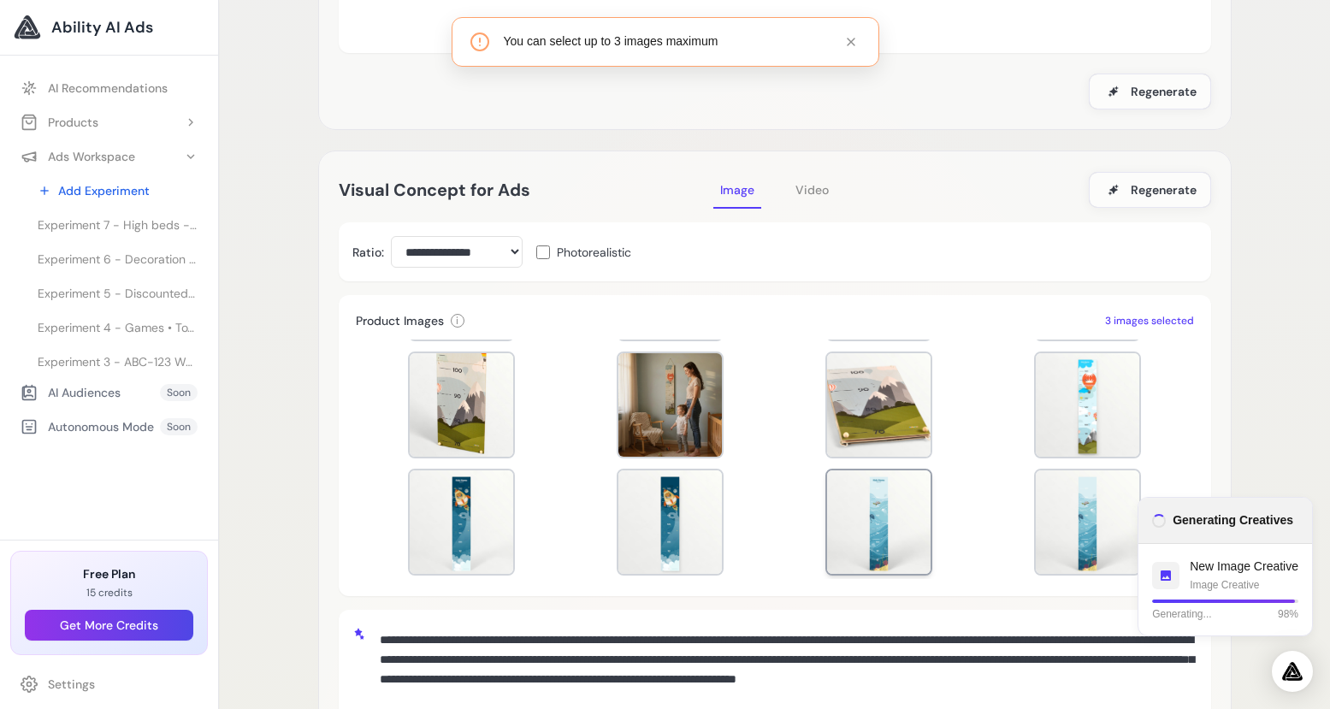
scroll to position [558, 0]
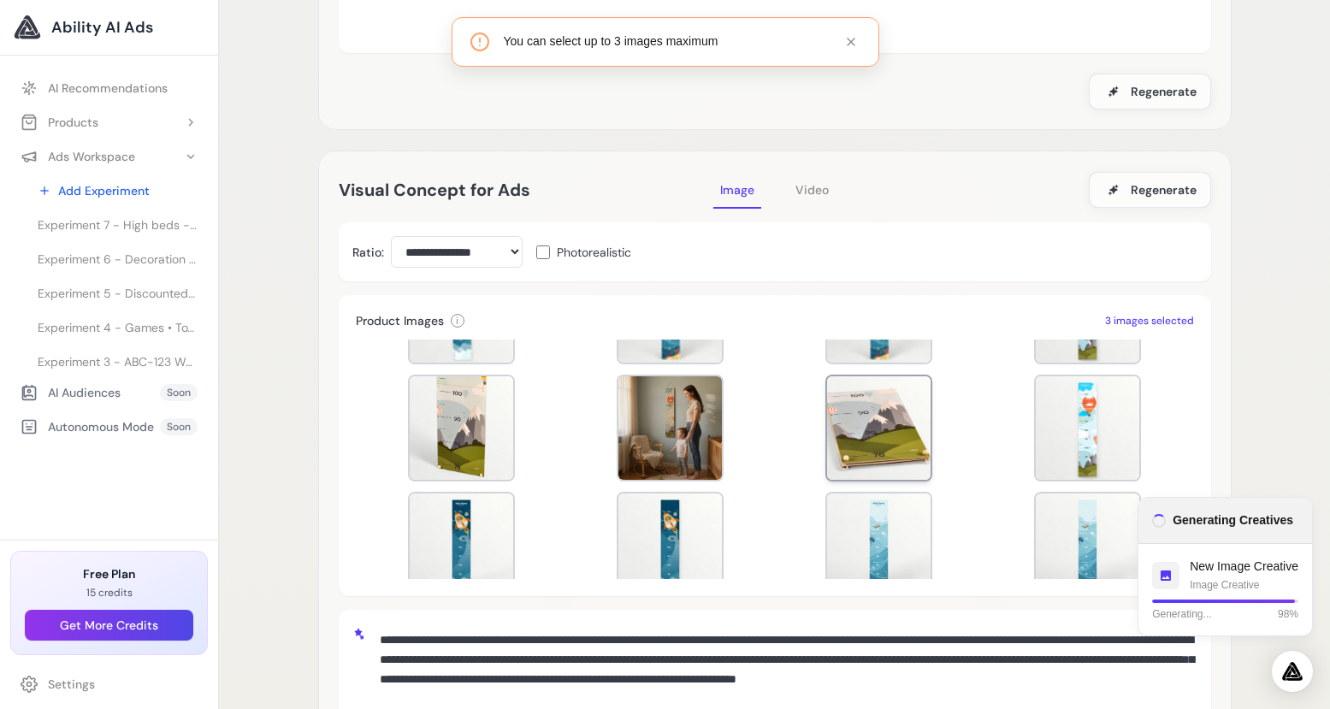
click at [853, 452] on div at bounding box center [878, 427] width 103 height 103
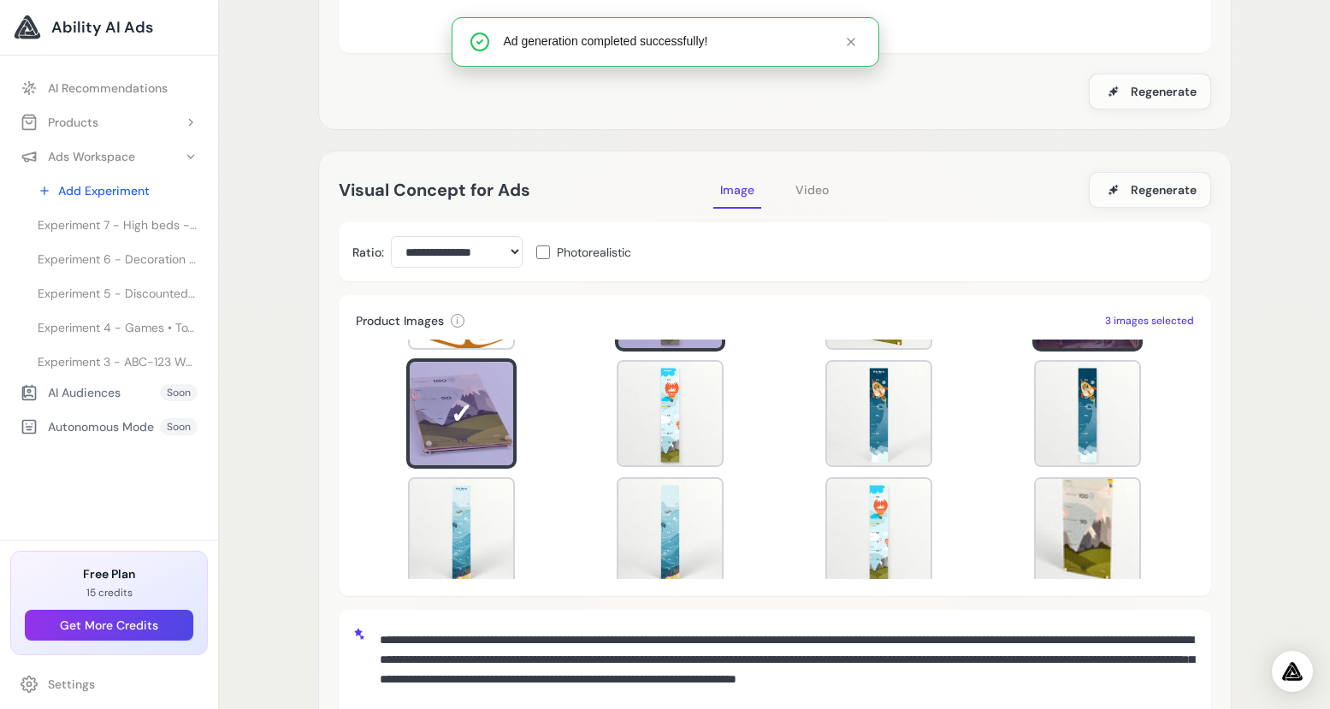
scroll to position [0, 0]
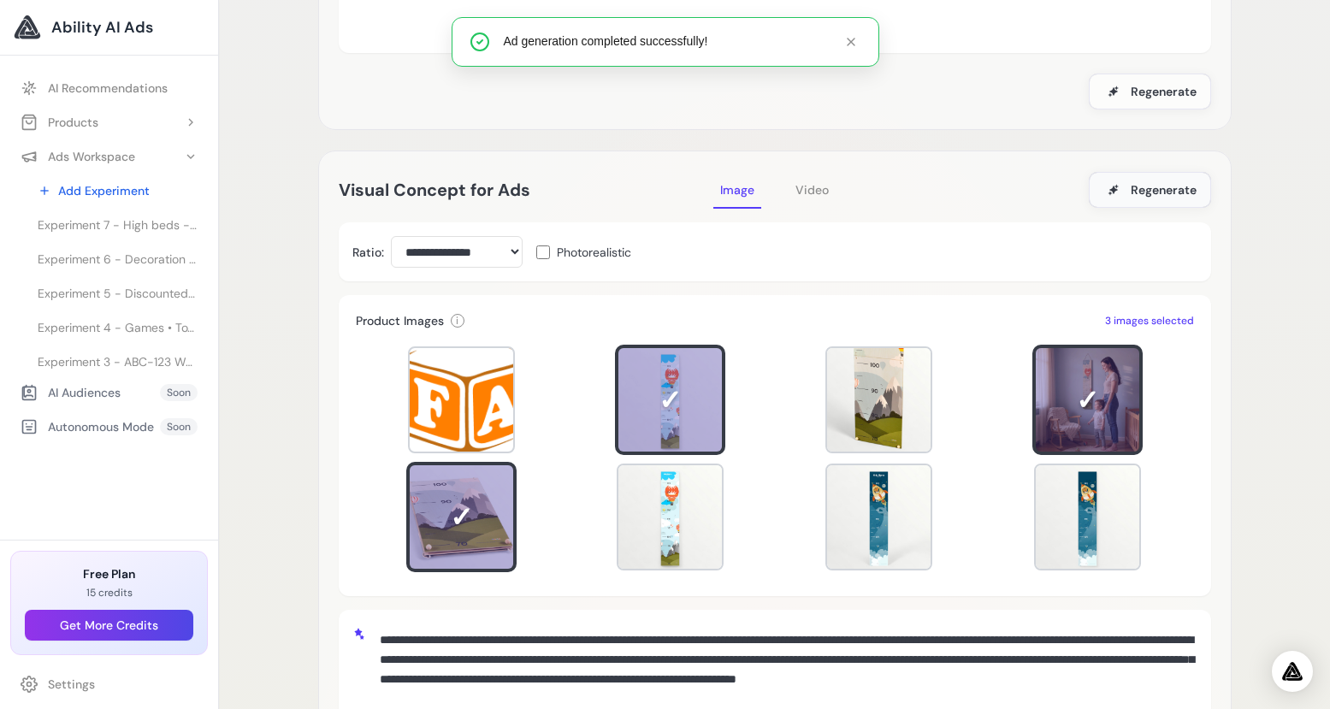
click at [1179, 181] on span "Regenerate" at bounding box center [1164, 189] width 66 height 17
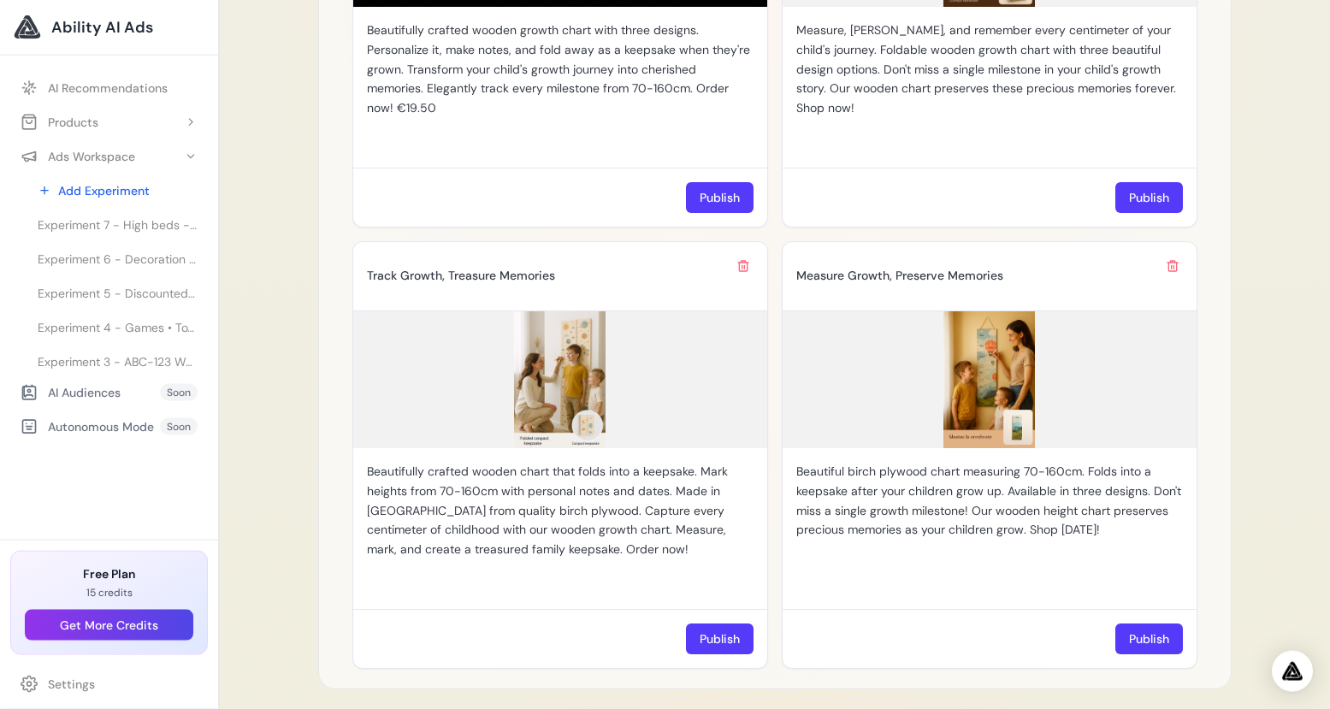
scroll to position [2285, 0]
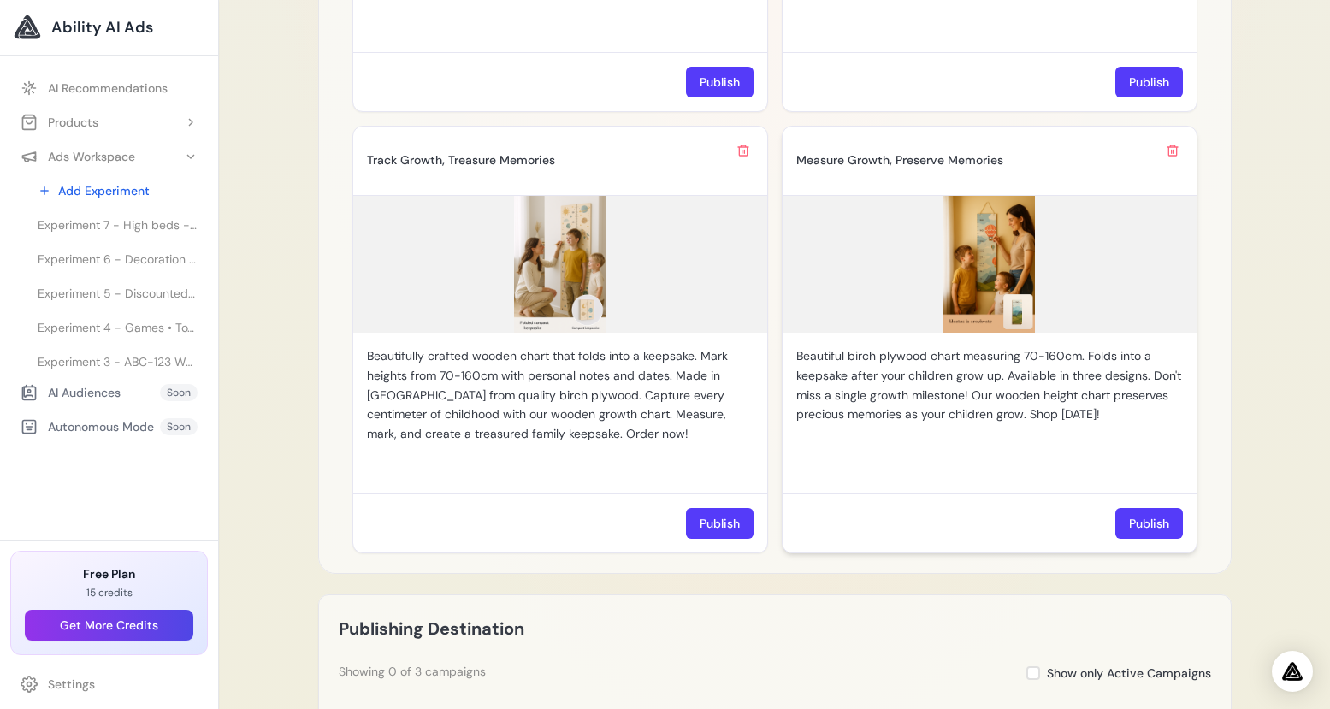
click at [981, 250] on img at bounding box center [989, 264] width 414 height 137
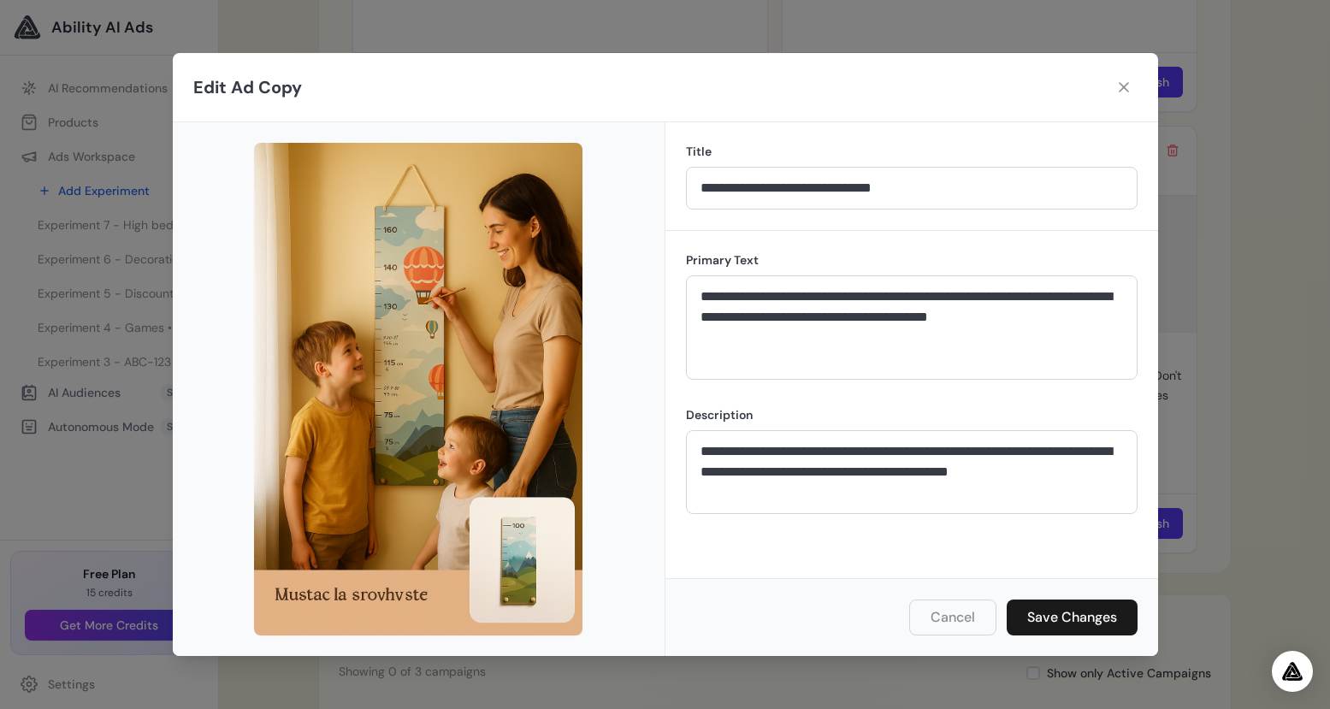
click at [969, 615] on button "Cancel" at bounding box center [952, 617] width 87 height 36
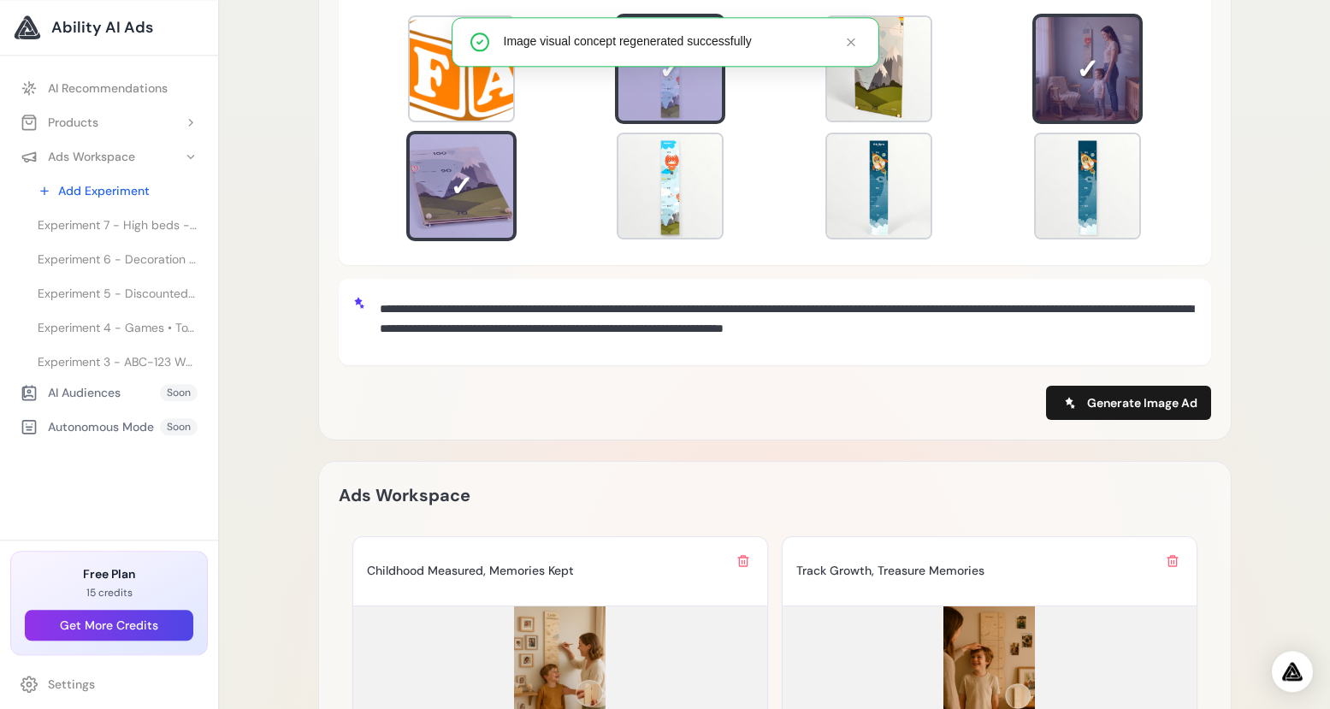
scroll to position [616, 0]
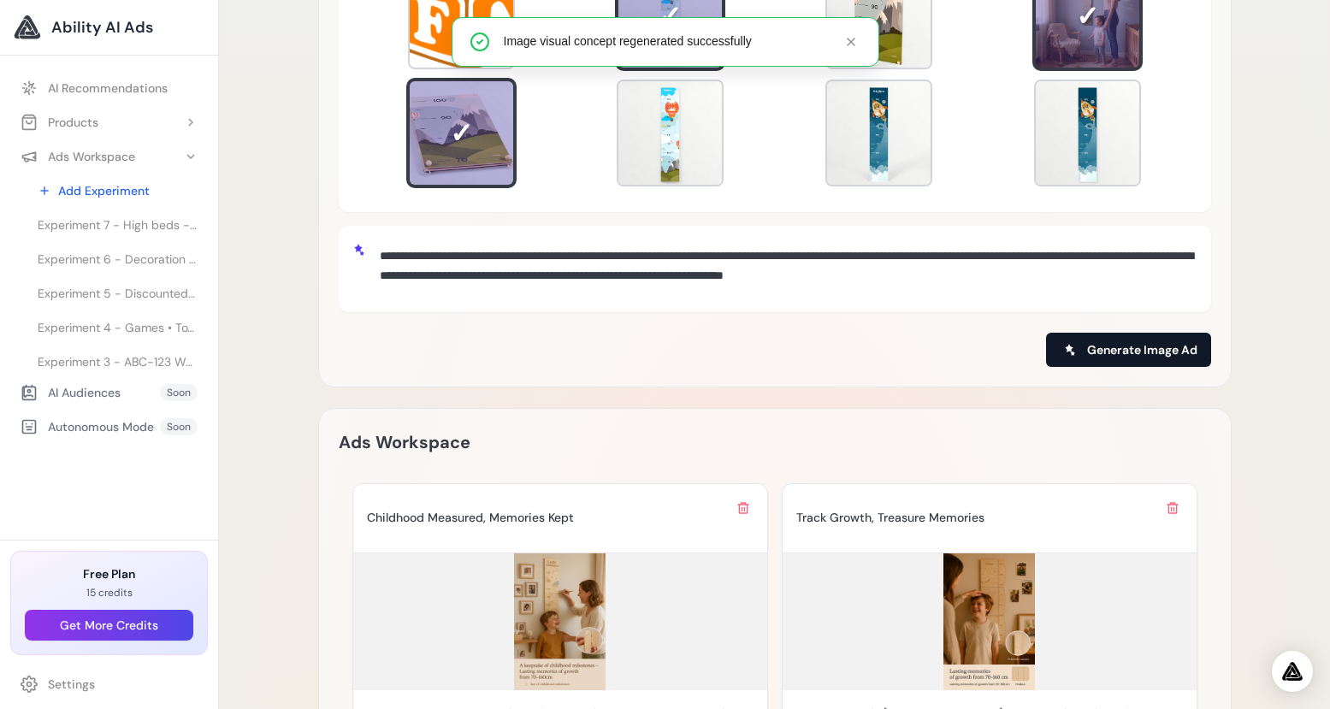
click at [1119, 350] on button "Generate Image Ad" at bounding box center [1128, 350] width 165 height 34
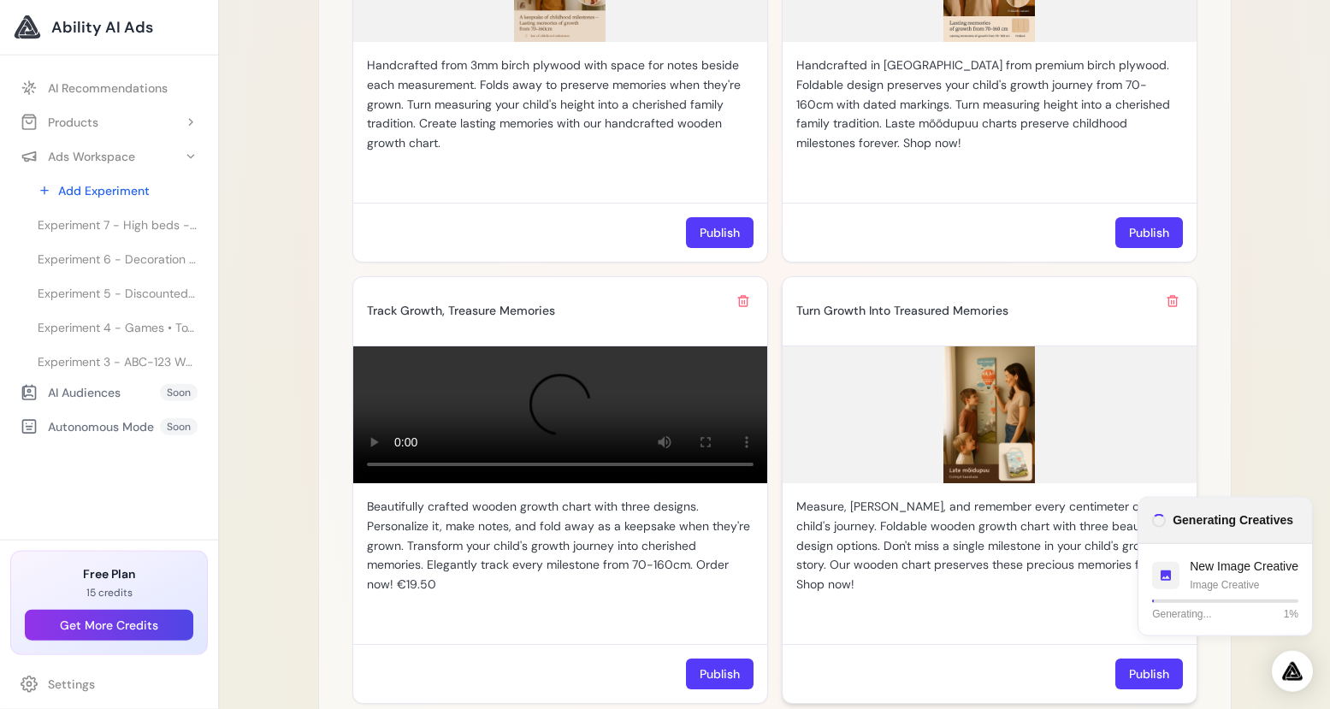
scroll to position [1513, 0]
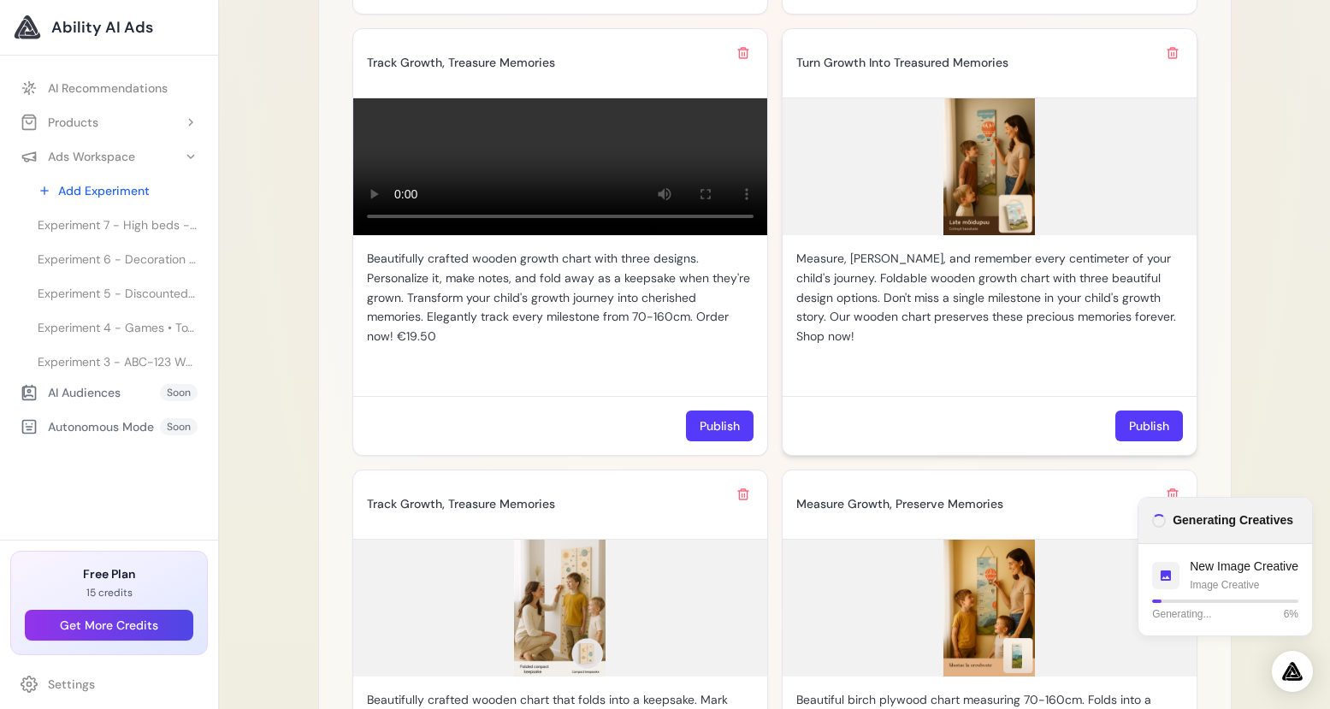
click at [977, 277] on p "Measure, mark, and remember every centimeter of your child's journey. Foldable …" at bounding box center [989, 297] width 387 height 97
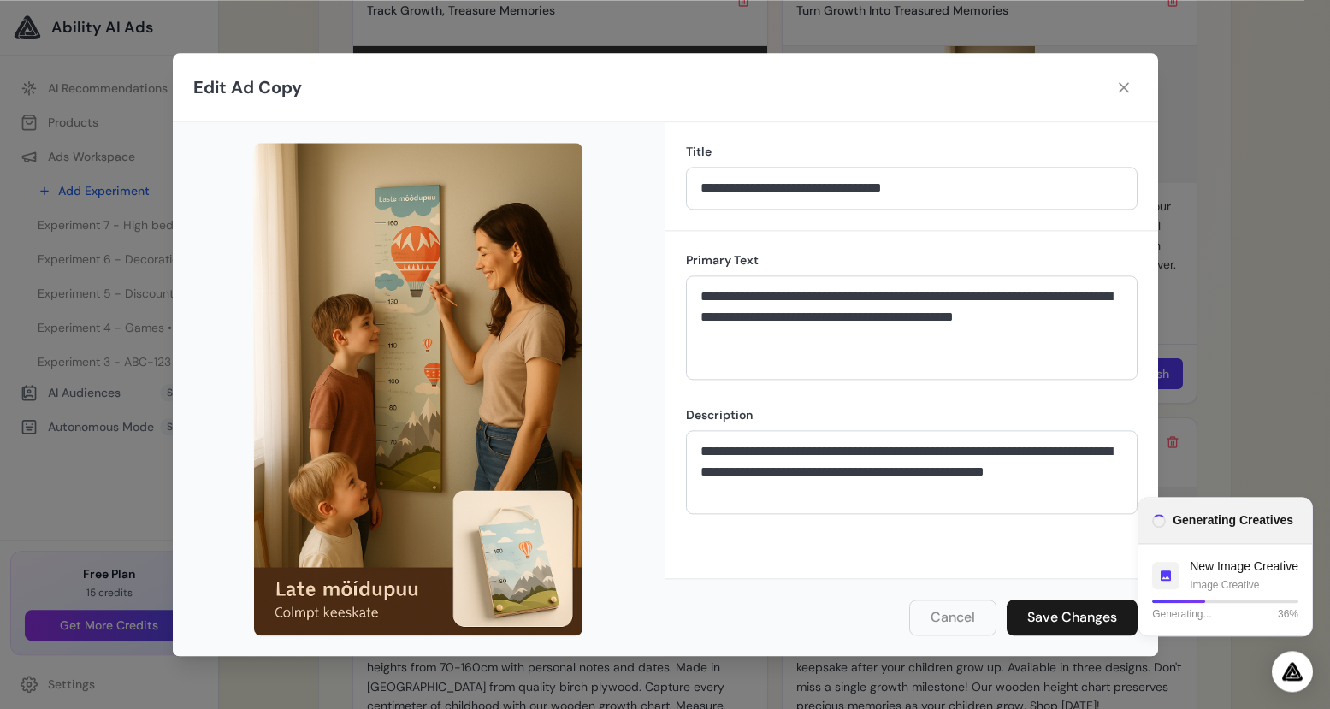
scroll to position [1595, 0]
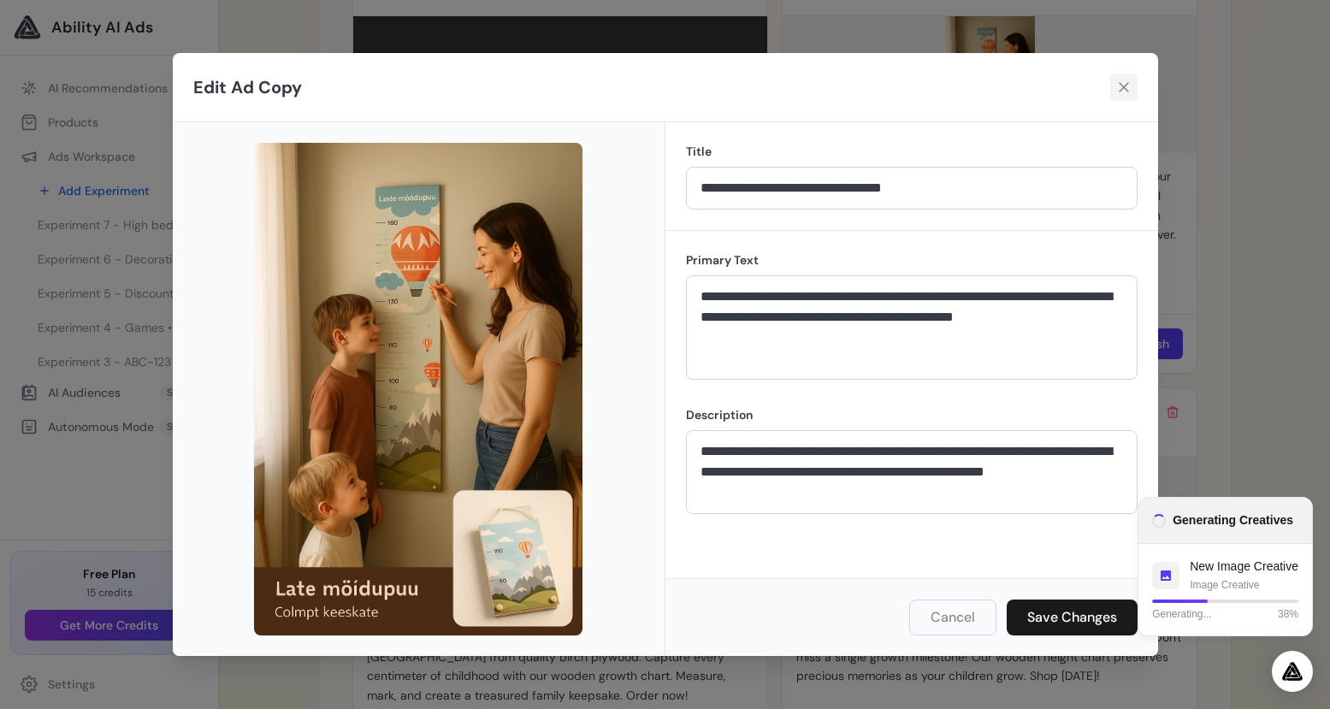
click at [1123, 91] on icon at bounding box center [1123, 87] width 17 height 17
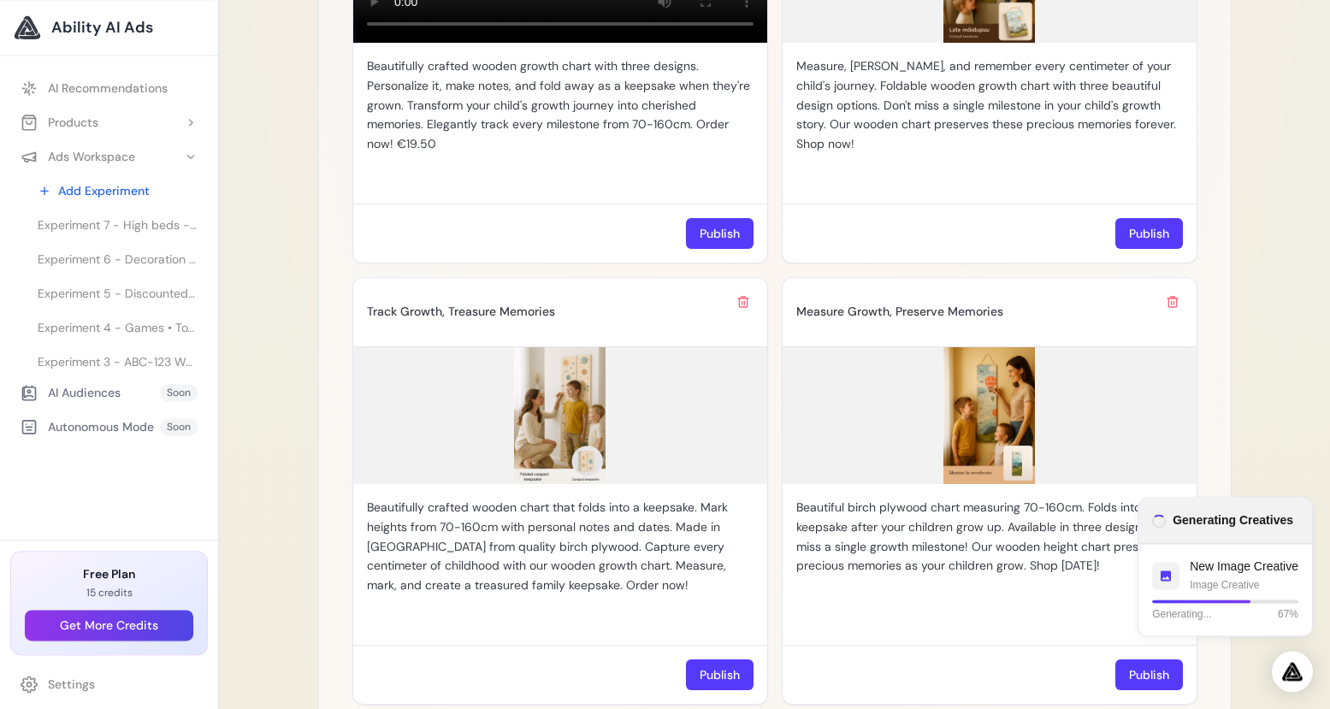
scroll to position [1890, 0]
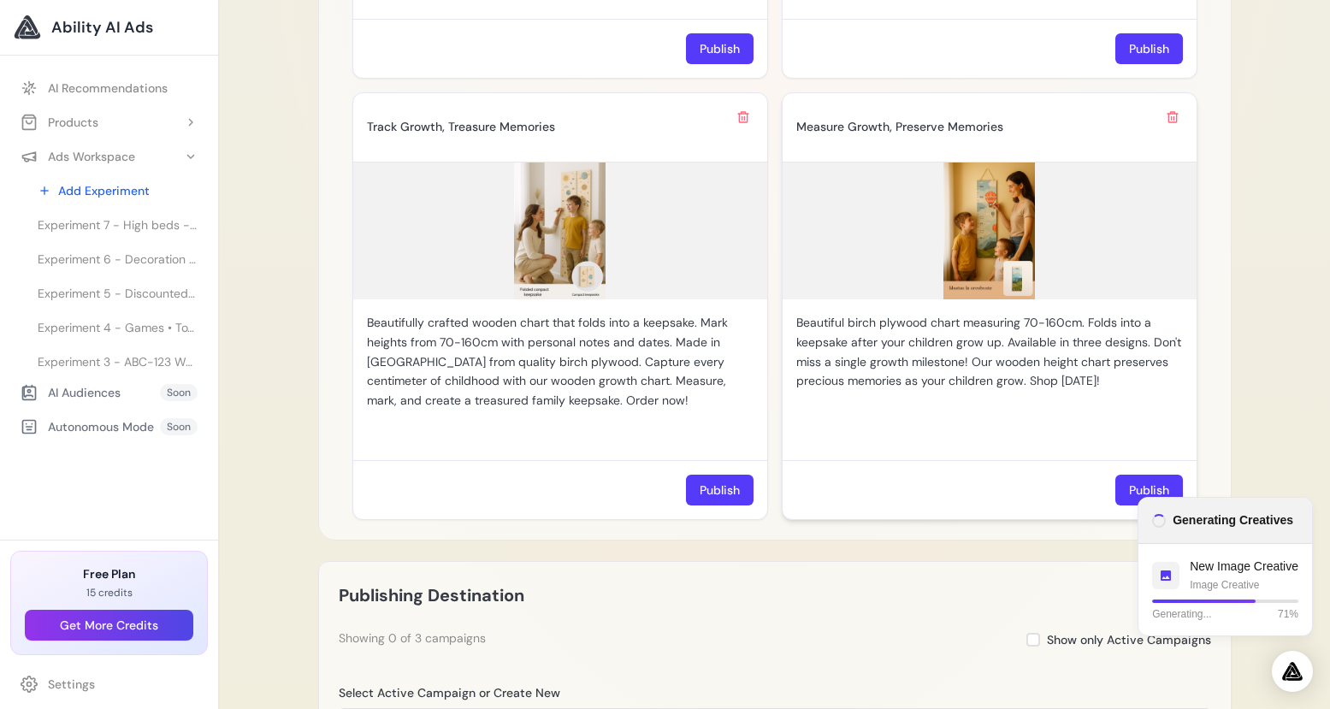
click at [1018, 269] on img at bounding box center [989, 230] width 414 height 137
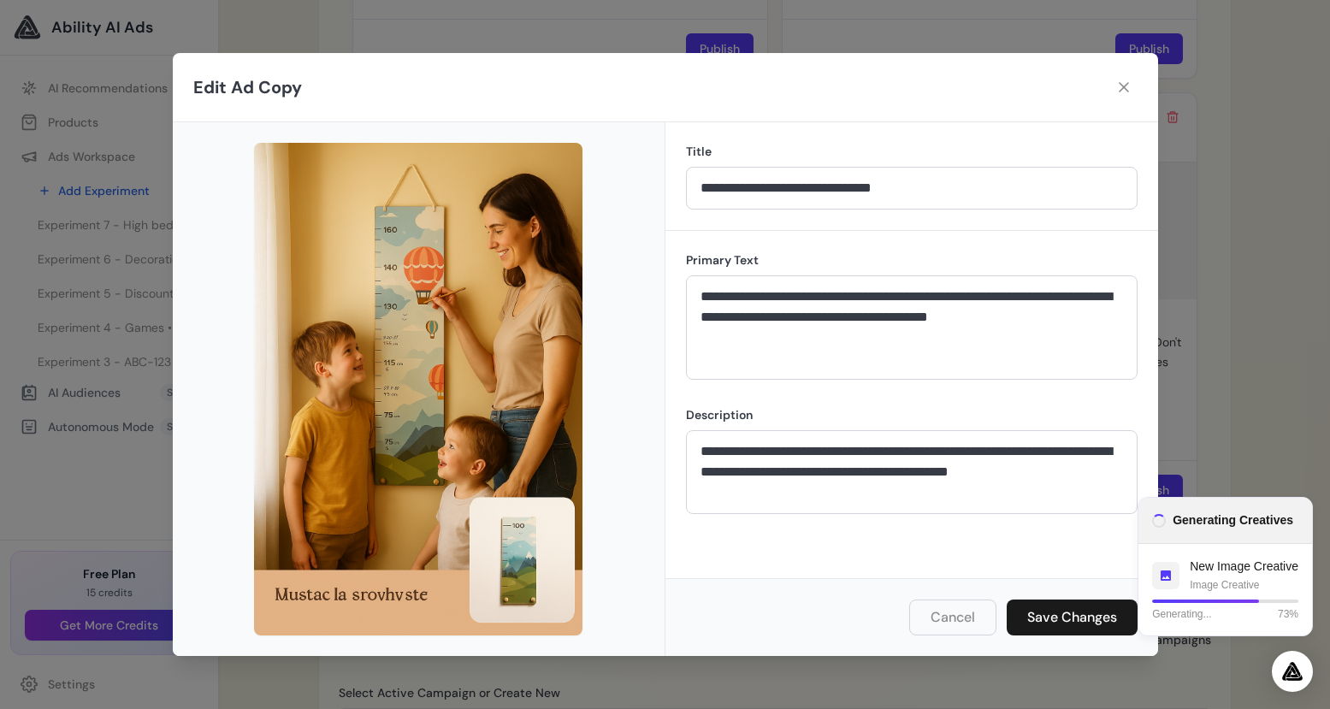
click at [381, 596] on img at bounding box center [418, 389] width 328 height 493
click at [1115, 89] on button at bounding box center [1123, 87] width 27 height 27
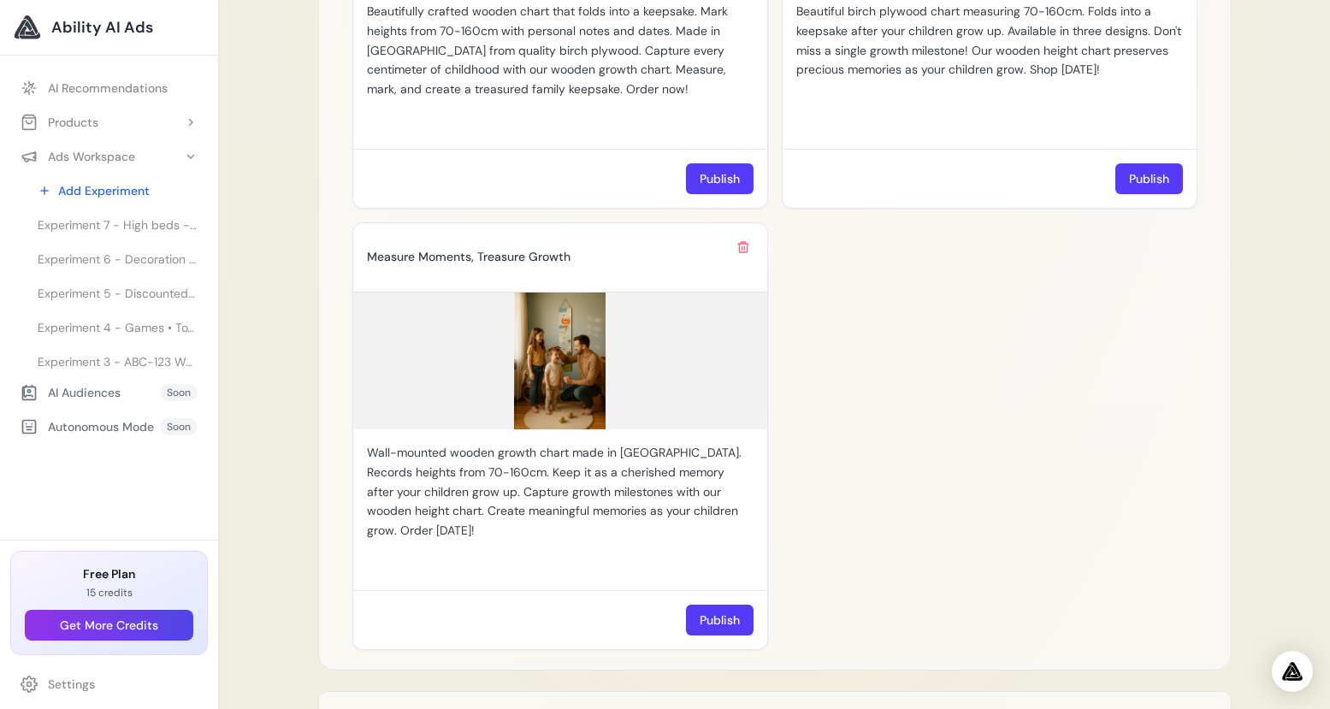
scroll to position [2205, 0]
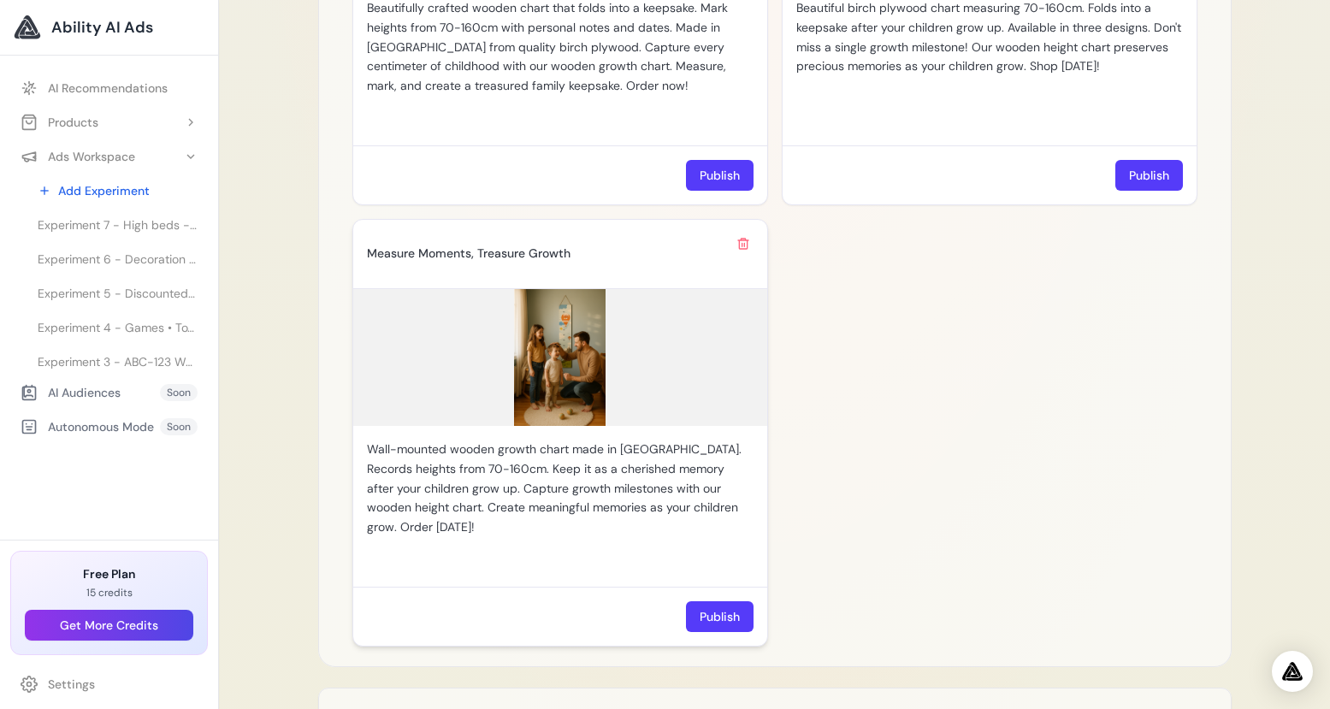
click at [562, 348] on img at bounding box center [560, 357] width 414 height 137
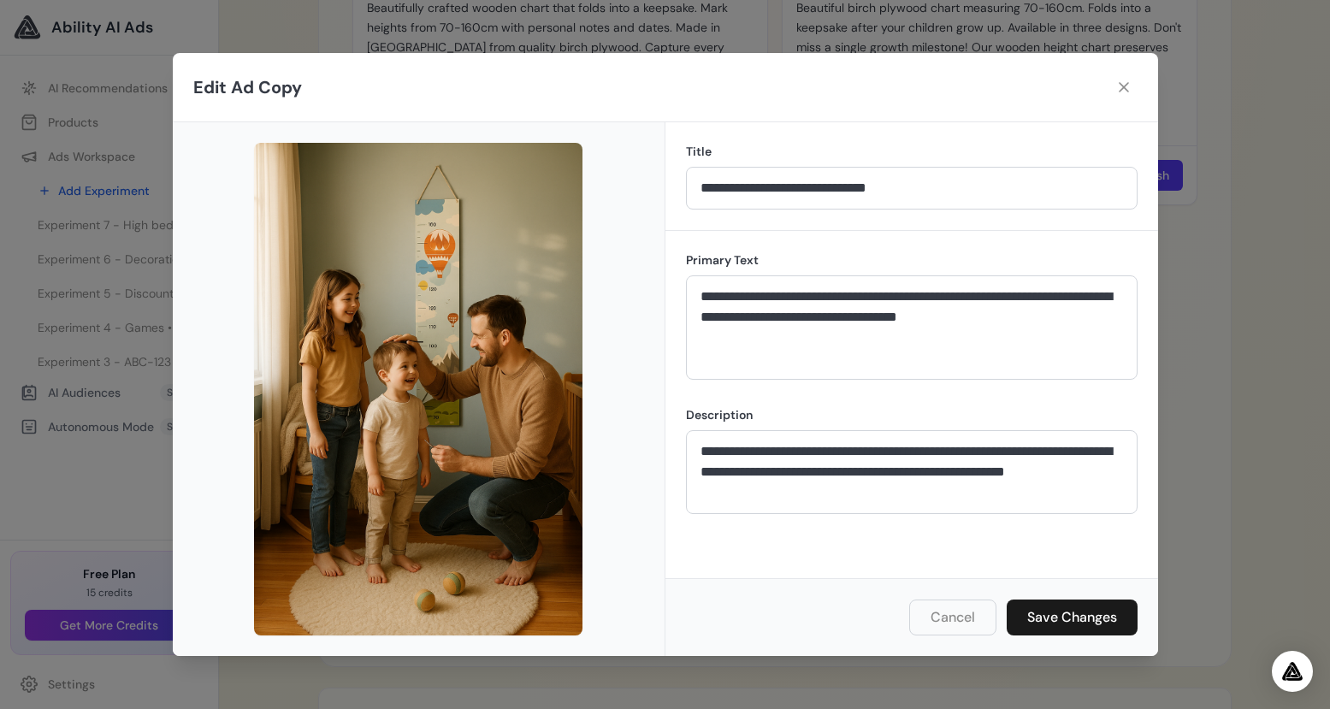
click at [456, 486] on img at bounding box center [418, 389] width 328 height 493
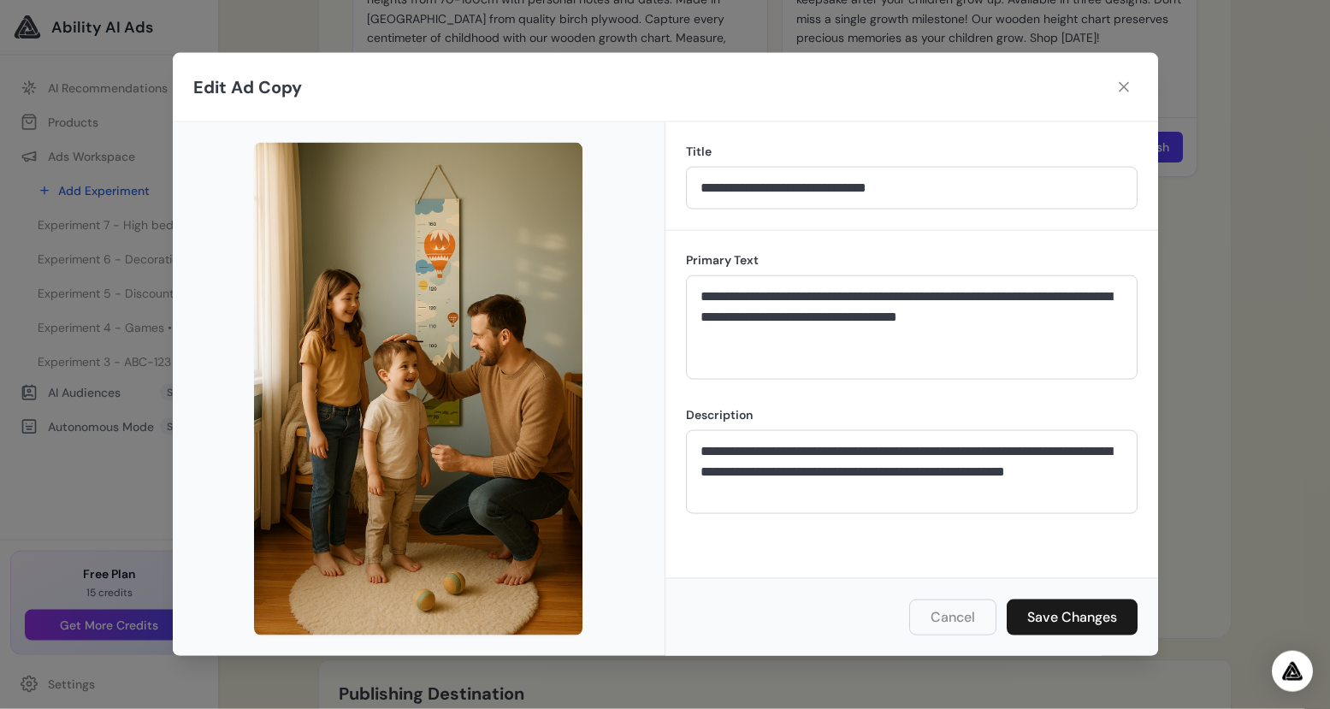
scroll to position [2232, 0]
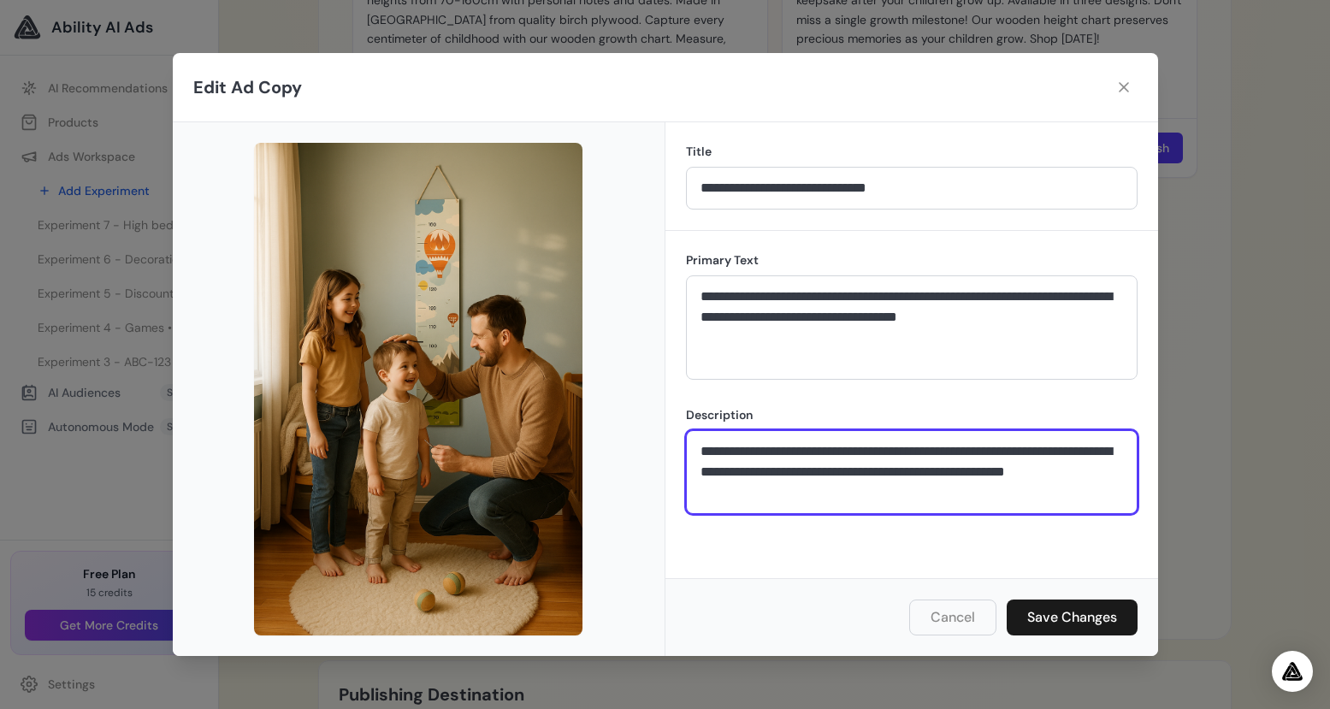
drag, startPoint x: 810, startPoint y: 442, endPoint x: 1119, endPoint y: 458, distance: 309.1
click at [1120, 455] on textarea "**********" at bounding box center [912, 472] width 452 height 84
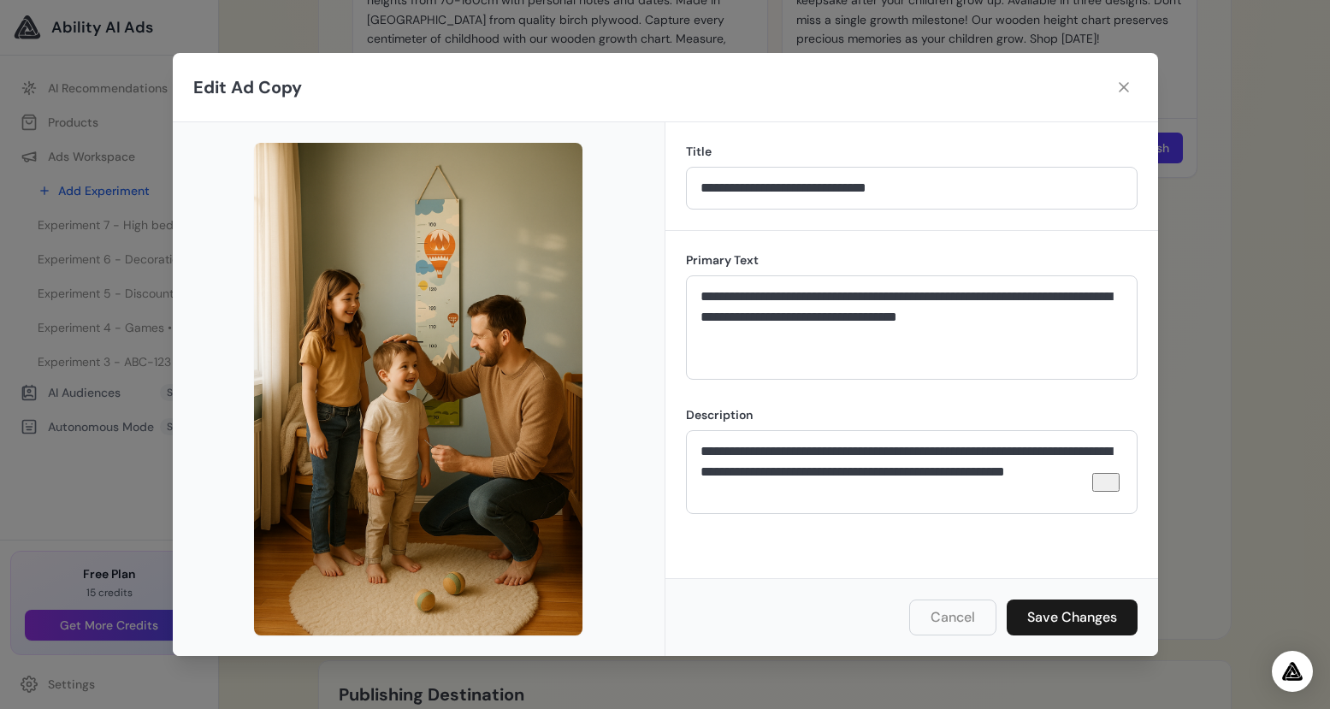
click at [922, 576] on div "**********" at bounding box center [911, 404] width 493 height 347
click at [959, 617] on button "Cancel" at bounding box center [952, 617] width 87 height 36
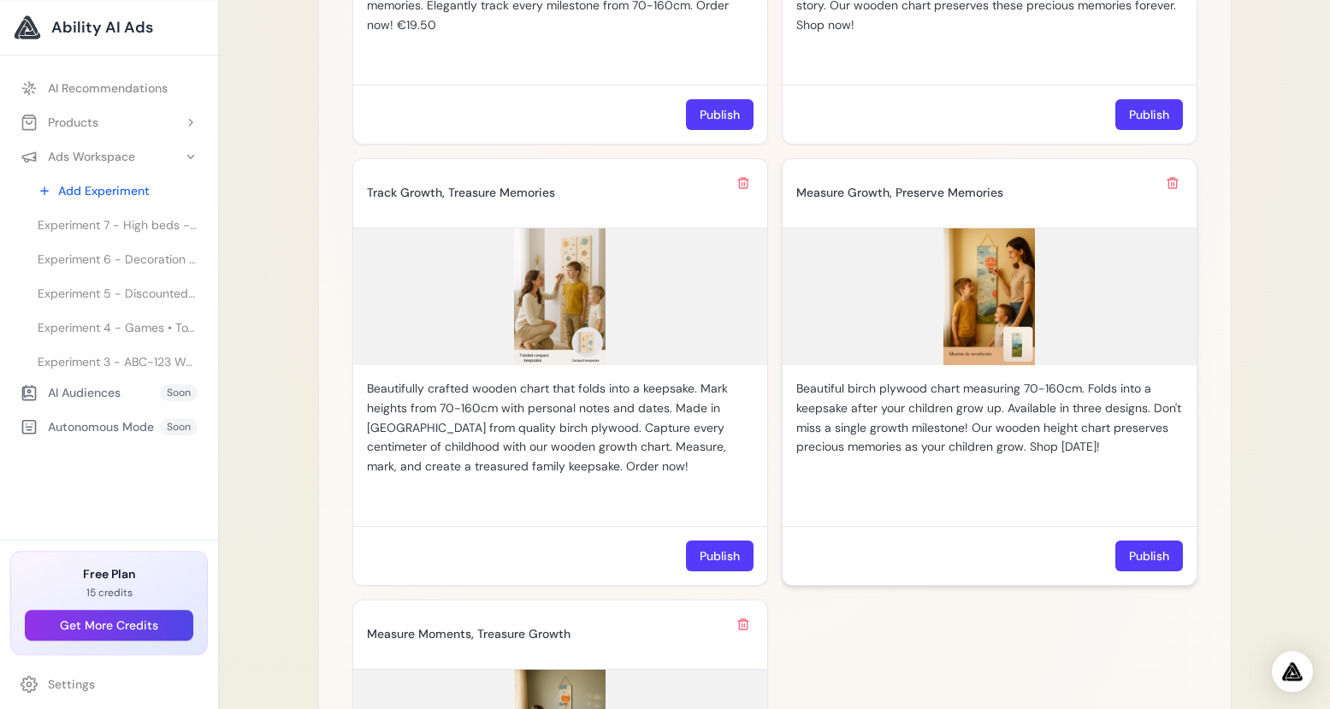
scroll to position [1822, 0]
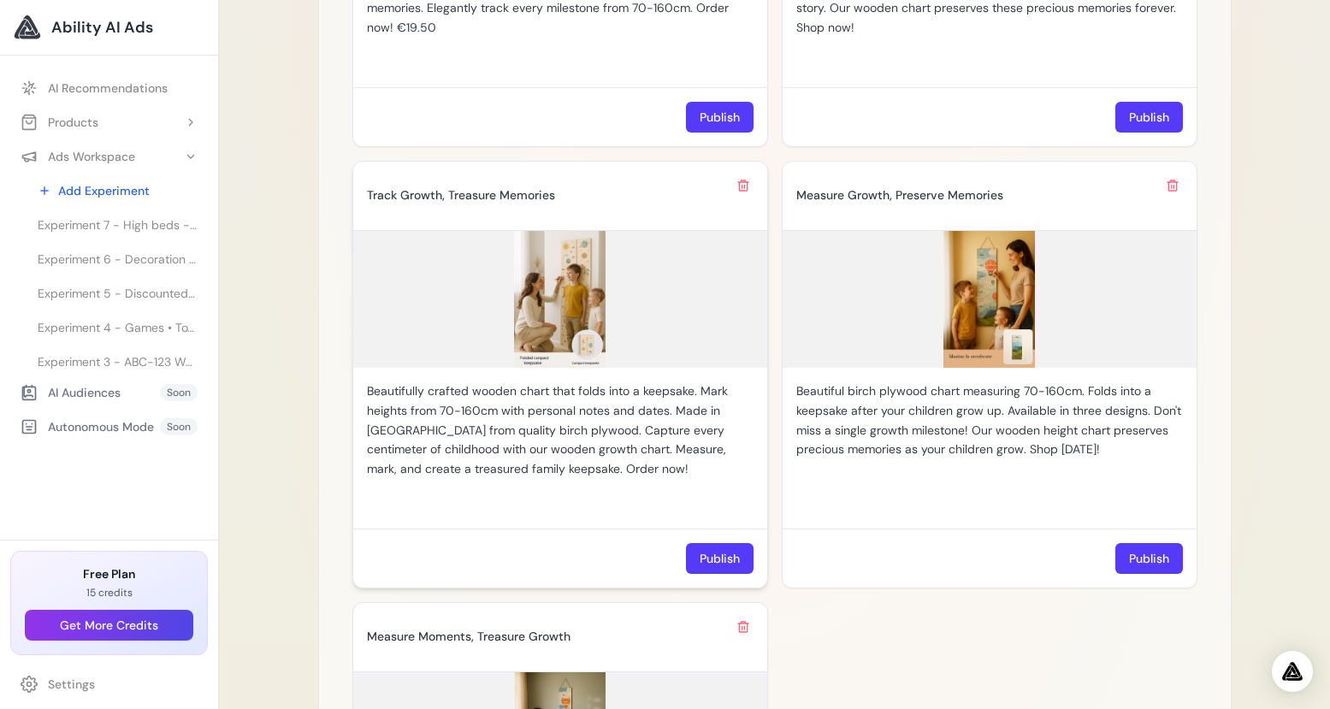
click at [729, 180] on div "Track Growth, Treasure Memories" at bounding box center [560, 195] width 387 height 41
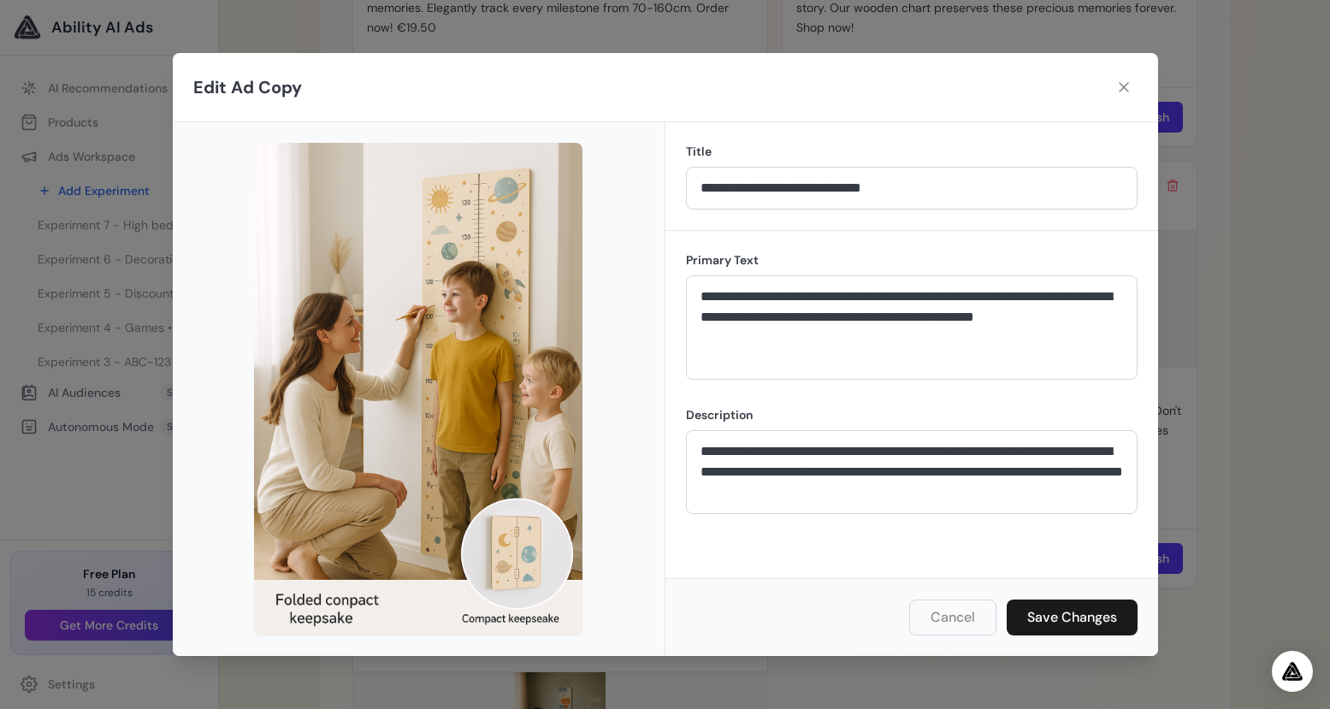
click at [948, 619] on button "Cancel" at bounding box center [952, 617] width 87 height 36
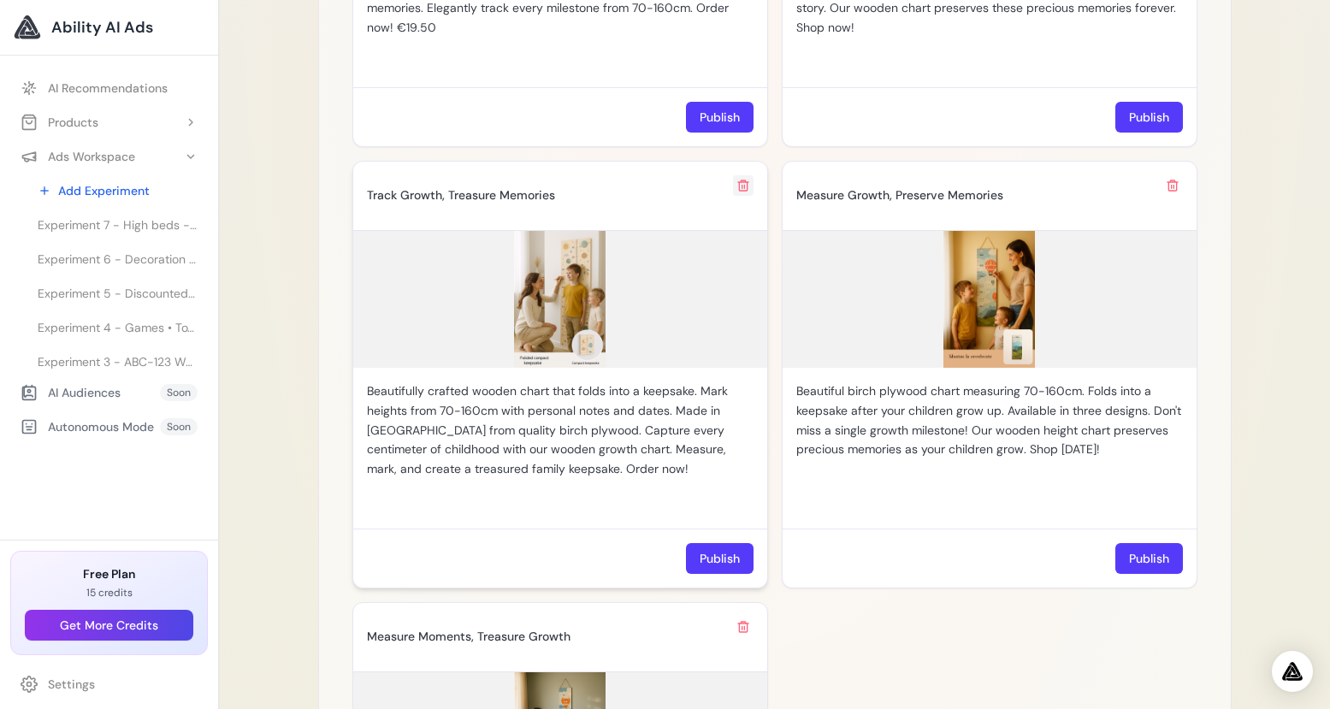
click at [745, 179] on icon at bounding box center [743, 186] width 14 height 14
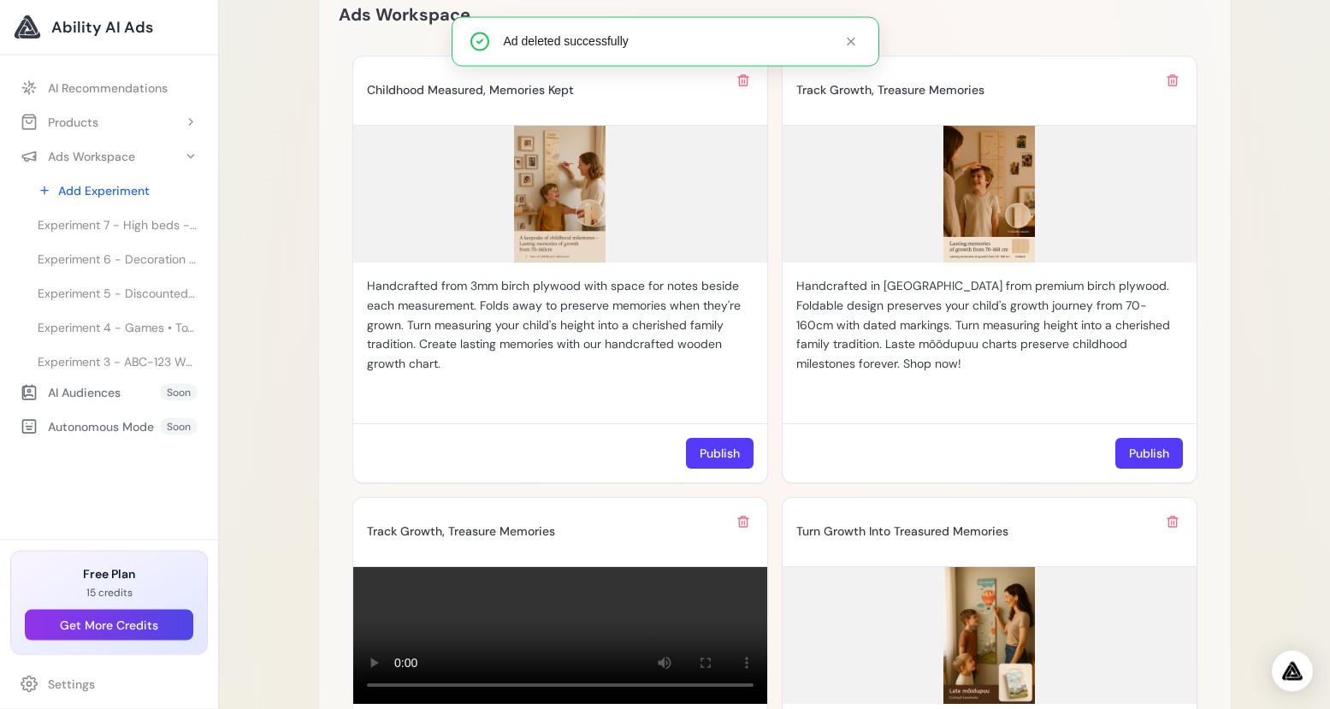
scroll to position [874, 0]
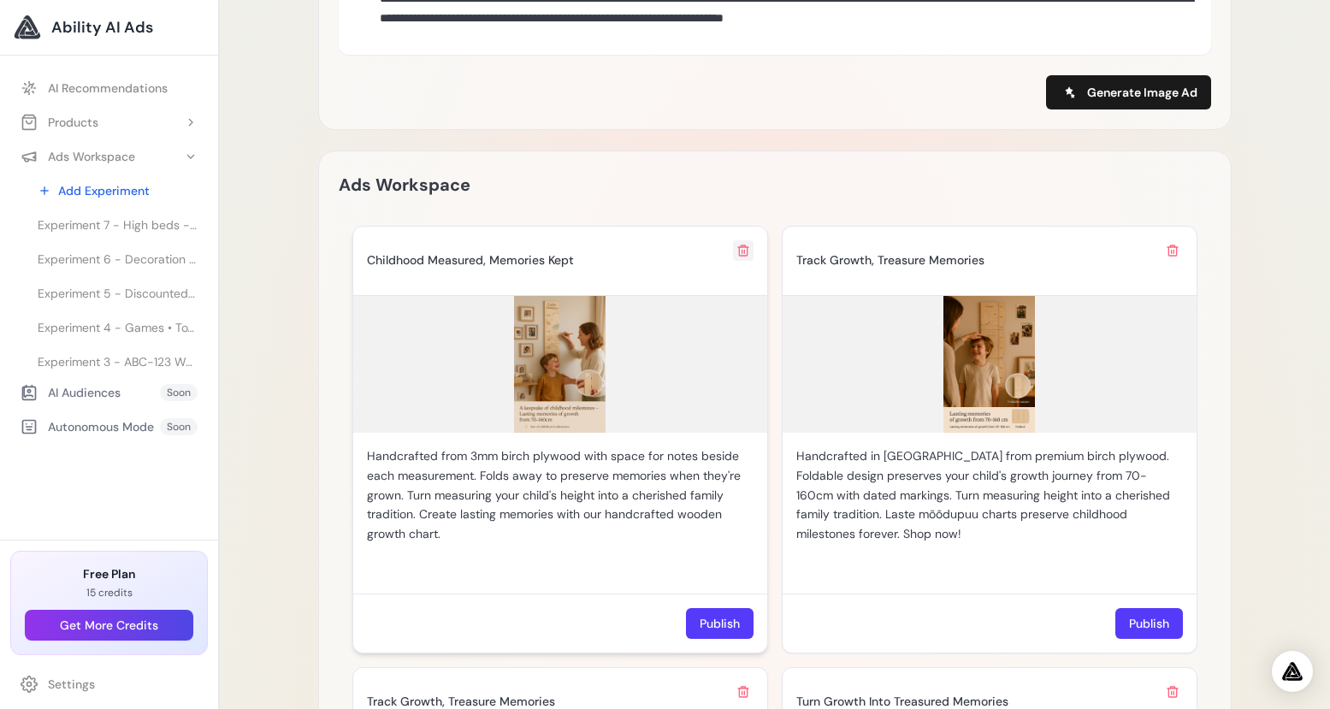
click at [742, 244] on icon at bounding box center [743, 251] width 14 height 14
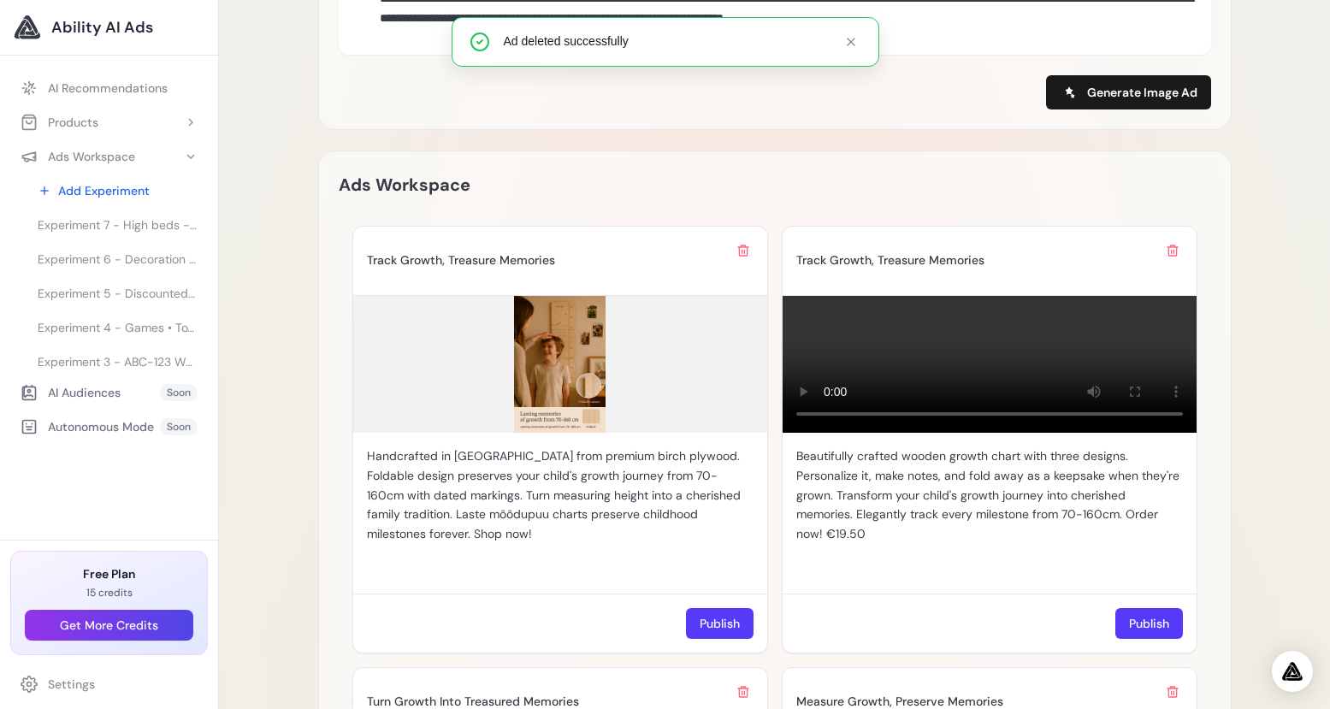
scroll to position [895, 0]
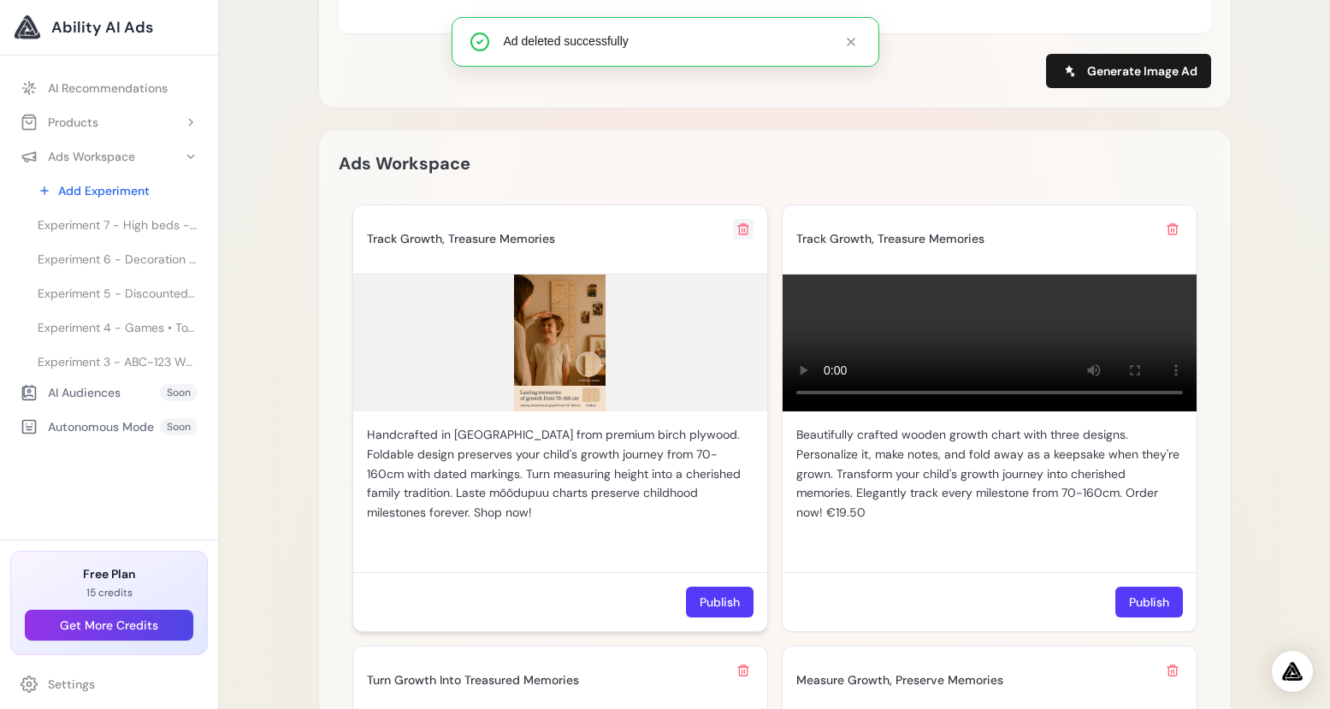
click at [745, 222] on icon at bounding box center [743, 229] width 14 height 14
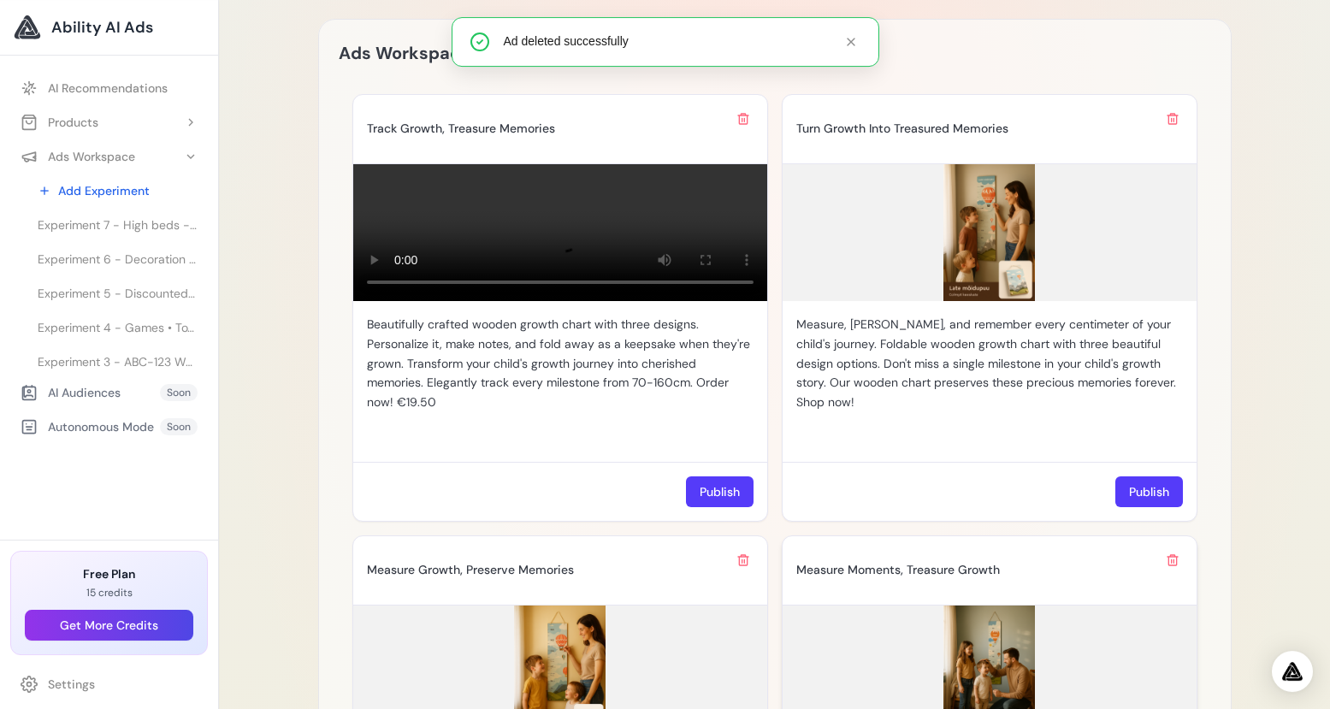
scroll to position [1109, 0]
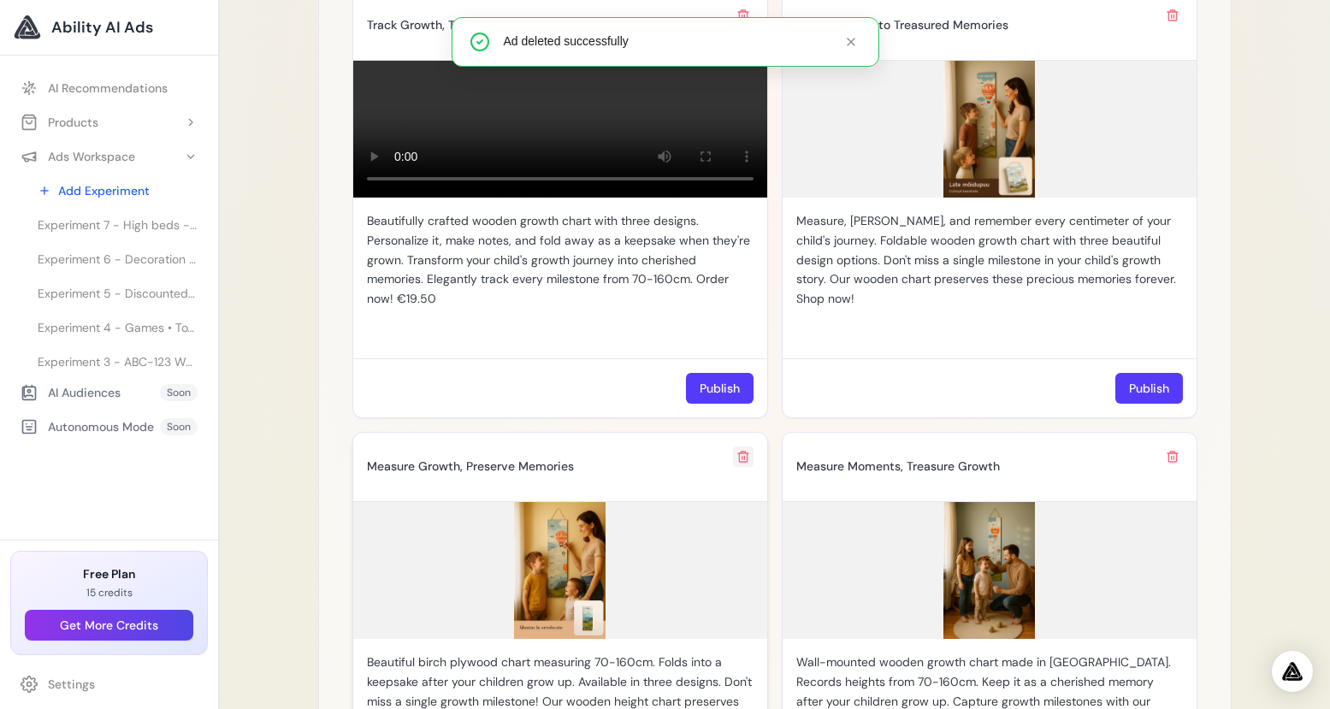
click at [741, 452] on icon at bounding box center [743, 457] width 10 height 10
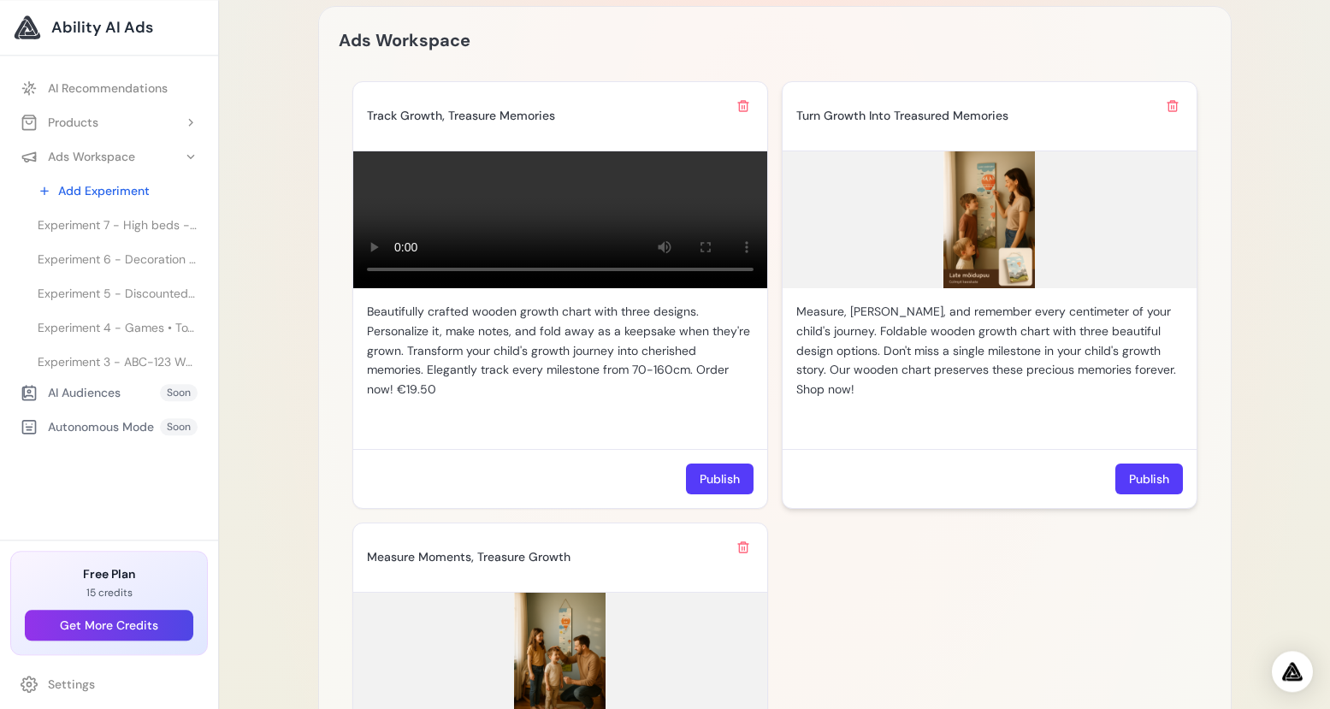
scroll to position [1270, 0]
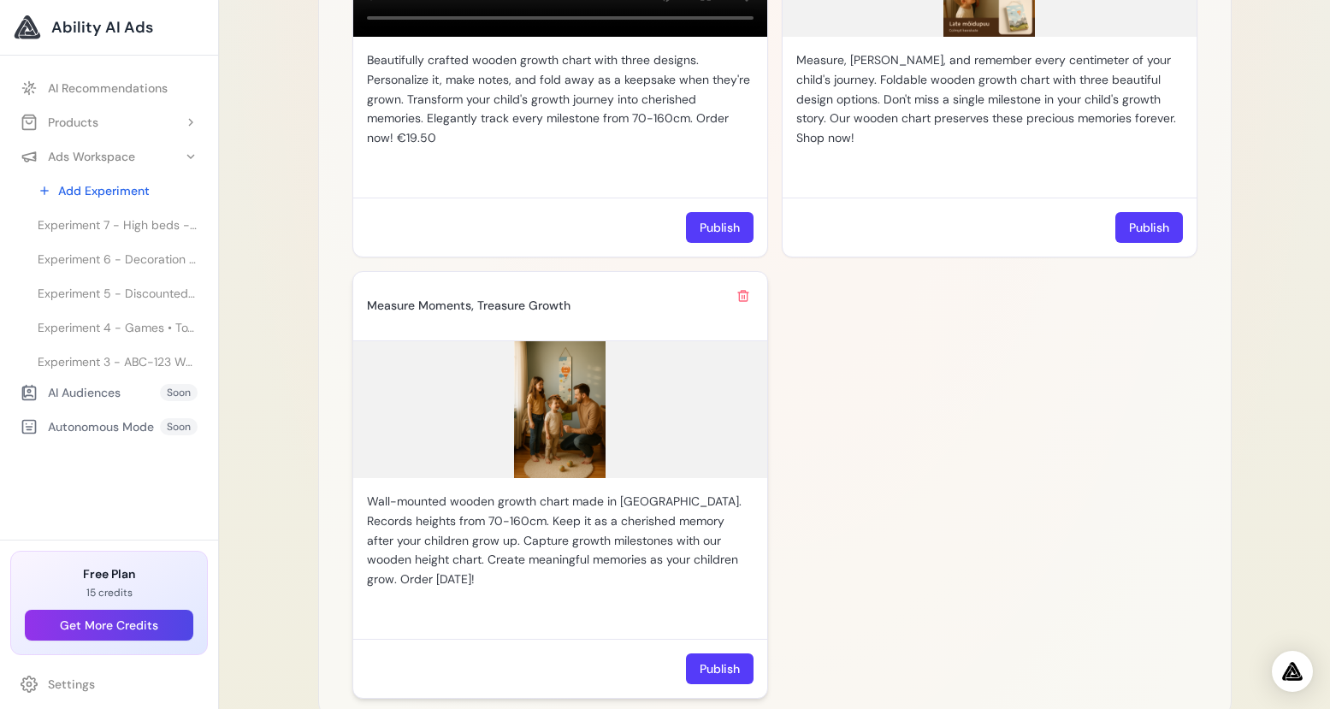
click at [570, 399] on img at bounding box center [560, 409] width 414 height 137
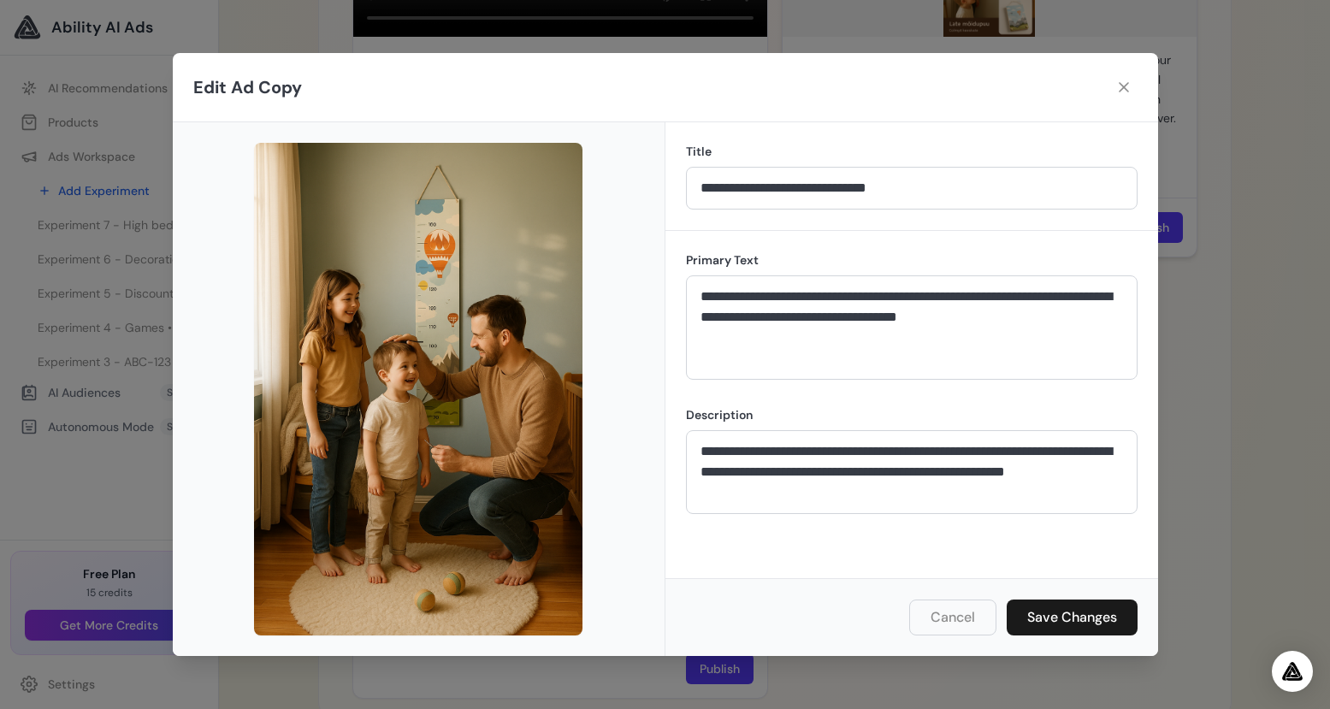
click at [1124, 89] on icon at bounding box center [1123, 87] width 17 height 17
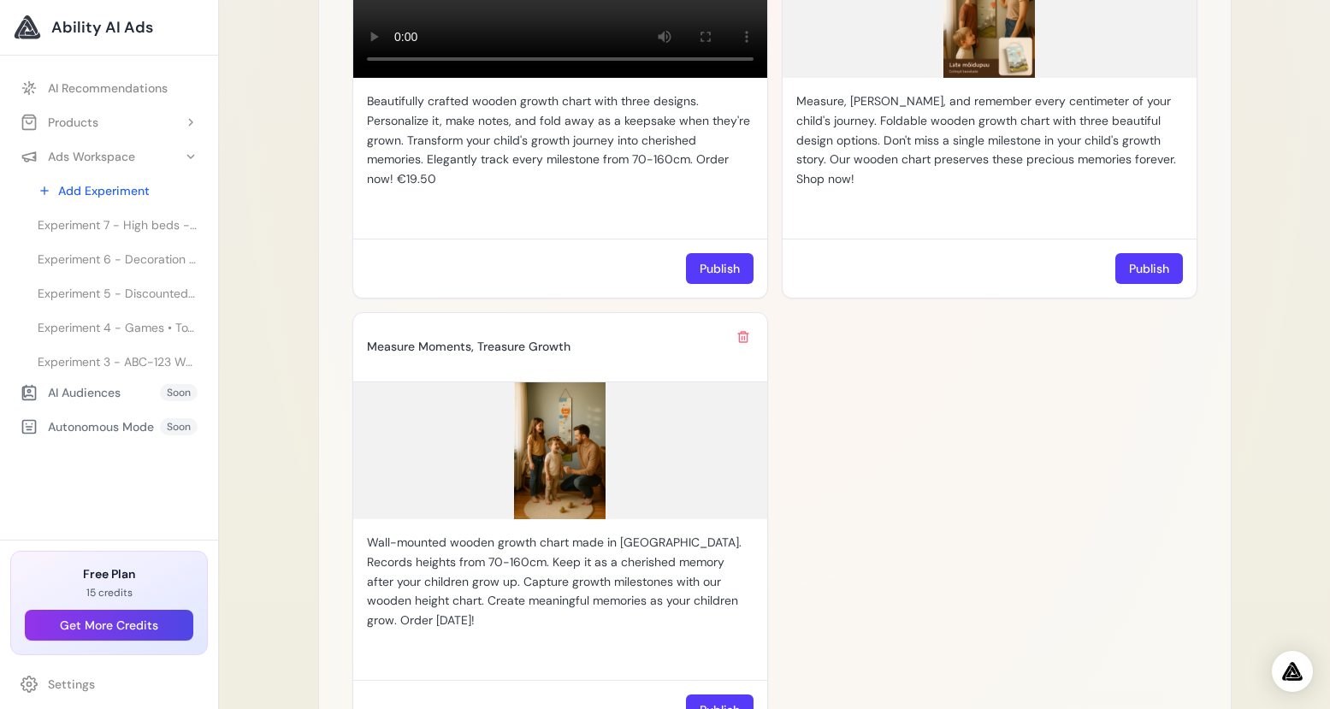
scroll to position [901, 0]
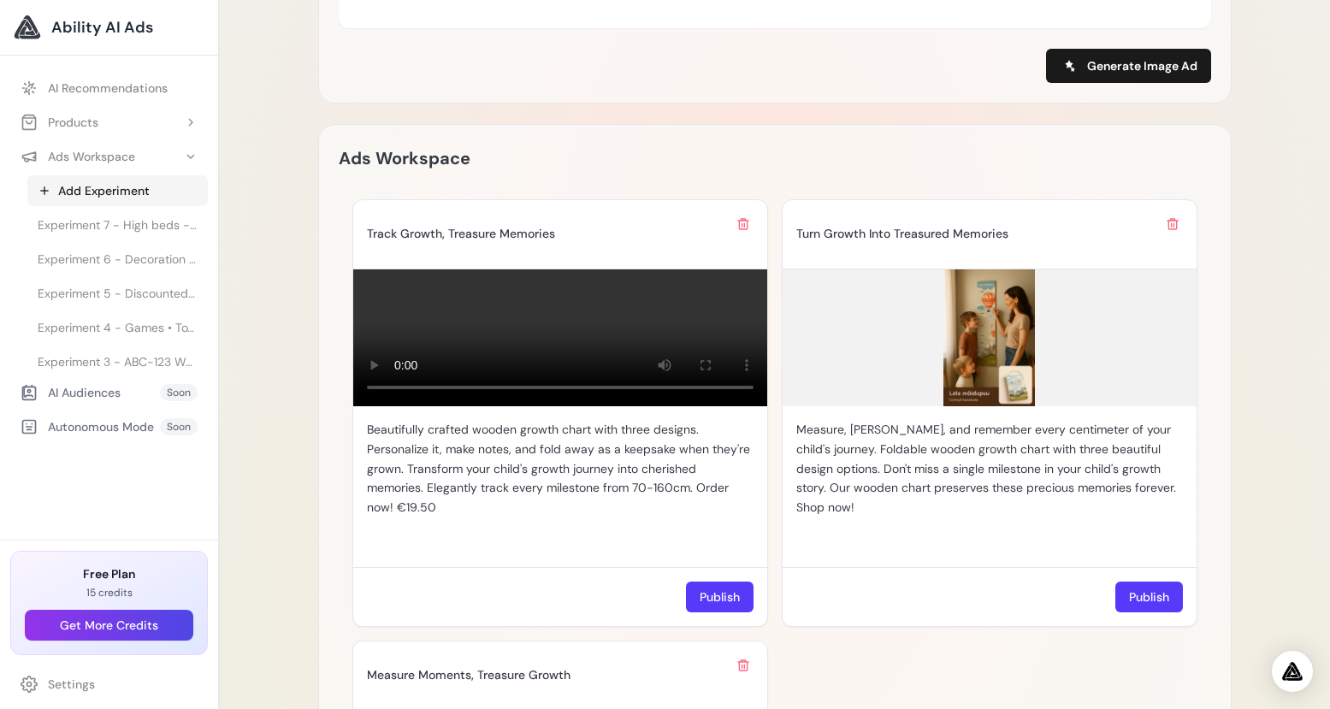
click at [97, 186] on link "Add Experiment" at bounding box center [117, 190] width 180 height 31
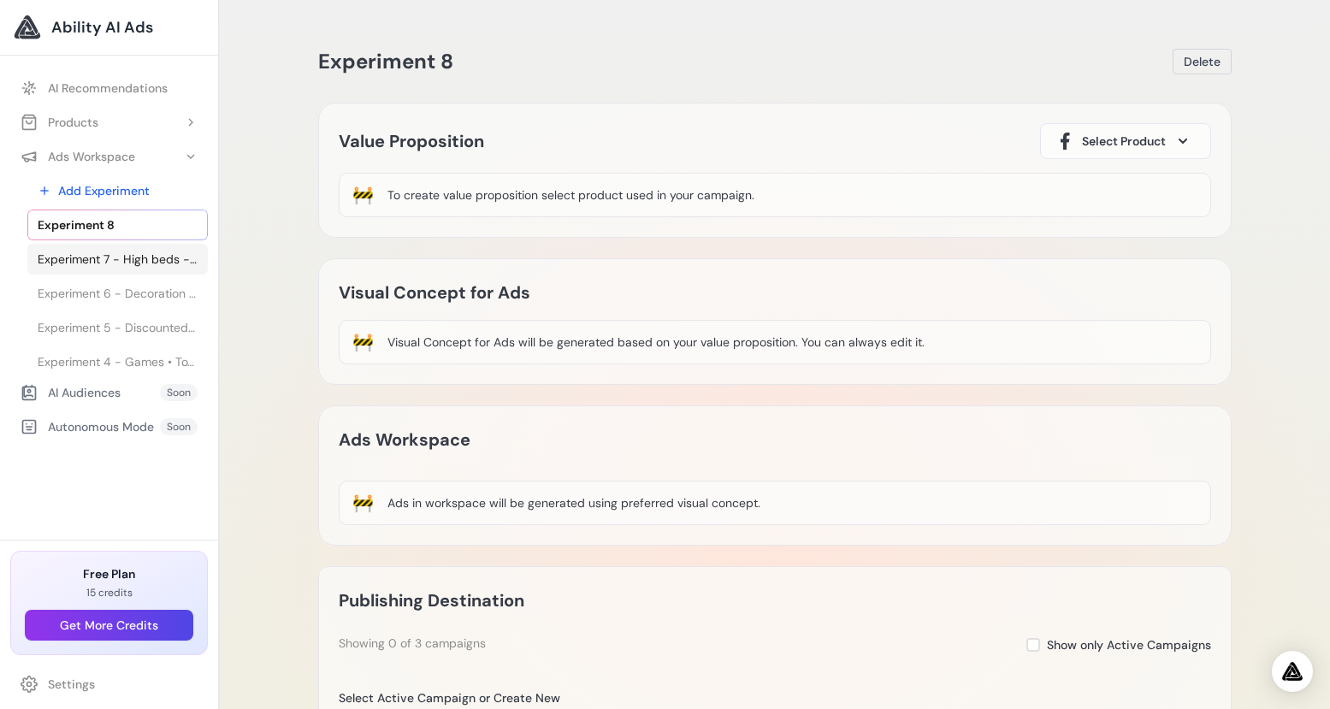
click at [139, 267] on span "Experiment 7 - High beds - High beds" at bounding box center [118, 259] width 160 height 17
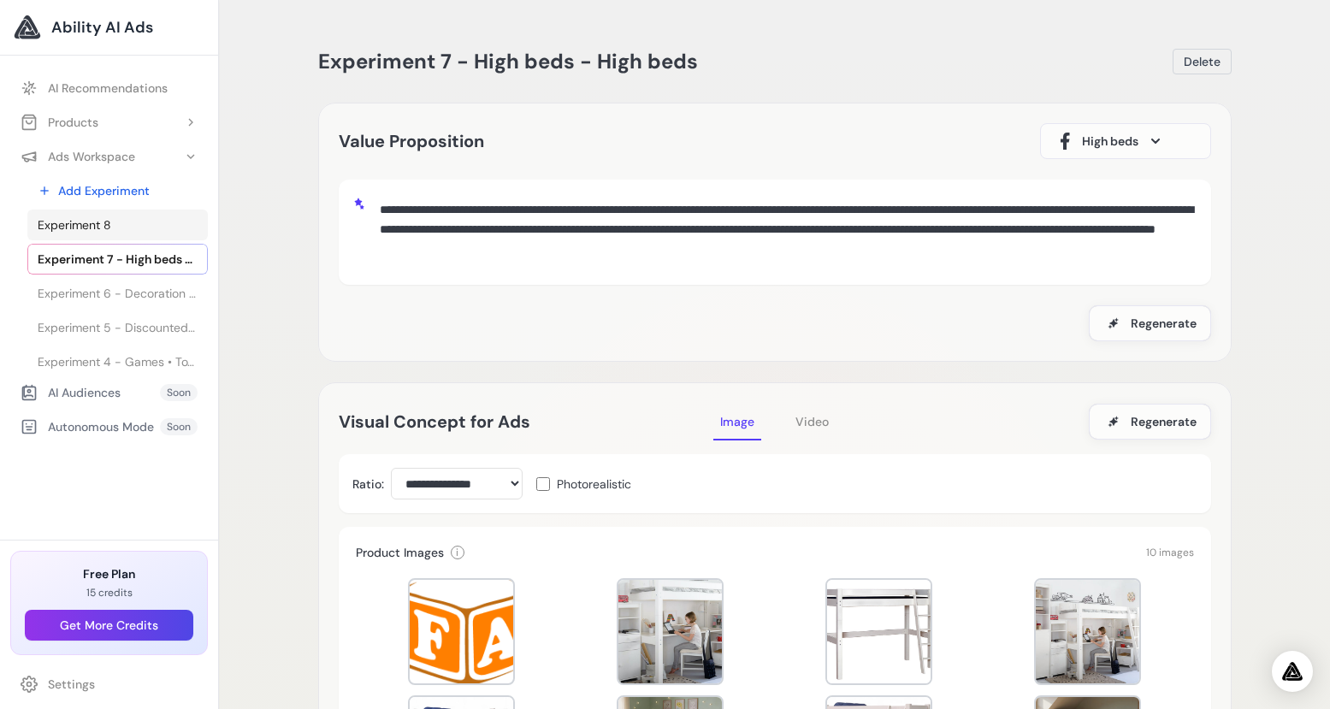
click at [133, 227] on link "Experiment 8" at bounding box center [117, 225] width 180 height 31
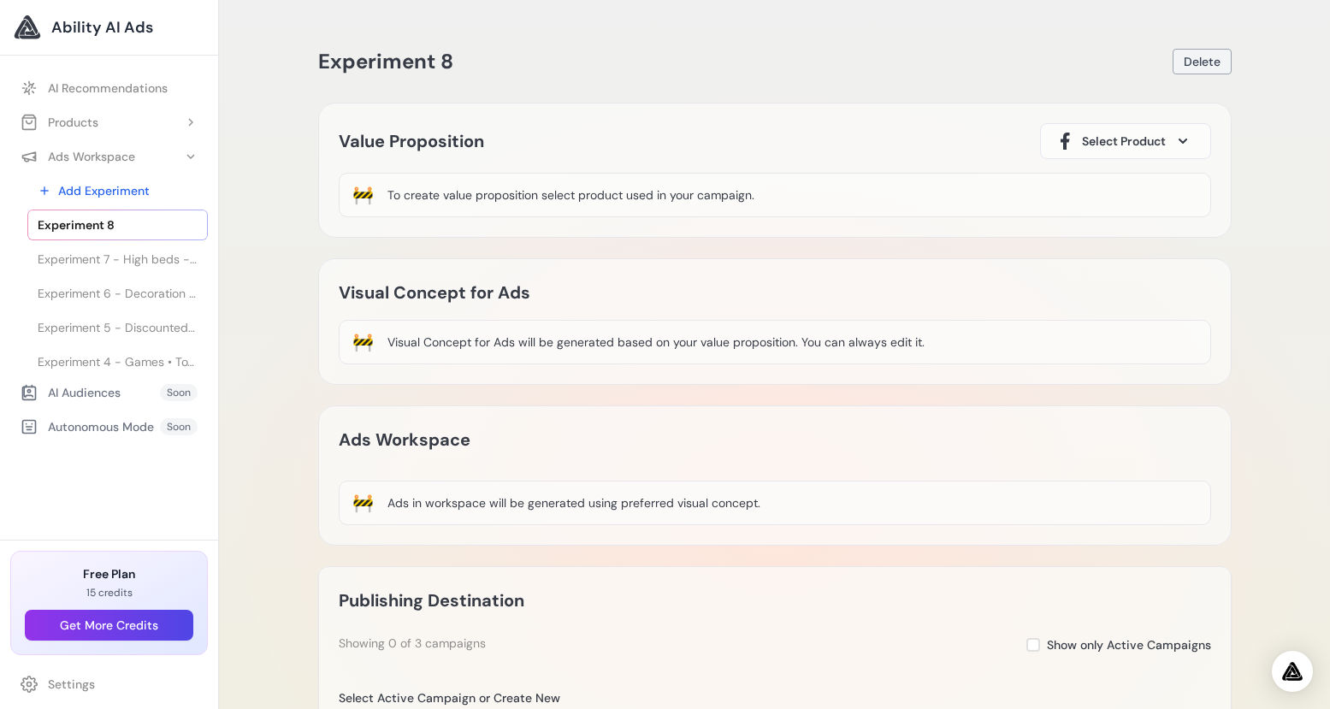
click at [1216, 60] on span "Delete" at bounding box center [1202, 61] width 37 height 17
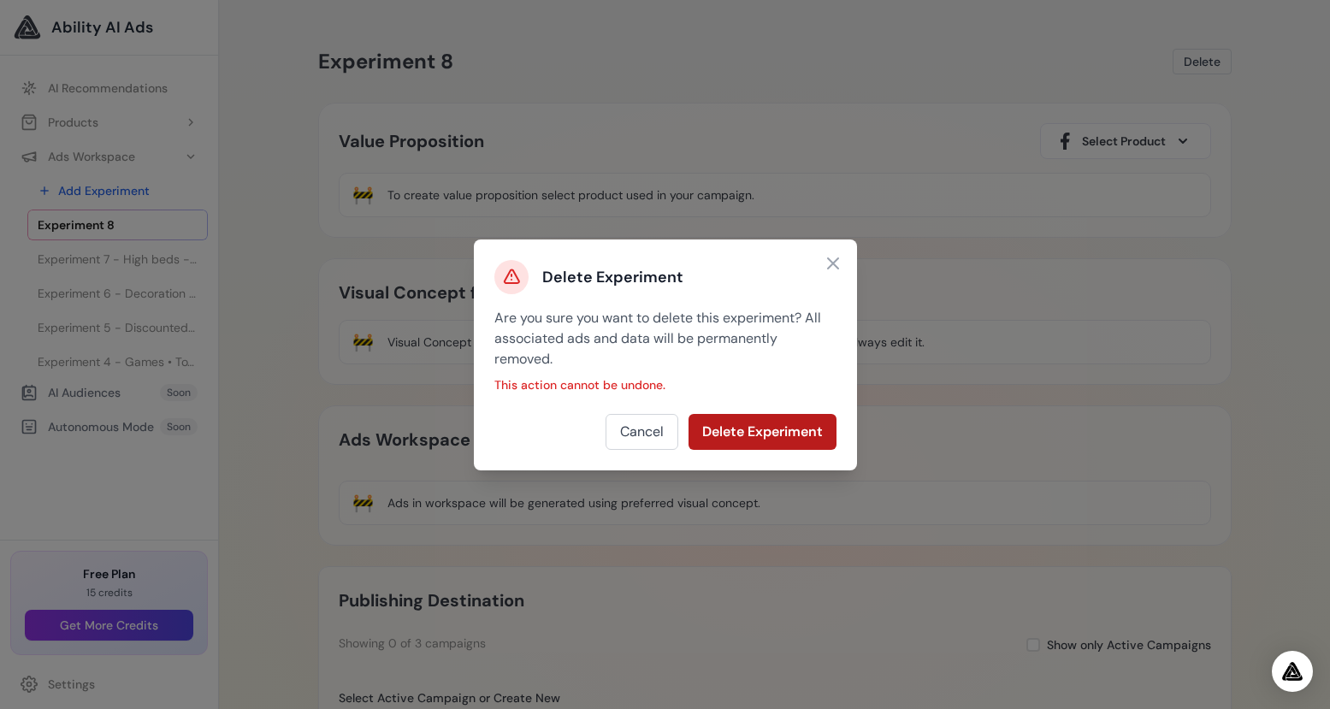
click at [756, 436] on button "Delete Experiment" at bounding box center [762, 432] width 148 height 36
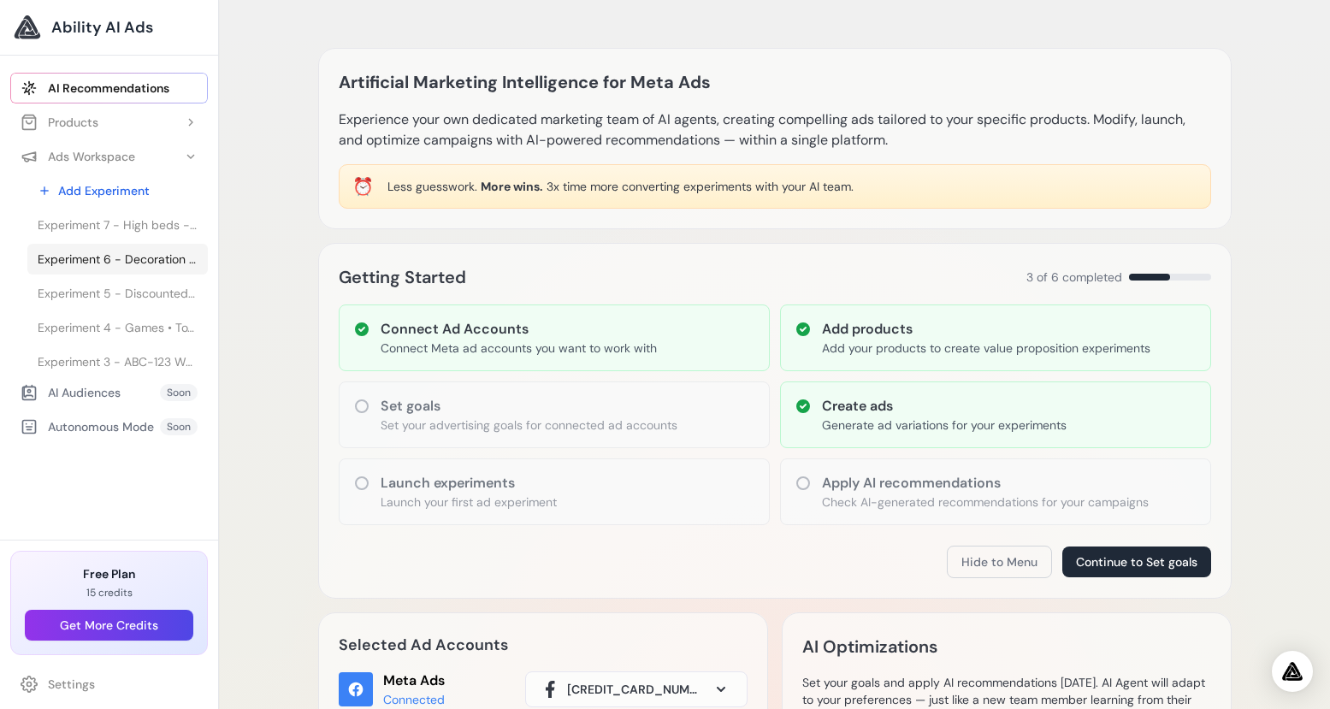
click at [88, 256] on span "Experiment 6 - Decoration accessories" at bounding box center [118, 259] width 160 height 17
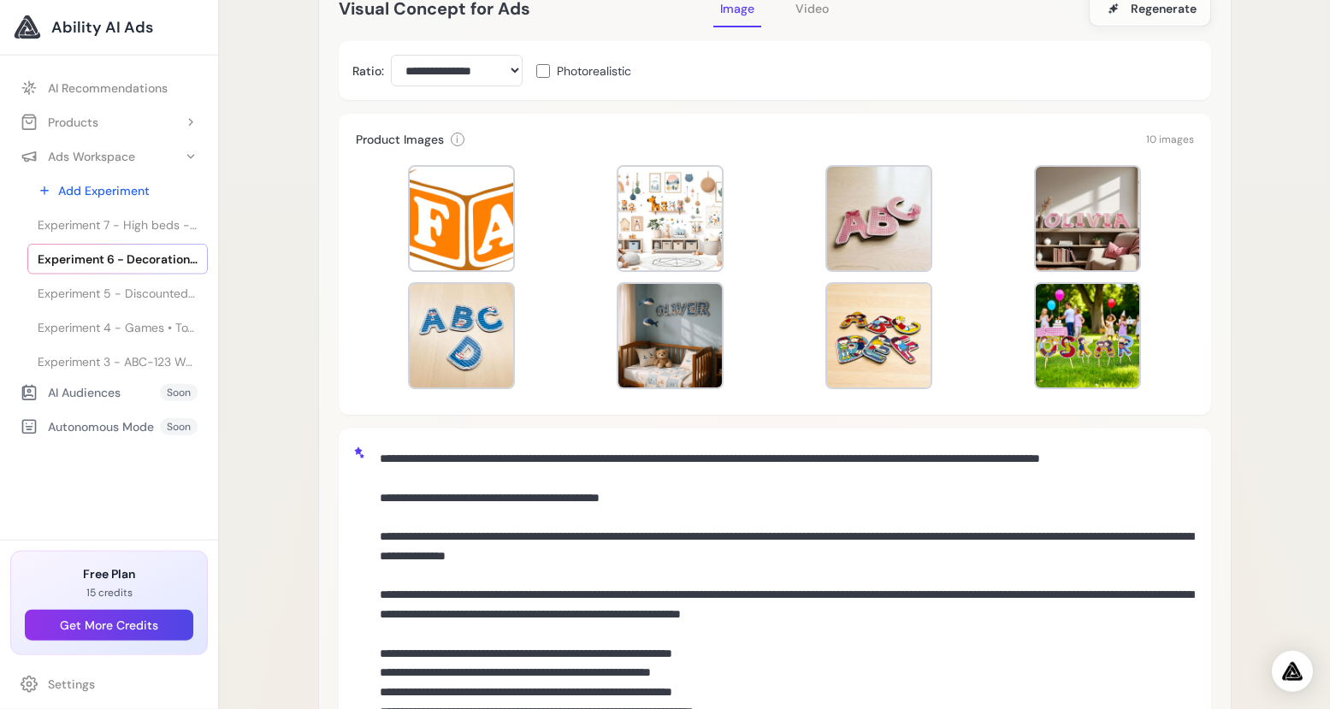
scroll to position [397, 0]
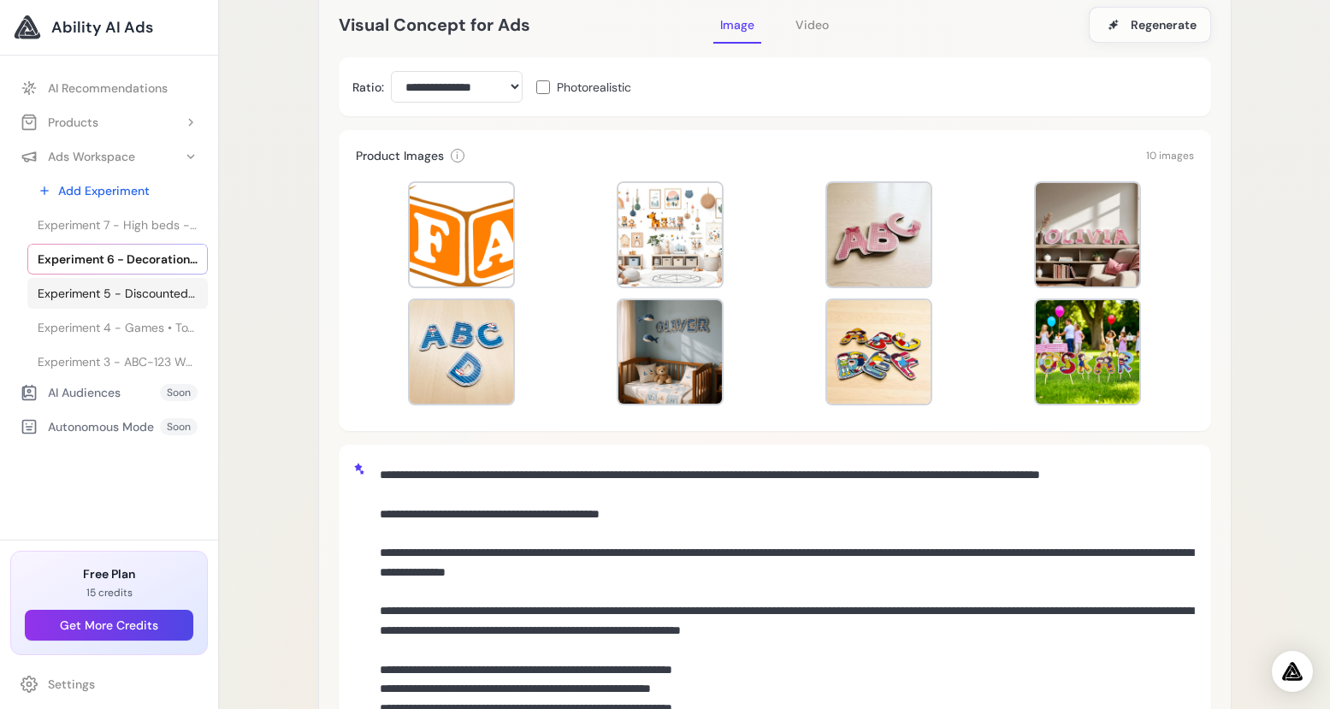
click at [147, 290] on span "Experiment 5 - Discounted Products - Discounted Products" at bounding box center [118, 293] width 160 height 17
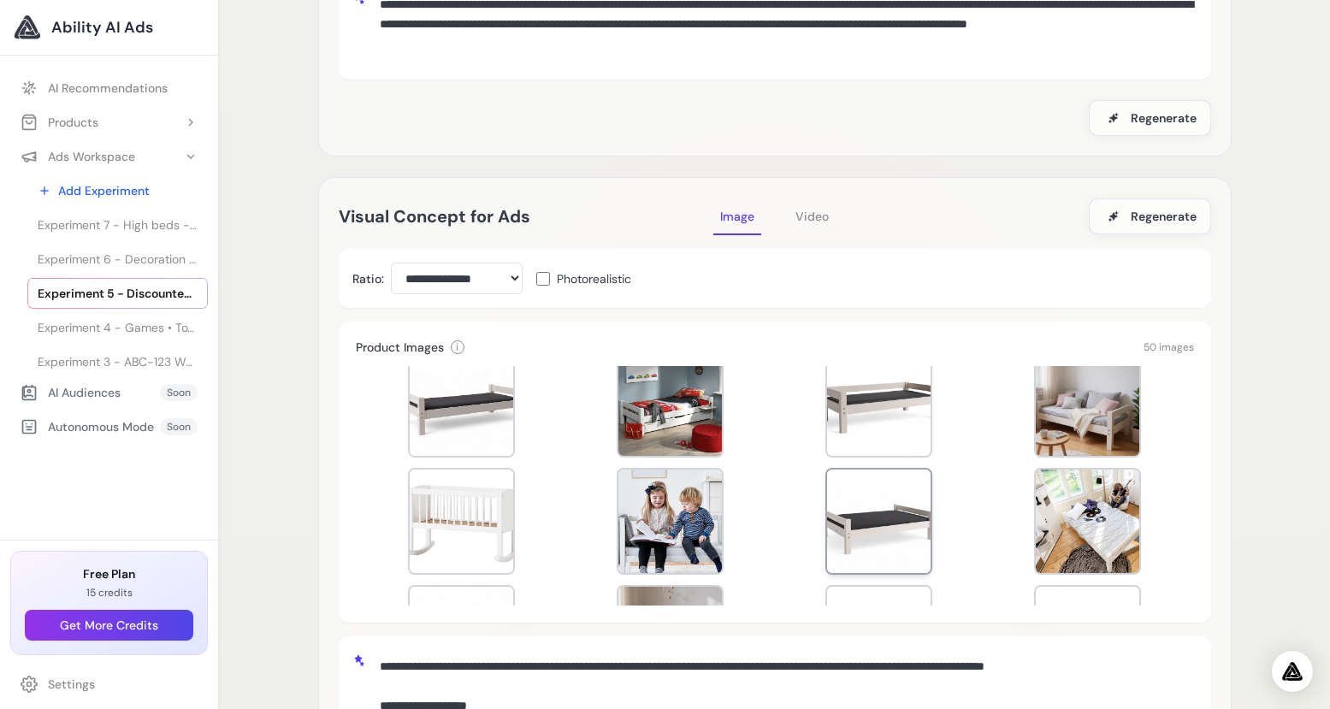
scroll to position [263, 0]
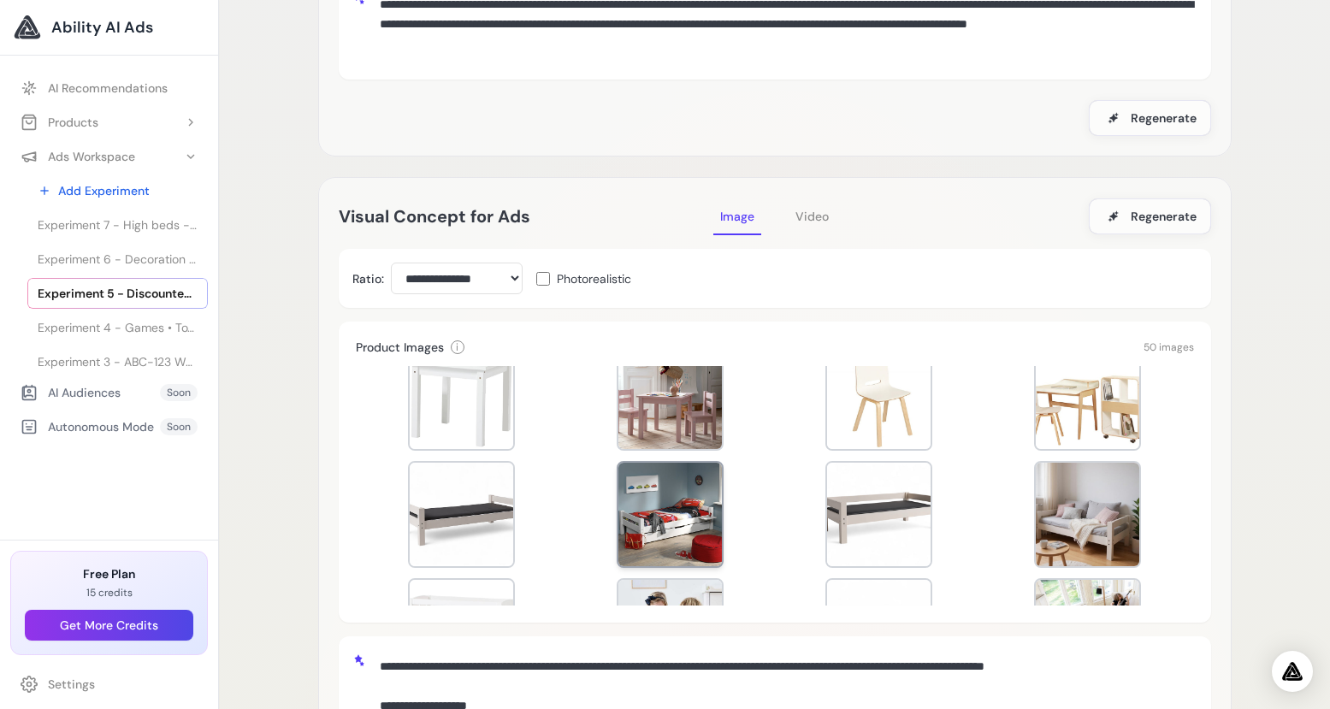
click at [687, 511] on div at bounding box center [669, 514] width 103 height 103
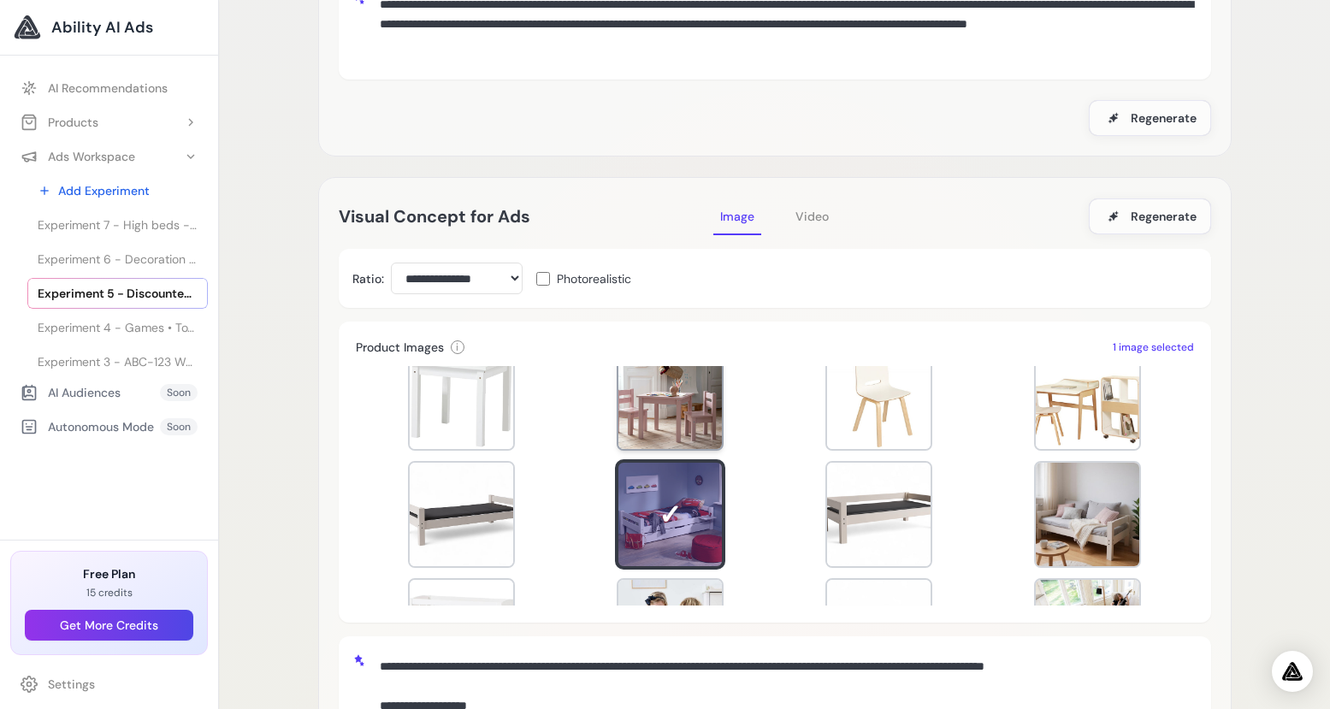
click at [673, 427] on div at bounding box center [669, 396] width 103 height 103
click at [702, 432] on div at bounding box center [669, 396] width 103 height 103
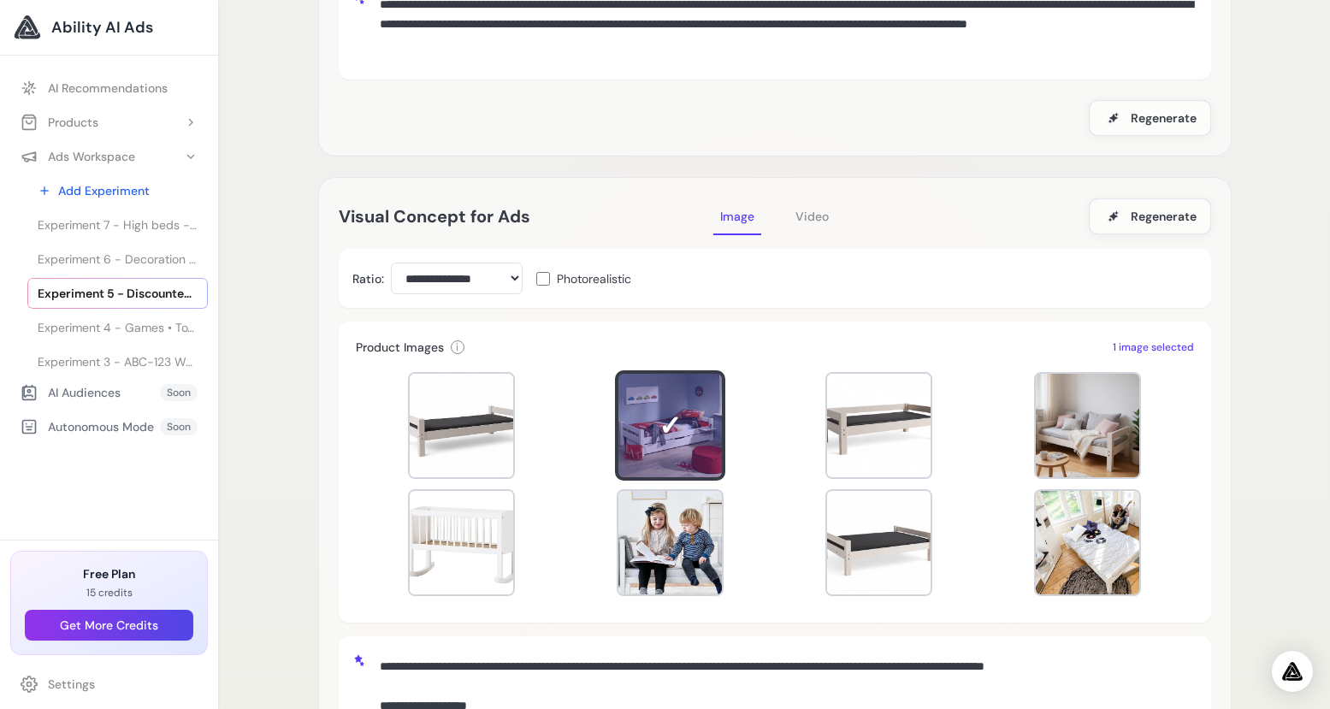
scroll to position [353, 0]
click at [1106, 440] on div at bounding box center [1087, 424] width 103 height 103
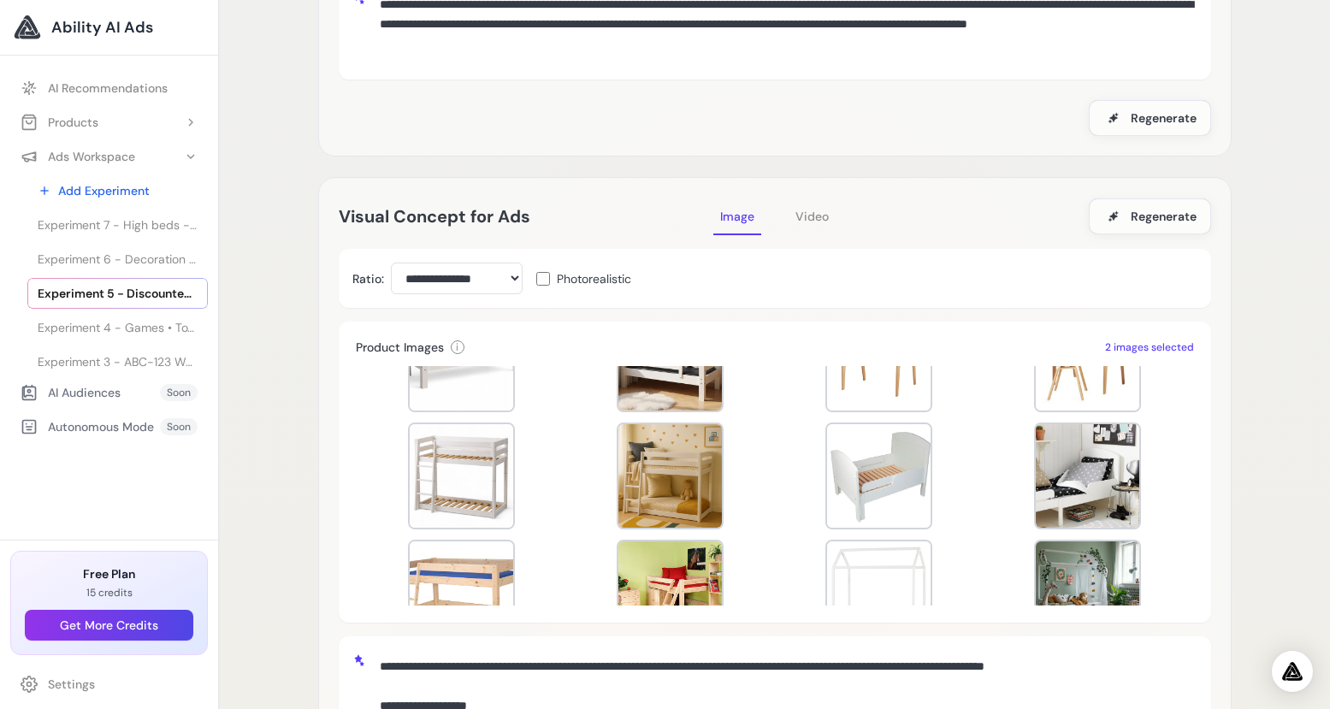
scroll to position [658, 0]
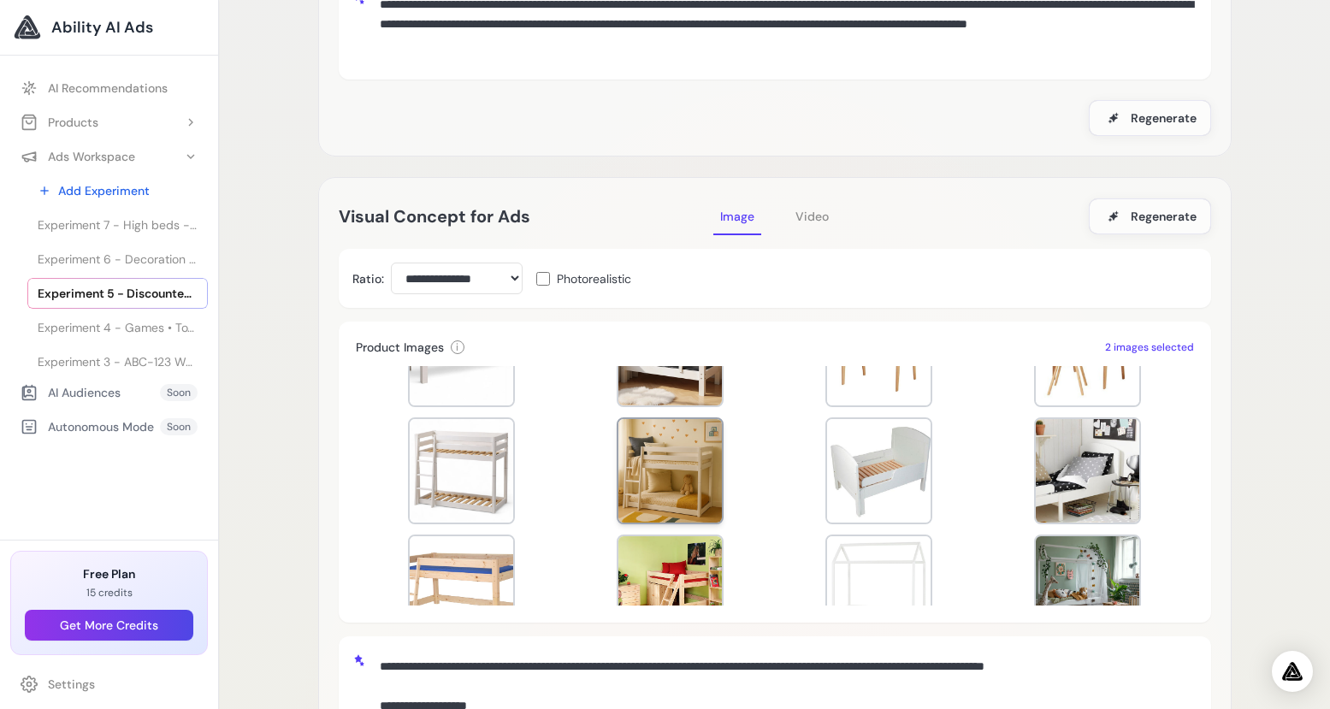
click at [672, 475] on div at bounding box center [669, 470] width 103 height 103
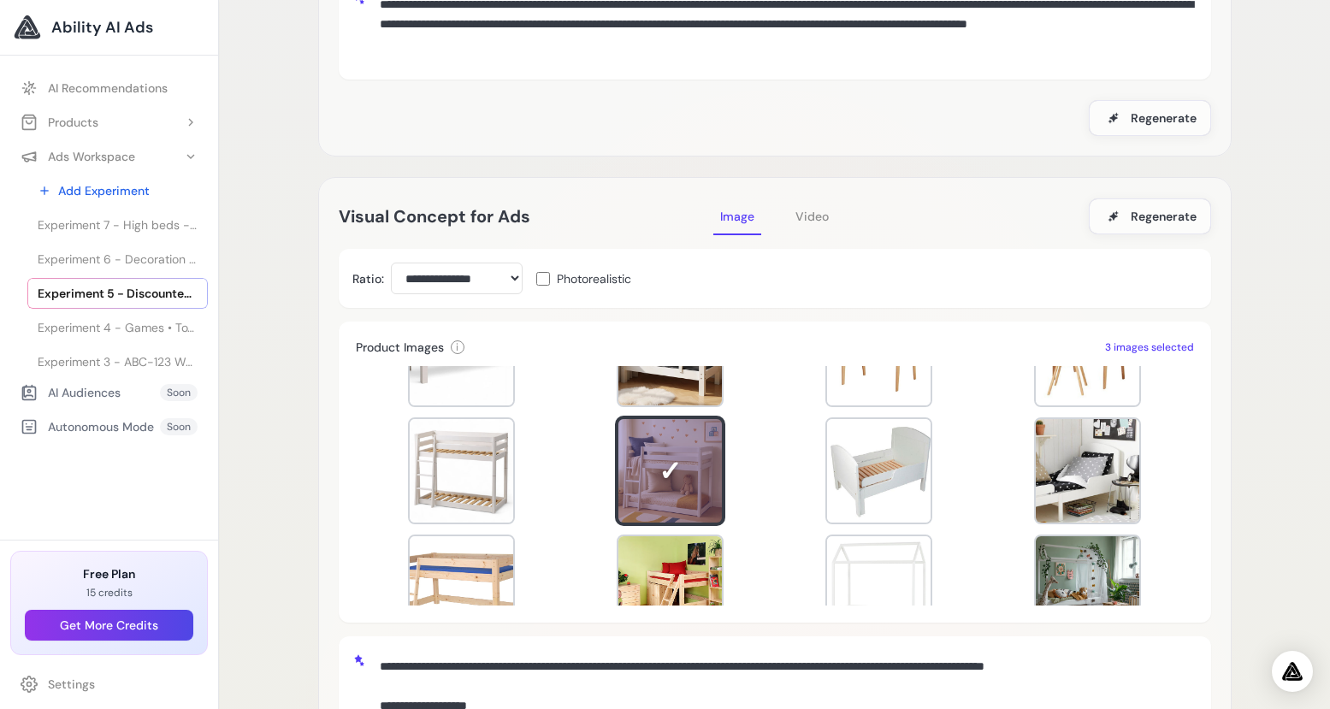
scroll to position [676, 0]
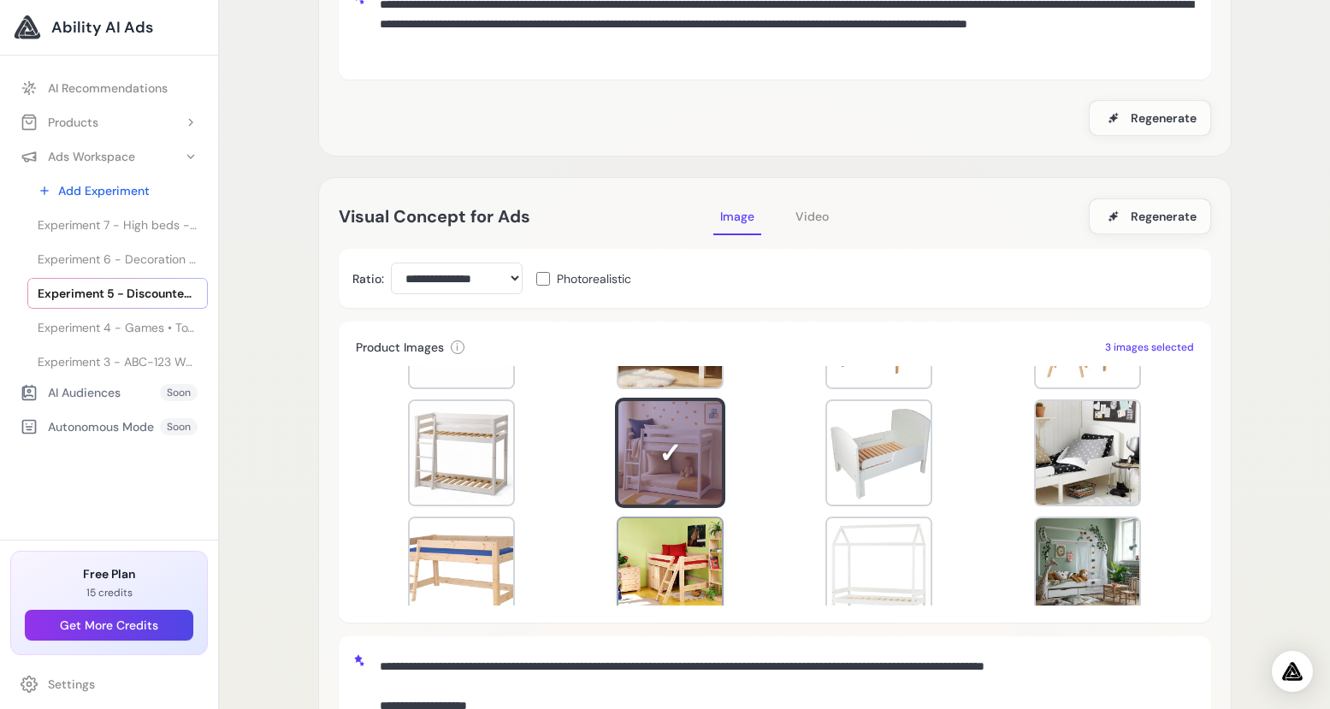
click at [700, 551] on div at bounding box center [669, 569] width 103 height 103
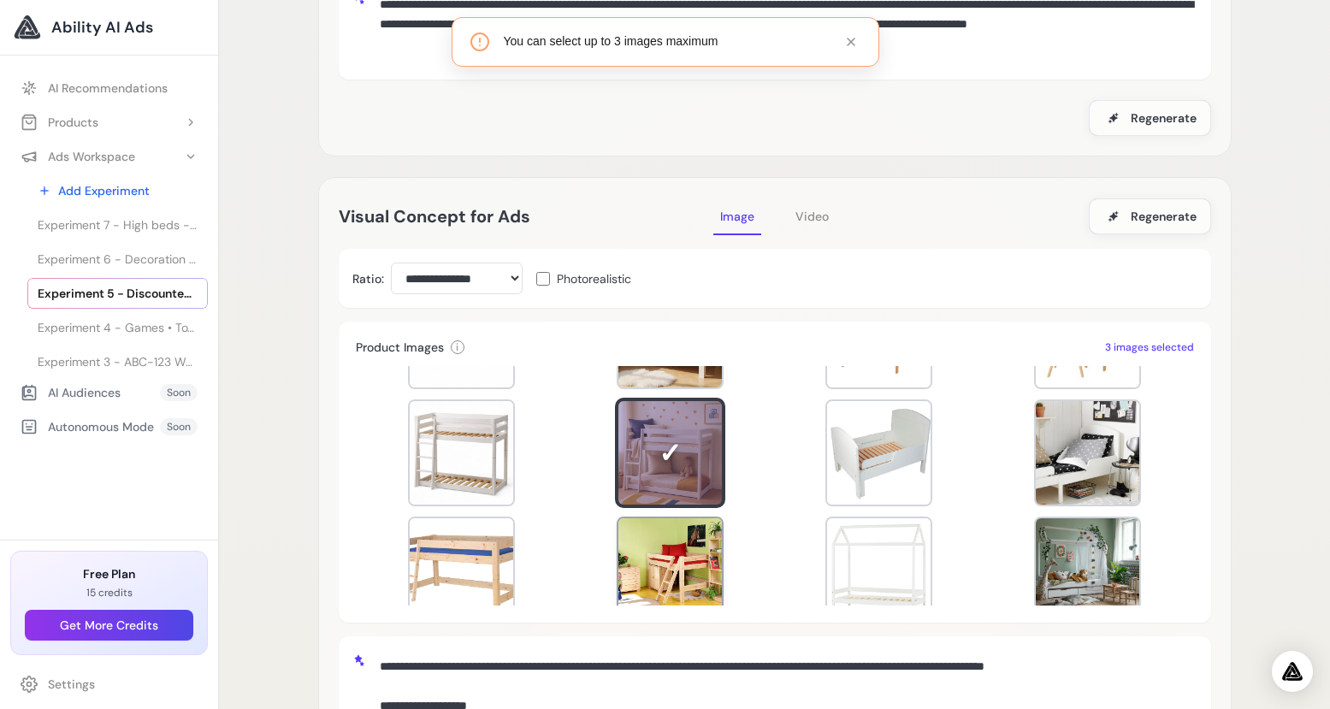
click at [686, 557] on div at bounding box center [669, 569] width 103 height 103
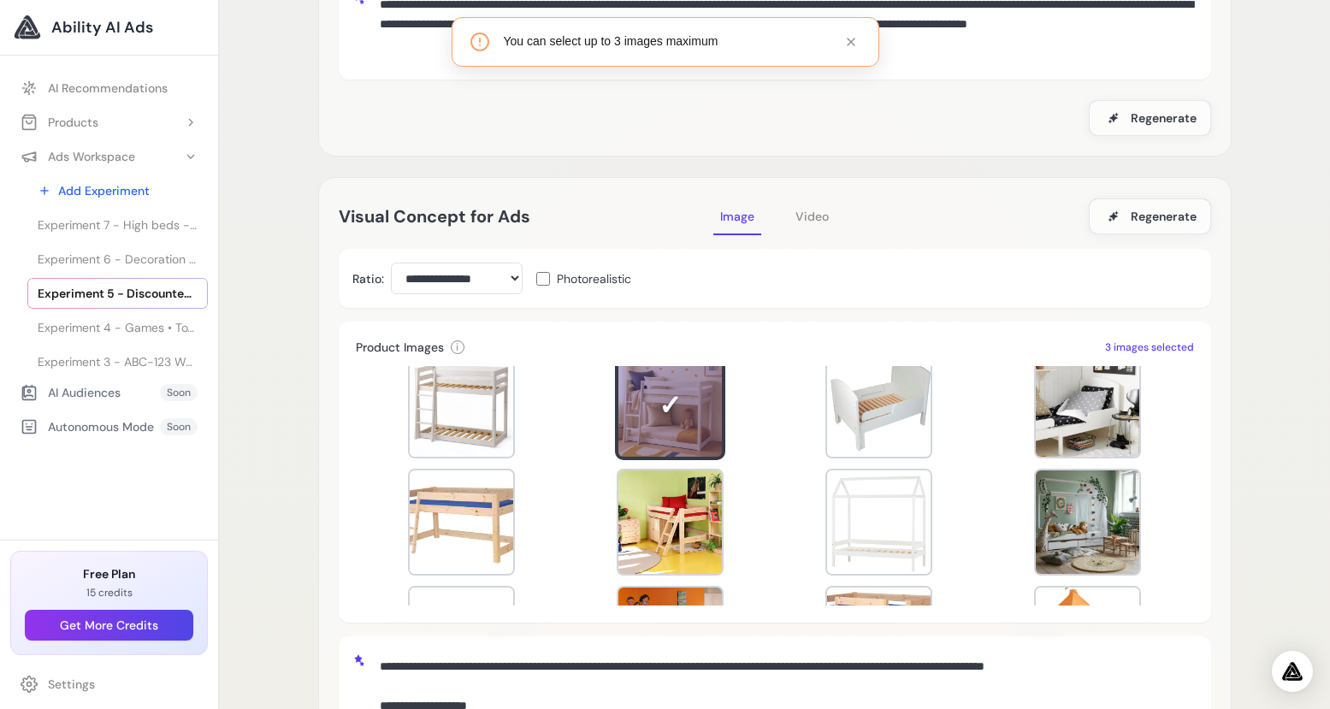
scroll to position [820, 0]
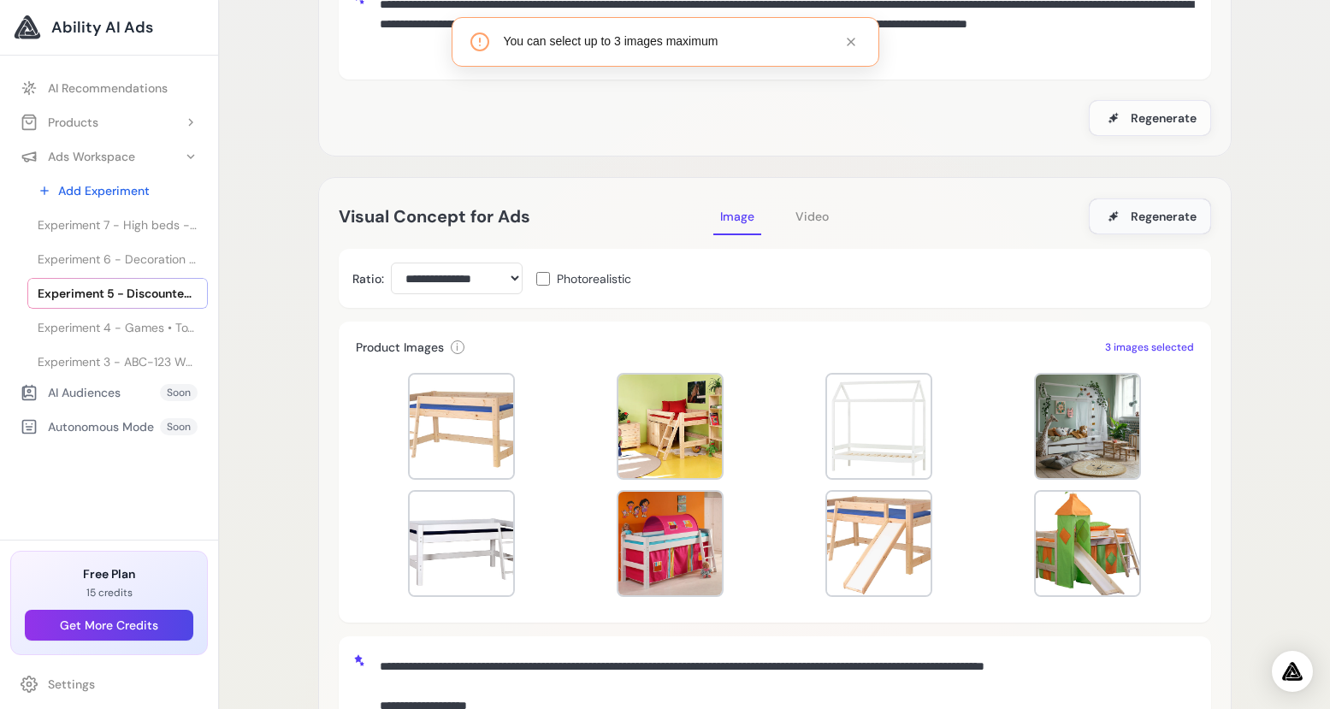
click at [1182, 210] on span "Regenerate" at bounding box center [1164, 216] width 66 height 17
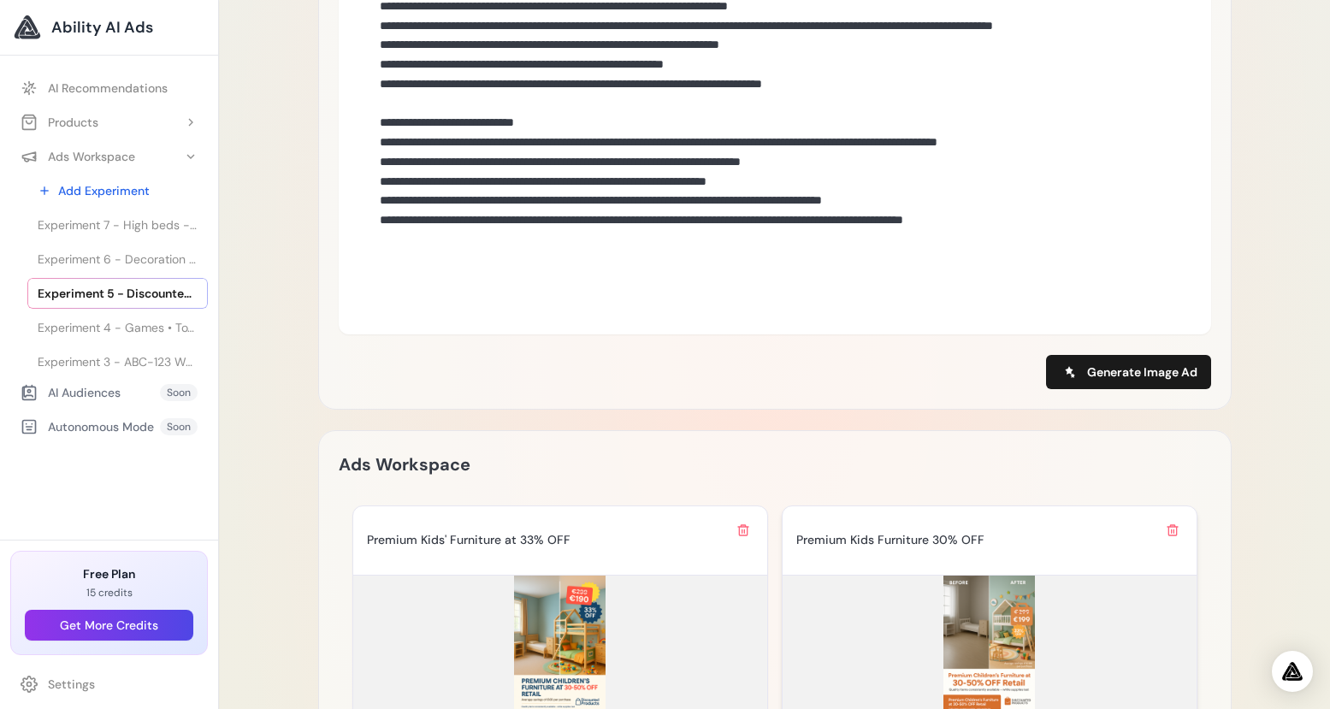
scroll to position [1301, 0]
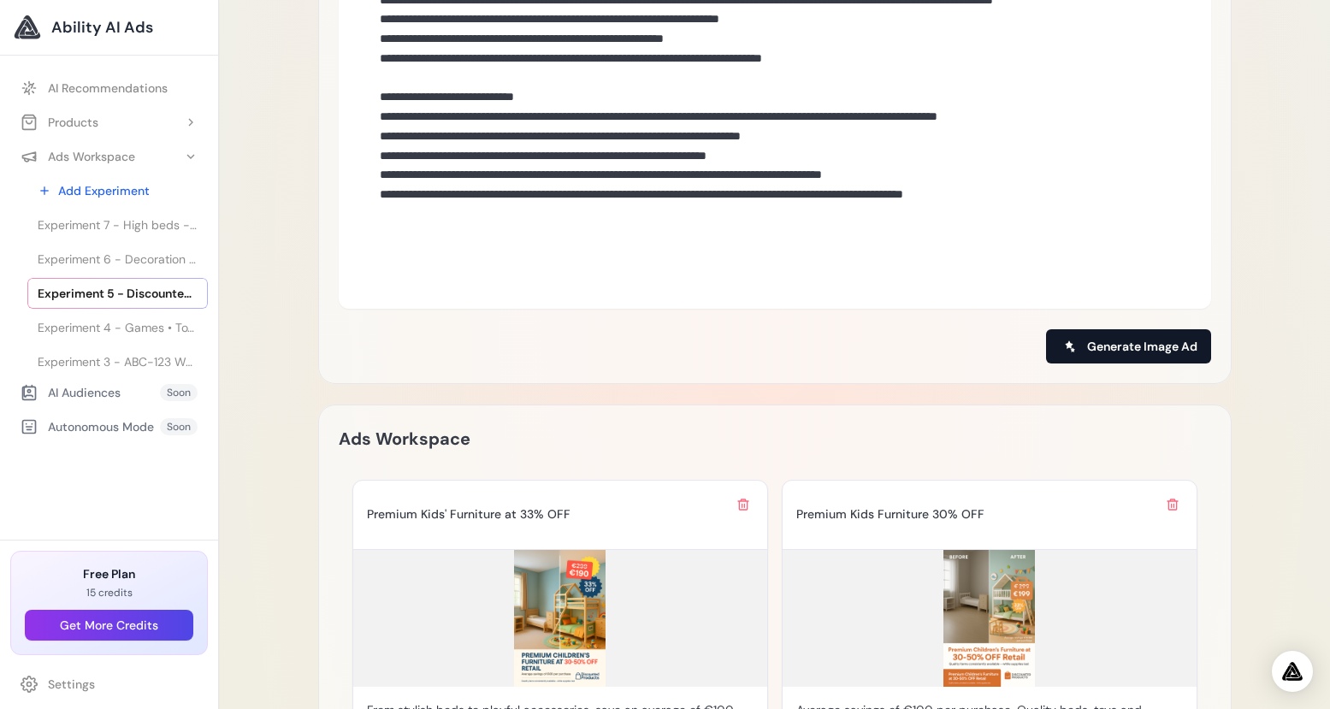
click at [1149, 339] on span "Generate Image Ad" at bounding box center [1142, 346] width 110 height 17
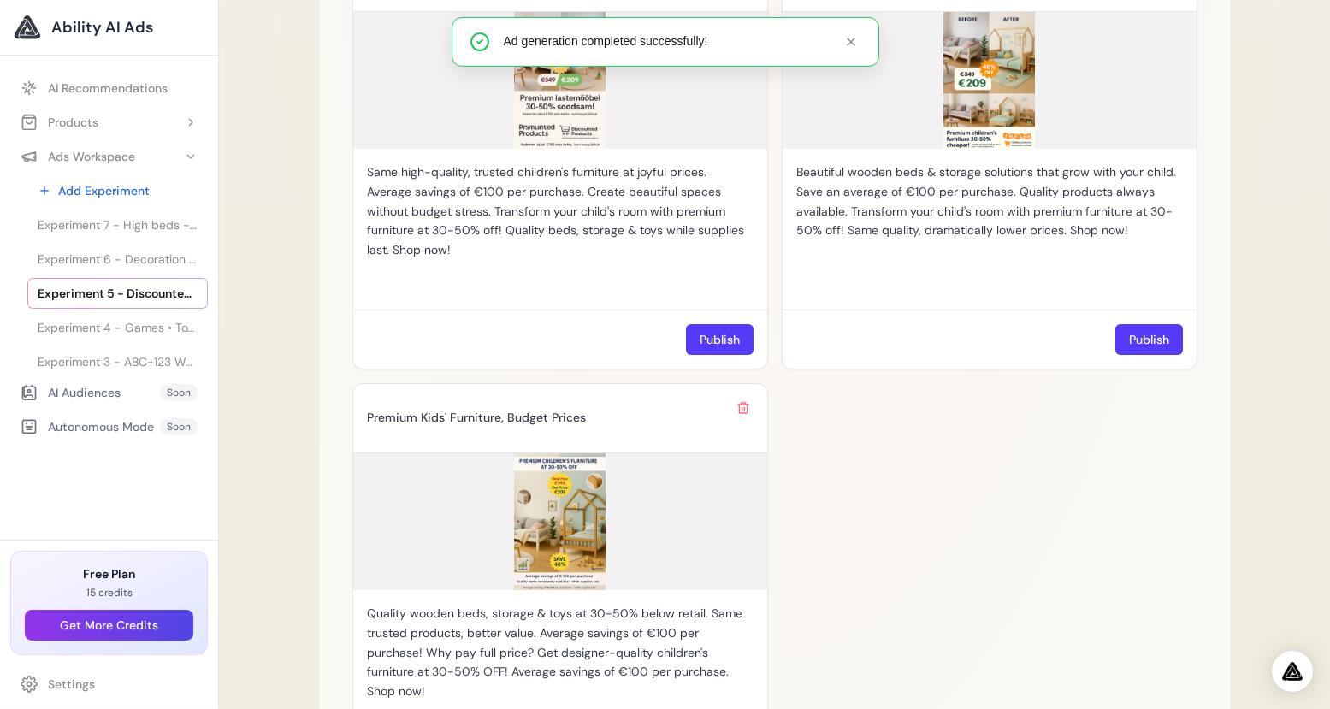
scroll to position [2284, 0]
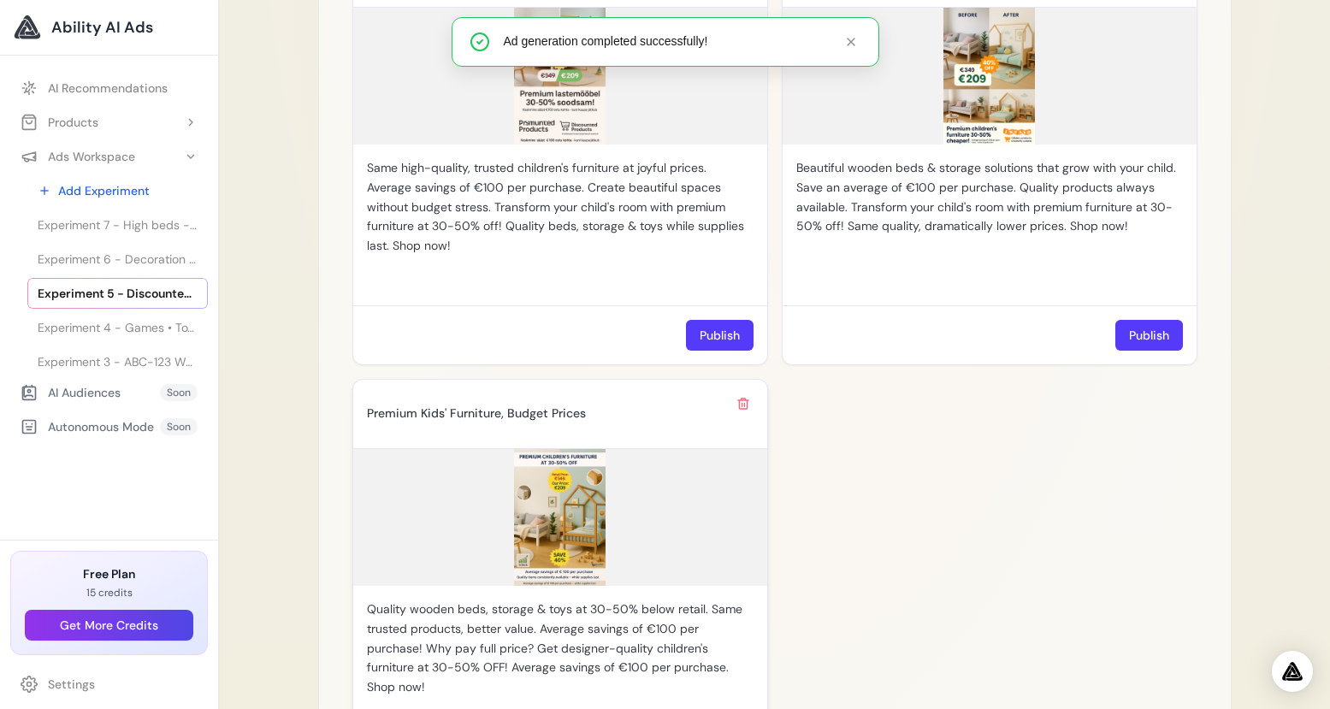
click at [576, 520] on img at bounding box center [560, 517] width 414 height 137
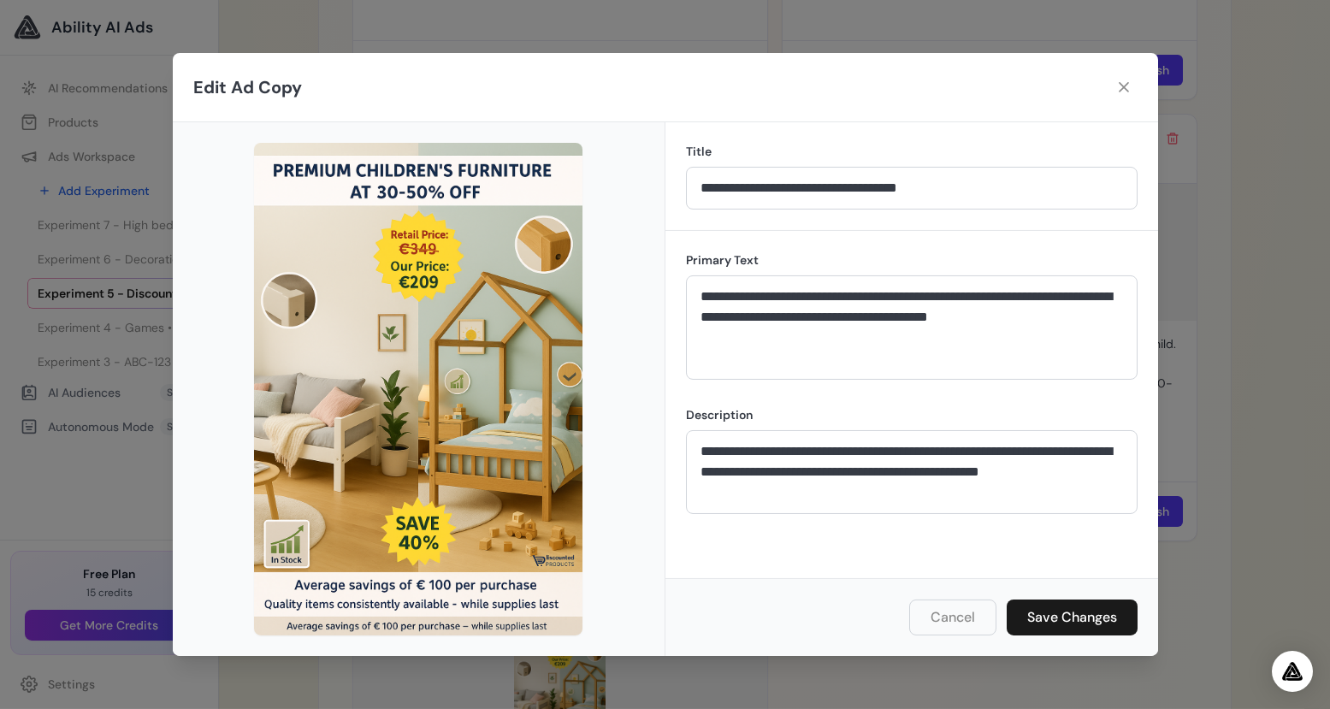
scroll to position [2202, 0]
click at [938, 618] on button "Cancel" at bounding box center [952, 617] width 87 height 36
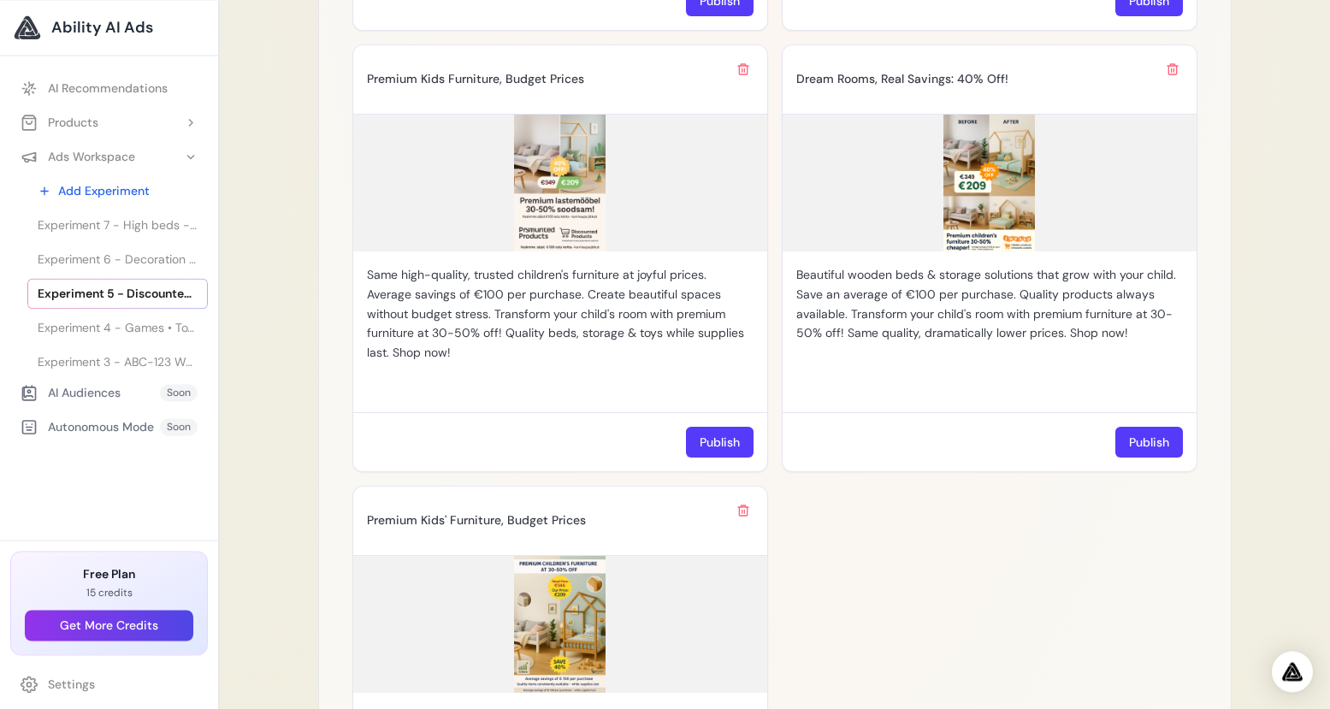
scroll to position [2175, 0]
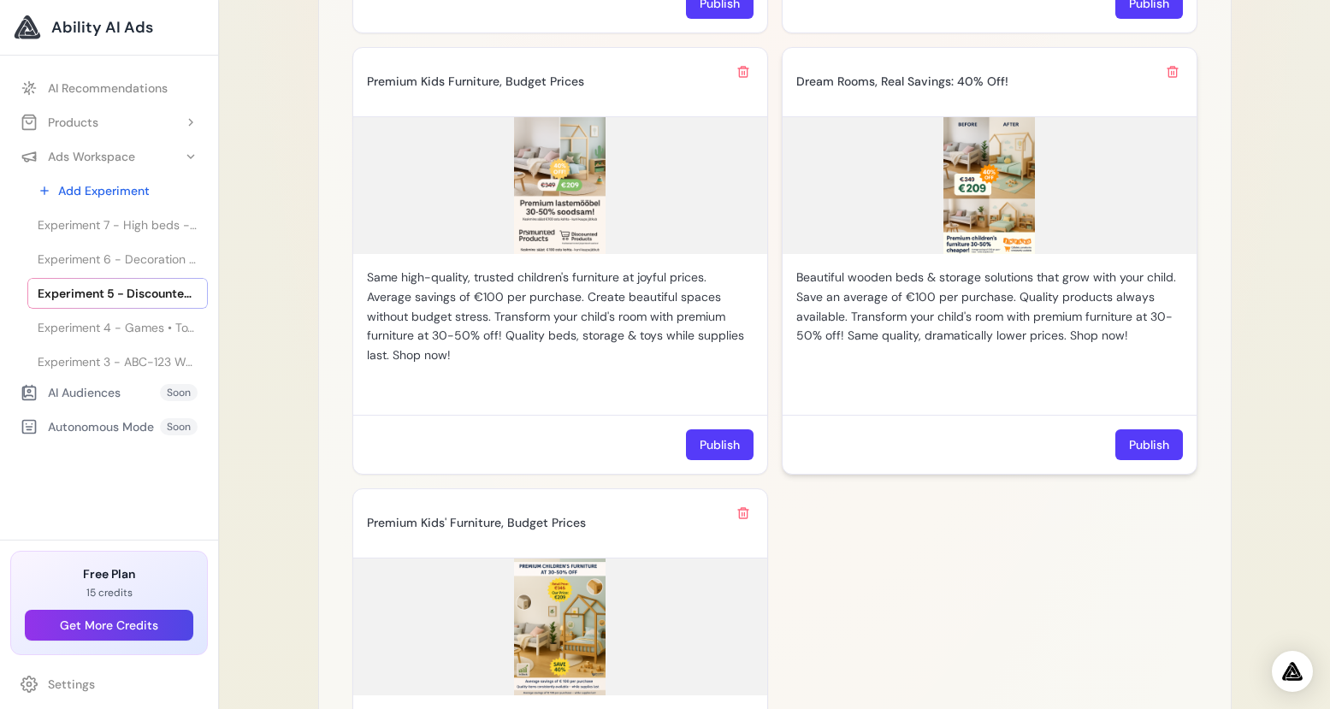
click at [1001, 190] on img at bounding box center [989, 185] width 414 height 137
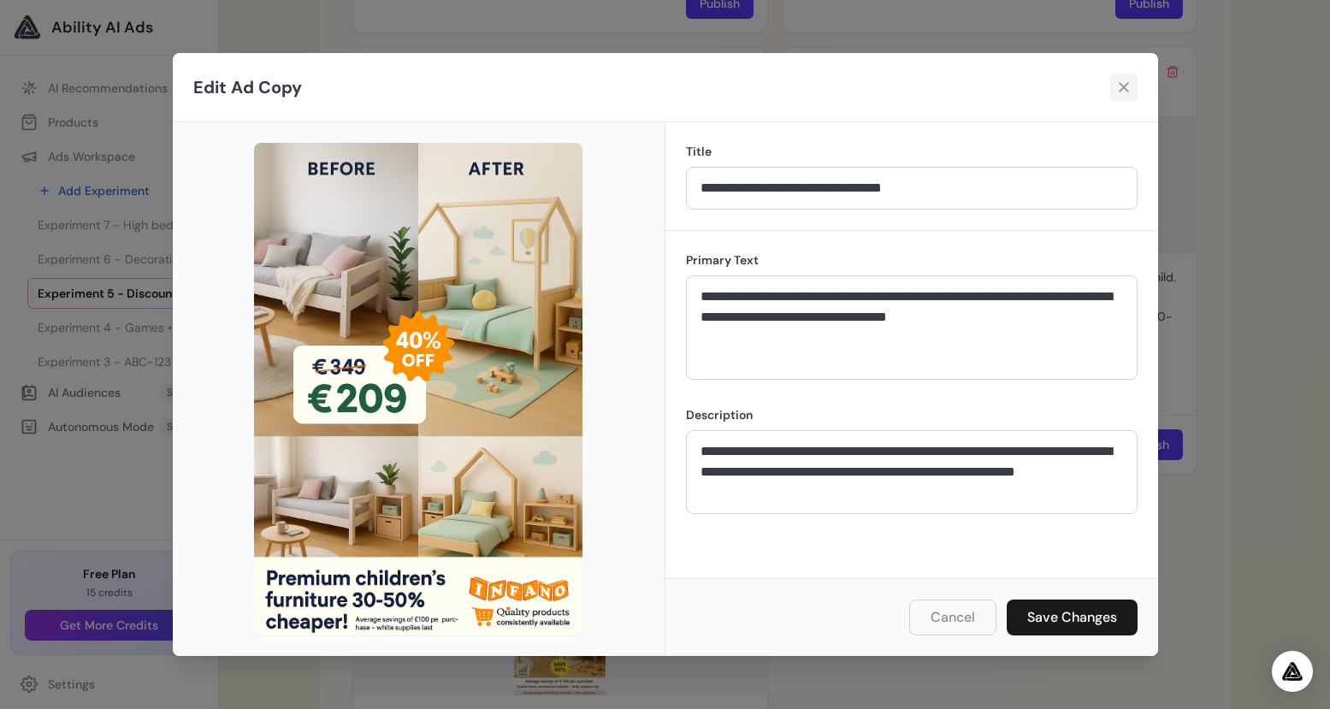
click at [1131, 87] on icon at bounding box center [1123, 87] width 17 height 17
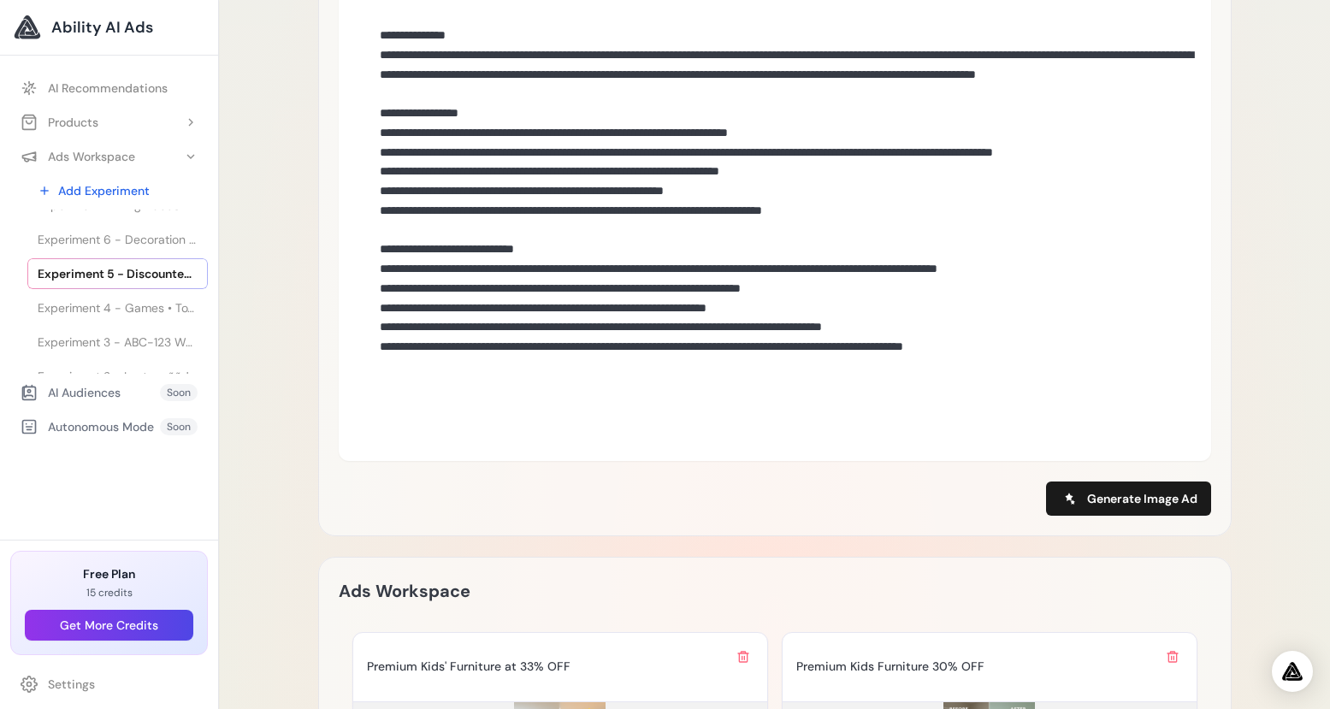
scroll to position [72, 0]
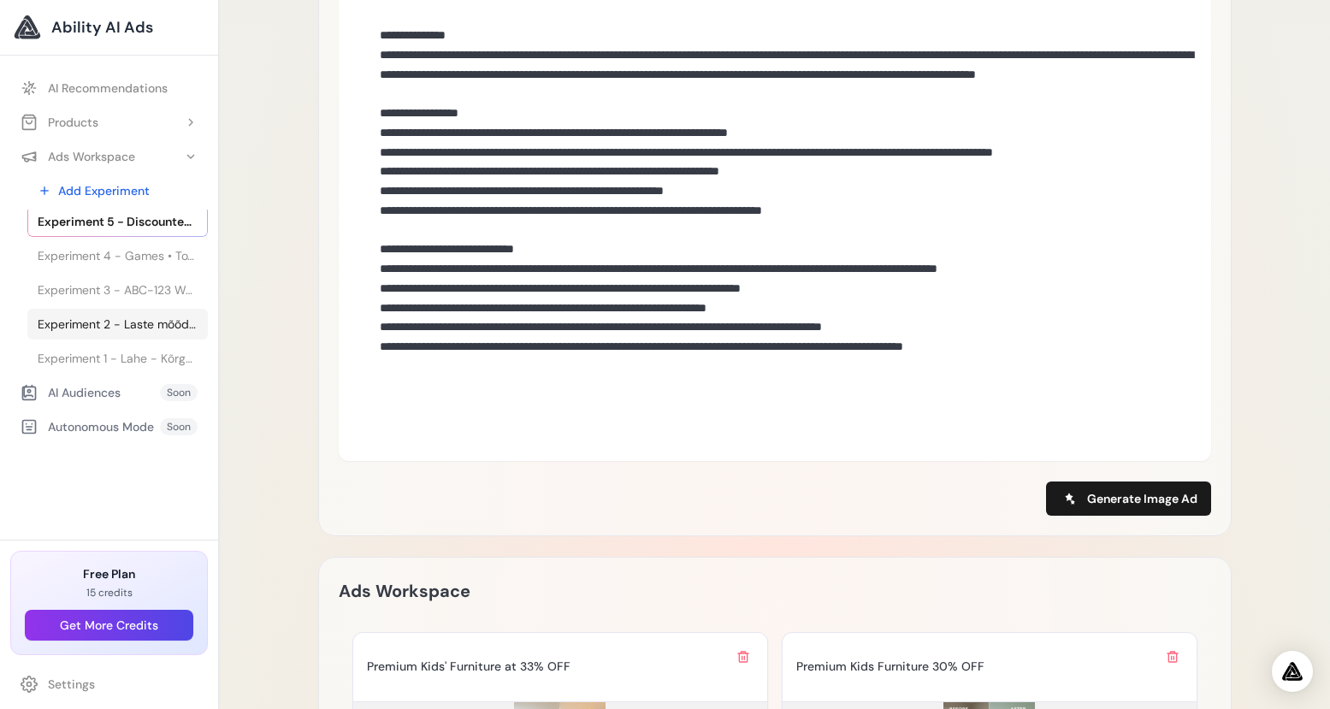
click at [102, 327] on span "Experiment 2 - Laste mõõdupuu - Laste mõõdupuu" at bounding box center [118, 324] width 160 height 17
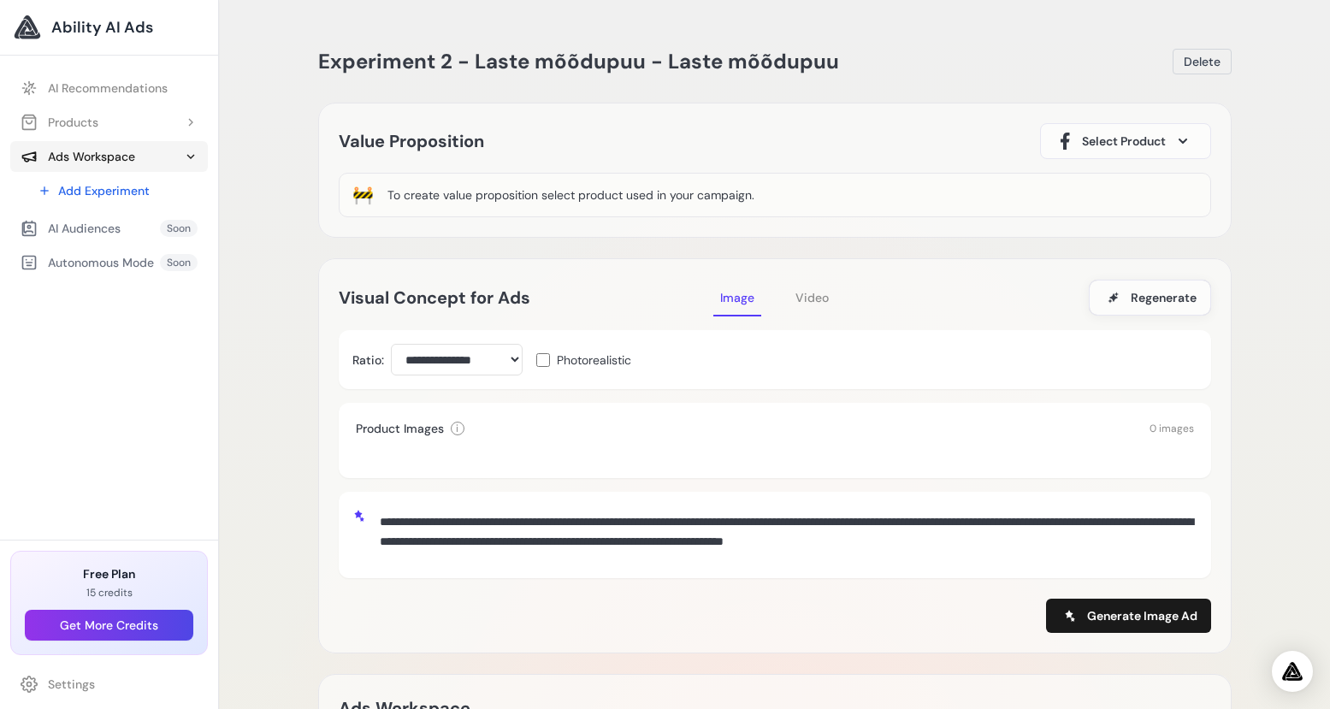
drag, startPoint x: 0, startPoint y: 0, endPoint x: 190, endPoint y: 152, distance: 243.3
click at [190, 151] on icon at bounding box center [191, 157] width 14 height 14
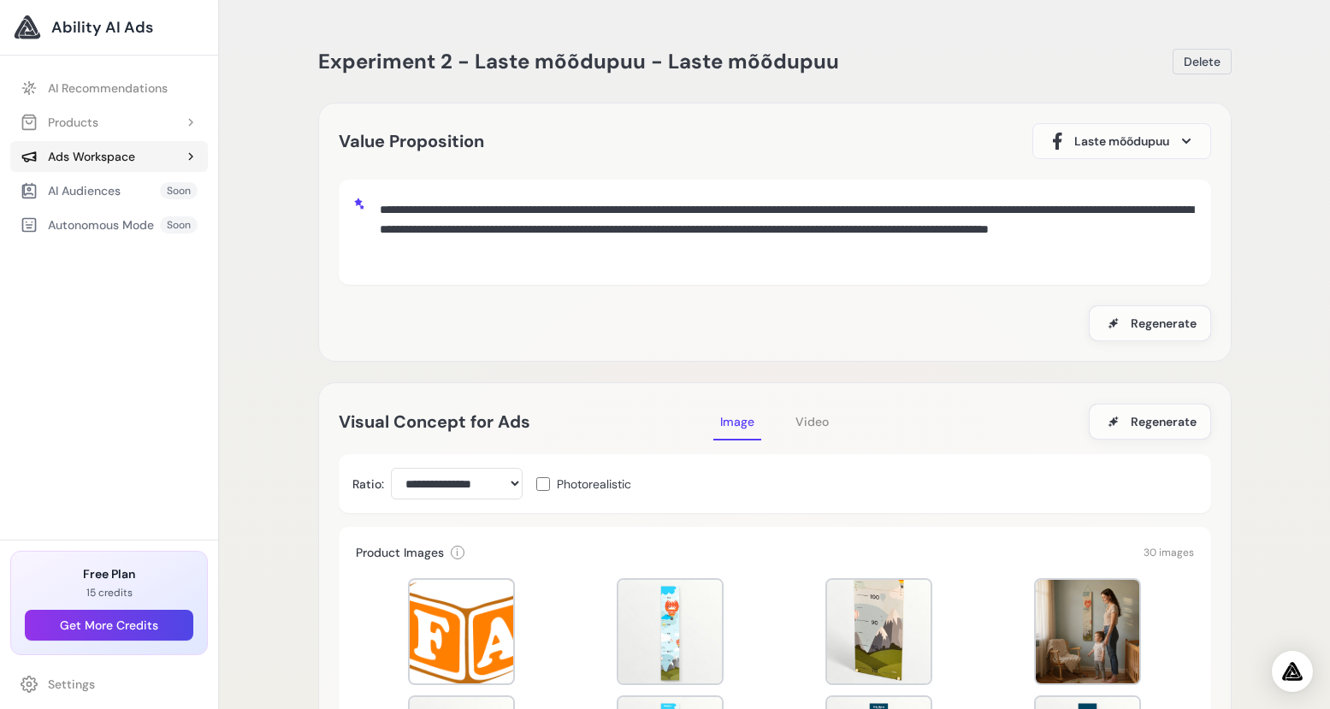
click at [190, 152] on icon at bounding box center [191, 157] width 14 height 14
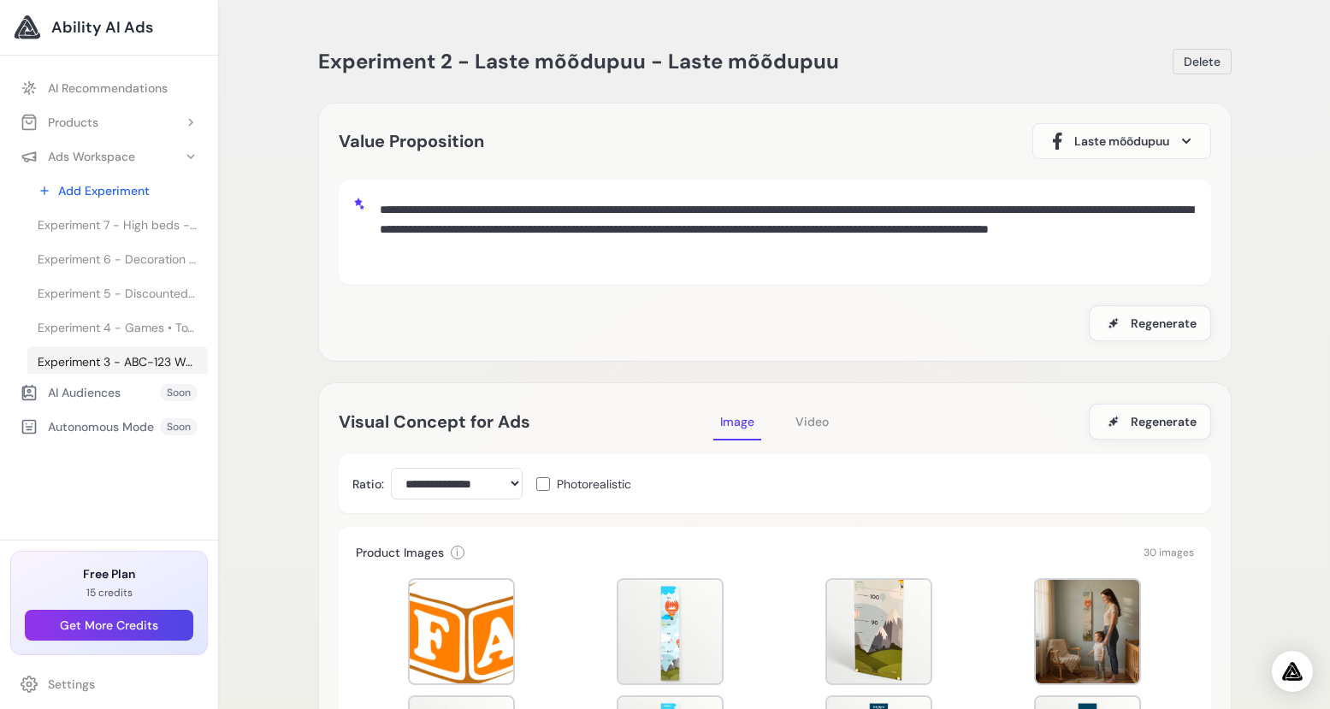
click at [106, 362] on span "Experiment 3 - ABC-123 Wooden blocks - 36 Pieces for Creative Fun" at bounding box center [118, 361] width 160 height 17
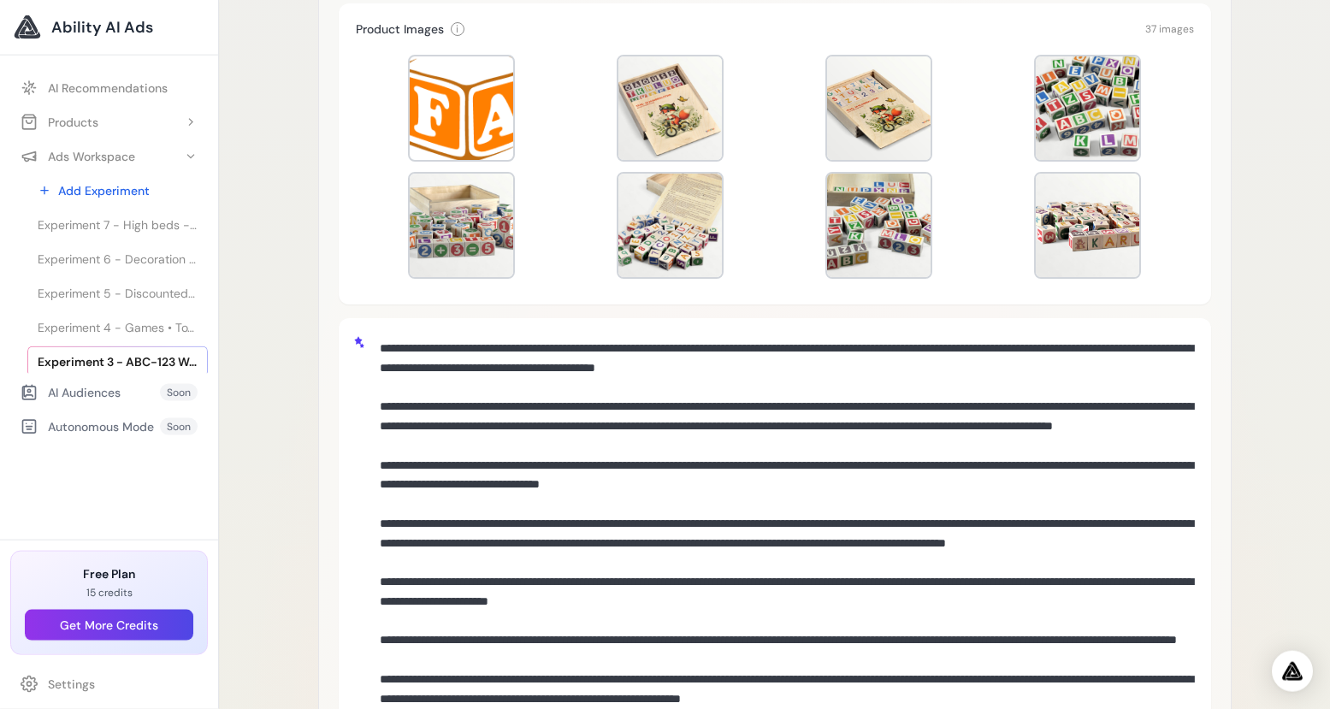
scroll to position [328, 0]
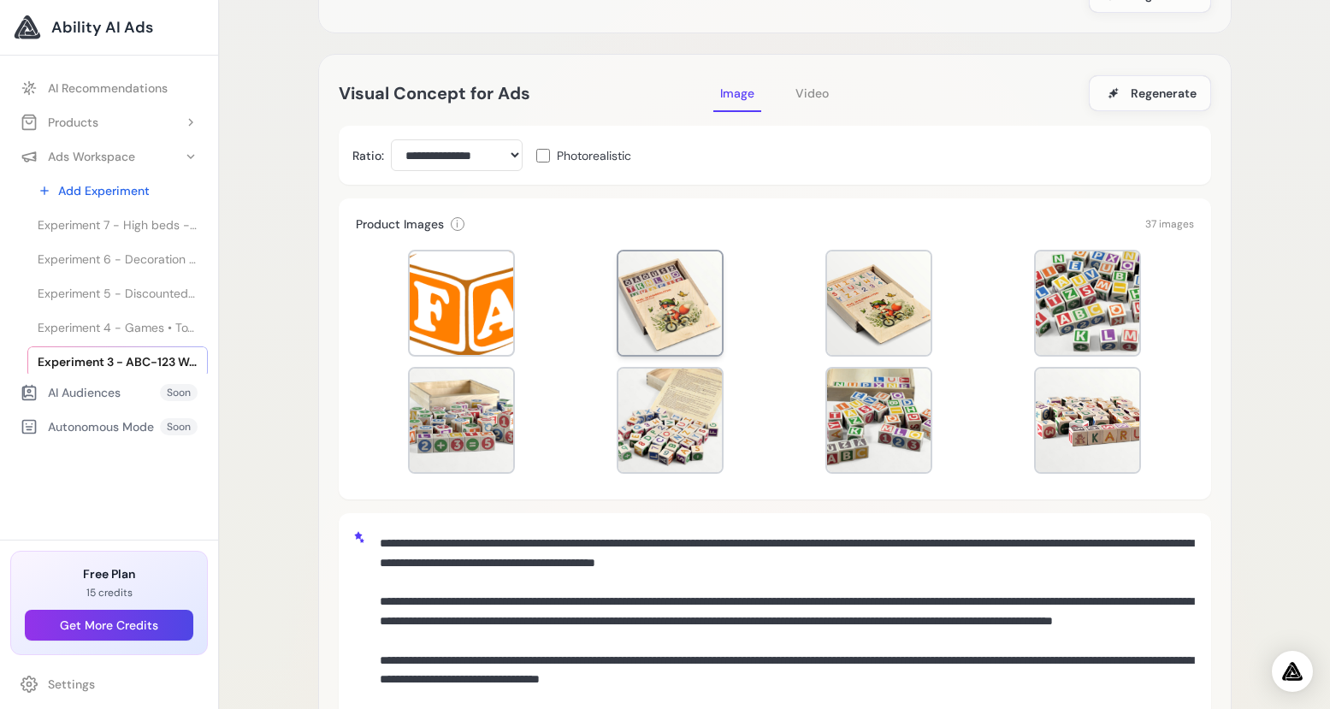
click at [692, 334] on div at bounding box center [669, 302] width 103 height 103
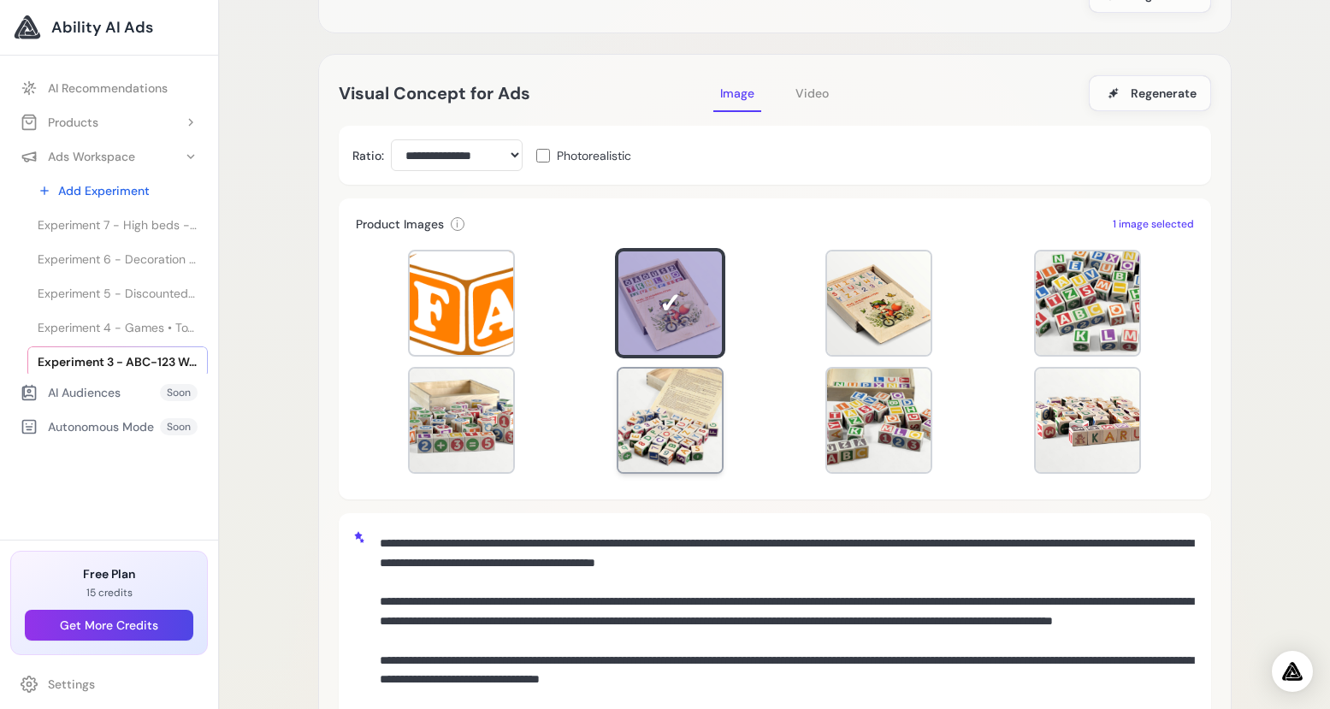
click at [675, 453] on div at bounding box center [669, 420] width 103 height 103
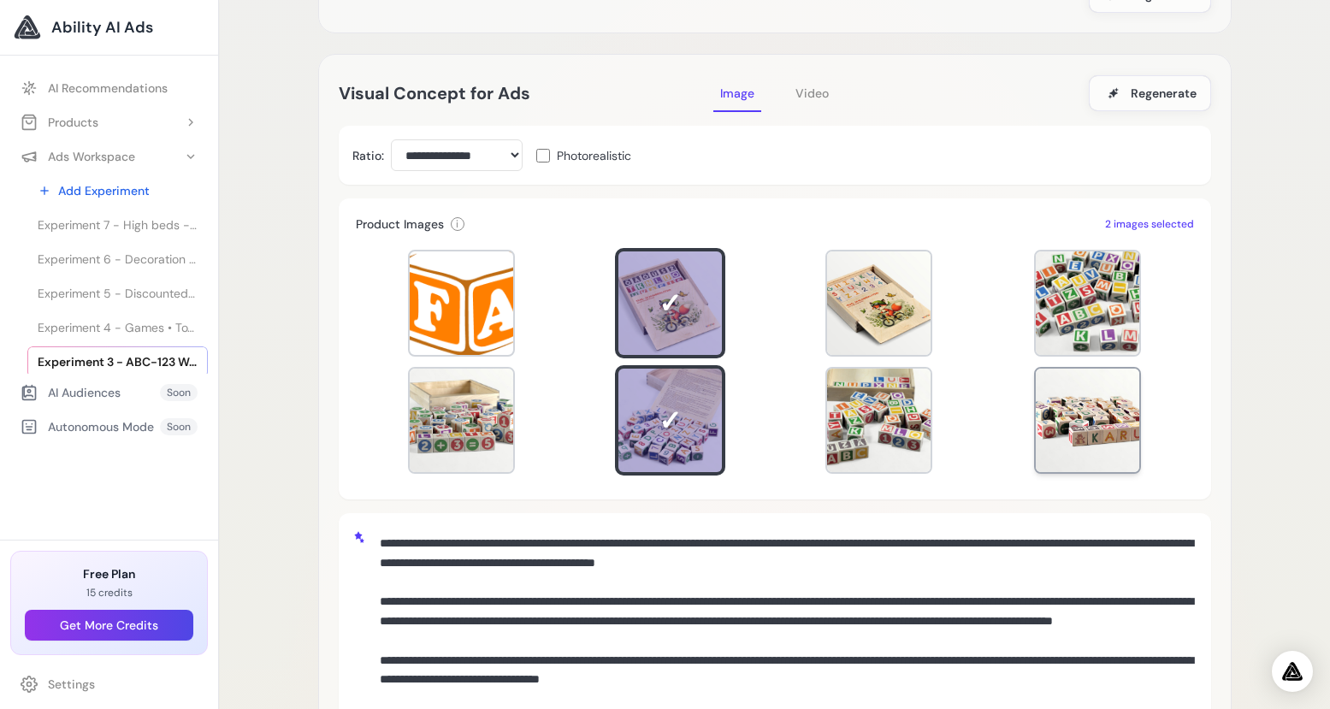
click at [1078, 440] on div at bounding box center [1087, 420] width 103 height 103
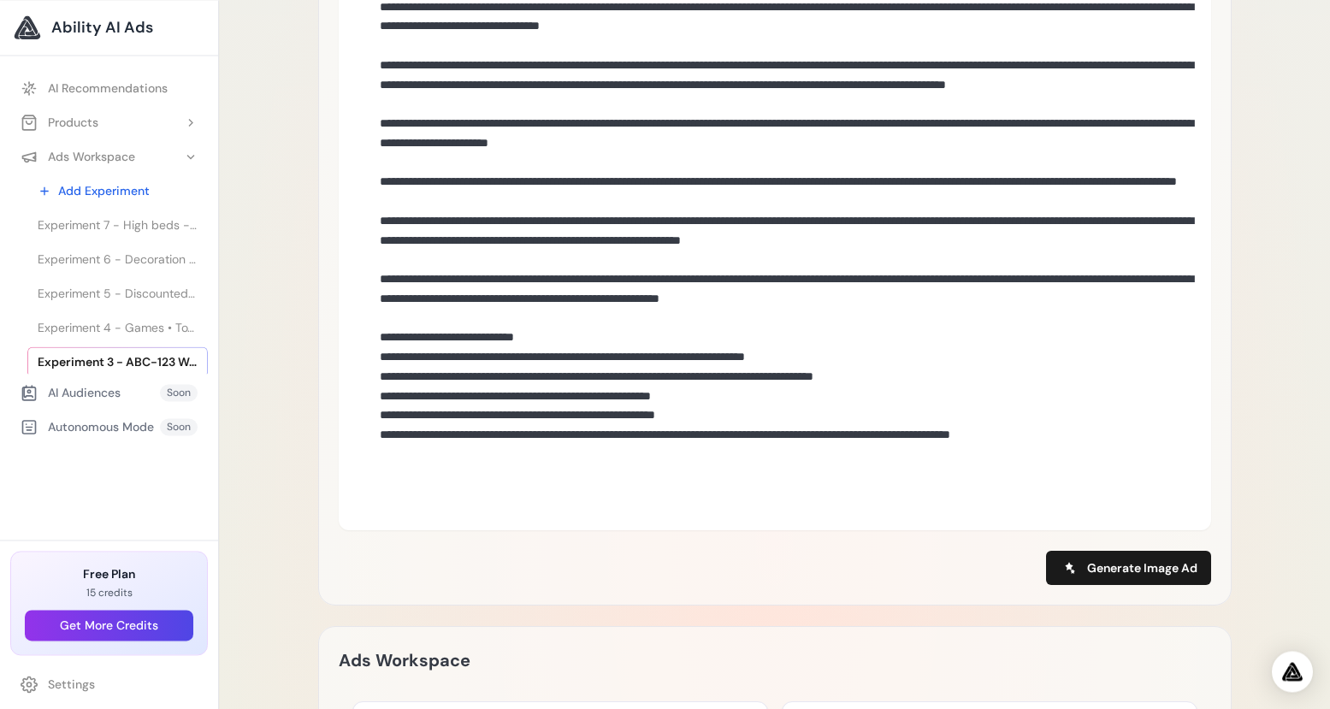
scroll to position [985, 0]
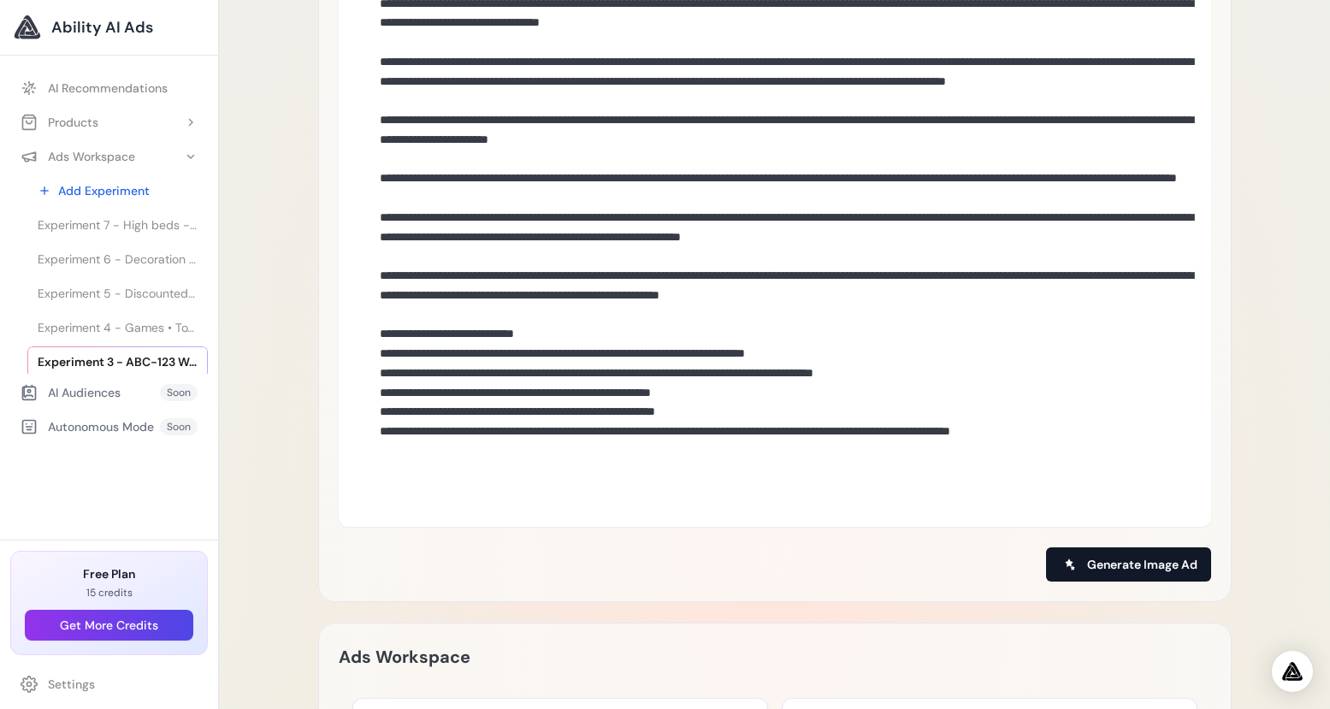
click at [1117, 556] on span "Generate Image Ad" at bounding box center [1142, 564] width 110 height 17
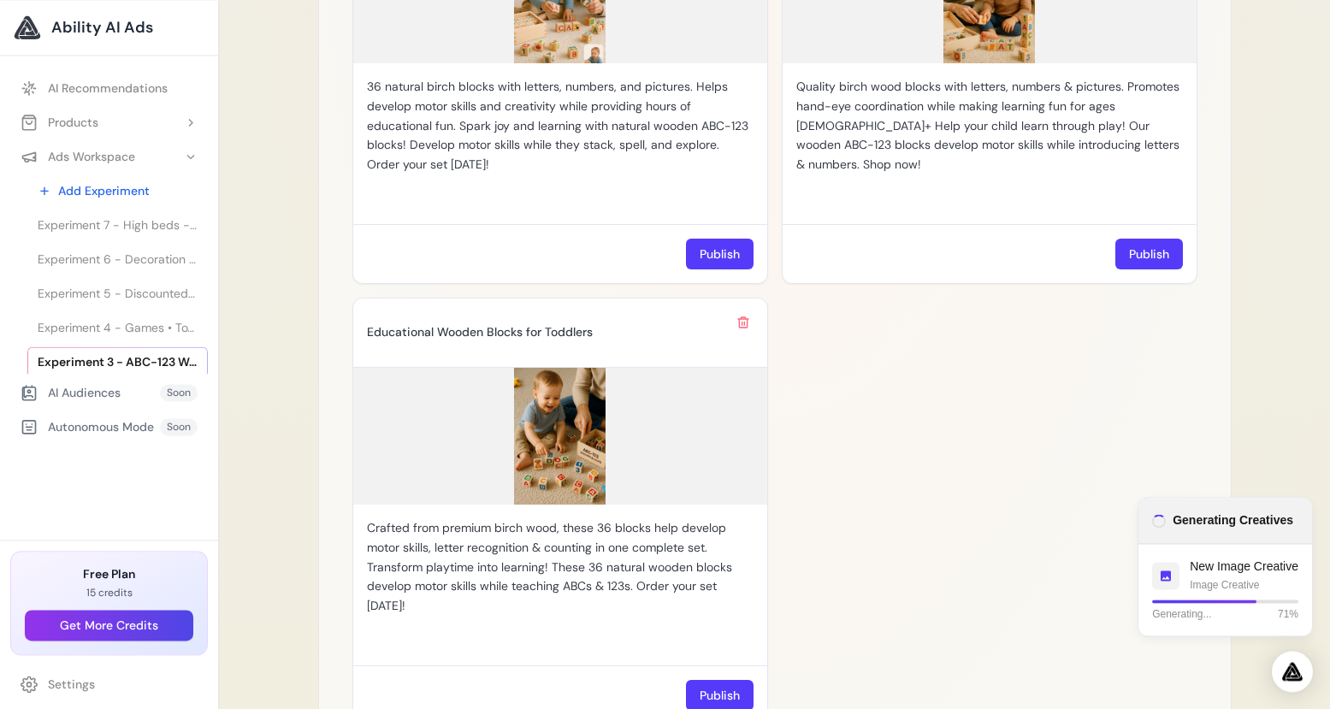
scroll to position [1834, 0]
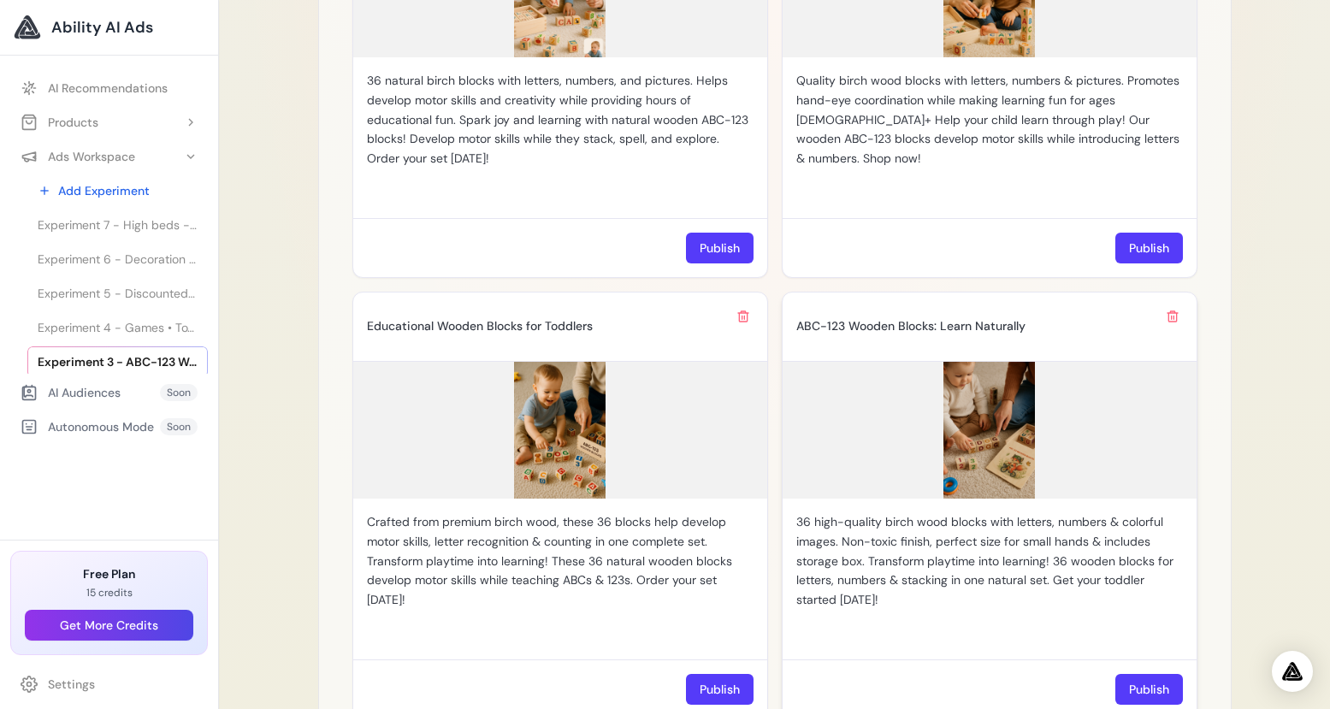
click at [984, 439] on img at bounding box center [989, 430] width 414 height 137
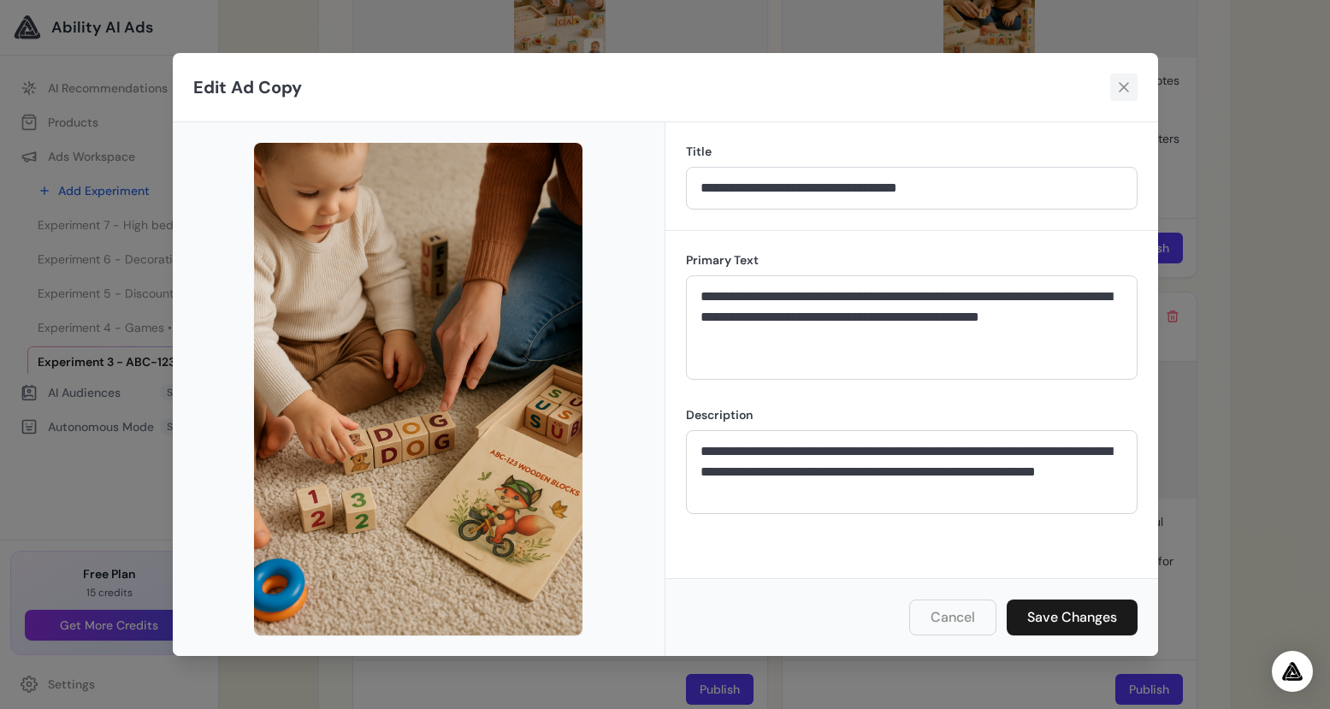
click at [1124, 89] on icon at bounding box center [1123, 87] width 17 height 17
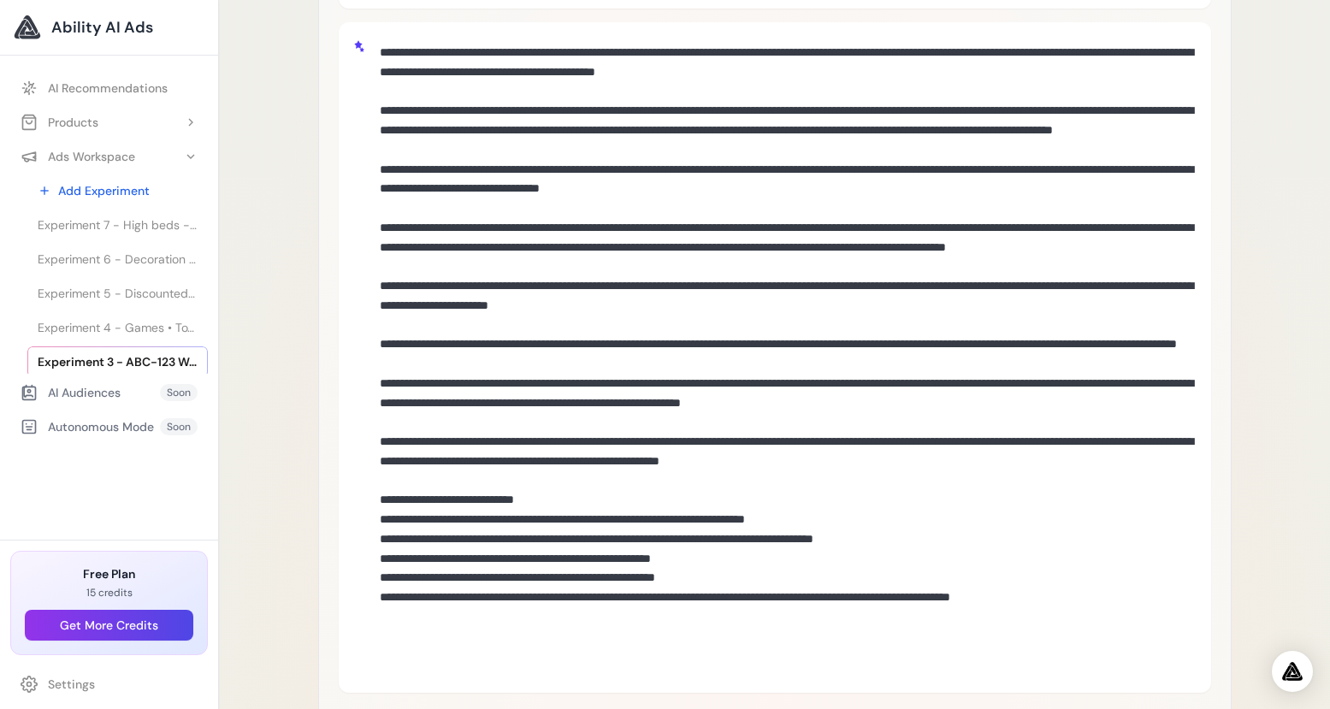
scroll to position [822, 0]
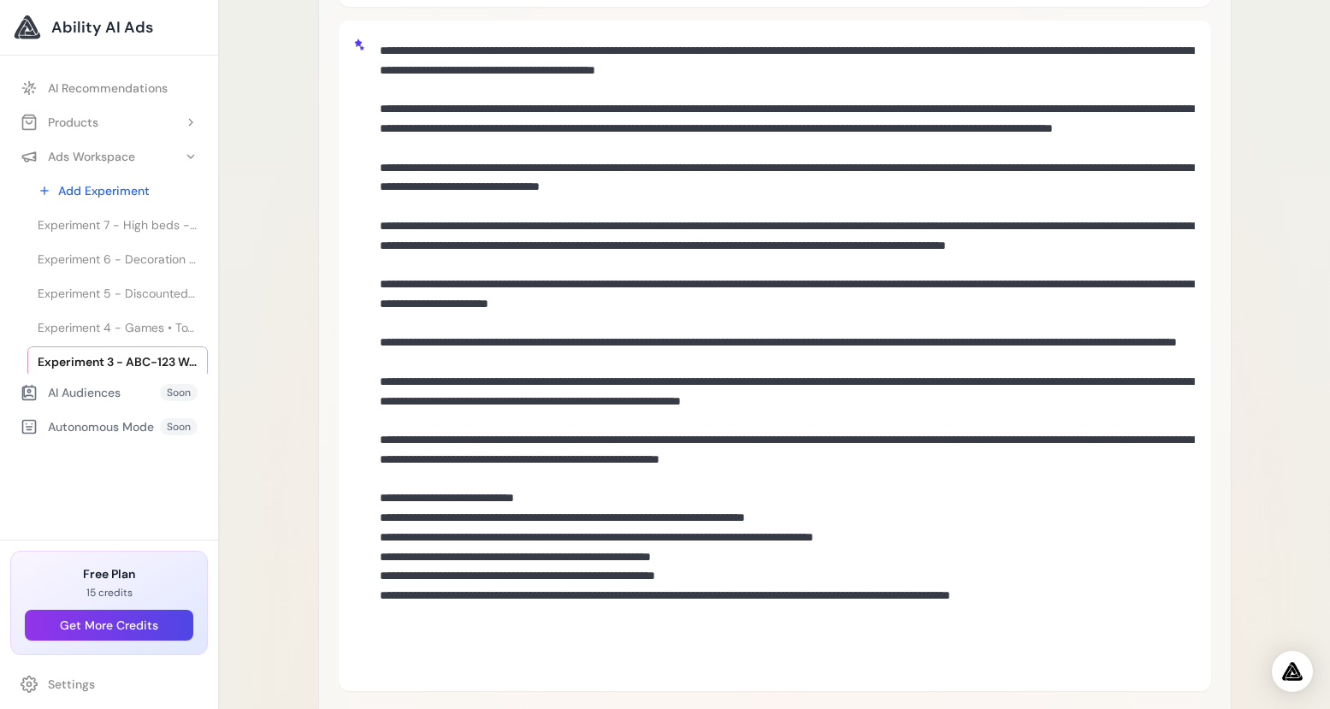
drag, startPoint x: 384, startPoint y: 183, endPoint x: 1171, endPoint y: 664, distance: 922.0
click at [1171, 664] on textarea at bounding box center [785, 353] width 824 height 639
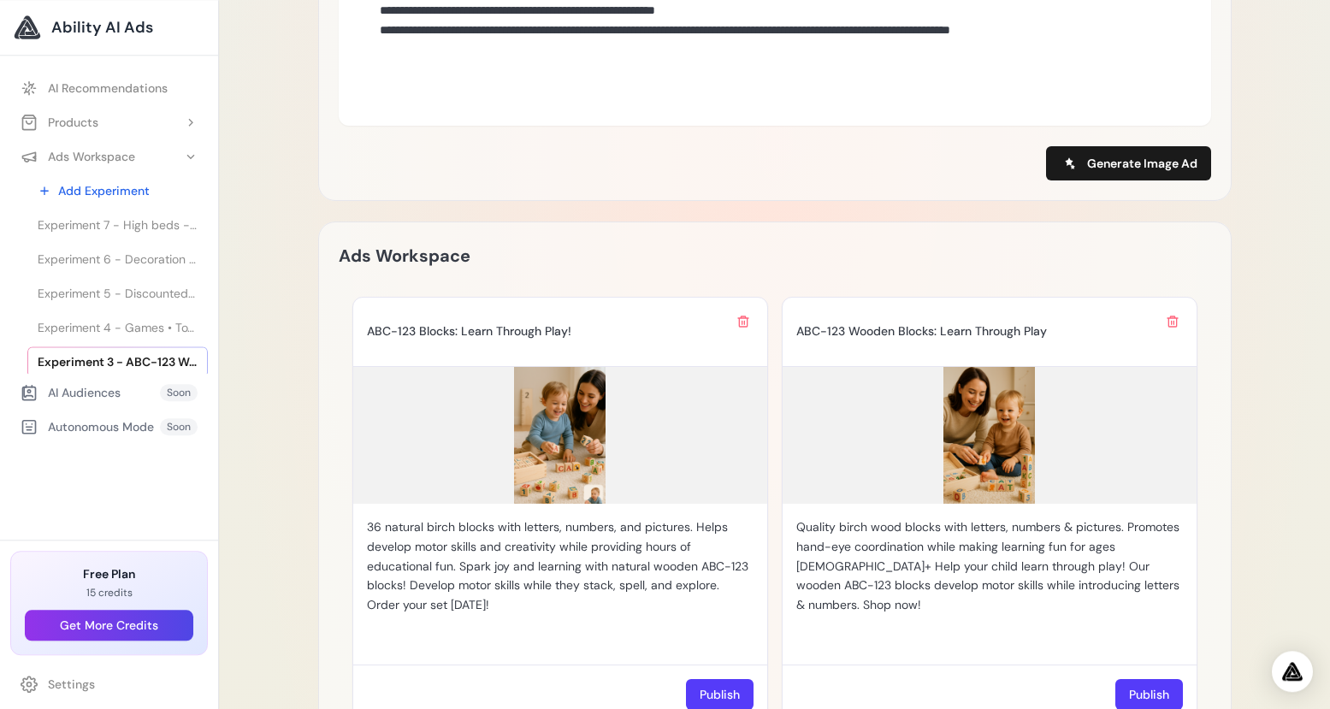
scroll to position [1793, 0]
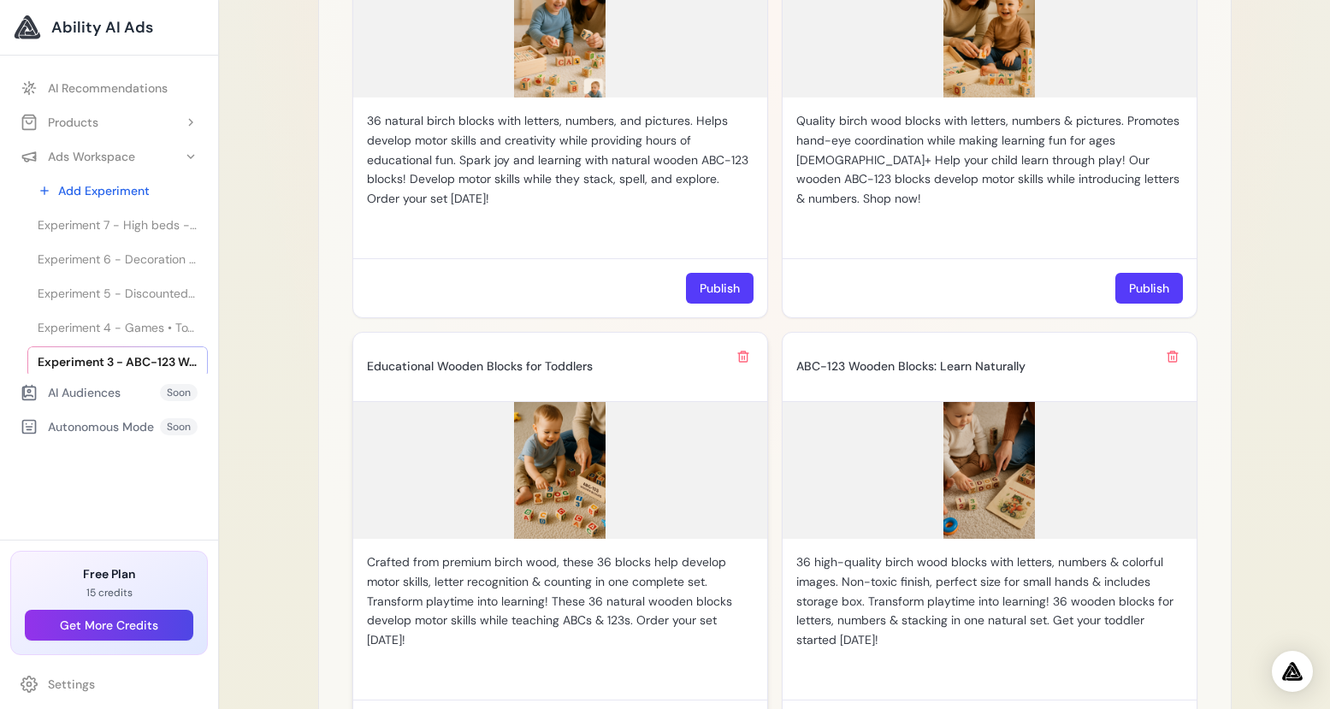
click at [592, 498] on img at bounding box center [560, 470] width 414 height 137
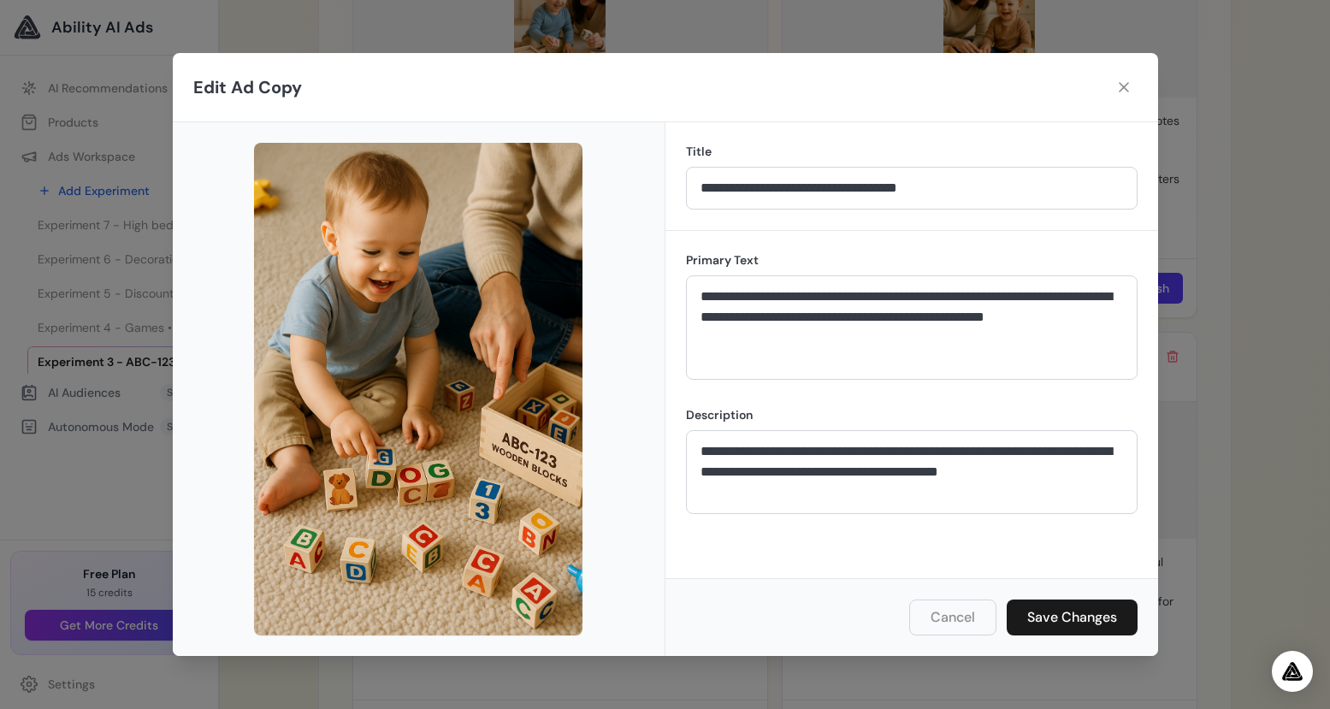
click at [959, 611] on button "Cancel" at bounding box center [952, 617] width 87 height 36
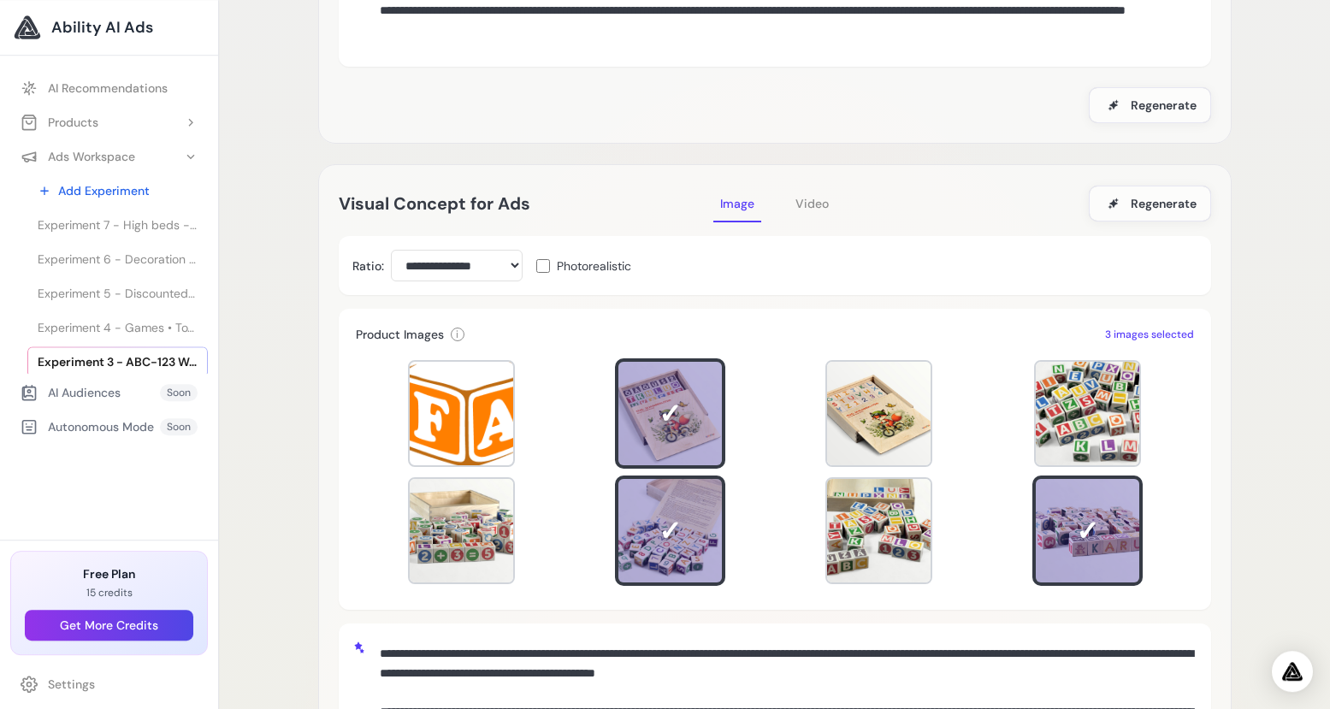
scroll to position [220, 0]
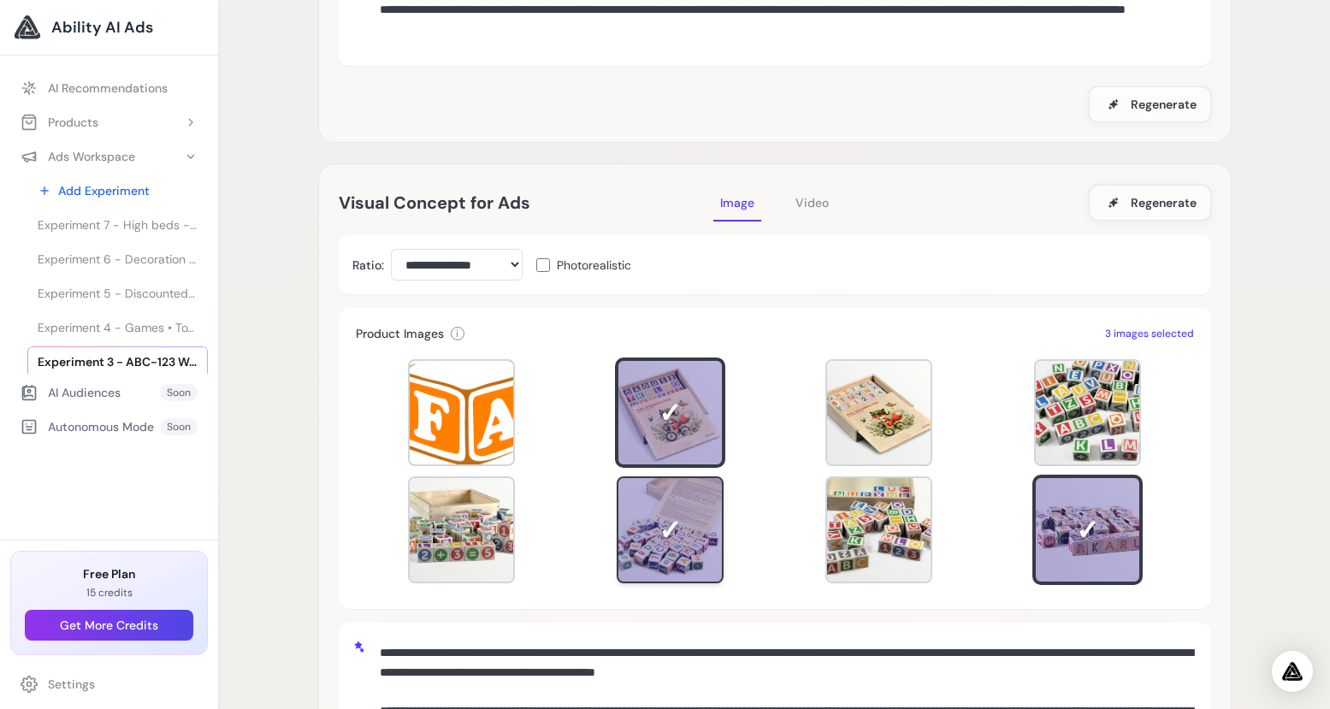
click at [662, 536] on div at bounding box center [670, 529] width 107 height 107
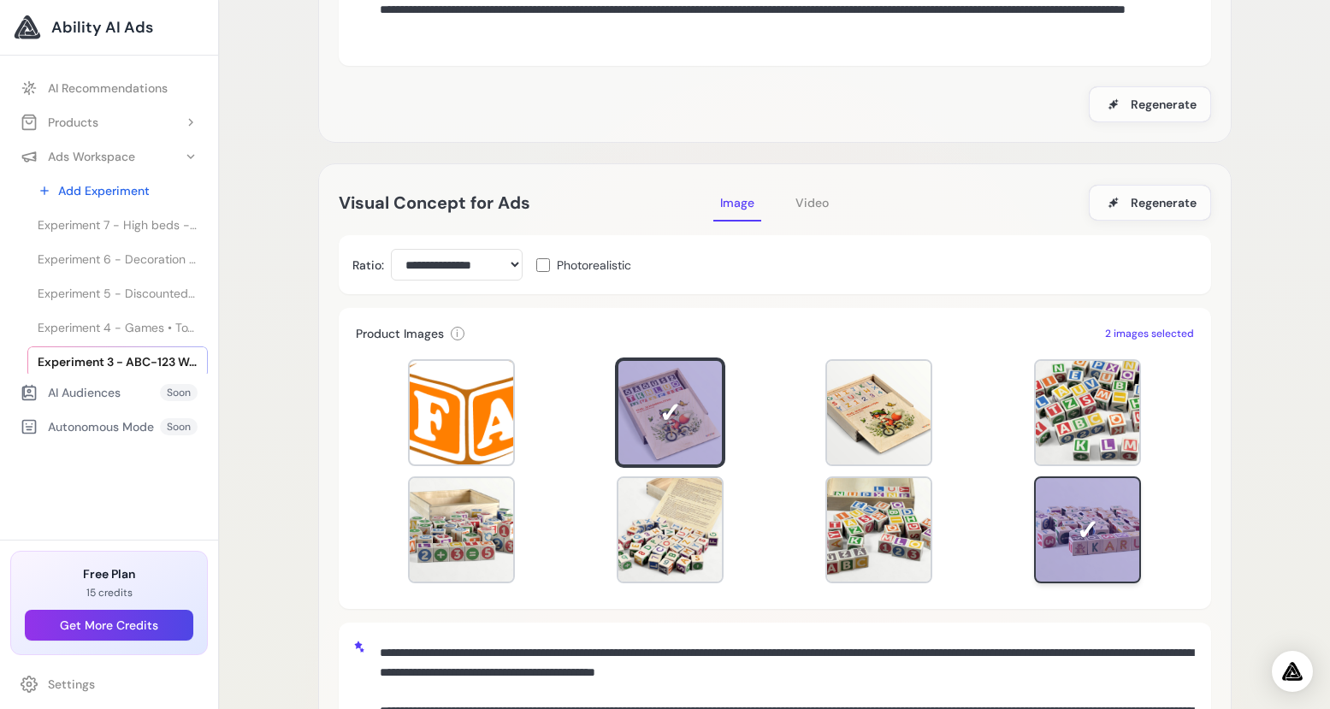
click at [1072, 524] on div at bounding box center [1087, 529] width 107 height 107
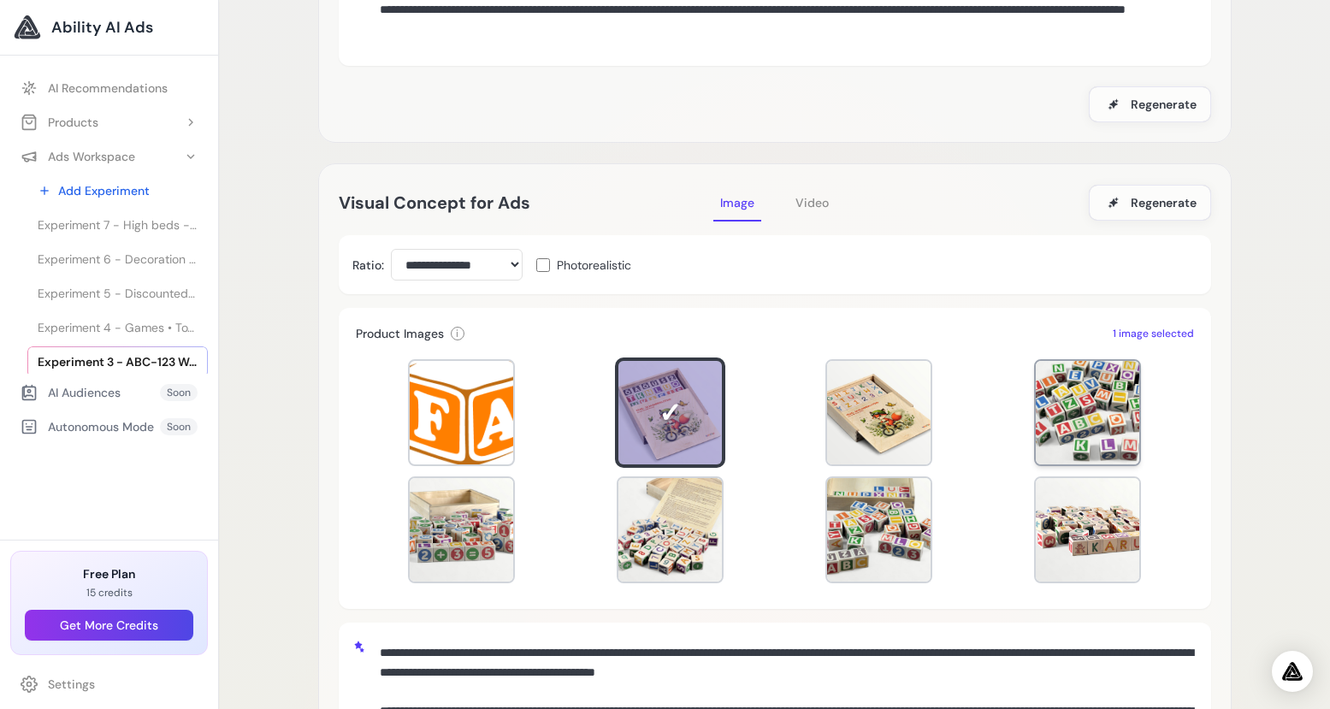
click at [1079, 414] on div at bounding box center [1087, 412] width 103 height 103
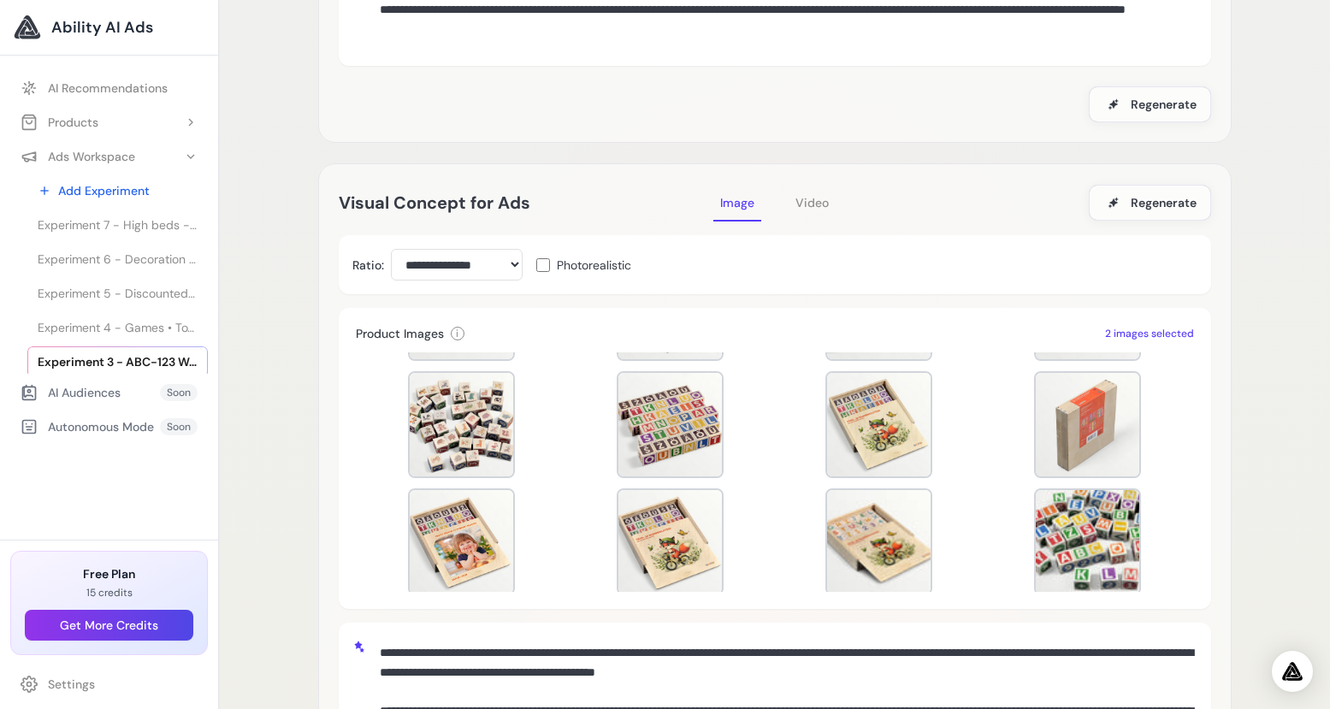
scroll to position [233, 0]
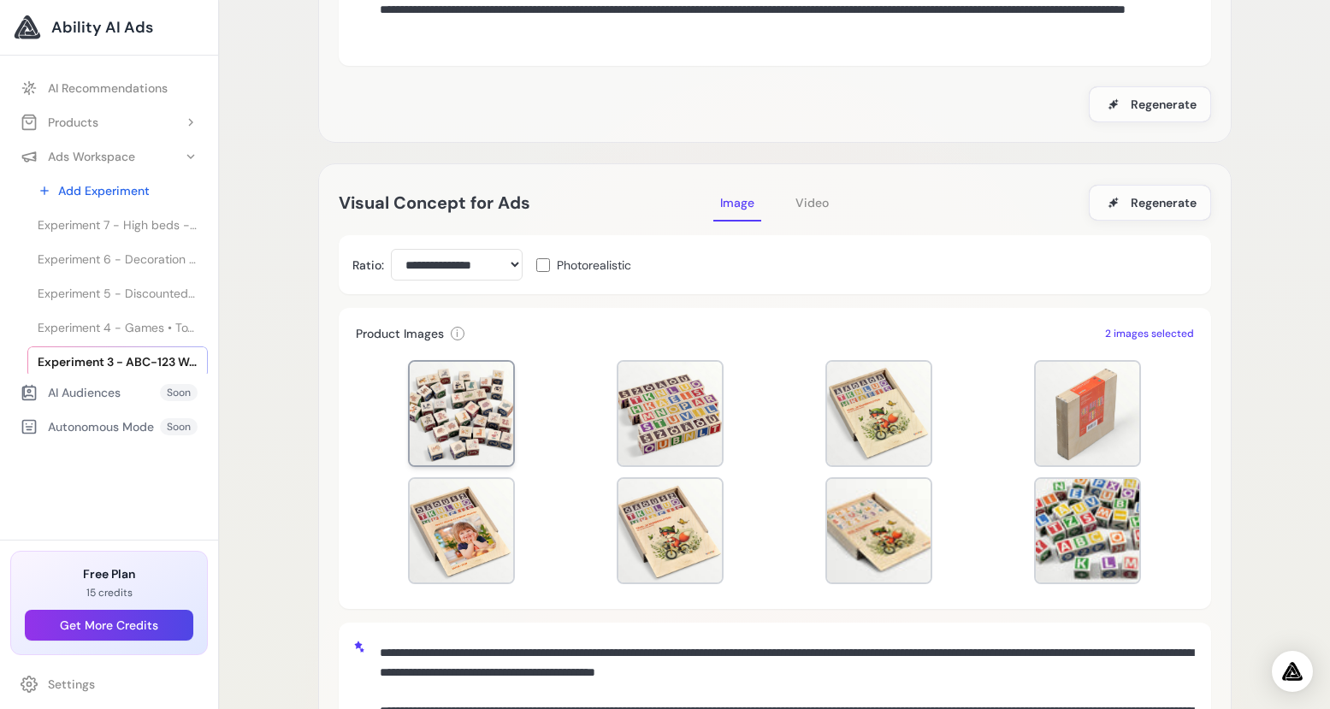
click at [493, 443] on div at bounding box center [461, 413] width 103 height 103
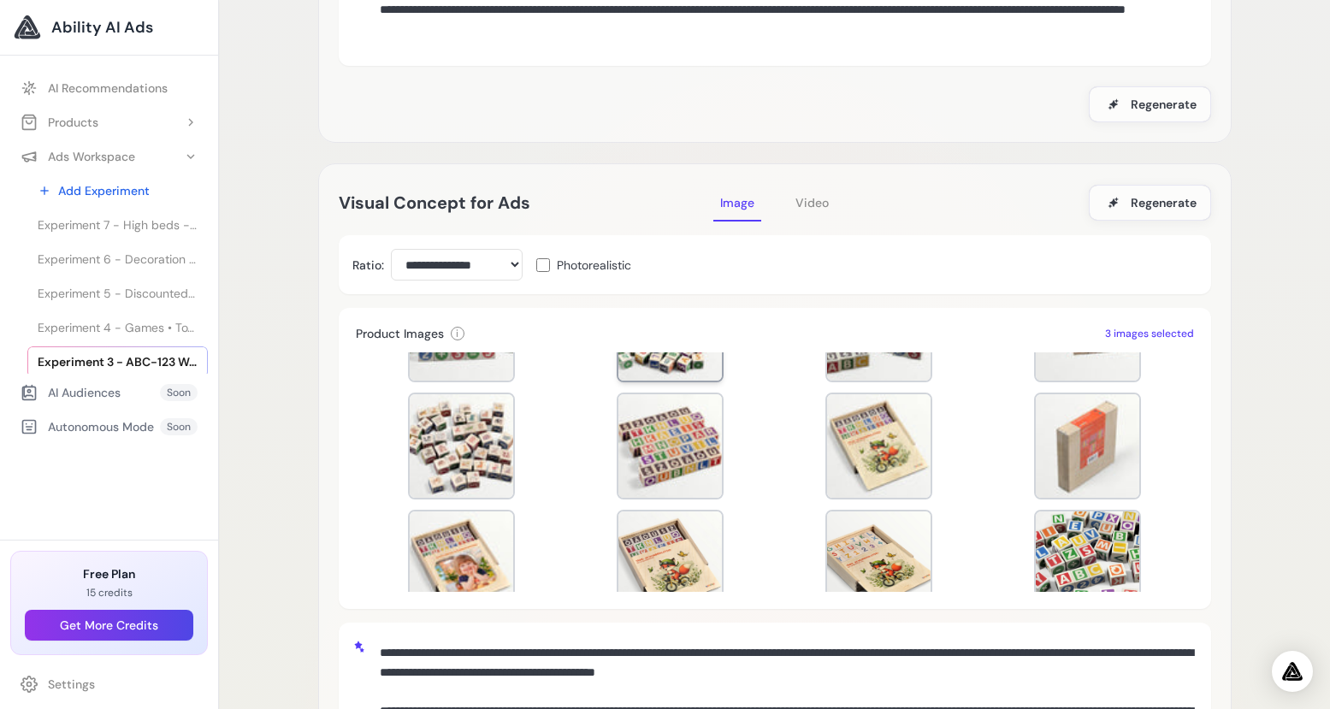
scroll to position [936, 0]
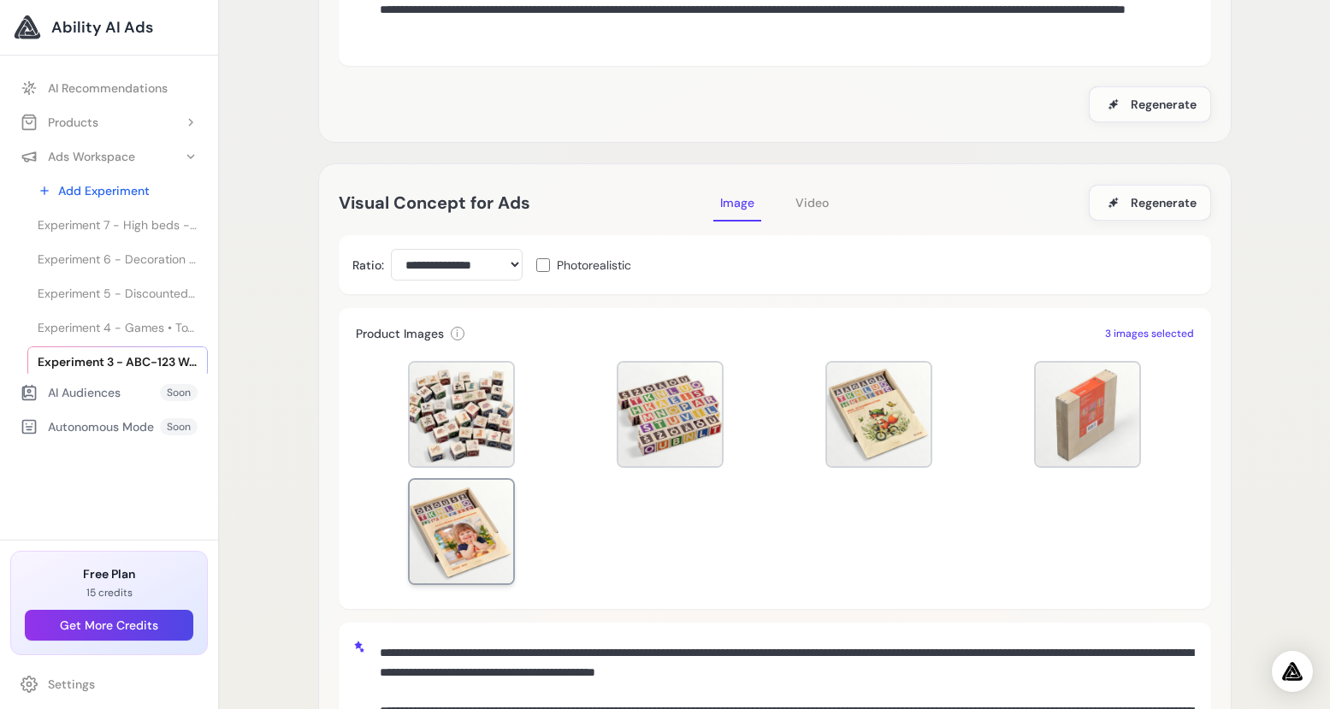
click at [490, 549] on div at bounding box center [461, 531] width 103 height 103
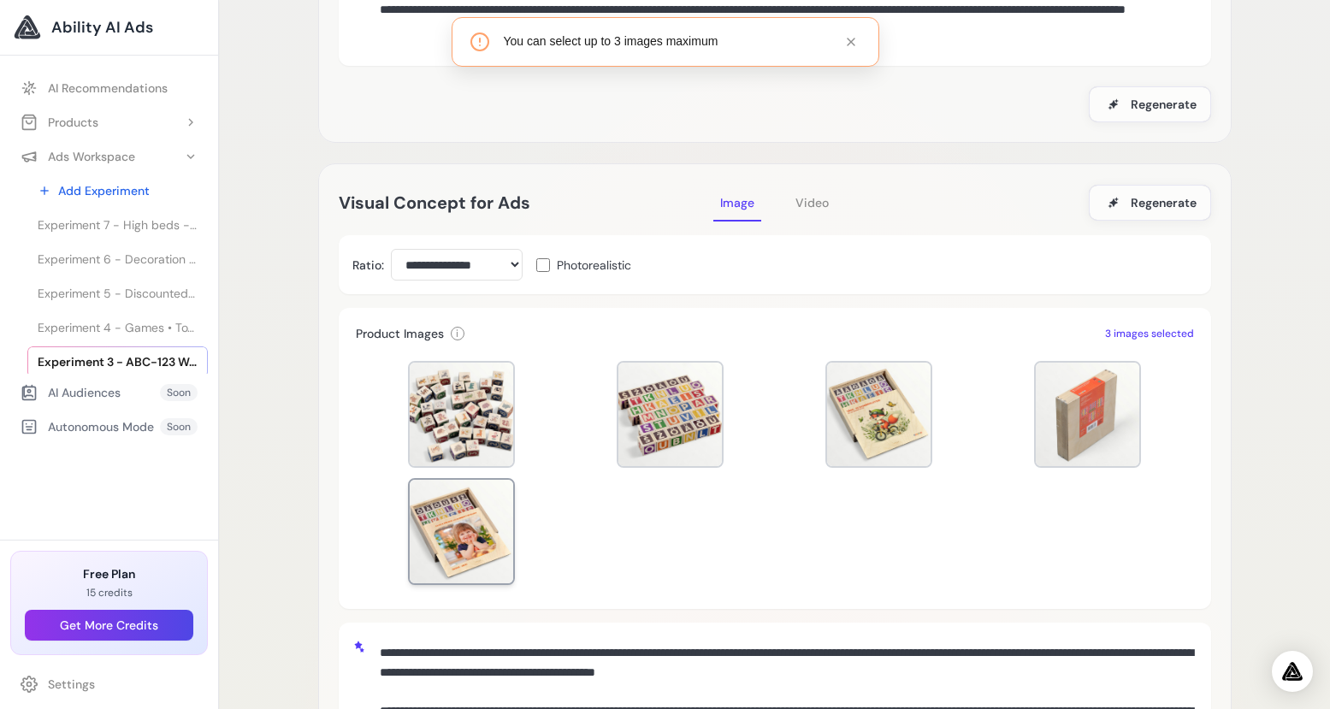
click at [488, 551] on div at bounding box center [461, 531] width 103 height 103
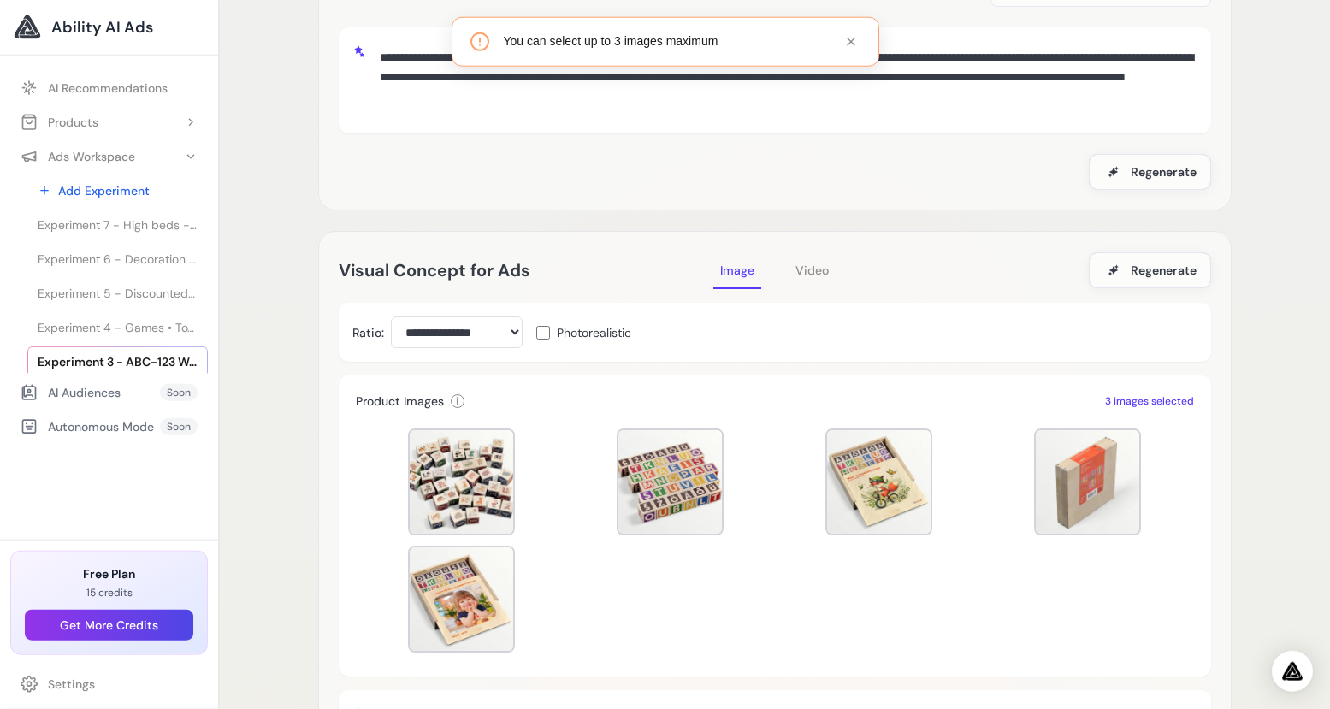
scroll to position [0, 0]
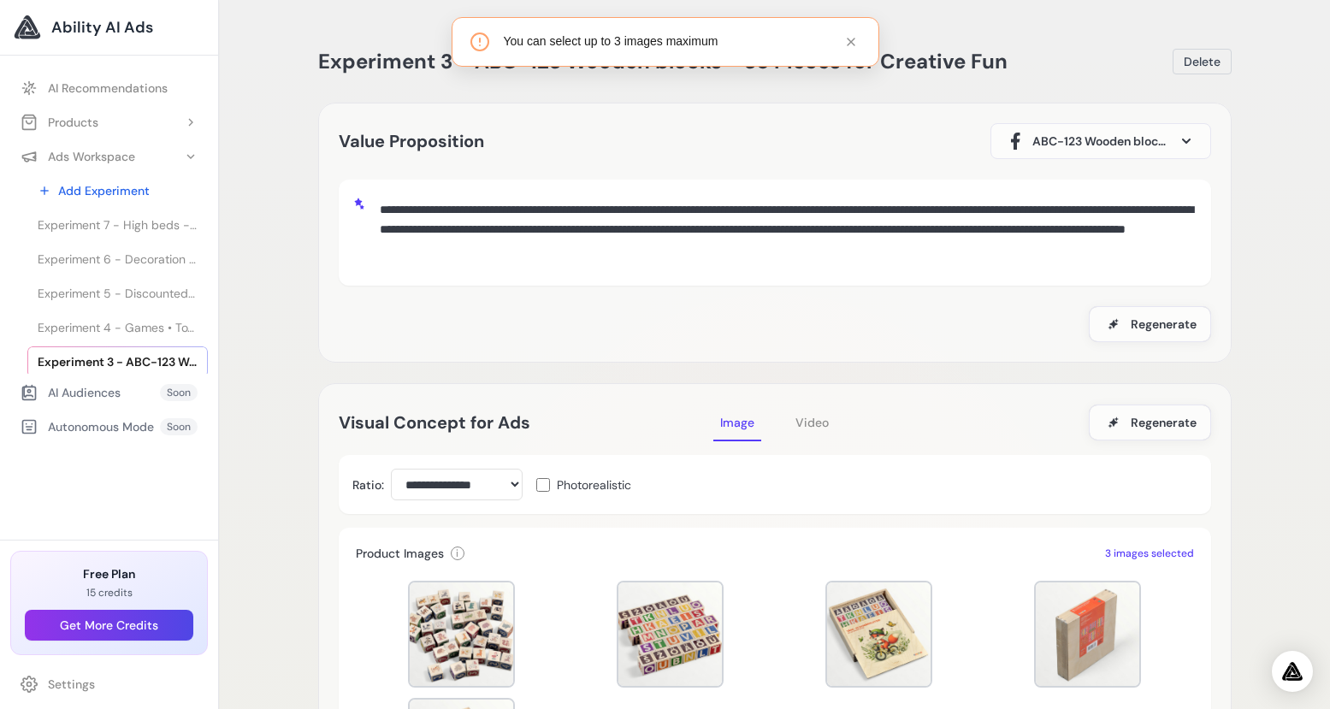
drag, startPoint x: 853, startPoint y: 43, endPoint x: 848, endPoint y: 103, distance: 60.1
click at [853, 43] on icon at bounding box center [851, 42] width 14 height 14
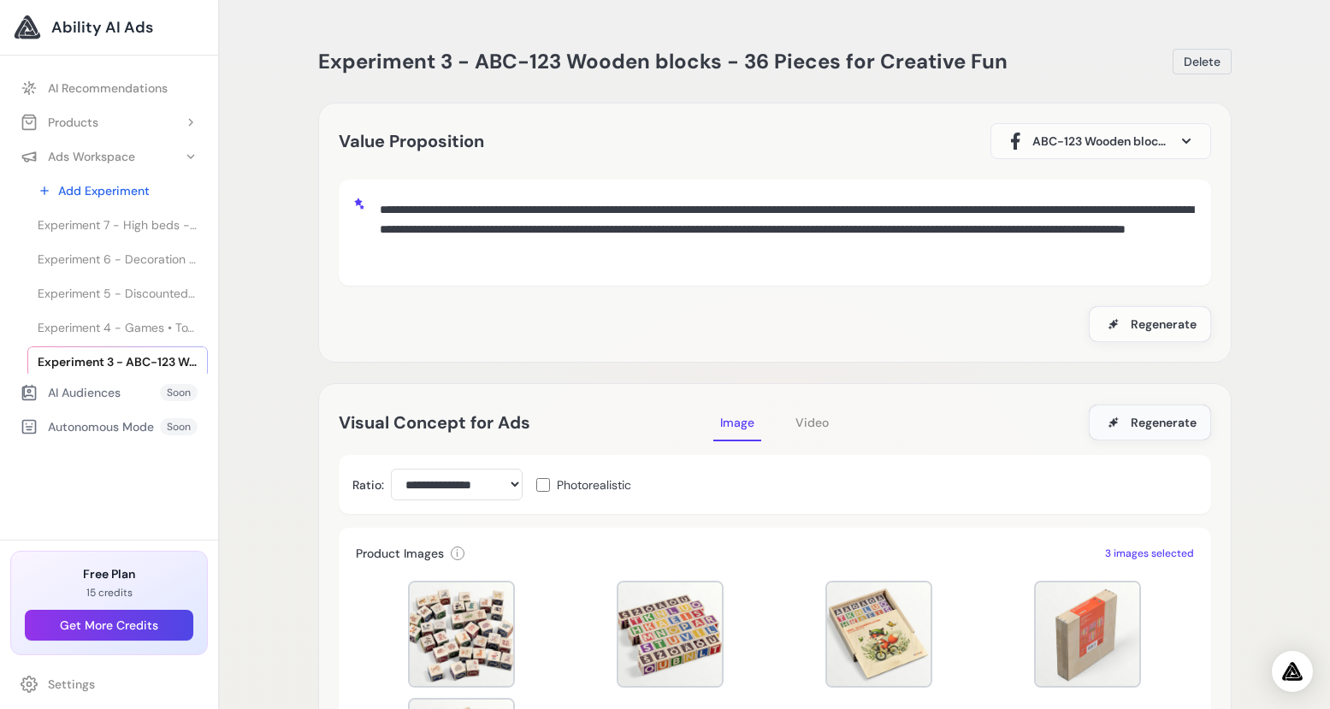
click at [1147, 420] on span "Regenerate" at bounding box center [1164, 422] width 66 height 17
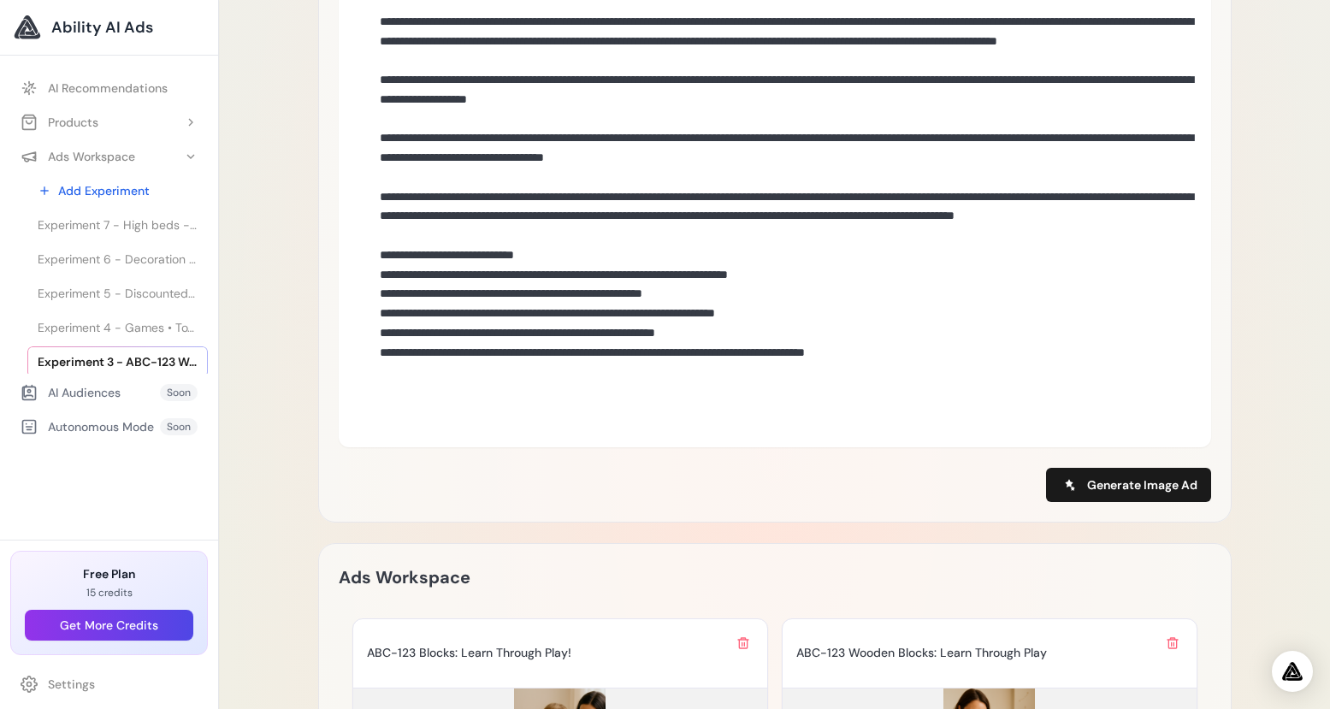
scroll to position [1117, 0]
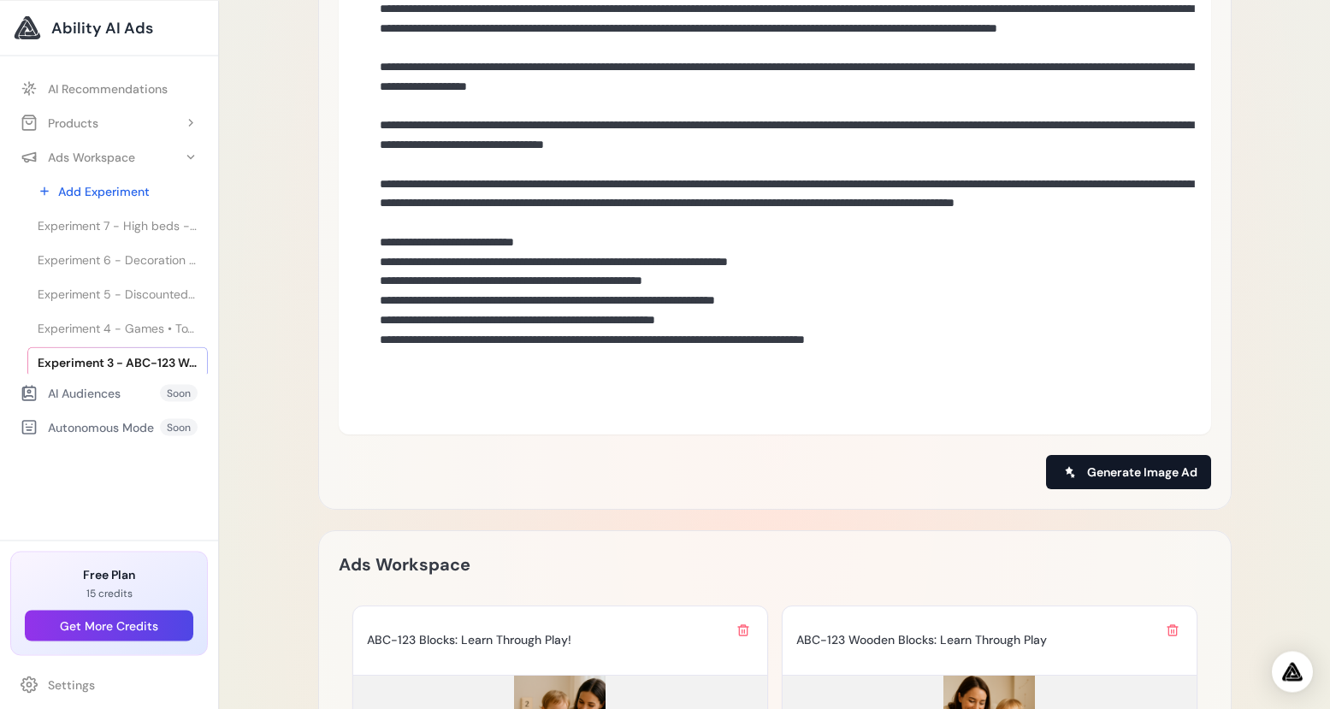
click at [1168, 464] on span "Generate Image Ad" at bounding box center [1142, 472] width 110 height 17
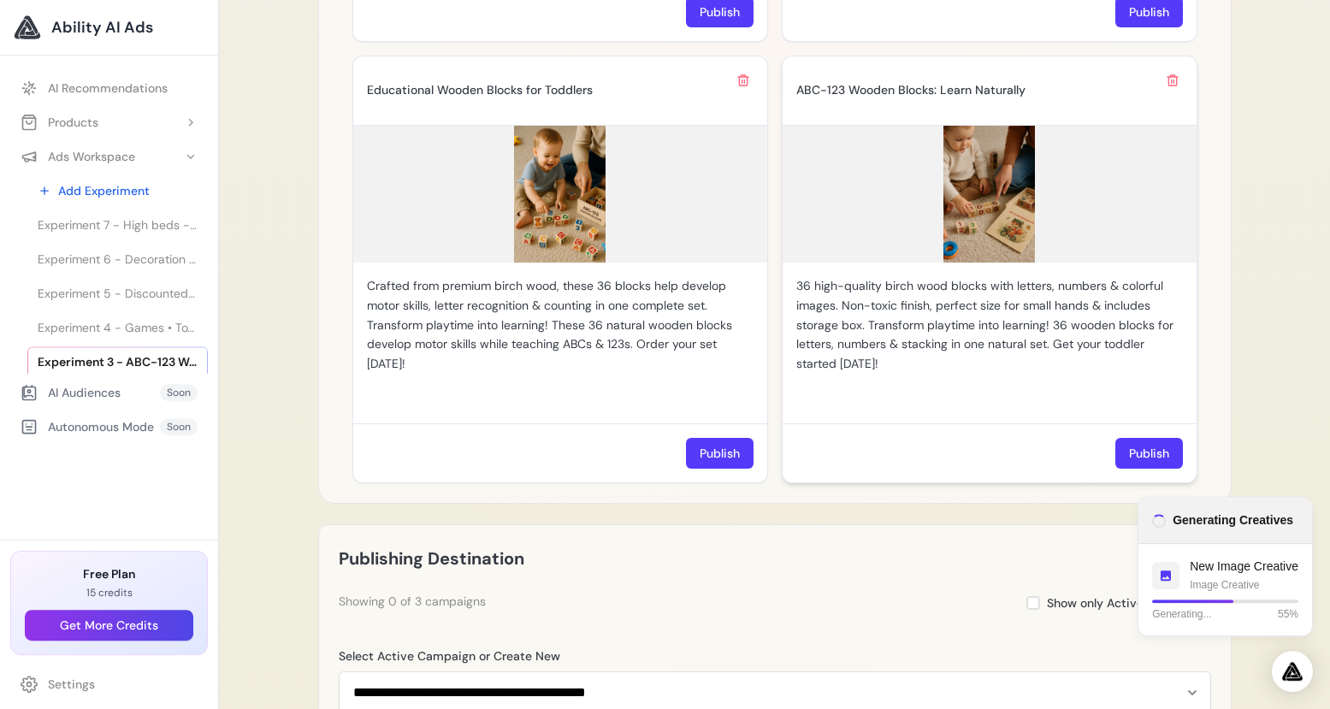
scroll to position [2111, 0]
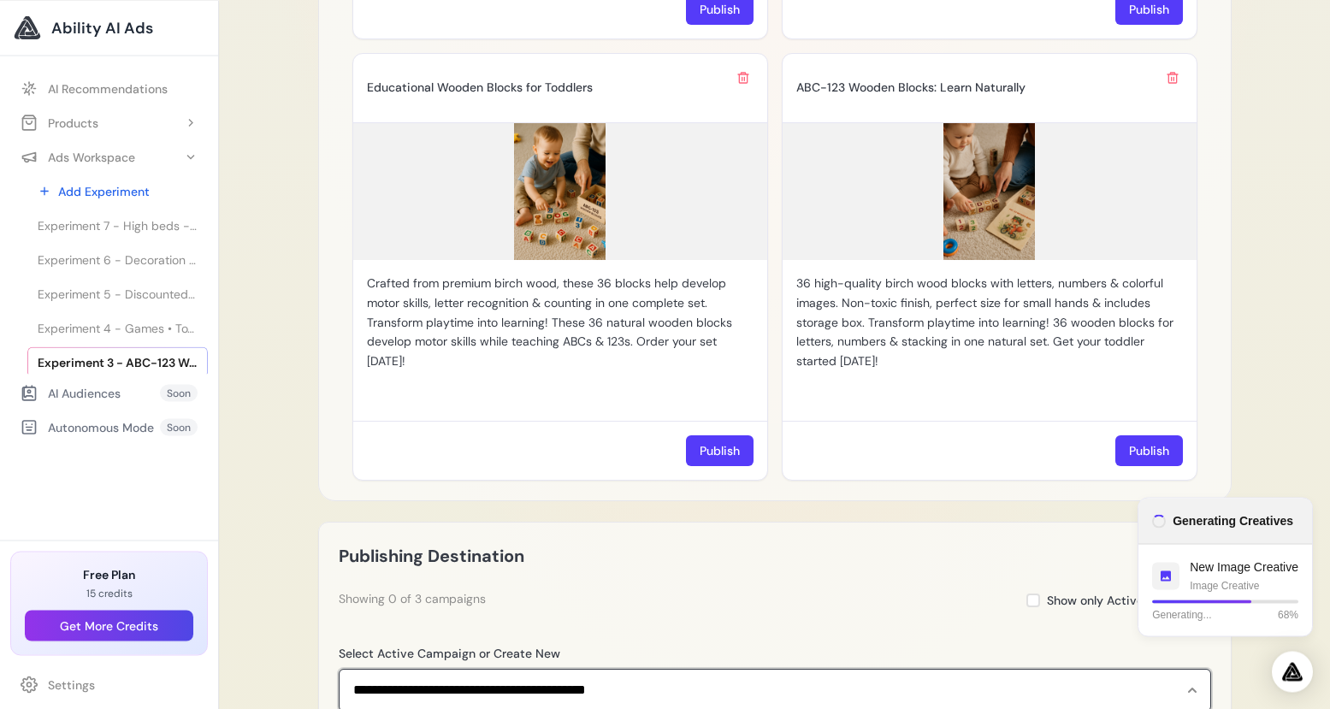
click at [339, 669] on select "**********" at bounding box center [775, 690] width 872 height 43
click option "**********" at bounding box center [0, 0] width 0 height 0
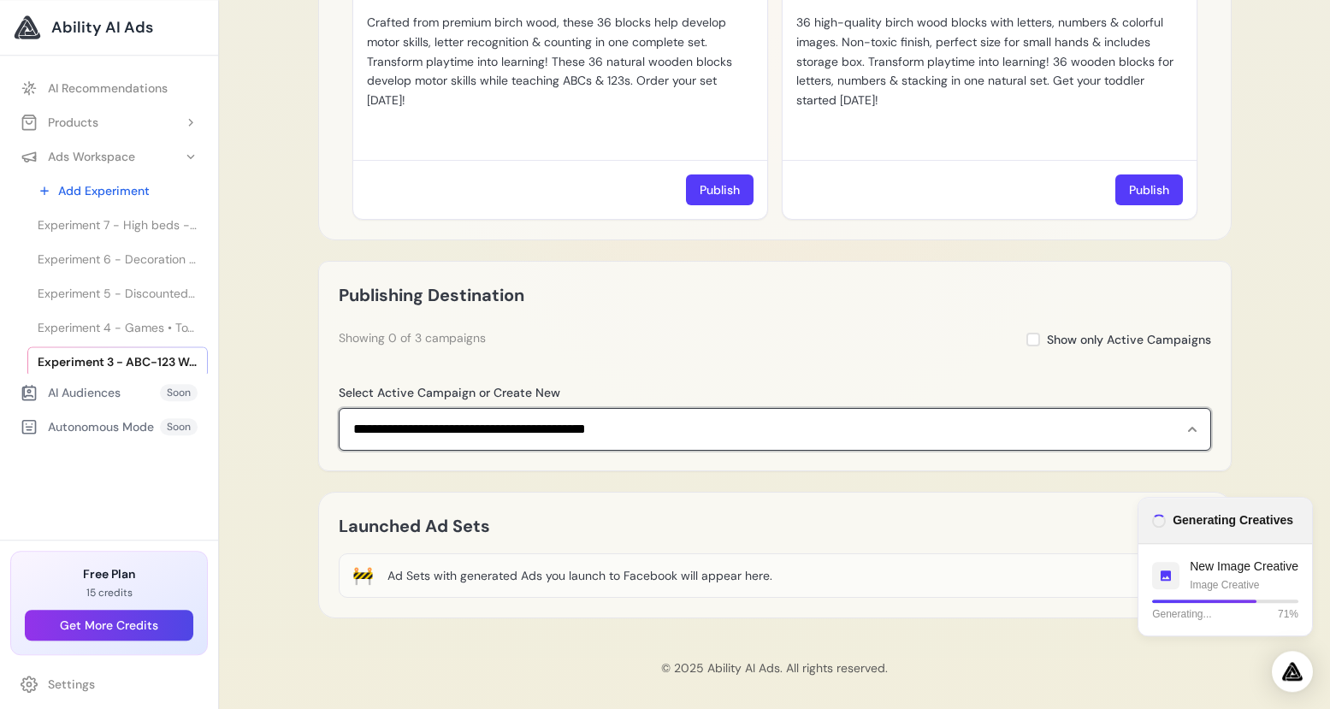
scroll to position [2372, 0]
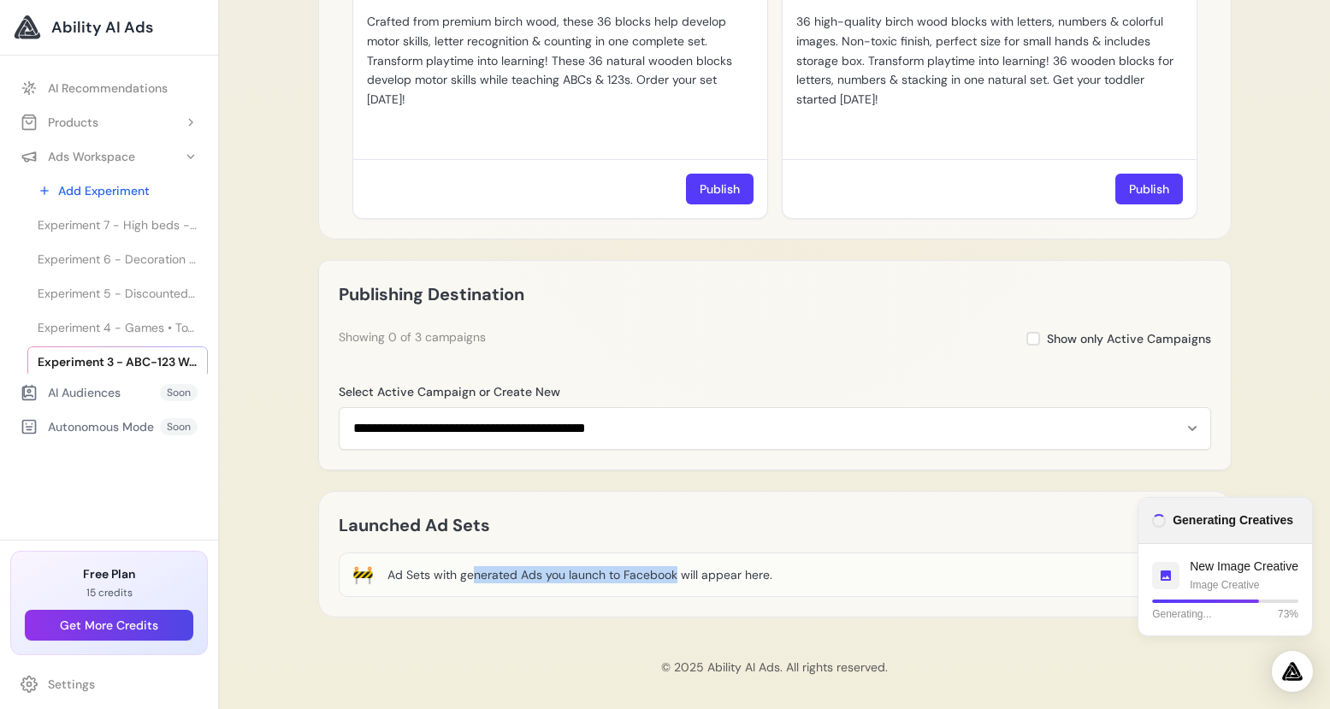
drag, startPoint x: 399, startPoint y: 569, endPoint x: 595, endPoint y: 571, distance: 196.7
click at [595, 571] on div "Ad Sets with generated Ads you launch to Facebook will appear here." at bounding box center [579, 574] width 385 height 17
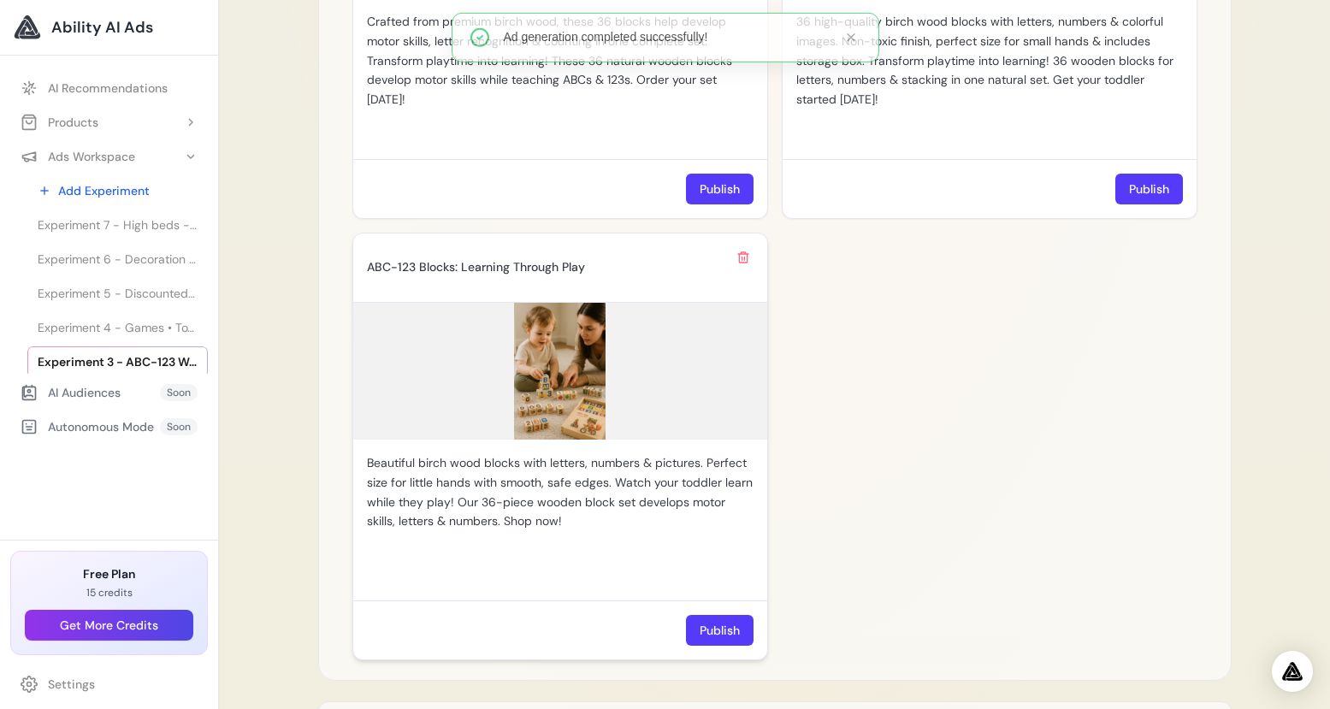
click at [580, 374] on img at bounding box center [560, 371] width 414 height 137
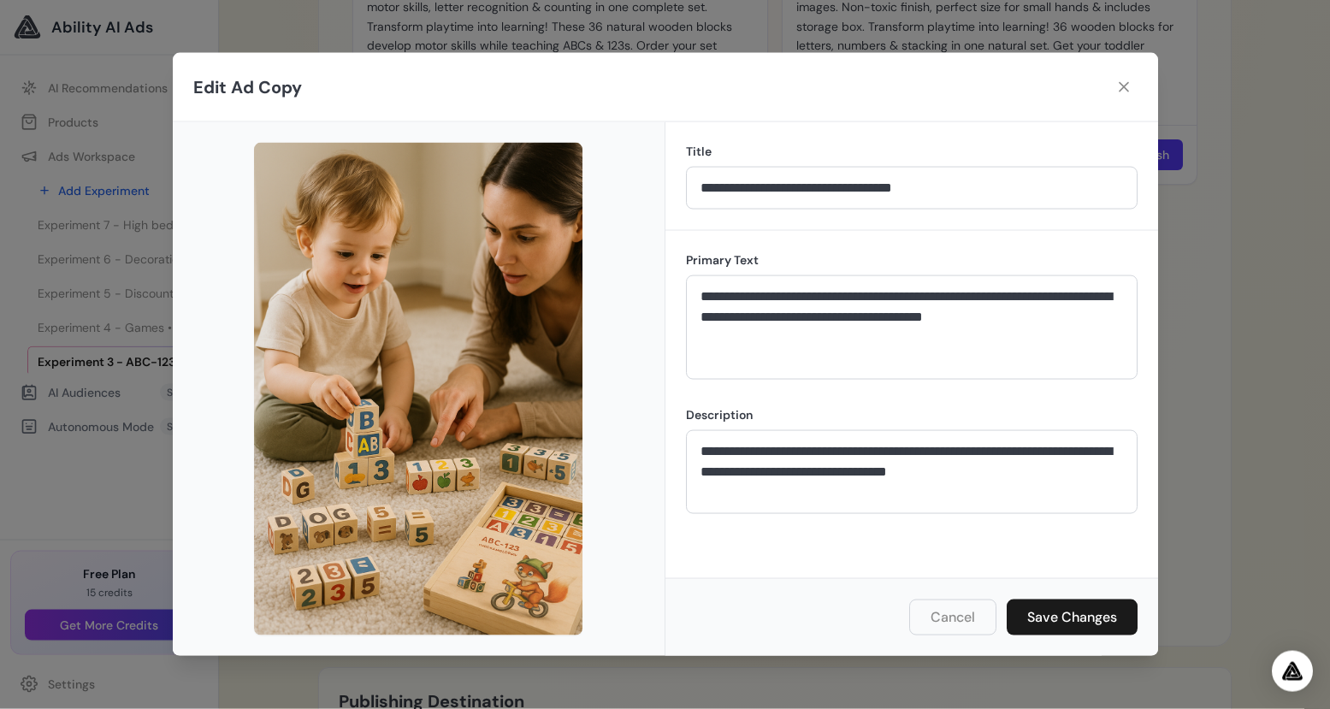
scroll to position [2304, 0]
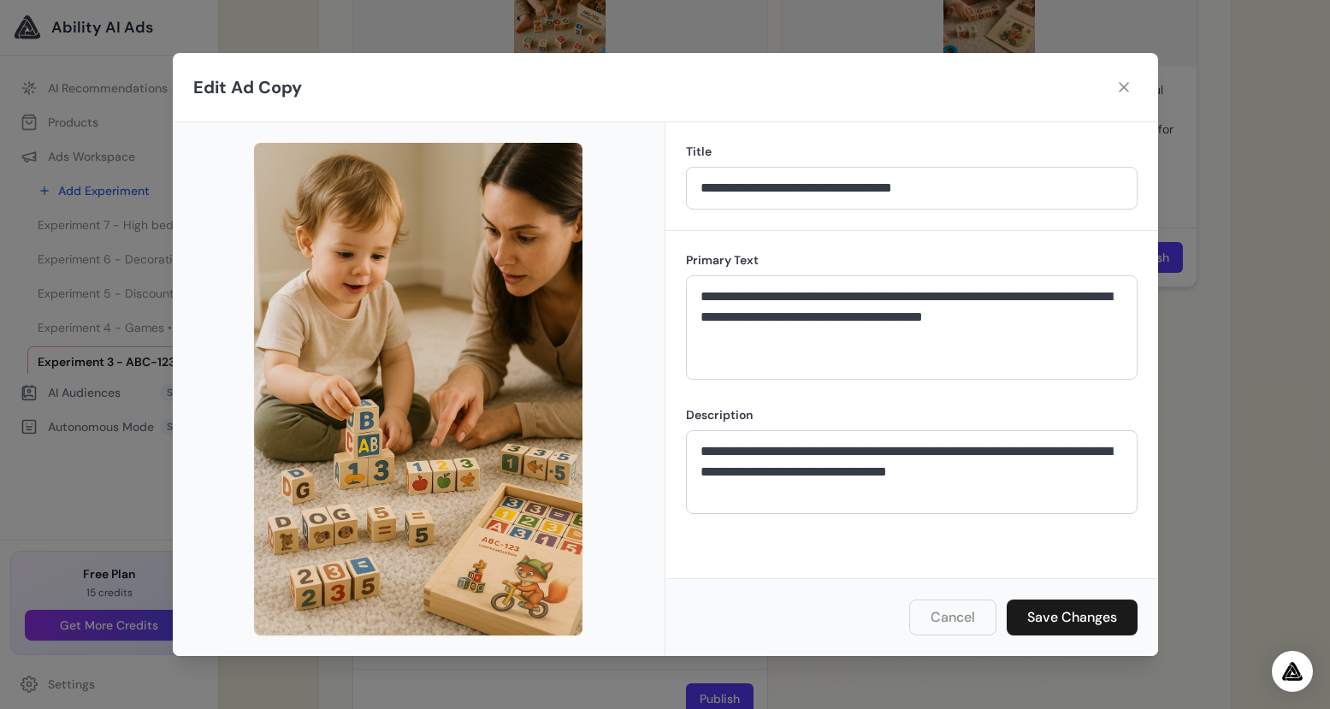
click at [1130, 87] on icon at bounding box center [1123, 87] width 17 height 17
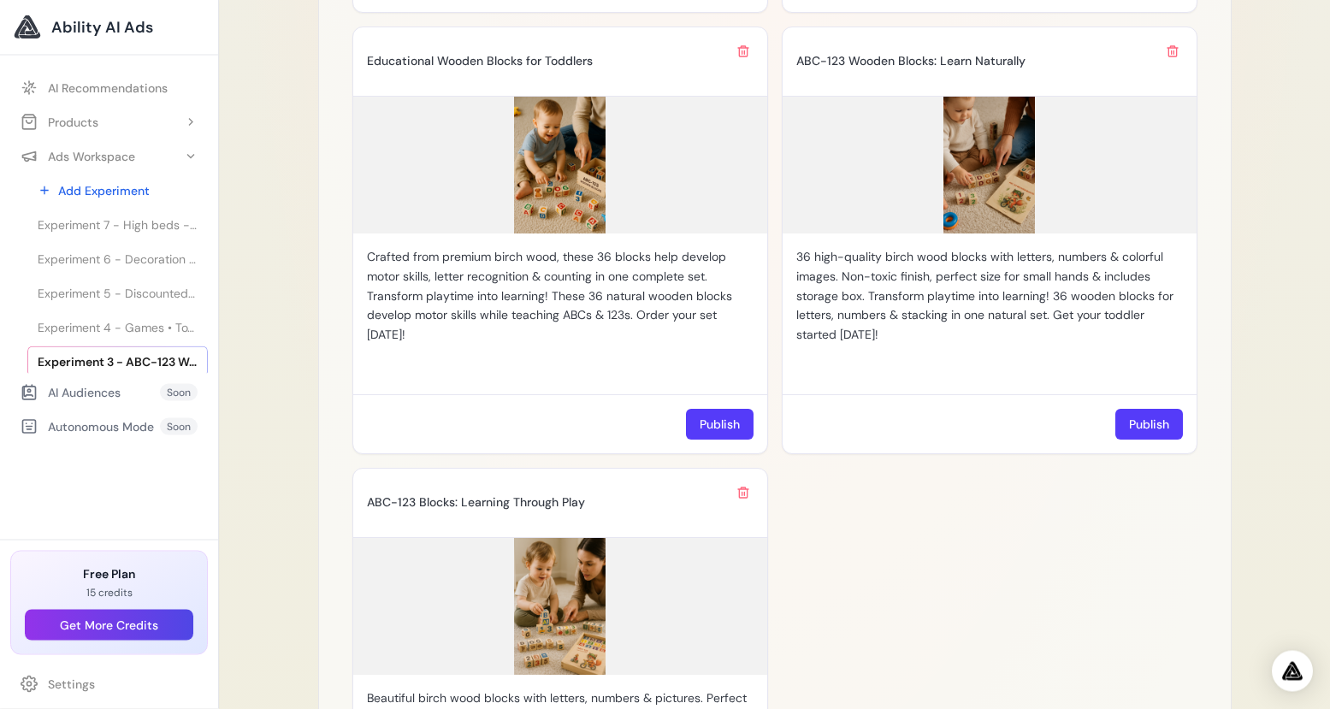
scroll to position [2030, 0]
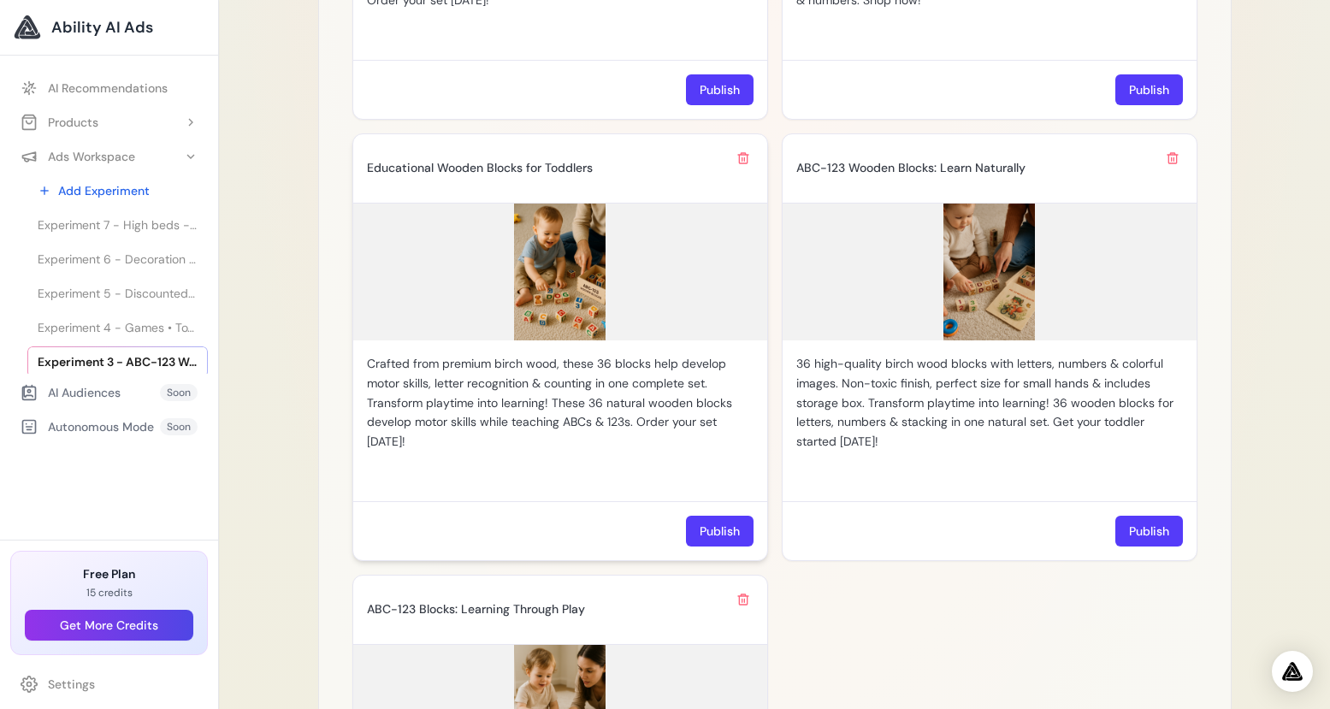
click at [584, 320] on img at bounding box center [560, 272] width 414 height 137
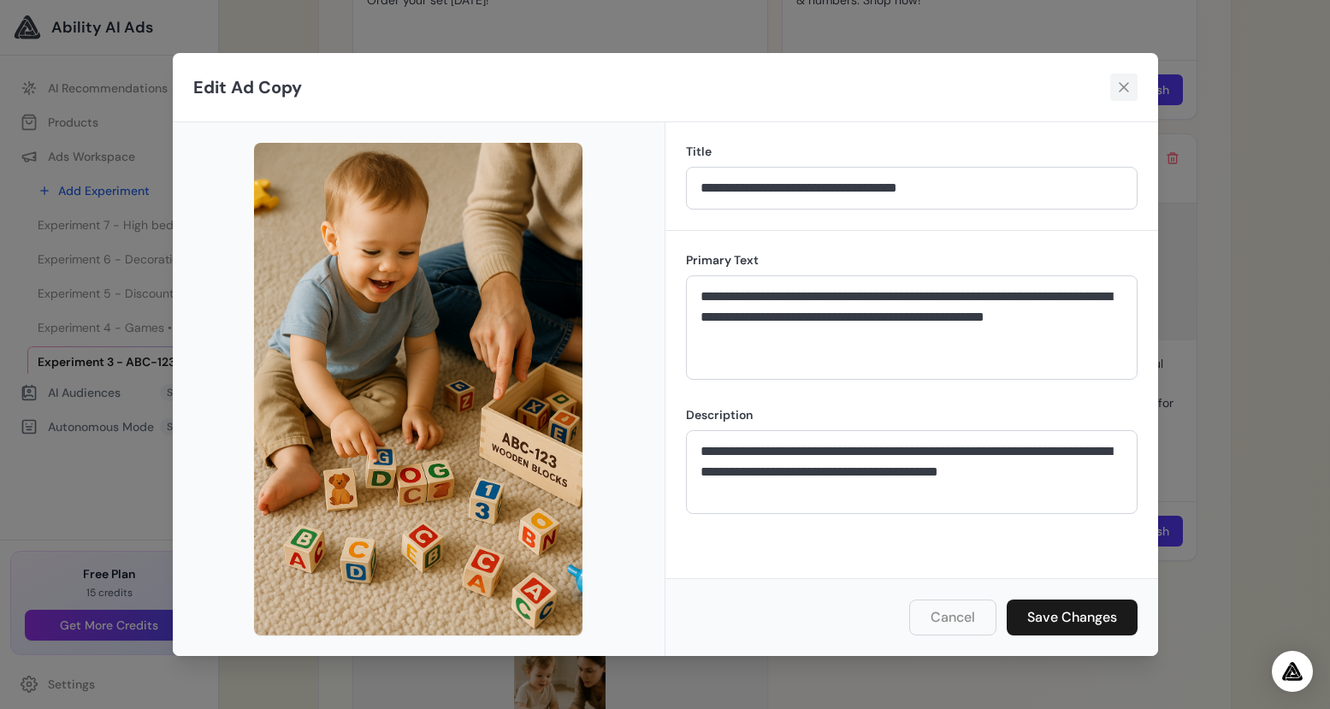
click at [1121, 87] on icon at bounding box center [1123, 87] width 17 height 17
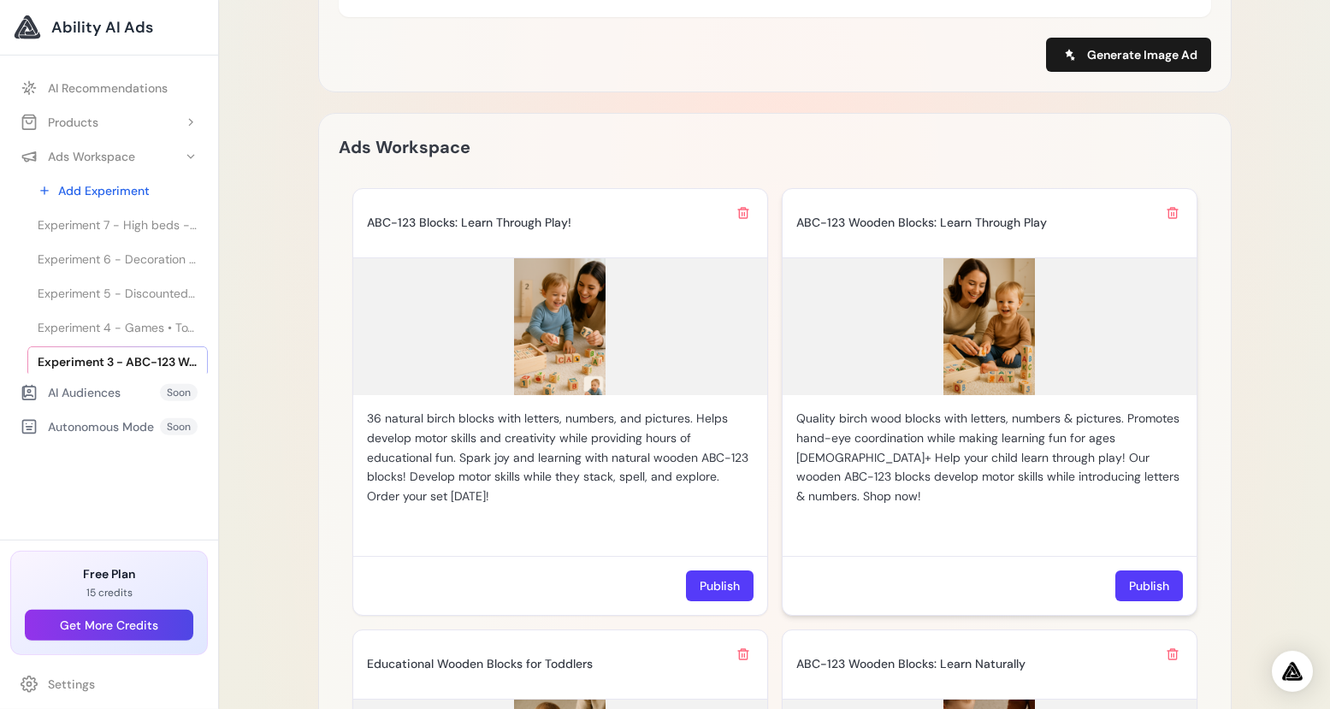
scroll to position [1510, 0]
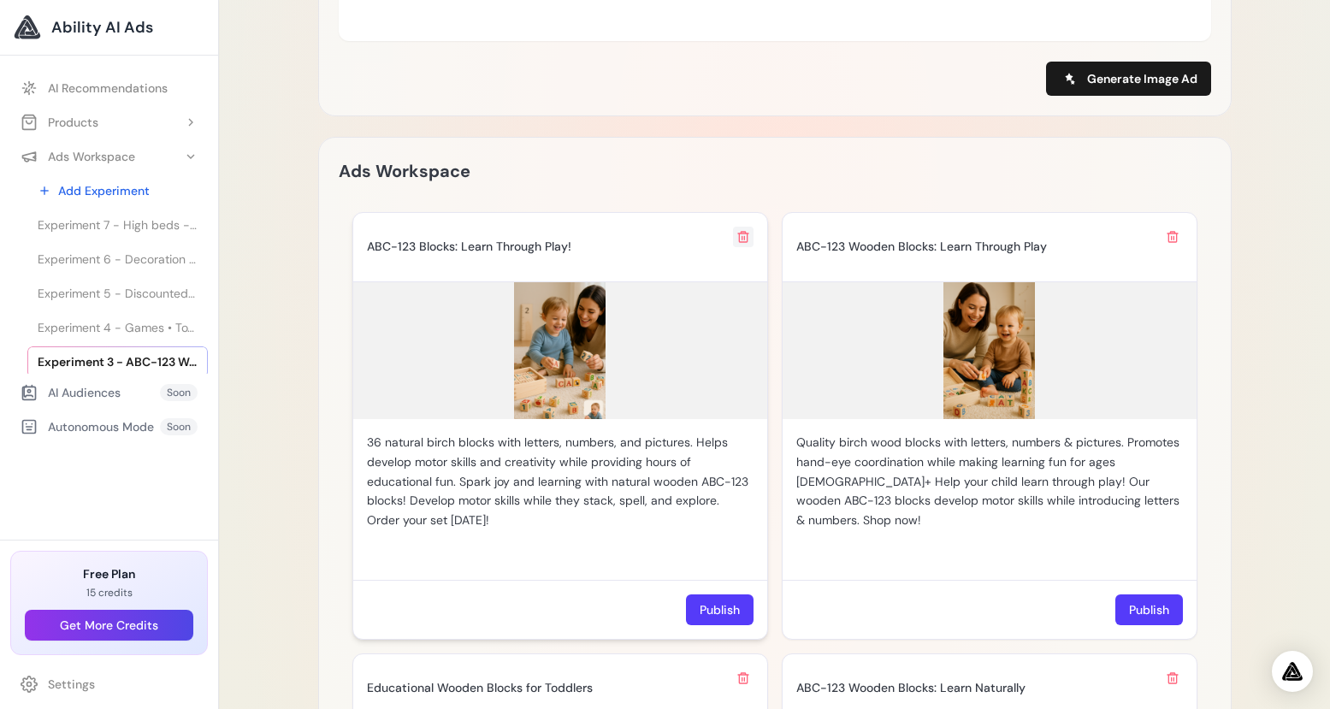
click at [746, 230] on icon at bounding box center [743, 237] width 14 height 14
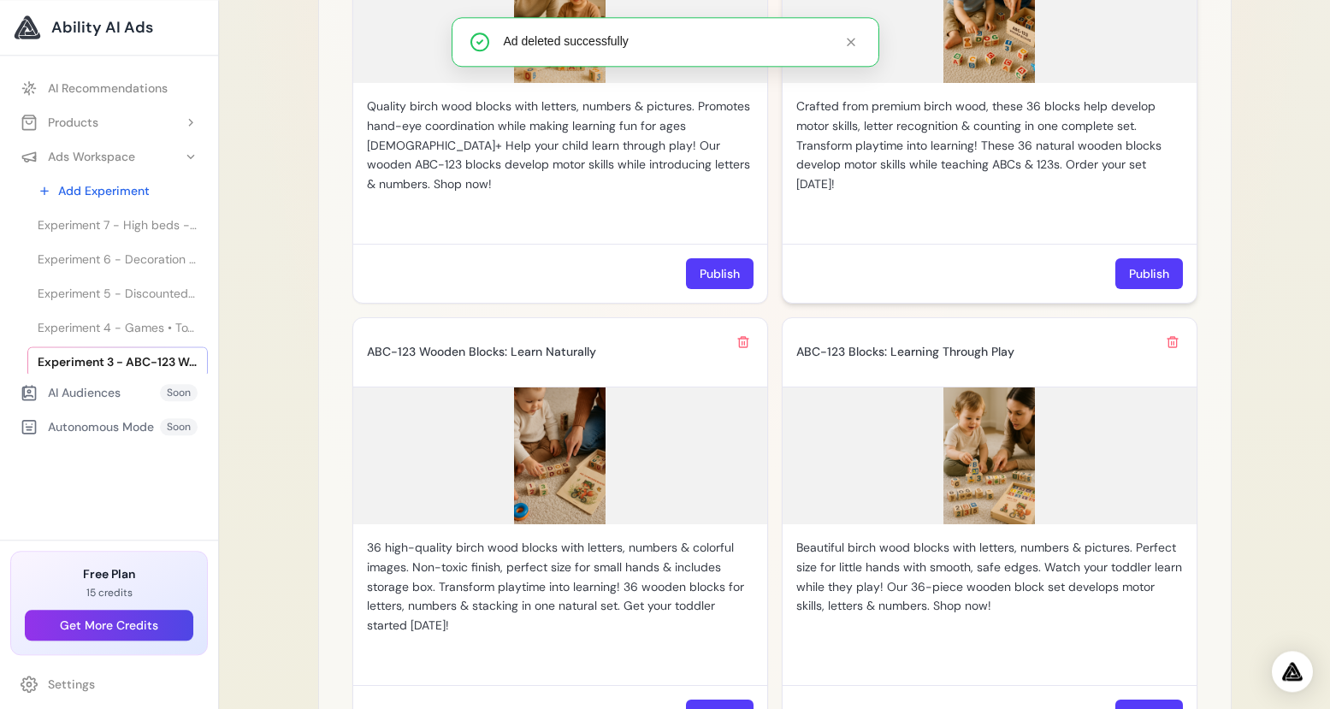
scroll to position [1587, 0]
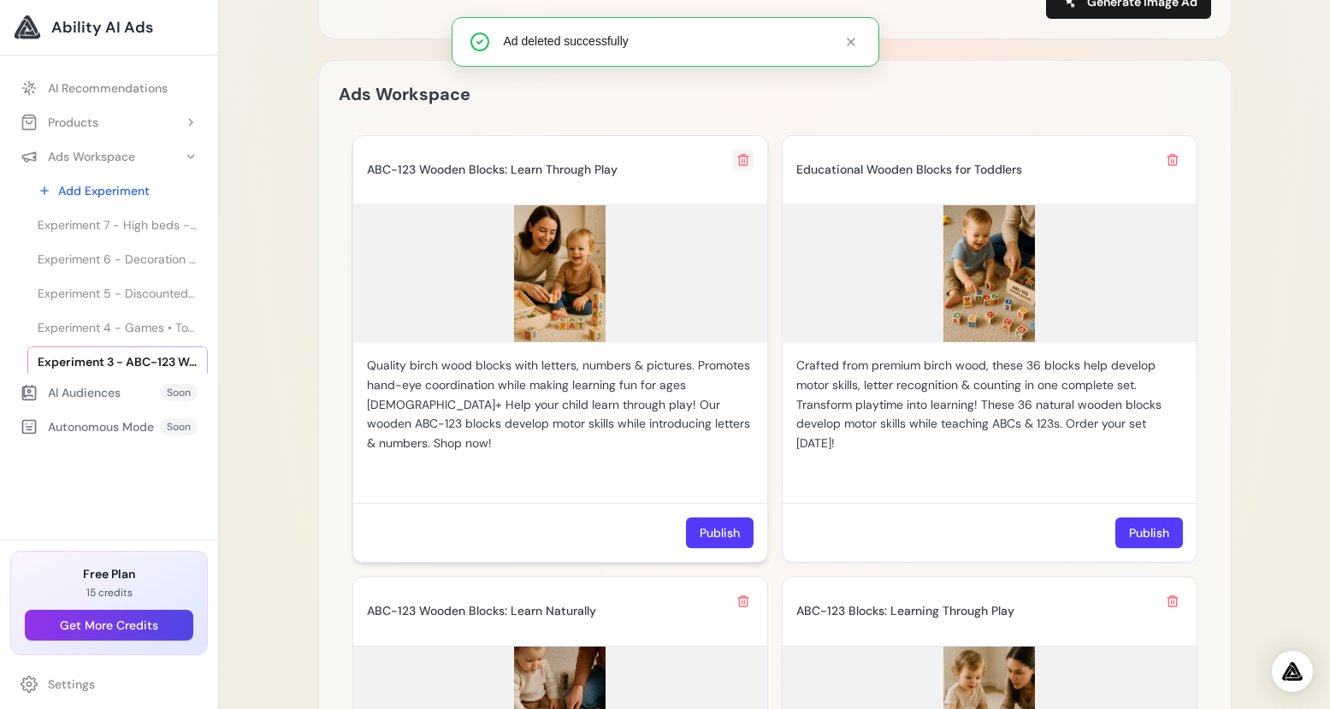
click at [745, 156] on icon at bounding box center [743, 160] width 14 height 14
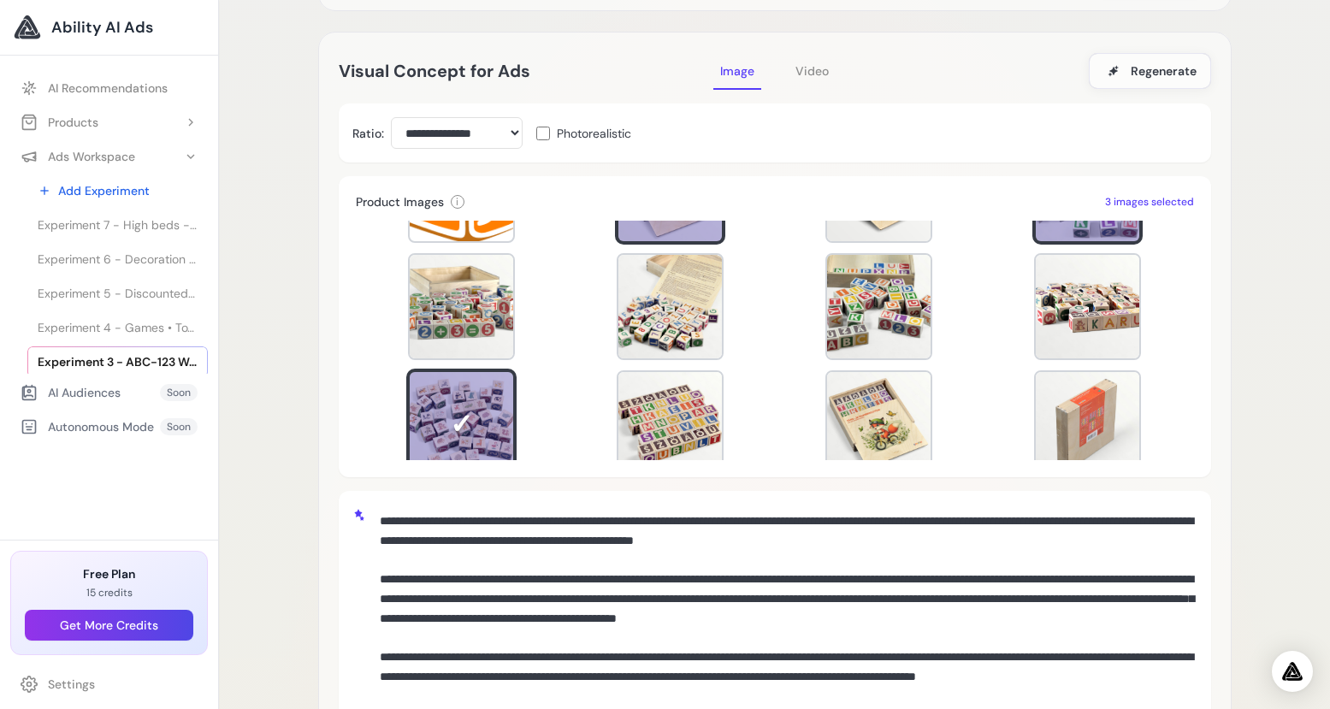
scroll to position [108, 0]
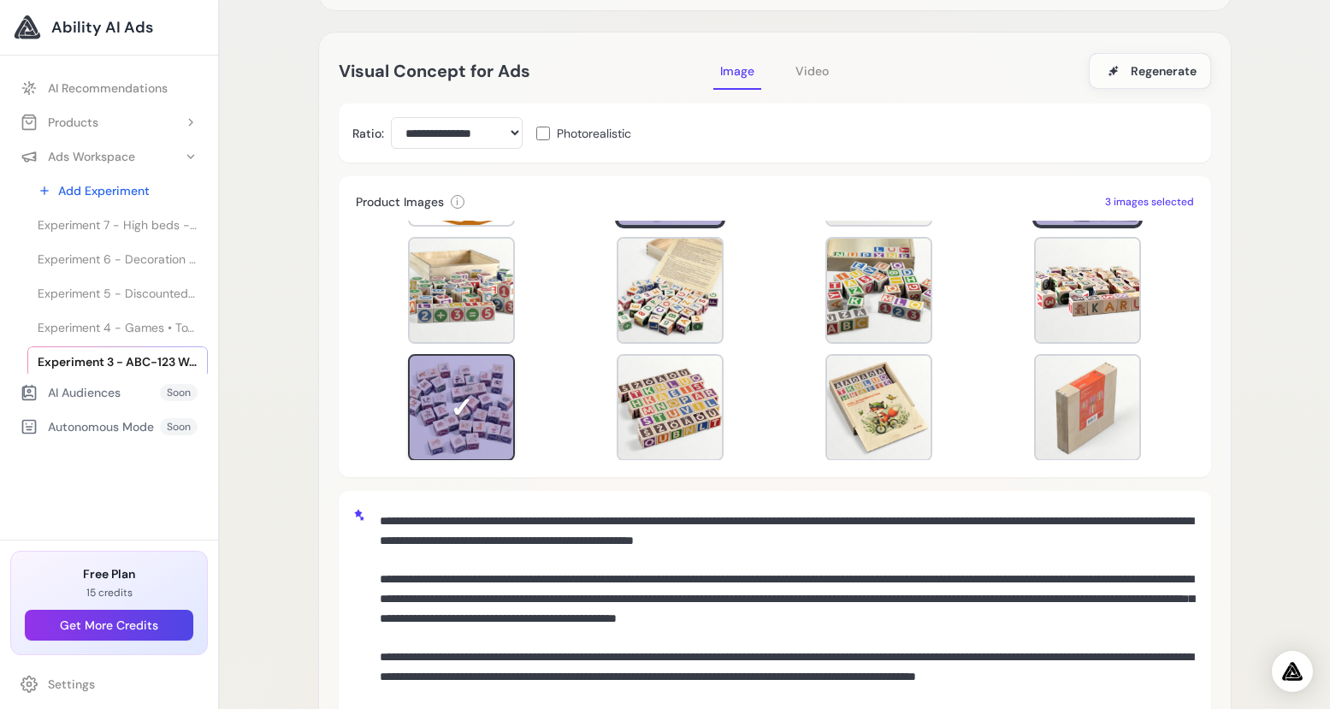
click at [443, 397] on div at bounding box center [461, 407] width 103 height 103
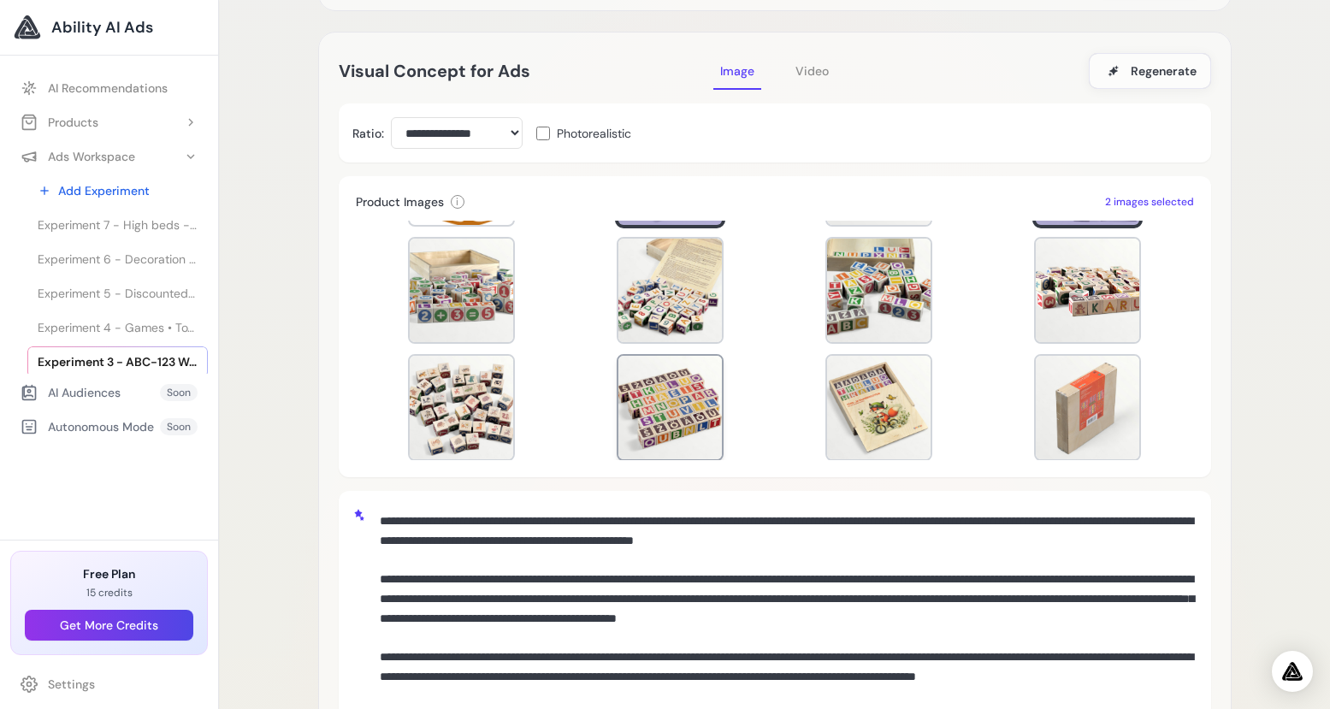
click at [670, 401] on div at bounding box center [669, 407] width 103 height 103
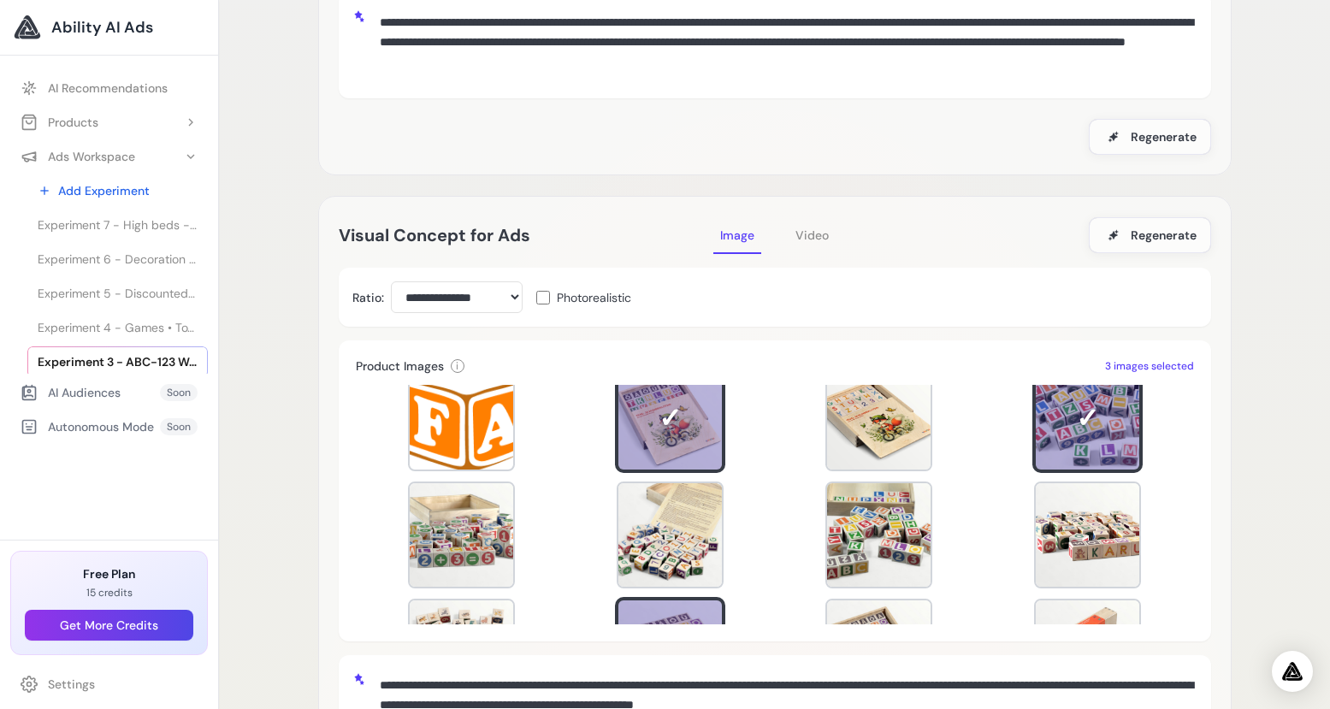
scroll to position [0, 0]
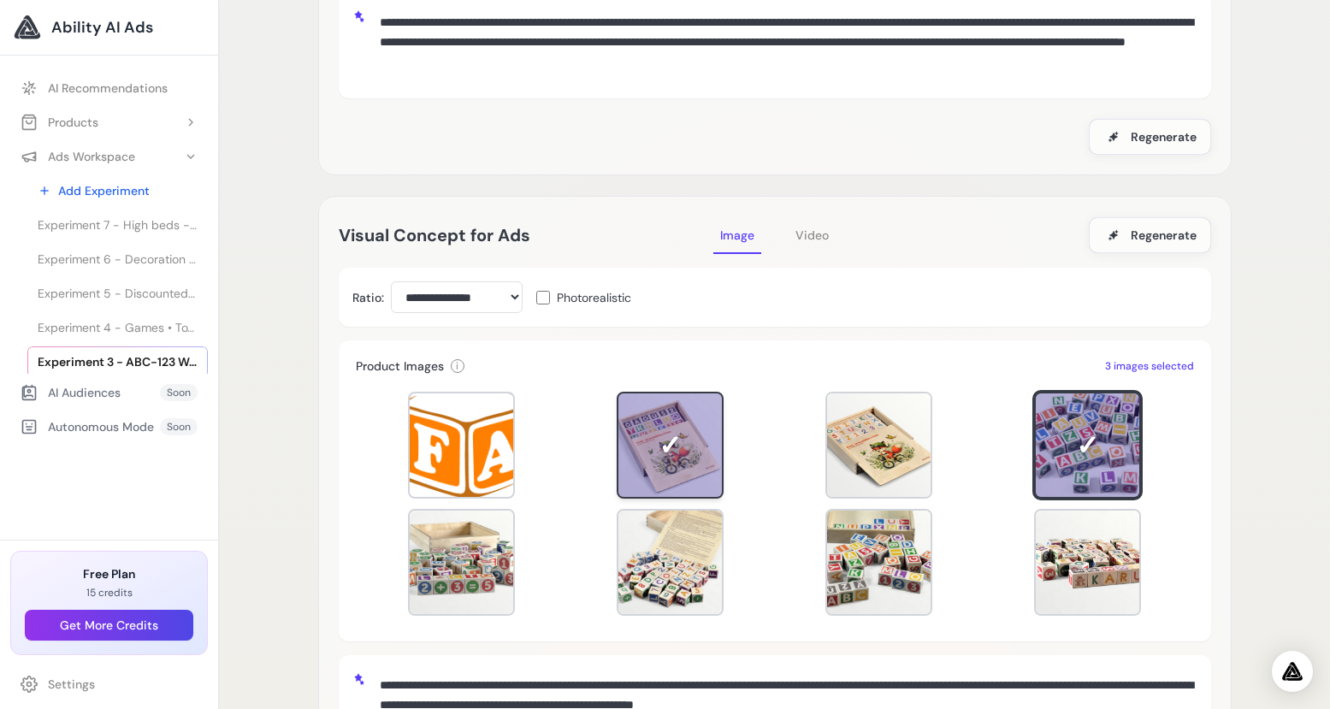
click at [658, 445] on div at bounding box center [670, 445] width 107 height 107
click at [698, 463] on div at bounding box center [669, 444] width 103 height 103
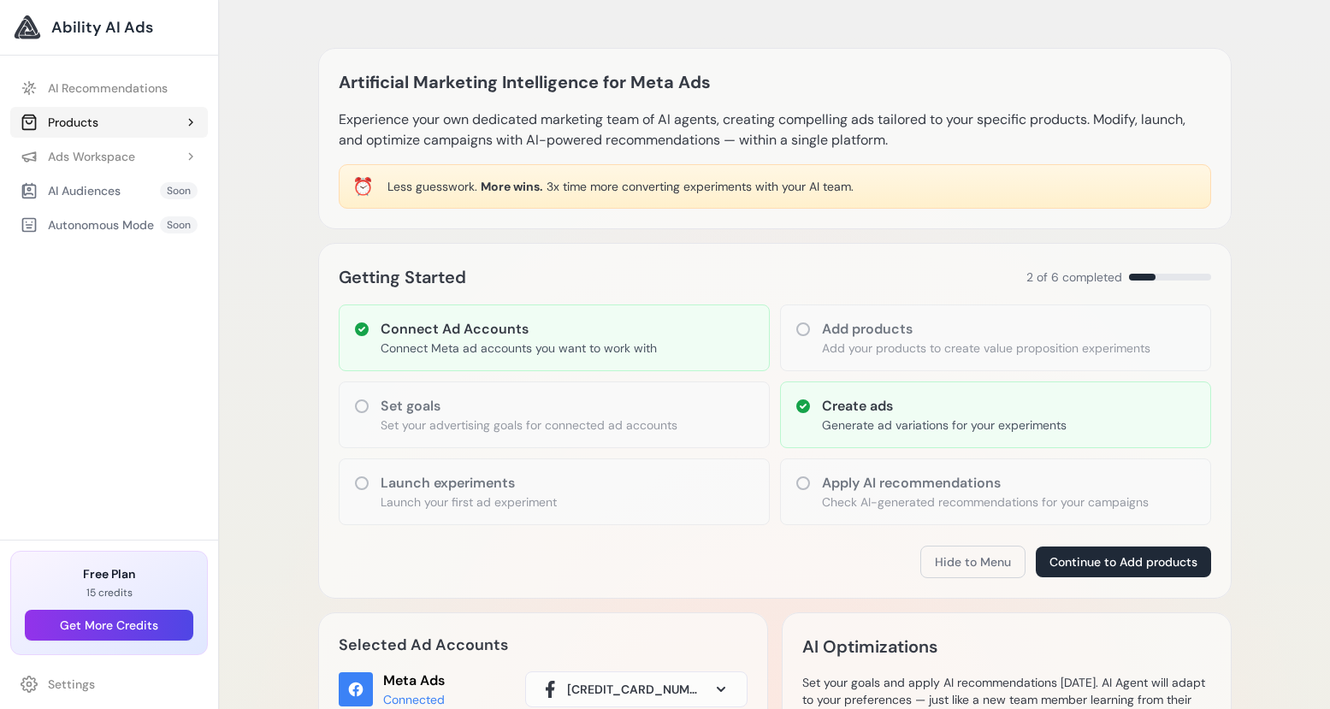
click at [97, 122] on div "Products" at bounding box center [60, 122] width 78 height 17
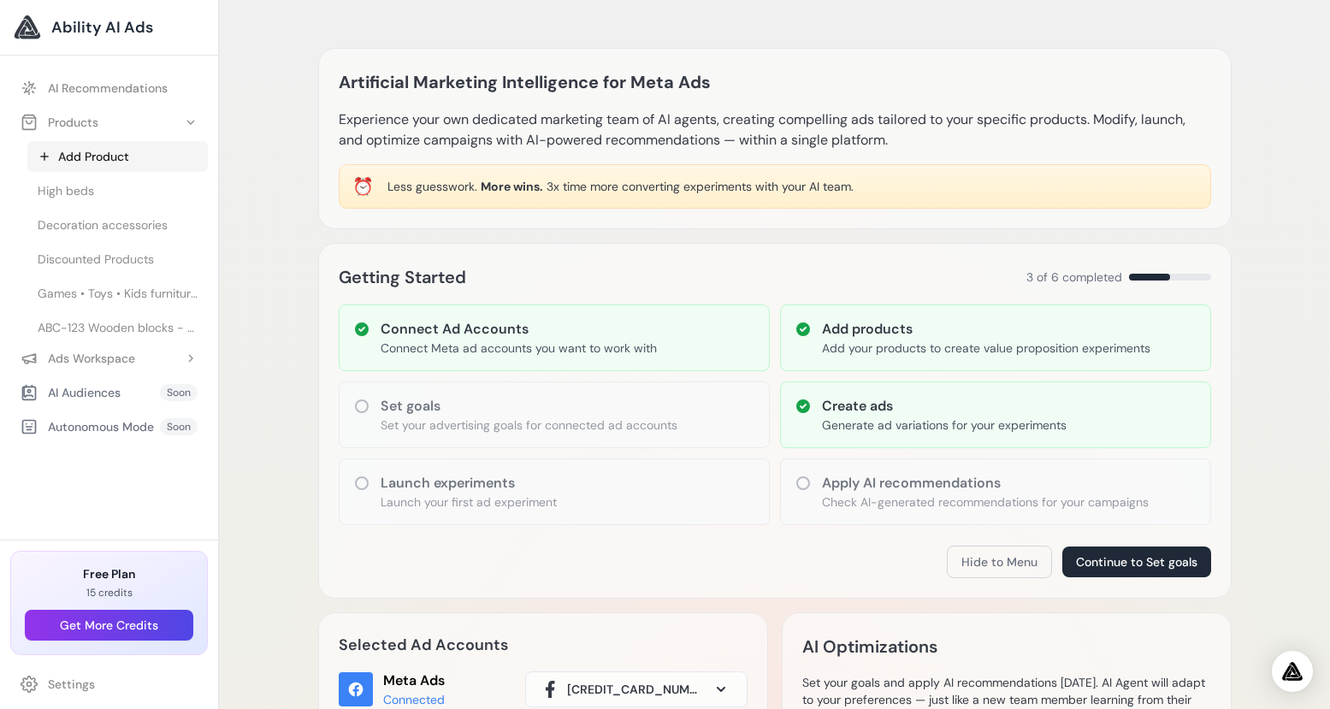
click at [94, 156] on link "Add Product" at bounding box center [117, 156] width 180 height 31
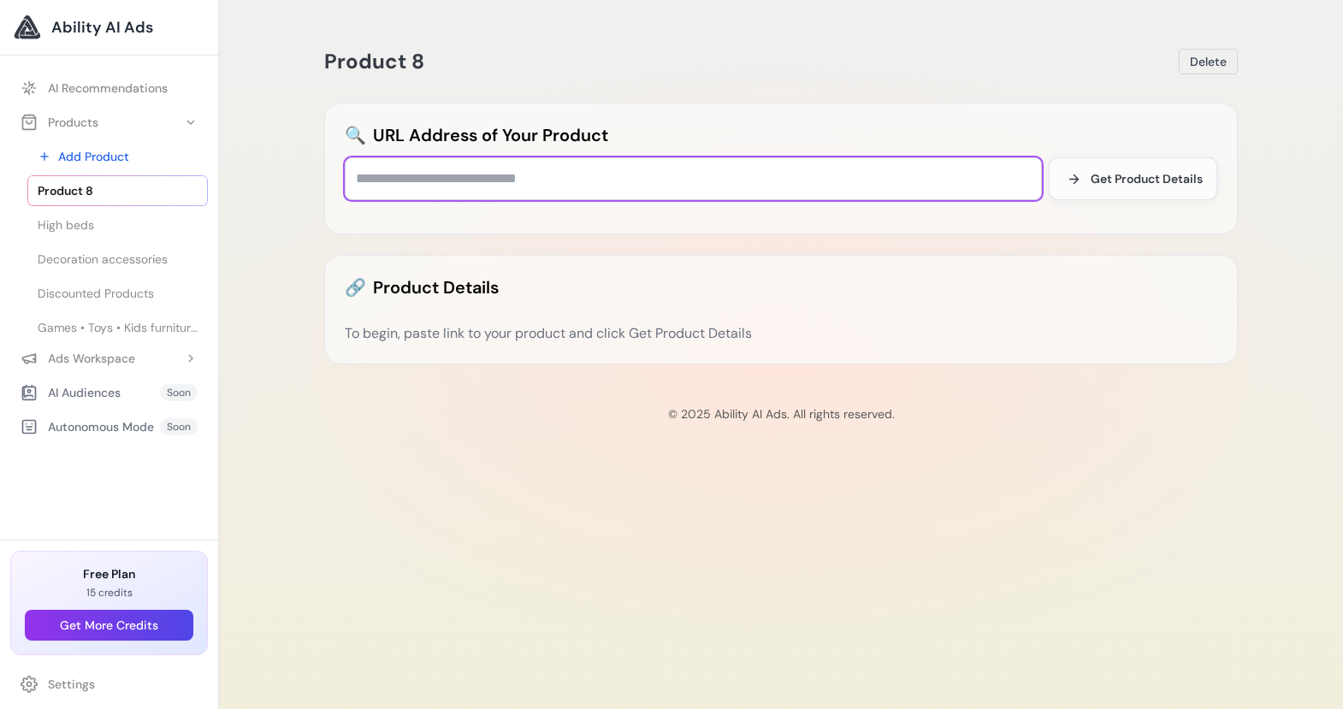
drag, startPoint x: 0, startPoint y: 0, endPoint x: 465, endPoint y: 175, distance: 497.2
click at [465, 176] on input "text" at bounding box center [693, 178] width 697 height 43
paste input "**********"
type input "**********"
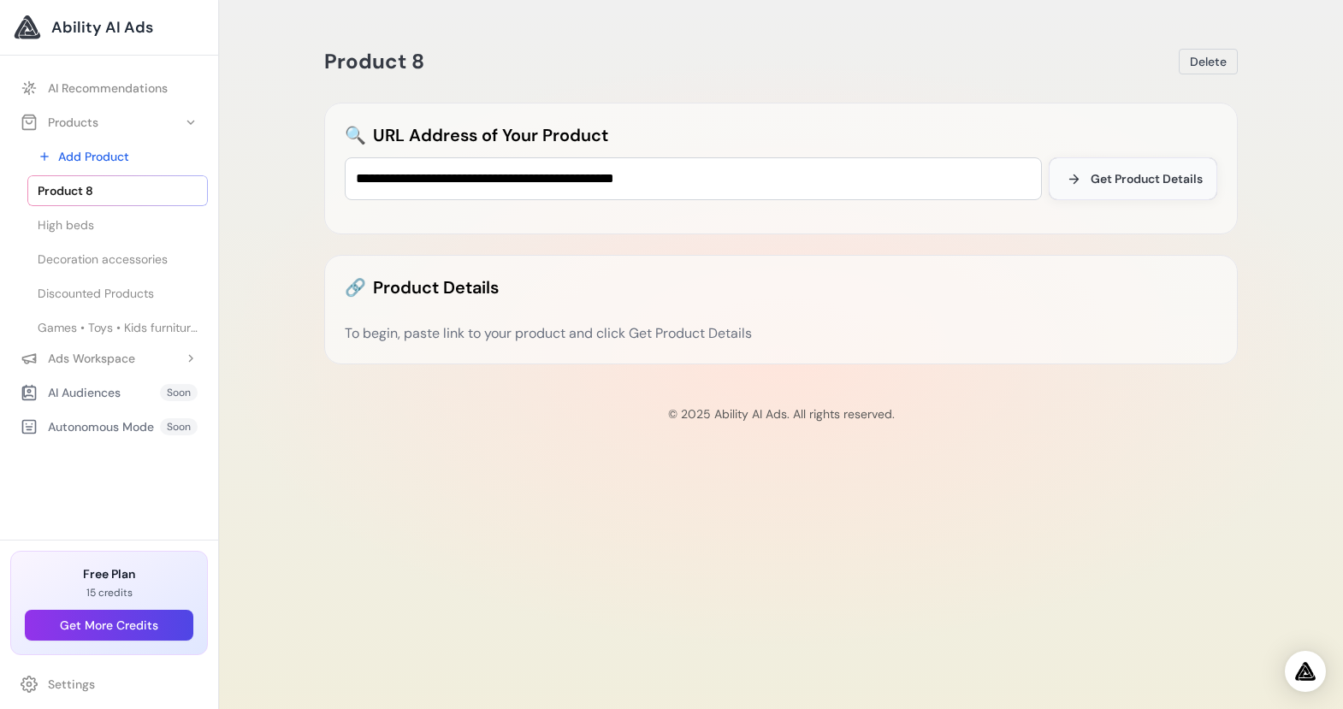
click at [1170, 176] on span "Get Product Details" at bounding box center [1146, 178] width 112 height 17
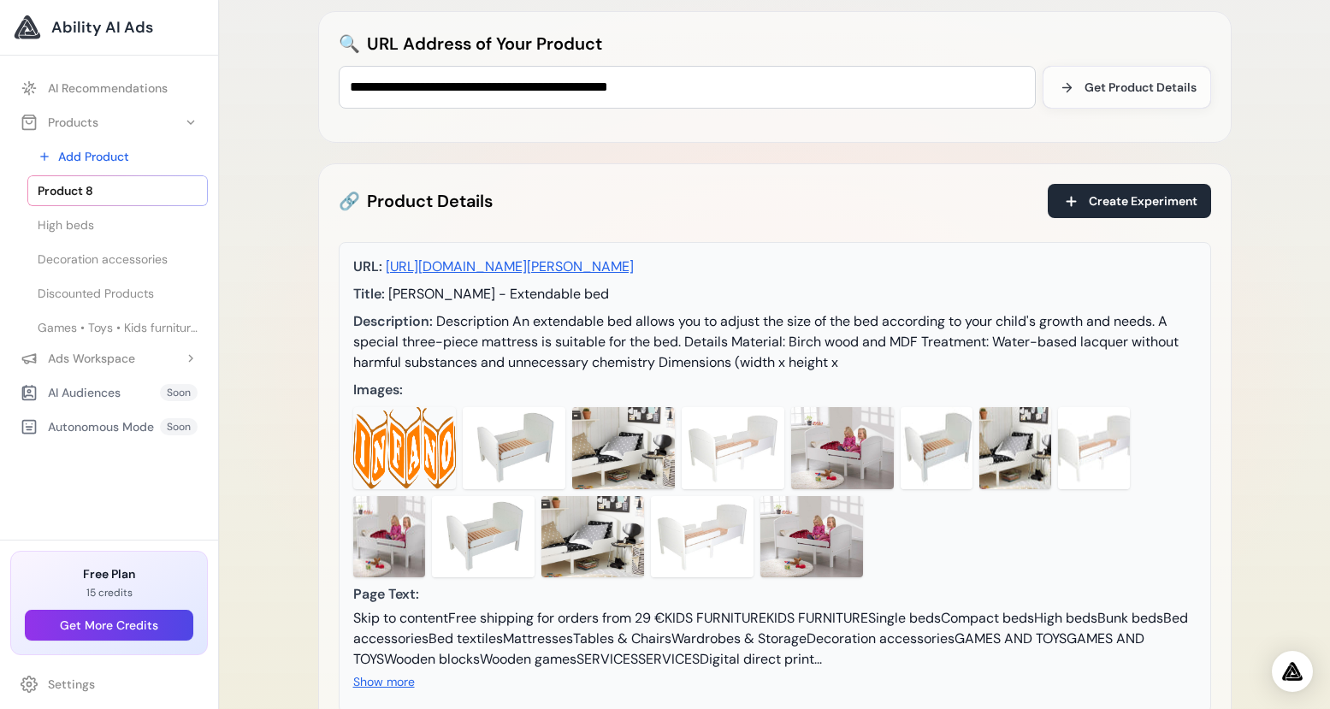
scroll to position [96, 0]
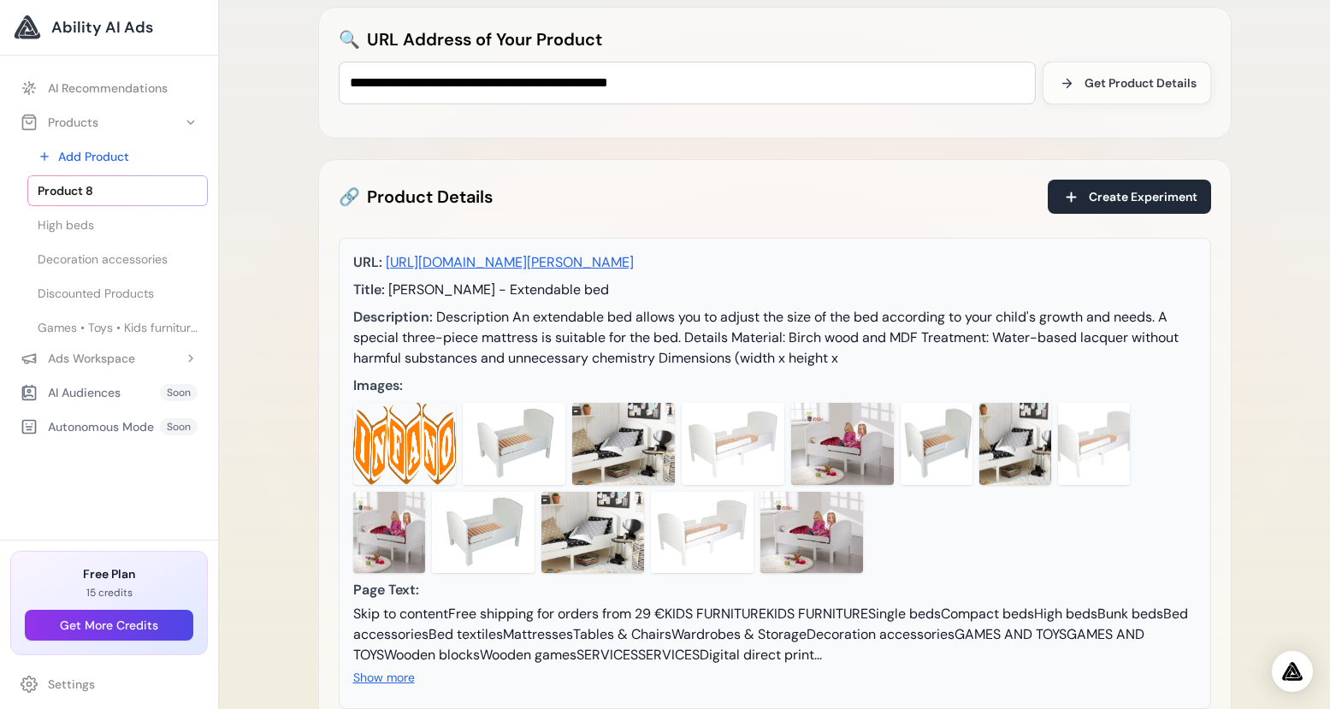
click at [525, 461] on img at bounding box center [514, 444] width 103 height 82
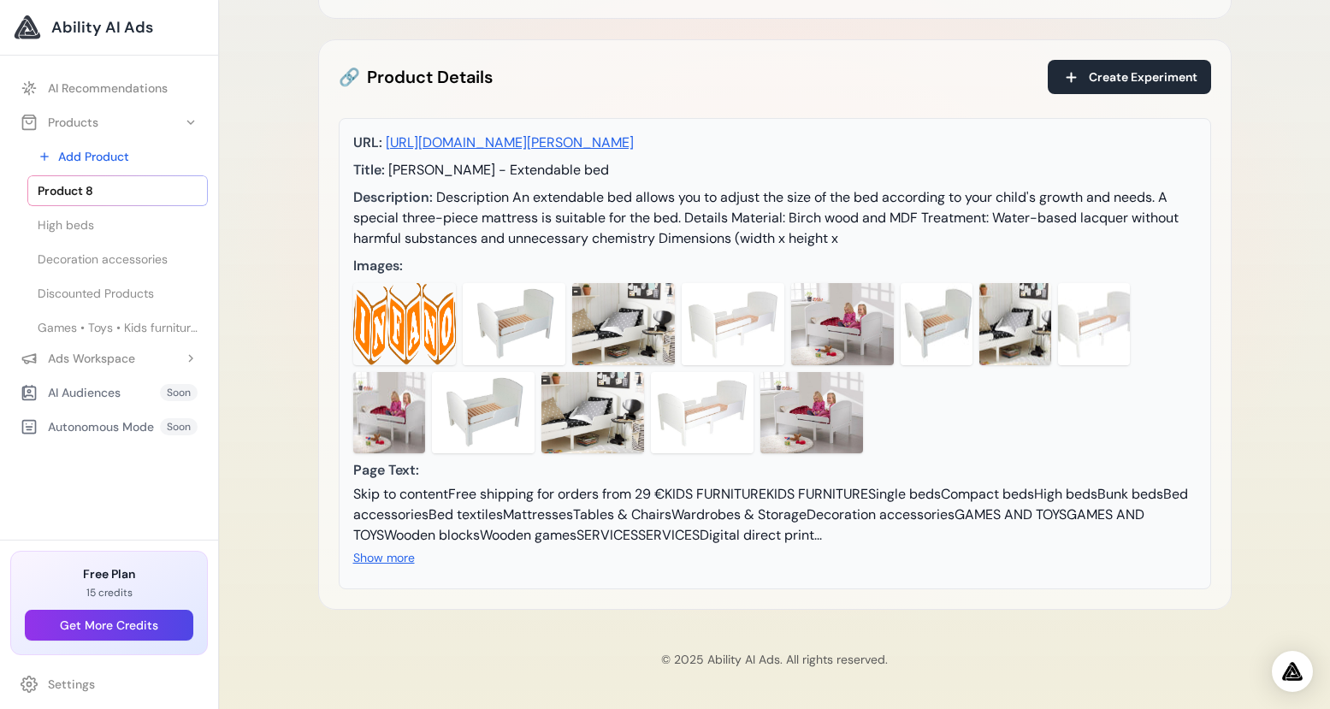
scroll to position [133, 0]
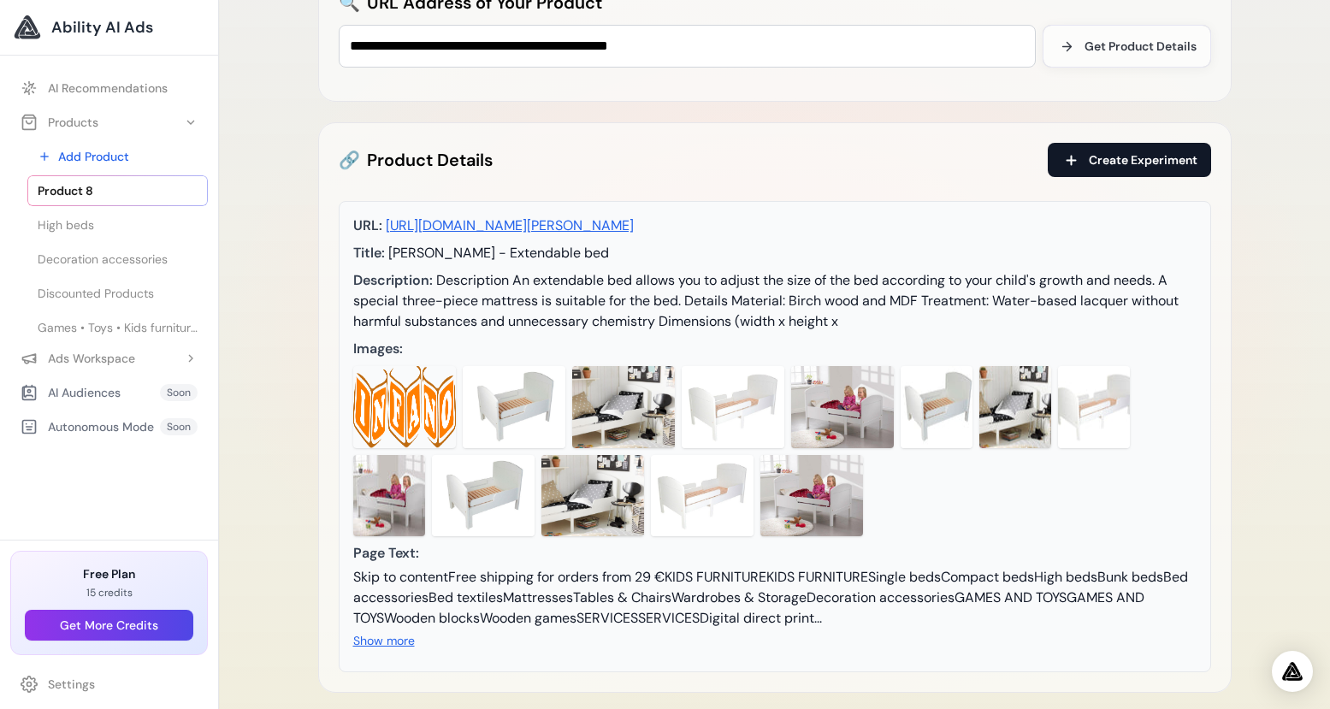
click at [1188, 162] on span "Create Experiment" at bounding box center [1143, 159] width 109 height 17
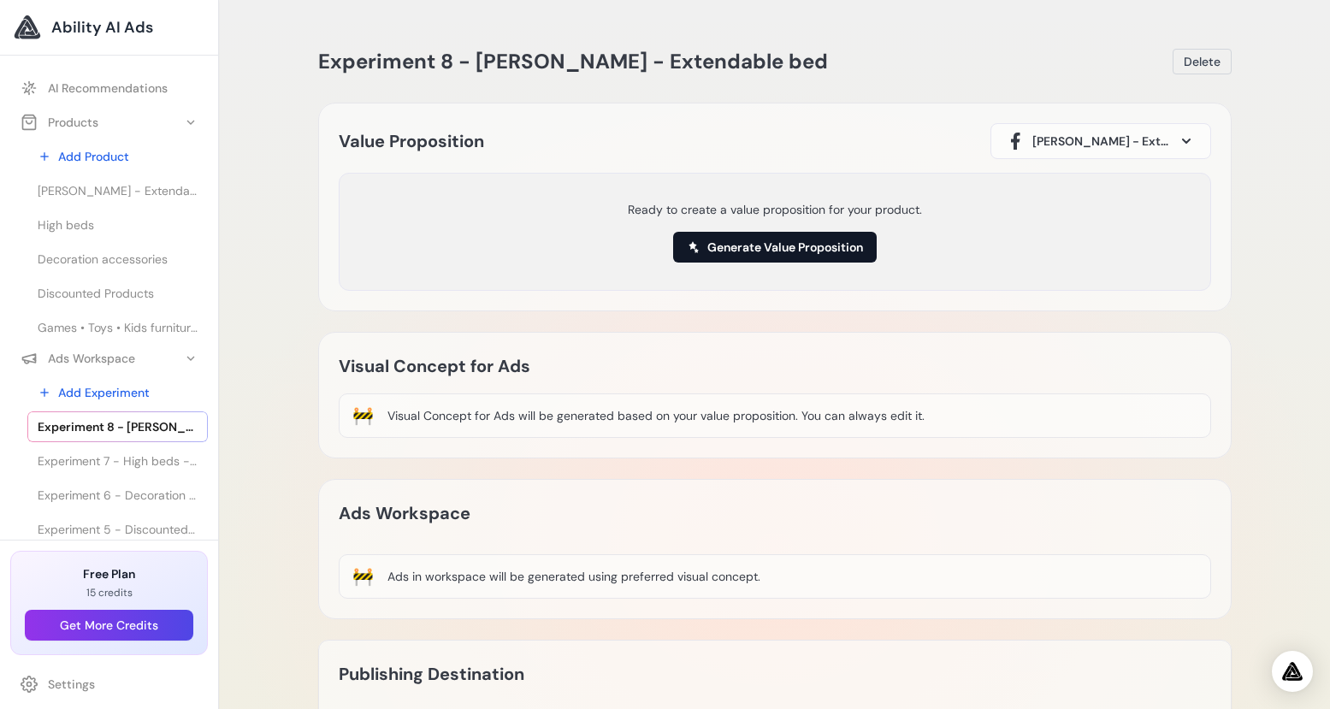
click at [818, 247] on button "Generate Value Proposition" at bounding box center [775, 247] width 204 height 31
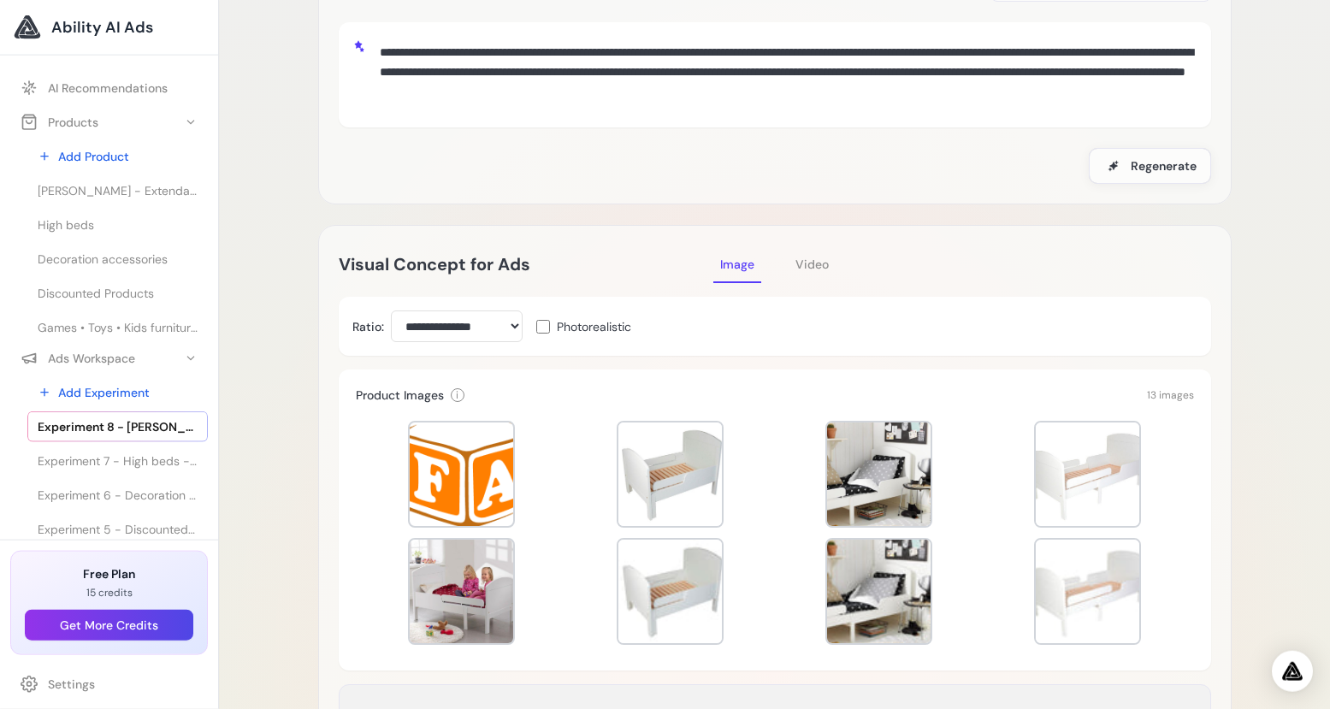
scroll to position [260, 0]
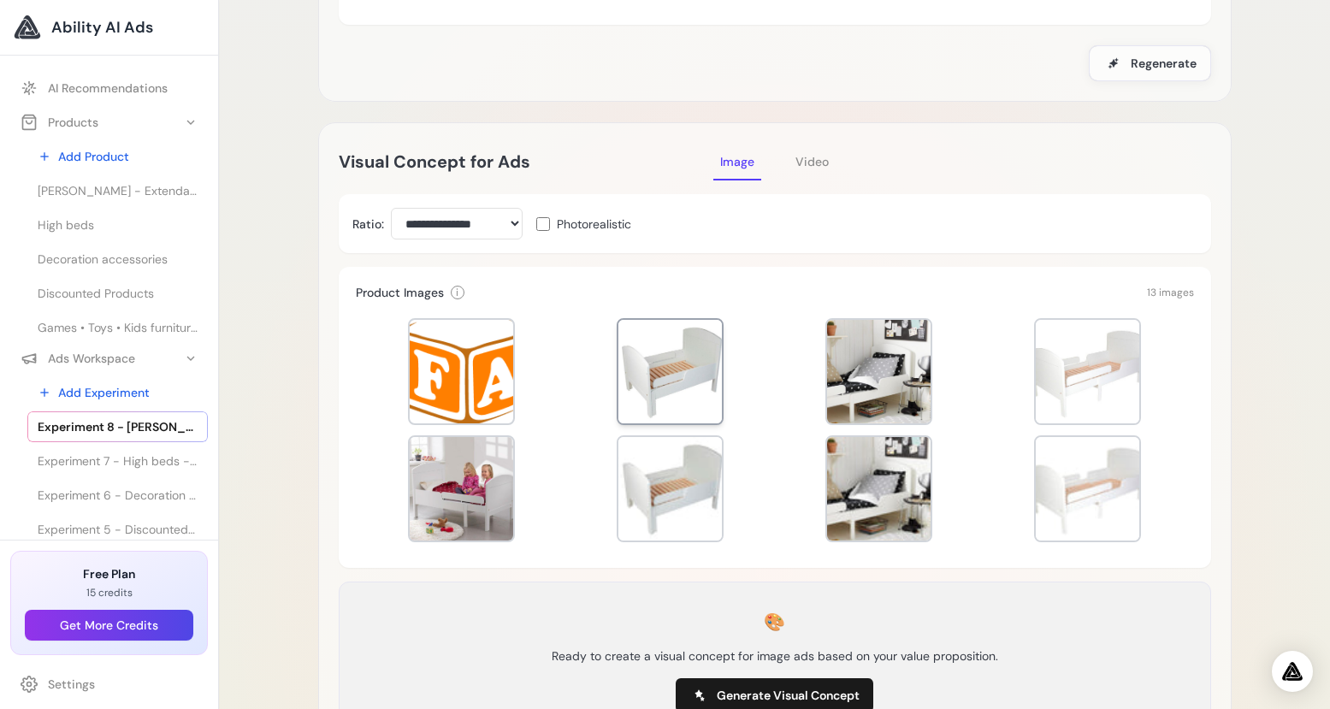
click at [664, 378] on div at bounding box center [669, 371] width 103 height 103
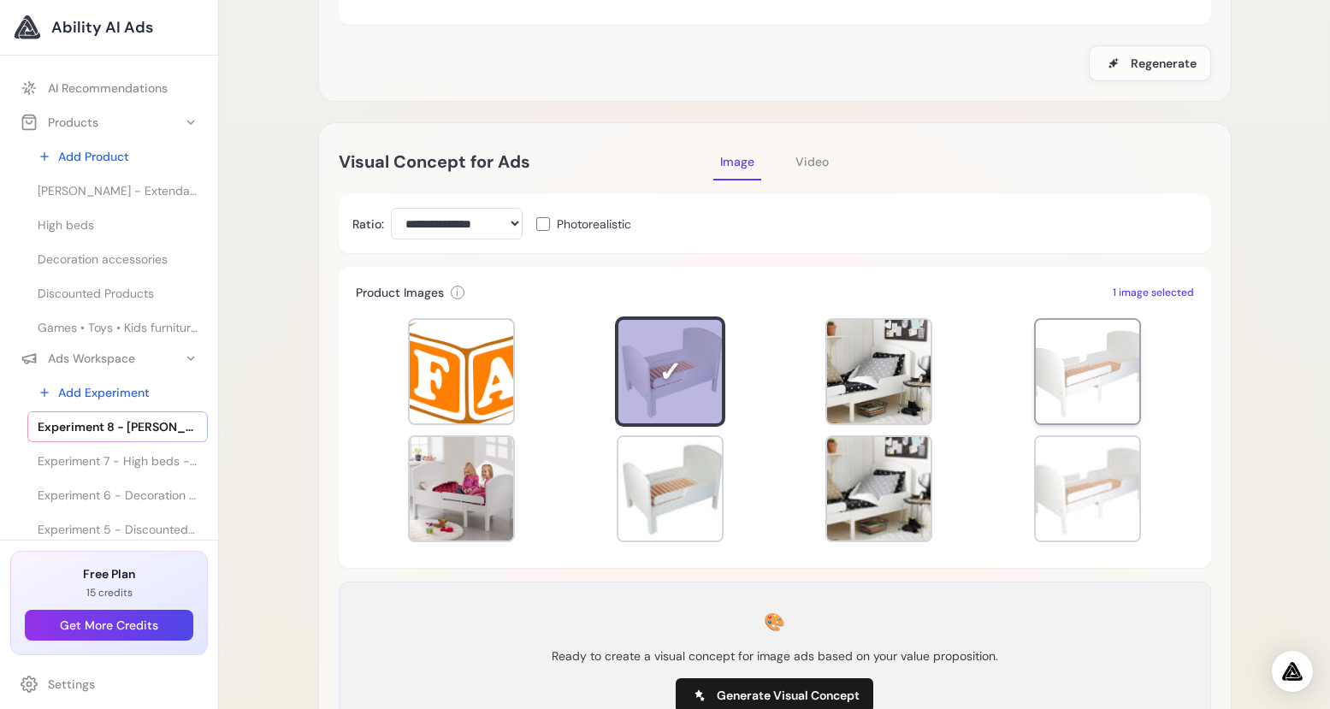
click at [1106, 368] on div at bounding box center [1087, 371] width 103 height 103
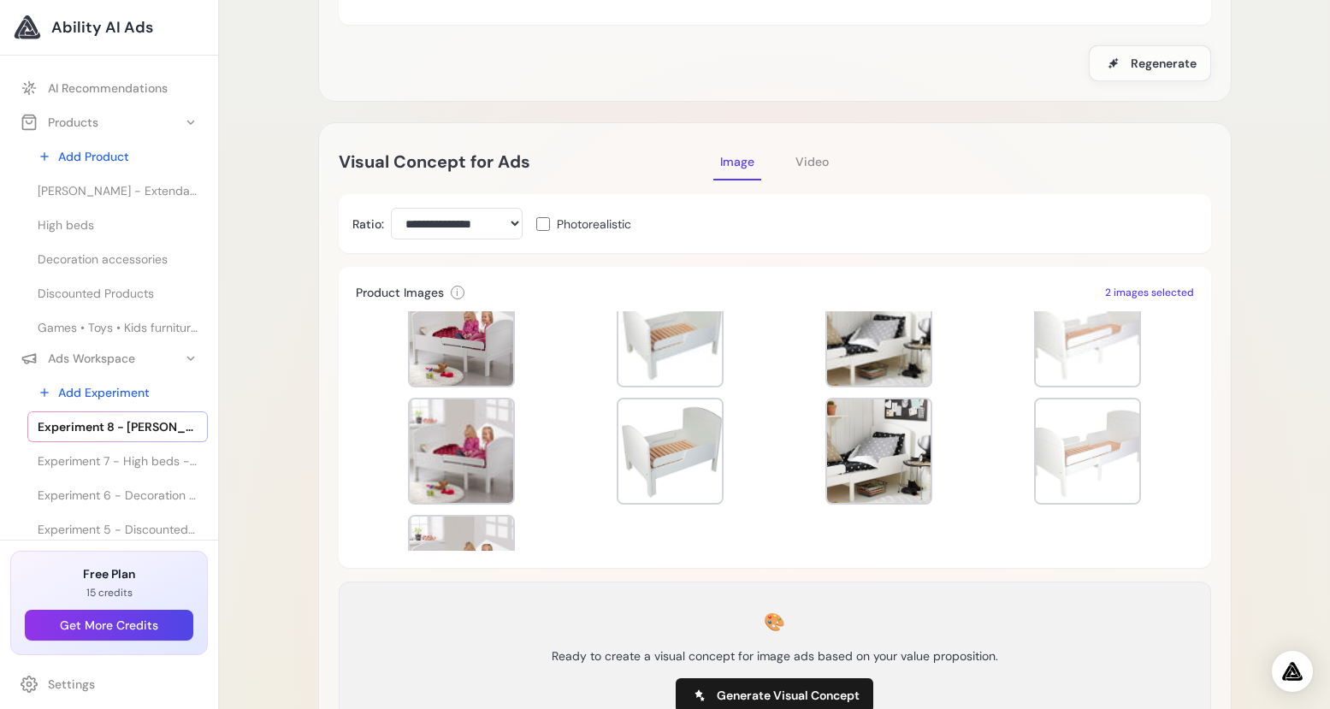
scroll to position [233, 0]
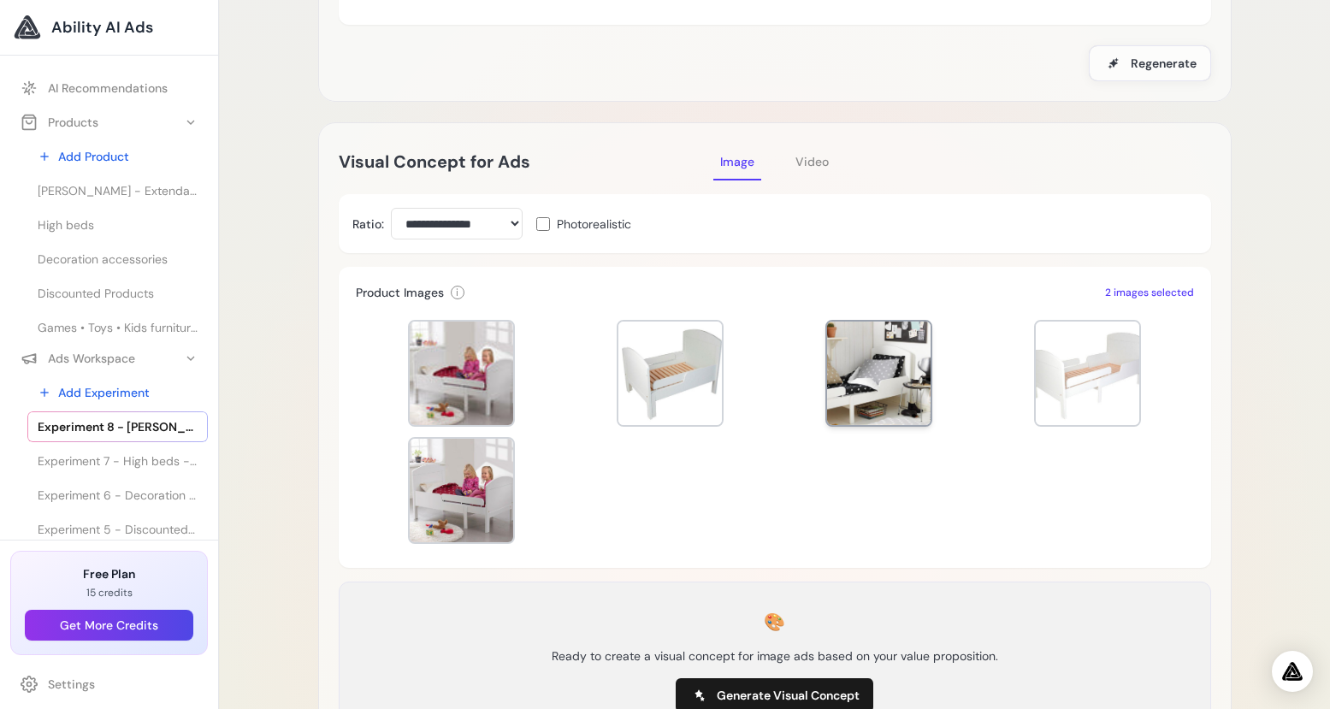
click at [893, 405] on div at bounding box center [878, 373] width 103 height 103
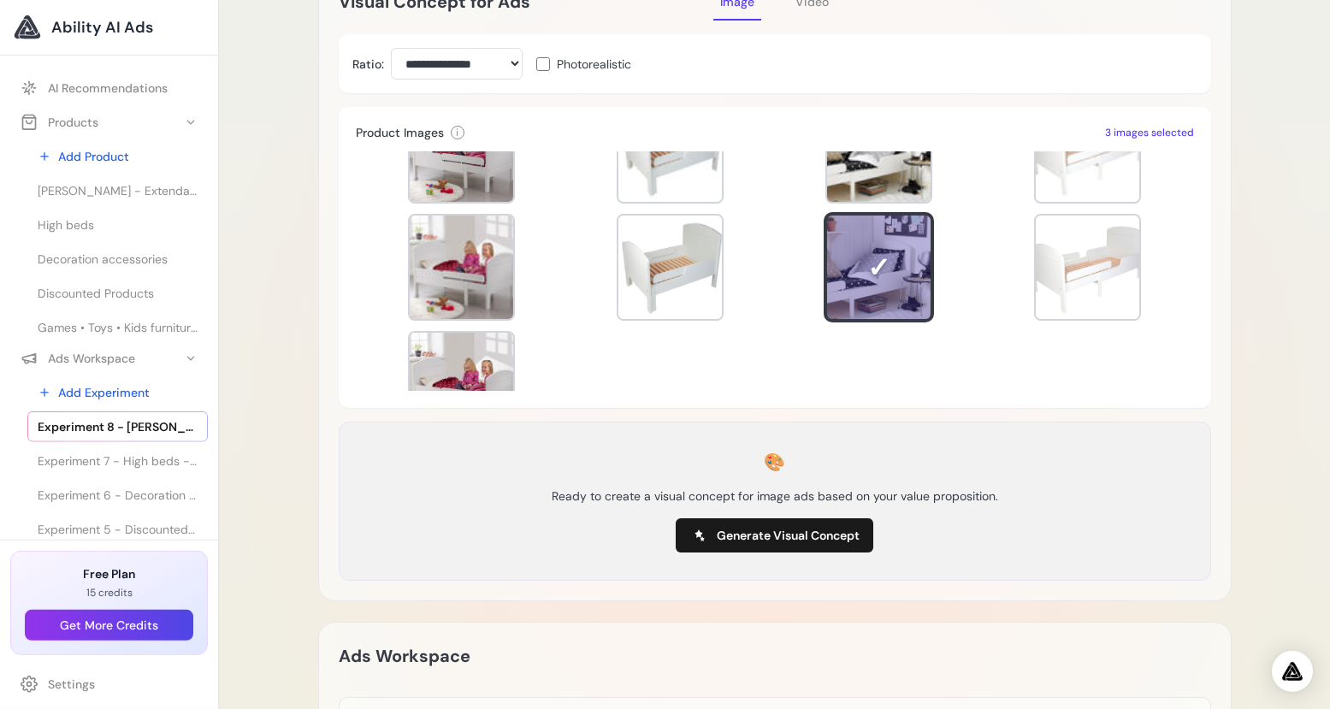
scroll to position [424, 0]
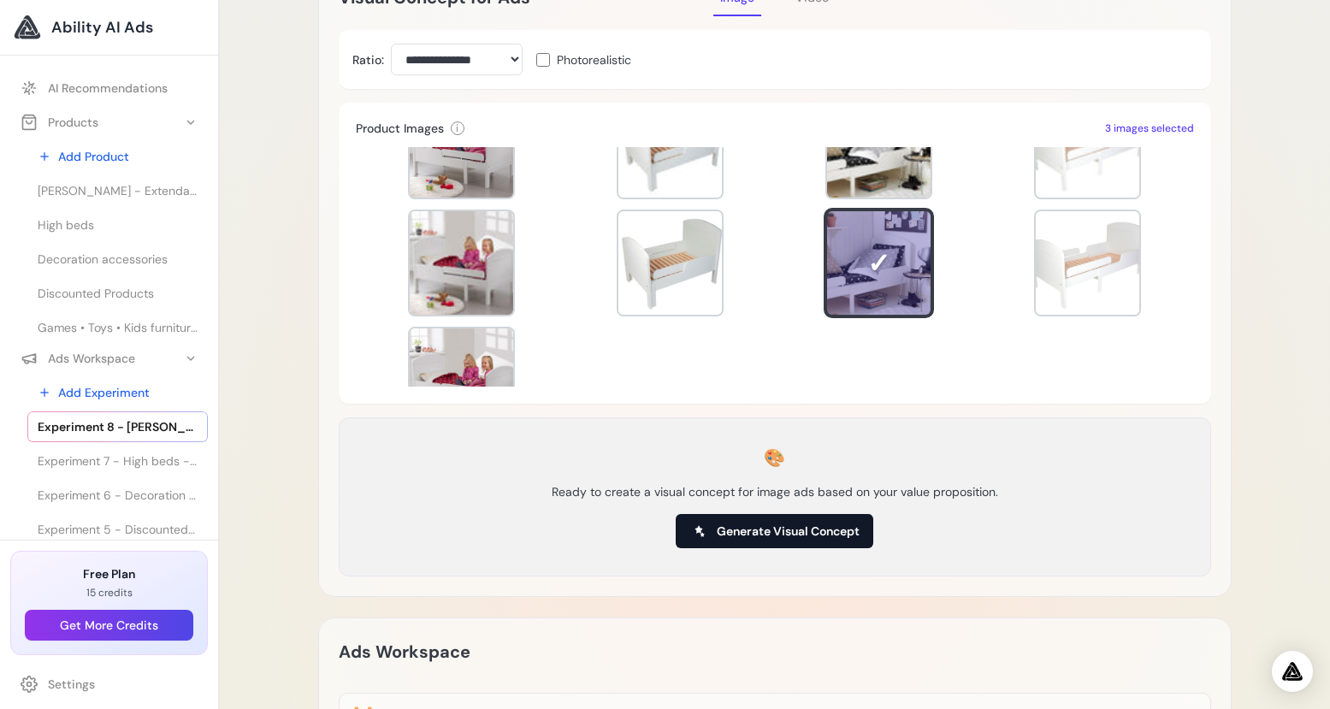
click at [810, 529] on span "Generate Visual Concept" at bounding box center [788, 531] width 143 height 17
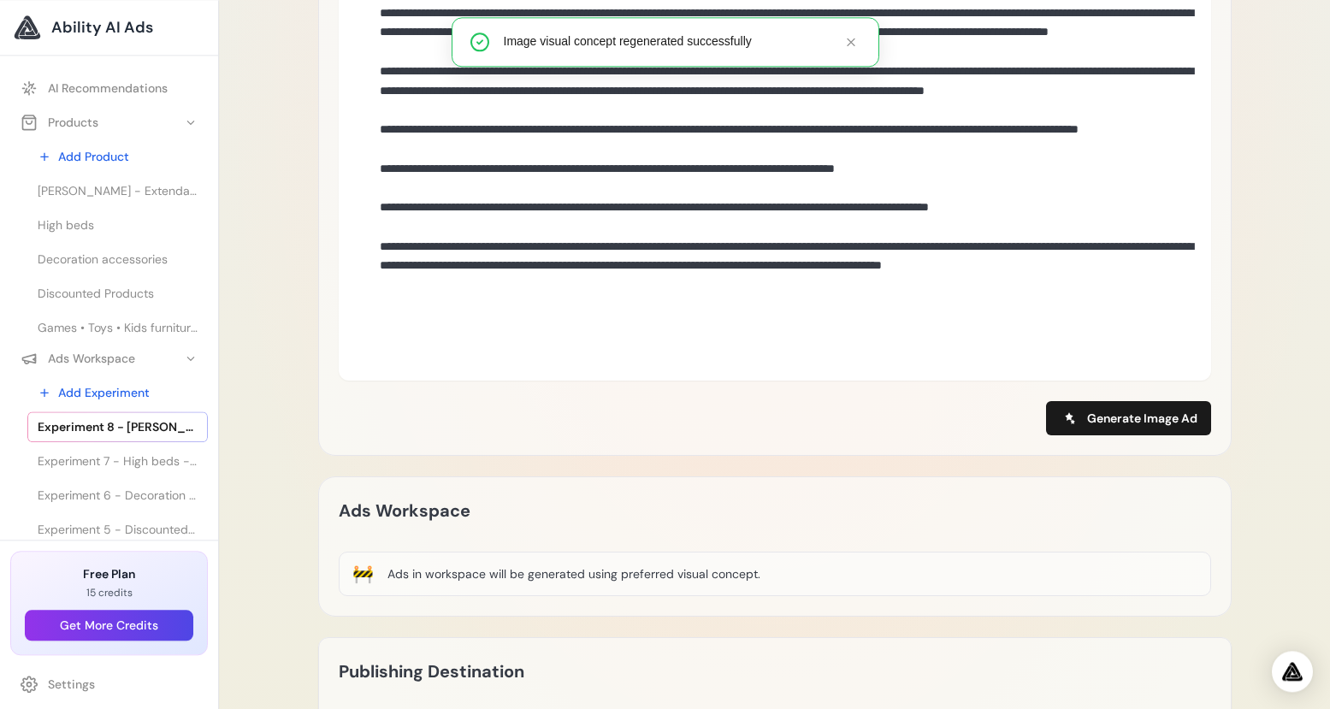
scroll to position [904, 0]
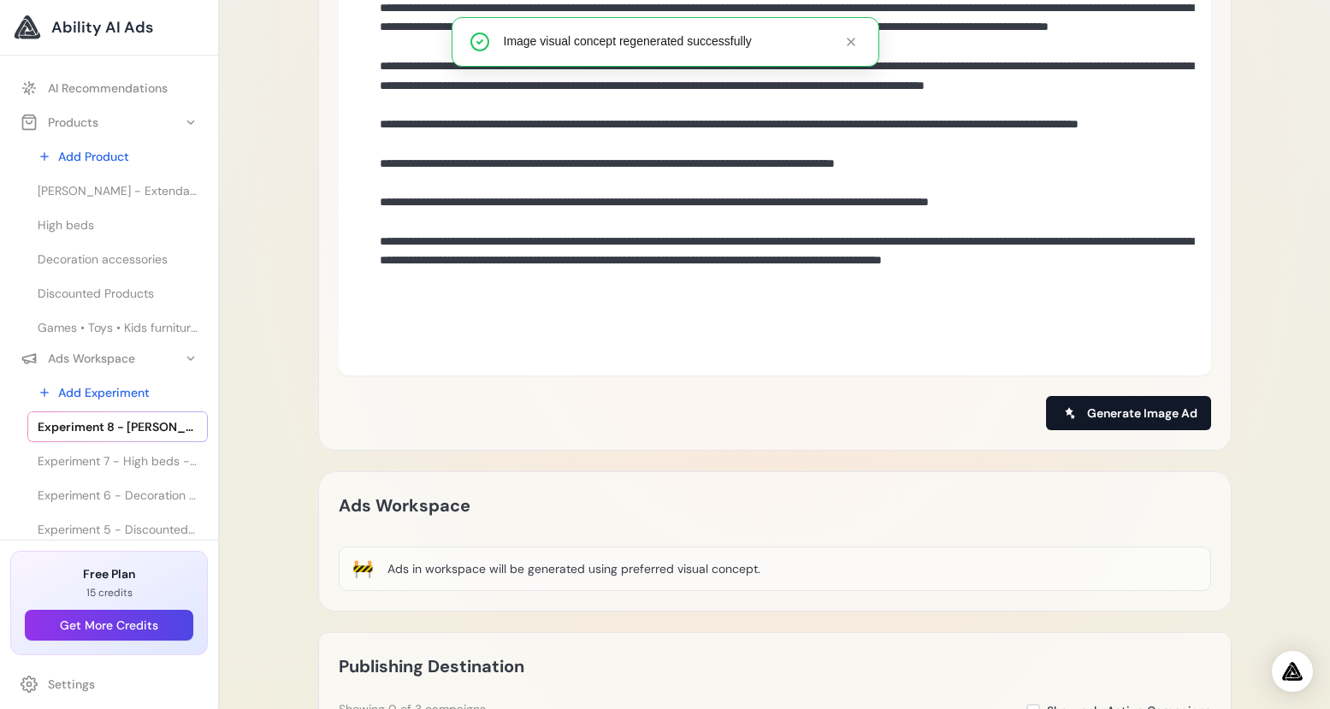
click at [1157, 406] on span "Generate Image Ad" at bounding box center [1142, 413] width 110 height 17
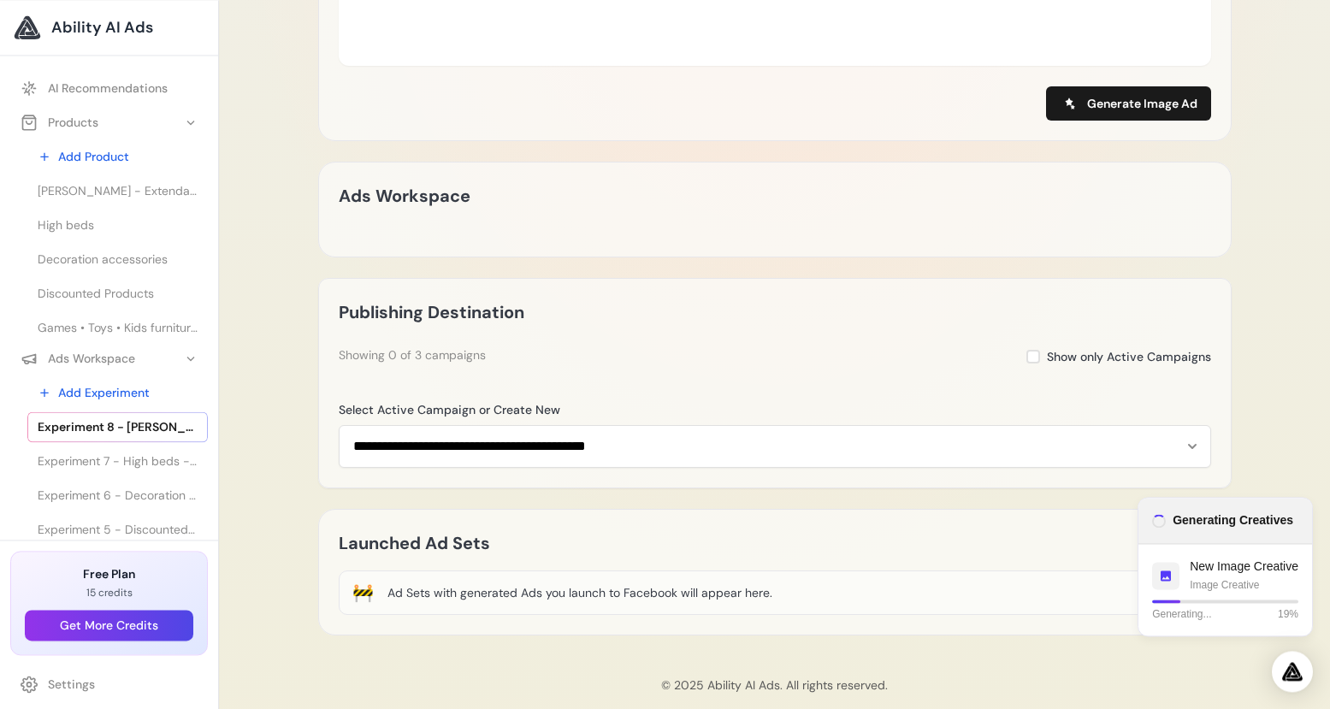
scroll to position [1231, 0]
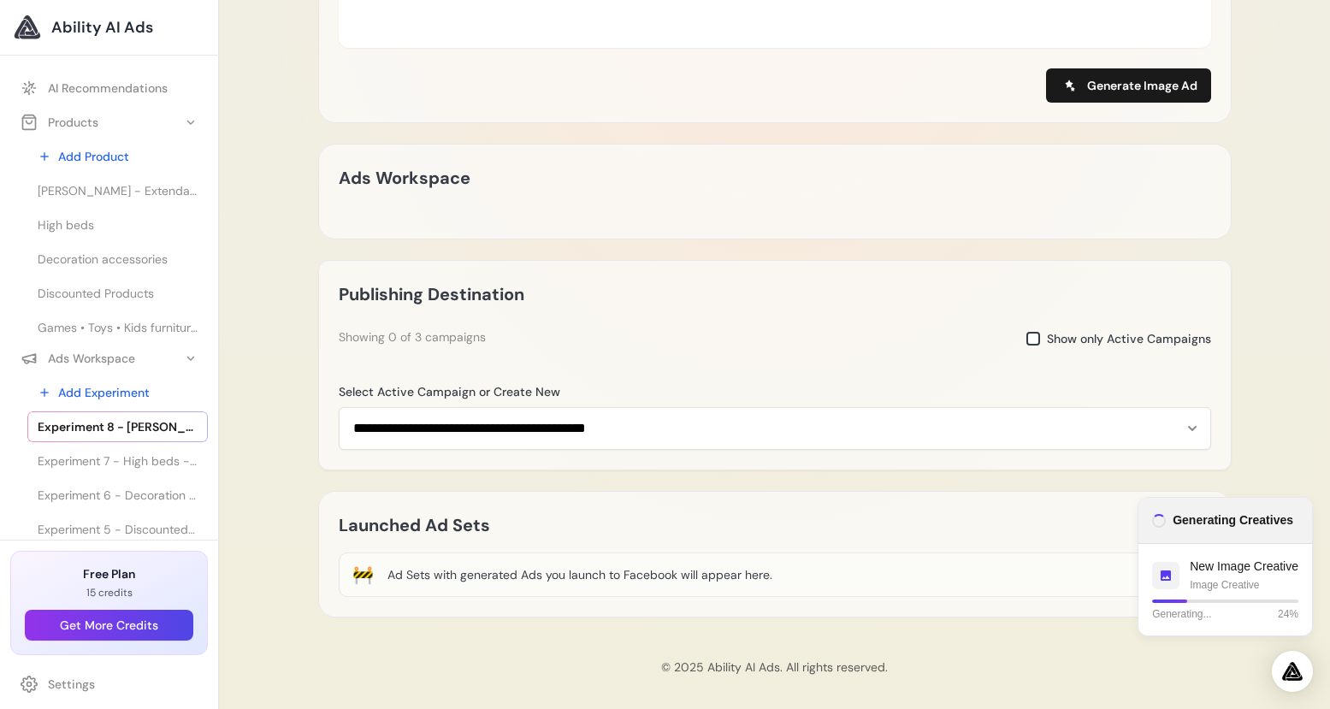
click at [1040, 332] on span at bounding box center [1033, 339] width 14 height 14
click at [1037, 332] on span at bounding box center [1033, 339] width 14 height 14
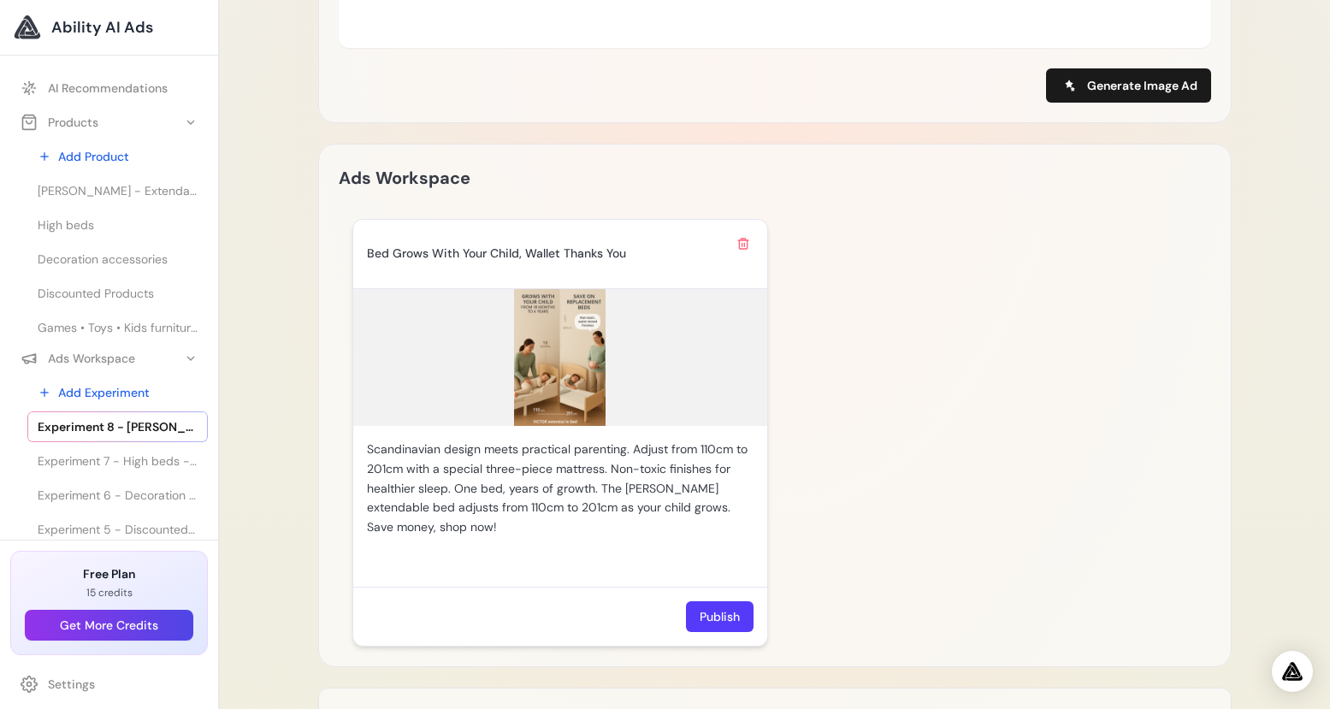
click at [578, 380] on img at bounding box center [560, 357] width 414 height 137
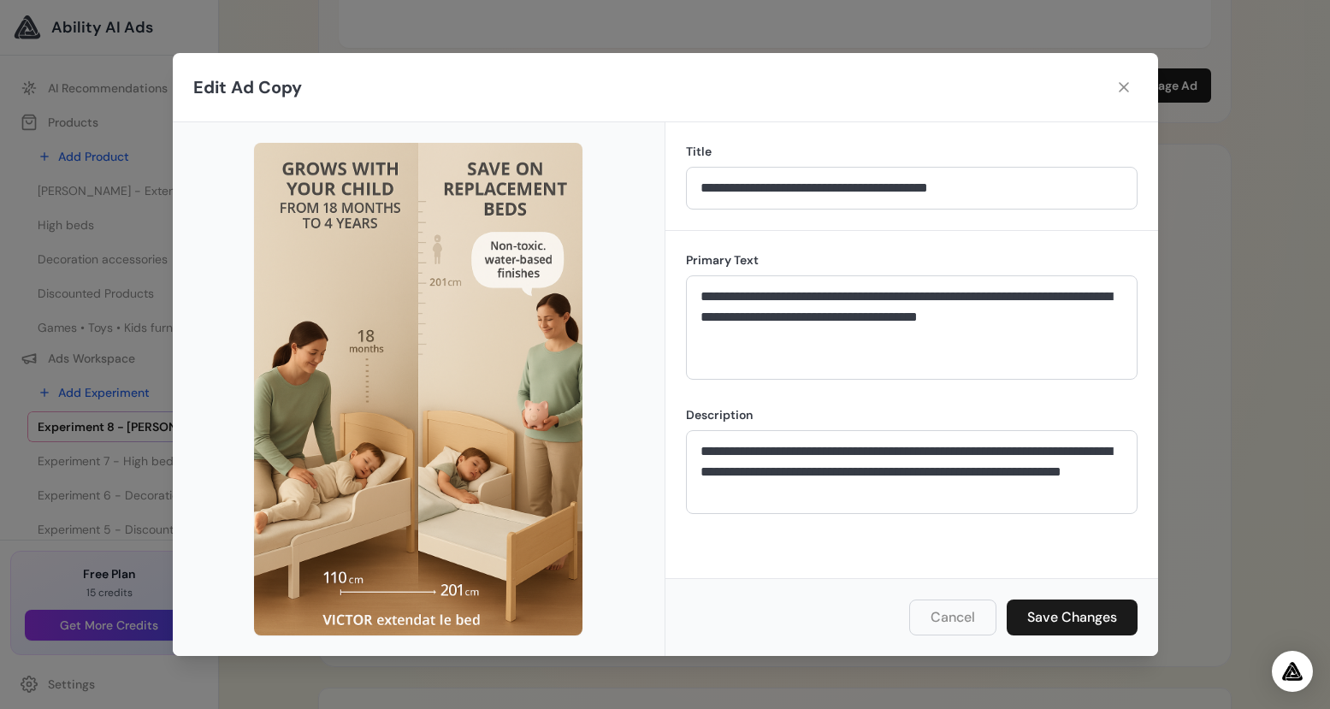
click at [941, 621] on button "Cancel" at bounding box center [952, 617] width 87 height 36
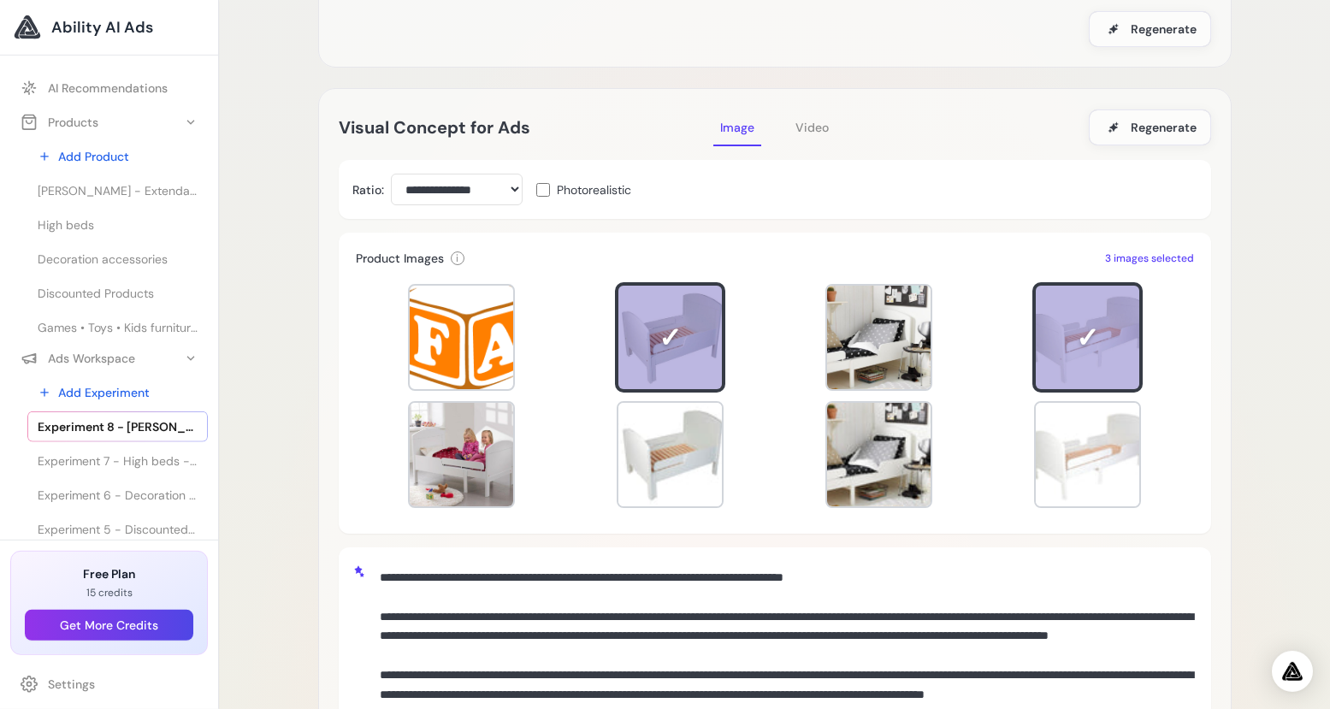
scroll to position [0, 0]
